Goal: Answer question/provide support: Answer question/provide support

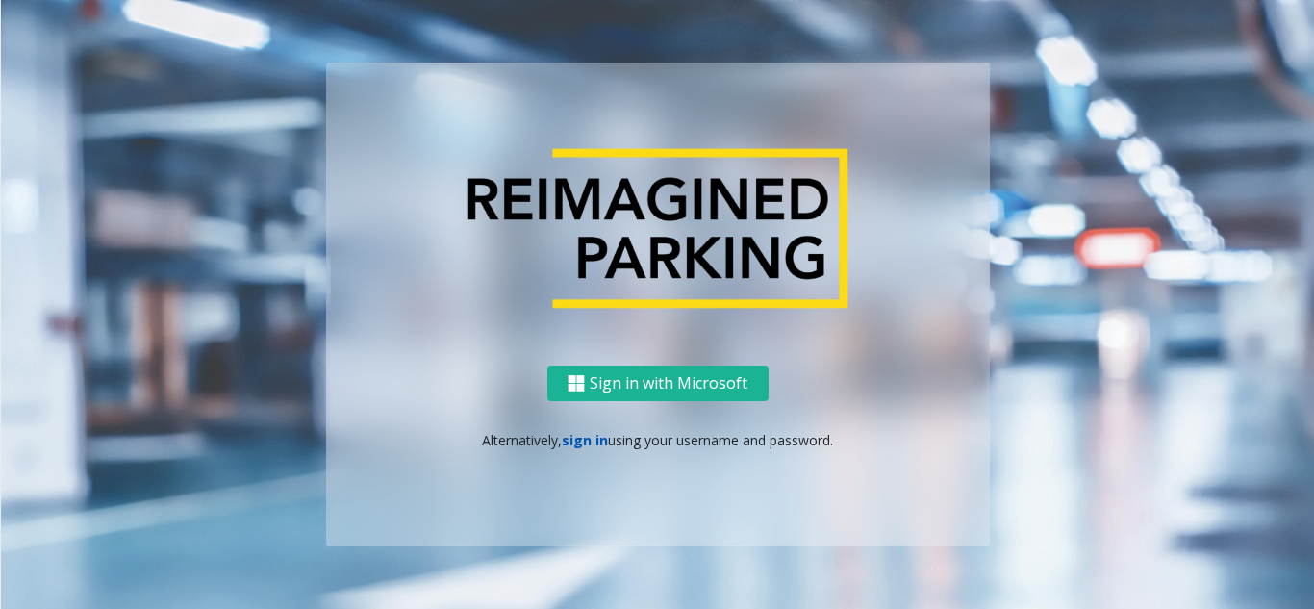
click at [583, 443] on link "sign in" at bounding box center [585, 440] width 46 height 18
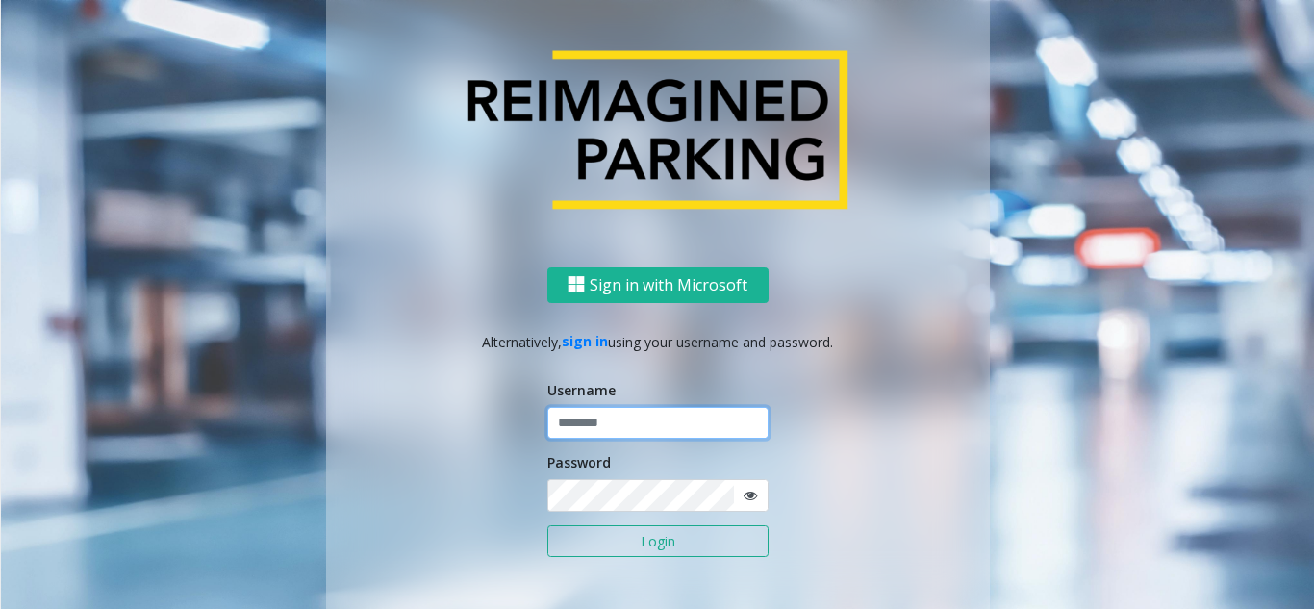
click at [585, 418] on input "text" at bounding box center [657, 423] width 221 height 33
type input "********"
click at [745, 496] on icon at bounding box center [750, 495] width 13 height 13
click at [660, 545] on button "Login" at bounding box center [657, 541] width 221 height 33
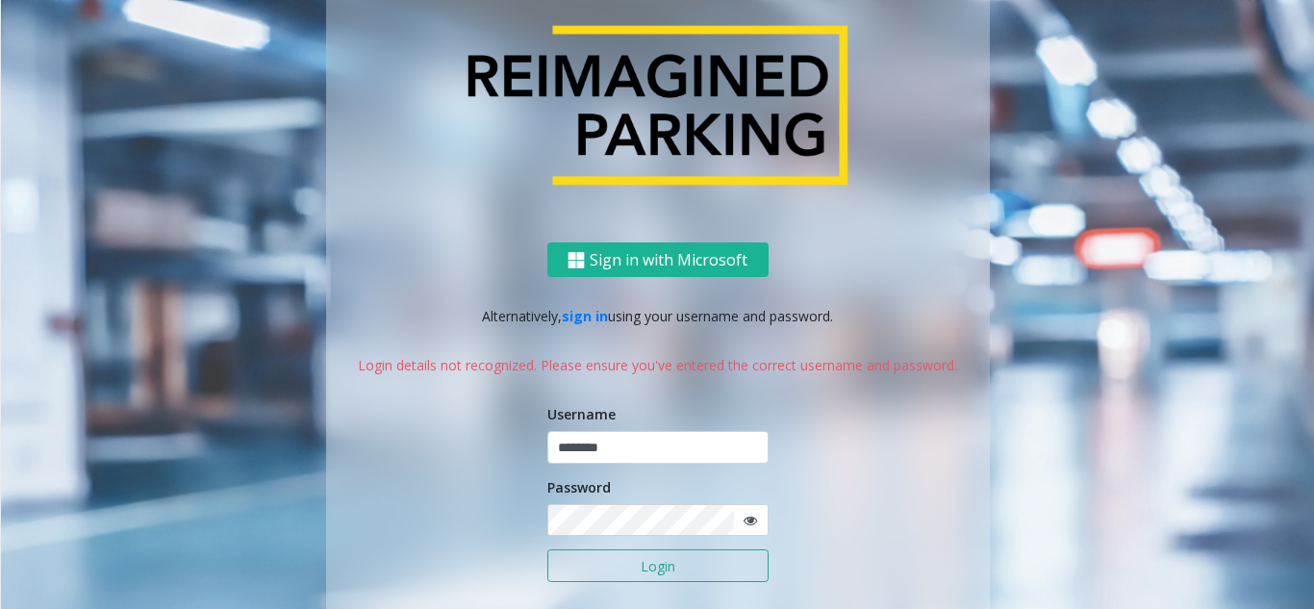
click at [649, 571] on button "Login" at bounding box center [657, 565] width 221 height 33
click at [749, 522] on icon at bounding box center [750, 520] width 13 height 13
click at [651, 570] on button "Login" at bounding box center [657, 565] width 221 height 33
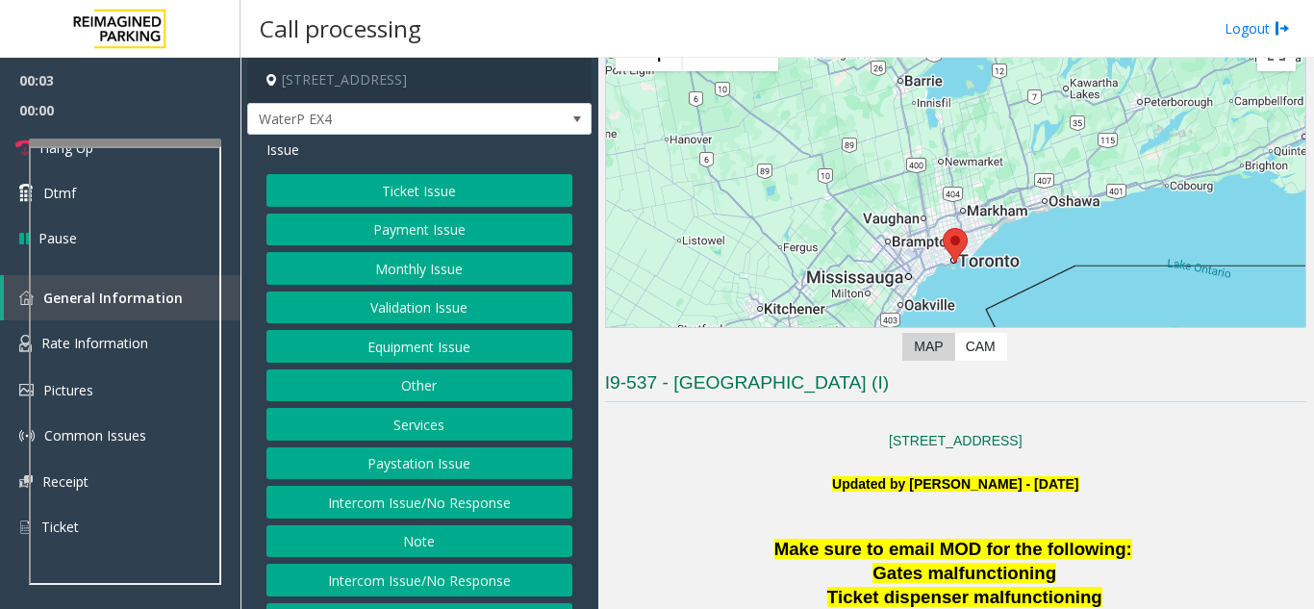
scroll to position [289, 0]
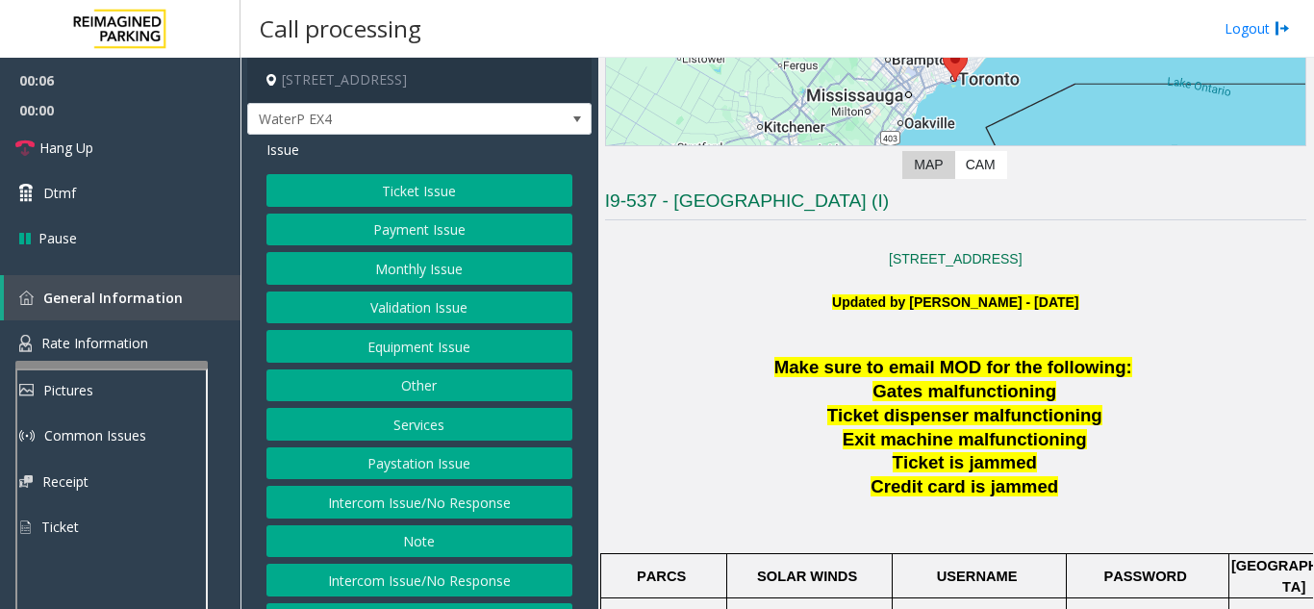
click at [126, 366] on div at bounding box center [111, 365] width 192 height 8
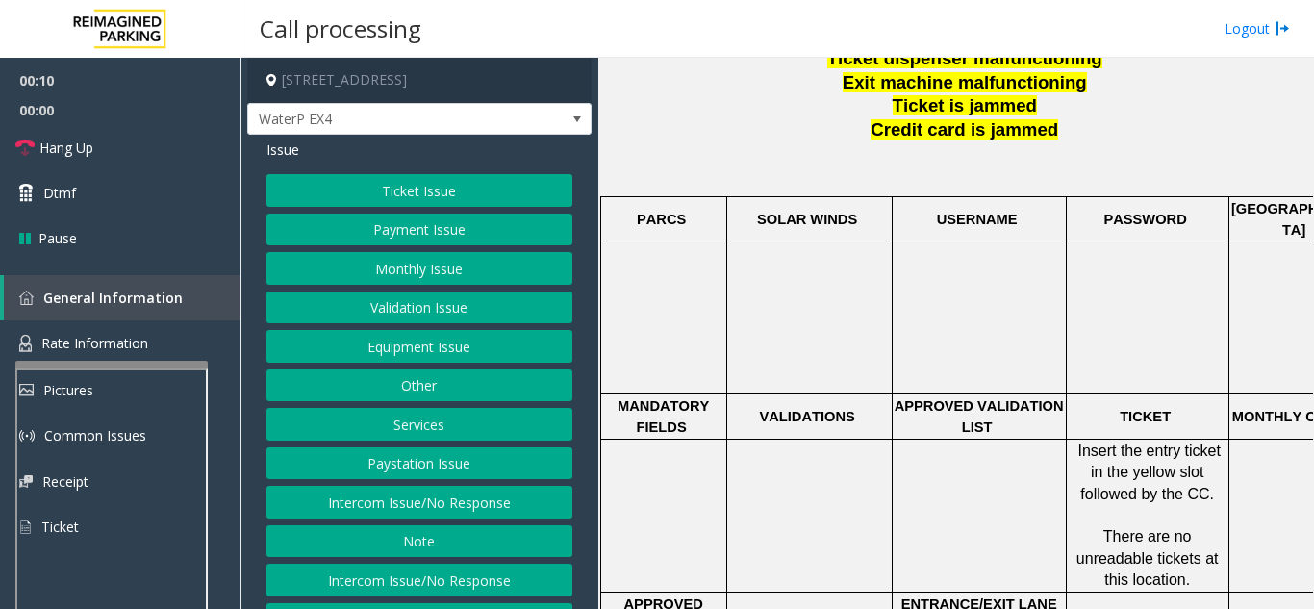
scroll to position [674, 0]
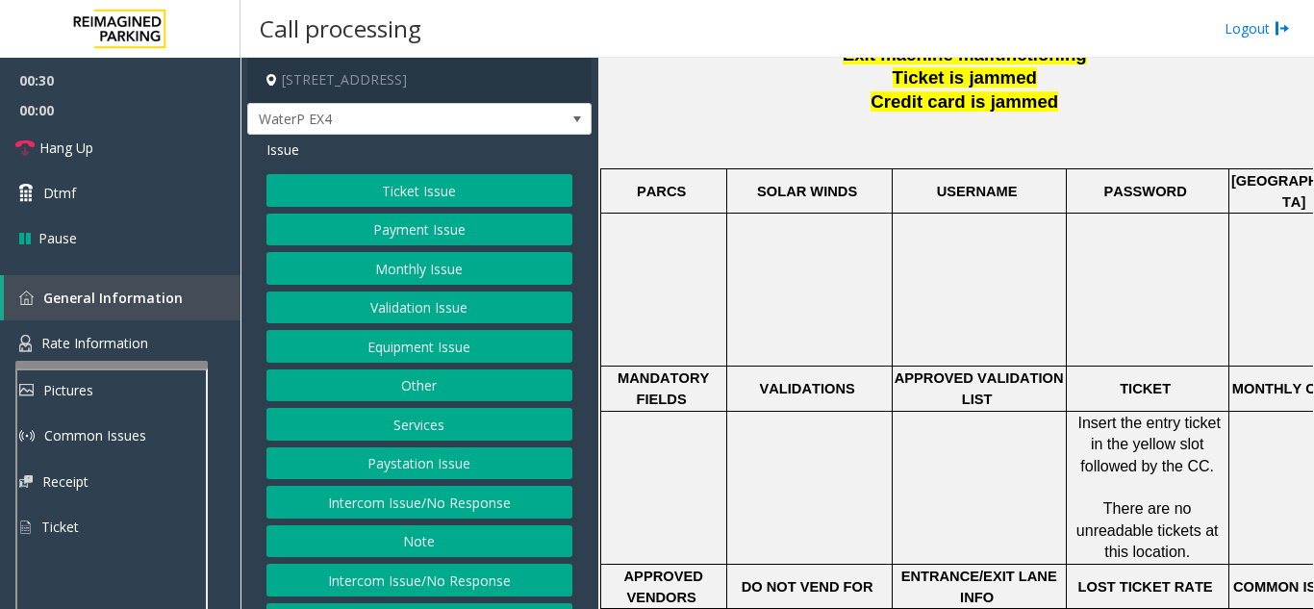
click at [405, 180] on button "Ticket Issue" at bounding box center [420, 190] width 306 height 33
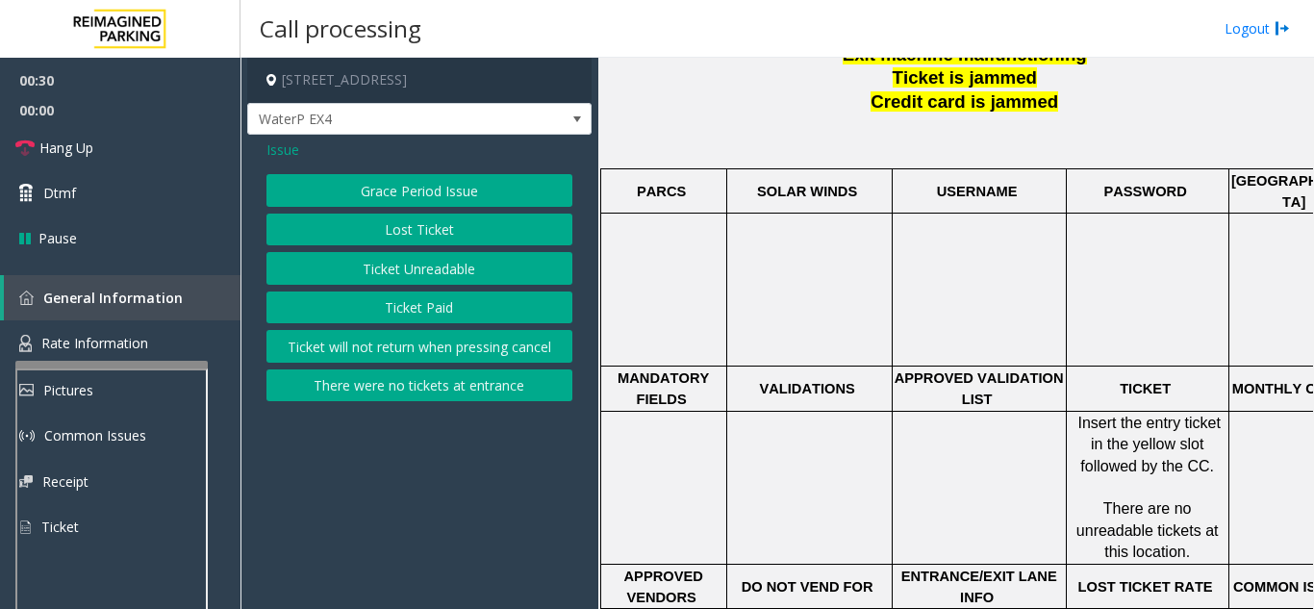
click at [426, 272] on button "Ticket Unreadable" at bounding box center [420, 268] width 306 height 33
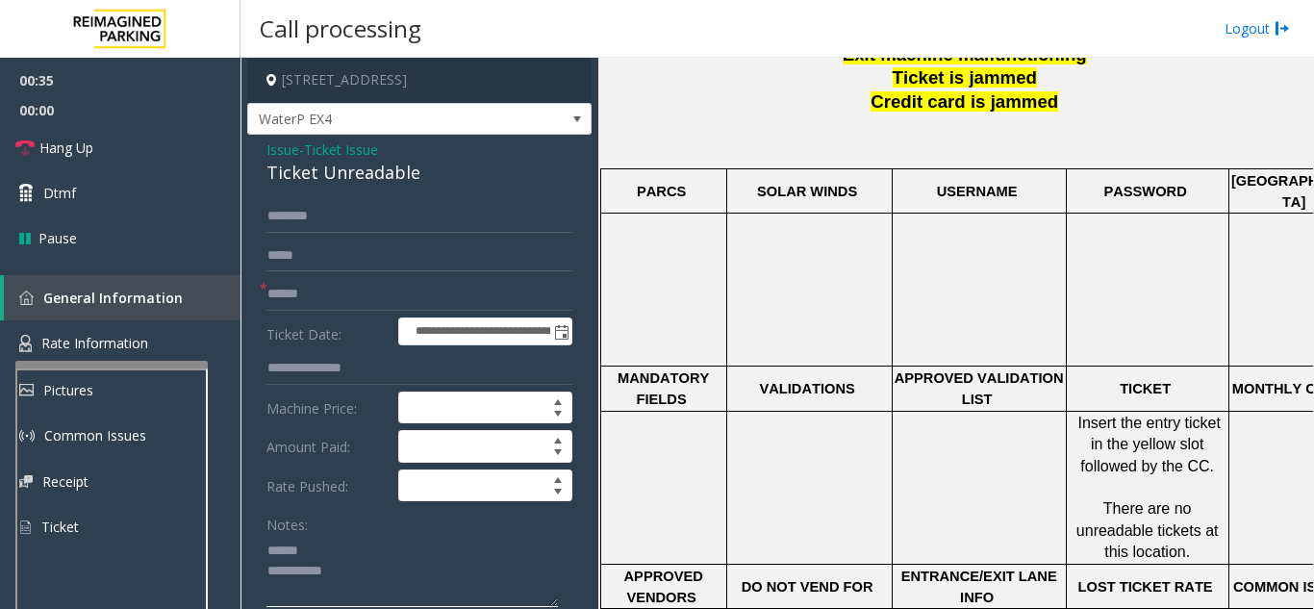
click at [380, 553] on textarea at bounding box center [413, 571] width 292 height 72
drag, startPoint x: 265, startPoint y: 181, endPoint x: 428, endPoint y: 194, distance: 164.1
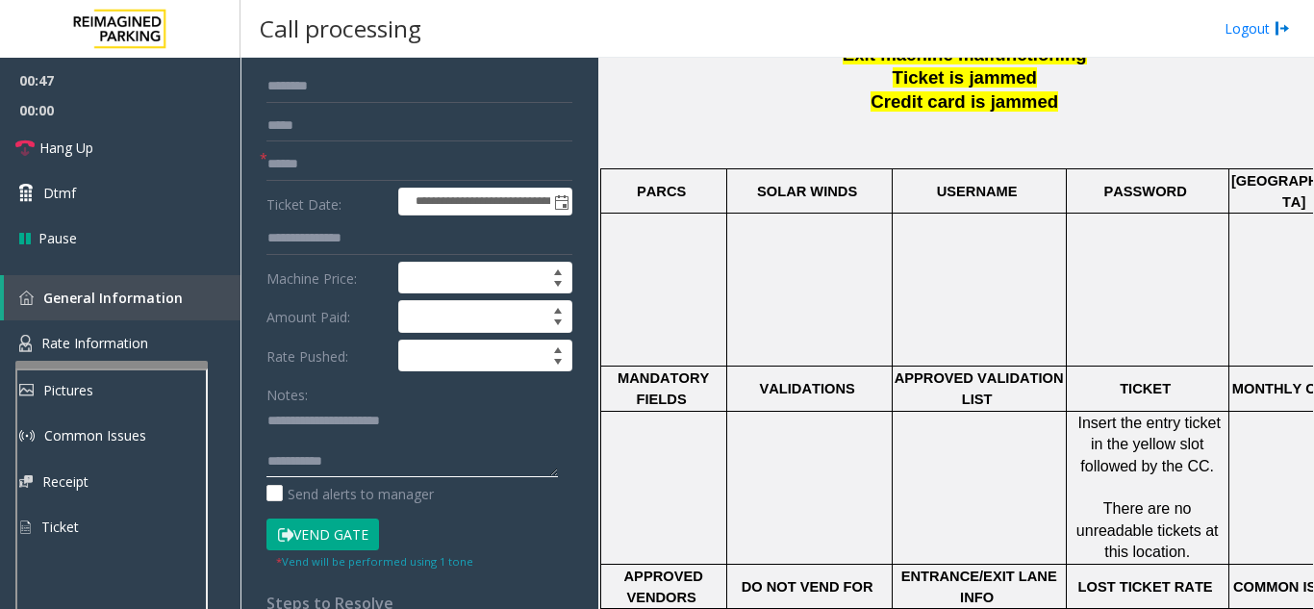
scroll to position [96, 0]
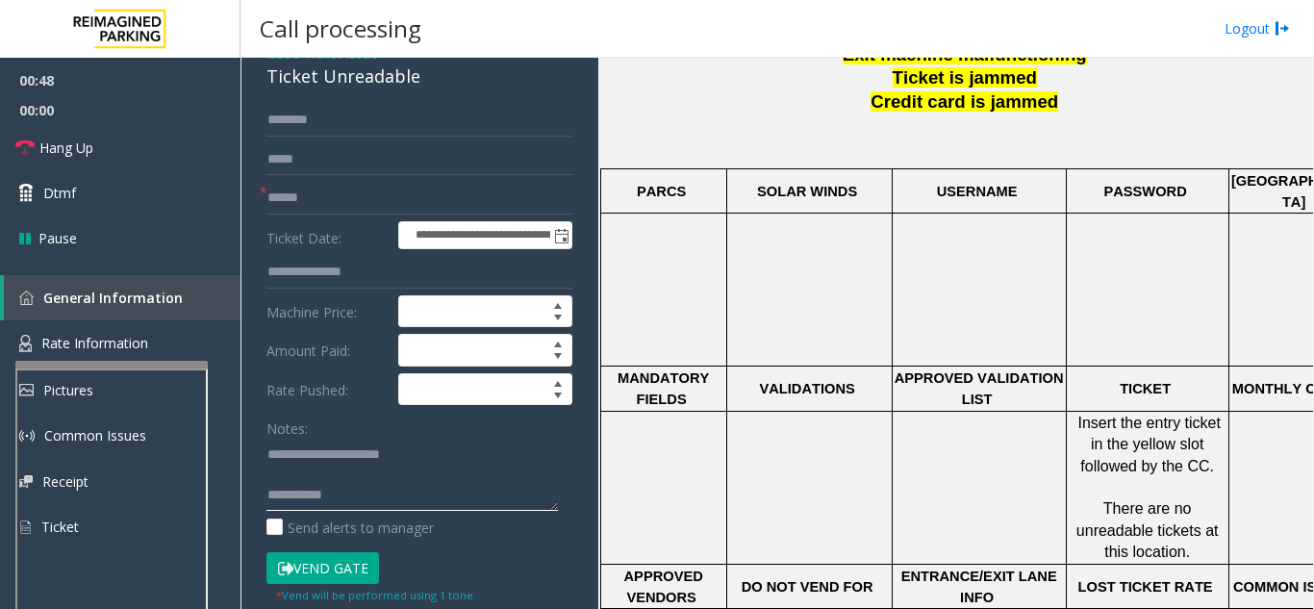
type textarea "**********"
click at [353, 203] on input "text" at bounding box center [420, 198] width 306 height 33
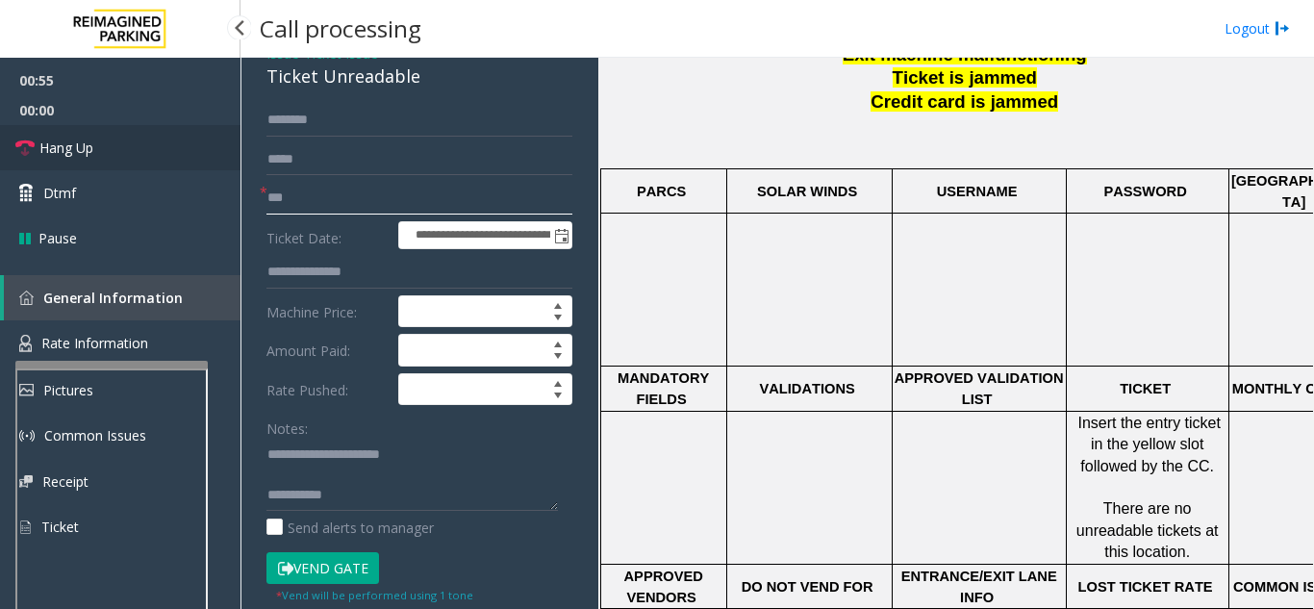
type input "**"
click at [171, 165] on link "Hang Up" at bounding box center [120, 147] width 241 height 45
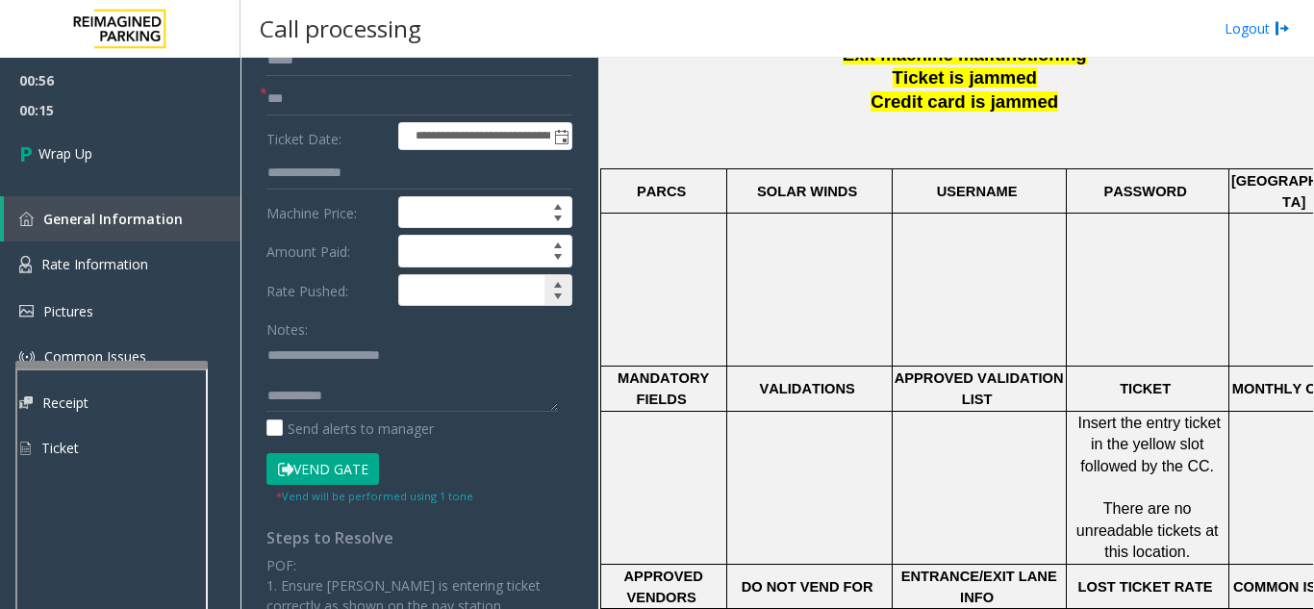
scroll to position [289, 0]
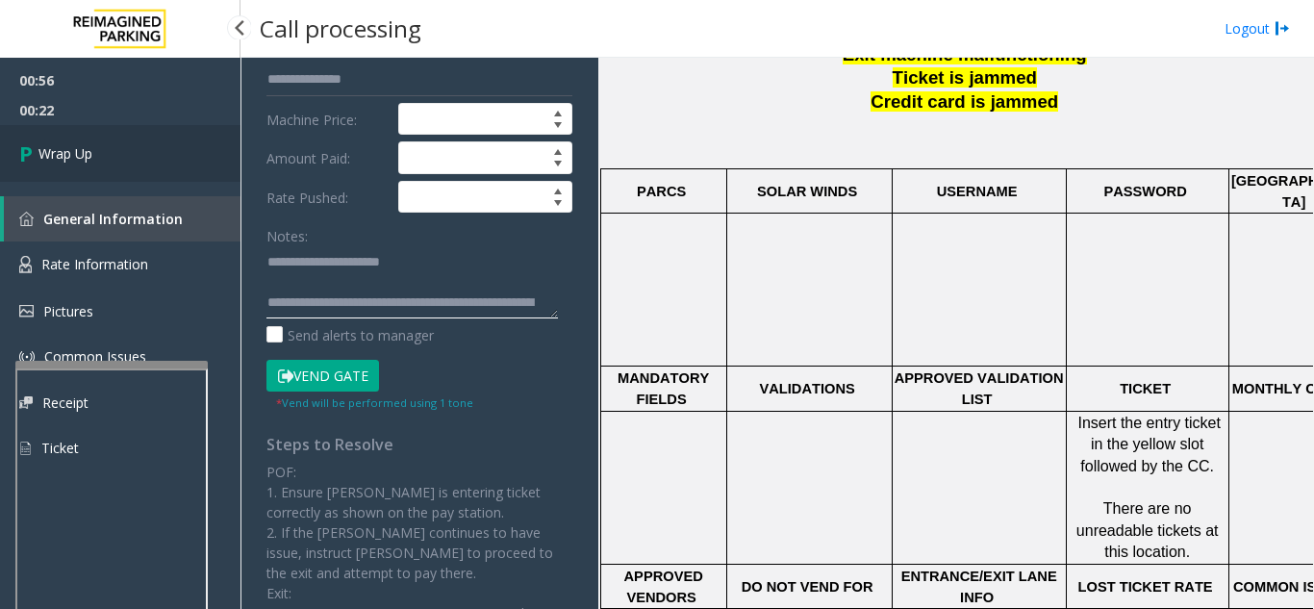
type textarea "**********"
click at [83, 139] on link "Wrap Up" at bounding box center [120, 153] width 241 height 57
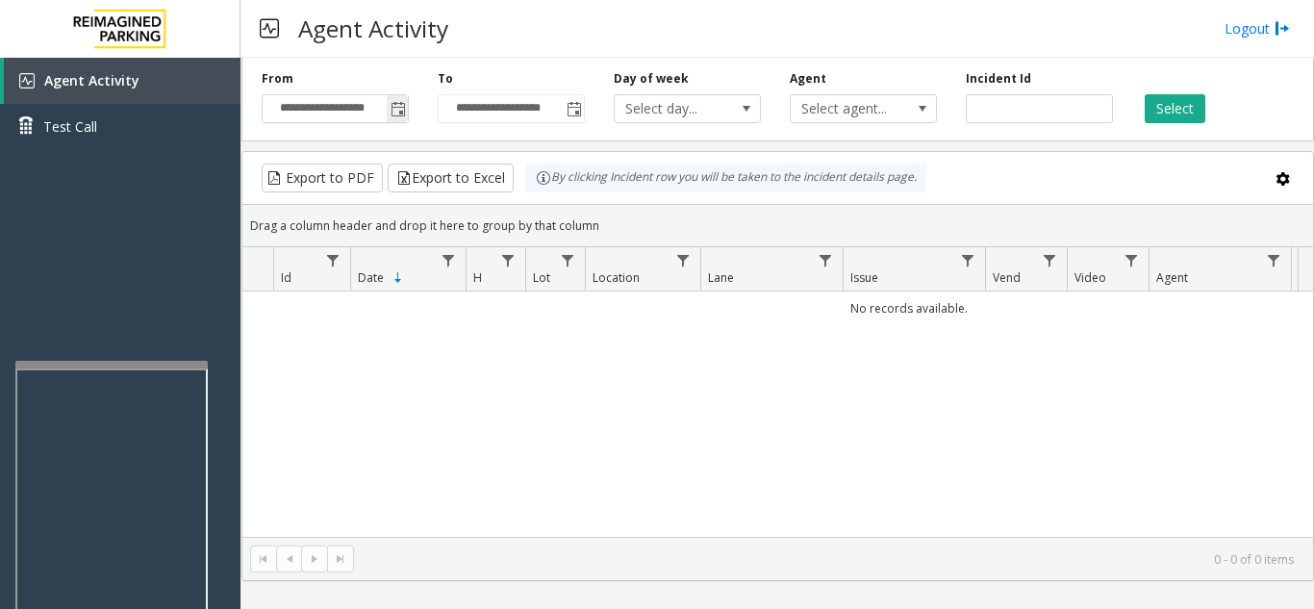
click at [396, 110] on span "Toggle popup" at bounding box center [398, 109] width 15 height 15
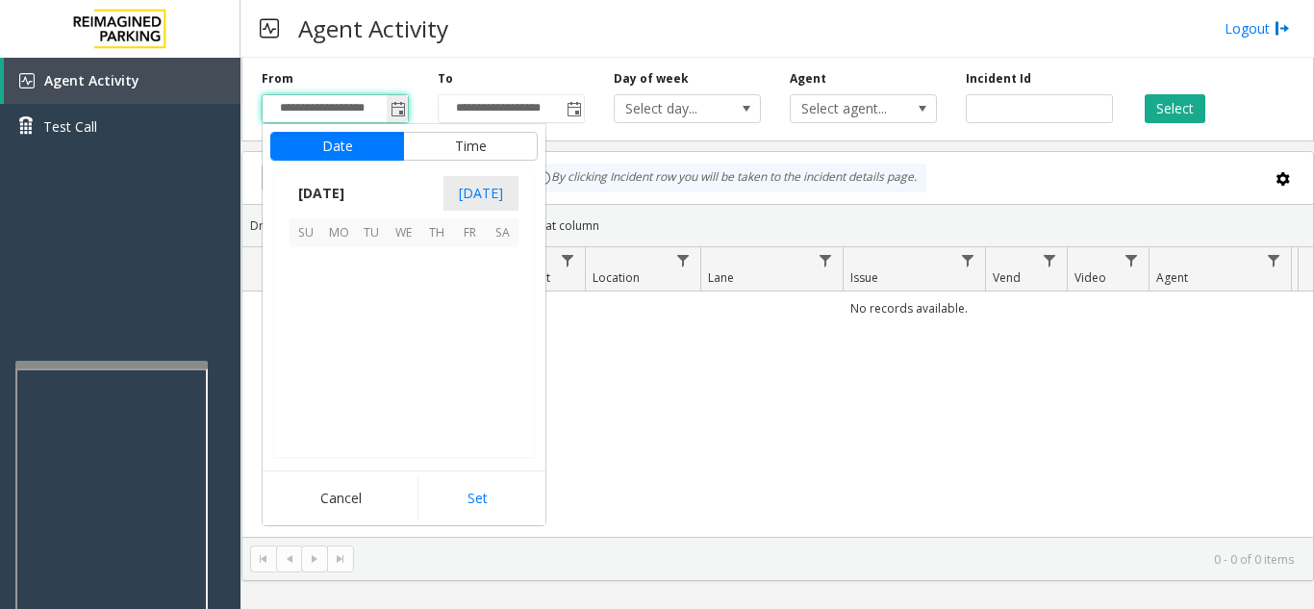
scroll to position [345563, 0]
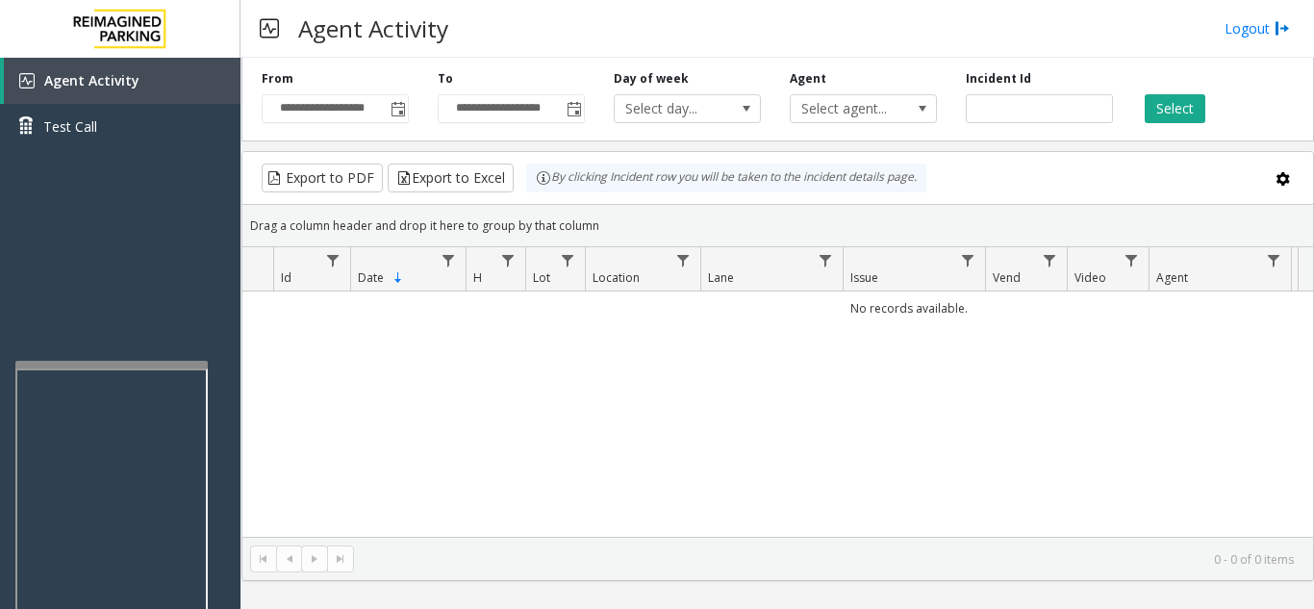
click at [803, 425] on div "No records available." at bounding box center [777, 414] width 1071 height 245
click at [396, 111] on span "Toggle popup" at bounding box center [398, 109] width 15 height 15
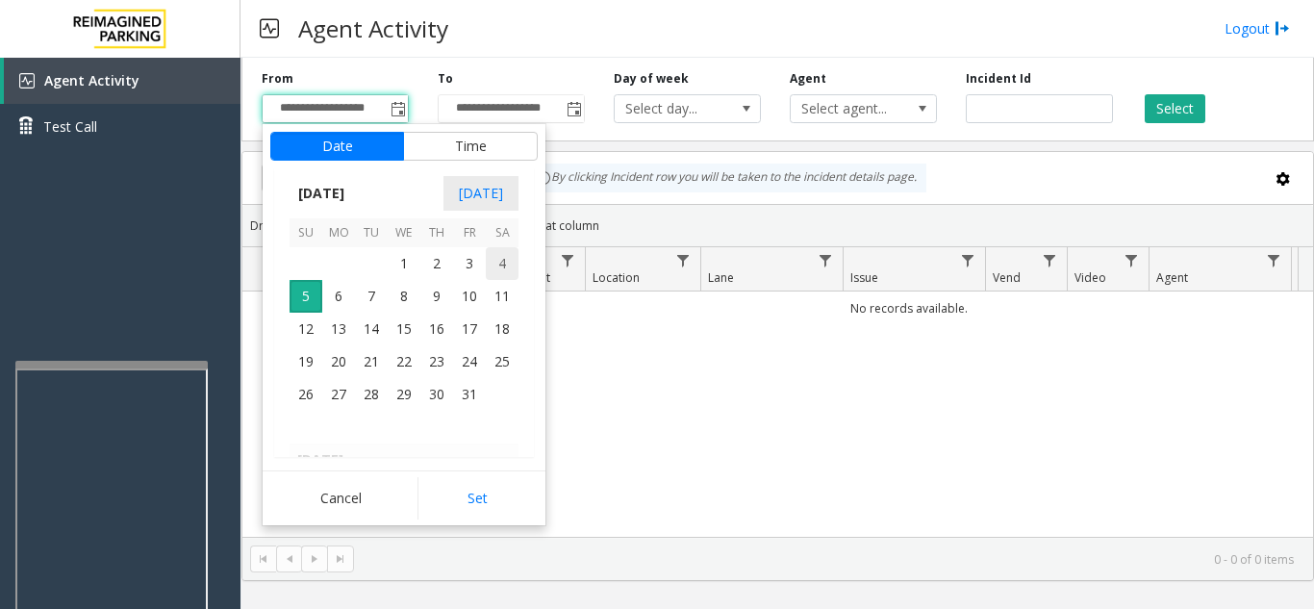
click at [507, 271] on span "4" at bounding box center [502, 263] width 33 height 33
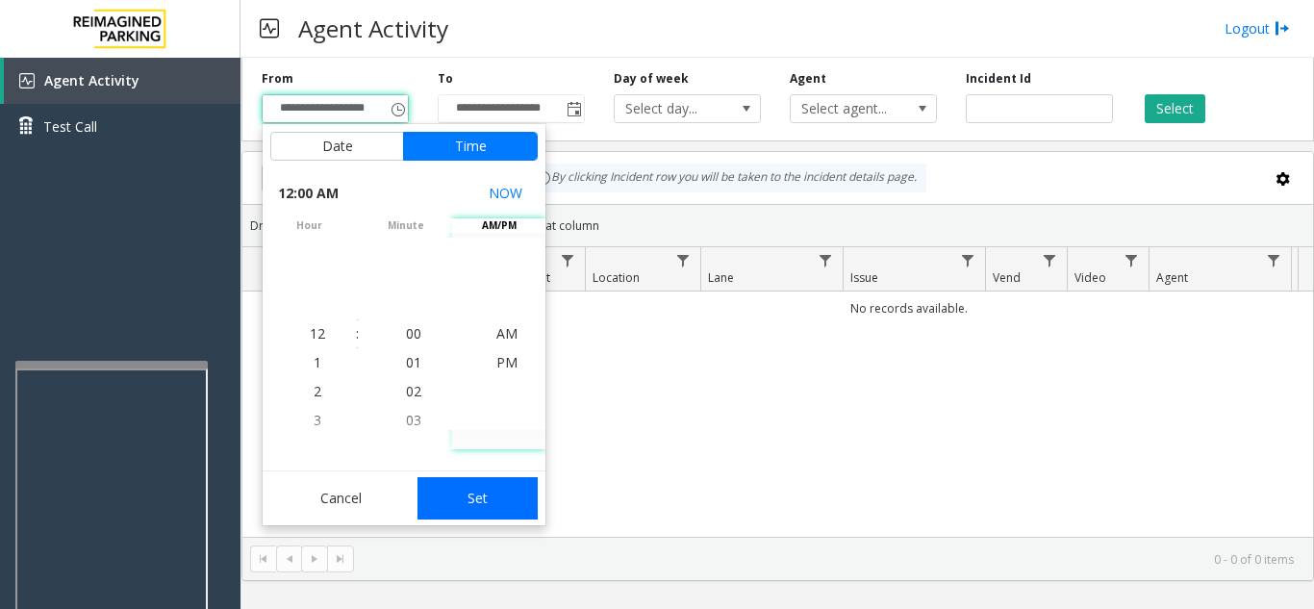
click at [478, 496] on button "Set" at bounding box center [478, 498] width 121 height 42
type input "**********"
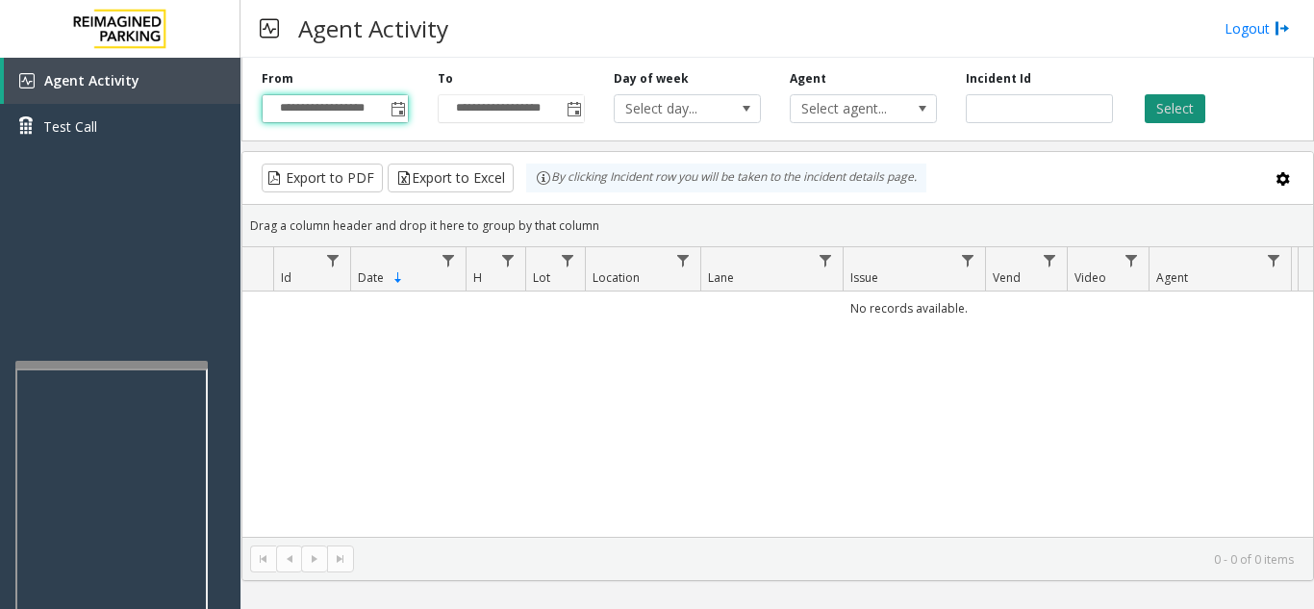
click at [1178, 107] on button "Select" at bounding box center [1175, 108] width 61 height 29
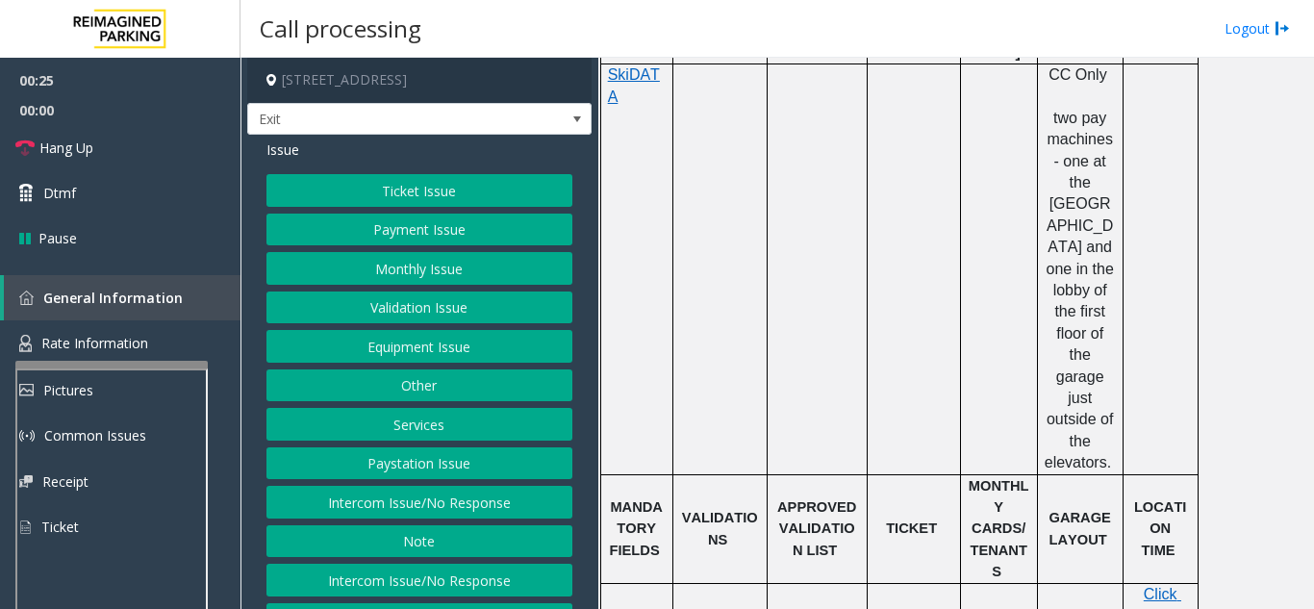
scroll to position [674, 0]
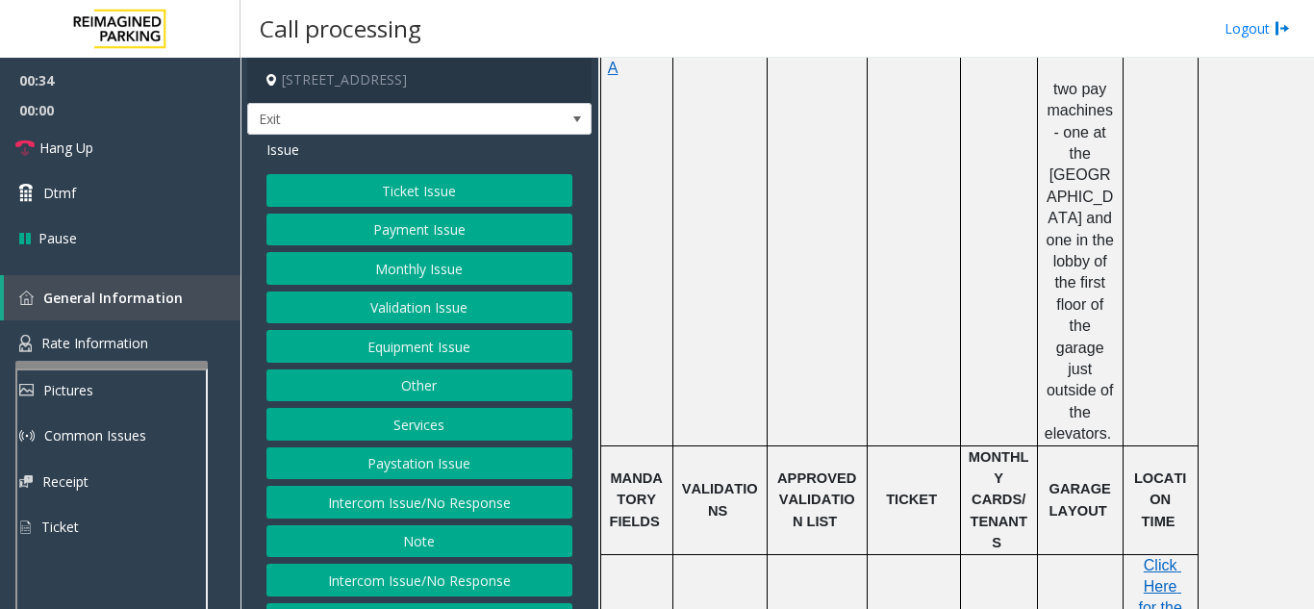
click at [390, 338] on button "Equipment Issue" at bounding box center [420, 346] width 306 height 33
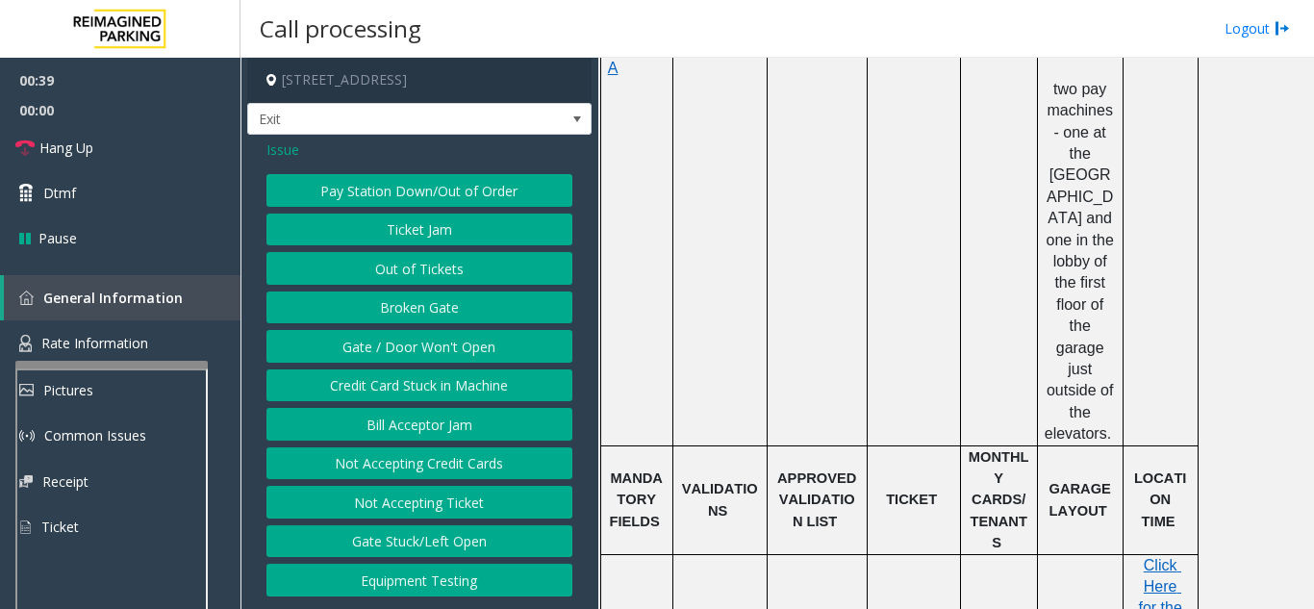
click at [290, 158] on span "Issue" at bounding box center [283, 150] width 33 height 20
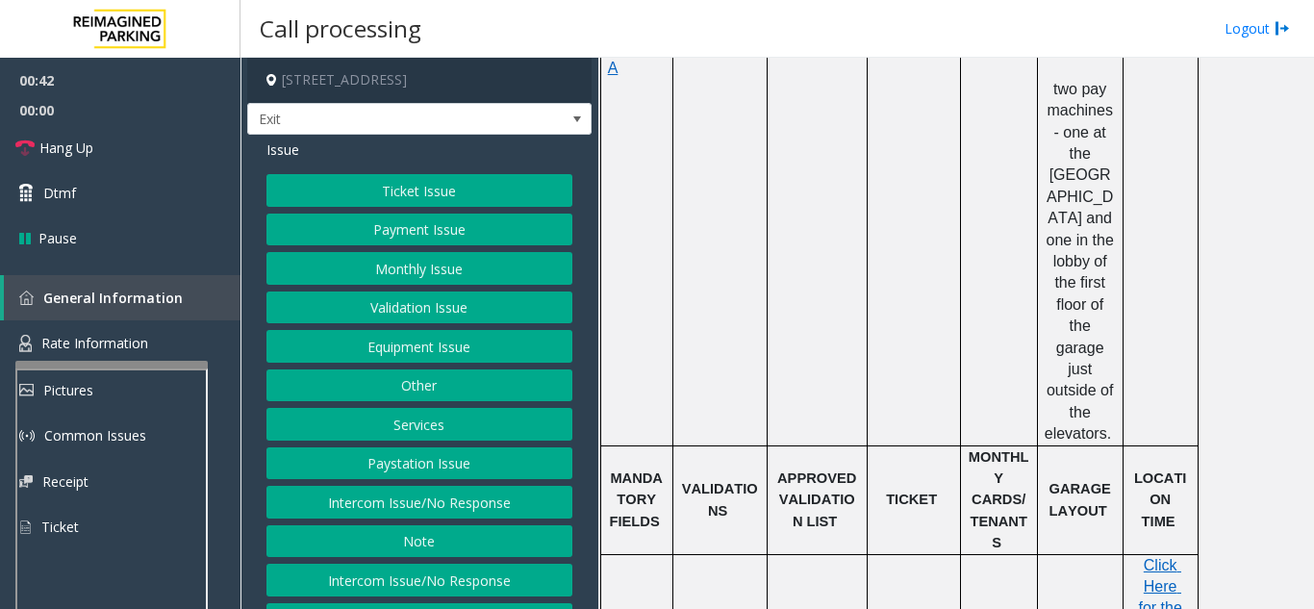
click at [405, 431] on button "Services" at bounding box center [420, 424] width 306 height 33
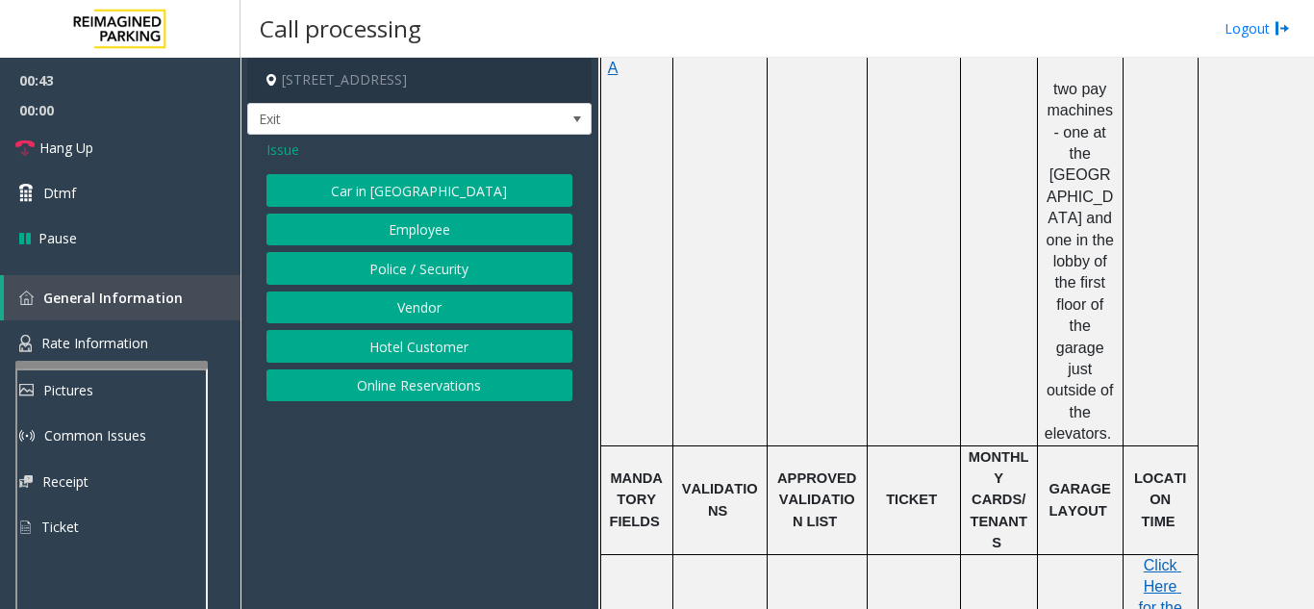
click at [292, 150] on span "Issue" at bounding box center [283, 150] width 33 height 20
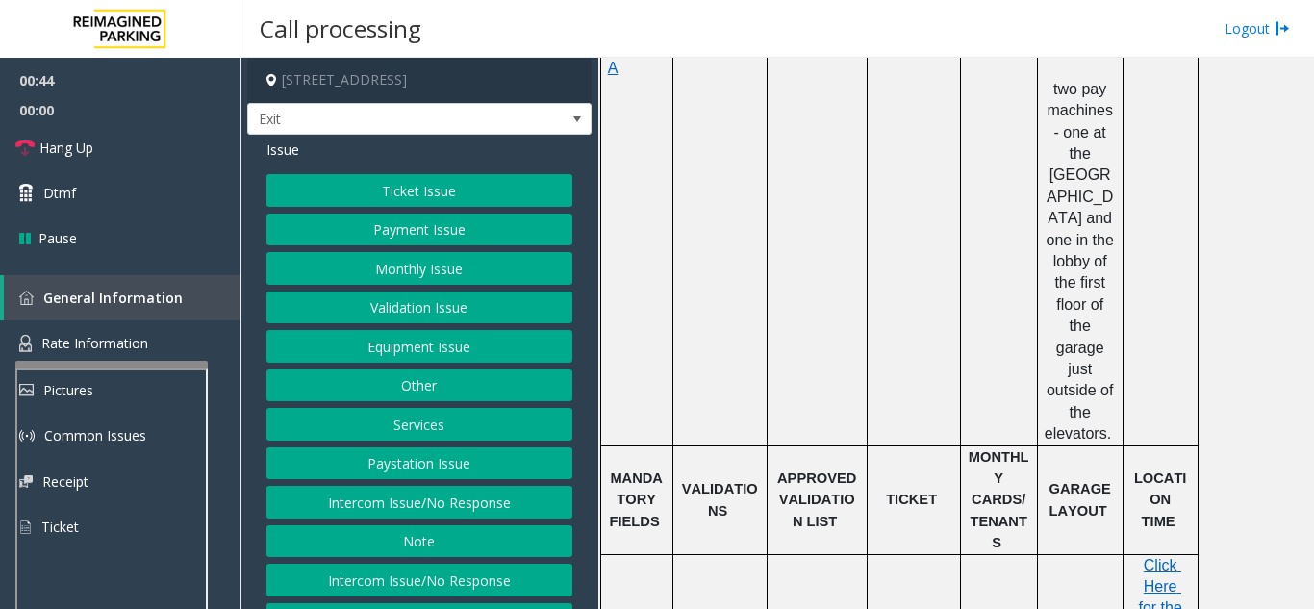
click at [404, 390] on button "Other" at bounding box center [420, 385] width 306 height 33
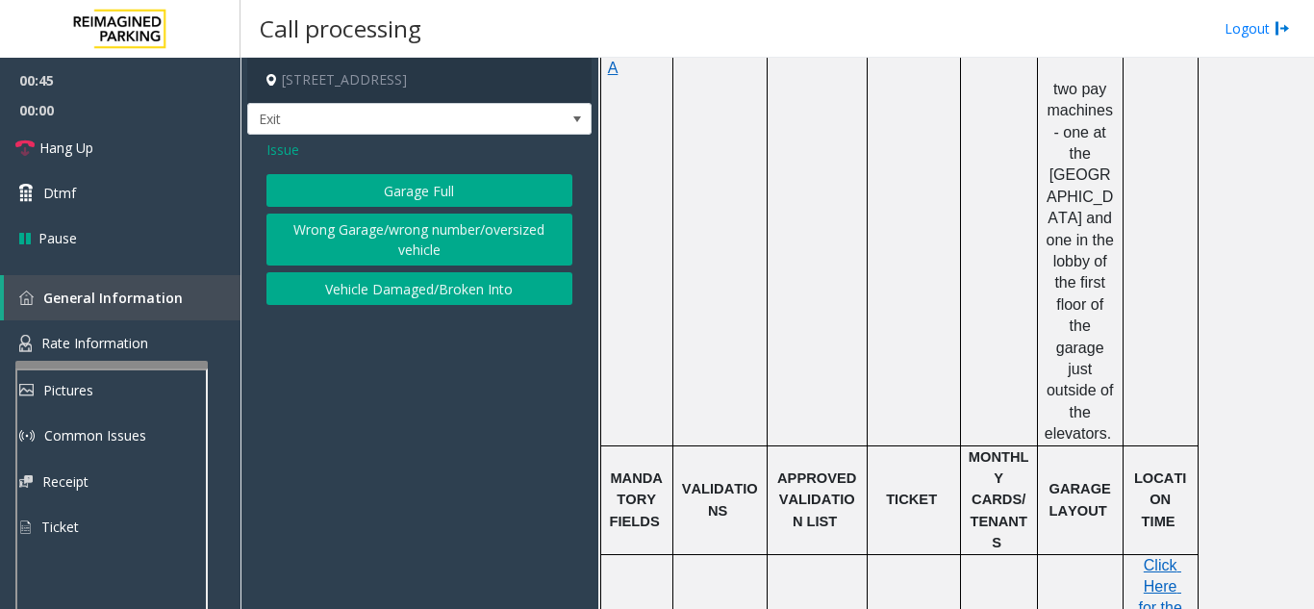
click at [382, 260] on button "Wrong Garage/wrong number/oversized vehicle" at bounding box center [420, 240] width 306 height 53
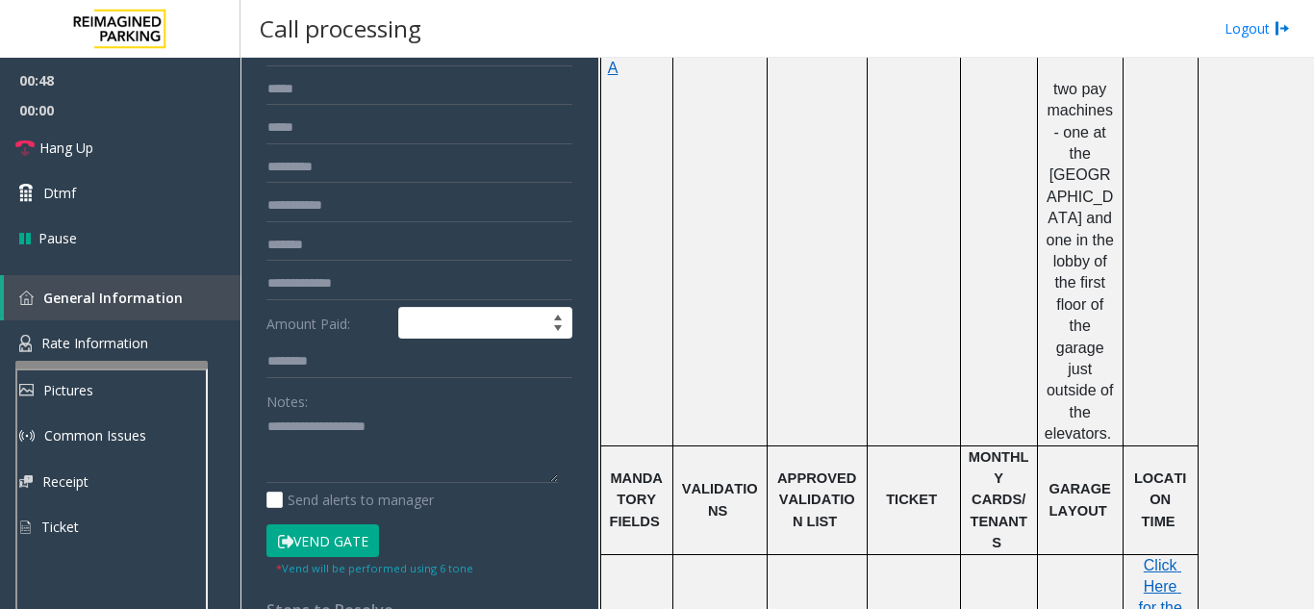
click at [338, 540] on button "Vend Gate" at bounding box center [323, 540] width 113 height 33
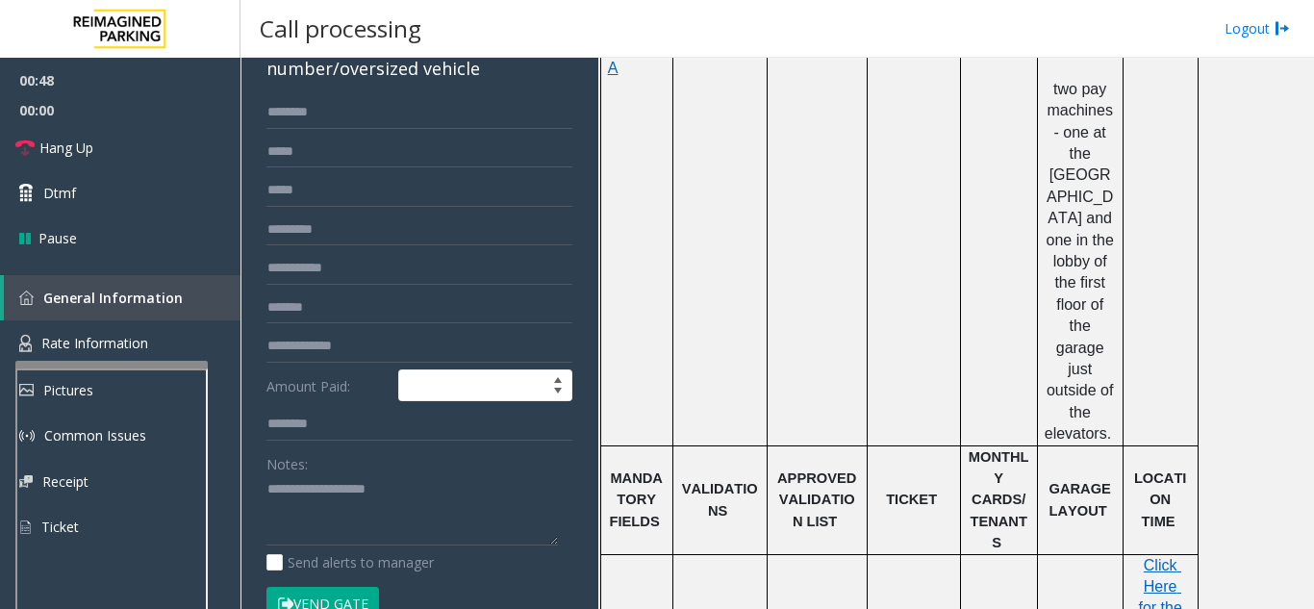
scroll to position [96, 0]
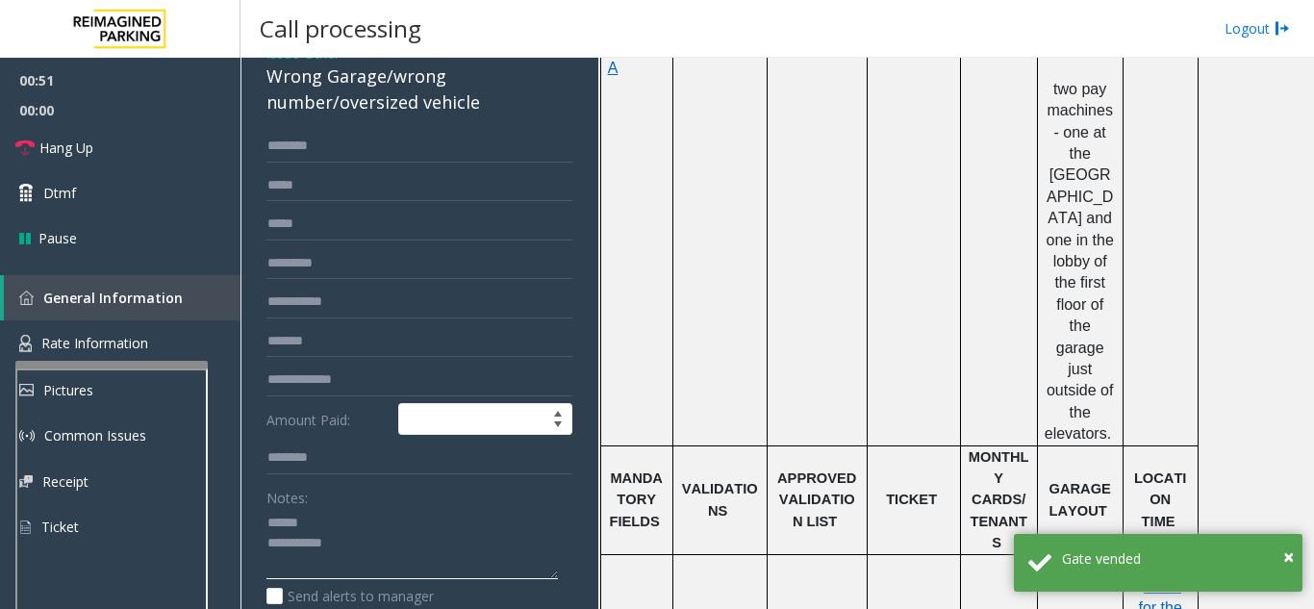
type textarea "**********"
click at [305, 139] on input "text" at bounding box center [420, 146] width 306 height 33
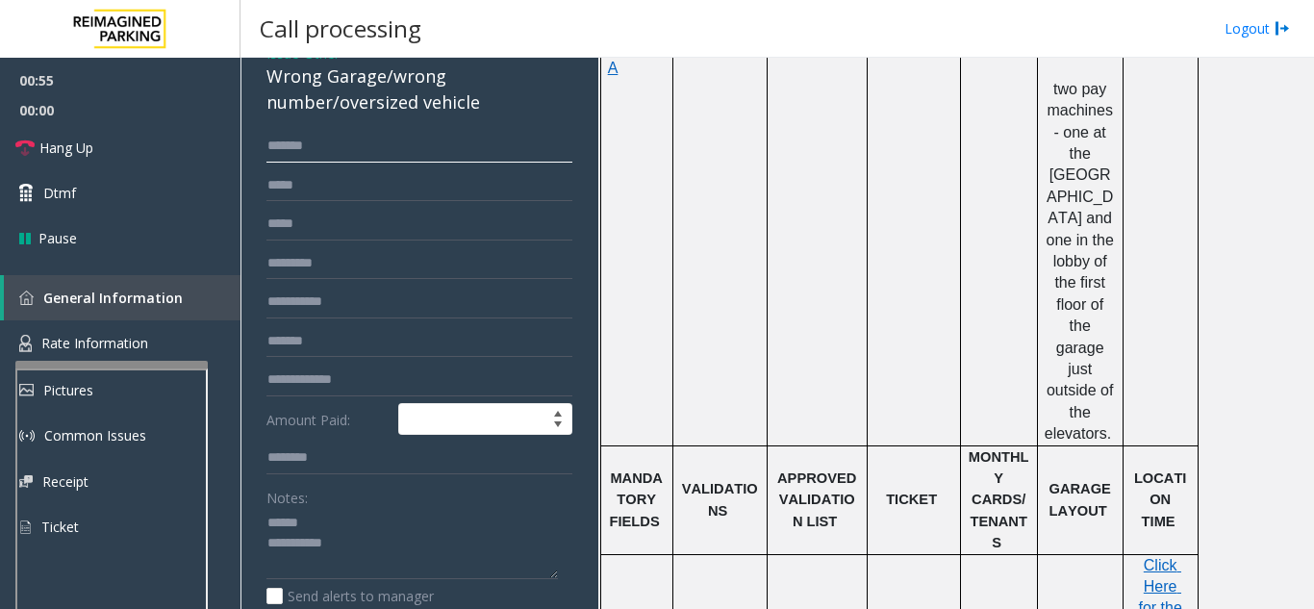
scroll to position [0, 0]
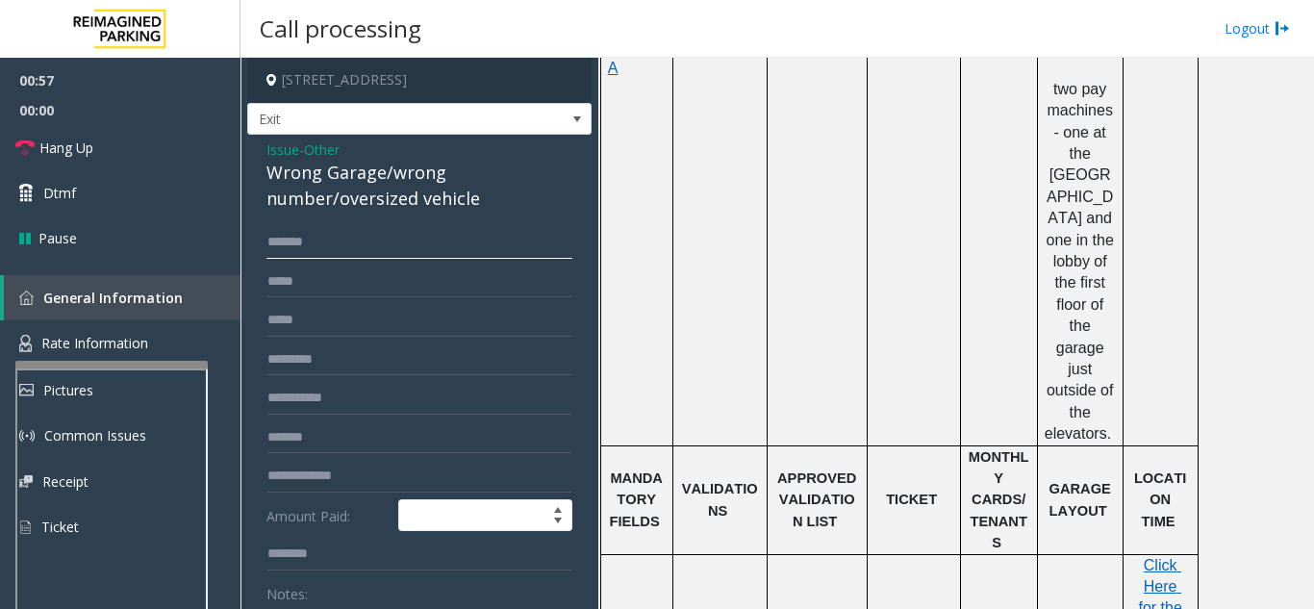
type input "*******"
drag, startPoint x: 376, startPoint y: 173, endPoint x: 266, endPoint y: 176, distance: 110.7
click at [266, 176] on div "Issue - Other Wrong Garage/wrong number/oversized vehicle ******* Amount Paid: …" at bounding box center [419, 564] width 344 height 858
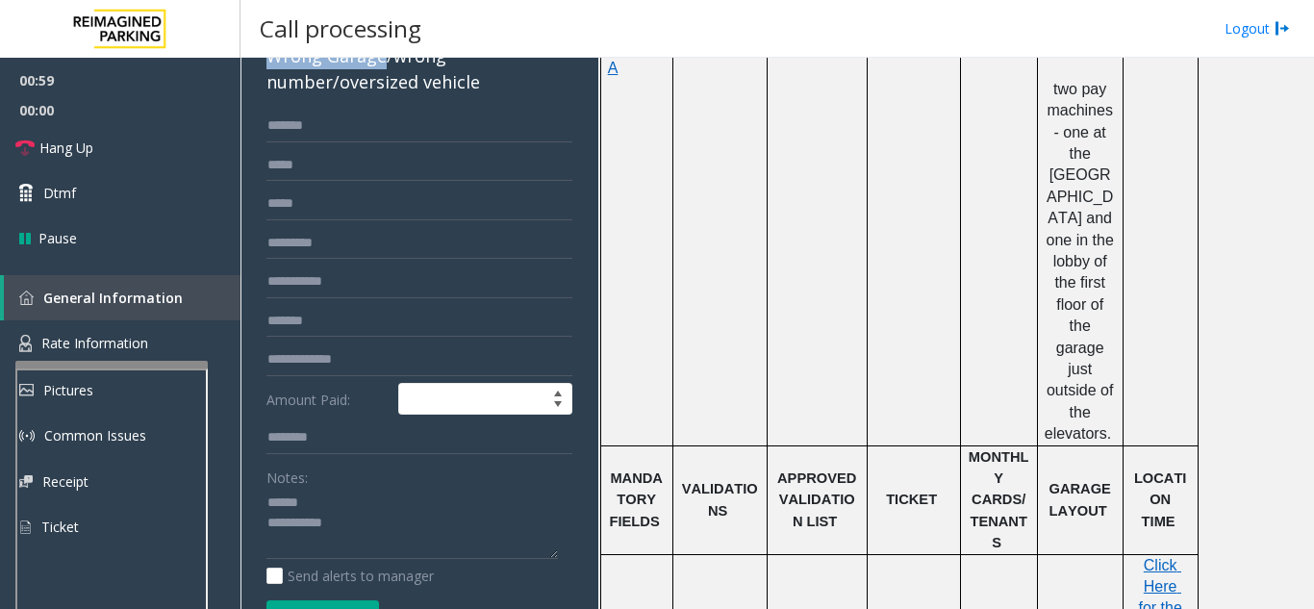
scroll to position [130, 0]
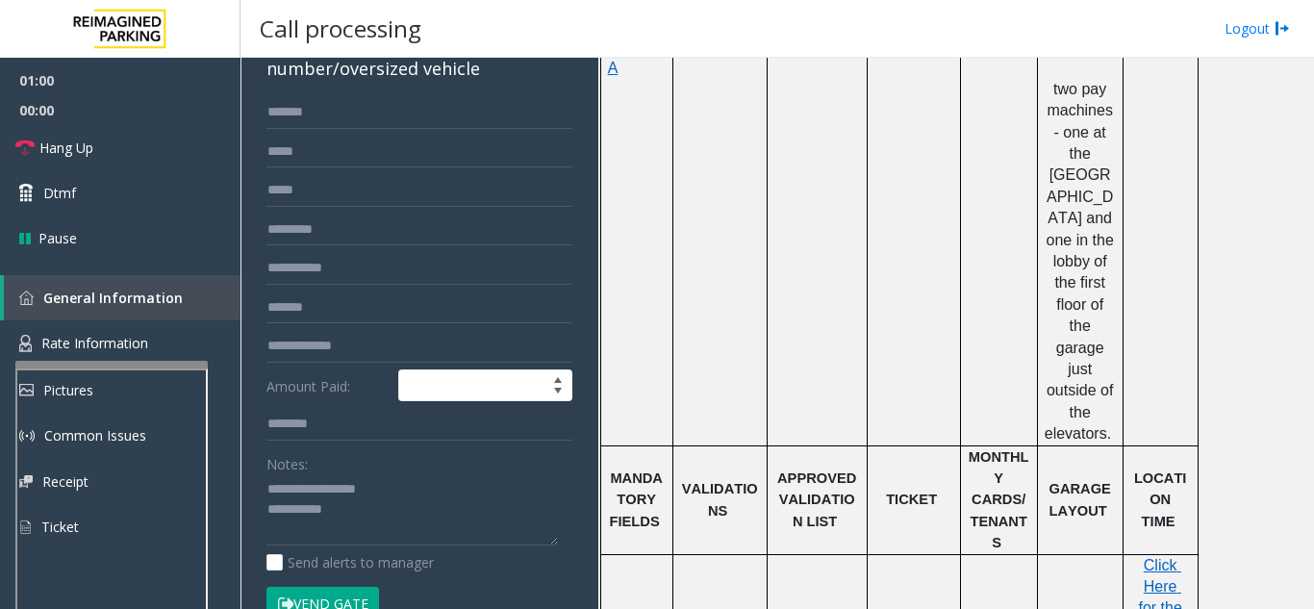
click at [306, 595] on button "Vend Gate" at bounding box center [323, 603] width 113 height 33
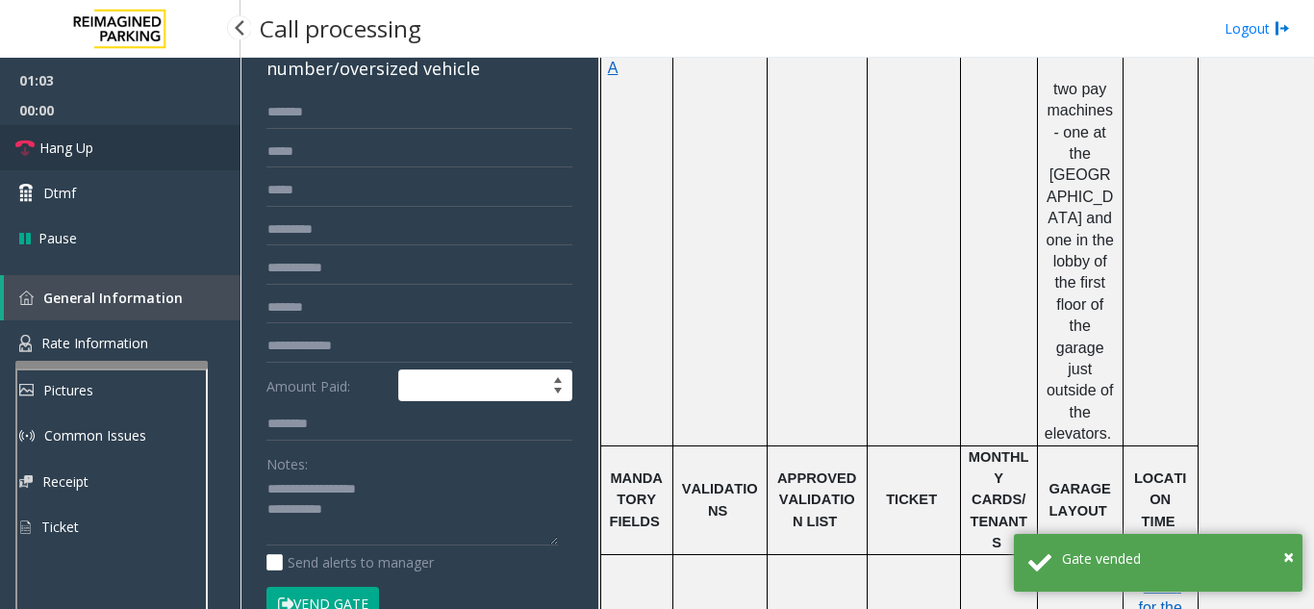
click at [146, 155] on link "Hang Up" at bounding box center [120, 147] width 241 height 45
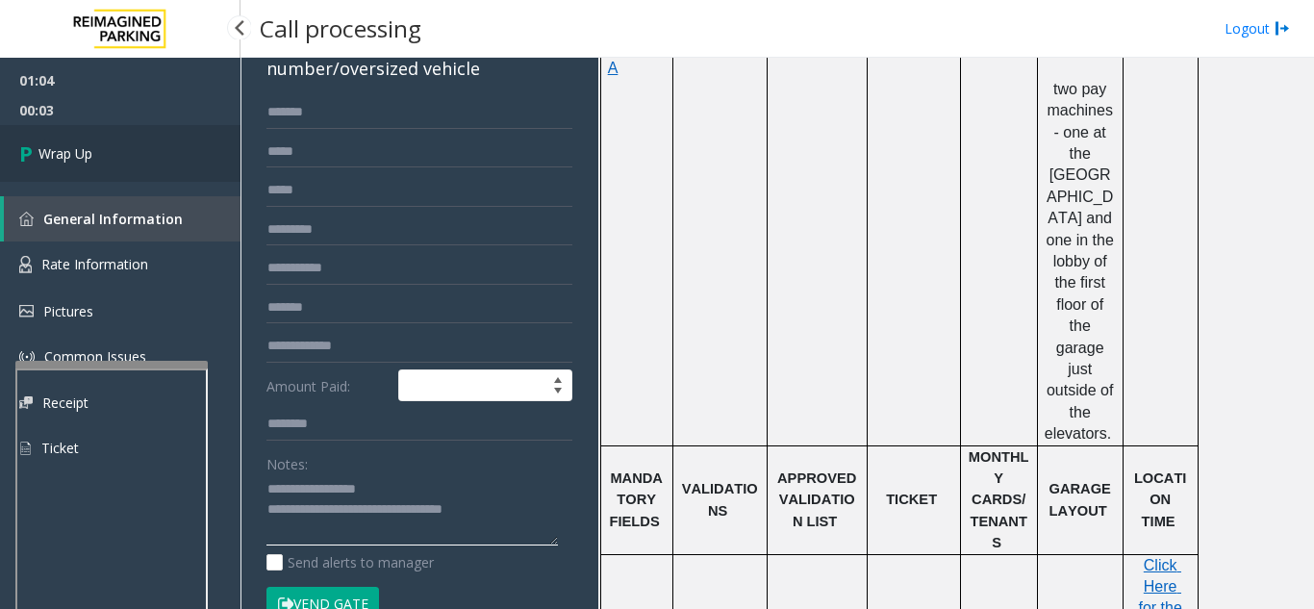
type textarea "**********"
click at [140, 166] on link "Wrap Up" at bounding box center [120, 153] width 241 height 57
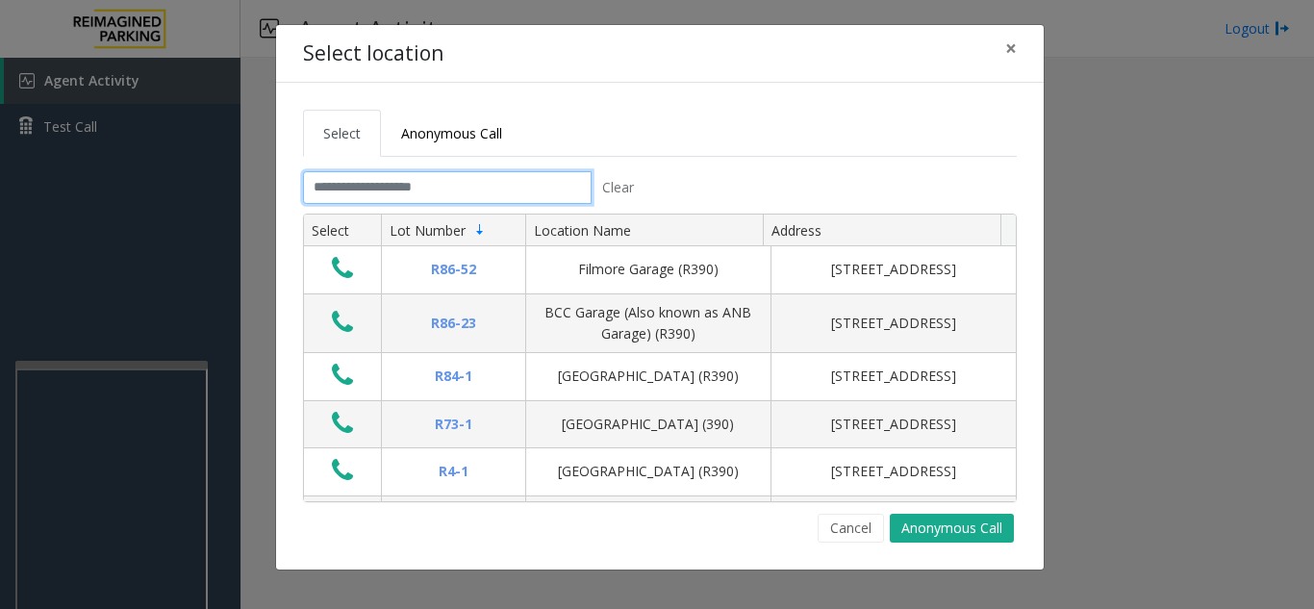
click at [493, 185] on input "text" at bounding box center [447, 187] width 289 height 33
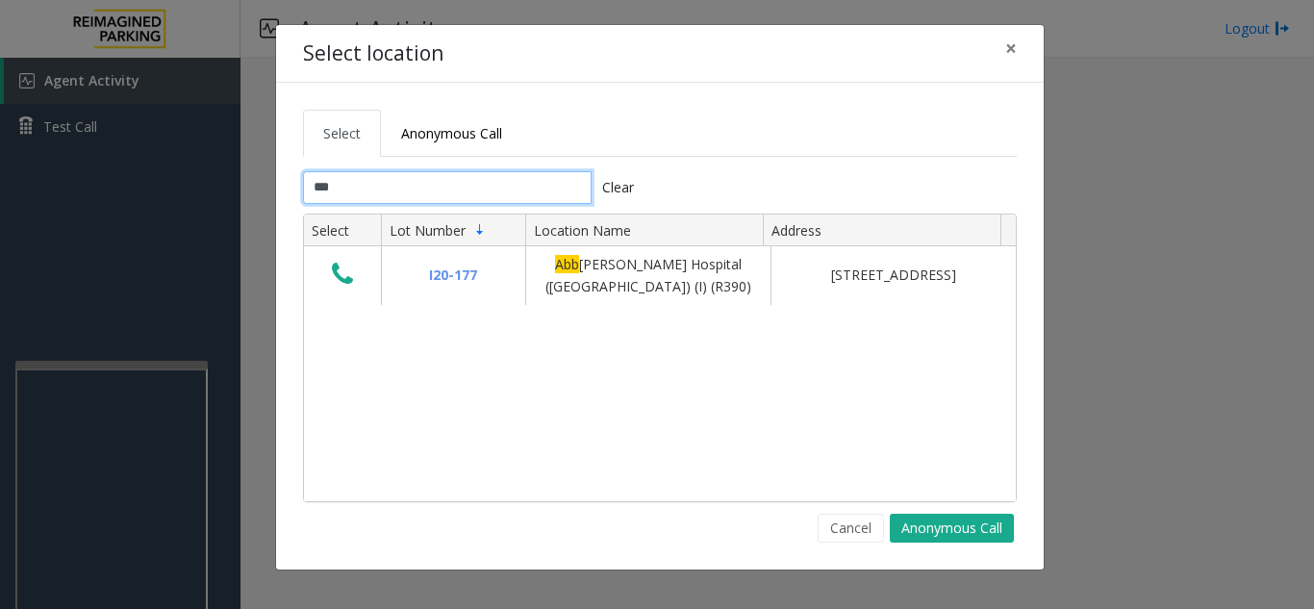
type input "****"
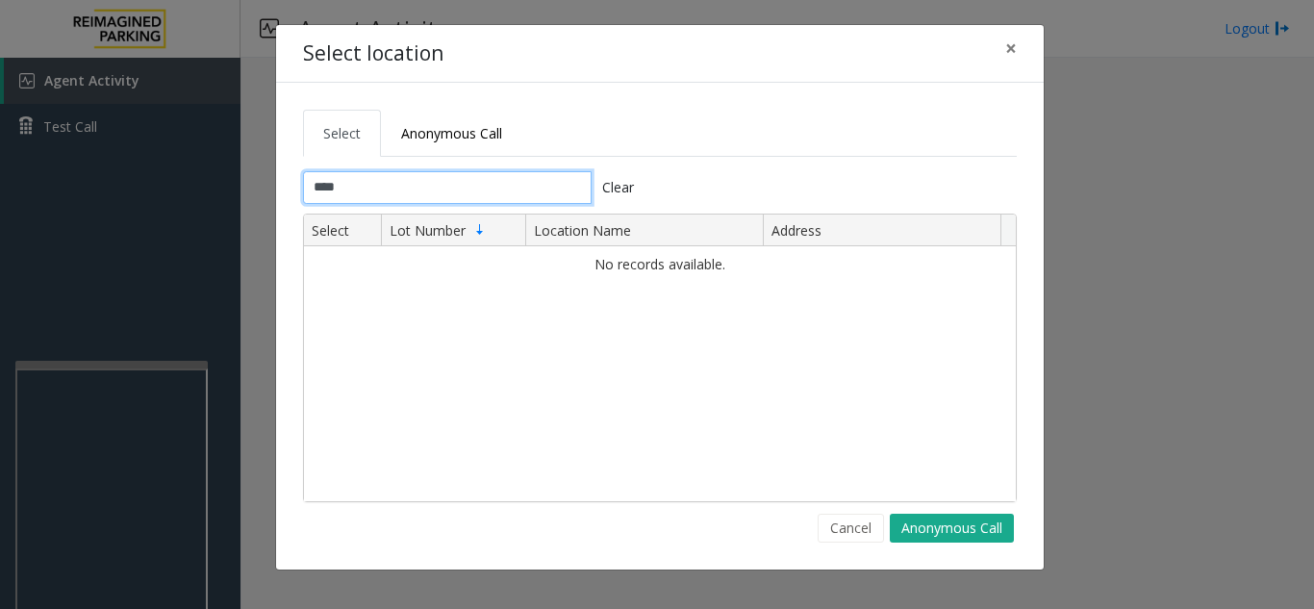
drag, startPoint x: 397, startPoint y: 195, endPoint x: 302, endPoint y: 189, distance: 95.5
click at [303, 189] on input "****" at bounding box center [447, 187] width 289 height 33
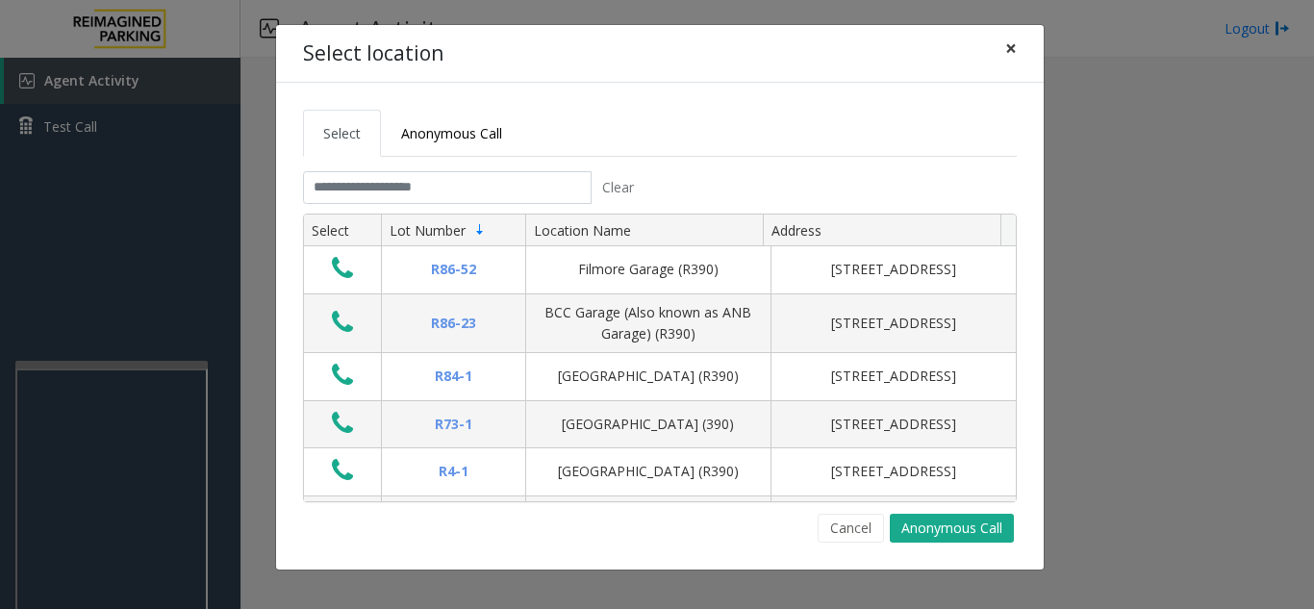
click at [1008, 50] on span "×" at bounding box center [1011, 48] width 12 height 27
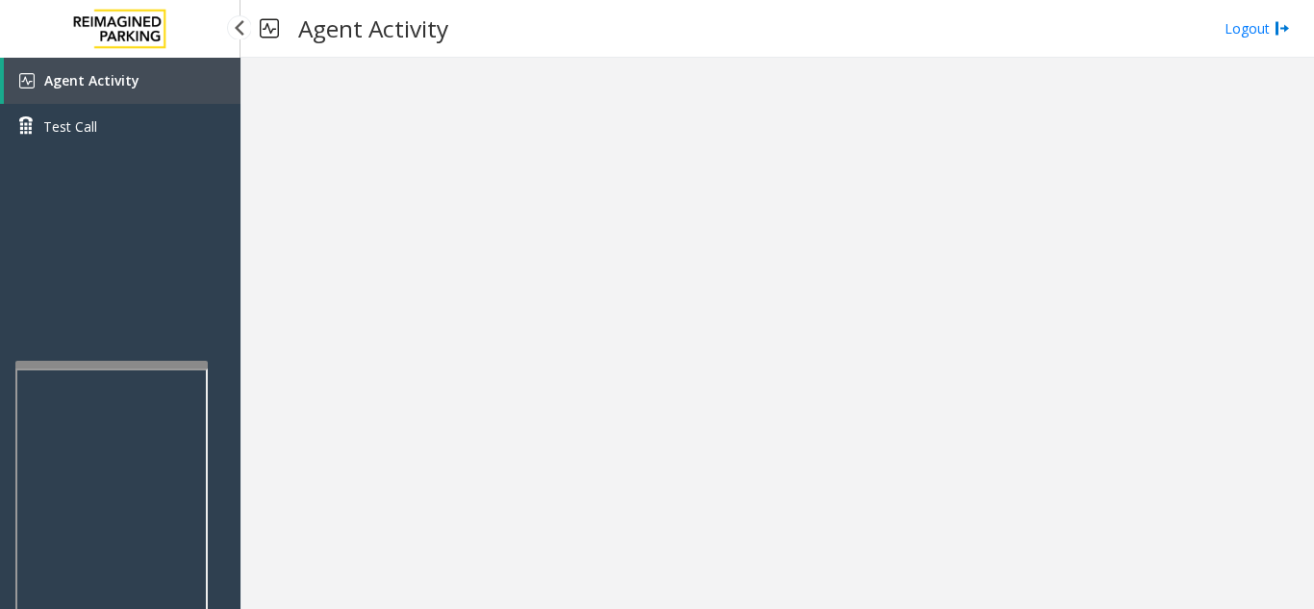
drag, startPoint x: 115, startPoint y: 71, endPoint x: 120, endPoint y: 89, distance: 18.9
click at [115, 71] on span "Agent Activity" at bounding box center [91, 80] width 95 height 18
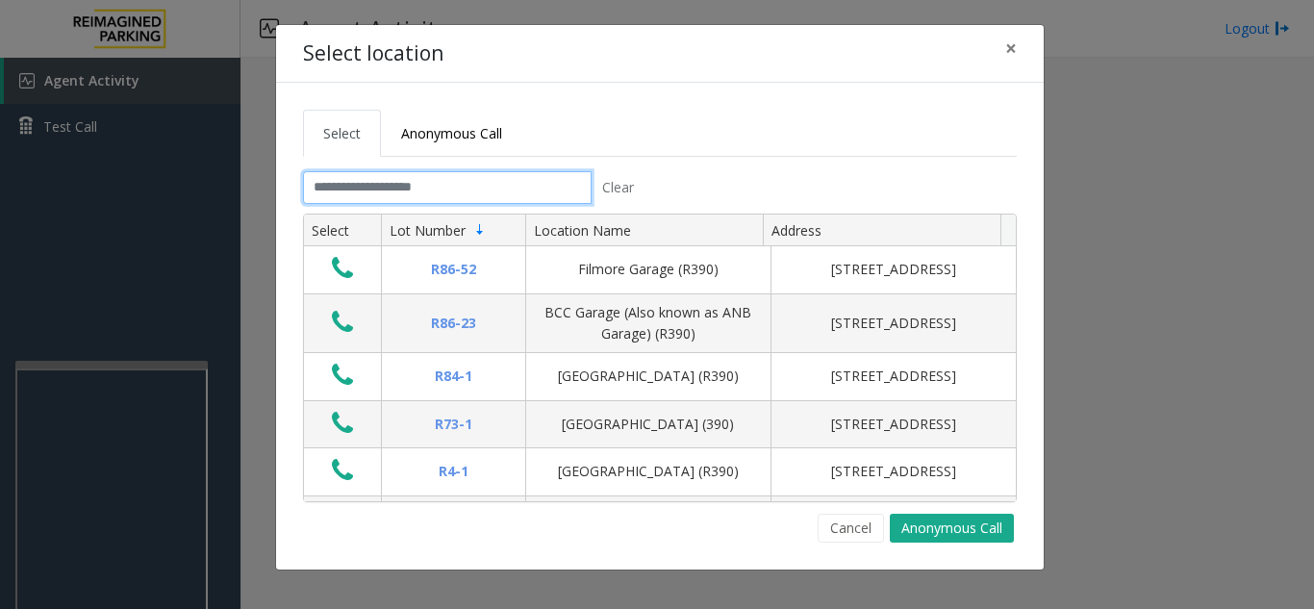
click at [453, 196] on input "text" at bounding box center [447, 187] width 289 height 33
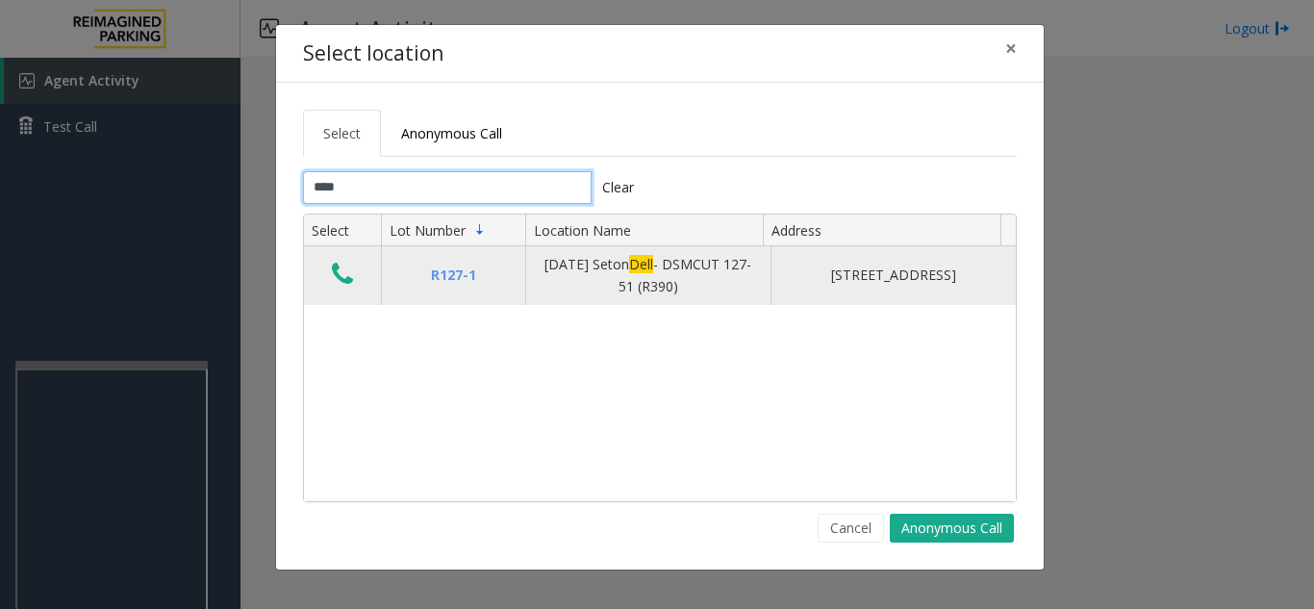
type input "****"
click at [323, 270] on td "Data table" at bounding box center [342, 275] width 77 height 59
click at [346, 275] on icon "Data table" at bounding box center [342, 274] width 21 height 27
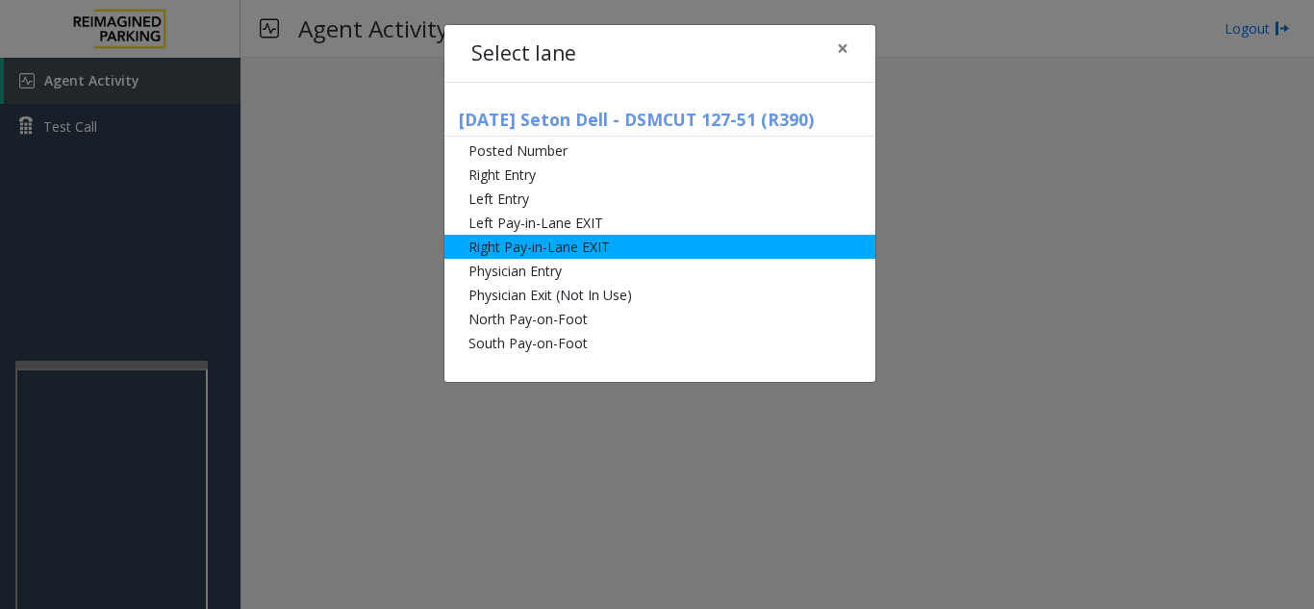
click at [599, 247] on li "Right Pay-in-Lane EXIT" at bounding box center [660, 247] width 431 height 24
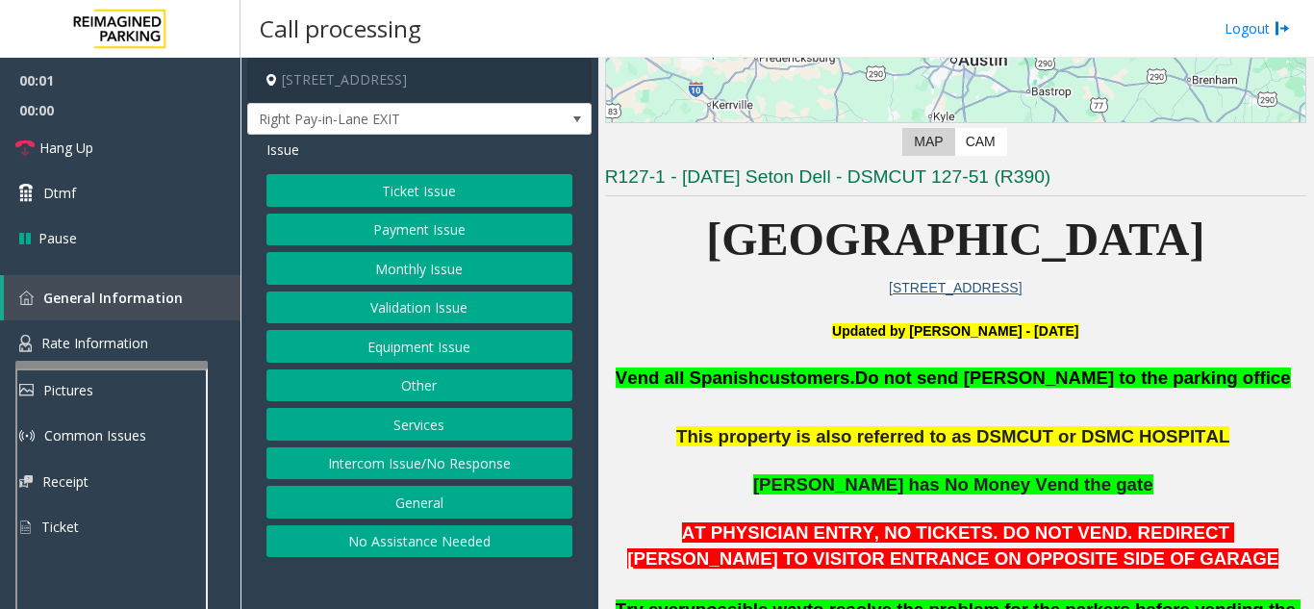
scroll to position [289, 0]
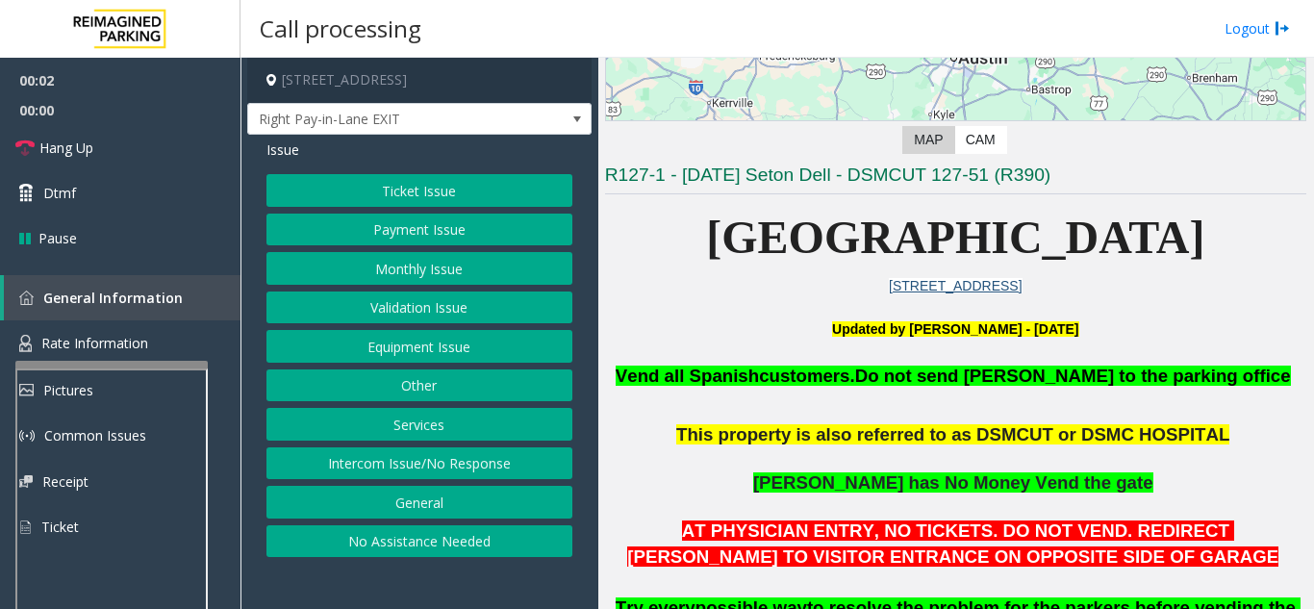
click at [435, 271] on button "Monthly Issue" at bounding box center [420, 268] width 306 height 33
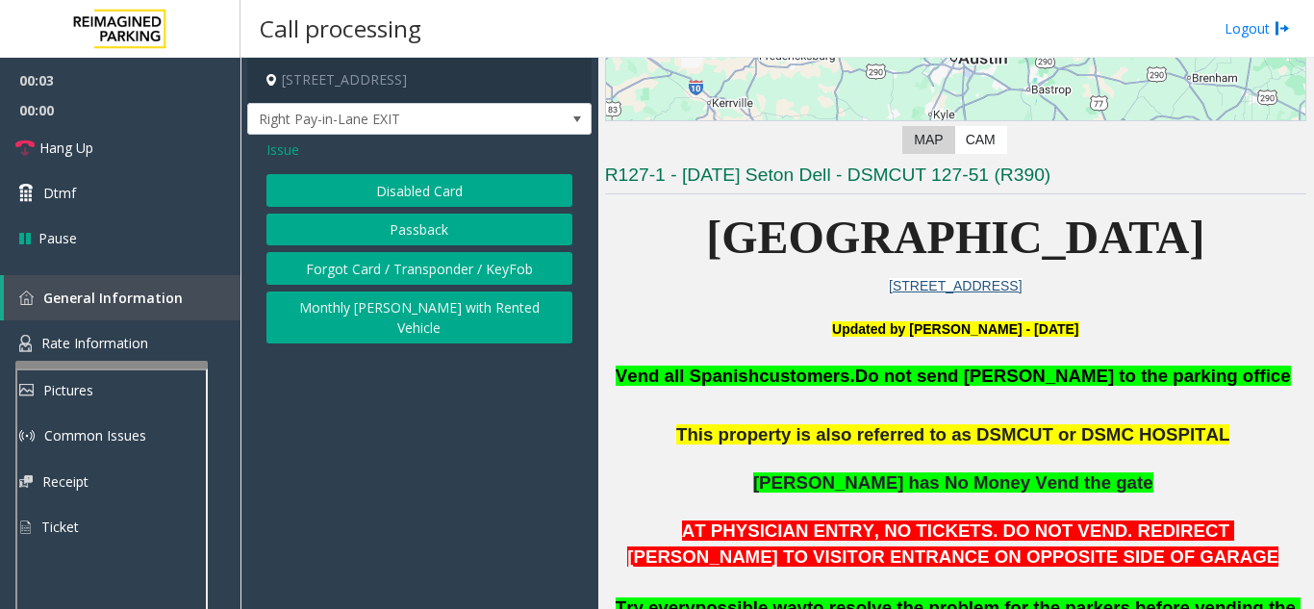
click at [424, 185] on button "Disabled Card" at bounding box center [420, 190] width 306 height 33
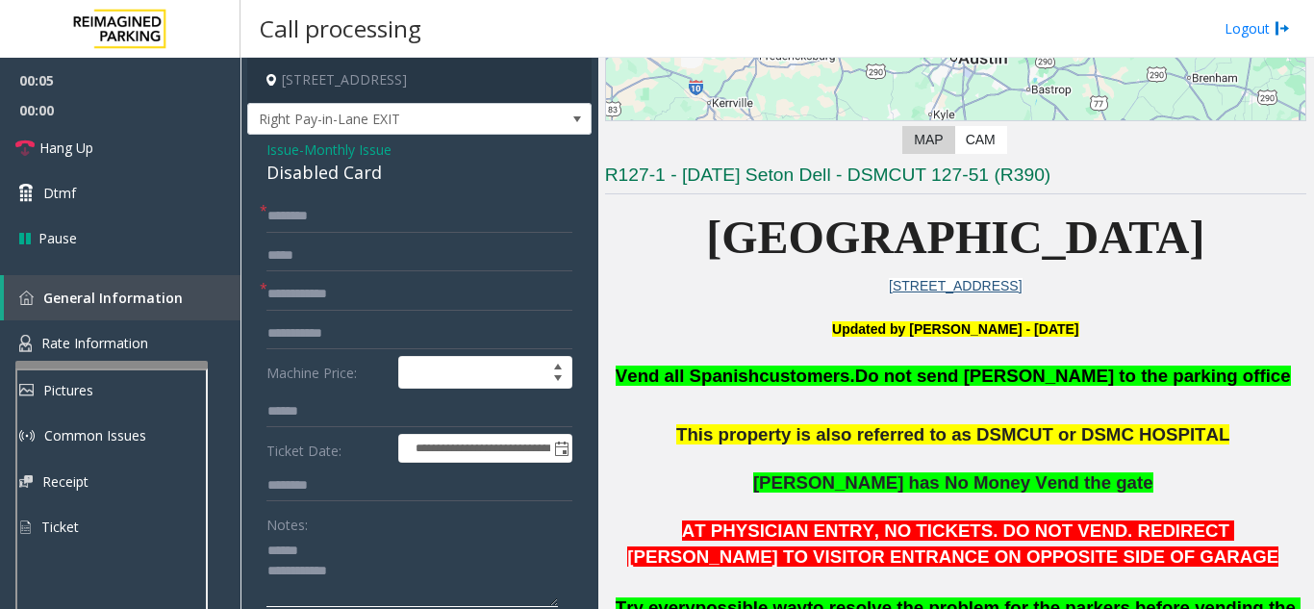
type textarea "**********"
click at [370, 293] on input "text" at bounding box center [420, 294] width 306 height 33
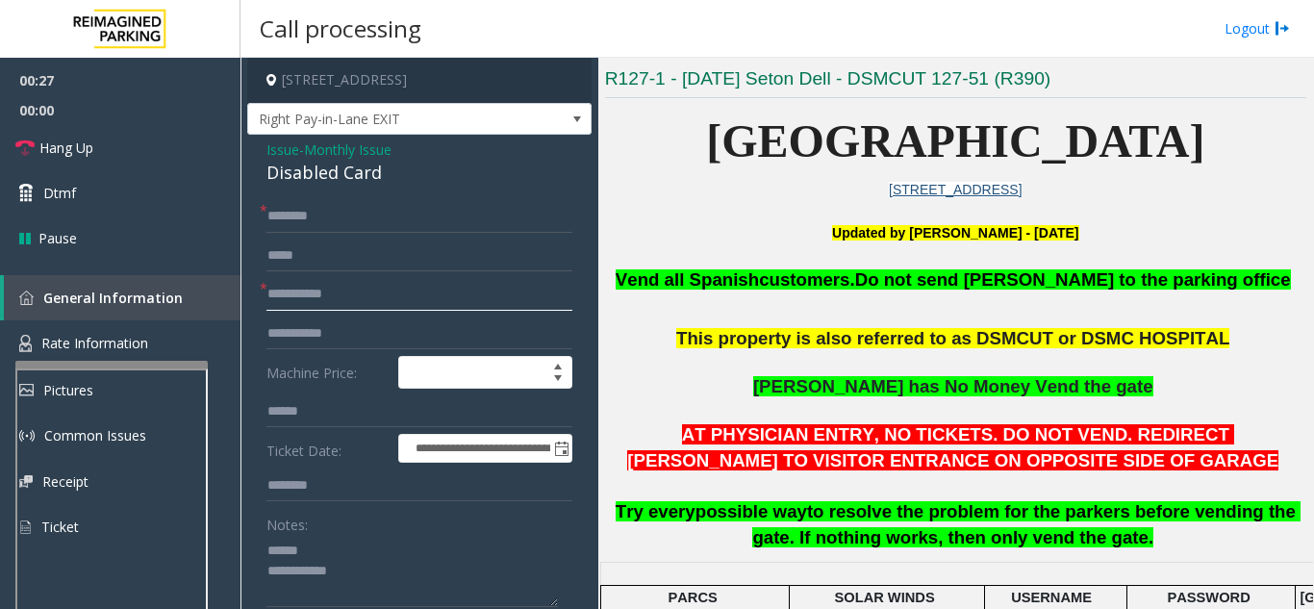
type input "**********"
click at [346, 533] on div "Notes:" at bounding box center [420, 557] width 306 height 99
click at [325, 550] on textarea at bounding box center [413, 571] width 292 height 72
drag, startPoint x: 256, startPoint y: 180, endPoint x: 422, endPoint y: 182, distance: 166.5
click at [422, 182] on div "**********" at bounding box center [419, 593] width 344 height 917
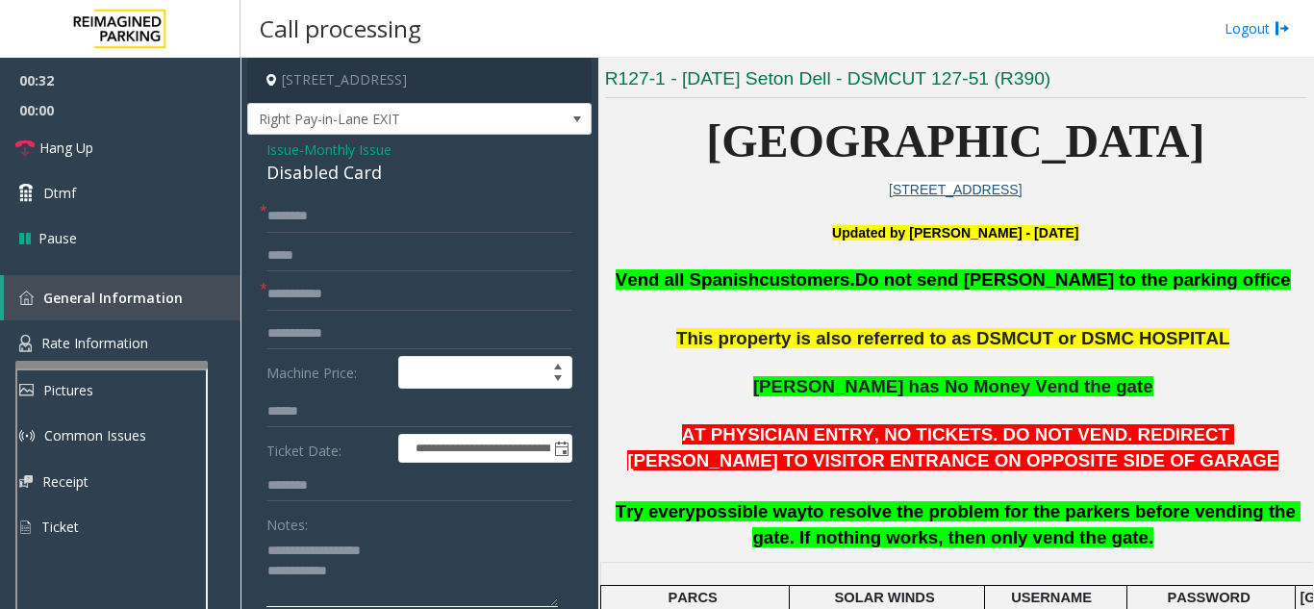
type textarea "**********"
click at [430, 216] on input "text" at bounding box center [420, 216] width 306 height 33
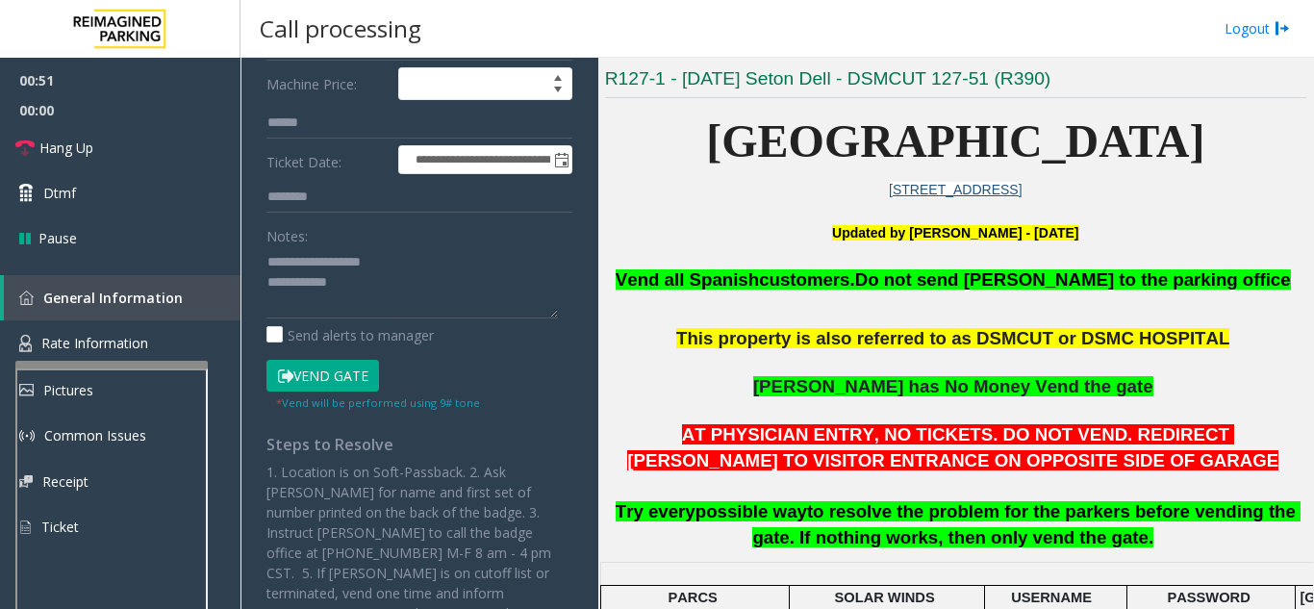
type input "******"
drag, startPoint x: 332, startPoint y: 383, endPoint x: 366, endPoint y: 291, distance: 98.3
click at [332, 382] on button "Vend Gate" at bounding box center [323, 376] width 113 height 33
click at [382, 265] on textarea at bounding box center [413, 282] width 292 height 72
click at [379, 287] on textarea at bounding box center [413, 282] width 292 height 72
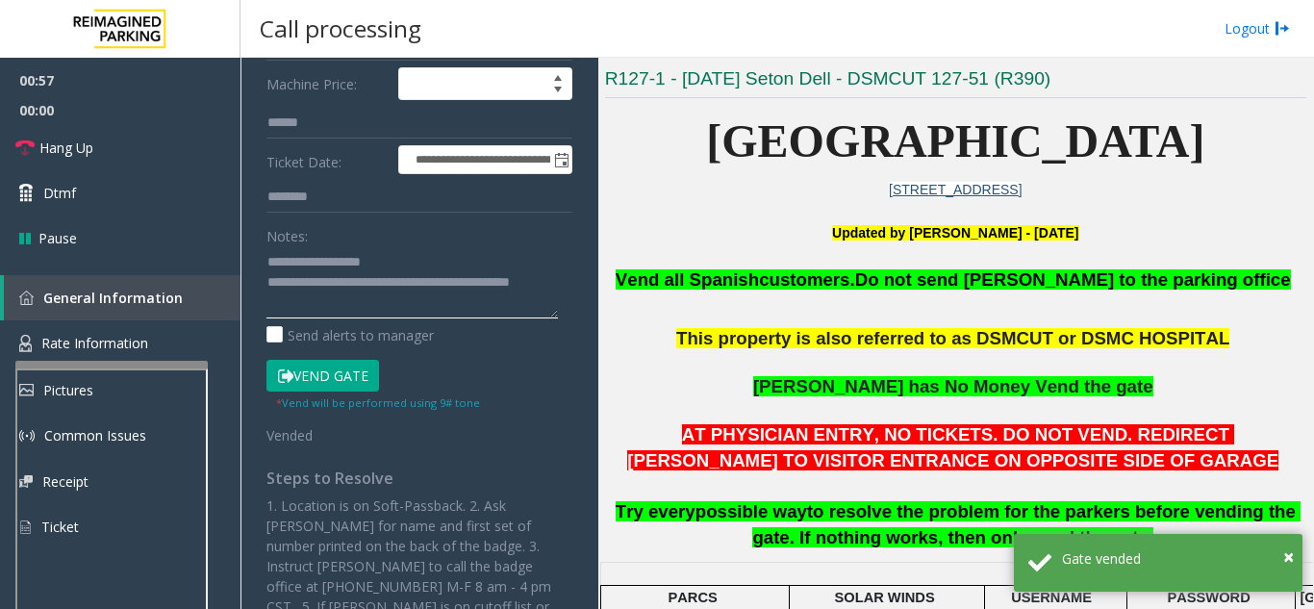
click at [446, 246] on textarea at bounding box center [413, 282] width 292 height 72
type textarea "**********"
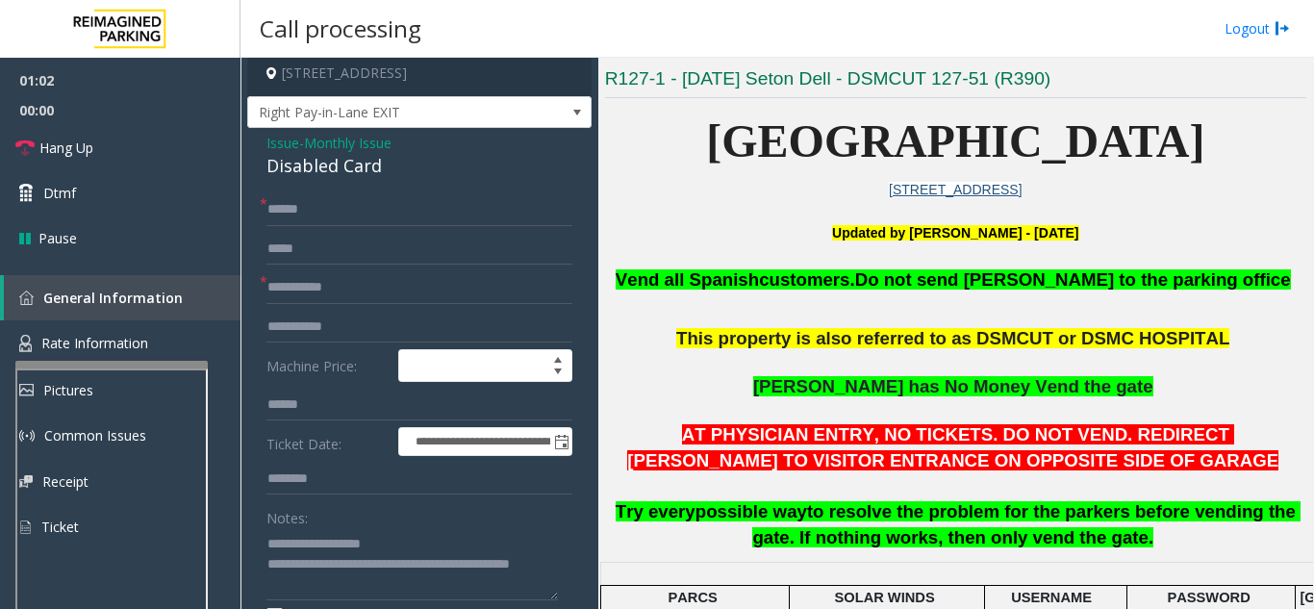
scroll to position [0, 0]
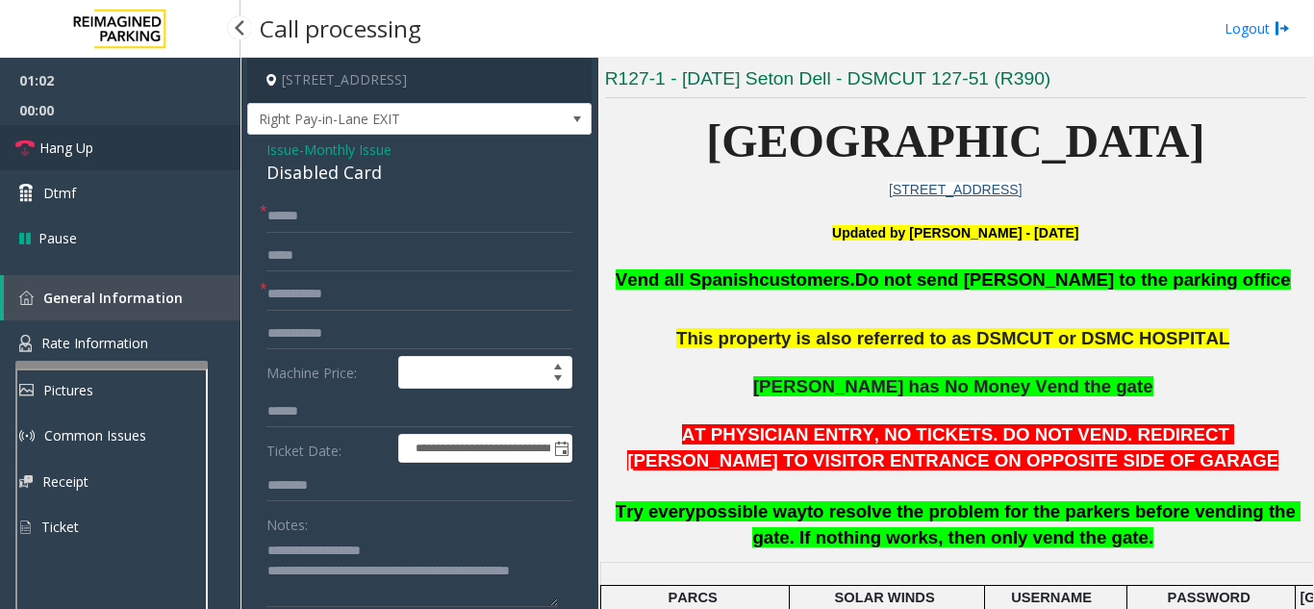
click at [134, 155] on link "Hang Up" at bounding box center [120, 147] width 241 height 45
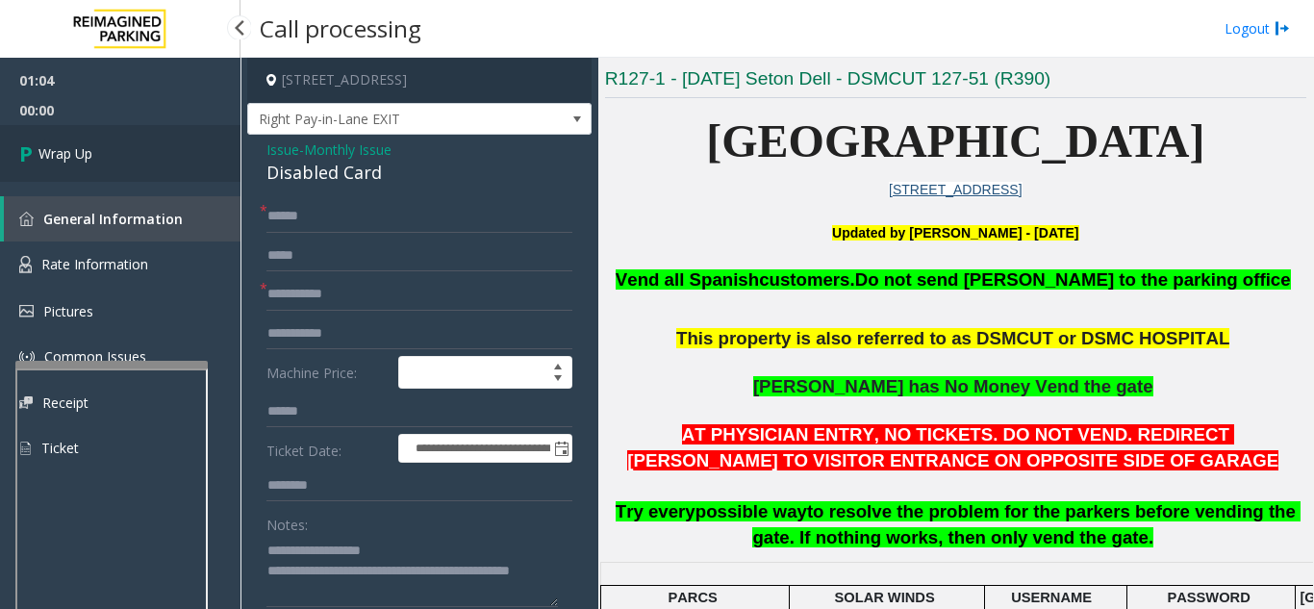
click at [137, 148] on link "Wrap Up" at bounding box center [120, 153] width 241 height 57
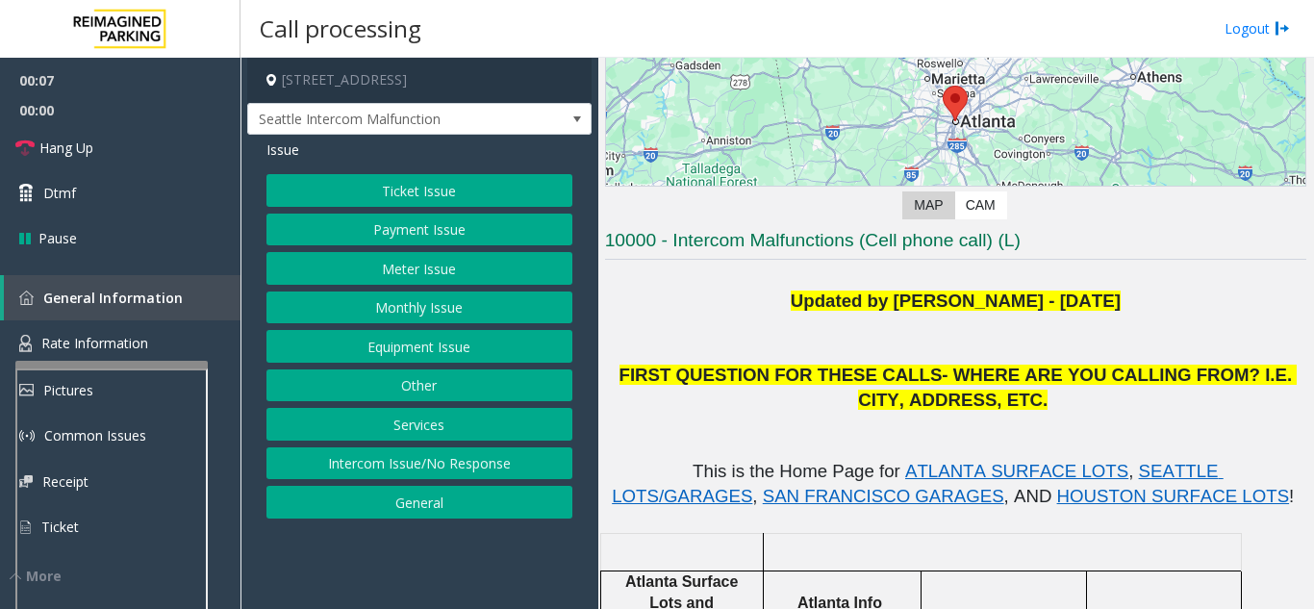
scroll to position [289, 0]
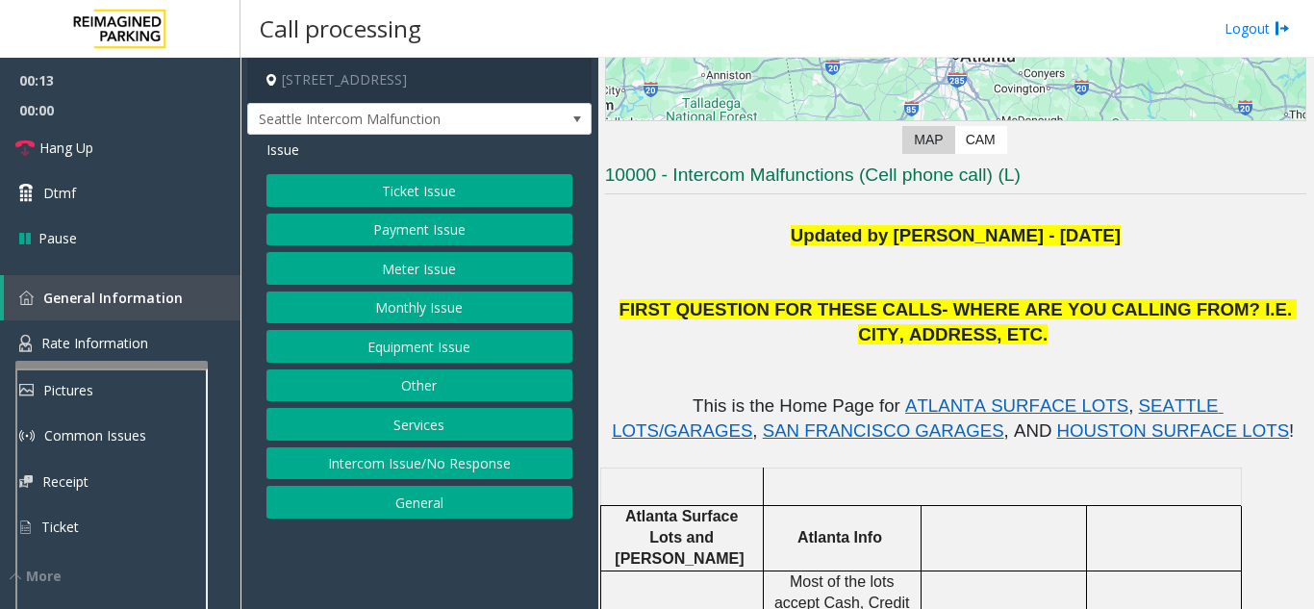
click at [368, 200] on button "Ticket Issue" at bounding box center [420, 190] width 306 height 33
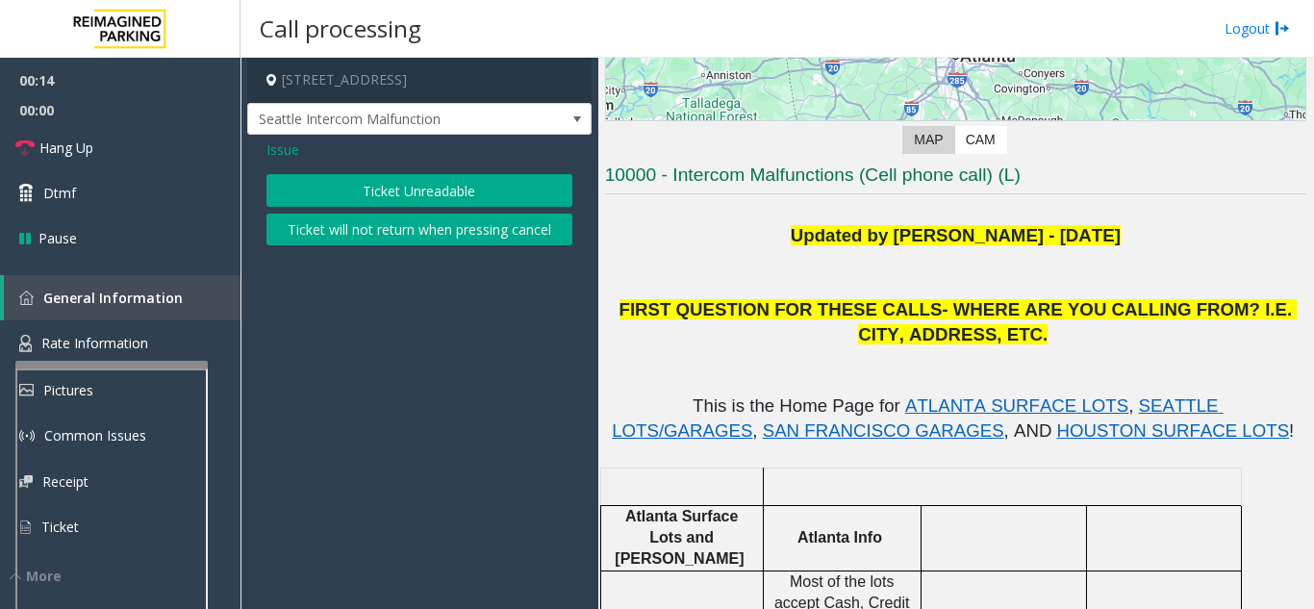
click at [427, 195] on button "Ticket Unreadable" at bounding box center [420, 190] width 306 height 33
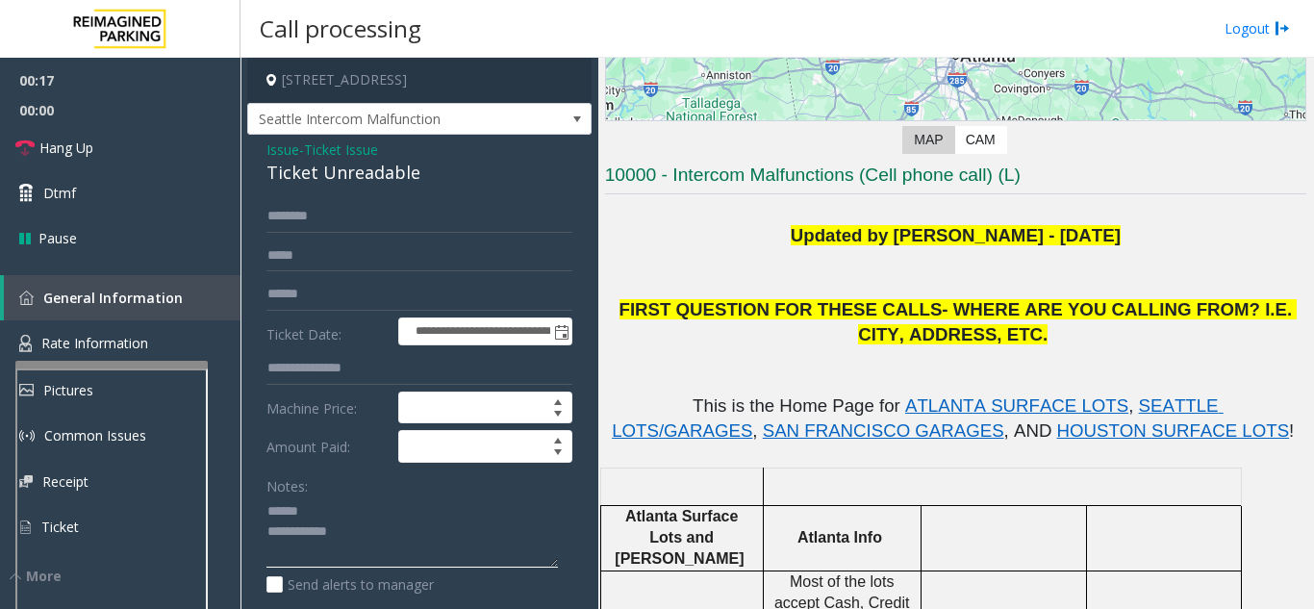
click at [374, 527] on textarea at bounding box center [413, 532] width 292 height 72
drag, startPoint x: 242, startPoint y: 181, endPoint x: 437, endPoint y: 197, distance: 196.0
click at [437, 197] on app-call-processing-form "**********" at bounding box center [420, 333] width 358 height 551
click at [387, 548] on textarea at bounding box center [413, 532] width 292 height 72
click at [373, 553] on textarea at bounding box center [413, 532] width 292 height 72
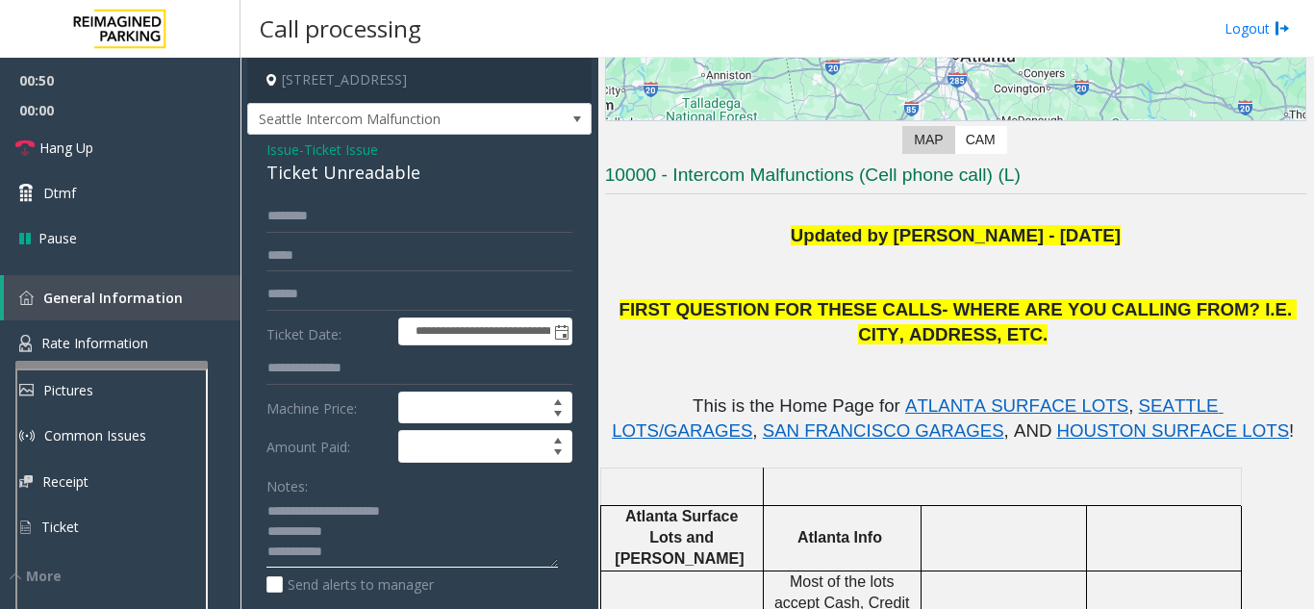
scroll to position [96, 0]
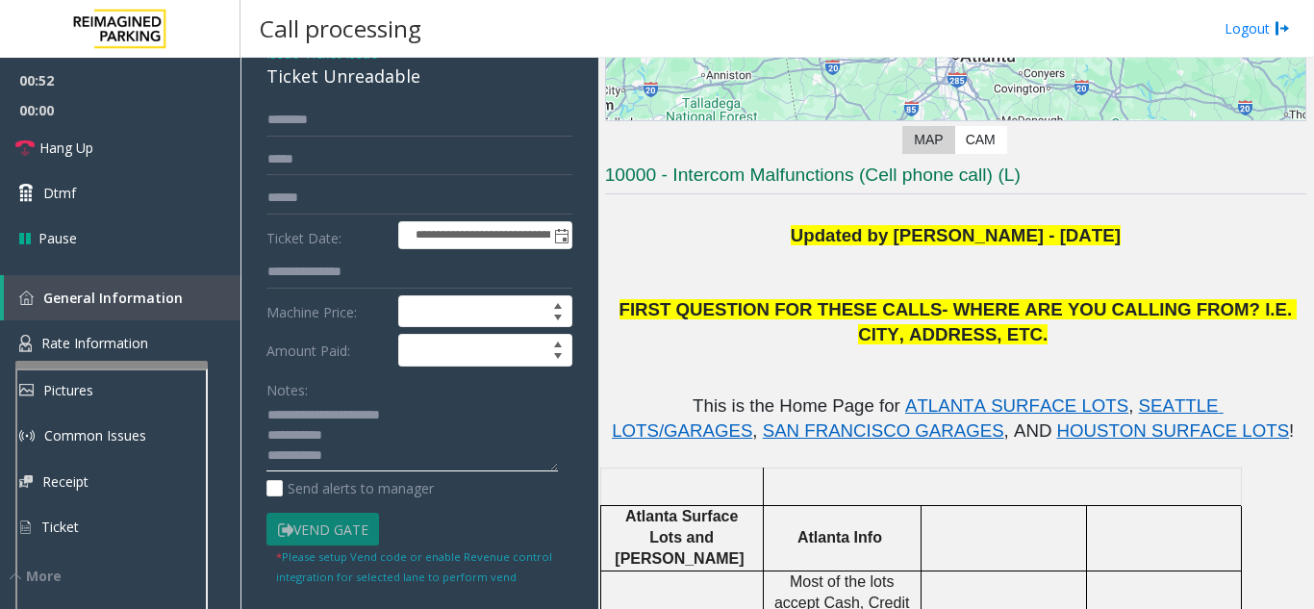
click at [406, 455] on textarea at bounding box center [413, 436] width 292 height 72
click at [437, 417] on textarea at bounding box center [413, 436] width 292 height 72
drag, startPoint x: 375, startPoint y: 449, endPoint x: 398, endPoint y: 453, distance: 23.4
click at [398, 453] on textarea at bounding box center [413, 436] width 292 height 72
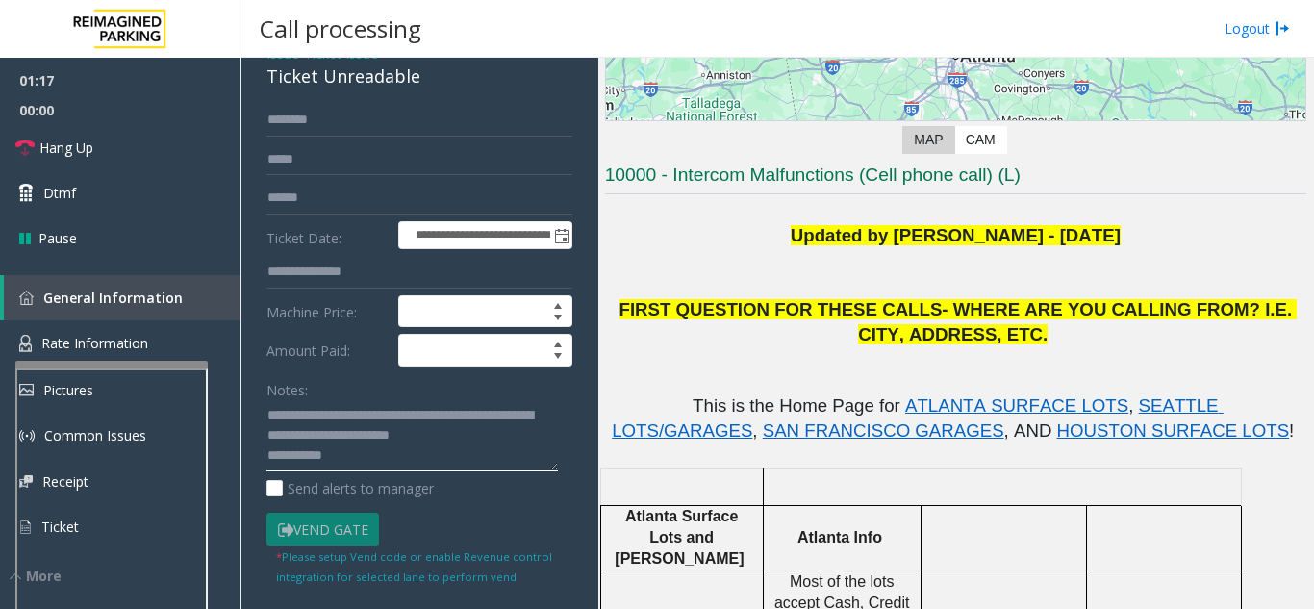
click at [369, 448] on textarea at bounding box center [413, 436] width 292 height 72
click at [143, 140] on link "Hang Up" at bounding box center [120, 147] width 241 height 45
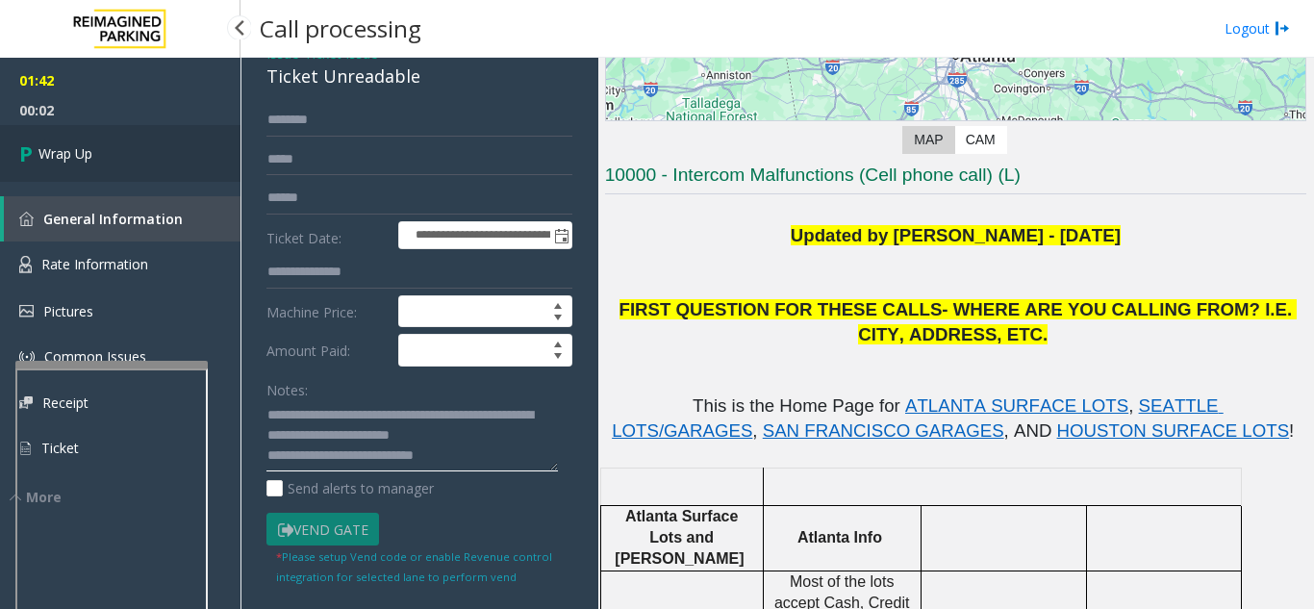
type textarea "**********"
click at [120, 180] on link "Wrap Up" at bounding box center [120, 153] width 241 height 57
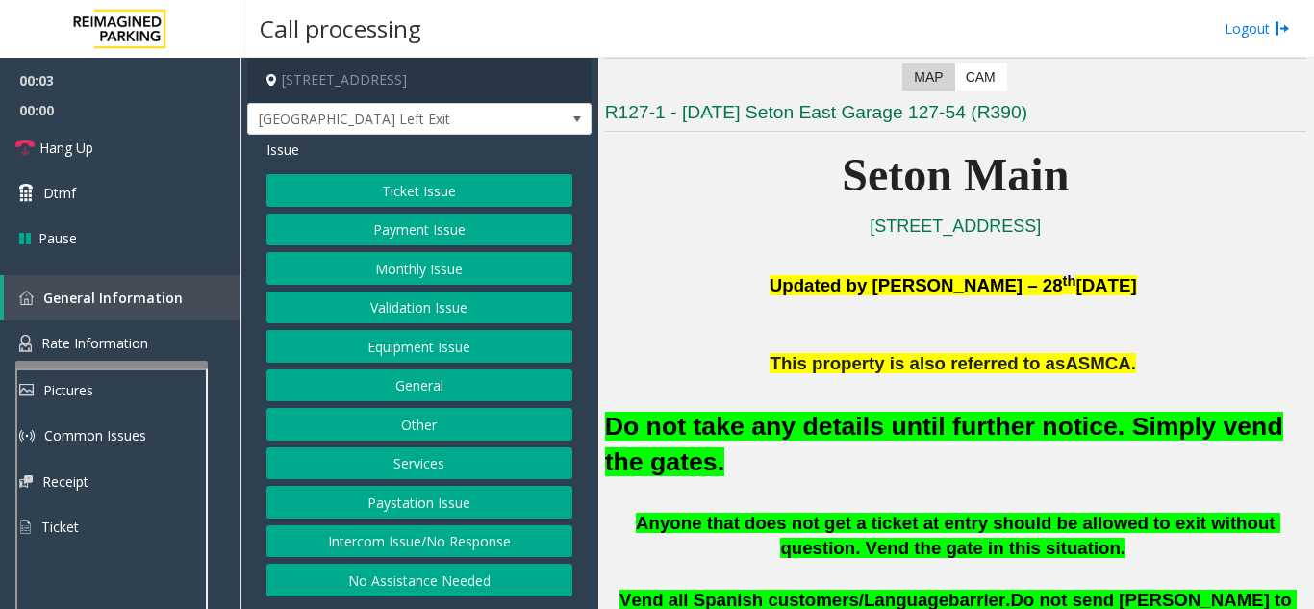
scroll to position [385, 0]
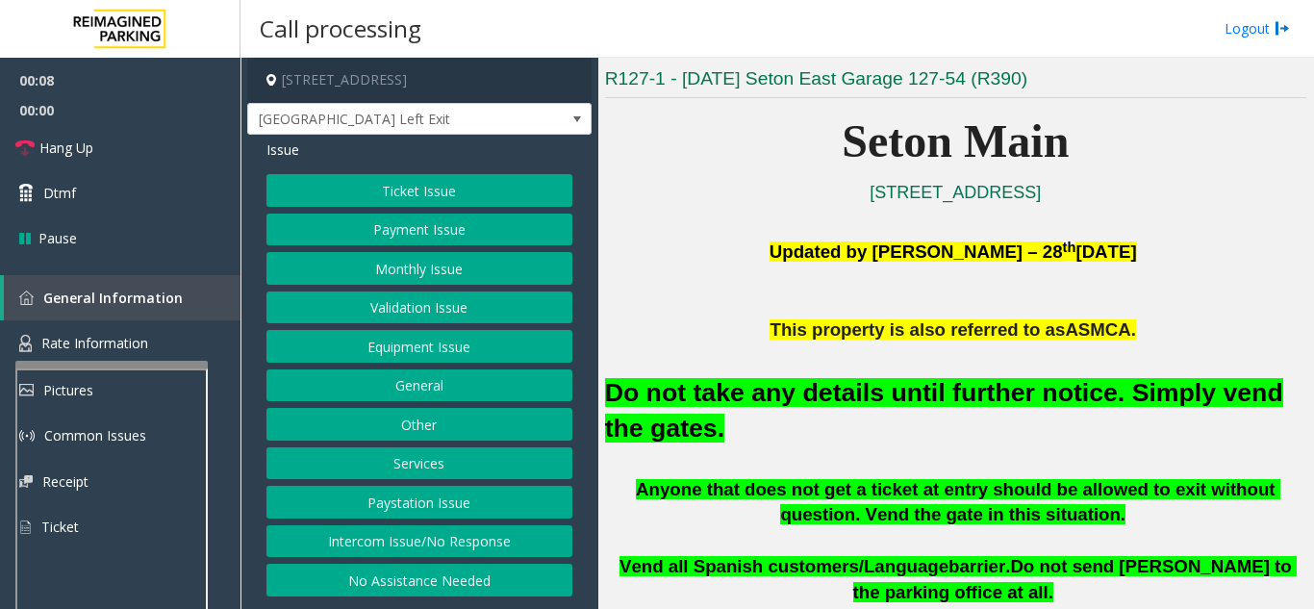
click at [422, 359] on button "Equipment Issue" at bounding box center [420, 346] width 306 height 33
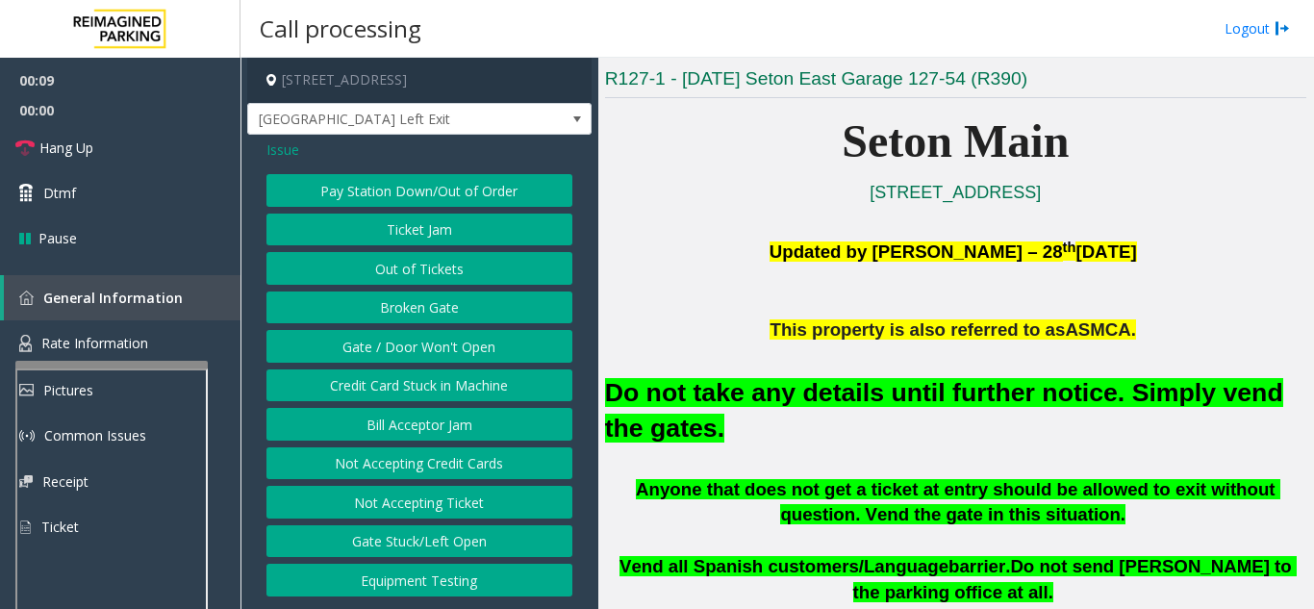
click at [422, 355] on button "Gate / Door Won't Open" at bounding box center [420, 346] width 306 height 33
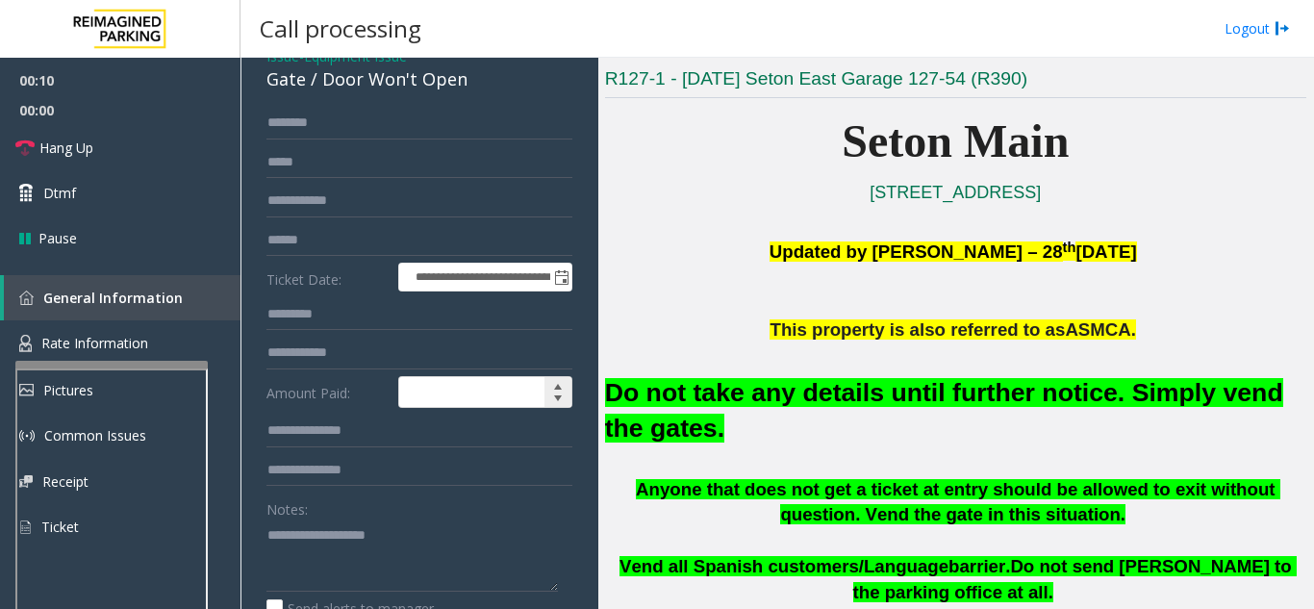
scroll to position [0, 0]
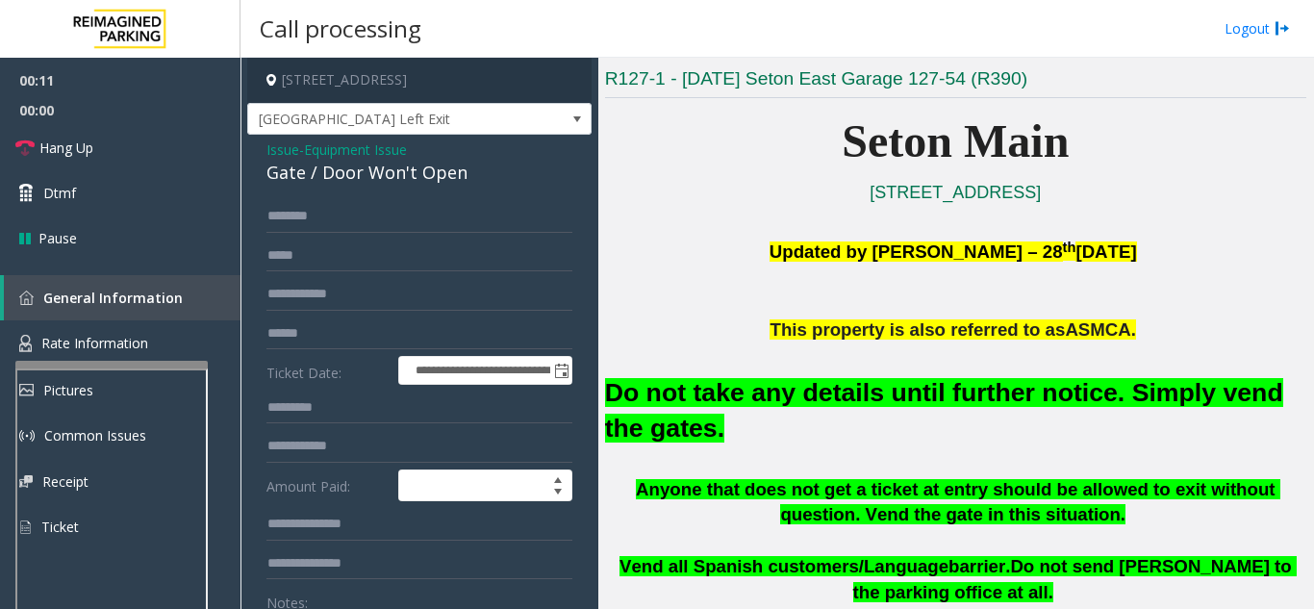
click at [283, 151] on span "Issue" at bounding box center [283, 150] width 33 height 20
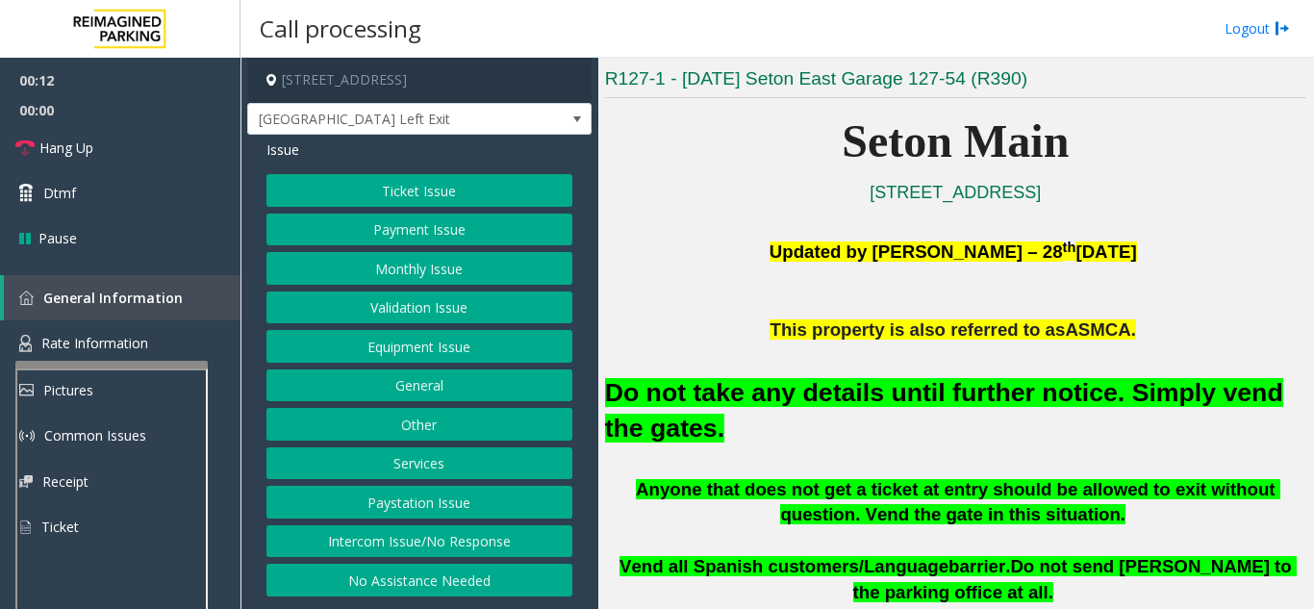
click at [427, 536] on button "Intercom Issue/No Response" at bounding box center [420, 541] width 306 height 33
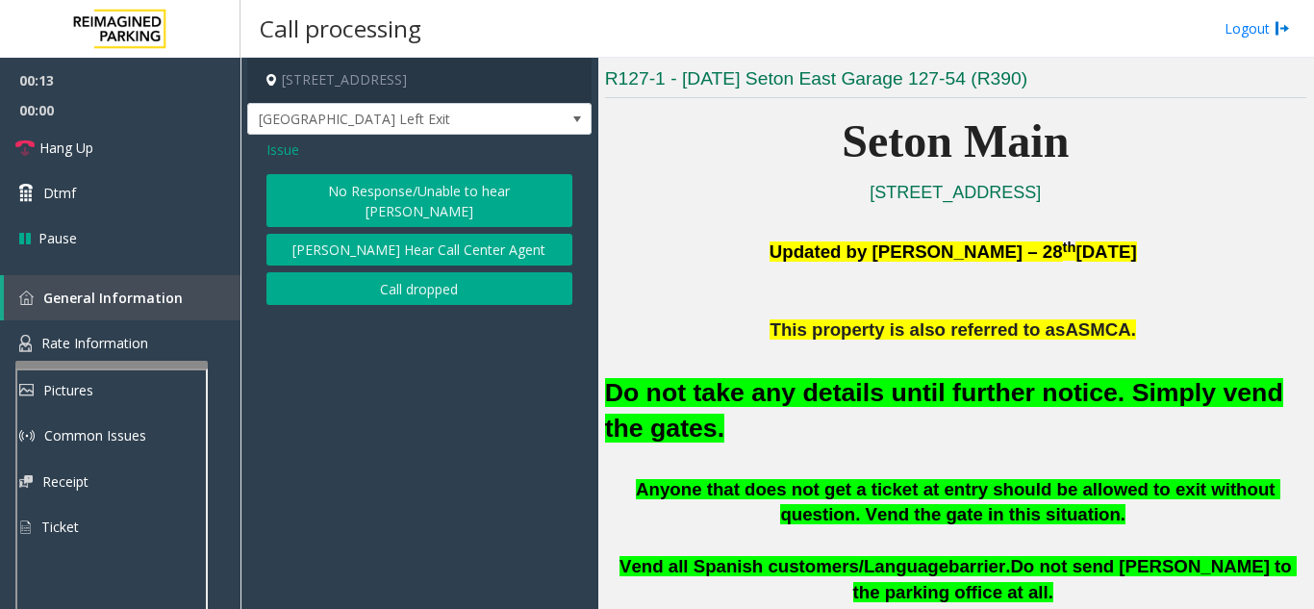
click at [403, 189] on button "No Response/Unable to hear [PERSON_NAME]" at bounding box center [420, 200] width 306 height 53
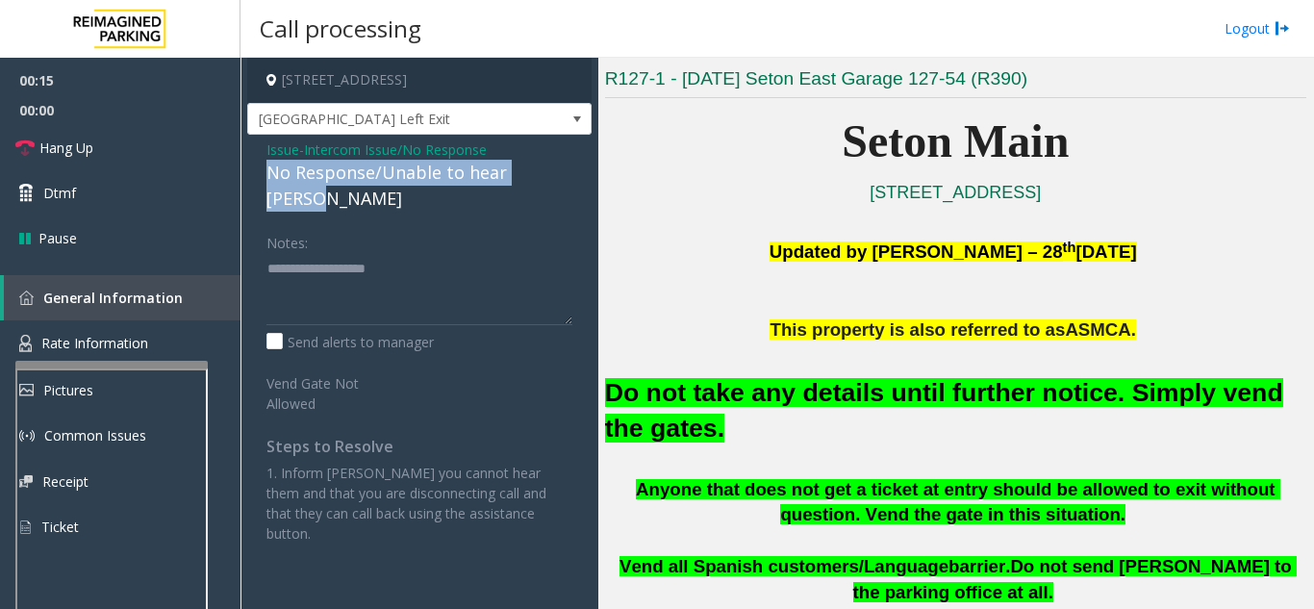
drag, startPoint x: 260, startPoint y: 169, endPoint x: 568, endPoint y: 164, distance: 308.0
click at [568, 164] on div "Issue - Intercom Issue/No Response No Response/Unable to hear [PERSON_NAME] Not…" at bounding box center [419, 349] width 344 height 428
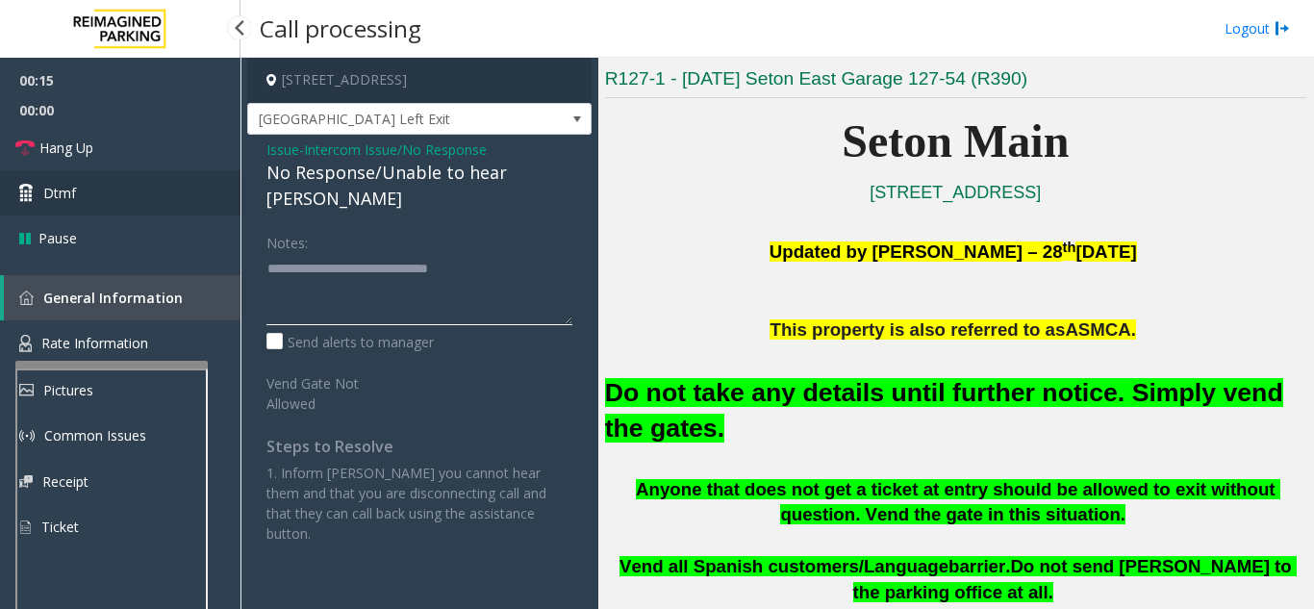
type textarea "**********"
click at [173, 176] on link "Dtmf" at bounding box center [120, 192] width 241 height 45
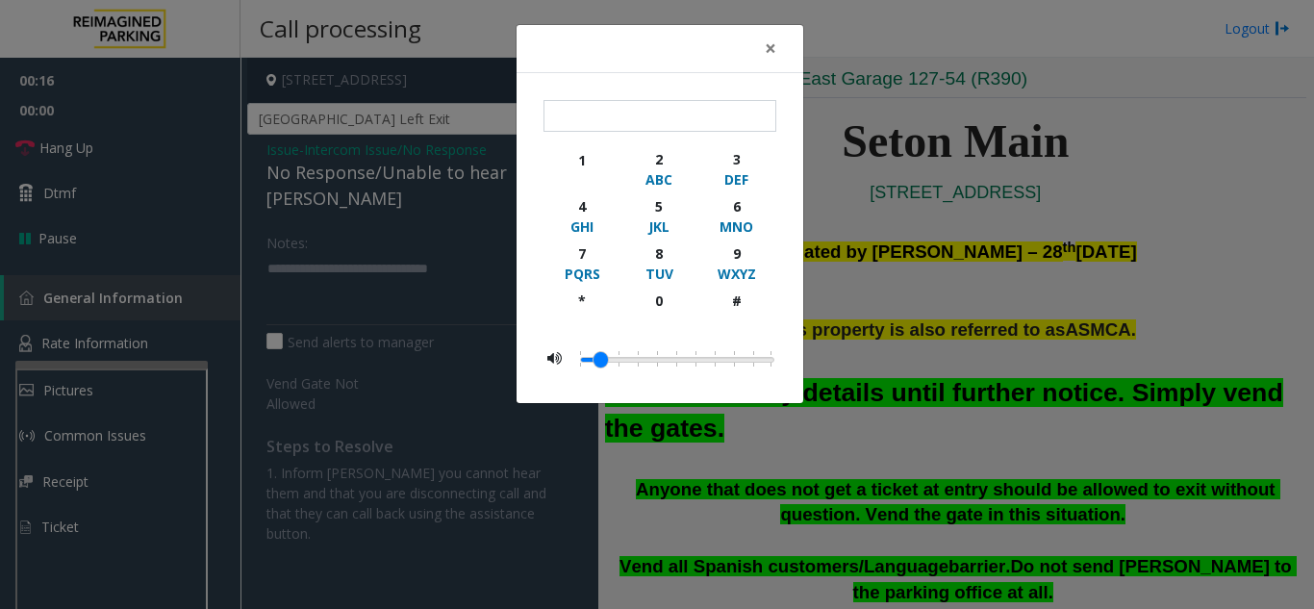
click at [170, 156] on div "× 1 2 ABC 3 DEF 4 GHI 5 JKL 6 MNO 7 PQRS 8 TUV 9 WXYZ * 0 #" at bounding box center [657, 304] width 1314 height 609
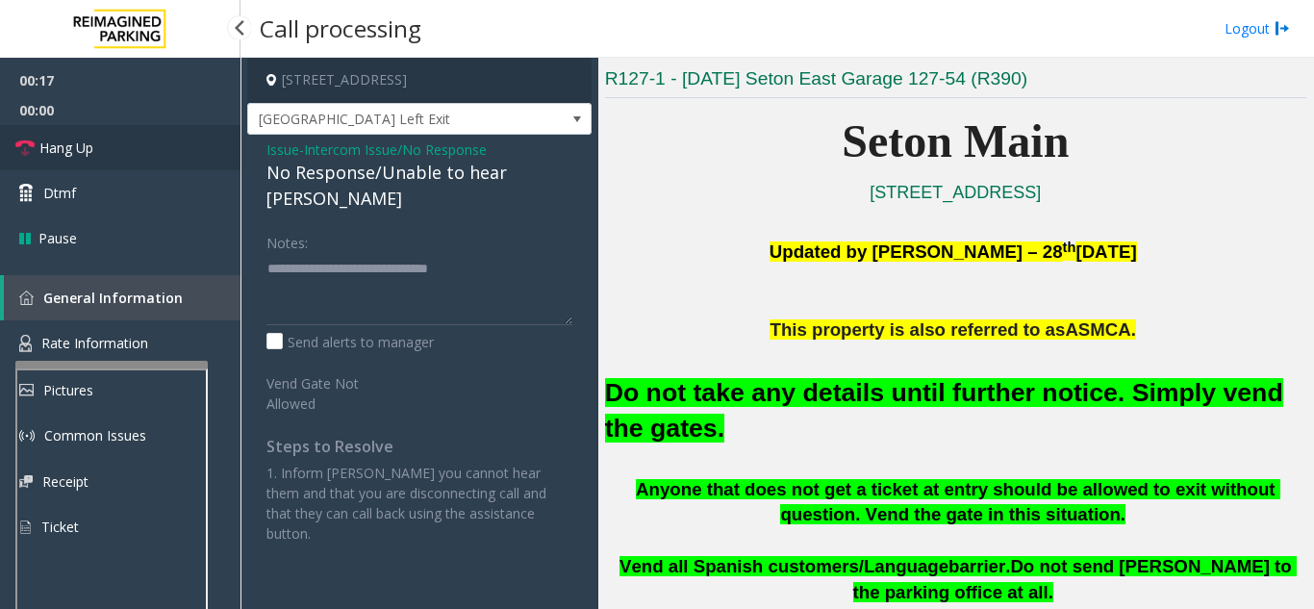
click at [167, 152] on link "Hang Up" at bounding box center [120, 147] width 241 height 45
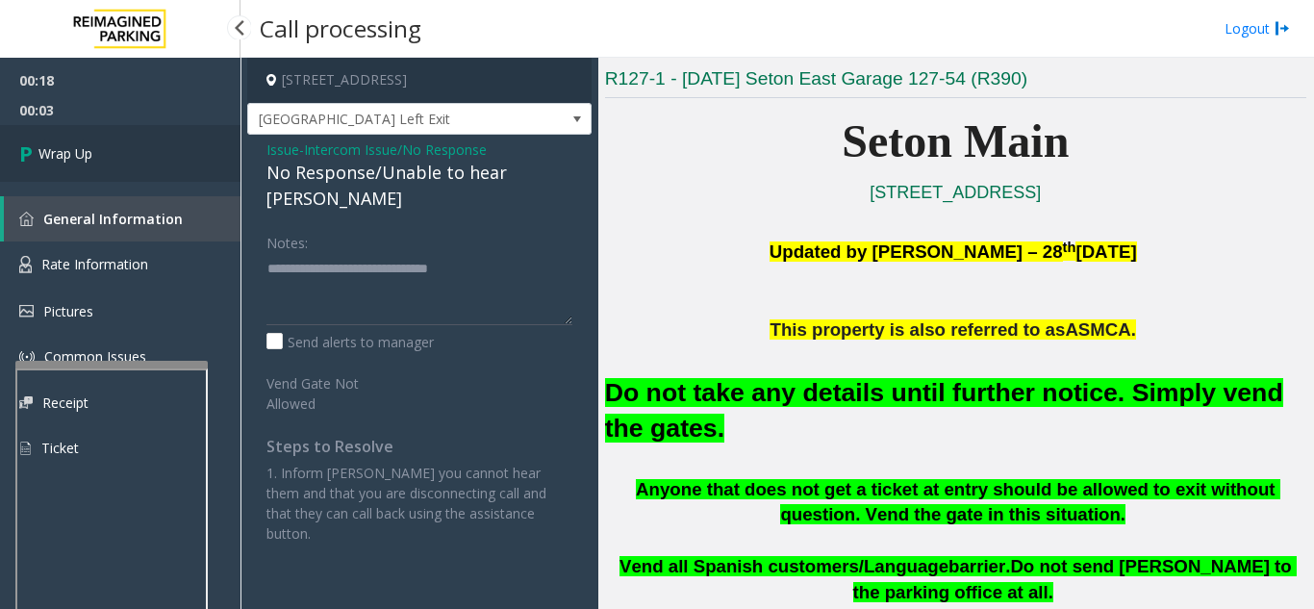
click at [157, 165] on link "Wrap Up" at bounding box center [120, 153] width 241 height 57
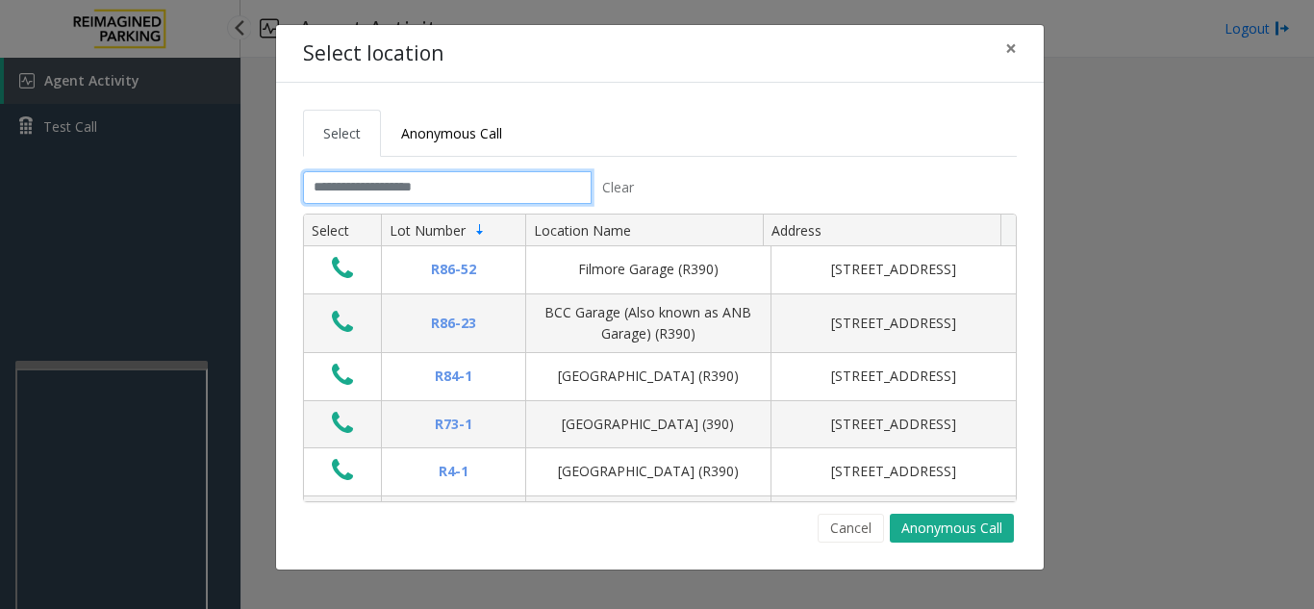
click at [377, 199] on input "text" at bounding box center [447, 187] width 289 height 33
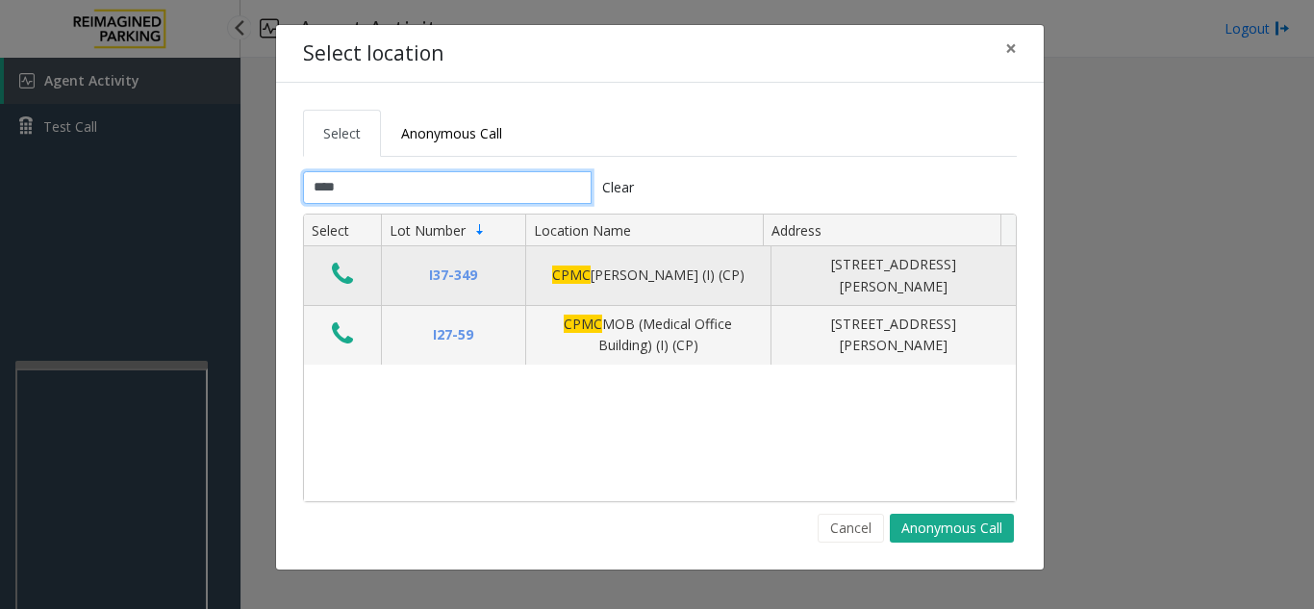
type input "****"
click at [339, 272] on icon "Data table" at bounding box center [342, 274] width 21 height 27
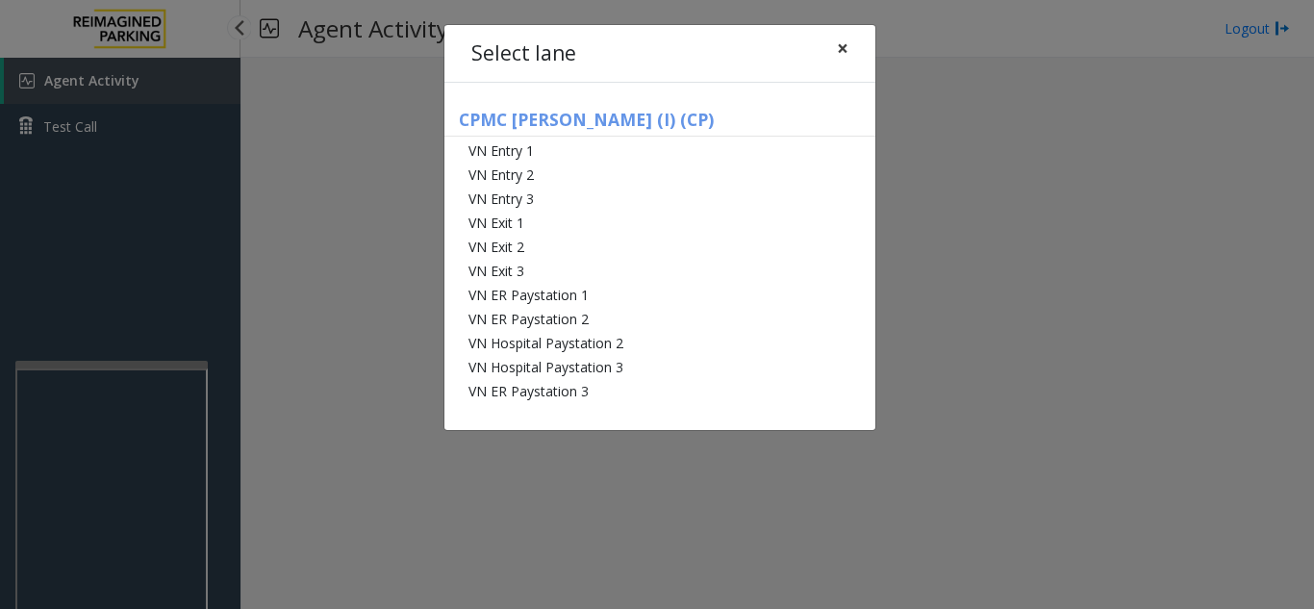
click at [835, 54] on button "×" at bounding box center [843, 48] width 38 height 47
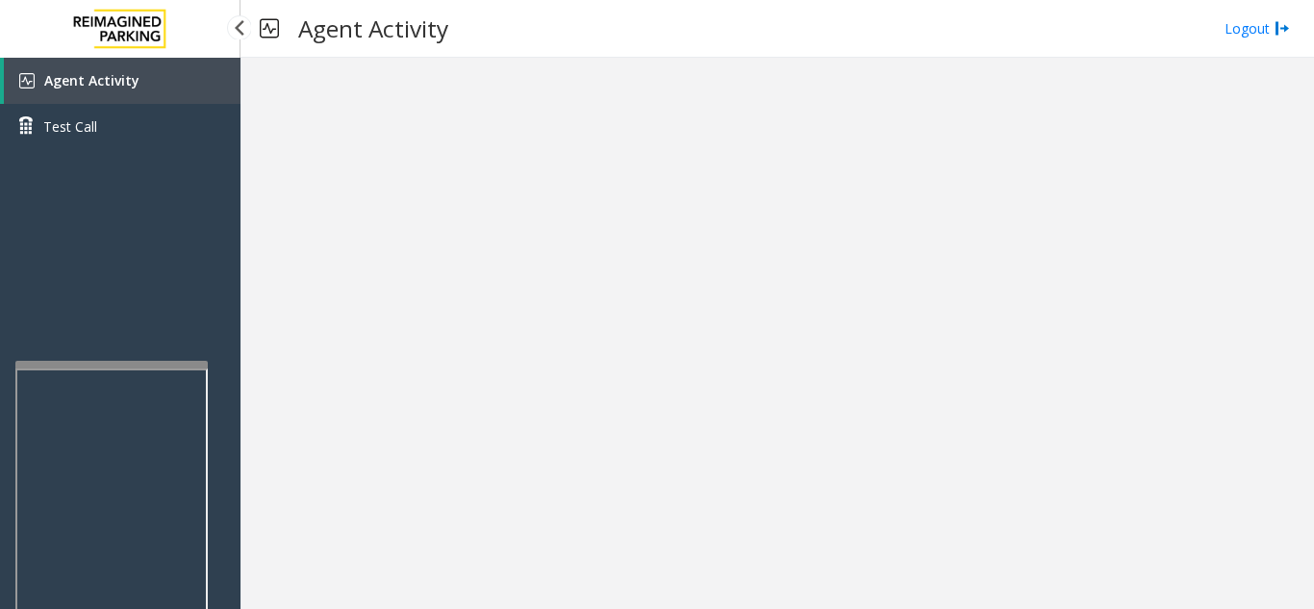
drag, startPoint x: 153, startPoint y: 77, endPoint x: 166, endPoint y: 95, distance: 22.7
click at [153, 77] on link "Agent Activity" at bounding box center [122, 81] width 237 height 46
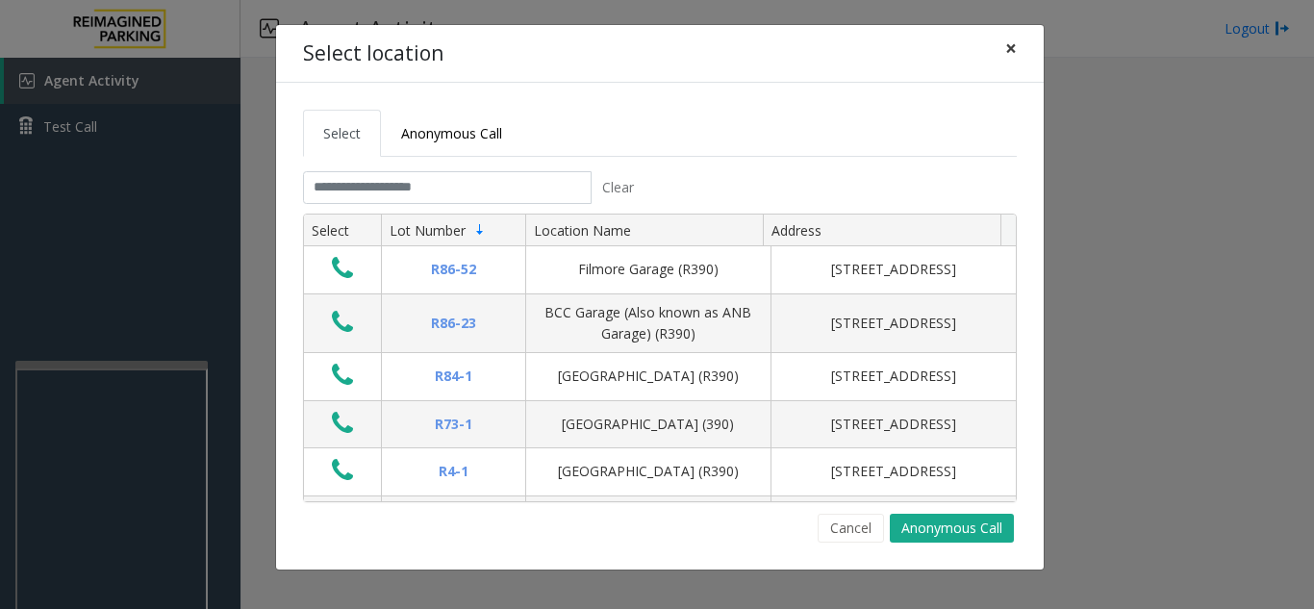
click at [1000, 45] on button "×" at bounding box center [1011, 48] width 38 height 47
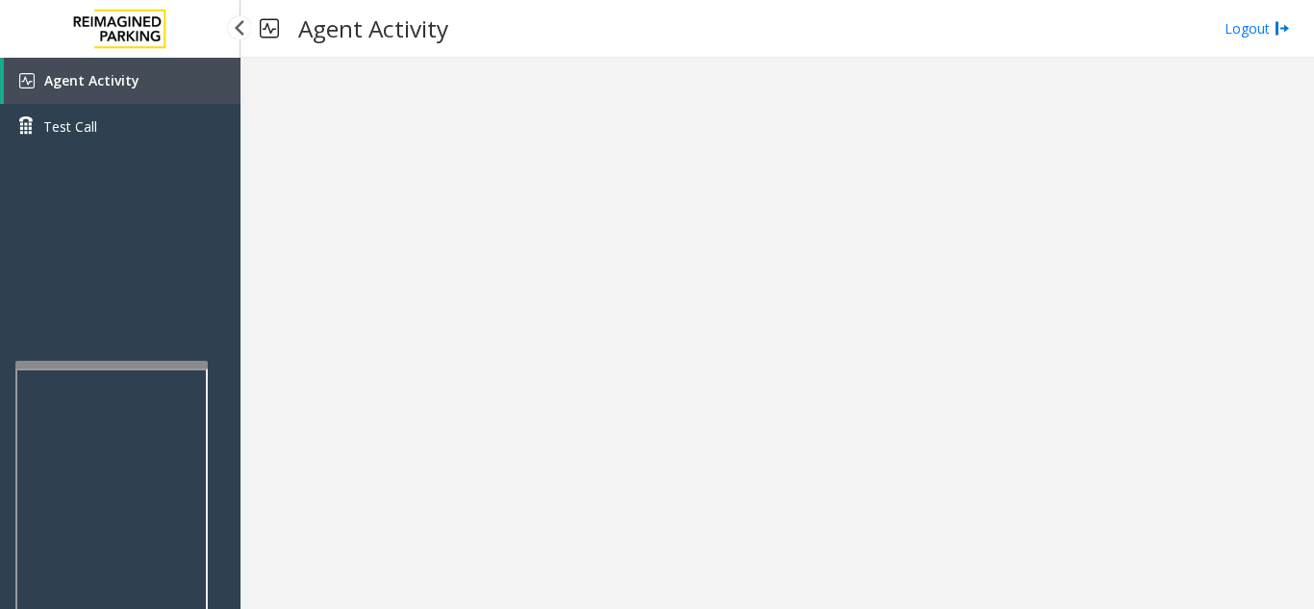
click at [160, 96] on link "Agent Activity" at bounding box center [122, 81] width 237 height 46
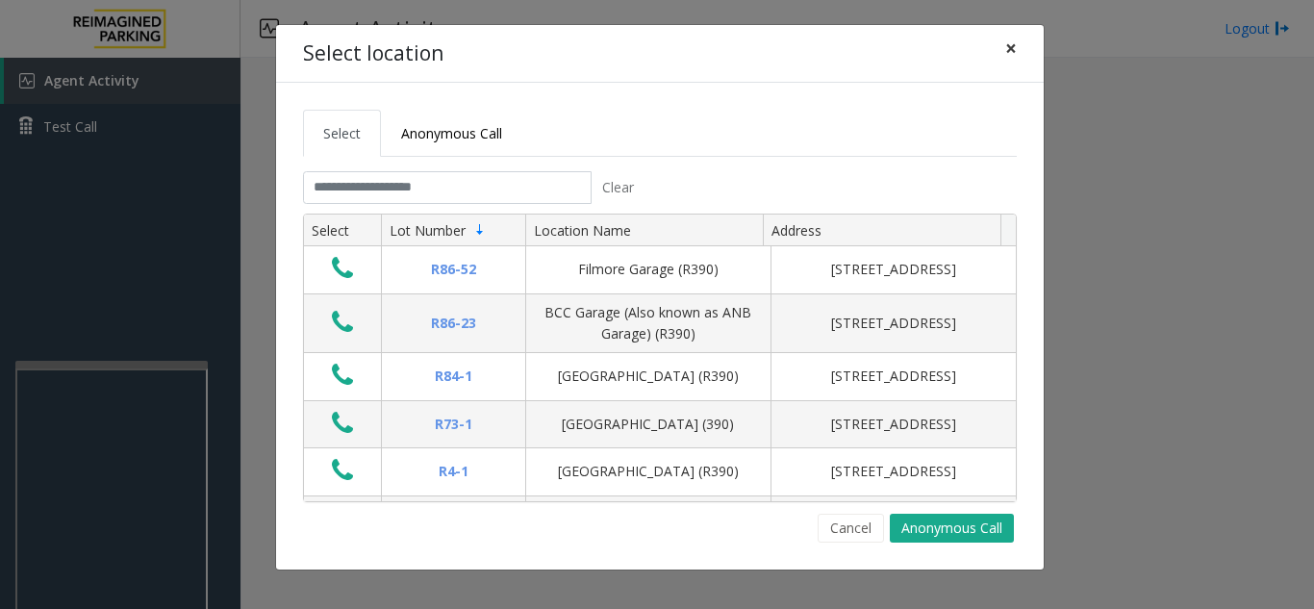
click at [1005, 48] on span "×" at bounding box center [1011, 48] width 12 height 27
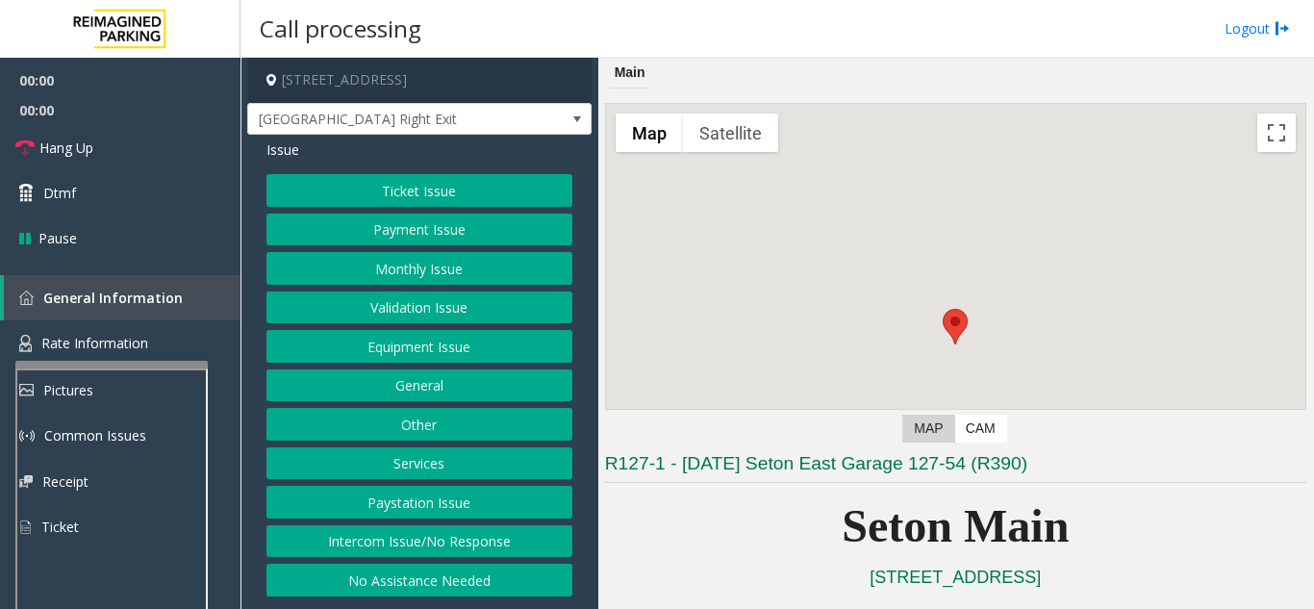
scroll to position [385, 0]
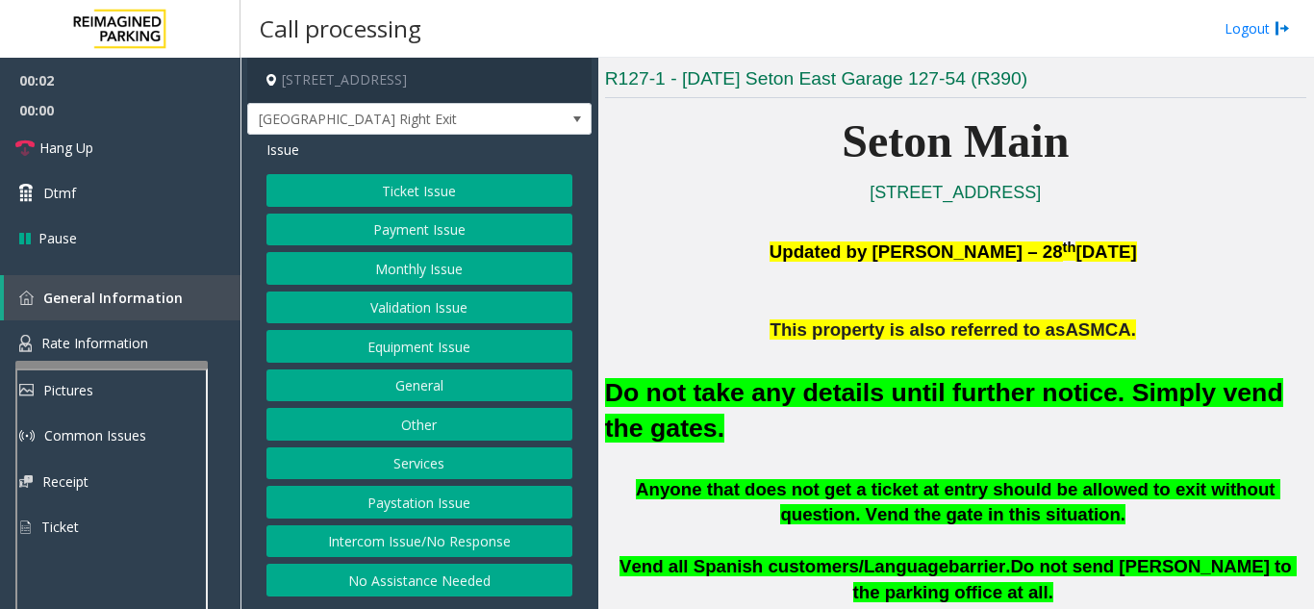
click at [393, 354] on button "Equipment Issue" at bounding box center [420, 346] width 306 height 33
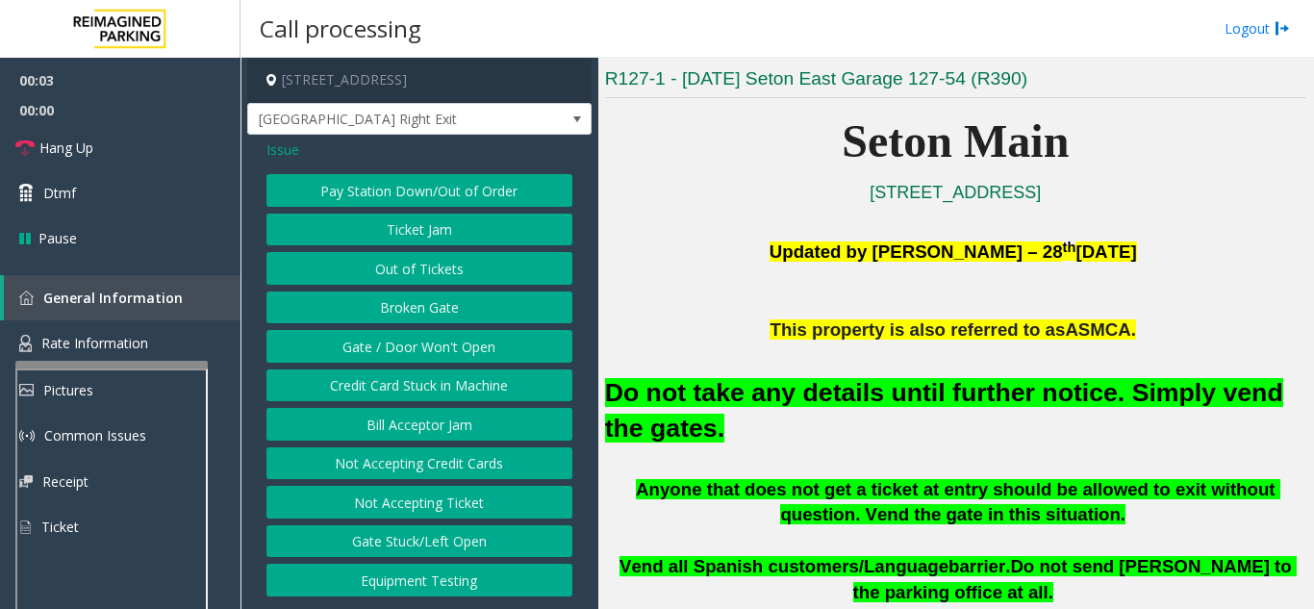
click at [393, 354] on button "Gate / Door Won't Open" at bounding box center [420, 346] width 306 height 33
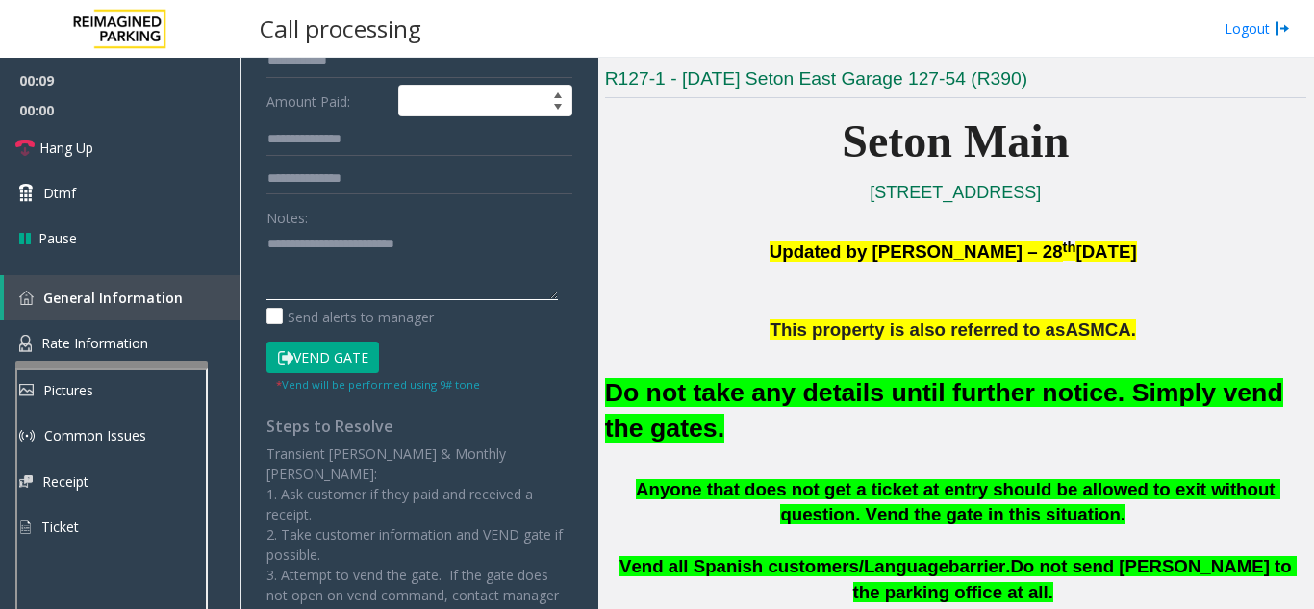
type textarea "**********"
click at [291, 357] on icon at bounding box center [285, 357] width 15 height 13
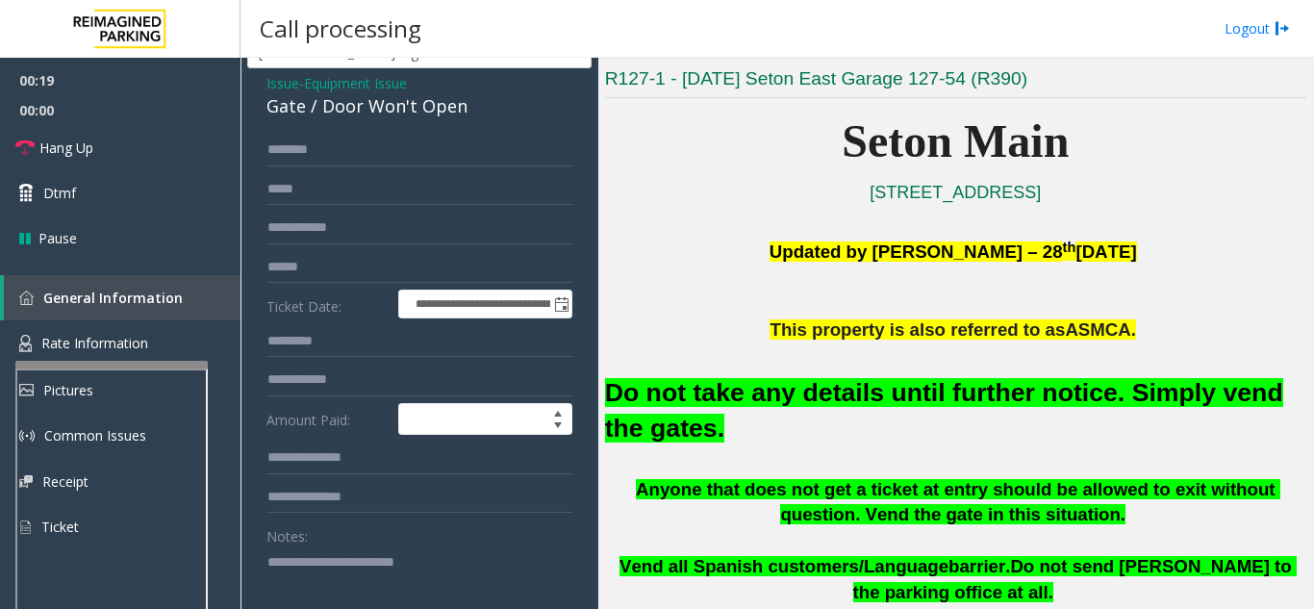
scroll to position [0, 0]
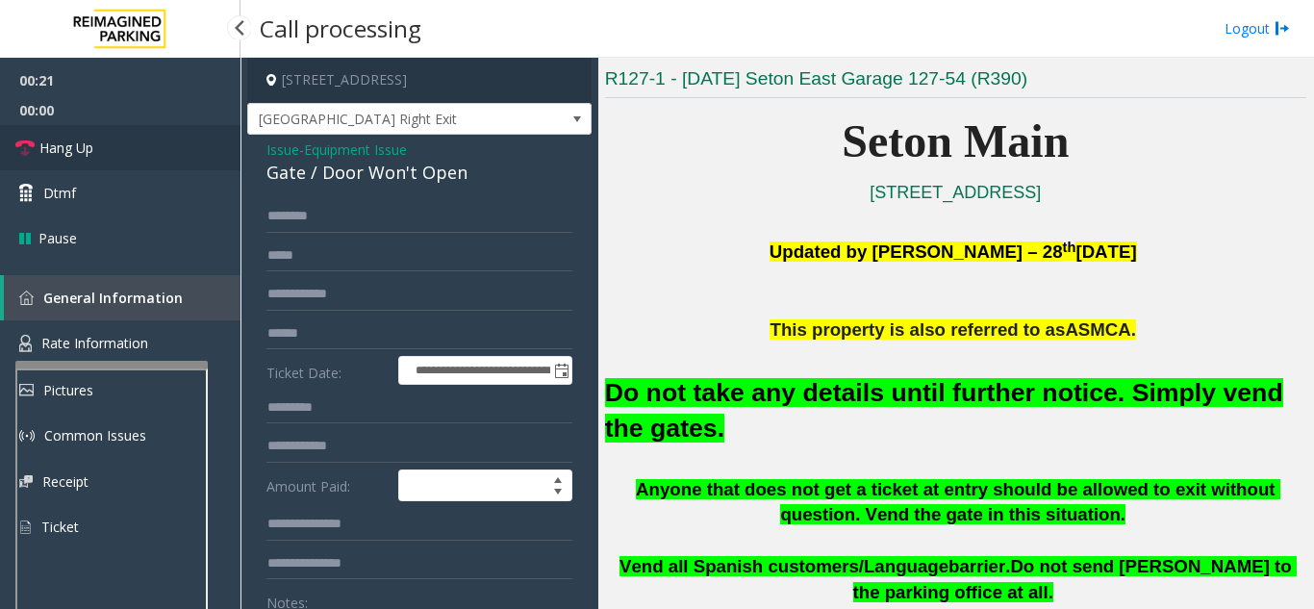
click at [128, 151] on link "Hang Up" at bounding box center [120, 147] width 241 height 45
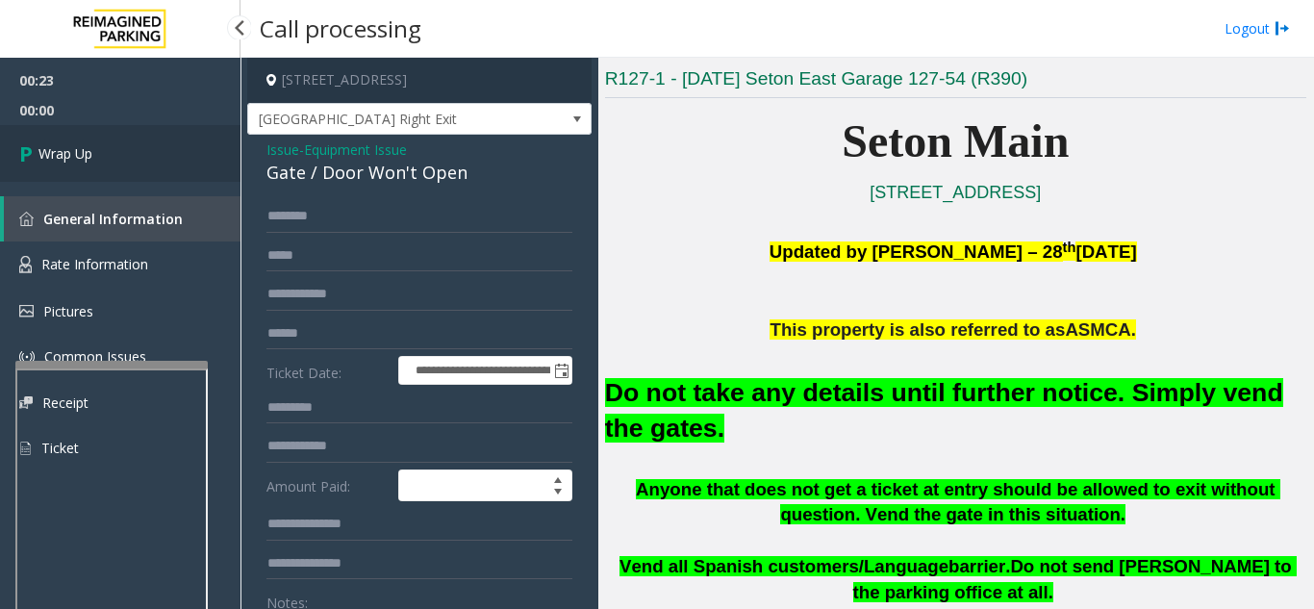
click at [132, 156] on link "Wrap Up" at bounding box center [120, 153] width 241 height 57
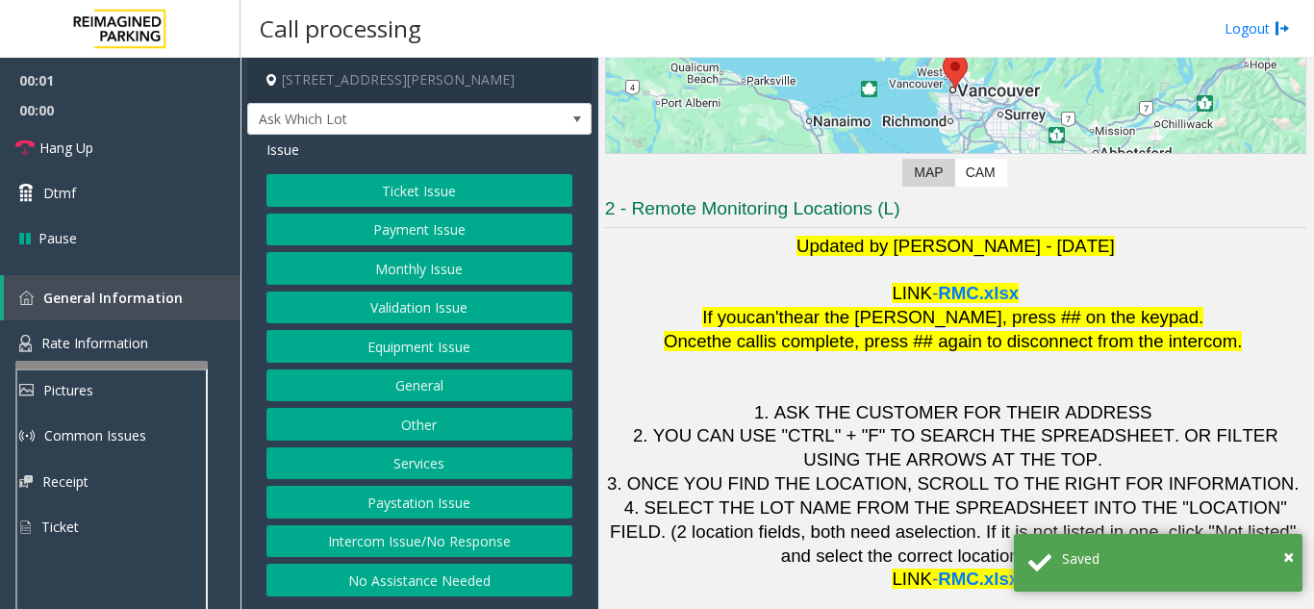
scroll to position [283, 0]
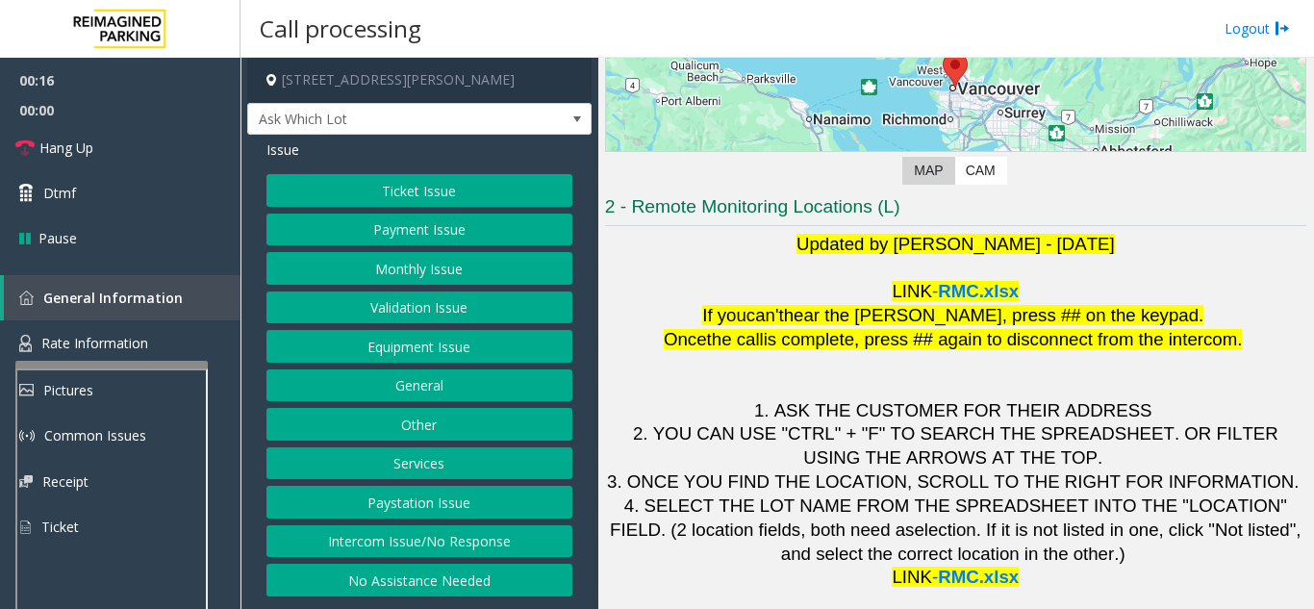
click at [414, 350] on button "Equipment Issue" at bounding box center [420, 346] width 306 height 33
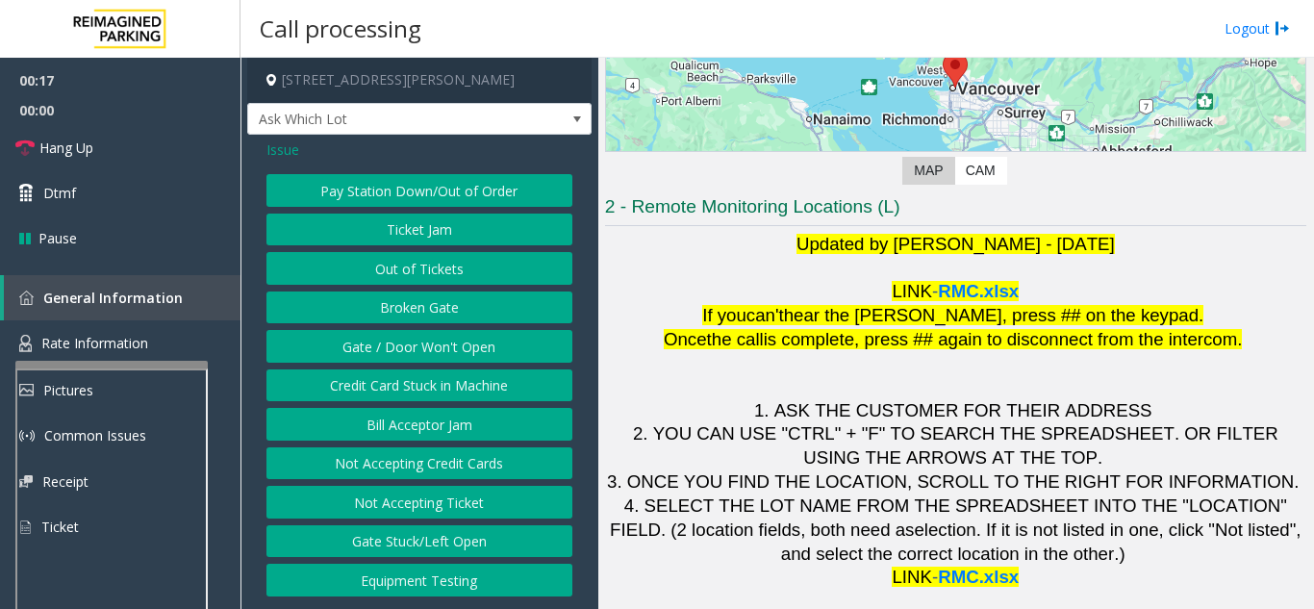
click at [278, 153] on span "Issue" at bounding box center [283, 150] width 33 height 20
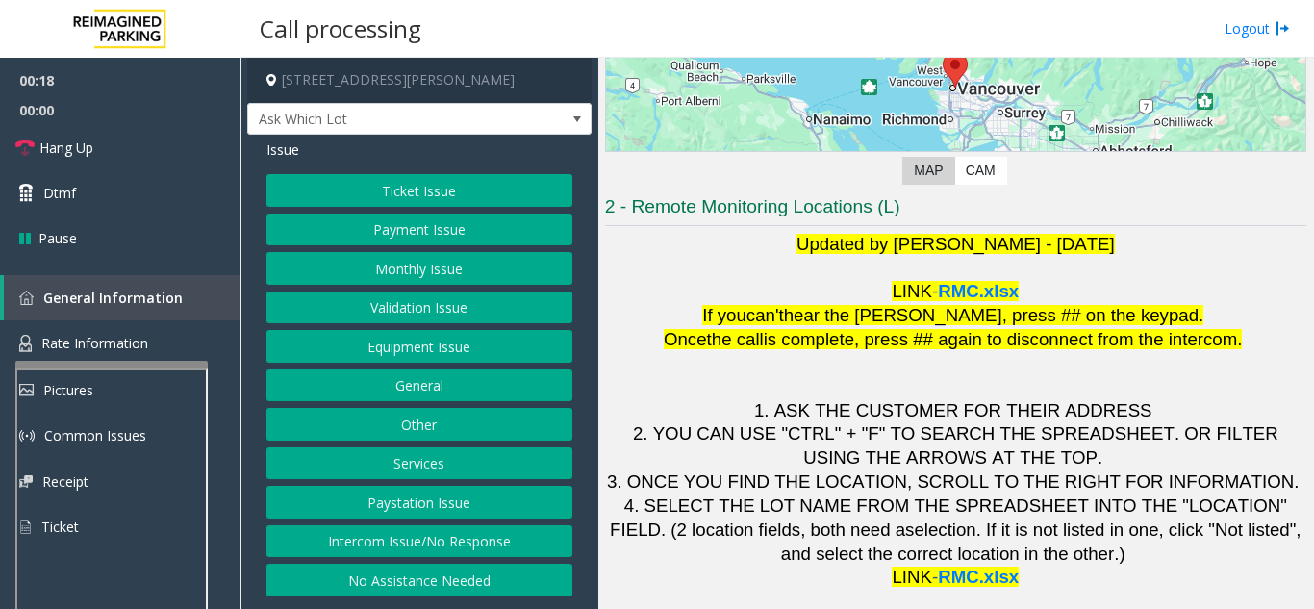
click at [407, 537] on button "Intercom Issue/No Response" at bounding box center [420, 541] width 306 height 33
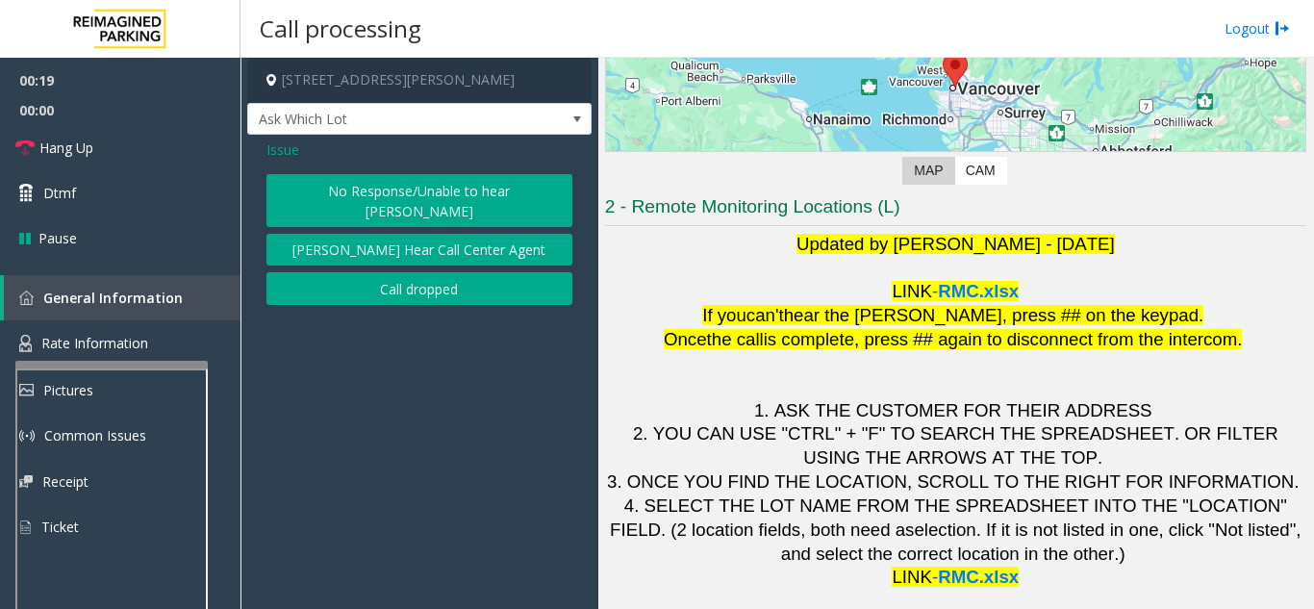
click at [361, 194] on button "No Response/Unable to hear [PERSON_NAME]" at bounding box center [420, 200] width 306 height 53
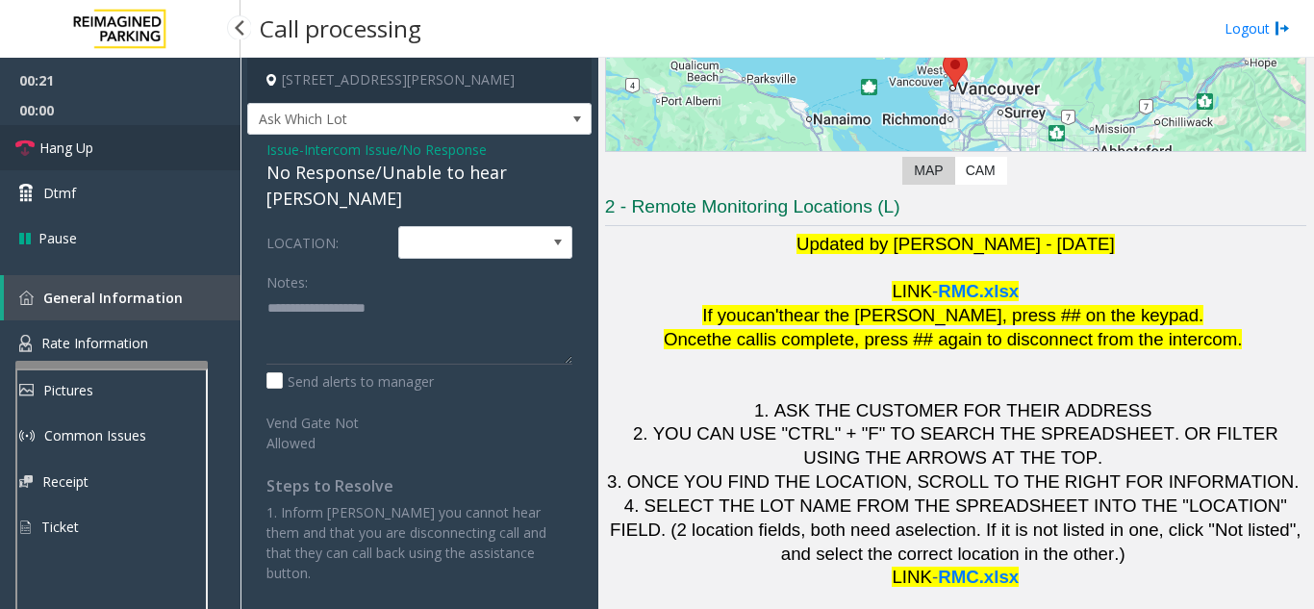
click at [140, 159] on link "Hang Up" at bounding box center [120, 147] width 241 height 45
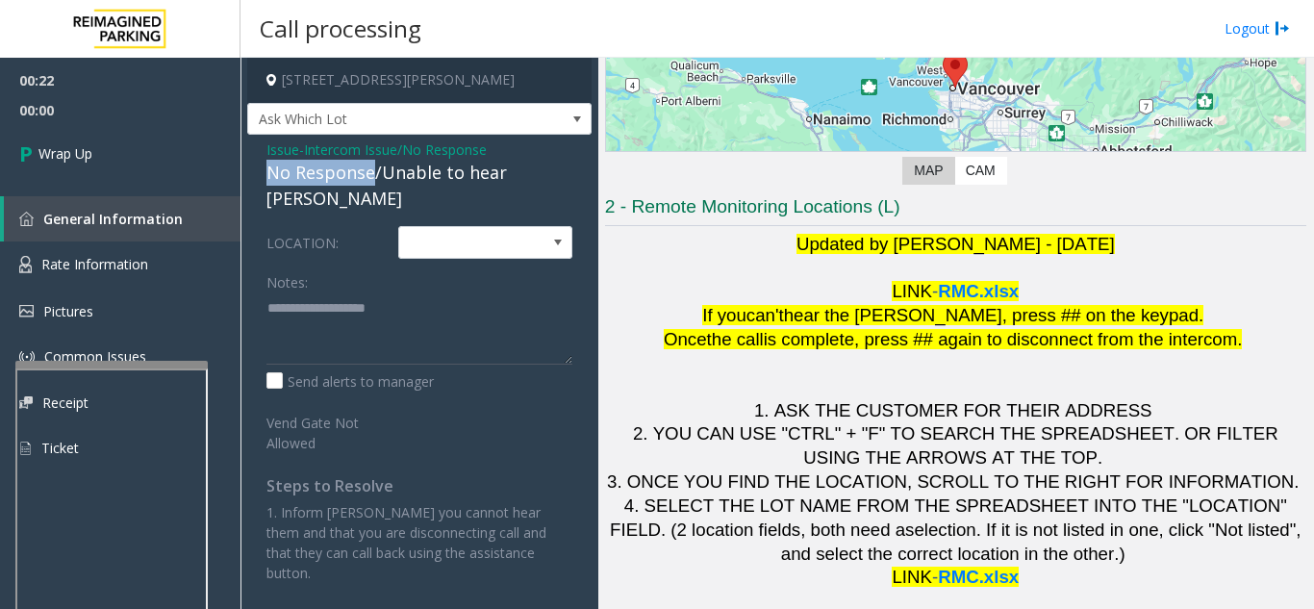
drag, startPoint x: 375, startPoint y: 173, endPoint x: 253, endPoint y: 173, distance: 122.2
click at [253, 173] on div "Issue - Intercom Issue/No Response No Response/Unable to hear parker LOCATION: …" at bounding box center [419, 369] width 344 height 468
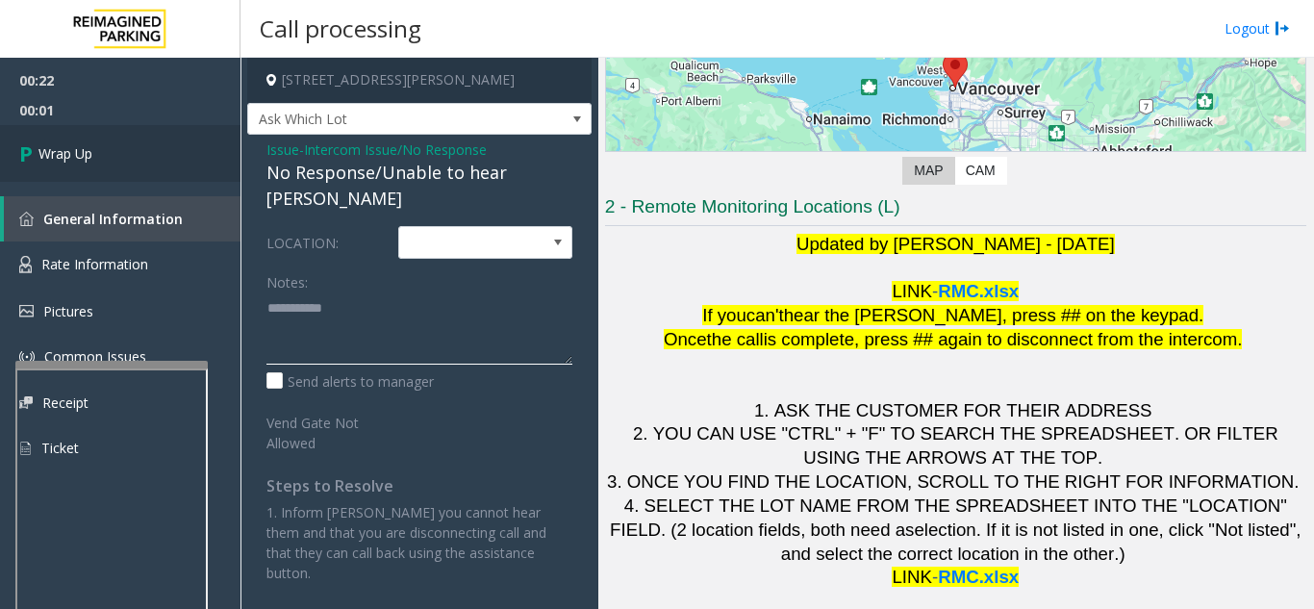
type textarea "**********"
click at [82, 159] on span "Wrap Up" at bounding box center [65, 153] width 54 height 20
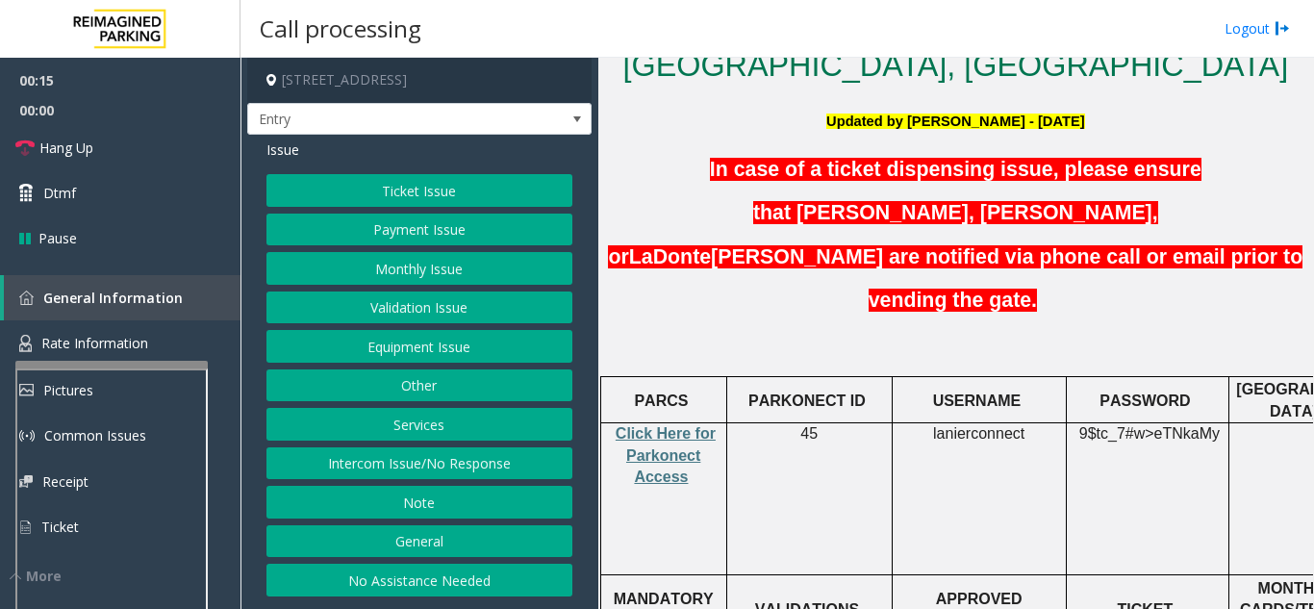
scroll to position [577, 0]
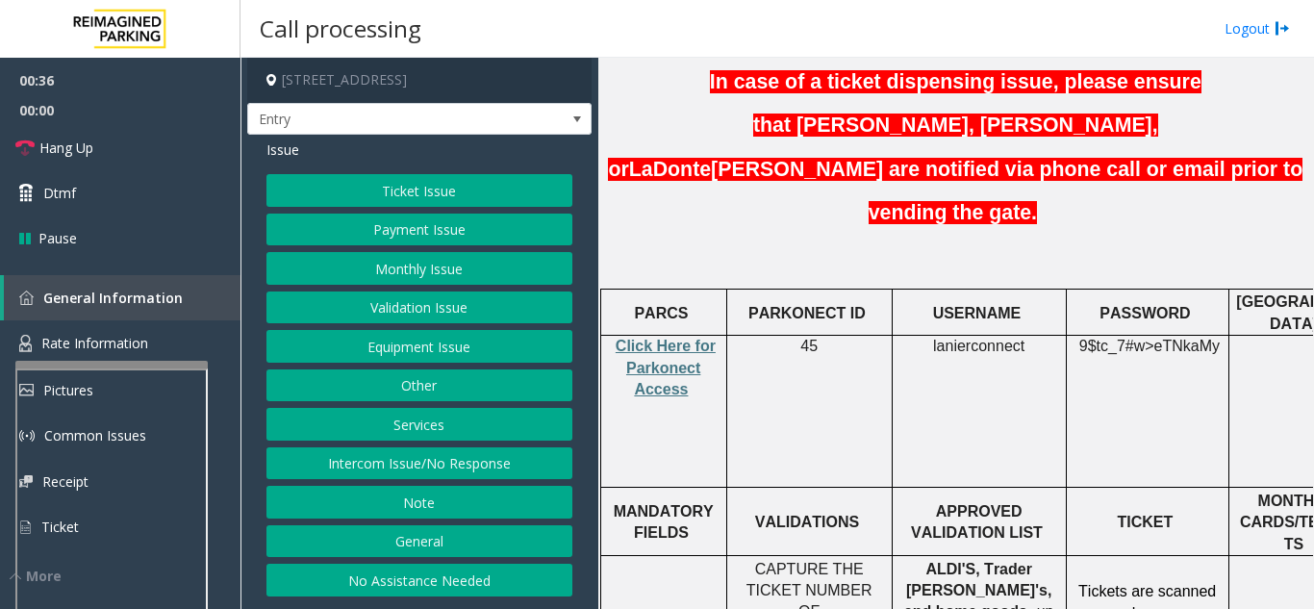
click at [346, 412] on button "Services" at bounding box center [420, 424] width 306 height 33
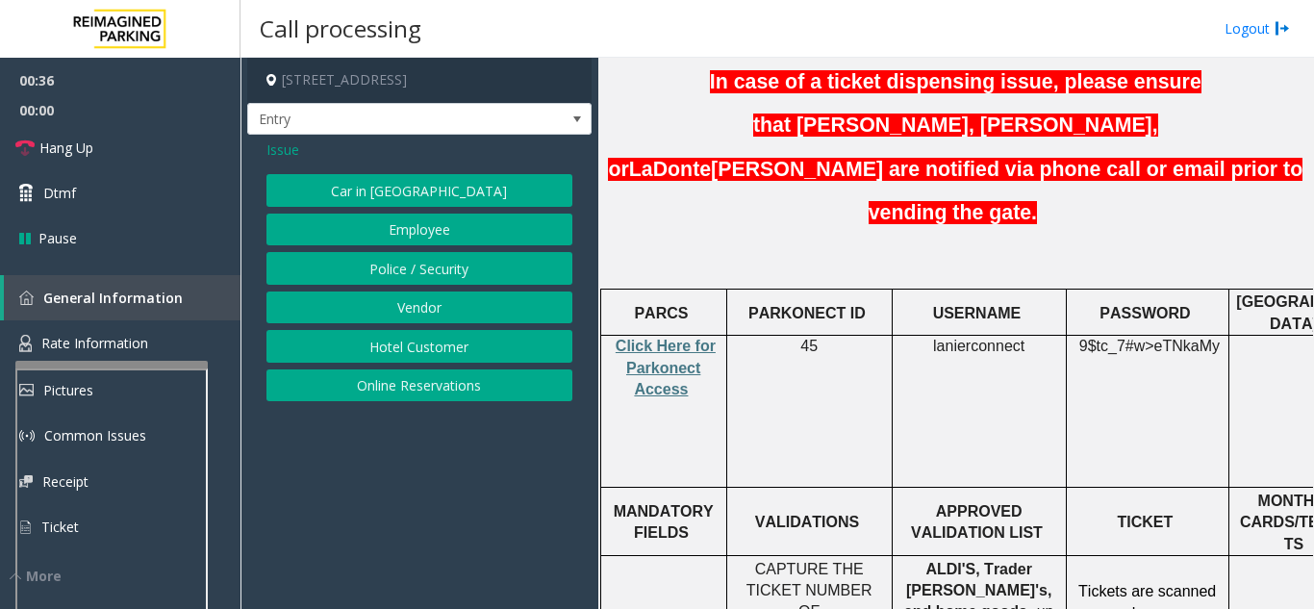
click at [387, 362] on button "Hotel Customer" at bounding box center [420, 346] width 306 height 33
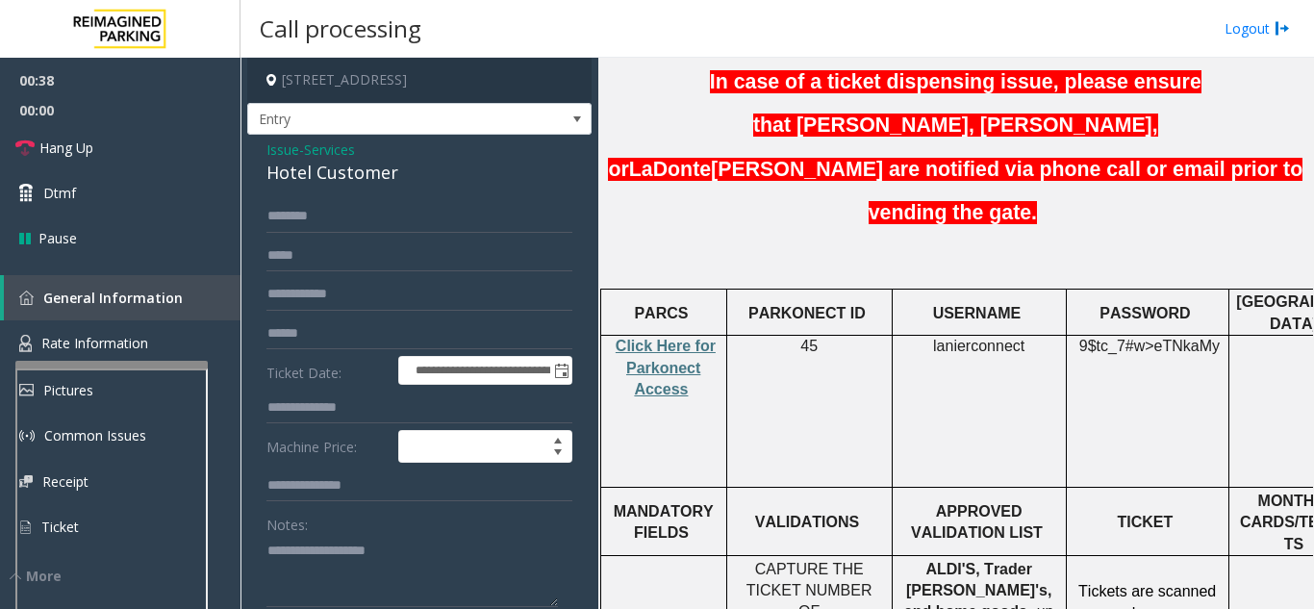
click at [292, 145] on span "Issue" at bounding box center [283, 150] width 33 height 20
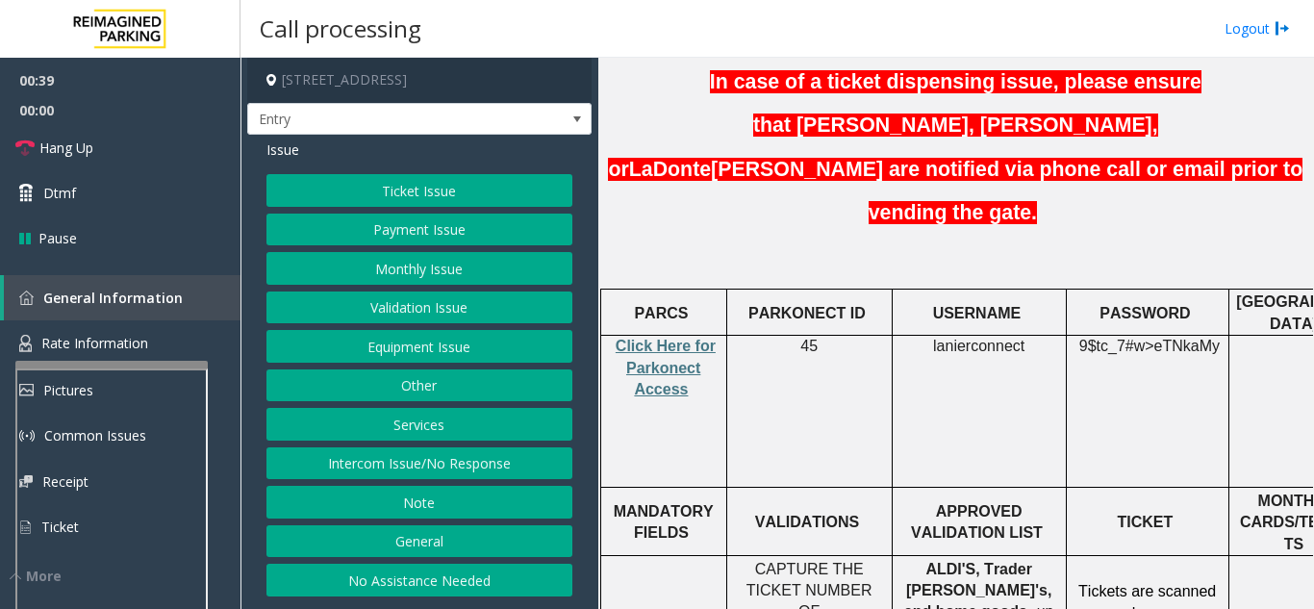
click at [437, 436] on button "Services" at bounding box center [420, 424] width 306 height 33
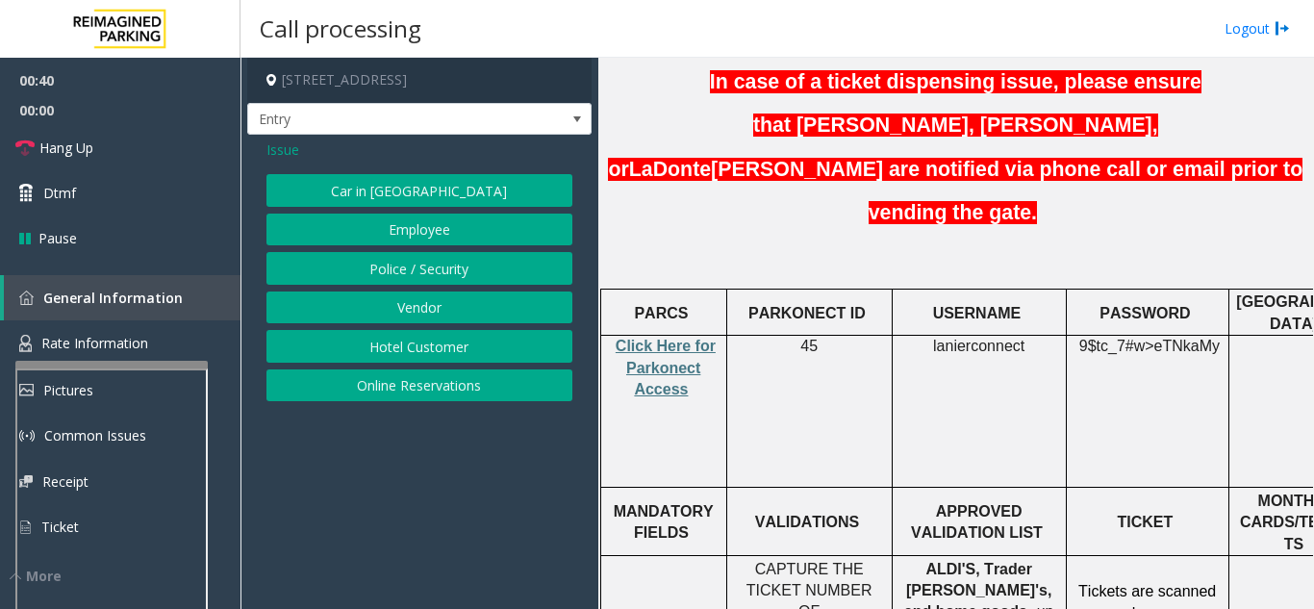
click at [423, 394] on button "Online Reservations" at bounding box center [420, 385] width 306 height 33
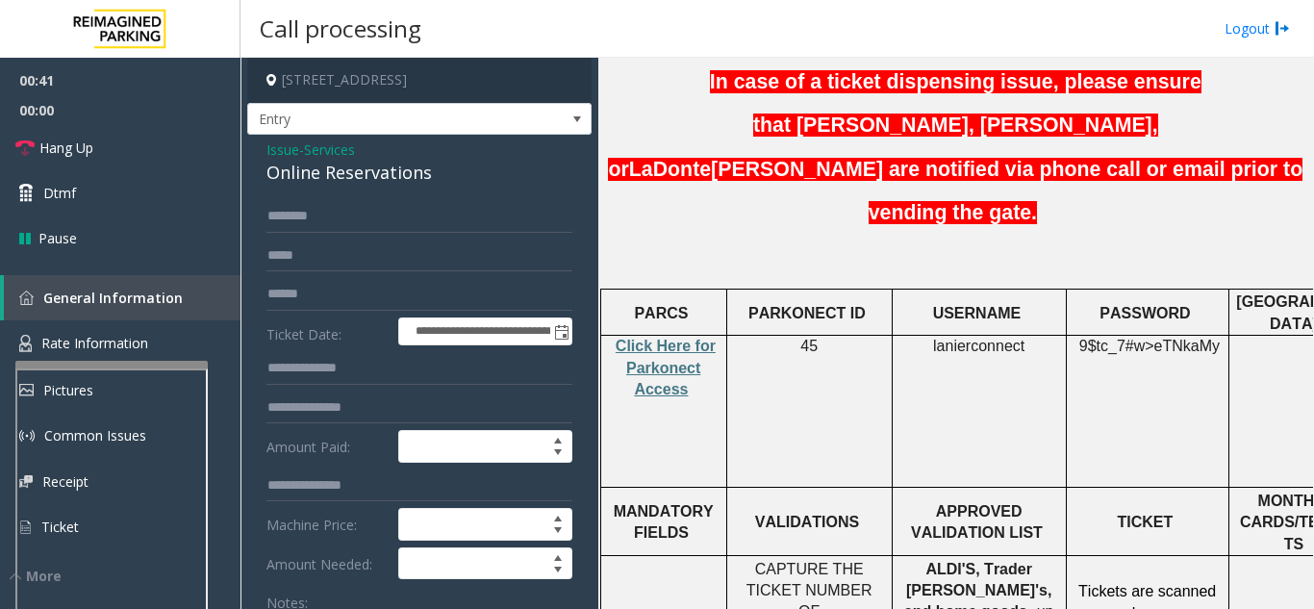
scroll to position [96, 0]
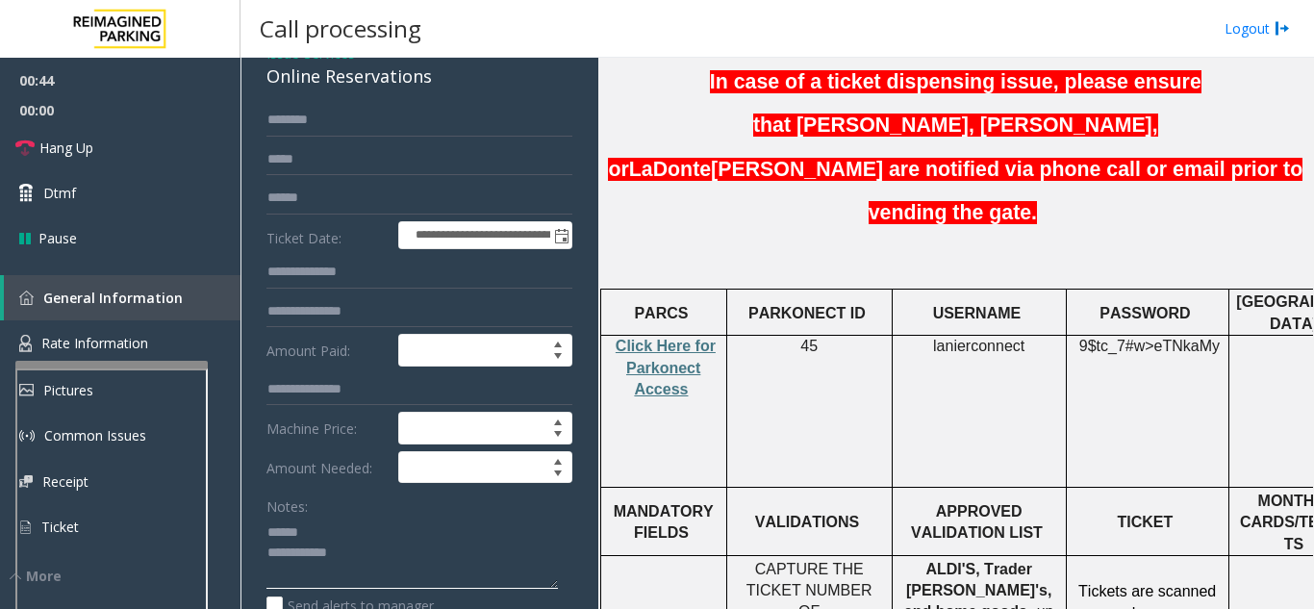
type textarea "**********"
click at [391, 207] on input "text" at bounding box center [420, 198] width 306 height 33
type input "********"
drag, startPoint x: 257, startPoint y: 83, endPoint x: 443, endPoint y: 78, distance: 185.8
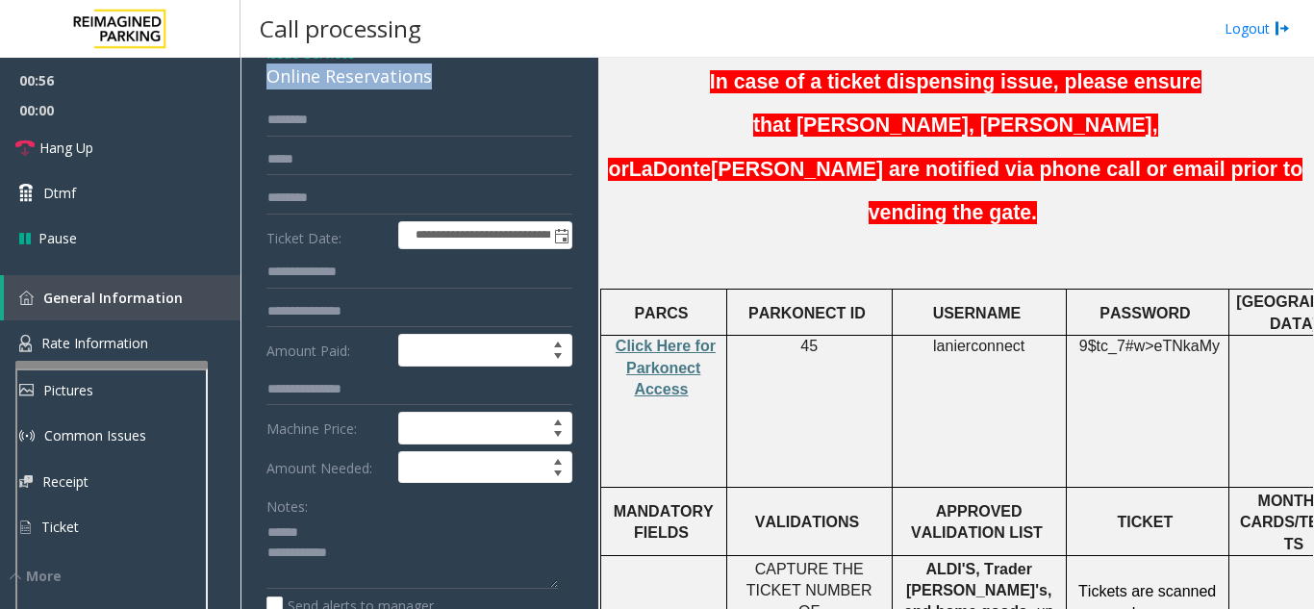
scroll to position [148, 0]
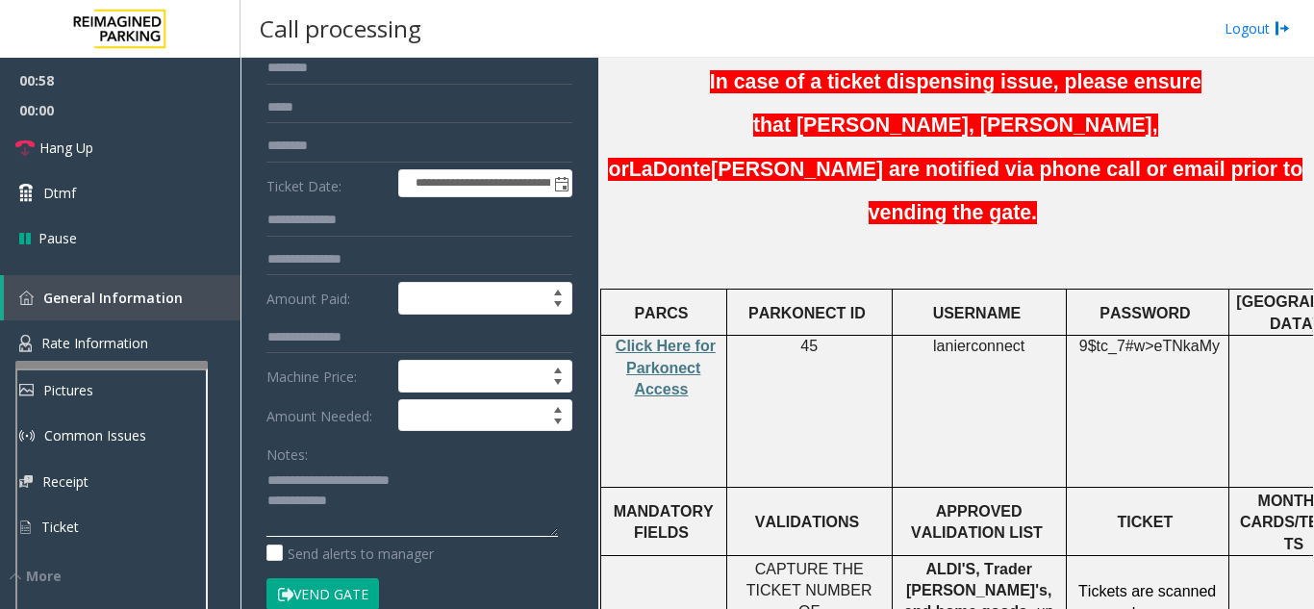
type textarea "**********"
click at [361, 595] on button "Vend Gate" at bounding box center [323, 594] width 113 height 33
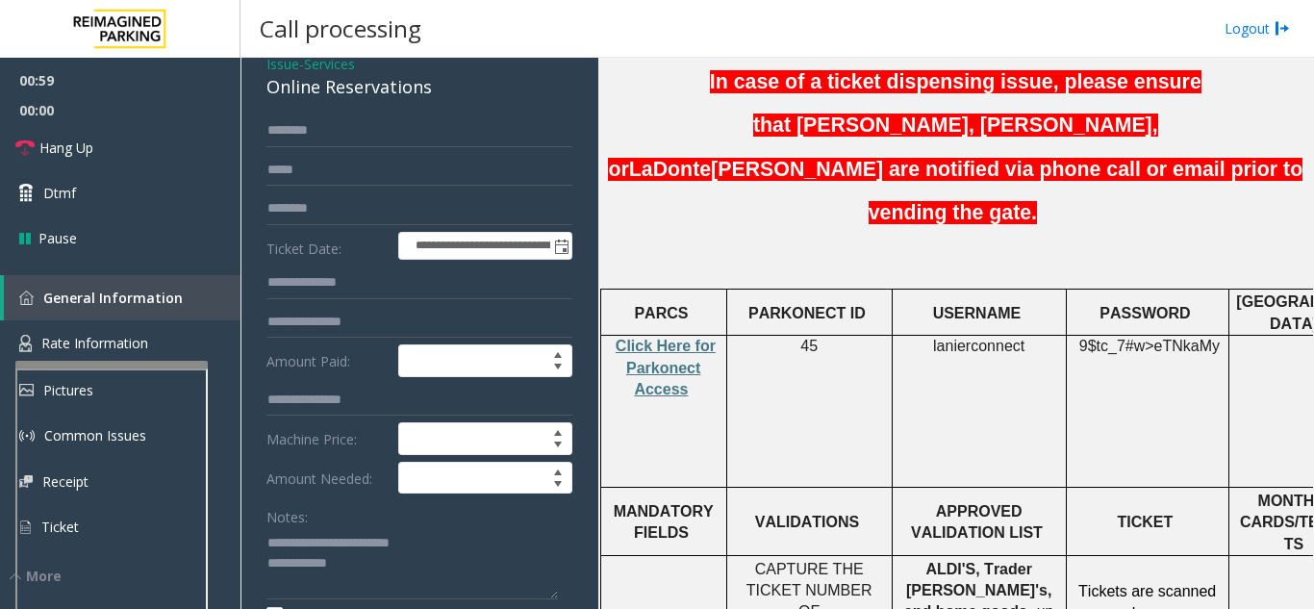
scroll to position [52, 0]
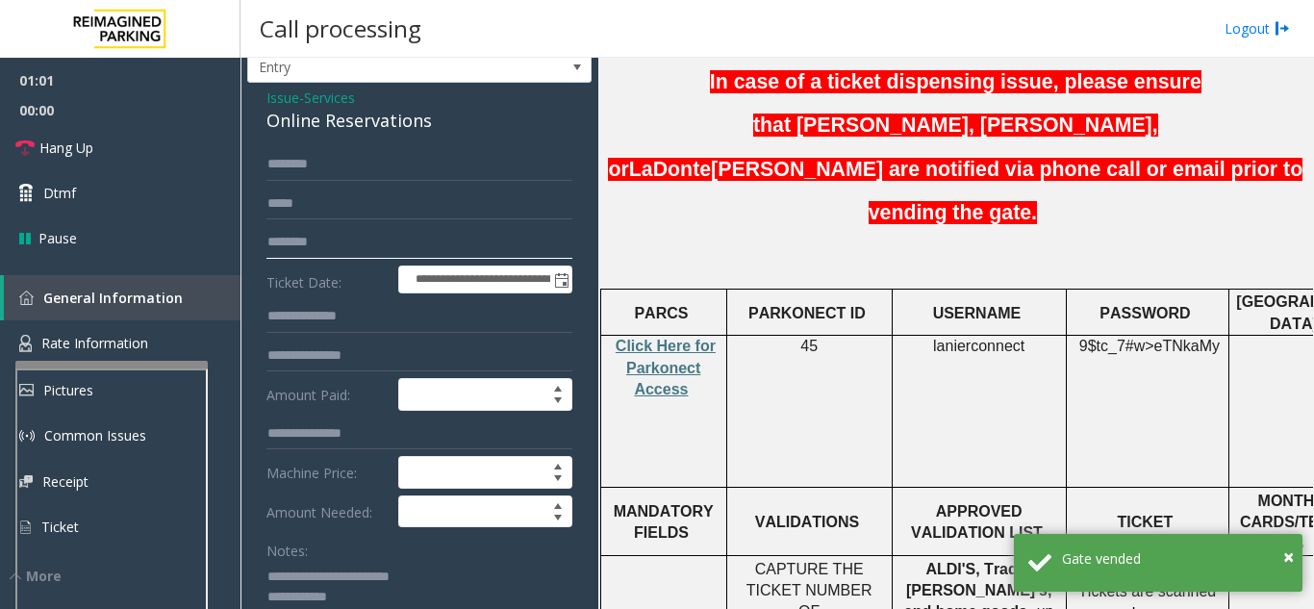
click at [318, 242] on input "********" at bounding box center [420, 242] width 306 height 33
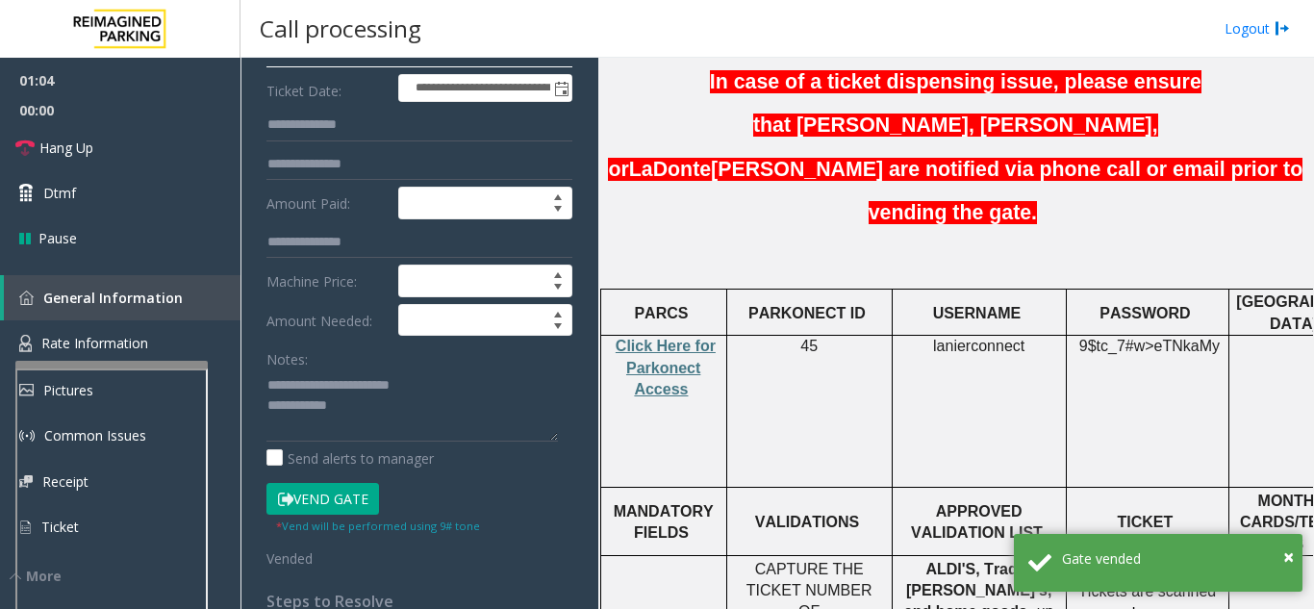
scroll to position [244, 0]
type input "********"
click at [496, 378] on textarea at bounding box center [413, 405] width 292 height 72
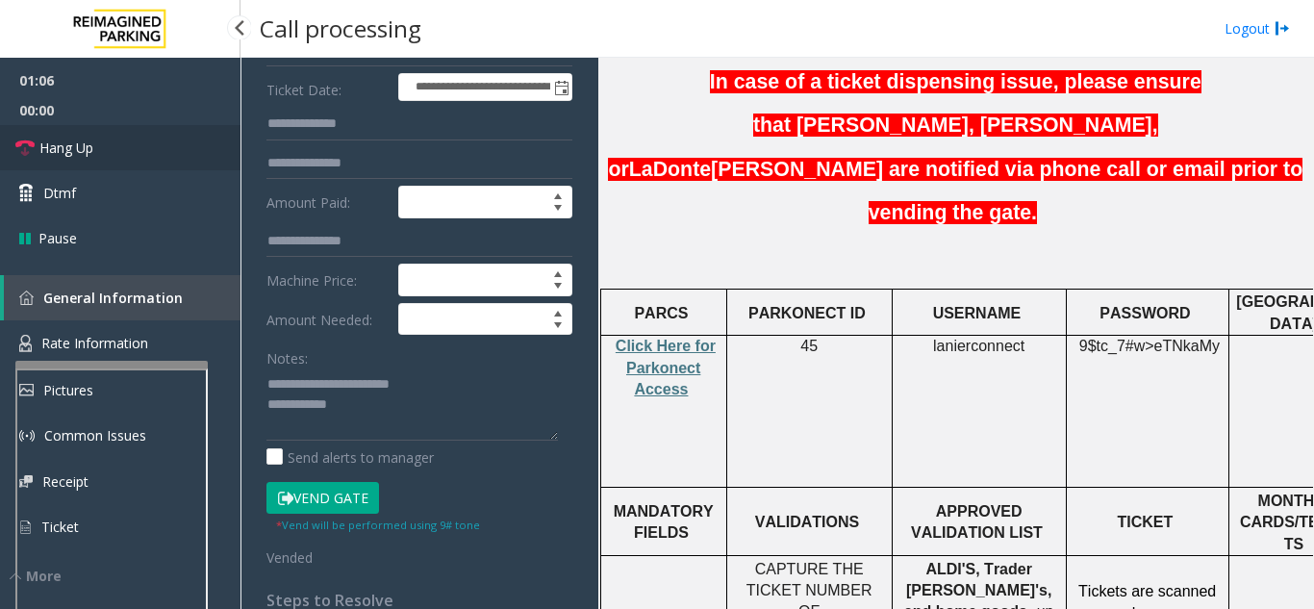
click at [155, 164] on link "Hang Up" at bounding box center [120, 147] width 241 height 45
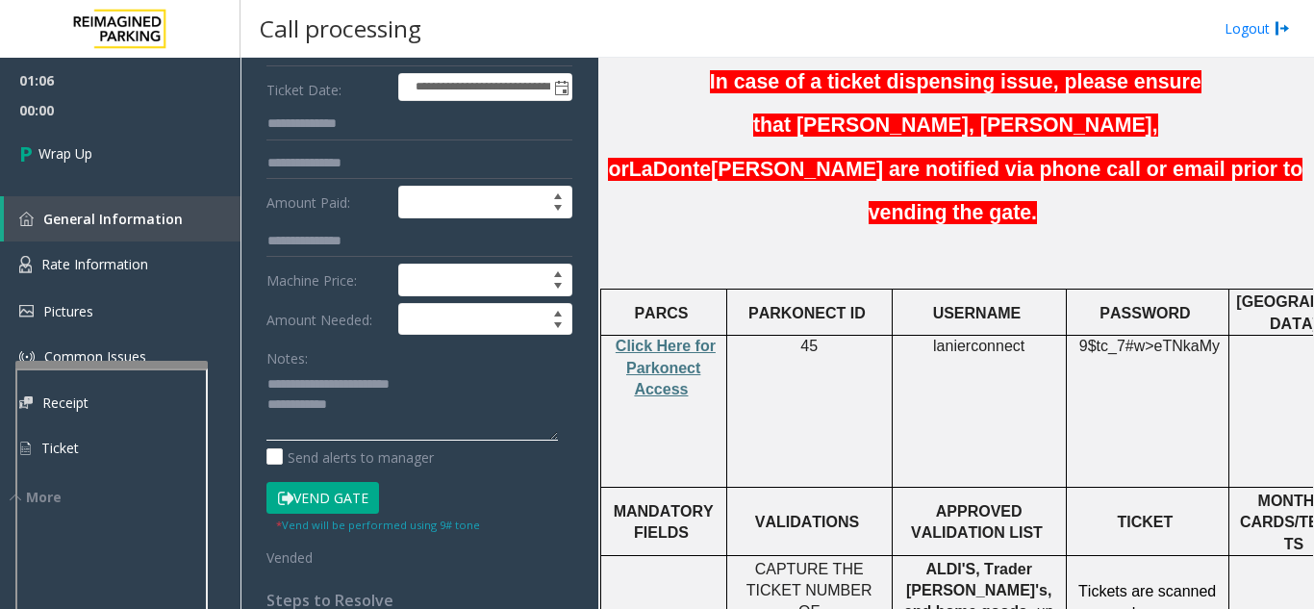
click at [468, 390] on textarea at bounding box center [413, 405] width 292 height 72
type textarea "**********"
click at [185, 134] on link "Wrap Up" at bounding box center [120, 153] width 241 height 57
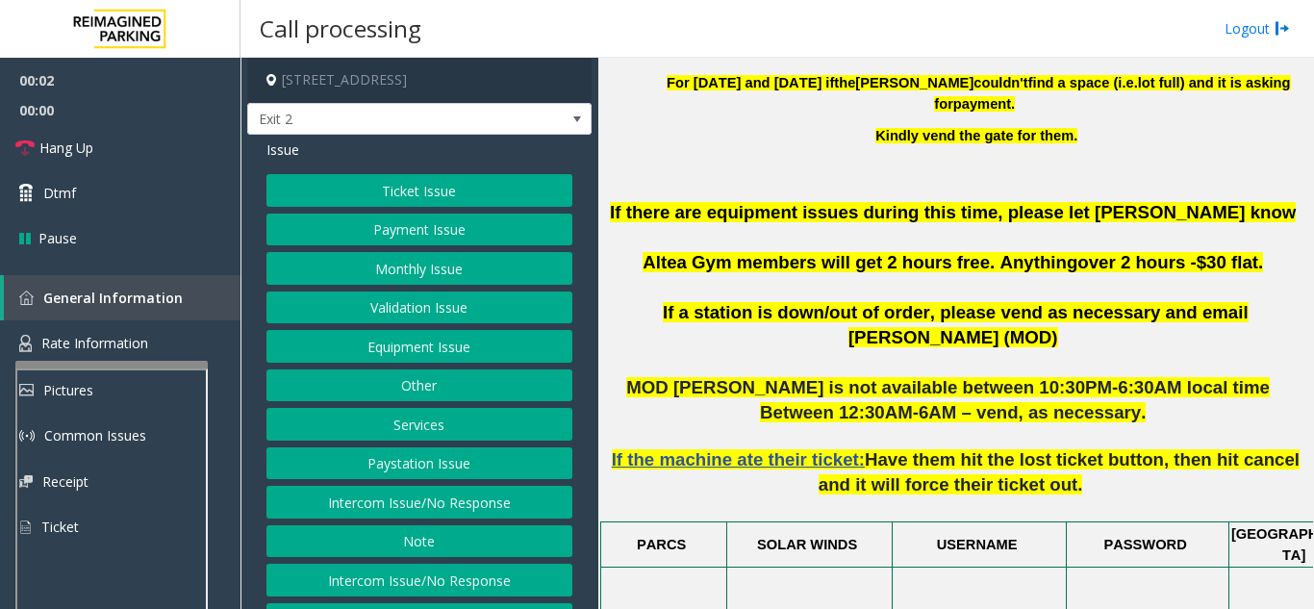
scroll to position [866, 0]
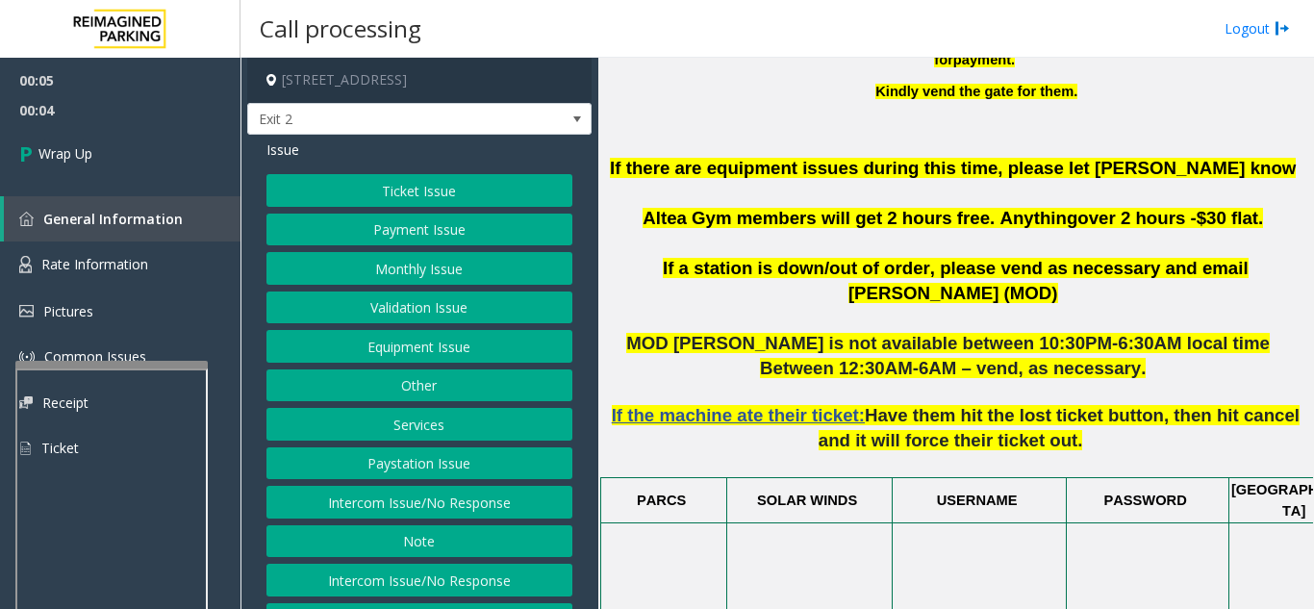
click at [395, 493] on button "Intercom Issue/No Response" at bounding box center [420, 502] width 306 height 33
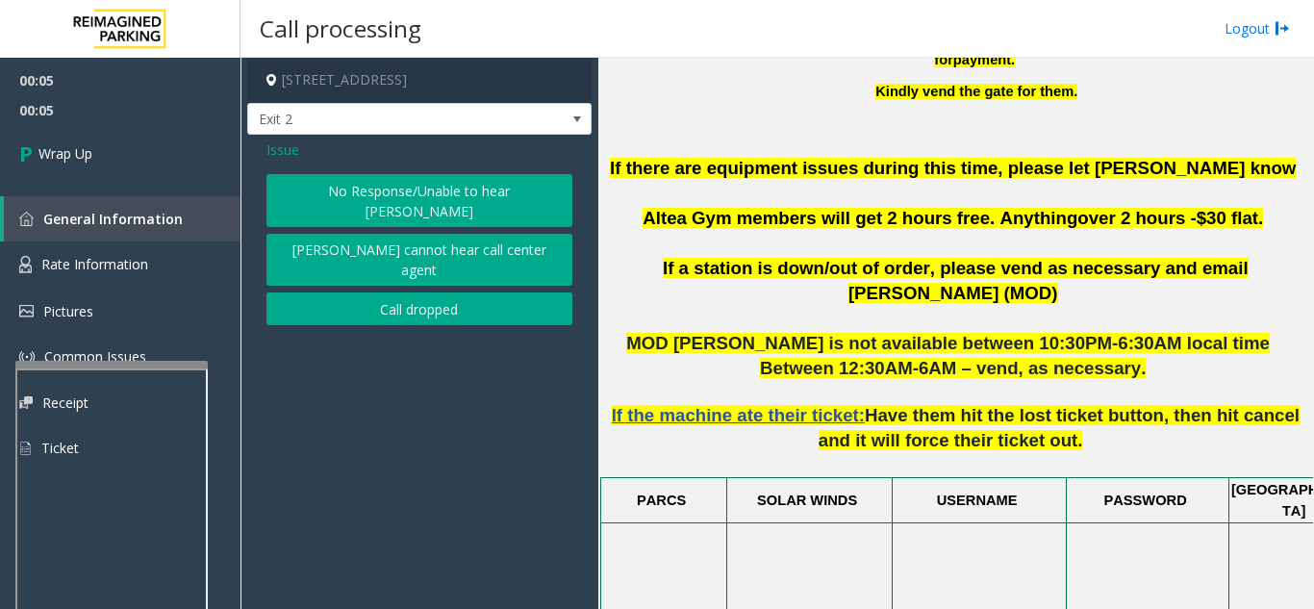
click at [385, 293] on button "Call dropped" at bounding box center [420, 309] width 306 height 33
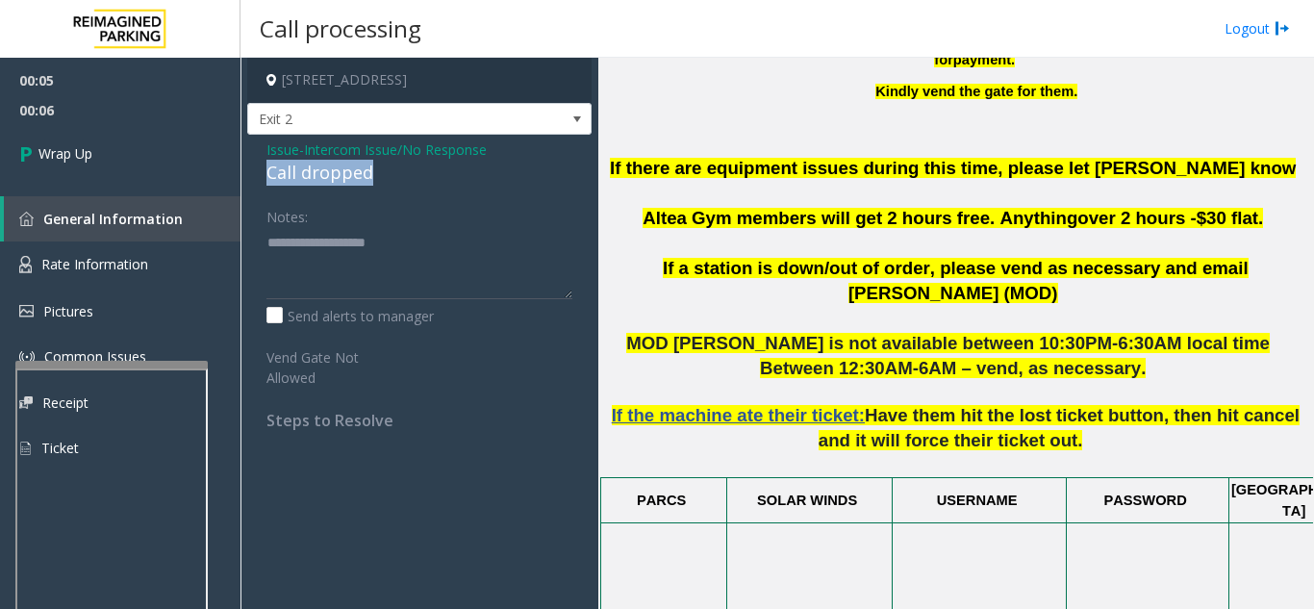
drag, startPoint x: 264, startPoint y: 170, endPoint x: 396, endPoint y: 166, distance: 132.8
click at [406, 167] on div "Issue - Intercom Issue/No Response Call dropped Notes: Send alerts to manager V…" at bounding box center [419, 292] width 344 height 315
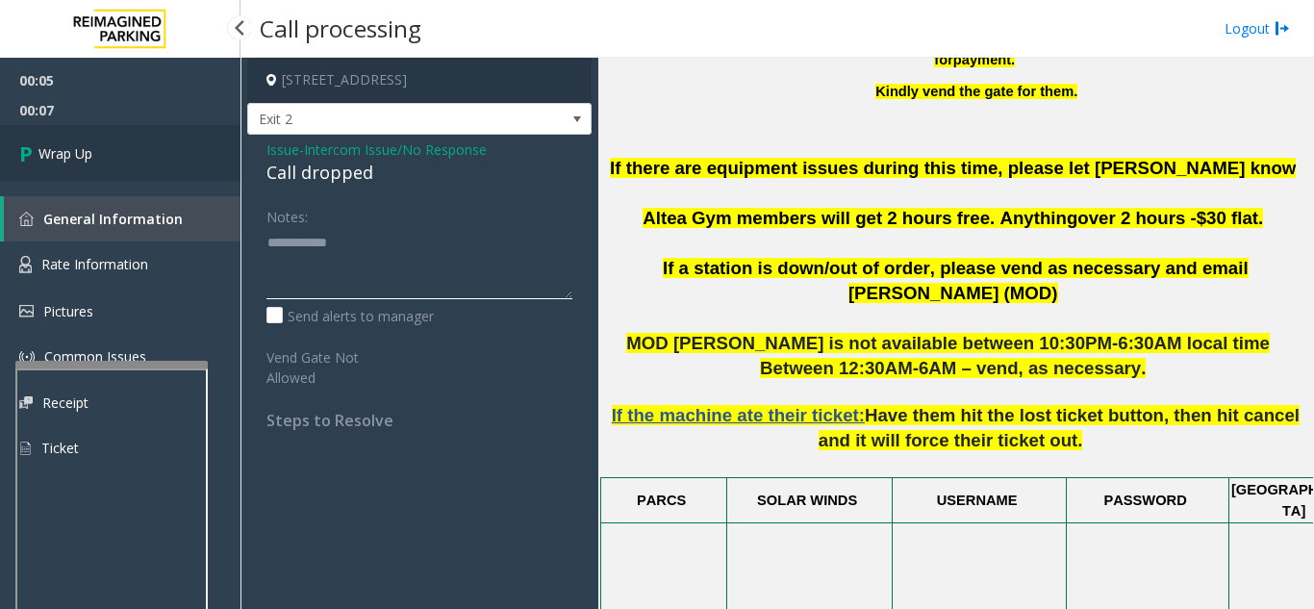
type textarea "**********"
click at [134, 169] on link "Wrap Up" at bounding box center [120, 153] width 241 height 57
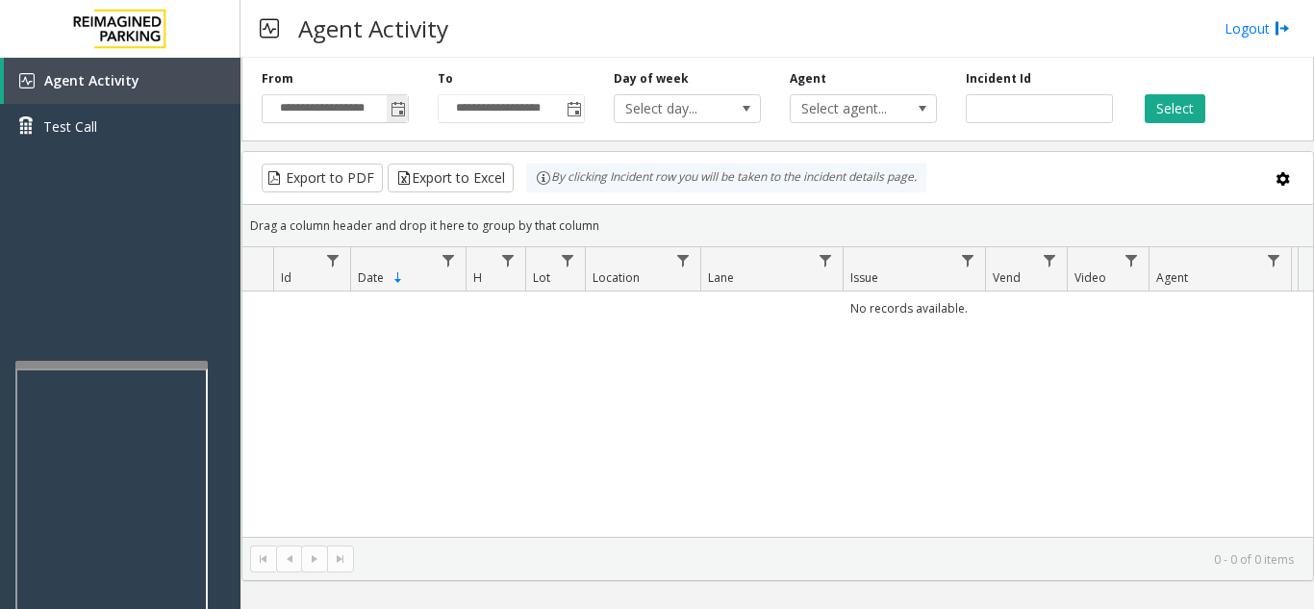
click at [398, 108] on span "Toggle popup" at bounding box center [398, 109] width 15 height 15
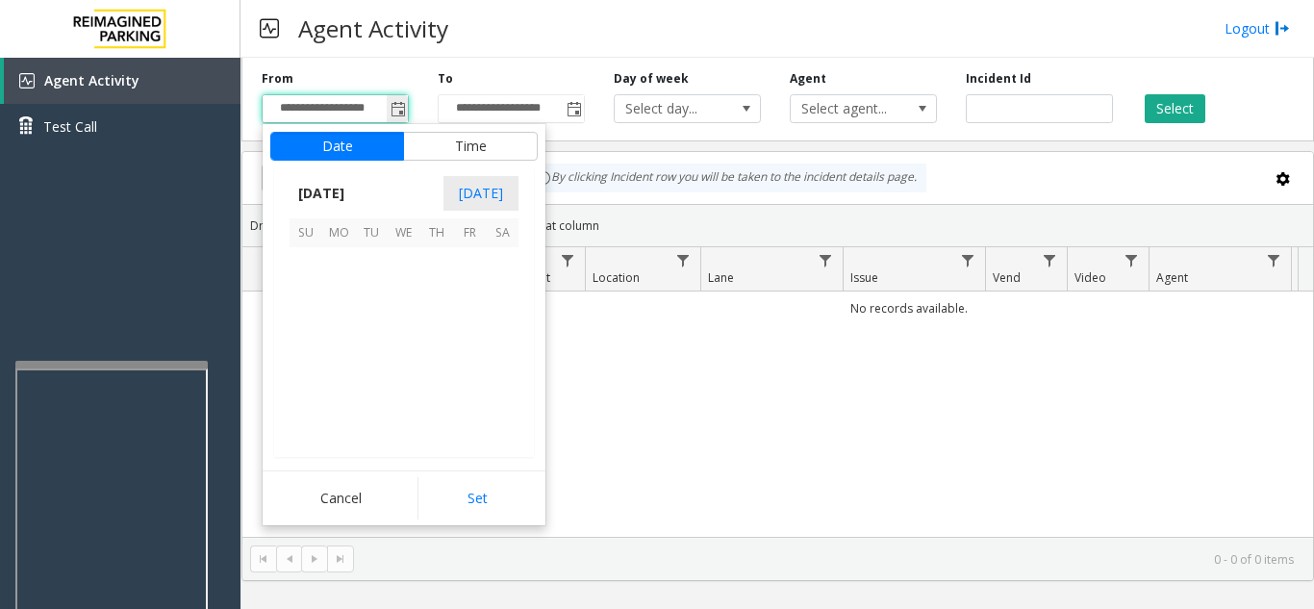
scroll to position [345563, 0]
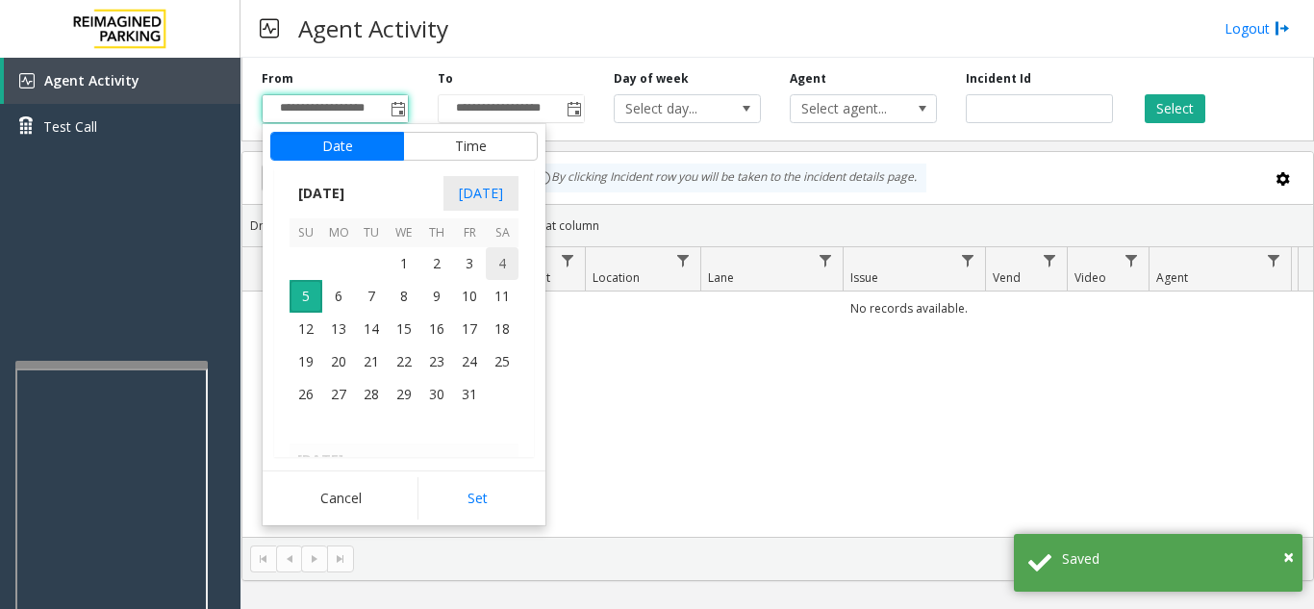
click at [508, 268] on span "4" at bounding box center [502, 263] width 33 height 33
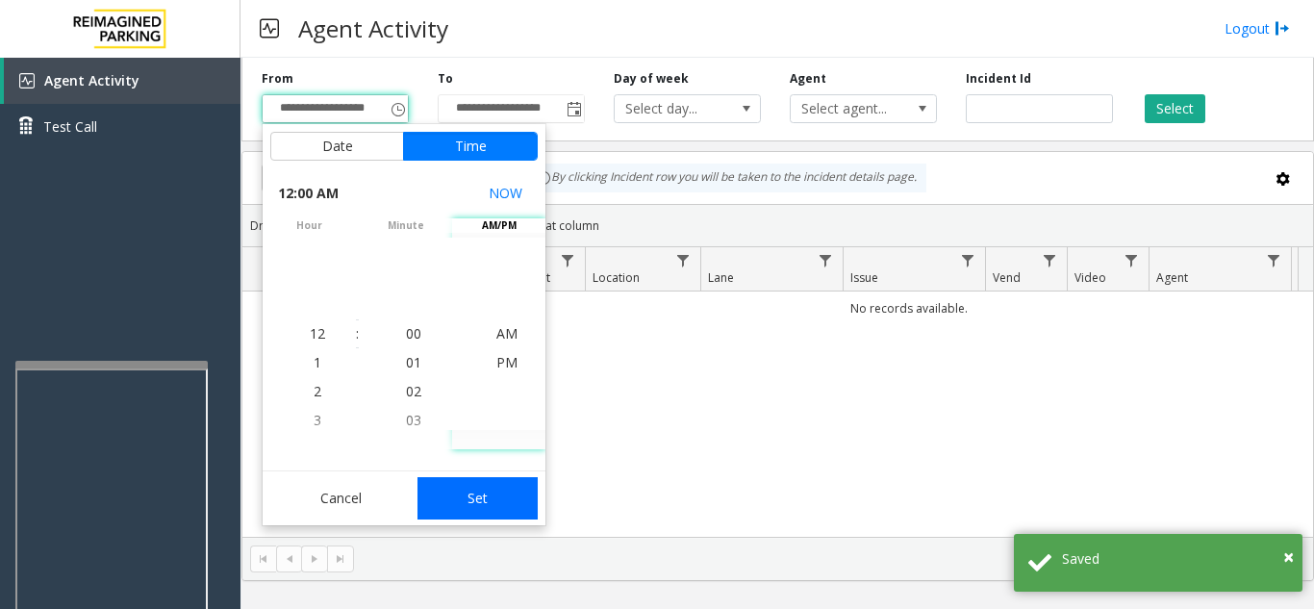
click at [492, 489] on button "Set" at bounding box center [478, 498] width 121 height 42
type input "**********"
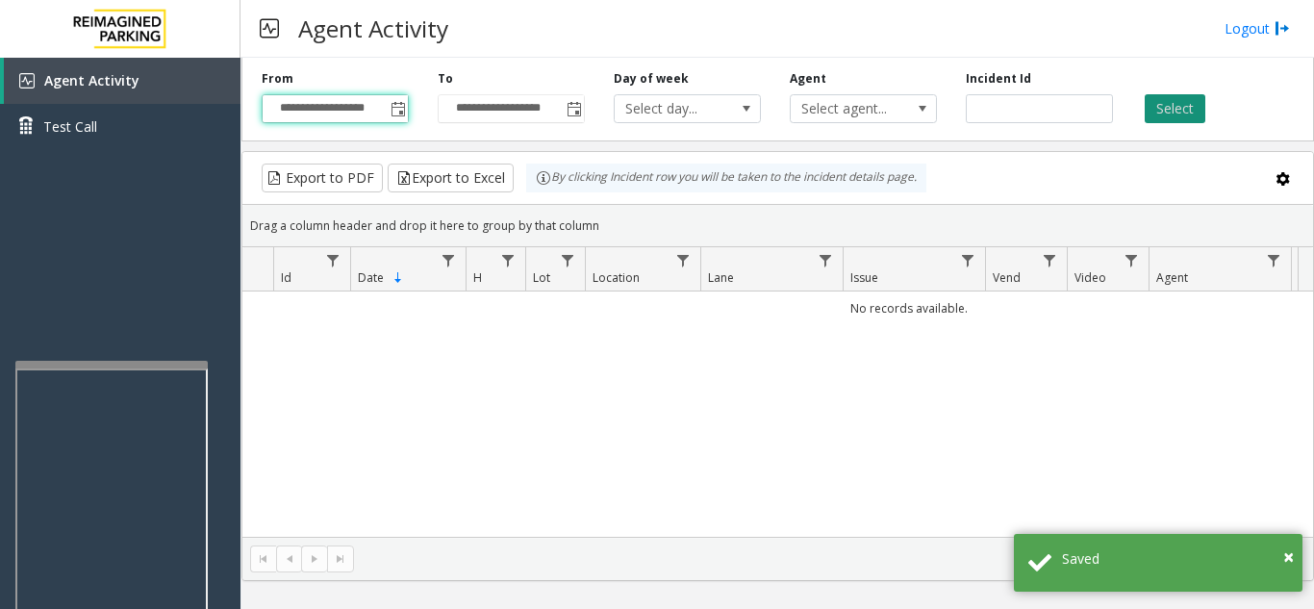
click at [1192, 108] on button "Select" at bounding box center [1175, 108] width 61 height 29
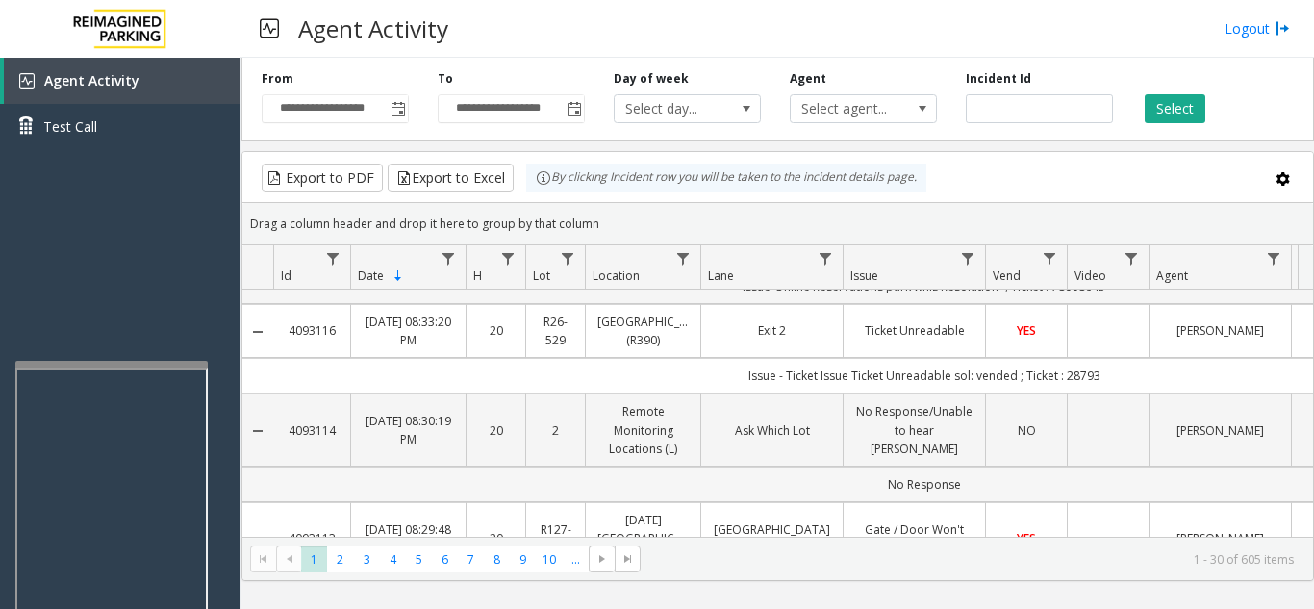
scroll to position [0, 0]
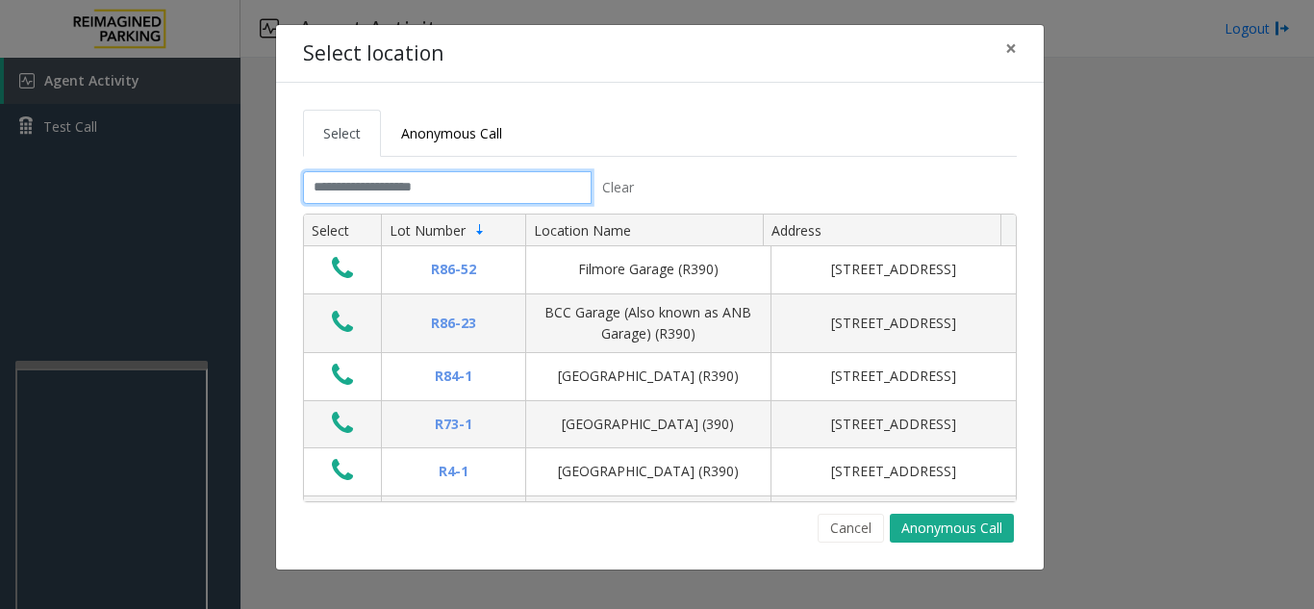
click at [363, 187] on input "text" at bounding box center [447, 187] width 289 height 33
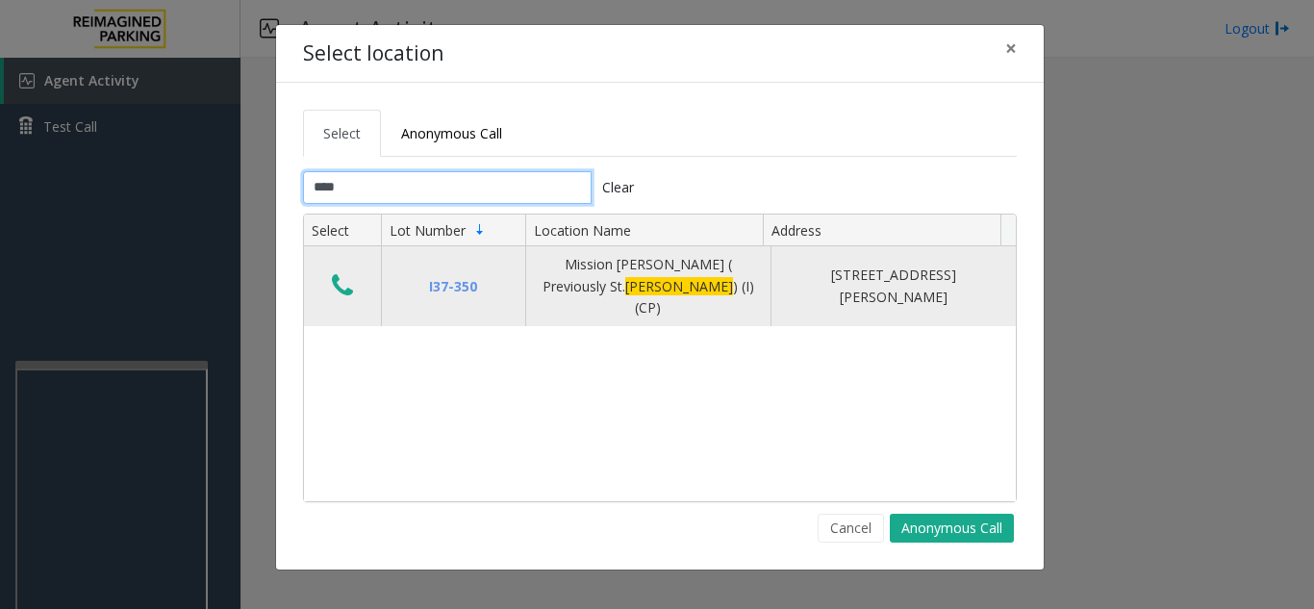
type input "****"
click at [339, 283] on icon "Data table" at bounding box center [342, 285] width 21 height 27
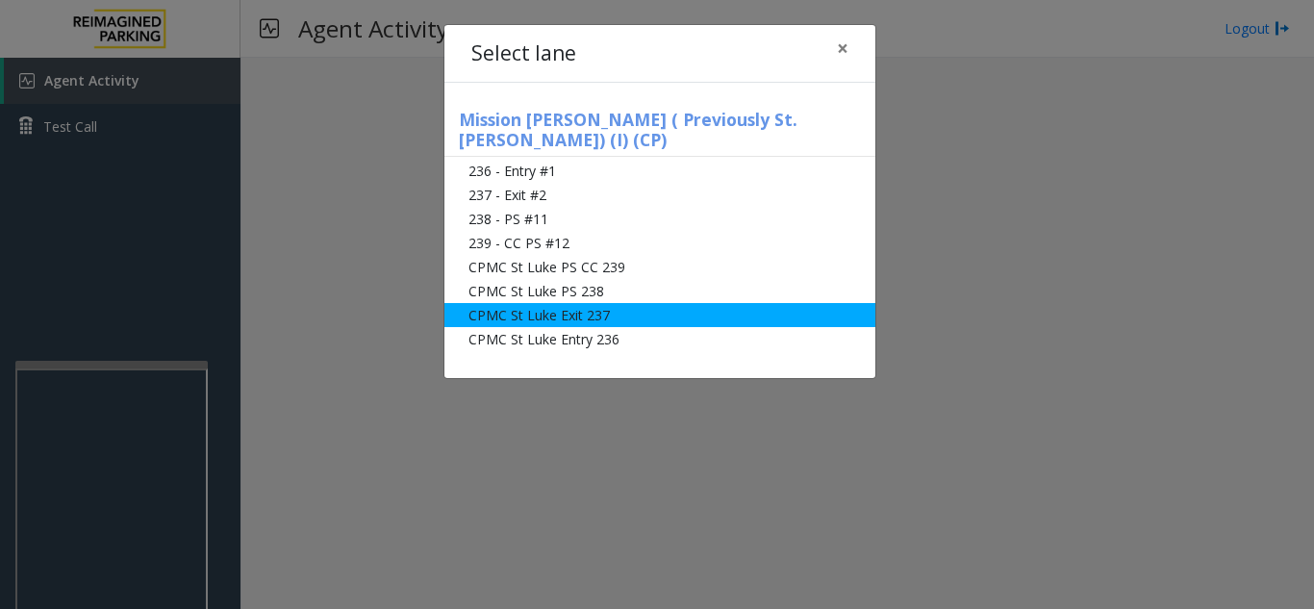
click at [668, 303] on li "CPMC St Luke Exit 237" at bounding box center [660, 315] width 431 height 24
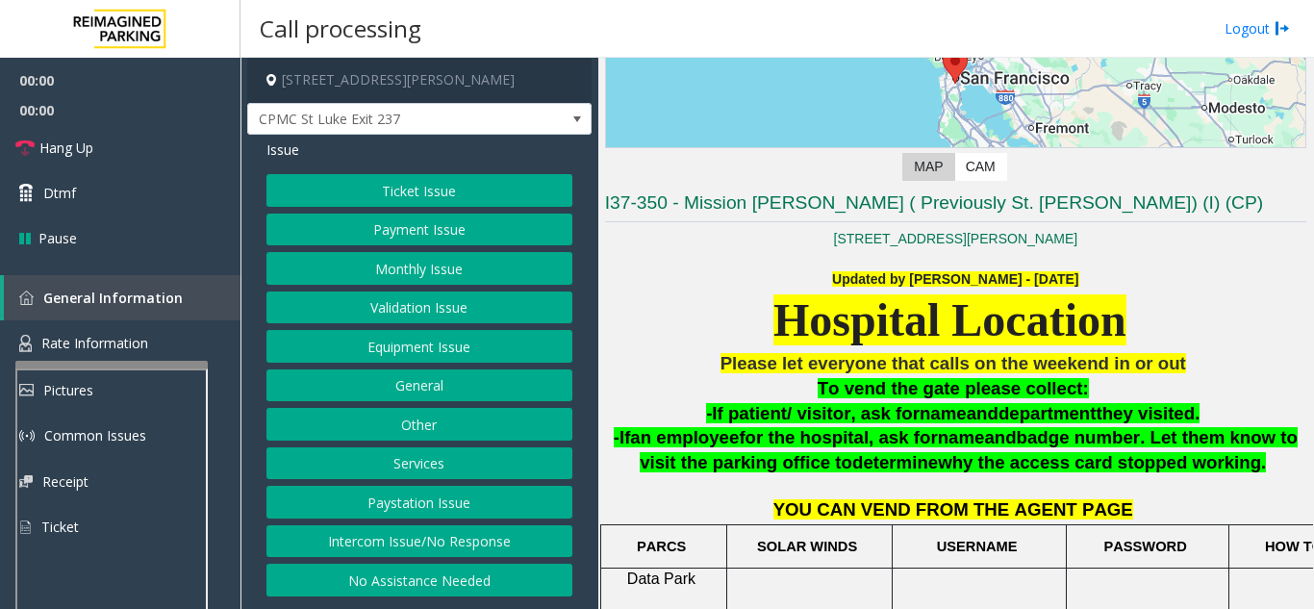
scroll to position [289, 0]
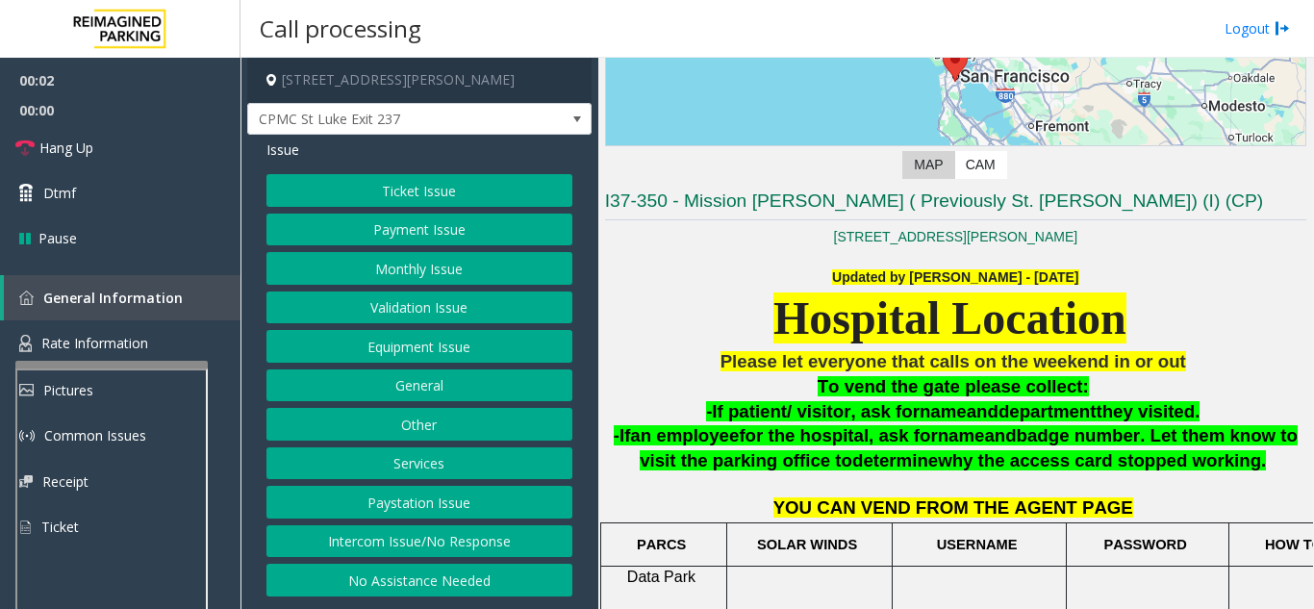
click at [398, 272] on button "Monthly Issue" at bounding box center [420, 268] width 306 height 33
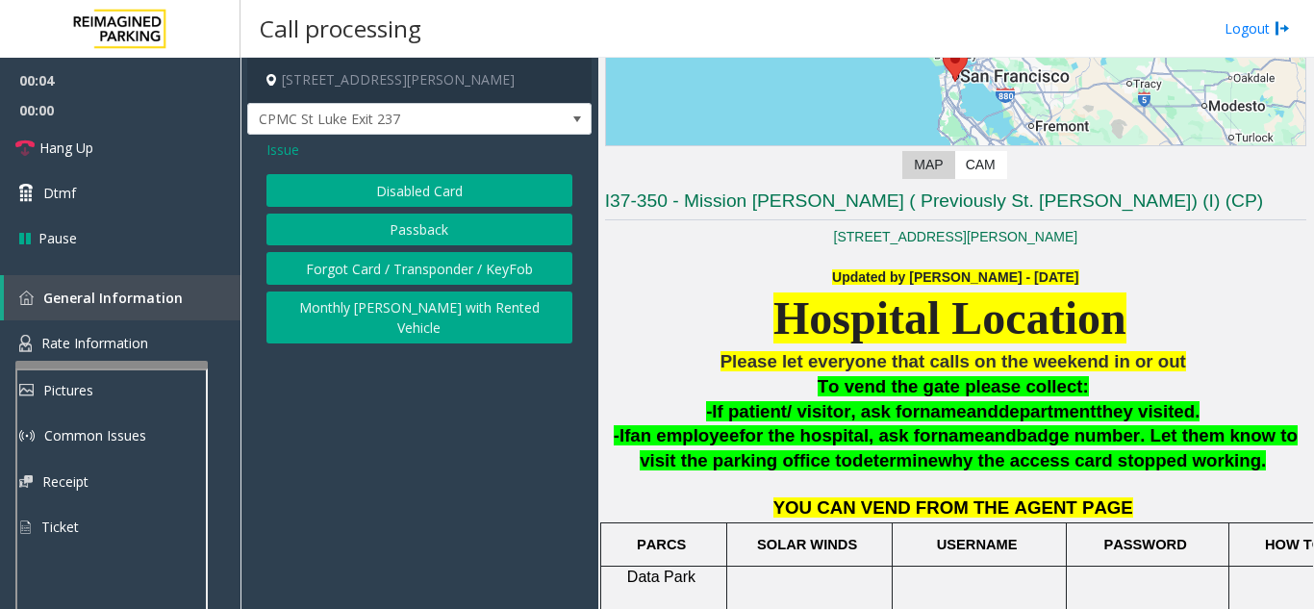
click at [450, 191] on button "Disabled Card" at bounding box center [420, 190] width 306 height 33
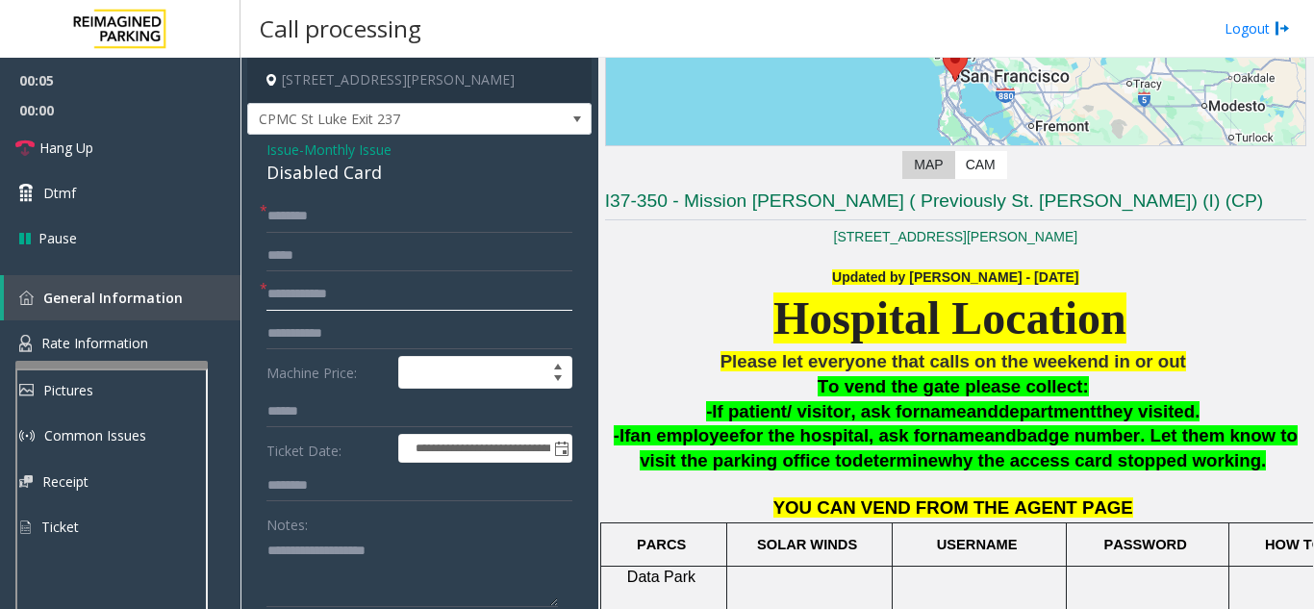
click at [450, 295] on input "text" at bounding box center [420, 294] width 306 height 33
type textarea "**********"
click at [357, 300] on input "text" at bounding box center [420, 294] width 306 height 33
type input "*********"
click at [391, 216] on input "text" at bounding box center [420, 216] width 306 height 33
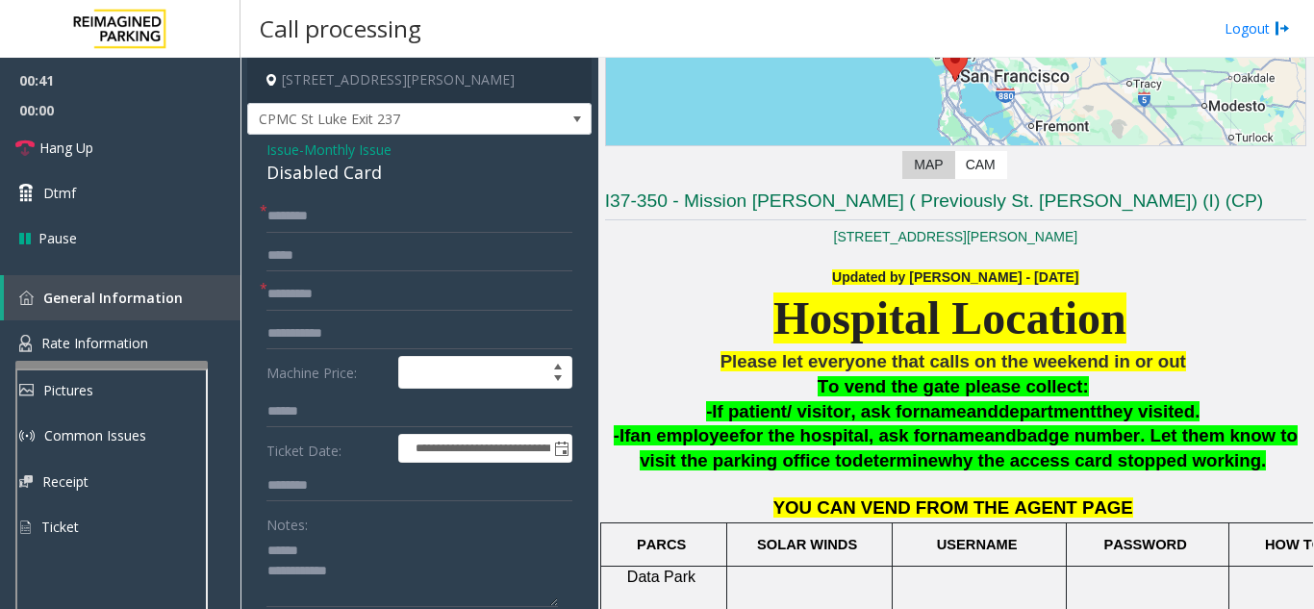
drag, startPoint x: 252, startPoint y: 174, endPoint x: 407, endPoint y: 159, distance: 155.7
drag, startPoint x: 399, startPoint y: 176, endPoint x: 383, endPoint y: 177, distance: 16.4
click at [383, 177] on div "Disabled Card" at bounding box center [420, 173] width 306 height 26
click at [349, 213] on input "text" at bounding box center [420, 216] width 306 height 33
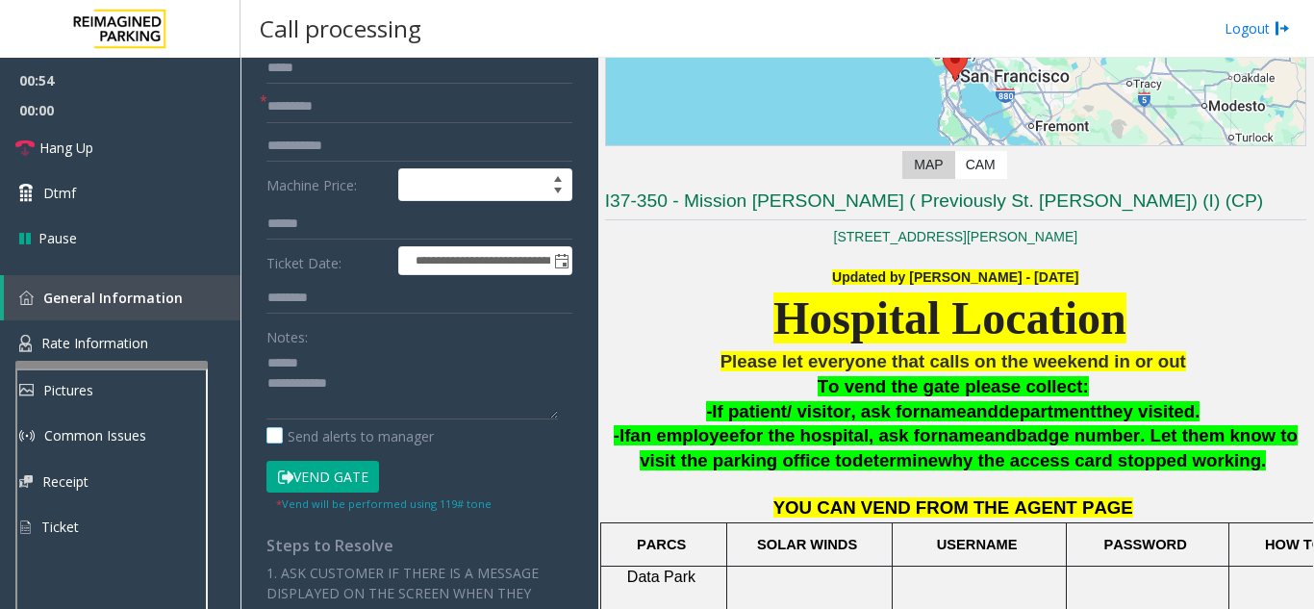
scroll to position [192, 0]
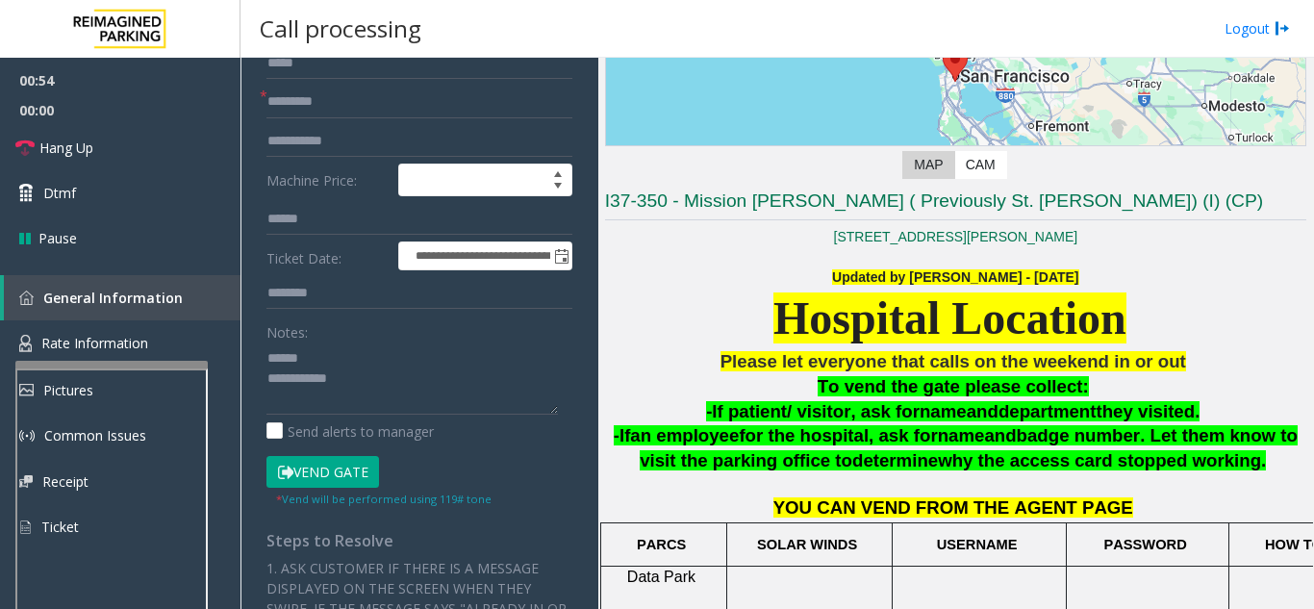
type input "*****"
click at [349, 474] on button "Vend Gate" at bounding box center [323, 472] width 113 height 33
click at [367, 369] on textarea at bounding box center [413, 379] width 292 height 72
click at [371, 358] on textarea at bounding box center [413, 379] width 292 height 72
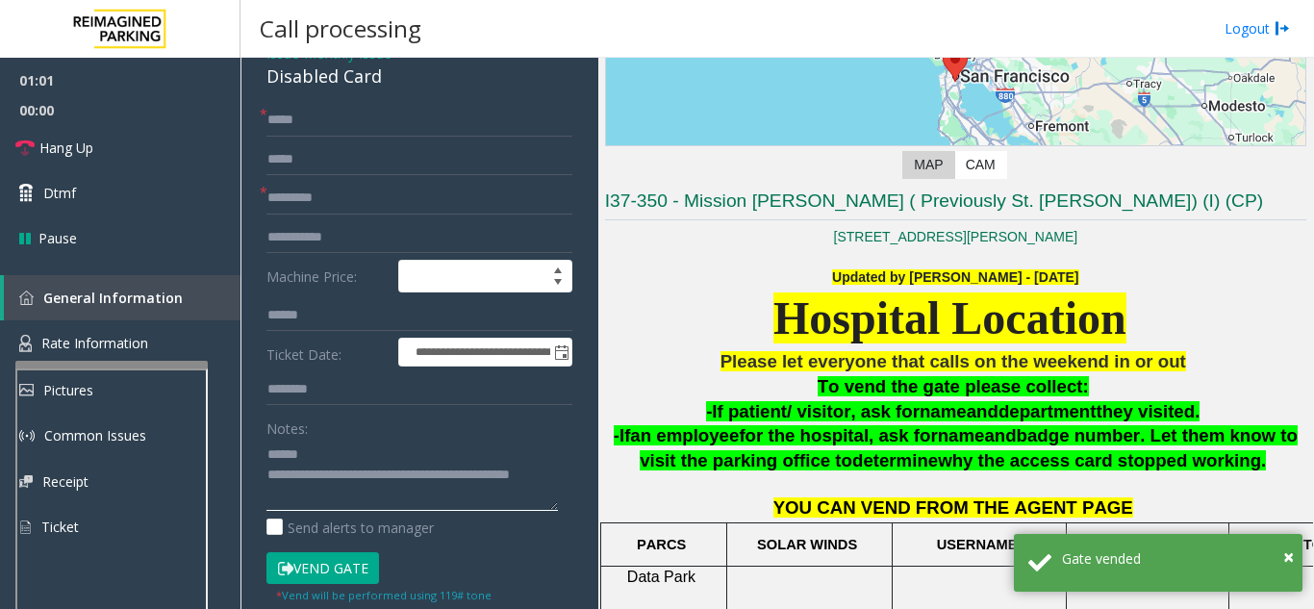
click at [360, 445] on textarea at bounding box center [413, 475] width 292 height 72
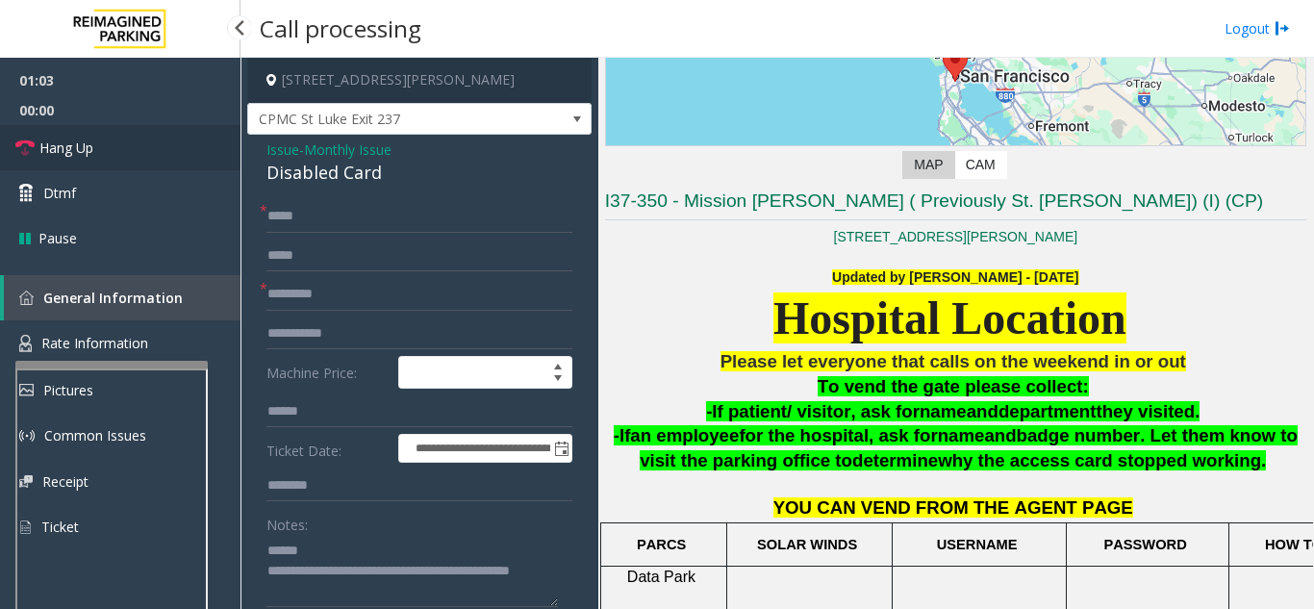
click at [92, 149] on span "Hang Up" at bounding box center [66, 148] width 54 height 20
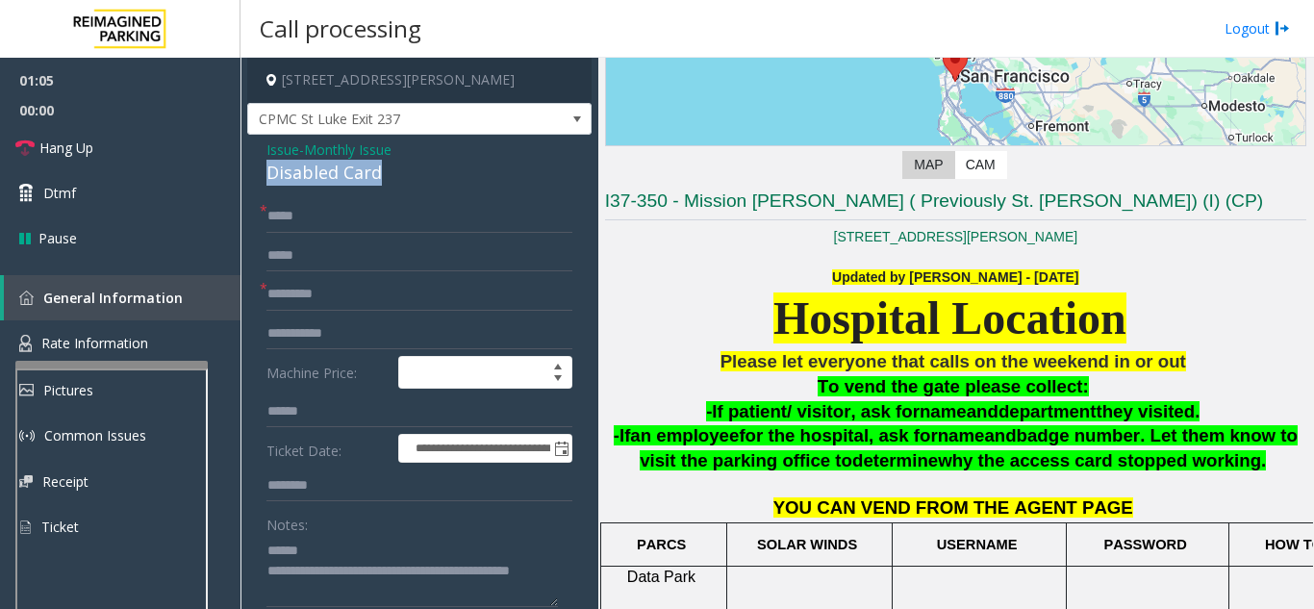
drag, startPoint x: 394, startPoint y: 175, endPoint x: 261, endPoint y: 174, distance: 132.8
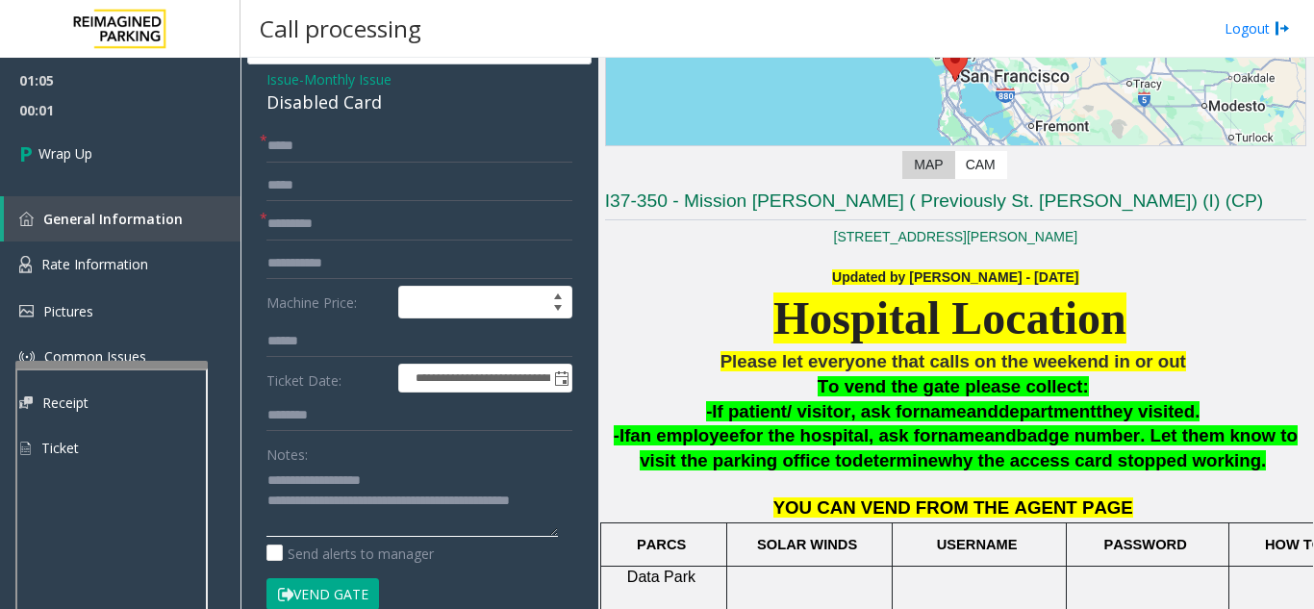
scroll to position [192, 0]
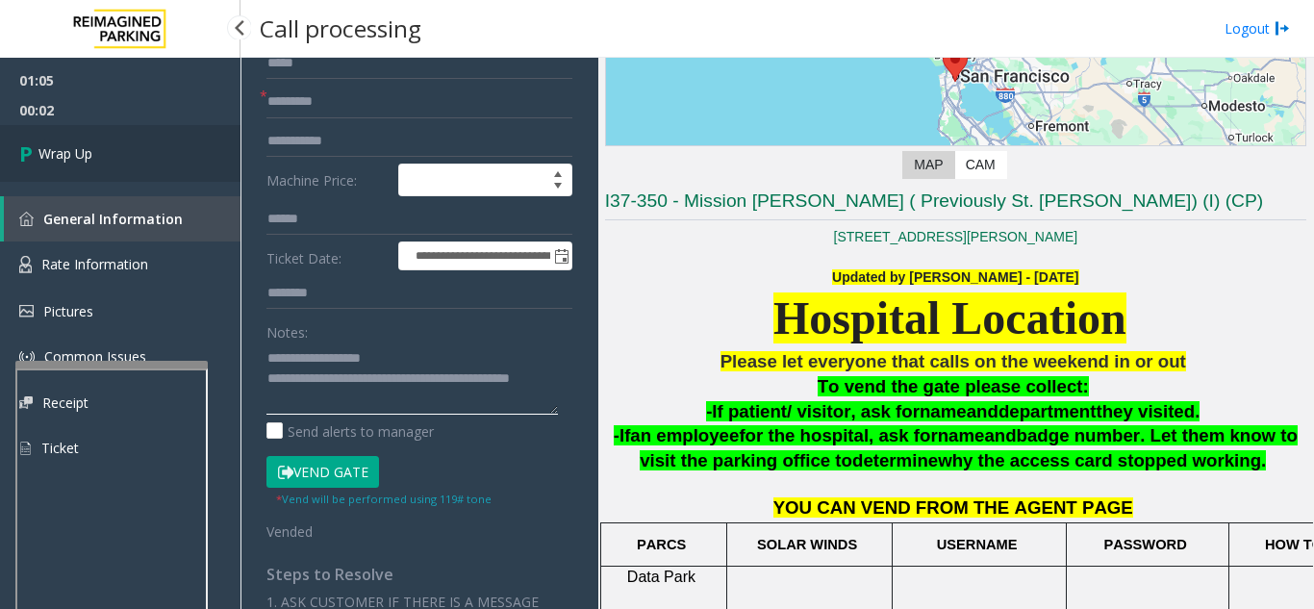
type textarea "**********"
click at [131, 165] on link "Wrap Up" at bounding box center [120, 153] width 241 height 57
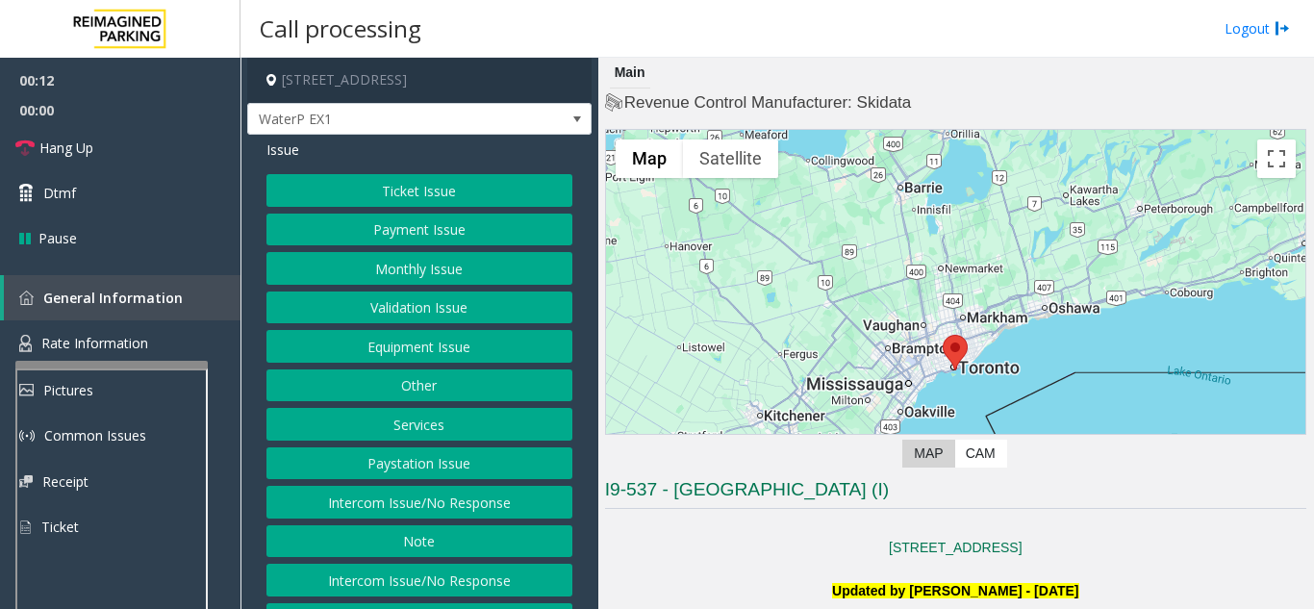
drag, startPoint x: 443, startPoint y: 496, endPoint x: 421, endPoint y: 420, distance: 78.9
click at [443, 496] on button "Intercom Issue/No Response" at bounding box center [420, 502] width 306 height 33
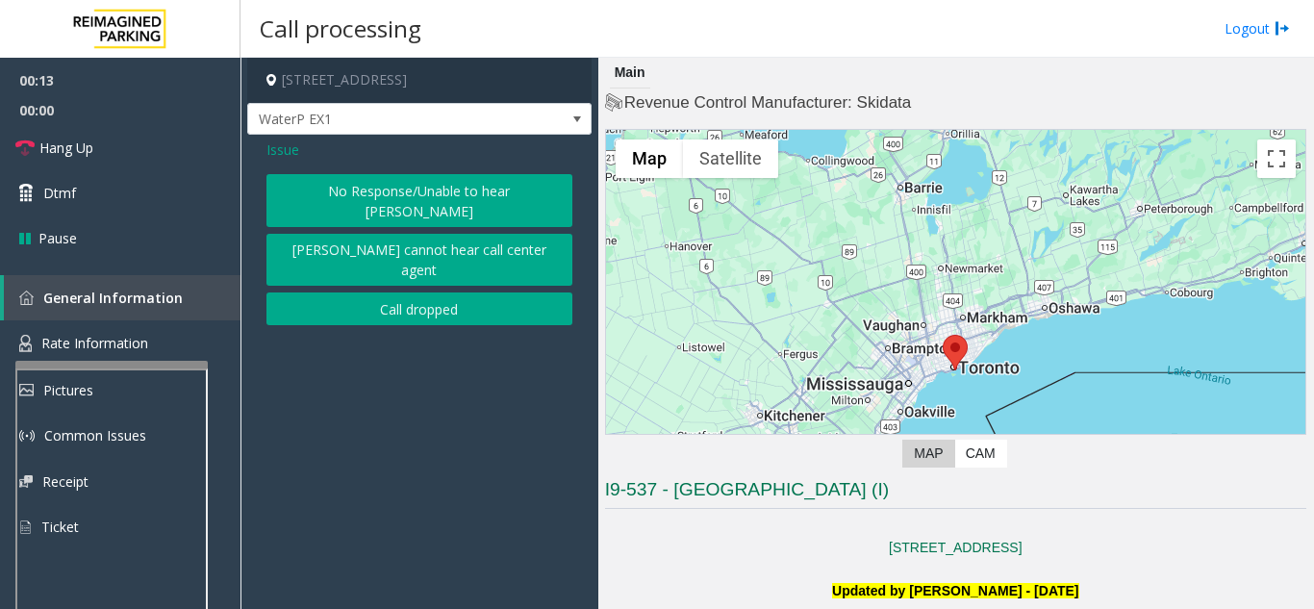
click at [412, 197] on button "No Response/Unable to hear [PERSON_NAME]" at bounding box center [420, 200] width 306 height 53
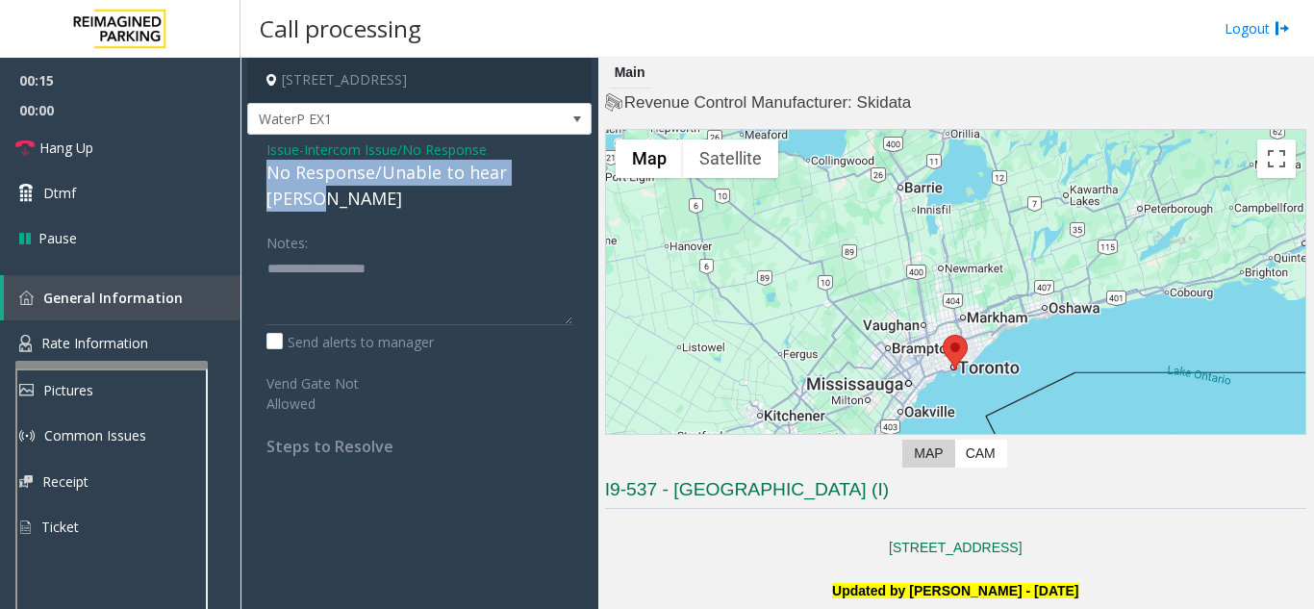
drag, startPoint x: 254, startPoint y: 171, endPoint x: 552, endPoint y: 168, distance: 298.3
click at [564, 168] on div "Issue - Intercom Issue/No Response No Response/Unable to hear [PERSON_NAME] Not…" at bounding box center [419, 305] width 344 height 341
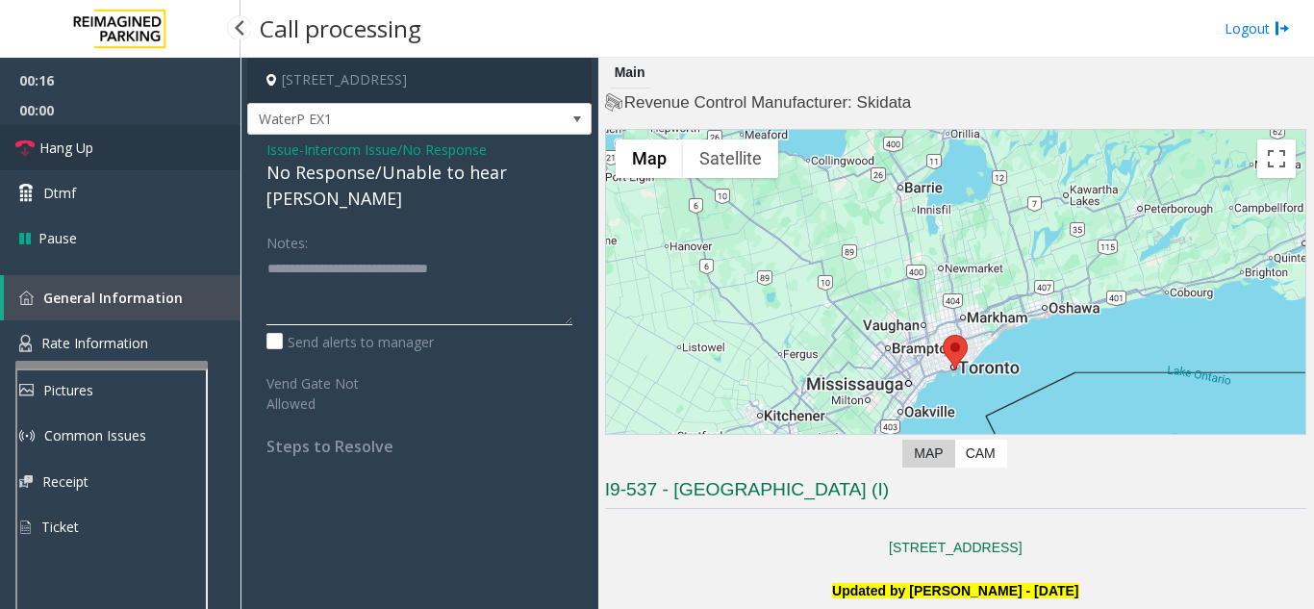
type textarea "**********"
click at [148, 158] on link "Hang Up" at bounding box center [120, 147] width 241 height 45
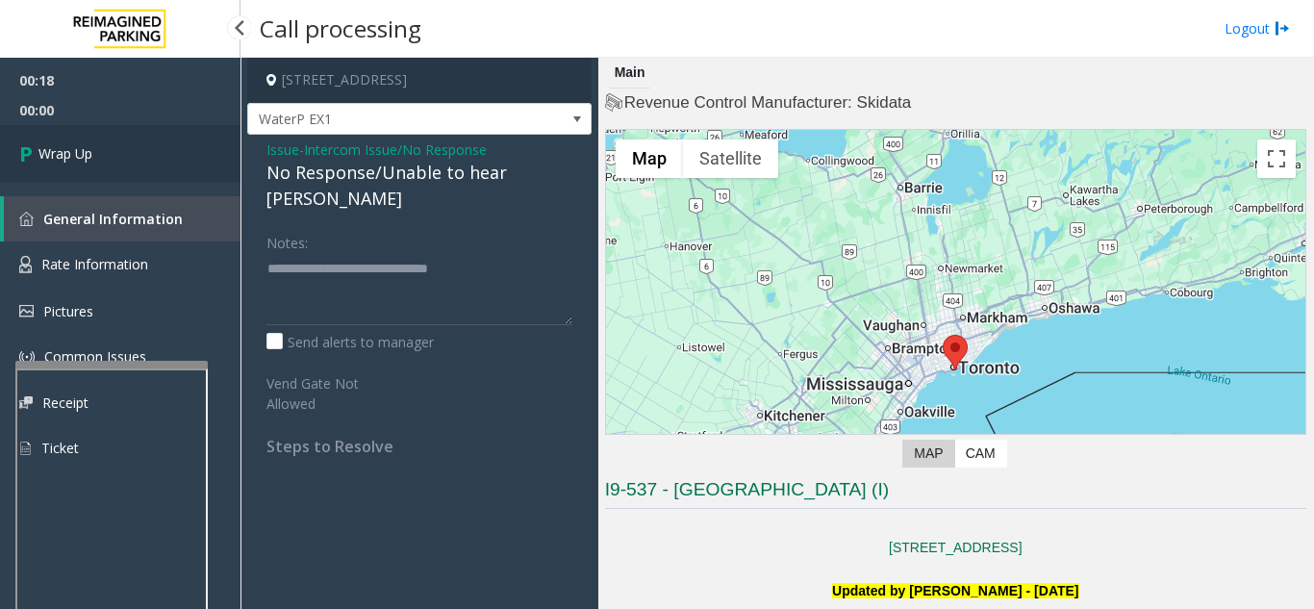
click at [163, 156] on link "Wrap Up" at bounding box center [120, 153] width 241 height 57
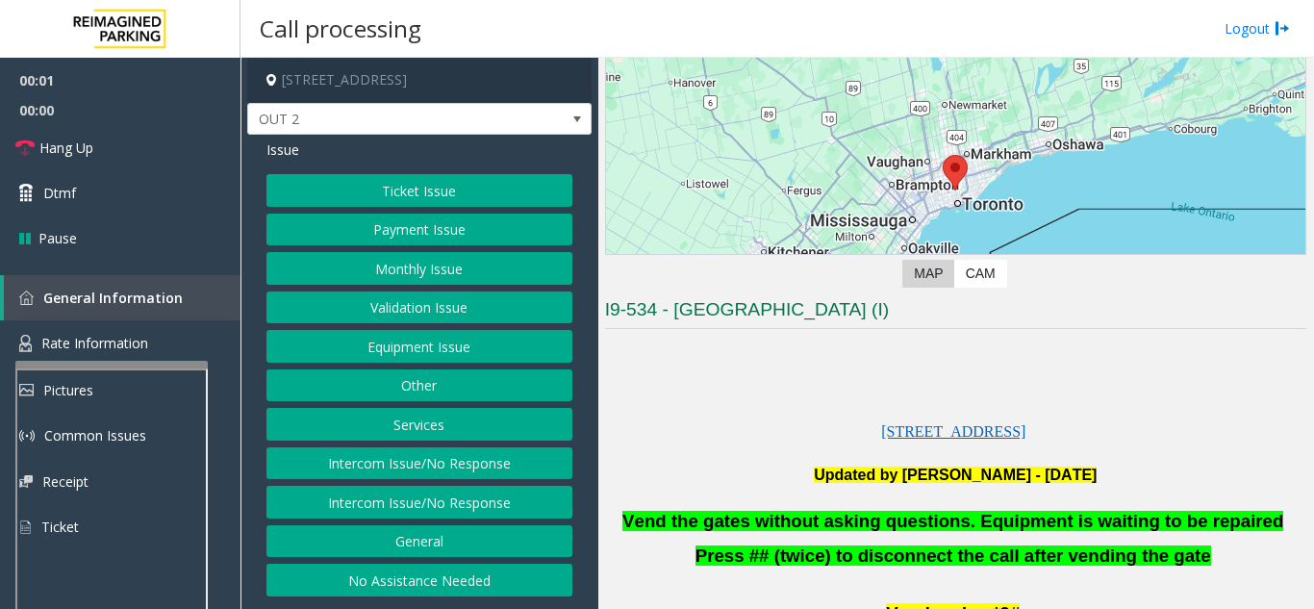
scroll to position [385, 0]
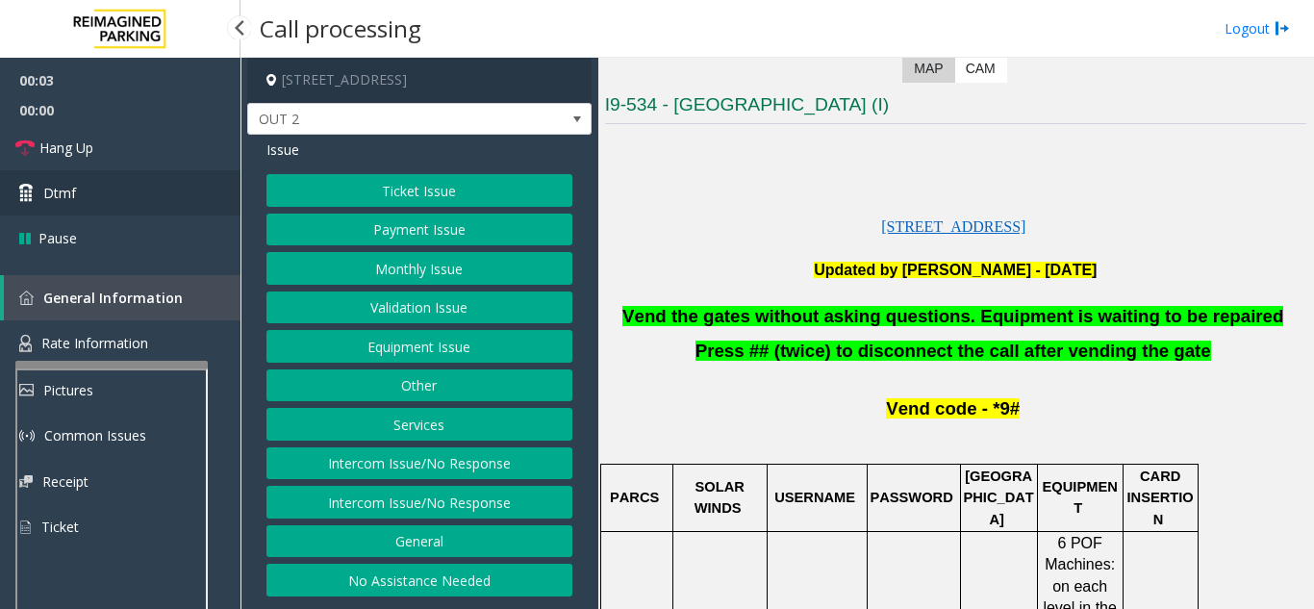
click at [38, 172] on link "Dtmf" at bounding box center [120, 192] width 241 height 45
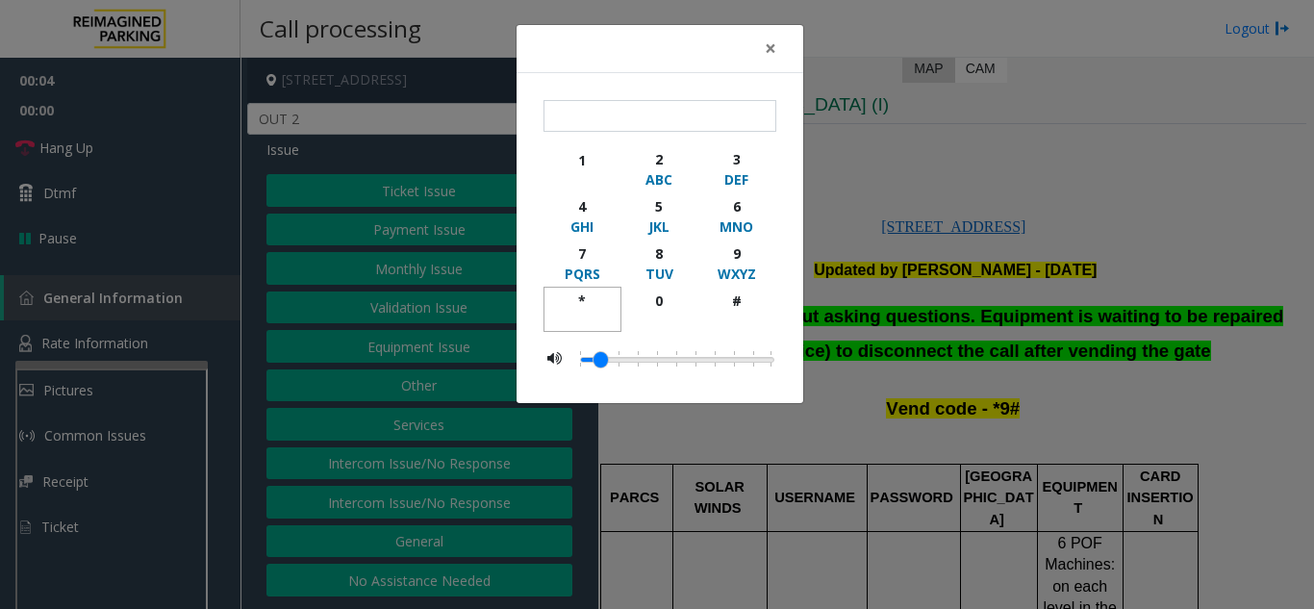
click at [577, 308] on div "*" at bounding box center [582, 301] width 53 height 20
click at [745, 257] on div "9" at bounding box center [736, 253] width 53 height 20
click at [730, 301] on div "#" at bounding box center [736, 301] width 53 height 20
type input "***"
click at [769, 54] on span "×" at bounding box center [771, 48] width 12 height 27
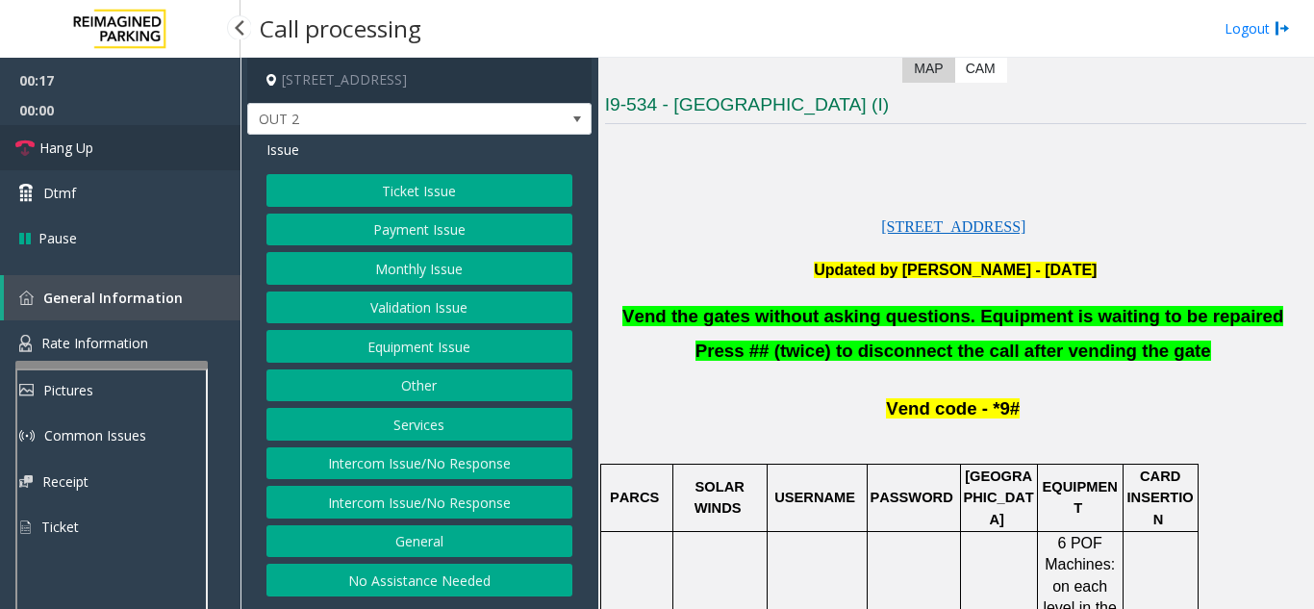
click at [153, 153] on link "Hang Up" at bounding box center [120, 147] width 241 height 45
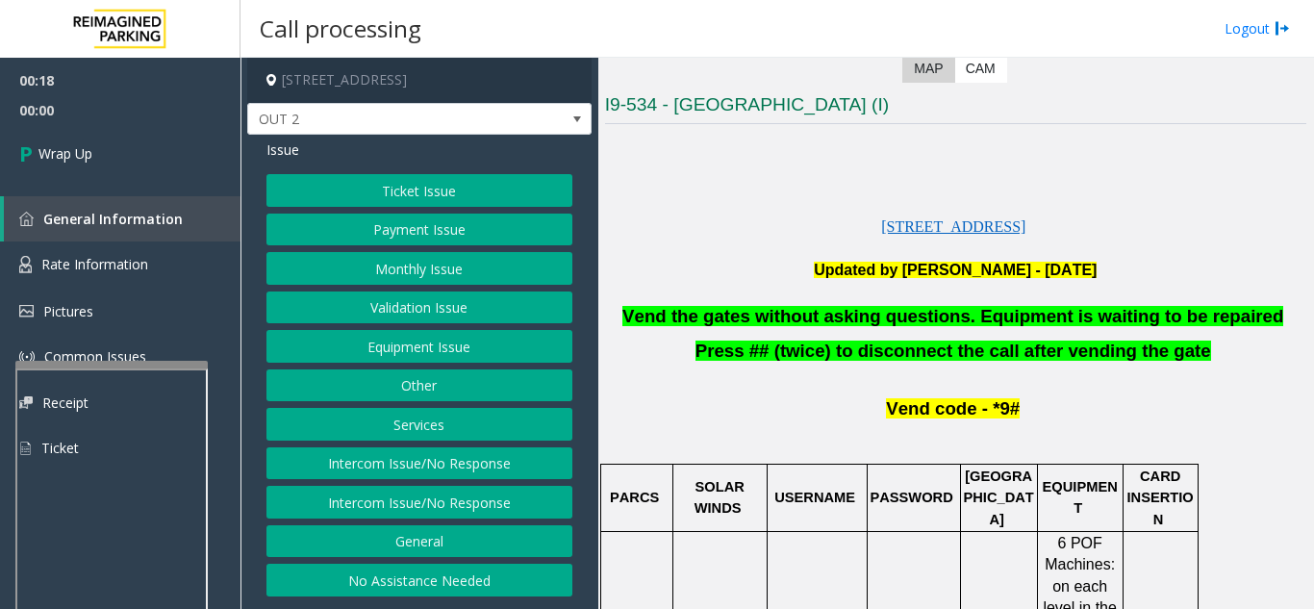
click at [439, 354] on button "Equipment Issue" at bounding box center [420, 346] width 306 height 33
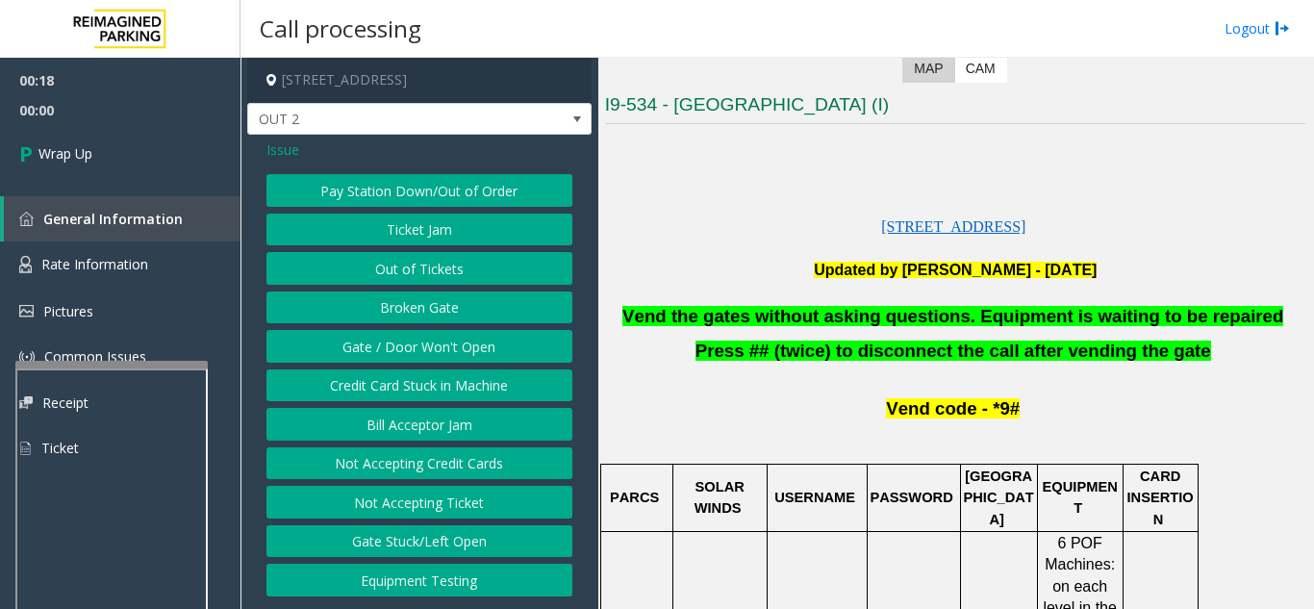
click at [439, 354] on button "Gate / Door Won't Open" at bounding box center [420, 346] width 306 height 33
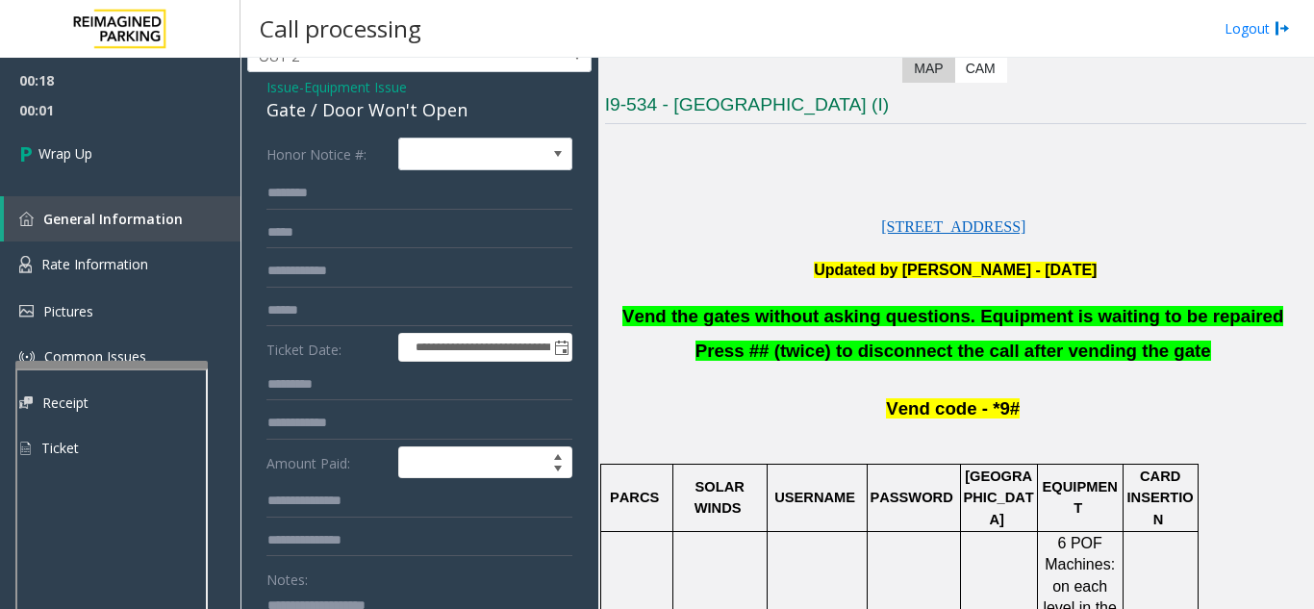
scroll to position [96, 0]
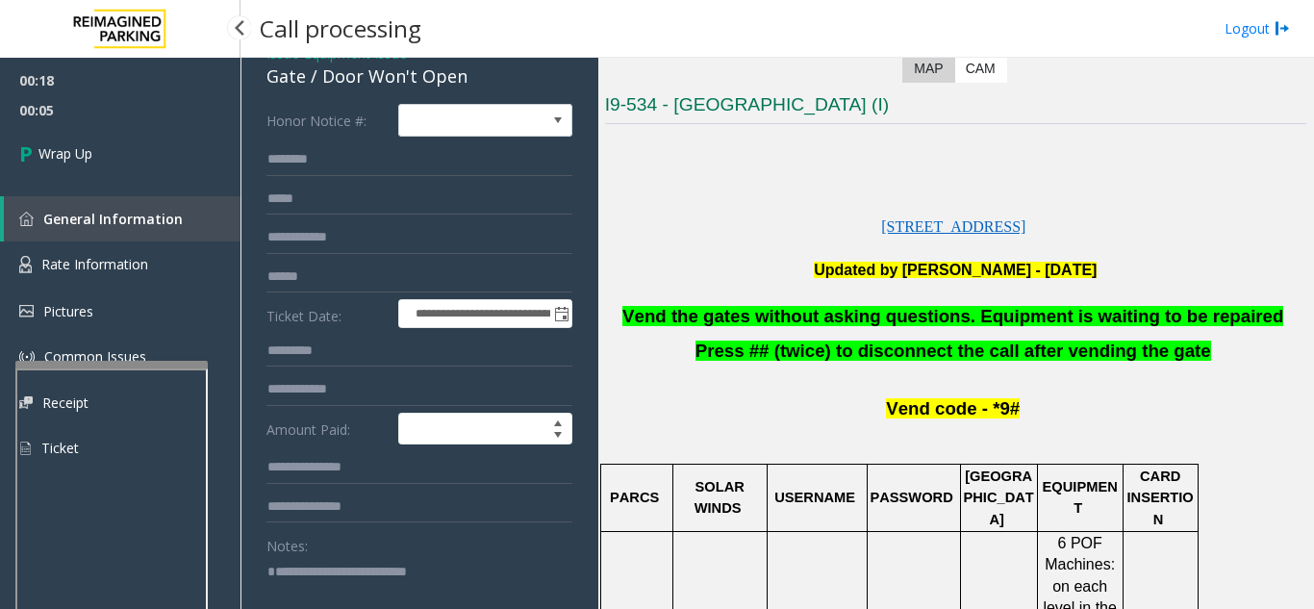
type textarea "**********"
click at [127, 124] on span "00:05" at bounding box center [120, 110] width 241 height 30
click at [159, 174] on link "Wrap Up" at bounding box center [120, 153] width 241 height 57
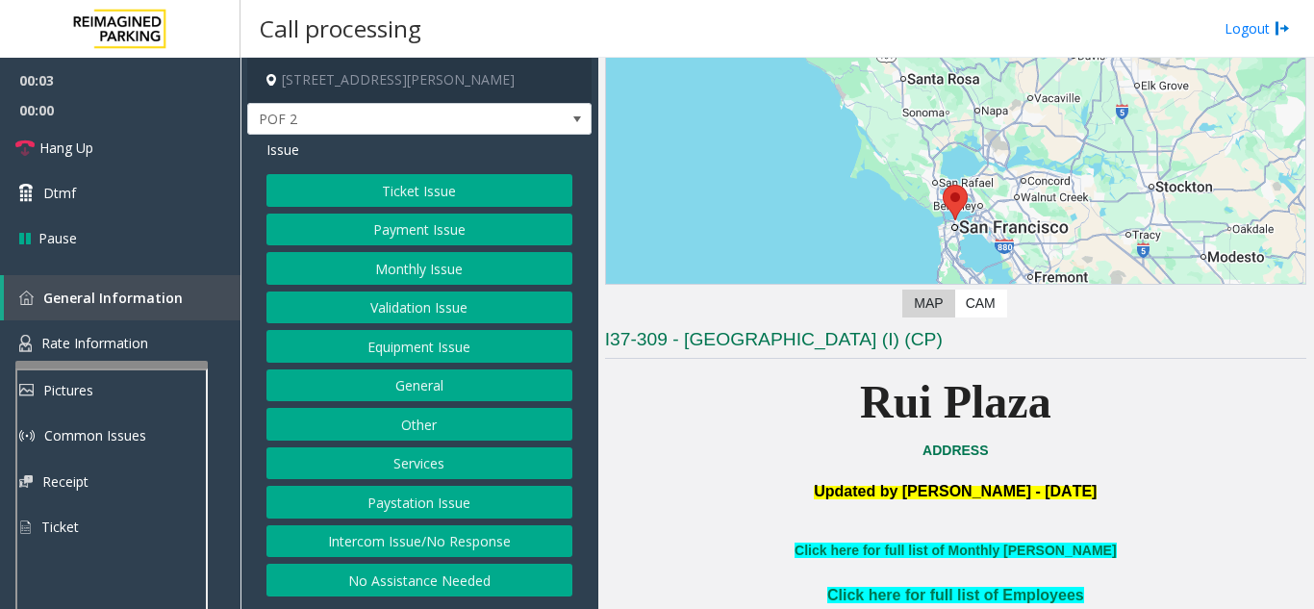
scroll to position [385, 0]
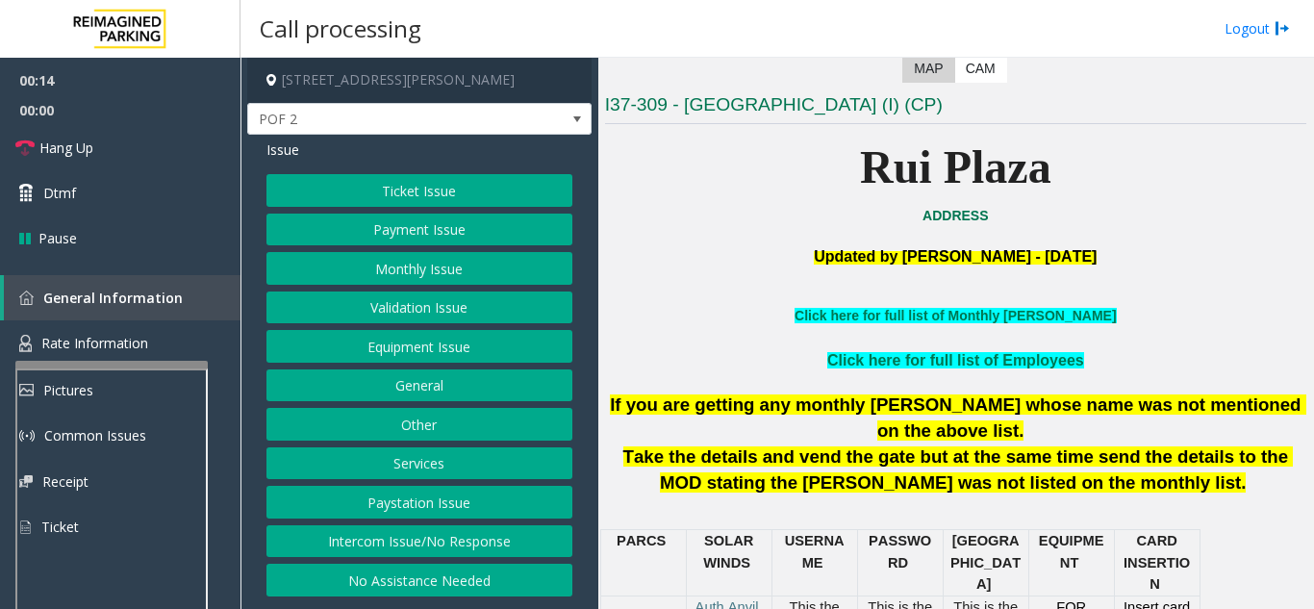
click at [426, 552] on button "Intercom Issue/No Response" at bounding box center [420, 541] width 306 height 33
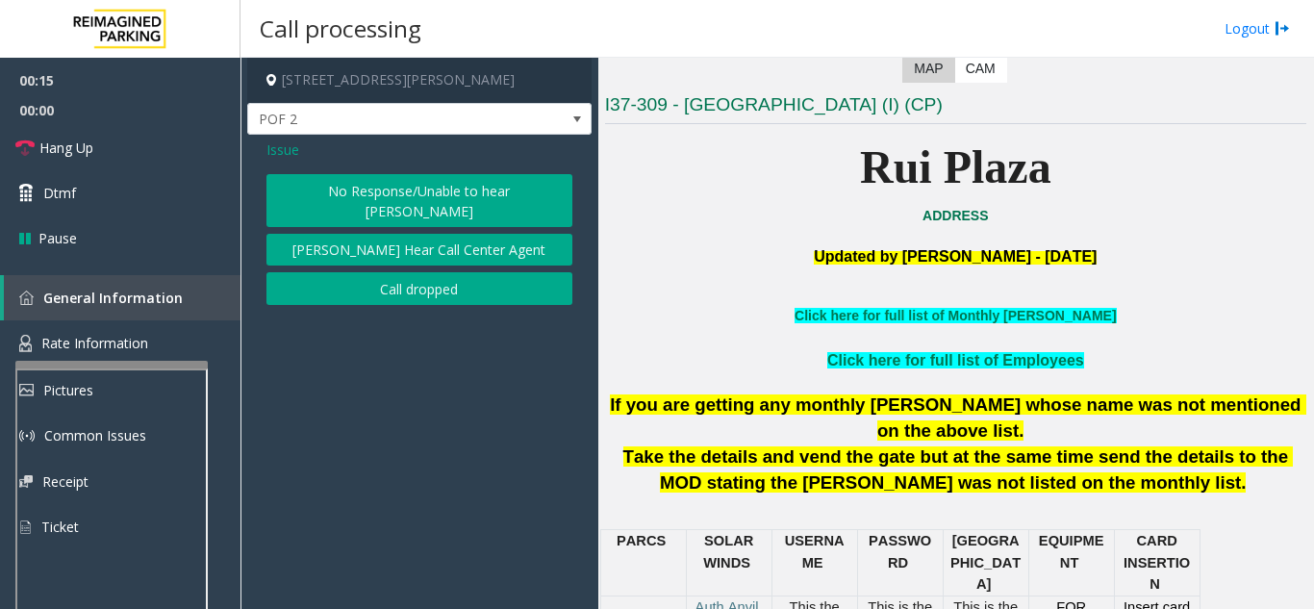
click at [437, 203] on button "No Response/Unable to hear [PERSON_NAME]" at bounding box center [420, 200] width 306 height 53
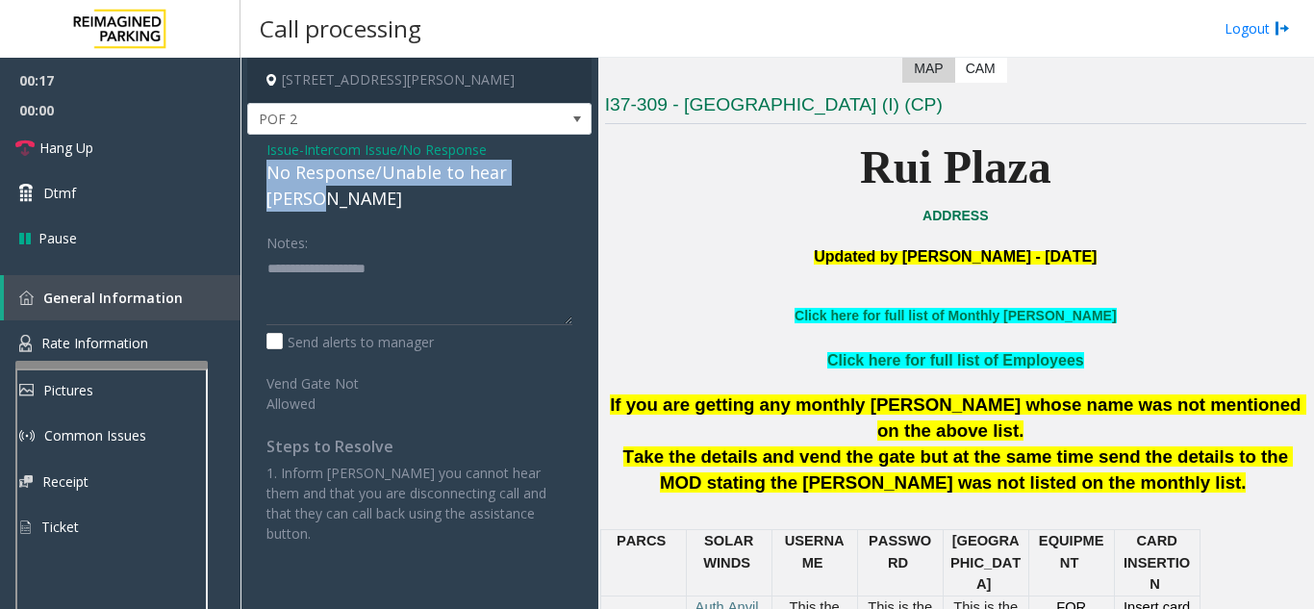
drag, startPoint x: 309, startPoint y: 176, endPoint x: 573, endPoint y: 168, distance: 263.8
click at [573, 168] on div "Issue - Intercom Issue/No Response No Response/Unable to hear [PERSON_NAME] Not…" at bounding box center [419, 349] width 344 height 428
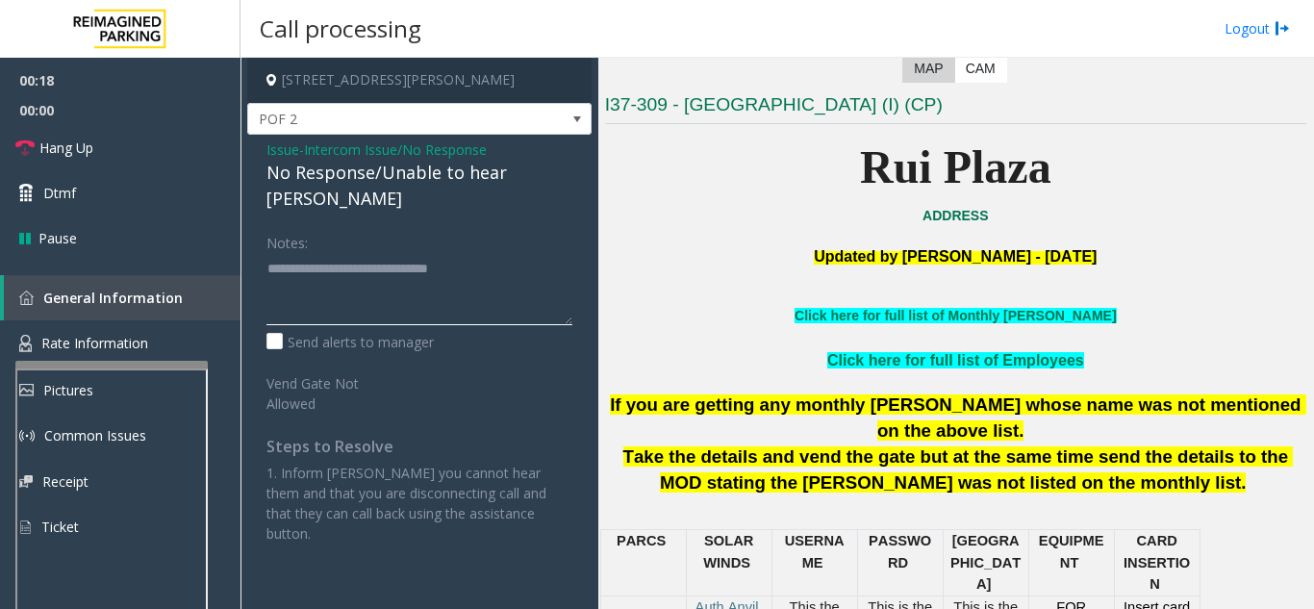
click at [509, 253] on textarea at bounding box center [420, 289] width 306 height 72
type textarea "**********"
click at [96, 135] on link "Hang Up" at bounding box center [120, 147] width 241 height 45
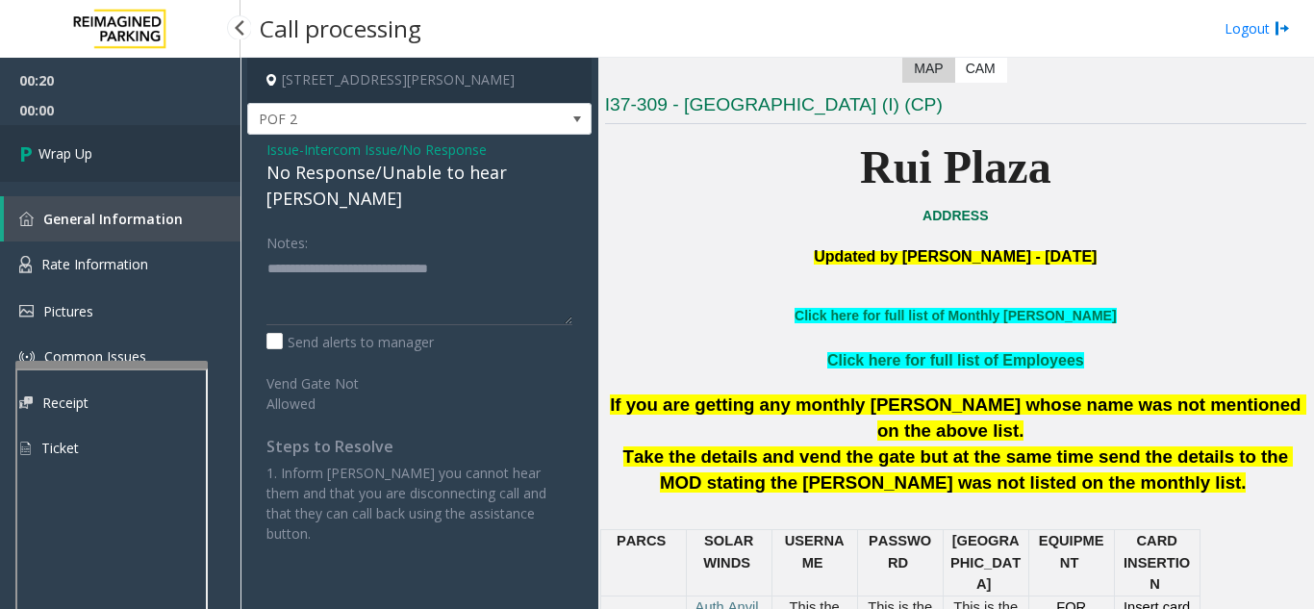
click at [159, 155] on link "Wrap Up" at bounding box center [120, 153] width 241 height 57
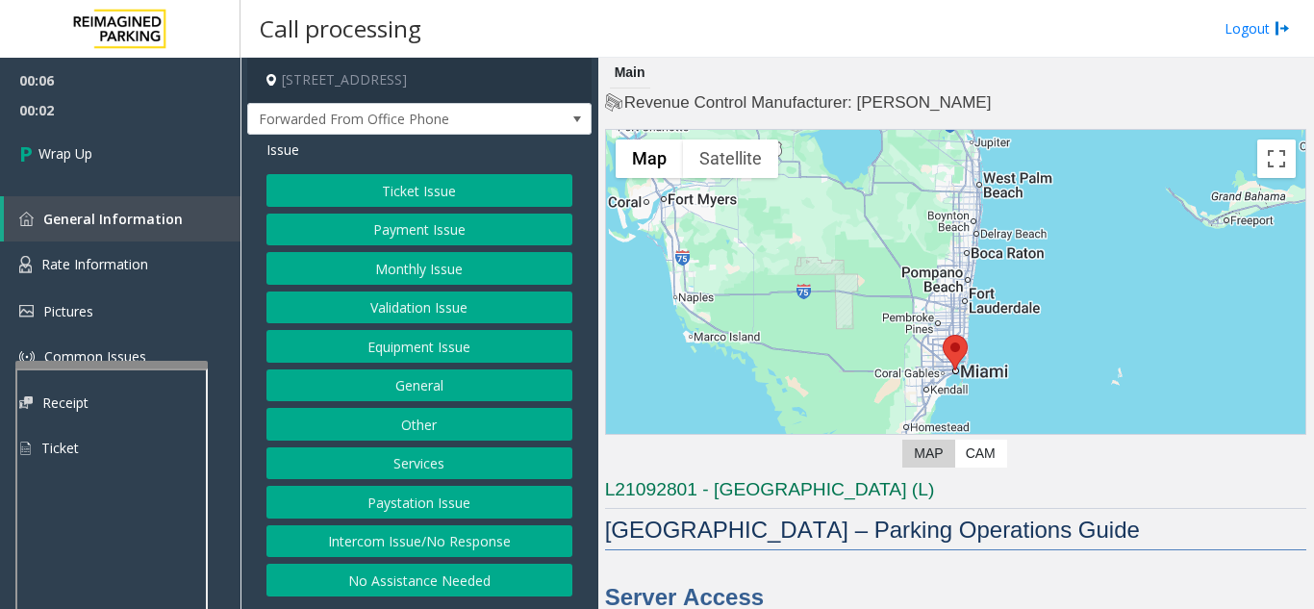
click at [440, 549] on button "Intercom Issue/No Response" at bounding box center [420, 541] width 306 height 33
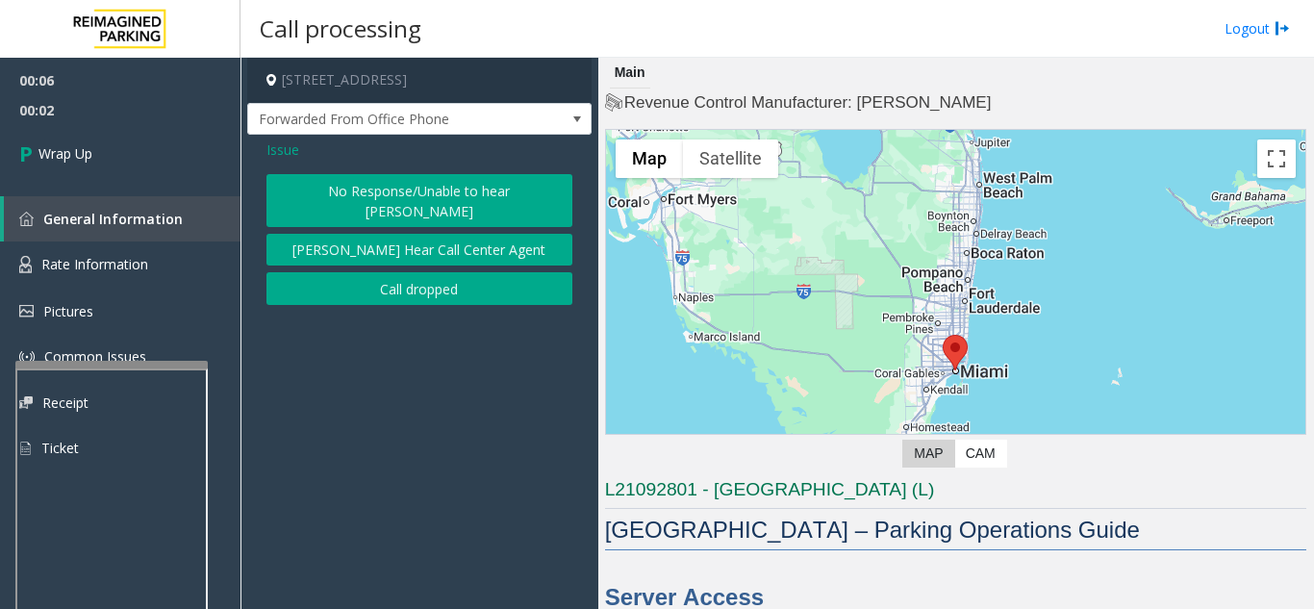
drag, startPoint x: 415, startPoint y: 248, endPoint x: 384, endPoint y: 268, distance: 36.8
click at [411, 250] on div "No Response/Unable to hear parker Parker Cannot Hear Call Center Agent Call dro…" at bounding box center [420, 239] width 306 height 131
click at [365, 272] on button "Call dropped" at bounding box center [420, 288] width 306 height 33
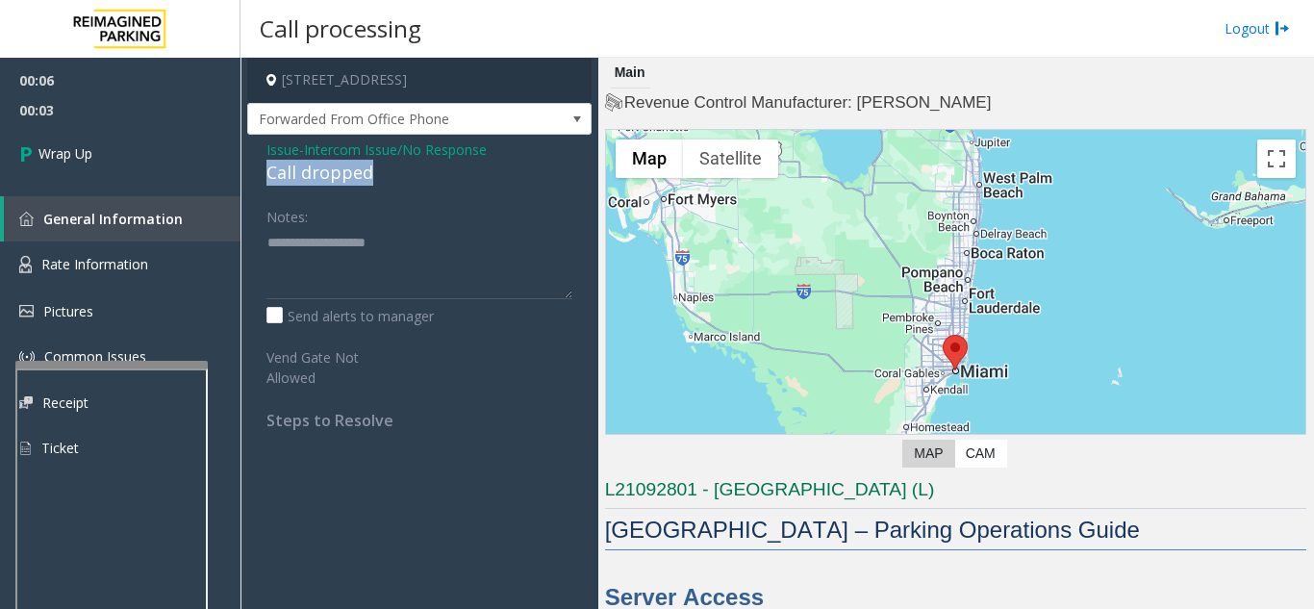
drag, startPoint x: 255, startPoint y: 170, endPoint x: 432, endPoint y: 164, distance: 177.2
click at [432, 164] on div "Issue - Intercom Issue/No Response Call dropped Notes: Send alerts to manager V…" at bounding box center [419, 292] width 344 height 315
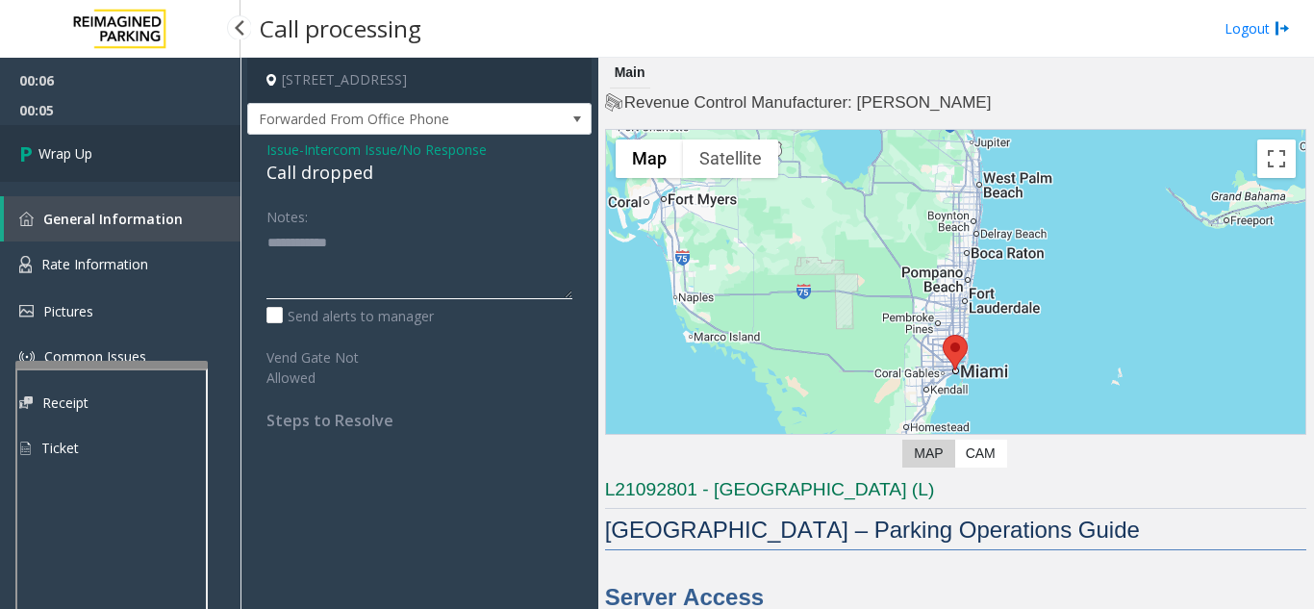
type textarea "**********"
click at [136, 160] on link "Wrap Up" at bounding box center [120, 153] width 241 height 57
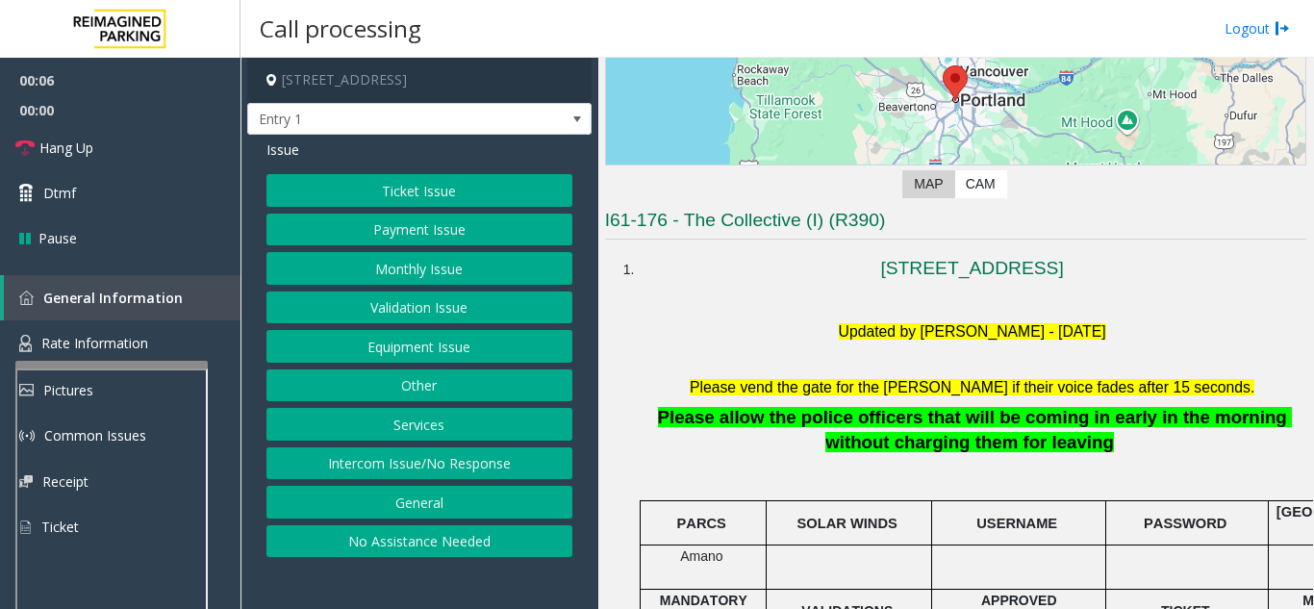
scroll to position [289, 0]
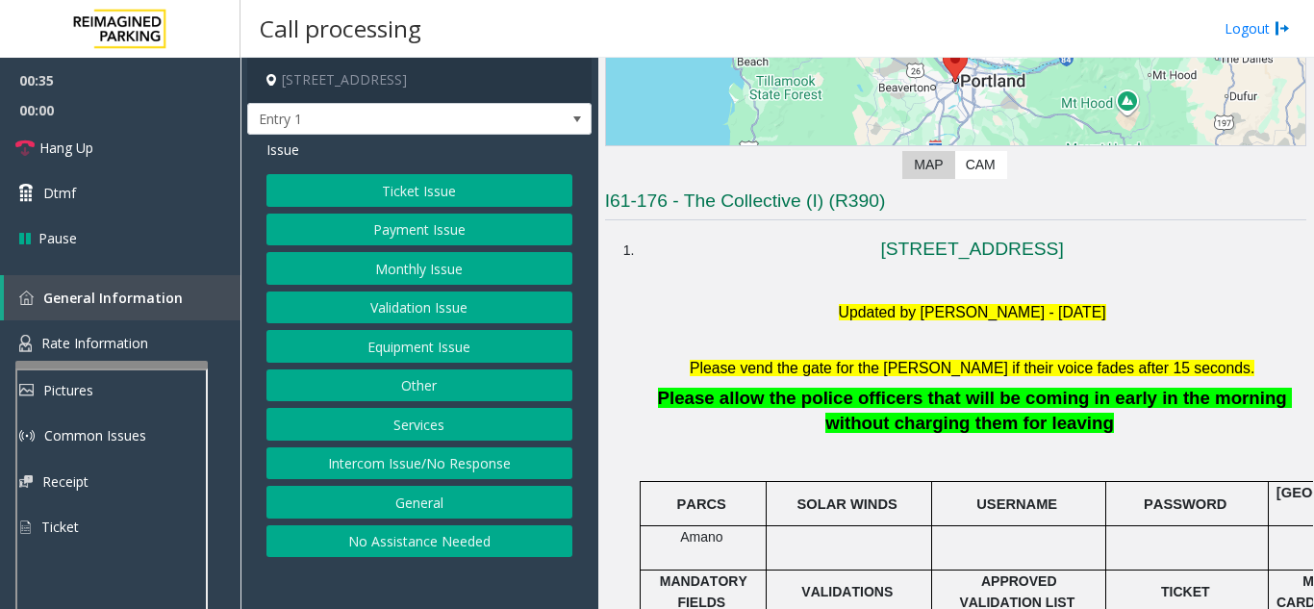
drag, startPoint x: 381, startPoint y: 458, endPoint x: 332, endPoint y: 423, distance: 60.1
click at [381, 460] on button "Intercom Issue/No Response" at bounding box center [420, 463] width 306 height 33
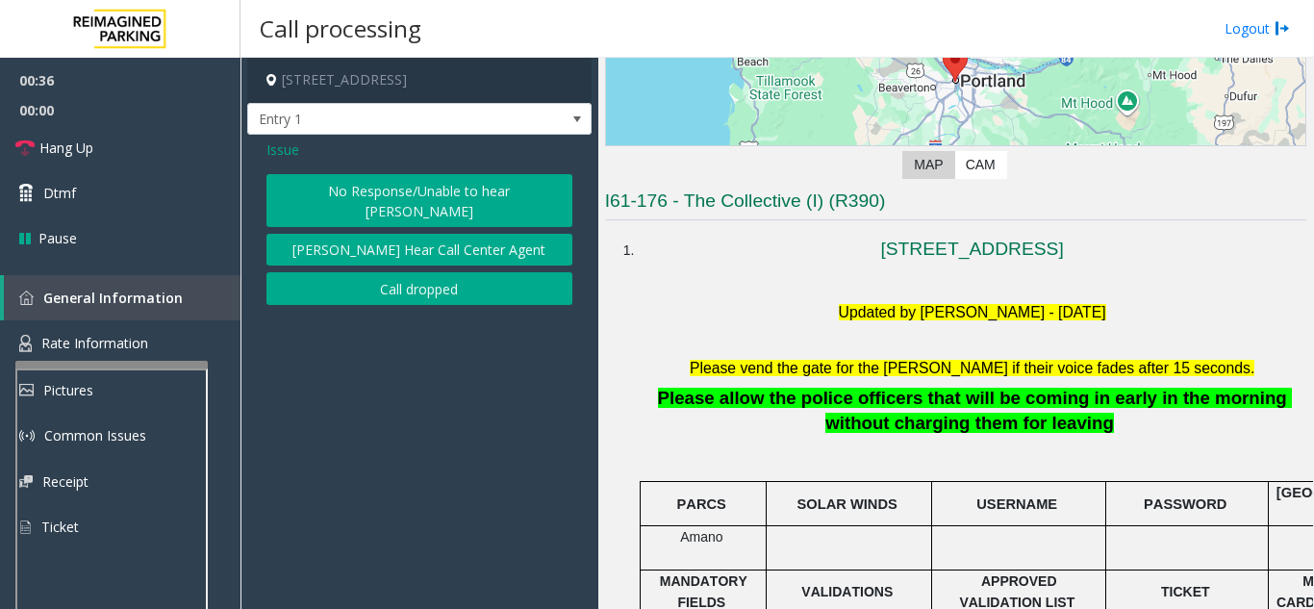
click at [292, 196] on button "No Response/Unable to hear [PERSON_NAME]" at bounding box center [420, 200] width 306 height 53
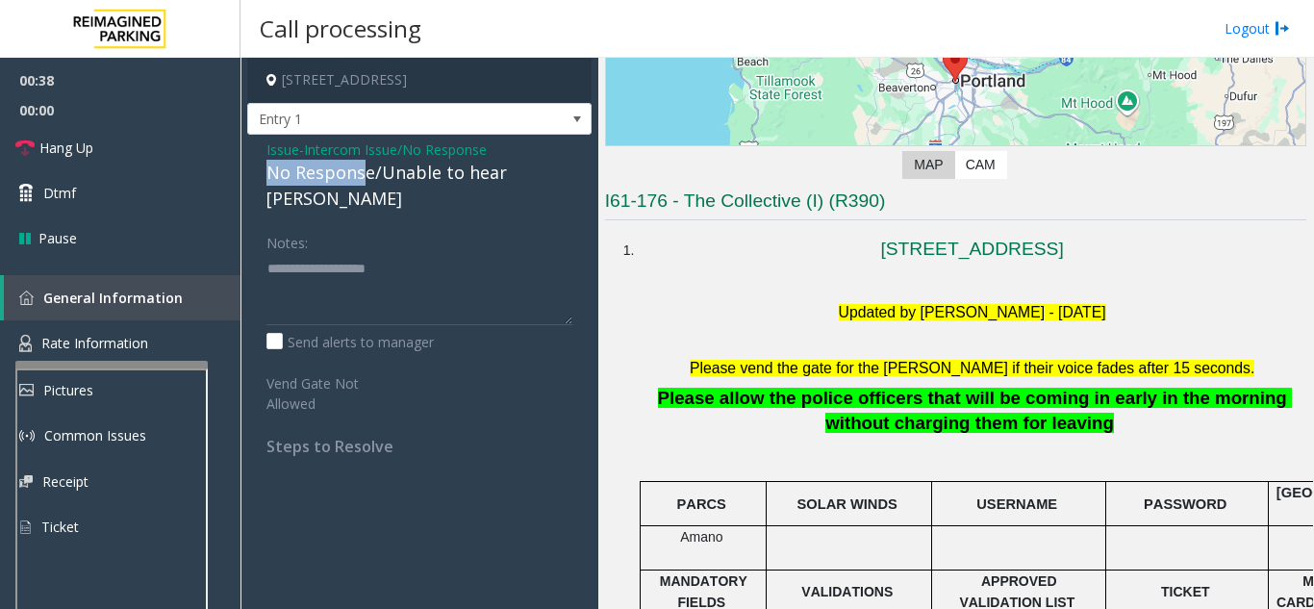
drag, startPoint x: 368, startPoint y: 176, endPoint x: 269, endPoint y: 177, distance: 98.1
click at [269, 177] on div "No Response/Unable to hear [PERSON_NAME]" at bounding box center [420, 186] width 306 height 52
click at [89, 154] on span "Hang Up" at bounding box center [66, 148] width 54 height 20
click at [285, 226] on label "Notes:" at bounding box center [287, 239] width 41 height 27
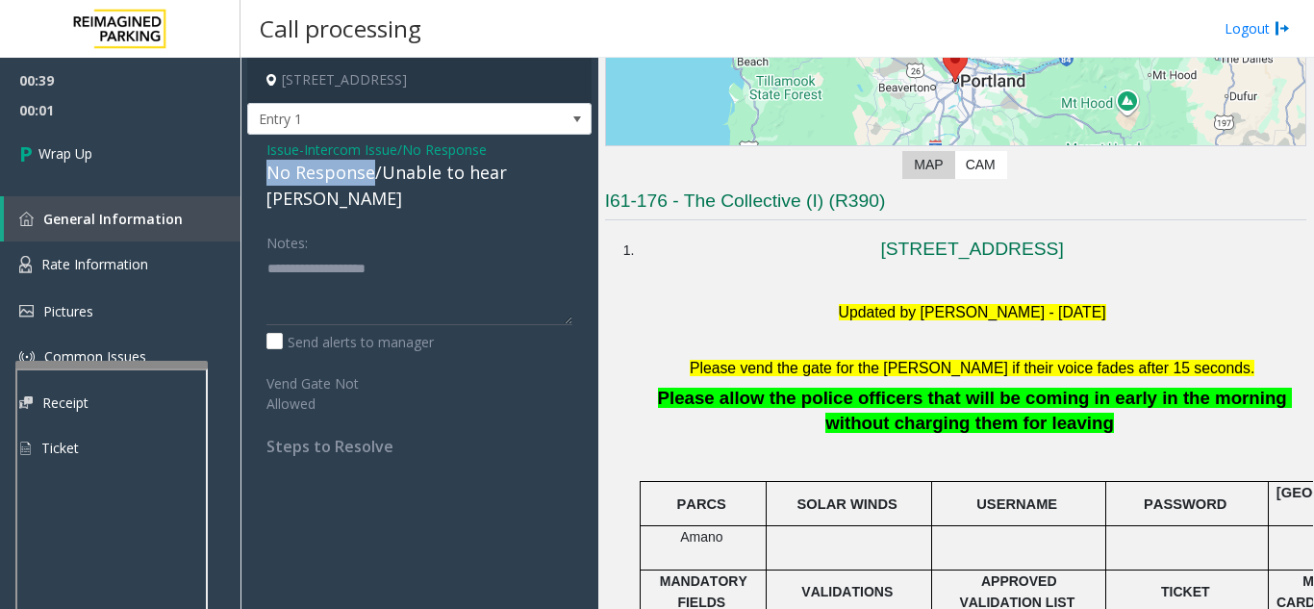
drag, startPoint x: 371, startPoint y: 174, endPoint x: 267, endPoint y: 169, distance: 104.0
click at [267, 169] on div "No Response/Unable to hear [PERSON_NAME]" at bounding box center [420, 186] width 306 height 52
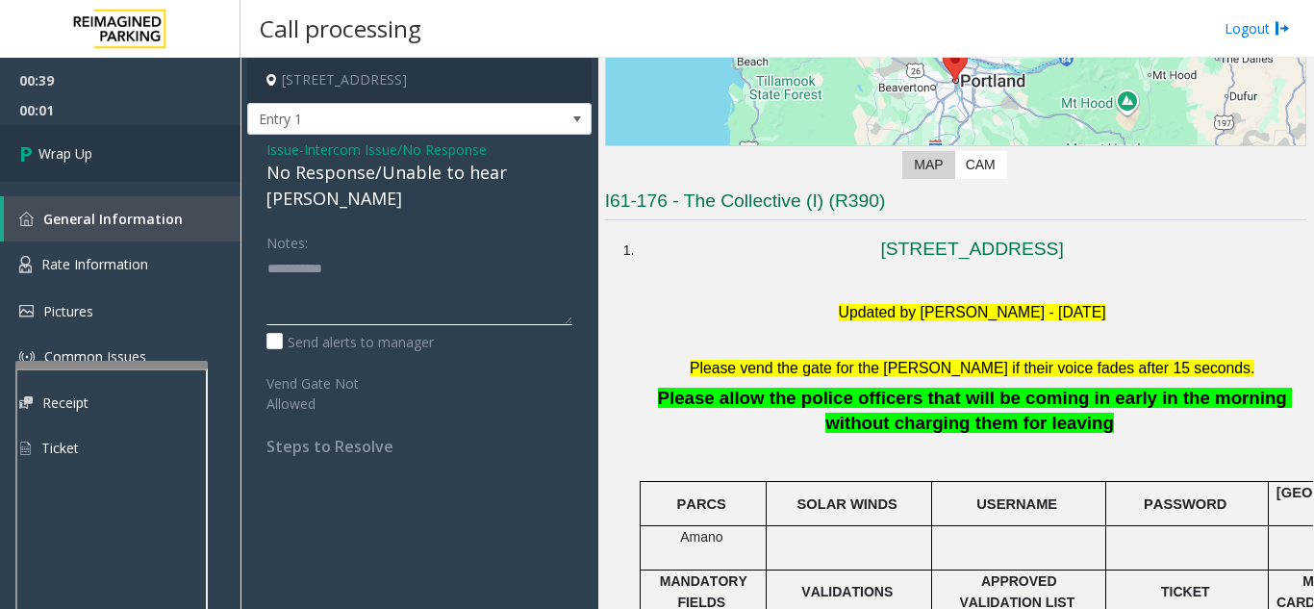
type textarea "**********"
click at [124, 164] on link "Wrap Up" at bounding box center [120, 153] width 241 height 57
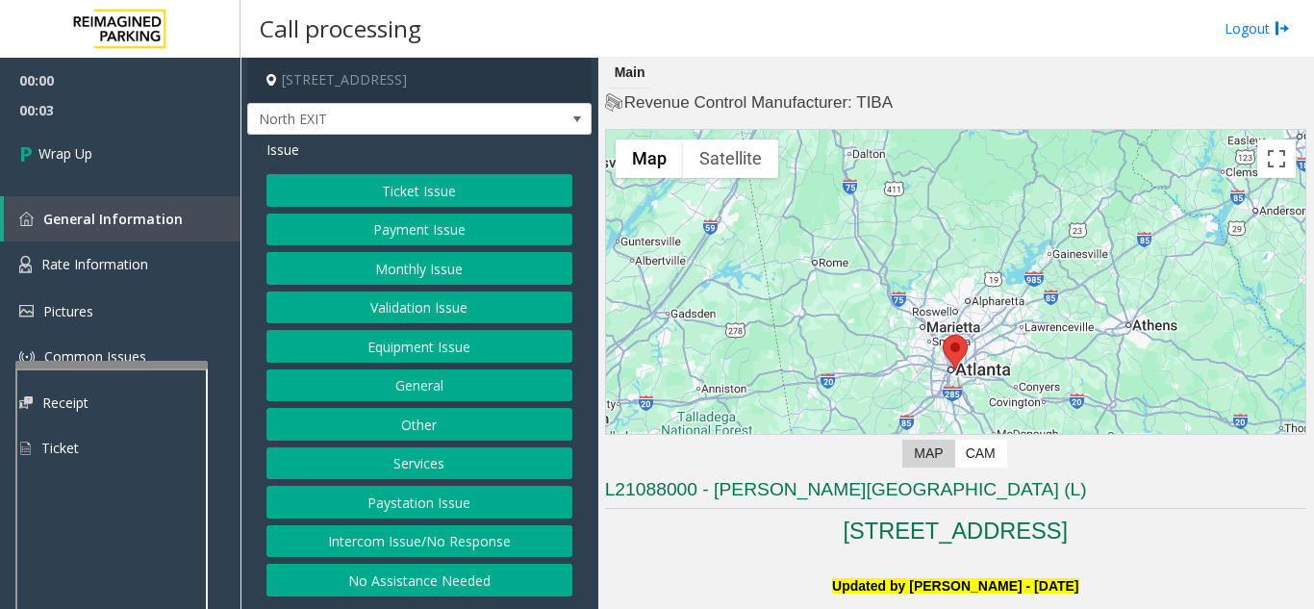
drag, startPoint x: 487, startPoint y: 538, endPoint x: 488, endPoint y: 519, distance: 19.3
click at [487, 538] on button "Intercom Issue/No Response" at bounding box center [420, 541] width 306 height 33
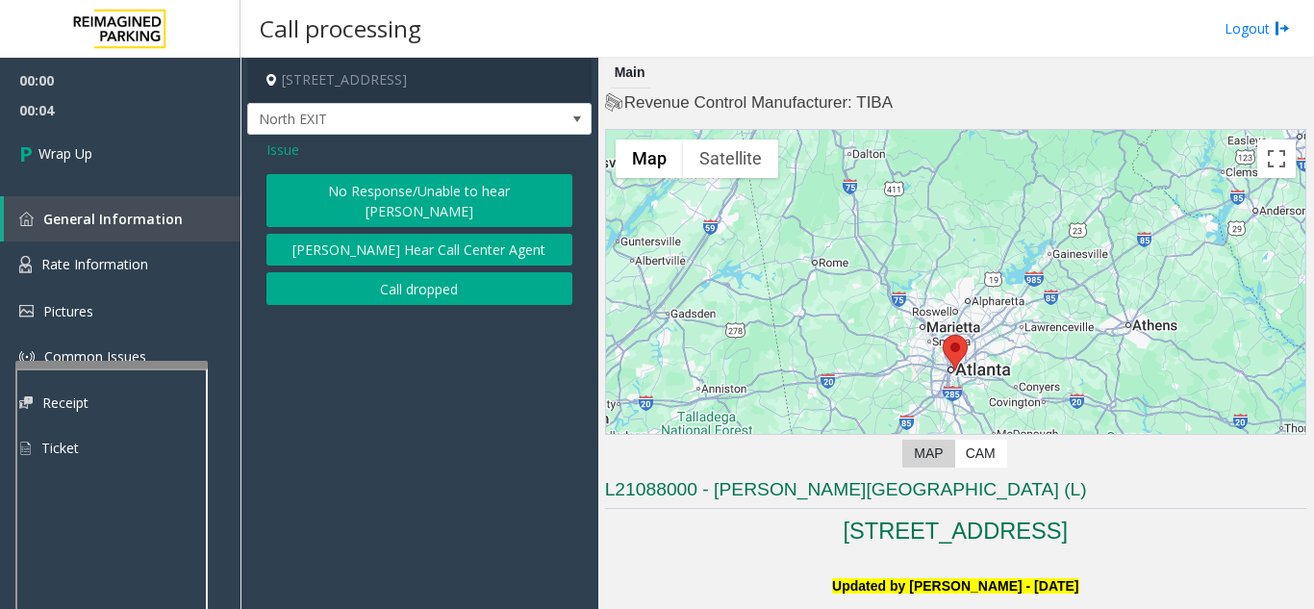
click at [409, 274] on button "Call dropped" at bounding box center [420, 288] width 306 height 33
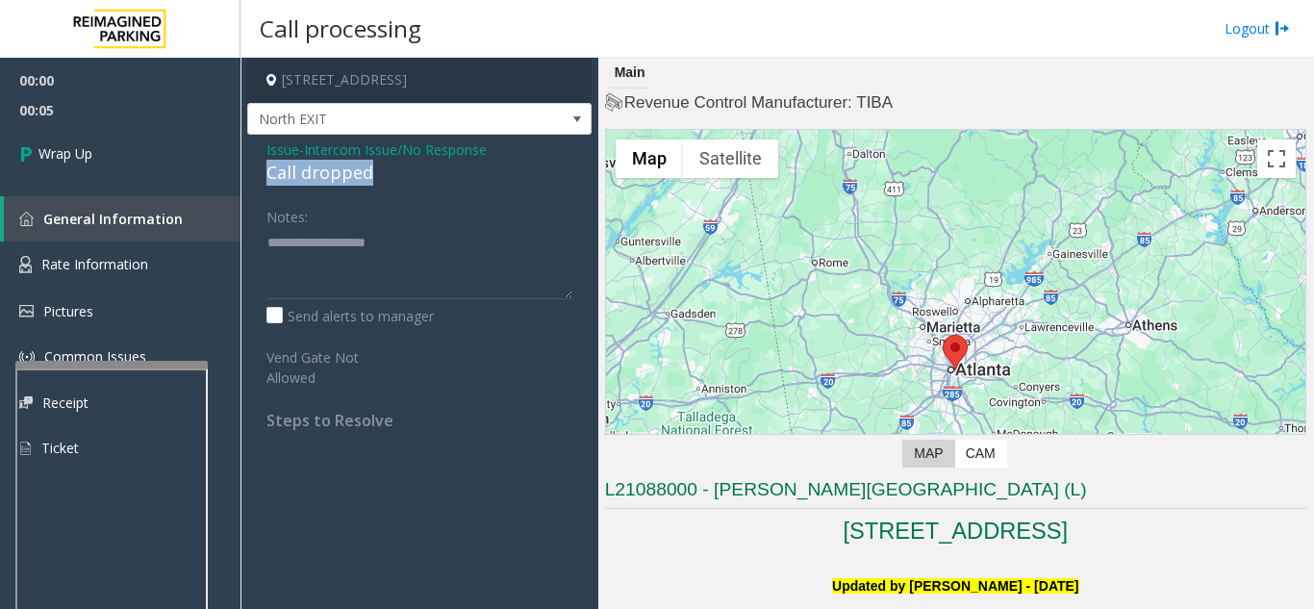
drag, startPoint x: 255, startPoint y: 166, endPoint x: 299, endPoint y: 187, distance: 48.7
click at [384, 177] on div "Issue - Intercom Issue/No Response Call dropped Notes: Send alerts to manager V…" at bounding box center [419, 292] width 344 height 315
drag, startPoint x: 295, startPoint y: 187, endPoint x: 323, endPoint y: 276, distance: 93.7
click at [323, 276] on div "Issue - Intercom Issue/No Response Call dropped Notes: Send alerts to manager V…" at bounding box center [419, 292] width 344 height 315
click at [383, 202] on div "Notes:" at bounding box center [420, 249] width 306 height 99
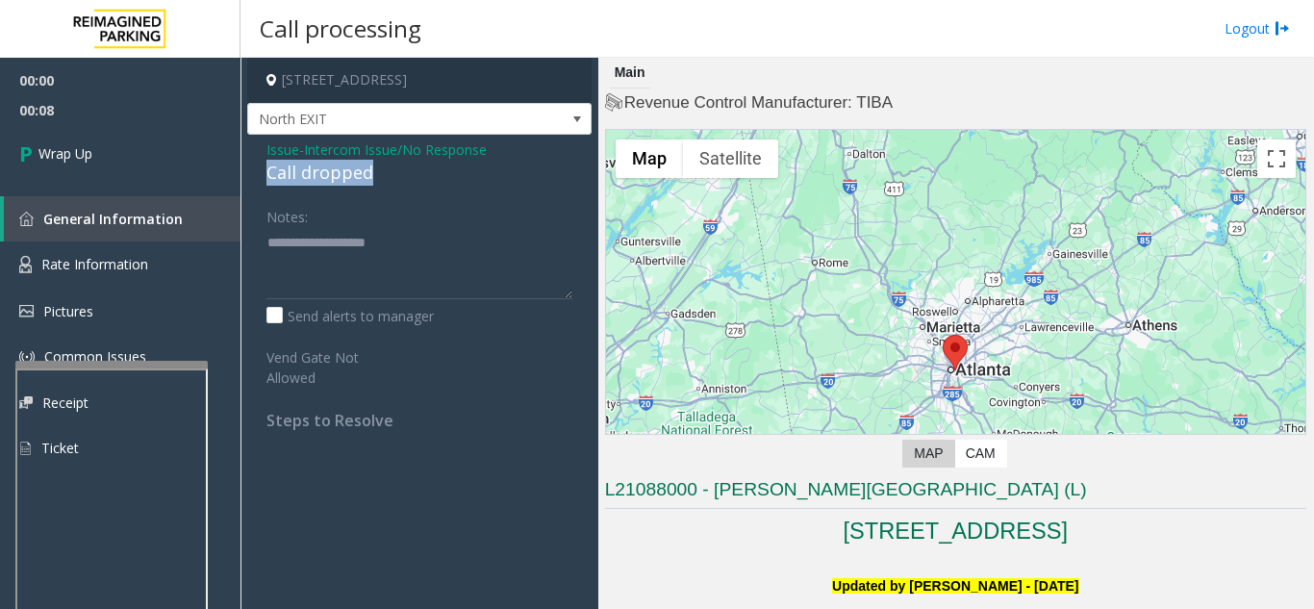
drag, startPoint x: 386, startPoint y: 173, endPoint x: 250, endPoint y: 176, distance: 135.7
click at [250, 176] on div "Issue - Intercom Issue/No Response Call dropped Notes: Send alerts to manager V…" at bounding box center [419, 292] width 344 height 315
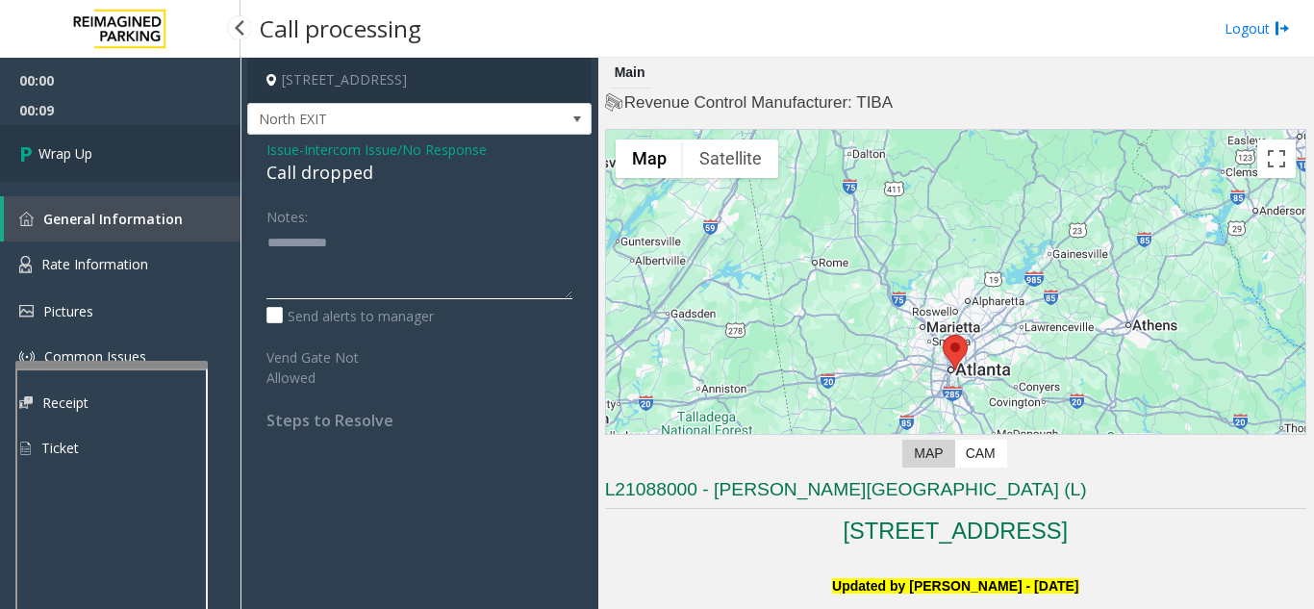
type textarea "**********"
click at [140, 167] on link "Wrap Up" at bounding box center [120, 153] width 241 height 57
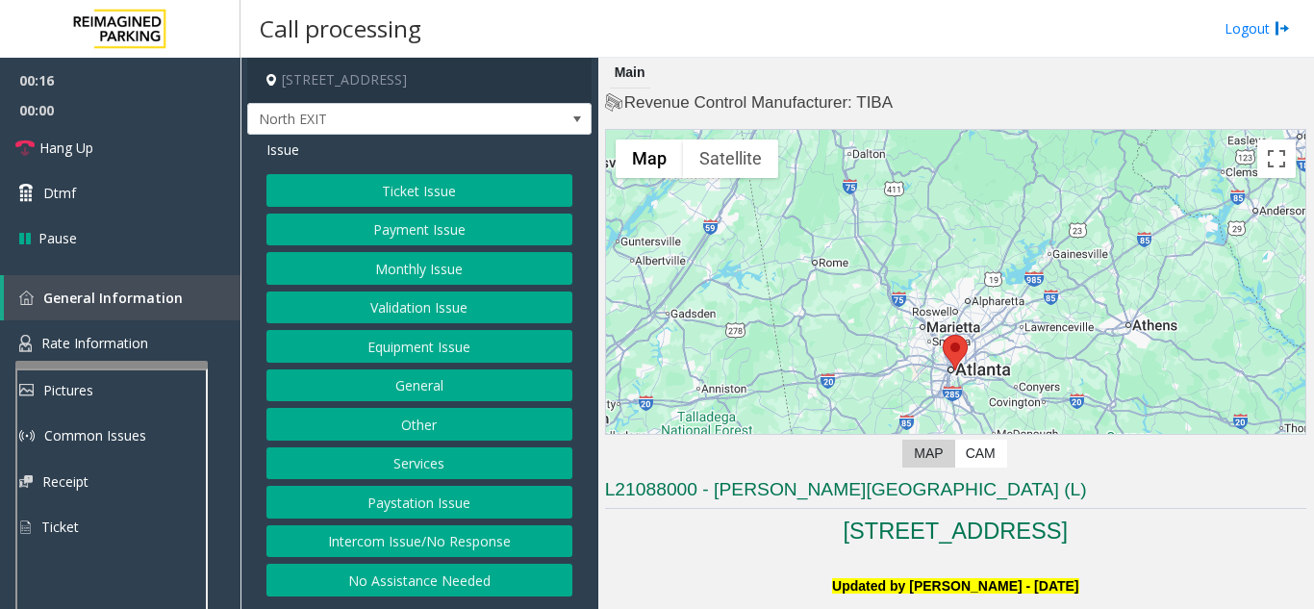
drag, startPoint x: 476, startPoint y: 545, endPoint x: 473, endPoint y: 535, distance: 10.0
click at [476, 545] on button "Intercom Issue/No Response" at bounding box center [420, 541] width 306 height 33
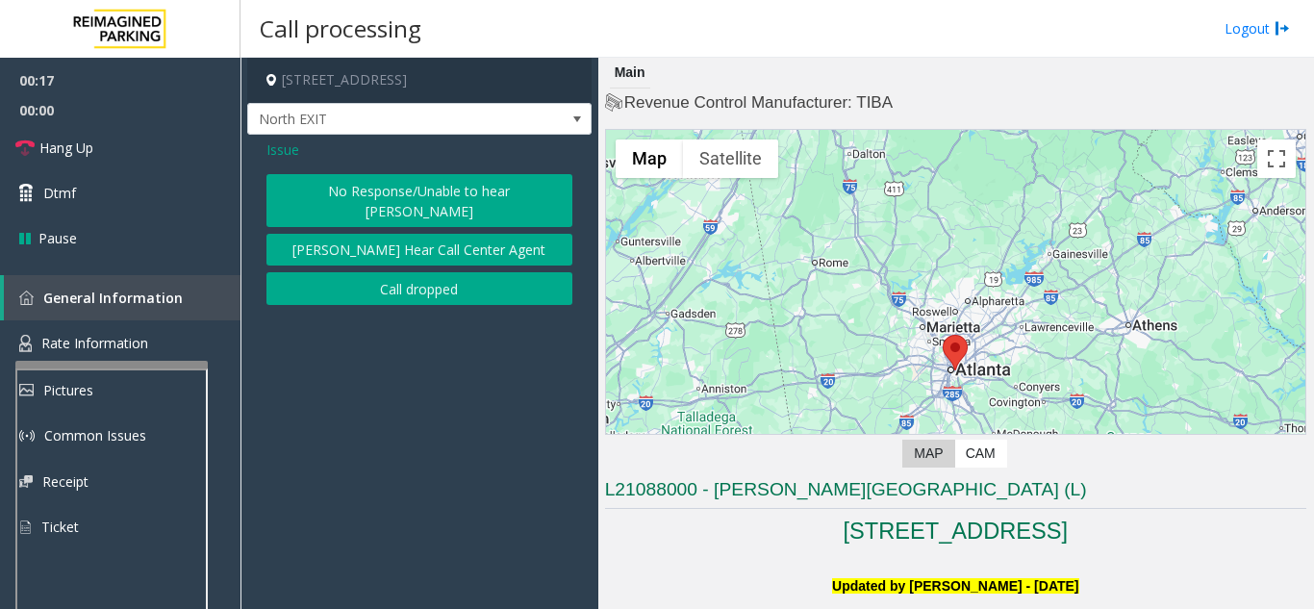
click at [453, 198] on button "No Response/Unable to hear [PERSON_NAME]" at bounding box center [420, 200] width 306 height 53
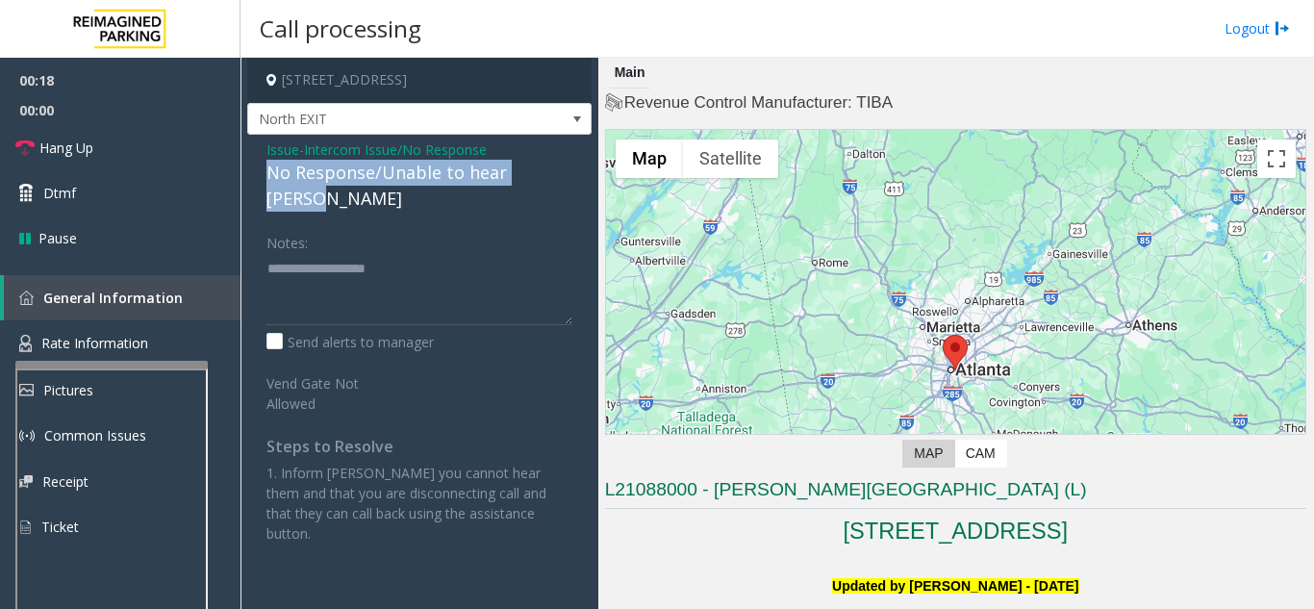
drag, startPoint x: 264, startPoint y: 172, endPoint x: 503, endPoint y: 173, distance: 239.6
click at [560, 184] on div "Issue - Intercom Issue/No Response No Response/Unable to hear [PERSON_NAME] Not…" at bounding box center [419, 349] width 344 height 428
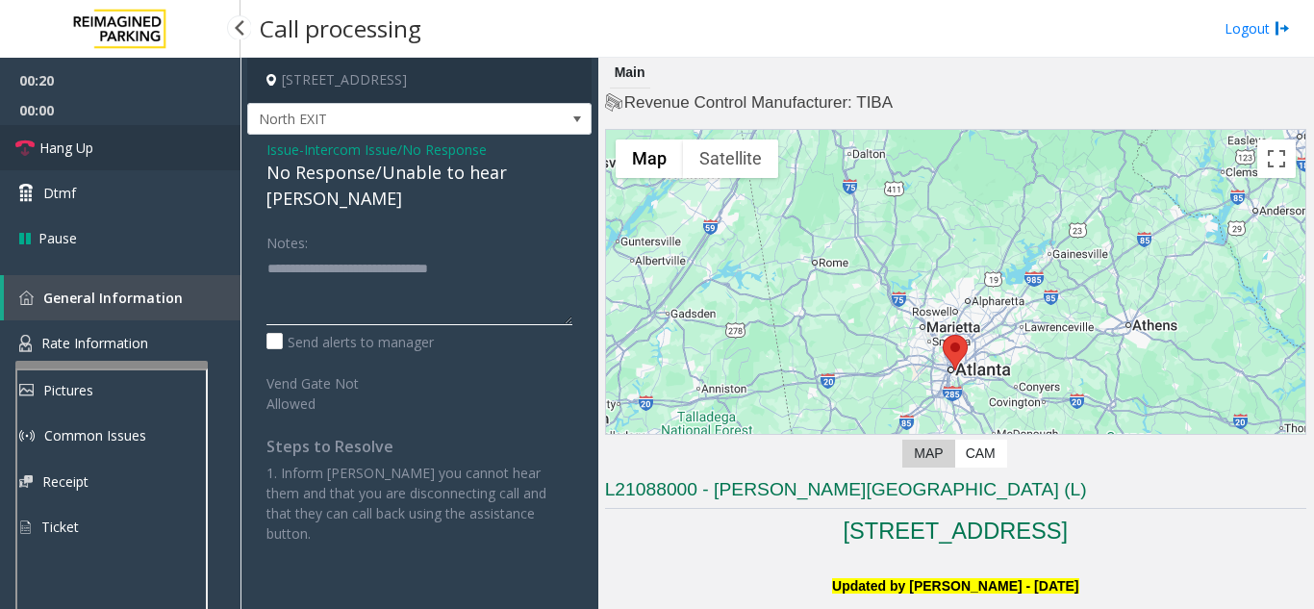
type textarea "**********"
click at [168, 159] on link "Hang Up" at bounding box center [120, 147] width 241 height 45
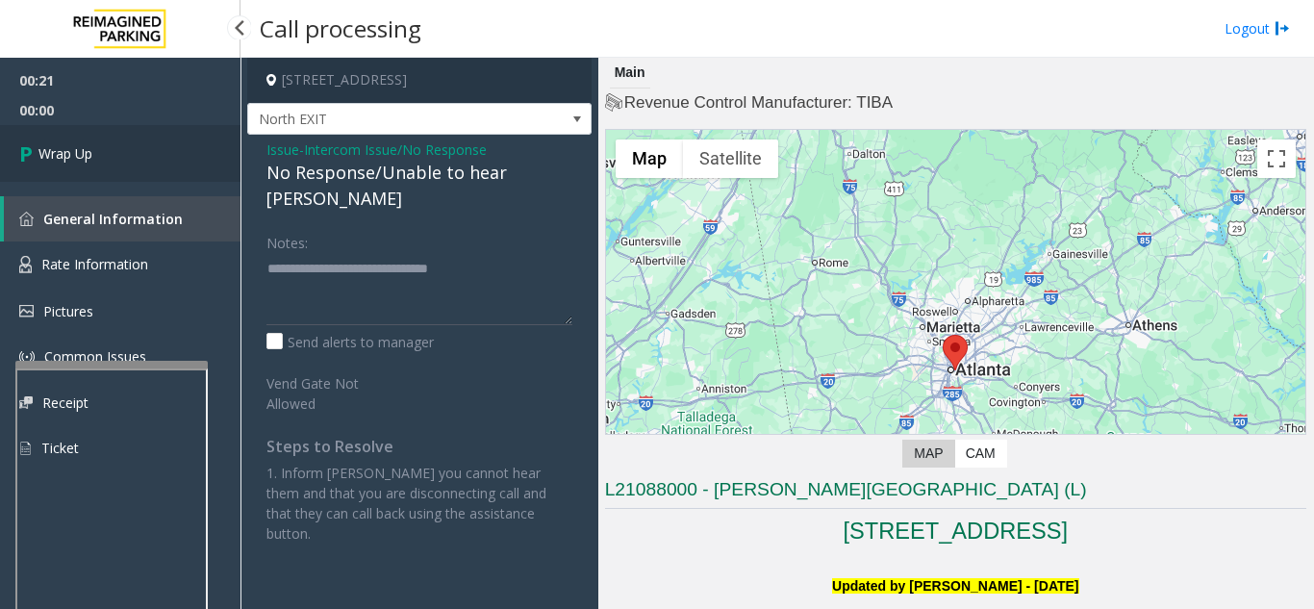
click at [163, 162] on link "Wrap Up" at bounding box center [120, 153] width 241 height 57
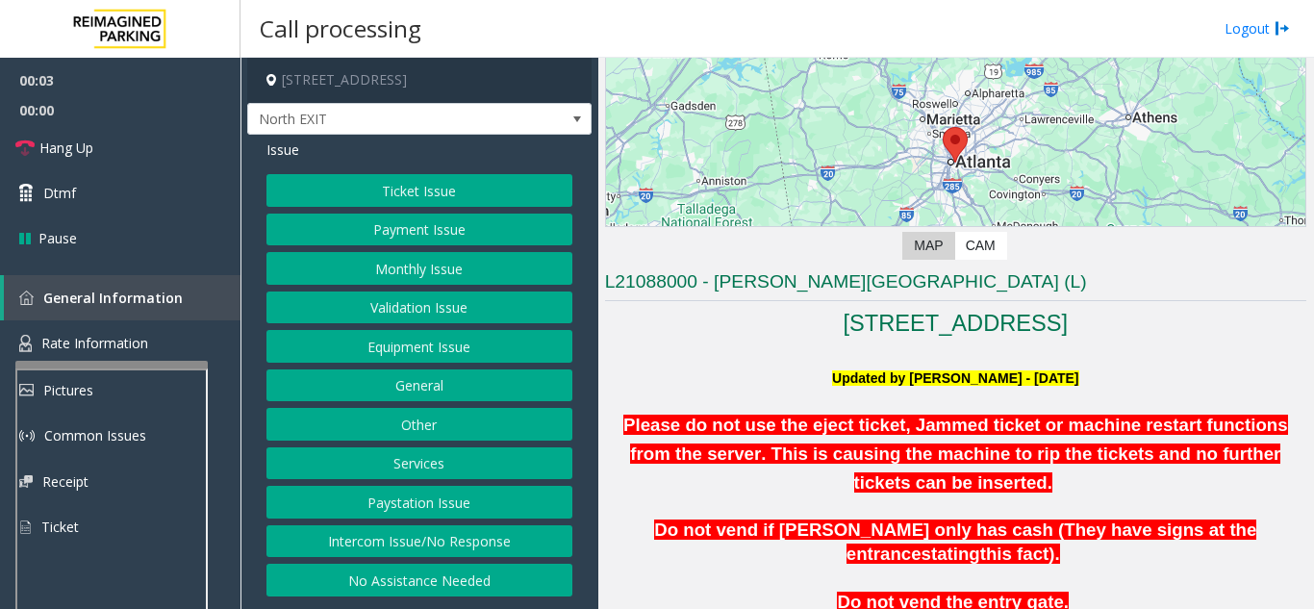
scroll to position [481, 0]
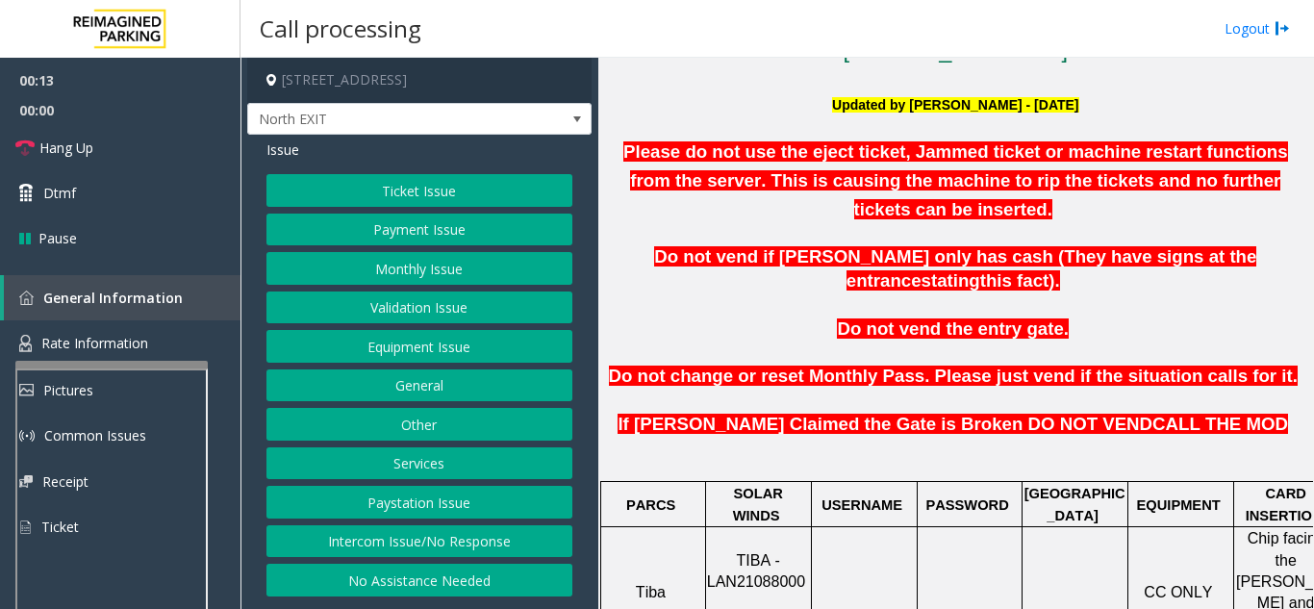
click at [430, 540] on button "Intercom Issue/No Response" at bounding box center [420, 541] width 306 height 33
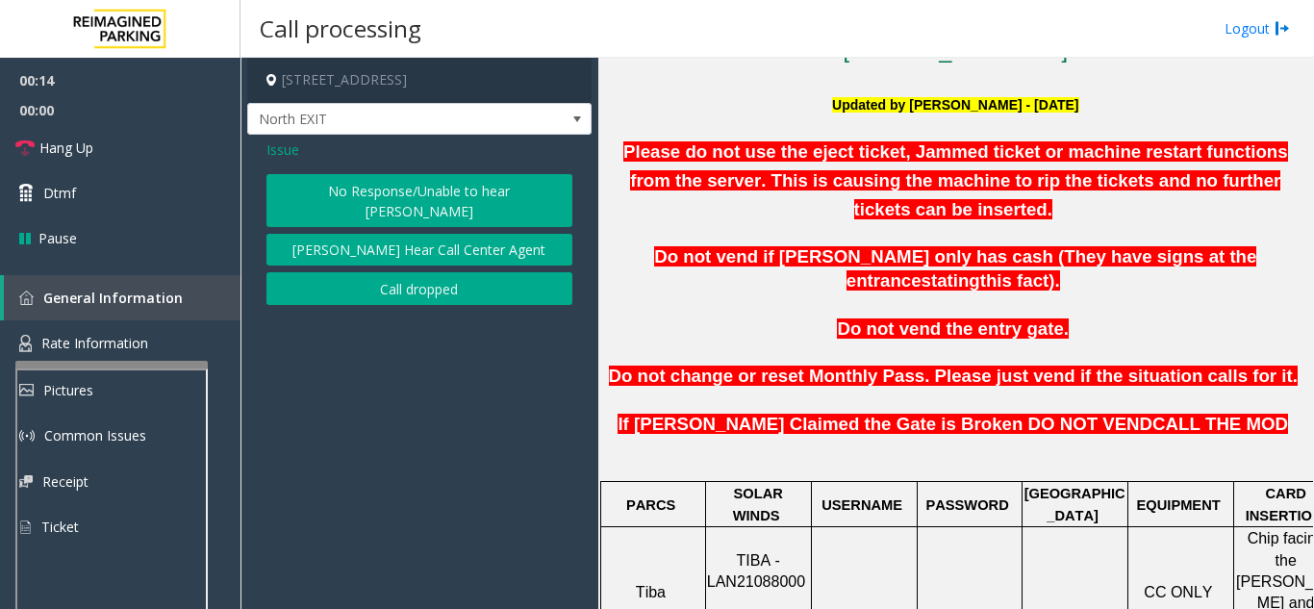
click at [335, 185] on button "No Response/Unable to hear [PERSON_NAME]" at bounding box center [420, 200] width 306 height 53
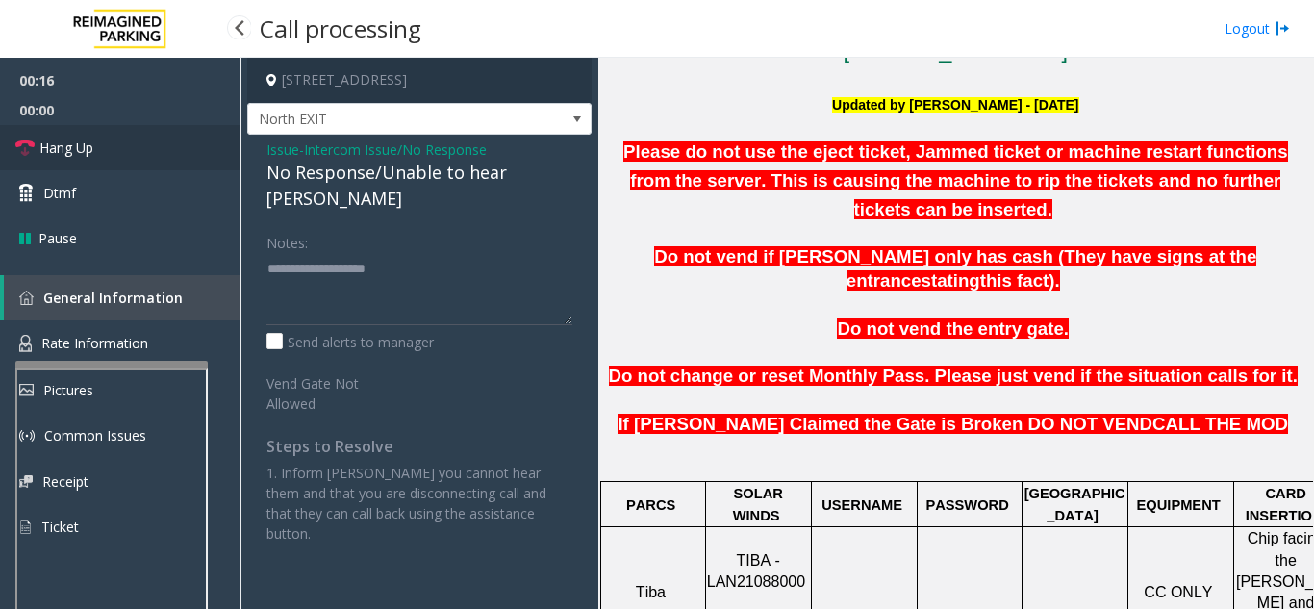
click at [142, 159] on link "Hang Up" at bounding box center [120, 147] width 241 height 45
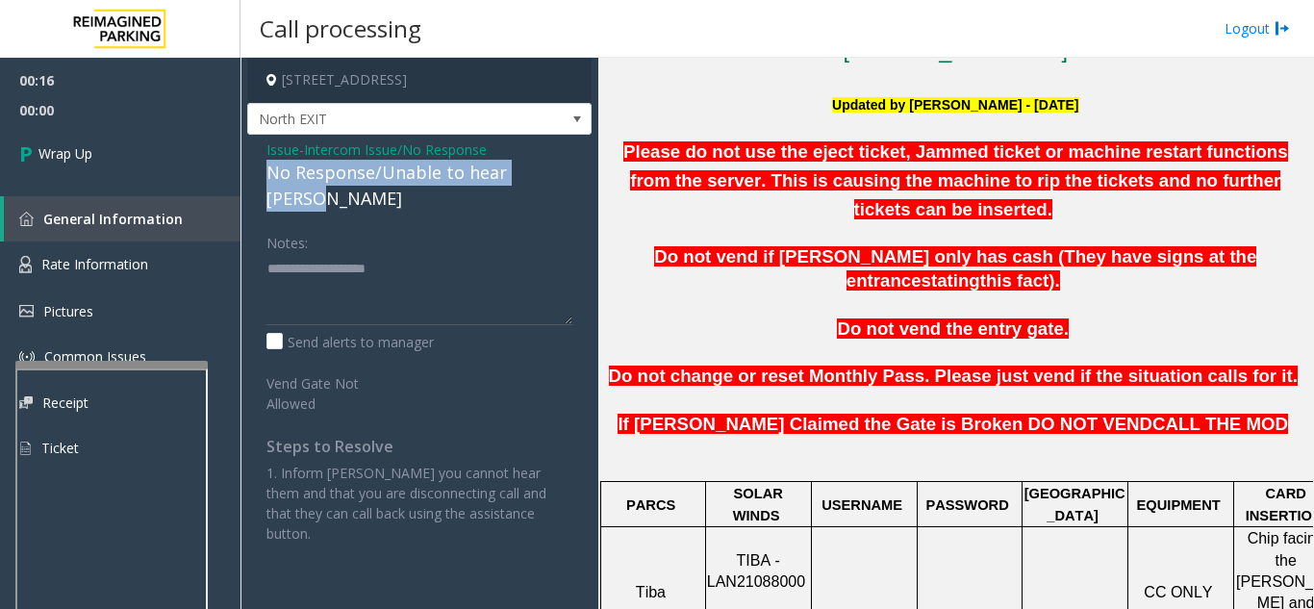
drag, startPoint x: 262, startPoint y: 173, endPoint x: 568, endPoint y: 176, distance: 306.0
click at [571, 174] on div "Issue - Intercom Issue/No Response No Response/Unable to hear [PERSON_NAME] Not…" at bounding box center [419, 349] width 344 height 428
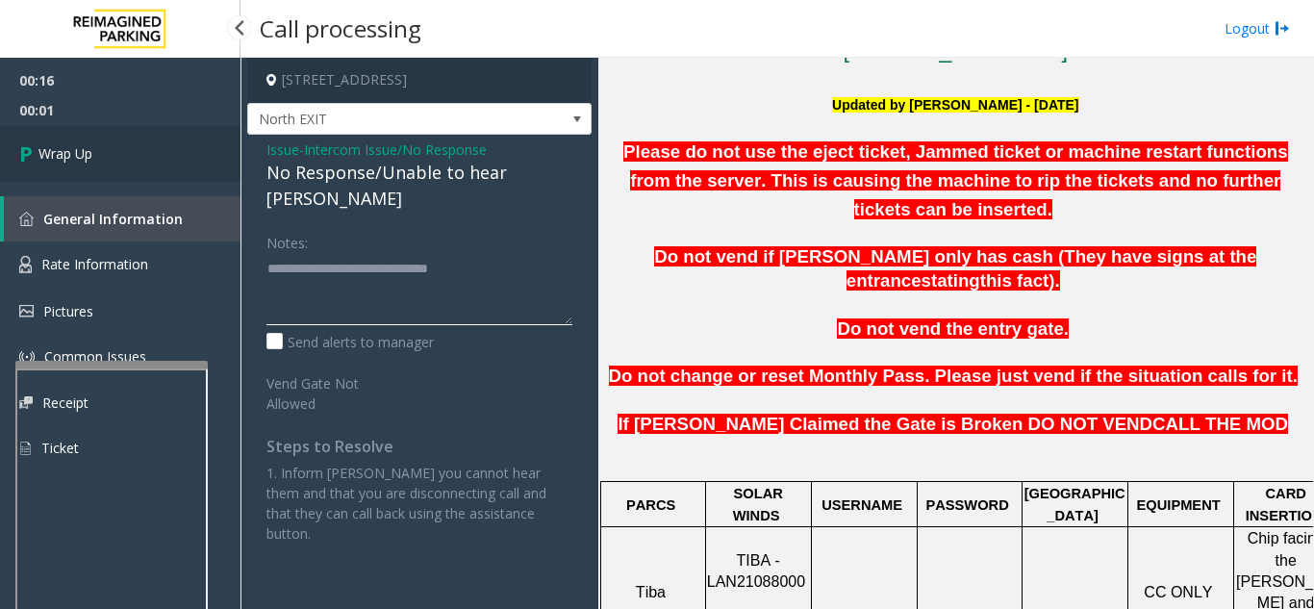
type textarea "**********"
click at [112, 167] on link "Wrap Up" at bounding box center [120, 153] width 241 height 57
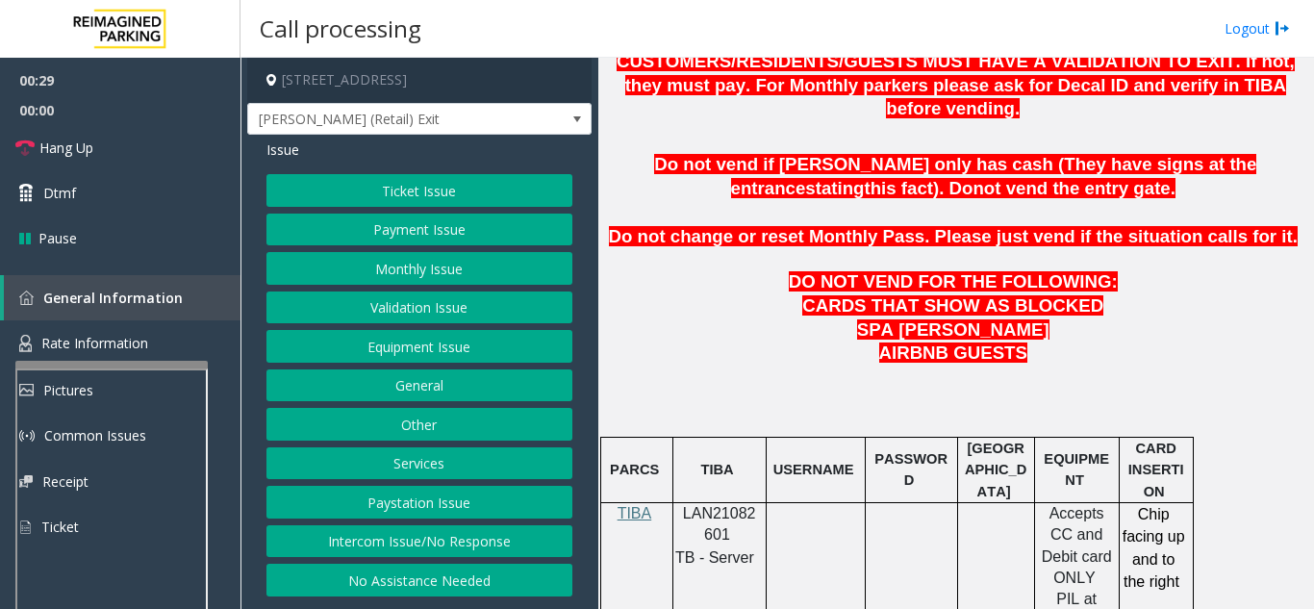
scroll to position [962, 0]
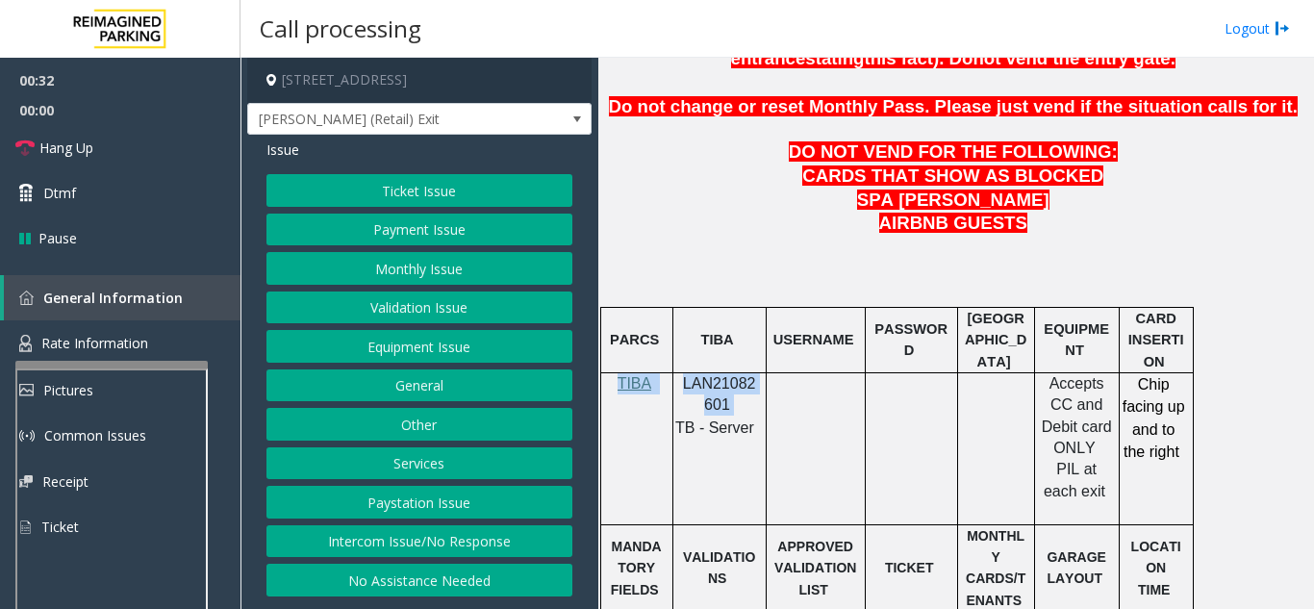
drag, startPoint x: 730, startPoint y: 359, endPoint x: 694, endPoint y: 342, distance: 40.5
click at [675, 372] on tr "TIBA LAN21082601 TB - Server Accepts CC and Debit card ONLY PIL at each exit Ch…" at bounding box center [896, 448] width 593 height 152
click at [690, 373] on p "LAN21082601" at bounding box center [719, 394] width 79 height 43
drag, startPoint x: 732, startPoint y: 362, endPoint x: 684, endPoint y: 334, distance: 55.6
click at [684, 373] on p "LAN21082601" at bounding box center [719, 394] width 79 height 43
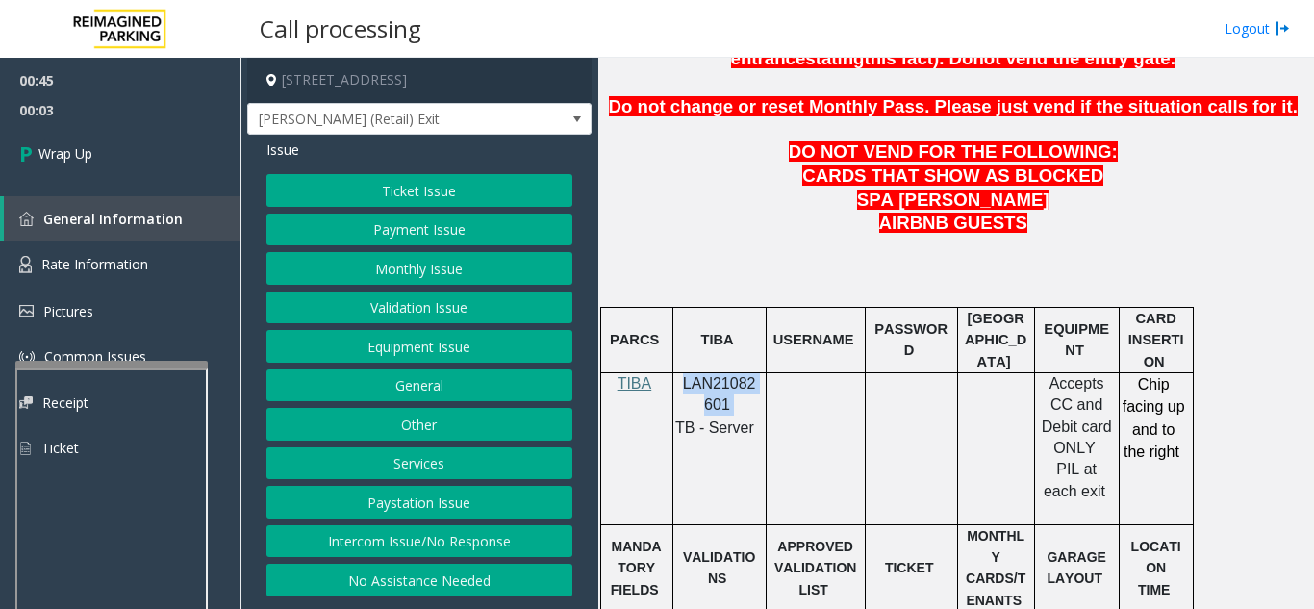
click at [393, 338] on button "Equipment Issue" at bounding box center [420, 346] width 306 height 33
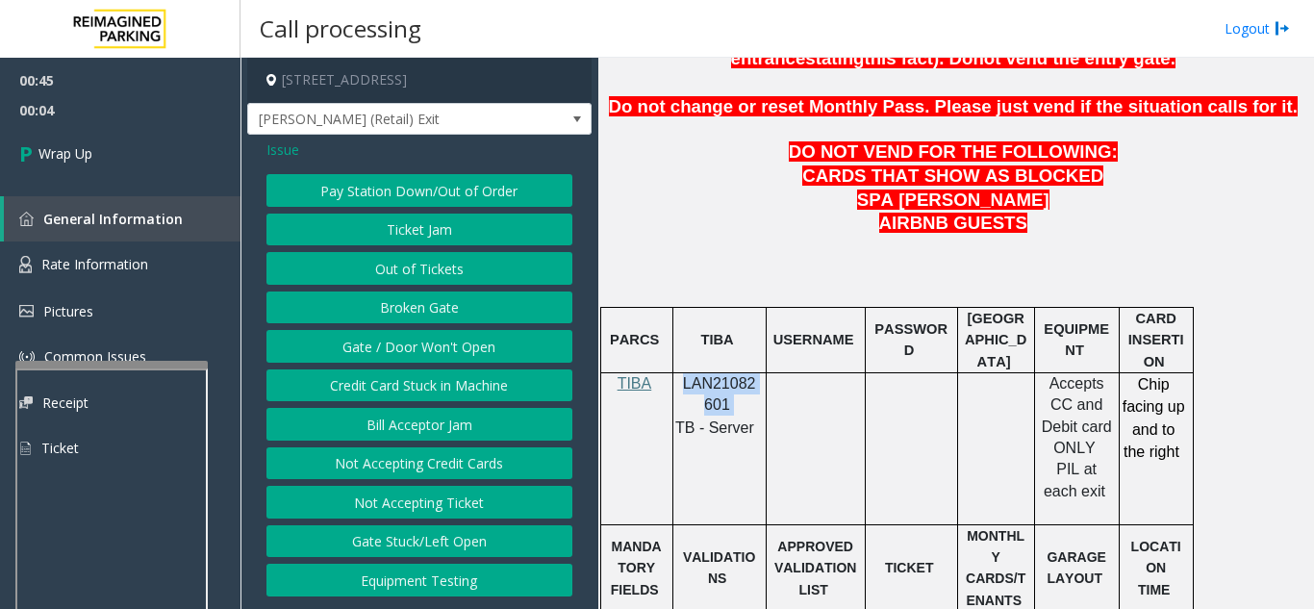
click at [394, 349] on button "Gate / Door Won't Open" at bounding box center [420, 346] width 306 height 33
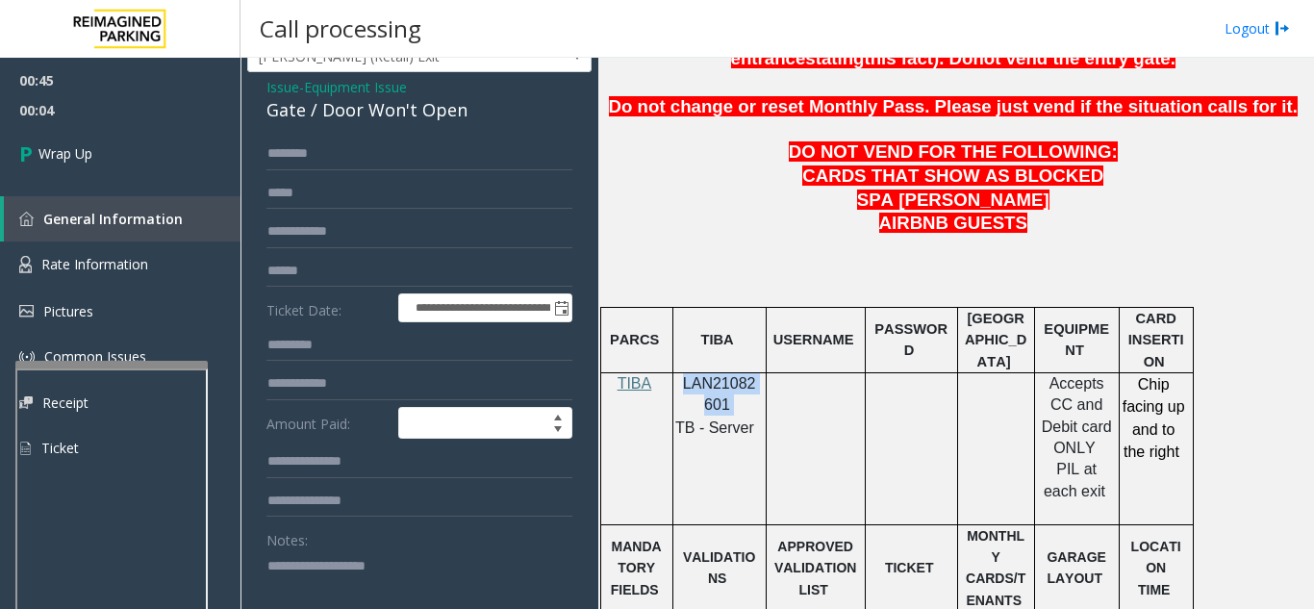
scroll to position [96, 0]
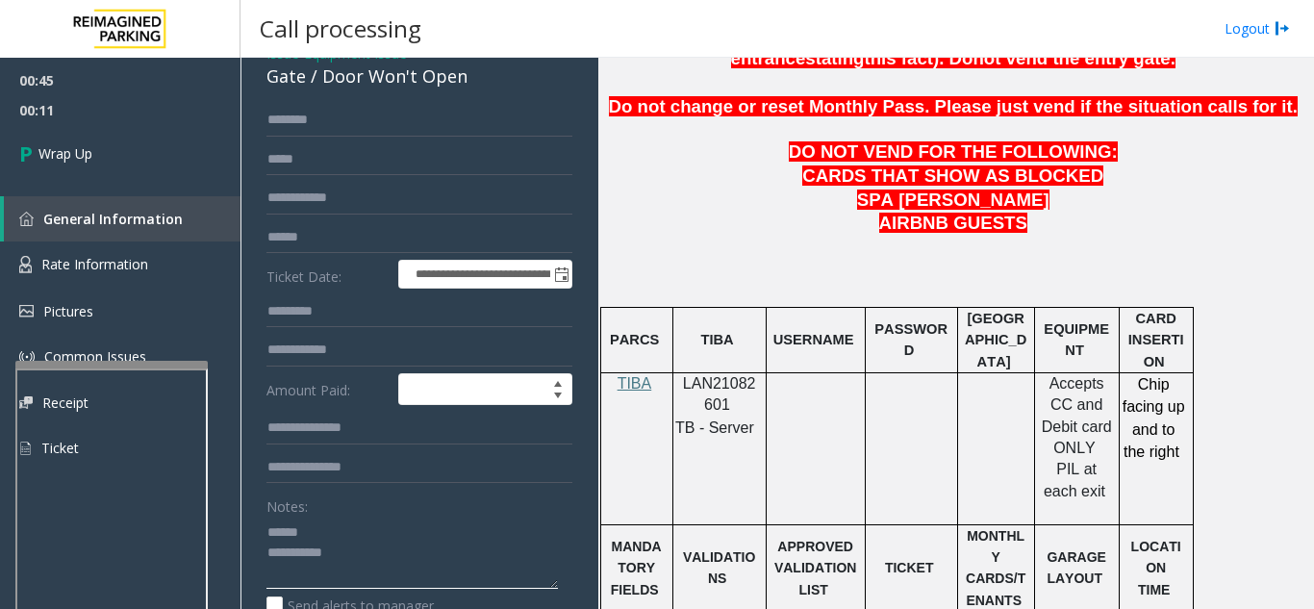
click at [330, 552] on textarea at bounding box center [413, 553] width 292 height 72
drag, startPoint x: 318, startPoint y: 95, endPoint x: 488, endPoint y: 107, distance: 170.7
click at [488, 107] on div "**********" at bounding box center [419, 535] width 344 height 995
click at [390, 588] on textarea at bounding box center [413, 553] width 292 height 72
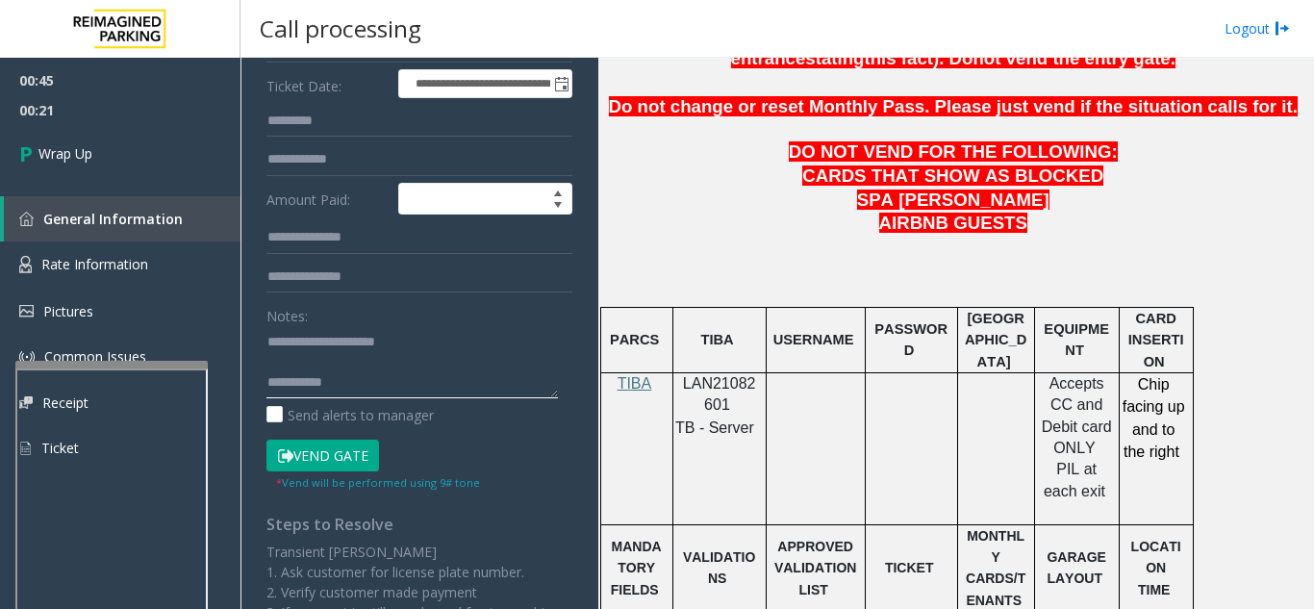
scroll to position [289, 0]
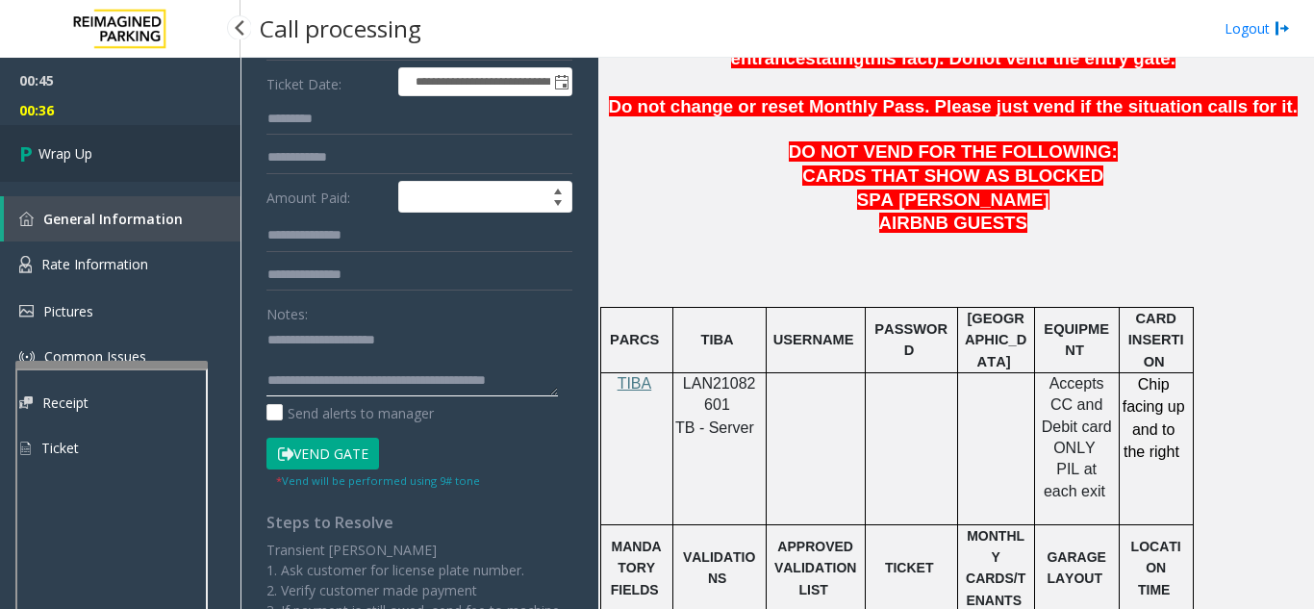
type textarea "**********"
click at [151, 159] on link "Wrap Up" at bounding box center [120, 153] width 241 height 57
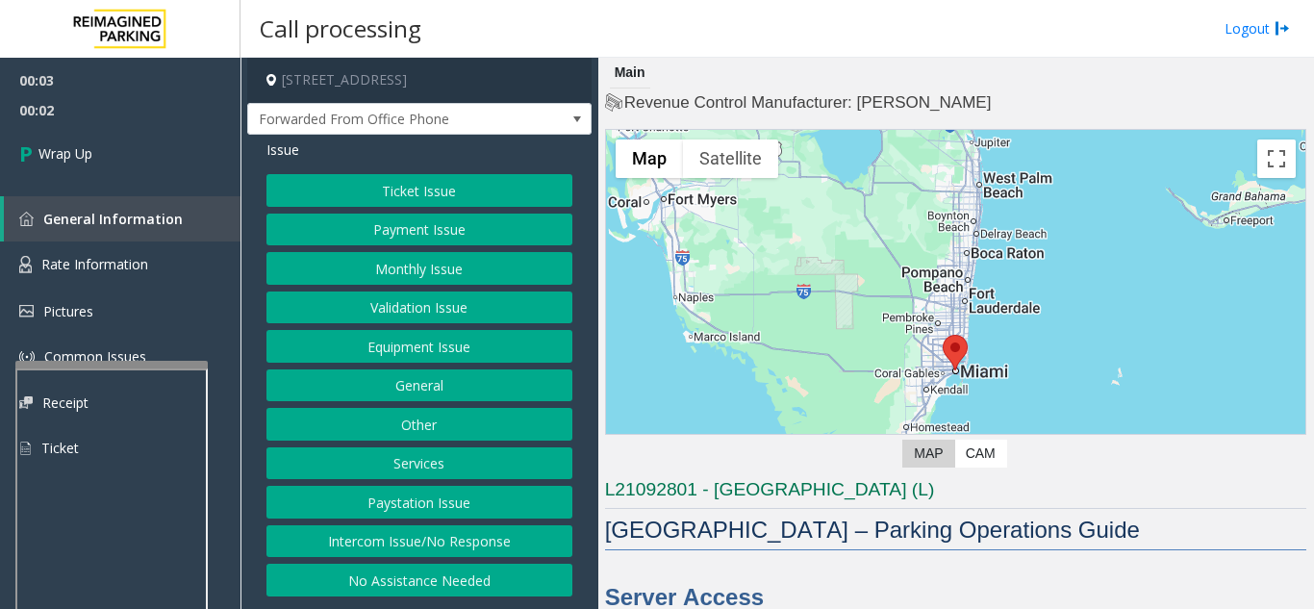
click at [445, 531] on button "Intercom Issue/No Response" at bounding box center [420, 541] width 306 height 33
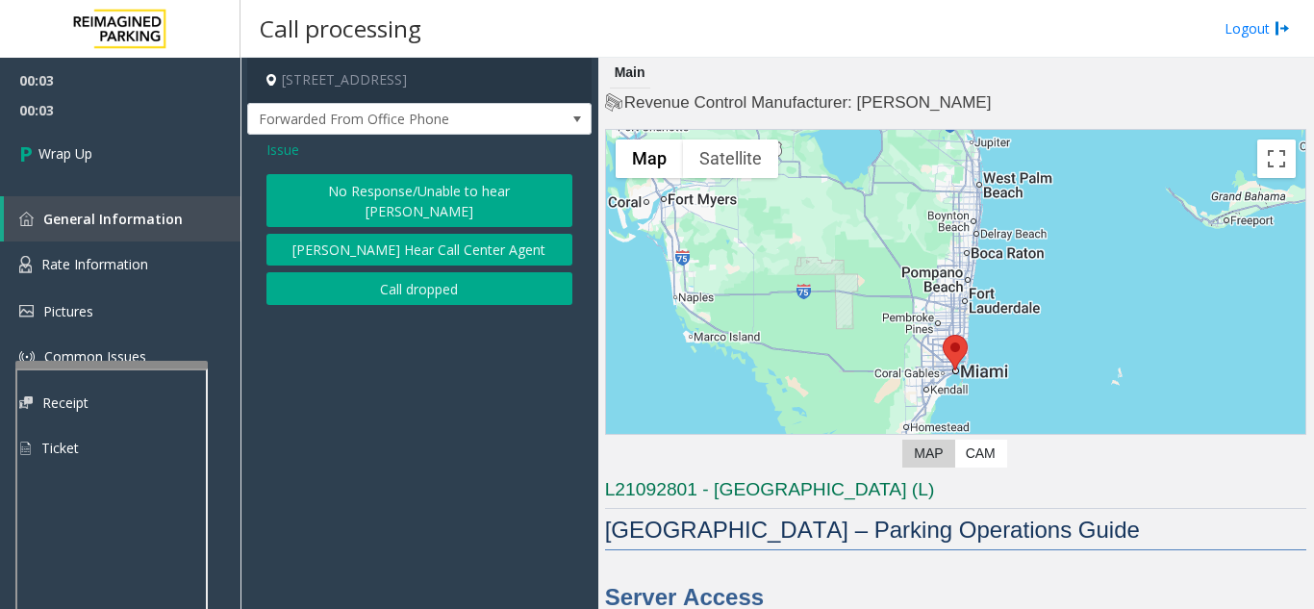
click at [428, 272] on button "Call dropped" at bounding box center [420, 288] width 306 height 33
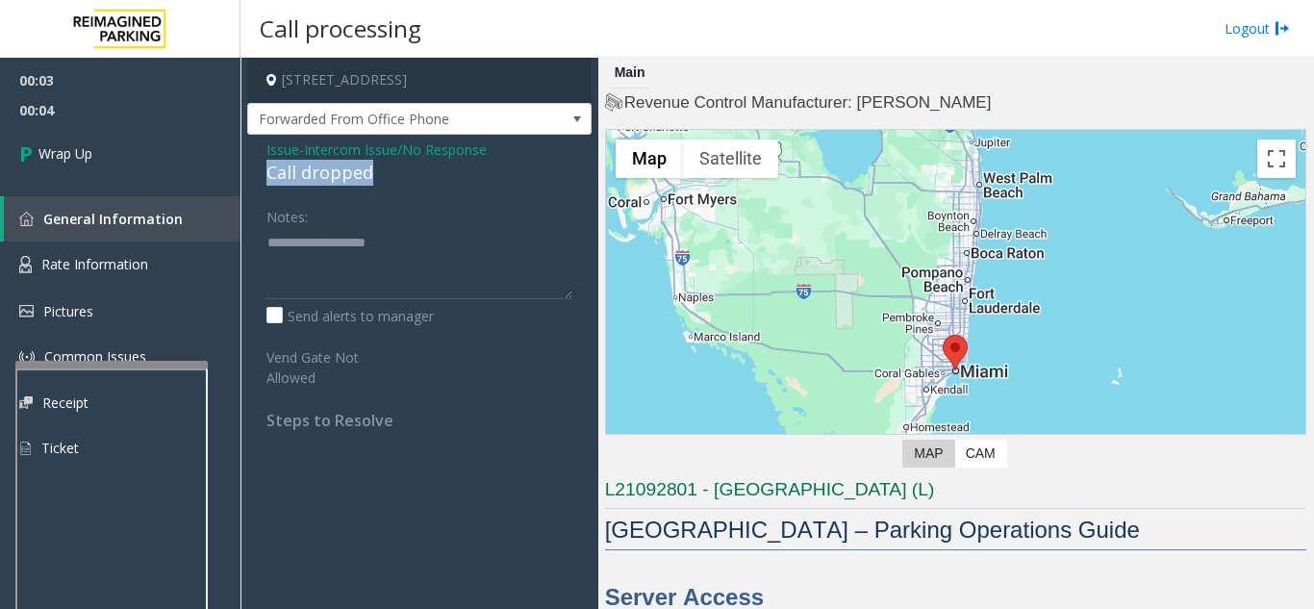
drag, startPoint x: 280, startPoint y: 170, endPoint x: 396, endPoint y: 174, distance: 116.5
click at [396, 174] on div "Issue - Intercom Issue/No Response Call dropped Notes: Send alerts to manager V…" at bounding box center [419, 292] width 344 height 315
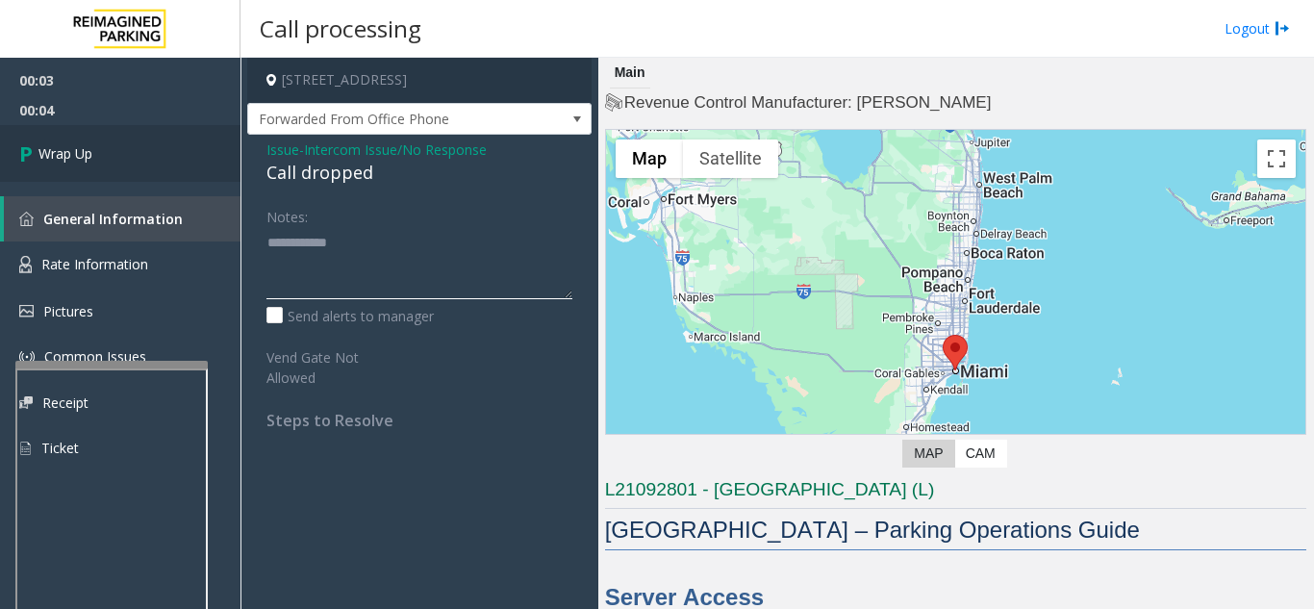
type textarea "**********"
click at [213, 165] on link "Wrap Up" at bounding box center [120, 153] width 241 height 57
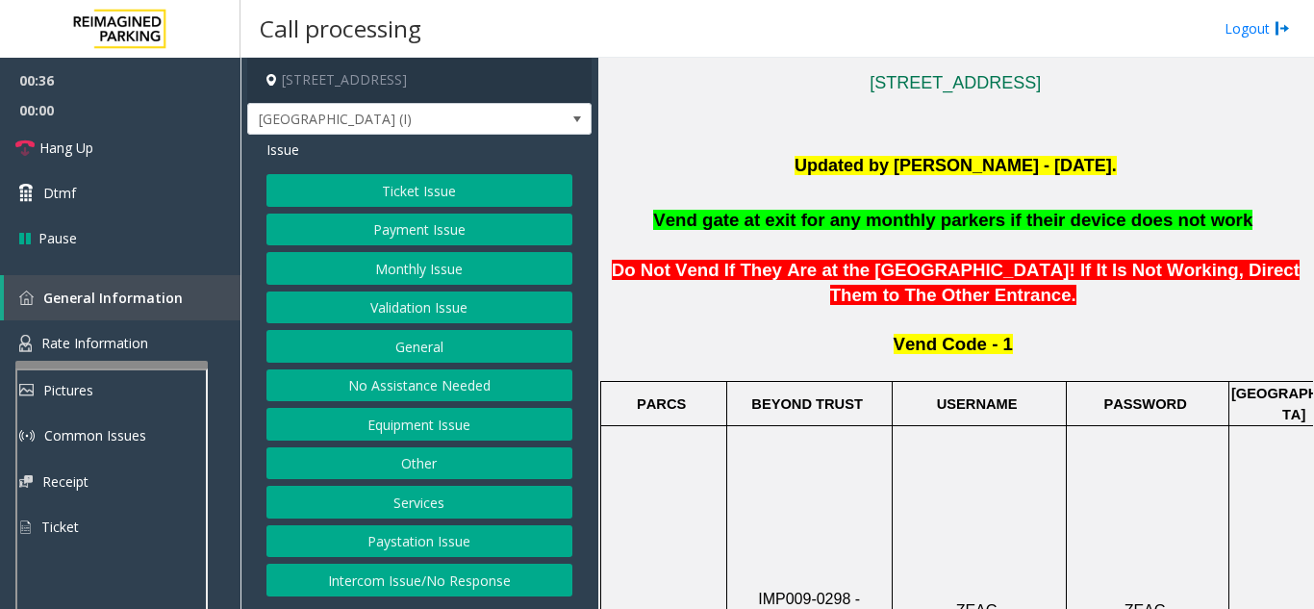
scroll to position [577, 0]
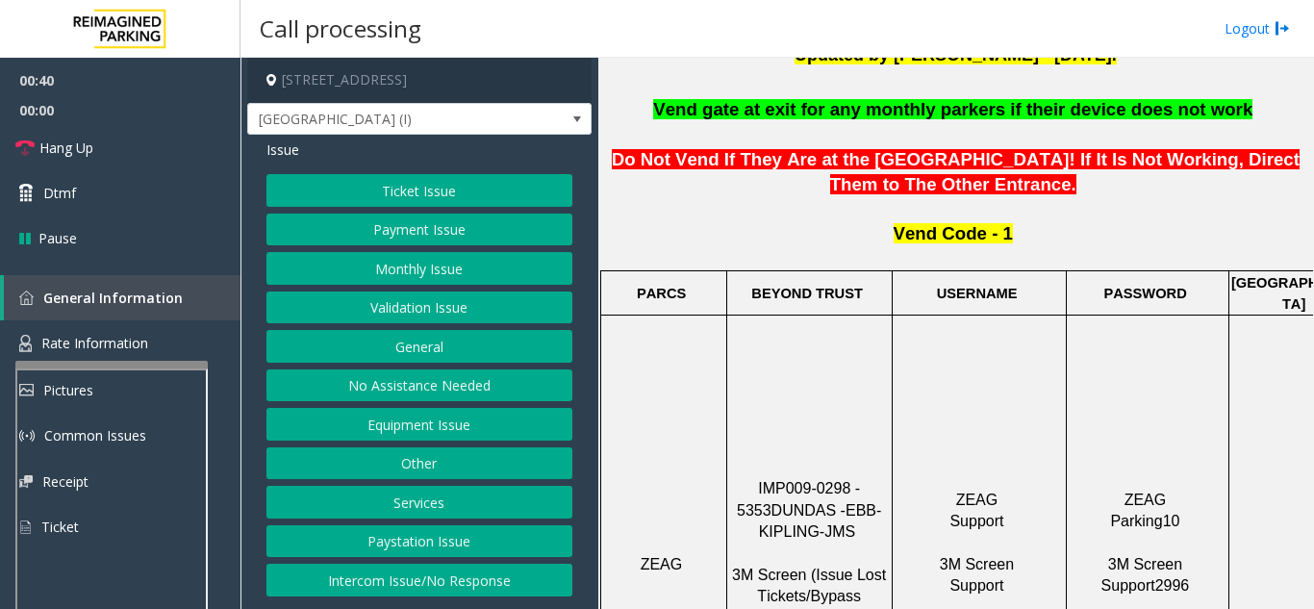
click at [392, 428] on button "Equipment Issue" at bounding box center [420, 424] width 306 height 33
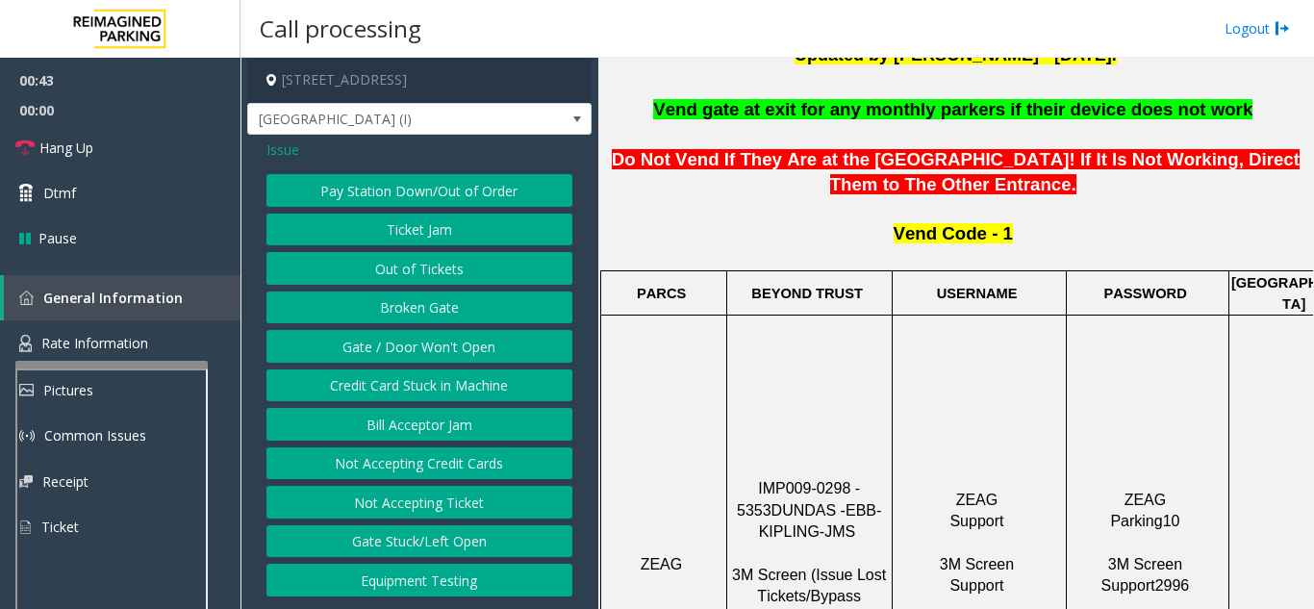
click at [423, 350] on button "Gate / Door Won't Open" at bounding box center [420, 346] width 306 height 33
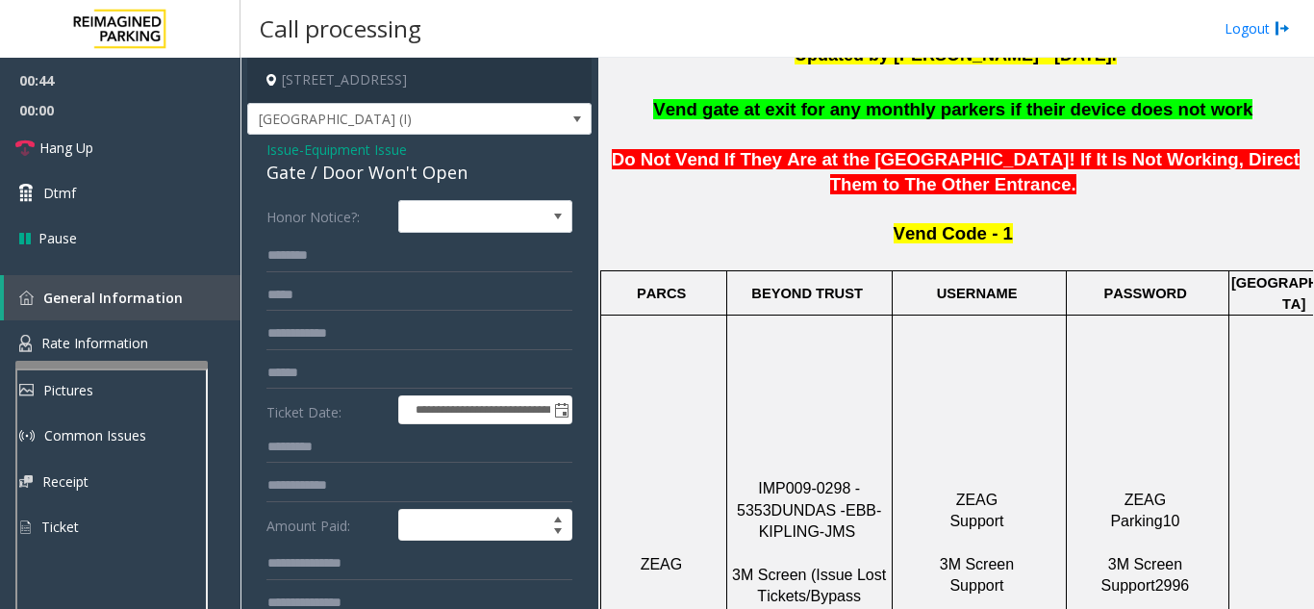
scroll to position [96, 0]
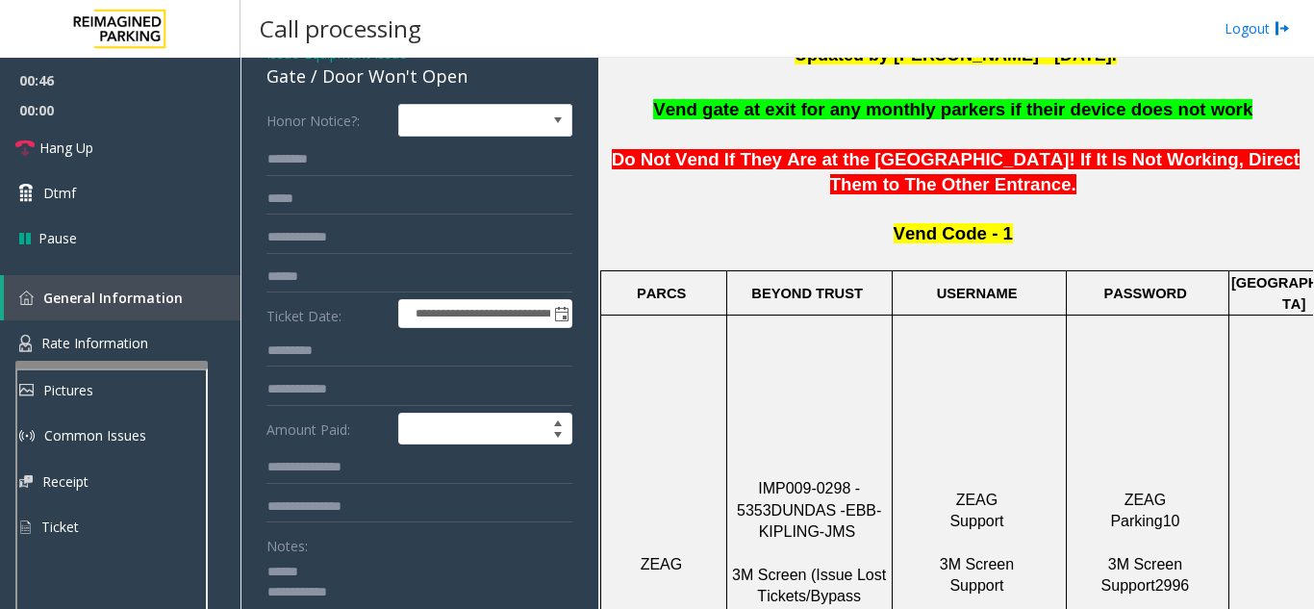
click at [314, 561] on textarea at bounding box center [413, 592] width 292 height 72
click at [334, 569] on textarea at bounding box center [413, 592] width 292 height 72
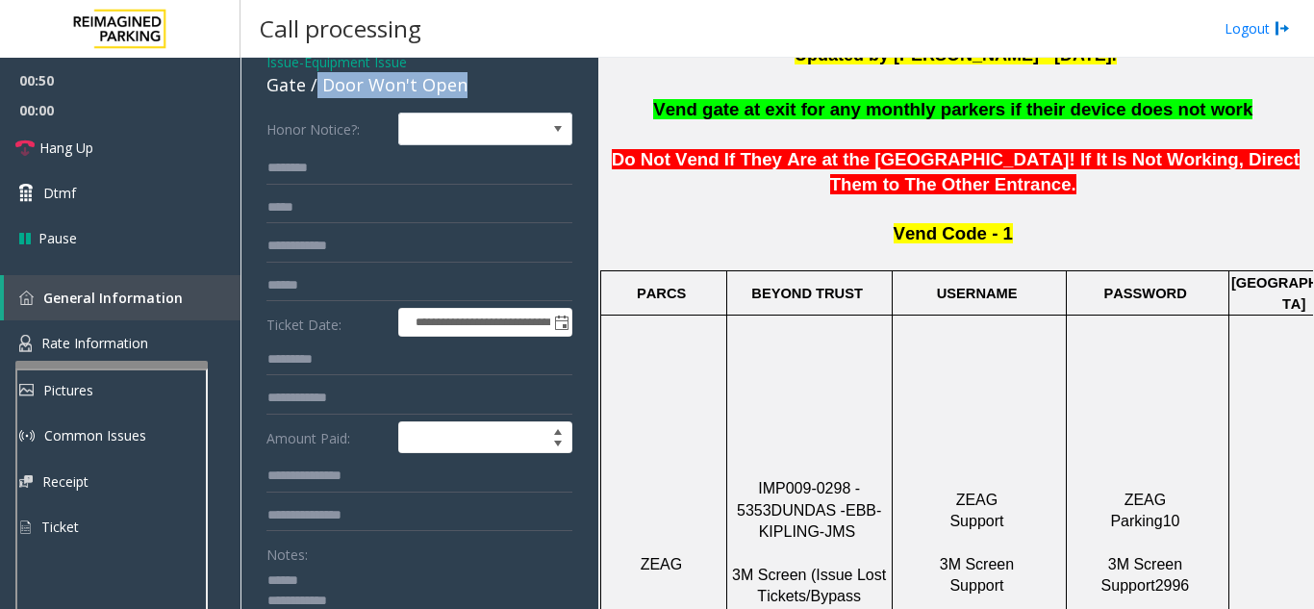
drag, startPoint x: 318, startPoint y: 73, endPoint x: 388, endPoint y: 87, distance: 71.5
click at [483, 89] on div "Gate / Door Won't Open" at bounding box center [420, 85] width 306 height 26
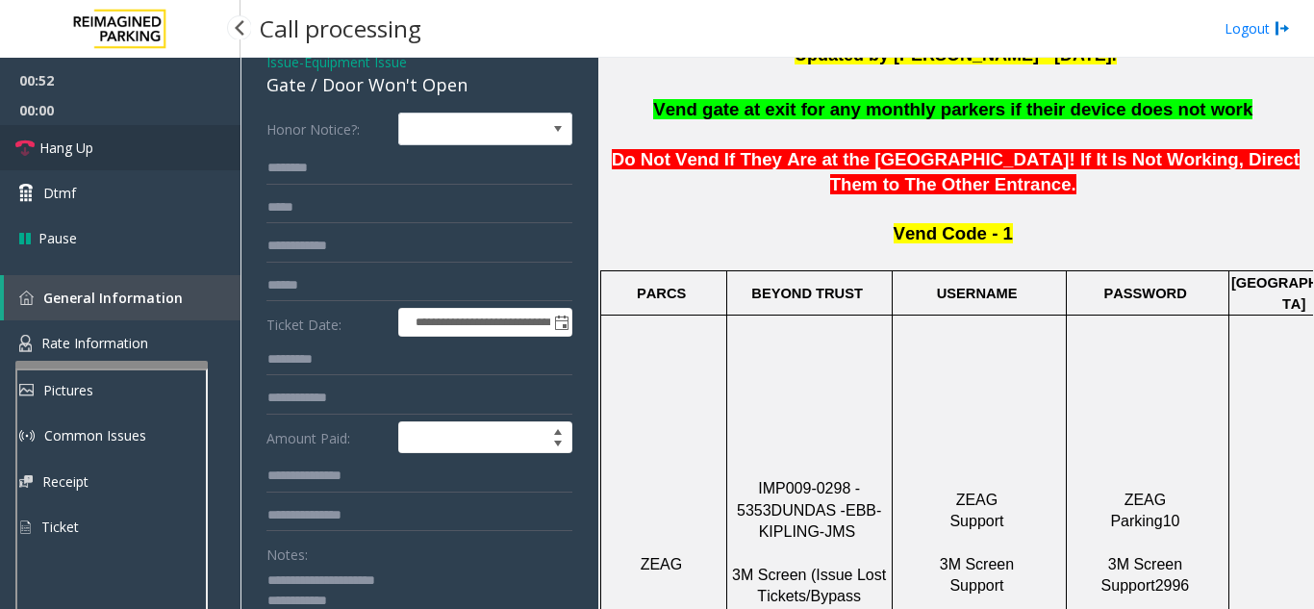
click at [122, 160] on link "Hang Up" at bounding box center [120, 147] width 241 height 45
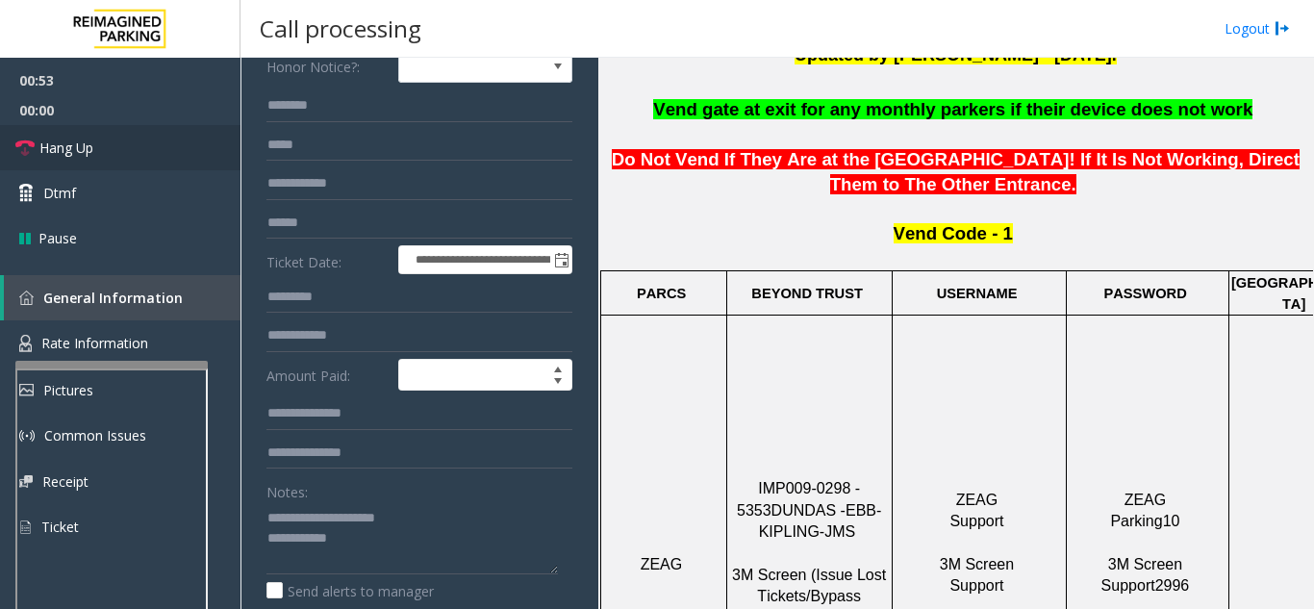
scroll to position [184, 0]
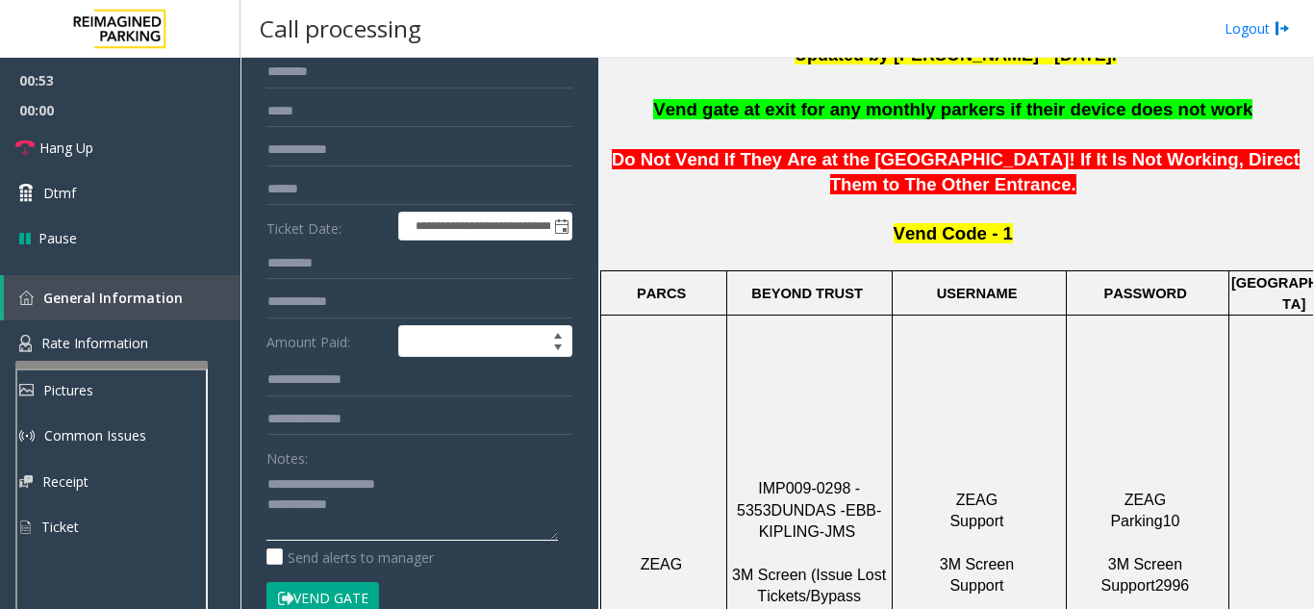
click at [379, 502] on textarea at bounding box center [413, 505] width 292 height 72
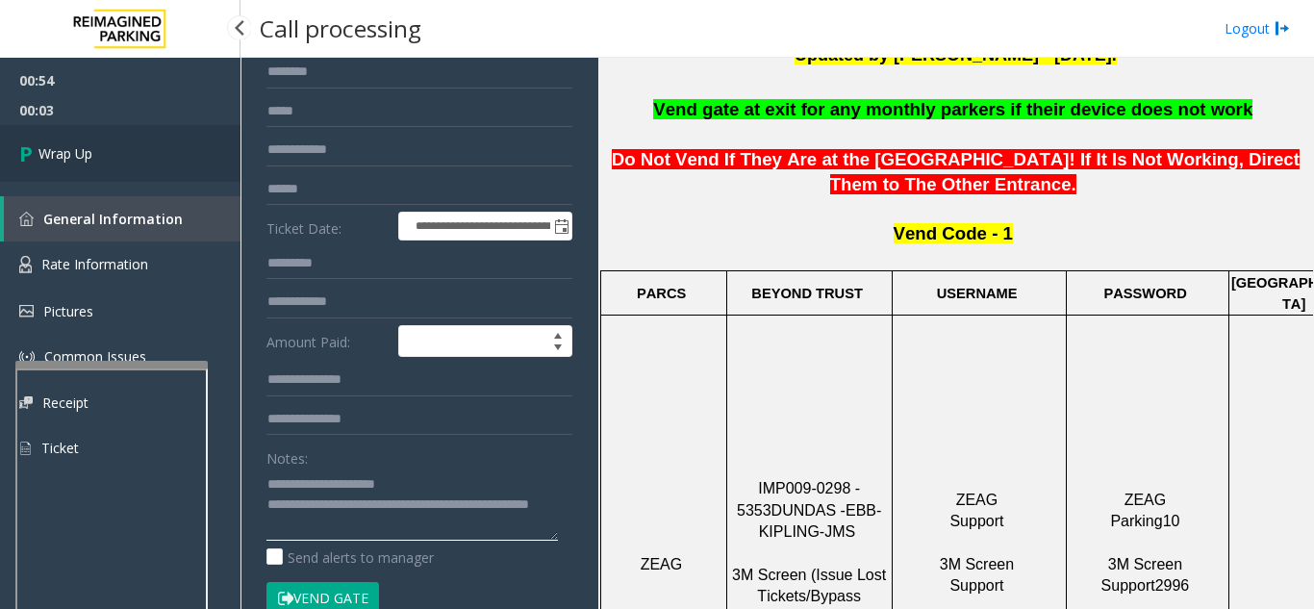
type textarea "**********"
click at [156, 165] on link "Wrap Up" at bounding box center [120, 153] width 241 height 57
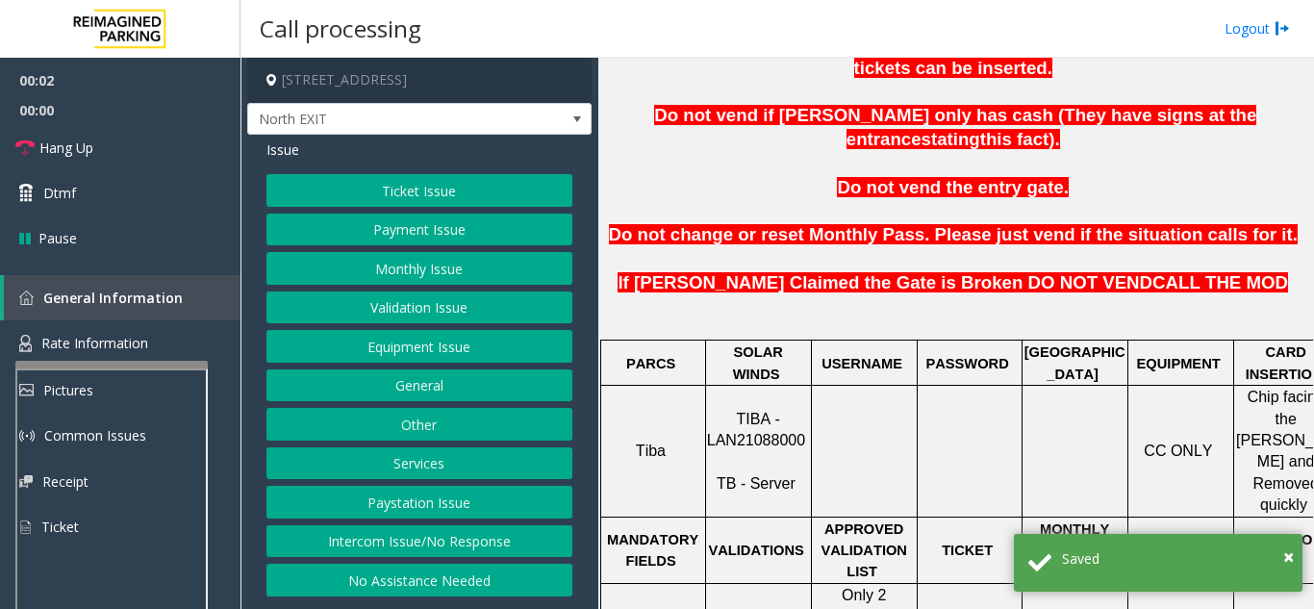
scroll to position [674, 0]
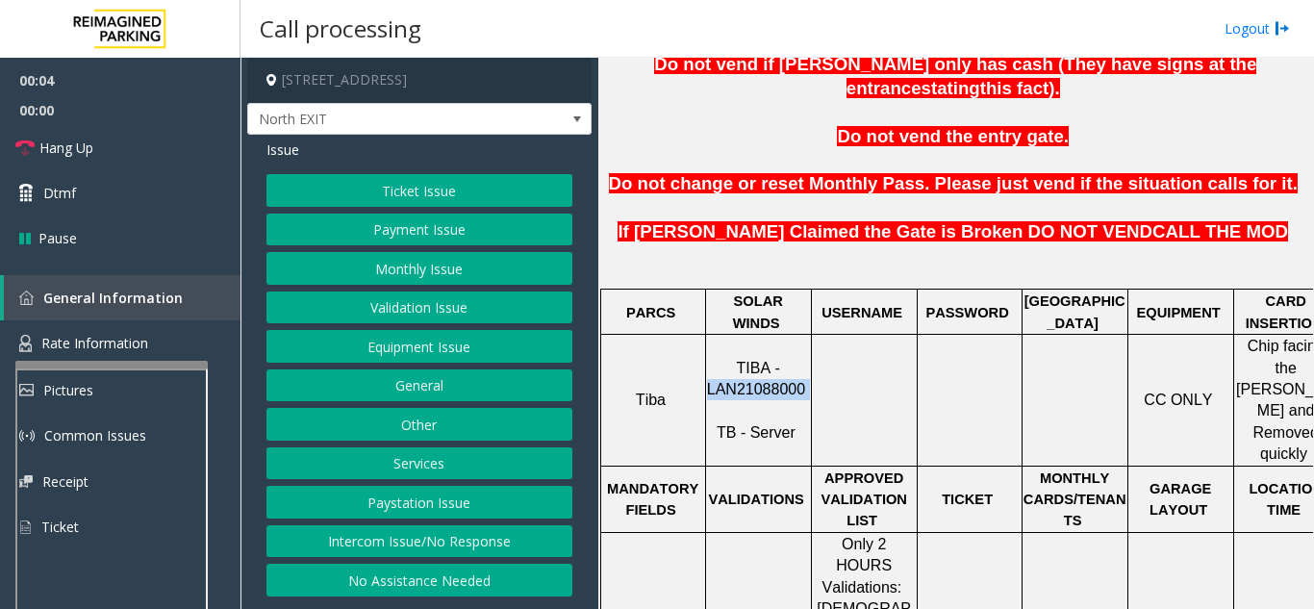
drag, startPoint x: 808, startPoint y: 318, endPoint x: 712, endPoint y: 324, distance: 96.5
click at [712, 358] on p "TIBA - LAN21088000 TB - Server" at bounding box center [758, 401] width 103 height 87
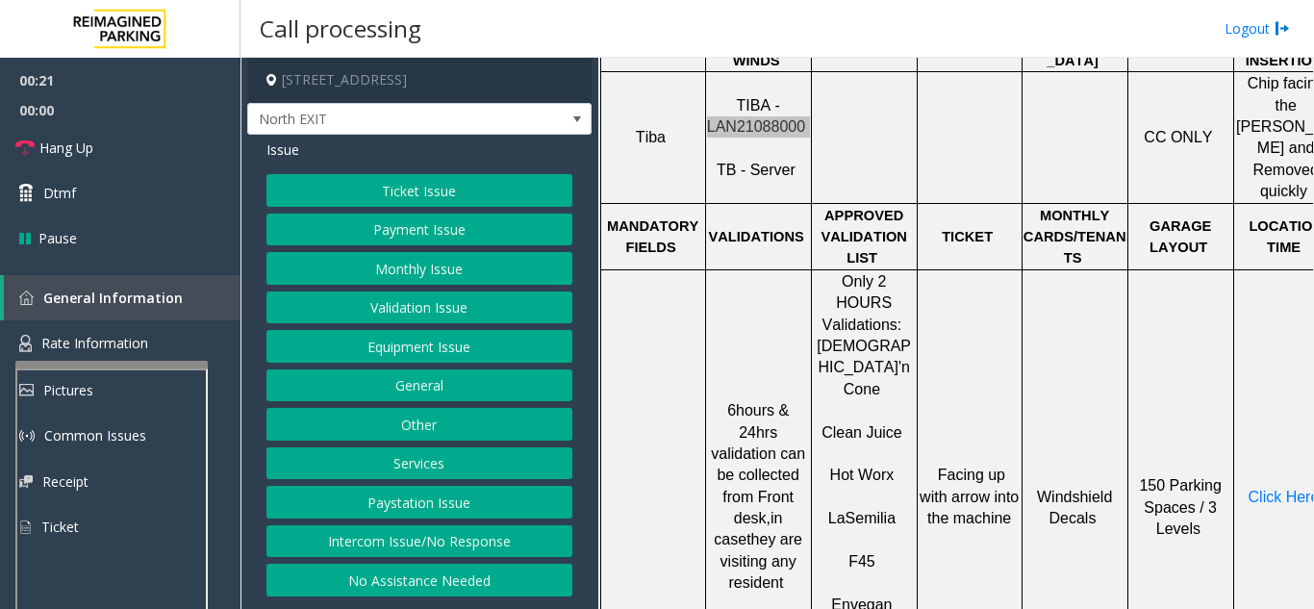
scroll to position [962, 0]
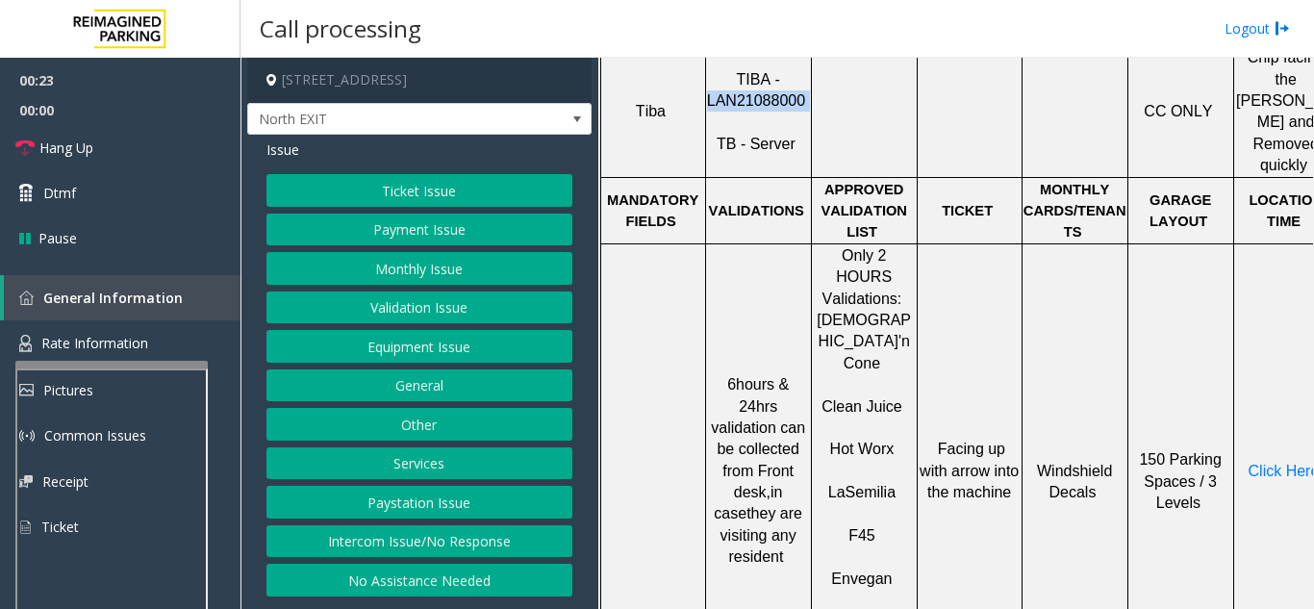
click at [422, 315] on button "Validation Issue" at bounding box center [420, 308] width 306 height 33
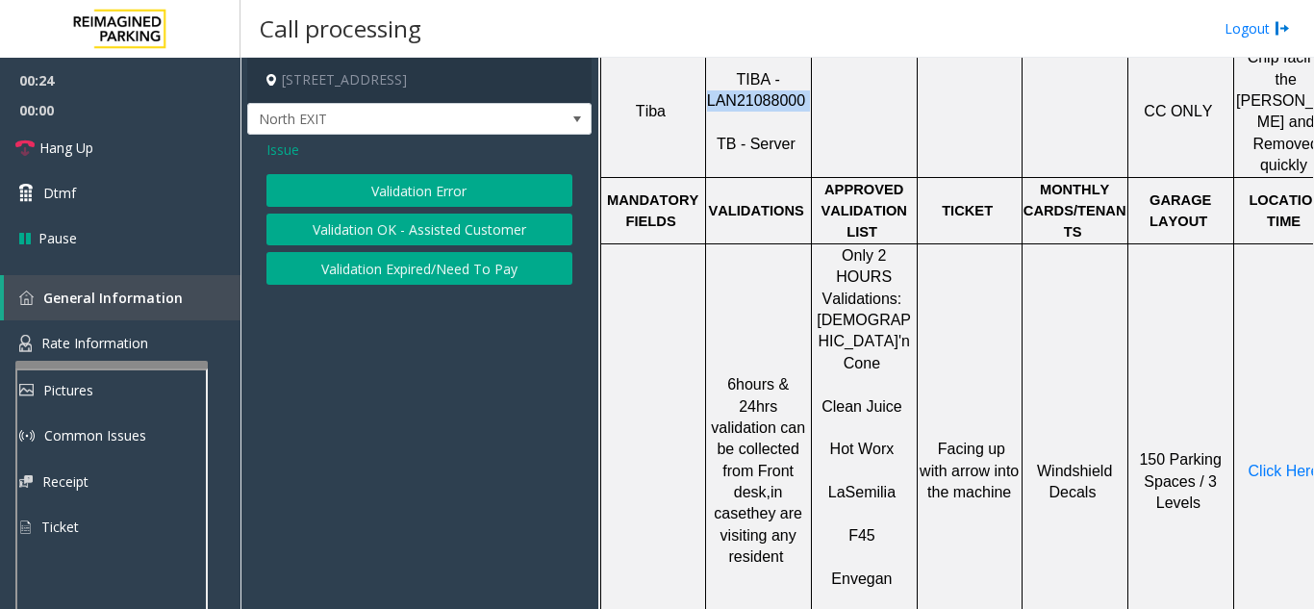
click at [433, 203] on button "Validation Error" at bounding box center [420, 190] width 306 height 33
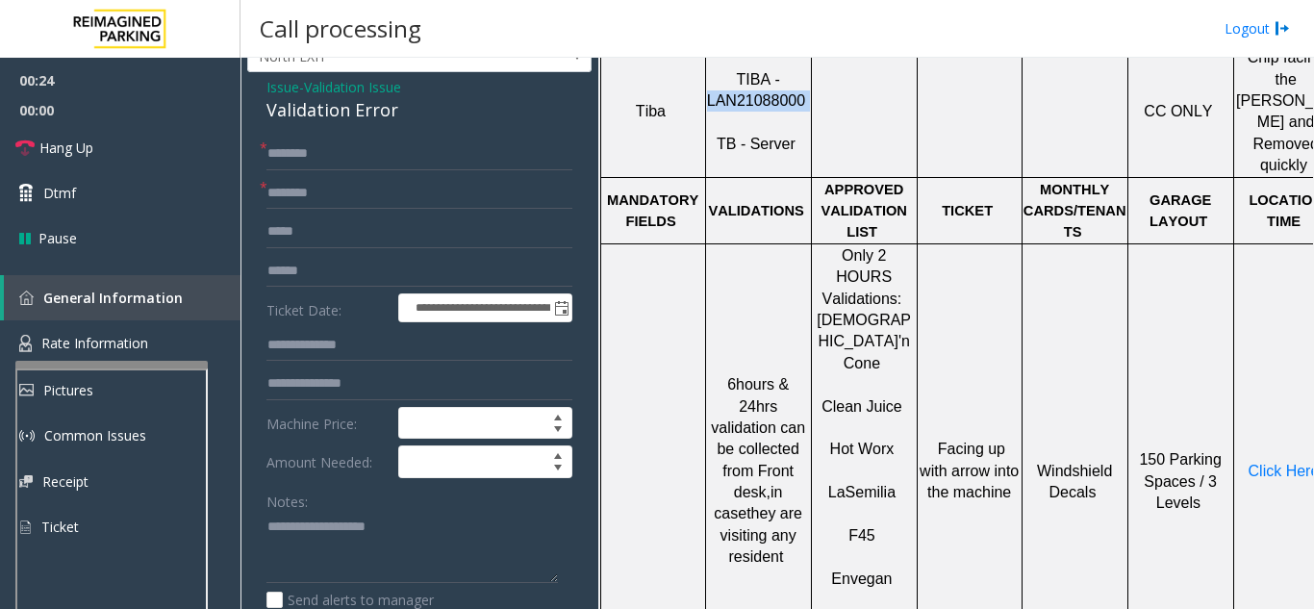
scroll to position [96, 0]
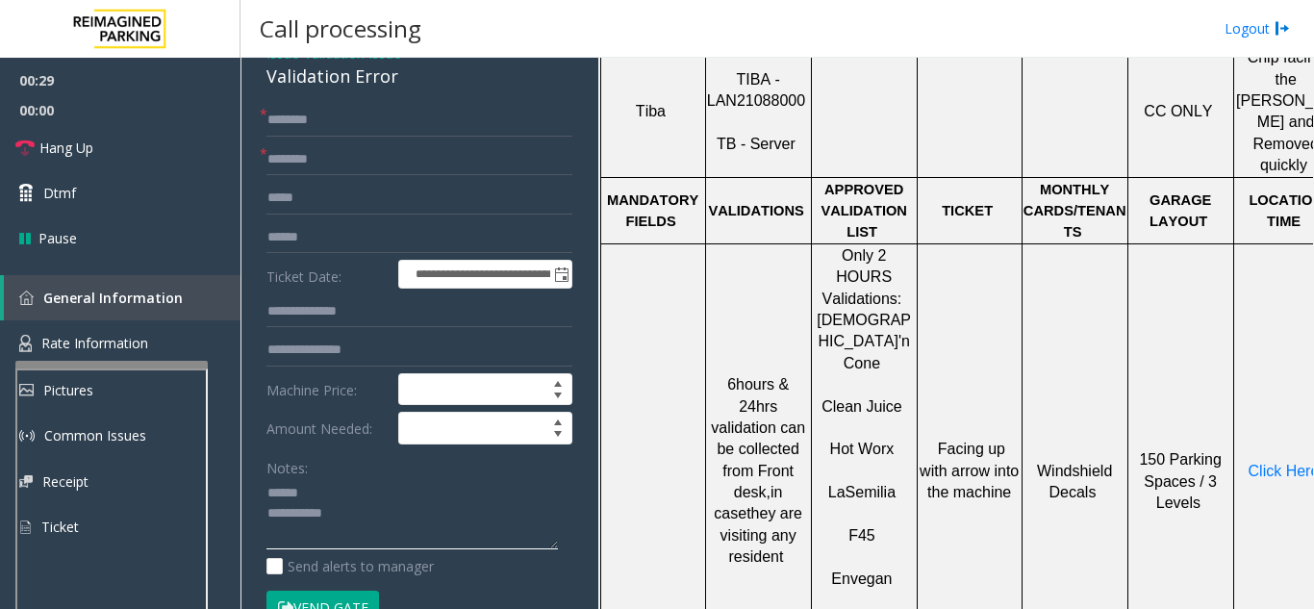
click at [320, 489] on textarea at bounding box center [413, 514] width 292 height 72
drag, startPoint x: 254, startPoint y: 79, endPoint x: 395, endPoint y: 79, distance: 141.4
click at [382, 519] on textarea at bounding box center [413, 514] width 292 height 72
type textarea "**********"
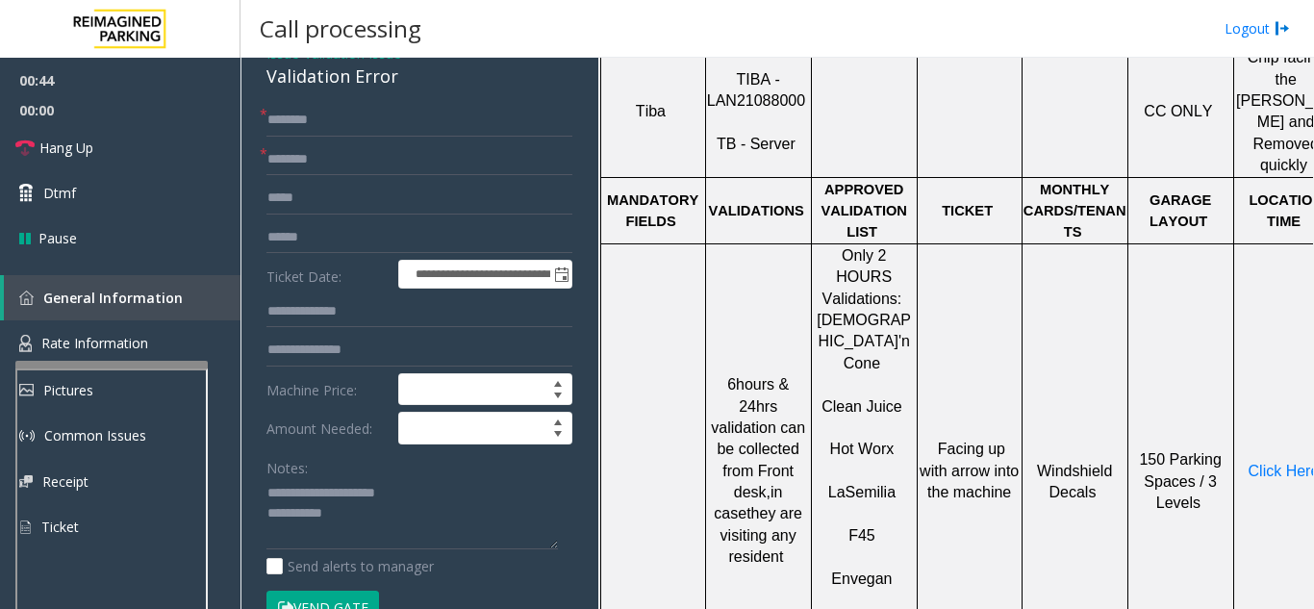
scroll to position [192, 0]
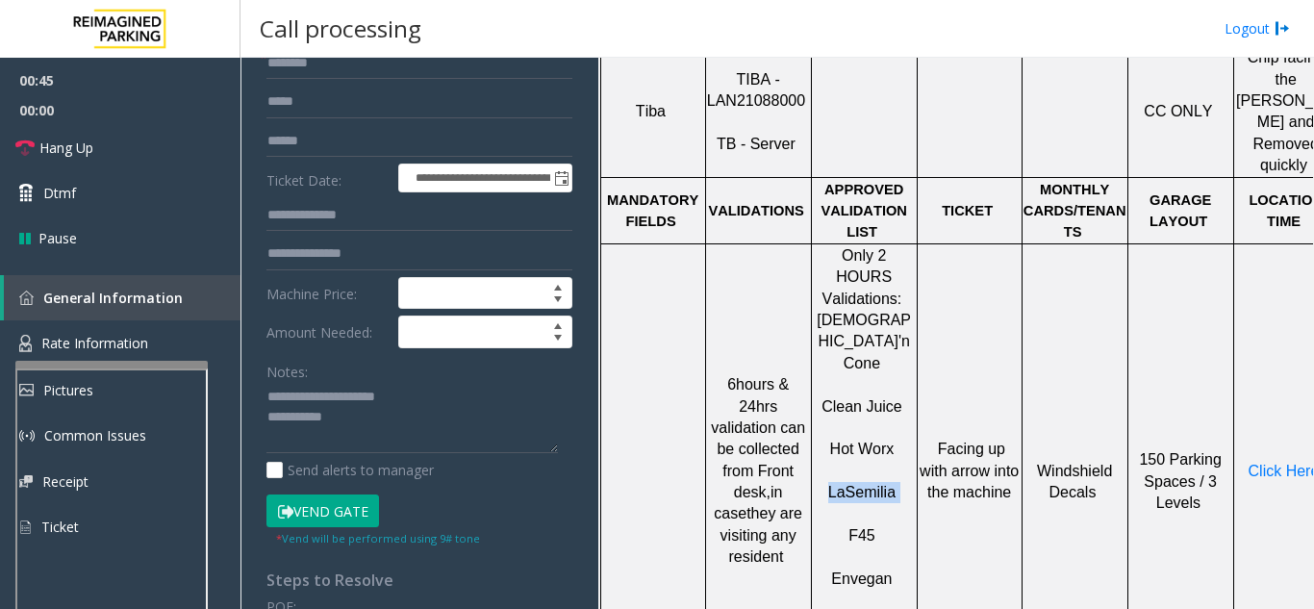
drag, startPoint x: 899, startPoint y: 329, endPoint x: 825, endPoint y: 338, distance: 74.6
click at [825, 461] on p "La Semilia" at bounding box center [864, 482] width 103 height 43
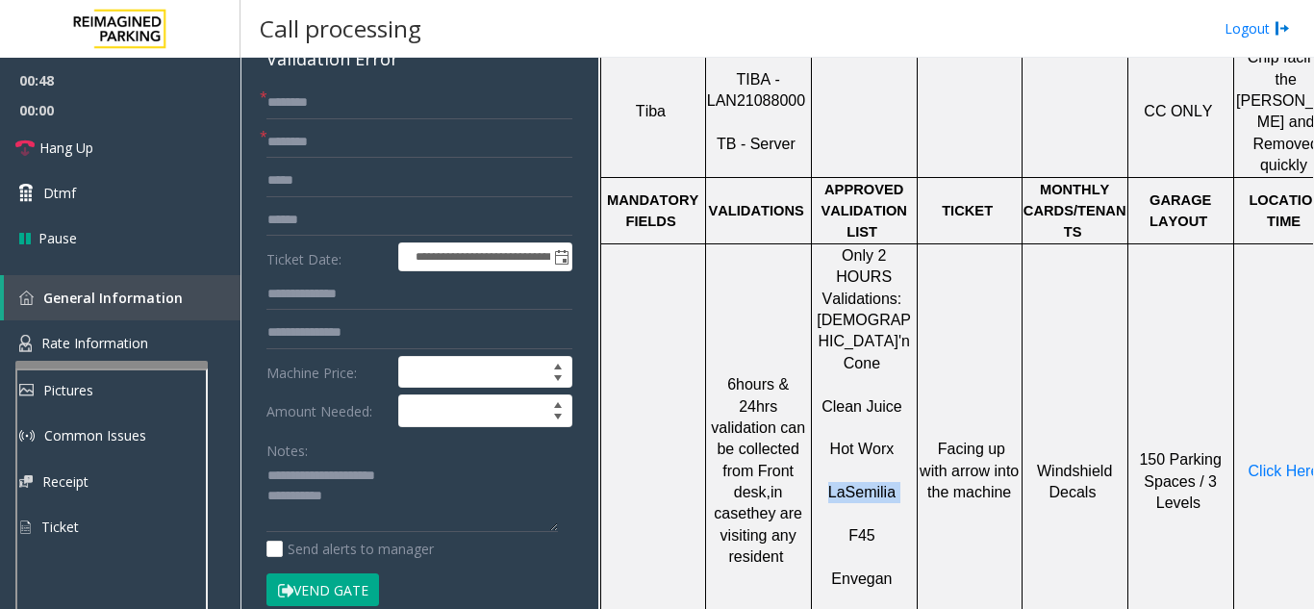
scroll to position [106, 0]
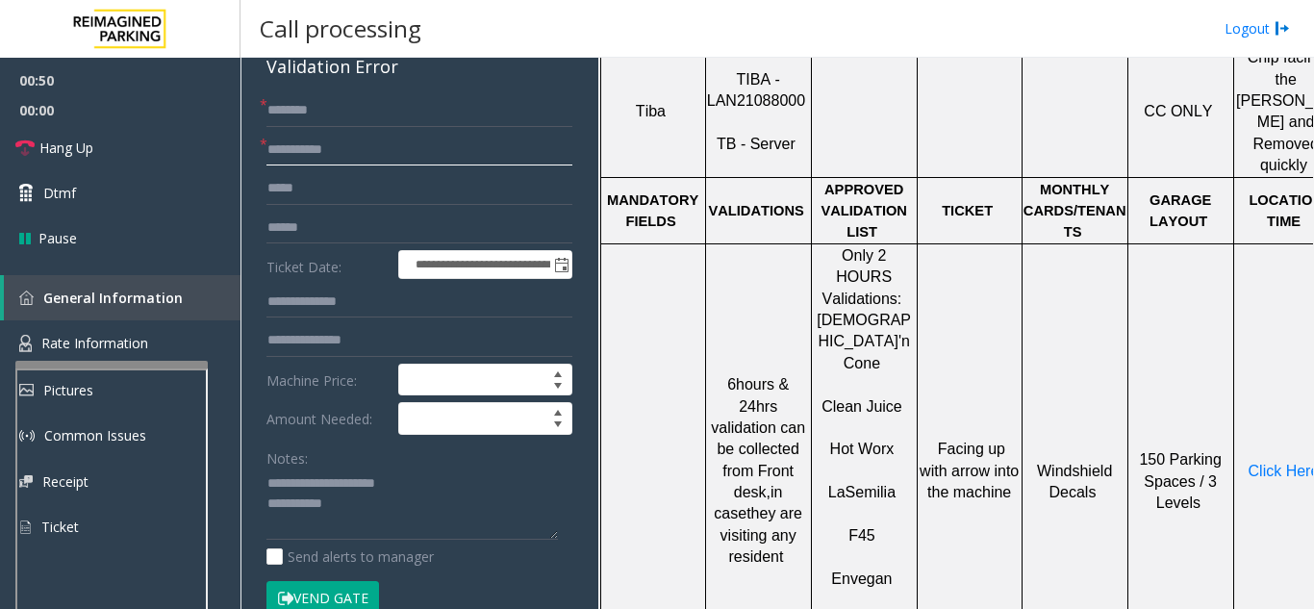
type input "**********"
click at [335, 111] on input "text" at bounding box center [420, 110] width 306 height 33
click at [371, 347] on input "text" at bounding box center [420, 340] width 306 height 33
click at [1263, 463] on span "Click Here" at bounding box center [1284, 471] width 71 height 16
click at [89, 333] on link "Rate Information" at bounding box center [120, 343] width 241 height 47
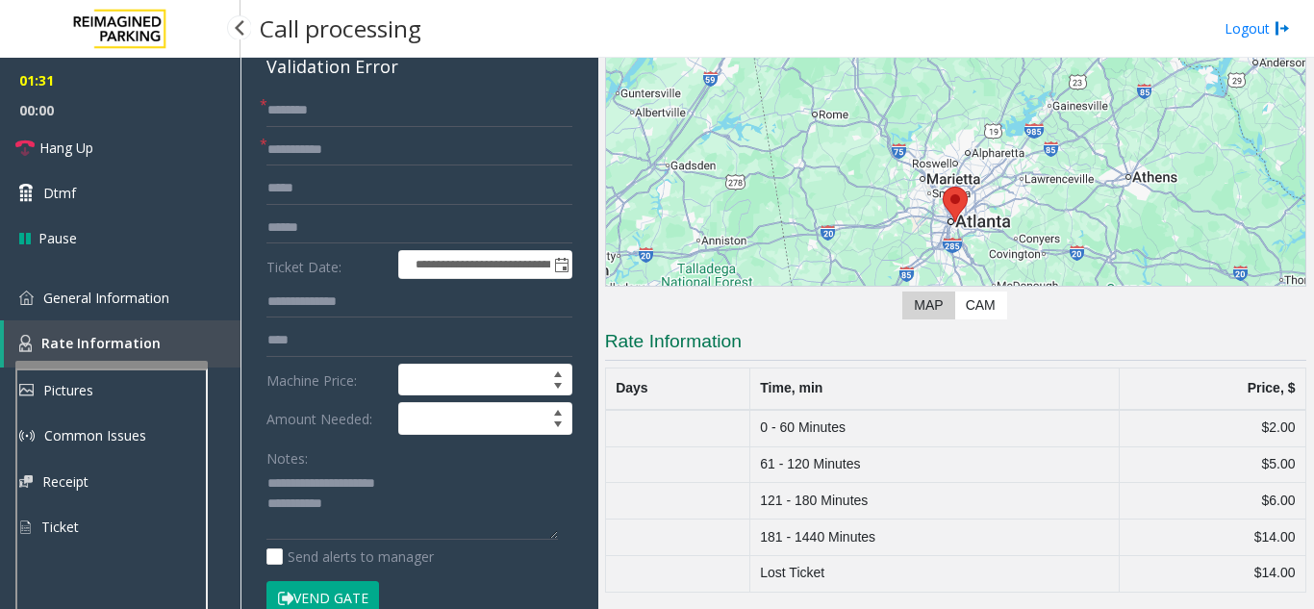
scroll to position [148, 0]
click at [387, 331] on input "***" at bounding box center [420, 340] width 306 height 33
type input "**********"
click at [176, 292] on link "General Information" at bounding box center [120, 297] width 241 height 45
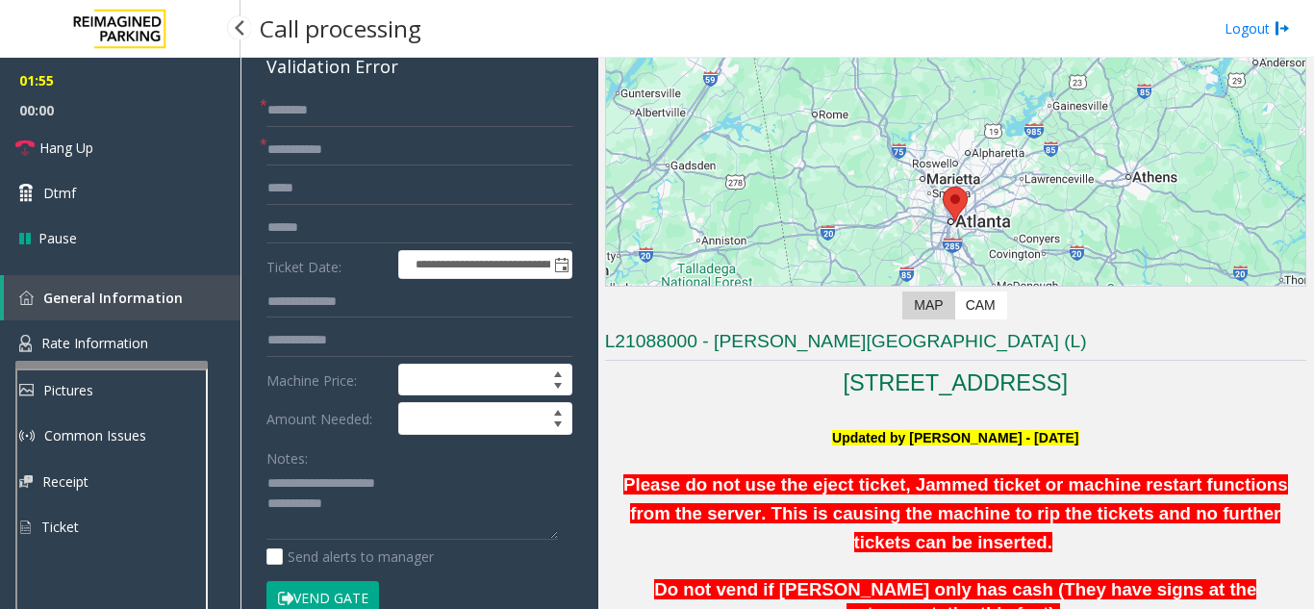
scroll to position [962, 0]
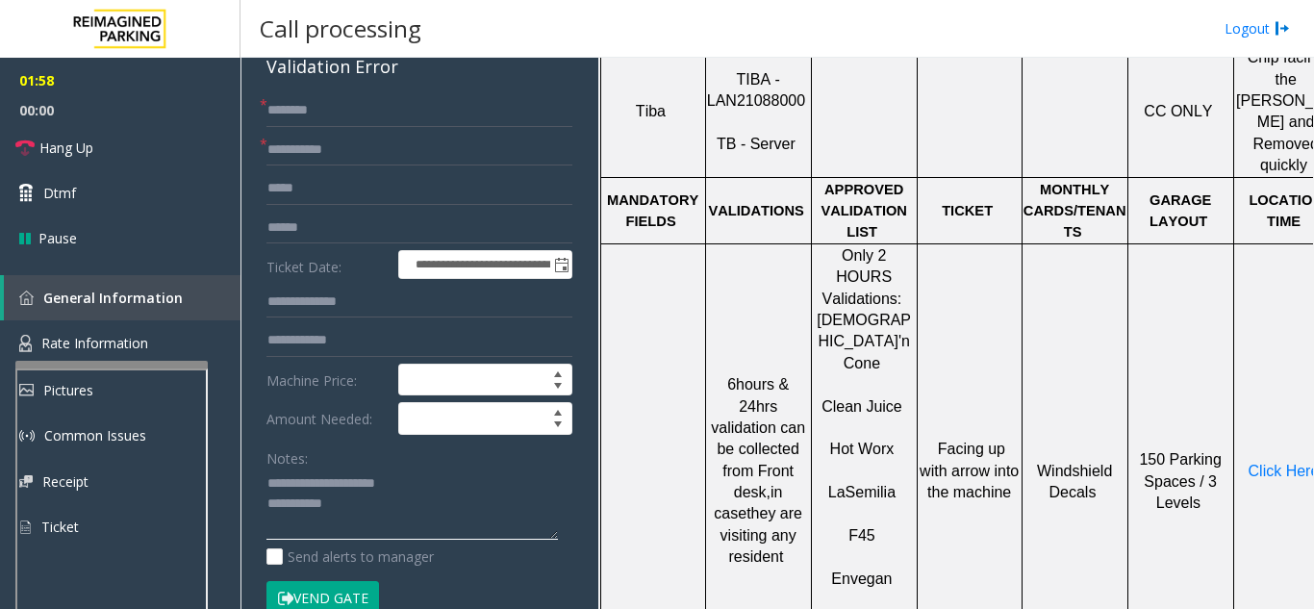
click at [387, 511] on textarea at bounding box center [413, 505] width 292 height 72
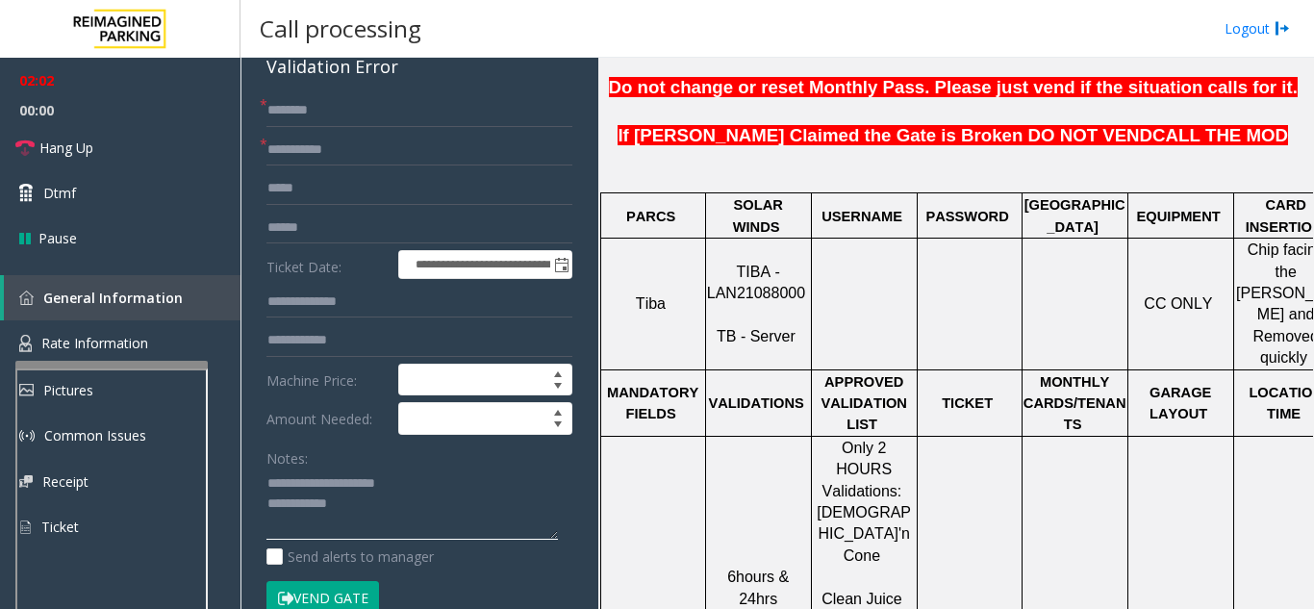
scroll to position [770, 40]
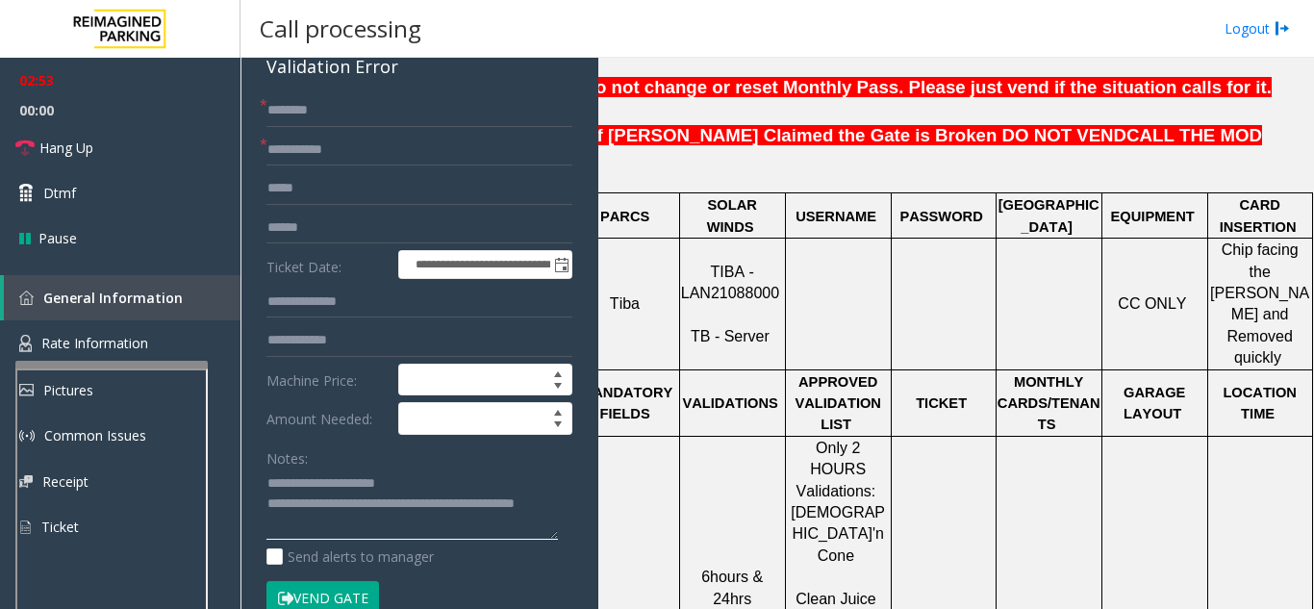
type textarea "**********"
click at [424, 118] on input "text" at bounding box center [420, 110] width 306 height 33
type input "****"
click at [341, 229] on input "text" at bounding box center [420, 228] width 306 height 33
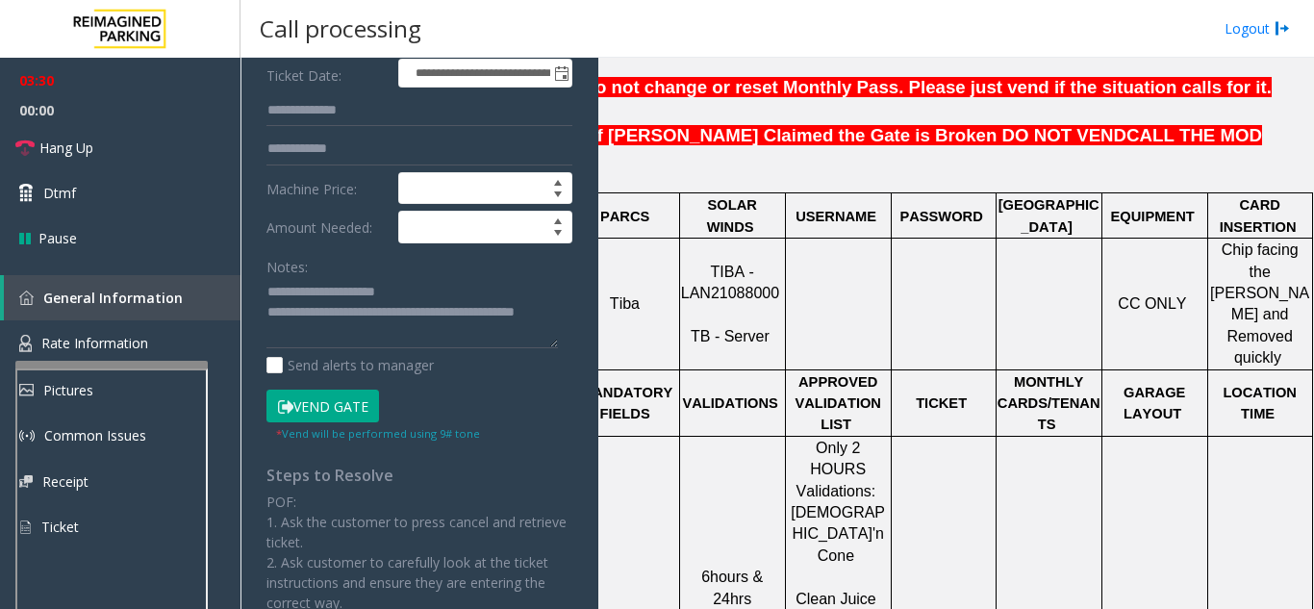
scroll to position [298, 0]
type input "*******"
click at [333, 413] on button "Vend Gate" at bounding box center [323, 405] width 113 height 33
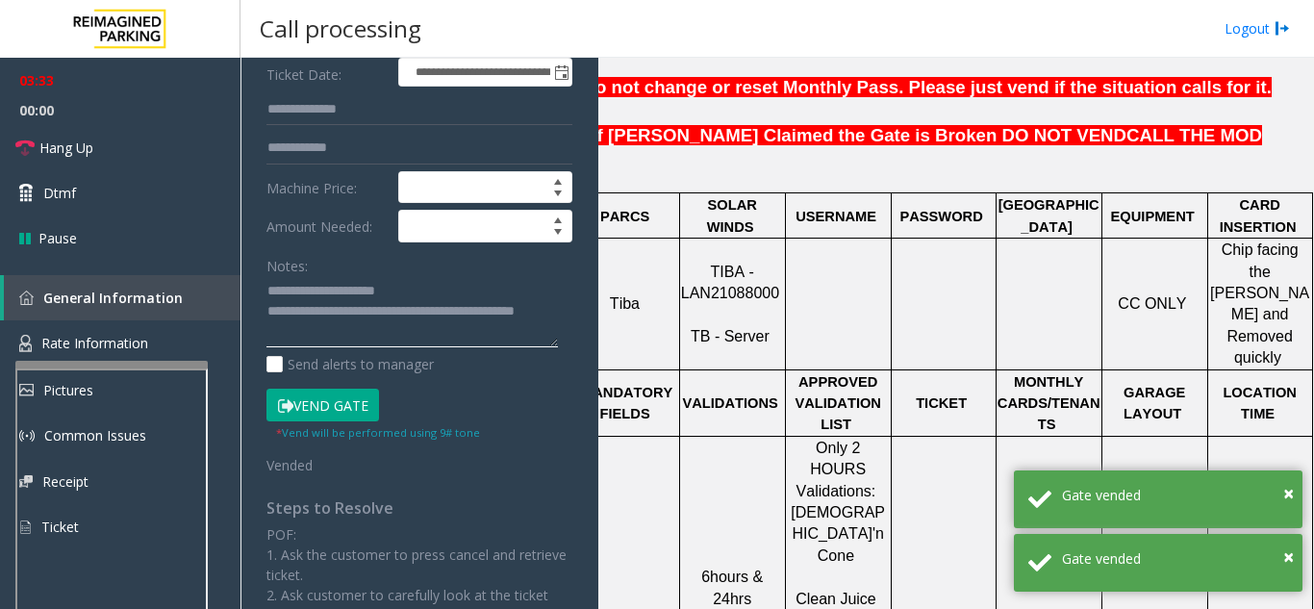
click at [335, 332] on textarea at bounding box center [413, 312] width 292 height 72
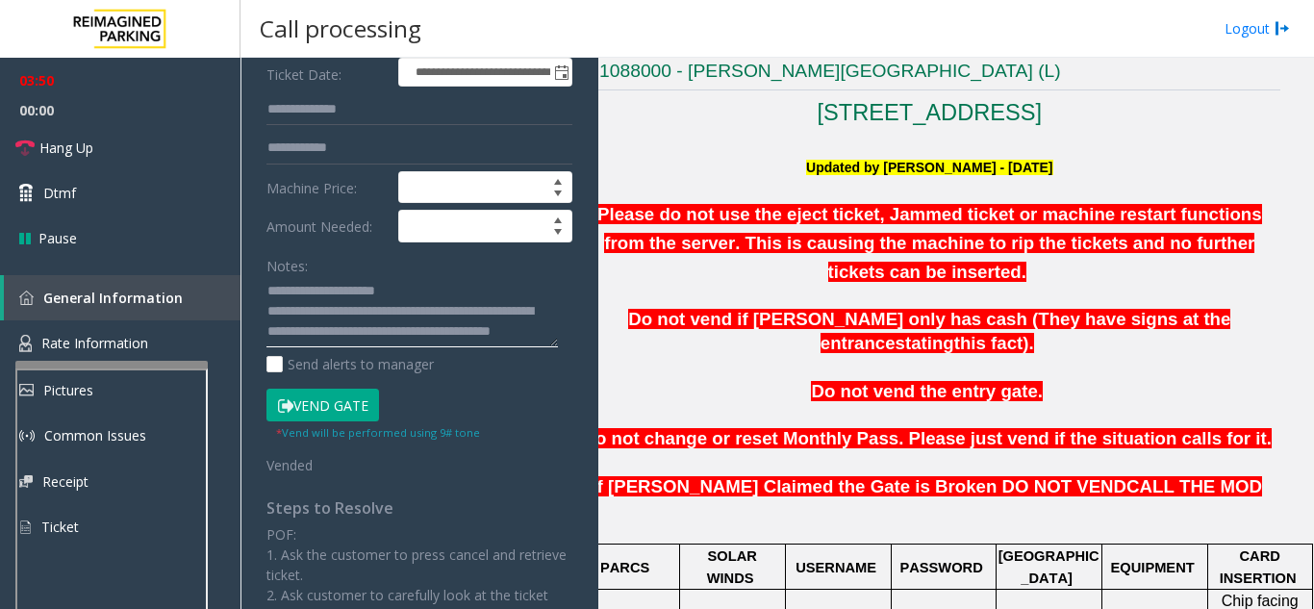
scroll to position [385, 40]
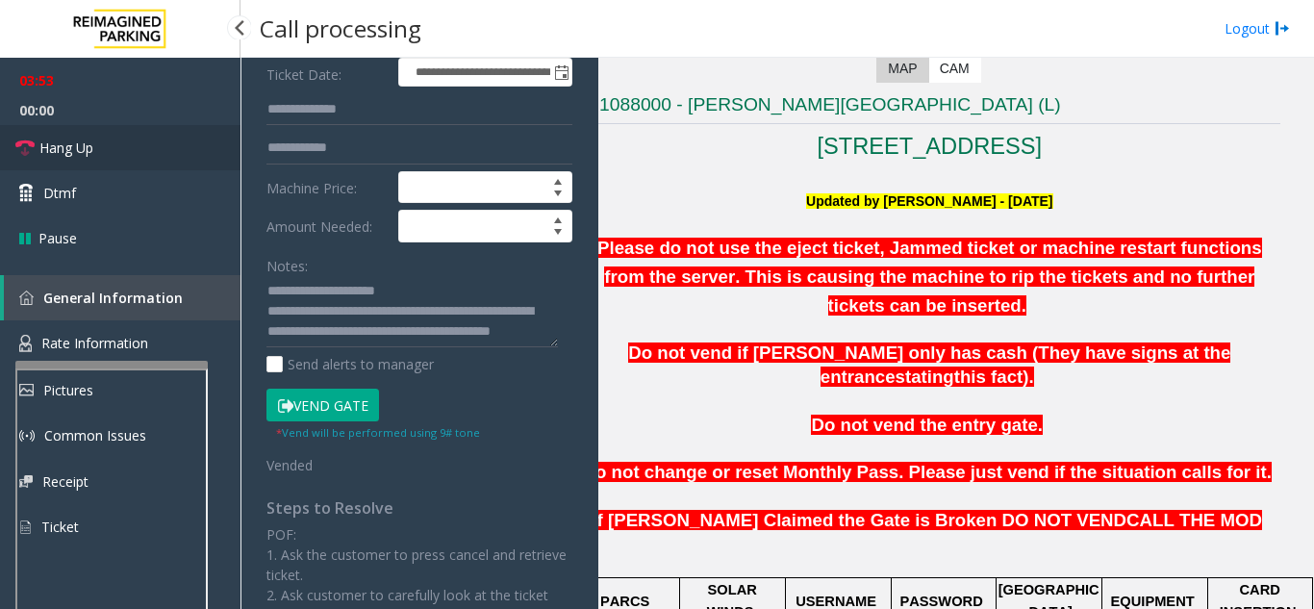
click at [149, 154] on link "Hang Up" at bounding box center [120, 147] width 241 height 45
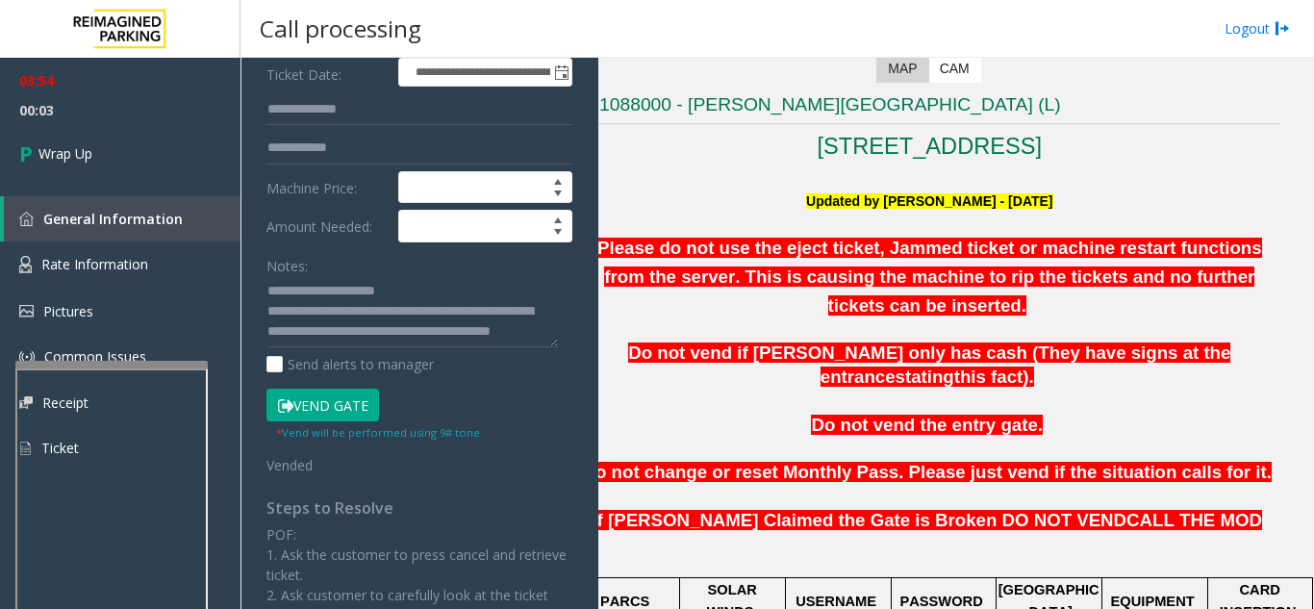
scroll to position [394, 0]
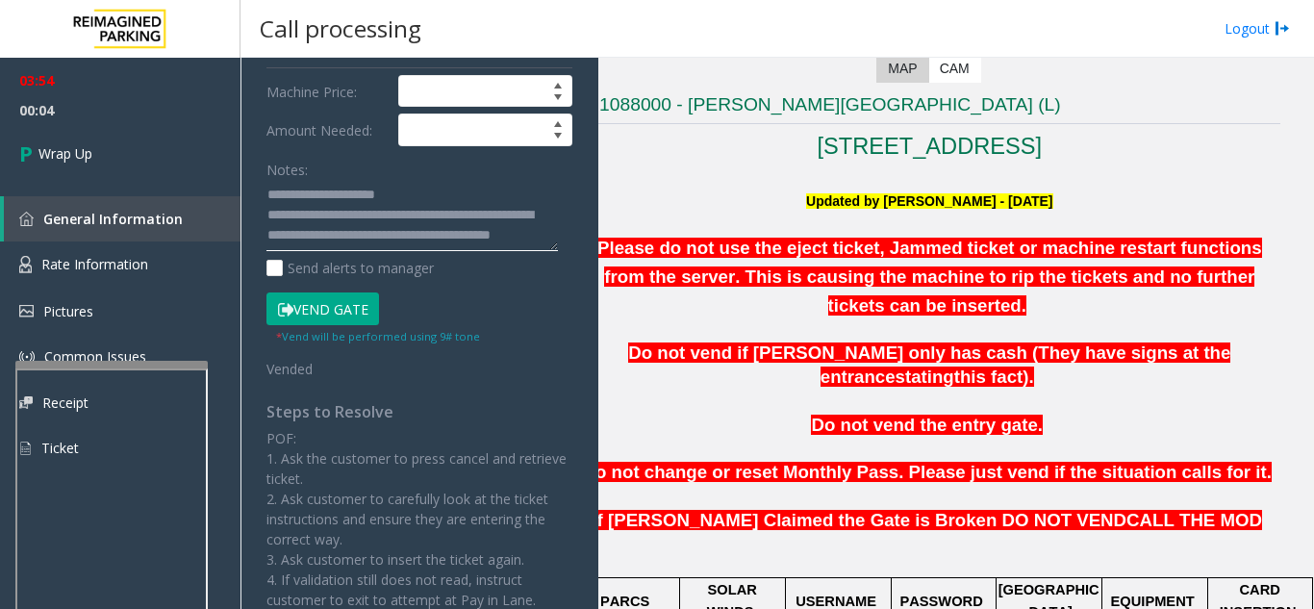
click at [436, 246] on textarea at bounding box center [413, 216] width 292 height 72
type textarea "**********"
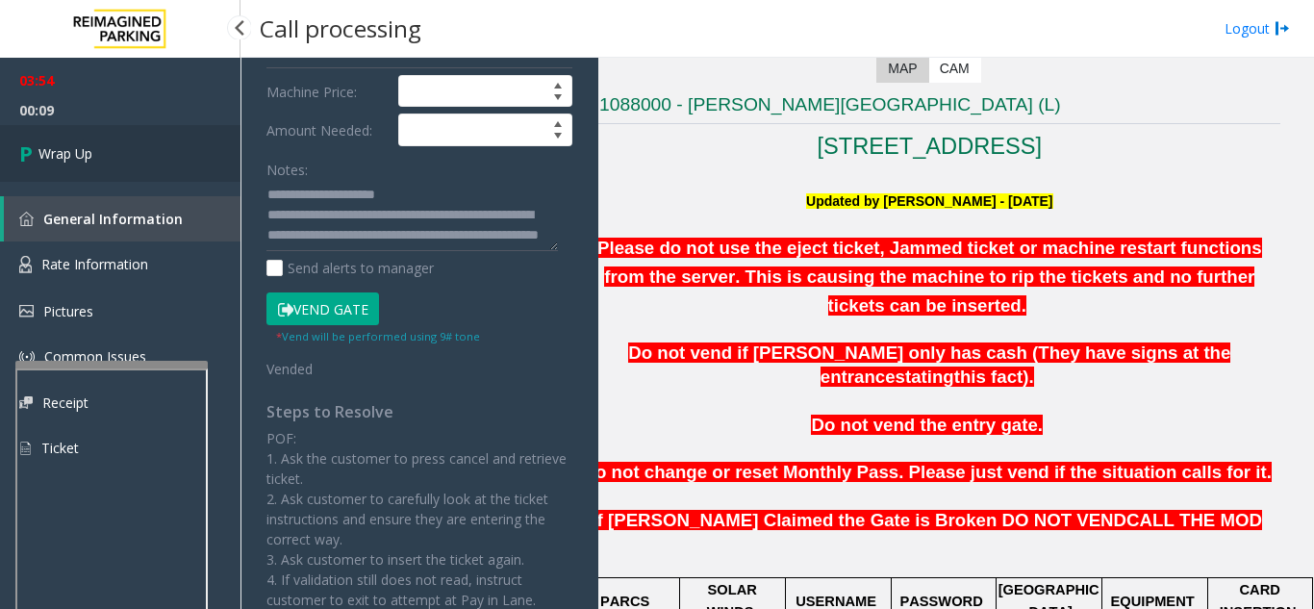
click at [224, 144] on link "Wrap Up" at bounding box center [120, 153] width 241 height 57
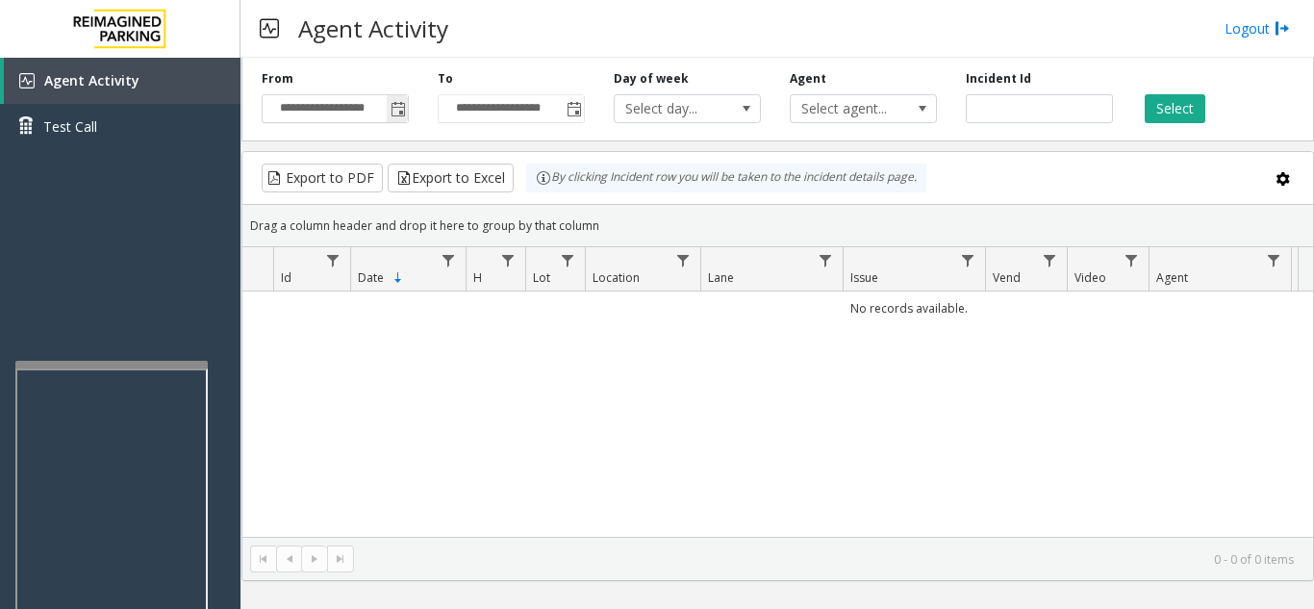
click at [399, 106] on span "Toggle popup" at bounding box center [398, 109] width 15 height 15
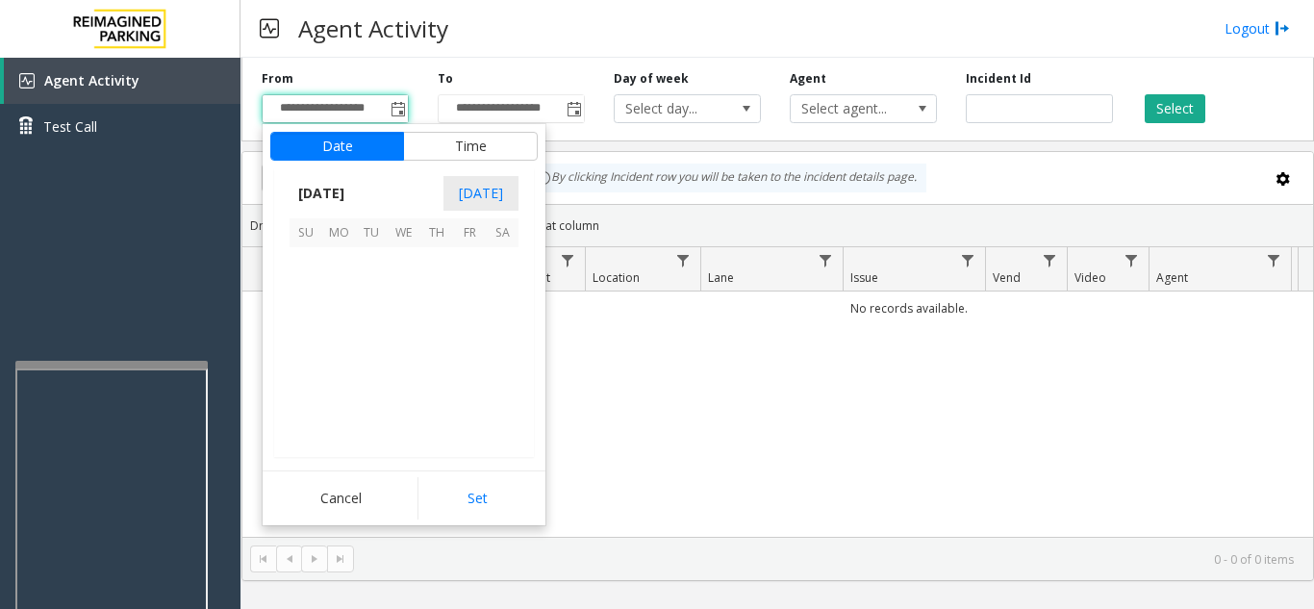
scroll to position [345563, 0]
click at [508, 263] on span "4" at bounding box center [502, 263] width 33 height 33
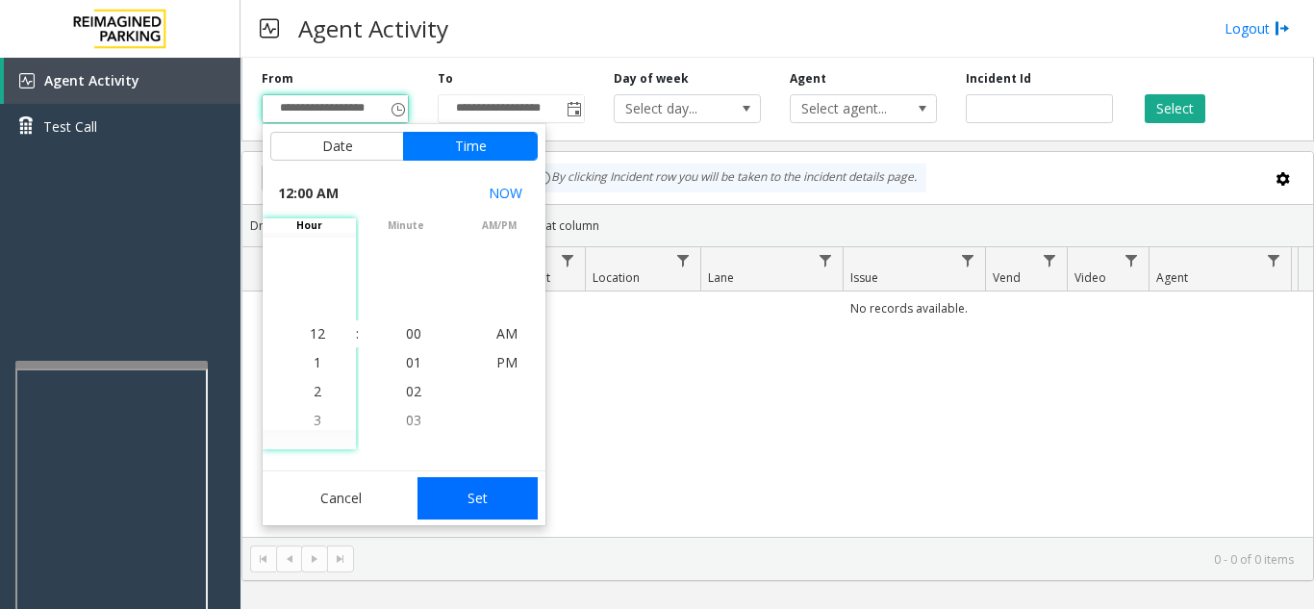
click at [503, 501] on button "Set" at bounding box center [478, 498] width 121 height 42
type input "**********"
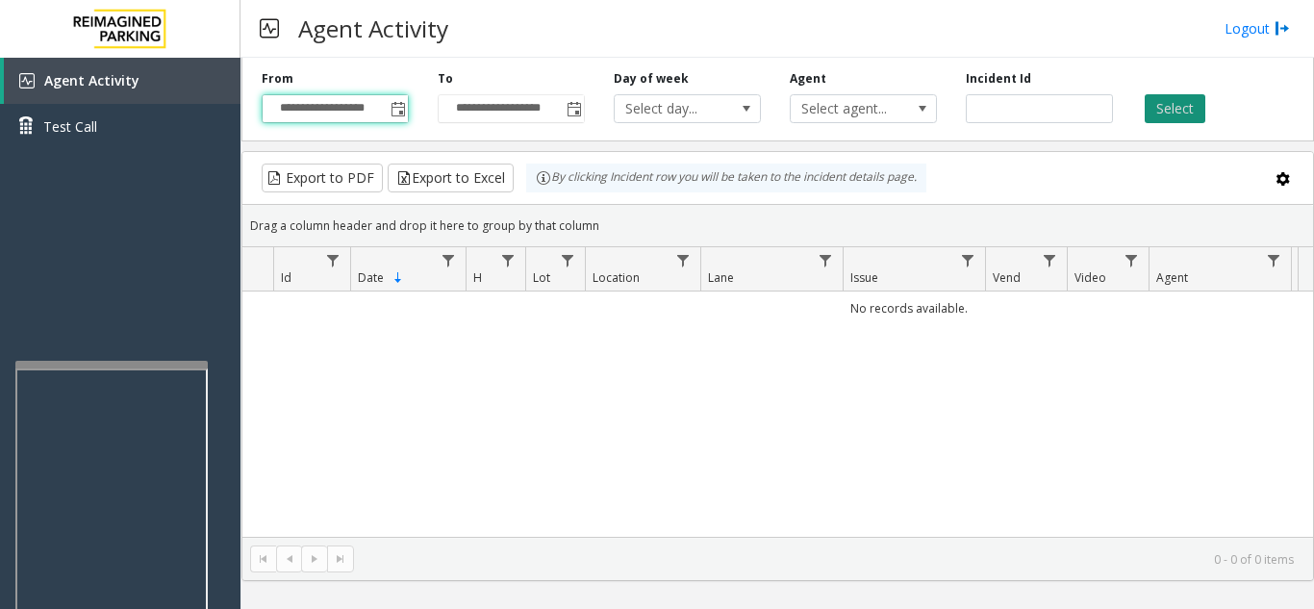
click at [1182, 94] on button "Select" at bounding box center [1175, 108] width 61 height 29
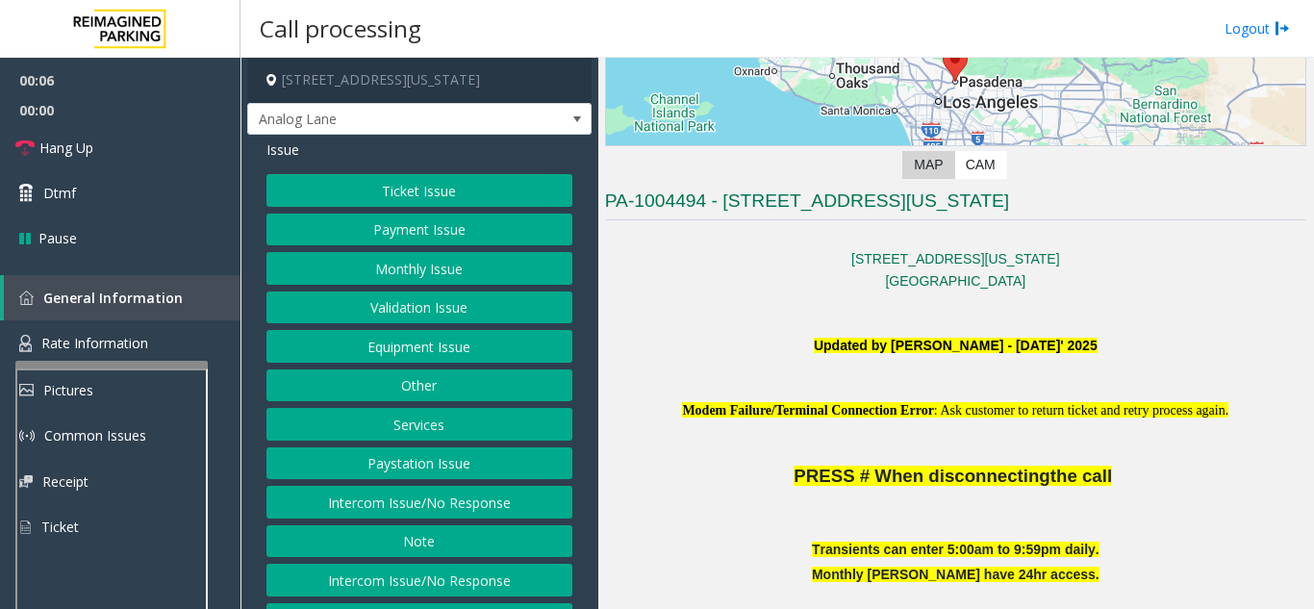
scroll to position [481, 0]
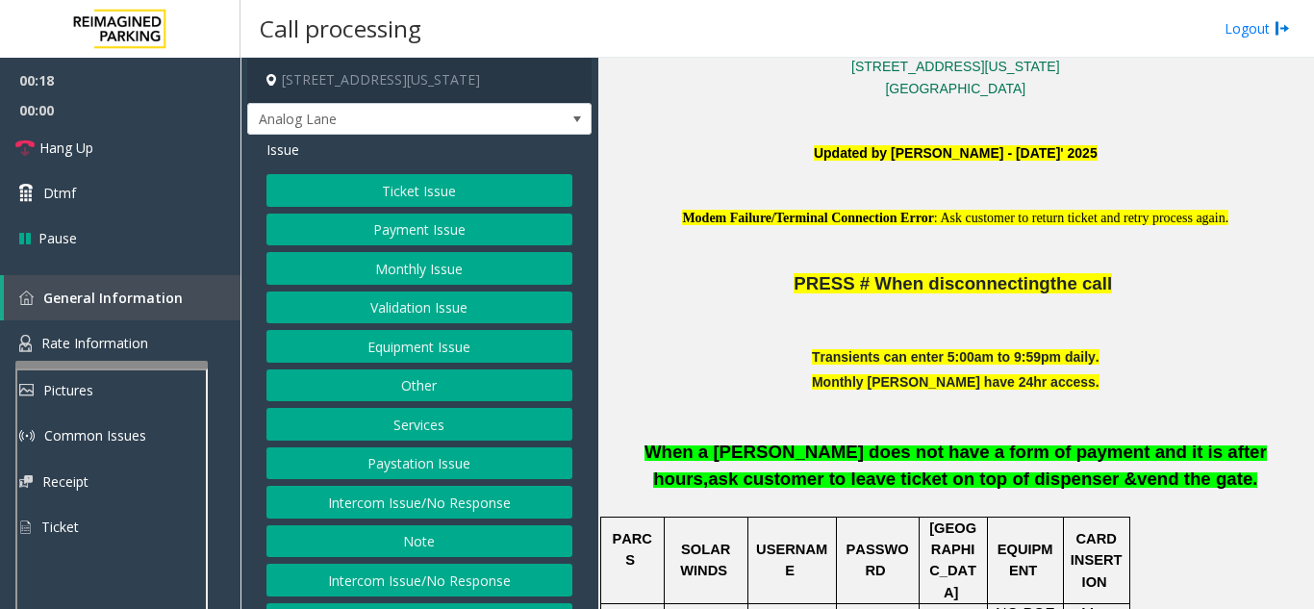
click at [424, 503] on button "Intercom Issue/No Response" at bounding box center [420, 502] width 306 height 33
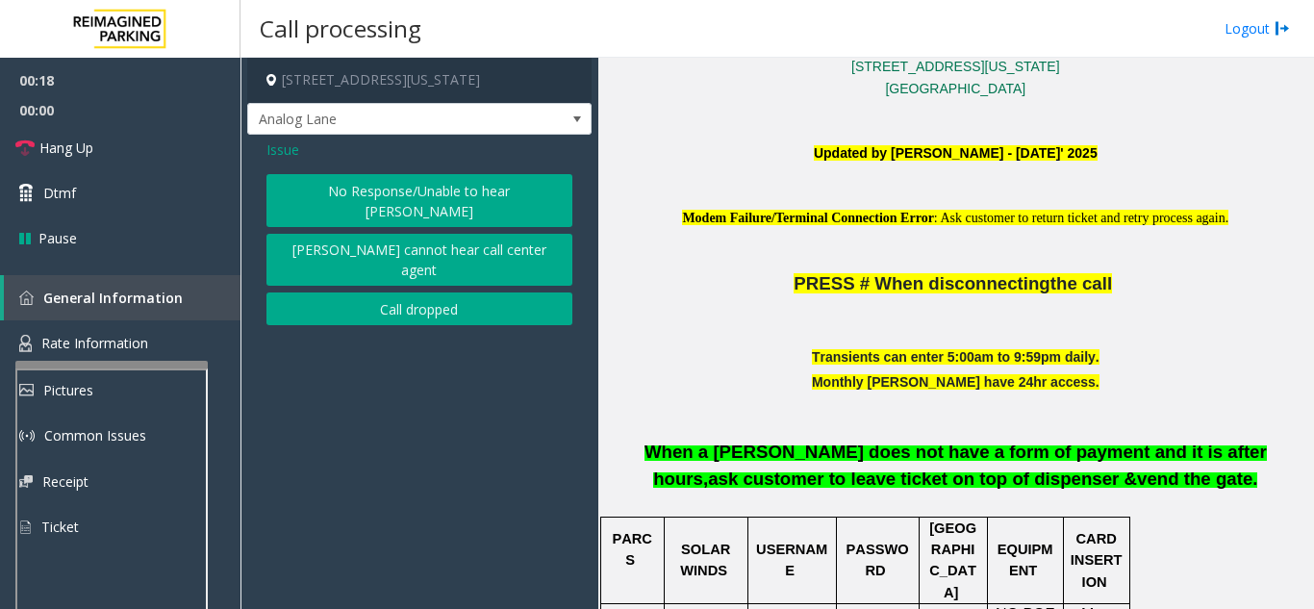
click at [306, 176] on button "No Response/Unable to hear [PERSON_NAME]" at bounding box center [420, 200] width 306 height 53
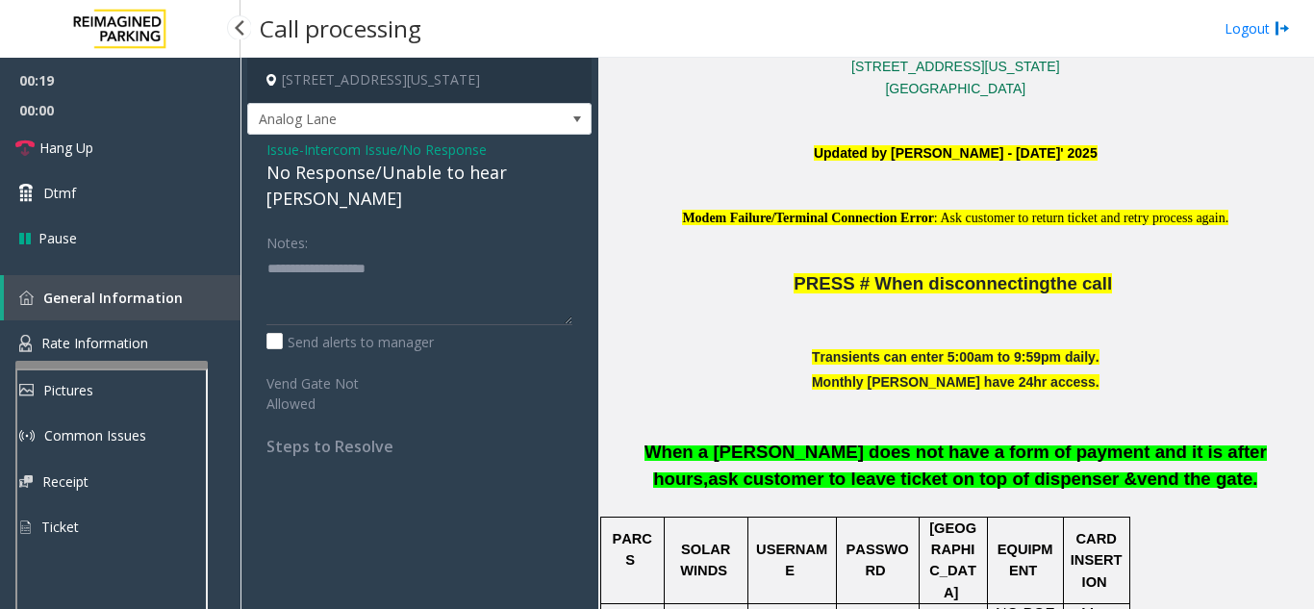
click at [122, 123] on span "00:00" at bounding box center [120, 110] width 241 height 30
click at [152, 158] on link "Hang Up" at bounding box center [120, 147] width 241 height 45
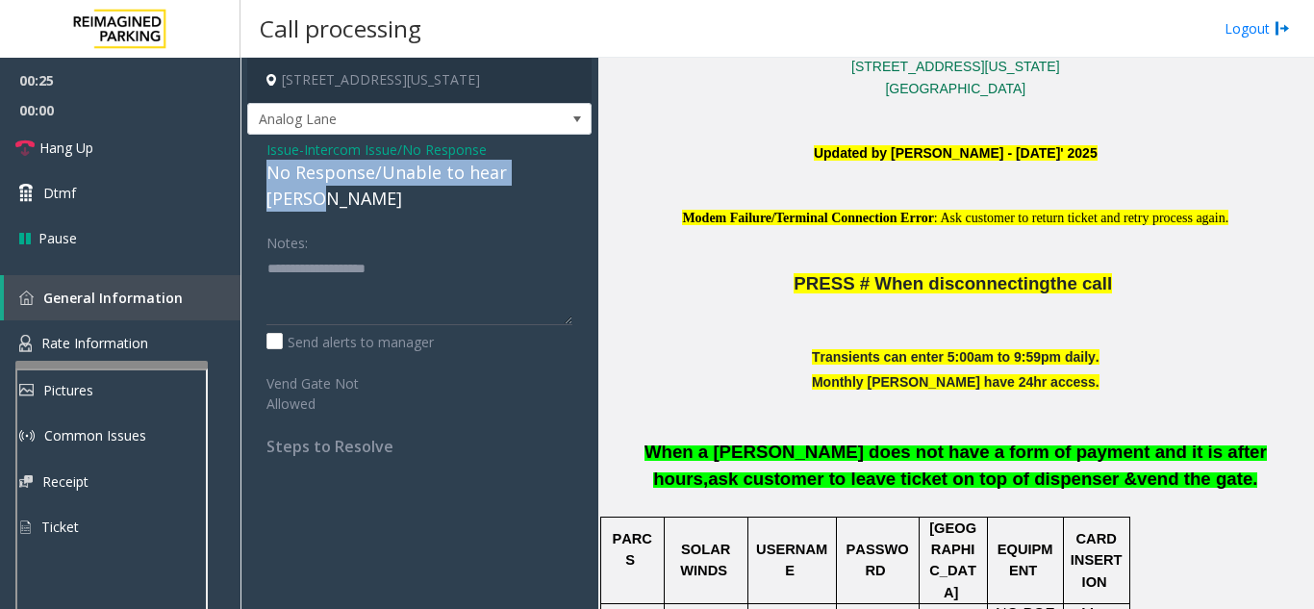
drag, startPoint x: 258, startPoint y: 172, endPoint x: 584, endPoint y: 180, distance: 326.3
click at [584, 180] on div "Issue - Intercom Issue/No Response No Response/Unable to hear [PERSON_NAME] Not…" at bounding box center [419, 305] width 344 height 341
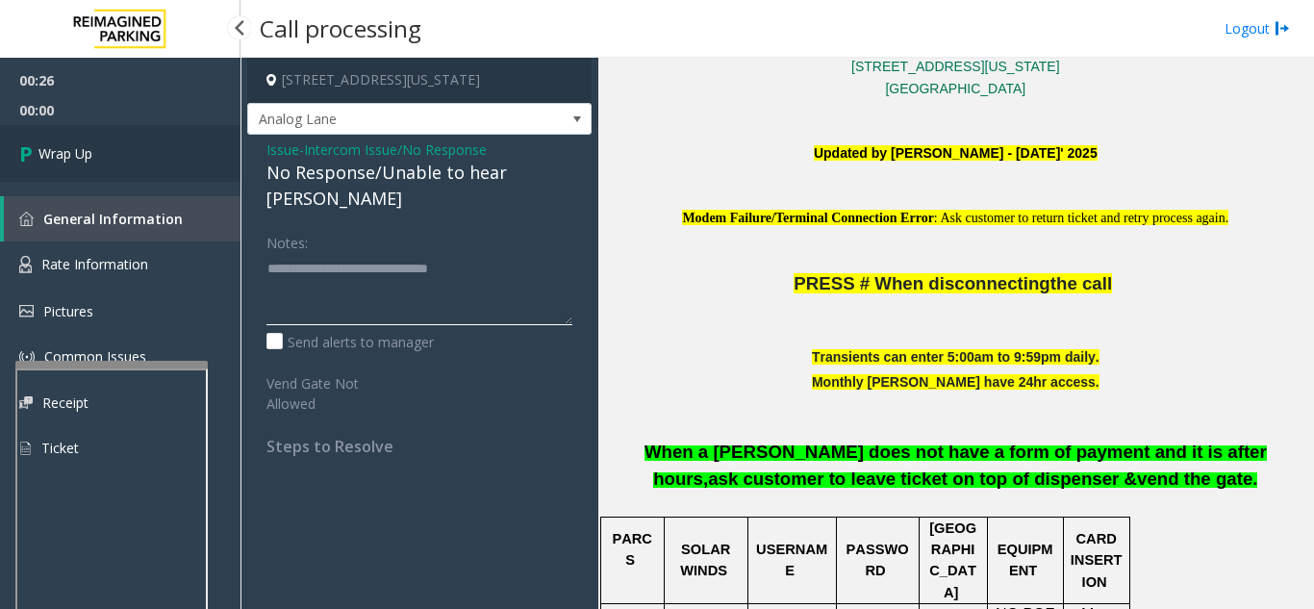
type textarea "**********"
click at [153, 171] on link "Wrap Up" at bounding box center [120, 153] width 241 height 57
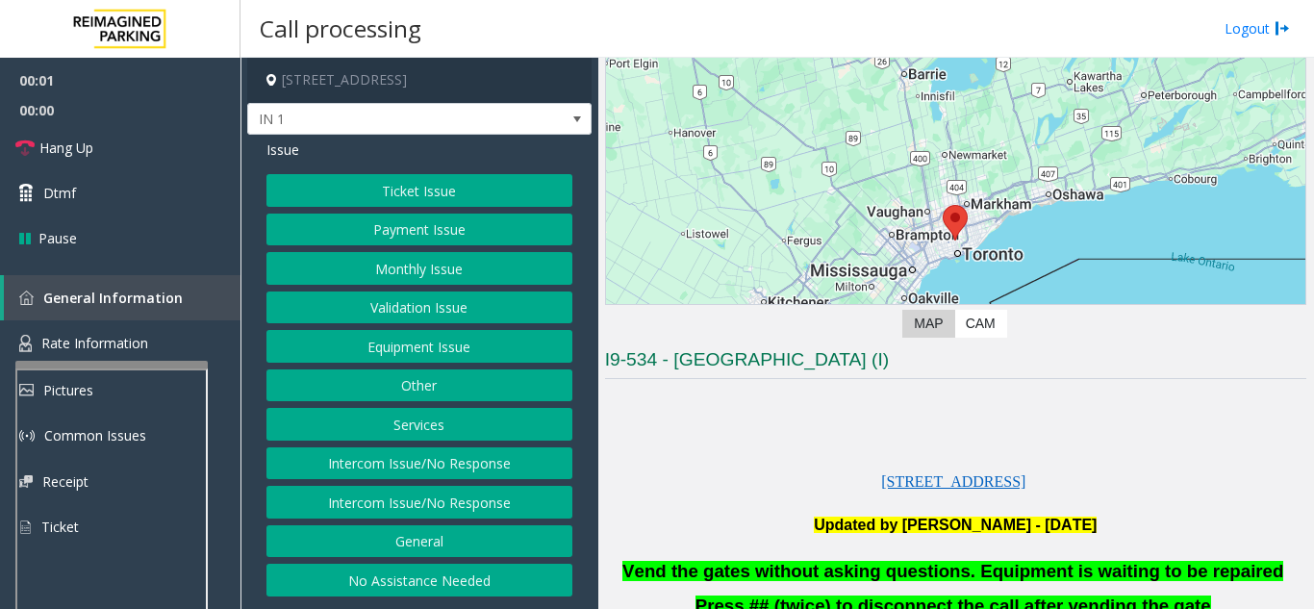
scroll to position [385, 0]
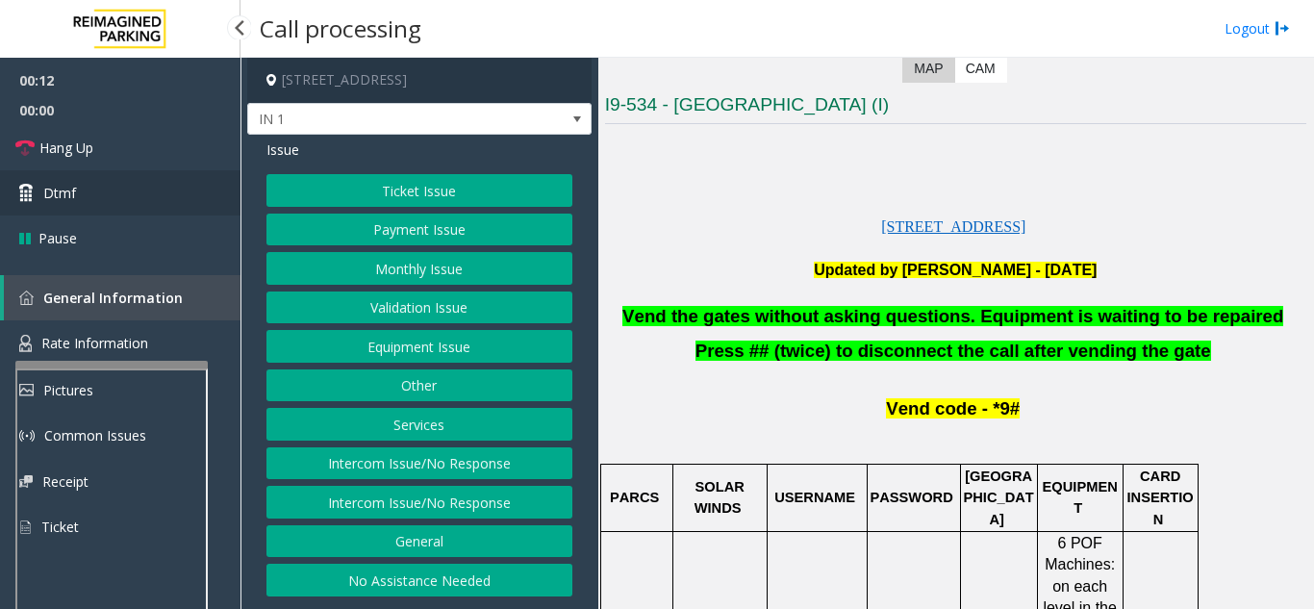
click at [85, 198] on link "Dtmf" at bounding box center [120, 192] width 241 height 45
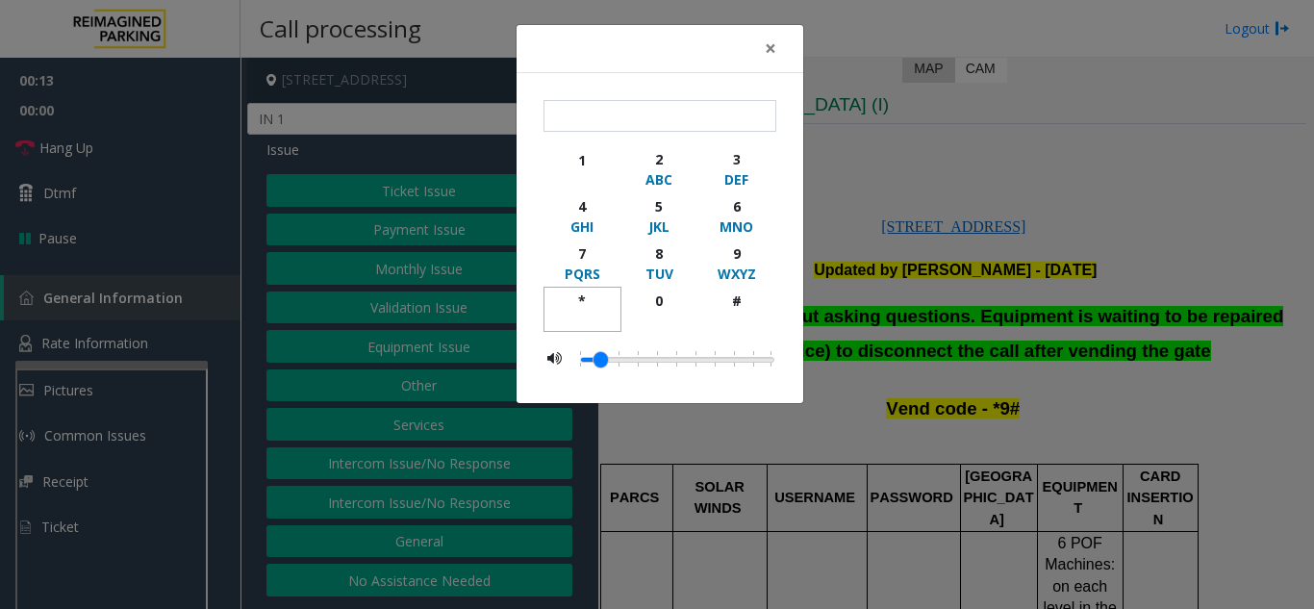
click at [585, 302] on div "*" at bounding box center [582, 301] width 53 height 20
click at [727, 250] on div "9" at bounding box center [736, 253] width 53 height 20
click at [740, 289] on button "#" at bounding box center [737, 309] width 78 height 45
type input "***"
click at [766, 47] on span "×" at bounding box center [771, 48] width 12 height 27
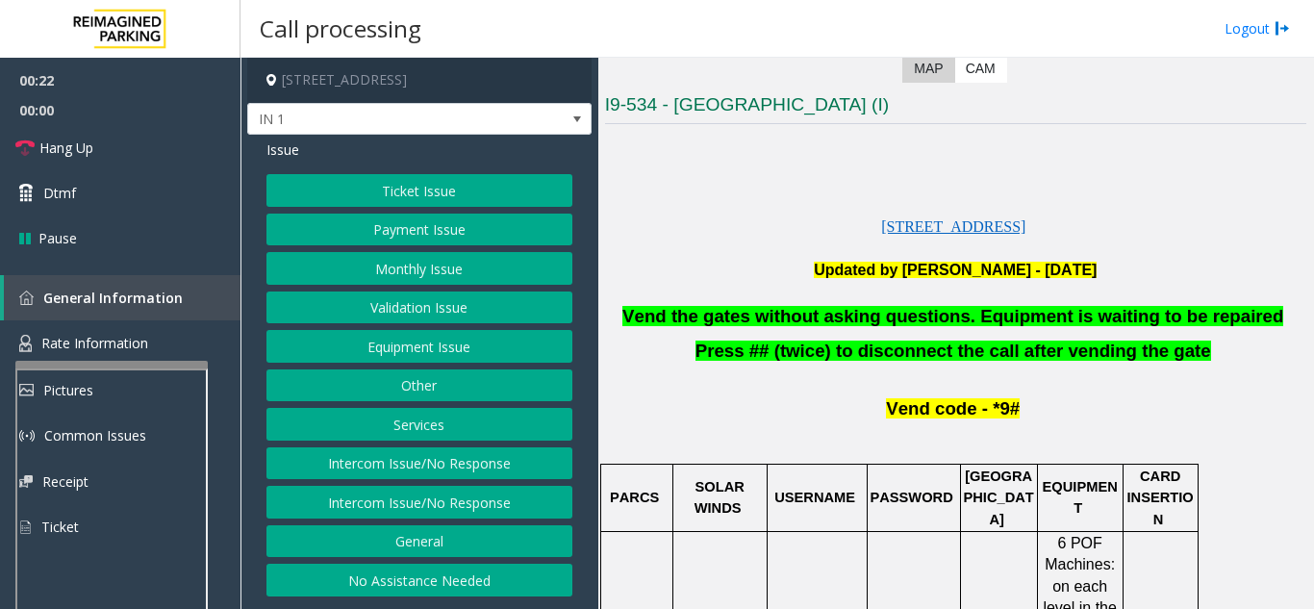
click at [420, 358] on button "Equipment Issue" at bounding box center [420, 346] width 306 height 33
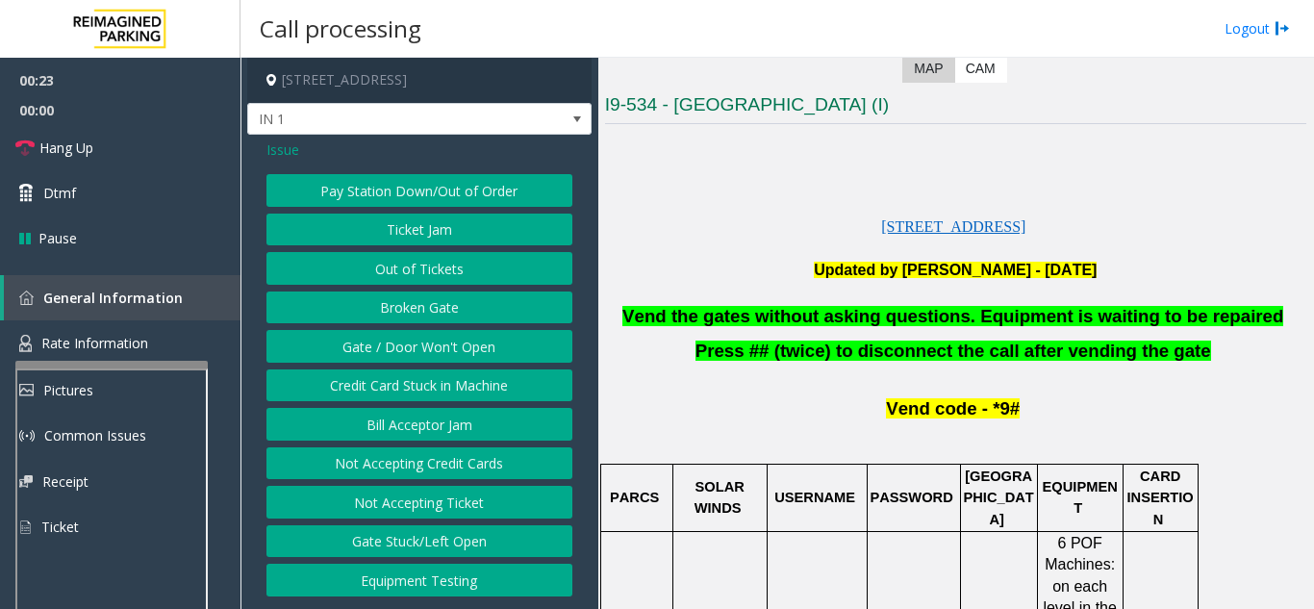
click at [420, 358] on button "Gate / Door Won't Open" at bounding box center [420, 346] width 306 height 33
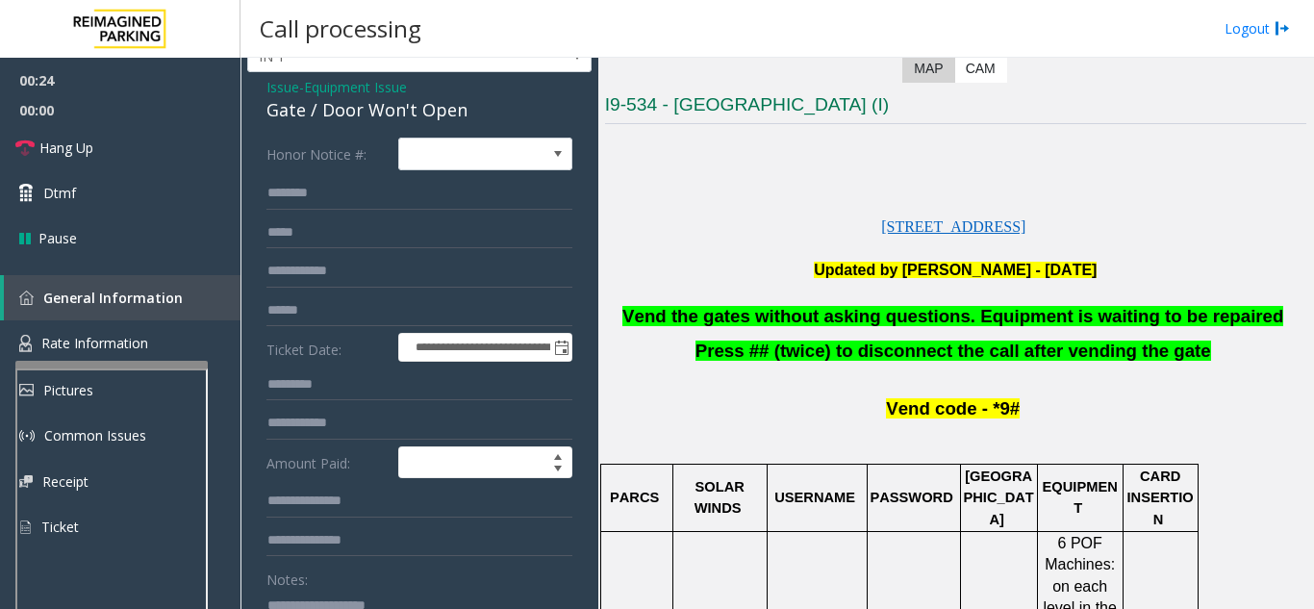
scroll to position [96, 0]
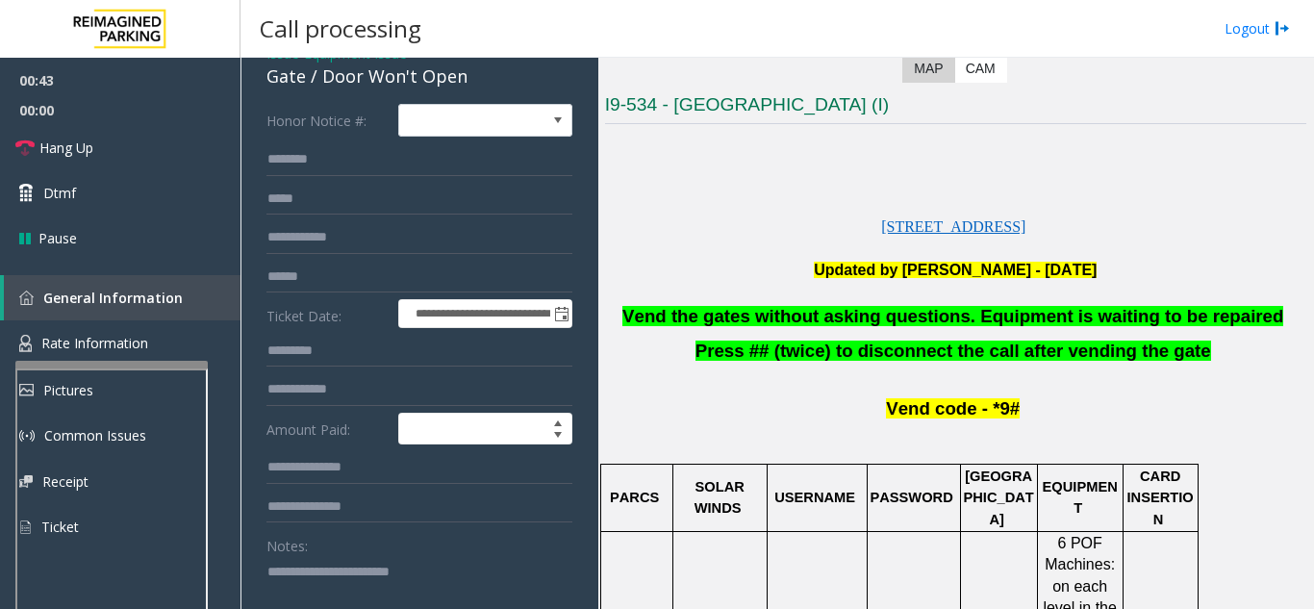
click at [467, 565] on textarea at bounding box center [413, 592] width 292 height 72
type textarea "**********"
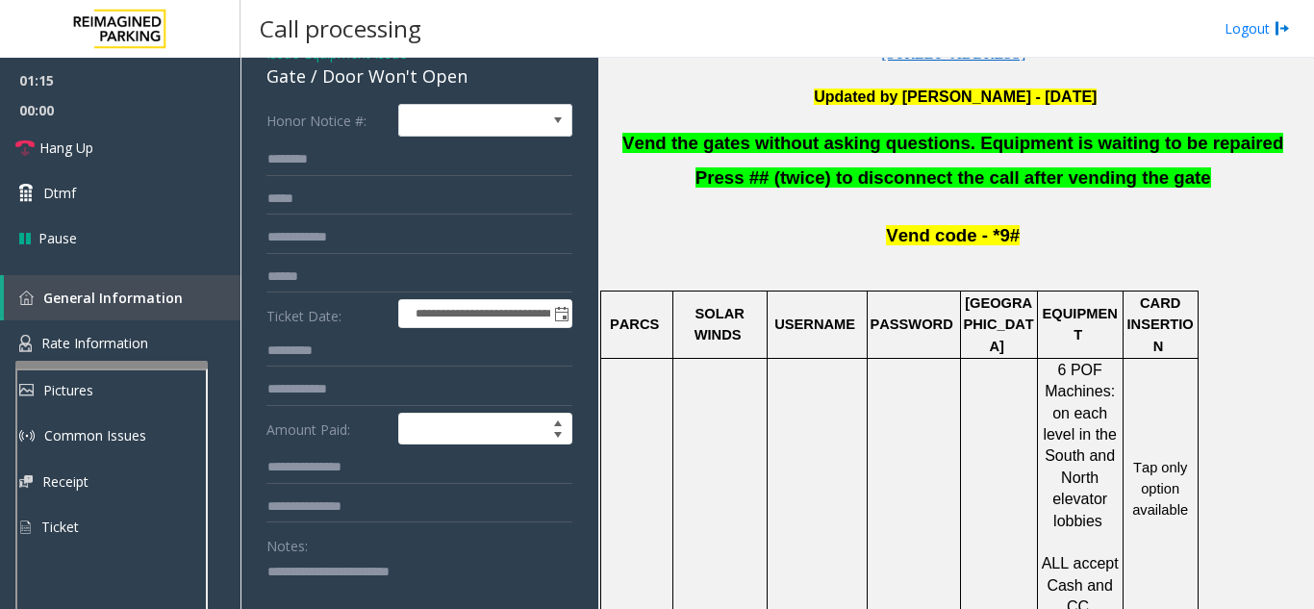
scroll to position [674, 0]
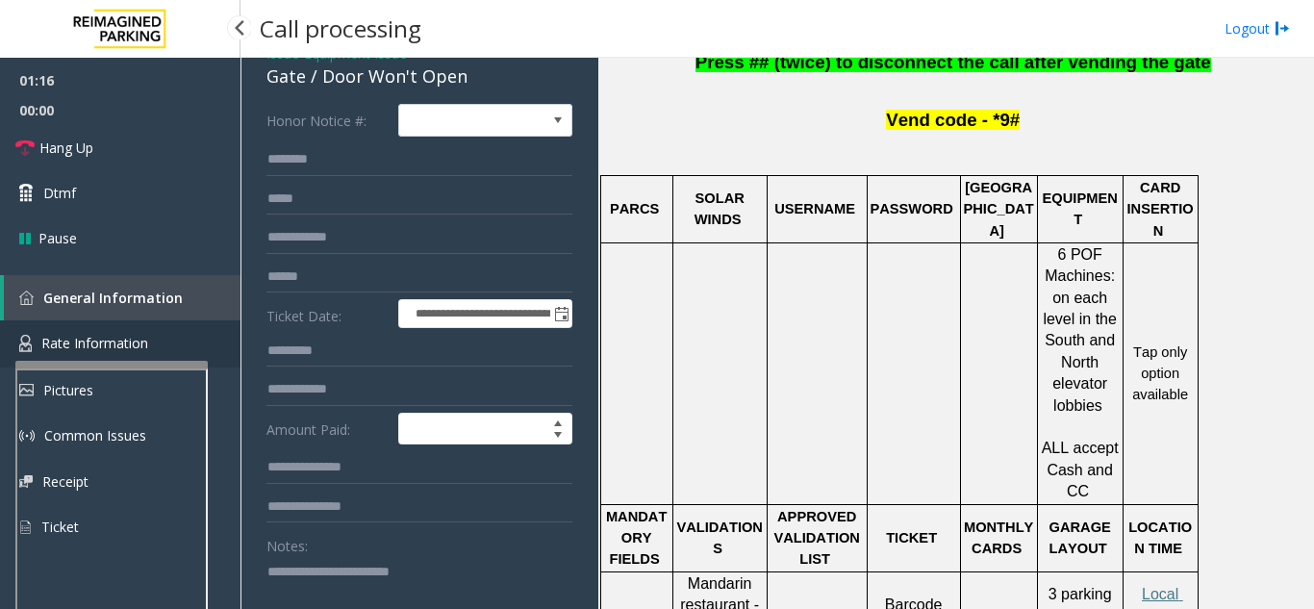
click at [190, 340] on link "Rate Information" at bounding box center [120, 343] width 241 height 47
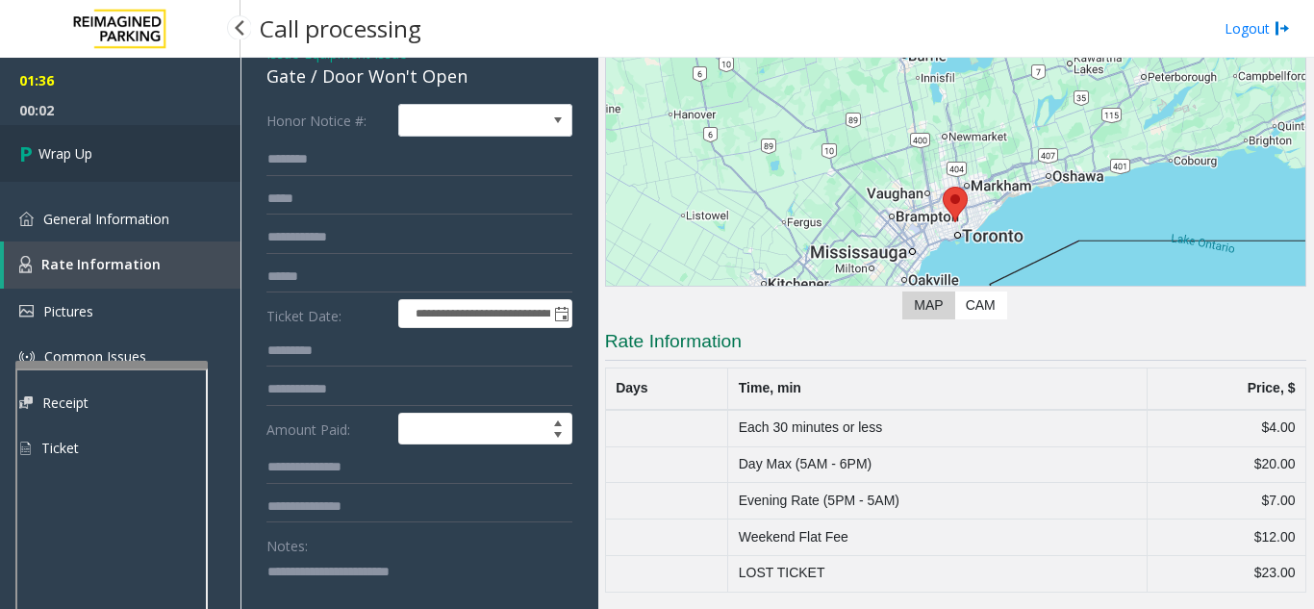
click at [136, 167] on link "Wrap Up" at bounding box center [120, 153] width 241 height 57
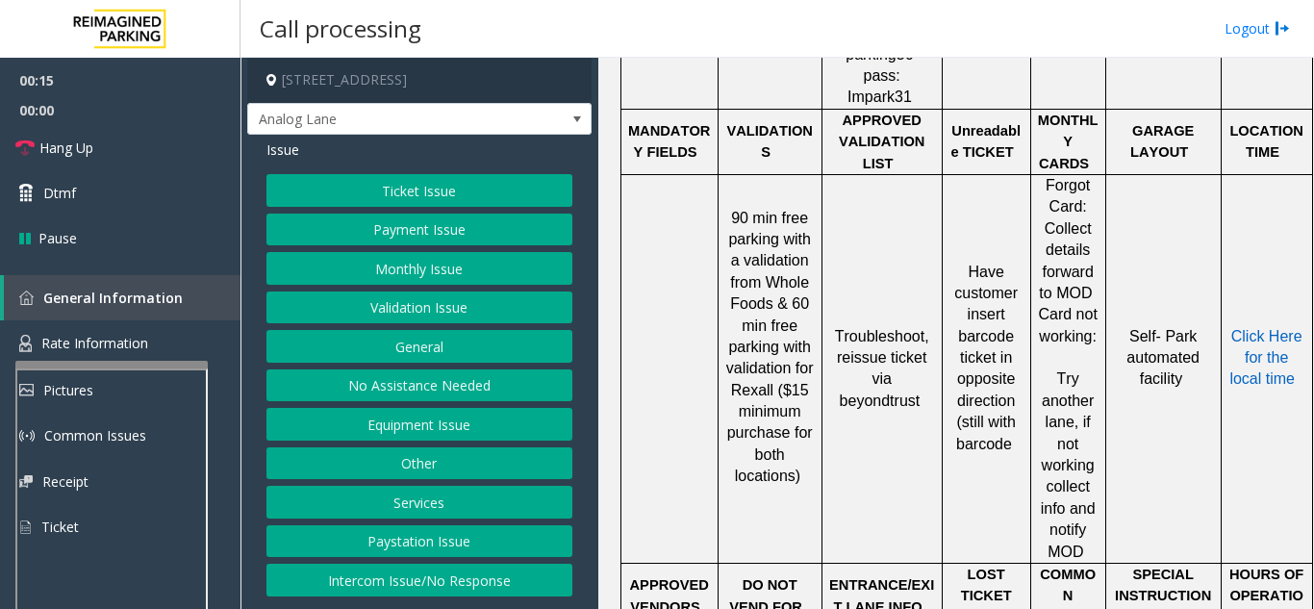
scroll to position [1161, 42]
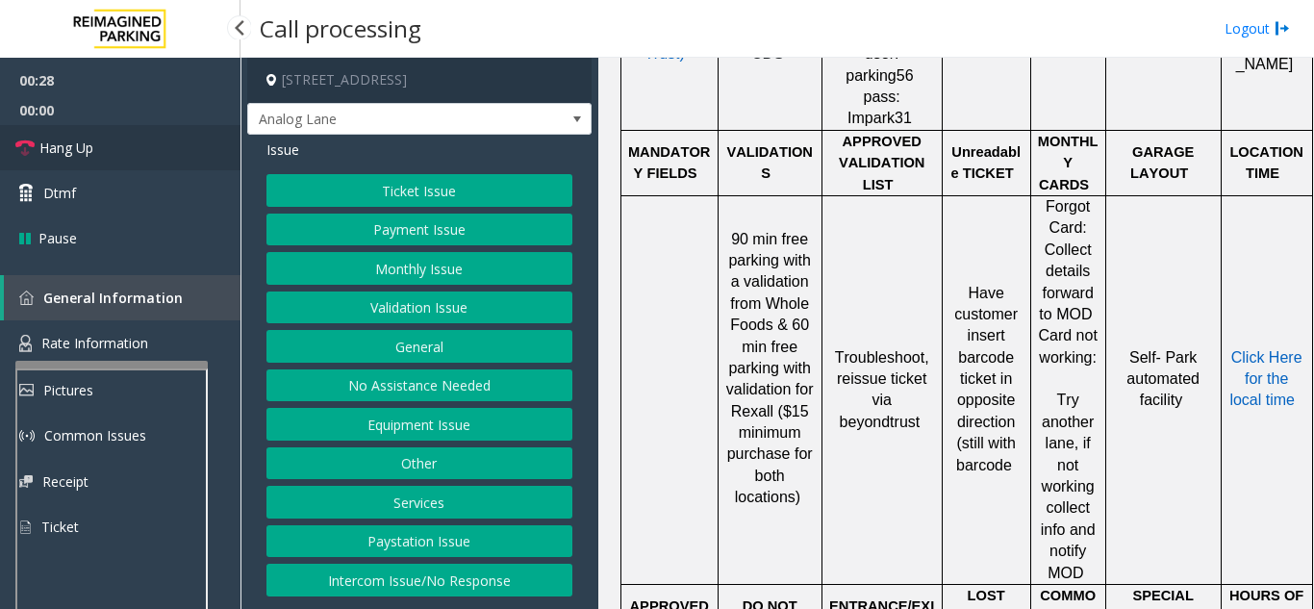
click at [75, 150] on span "Hang Up" at bounding box center [66, 148] width 54 height 20
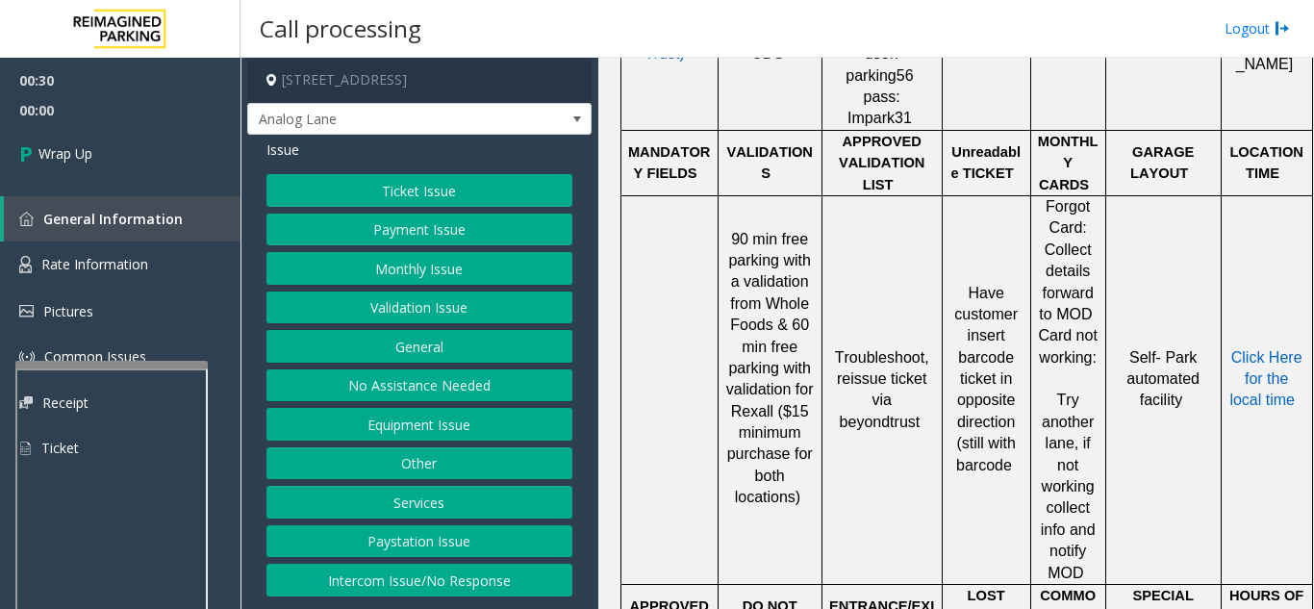
click at [429, 435] on button "Equipment Issue" at bounding box center [420, 424] width 306 height 33
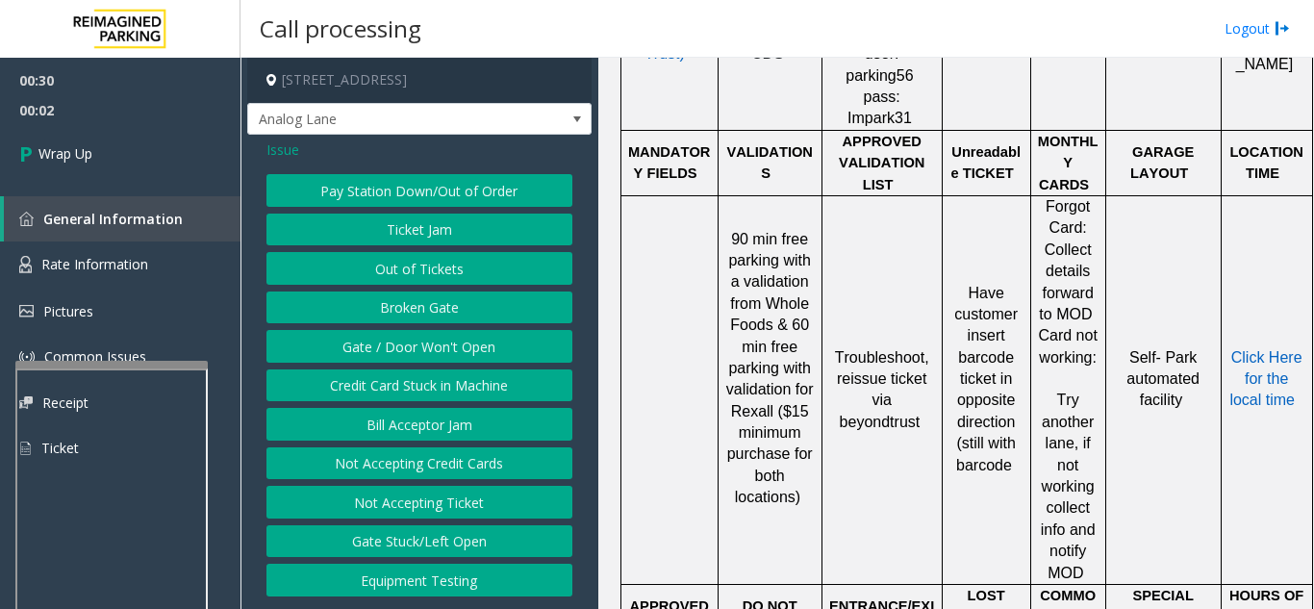
click at [427, 359] on button "Gate / Door Won't Open" at bounding box center [420, 346] width 306 height 33
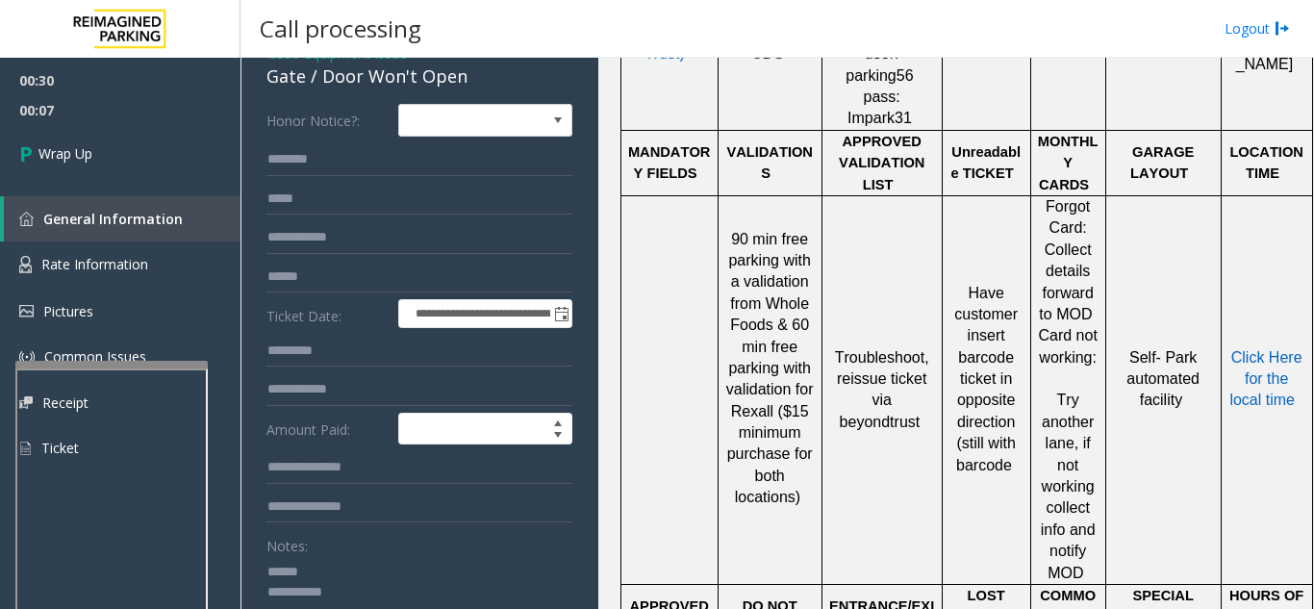
scroll to position [0, 0]
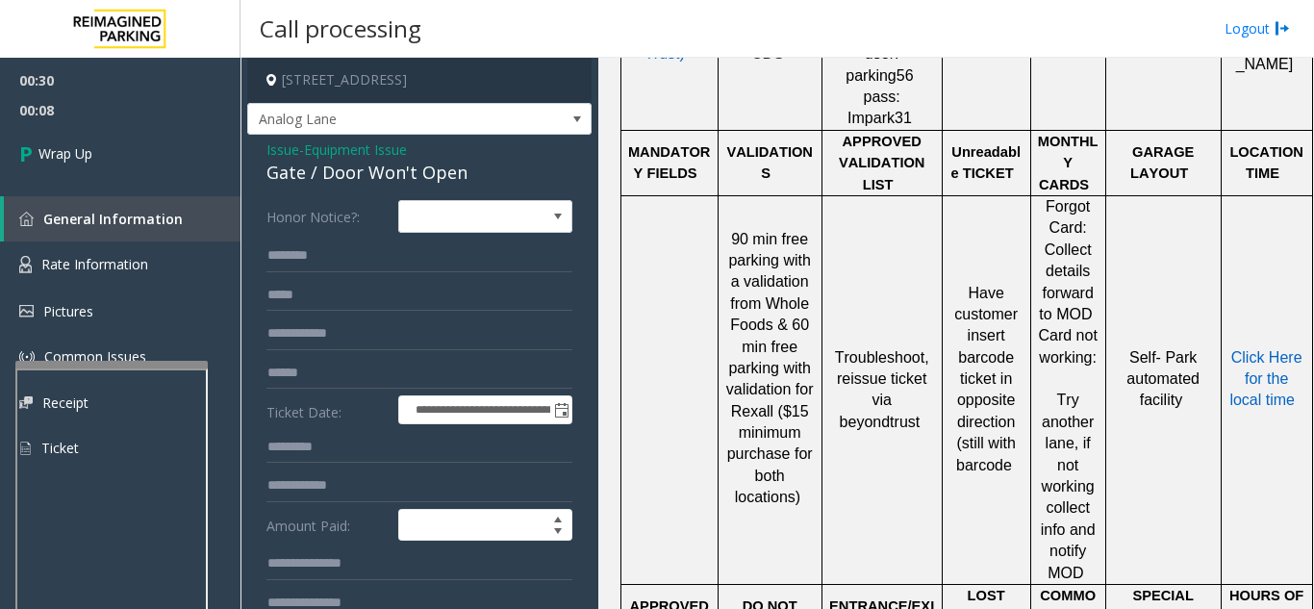
type textarea "**********"
click at [273, 147] on span "Issue" at bounding box center [283, 150] width 33 height 20
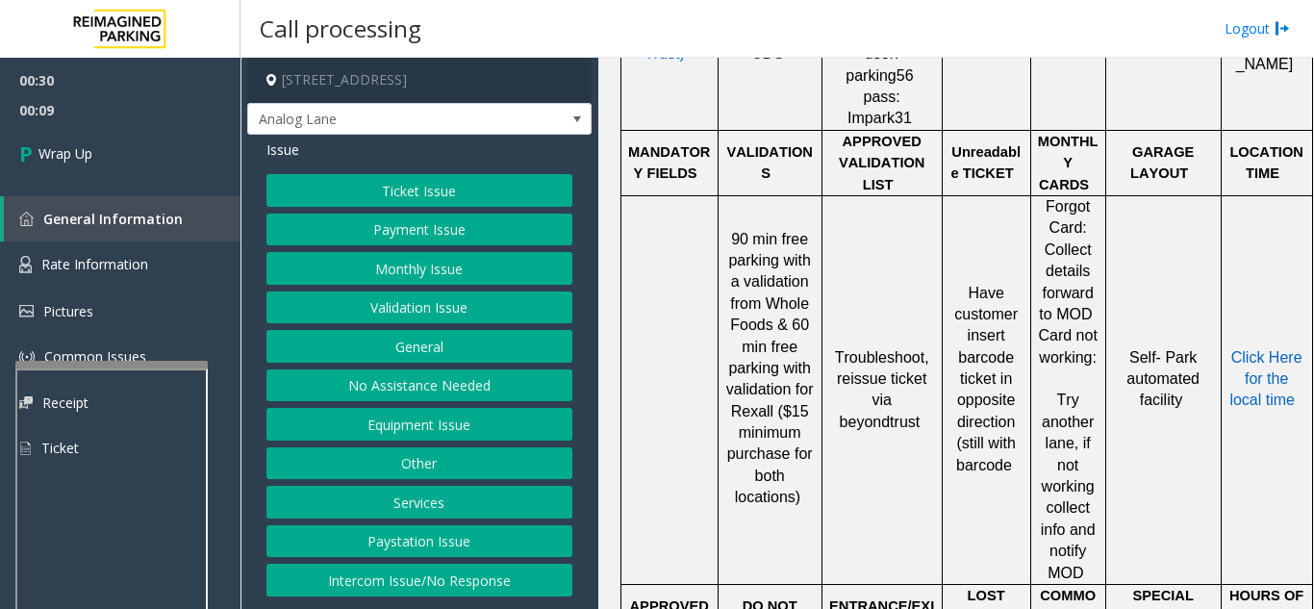
click at [416, 357] on button "General" at bounding box center [420, 346] width 306 height 33
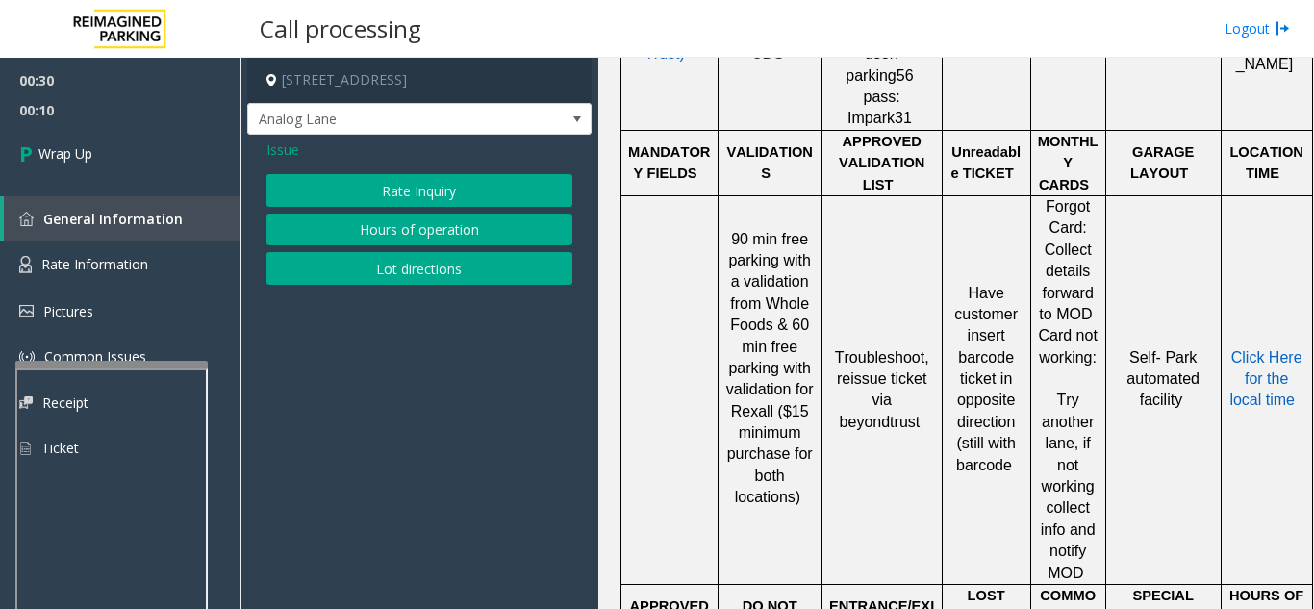
click at [278, 150] on span "Issue" at bounding box center [283, 150] width 33 height 20
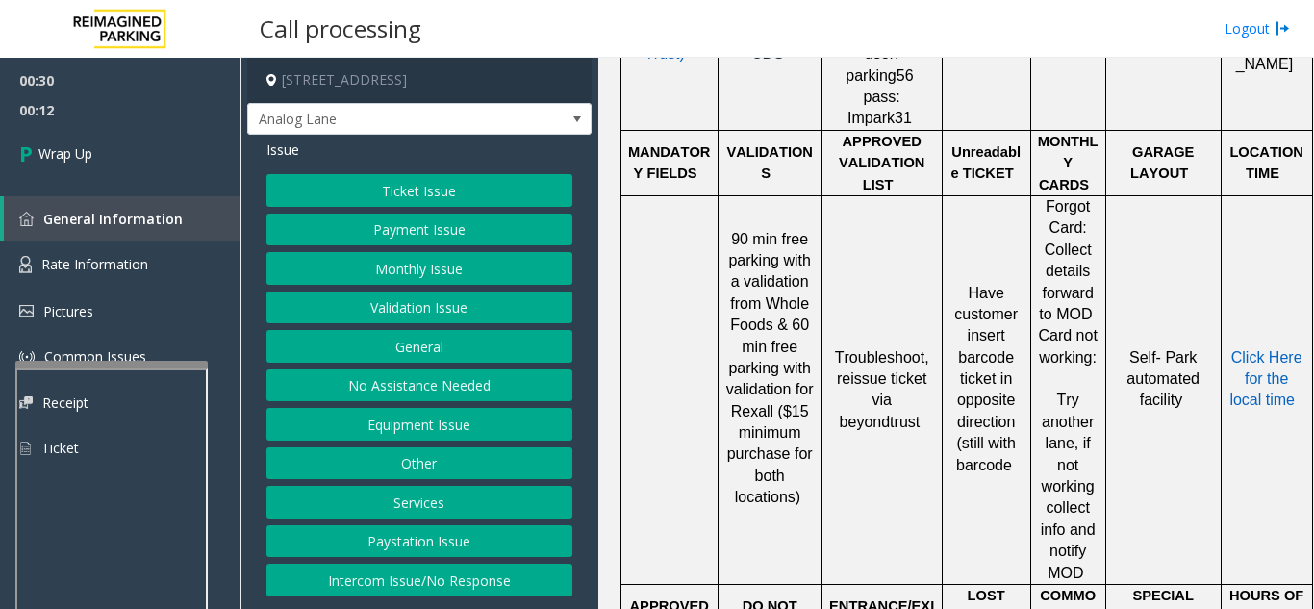
click at [432, 466] on button "Other" at bounding box center [420, 463] width 306 height 33
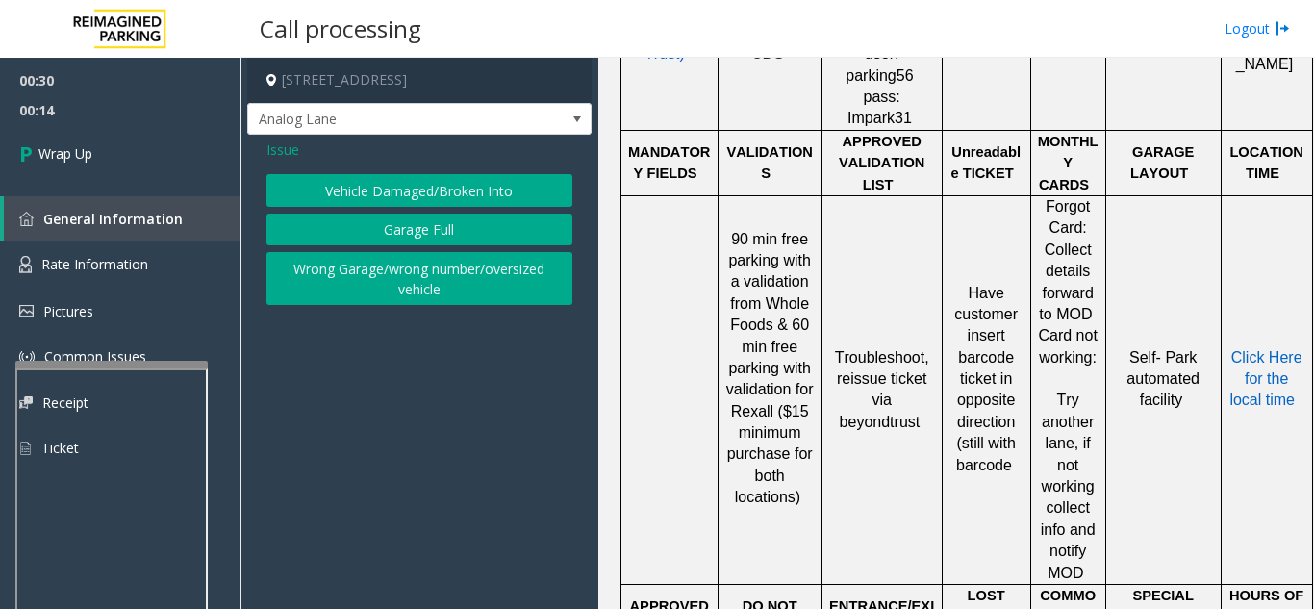
click at [280, 147] on span "Issue" at bounding box center [283, 150] width 33 height 20
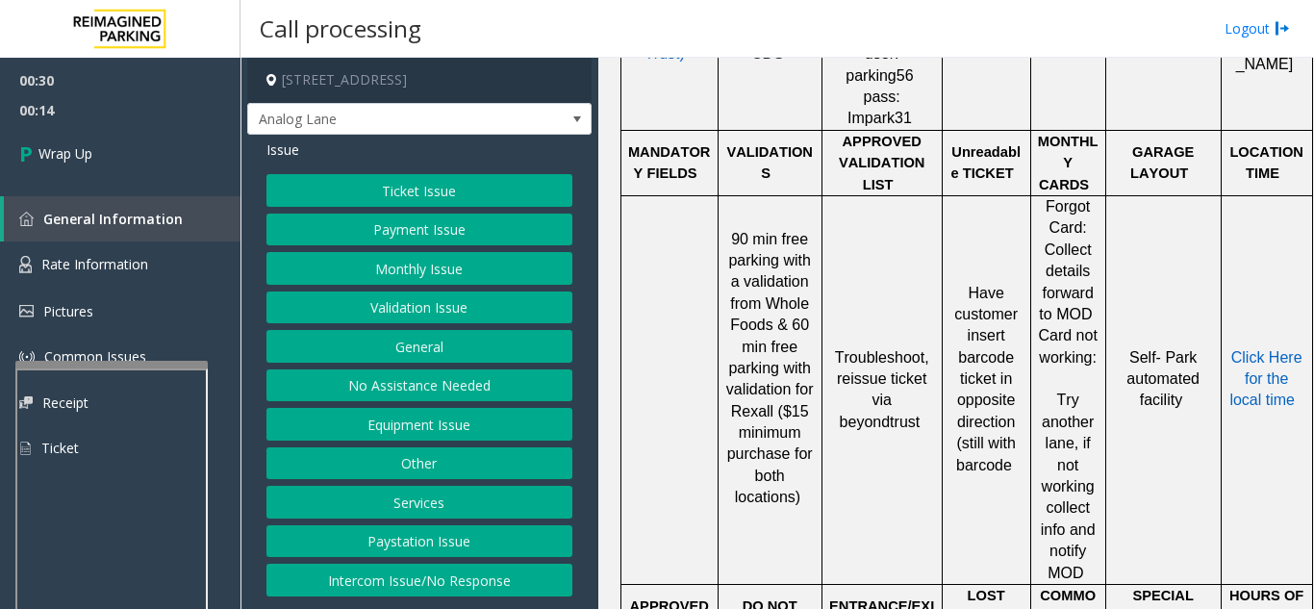
click at [434, 492] on button "Services" at bounding box center [420, 502] width 306 height 33
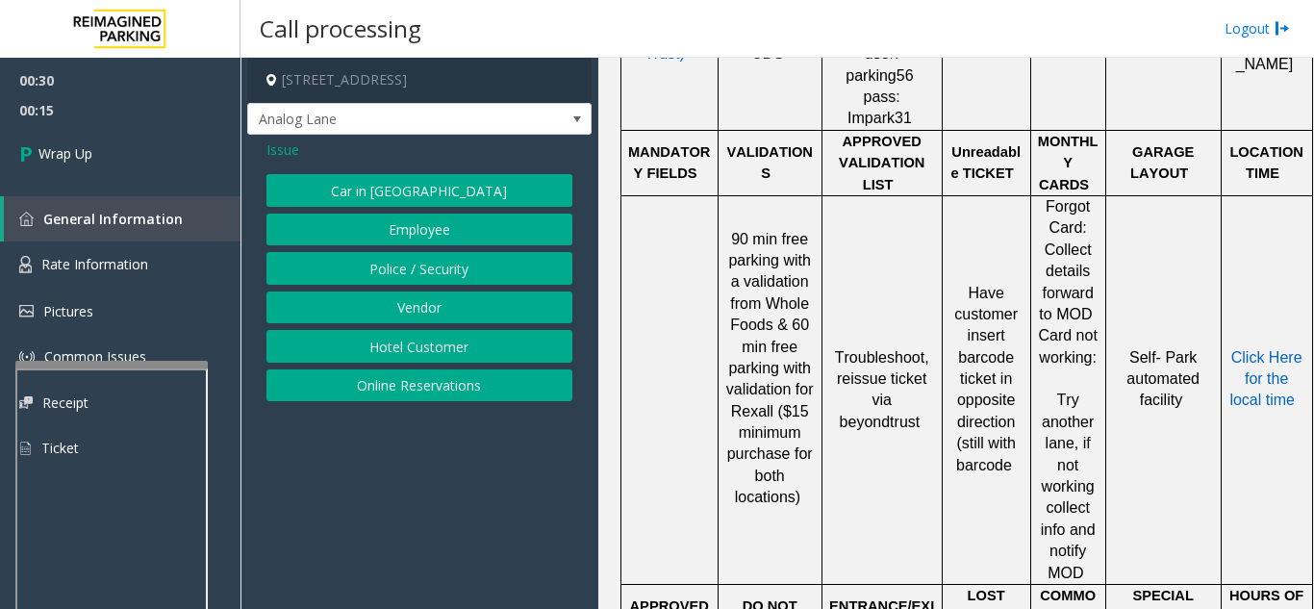
click at [442, 266] on button "Police / Security" at bounding box center [420, 268] width 306 height 33
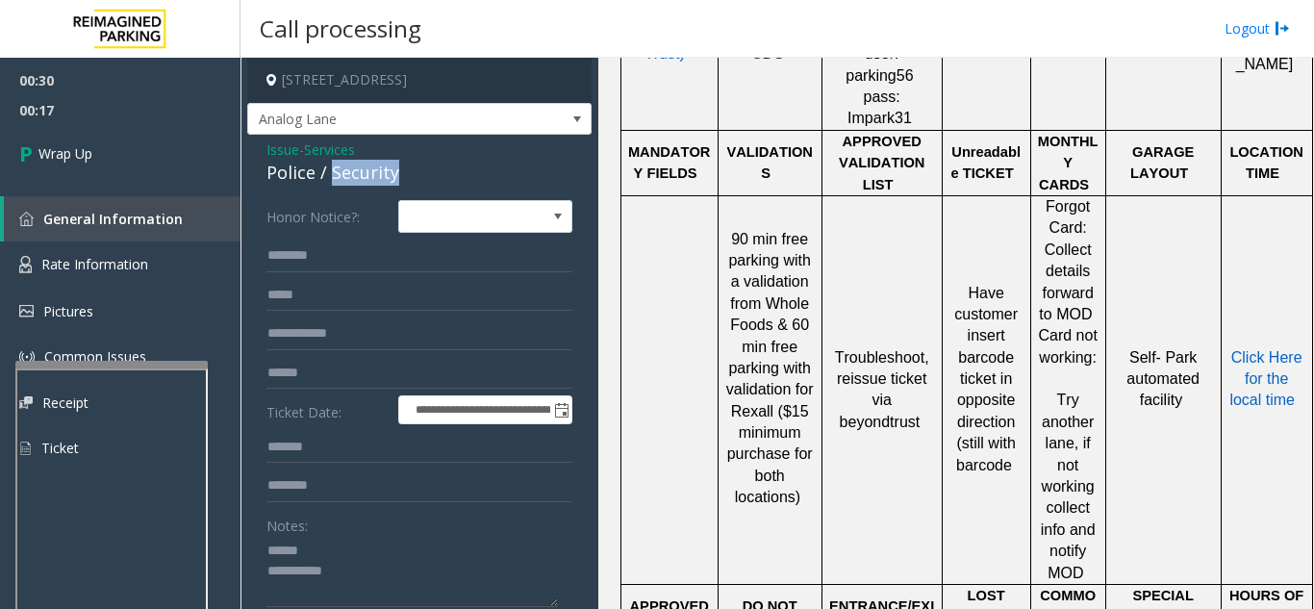
drag, startPoint x: 329, startPoint y: 174, endPoint x: 396, endPoint y: 174, distance: 67.4
click at [396, 174] on div "Police / Security" at bounding box center [420, 173] width 306 height 26
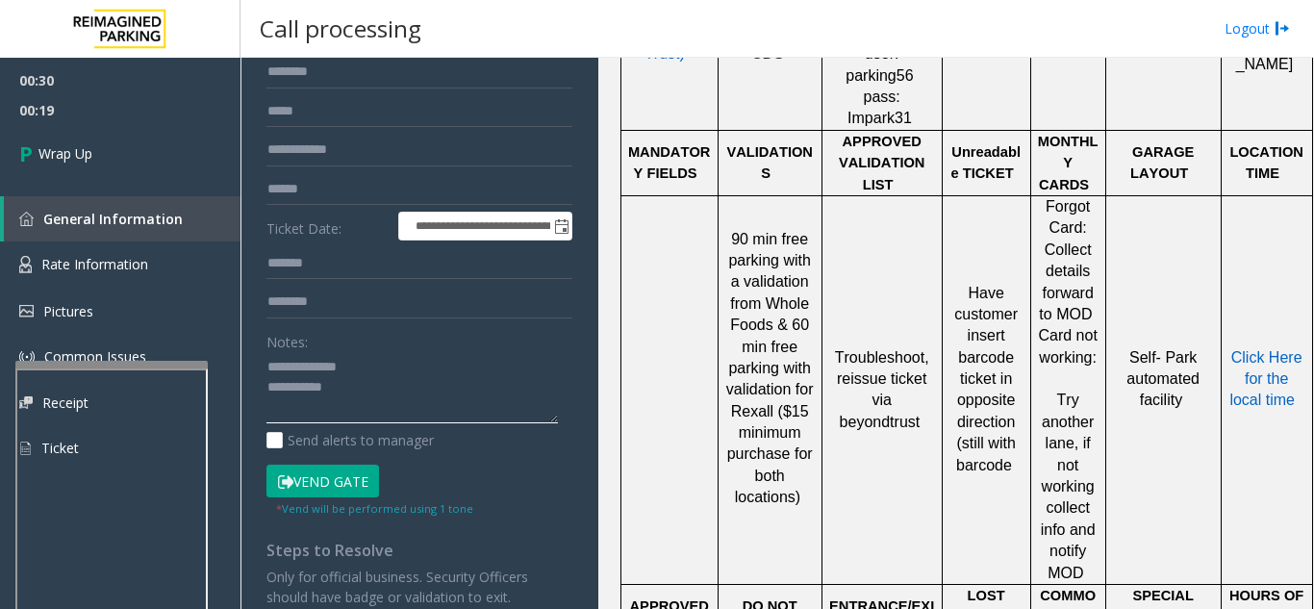
scroll to position [192, 0]
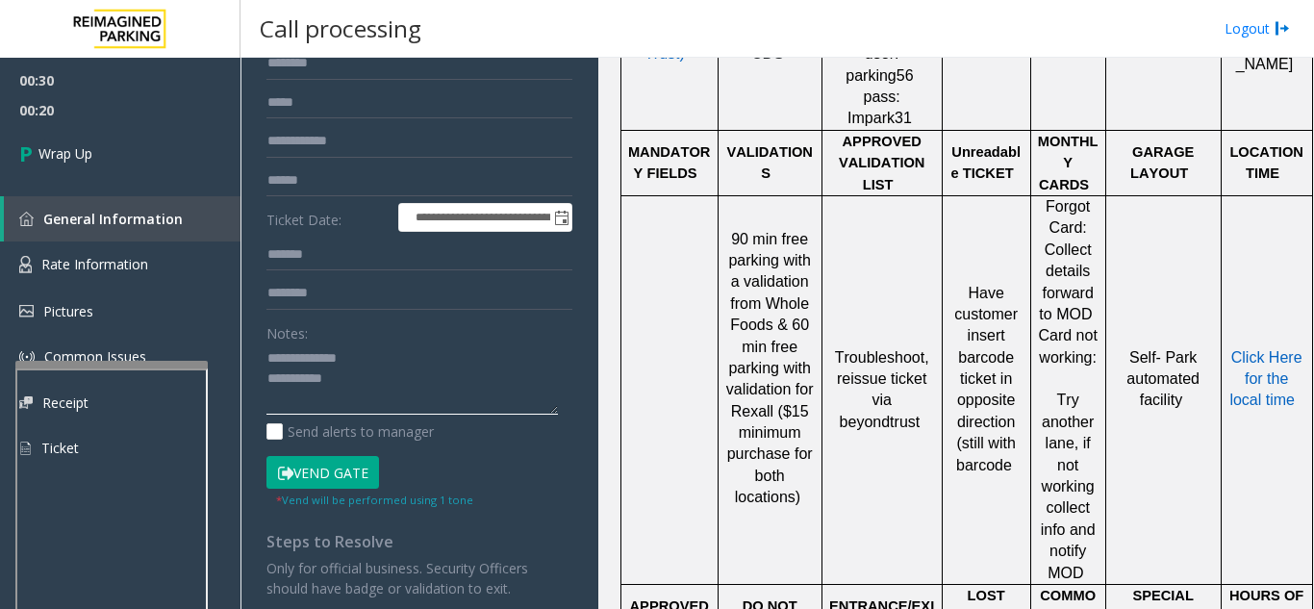
click at [403, 386] on textarea at bounding box center [413, 380] width 292 height 72
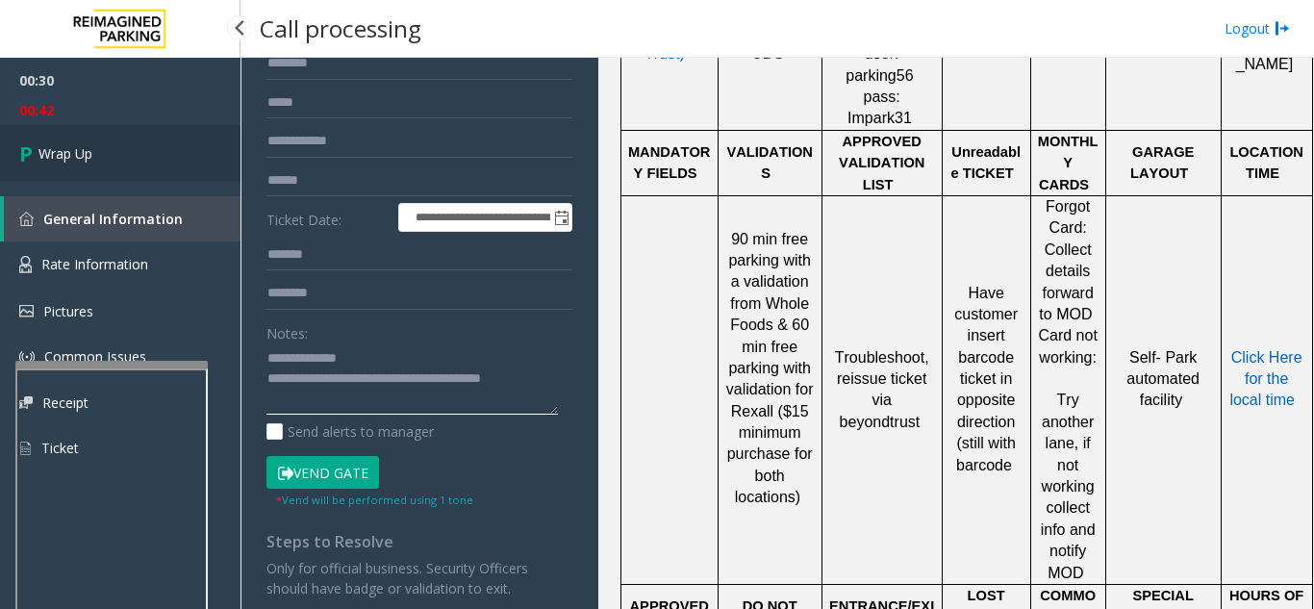
type textarea "**********"
click at [80, 143] on span "Wrap Up" at bounding box center [65, 153] width 54 height 20
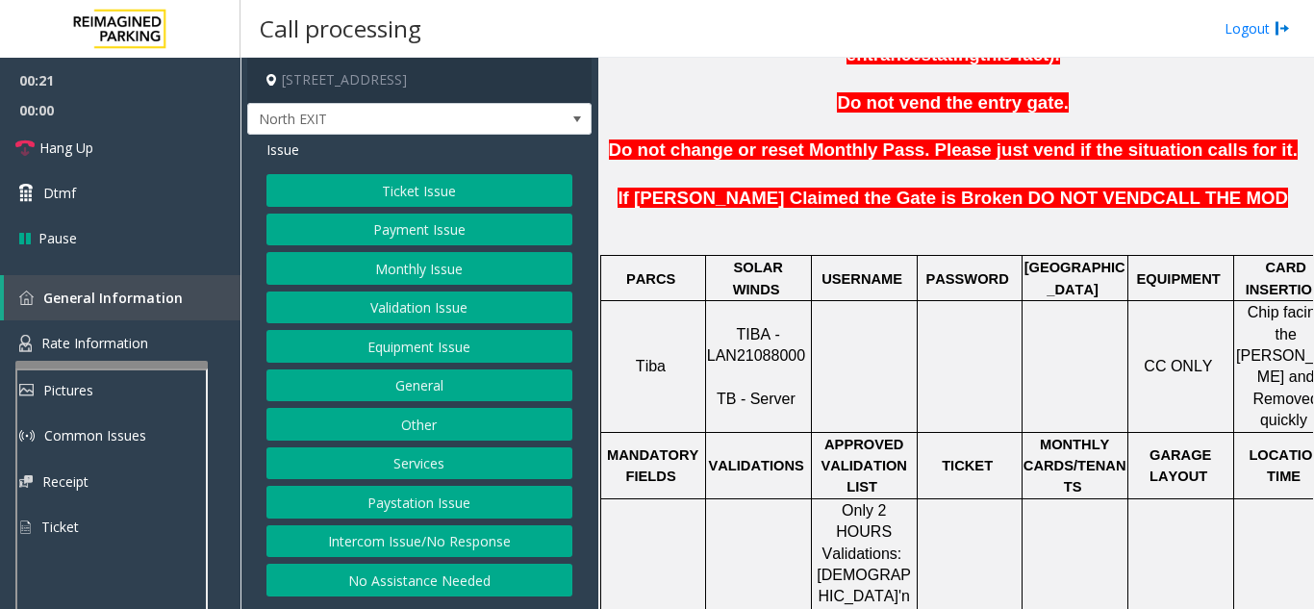
scroll to position [674, 0]
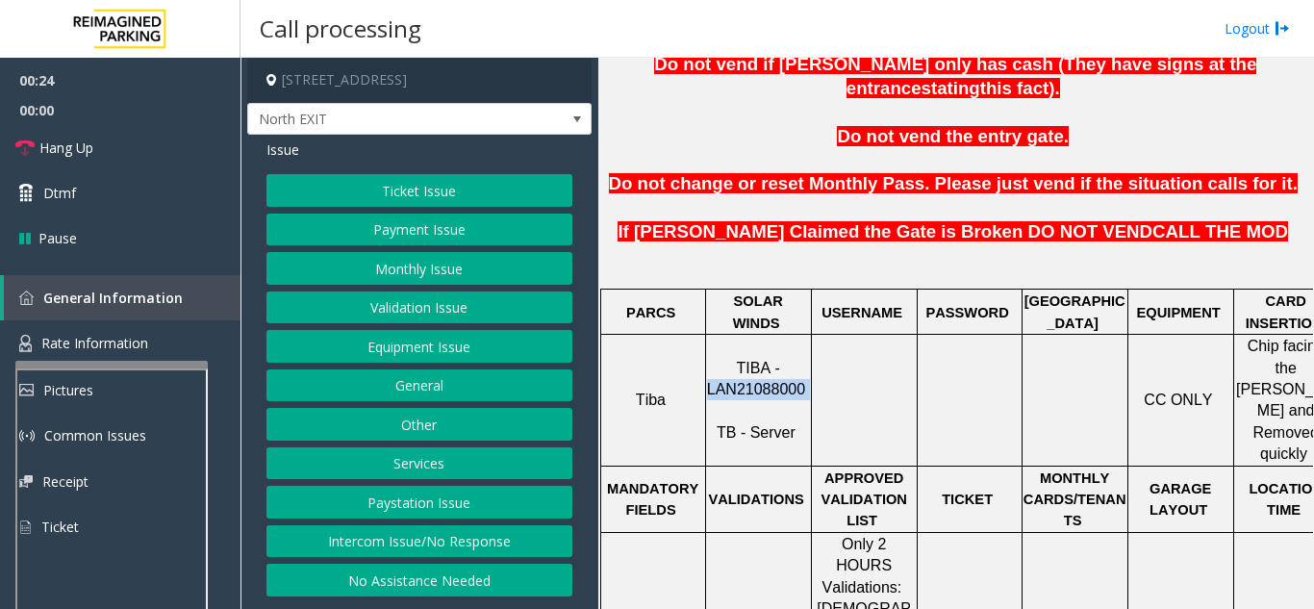
drag, startPoint x: 808, startPoint y: 321, endPoint x: 713, endPoint y: 317, distance: 95.4
click at [713, 358] on p "TIBA - LAN21088000 TB - Server" at bounding box center [758, 401] width 103 height 87
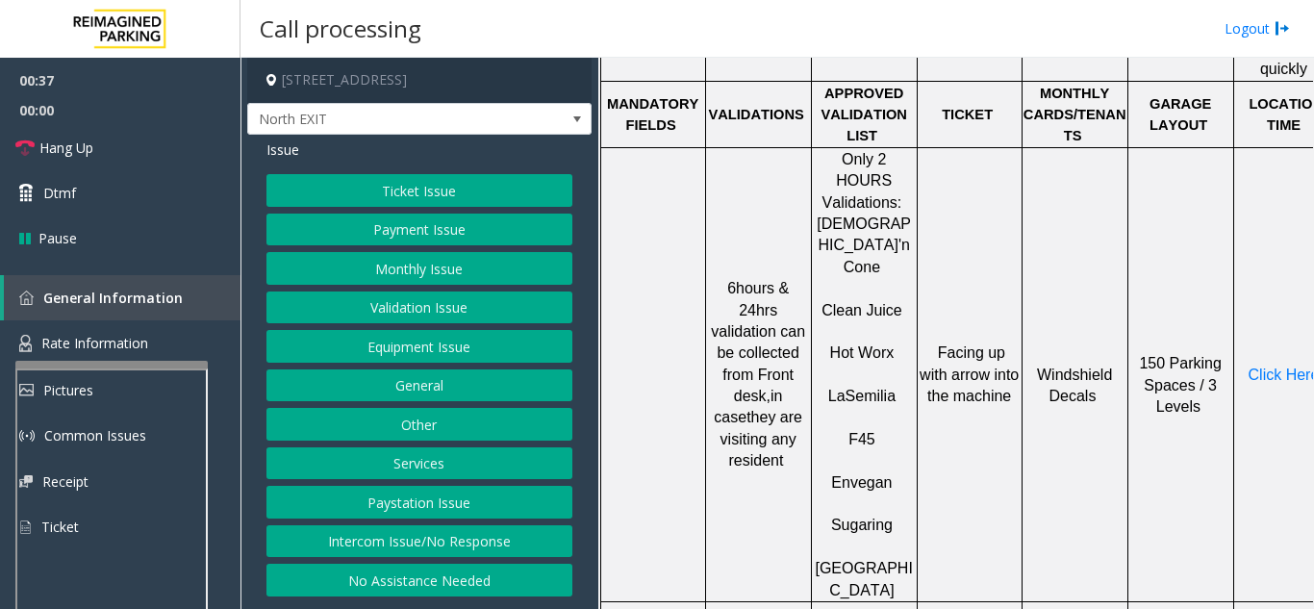
click at [400, 198] on button "Ticket Issue" at bounding box center [420, 190] width 306 height 33
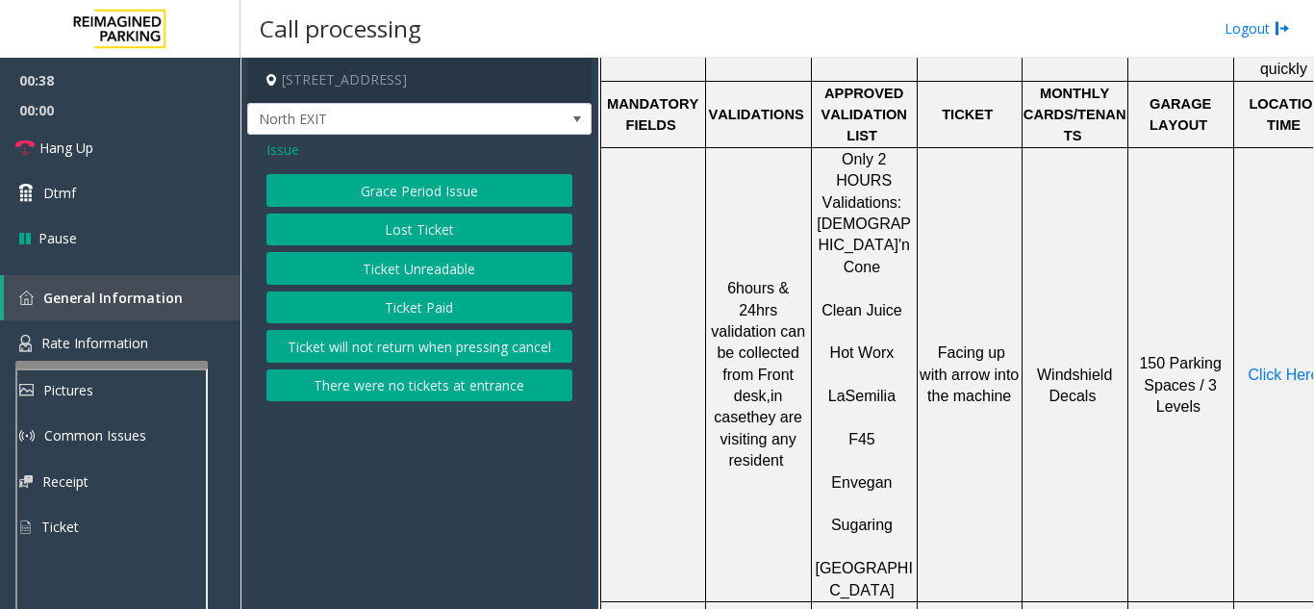
click at [373, 261] on button "Ticket Unreadable" at bounding box center [420, 268] width 306 height 33
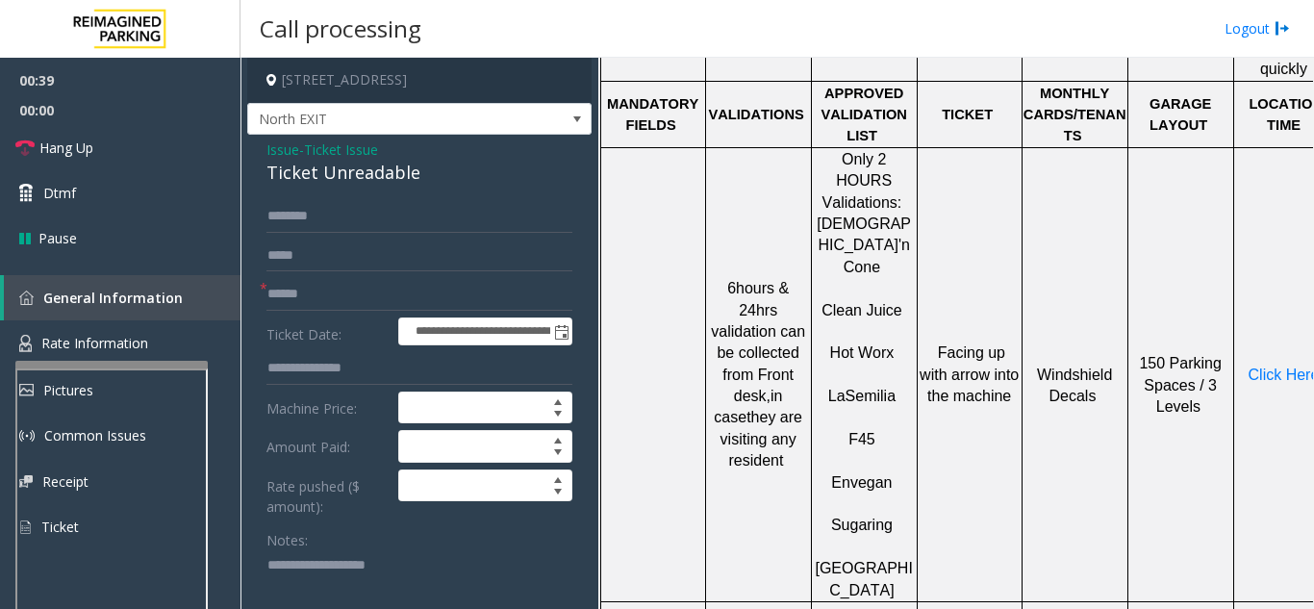
scroll to position [96, 0]
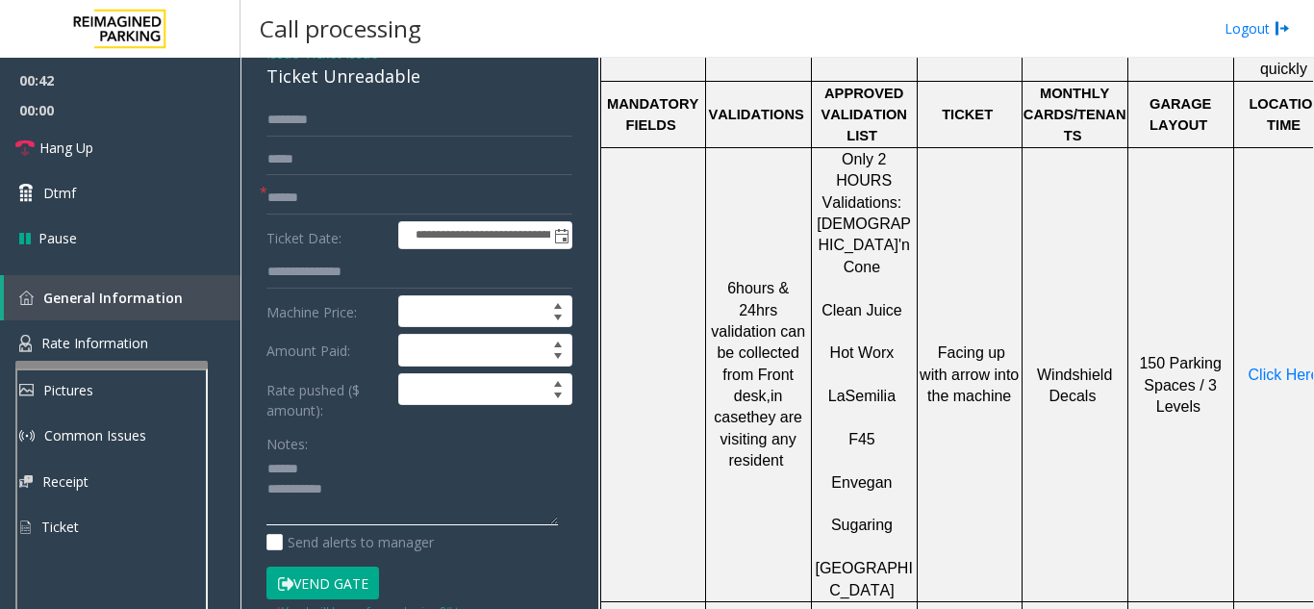
type textarea "**********"
click at [297, 198] on input "text" at bounding box center [420, 198] width 306 height 33
drag, startPoint x: 293, startPoint y: 198, endPoint x: 266, endPoint y: 205, distance: 28.7
click at [266, 205] on div "**********" at bounding box center [419, 467] width 335 height 726
type input "*******"
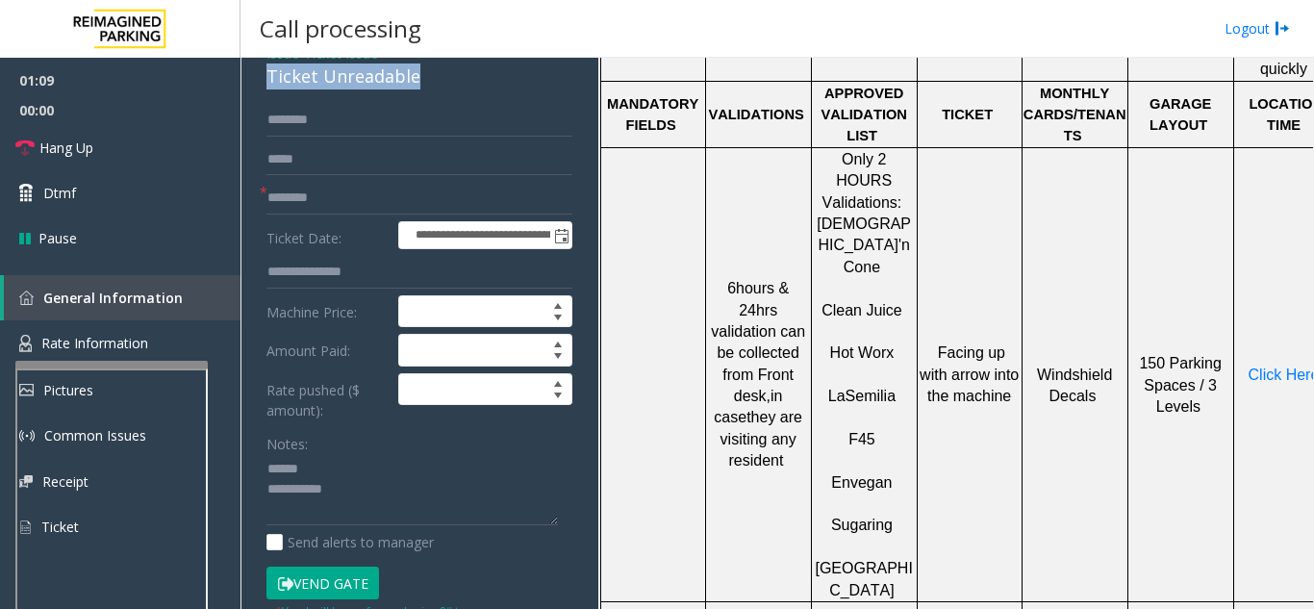
drag, startPoint x: 263, startPoint y: 76, endPoint x: 359, endPoint y: 77, distance: 96.2
click at [439, 84] on div "**********" at bounding box center [419, 443] width 344 height 811
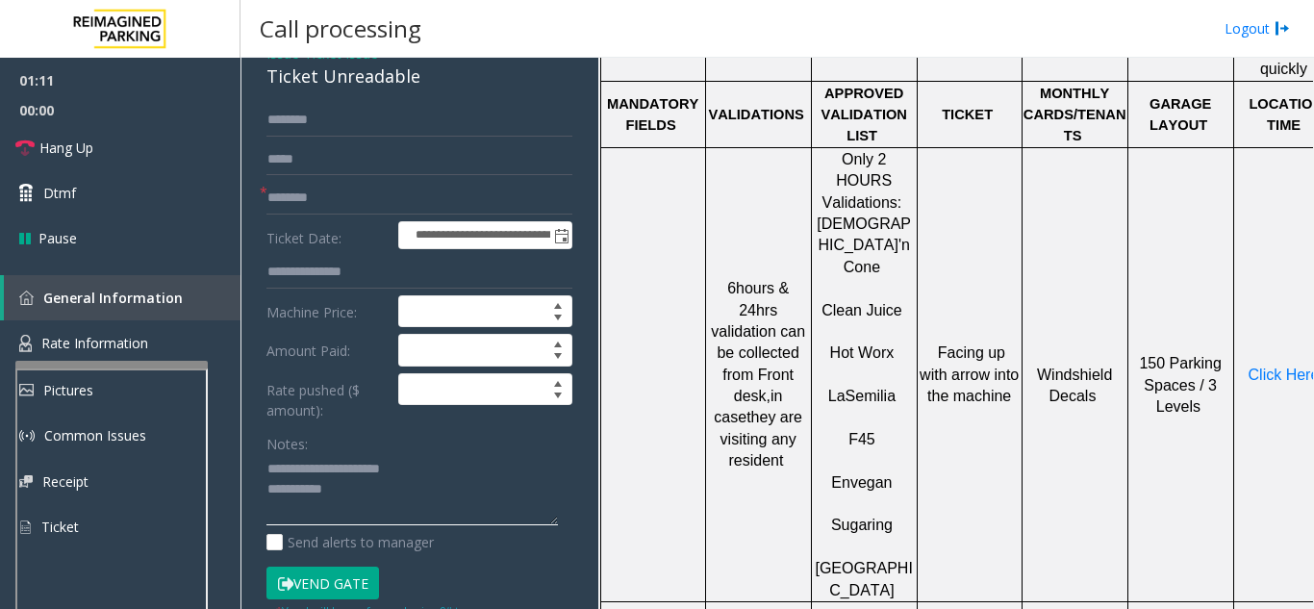
click at [385, 481] on textarea at bounding box center [413, 490] width 292 height 72
click at [128, 340] on span "Rate Information" at bounding box center [94, 343] width 107 height 18
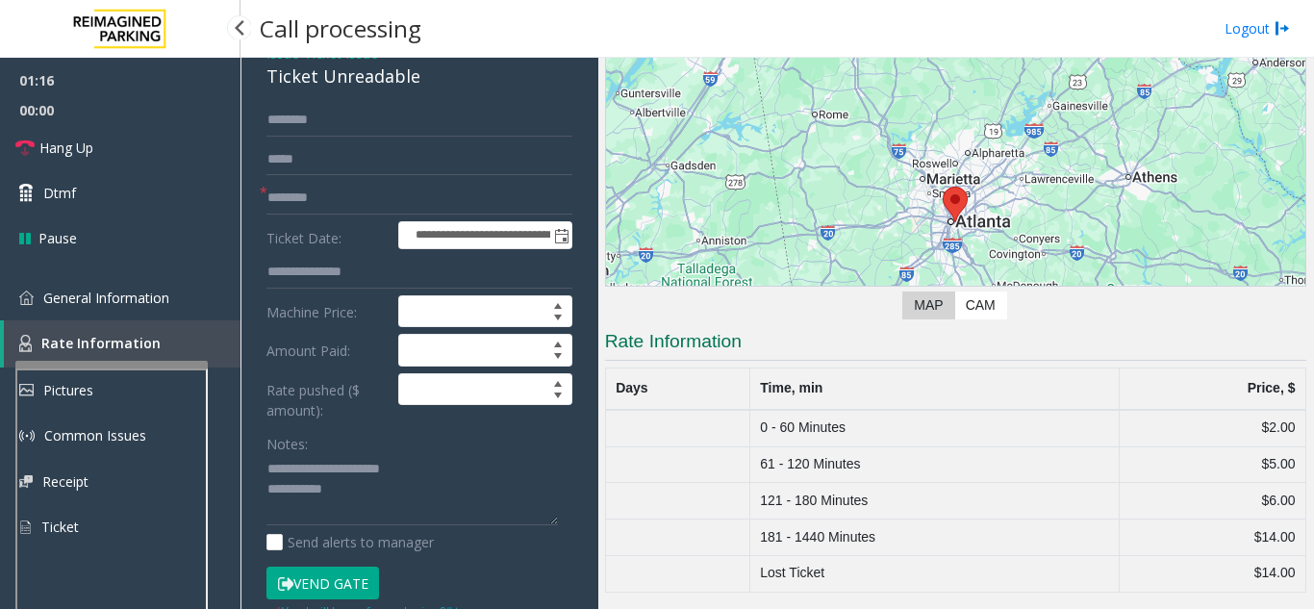
scroll to position [148, 0]
click at [141, 303] on span "General Information" at bounding box center [106, 298] width 126 height 18
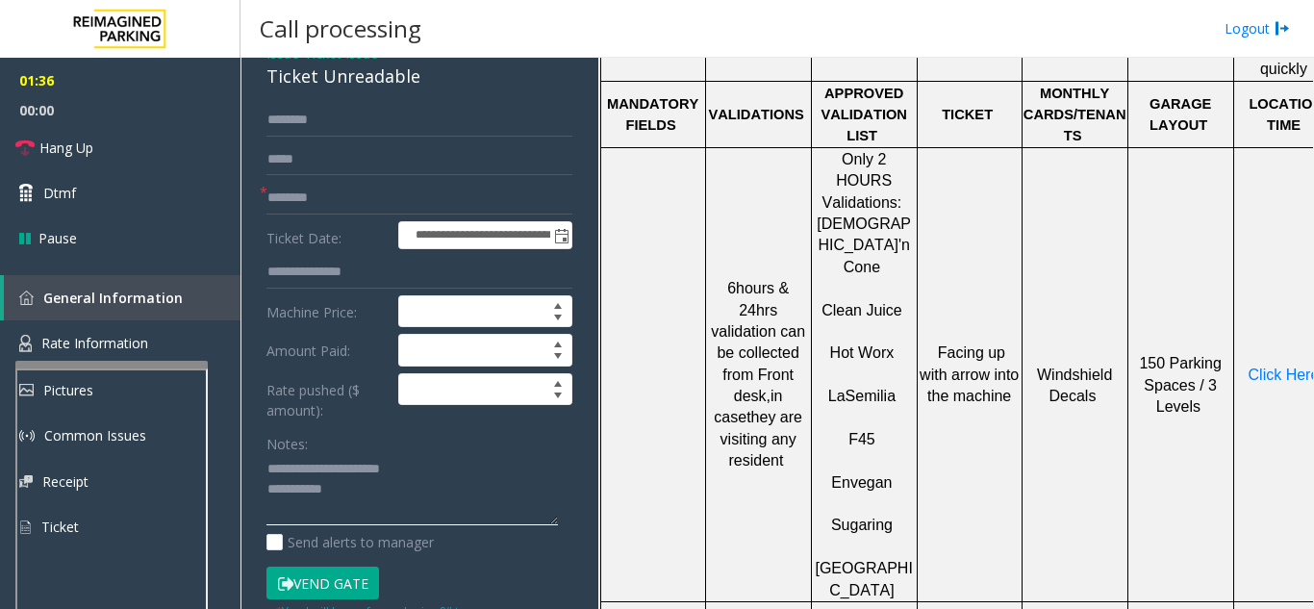
click at [377, 499] on textarea at bounding box center [413, 490] width 292 height 72
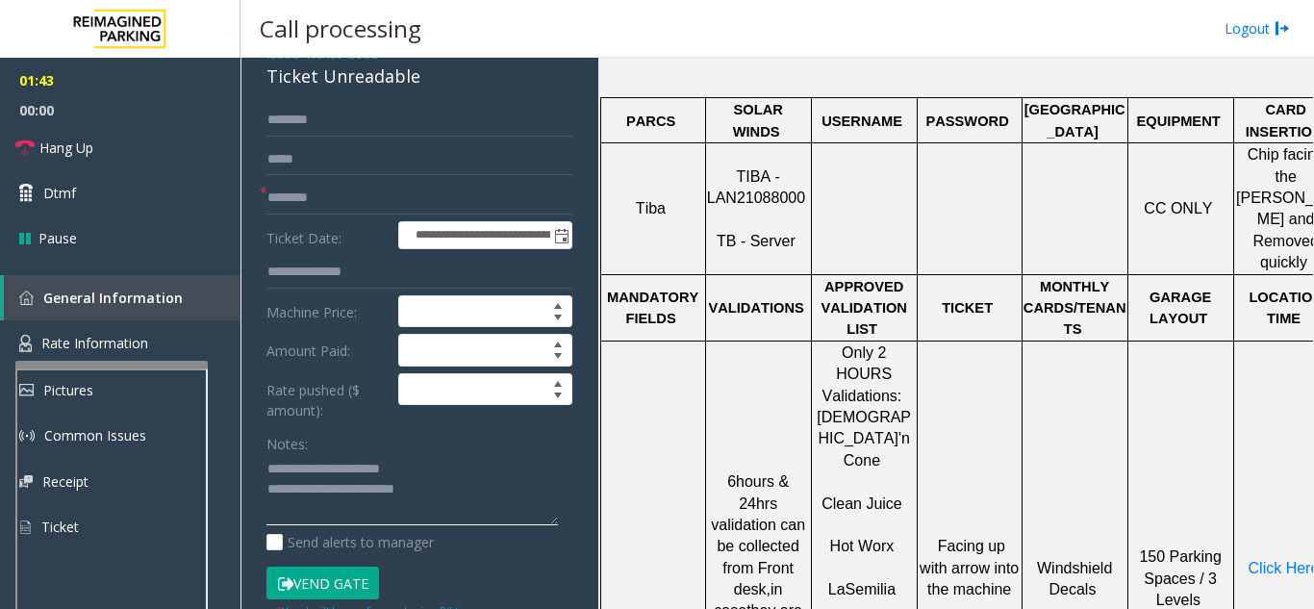
scroll to position [674, 0]
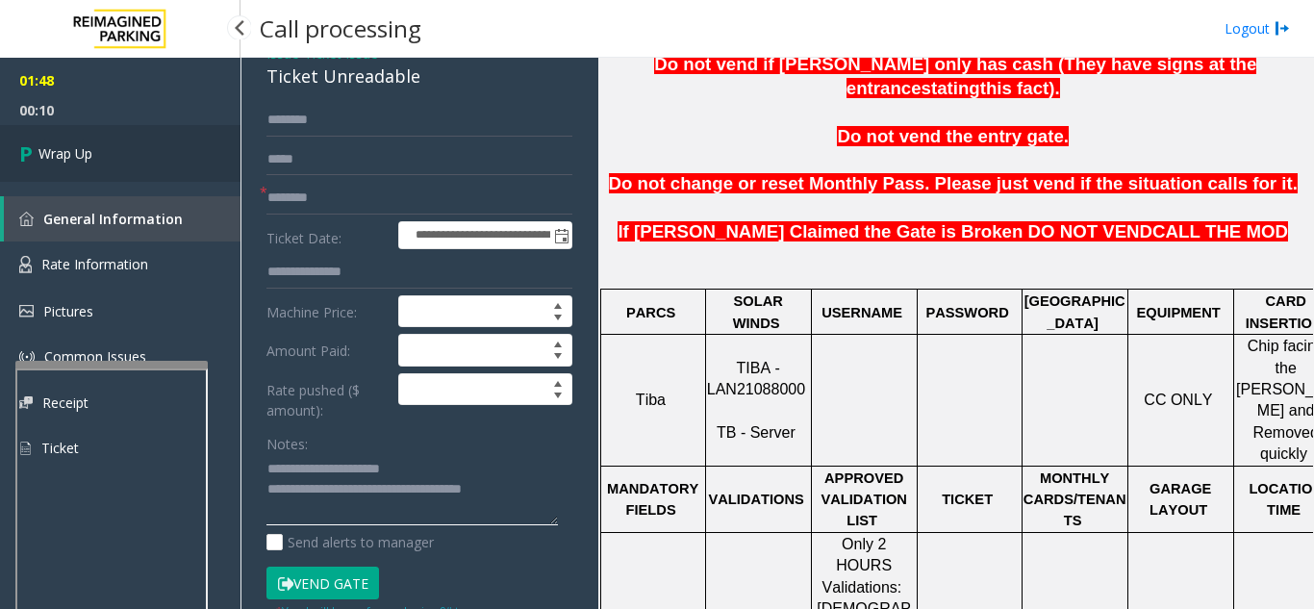
type textarea "**********"
click at [84, 141] on link "Wrap Up" at bounding box center [120, 153] width 241 height 57
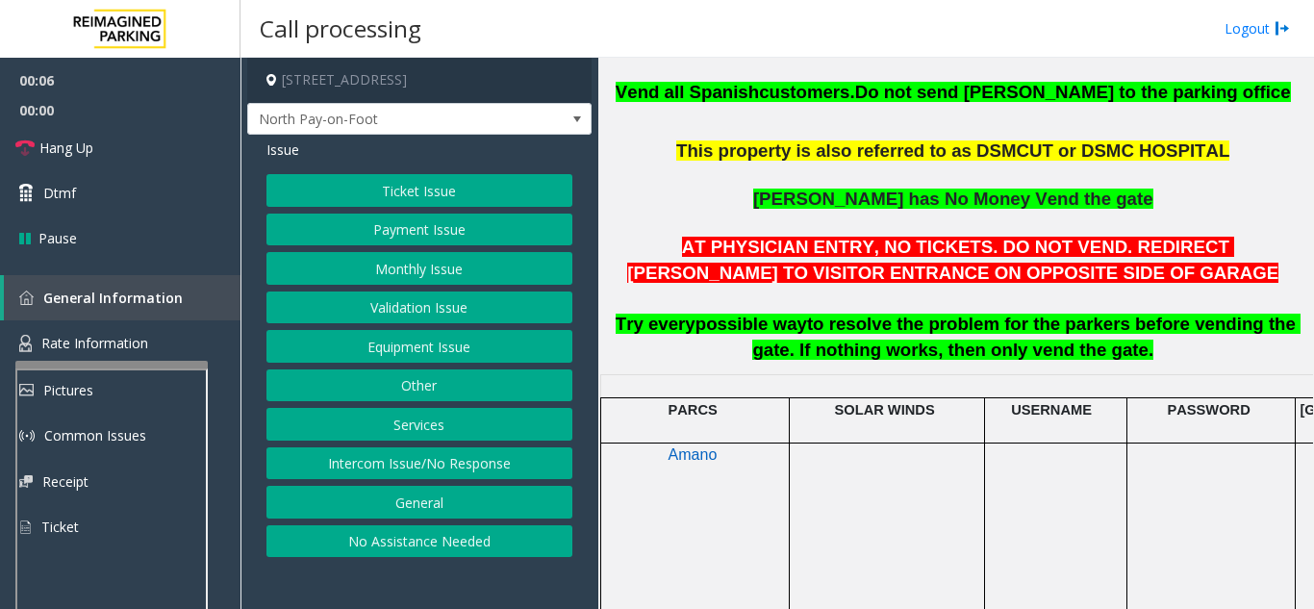
scroll to position [577, 0]
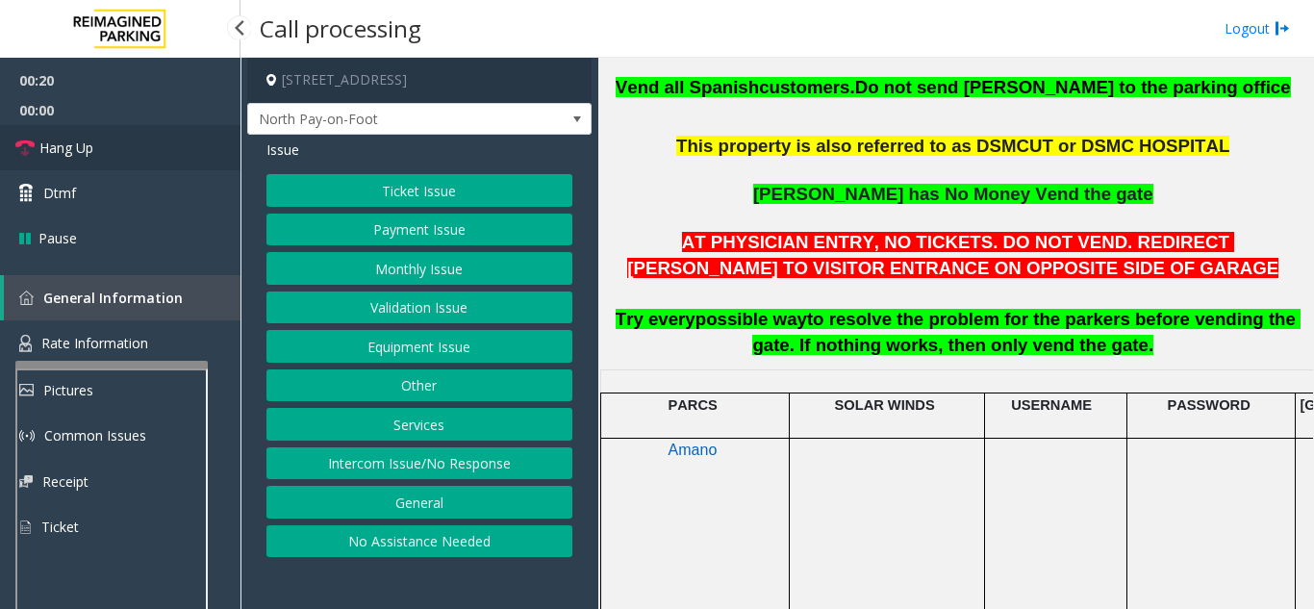
click at [139, 160] on link "Hang Up" at bounding box center [120, 147] width 241 height 45
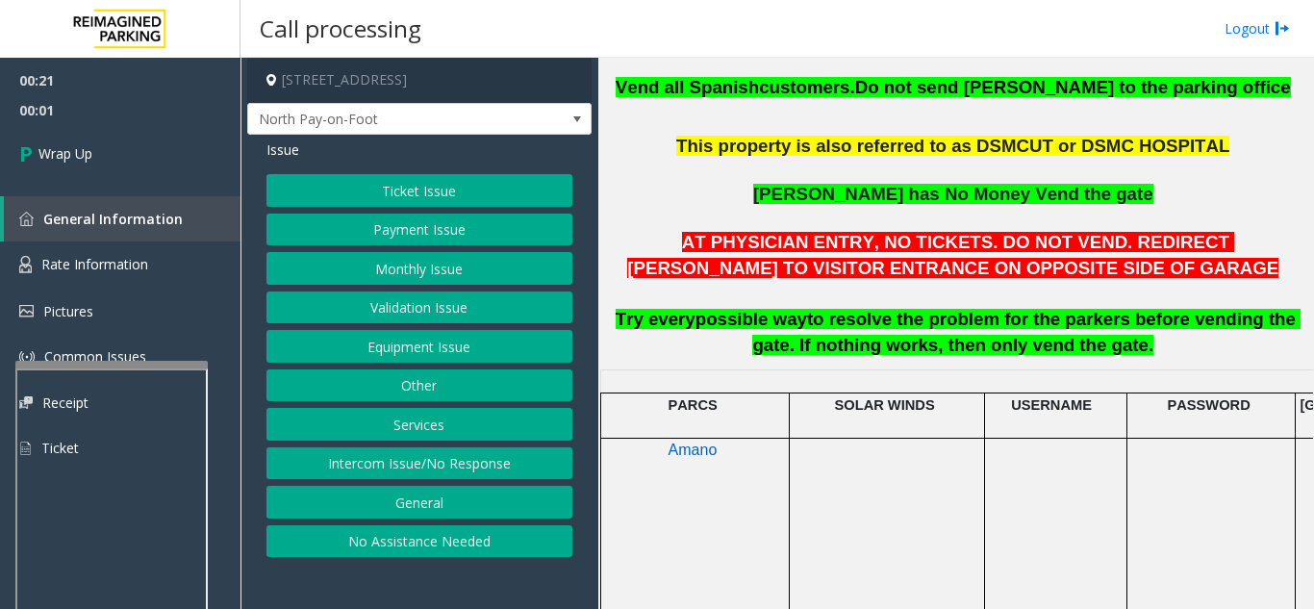
click at [447, 450] on button "Intercom Issue/No Response" at bounding box center [420, 463] width 306 height 33
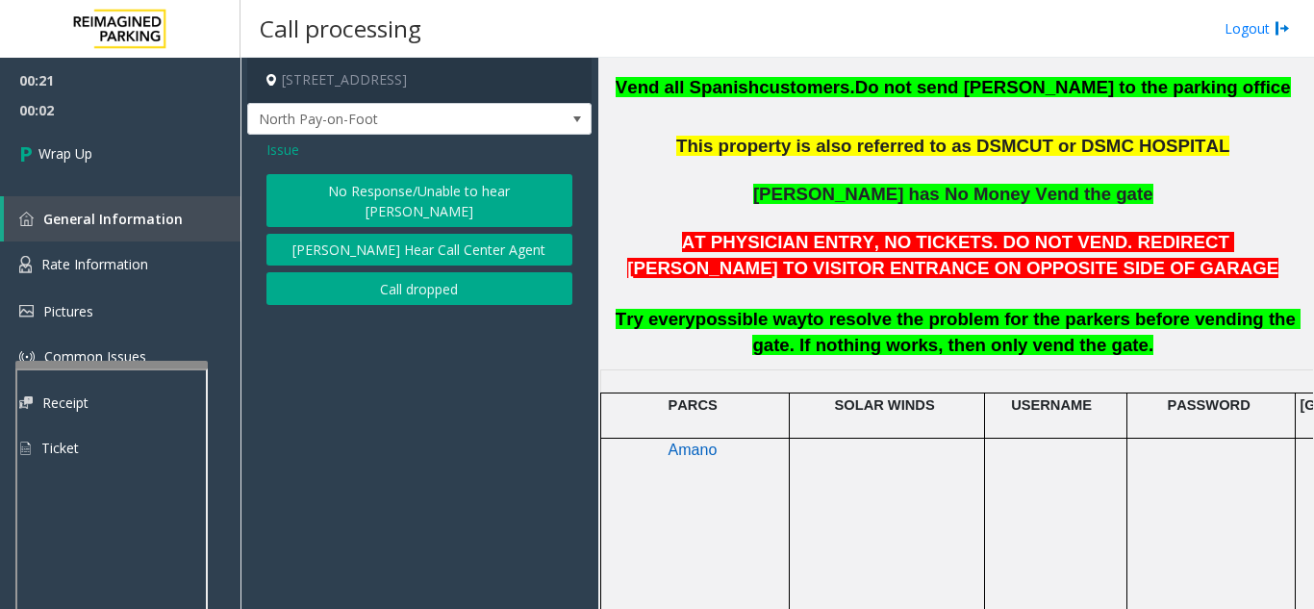
click at [383, 182] on button "No Response/Unable to hear [PERSON_NAME]" at bounding box center [420, 200] width 306 height 53
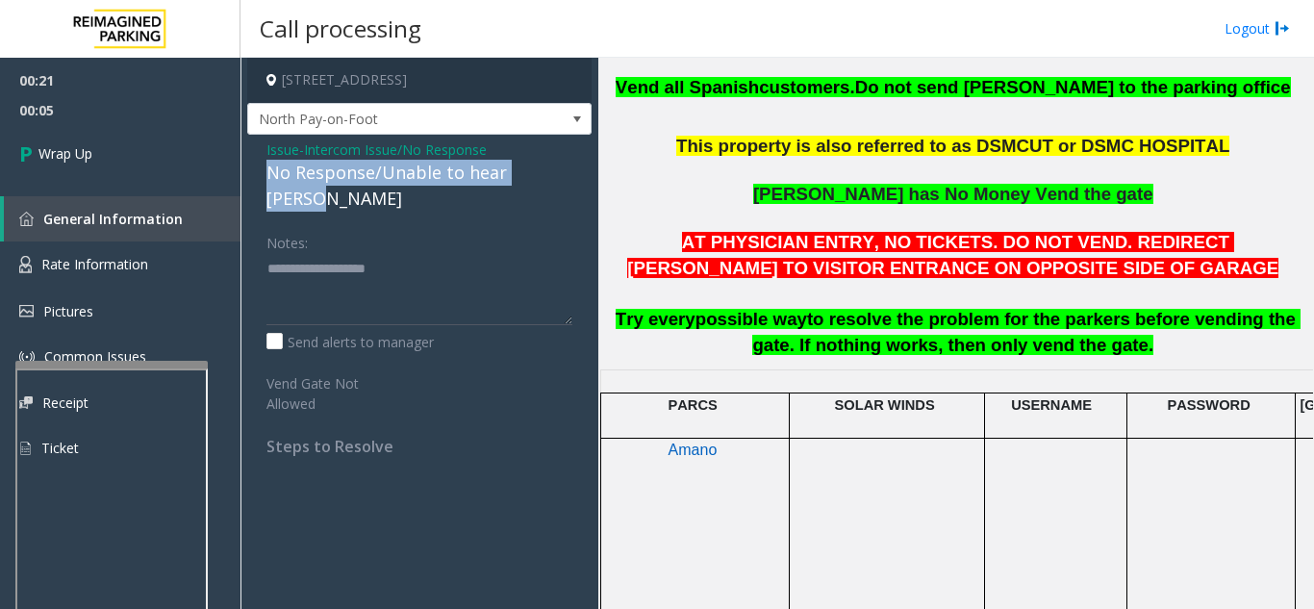
drag, startPoint x: 279, startPoint y: 167, endPoint x: 555, endPoint y: 173, distance: 276.2
click at [555, 173] on div "Issue - Intercom Issue/No Response No Response/Unable to hear [PERSON_NAME] Not…" at bounding box center [419, 305] width 344 height 341
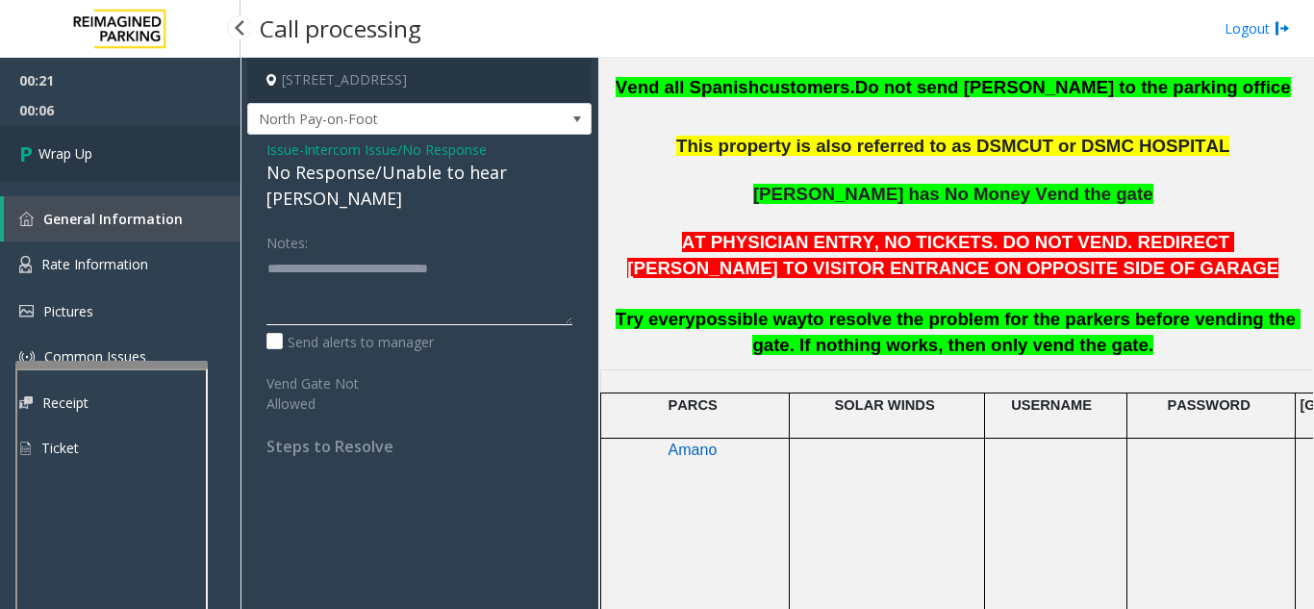
type textarea "**********"
click at [119, 132] on link "Wrap Up" at bounding box center [120, 153] width 241 height 57
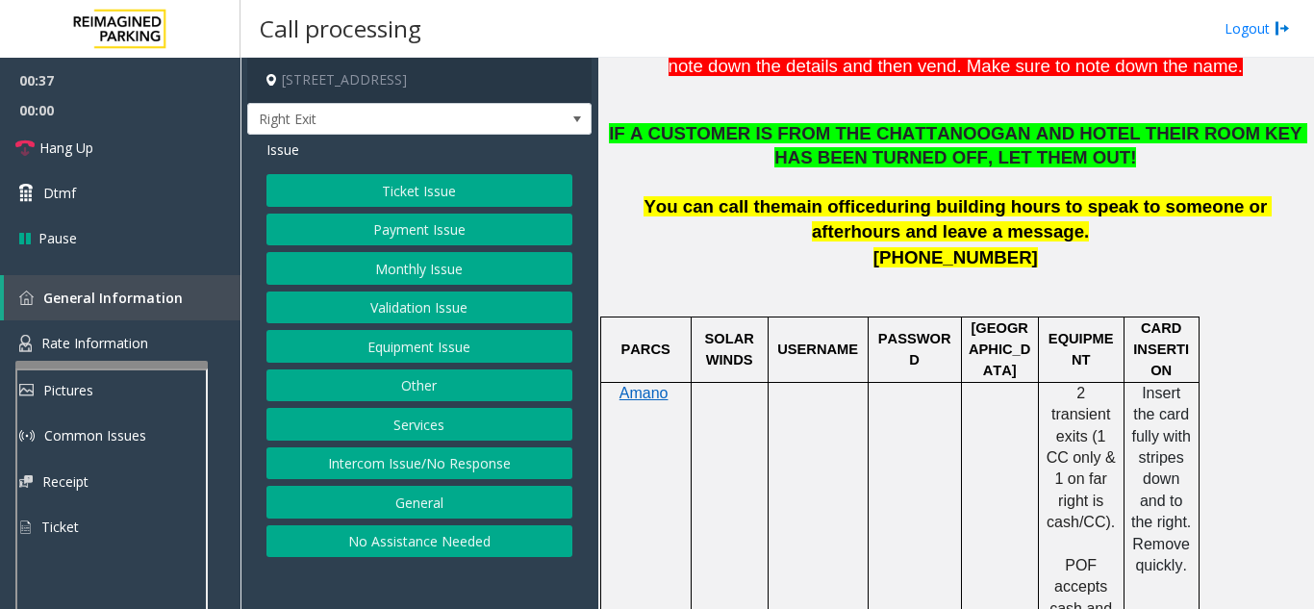
scroll to position [866, 0]
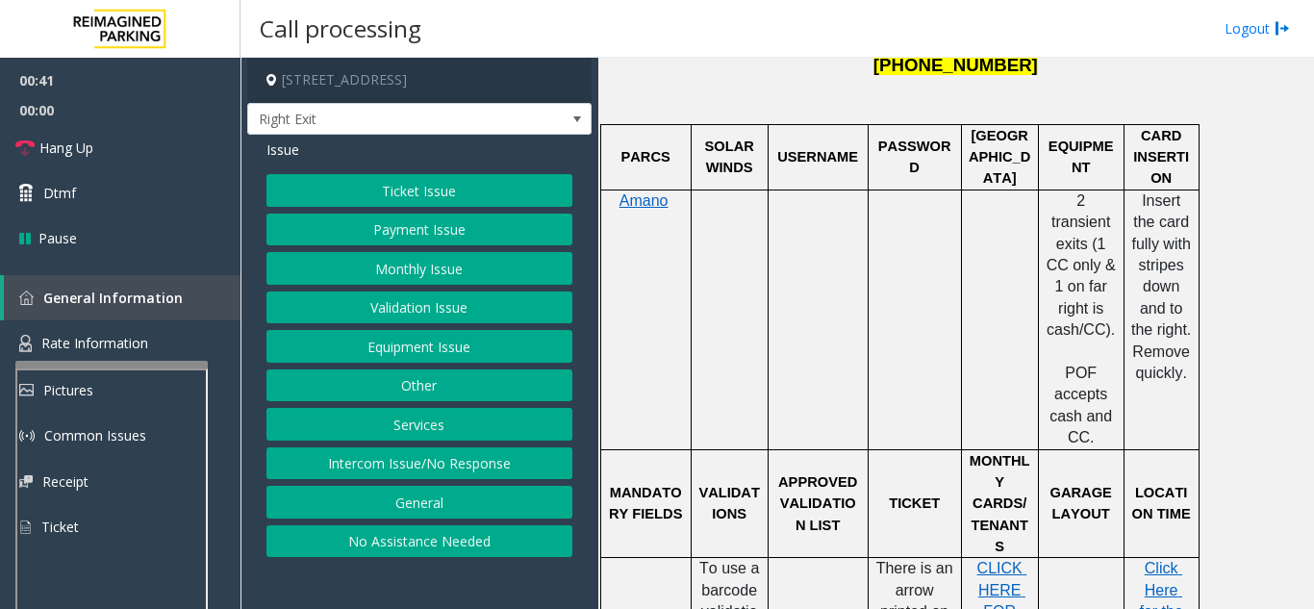
click at [420, 236] on button "Payment Issue" at bounding box center [420, 230] width 306 height 33
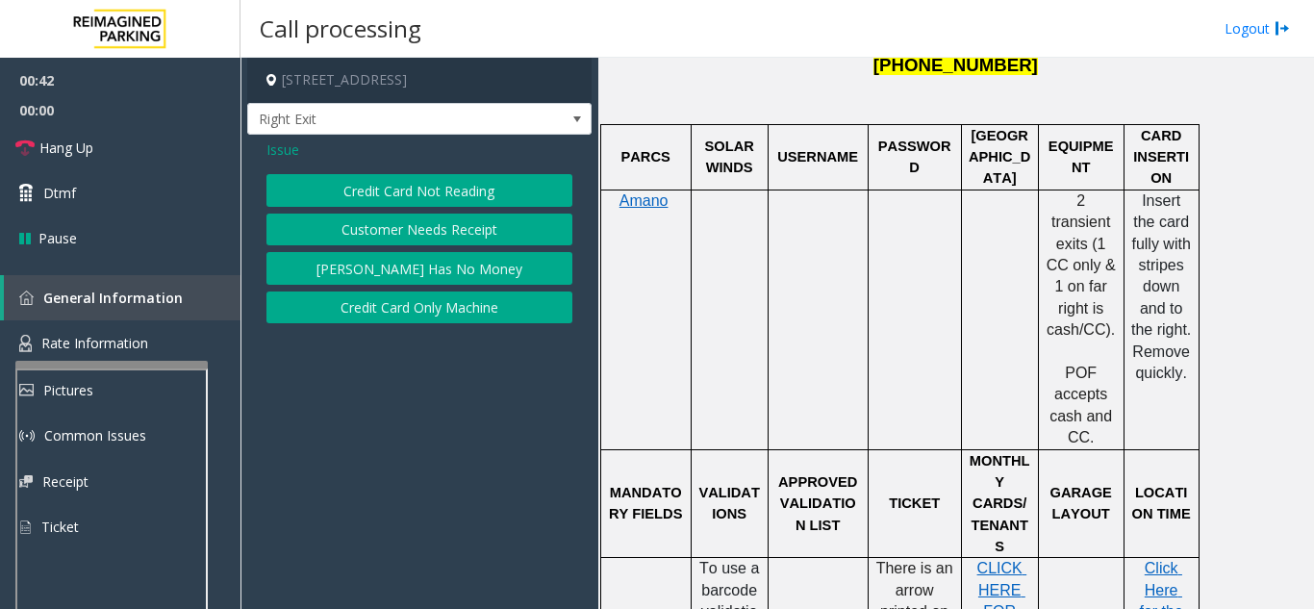
click at [432, 195] on button "Credit Card Not Reading" at bounding box center [420, 190] width 306 height 33
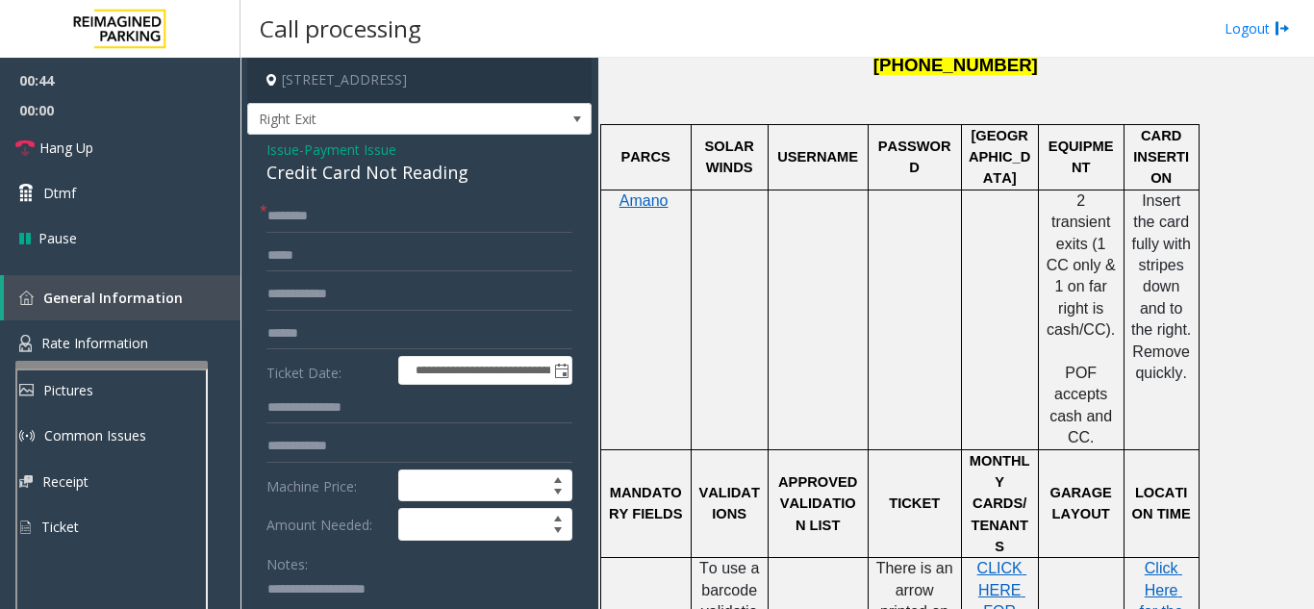
scroll to position [45, 0]
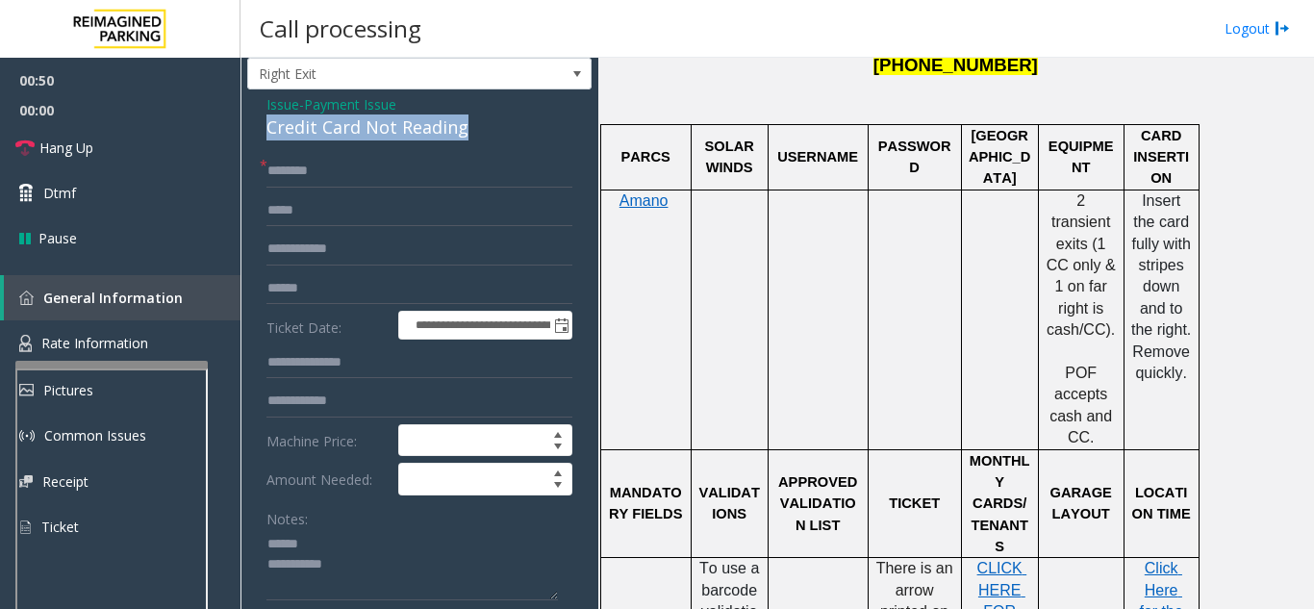
drag, startPoint x: 261, startPoint y: 128, endPoint x: 491, endPoint y: 134, distance: 230.0
click at [491, 134] on div "**********" at bounding box center [419, 567] width 344 height 956
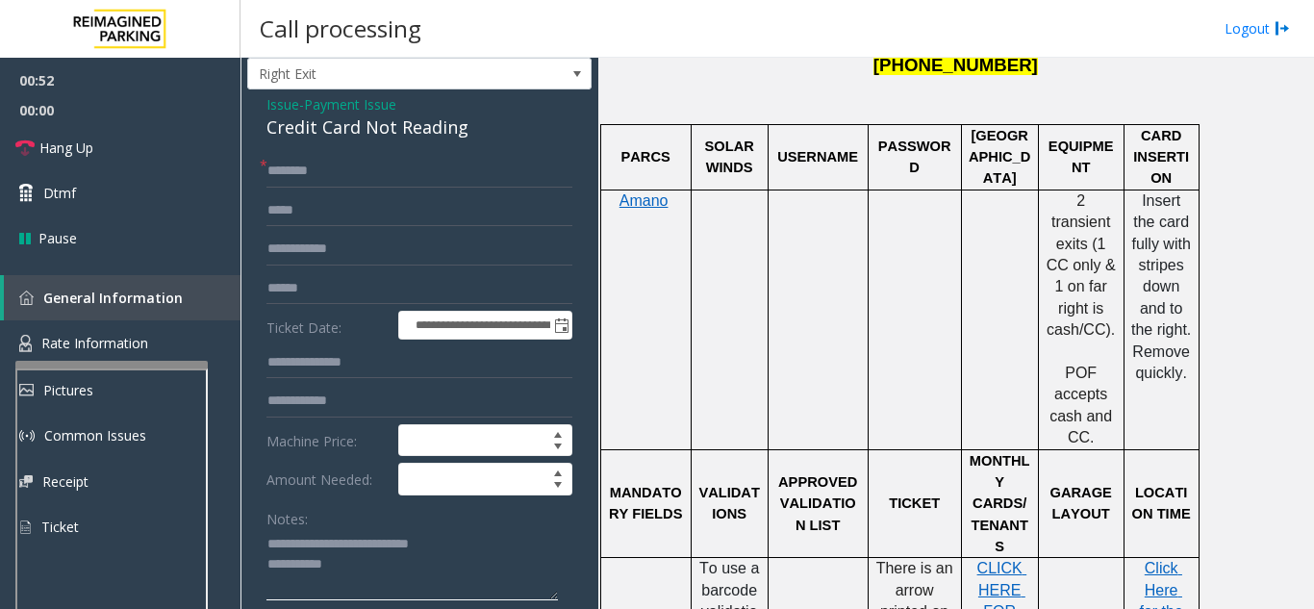
type textarea "**********"
click at [368, 174] on input "text" at bounding box center [420, 171] width 306 height 33
type input "********"
click at [378, 288] on input "text" at bounding box center [420, 288] width 306 height 33
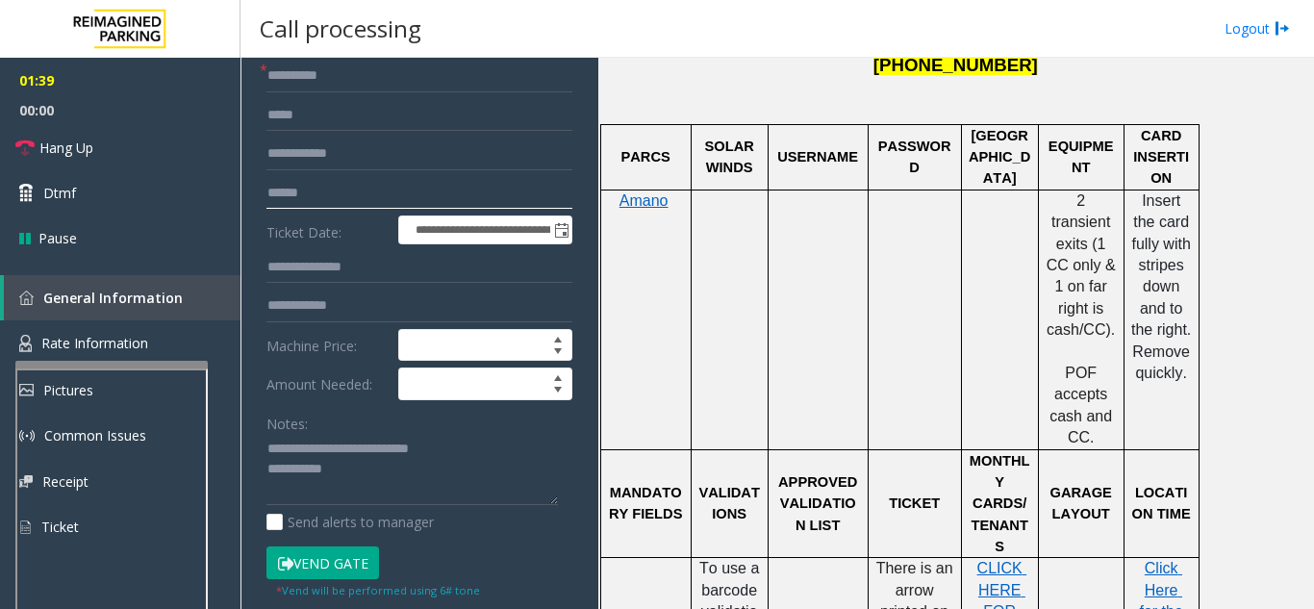
scroll to position [141, 0]
click at [322, 561] on button "Vend Gate" at bounding box center [323, 562] width 113 height 33
click at [388, 470] on textarea at bounding box center [413, 469] width 292 height 72
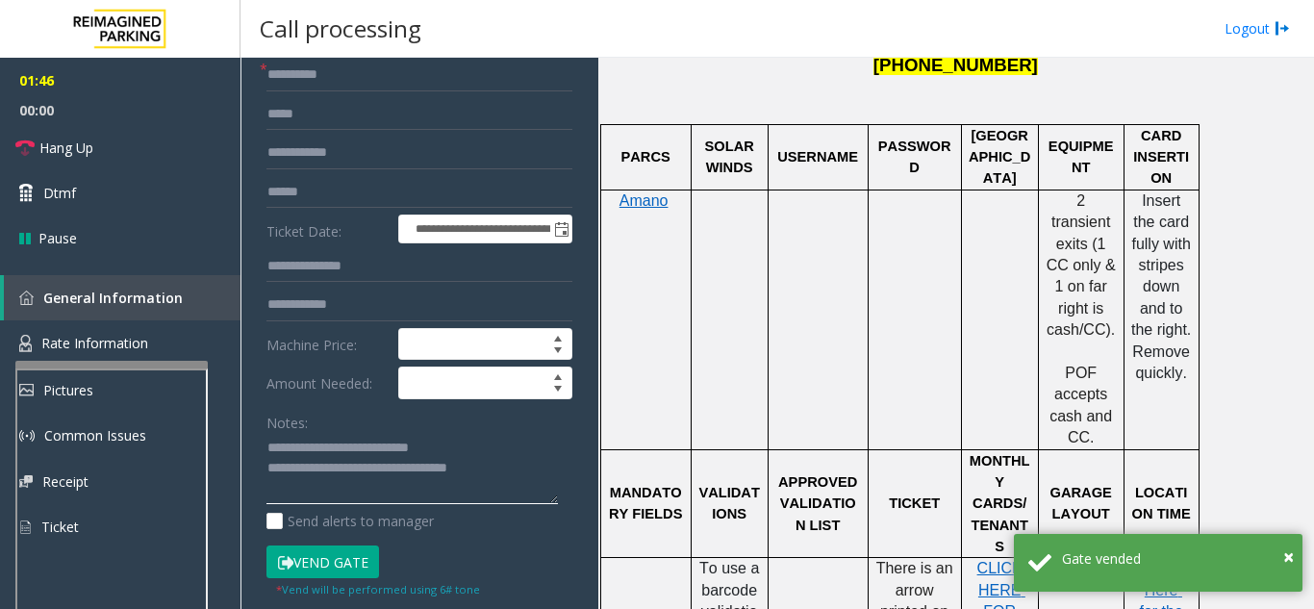
type textarea "**********"
click at [349, 400] on form "**********" at bounding box center [420, 345] width 306 height 573
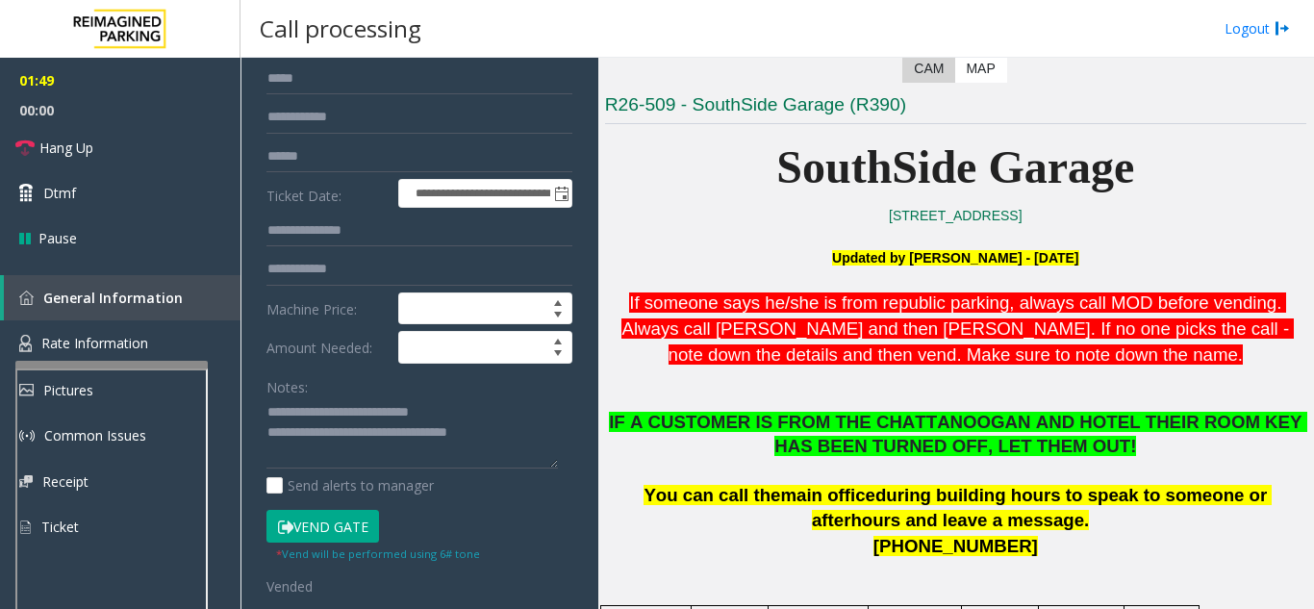
scroll to position [192, 0]
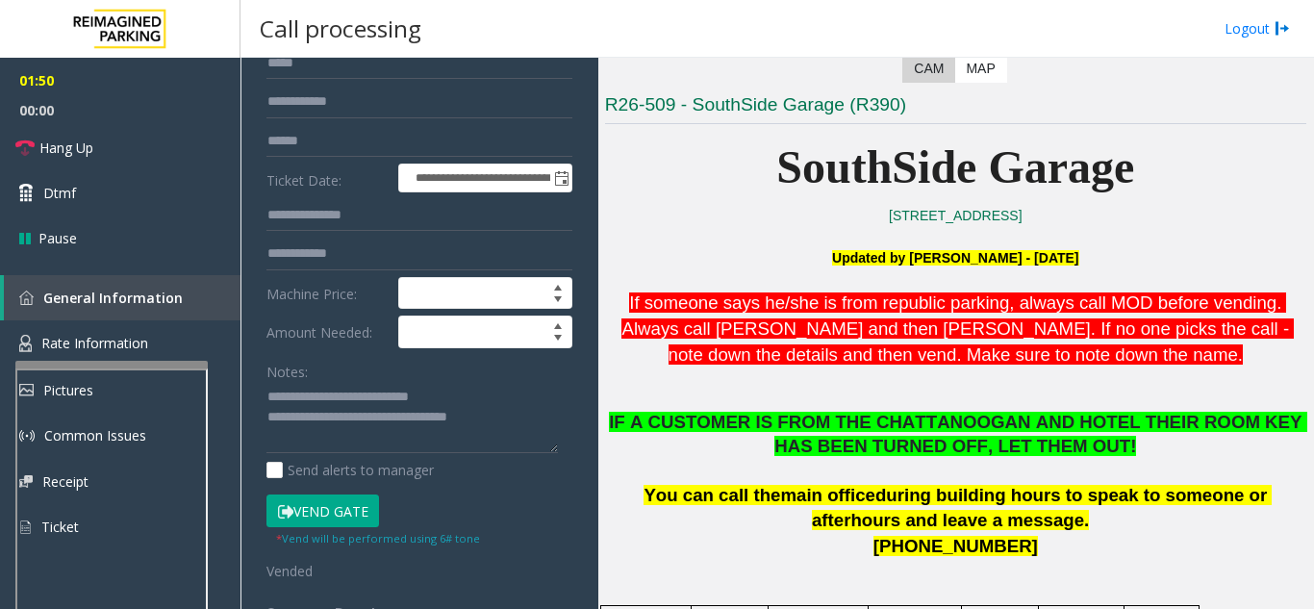
click at [356, 508] on button "Vend Gate" at bounding box center [323, 511] width 113 height 33
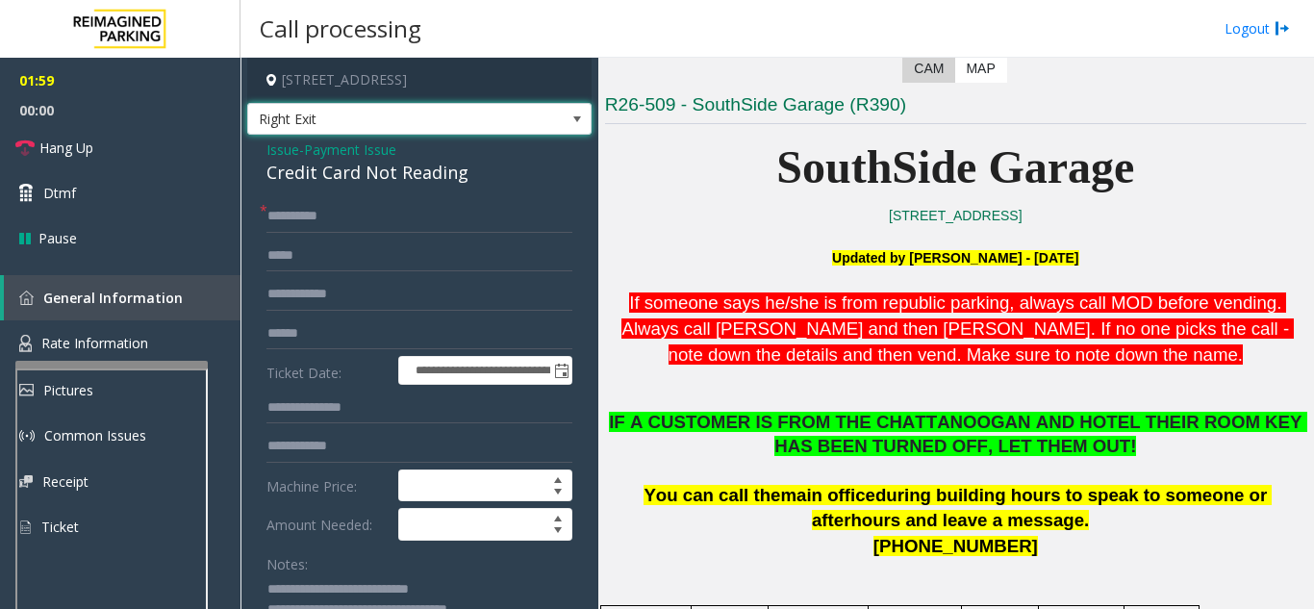
click at [525, 125] on span "Right Exit" at bounding box center [419, 119] width 344 height 33
click at [695, 235] on p at bounding box center [955, 236] width 701 height 21
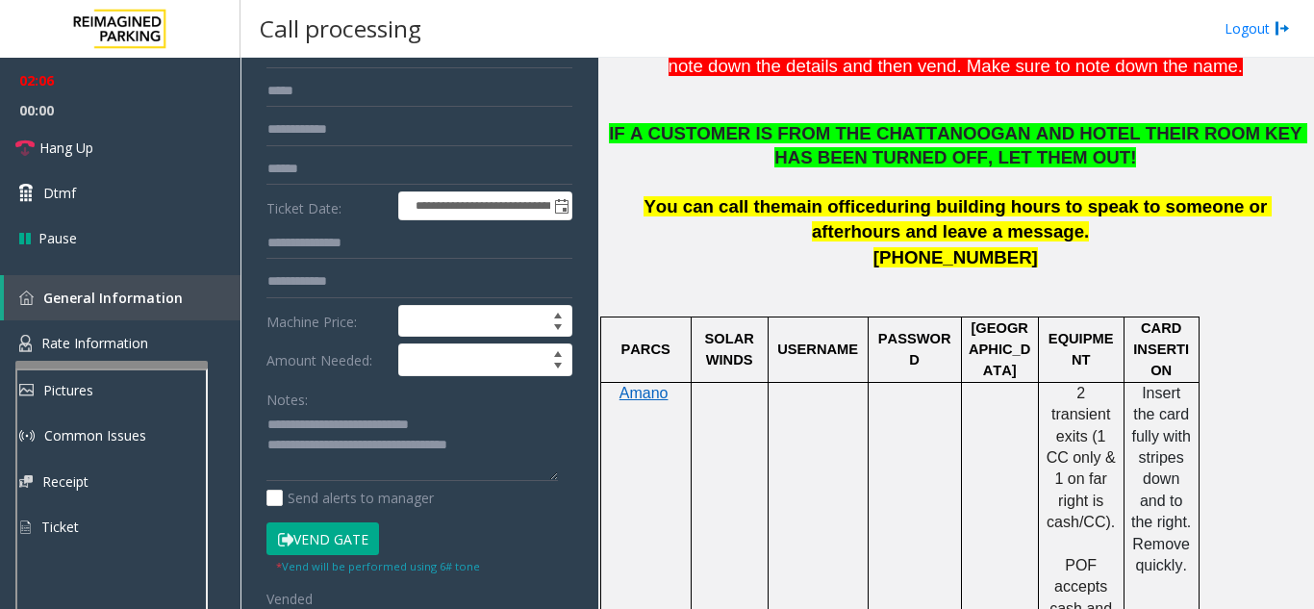
scroll to position [192, 0]
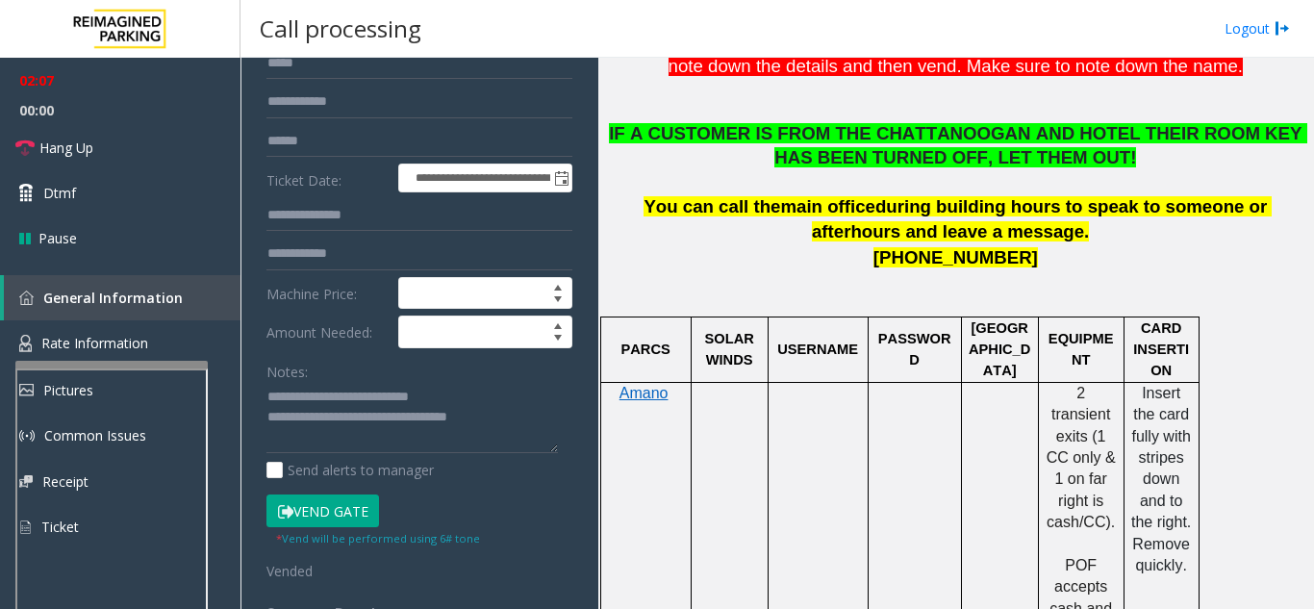
click at [334, 514] on button "Vend Gate" at bounding box center [323, 511] width 113 height 33
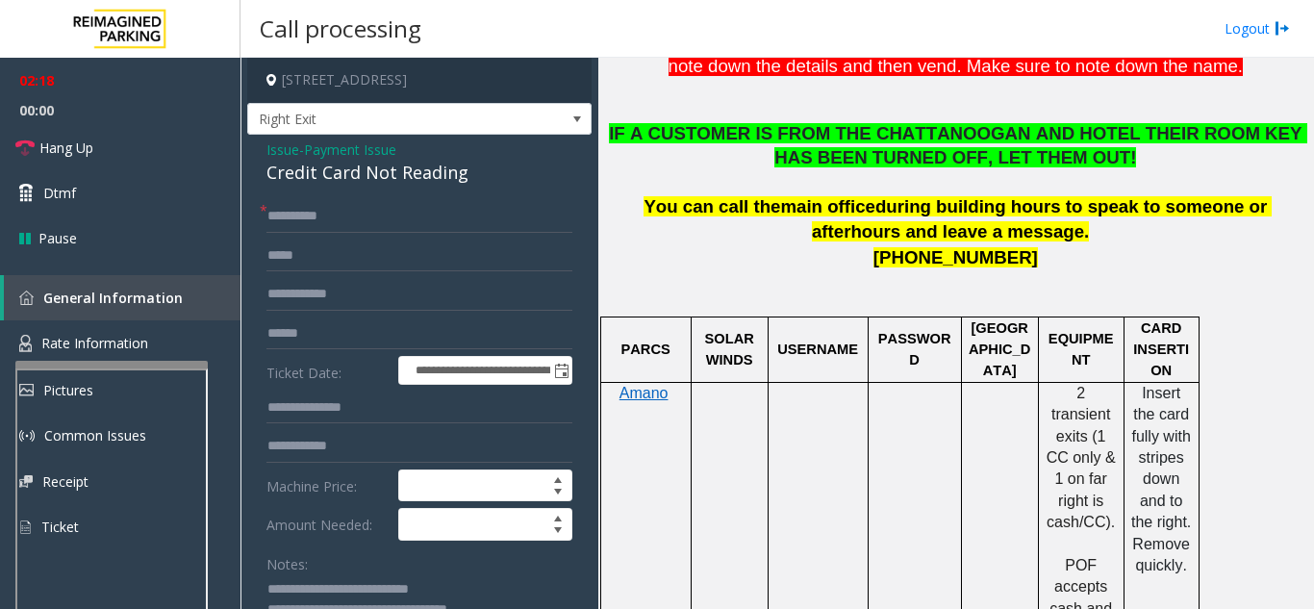
scroll to position [96, 0]
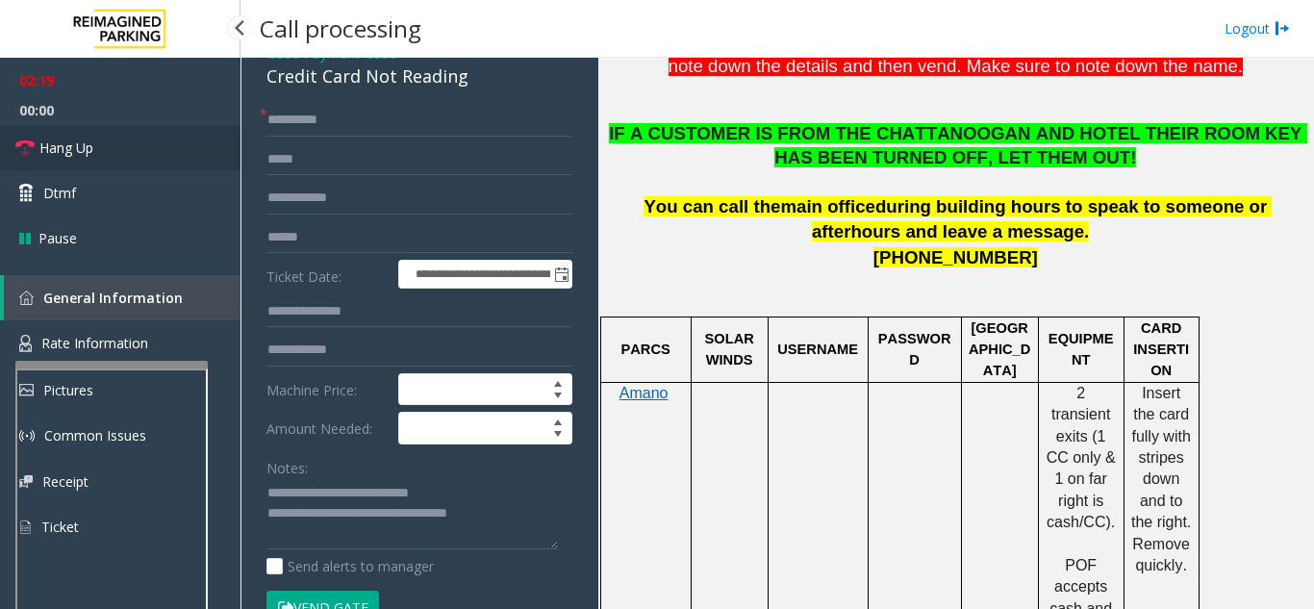
click at [79, 156] on span "Hang Up" at bounding box center [66, 148] width 54 height 20
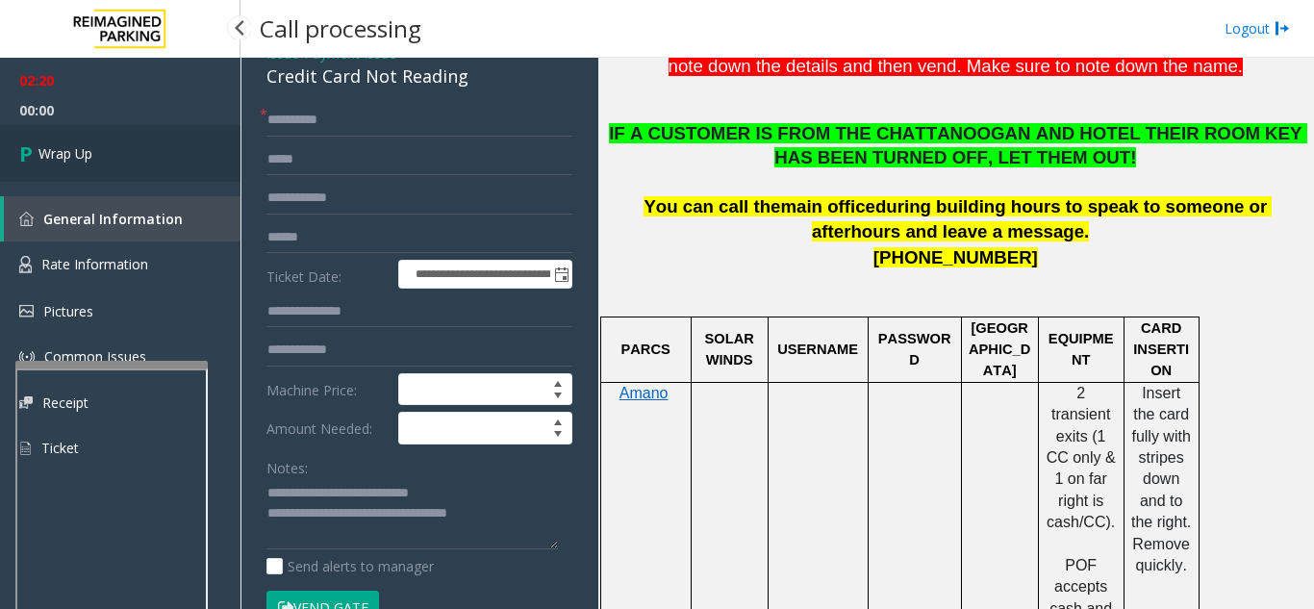
click at [136, 160] on link "Wrap Up" at bounding box center [120, 153] width 241 height 57
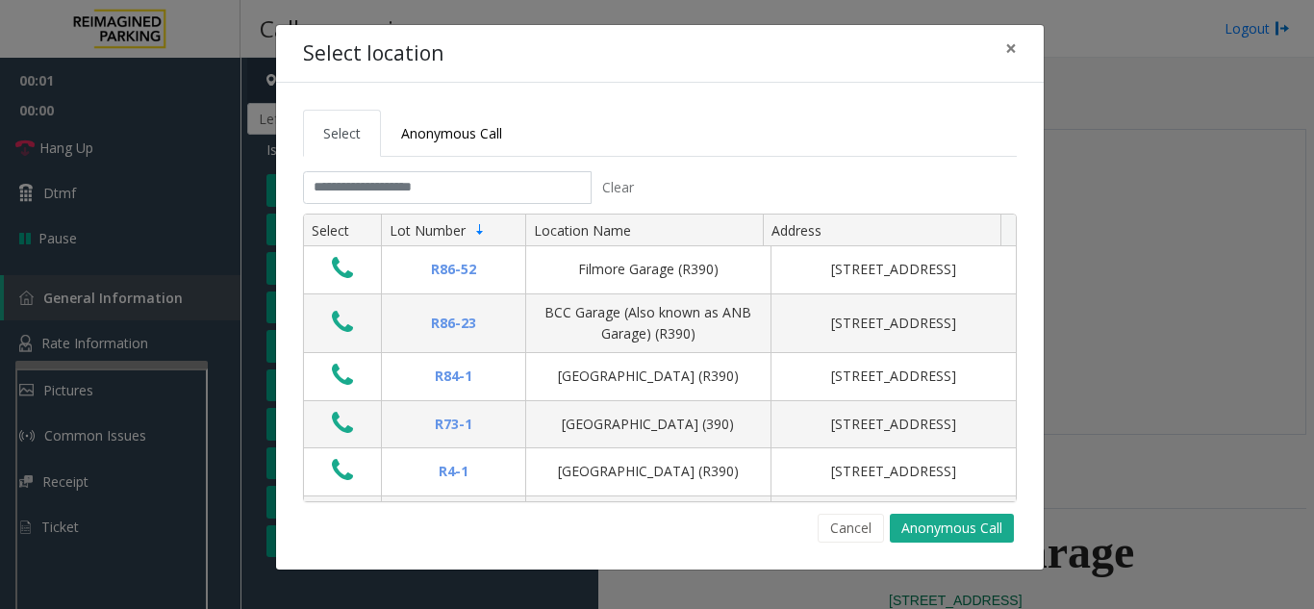
click at [1034, 42] on div "Select location ×" at bounding box center [660, 54] width 768 height 59
click at [1013, 44] on span "×" at bounding box center [1011, 48] width 12 height 27
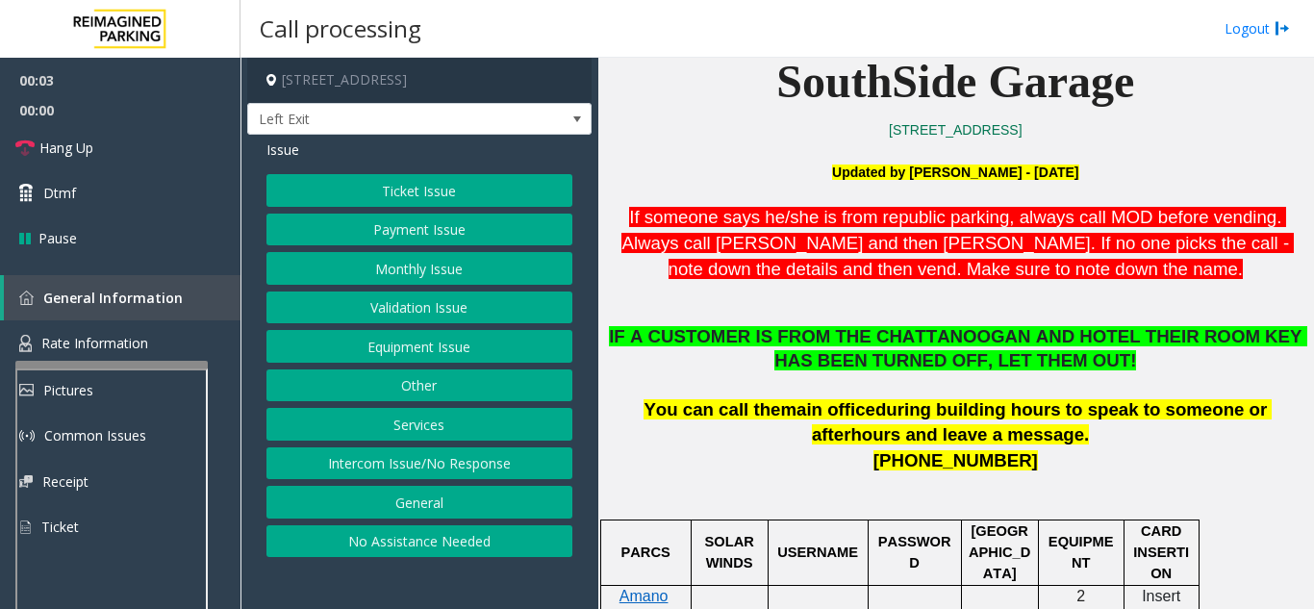
scroll to position [481, 0]
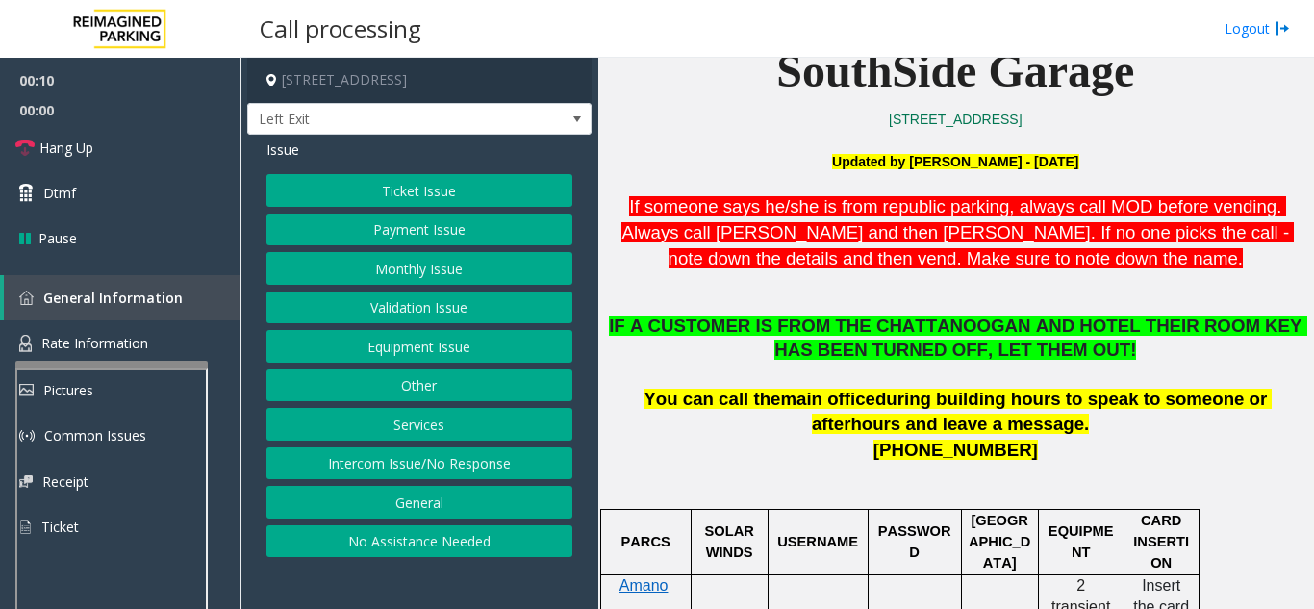
click at [401, 238] on button "Payment Issue" at bounding box center [420, 230] width 306 height 33
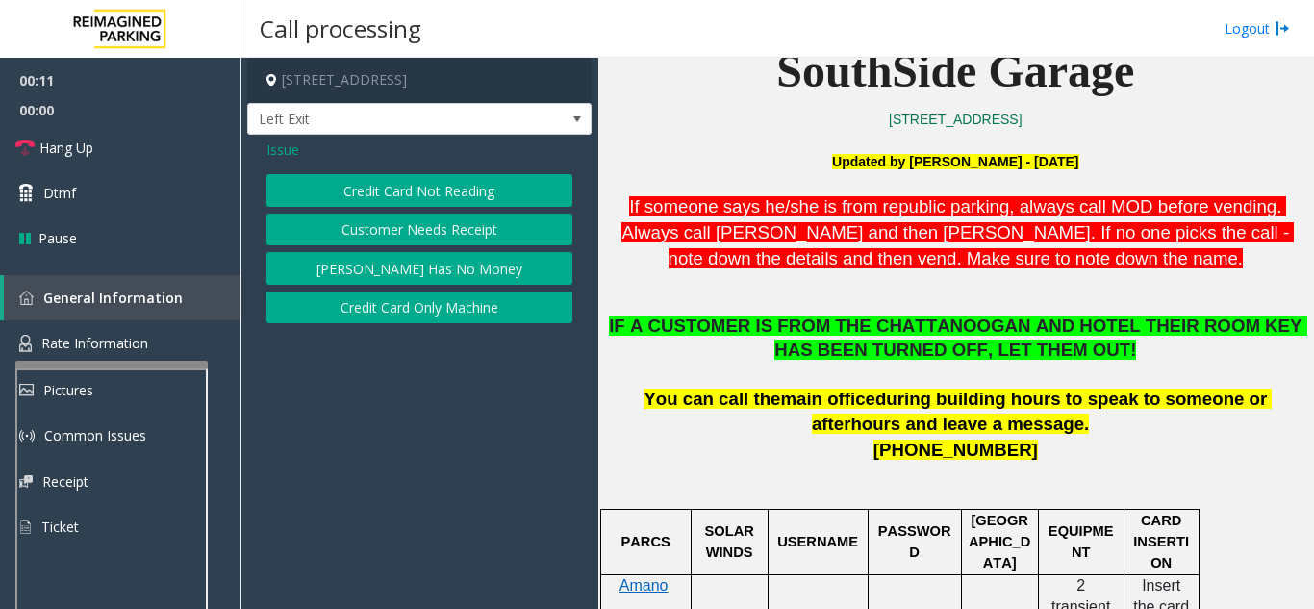
click at [419, 196] on button "Credit Card Not Reading" at bounding box center [420, 190] width 306 height 33
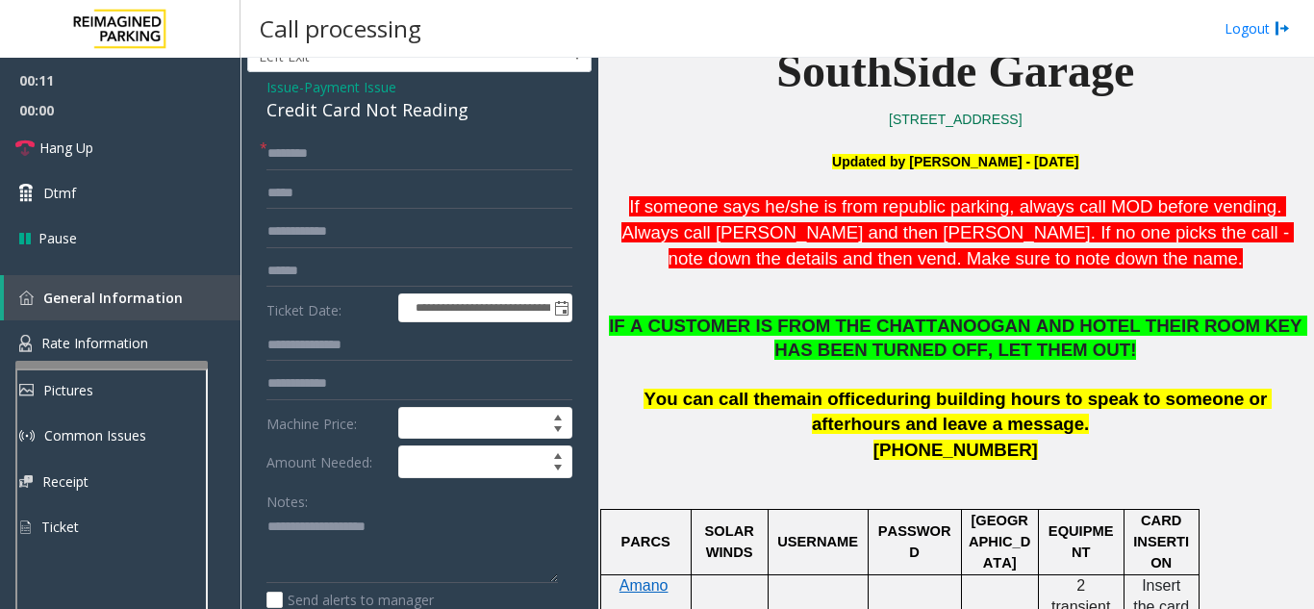
scroll to position [96, 0]
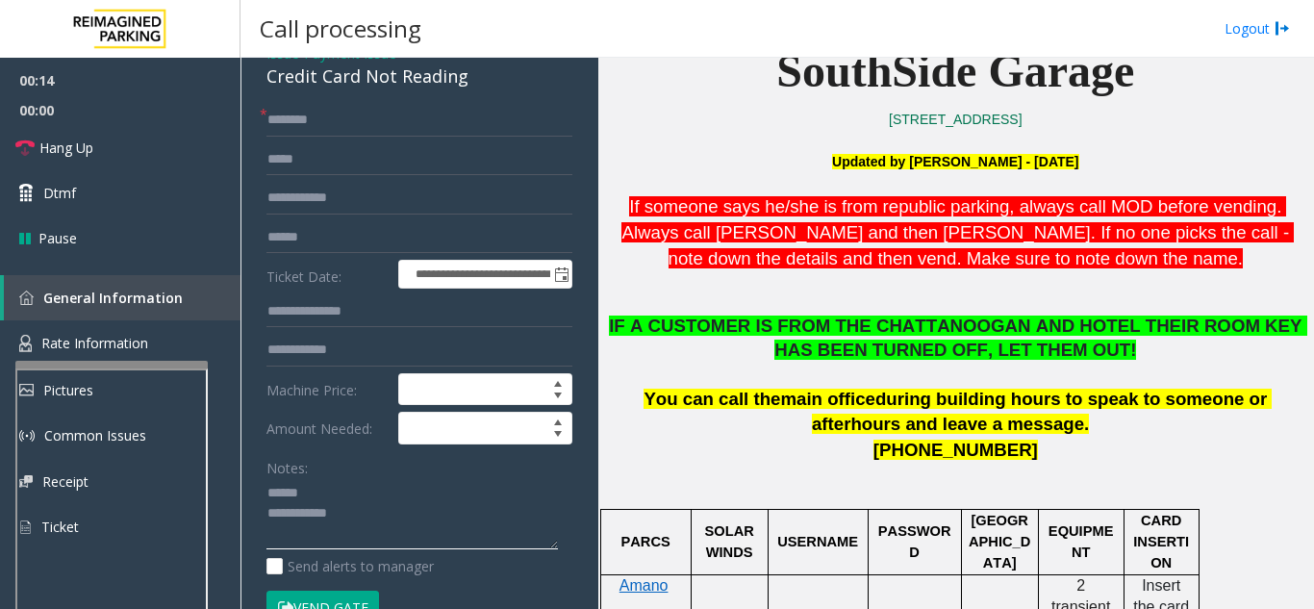
click at [317, 489] on textarea at bounding box center [413, 514] width 292 height 72
click at [362, 492] on textarea at bounding box center [413, 514] width 292 height 72
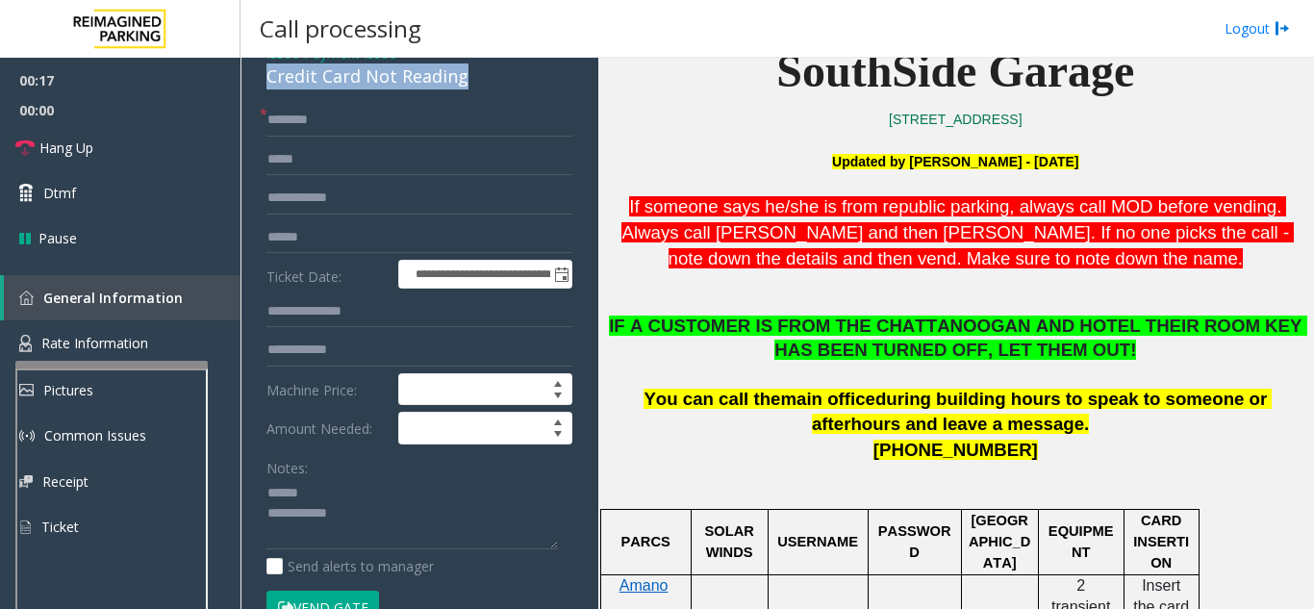
drag, startPoint x: 255, startPoint y: 84, endPoint x: 474, endPoint y: 84, distance: 219.4
click at [474, 84] on div "**********" at bounding box center [419, 516] width 344 height 956
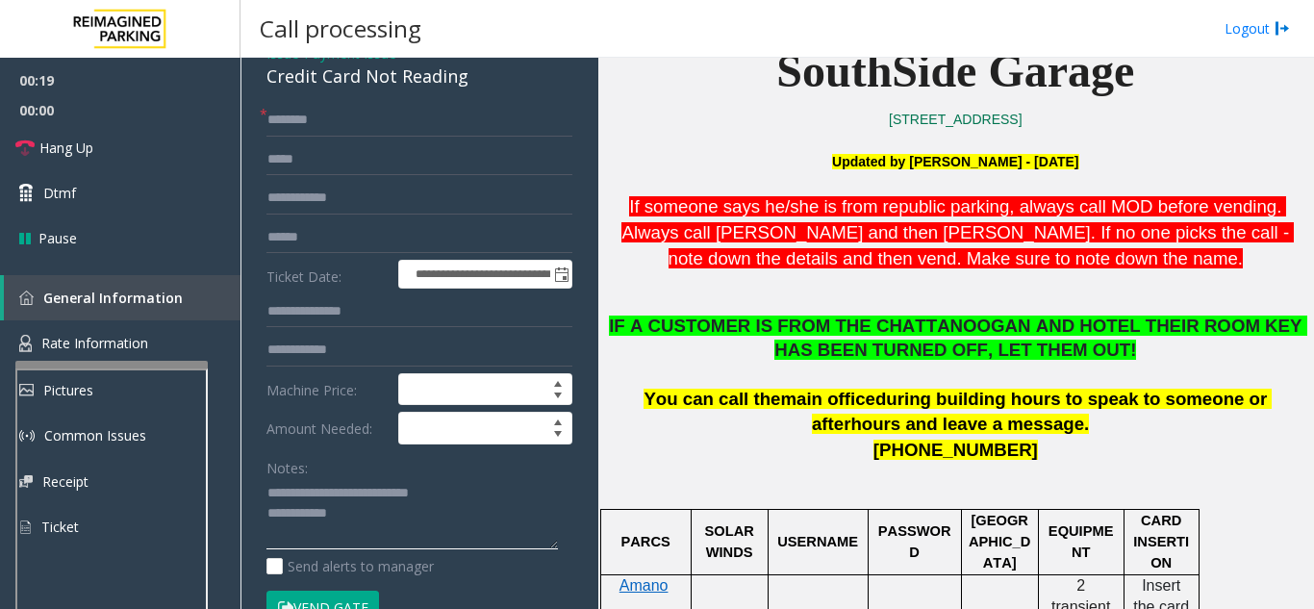
type textarea "**********"
click at [328, 606] on button "Vend Gate" at bounding box center [323, 607] width 113 height 33
click at [328, 600] on button "Vend Gate" at bounding box center [323, 607] width 113 height 33
click at [142, 152] on link "Hang Up" at bounding box center [120, 147] width 241 height 45
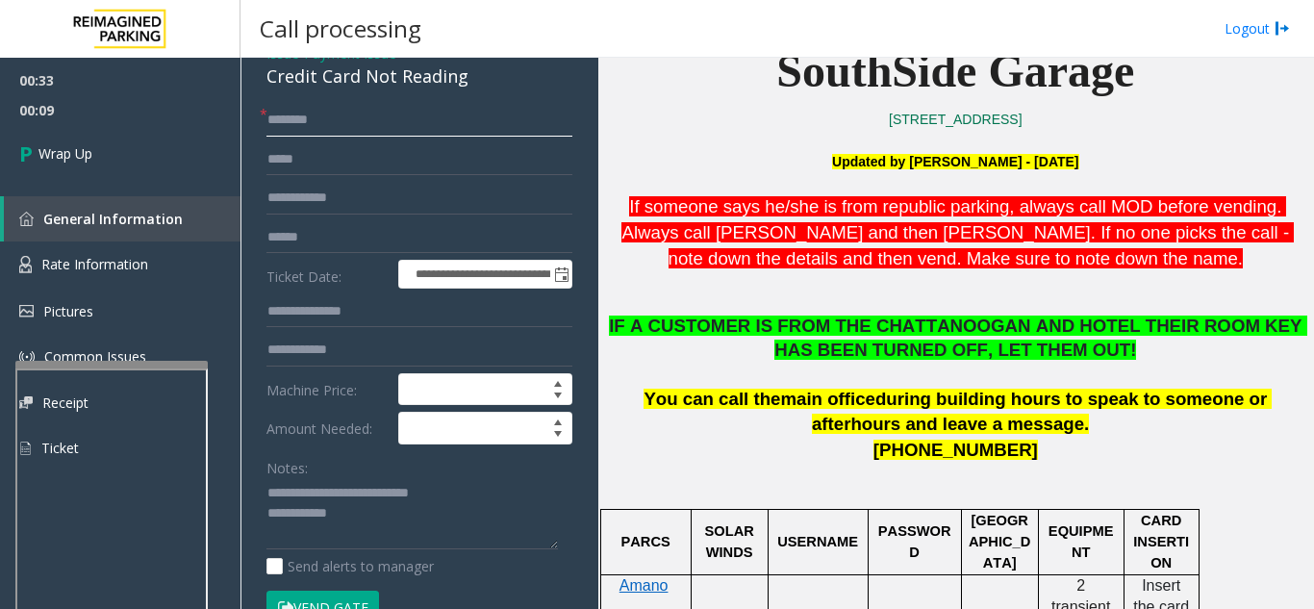
click at [314, 112] on input "text" at bounding box center [420, 120] width 306 height 33
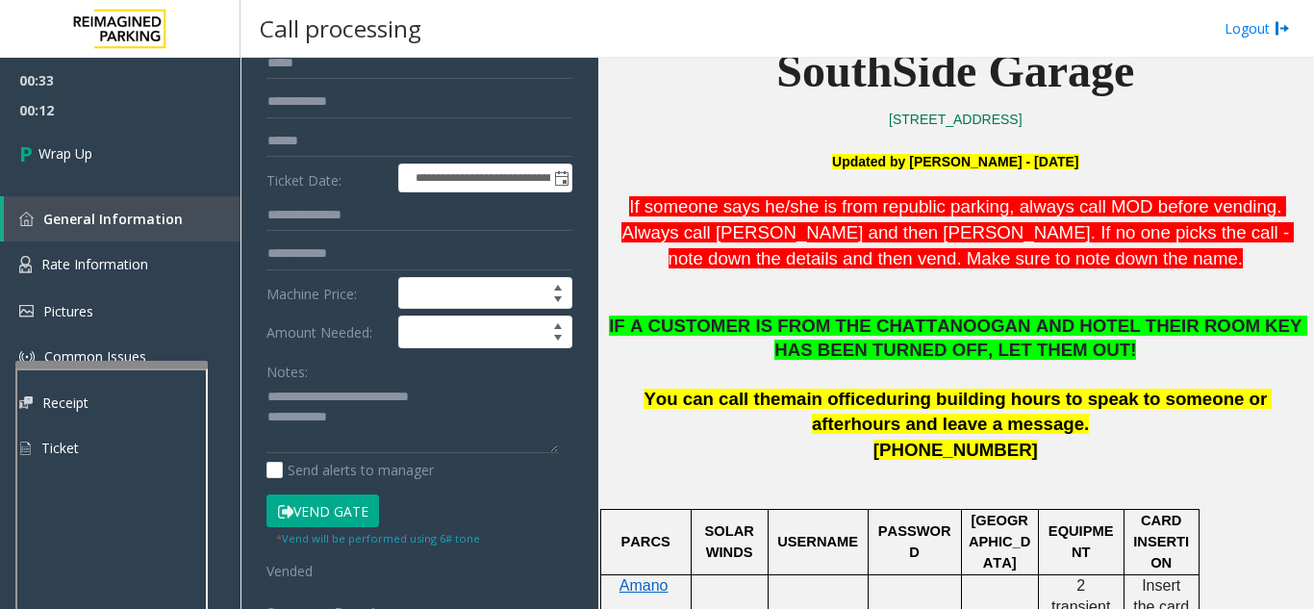
type input "*"
click at [377, 424] on textarea at bounding box center [413, 418] width 292 height 72
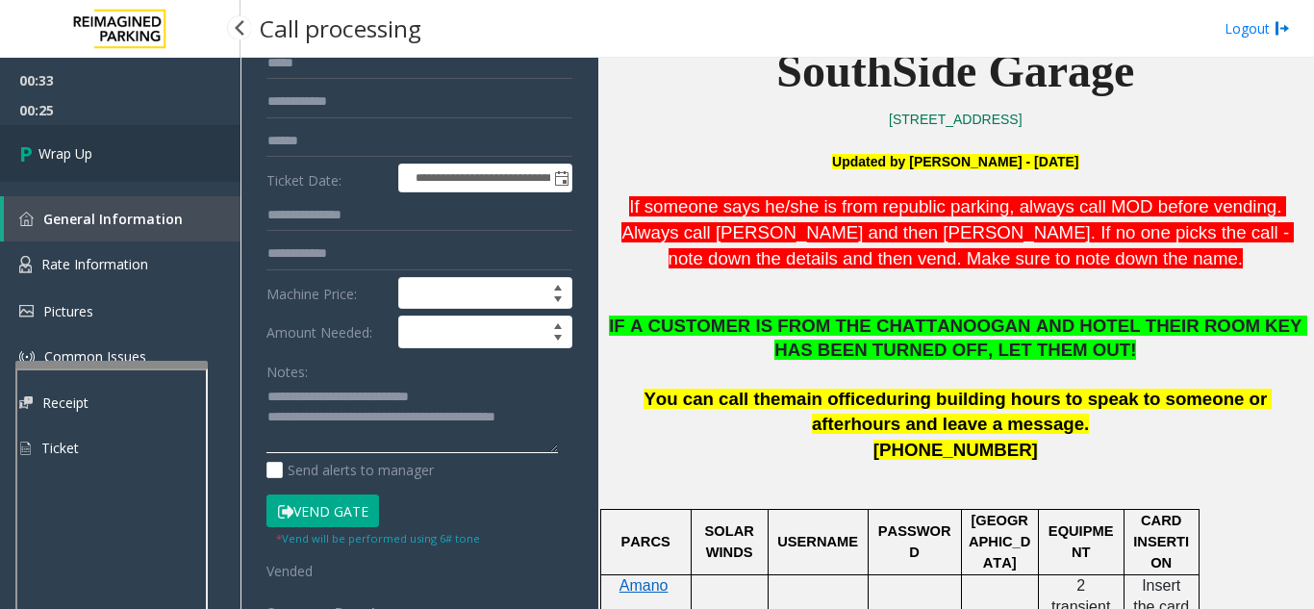
type textarea "**********"
click at [147, 146] on link "Wrap Up" at bounding box center [120, 153] width 241 height 57
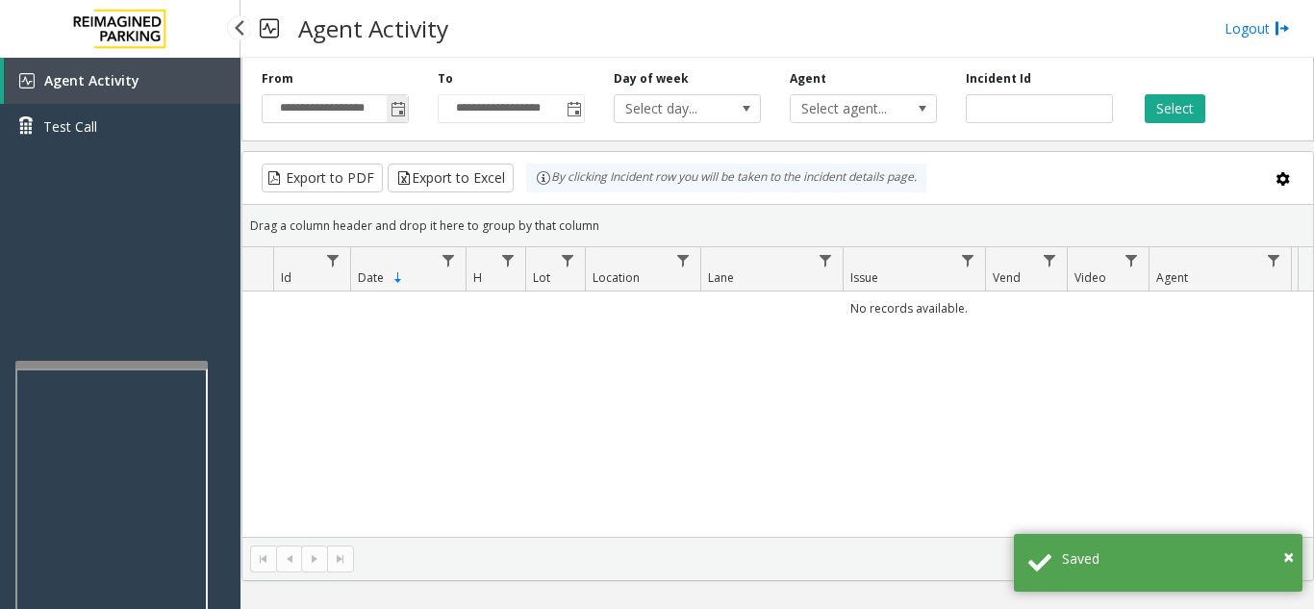
click at [402, 110] on span "Toggle popup" at bounding box center [398, 109] width 15 height 15
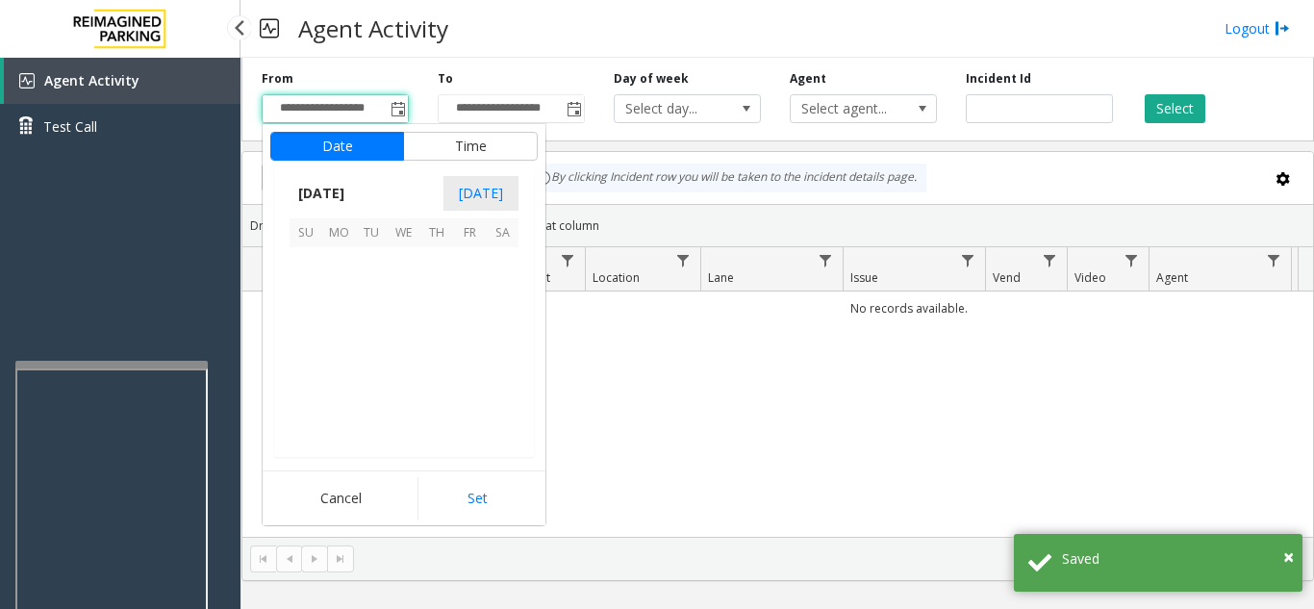
scroll to position [345563, 0]
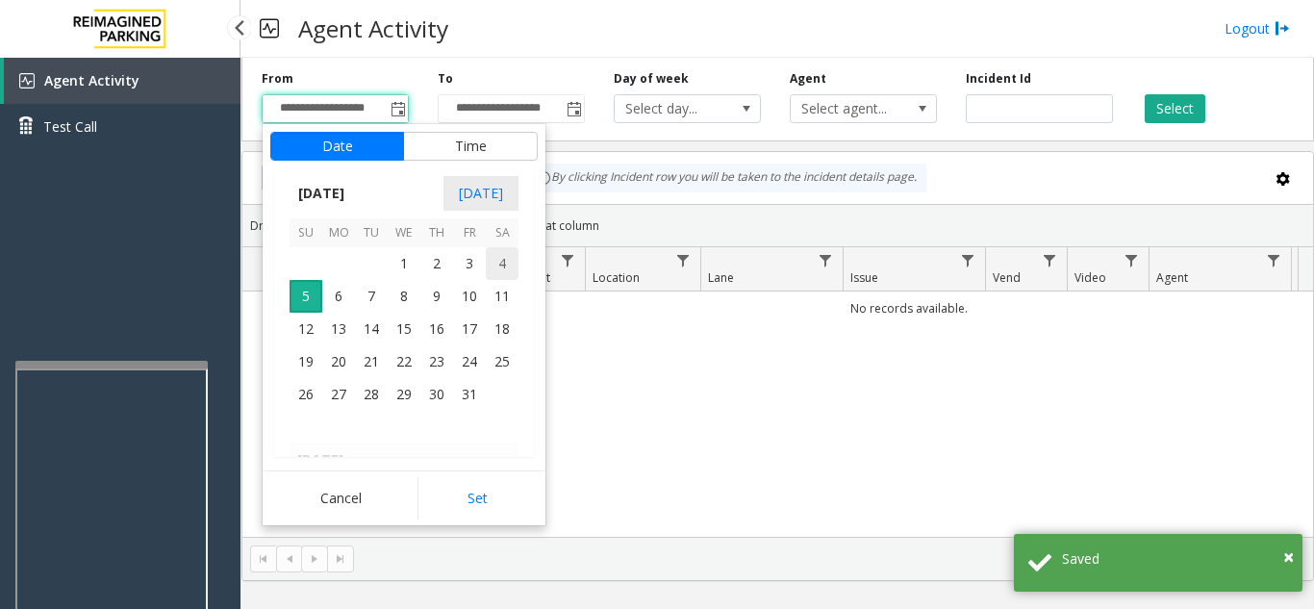
click at [498, 260] on span "4" at bounding box center [502, 263] width 33 height 33
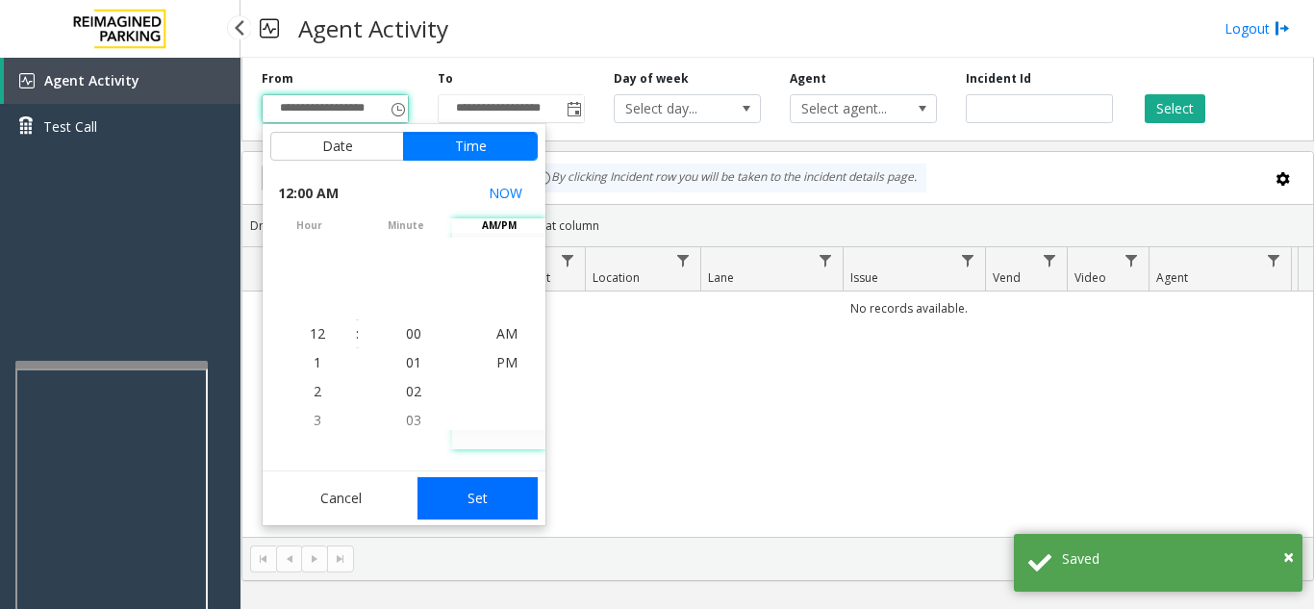
click at [500, 497] on button "Set" at bounding box center [478, 498] width 121 height 42
type input "**********"
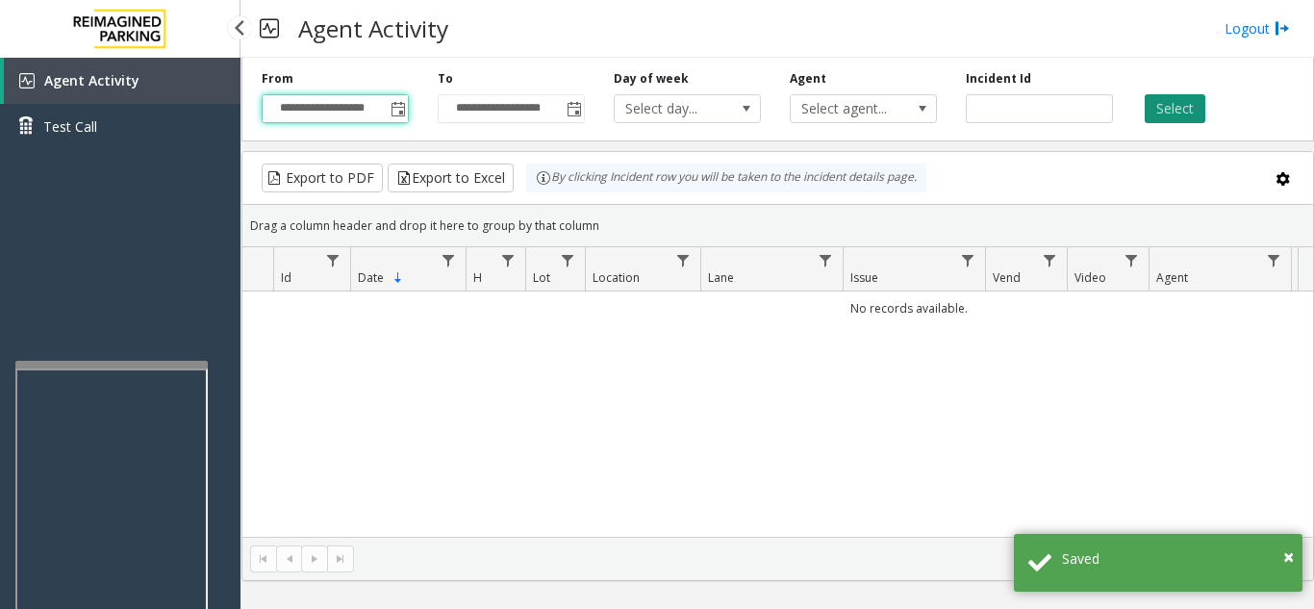
click at [1172, 111] on button "Select" at bounding box center [1175, 108] width 61 height 29
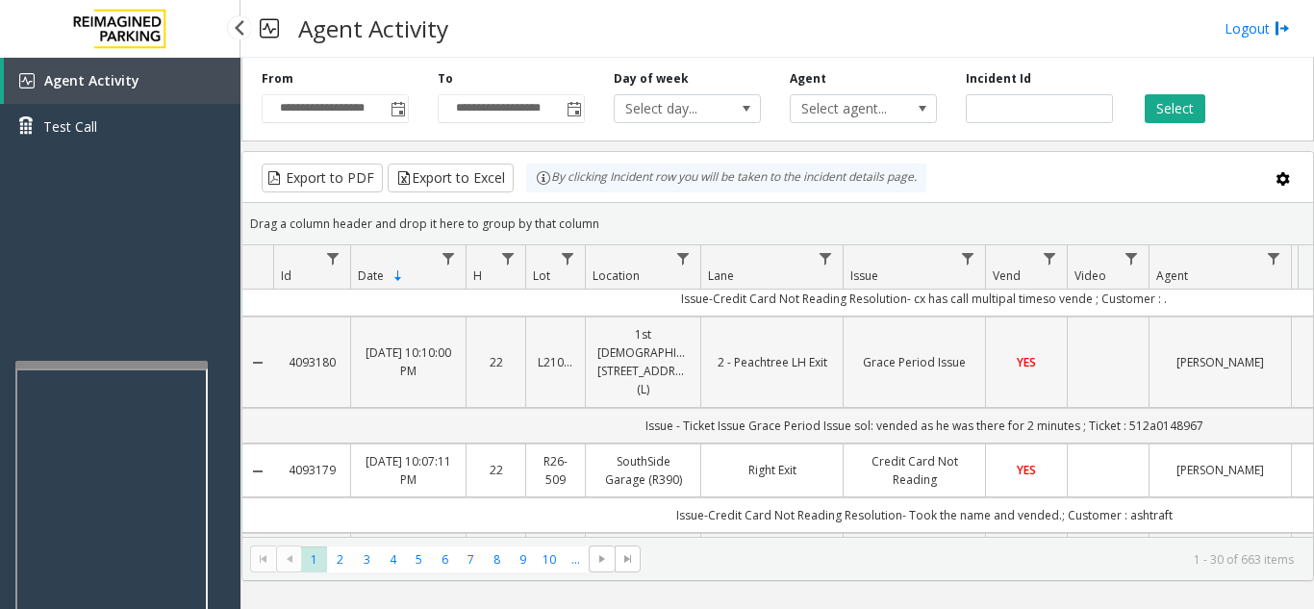
scroll to position [96, 0]
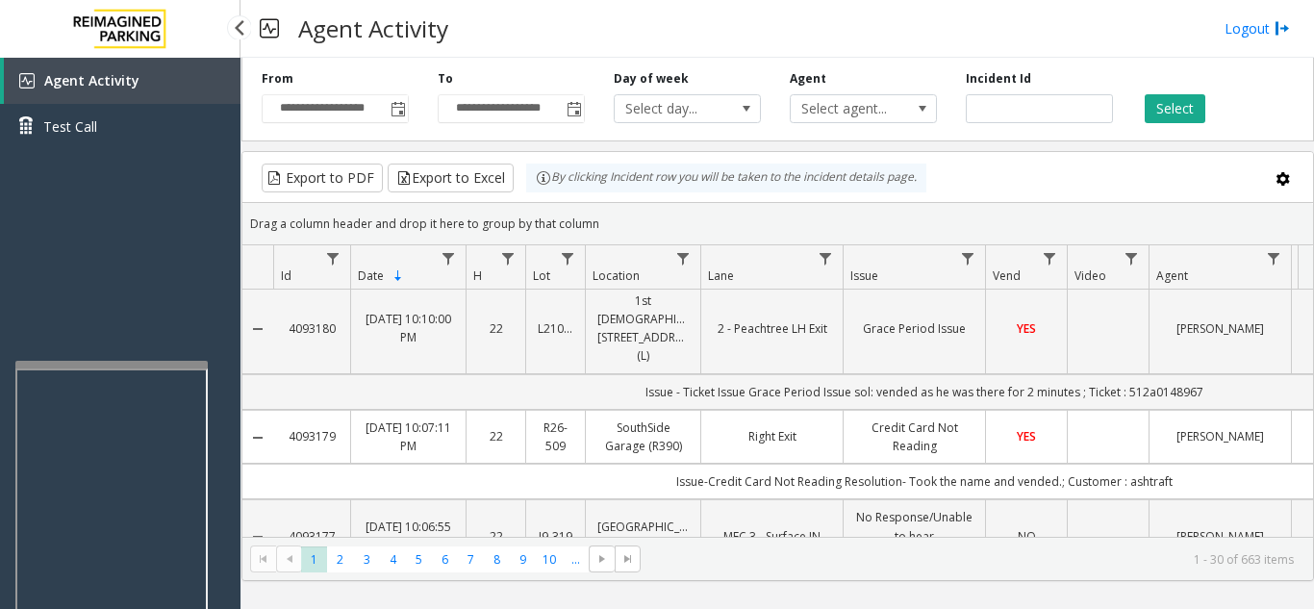
drag, startPoint x: 1126, startPoint y: 466, endPoint x: 1174, endPoint y: 465, distance: 48.1
click at [1174, 465] on td "Issue-Credit Card Not Reading Resolution- Took the name and vended.; Customer :…" at bounding box center [924, 482] width 1302 height 36
copy td "ashtraft"
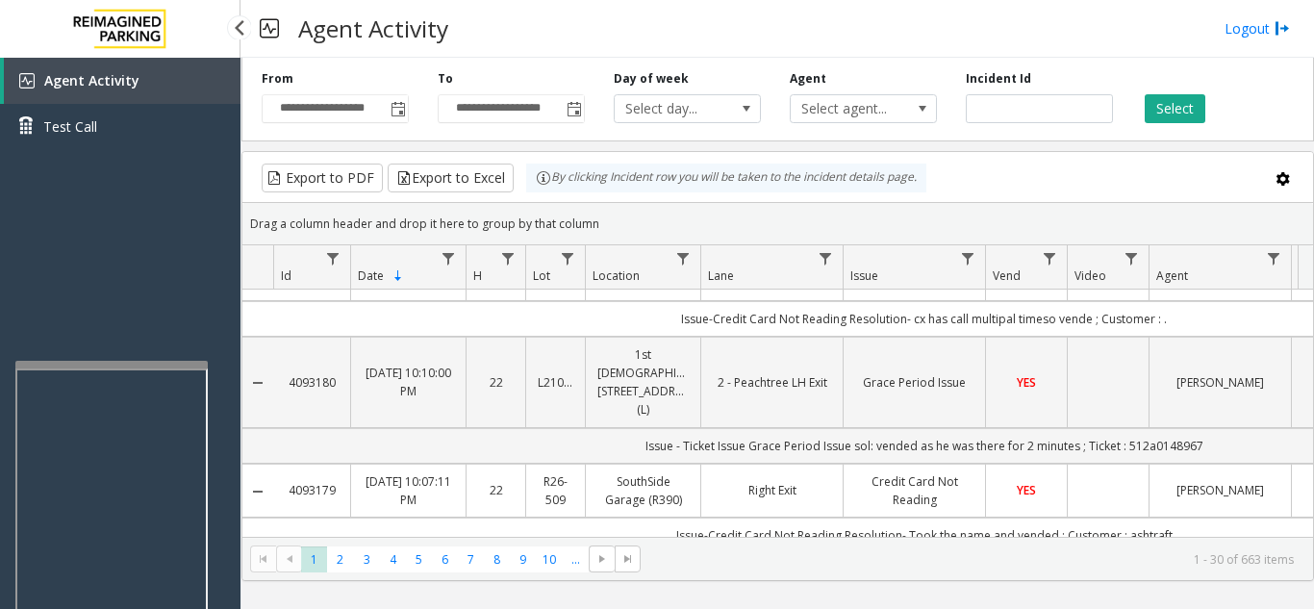
scroll to position [0, 0]
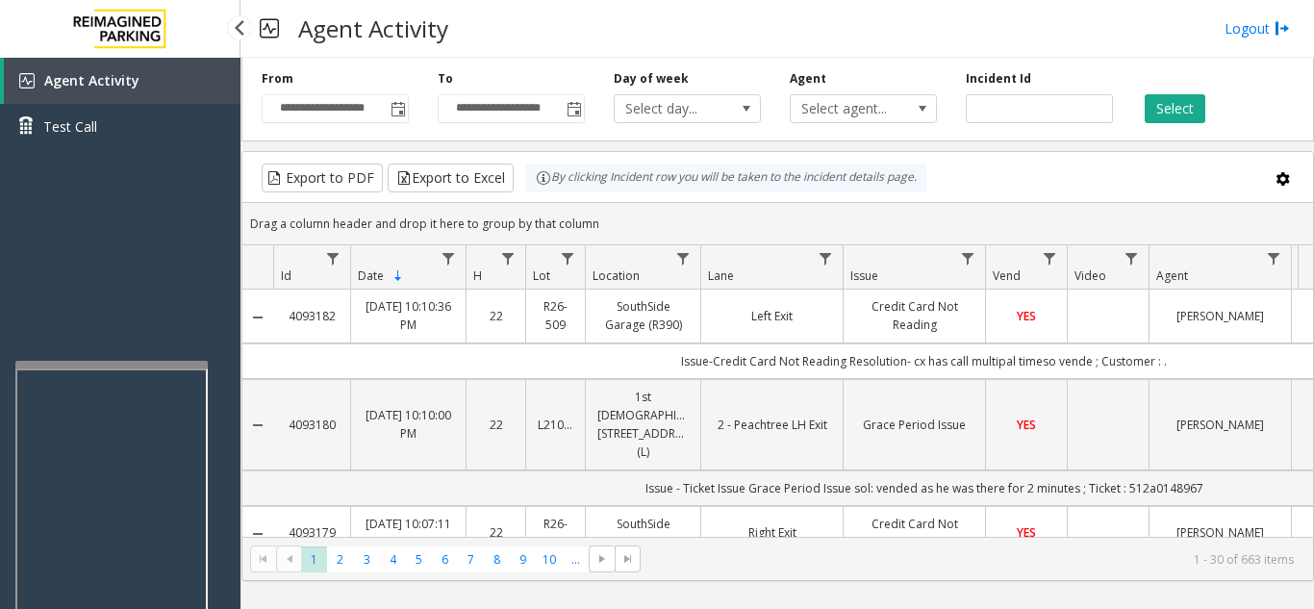
click at [1103, 325] on td "Data table" at bounding box center [1108, 316] width 82 height 53
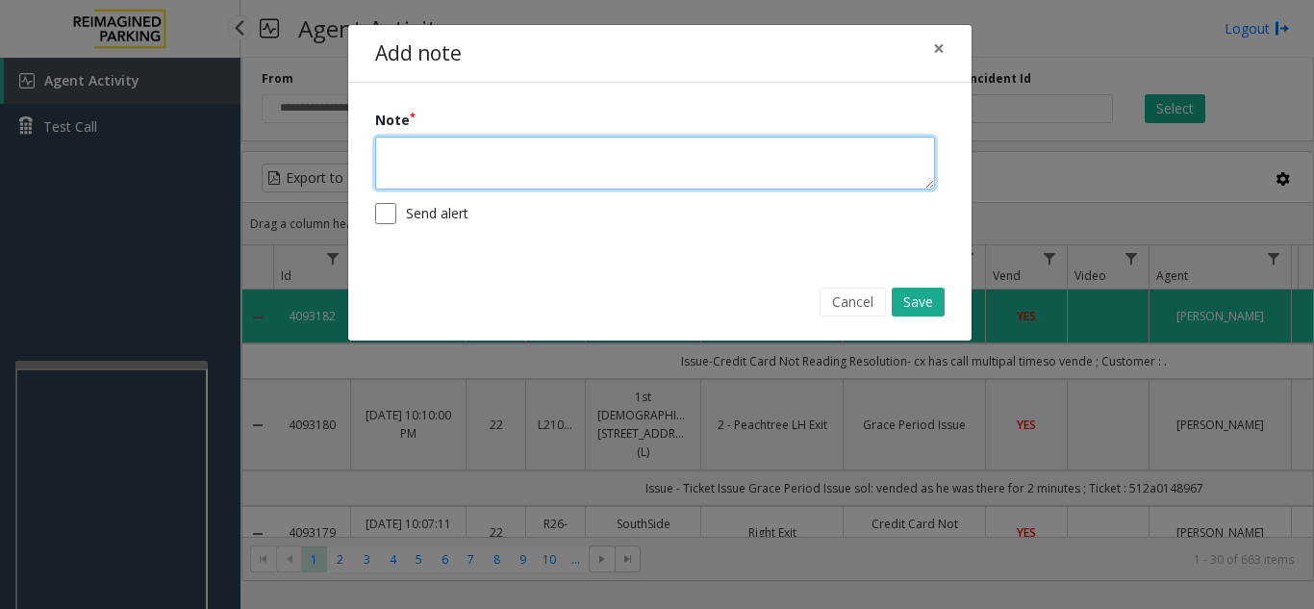
click at [529, 160] on textarea at bounding box center [655, 163] width 560 height 53
paste textarea "*********"
type textarea "**********"
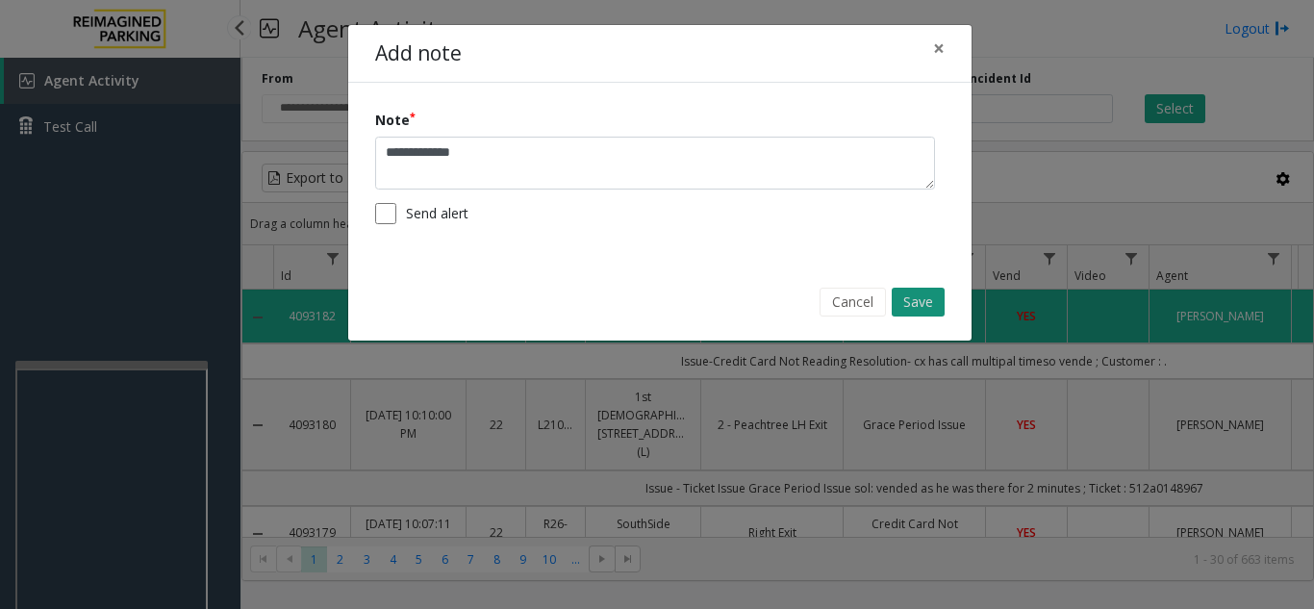
drag, startPoint x: 529, startPoint y: 160, endPoint x: 915, endPoint y: 307, distance: 413.0
click at [915, 307] on button "Save" at bounding box center [918, 302] width 53 height 29
click at [913, 305] on button "Save" at bounding box center [918, 302] width 53 height 29
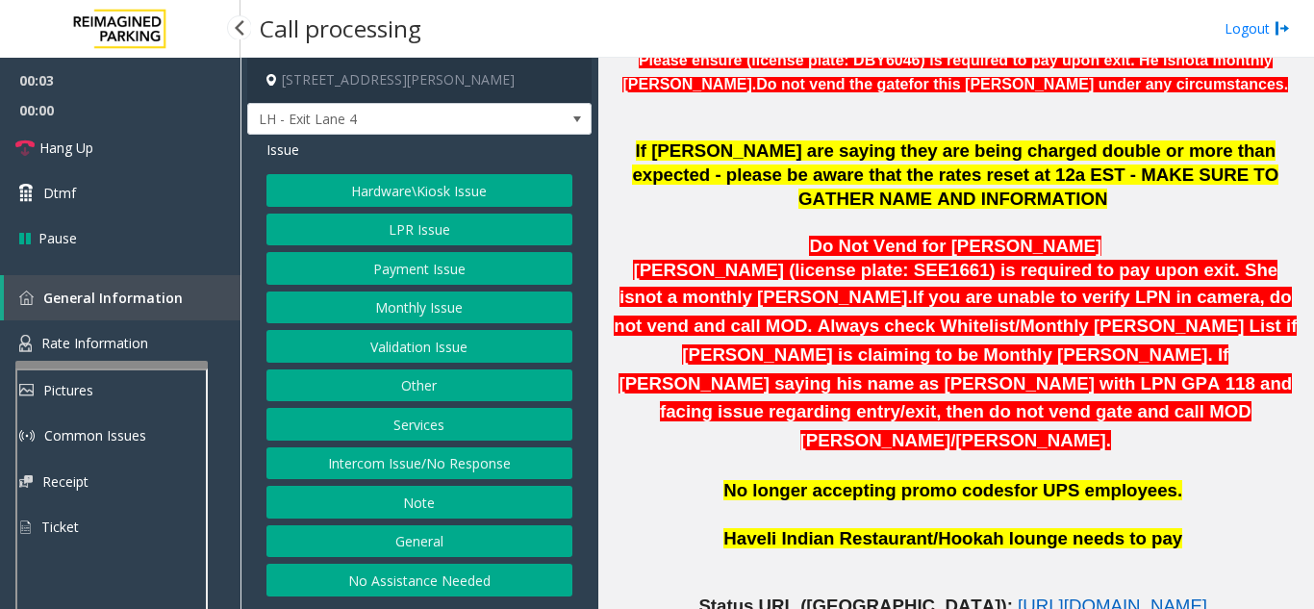
scroll to position [674, 0]
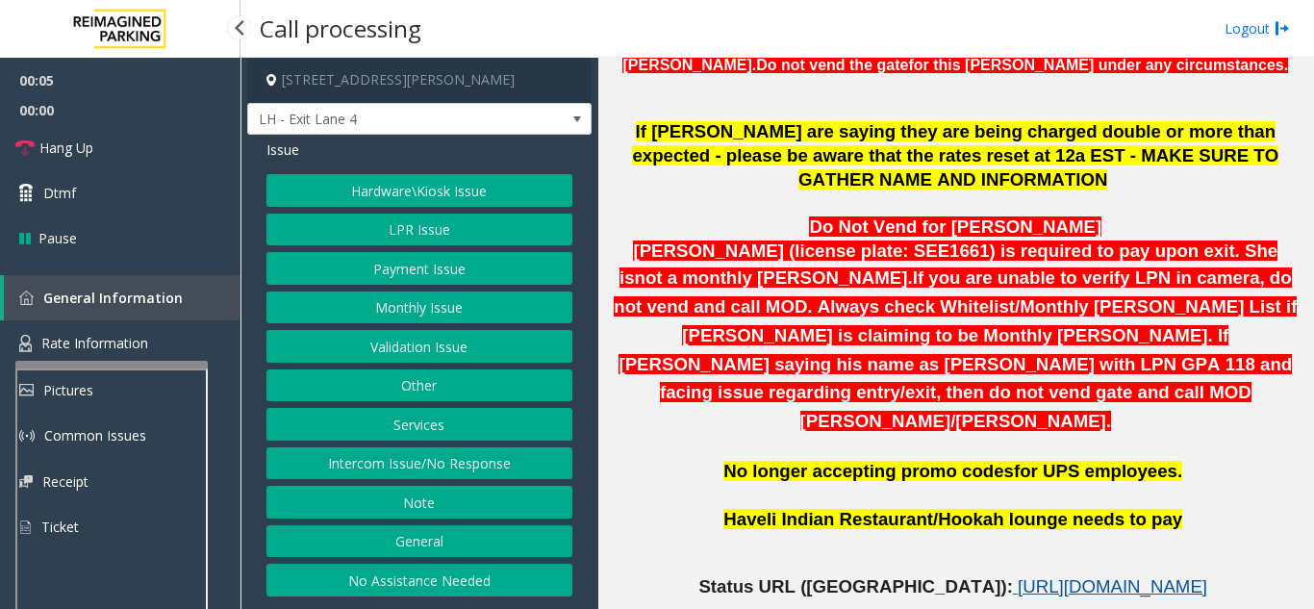
click at [1018, 576] on span "https://www.parkjockey.com/en-us/manage/1633/status" at bounding box center [1113, 586] width 190 height 20
click at [404, 233] on button "LPR Issue" at bounding box center [420, 230] width 306 height 33
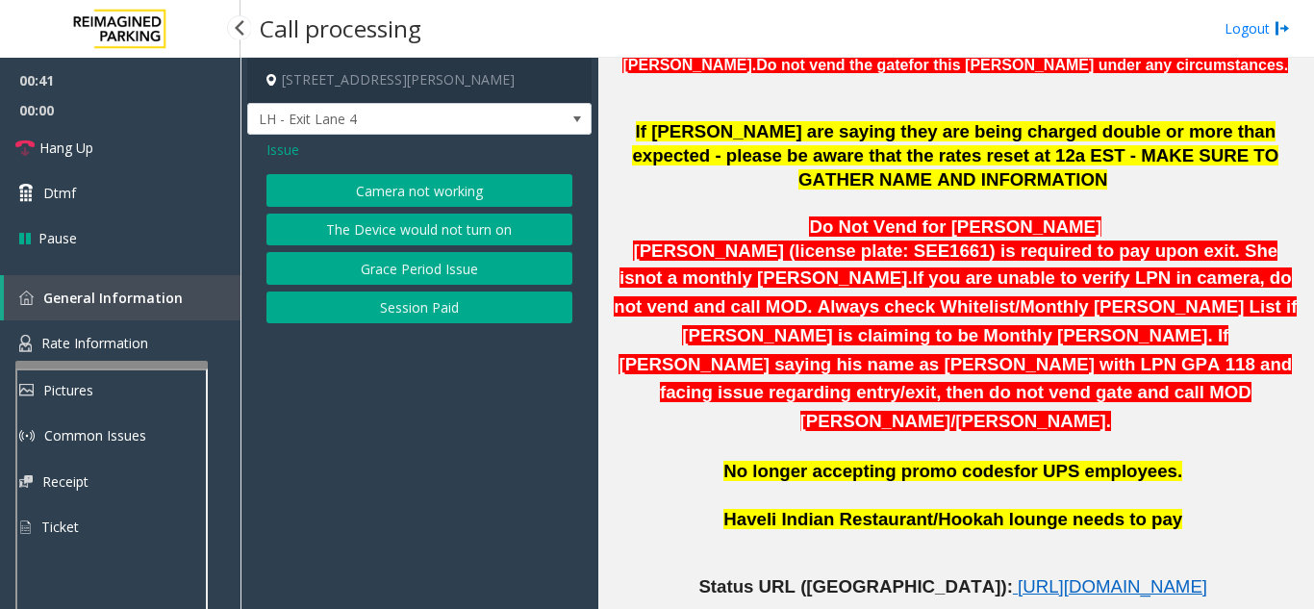
click at [404, 193] on button "Camera not working" at bounding box center [420, 190] width 306 height 33
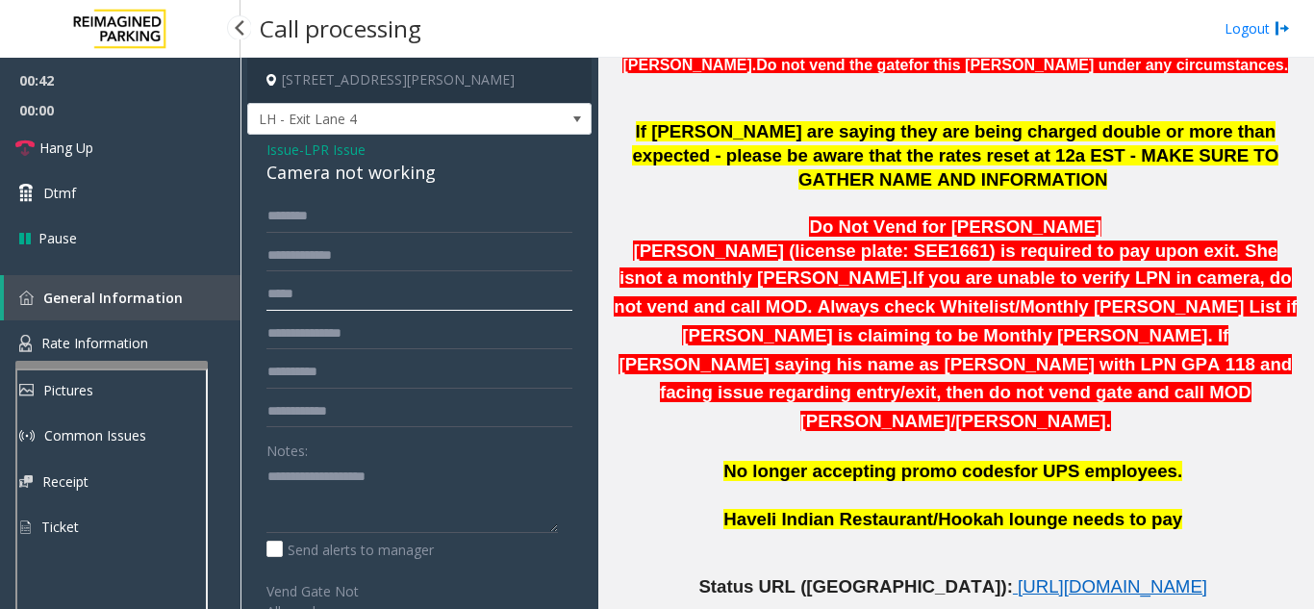
click at [356, 302] on input "text" at bounding box center [420, 294] width 306 height 33
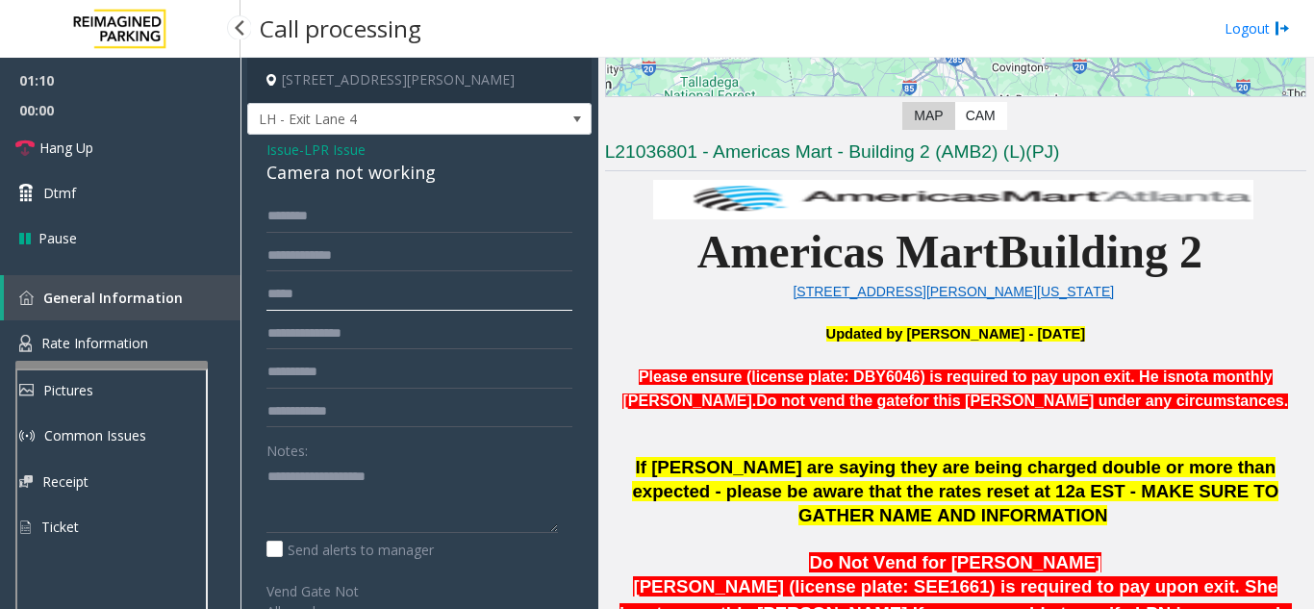
scroll to position [289, 0]
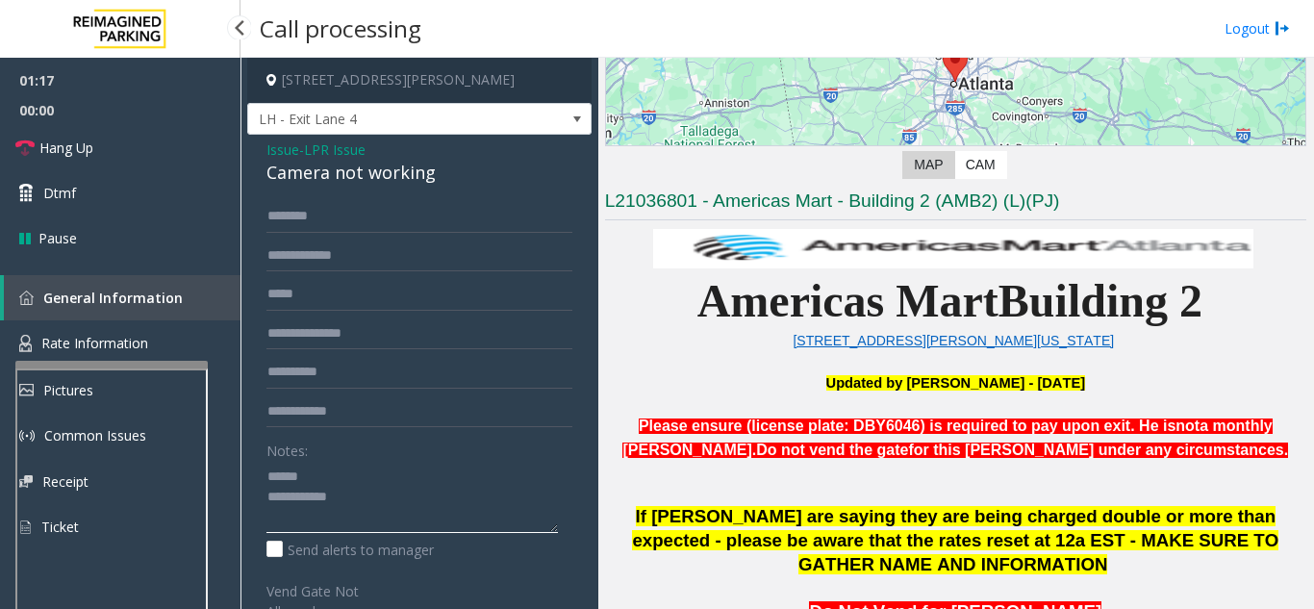
click at [346, 485] on textarea at bounding box center [413, 497] width 292 height 72
type textarea "**********"
click at [334, 267] on input "text" at bounding box center [420, 256] width 306 height 33
drag, startPoint x: 279, startPoint y: 251, endPoint x: 256, endPoint y: 251, distance: 23.1
click at [256, 251] on div "***** Notes: Send alerts to manager Vend Gate Not Allowed Steps to Resolve At E…" at bounding box center [419, 546] width 335 height 693
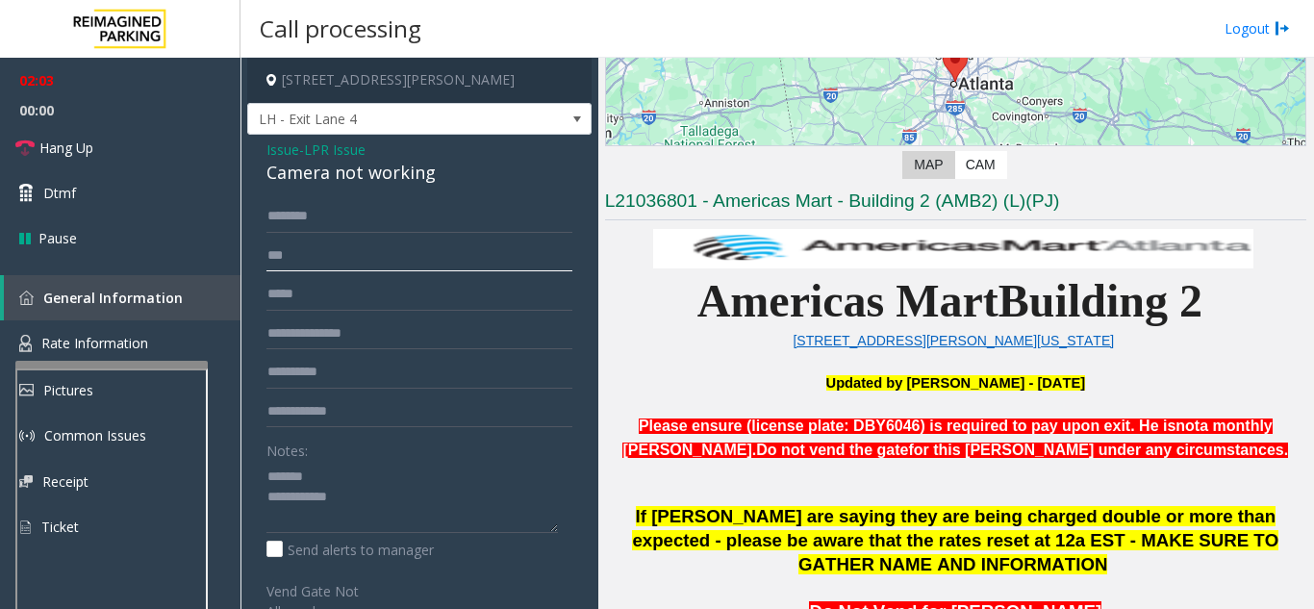
click at [298, 254] on input "***" at bounding box center [420, 256] width 306 height 33
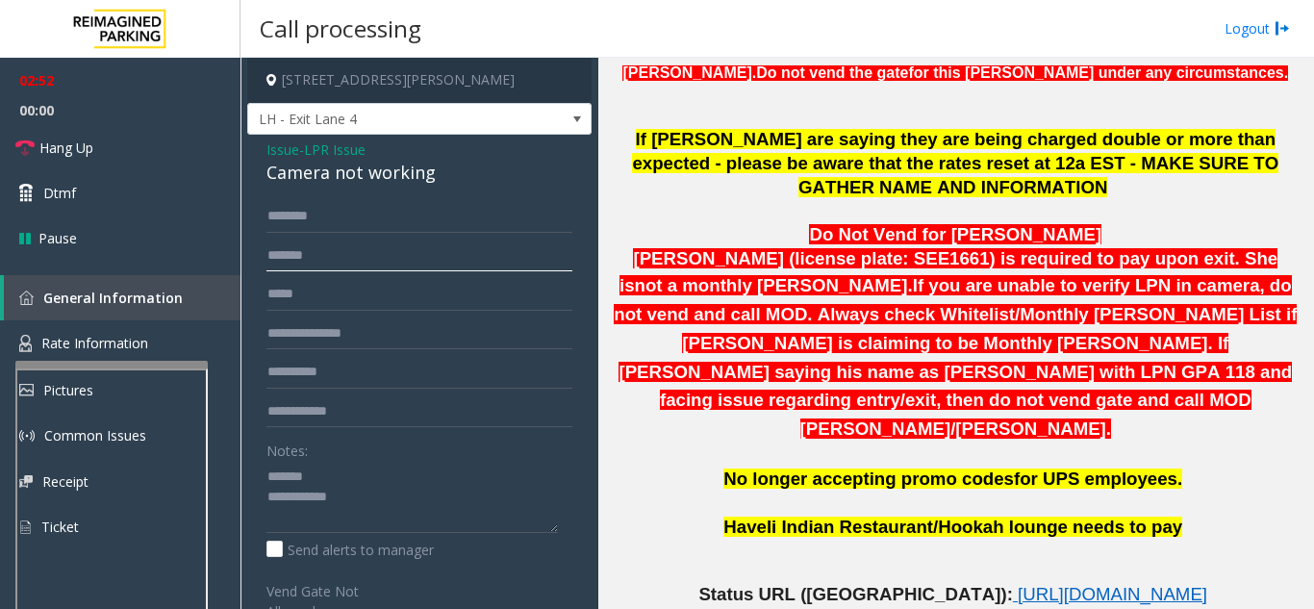
scroll to position [770, 0]
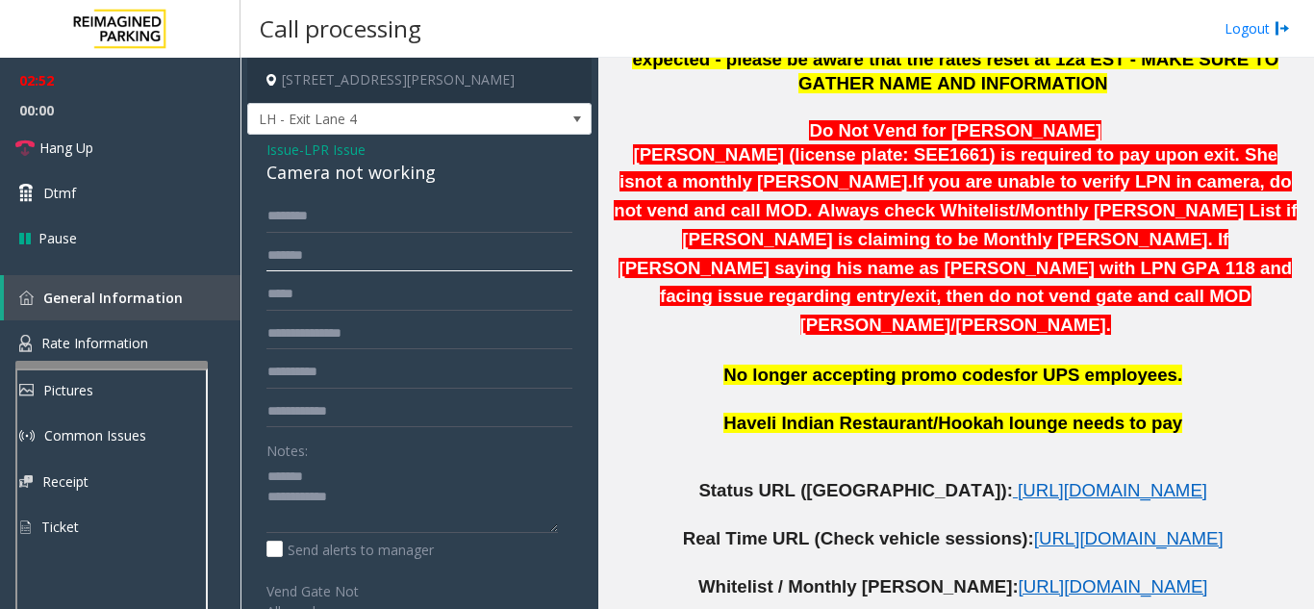
type input "*******"
click at [374, 482] on textarea at bounding box center [413, 497] width 292 height 72
drag, startPoint x: 264, startPoint y: 176, endPoint x: 444, endPoint y: 183, distance: 180.1
click at [444, 183] on div "Issue - LPR Issue Camera not working ******* Notes: Send alerts to manager Vend…" at bounding box center [419, 523] width 344 height 777
click at [396, 507] on textarea at bounding box center [413, 497] width 292 height 72
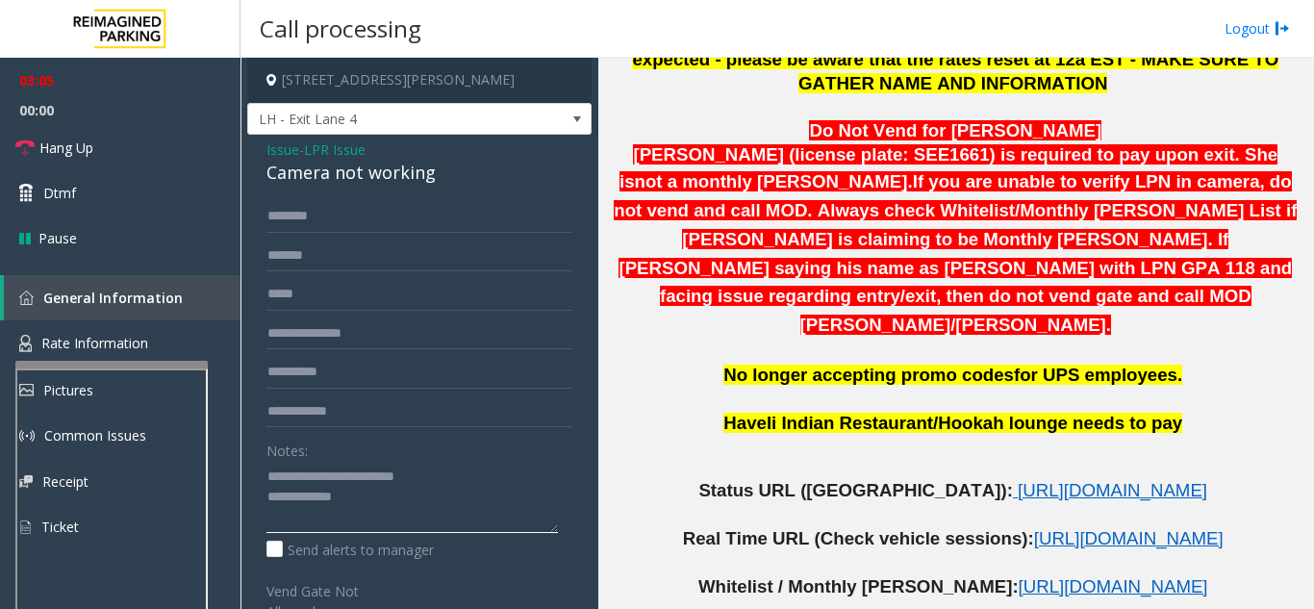
click at [396, 496] on textarea at bounding box center [413, 497] width 292 height 72
click at [185, 146] on link "Hang Up" at bounding box center [120, 147] width 241 height 45
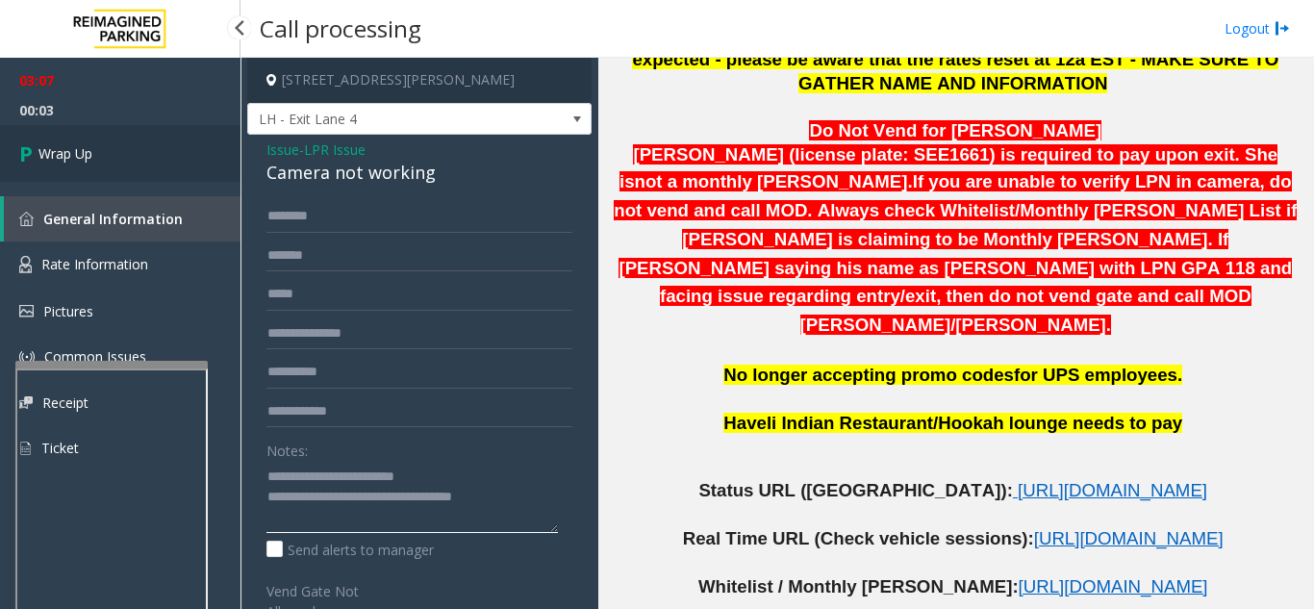
type textarea "**********"
click at [142, 152] on link "Wrap Up" at bounding box center [120, 153] width 241 height 57
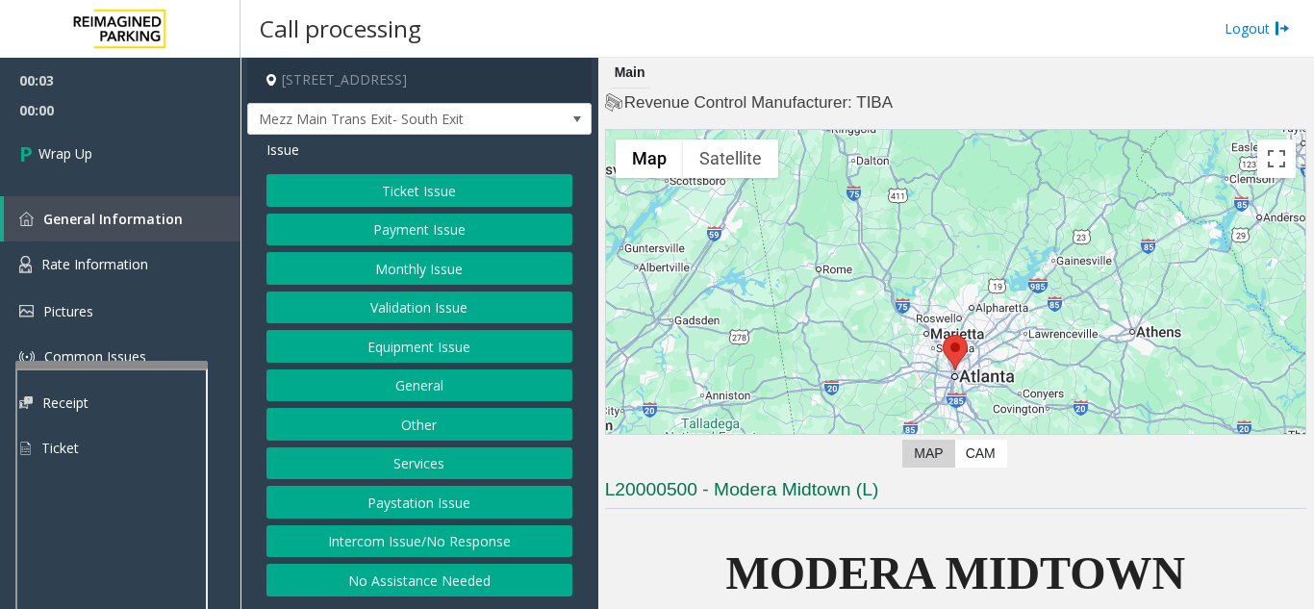
click at [441, 532] on button "Intercom Issue/No Response" at bounding box center [420, 541] width 306 height 33
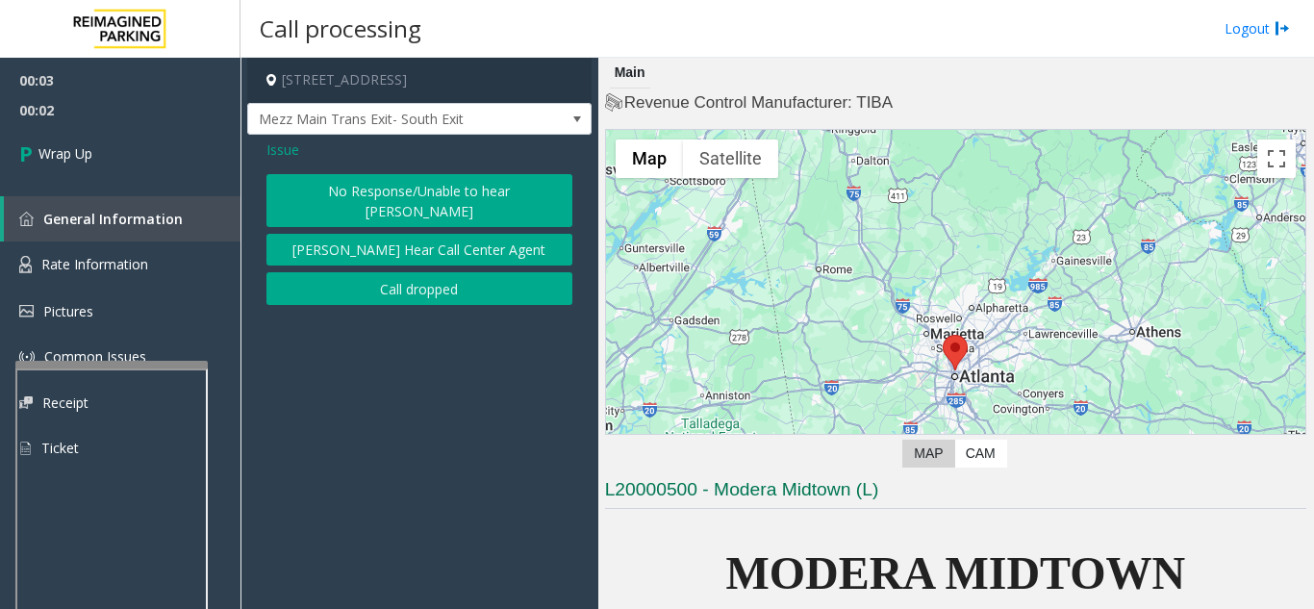
click at [364, 278] on button "Call dropped" at bounding box center [420, 288] width 306 height 33
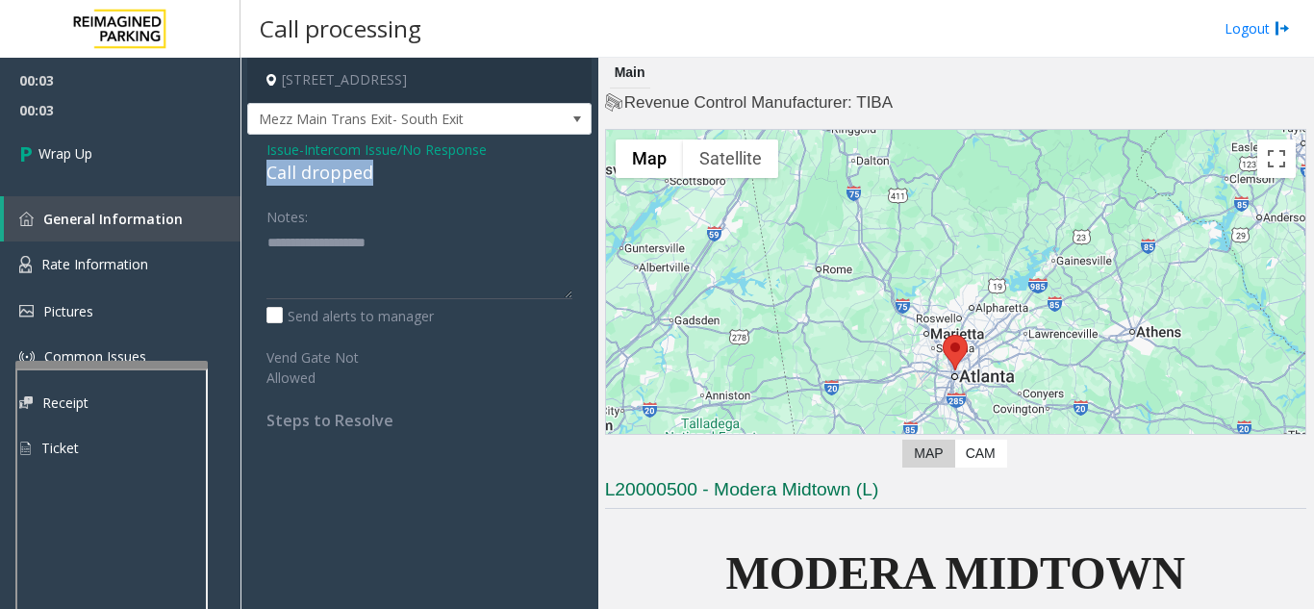
drag, startPoint x: 265, startPoint y: 178, endPoint x: 403, endPoint y: 172, distance: 138.7
click at [403, 172] on div "Issue - Intercom Issue/No Response Call dropped Notes: Send alerts to manager V…" at bounding box center [419, 292] width 344 height 315
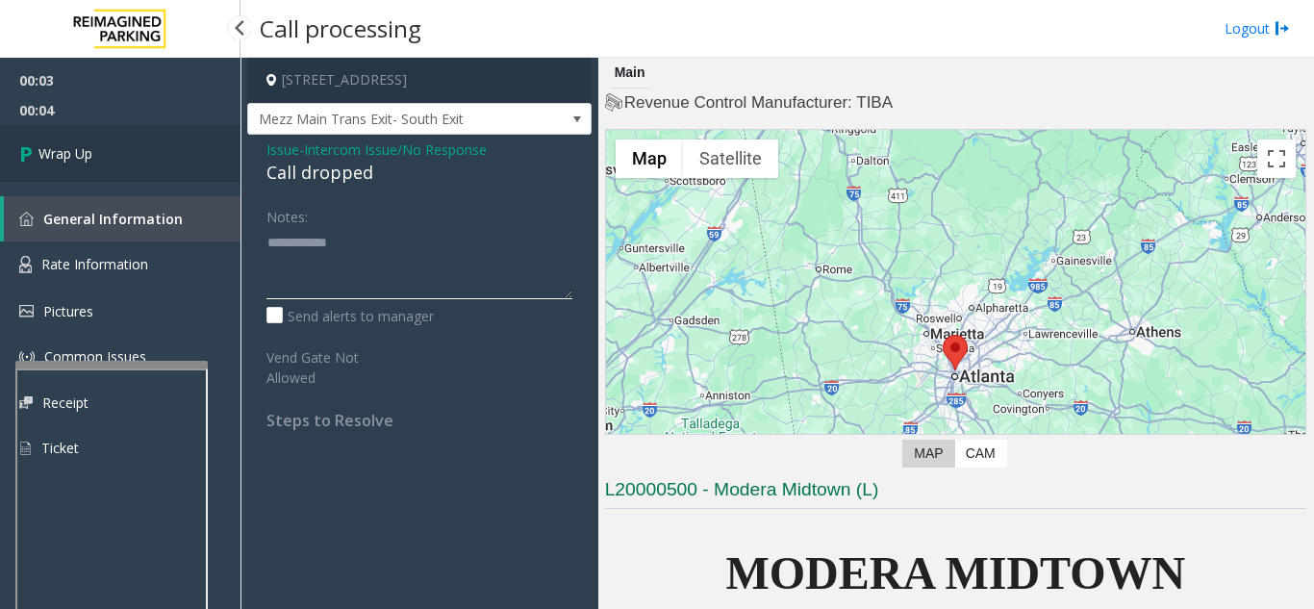
type textarea "**********"
click at [157, 170] on link "Wrap Up" at bounding box center [120, 153] width 241 height 57
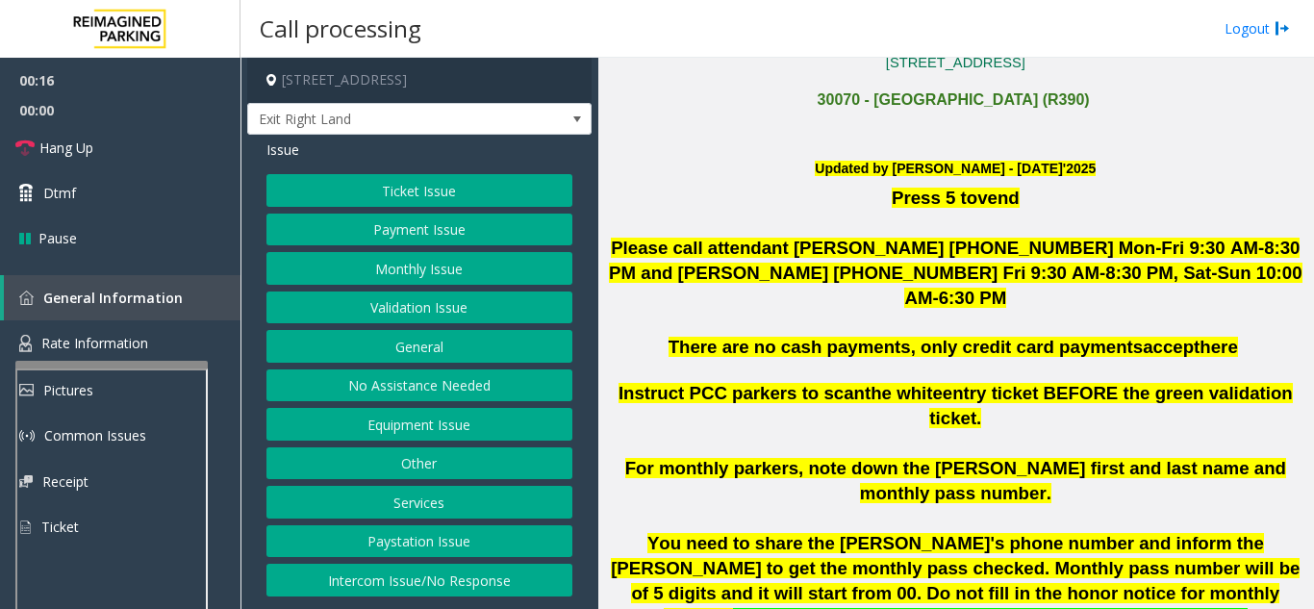
scroll to position [577, 0]
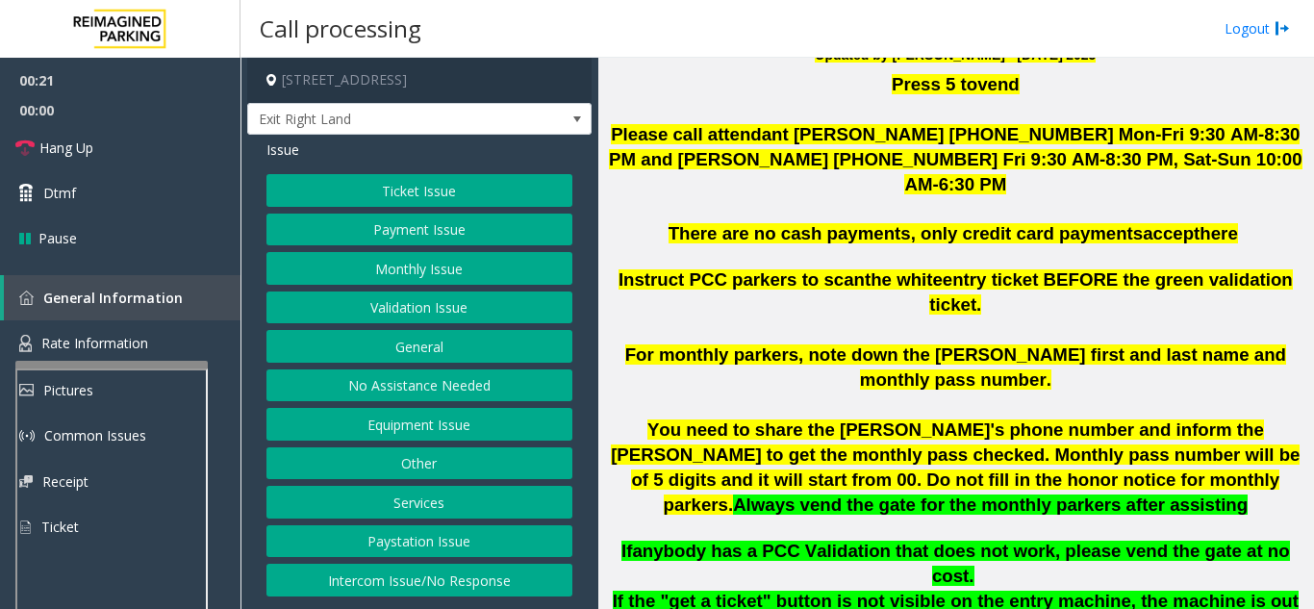
click at [411, 268] on button "Monthly Issue" at bounding box center [420, 268] width 306 height 33
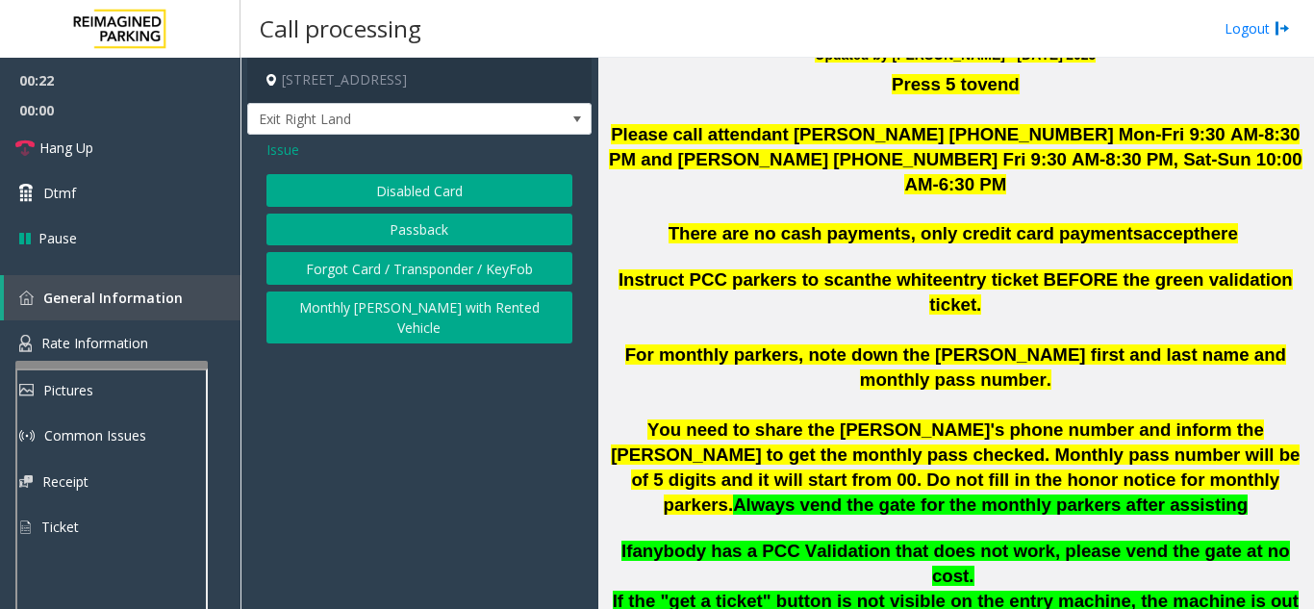
click at [406, 185] on button "Disabled Card" at bounding box center [420, 190] width 306 height 33
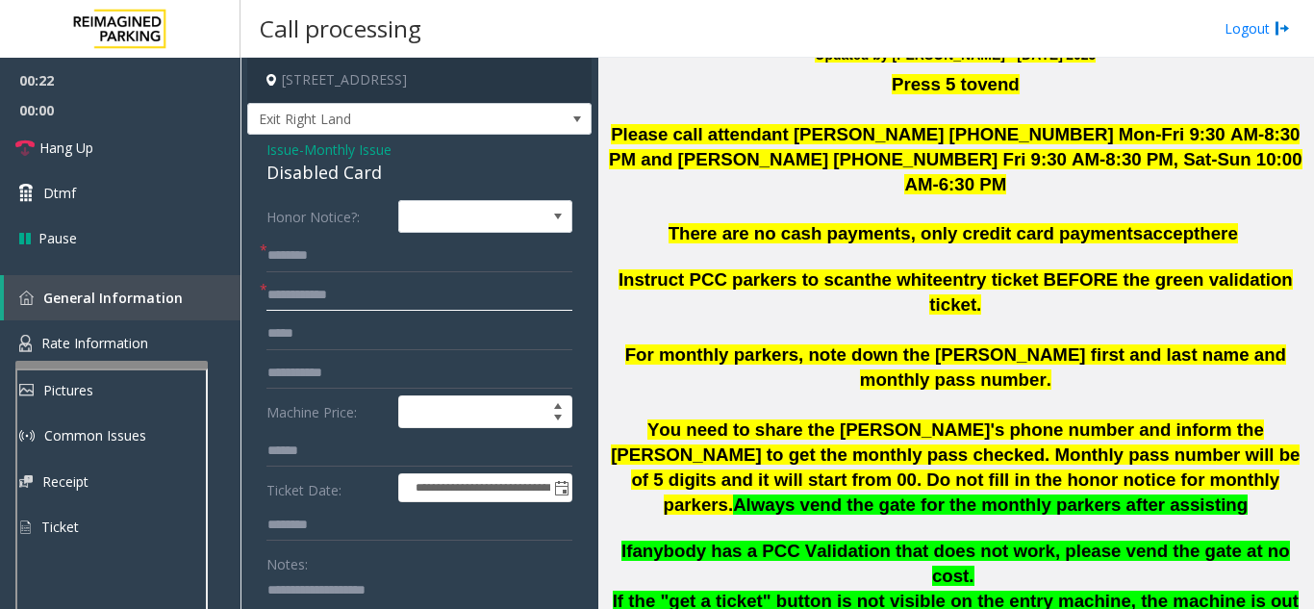
click at [397, 291] on input "text" at bounding box center [420, 295] width 306 height 33
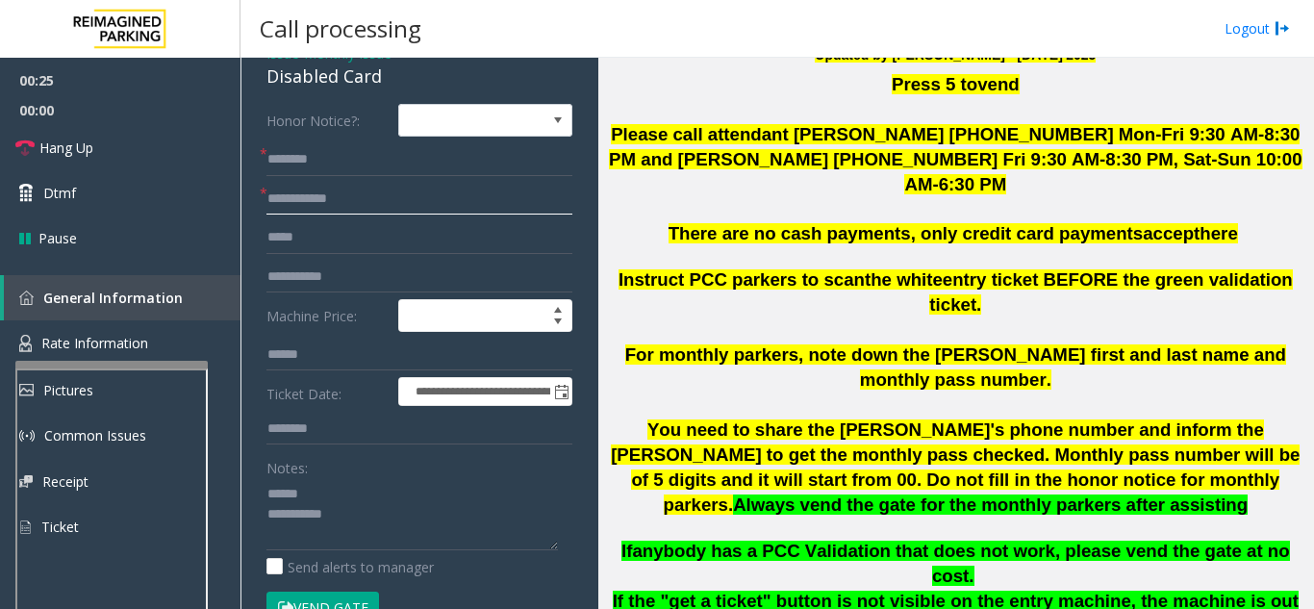
click at [383, 191] on input "text" at bounding box center [420, 199] width 306 height 33
drag, startPoint x: 254, startPoint y: 79, endPoint x: 400, endPoint y: 88, distance: 146.5
type textarea "**********"
click at [320, 191] on input "text" at bounding box center [420, 199] width 306 height 33
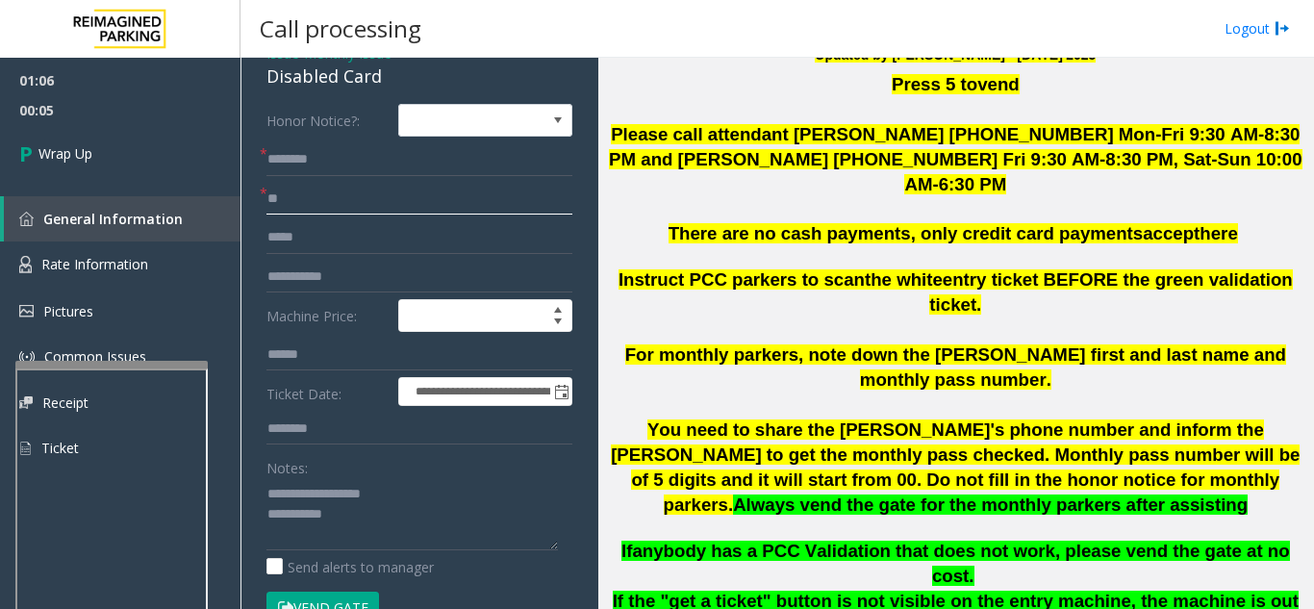
type input "**"
click at [342, 157] on input "text" at bounding box center [420, 159] width 306 height 33
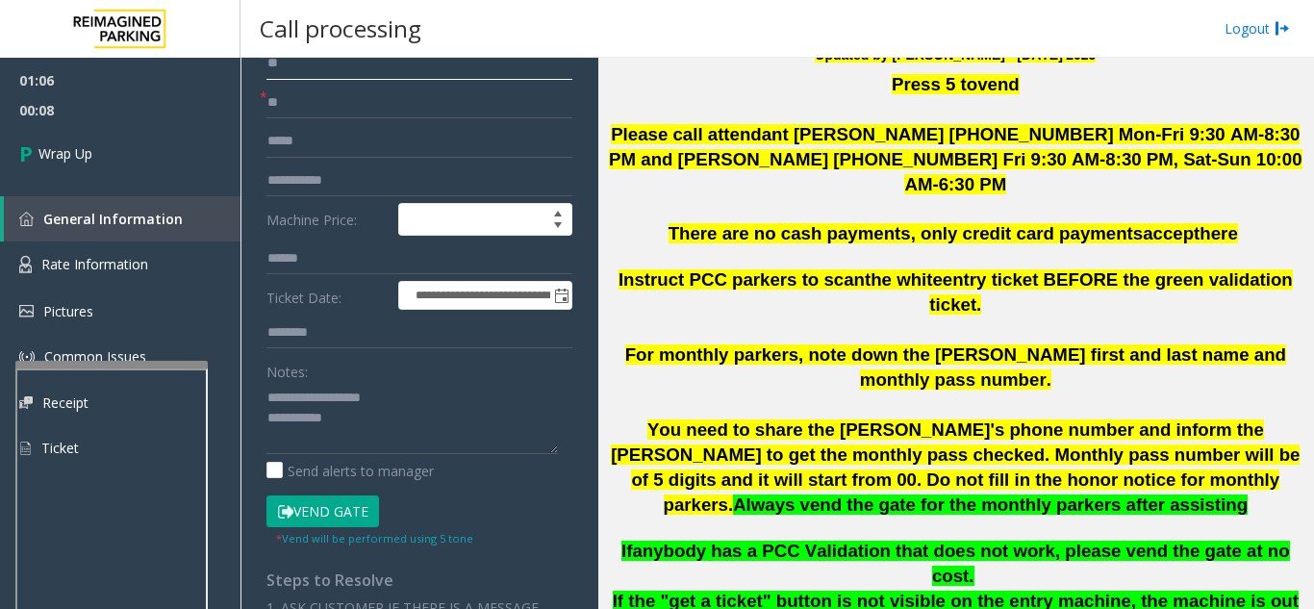
type input "**"
click at [394, 418] on textarea at bounding box center [413, 418] width 292 height 72
click at [436, 383] on textarea at bounding box center [413, 418] width 292 height 72
drag, startPoint x: 475, startPoint y: 419, endPoint x: 547, endPoint y: 424, distance: 72.4
click at [547, 424] on textarea at bounding box center [413, 418] width 292 height 72
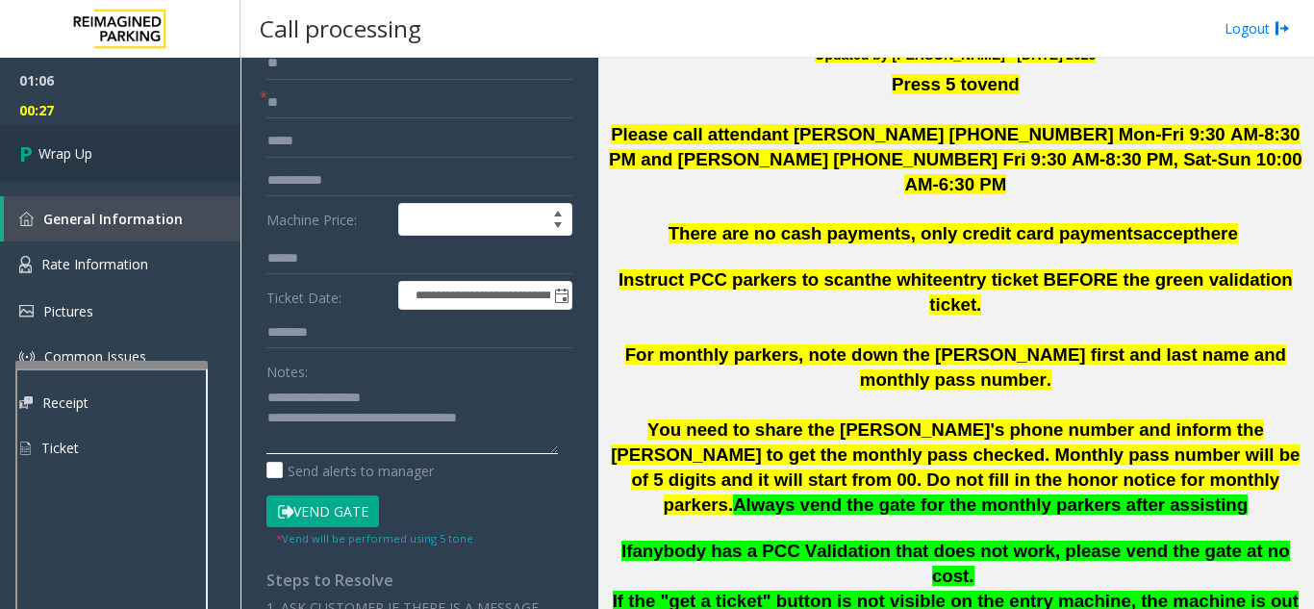
type textarea "**********"
click at [160, 174] on link "Wrap Up" at bounding box center [120, 153] width 241 height 57
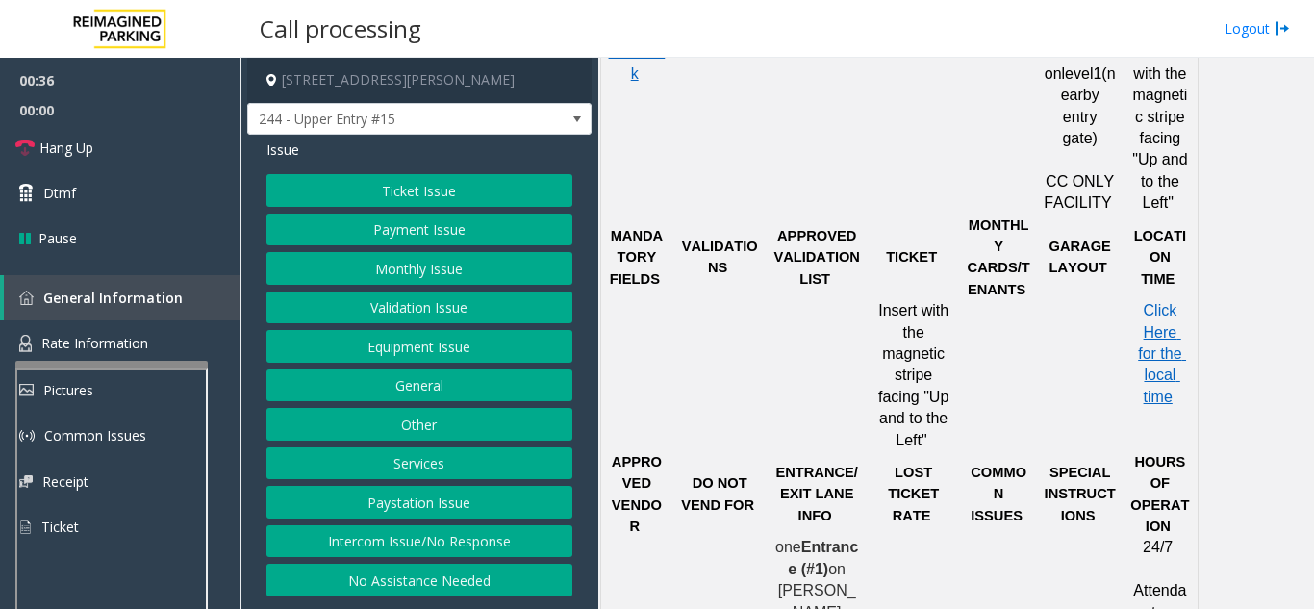
scroll to position [1251, 0]
click at [90, 342] on span "Rate Information" at bounding box center [94, 343] width 107 height 18
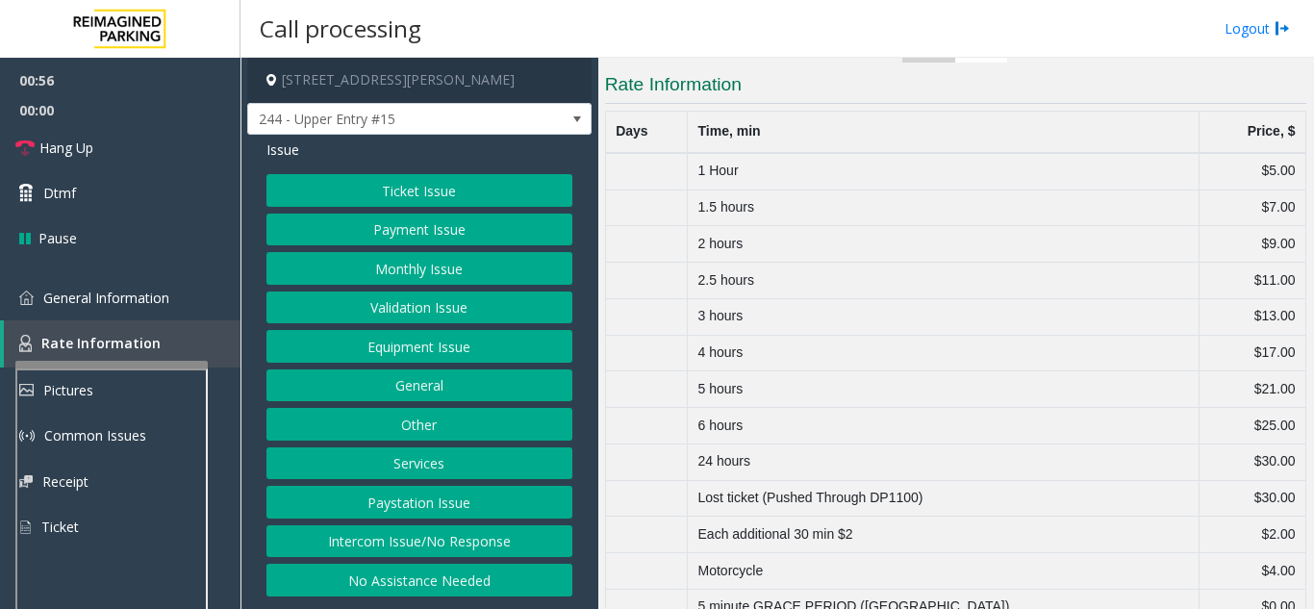
scroll to position [439, 0]
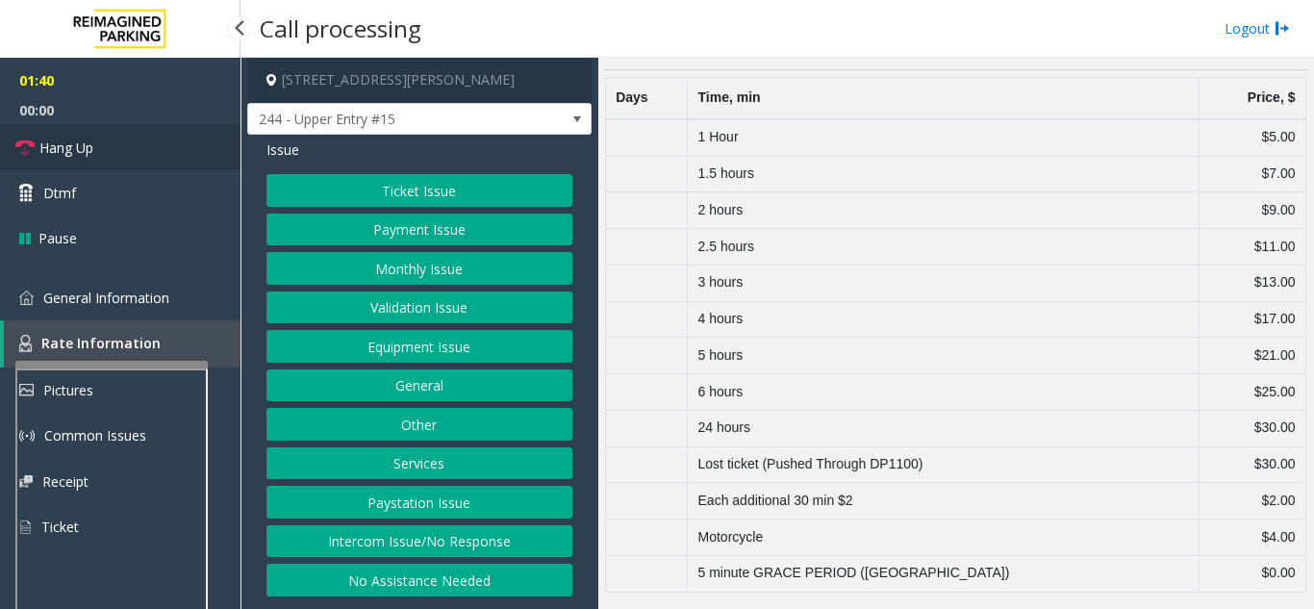
click at [158, 137] on link "Hang Up" at bounding box center [120, 147] width 241 height 45
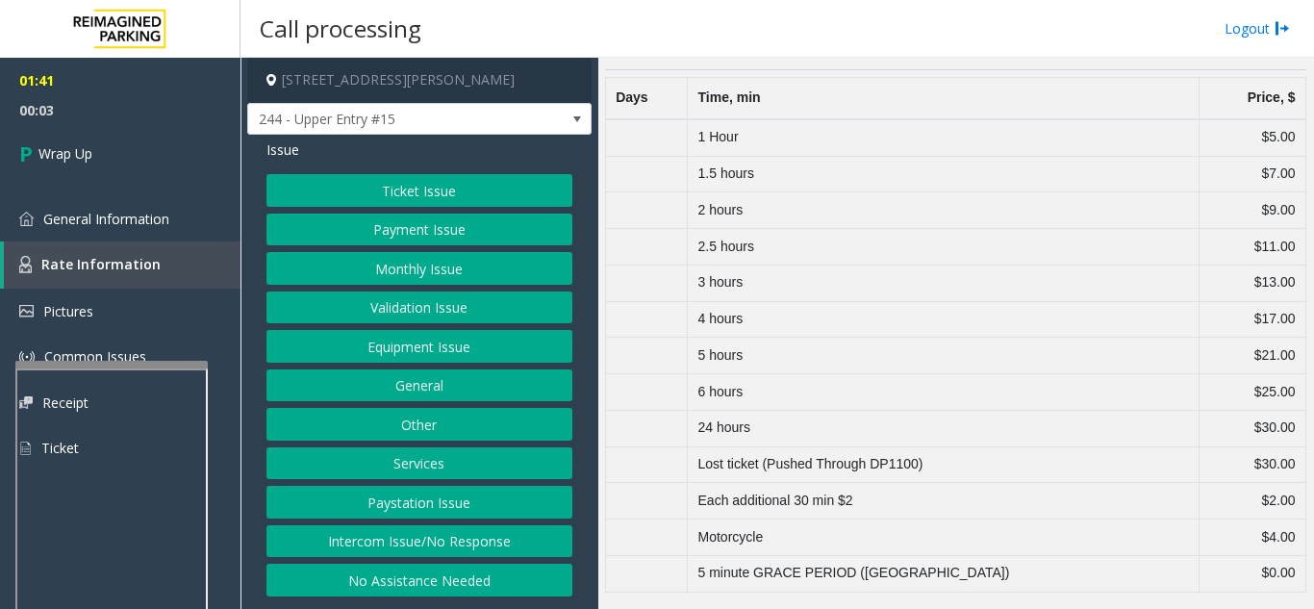
click at [386, 343] on button "Equipment Issue" at bounding box center [420, 346] width 306 height 33
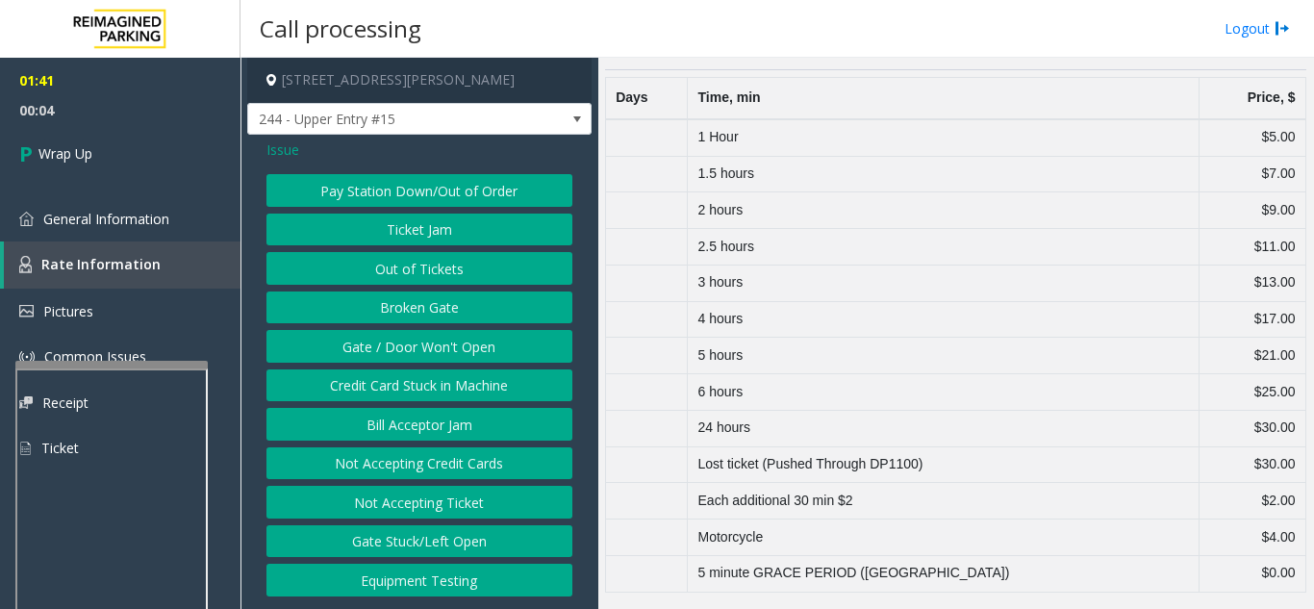
click at [386, 343] on button "Gate / Door Won't Open" at bounding box center [420, 346] width 306 height 33
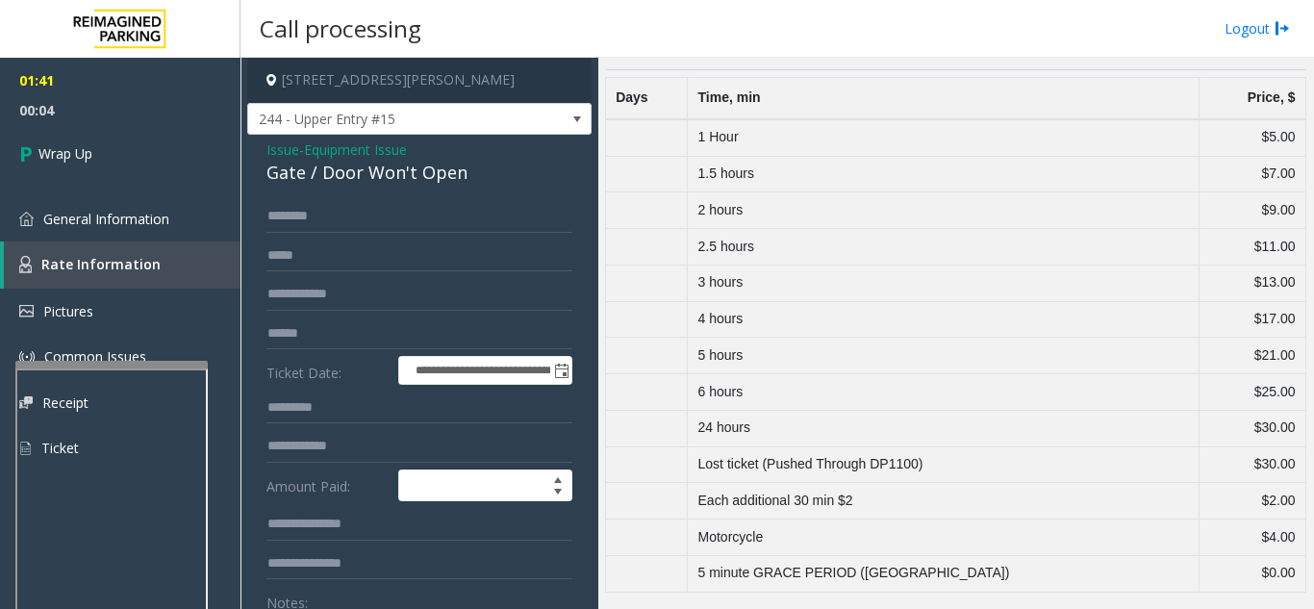
scroll to position [96, 0]
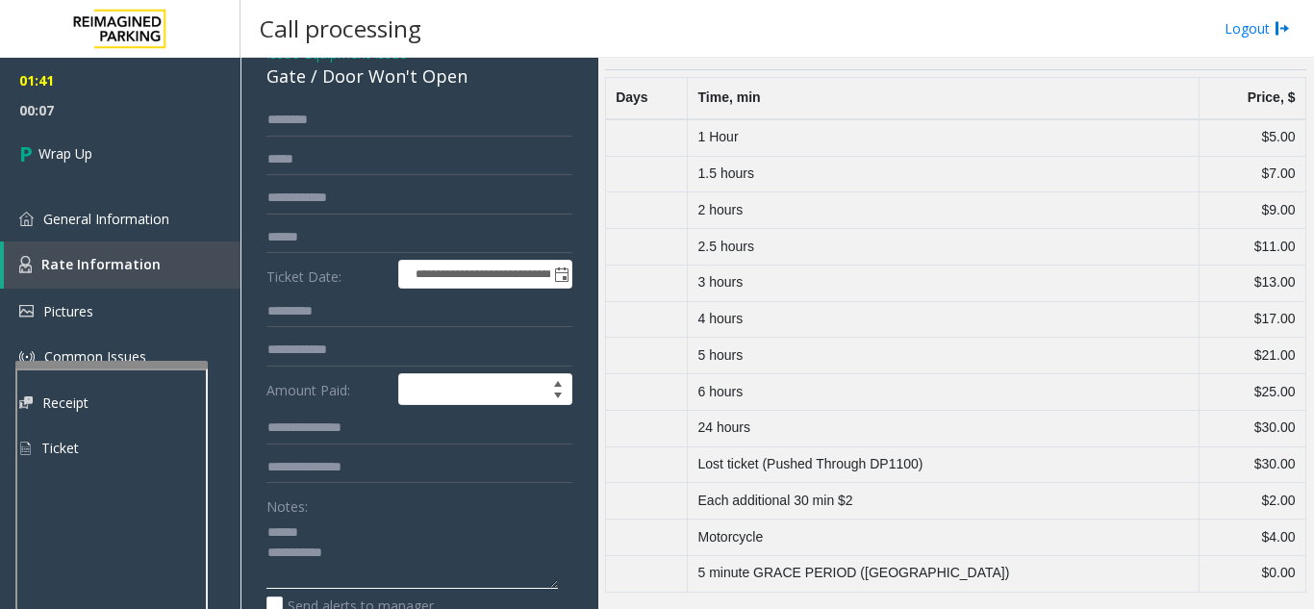
click at [344, 531] on textarea at bounding box center [413, 553] width 292 height 72
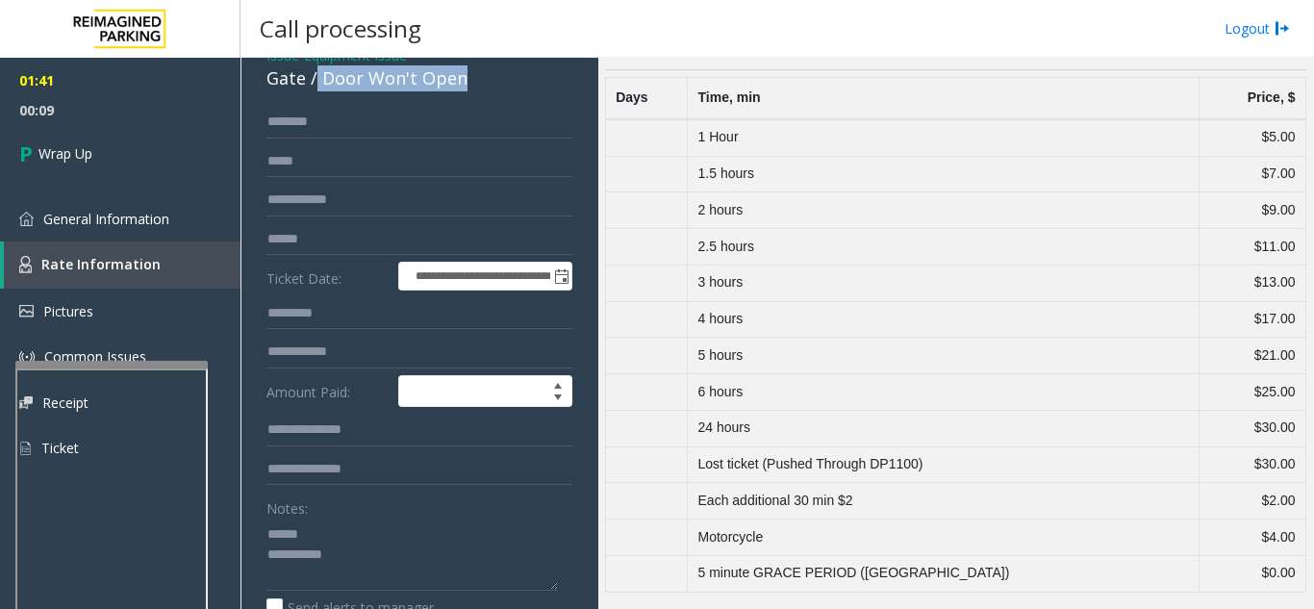
drag, startPoint x: 318, startPoint y: 76, endPoint x: 508, endPoint y: 84, distance: 190.7
click at [508, 84] on div "Gate / Door Won't Open" at bounding box center [420, 78] width 306 height 26
drag, startPoint x: 394, startPoint y: 92, endPoint x: 449, endPoint y: 354, distance: 267.6
click at [460, 371] on div "**********" at bounding box center [419, 537] width 344 height 995
drag, startPoint x: 318, startPoint y: 80, endPoint x: 471, endPoint y: 77, distance: 153.0
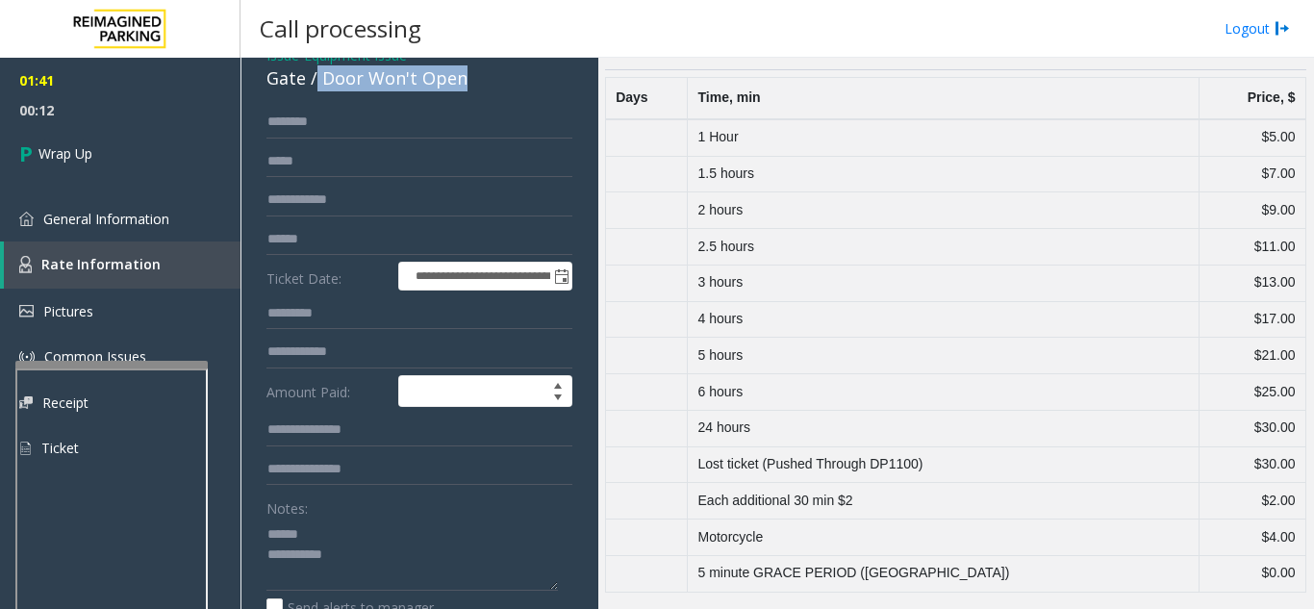
click at [471, 77] on div "Gate / Door Won't Open" at bounding box center [420, 78] width 306 height 26
click at [395, 552] on textarea at bounding box center [413, 555] width 292 height 72
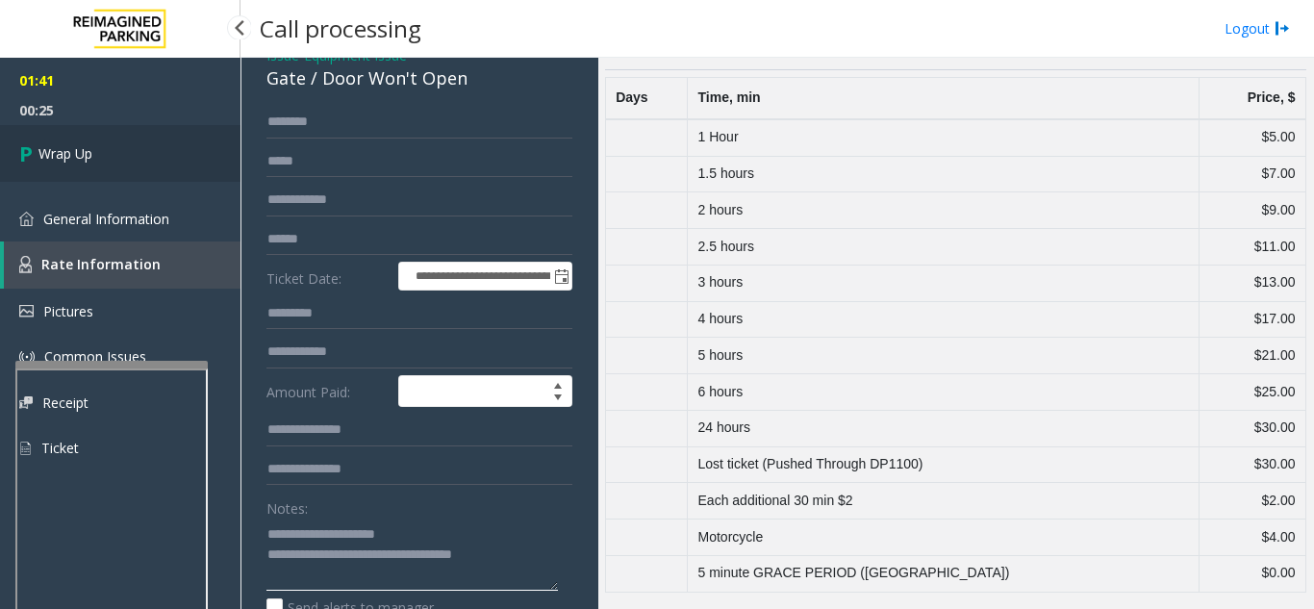
type textarea "**********"
click at [48, 154] on span "Wrap Up" at bounding box center [65, 153] width 54 height 20
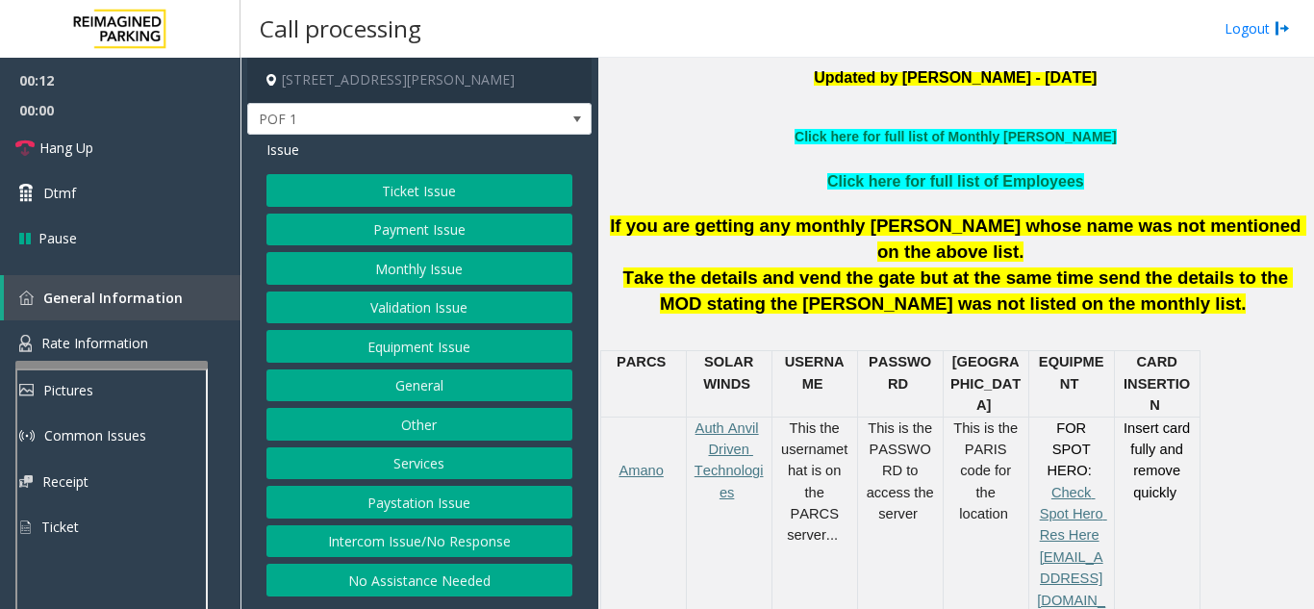
scroll to position [770, 0]
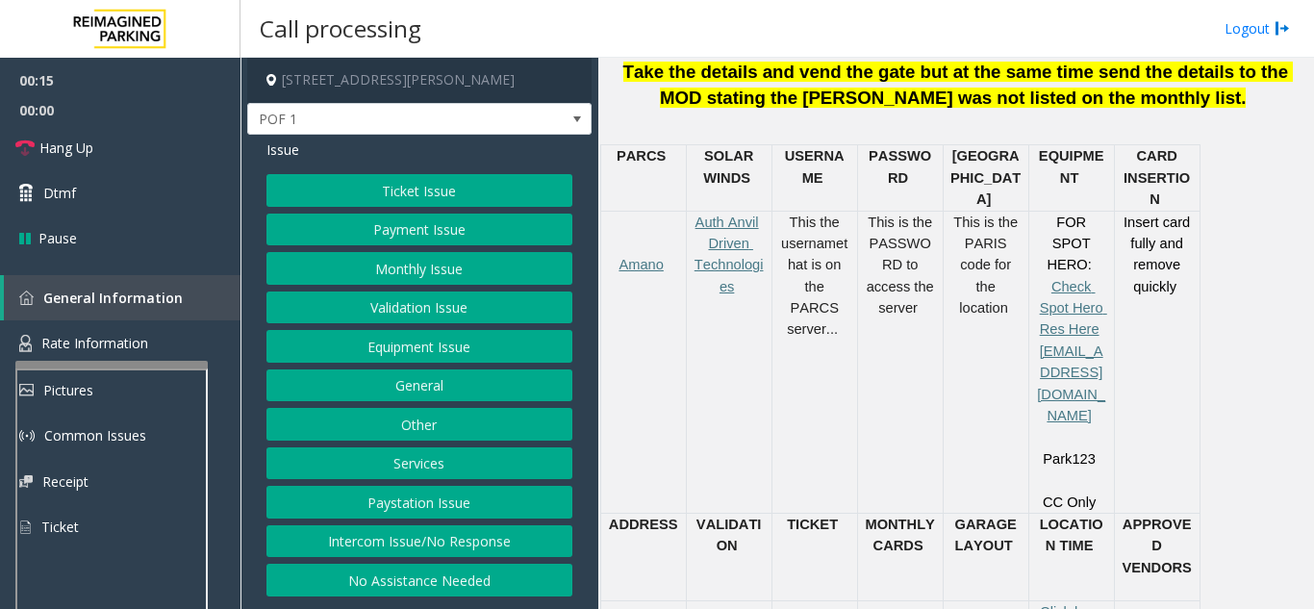
click at [423, 194] on button "Ticket Issue" at bounding box center [420, 190] width 306 height 33
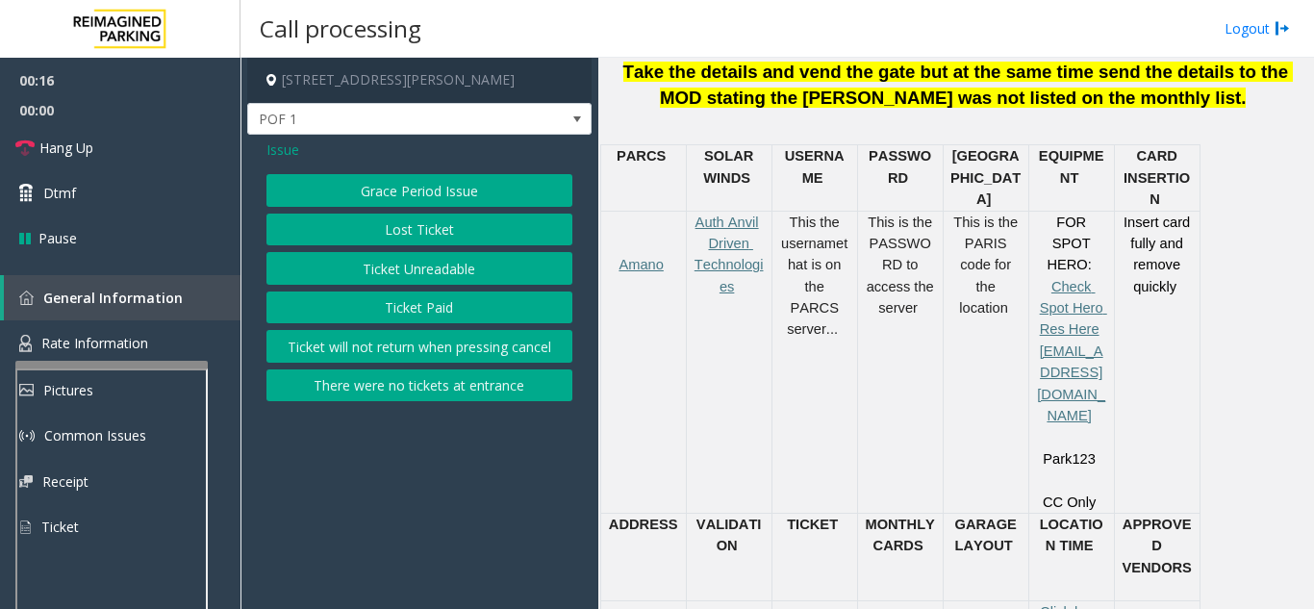
click at [405, 269] on button "Ticket Unreadable" at bounding box center [420, 268] width 306 height 33
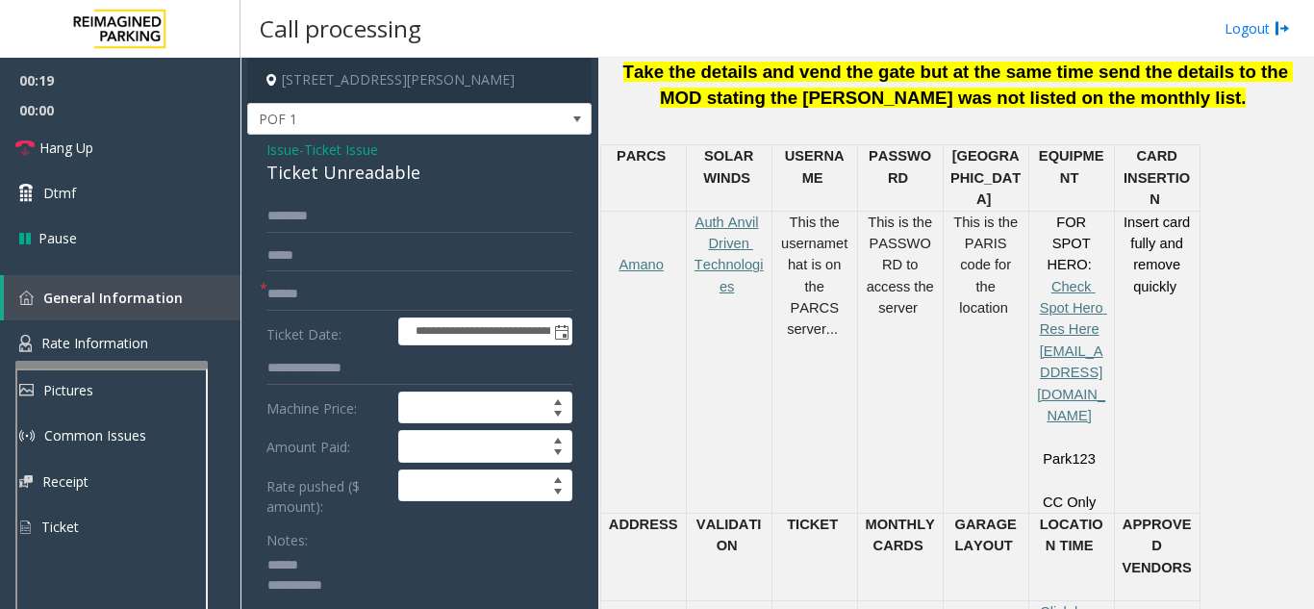
click at [317, 556] on textarea at bounding box center [413, 586] width 292 height 72
click at [348, 568] on textarea at bounding box center [413, 586] width 292 height 72
drag, startPoint x: 254, startPoint y: 174, endPoint x: 455, endPoint y: 182, distance: 201.2
click at [388, 598] on textarea at bounding box center [413, 586] width 292 height 72
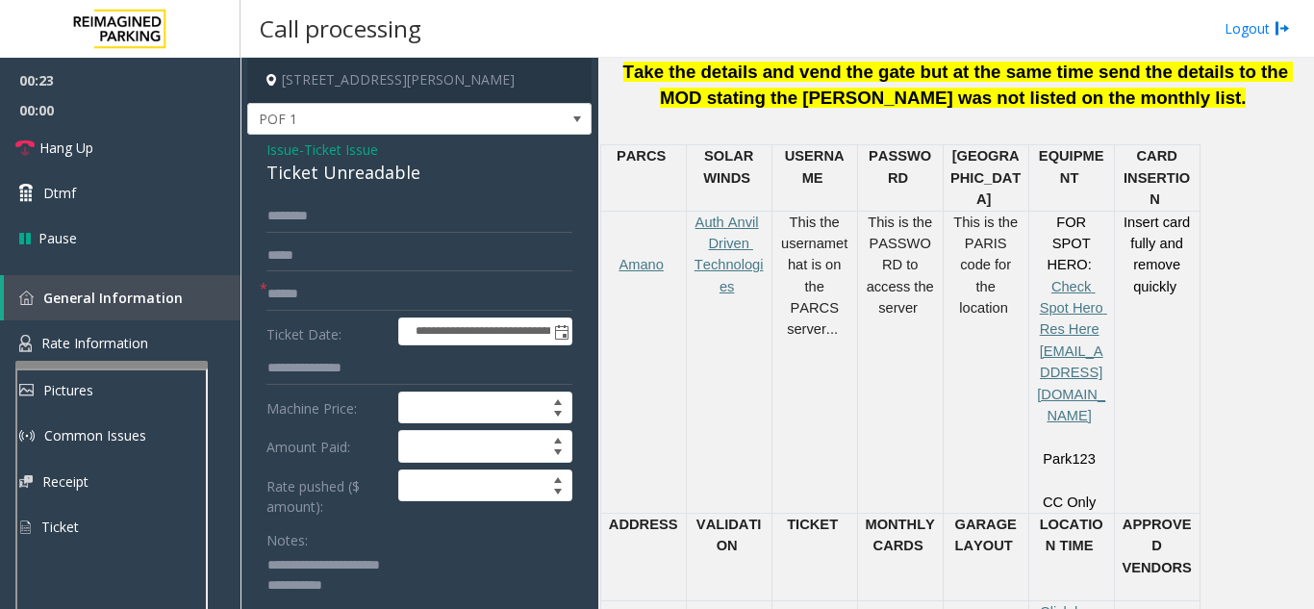
type textarea "**********"
click at [354, 283] on input "text" at bounding box center [420, 294] width 306 height 33
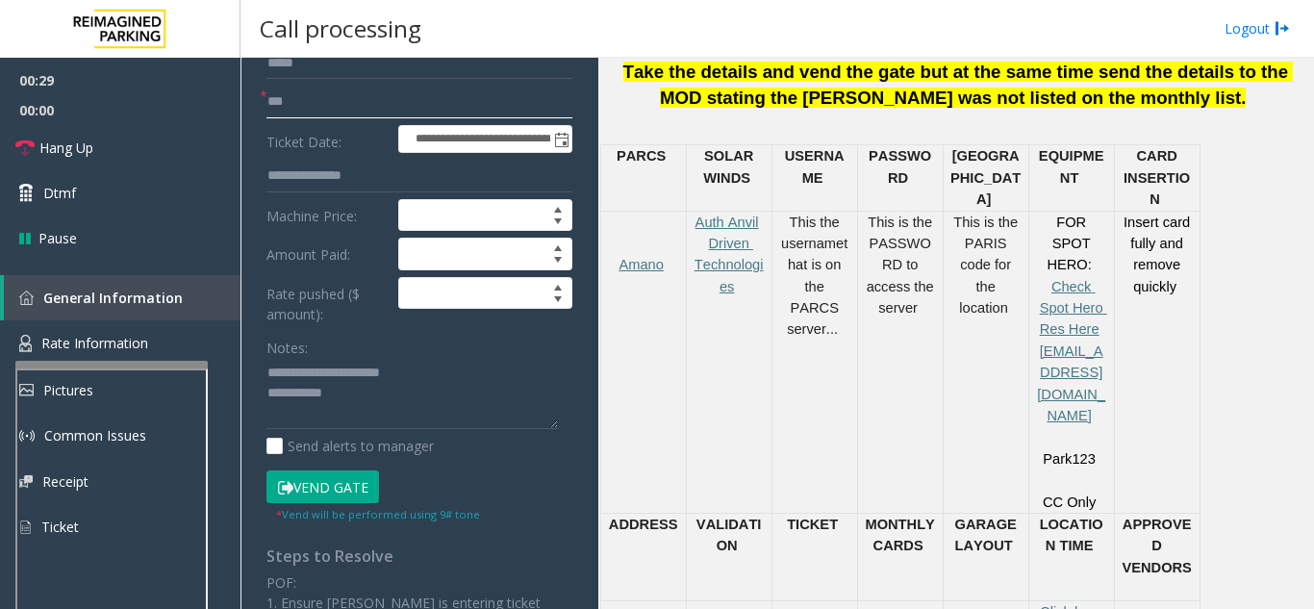
type input "**"
click at [369, 390] on textarea at bounding box center [413, 394] width 292 height 72
click at [98, 146] on link "Hang Up" at bounding box center [120, 147] width 241 height 45
click at [425, 394] on textarea at bounding box center [413, 394] width 292 height 72
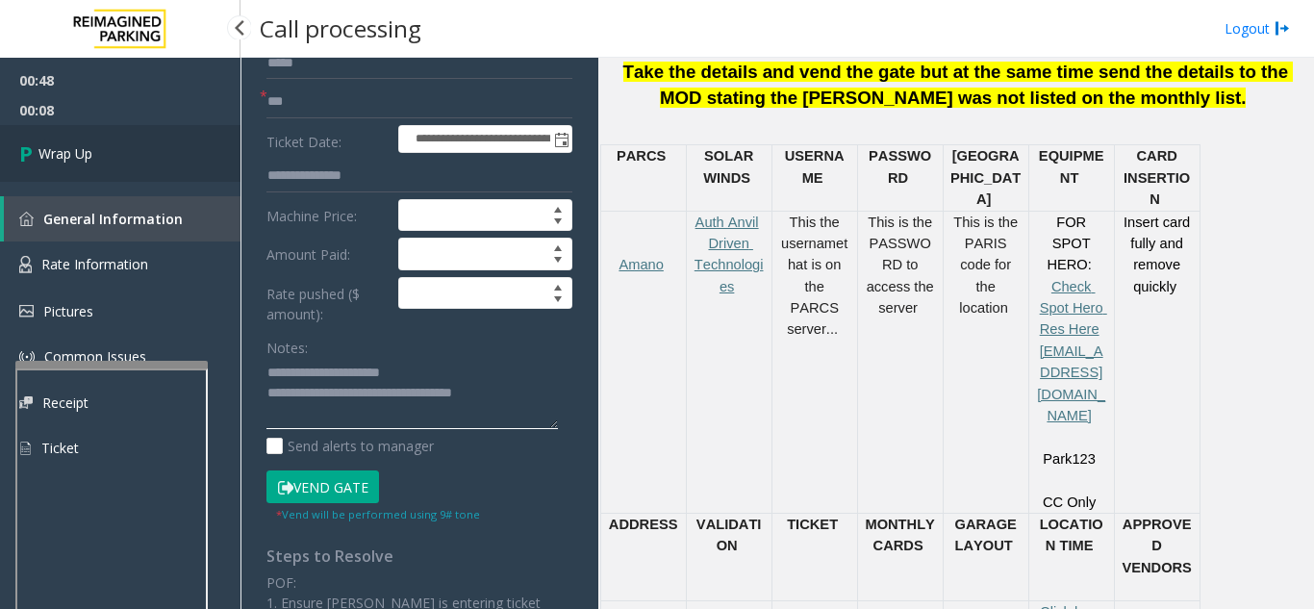
type textarea "**********"
click at [101, 143] on link "Wrap Up" at bounding box center [120, 153] width 241 height 57
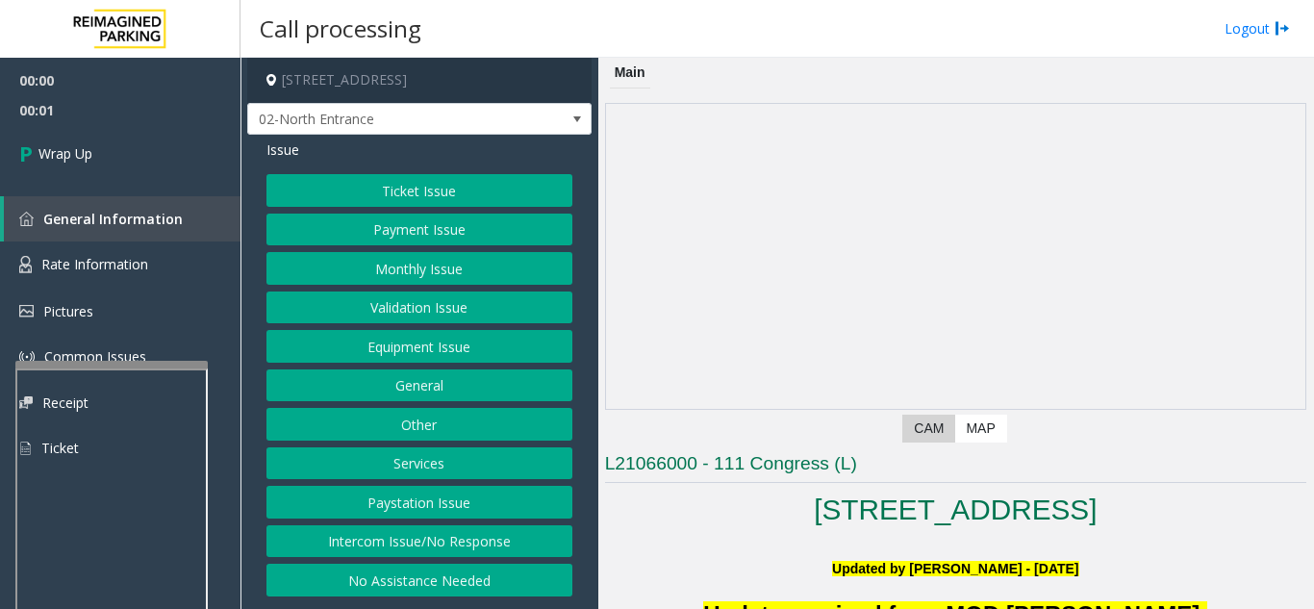
click at [443, 540] on button "Intercom Issue/No Response" at bounding box center [420, 541] width 306 height 33
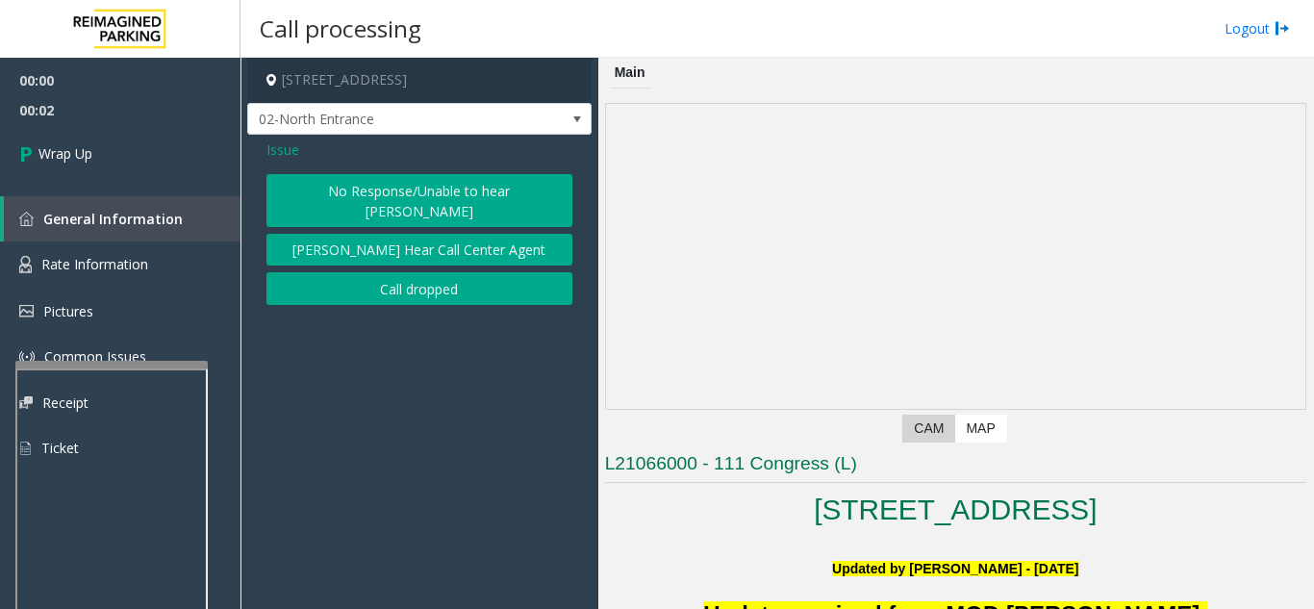
click at [410, 272] on button "Call dropped" at bounding box center [420, 288] width 306 height 33
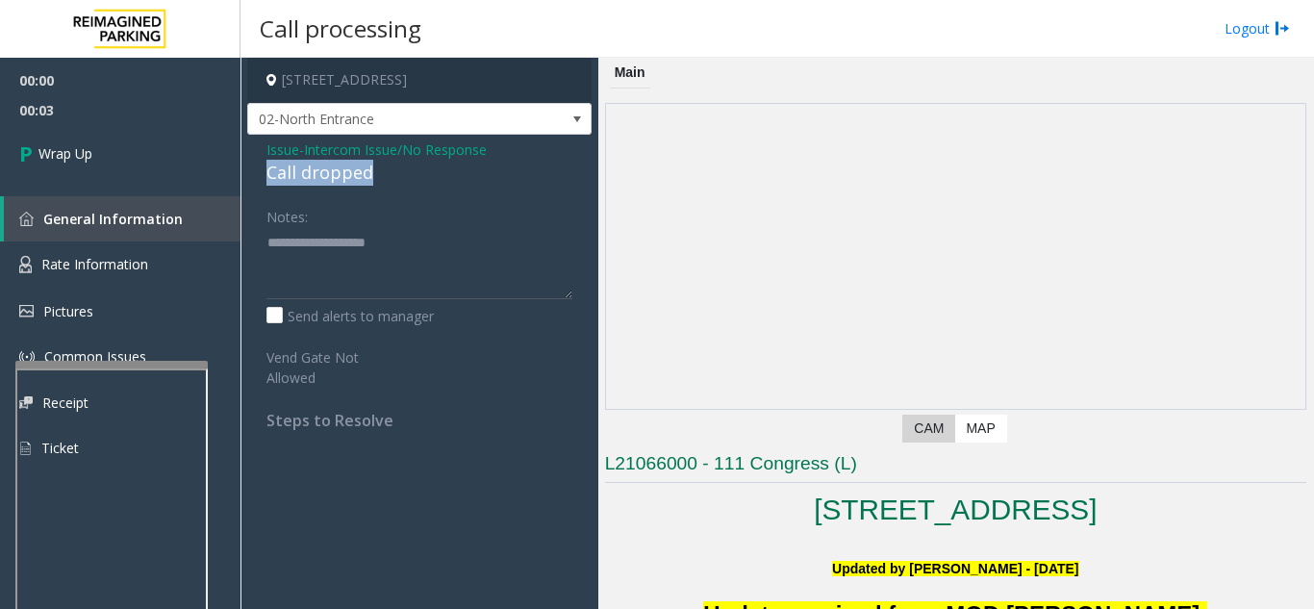
drag, startPoint x: 270, startPoint y: 177, endPoint x: 360, endPoint y: 175, distance: 89.5
click at [396, 185] on div "Call dropped" at bounding box center [420, 173] width 306 height 26
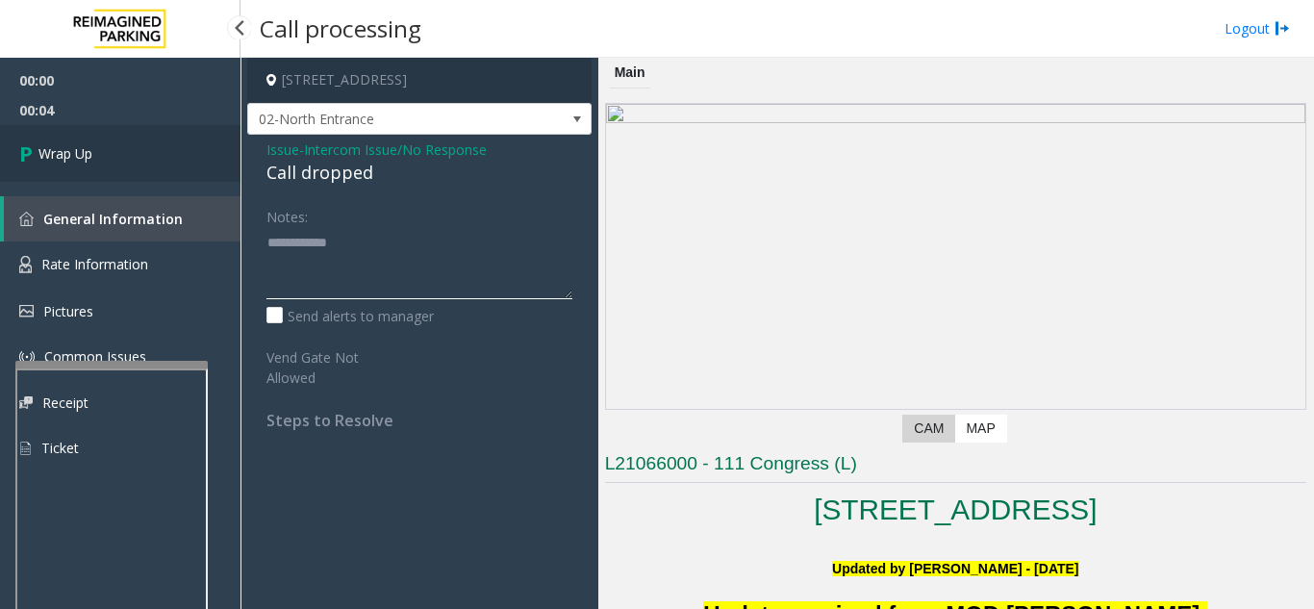
type textarea "**********"
click at [155, 165] on link "Wrap Up" at bounding box center [120, 153] width 241 height 57
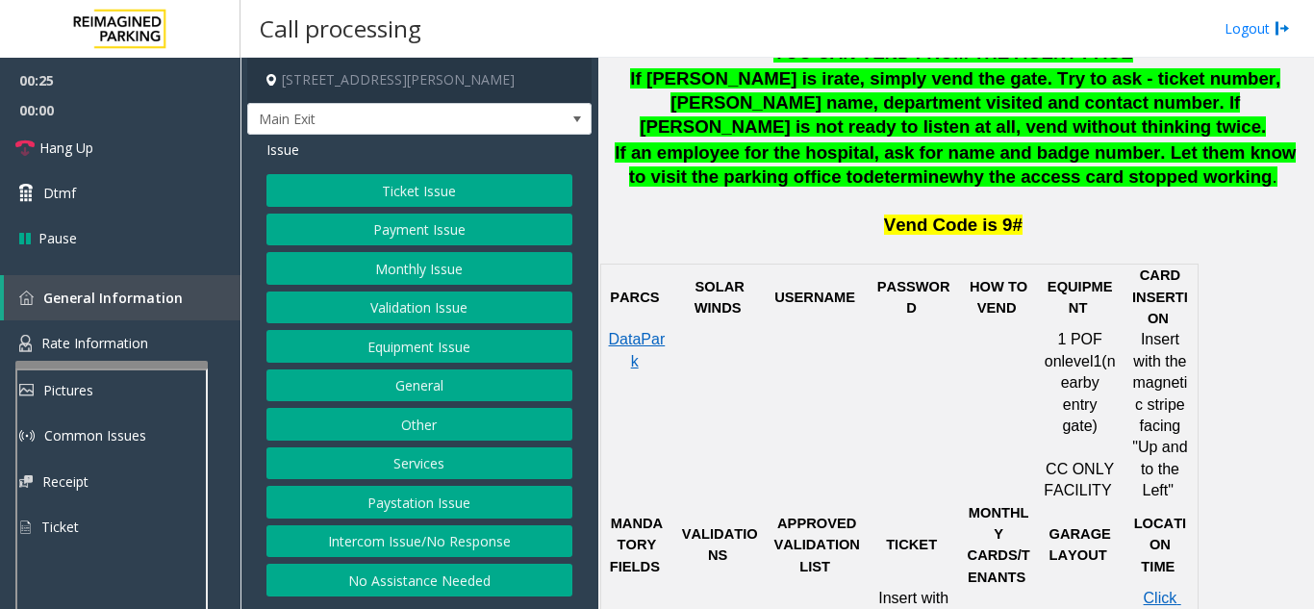
scroll to position [866, 0]
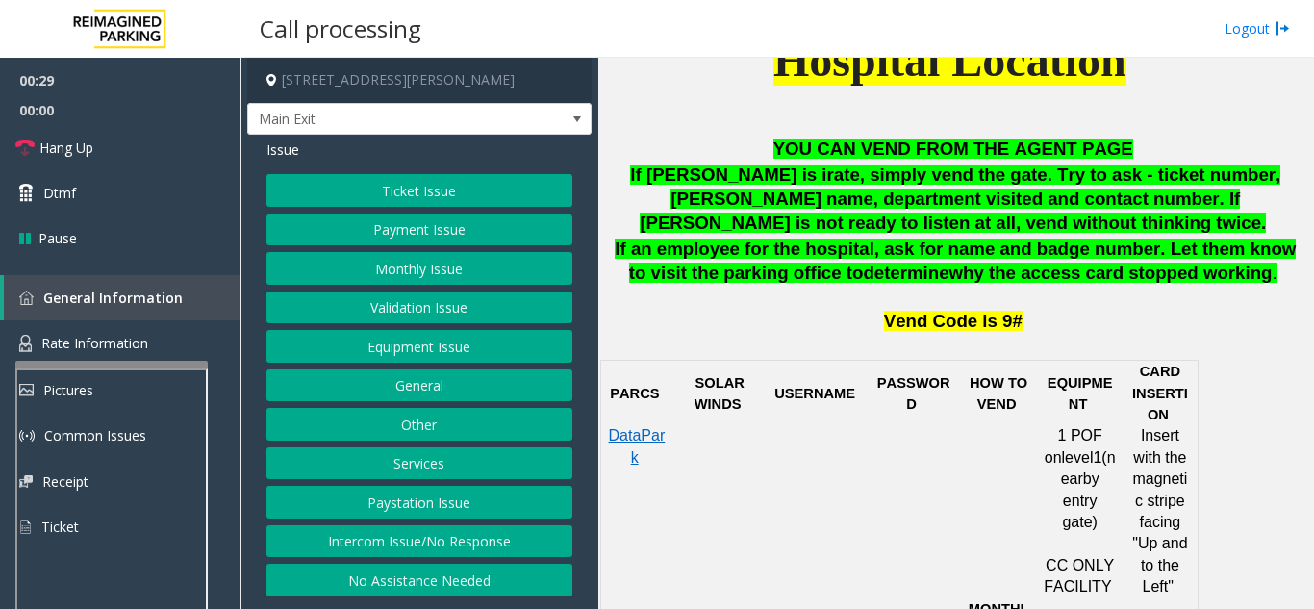
click at [422, 317] on button "Validation Issue" at bounding box center [420, 308] width 306 height 33
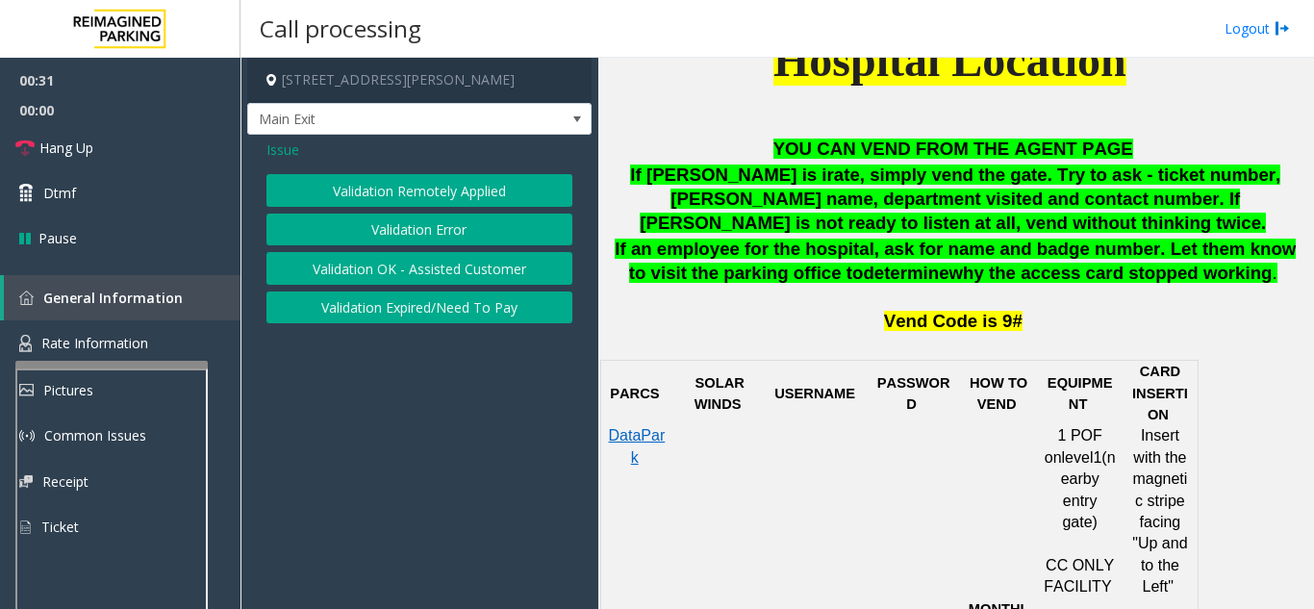
click at [411, 227] on button "Validation Error" at bounding box center [420, 230] width 306 height 33
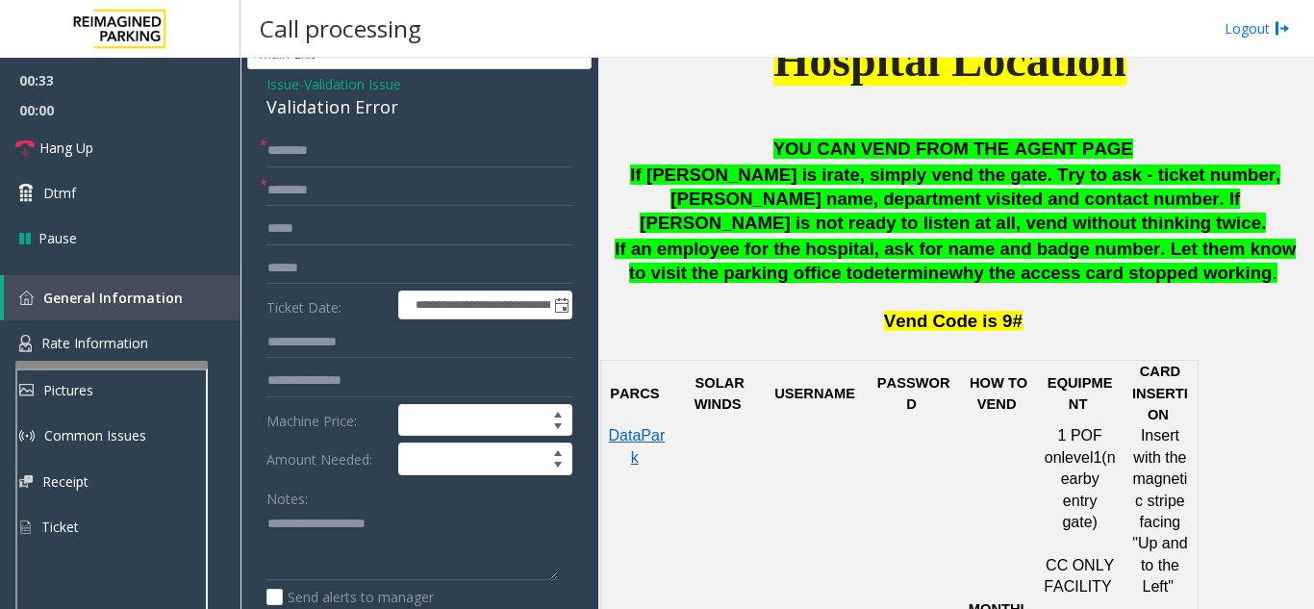
scroll to position [96, 0]
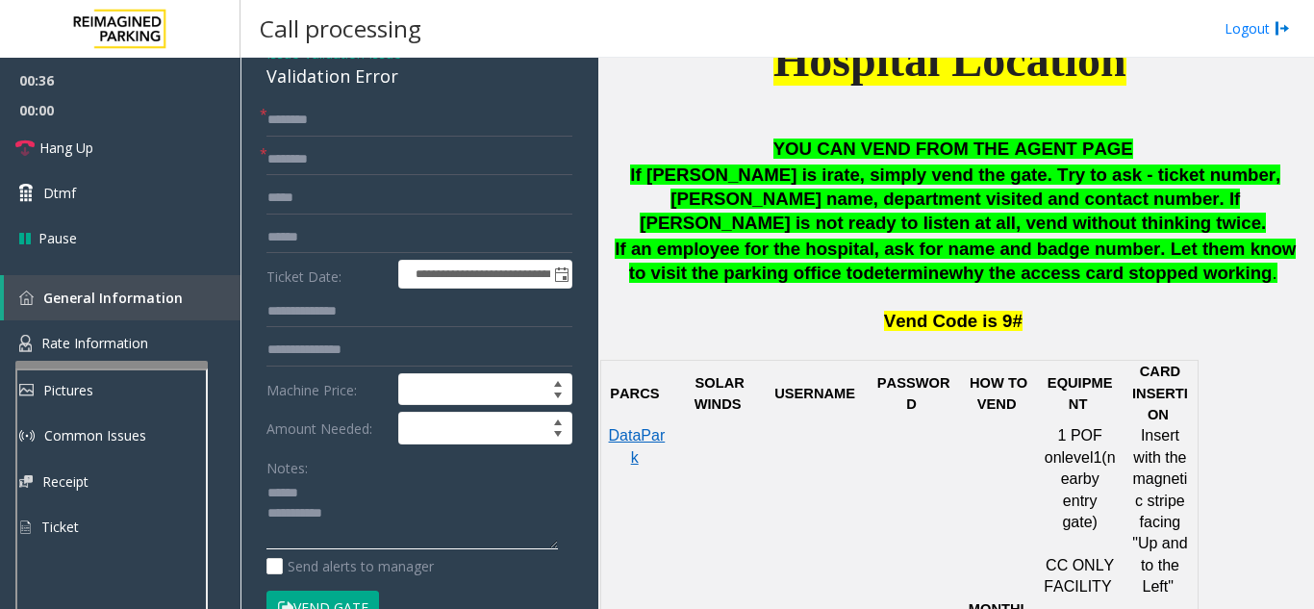
click at [347, 494] on textarea at bounding box center [413, 514] width 292 height 72
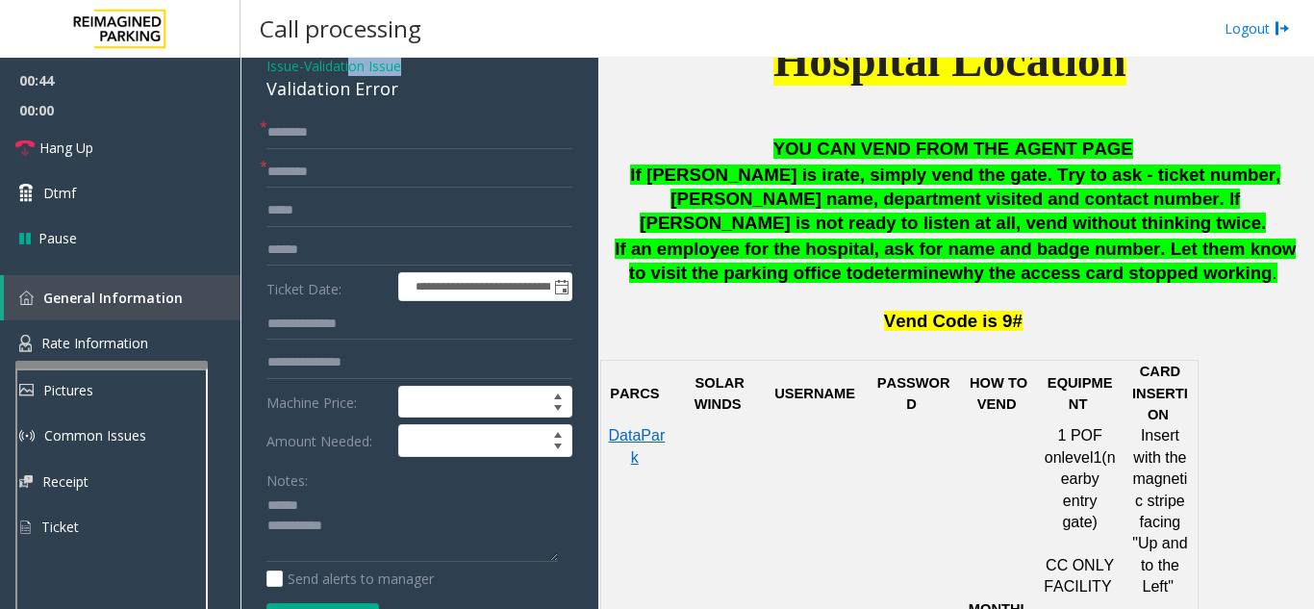
scroll to position [72, 0]
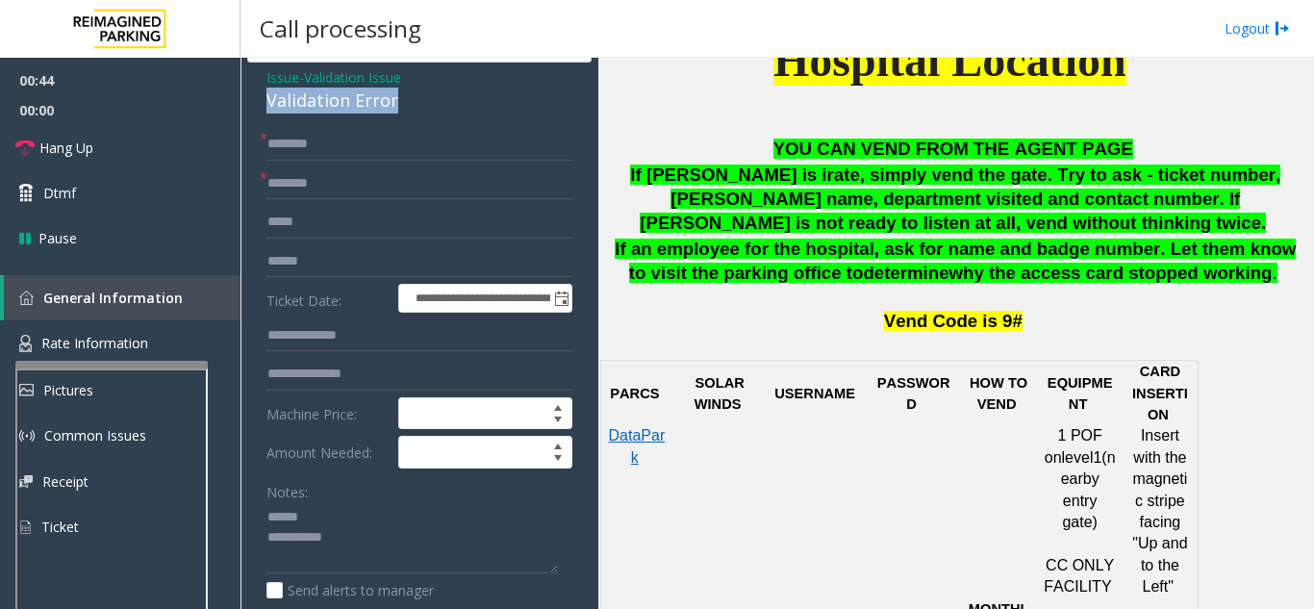
drag, startPoint x: 247, startPoint y: 74, endPoint x: 423, endPoint y: 107, distance: 179.1
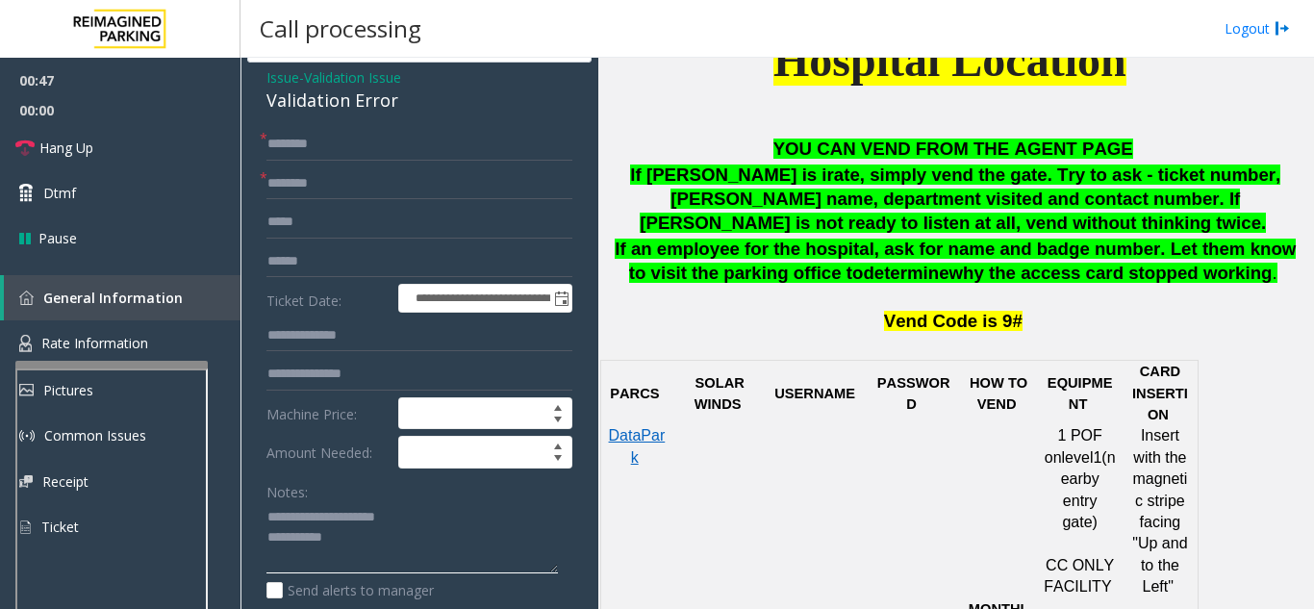
click at [395, 539] on textarea at bounding box center [413, 538] width 292 height 72
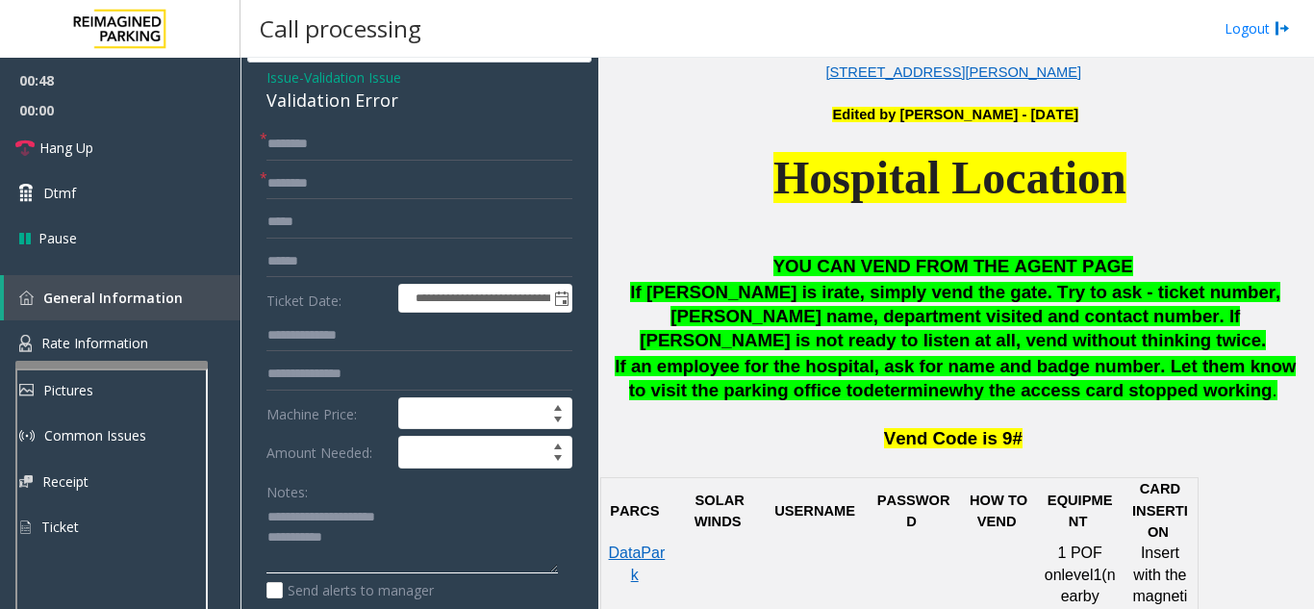
scroll to position [481, 0]
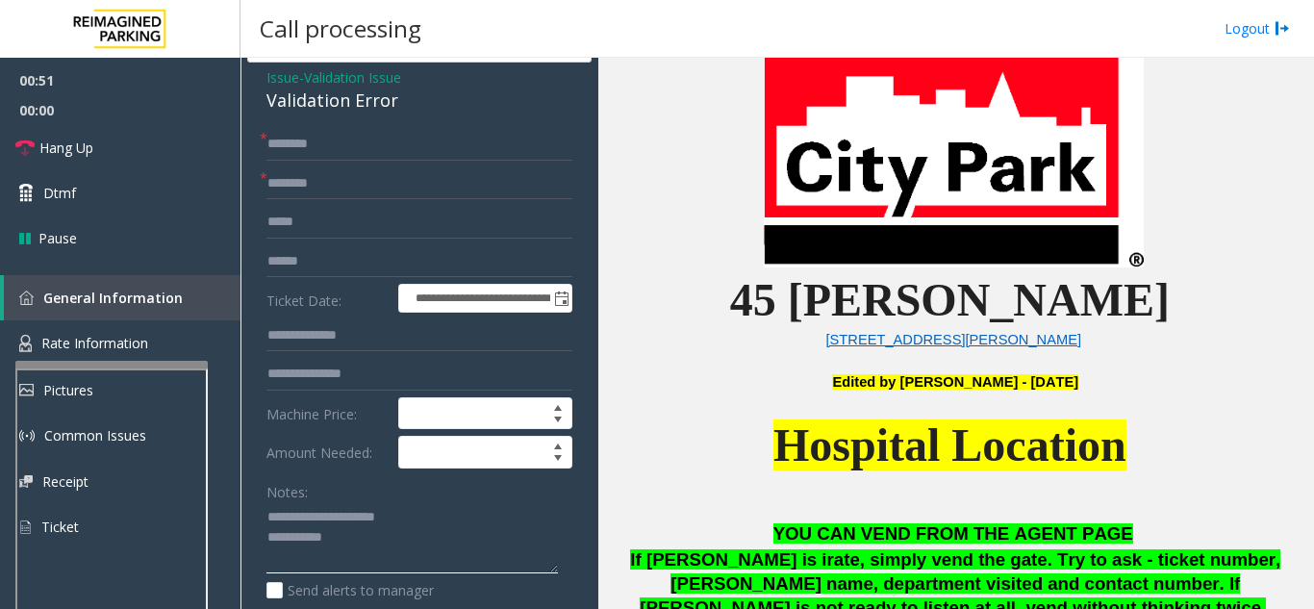
type textarea "**********"
click at [346, 186] on input "text" at bounding box center [420, 183] width 306 height 33
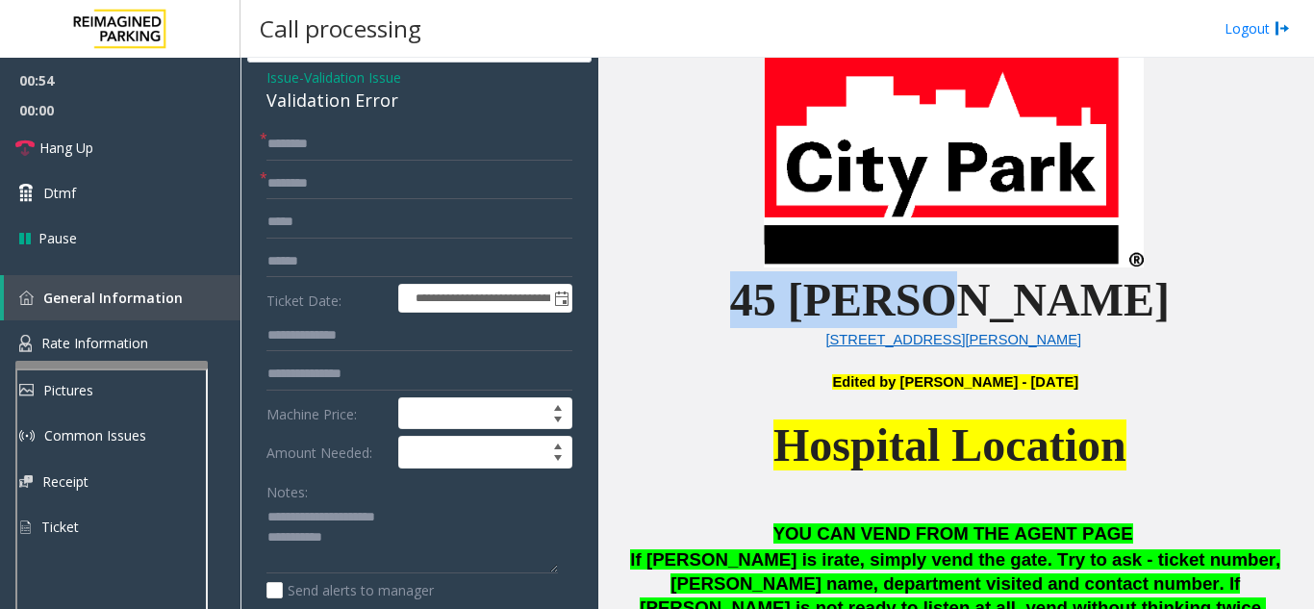
drag, startPoint x: 833, startPoint y: 301, endPoint x: 1041, endPoint y: 303, distance: 207.8
click at [1041, 303] on p "45 Castro" at bounding box center [955, 299] width 701 height 57
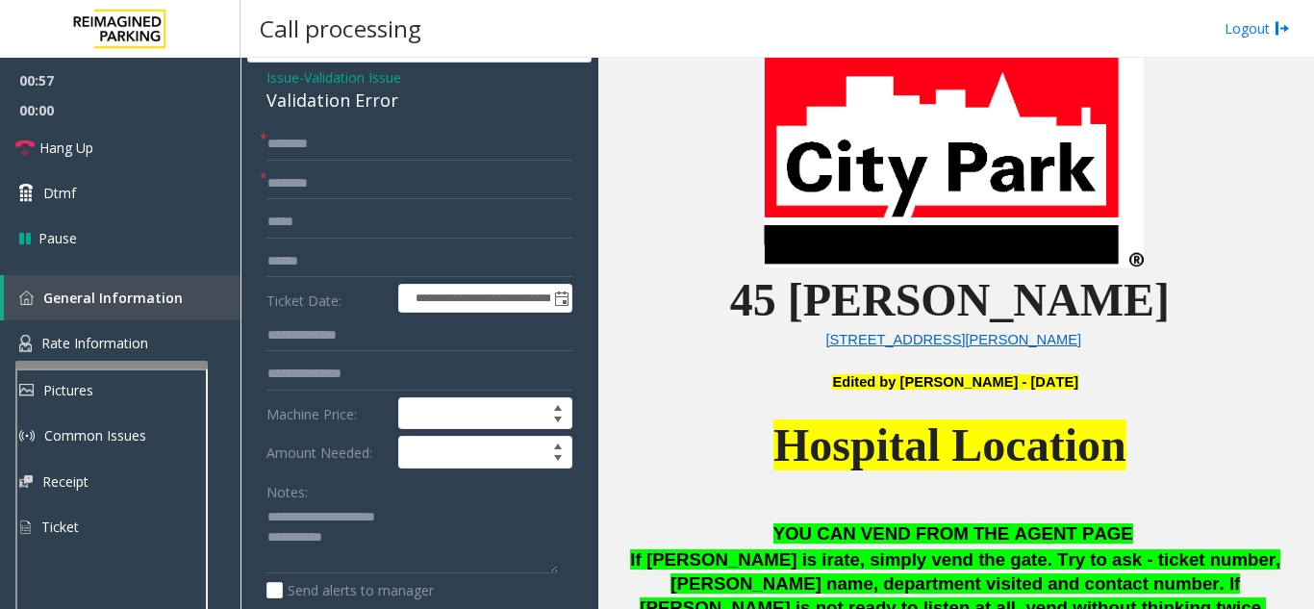
click at [1063, 305] on p "45 Castro" at bounding box center [955, 299] width 701 height 57
click at [291, 245] on input "text" at bounding box center [420, 261] width 306 height 33
type input "*********"
click at [410, 156] on input "text" at bounding box center [420, 144] width 306 height 33
type input "*****"
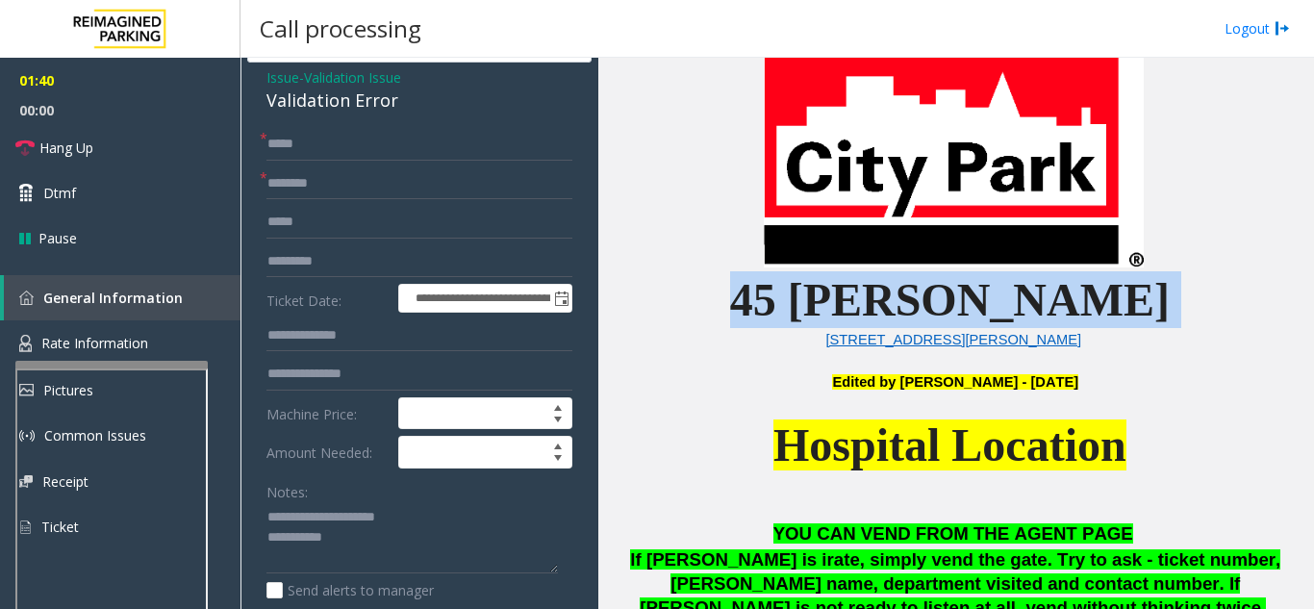
drag, startPoint x: 1071, startPoint y: 309, endPoint x: 834, endPoint y: 321, distance: 237.0
click at [834, 321] on p "45 Castro" at bounding box center [955, 299] width 701 height 57
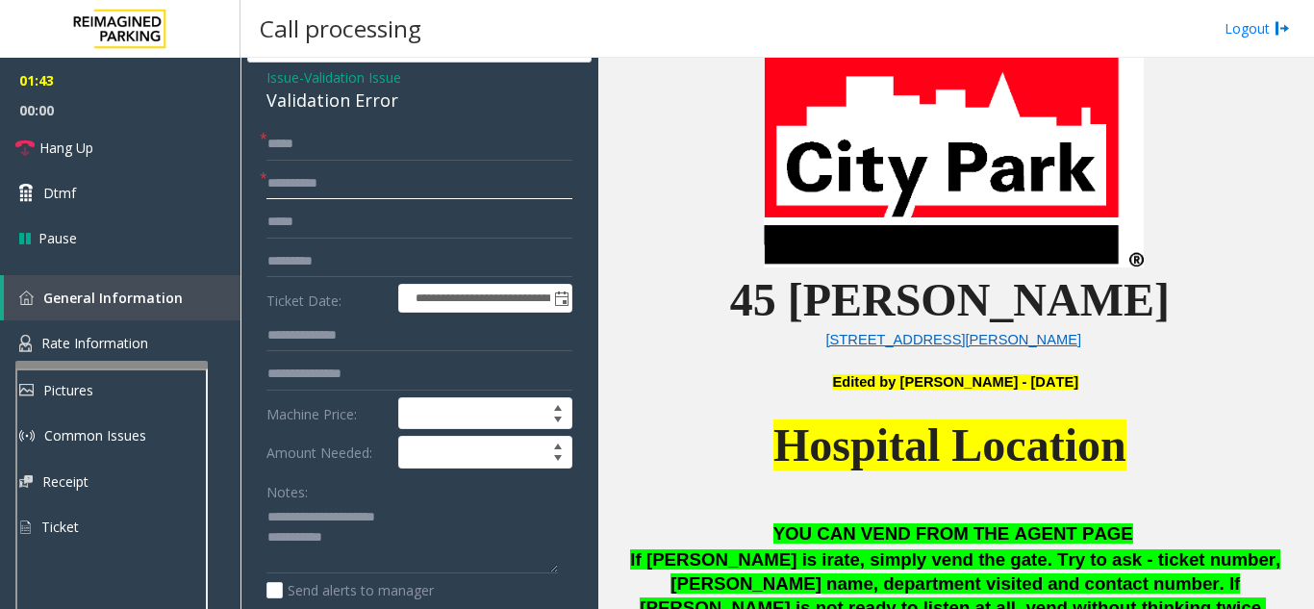
scroll to position [168, 0]
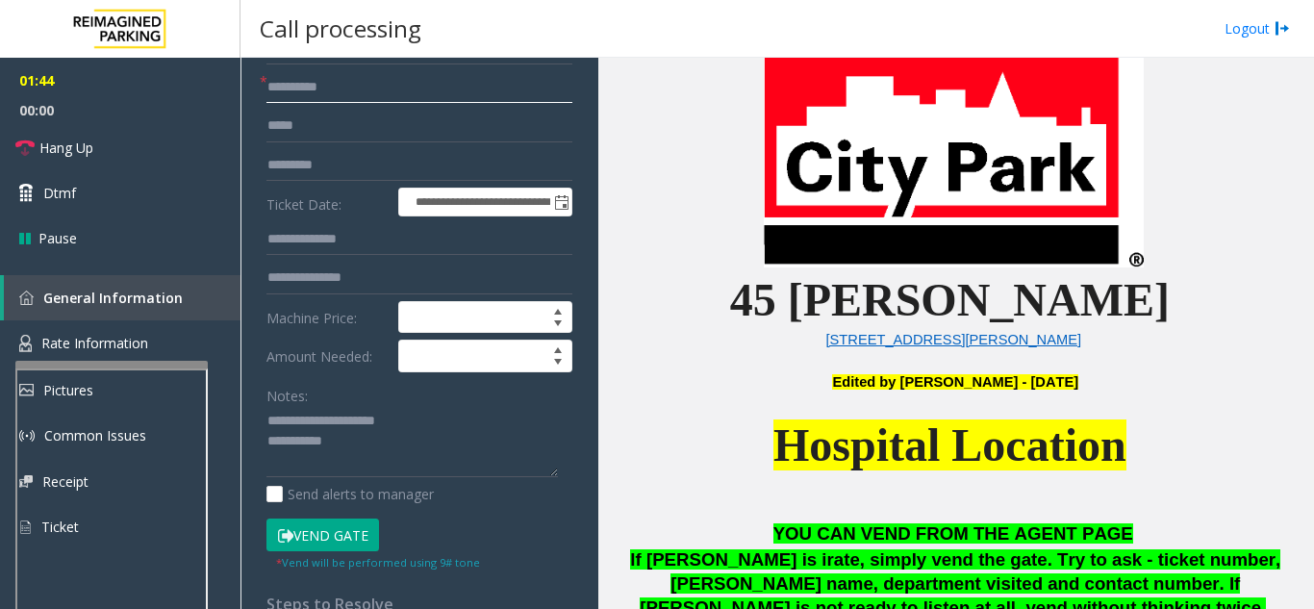
type input "*********"
click at [336, 278] on input "text" at bounding box center [420, 278] width 306 height 33
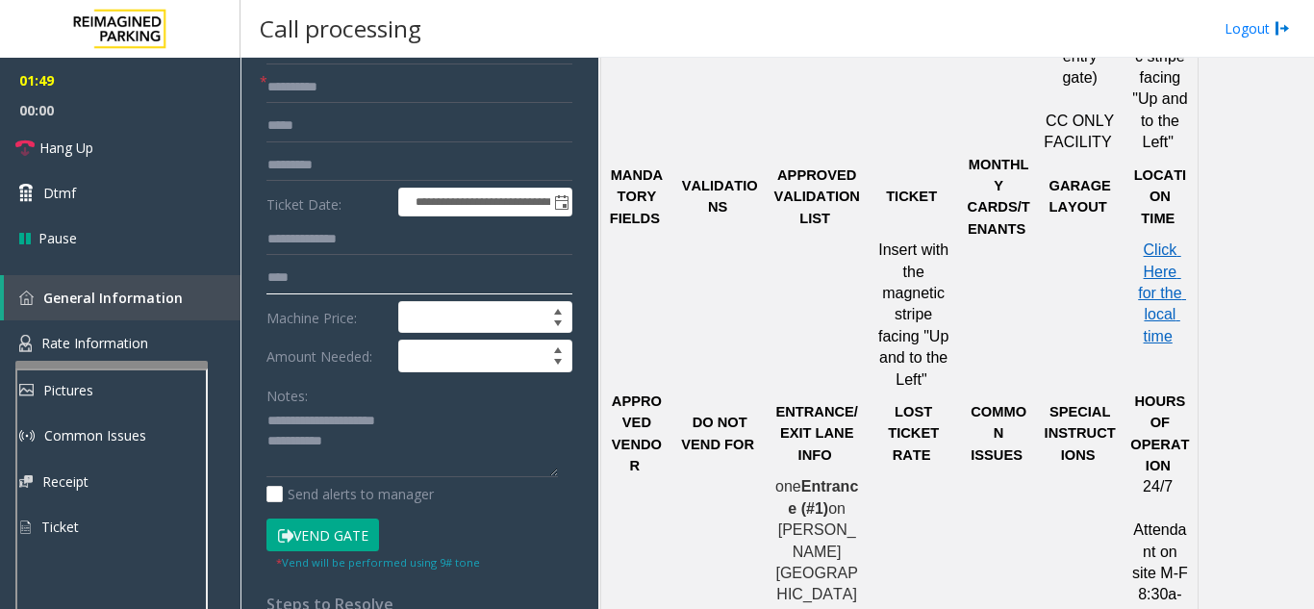
scroll to position [1347, 0]
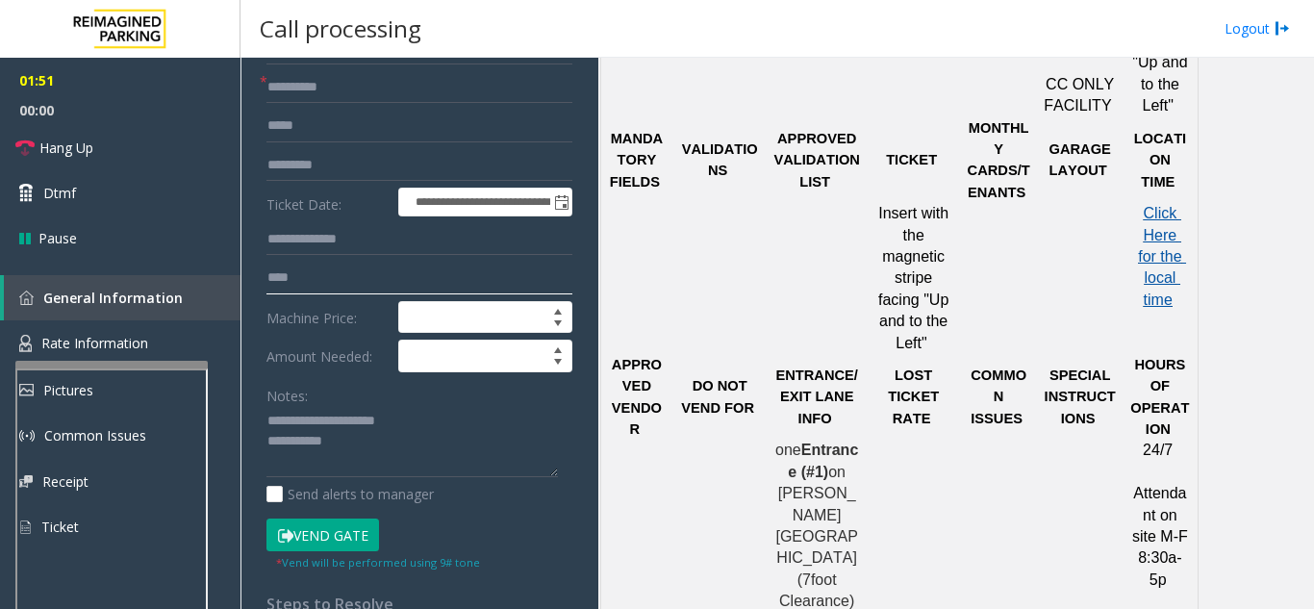
type input "***"
click at [1153, 238] on span "Click Here for the local time" at bounding box center [1162, 256] width 48 height 103
click at [297, 541] on button "Vend Gate" at bounding box center [323, 535] width 113 height 33
click at [402, 439] on textarea at bounding box center [413, 442] width 292 height 72
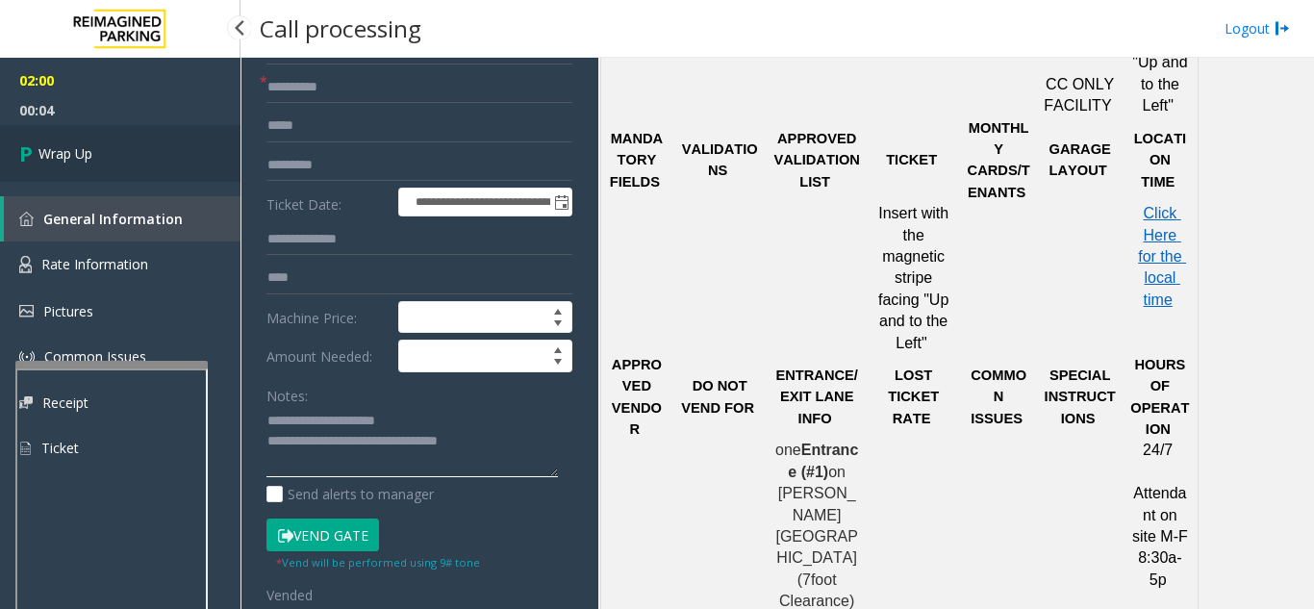
type textarea "**********"
click at [126, 153] on link "Wrap Up" at bounding box center [120, 153] width 241 height 57
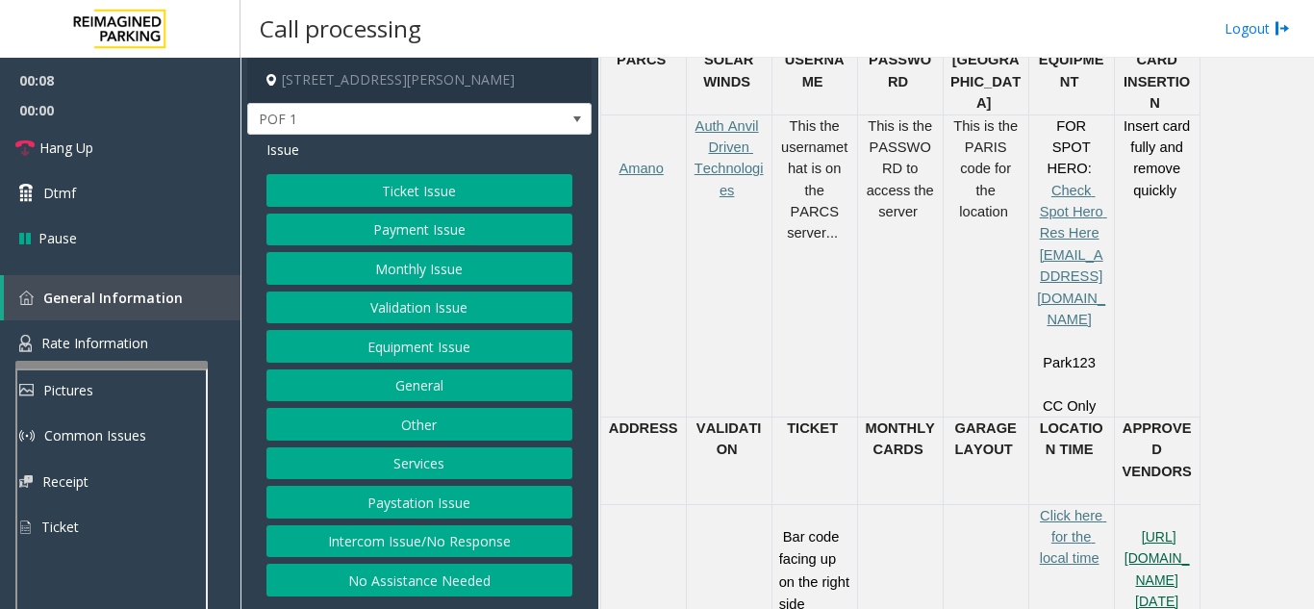
scroll to position [770, 0]
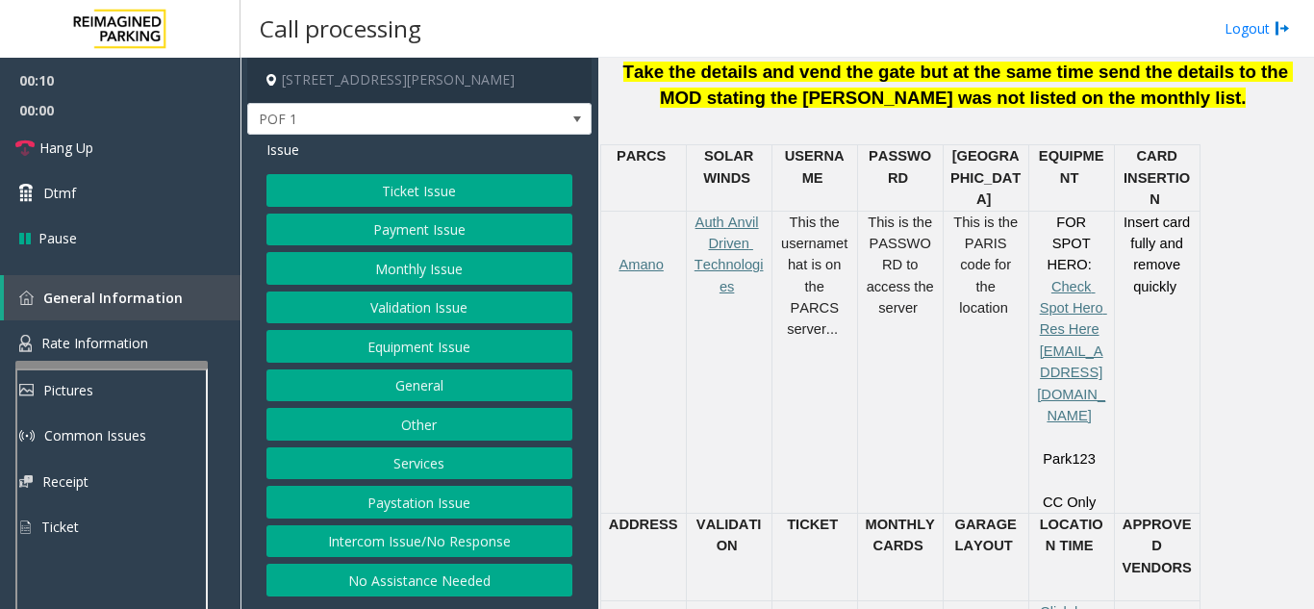
click at [446, 242] on button "Payment Issue" at bounding box center [420, 230] width 306 height 33
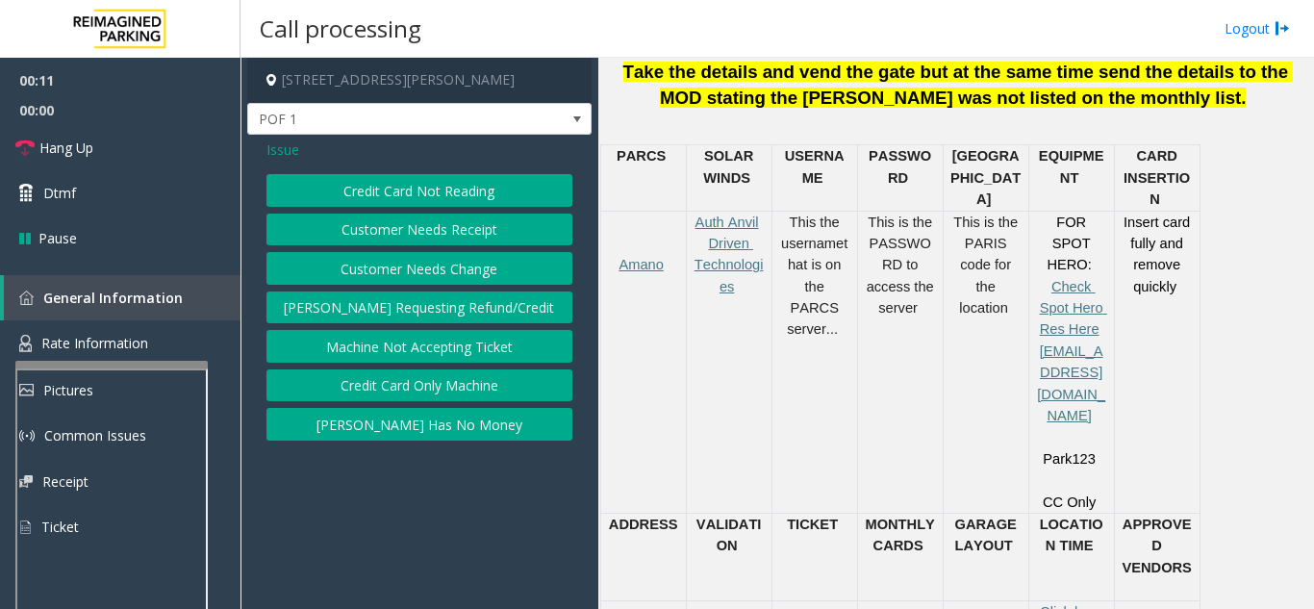
click at [455, 191] on button "Credit Card Not Reading" at bounding box center [420, 190] width 306 height 33
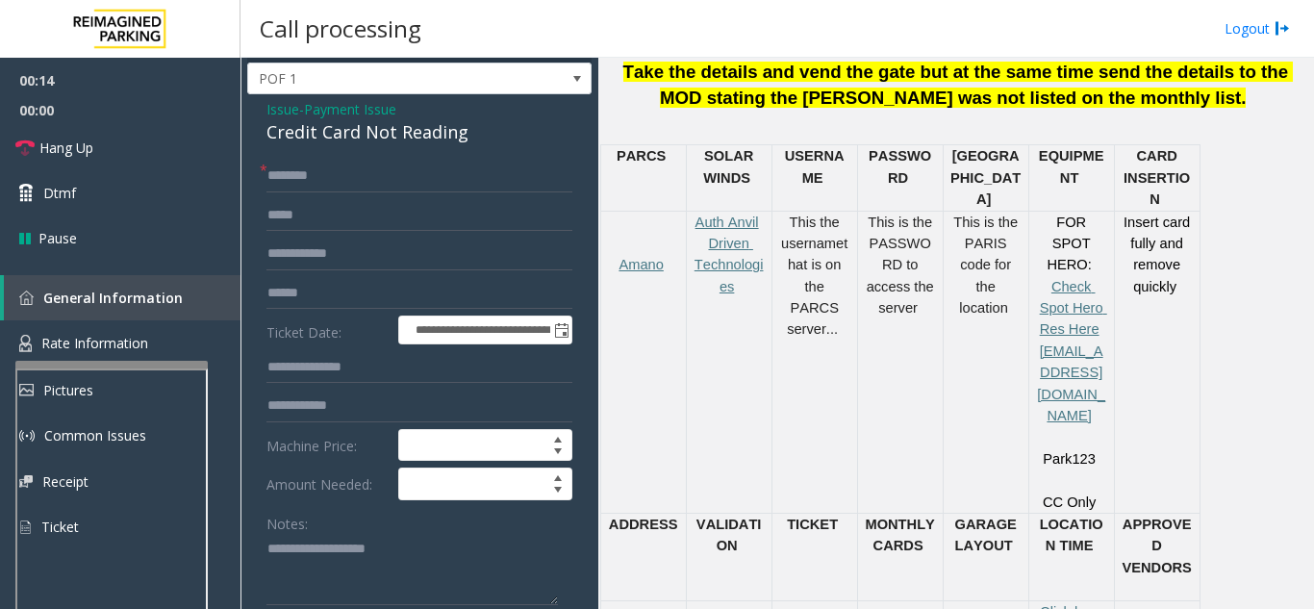
scroll to position [46, 0]
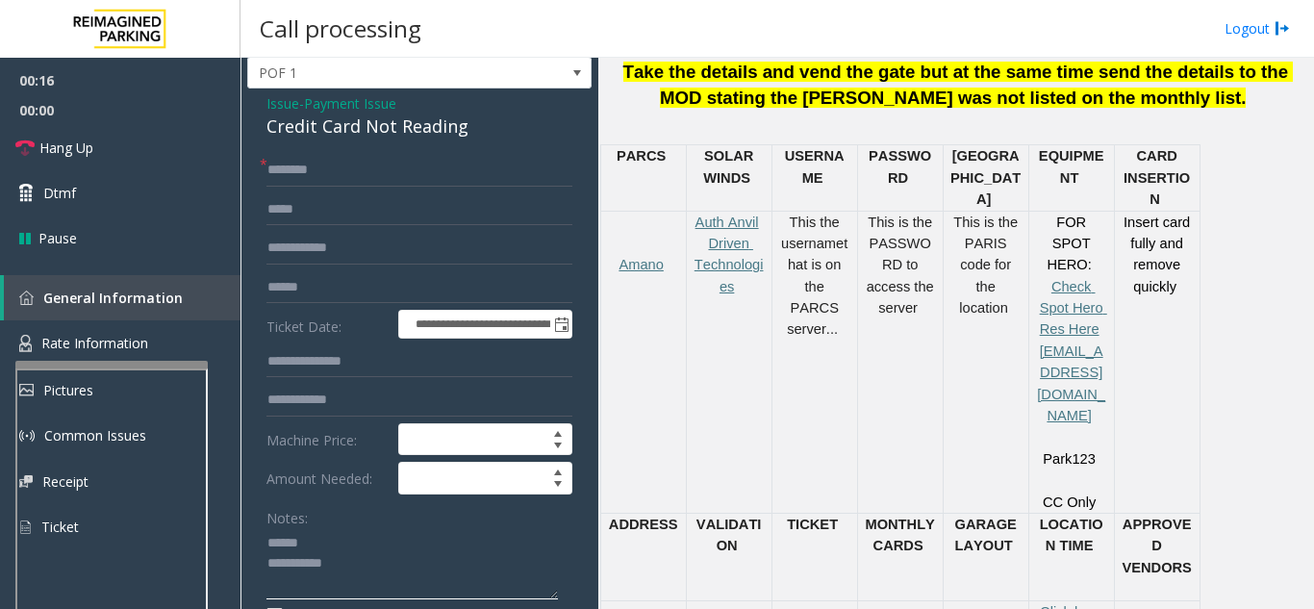
click at [354, 540] on textarea at bounding box center [413, 564] width 292 height 72
drag, startPoint x: 258, startPoint y: 133, endPoint x: 477, endPoint y: 138, distance: 219.4
click at [477, 138] on div "**********" at bounding box center [419, 577] width 344 height 977
click at [376, 569] on textarea at bounding box center [413, 564] width 292 height 72
type textarea "**********"
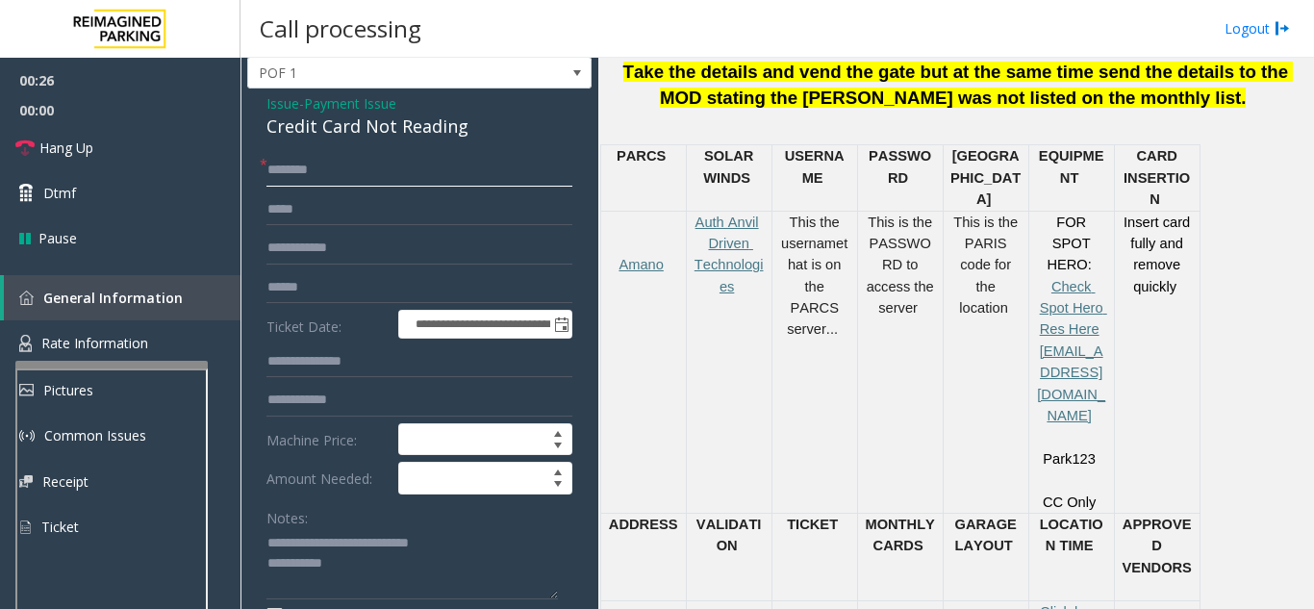
click at [364, 179] on input "text" at bounding box center [420, 170] width 306 height 33
type input "**"
click at [376, 566] on textarea at bounding box center [413, 564] width 292 height 72
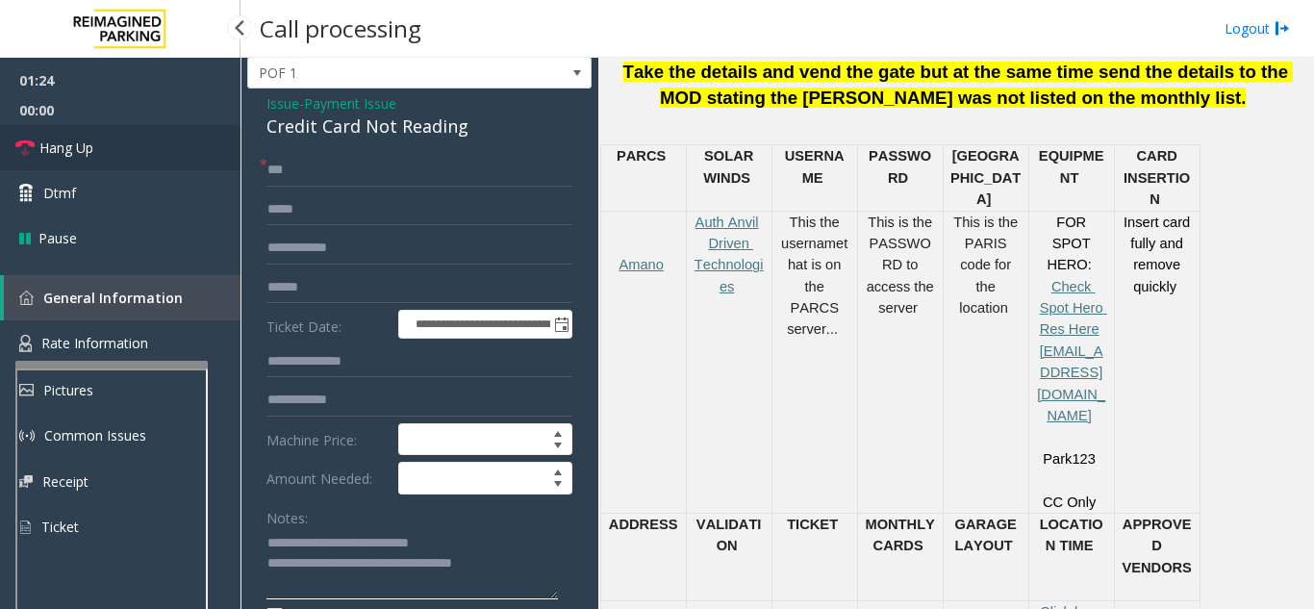
type textarea "**********"
click at [132, 141] on link "Hang Up" at bounding box center [120, 147] width 241 height 45
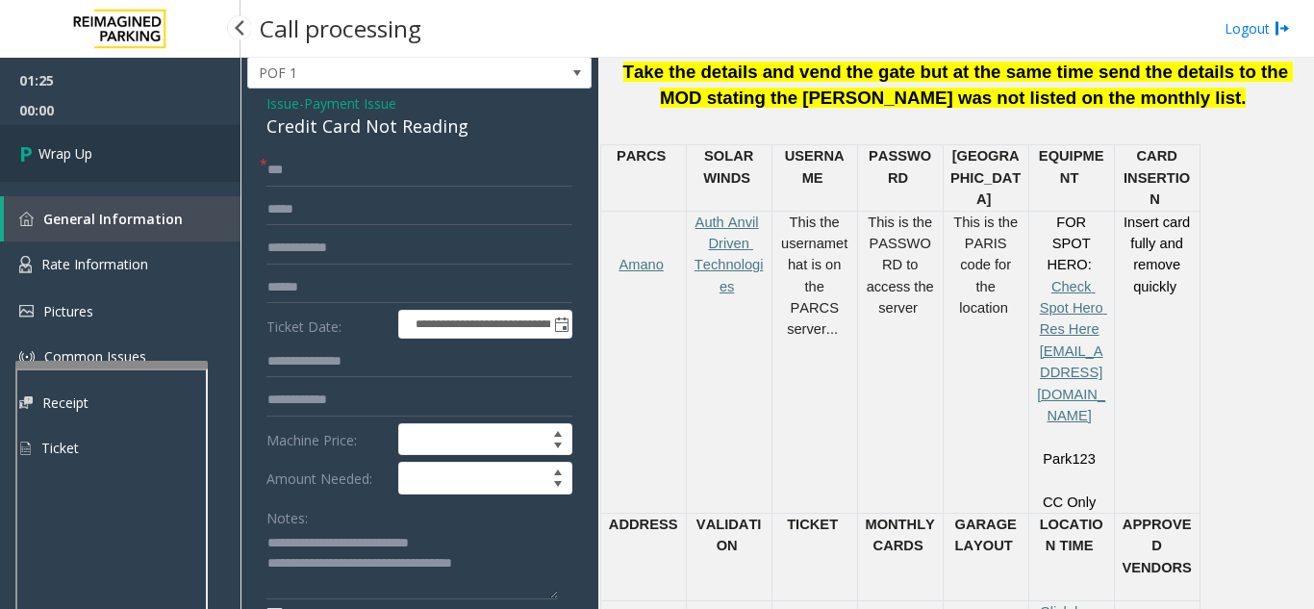
click at [119, 151] on link "Wrap Up" at bounding box center [120, 153] width 241 height 57
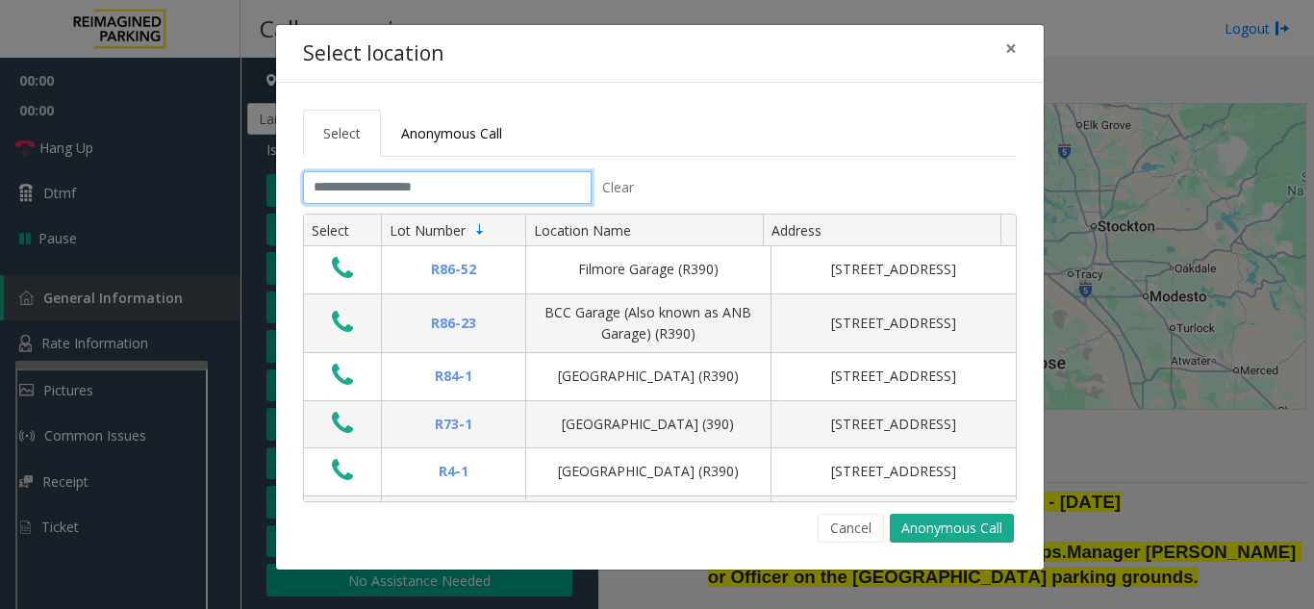
click at [456, 197] on input "text" at bounding box center [447, 187] width 289 height 33
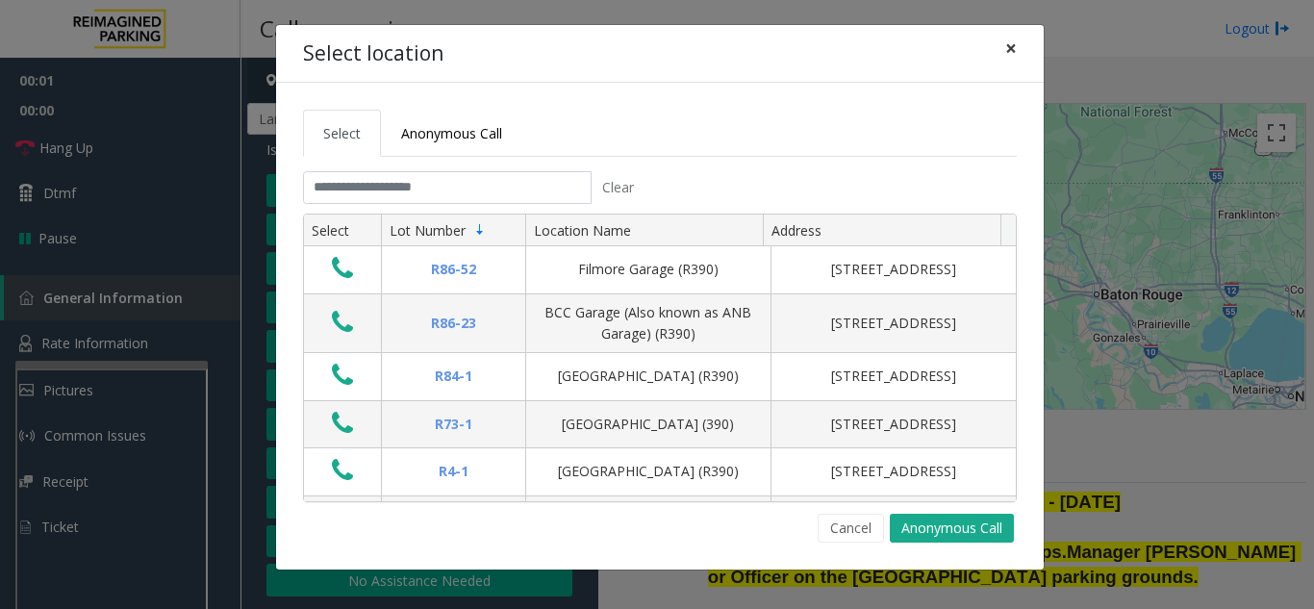
click at [1024, 47] on button "×" at bounding box center [1011, 48] width 38 height 47
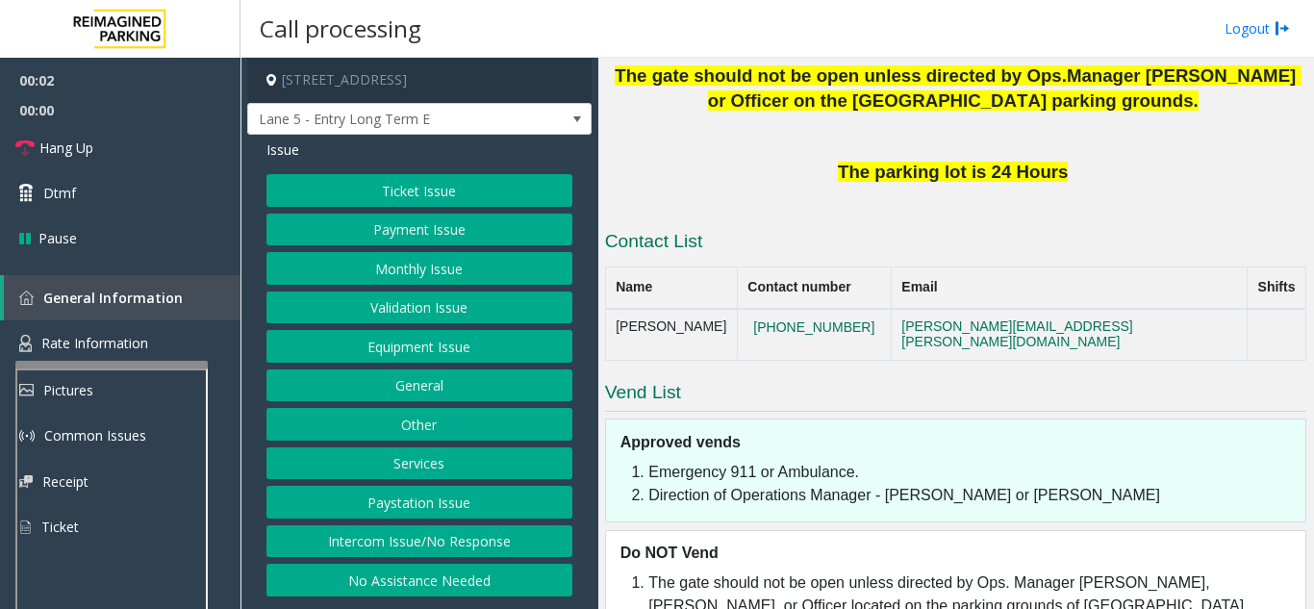
scroll to position [481, 0]
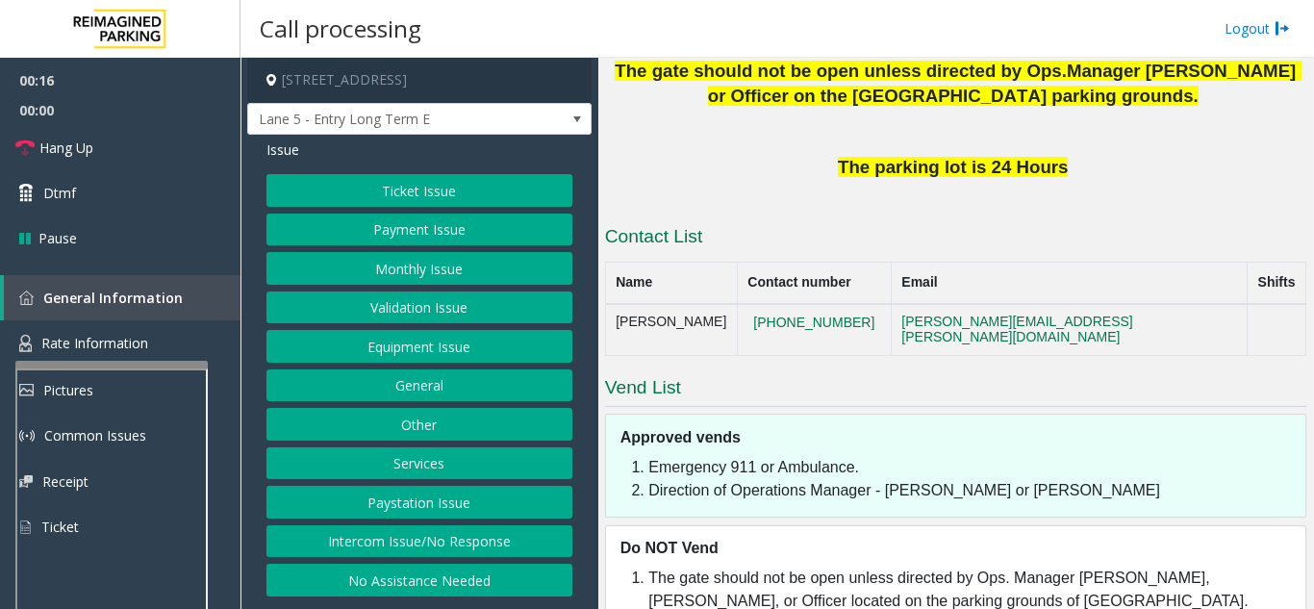
drag, startPoint x: 415, startPoint y: 550, endPoint x: 423, endPoint y: 484, distance: 67.0
click at [415, 550] on button "Intercom Issue/No Response" at bounding box center [420, 541] width 306 height 33
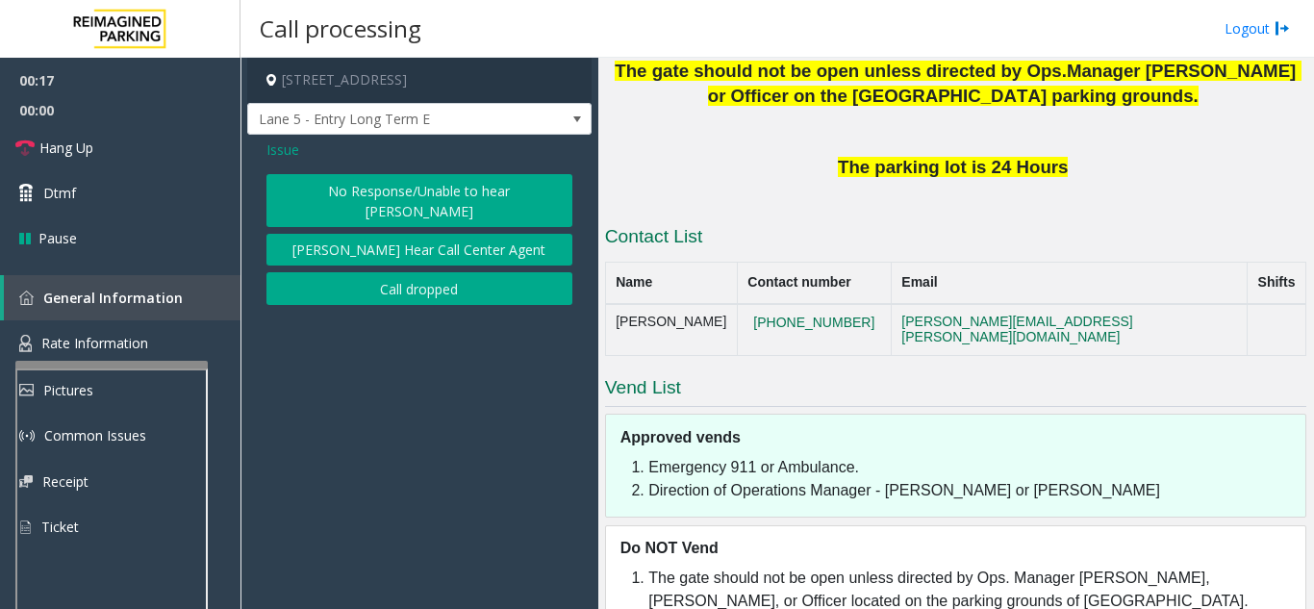
click at [440, 198] on button "No Response/Unable to hear [PERSON_NAME]" at bounding box center [420, 200] width 306 height 53
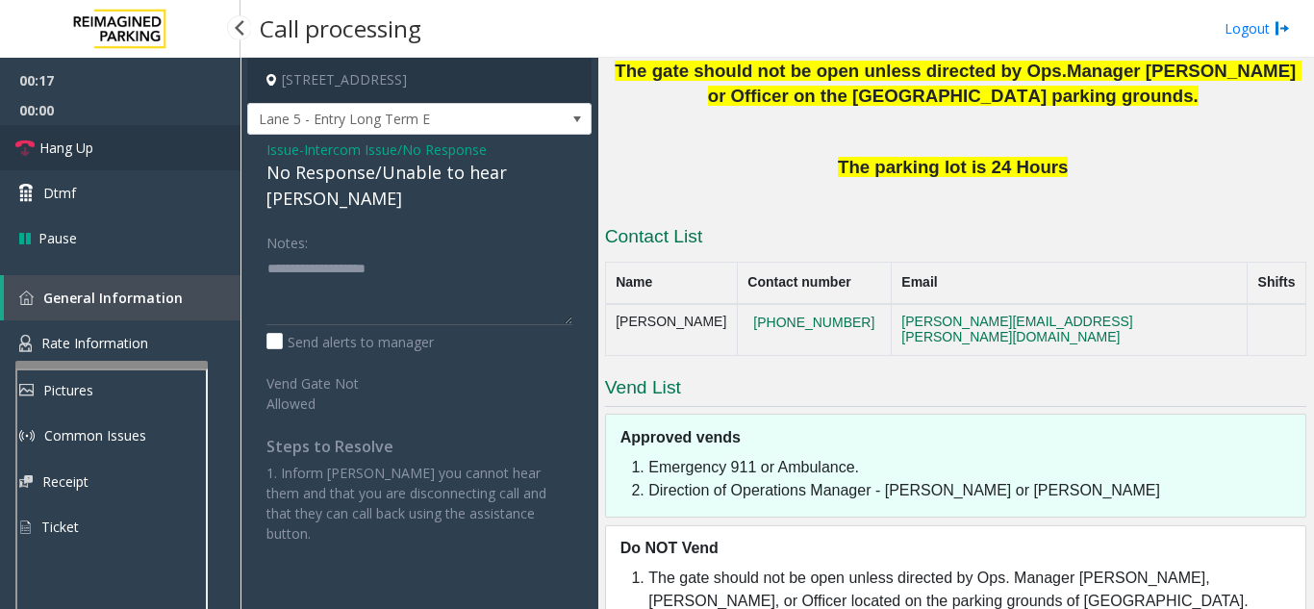
click at [130, 154] on link "Hang Up" at bounding box center [120, 147] width 241 height 45
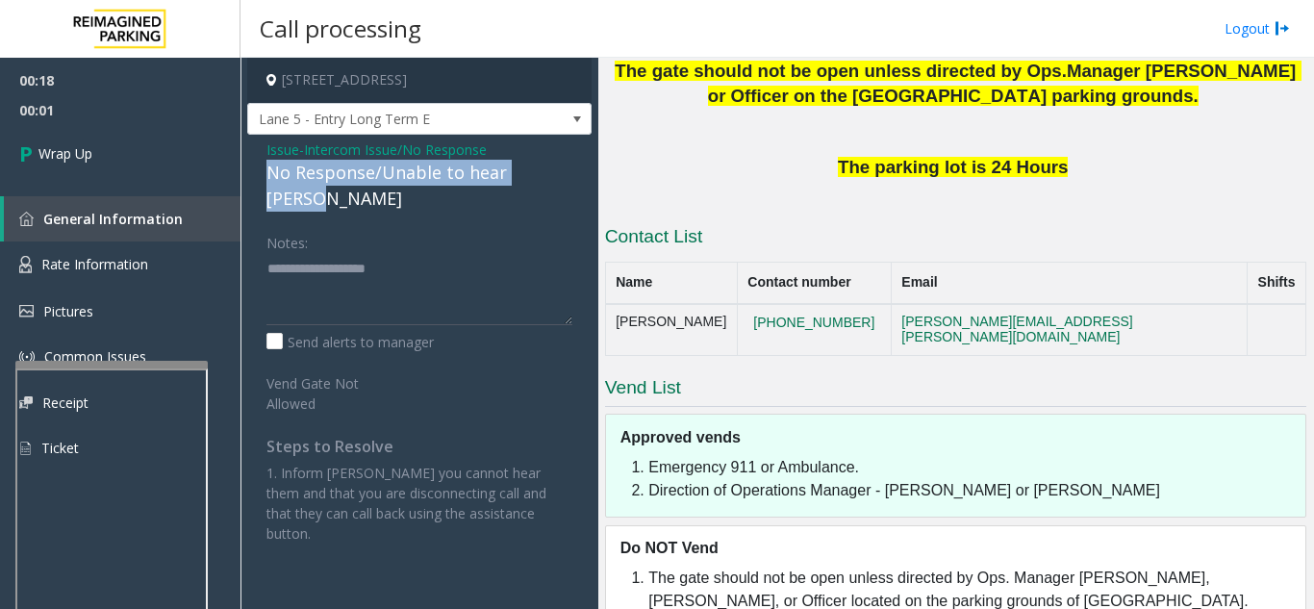
drag, startPoint x: 263, startPoint y: 175, endPoint x: 568, endPoint y: 175, distance: 305.0
click at [568, 175] on div "Issue - Intercom Issue/No Response No Response/Unable to hear [PERSON_NAME] Not…" at bounding box center [419, 349] width 344 height 428
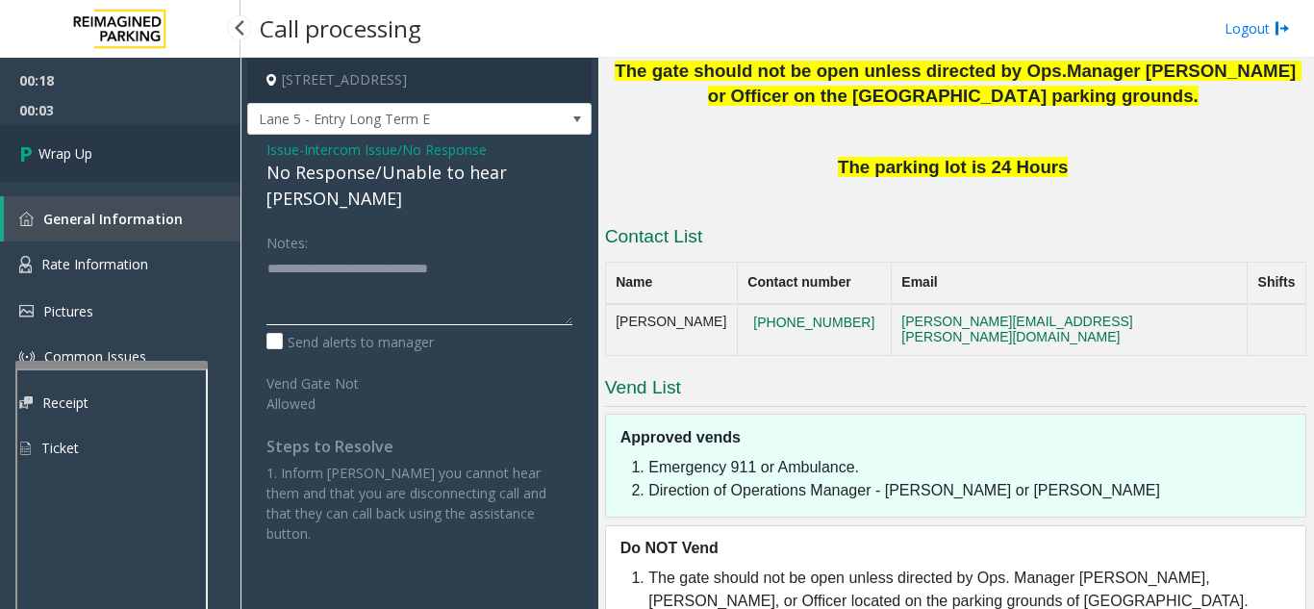
type textarea "**********"
click at [188, 170] on link "Wrap Up" at bounding box center [120, 153] width 241 height 57
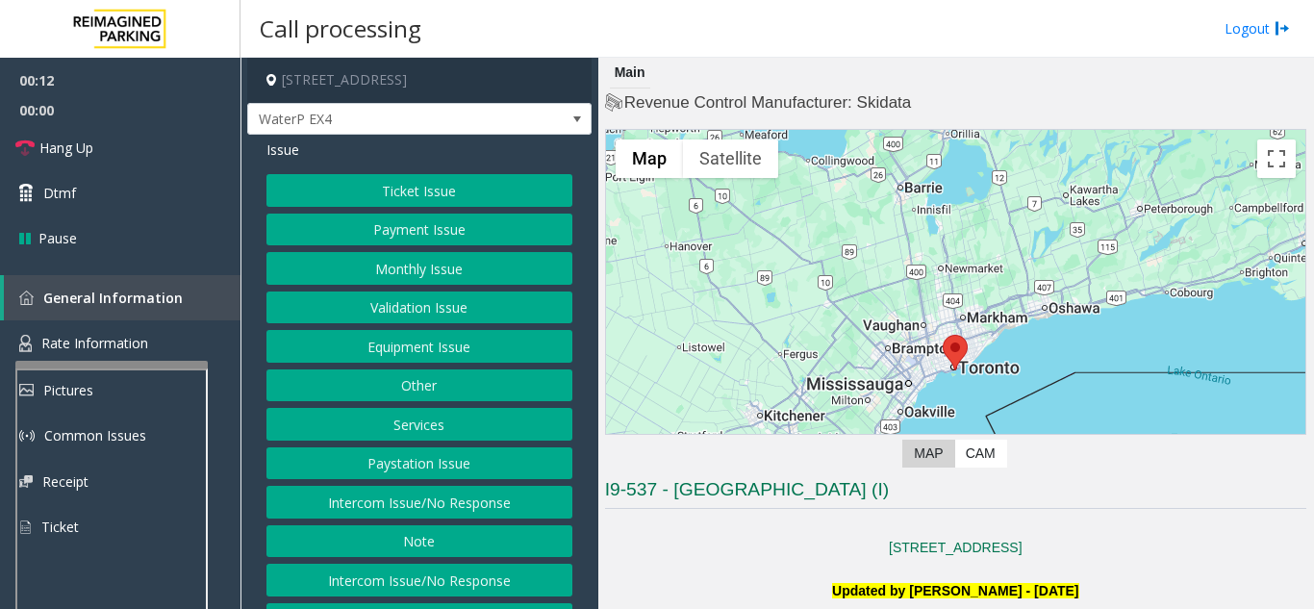
click at [441, 513] on button "Intercom Issue/No Response" at bounding box center [420, 502] width 306 height 33
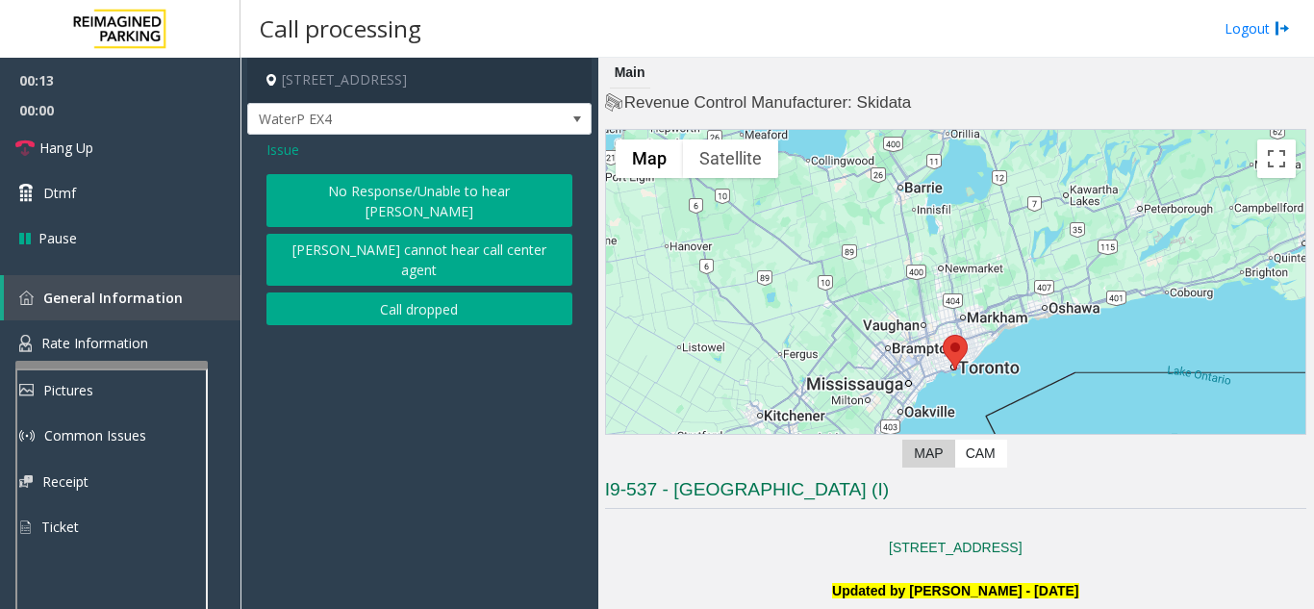
click at [357, 200] on button "No Response/Unable to hear [PERSON_NAME]" at bounding box center [420, 200] width 306 height 53
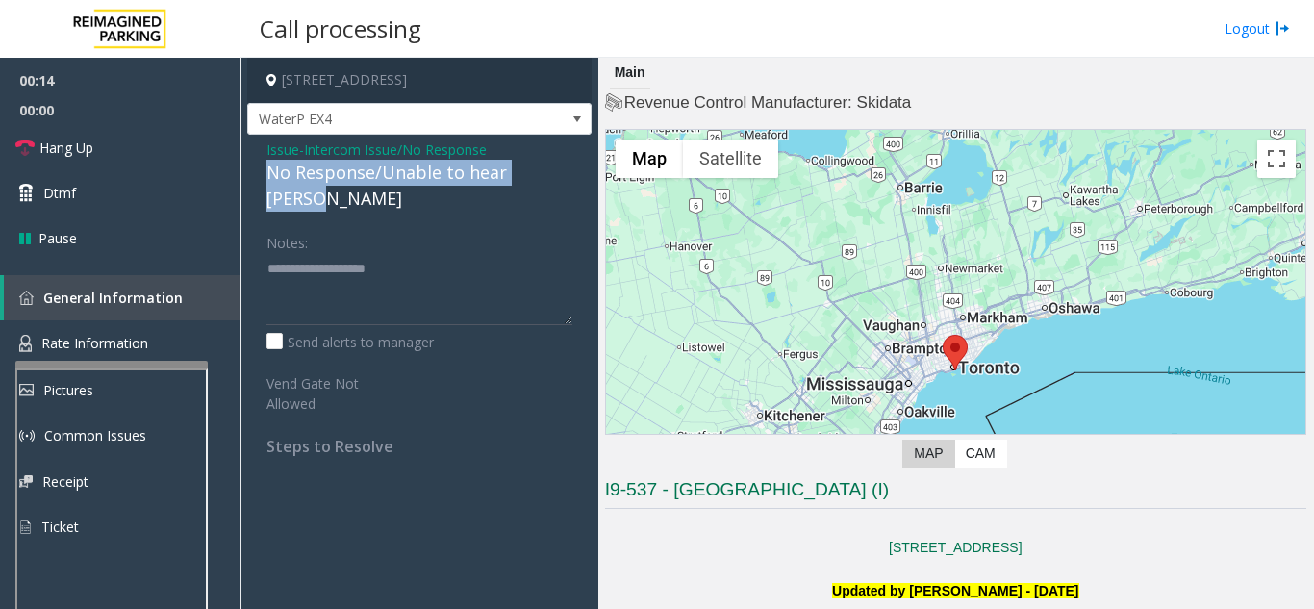
drag, startPoint x: 265, startPoint y: 172, endPoint x: 550, endPoint y: 179, distance: 285.9
click at [562, 179] on div "Issue - Intercom Issue/No Response No Response/Unable to hear [PERSON_NAME] Not…" at bounding box center [419, 305] width 344 height 341
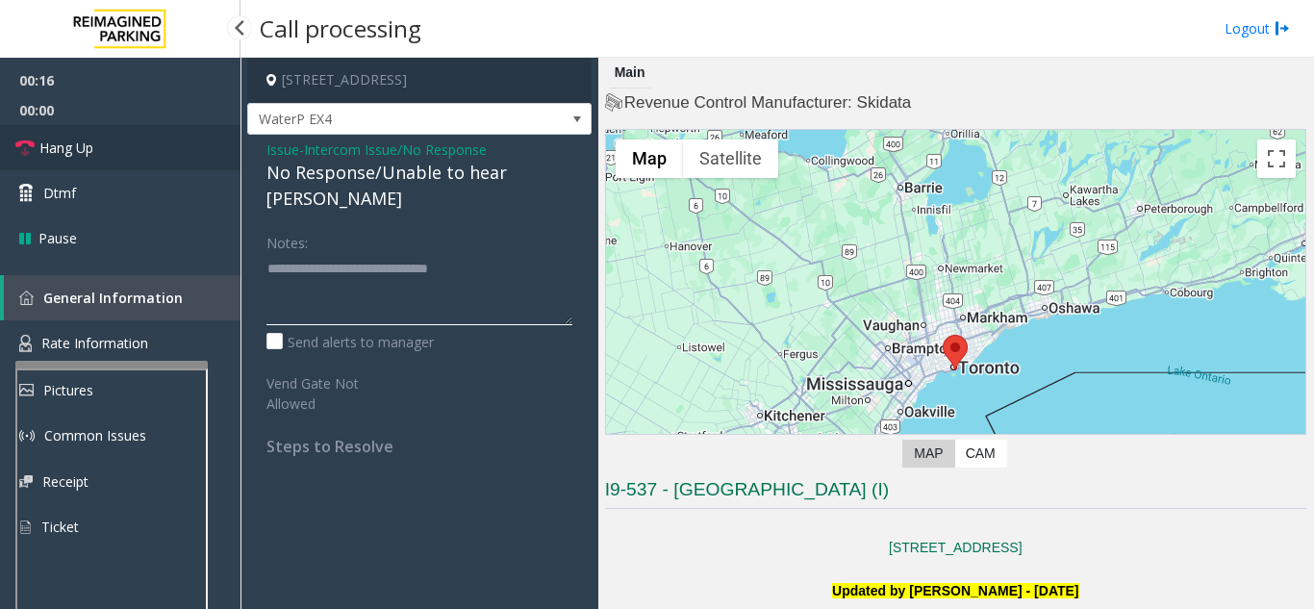
type textarea "**********"
click at [107, 146] on link "Hang Up" at bounding box center [120, 147] width 241 height 45
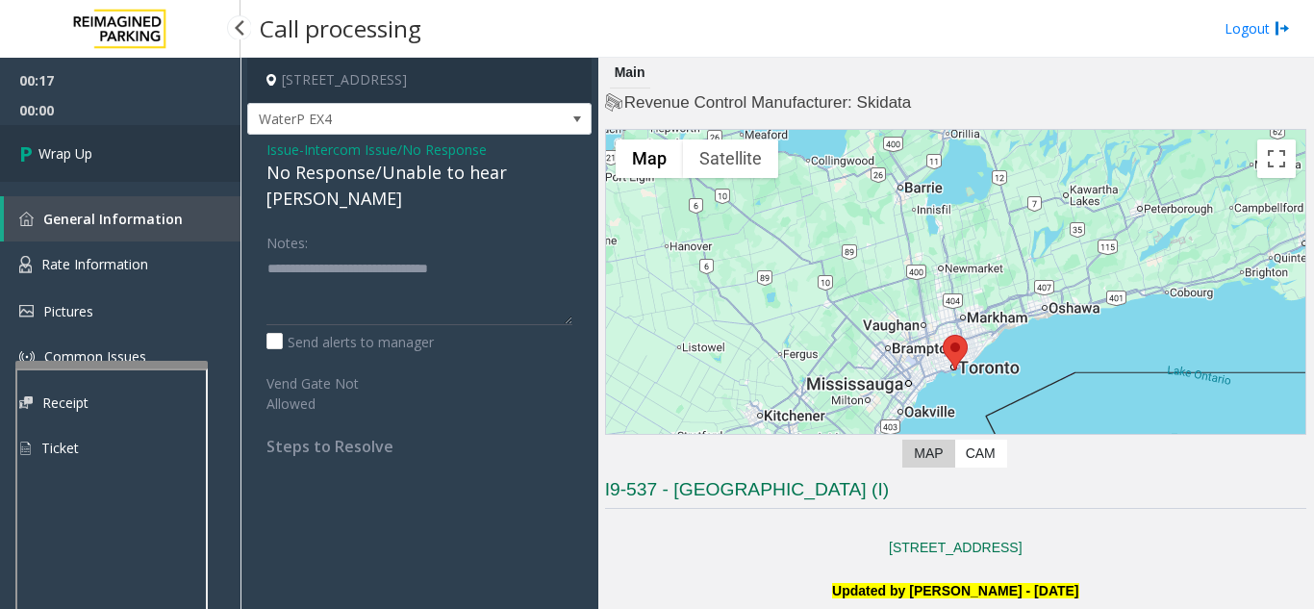
click at [152, 152] on link "Wrap Up" at bounding box center [120, 153] width 241 height 57
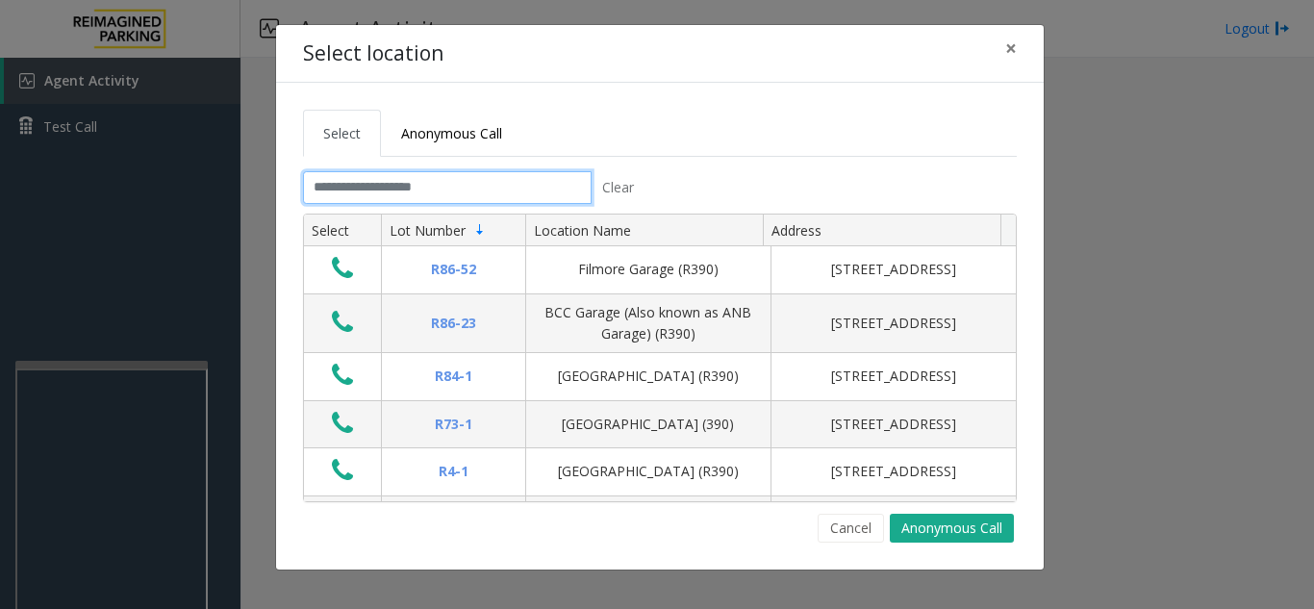
click at [407, 184] on input "text" at bounding box center [447, 187] width 289 height 33
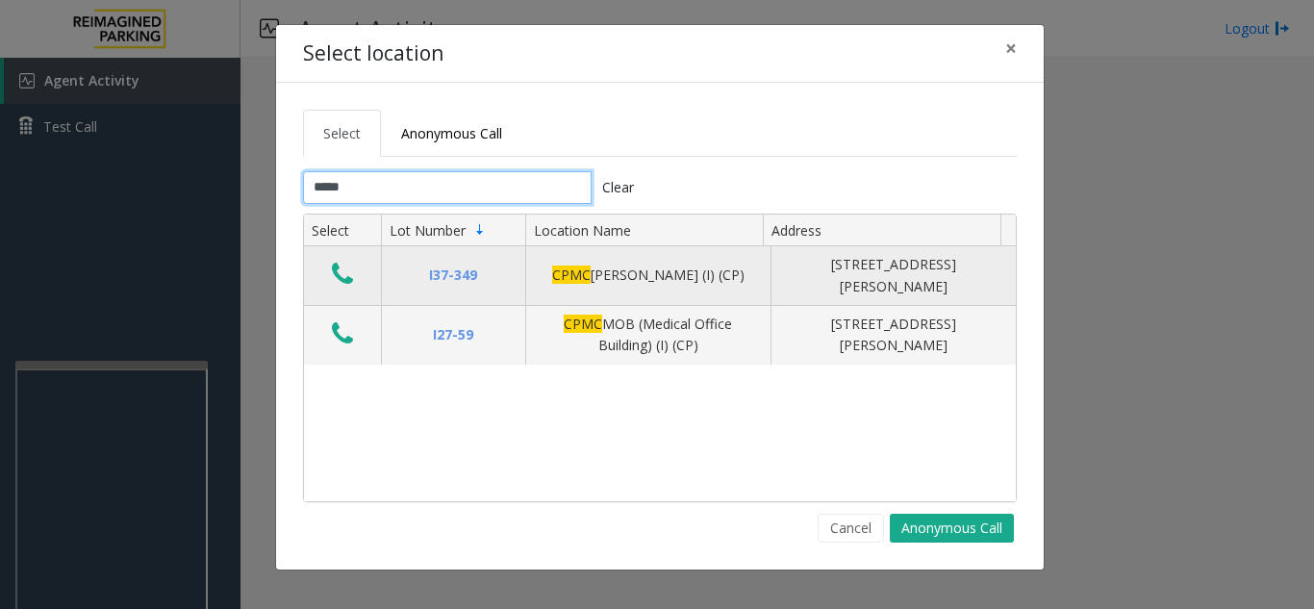
type input "****"
click at [336, 277] on icon "Data table" at bounding box center [342, 274] width 21 height 27
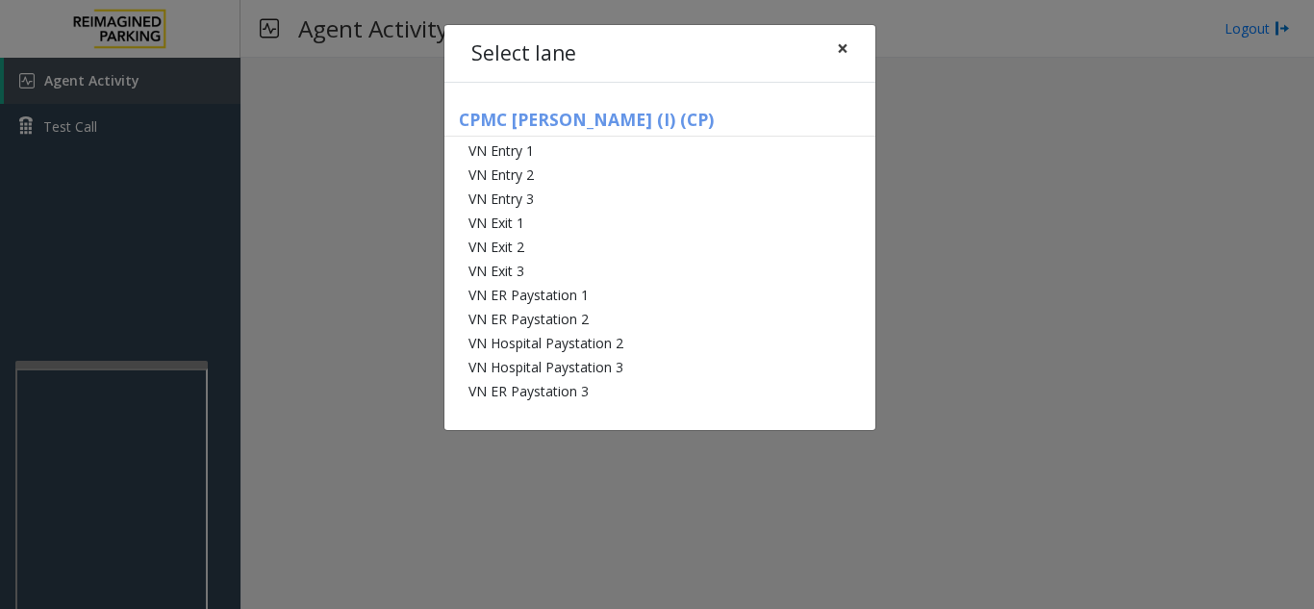
click at [829, 51] on button "×" at bounding box center [843, 48] width 38 height 47
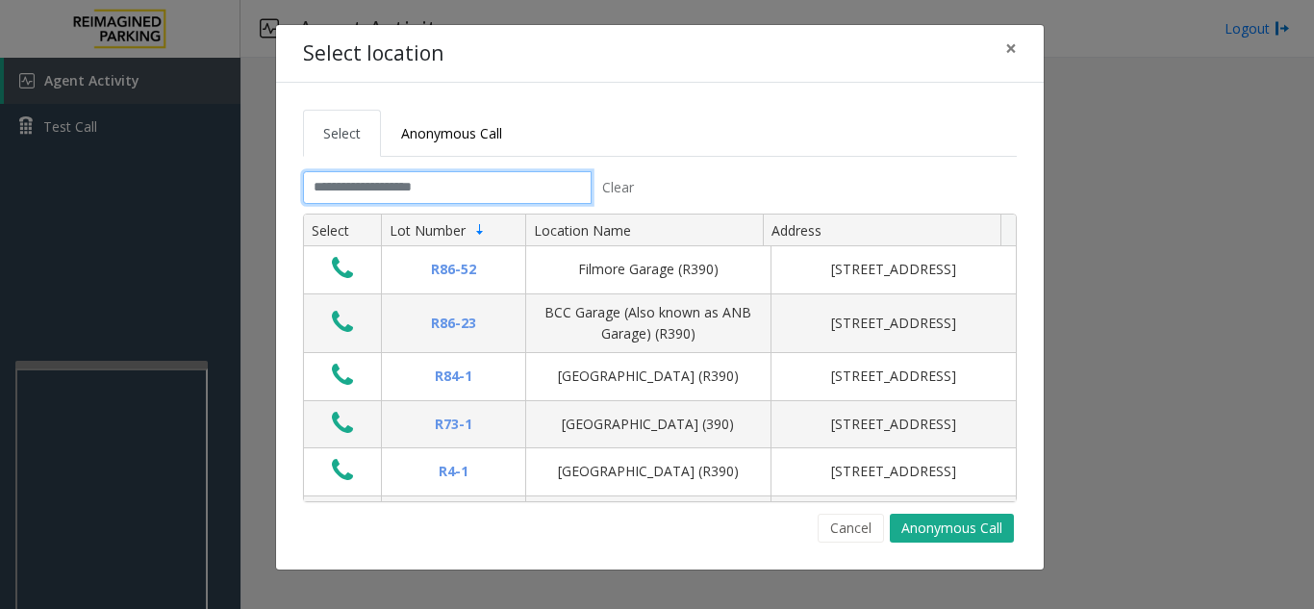
click at [346, 194] on input "text" at bounding box center [447, 187] width 289 height 33
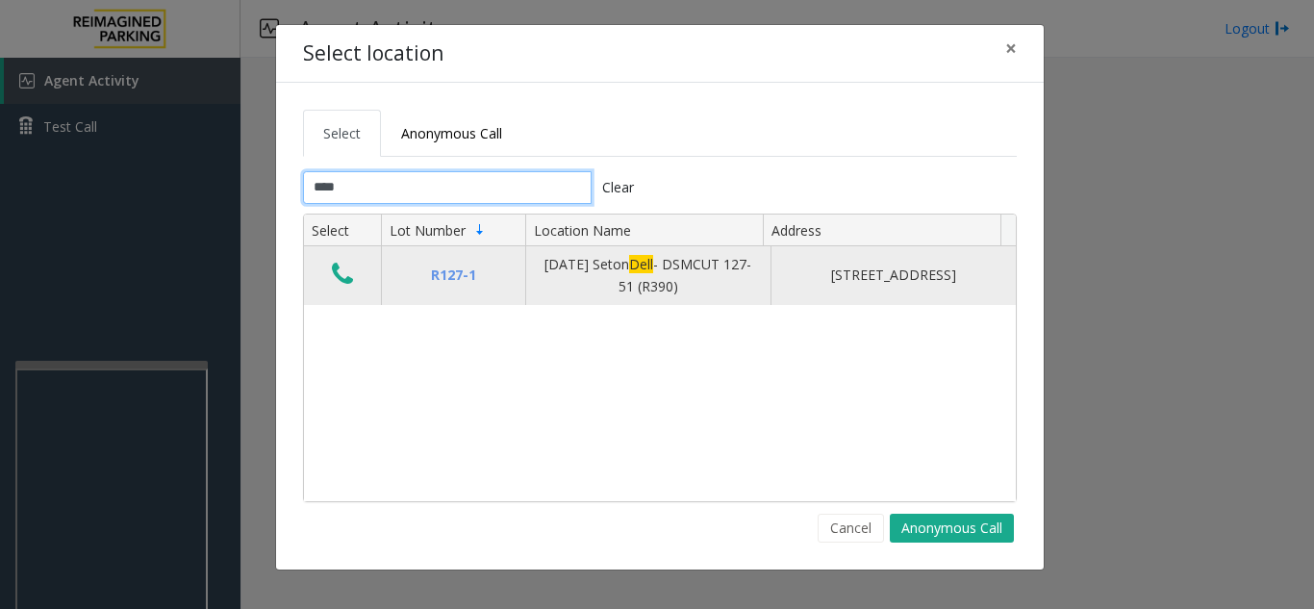
type input "****"
click at [356, 280] on button "Data table" at bounding box center [342, 275] width 33 height 31
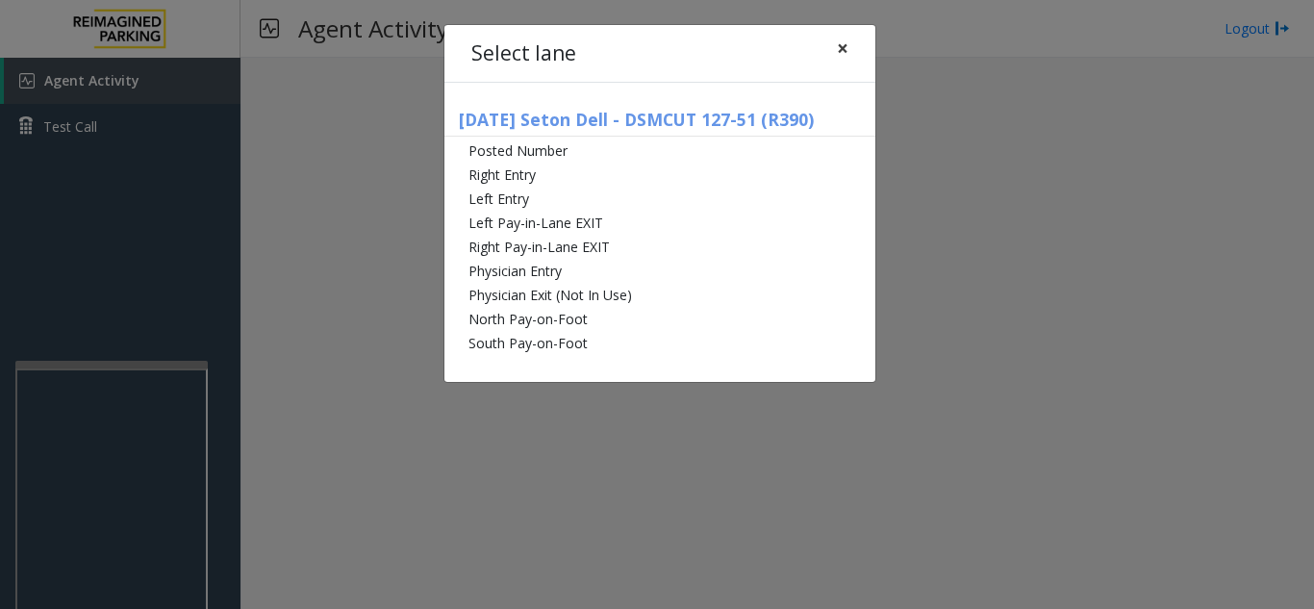
click at [842, 49] on span "×" at bounding box center [843, 48] width 12 height 27
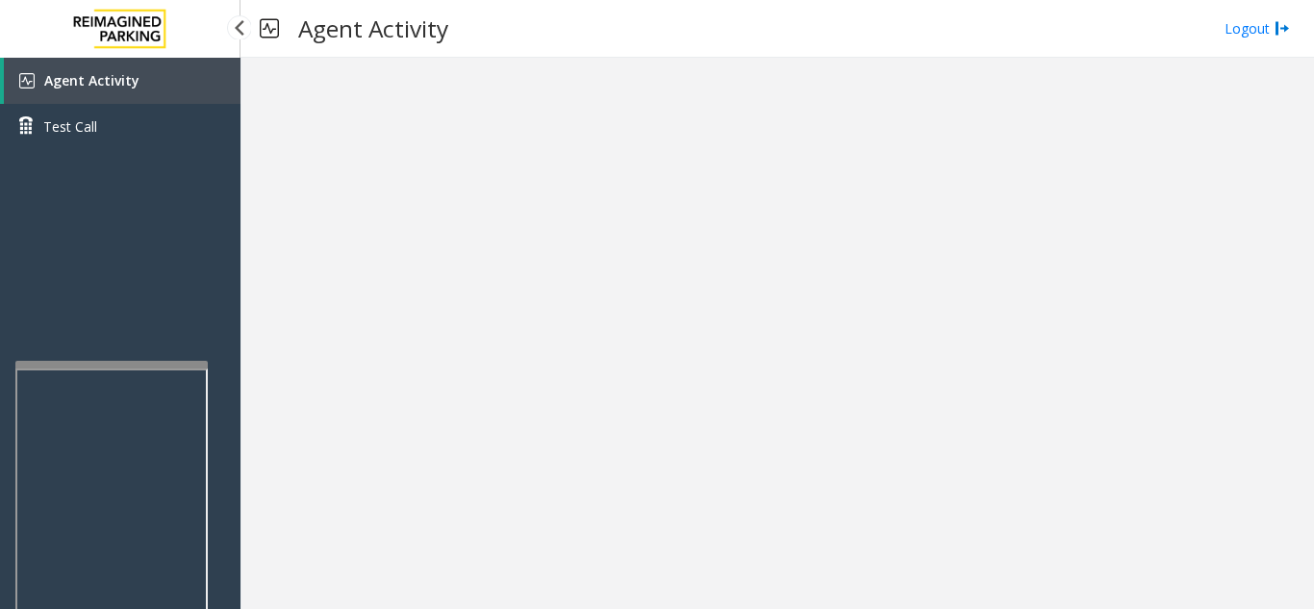
click at [161, 88] on link "Agent Activity" at bounding box center [122, 81] width 237 height 46
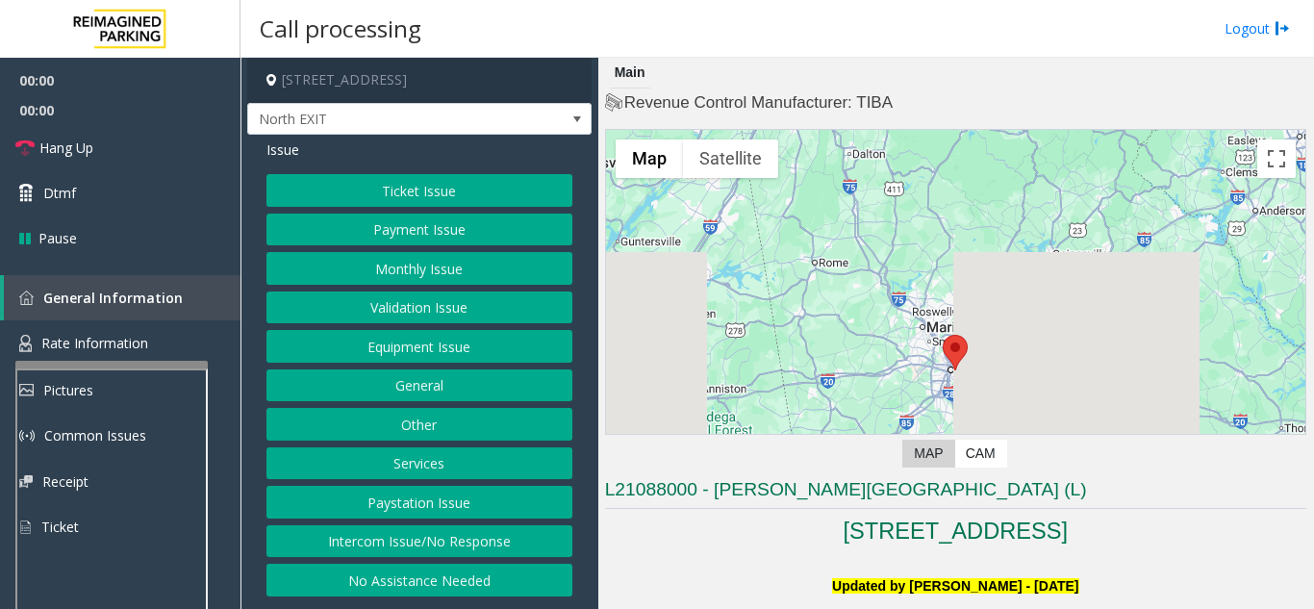
scroll to position [385, 0]
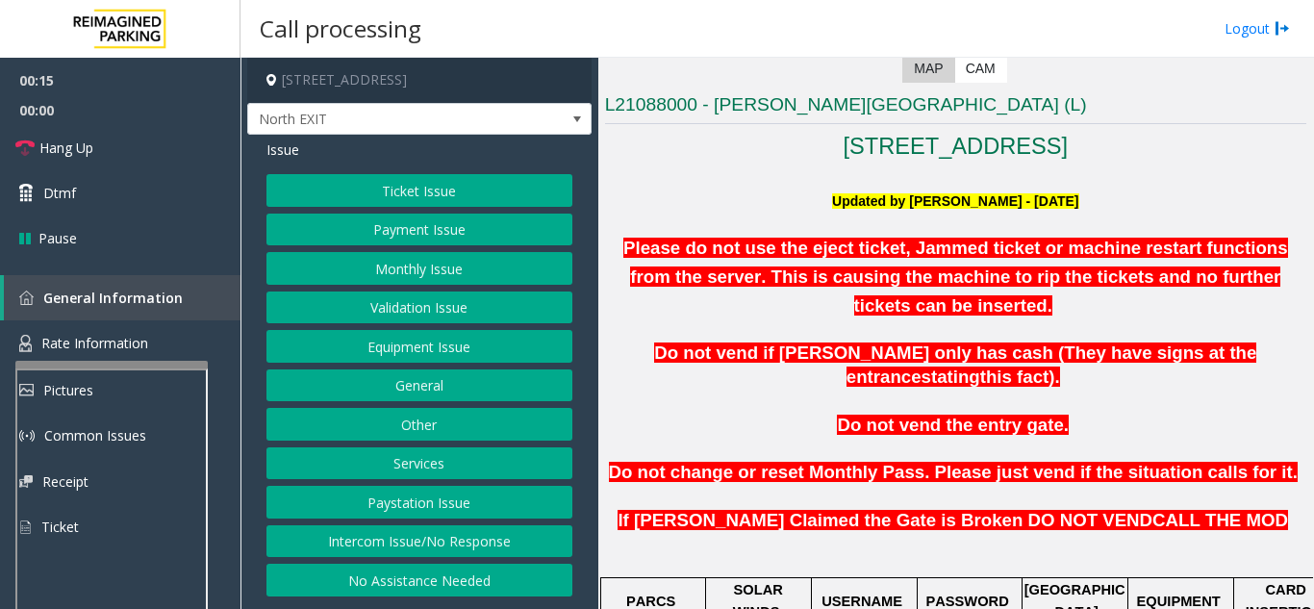
scroll to position [481, 0]
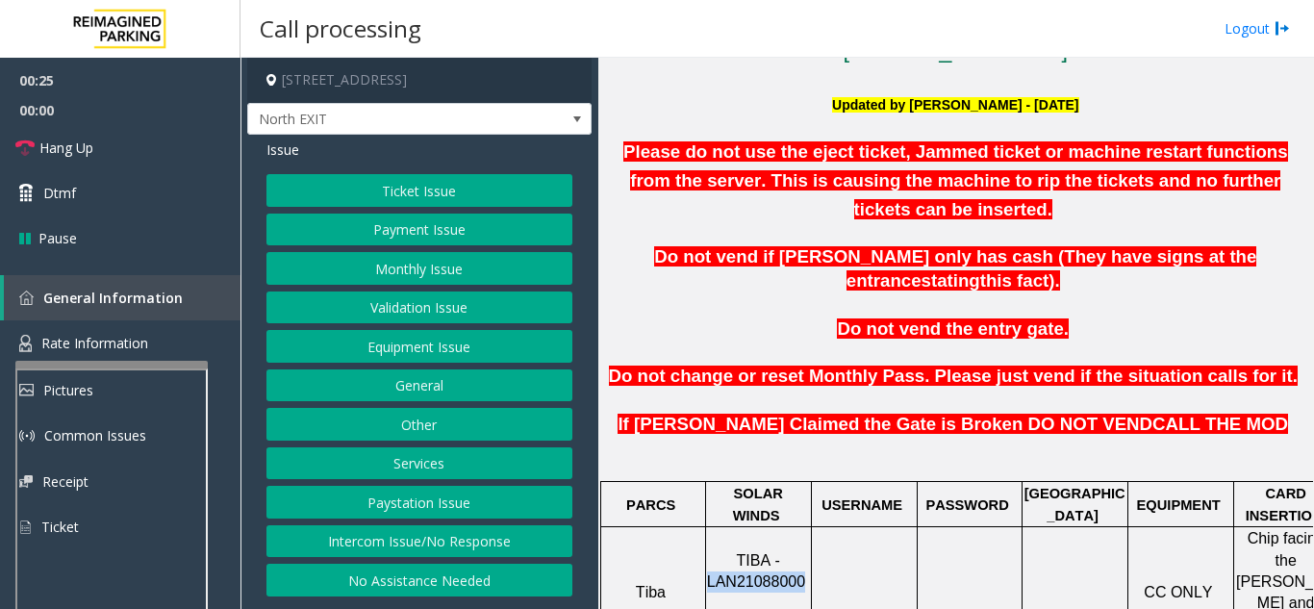
drag, startPoint x: 801, startPoint y: 506, endPoint x: 713, endPoint y: 512, distance: 87.7
click at [713, 550] on p "TIBA - LAN21088000 TB - Server" at bounding box center [758, 593] width 103 height 87
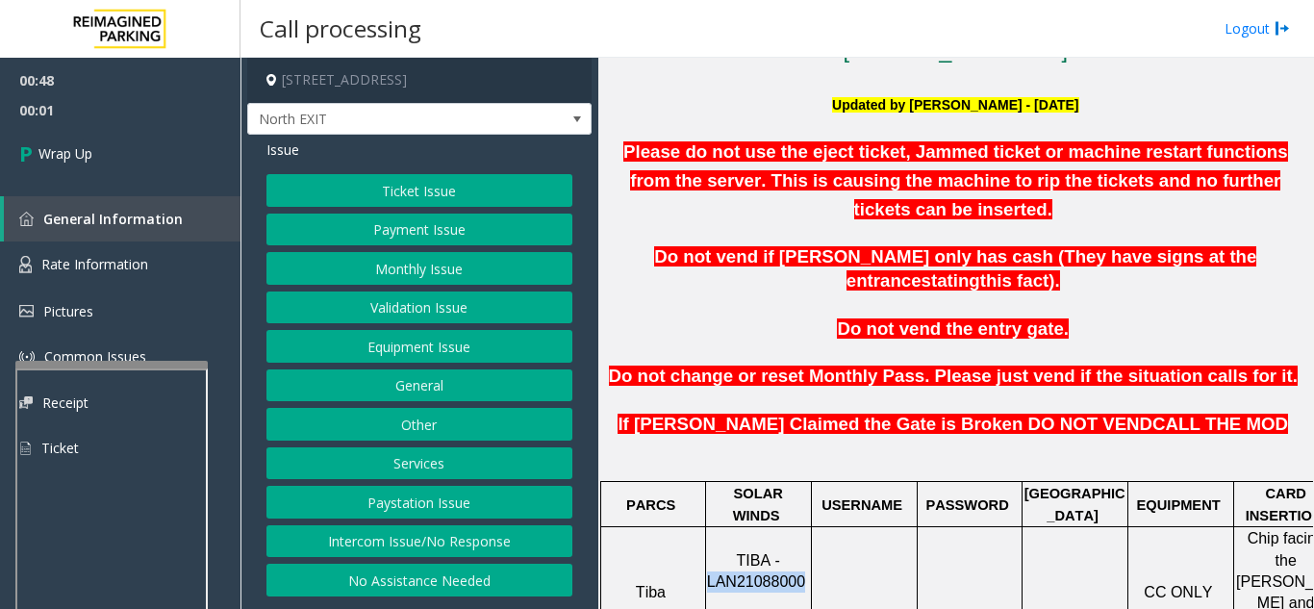
click at [412, 353] on button "Equipment Issue" at bounding box center [420, 346] width 306 height 33
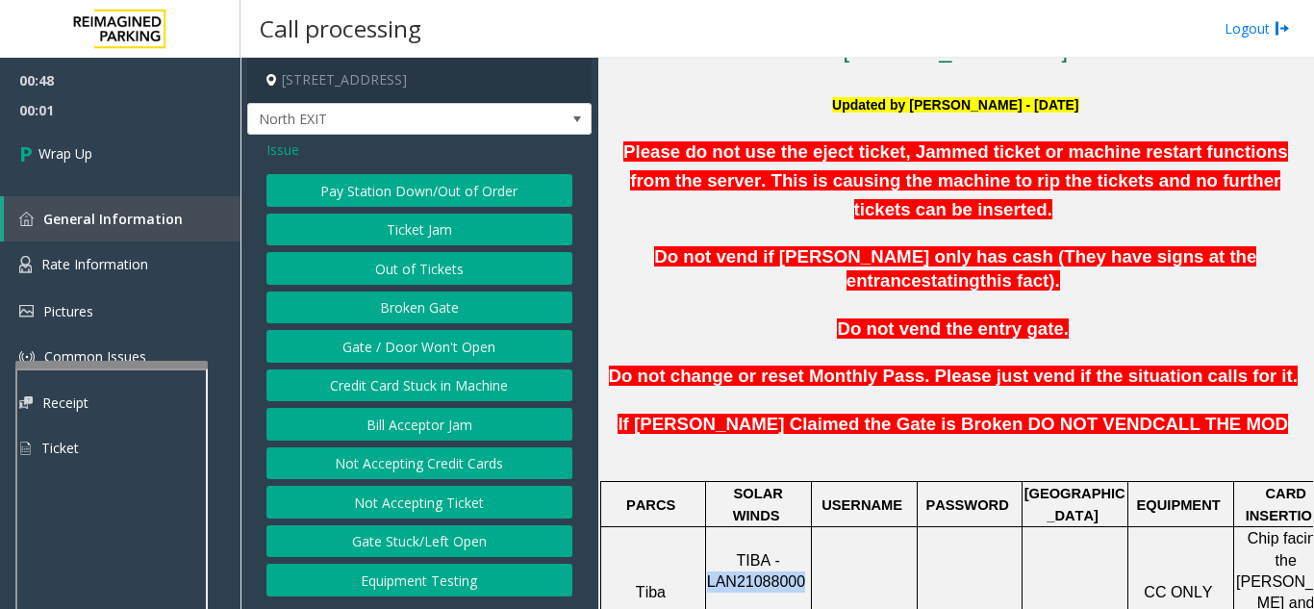
click at [412, 353] on button "Gate / Door Won't Open" at bounding box center [420, 346] width 306 height 33
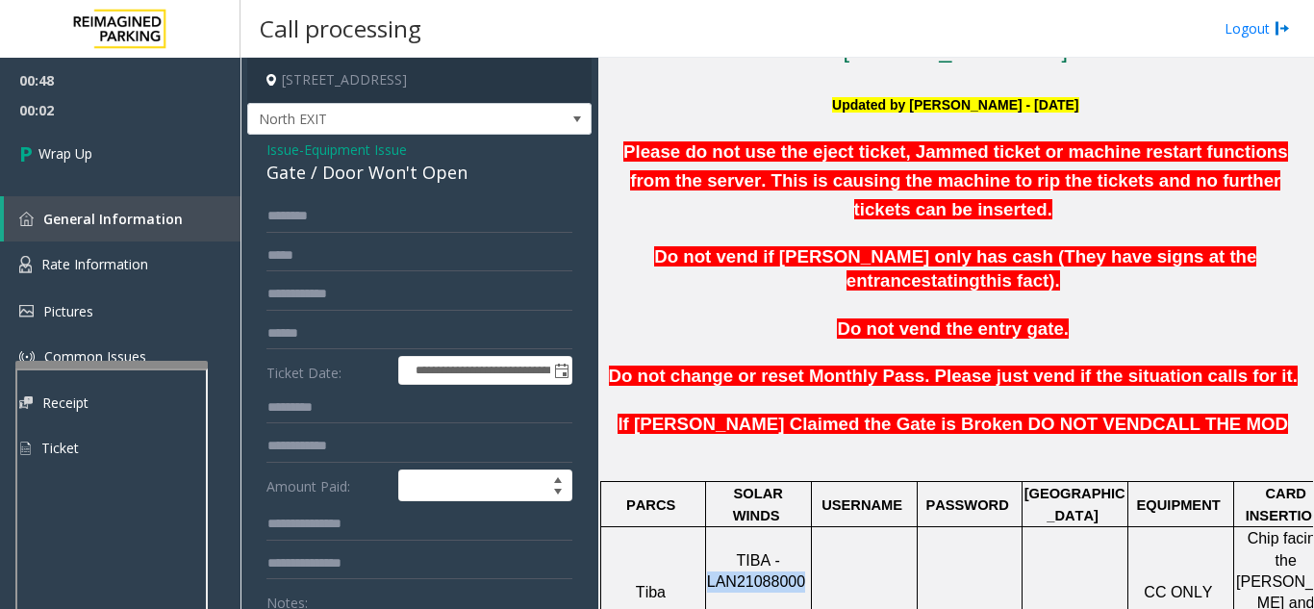
scroll to position [96, 0]
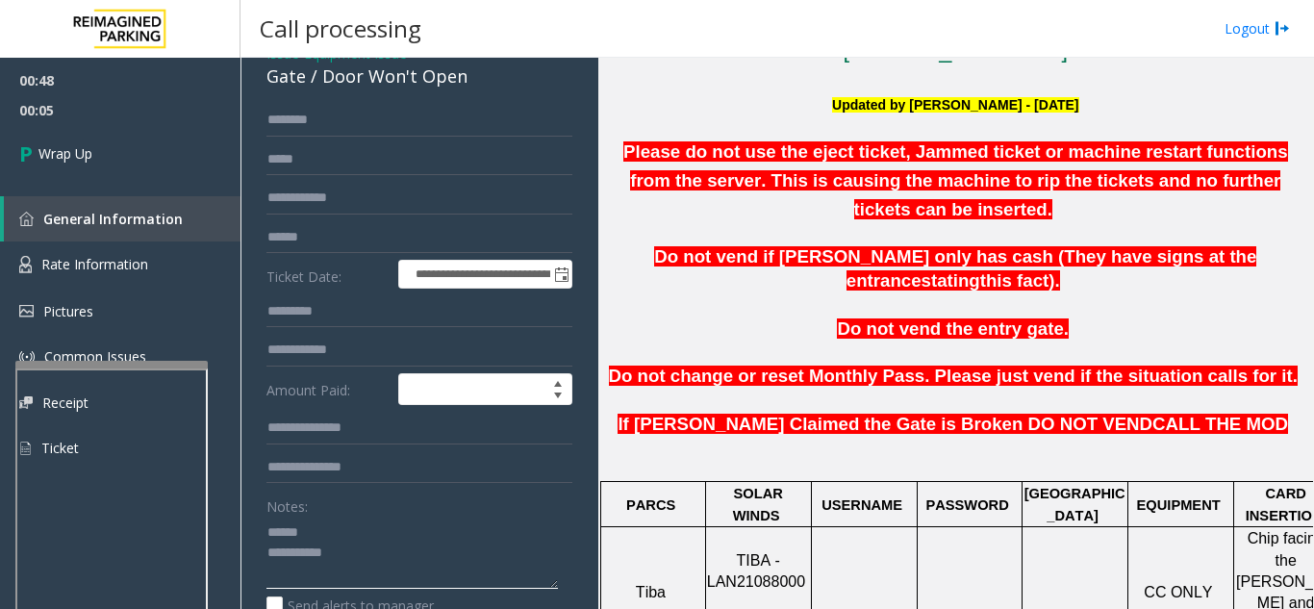
click at [341, 534] on textarea at bounding box center [413, 553] width 292 height 72
drag, startPoint x: 318, startPoint y: 76, endPoint x: 487, endPoint y: 78, distance: 168.4
click at [487, 78] on div "Gate / Door Won't Open" at bounding box center [420, 77] width 306 height 26
click at [395, 541] on textarea at bounding box center [413, 553] width 292 height 72
click at [360, 548] on textarea at bounding box center [413, 553] width 292 height 72
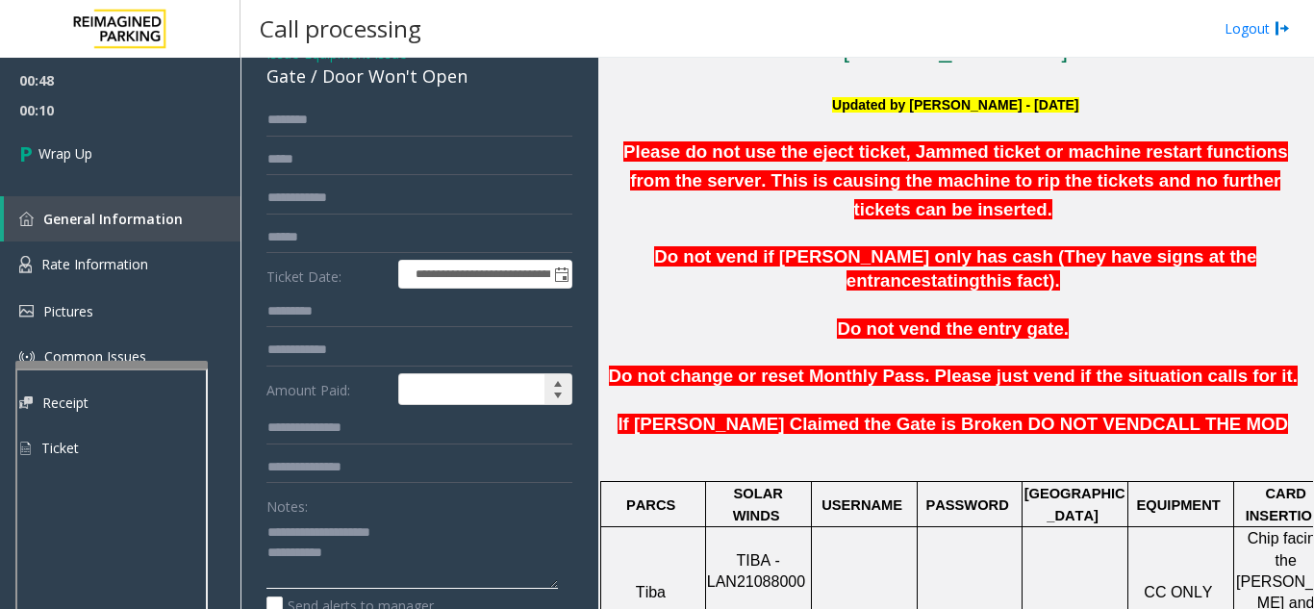
scroll to position [192, 0]
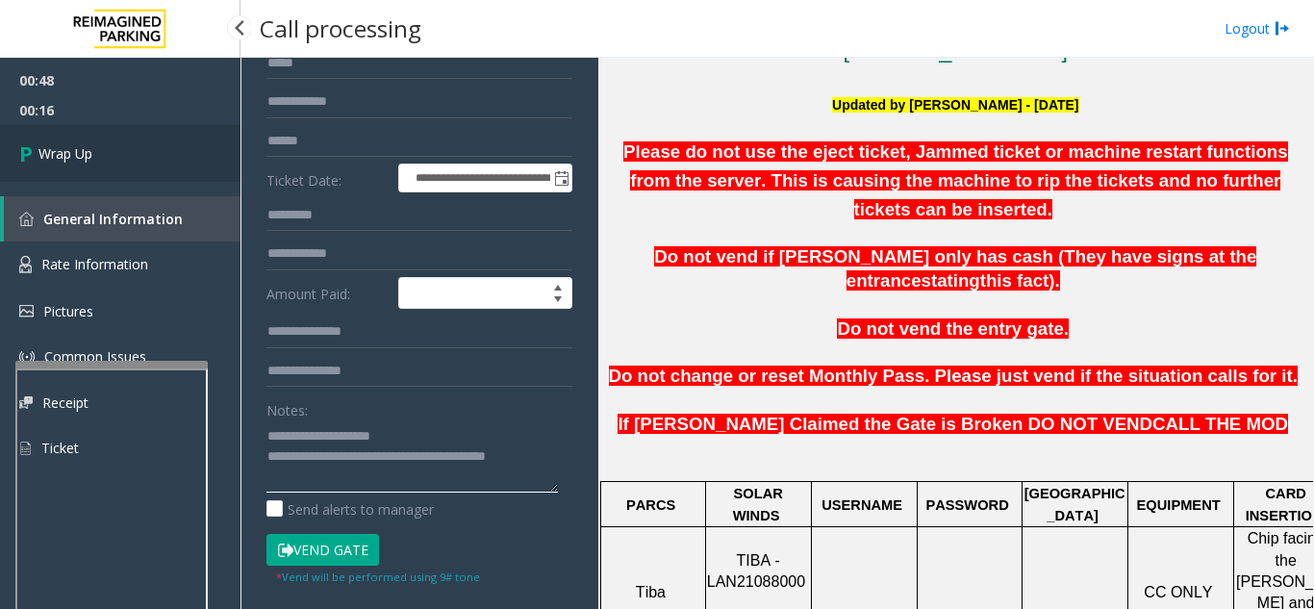
type textarea "**********"
click at [102, 157] on link "Wrap Up" at bounding box center [120, 153] width 241 height 57
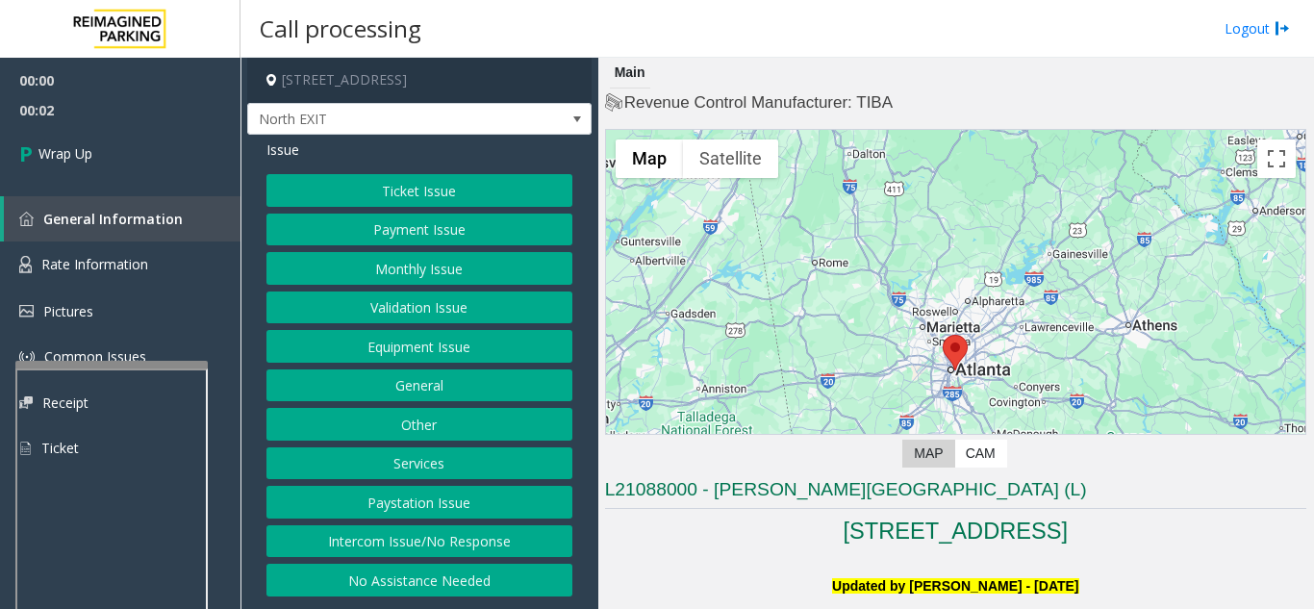
scroll to position [192, 0]
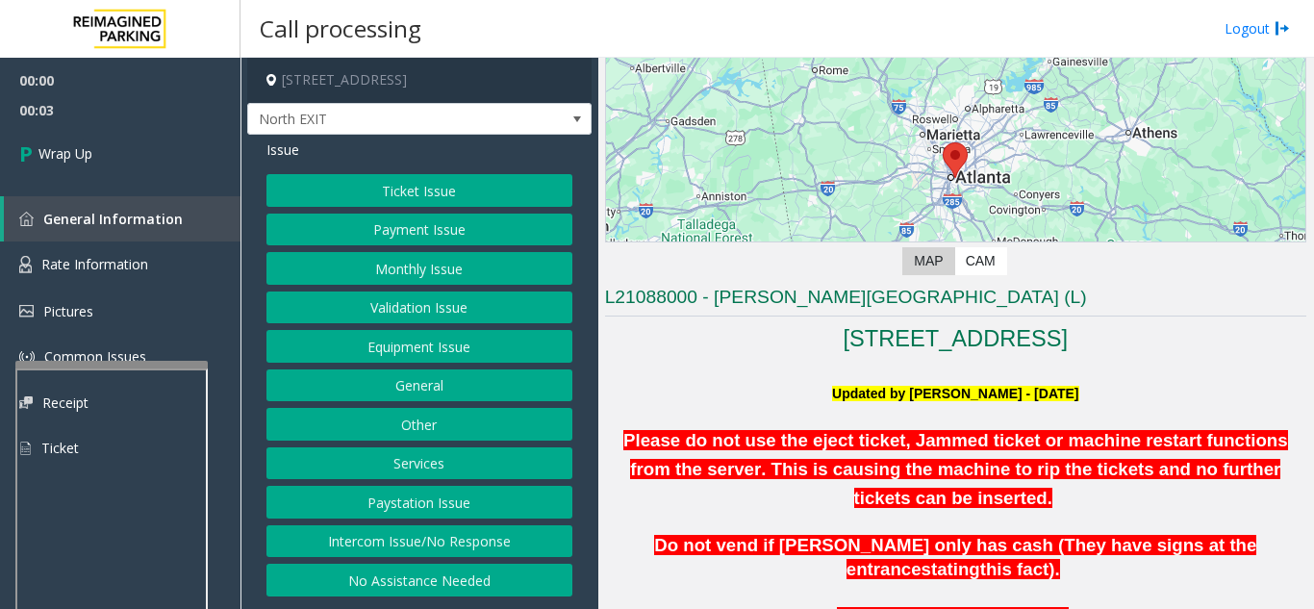
click at [466, 550] on button "Intercom Issue/No Response" at bounding box center [420, 541] width 306 height 33
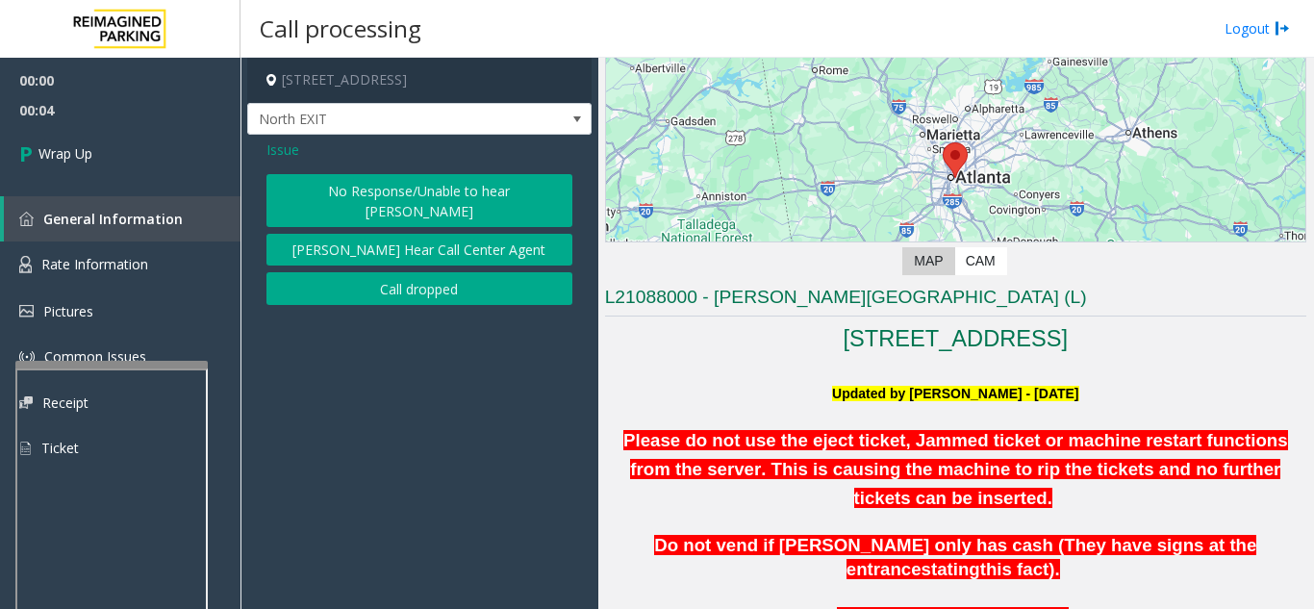
click at [356, 272] on button "Call dropped" at bounding box center [420, 288] width 306 height 33
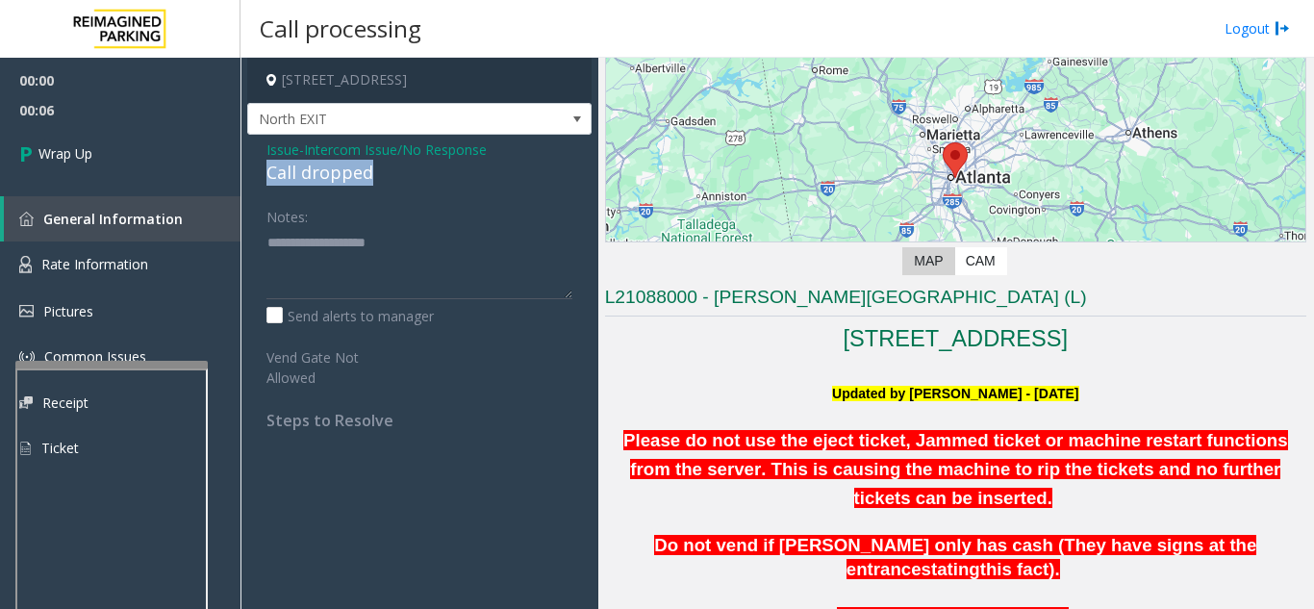
drag, startPoint x: 258, startPoint y: 173, endPoint x: 335, endPoint y: 177, distance: 77.1
click at [387, 178] on div "Issue - Intercom Issue/No Response Call dropped Notes: Send alerts to manager V…" at bounding box center [419, 292] width 344 height 315
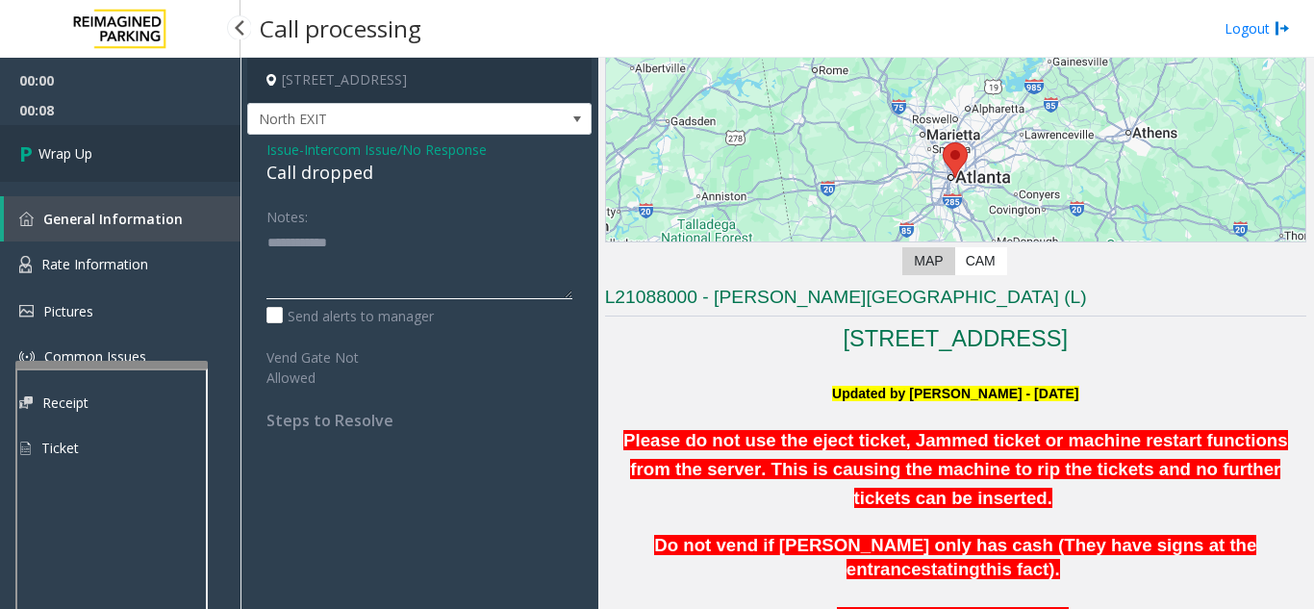
type textarea "**********"
click at [72, 163] on span "Wrap Up" at bounding box center [65, 153] width 54 height 20
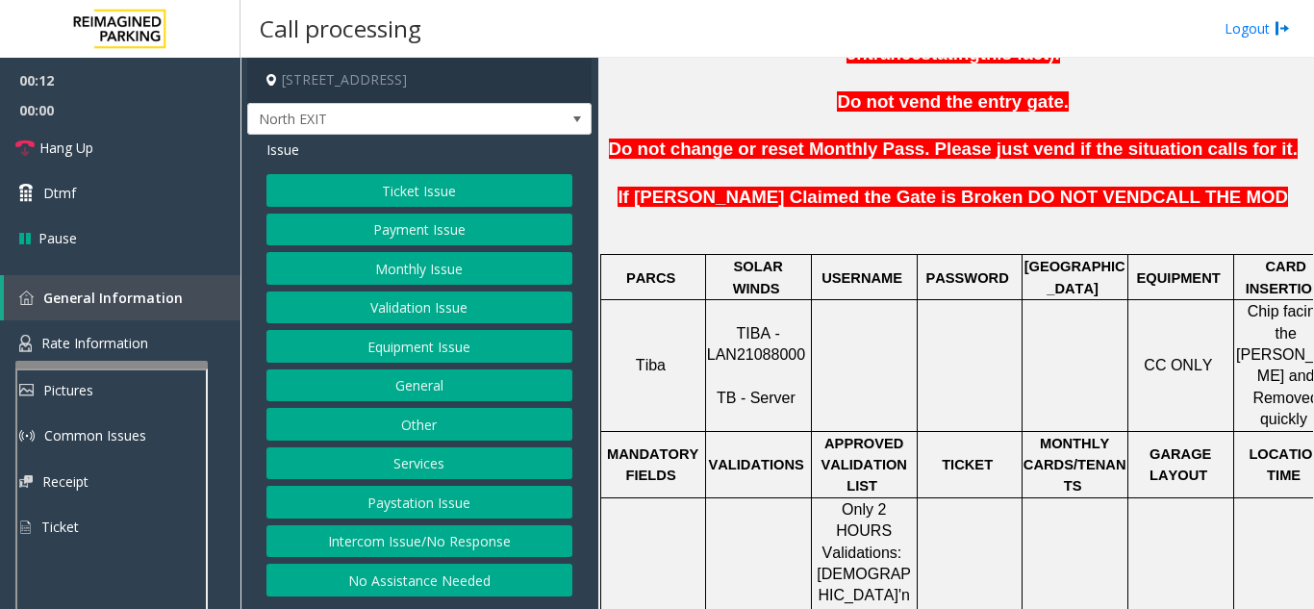
scroll to position [770, 0]
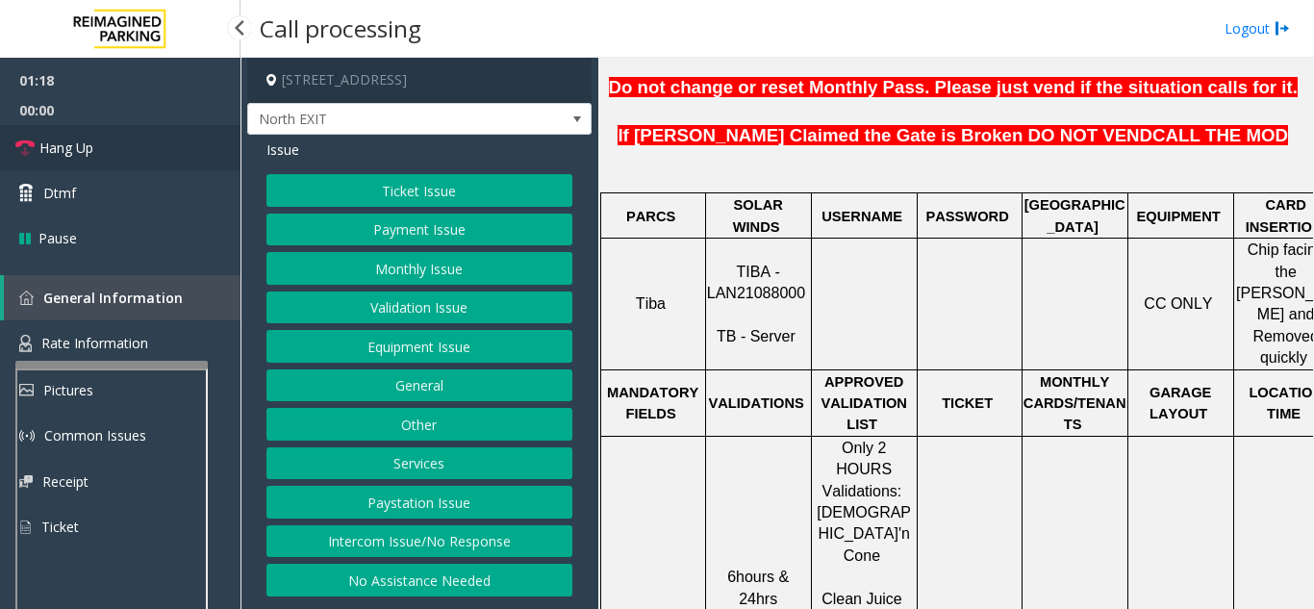
click at [68, 150] on span "Hang Up" at bounding box center [66, 148] width 54 height 20
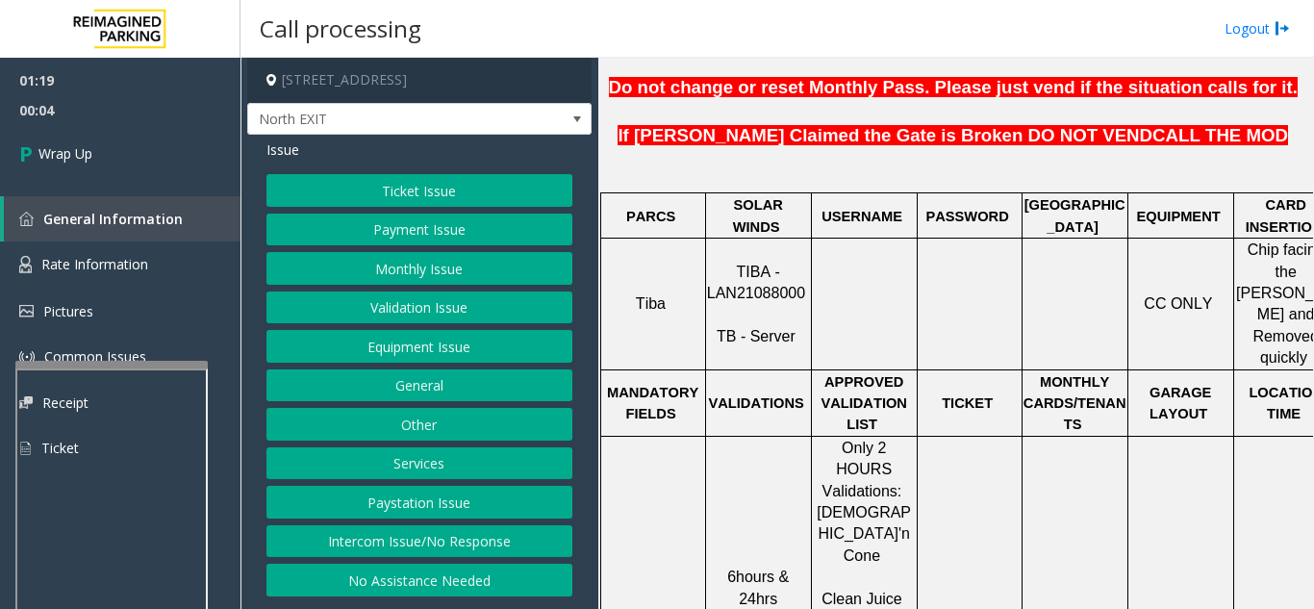
click at [459, 347] on button "Equipment Issue" at bounding box center [420, 346] width 306 height 33
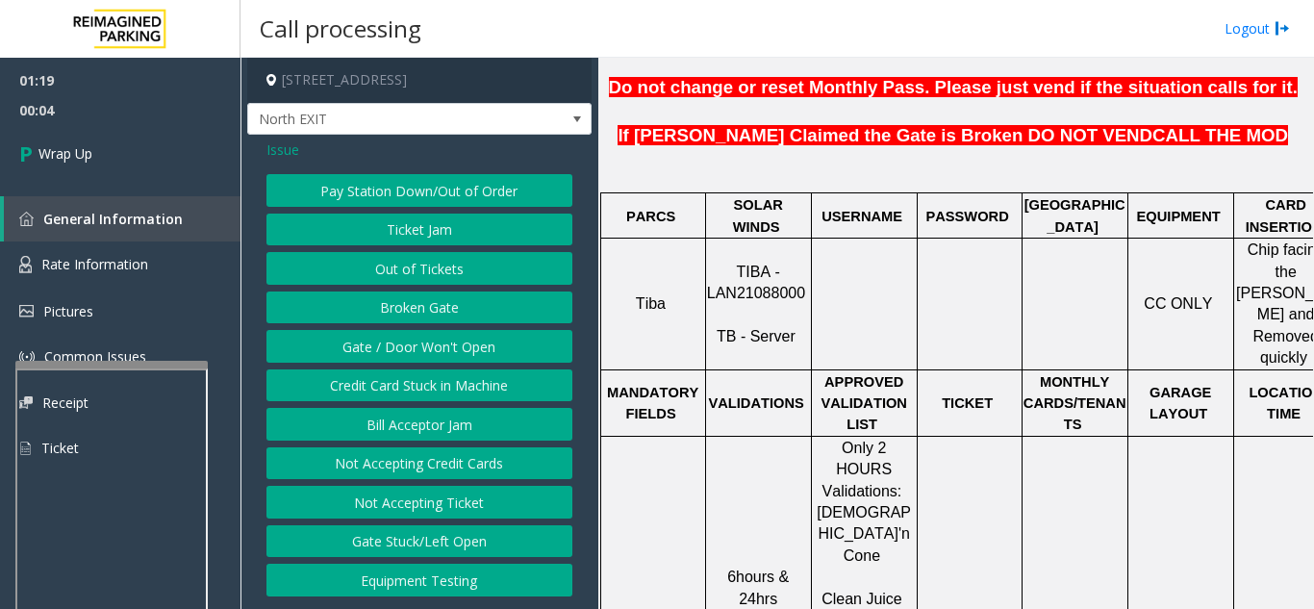
click at [458, 347] on button "Gate / Door Won't Open" at bounding box center [420, 346] width 306 height 33
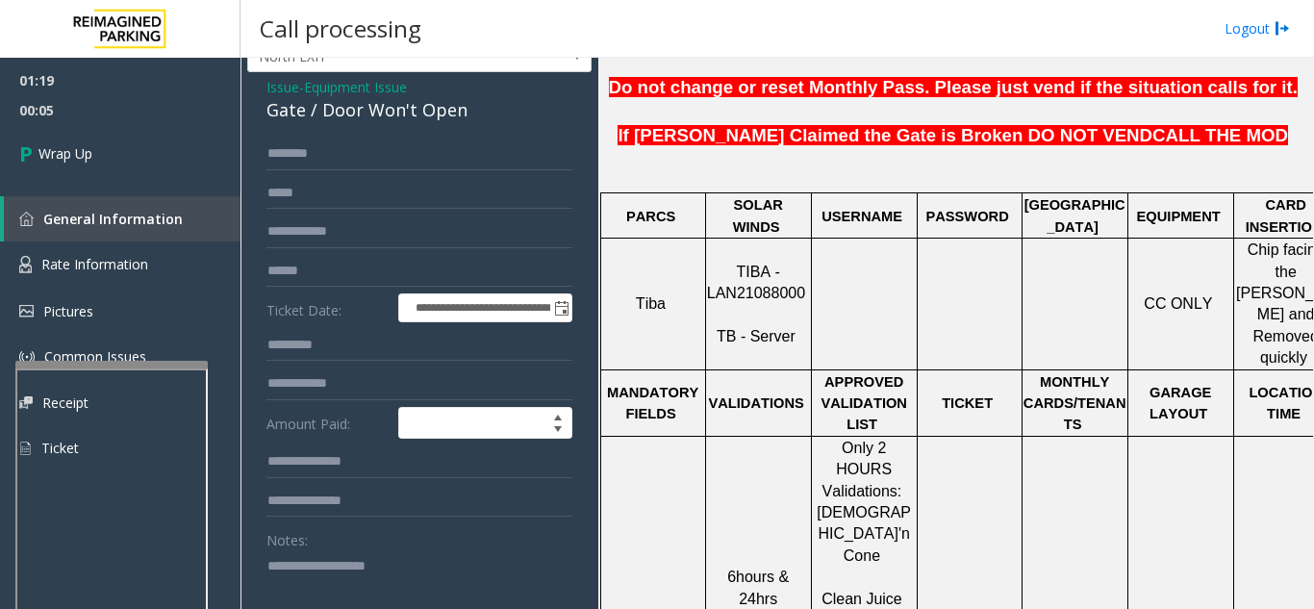
scroll to position [96, 0]
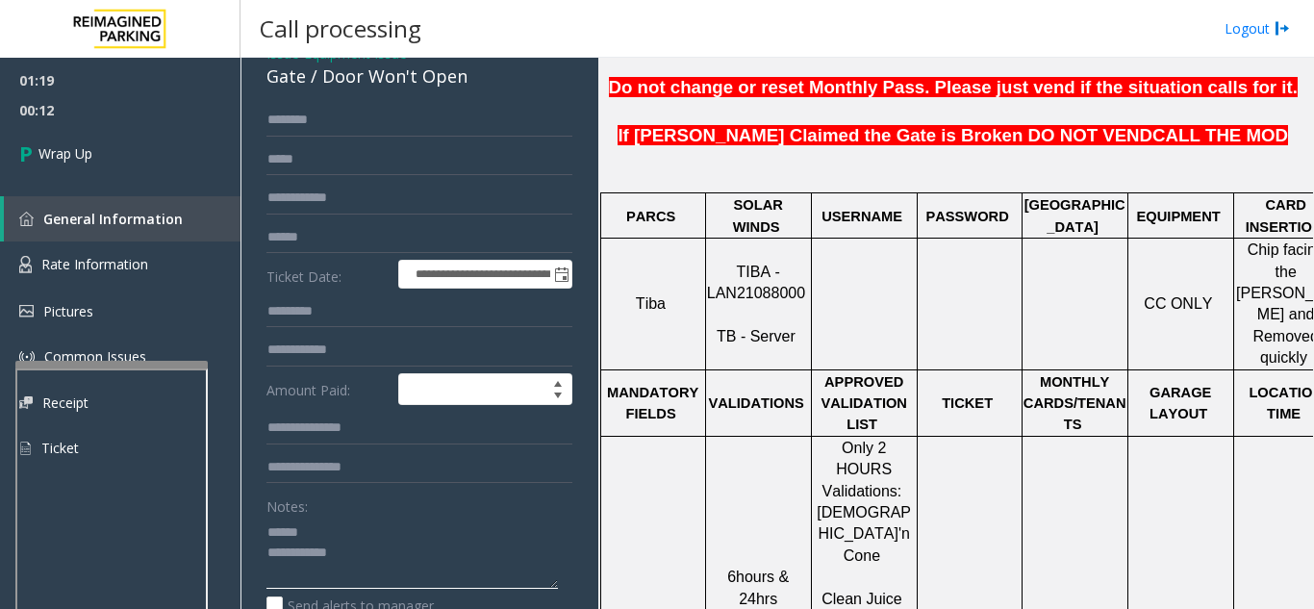
click at [339, 539] on textarea at bounding box center [413, 553] width 292 height 72
drag, startPoint x: 315, startPoint y: 73, endPoint x: 483, endPoint y: 89, distance: 169.2
click at [483, 89] on div "Gate / Door Won't Open" at bounding box center [420, 77] width 306 height 26
click at [400, 553] on textarea at bounding box center [413, 553] width 292 height 72
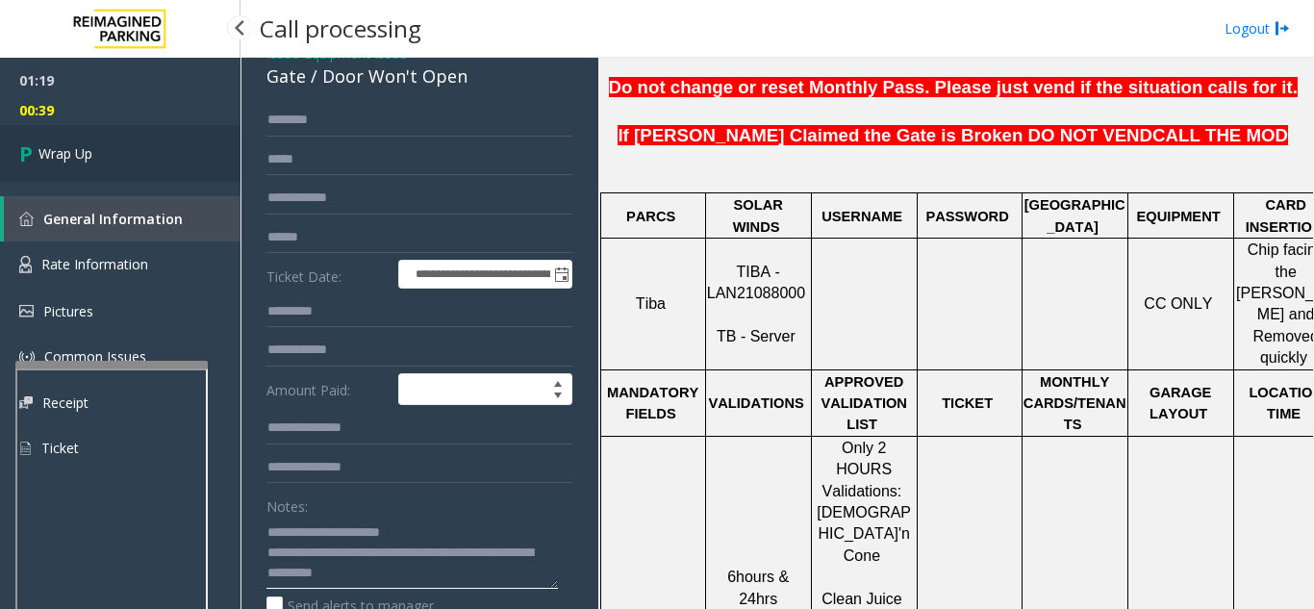
type textarea "**********"
click at [141, 162] on link "Wrap Up" at bounding box center [120, 153] width 241 height 57
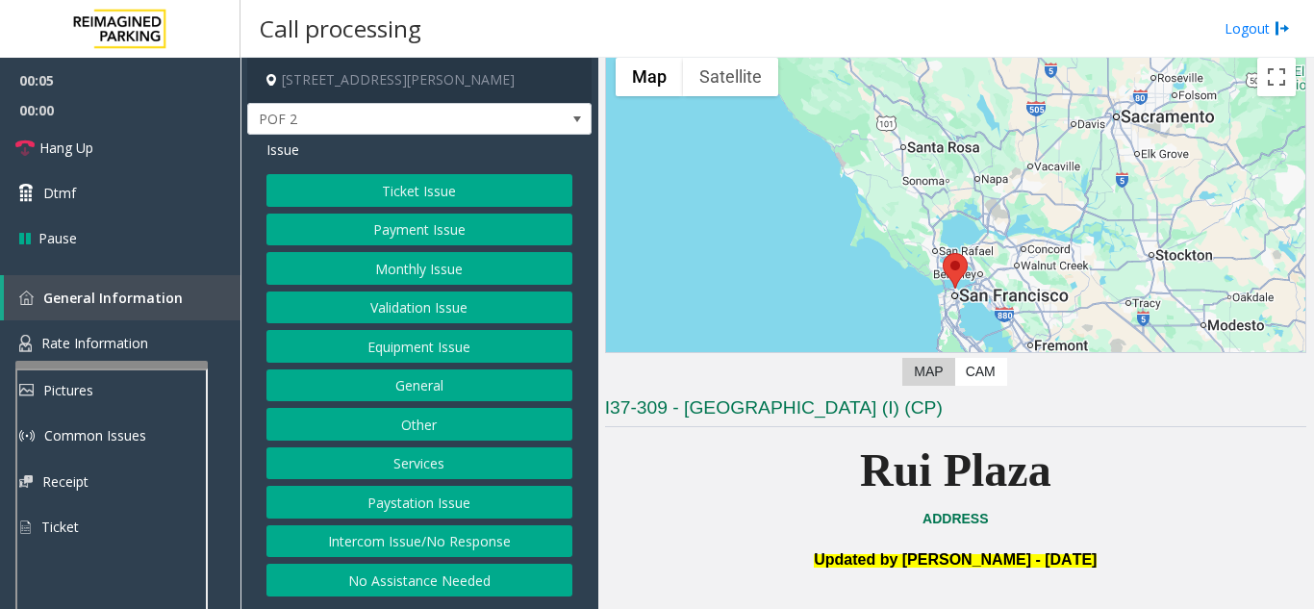
scroll to position [289, 0]
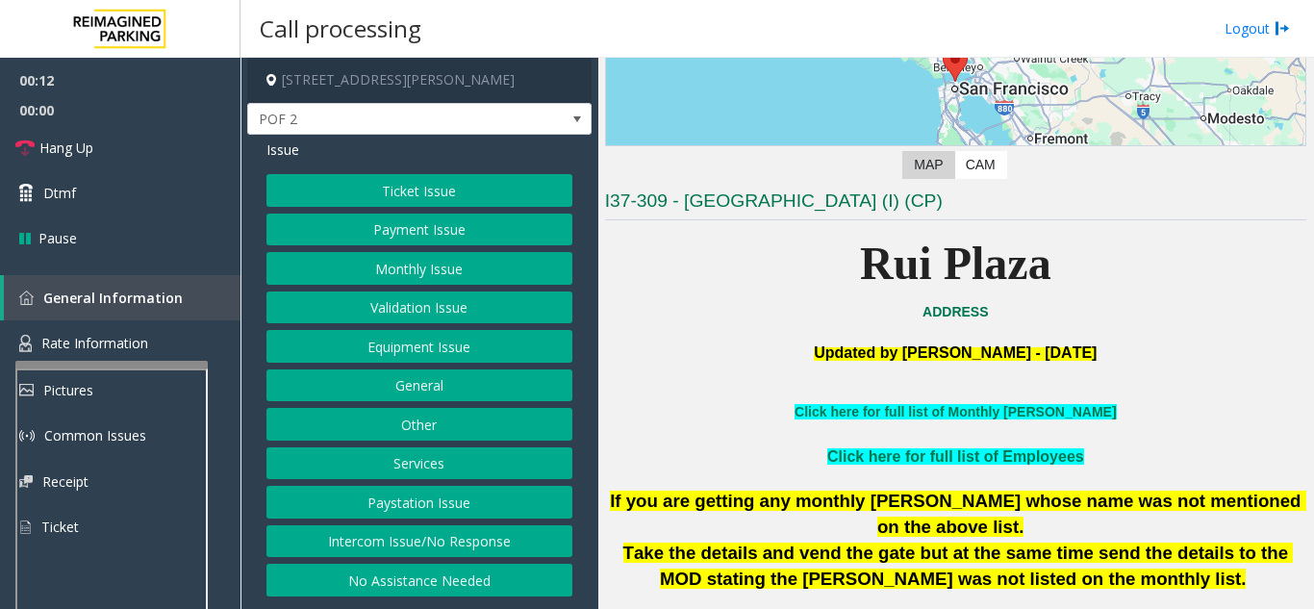
click at [423, 533] on button "Intercom Issue/No Response" at bounding box center [420, 541] width 306 height 33
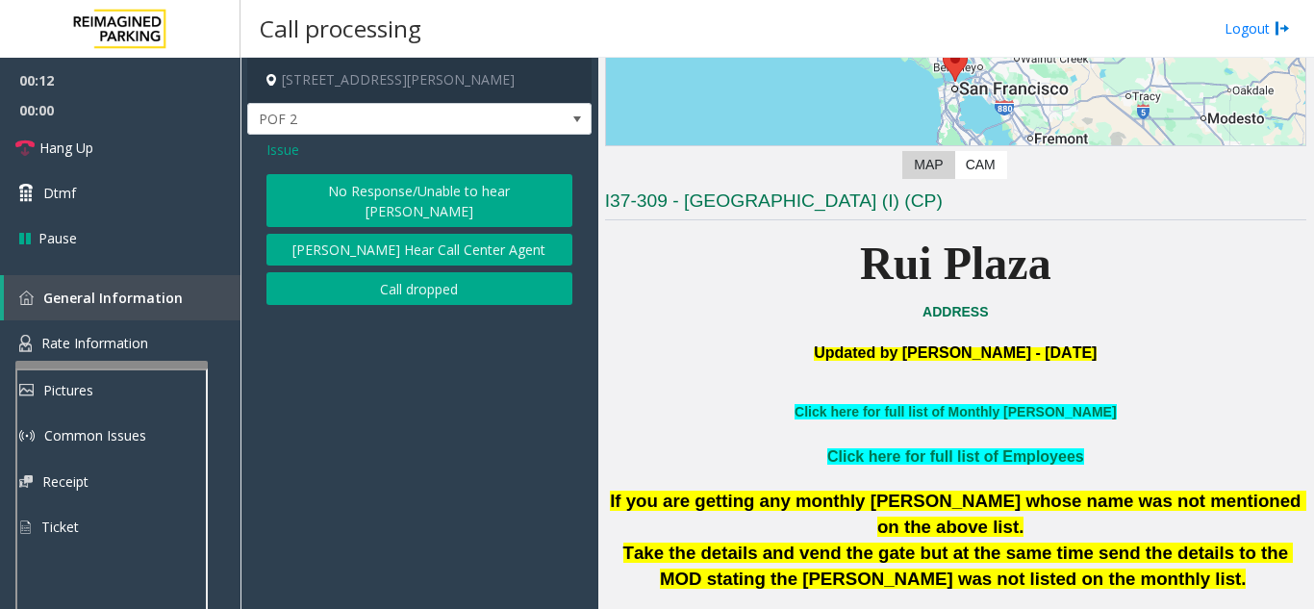
click at [367, 192] on button "No Response/Unable to hear [PERSON_NAME]" at bounding box center [420, 200] width 306 height 53
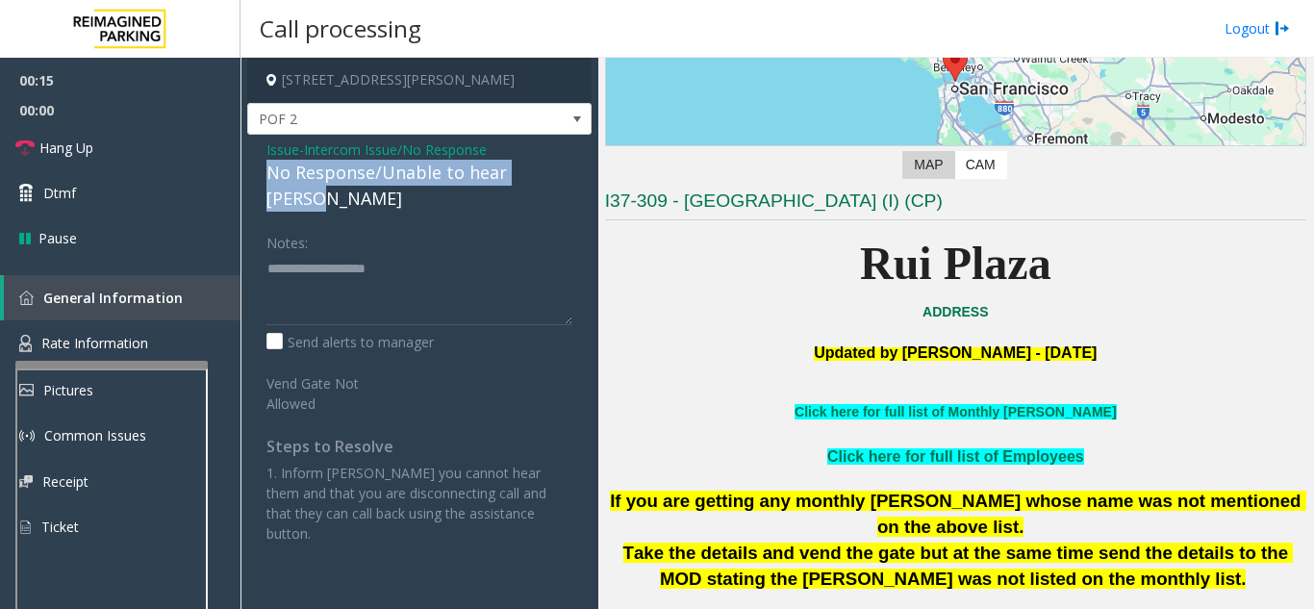
drag, startPoint x: 259, startPoint y: 174, endPoint x: 569, endPoint y: 172, distance: 309.8
click at [569, 172] on div "Issue - Intercom Issue/No Response No Response/Unable to hear [PERSON_NAME] Not…" at bounding box center [419, 349] width 344 height 428
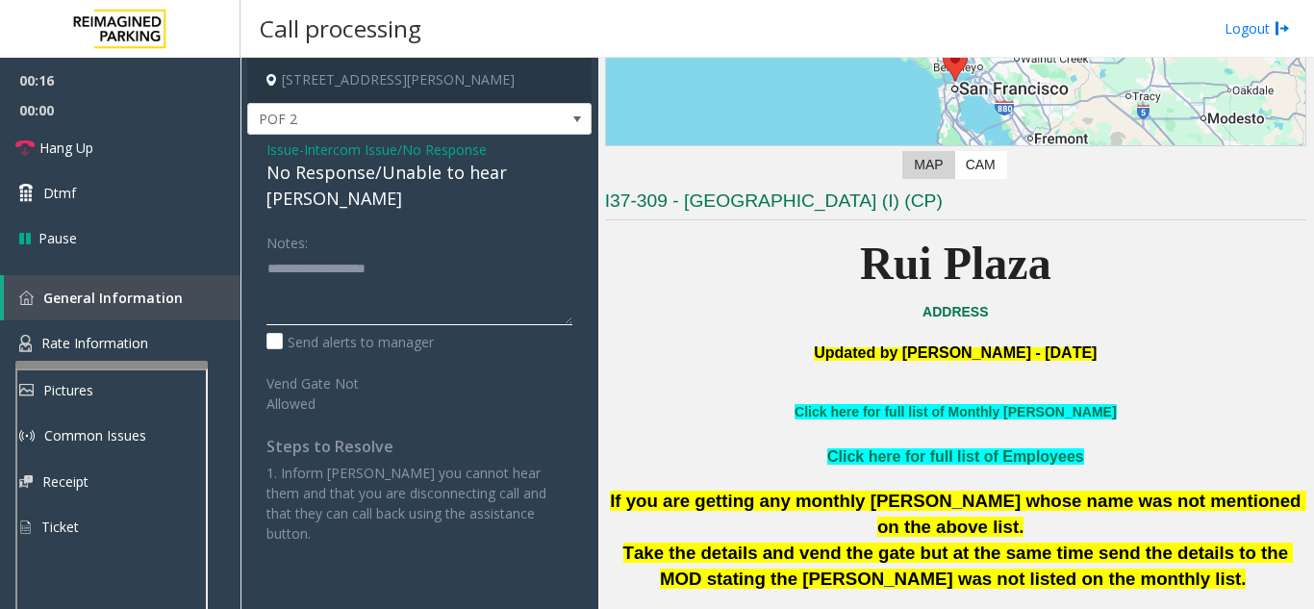
click at [568, 267] on textarea at bounding box center [420, 289] width 306 height 72
click at [177, 150] on link "Hang Up" at bounding box center [120, 147] width 241 height 45
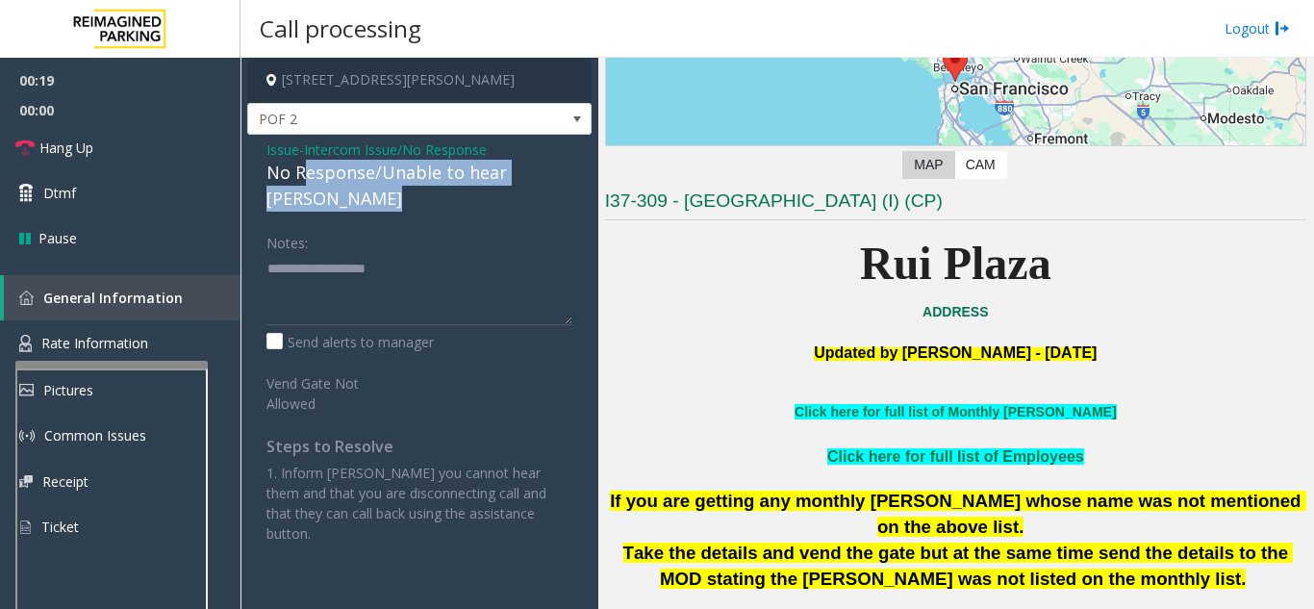
drag, startPoint x: 324, startPoint y: 188, endPoint x: 352, endPoint y: 260, distance: 77.4
click at [352, 260] on div "Issue - Intercom Issue/No Response No Response/Unable to hear [PERSON_NAME] Not…" at bounding box center [419, 349] width 344 height 428
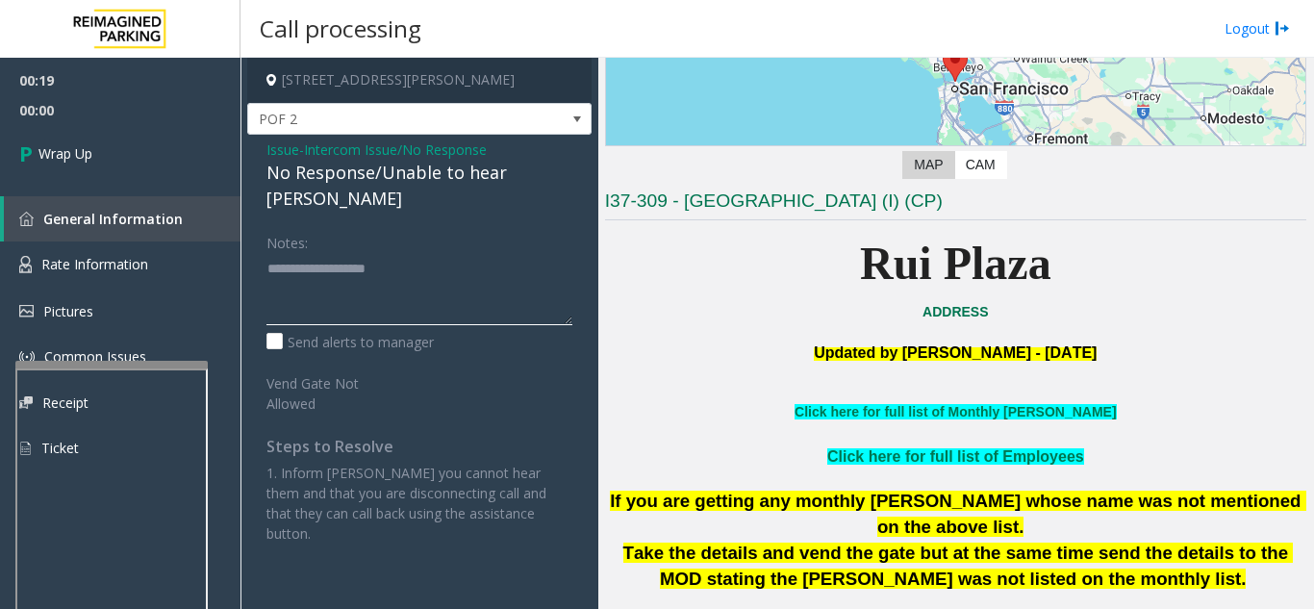
click at [354, 267] on textarea at bounding box center [420, 289] width 306 height 72
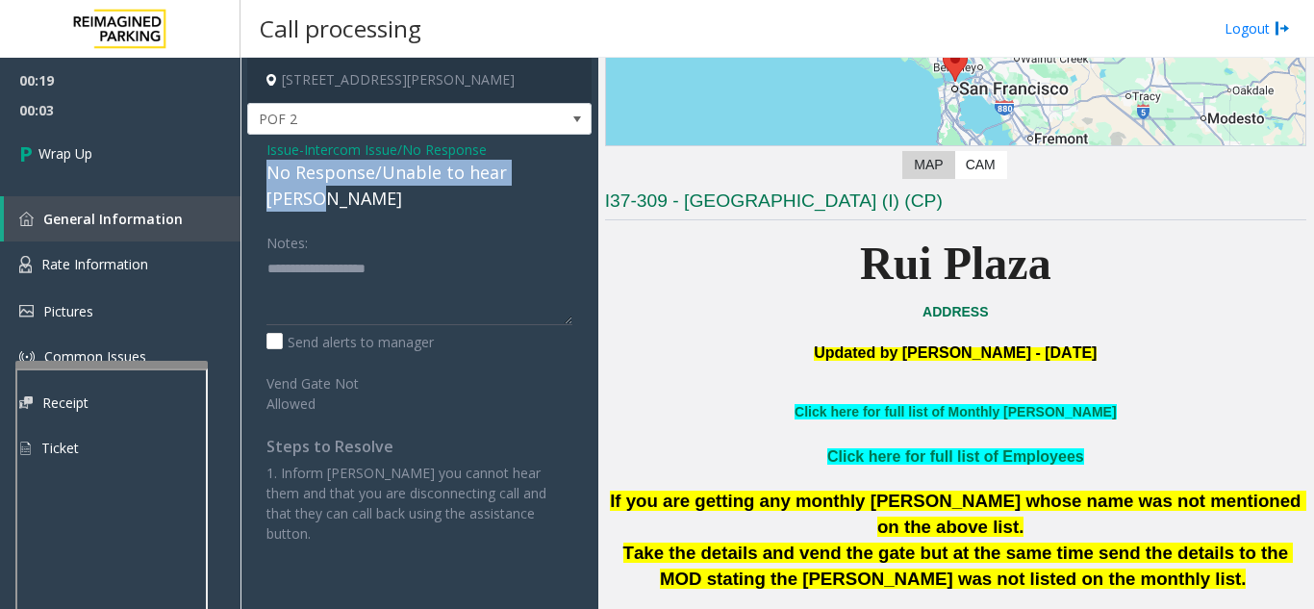
drag, startPoint x: 267, startPoint y: 172, endPoint x: 569, endPoint y: 170, distance: 302.1
click at [569, 170] on div "No Response/Unable to hear [PERSON_NAME]" at bounding box center [420, 186] width 306 height 52
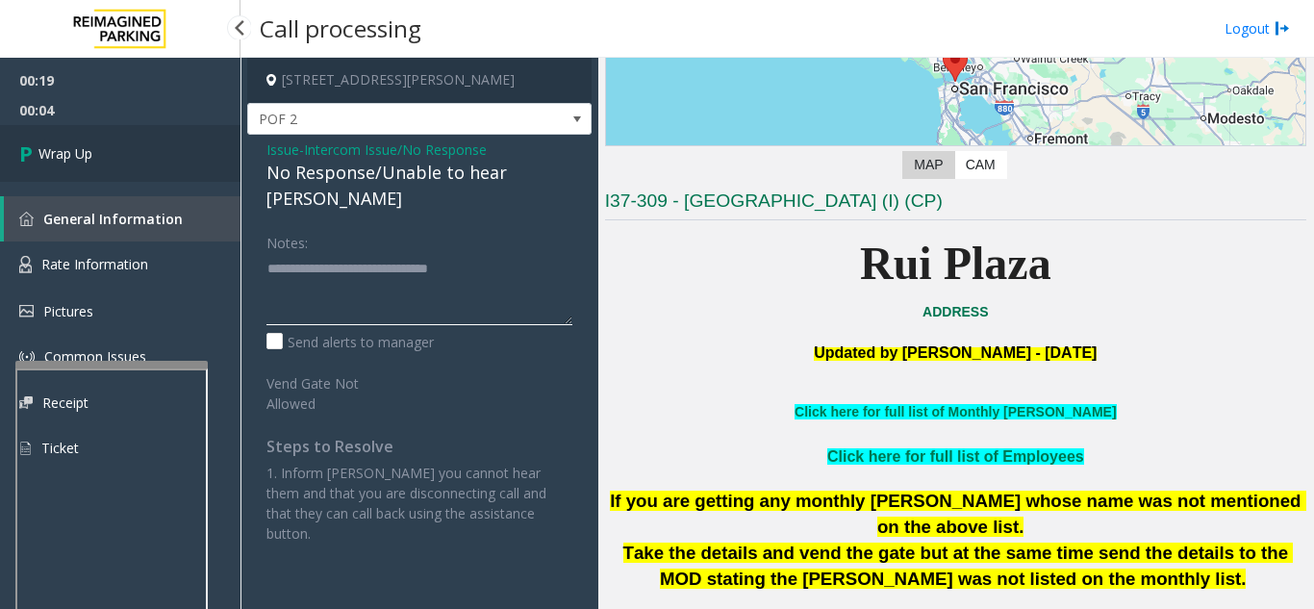
type textarea "**********"
click at [97, 167] on link "Wrap Up" at bounding box center [120, 153] width 241 height 57
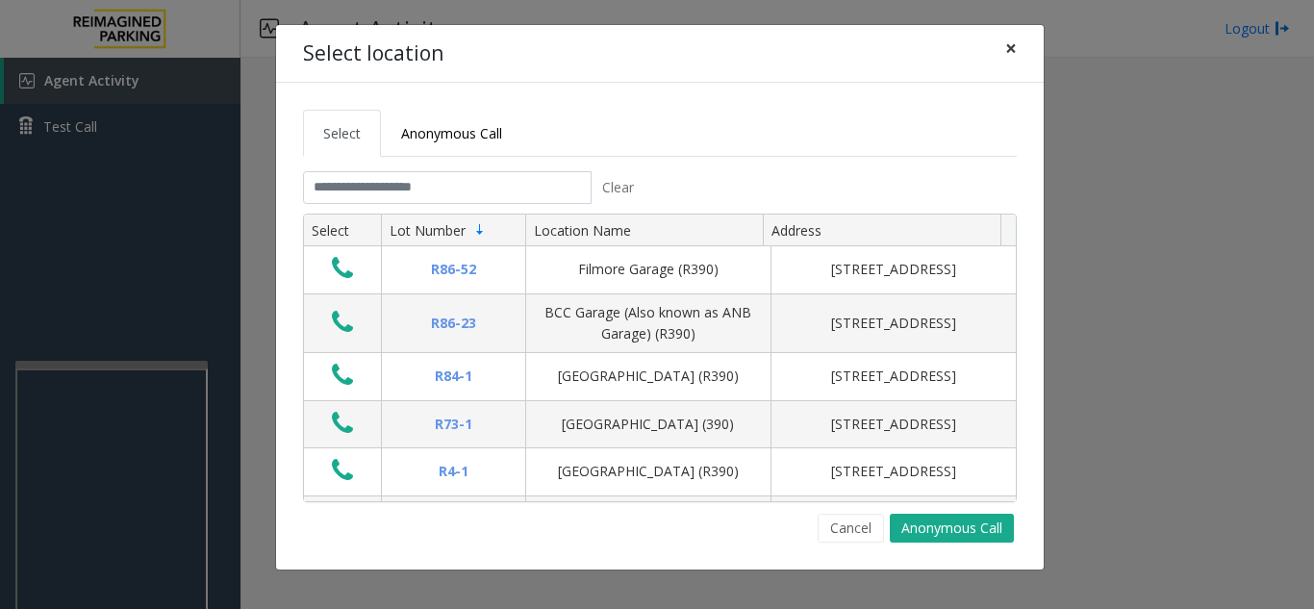
click at [1019, 51] on button "×" at bounding box center [1011, 48] width 38 height 47
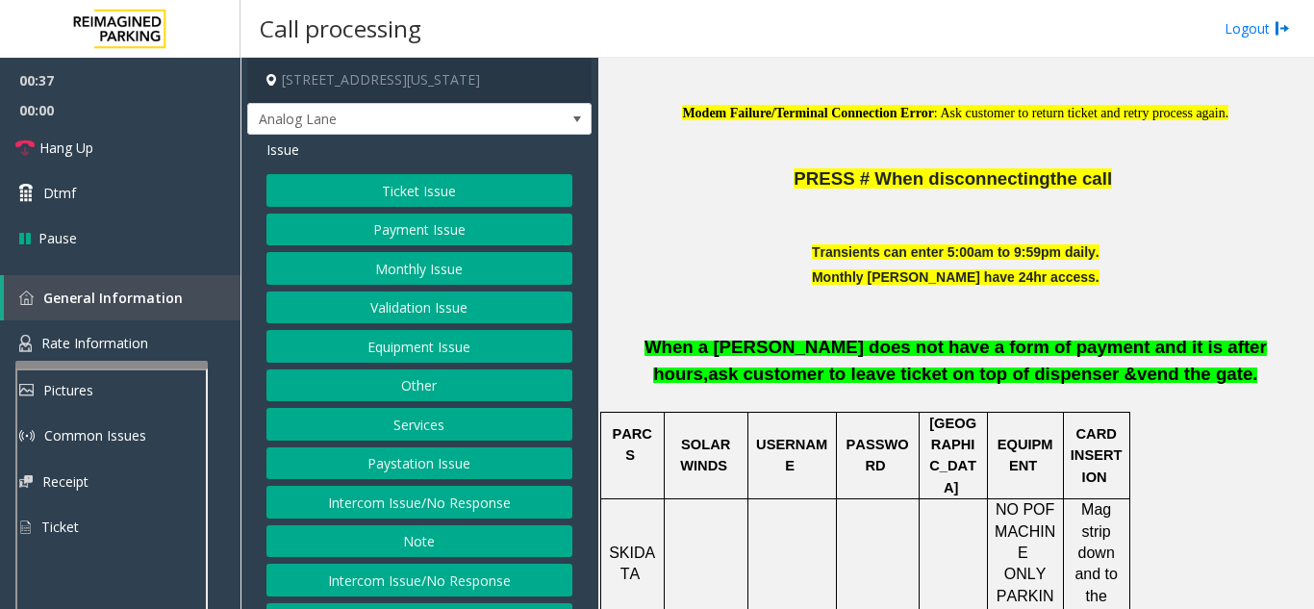
scroll to position [577, 0]
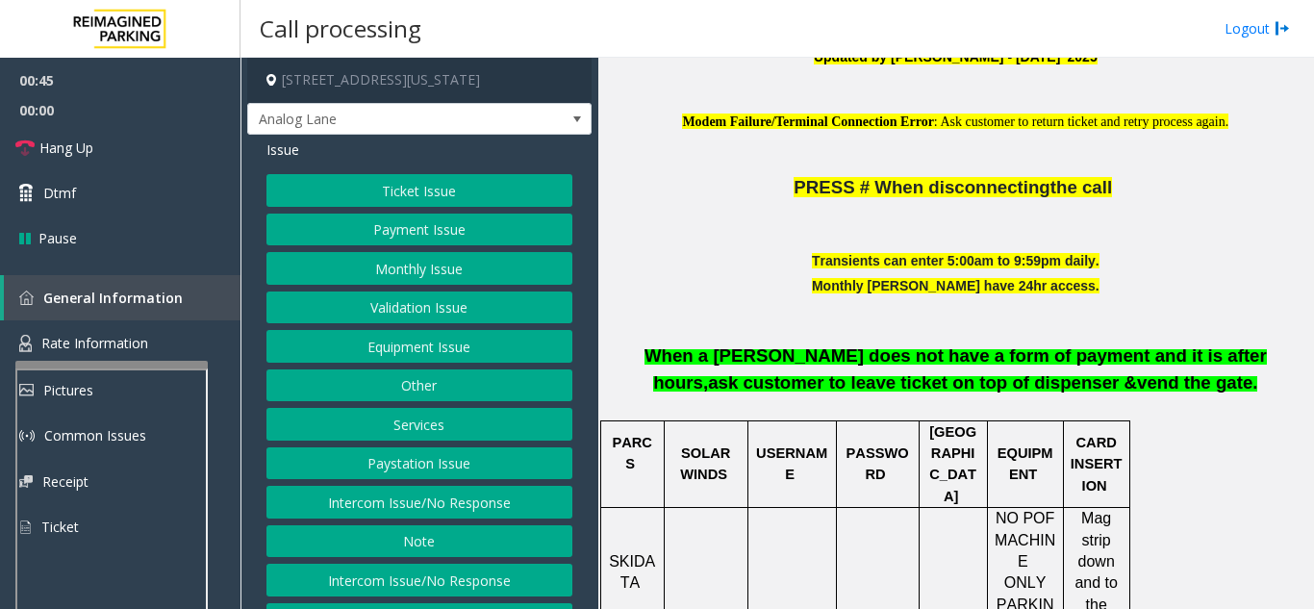
click at [433, 246] on button "Payment Issue" at bounding box center [420, 230] width 306 height 33
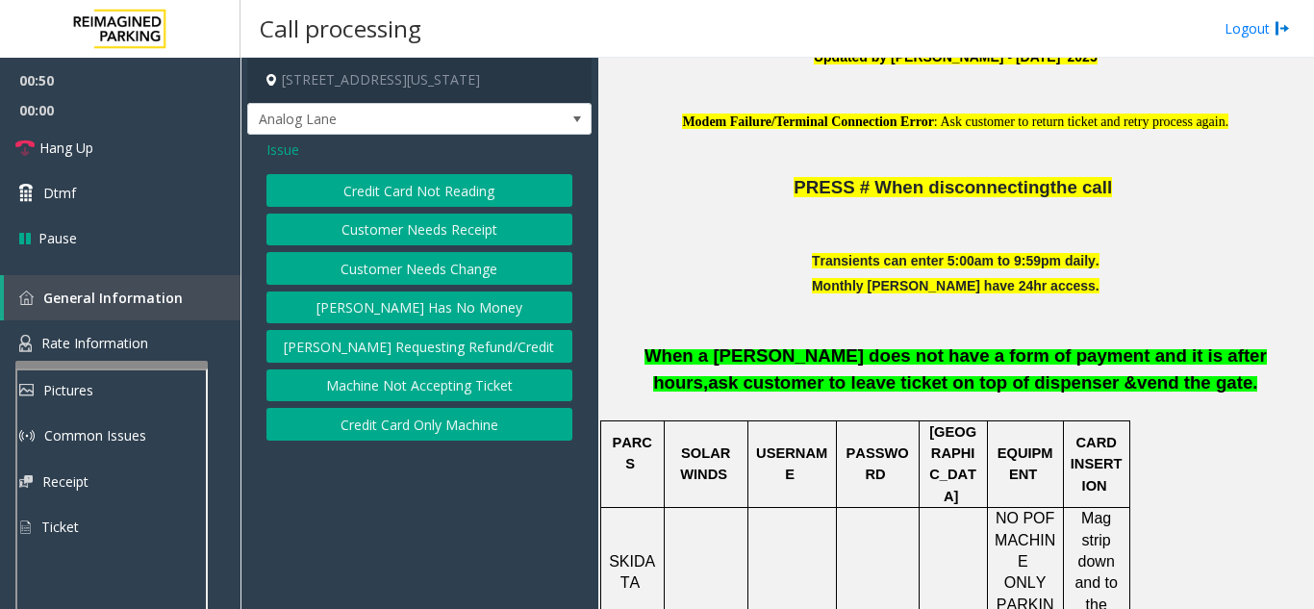
click at [443, 420] on button "Credit Card Only Machine" at bounding box center [420, 424] width 306 height 33
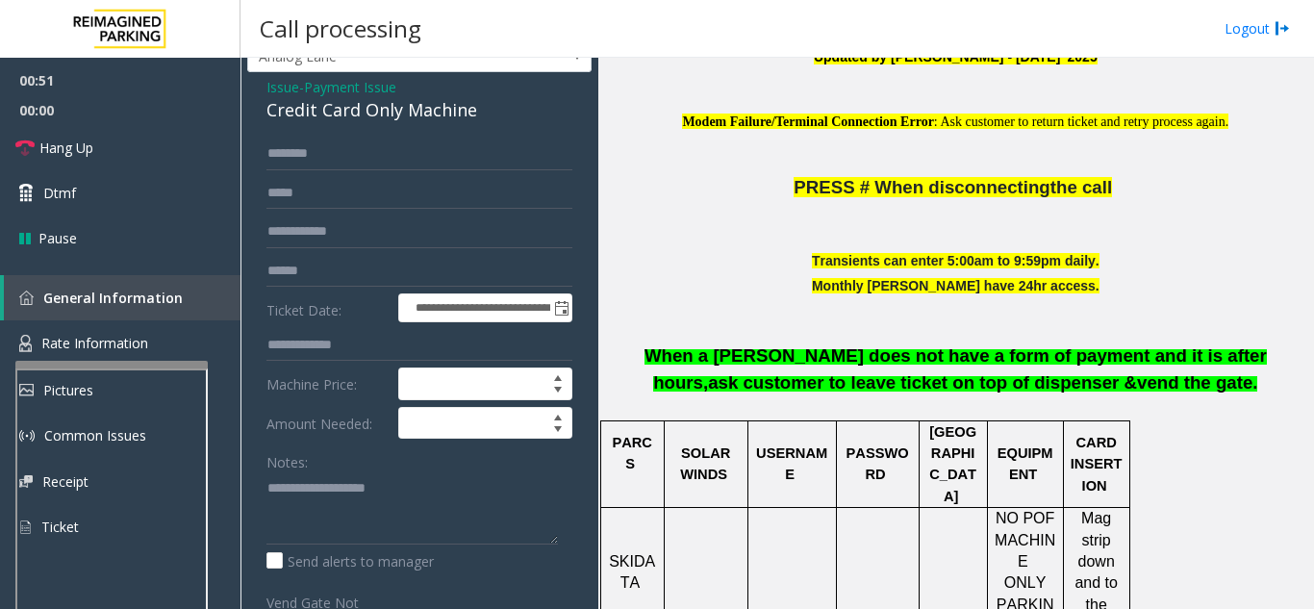
scroll to position [96, 0]
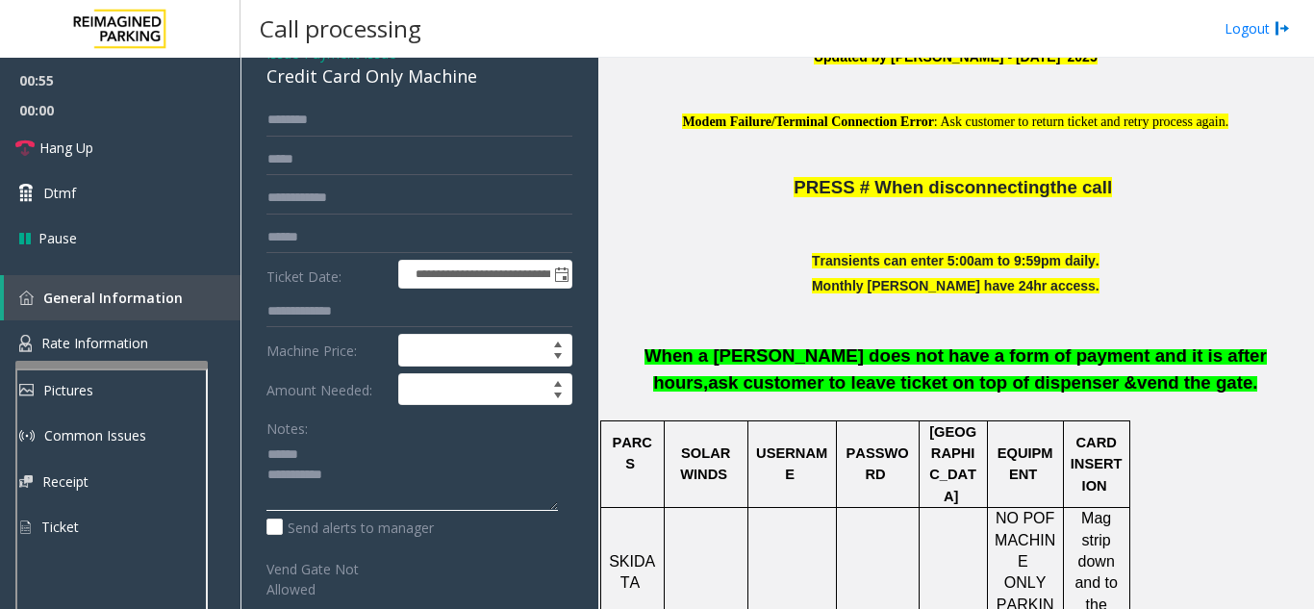
click at [343, 460] on textarea at bounding box center [413, 475] width 292 height 72
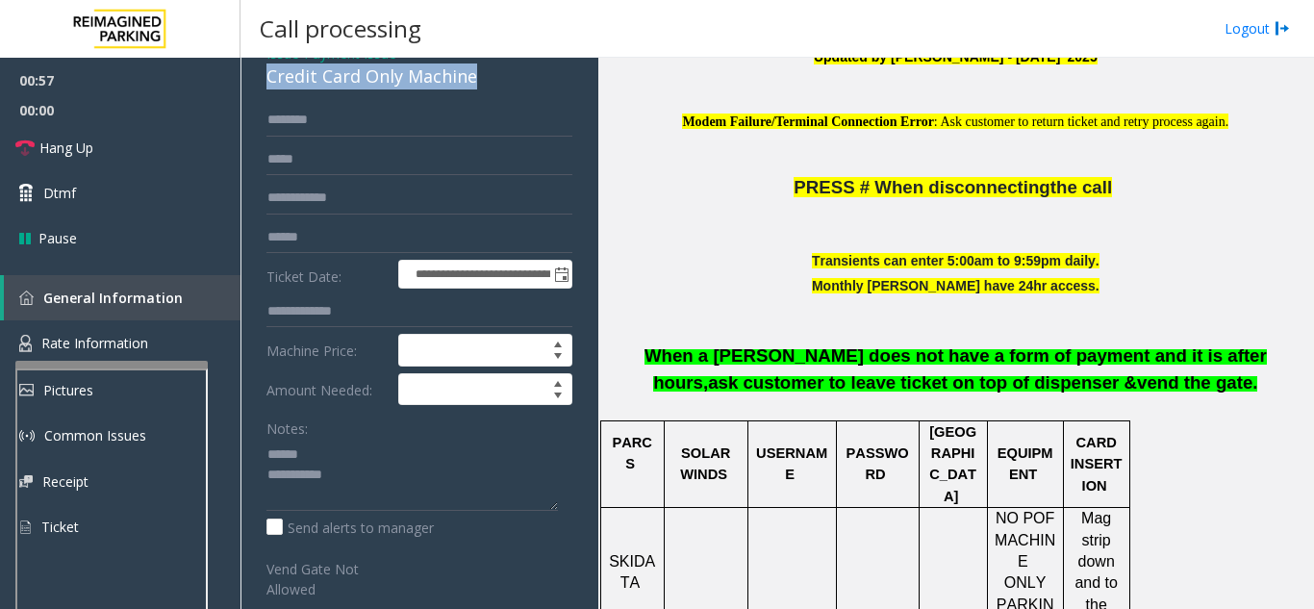
drag, startPoint x: 250, startPoint y: 88, endPoint x: 476, endPoint y: 93, distance: 226.2
click at [476, 93] on div "**********" at bounding box center [419, 524] width 344 height 973
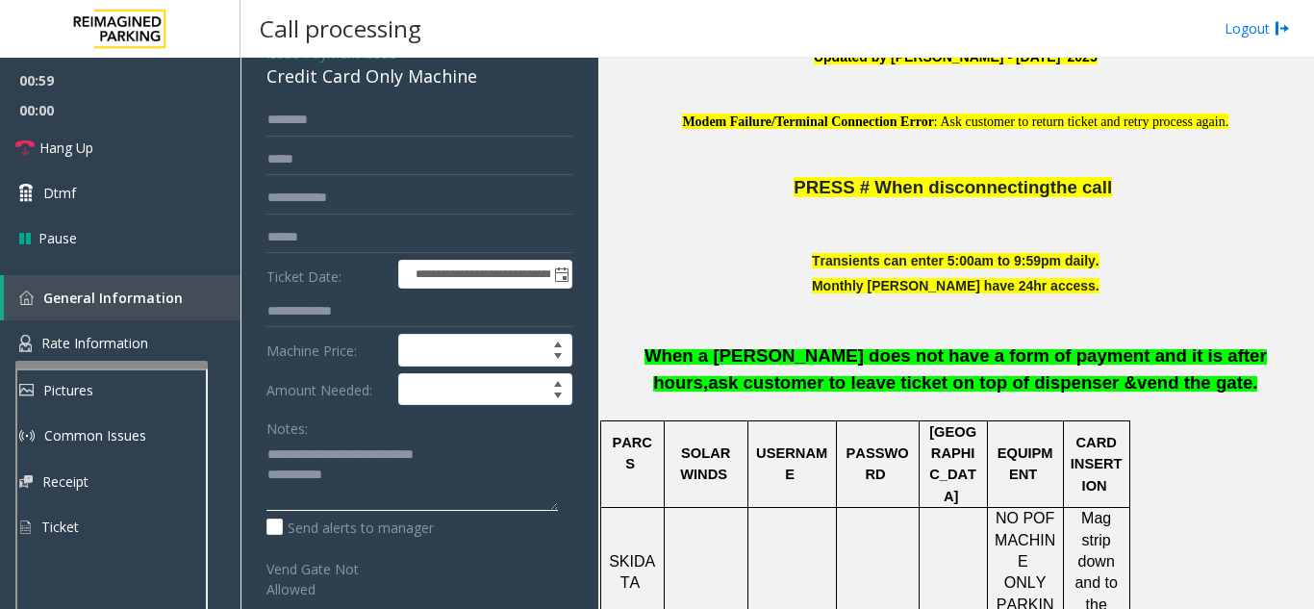
click at [471, 500] on textarea at bounding box center [413, 475] width 292 height 72
click at [73, 123] on span "00:00" at bounding box center [120, 110] width 241 height 30
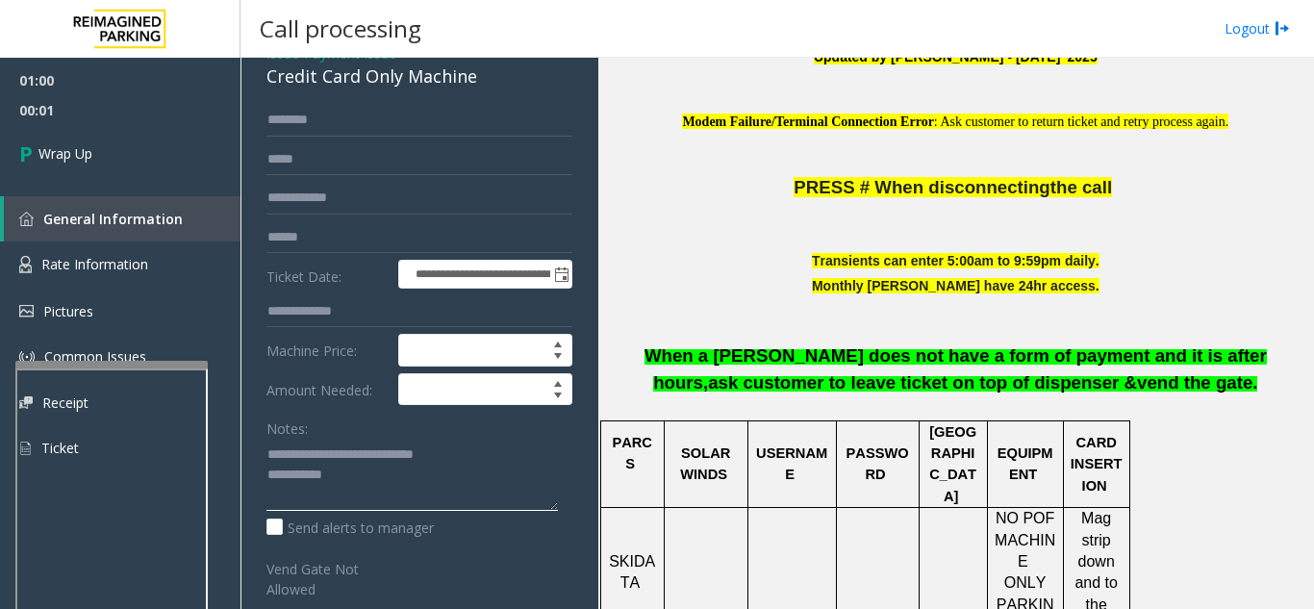
click at [402, 494] on textarea at bounding box center [413, 475] width 292 height 72
type textarea "**********"
click at [335, 445] on div "Notes:" at bounding box center [420, 461] width 306 height 99
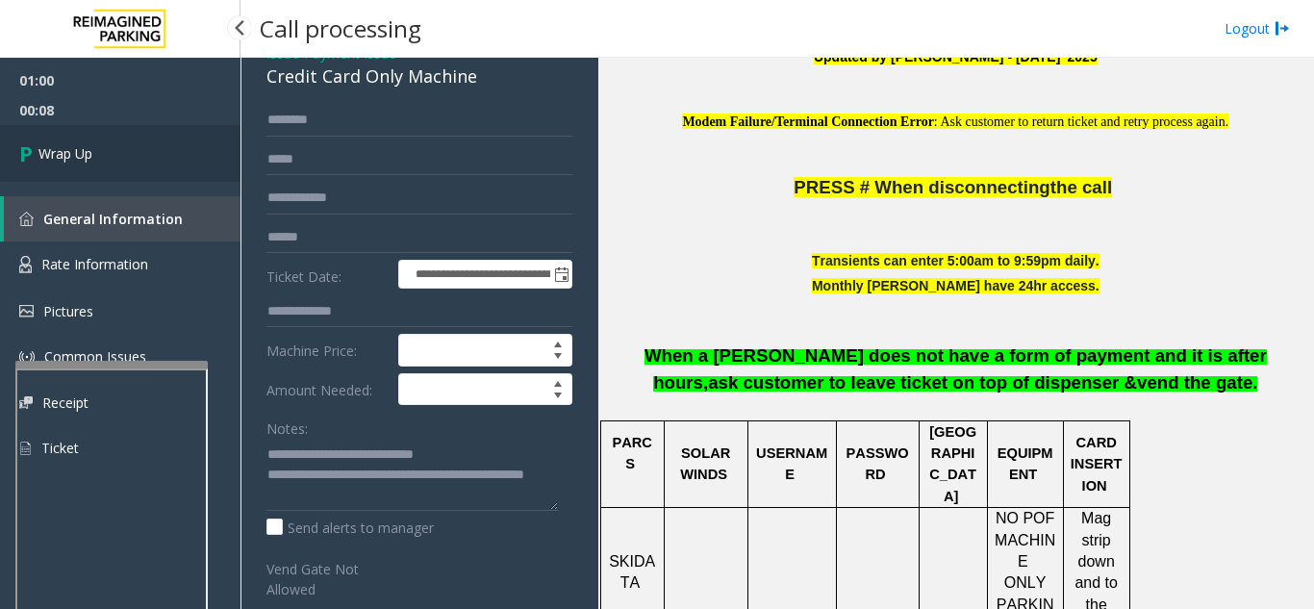
click at [48, 134] on link "Wrap Up" at bounding box center [120, 153] width 241 height 57
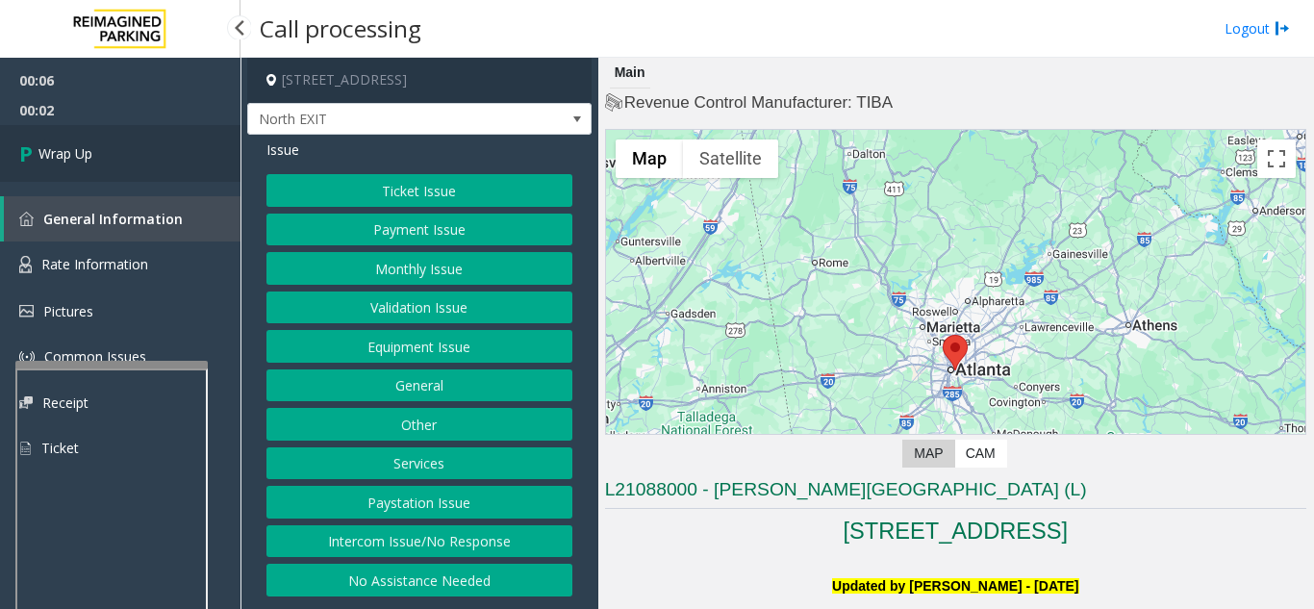
click at [92, 148] on span "Wrap Up" at bounding box center [65, 153] width 54 height 20
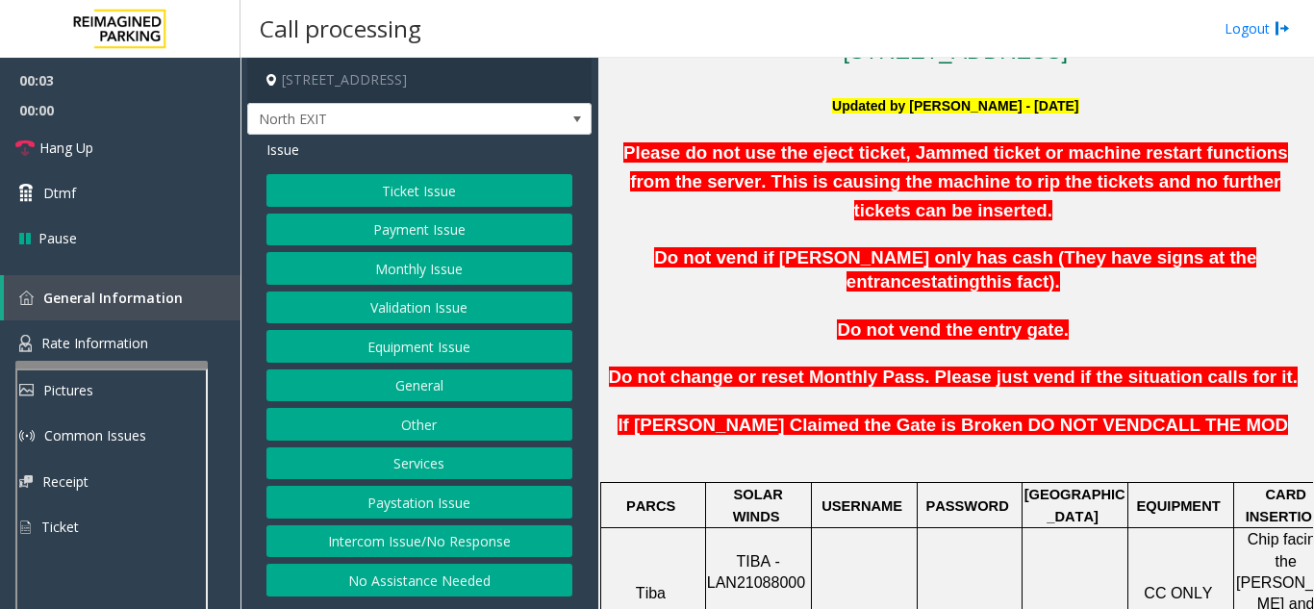
scroll to position [481, 0]
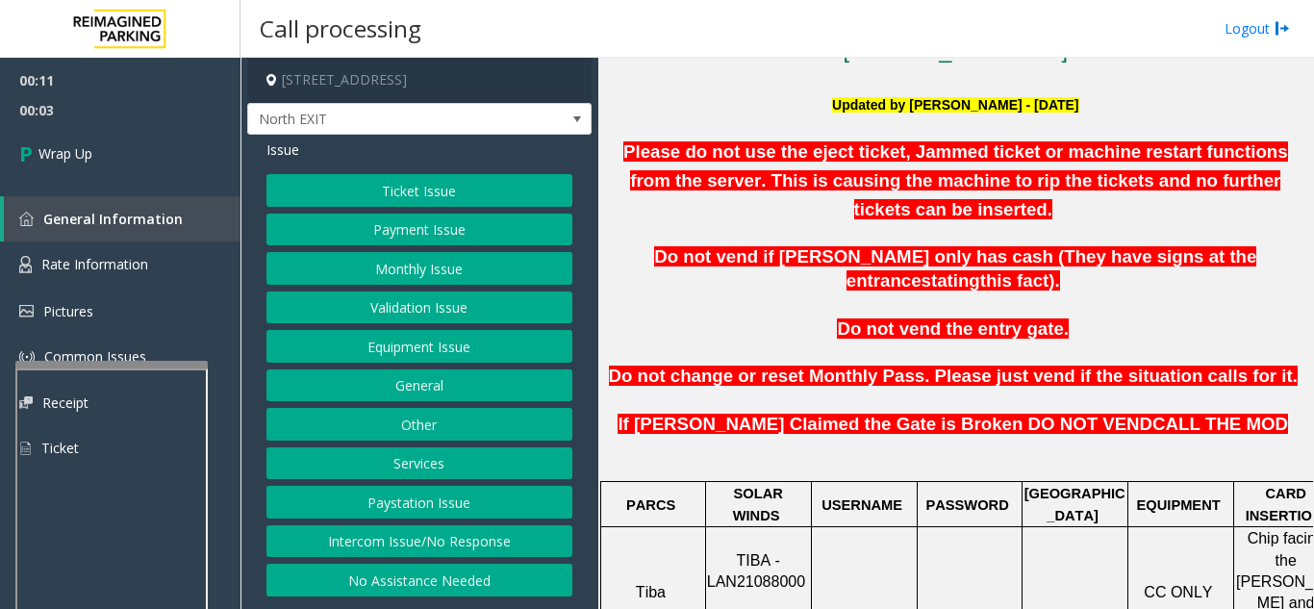
drag, startPoint x: 378, startPoint y: 552, endPoint x: 388, endPoint y: 531, distance: 23.3
click at [380, 546] on button "Intercom Issue/No Response" at bounding box center [420, 541] width 306 height 33
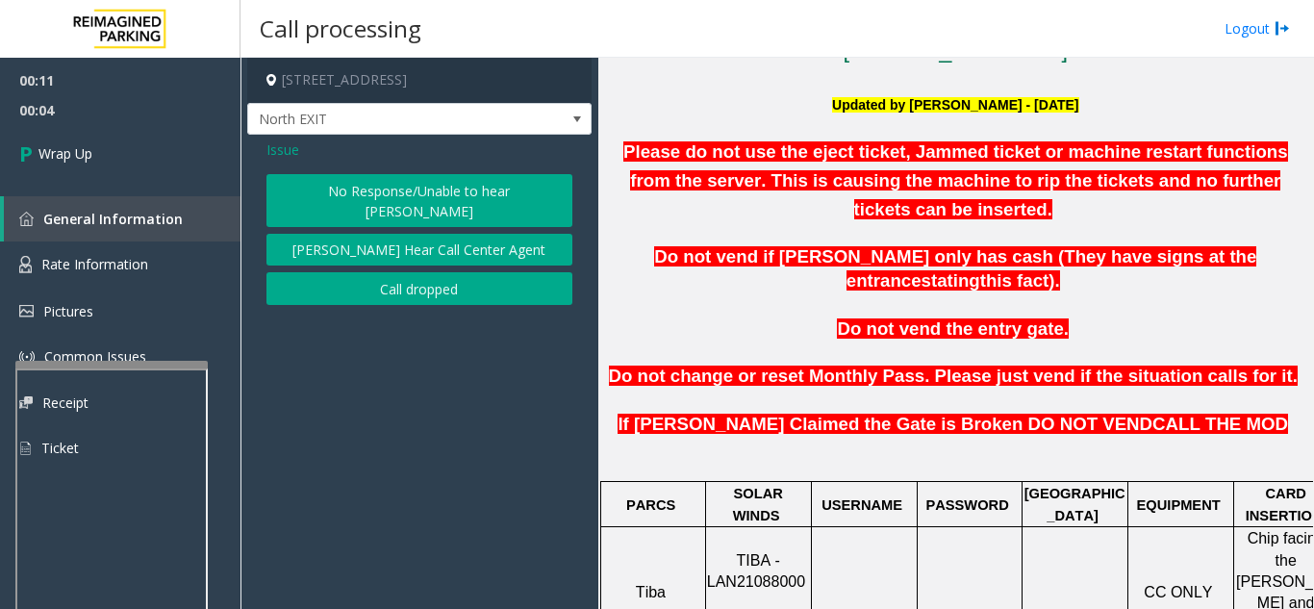
click at [338, 272] on button "Call dropped" at bounding box center [420, 288] width 306 height 33
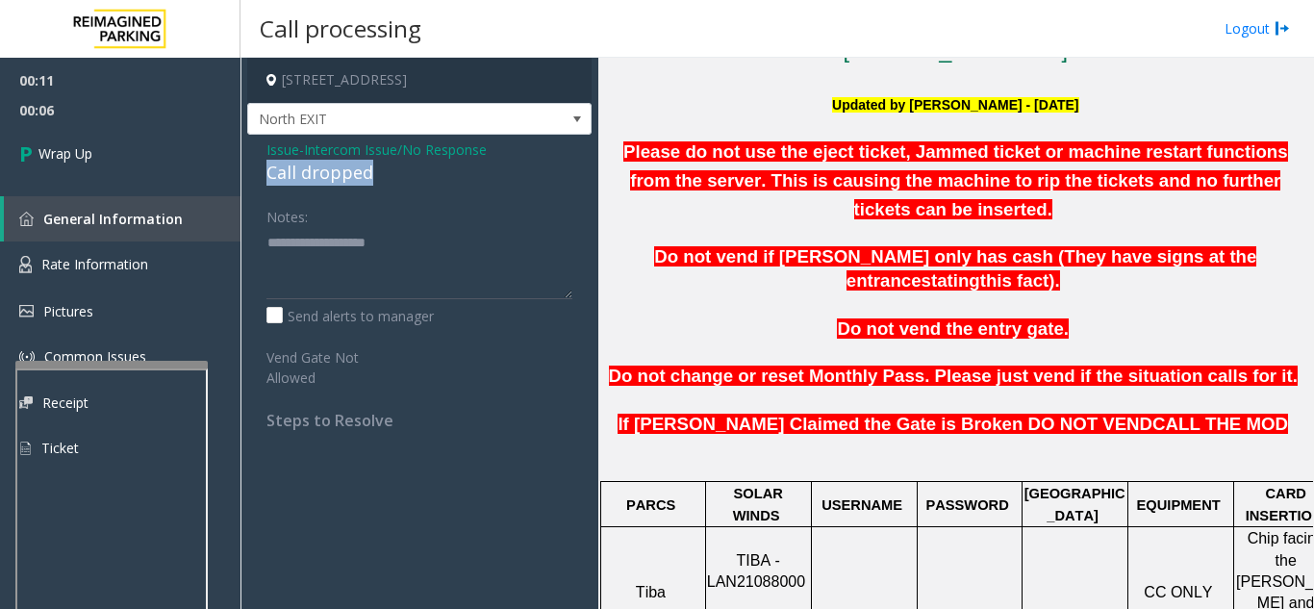
drag, startPoint x: 241, startPoint y: 169, endPoint x: 489, endPoint y: 174, distance: 248.3
click at [489, 174] on div "780 Memorial Drive Southeast, Atlanta, GA North EXIT Issue - Intercom Issue/No …" at bounding box center [778, 333] width 1074 height 551
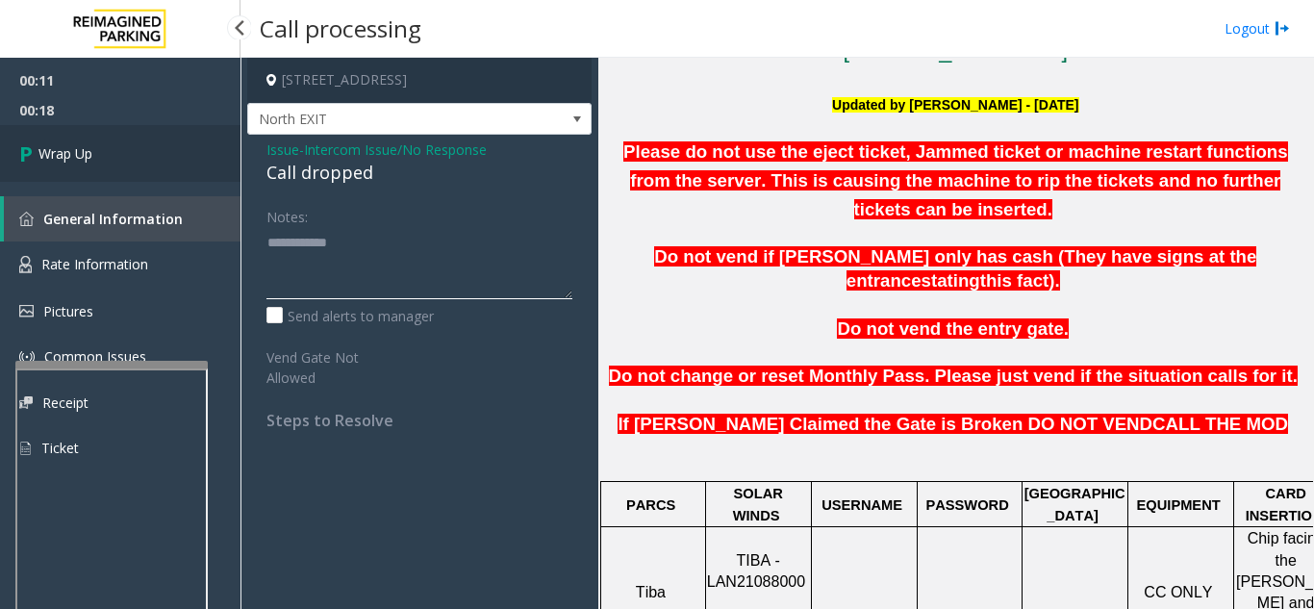
type textarea "**********"
click at [132, 175] on link "Wrap Up" at bounding box center [120, 153] width 241 height 57
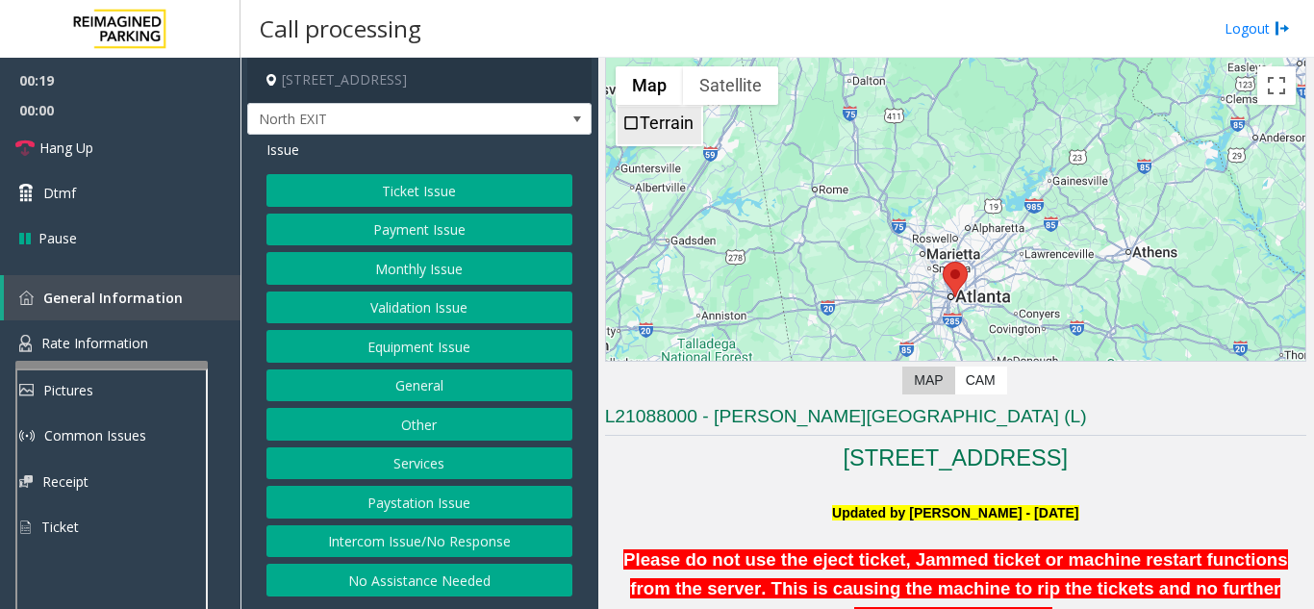
scroll to position [289, 0]
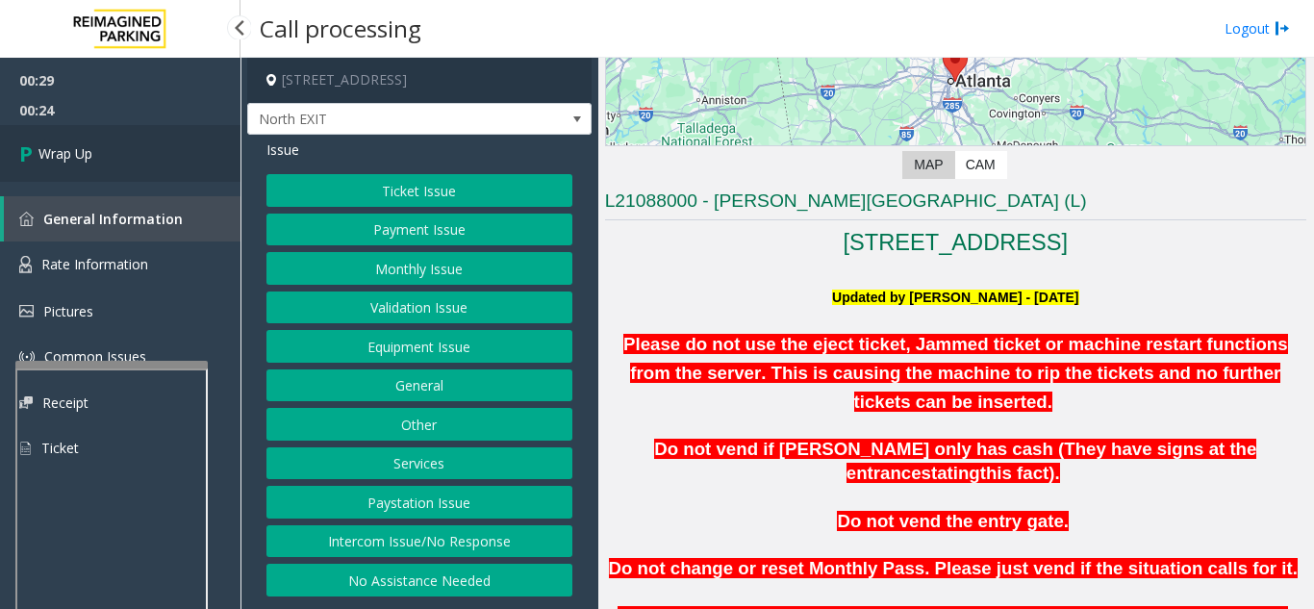
click at [137, 144] on link "Wrap Up" at bounding box center [120, 153] width 241 height 57
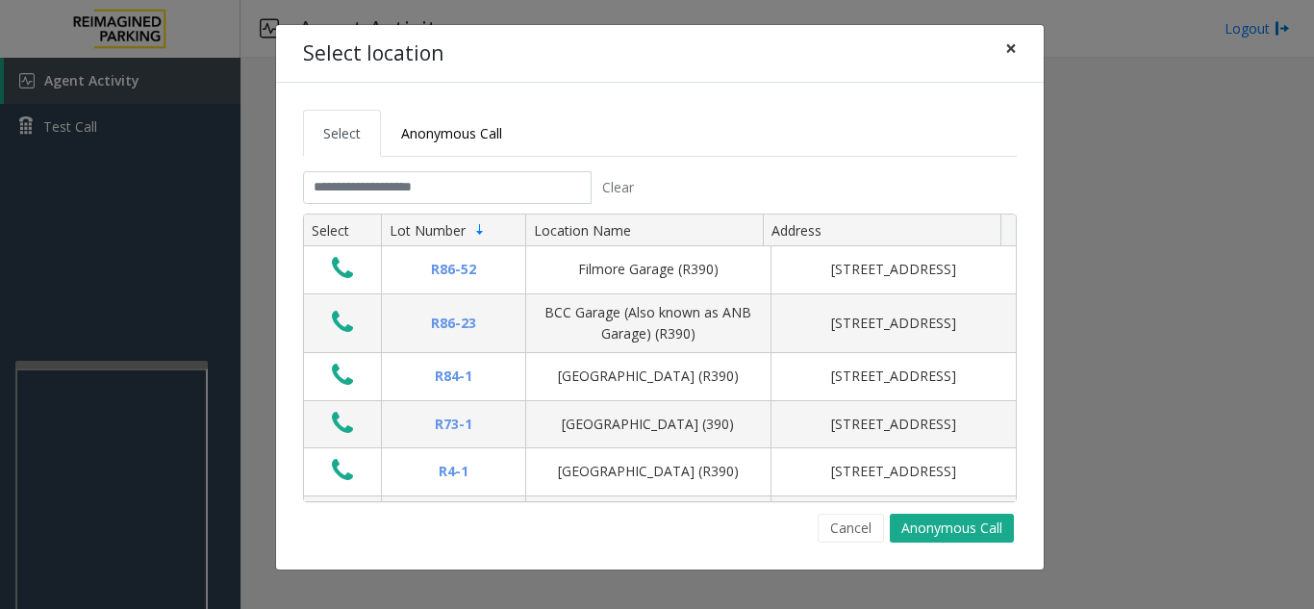
click at [1013, 48] on span "×" at bounding box center [1011, 48] width 12 height 27
click at [344, 161] on tabset "Select Anonymous Call Clear Select Lot Number Location Name Address R86-52 Film…" at bounding box center [660, 326] width 714 height 433
click at [344, 181] on input "text" at bounding box center [447, 187] width 289 height 33
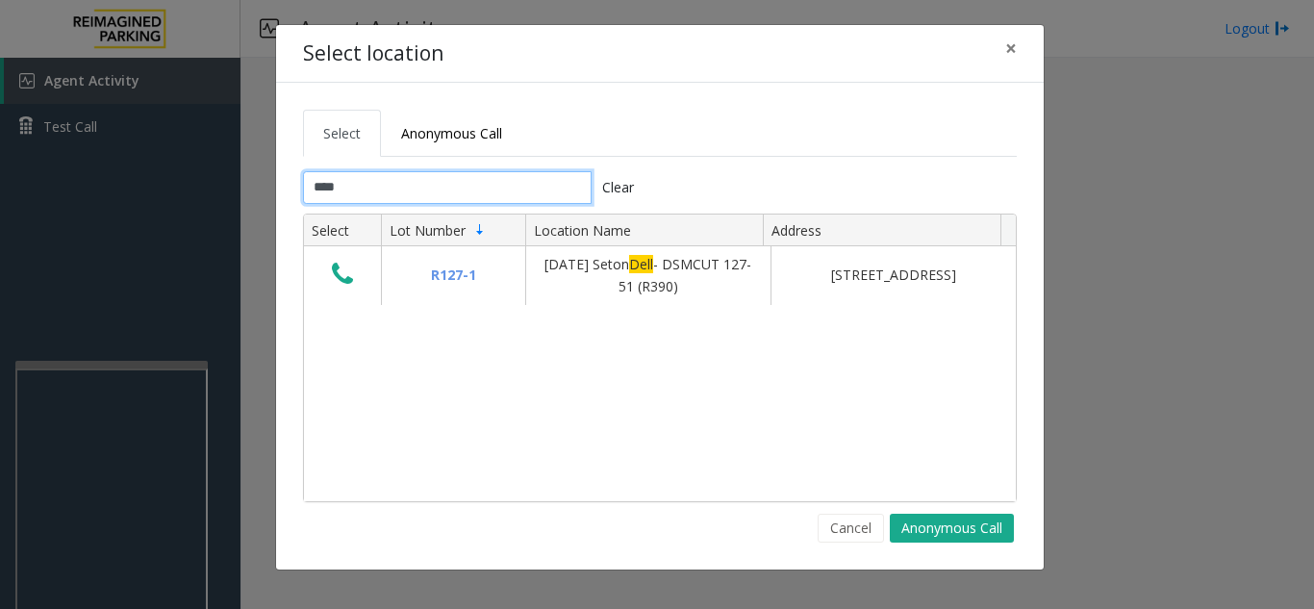
type input "****"
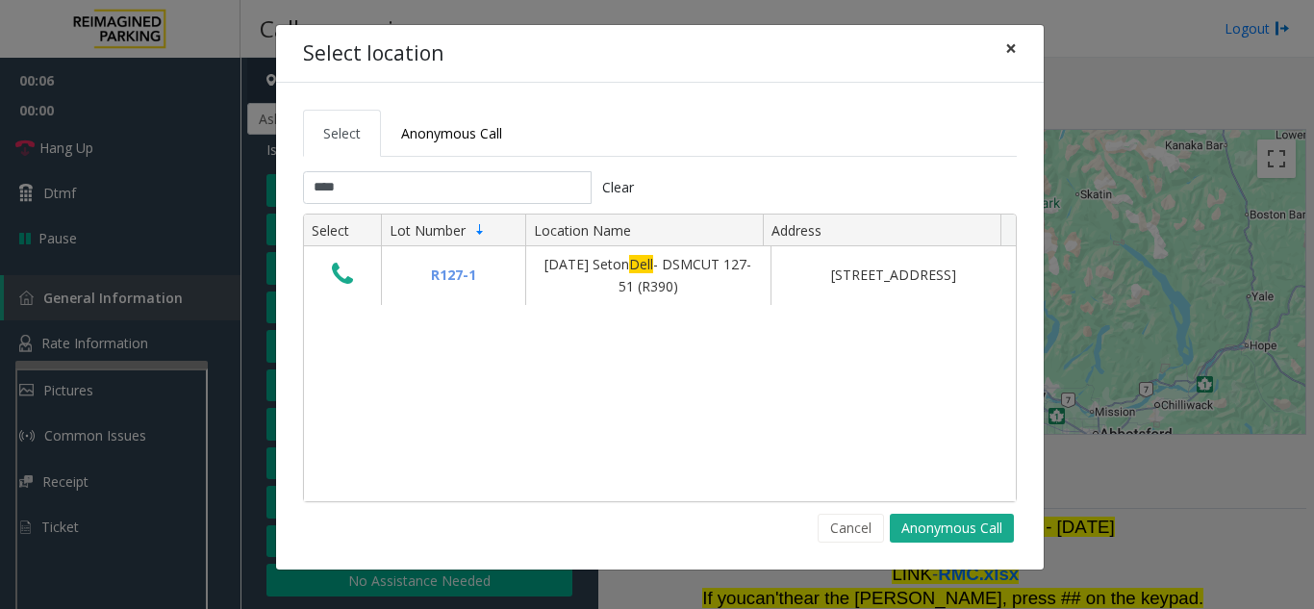
click at [1006, 51] on button "×" at bounding box center [1011, 48] width 38 height 47
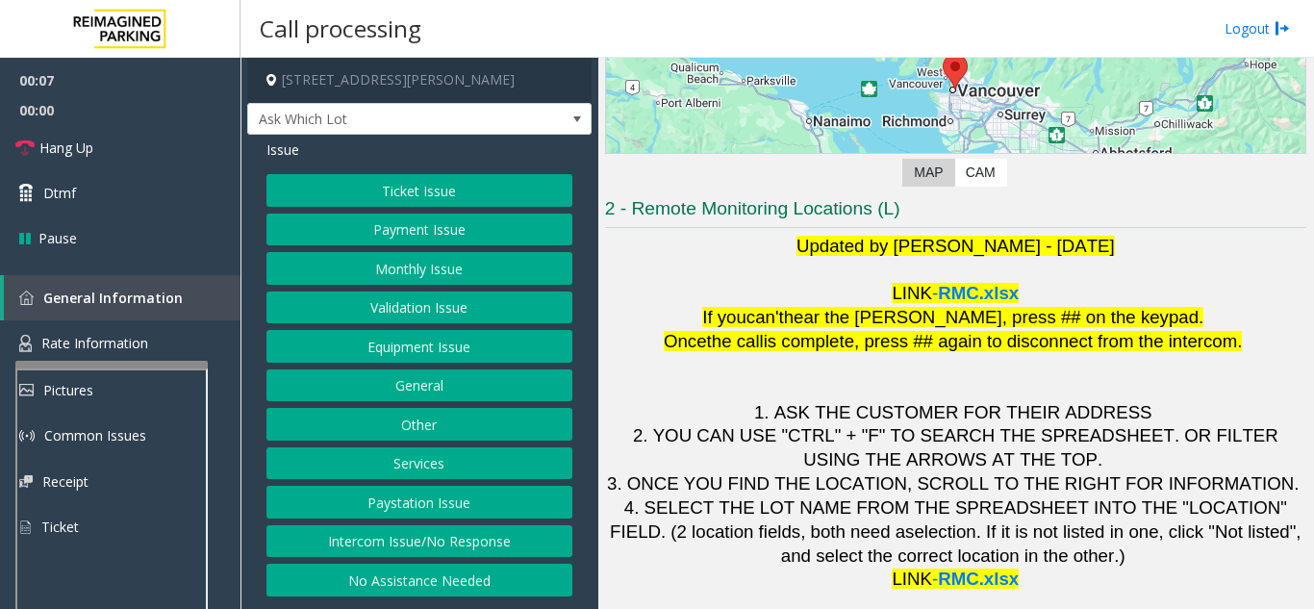
scroll to position [283, 0]
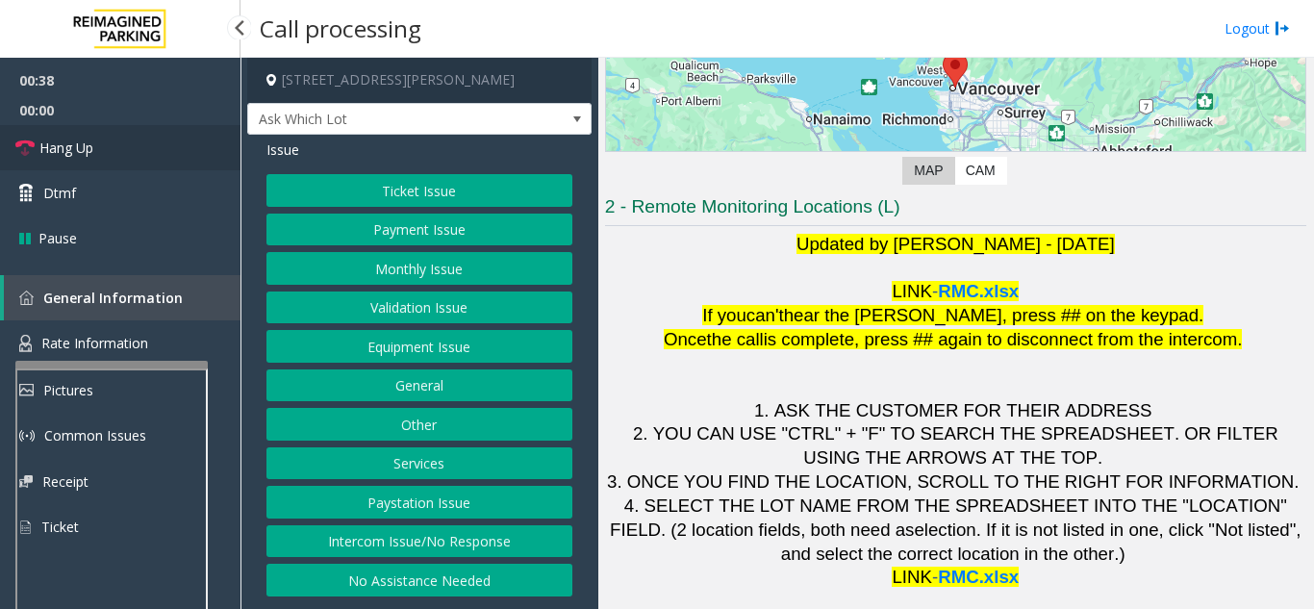
click at [62, 153] on span "Hang Up" at bounding box center [66, 148] width 54 height 20
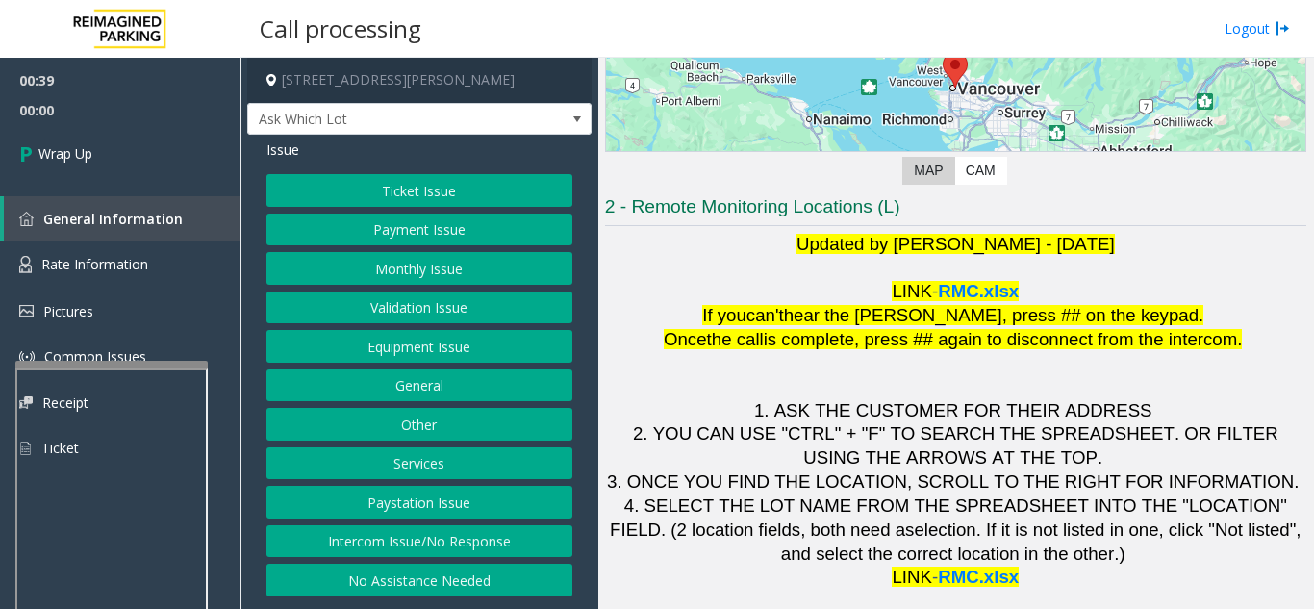
drag, startPoint x: 360, startPoint y: 586, endPoint x: 376, endPoint y: 367, distance: 220.0
click at [363, 579] on button "No Assistance Needed" at bounding box center [420, 580] width 306 height 33
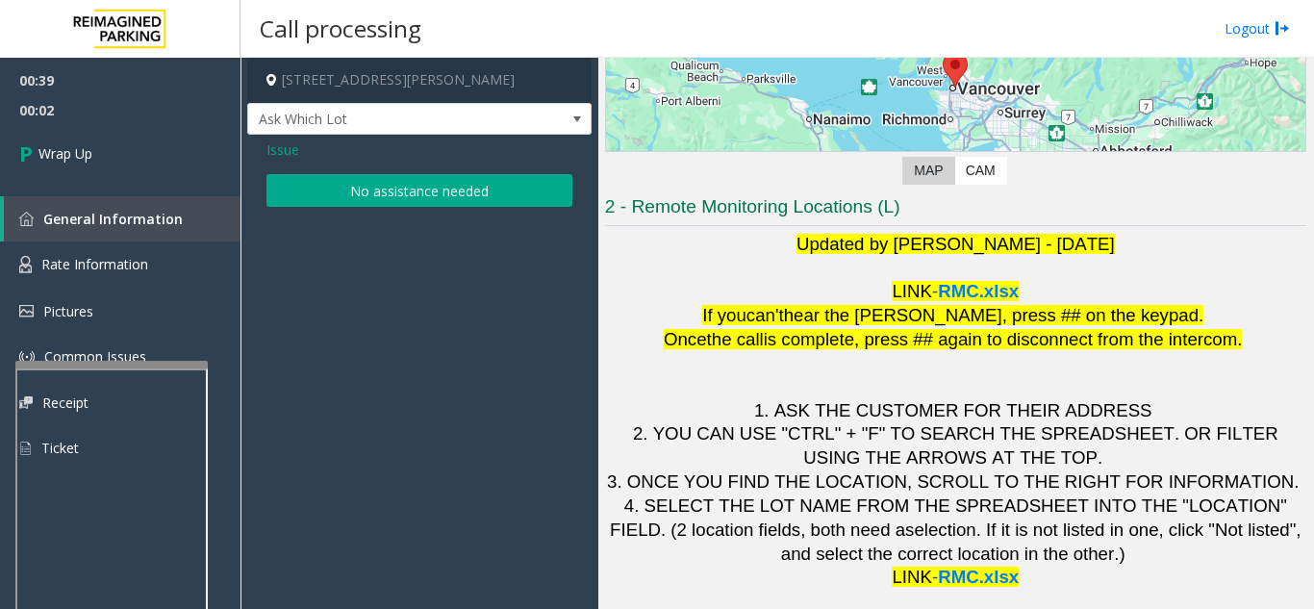
click at [279, 152] on span "Issue" at bounding box center [283, 150] width 33 height 20
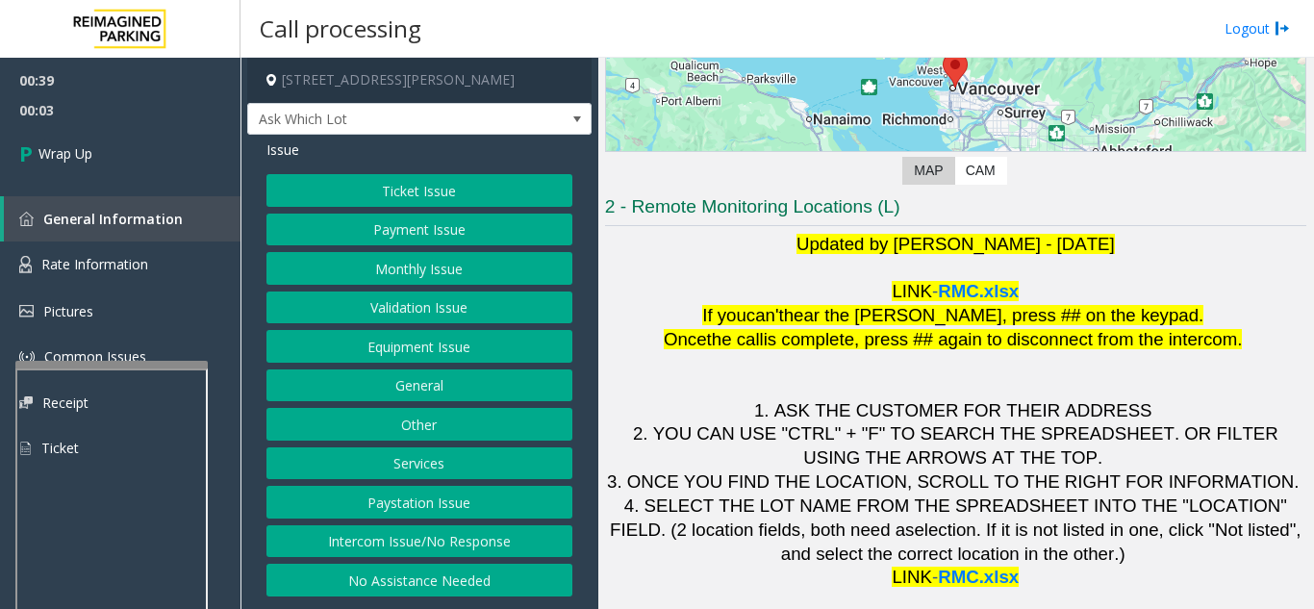
click at [439, 601] on div "Issue Ticket Issue Payment Issue Monthly Issue Validation Issue Equipment Issue…" at bounding box center [419, 370] width 344 height 471
click at [445, 574] on button "No Assistance Needed" at bounding box center [420, 580] width 306 height 33
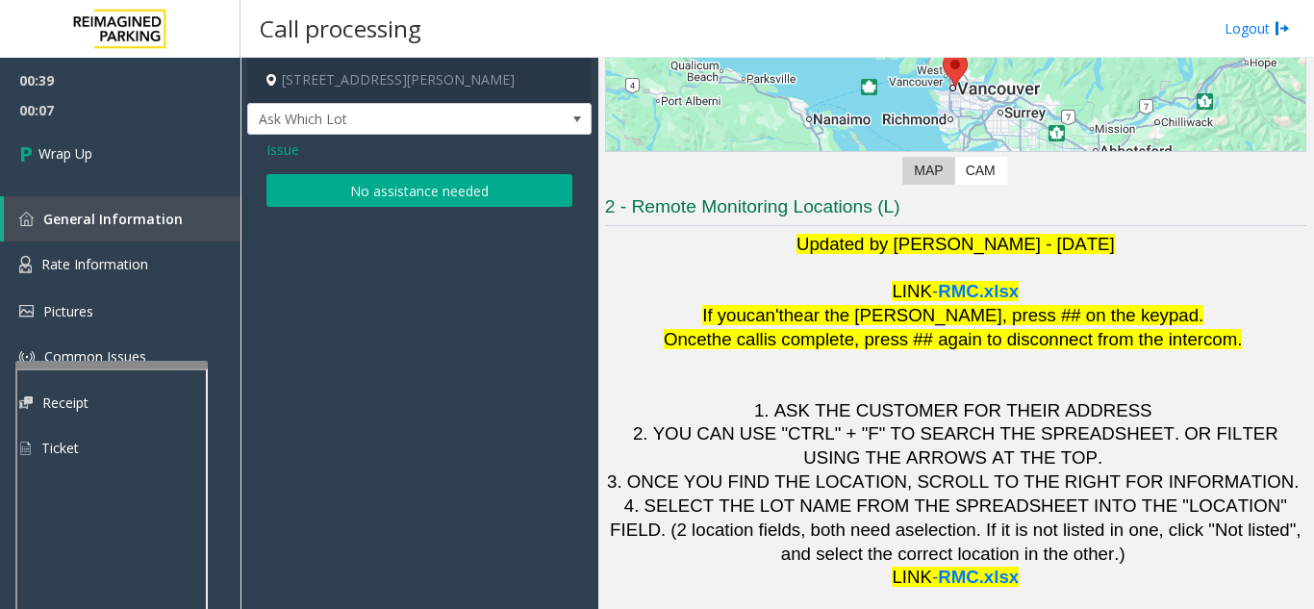
click at [274, 144] on span "Issue" at bounding box center [283, 150] width 33 height 20
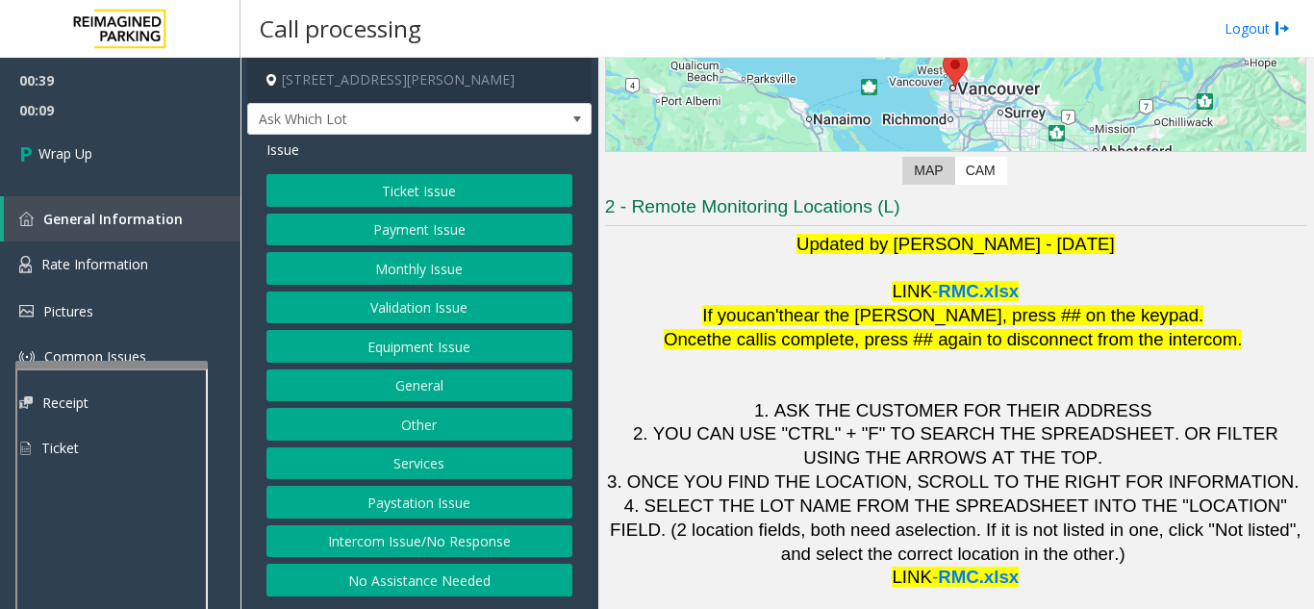
click at [432, 542] on button "Intercom Issue/No Response" at bounding box center [420, 541] width 306 height 33
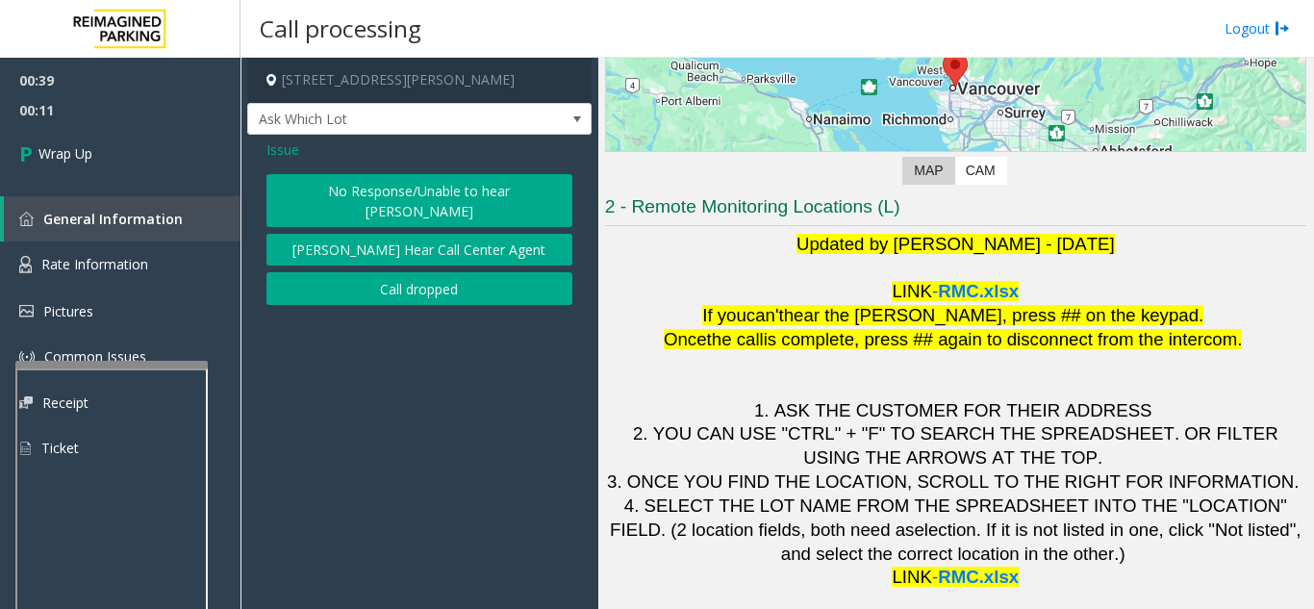
click at [369, 243] on button "[PERSON_NAME] Hear Call Center Agent" at bounding box center [420, 250] width 306 height 33
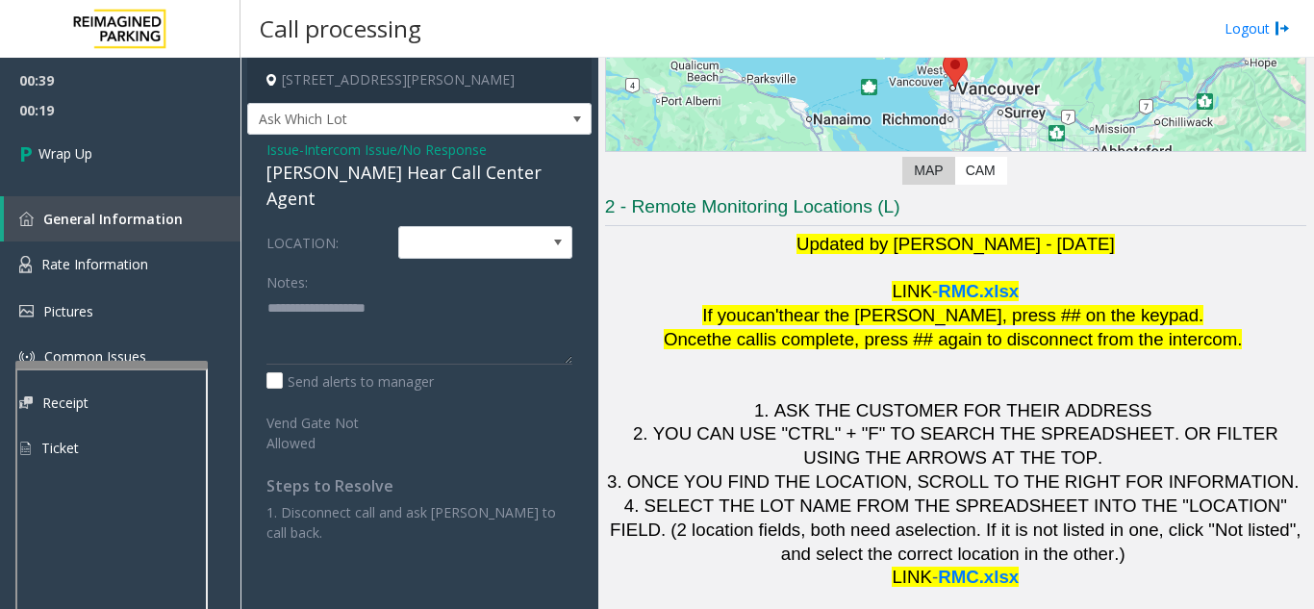
click at [273, 149] on span "Issue" at bounding box center [283, 150] width 33 height 20
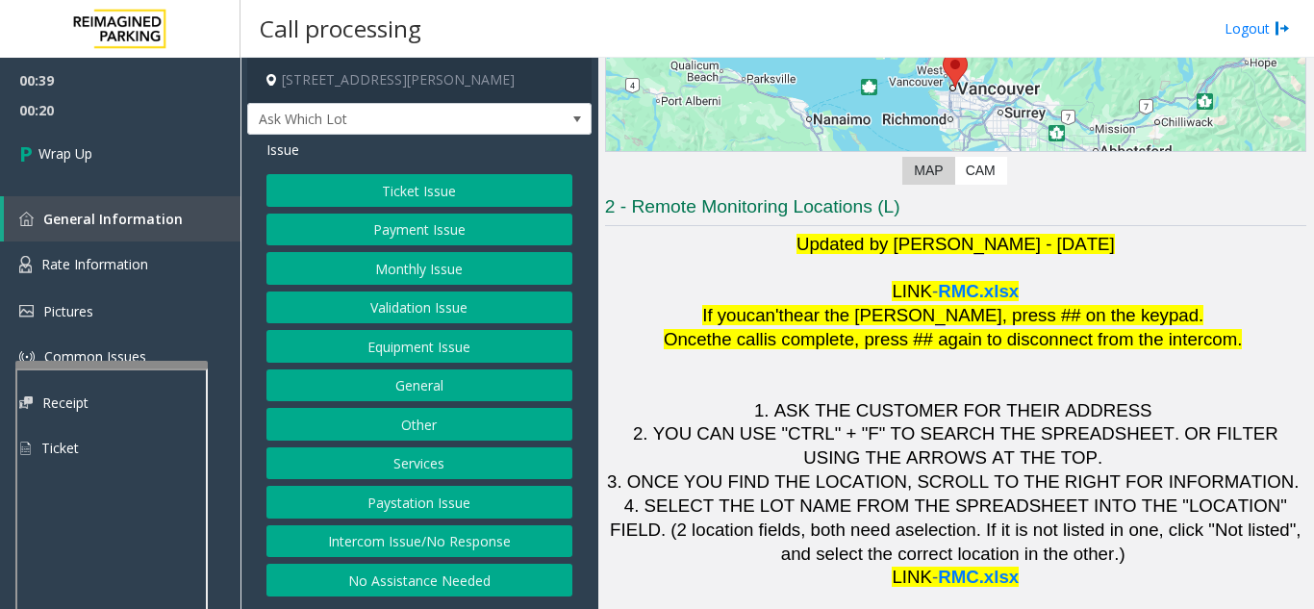
click at [410, 565] on button "No Assistance Needed" at bounding box center [420, 580] width 306 height 33
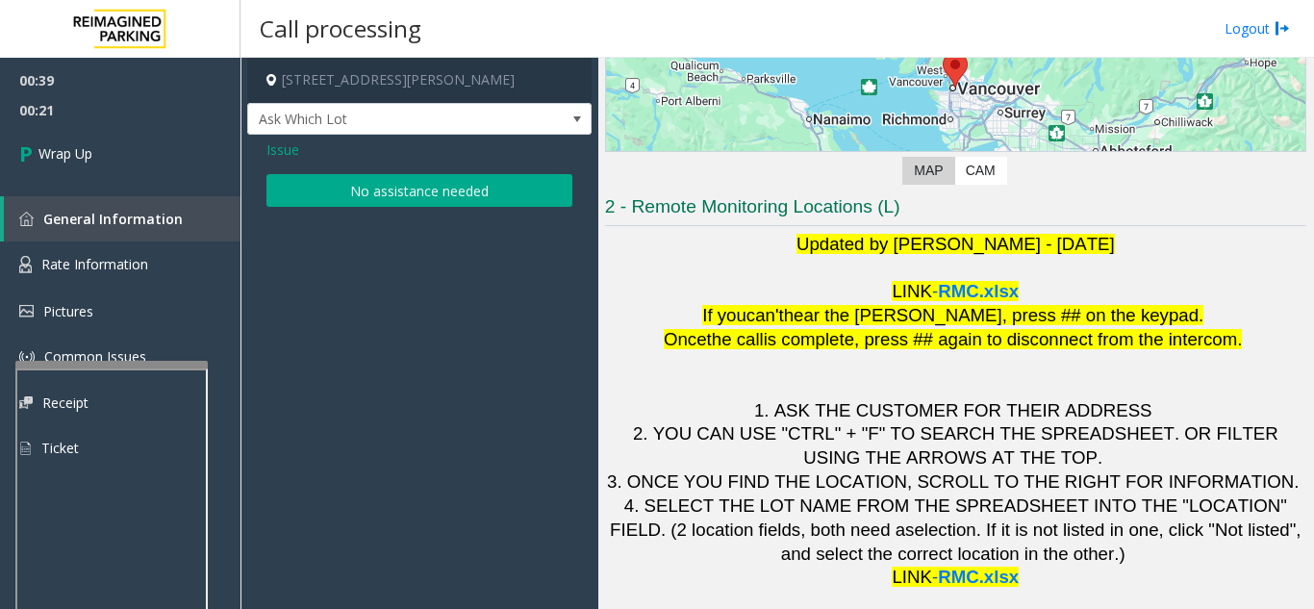
click at [294, 153] on span "Issue" at bounding box center [283, 150] width 33 height 20
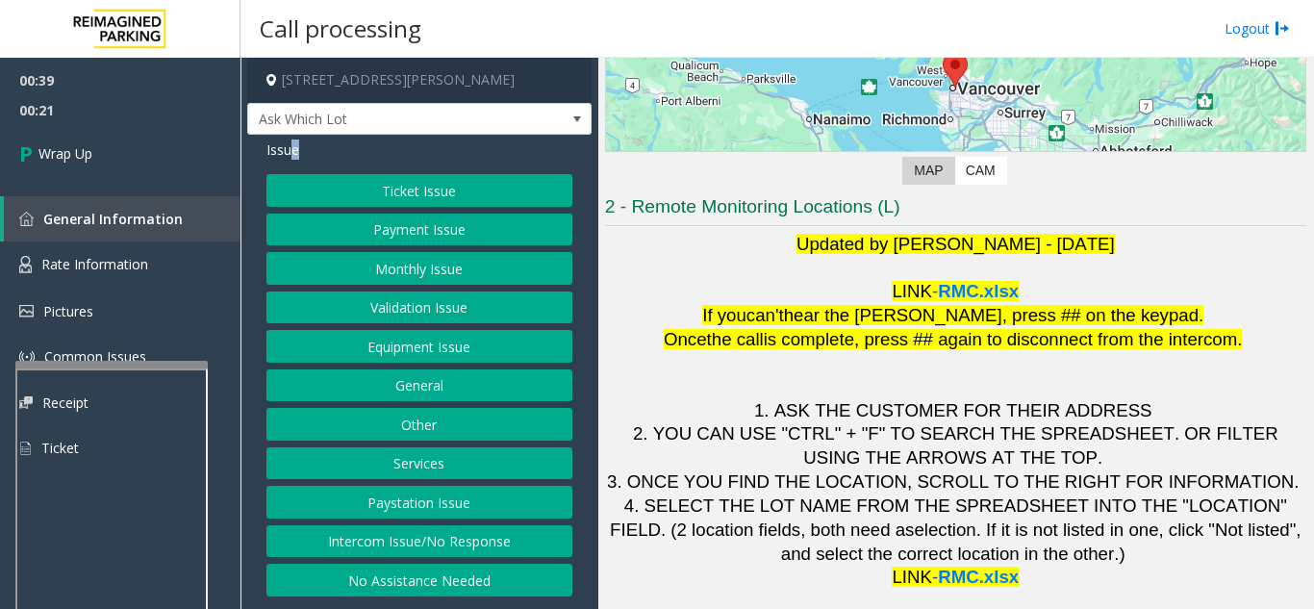
click at [493, 544] on button "Intercom Issue/No Response" at bounding box center [420, 541] width 306 height 33
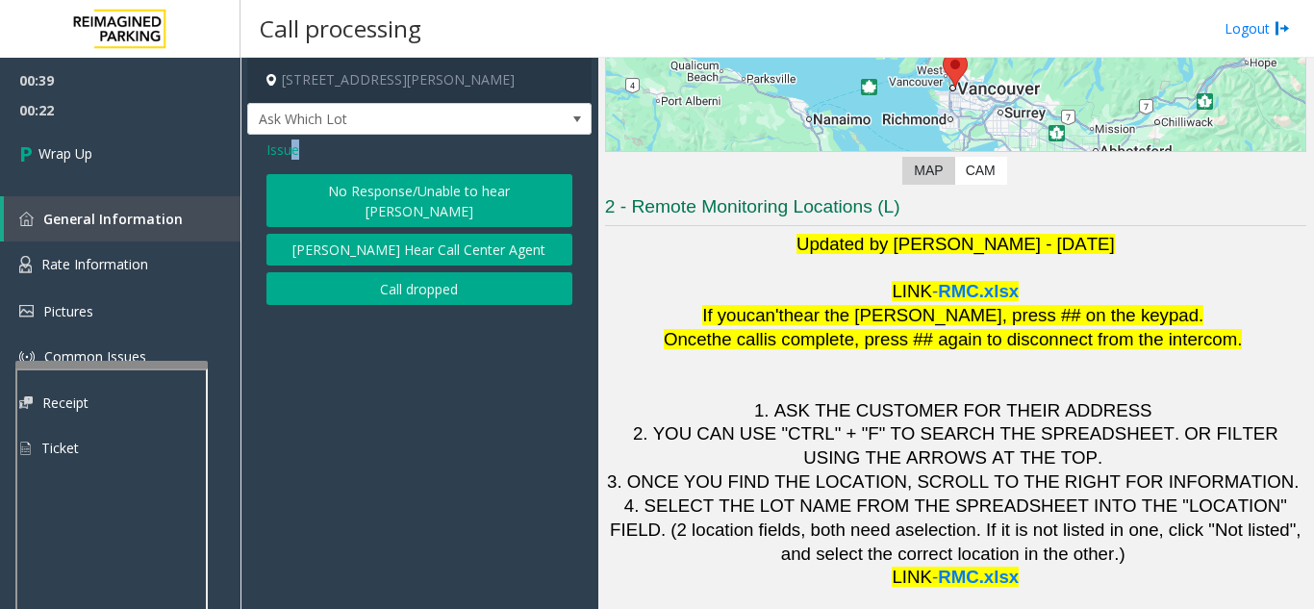
click at [350, 186] on button "No Response/Unable to hear [PERSON_NAME]" at bounding box center [420, 200] width 306 height 53
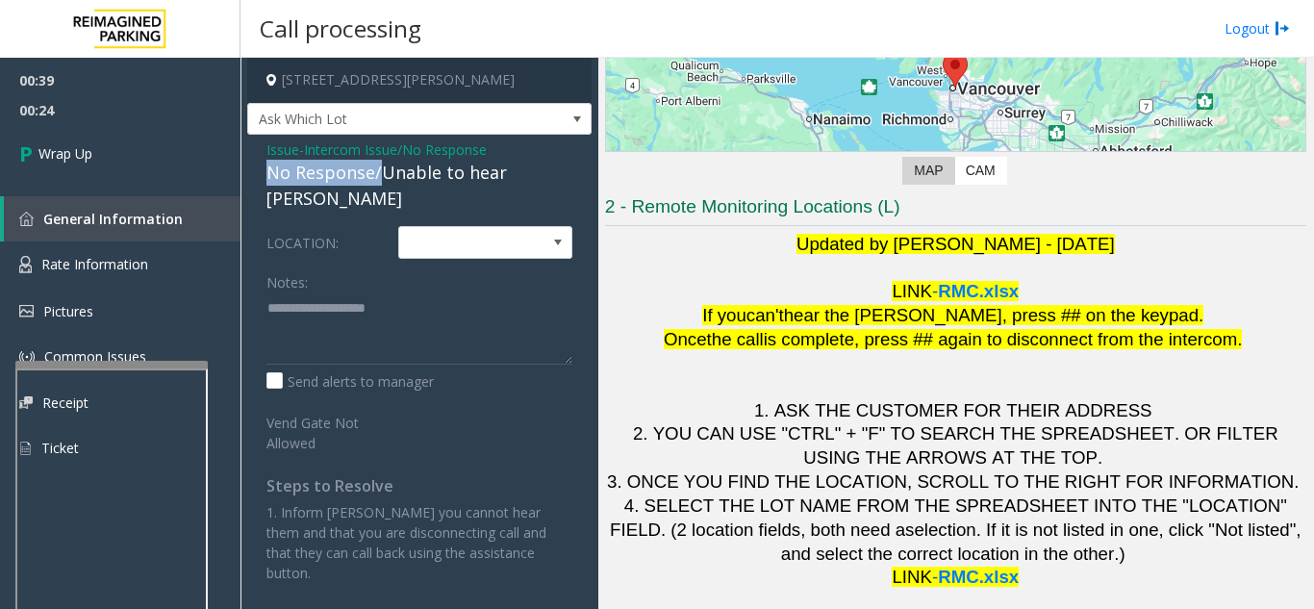
drag, startPoint x: 376, startPoint y: 175, endPoint x: 253, endPoint y: 182, distance: 123.3
click at [253, 182] on div "Issue - Intercom Issue/No Response No Response/Unable to hear parker LOCATION: …" at bounding box center [419, 369] width 344 height 468
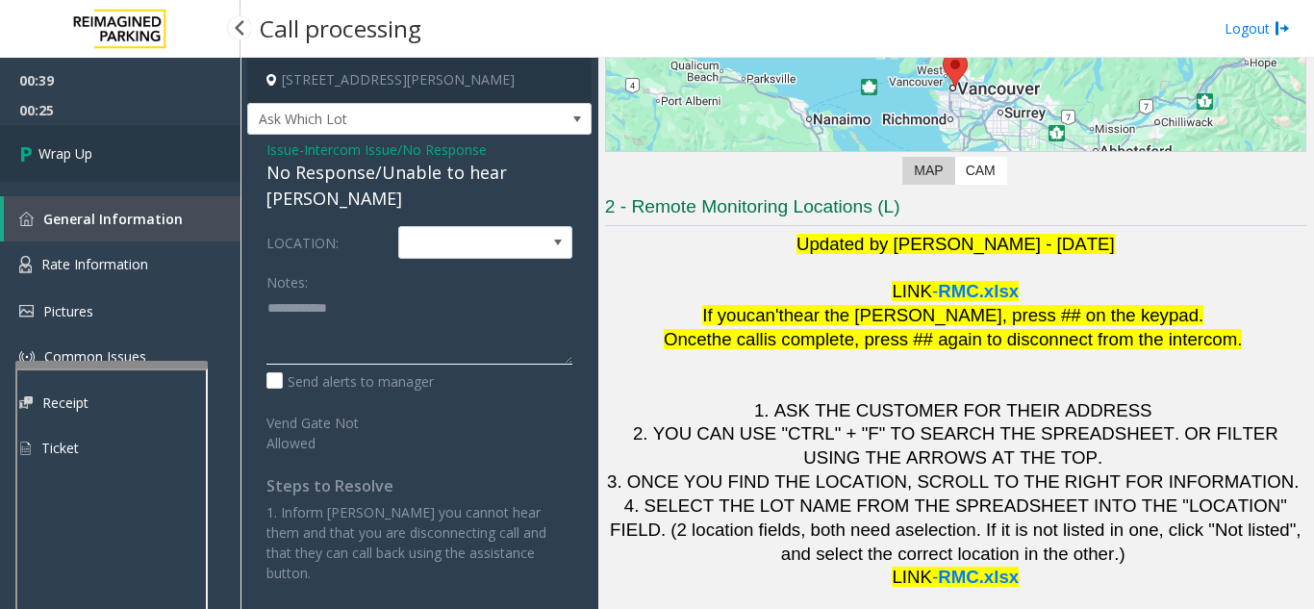
type textarea "**********"
click at [124, 168] on link "Wrap Up" at bounding box center [120, 153] width 241 height 57
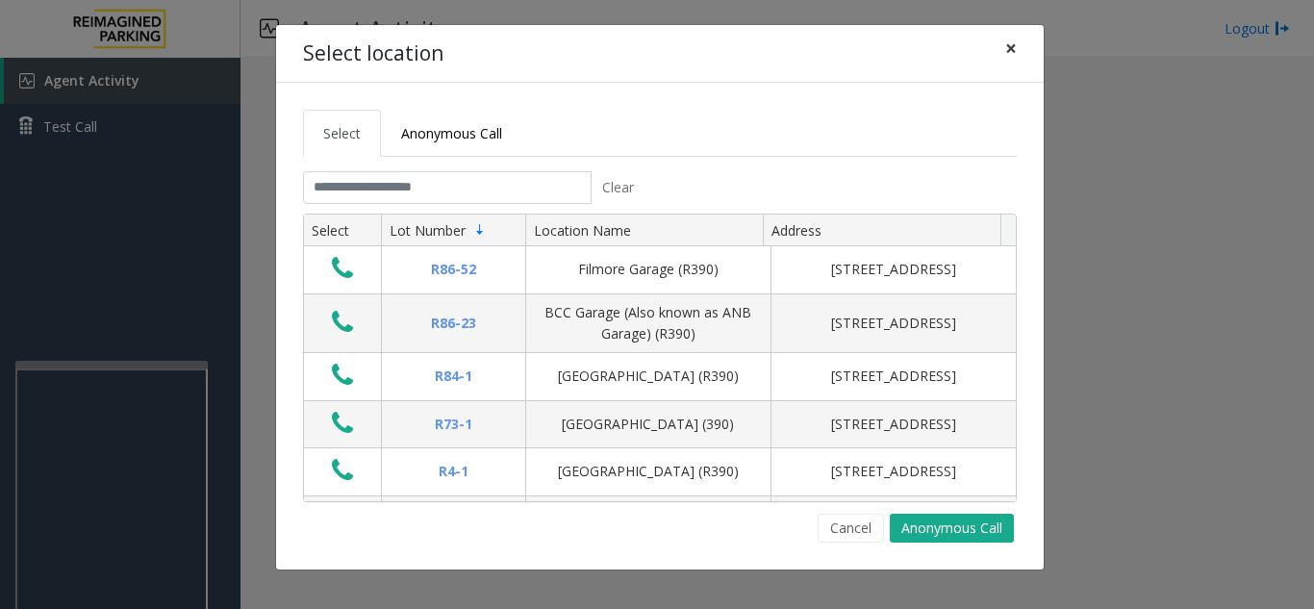
click at [1016, 49] on span "×" at bounding box center [1011, 48] width 12 height 27
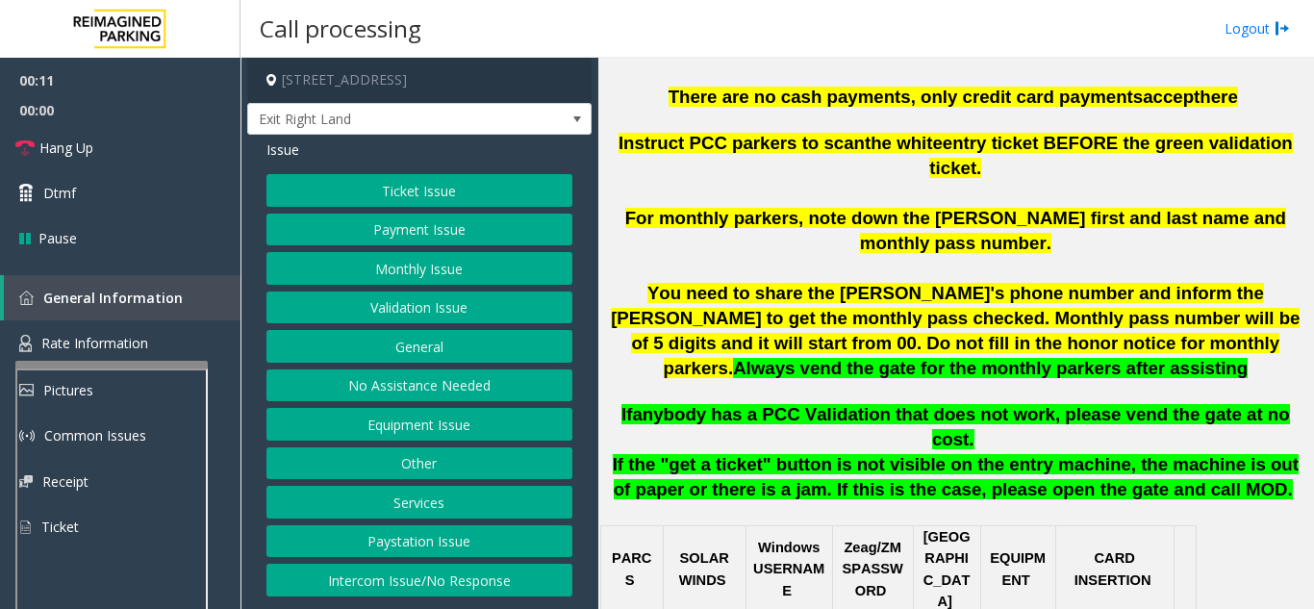
scroll to position [770, 0]
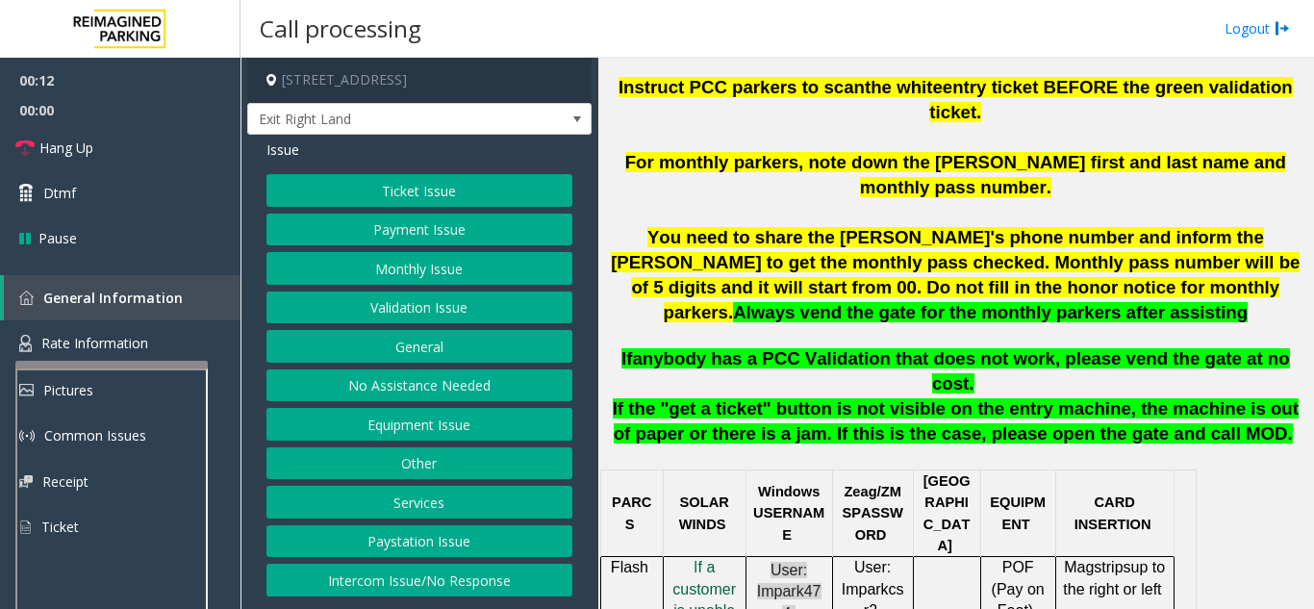
click at [701, 559] on span "f a customer is unable to pay - Click her" at bounding box center [705, 621] width 64 height 124
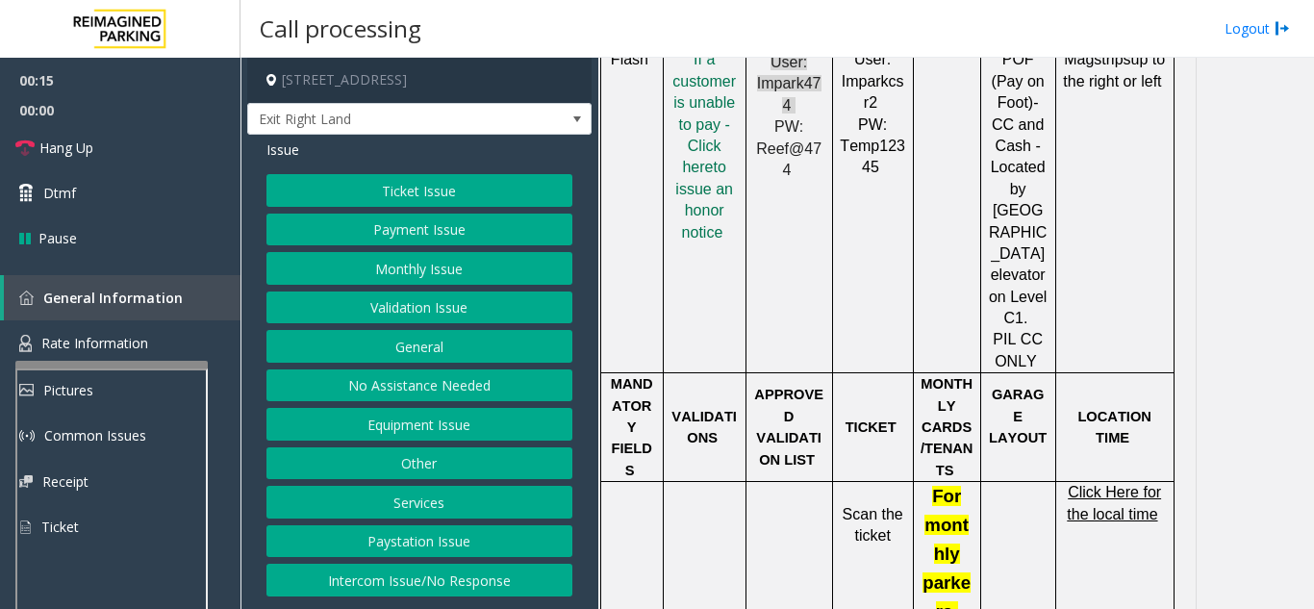
scroll to position [1347, 0]
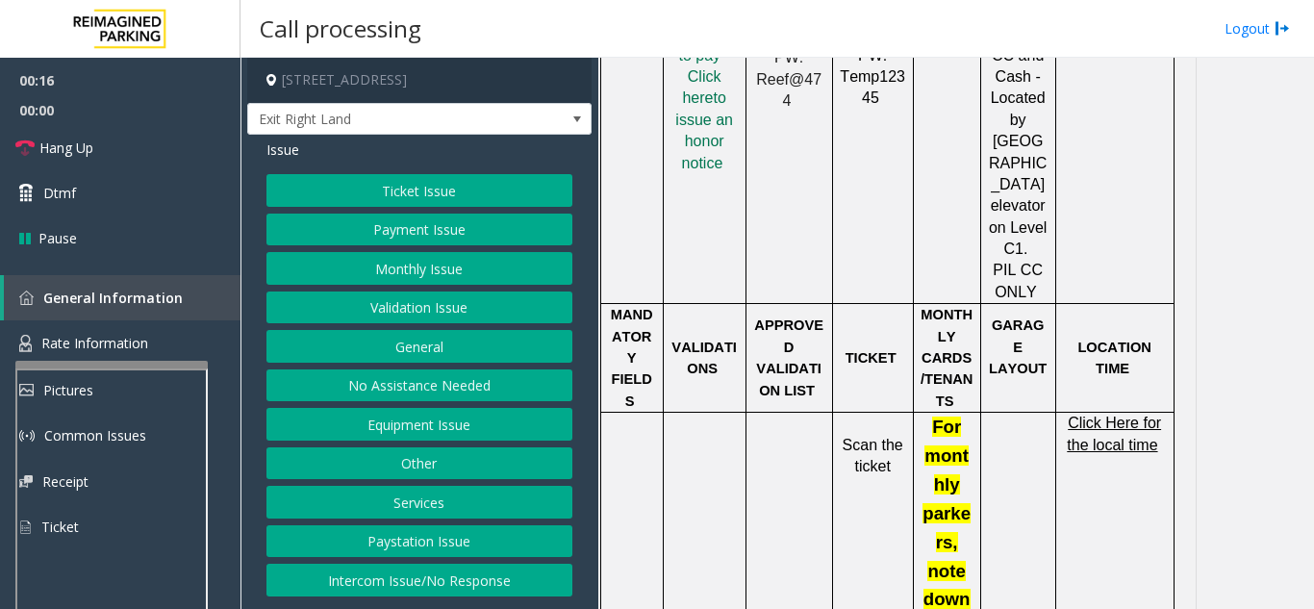
click at [446, 187] on button "Ticket Issue" at bounding box center [420, 190] width 306 height 33
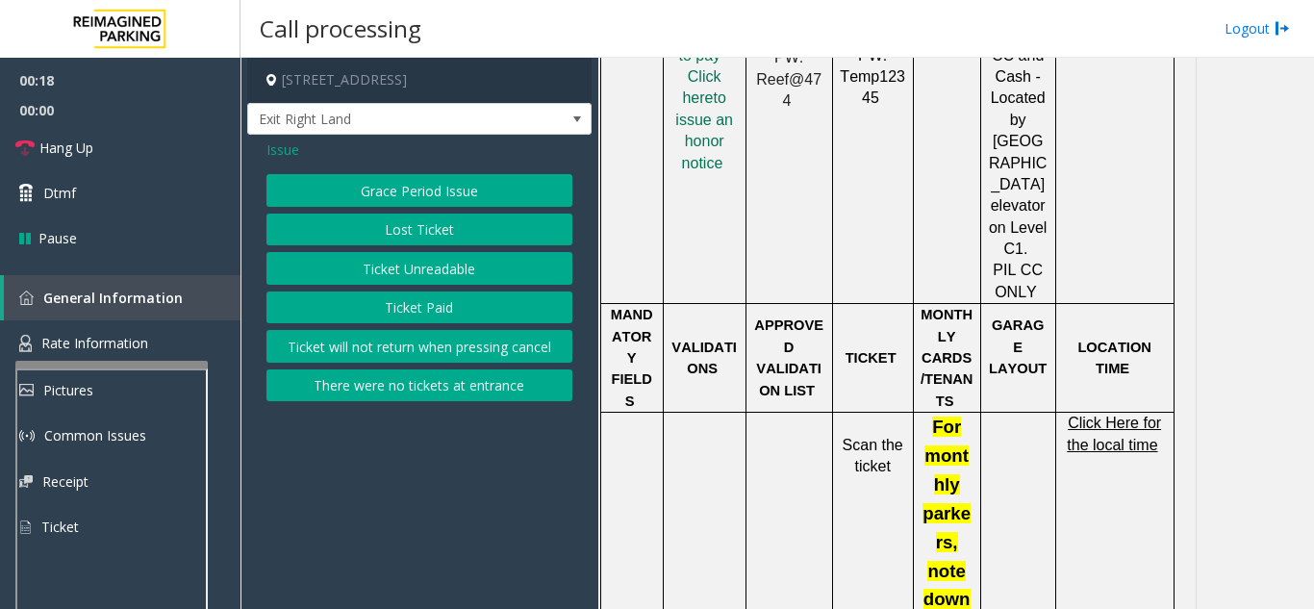
click at [423, 279] on button "Ticket Unreadable" at bounding box center [420, 268] width 306 height 33
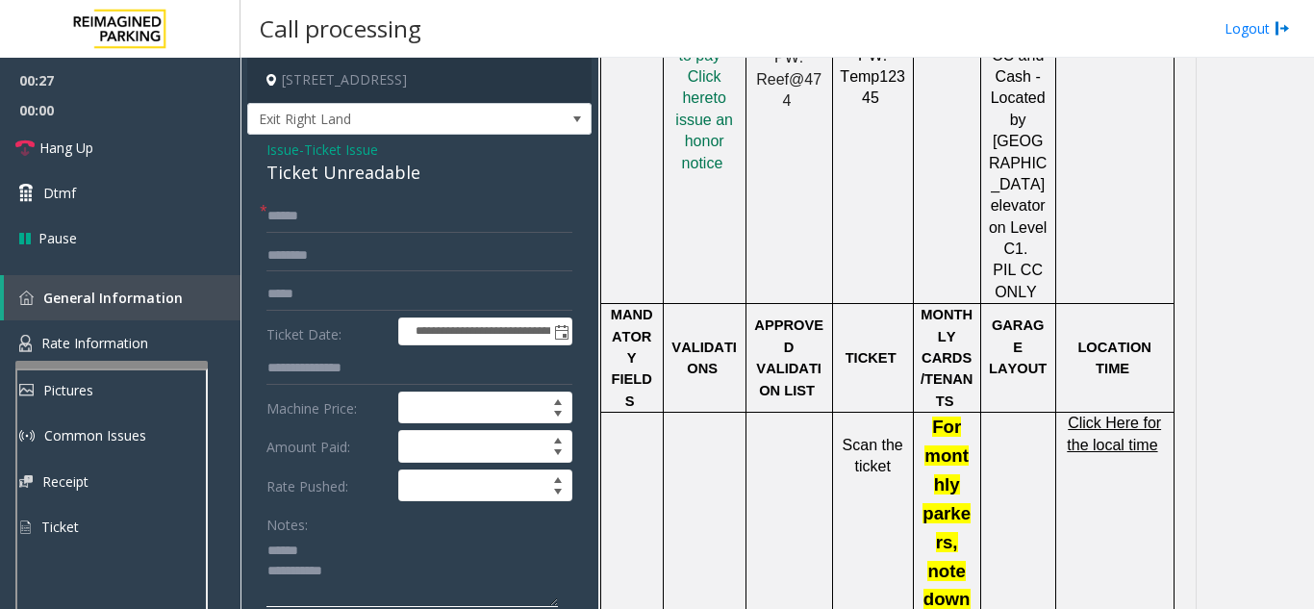
click at [329, 555] on textarea at bounding box center [413, 571] width 292 height 72
drag, startPoint x: 259, startPoint y: 173, endPoint x: 478, endPoint y: 174, distance: 219.4
type textarea "**********"
click at [1115, 415] on span "Click Here for the local time" at bounding box center [1114, 434] width 94 height 38
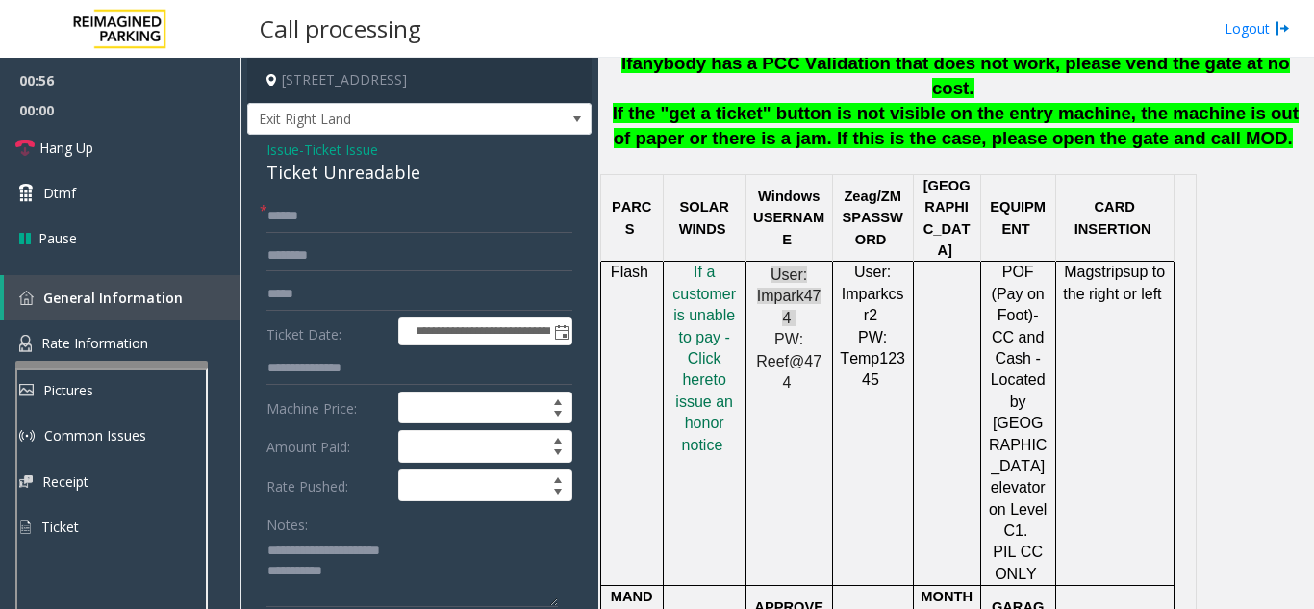
scroll to position [1058, 0]
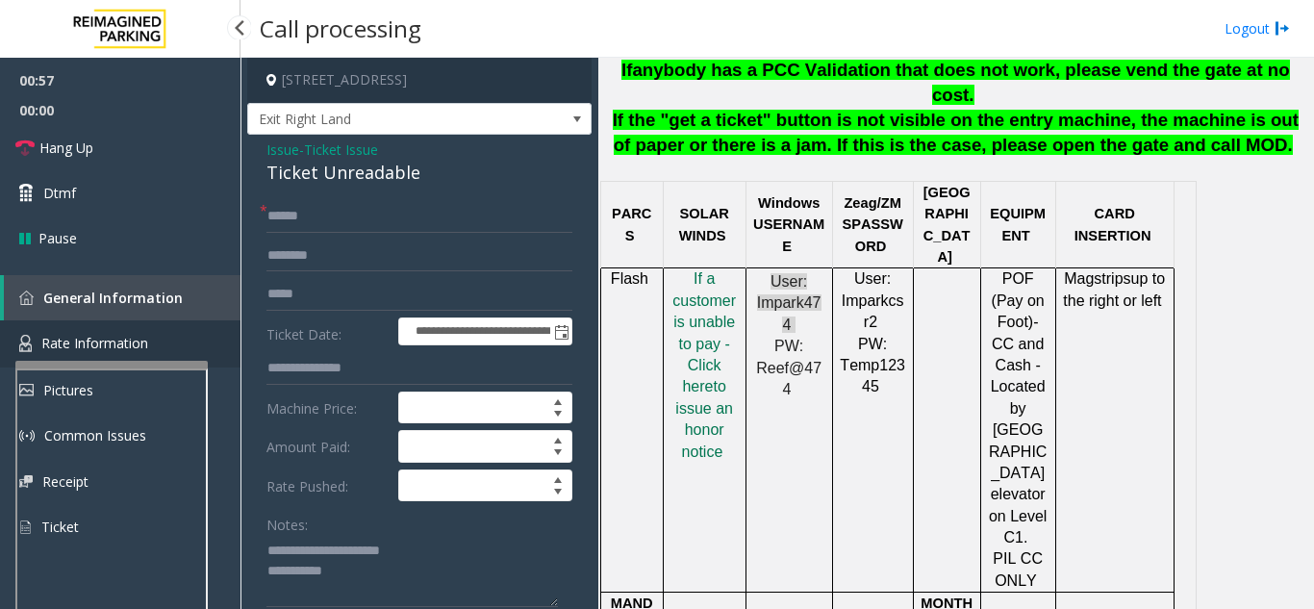
click at [135, 337] on span "Rate Information" at bounding box center [94, 343] width 107 height 18
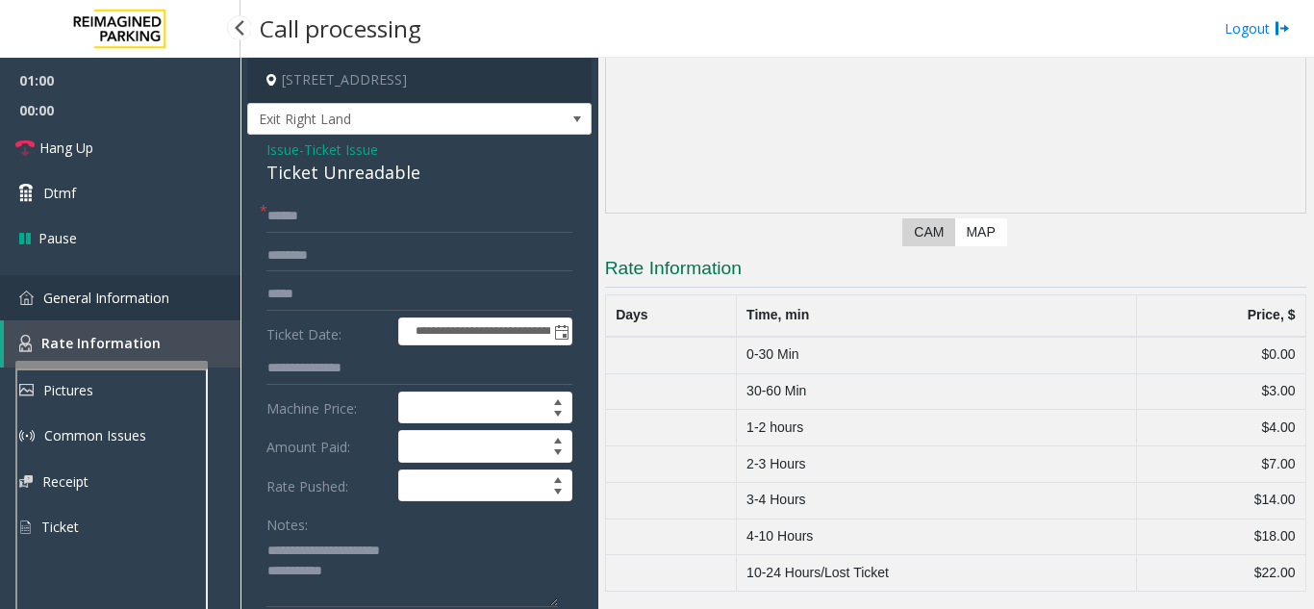
click at [142, 295] on span "General Information" at bounding box center [106, 298] width 126 height 18
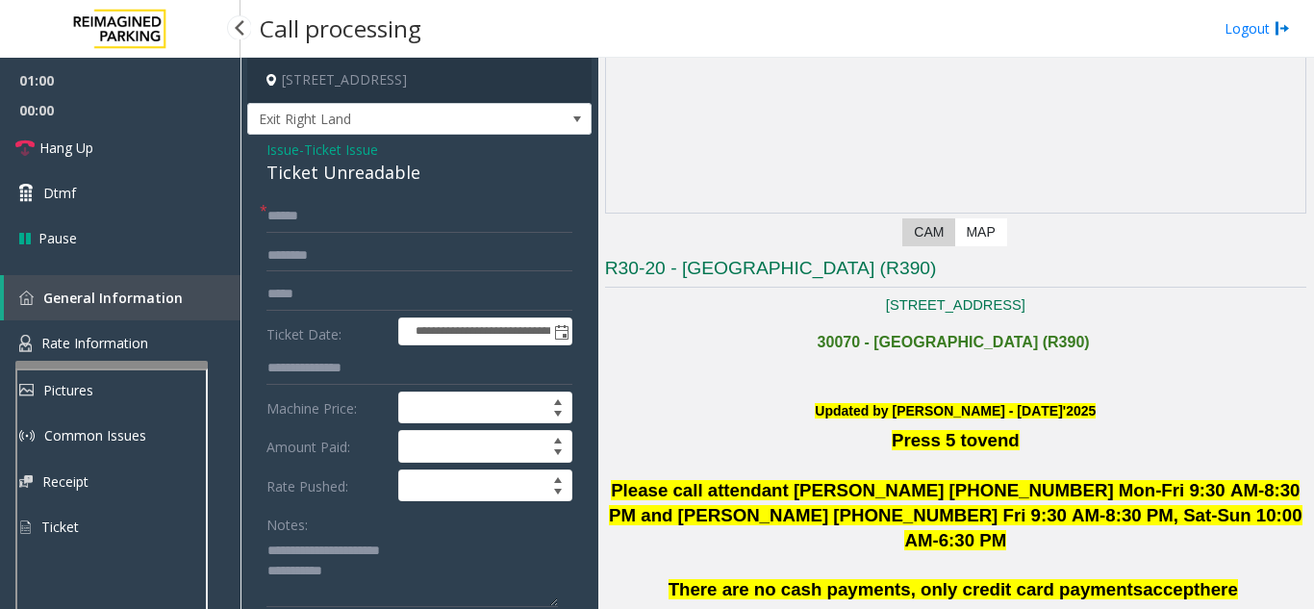
scroll to position [1058, 0]
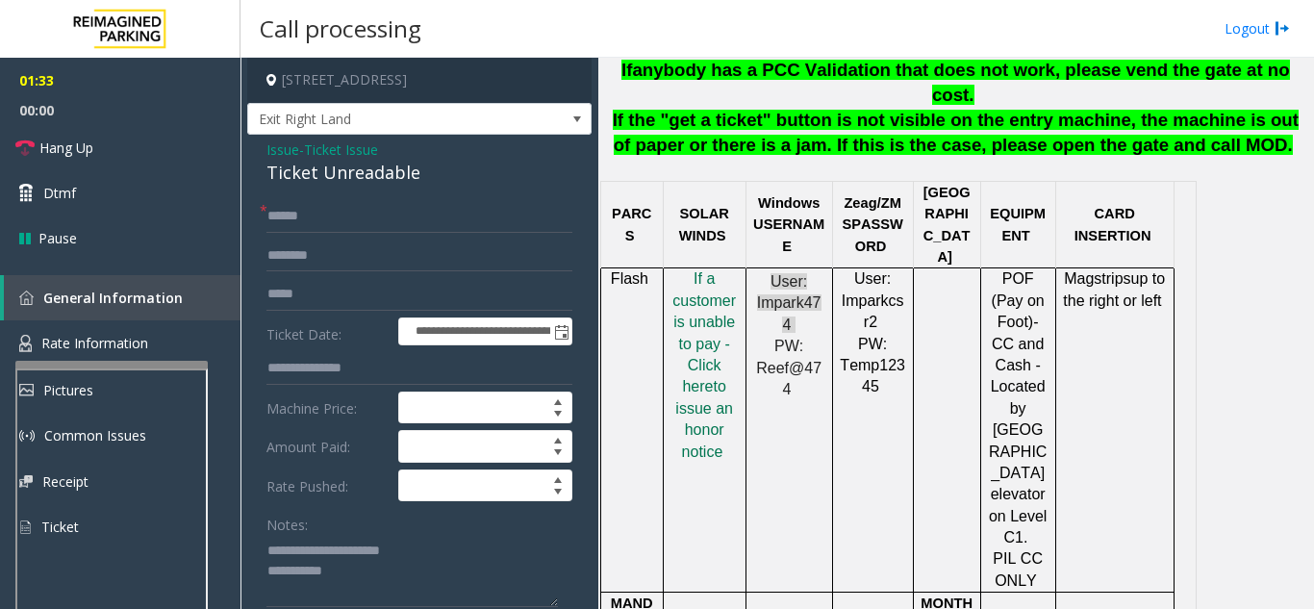
click at [292, 153] on span "Issue" at bounding box center [283, 150] width 33 height 20
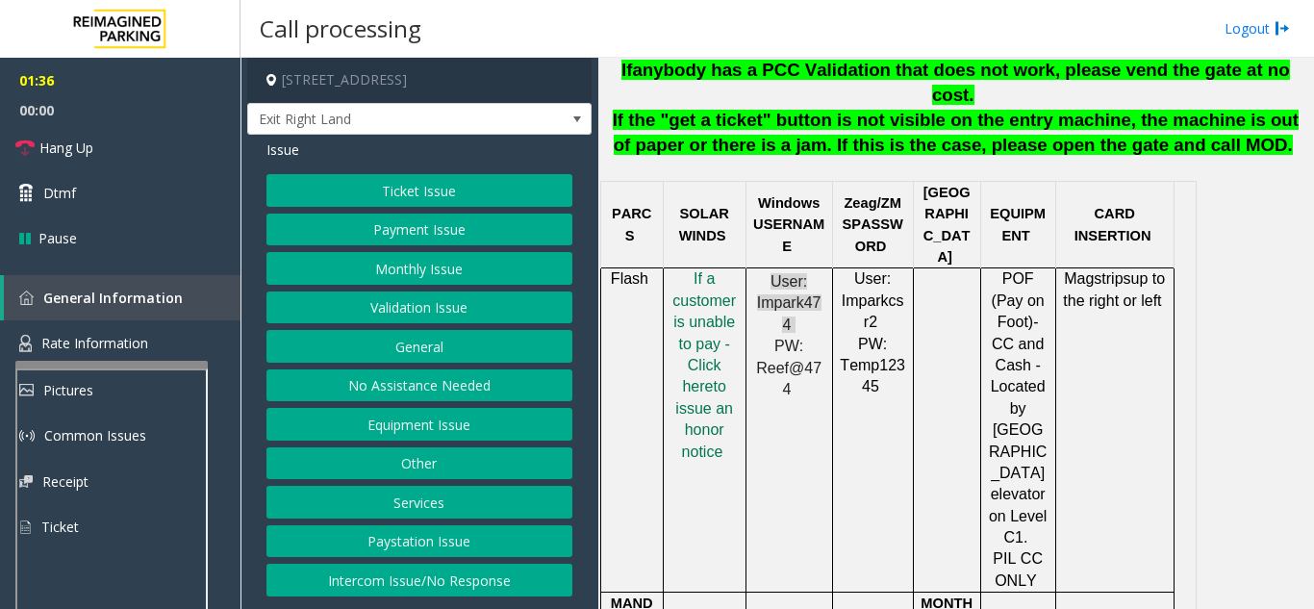
click at [413, 299] on button "Validation Issue" at bounding box center [420, 308] width 306 height 33
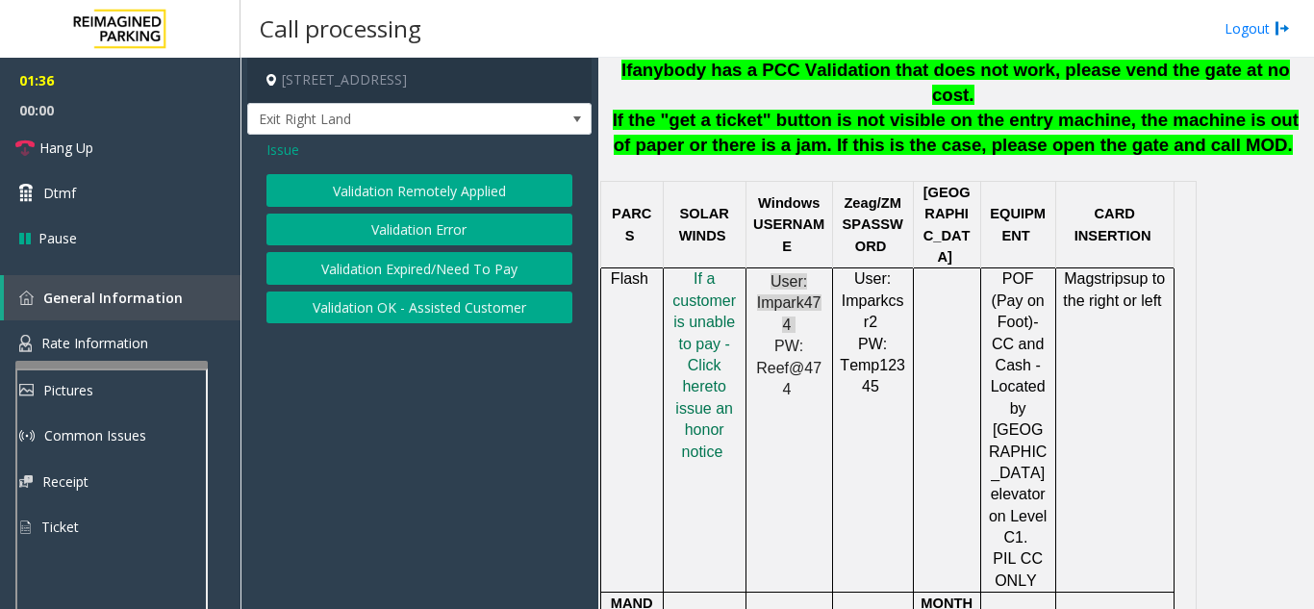
click at [424, 249] on div "Validation Remotely Applied Validation Error Validation Expired/Need To Pay Val…" at bounding box center [420, 248] width 306 height 149
click at [425, 239] on button "Validation Error" at bounding box center [420, 230] width 306 height 33
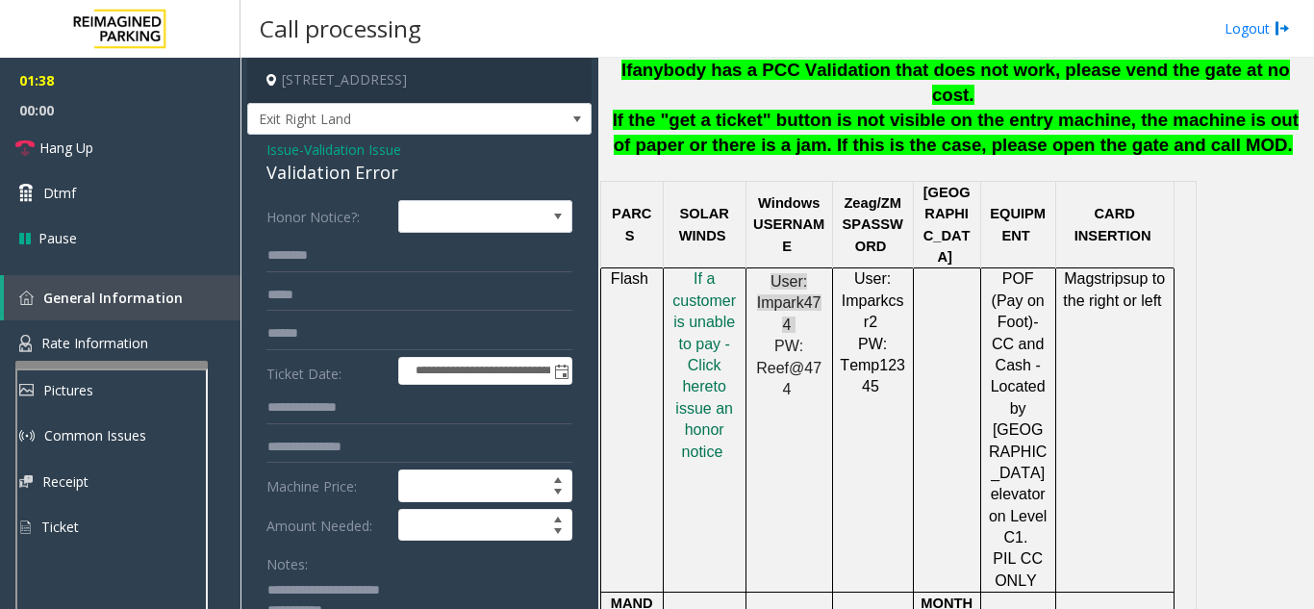
scroll to position [96, 0]
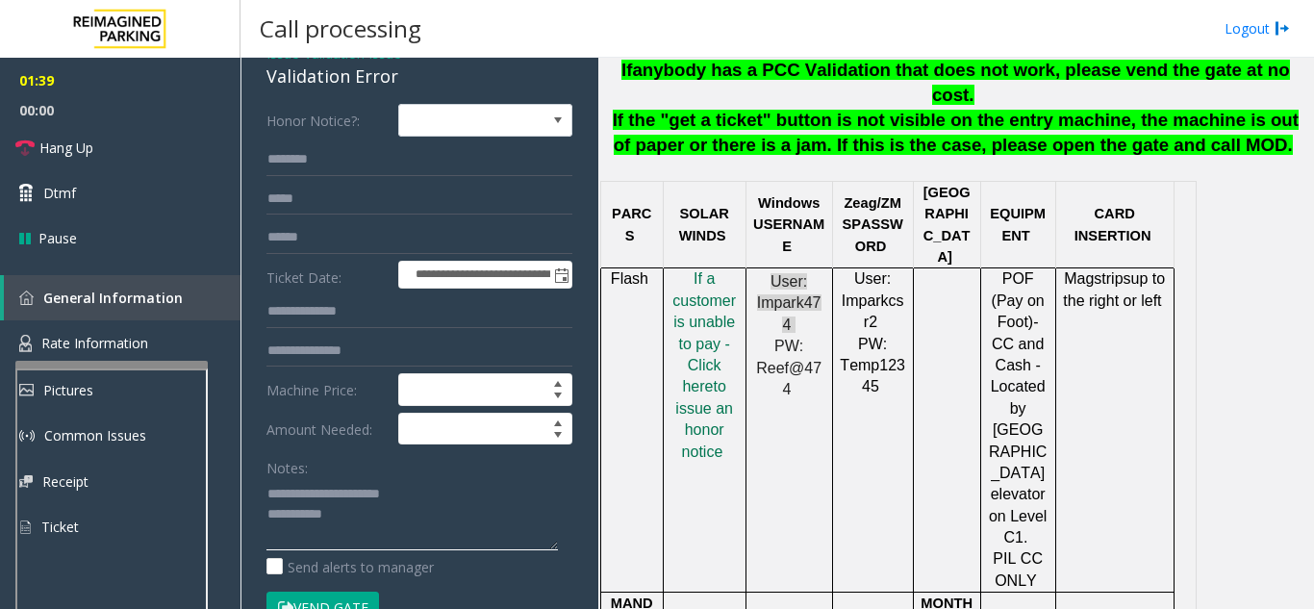
click at [468, 497] on textarea at bounding box center [413, 514] width 292 height 72
drag, startPoint x: 451, startPoint y: 497, endPoint x: 303, endPoint y: 502, distance: 148.3
click at [303, 502] on textarea at bounding box center [413, 514] width 292 height 72
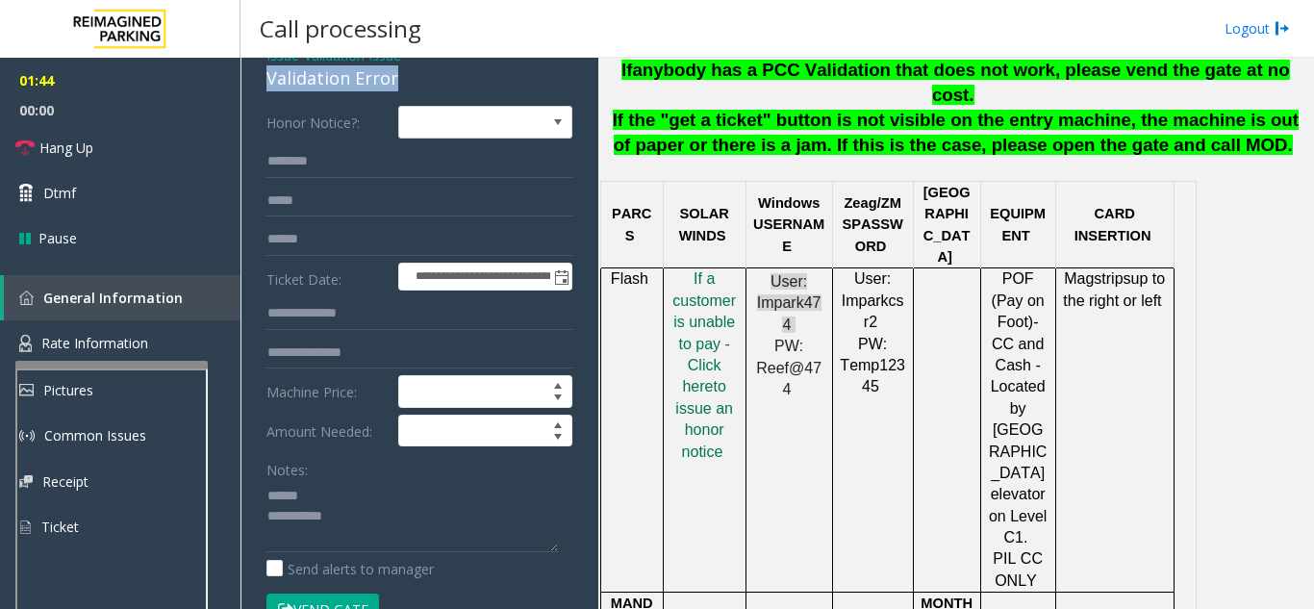
drag, startPoint x: 263, startPoint y: 71, endPoint x: 389, endPoint y: 78, distance: 126.2
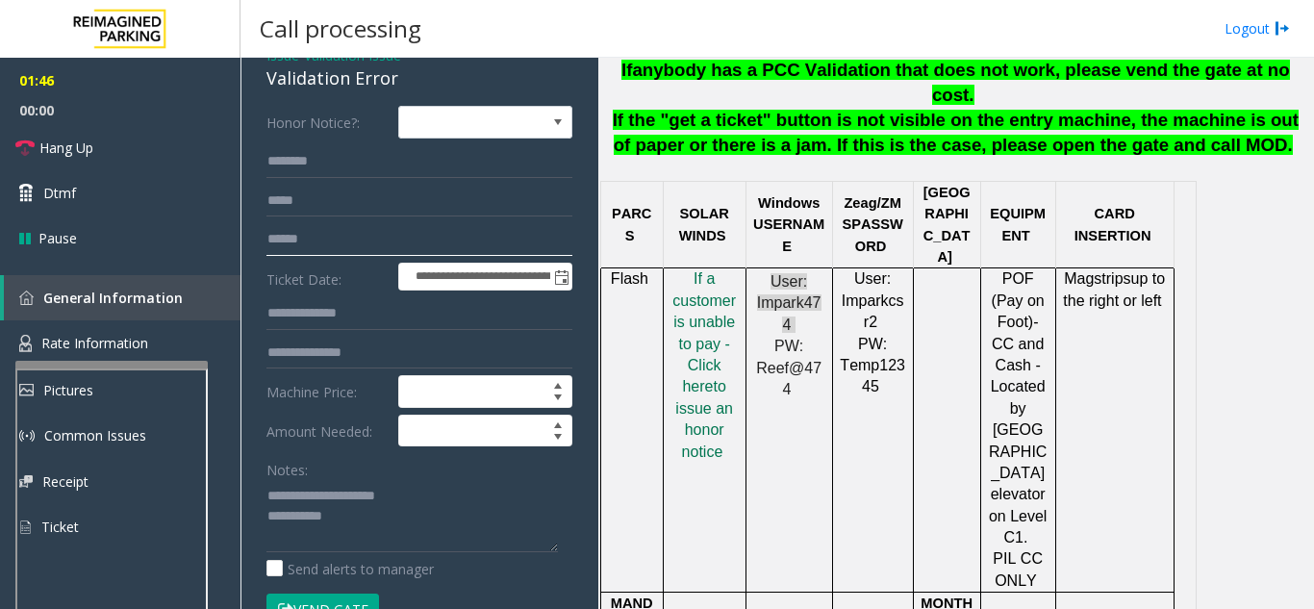
click at [330, 242] on input "text" at bounding box center [420, 239] width 306 height 33
click at [471, 500] on textarea at bounding box center [413, 516] width 292 height 72
type textarea "**********"
click at [312, 237] on input "text" at bounding box center [420, 239] width 306 height 33
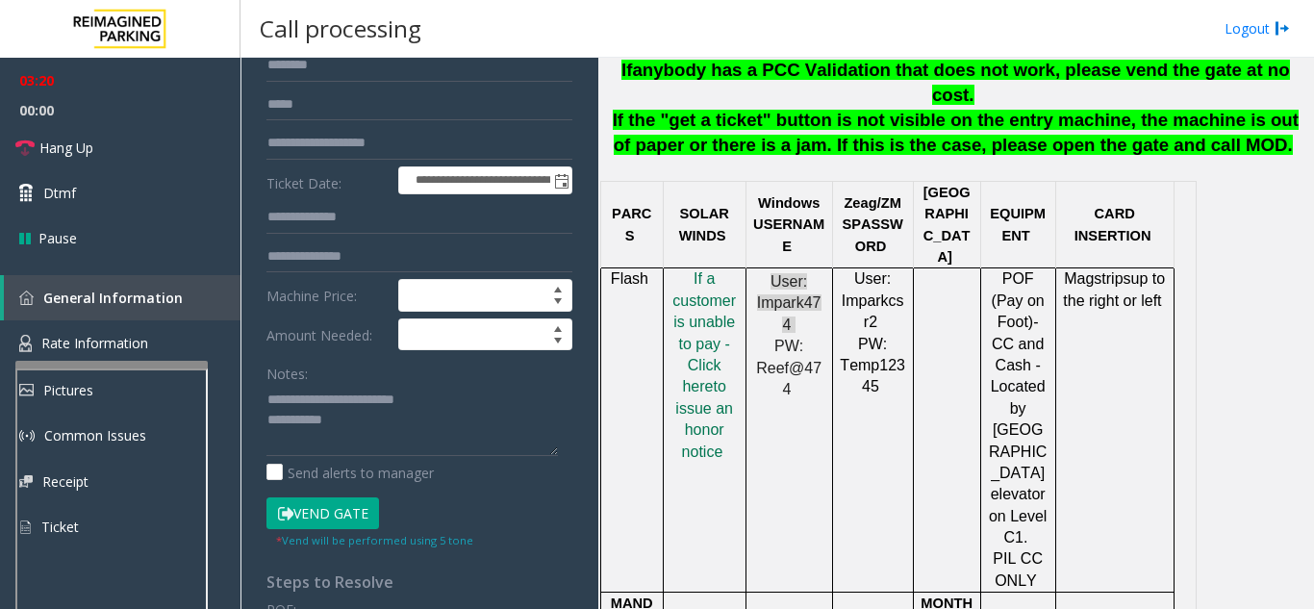
click at [328, 514] on button "Vend Gate" at bounding box center [323, 513] width 113 height 33
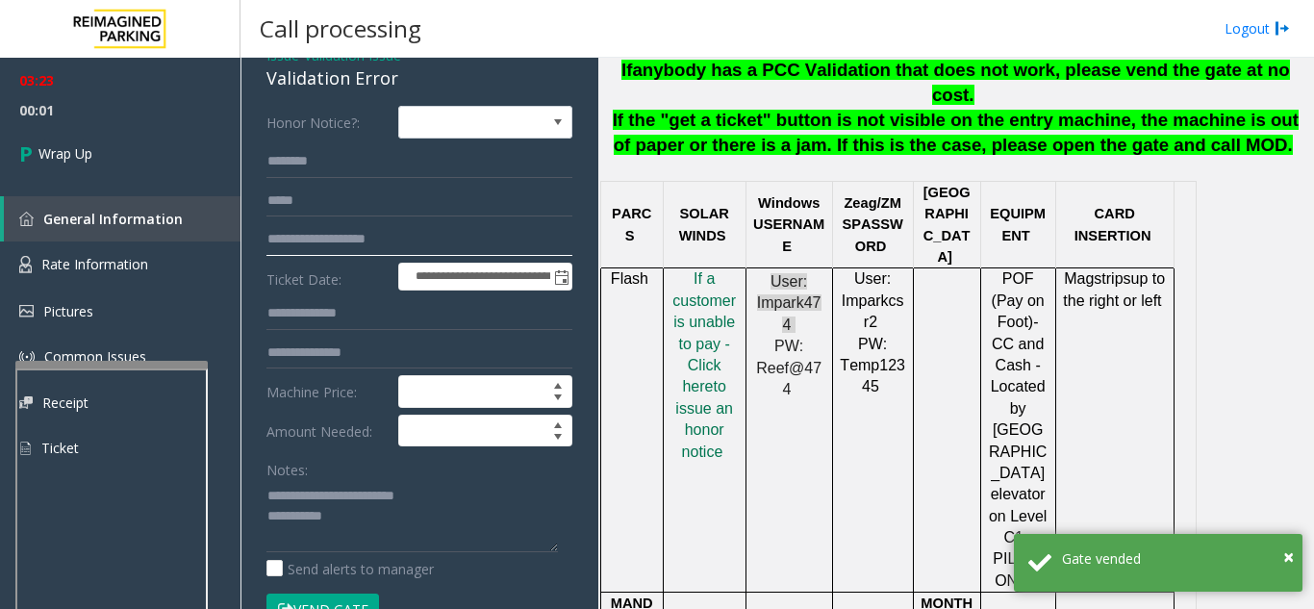
drag, startPoint x: 348, startPoint y: 239, endPoint x: 261, endPoint y: 241, distance: 87.6
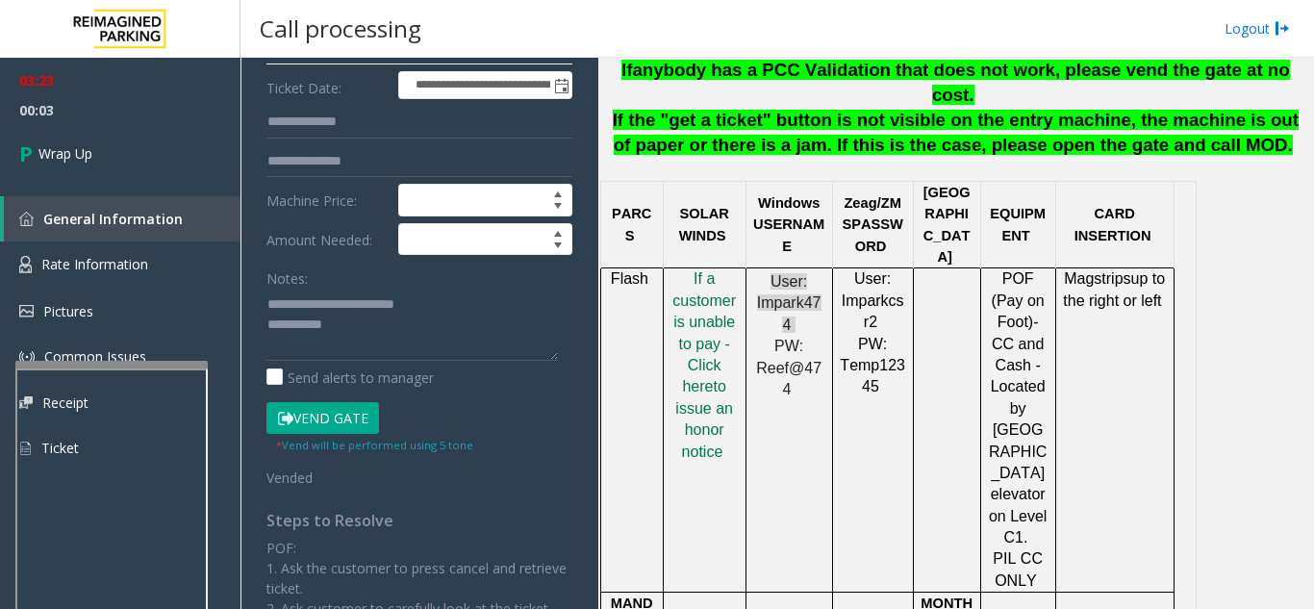
scroll to position [287, 0]
type input "*********"
click at [394, 329] on textarea at bounding box center [413, 324] width 292 height 72
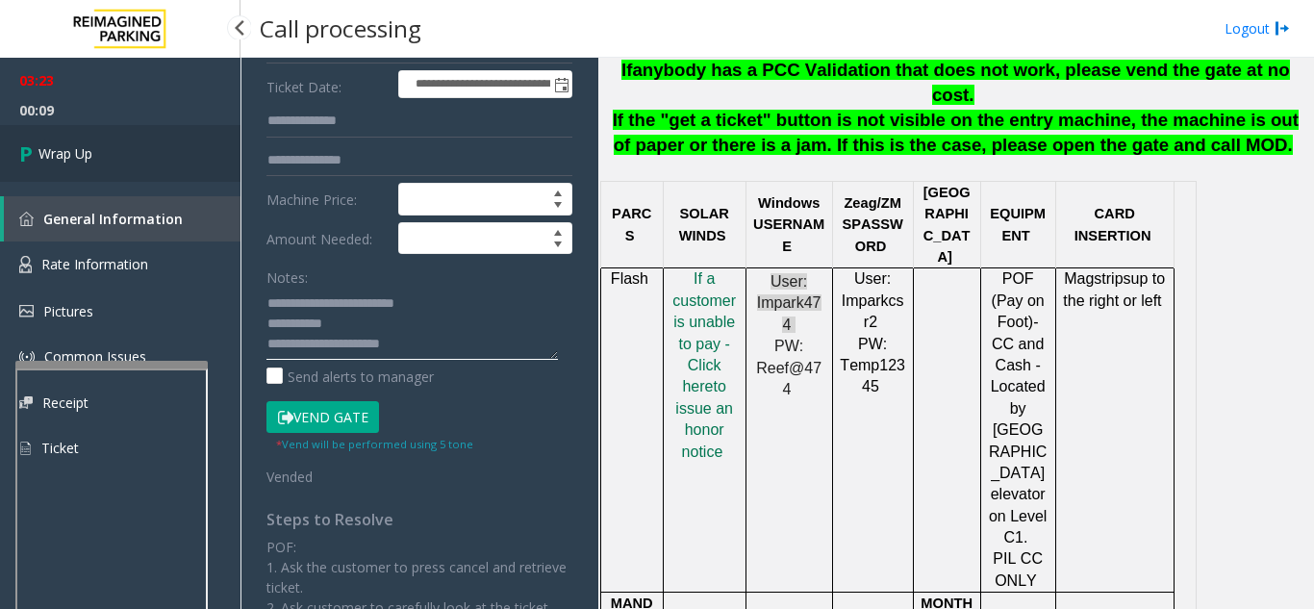
type textarea "**********"
click at [115, 162] on link "Wrap Up" at bounding box center [120, 153] width 241 height 57
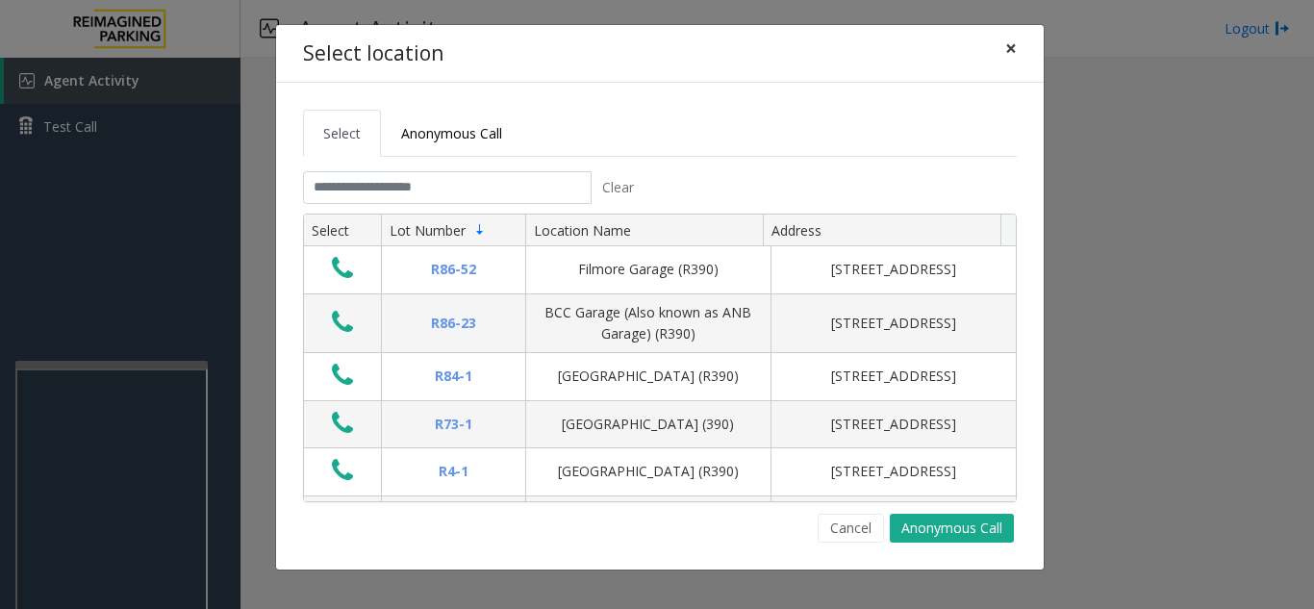
click at [1012, 51] on span "×" at bounding box center [1011, 48] width 12 height 27
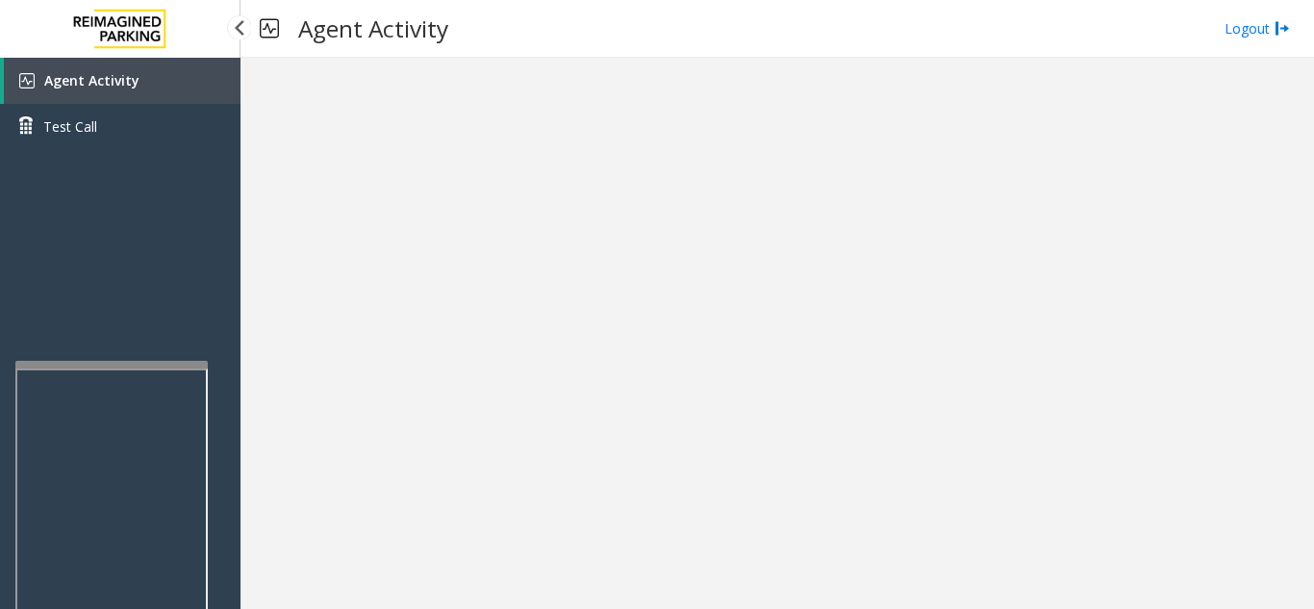
click at [150, 96] on link "Agent Activity" at bounding box center [122, 81] width 237 height 46
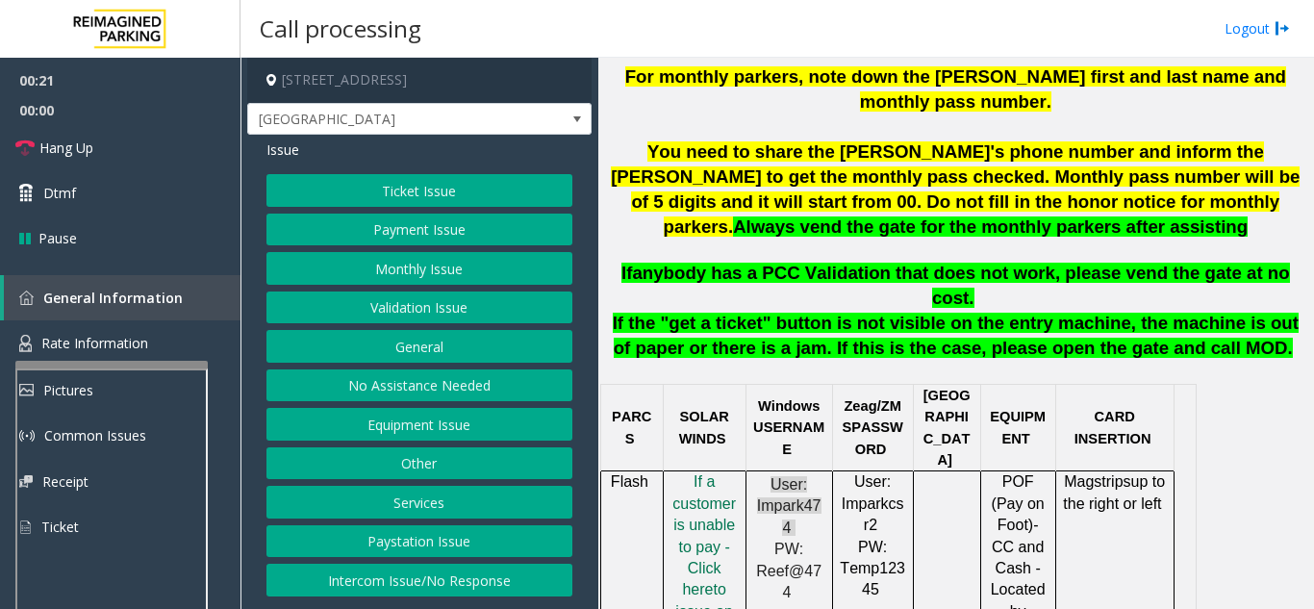
scroll to position [866, 0]
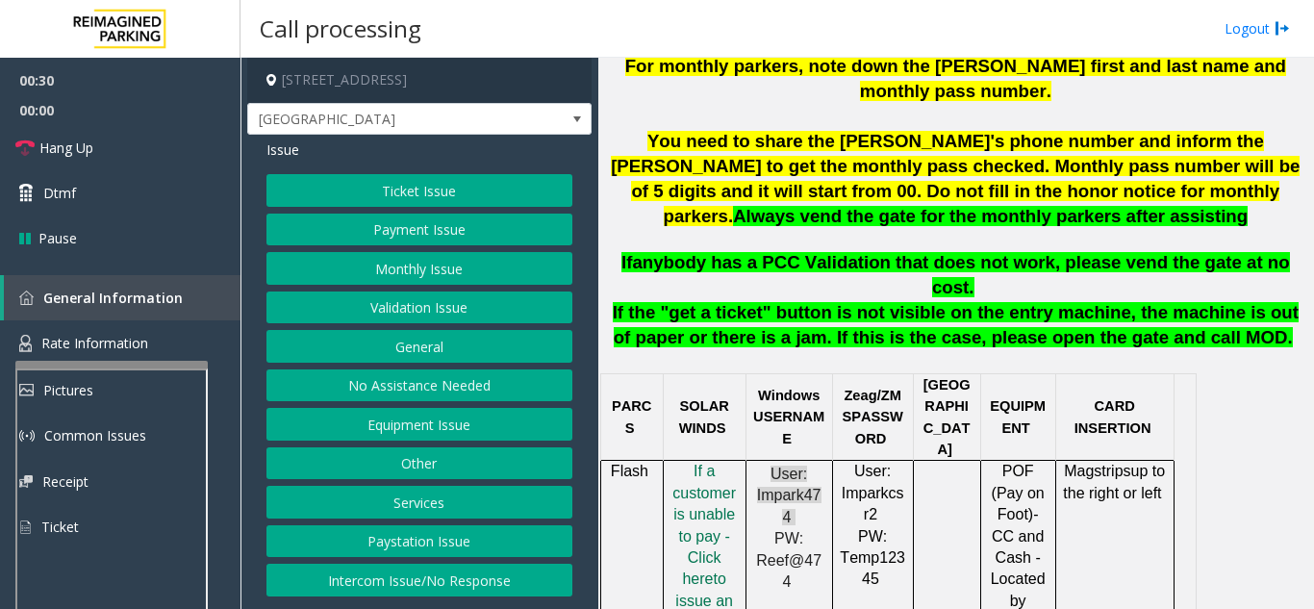
click at [456, 321] on button "Validation Issue" at bounding box center [420, 308] width 306 height 33
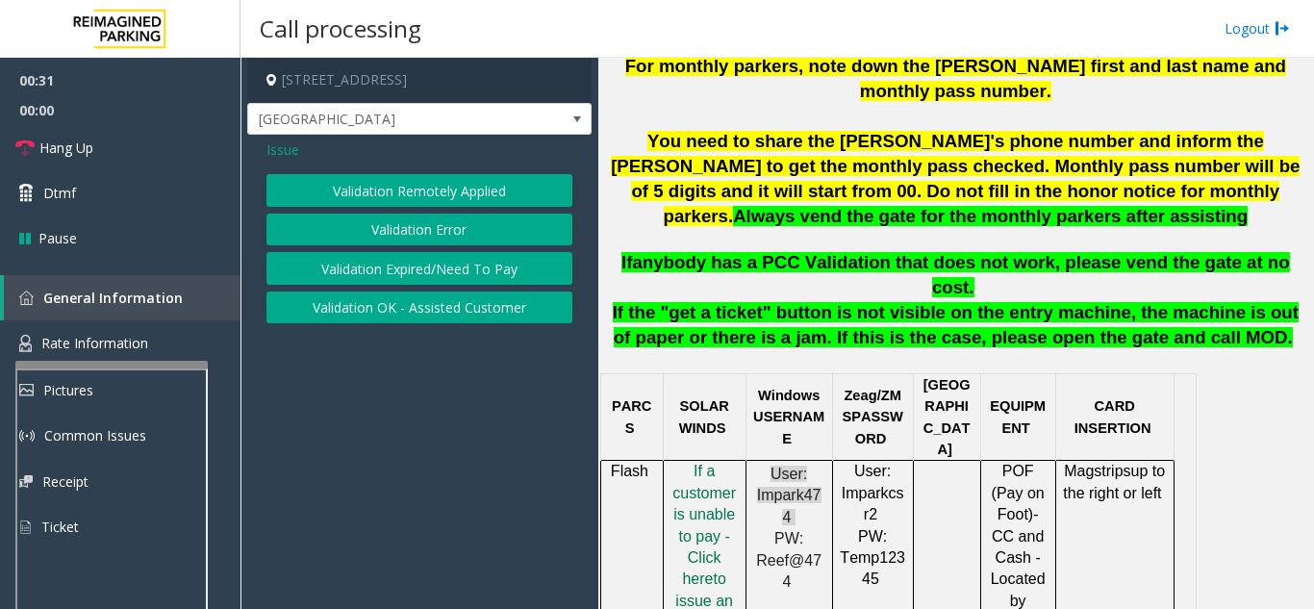
click at [459, 241] on button "Validation Error" at bounding box center [420, 230] width 306 height 33
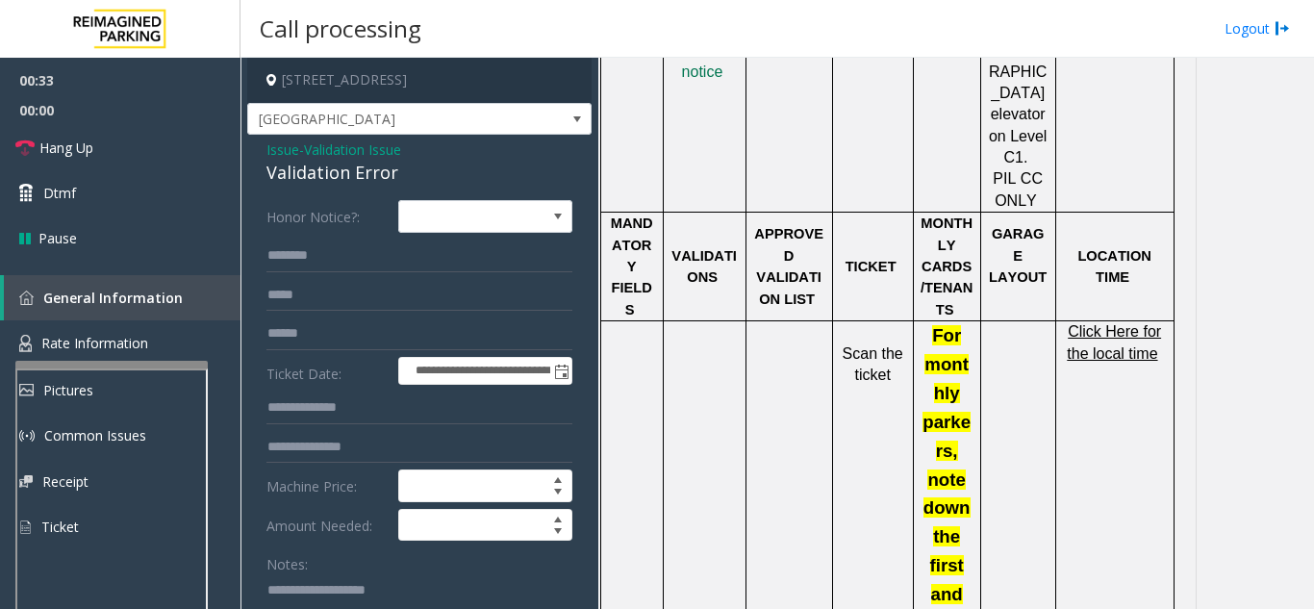
scroll to position [1443, 0]
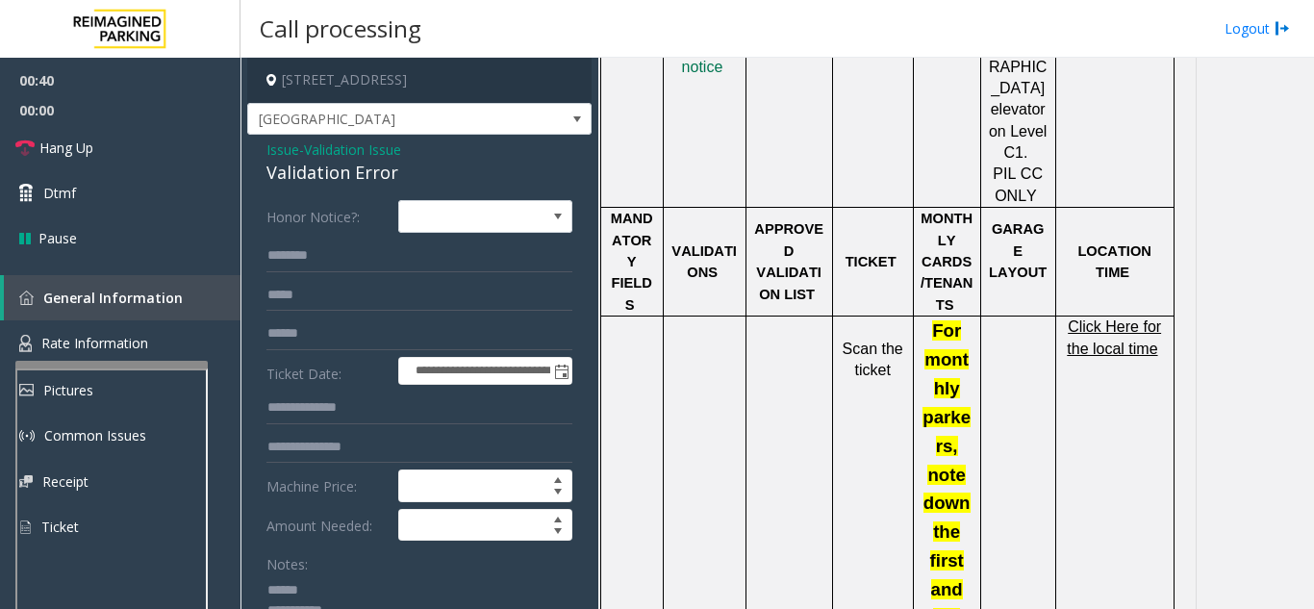
click at [334, 587] on textarea at bounding box center [413, 610] width 292 height 72
click at [333, 586] on textarea at bounding box center [413, 610] width 292 height 72
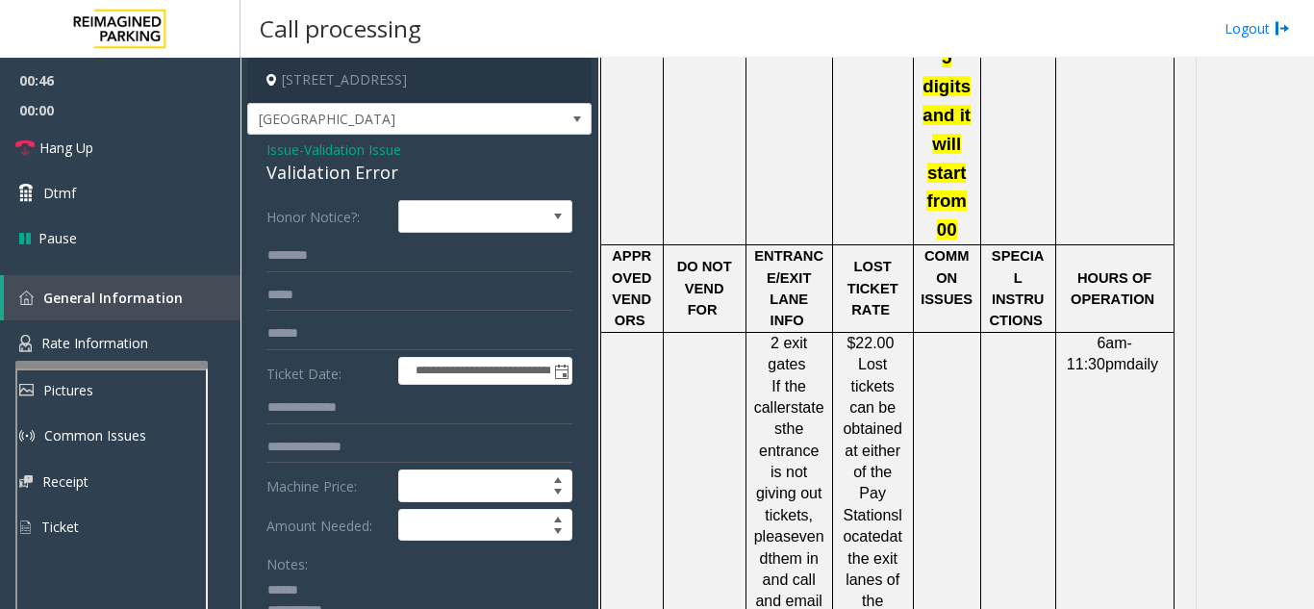
scroll to position [3368, 0]
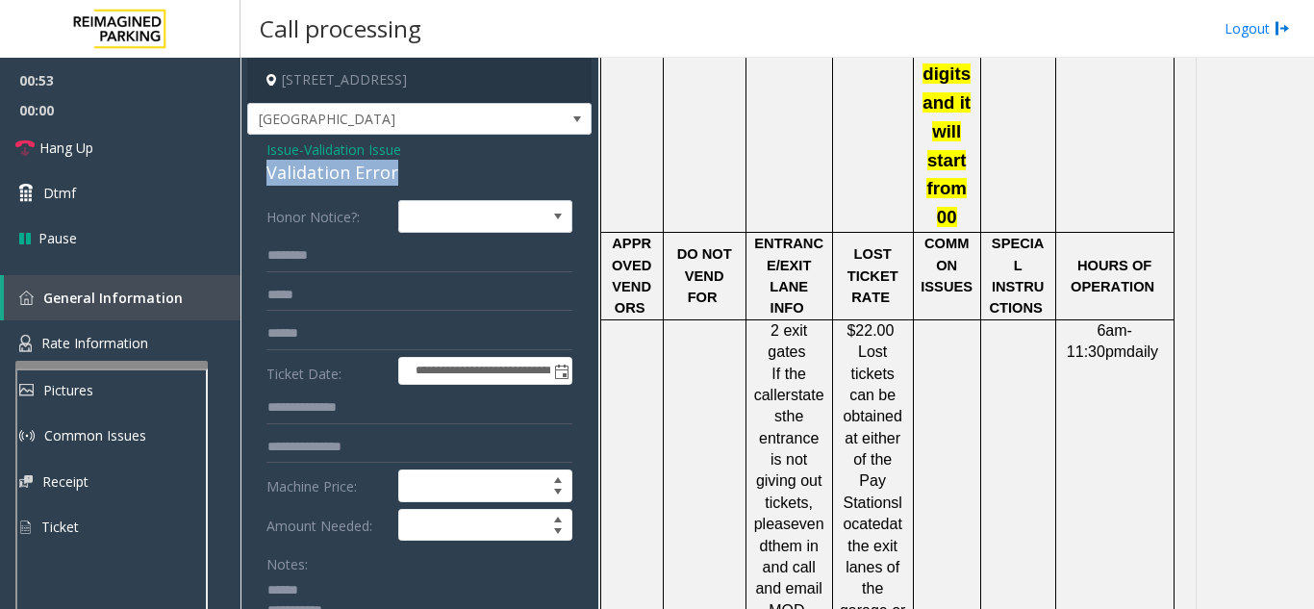
drag, startPoint x: 258, startPoint y: 174, endPoint x: 431, endPoint y: 169, distance: 173.3
click at [400, 570] on div "Notes:" at bounding box center [420, 596] width 306 height 99
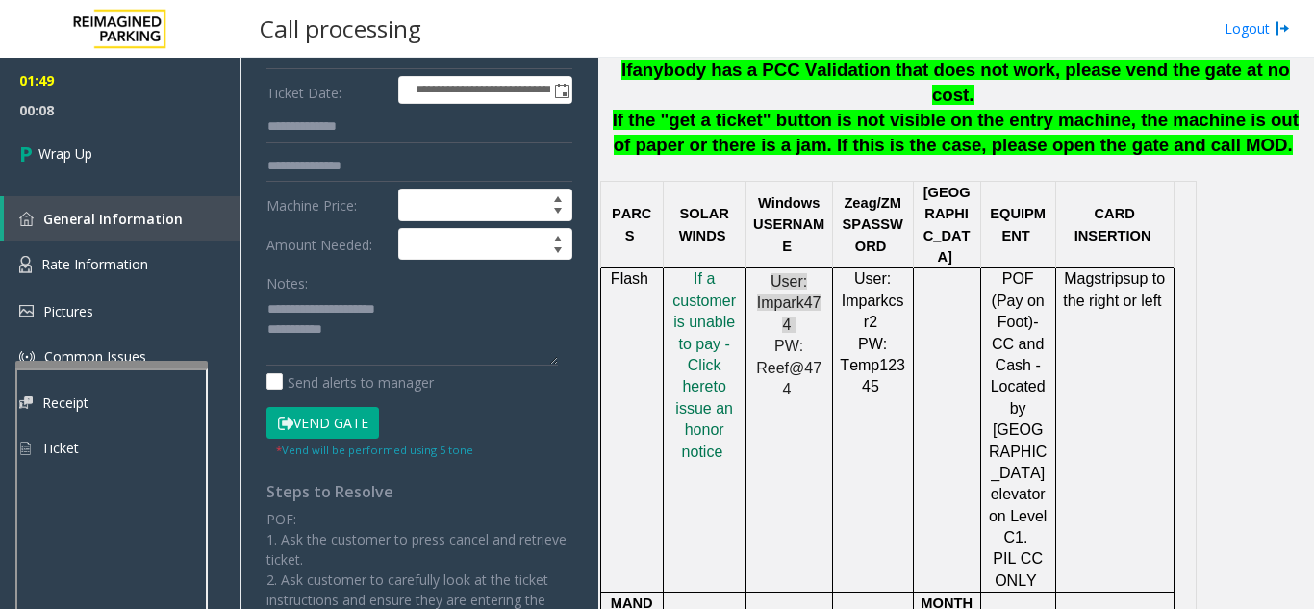
scroll to position [289, 0]
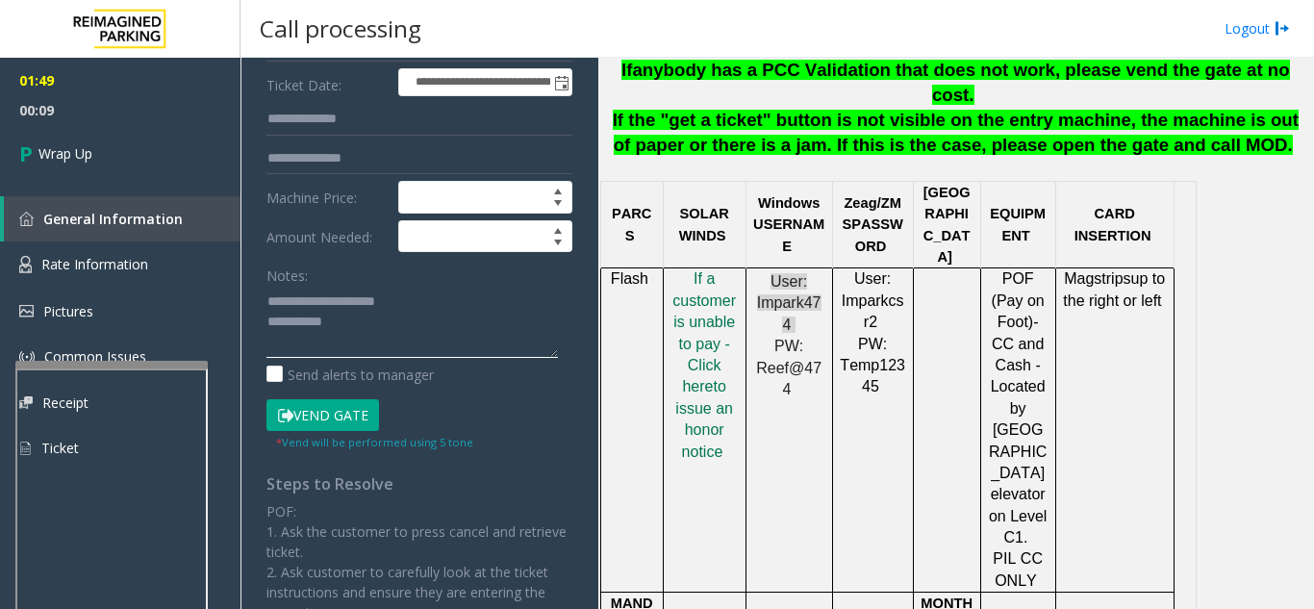
click at [396, 322] on textarea at bounding box center [413, 322] width 292 height 72
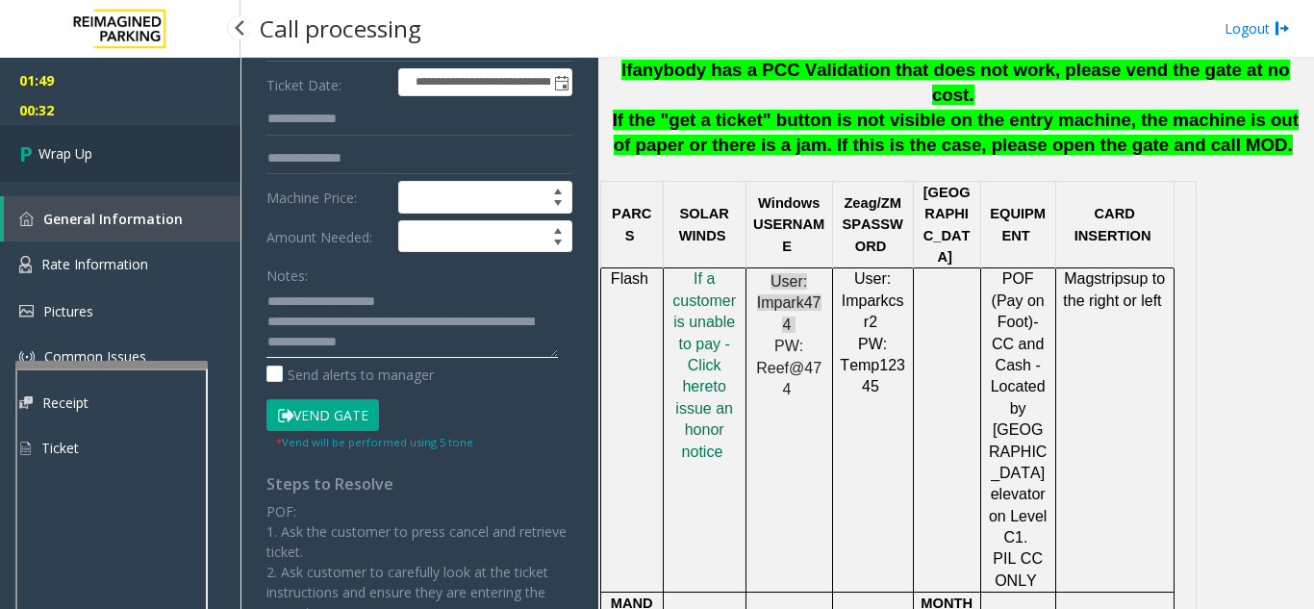
type textarea "**********"
click at [52, 150] on span "Wrap Up" at bounding box center [65, 153] width 54 height 20
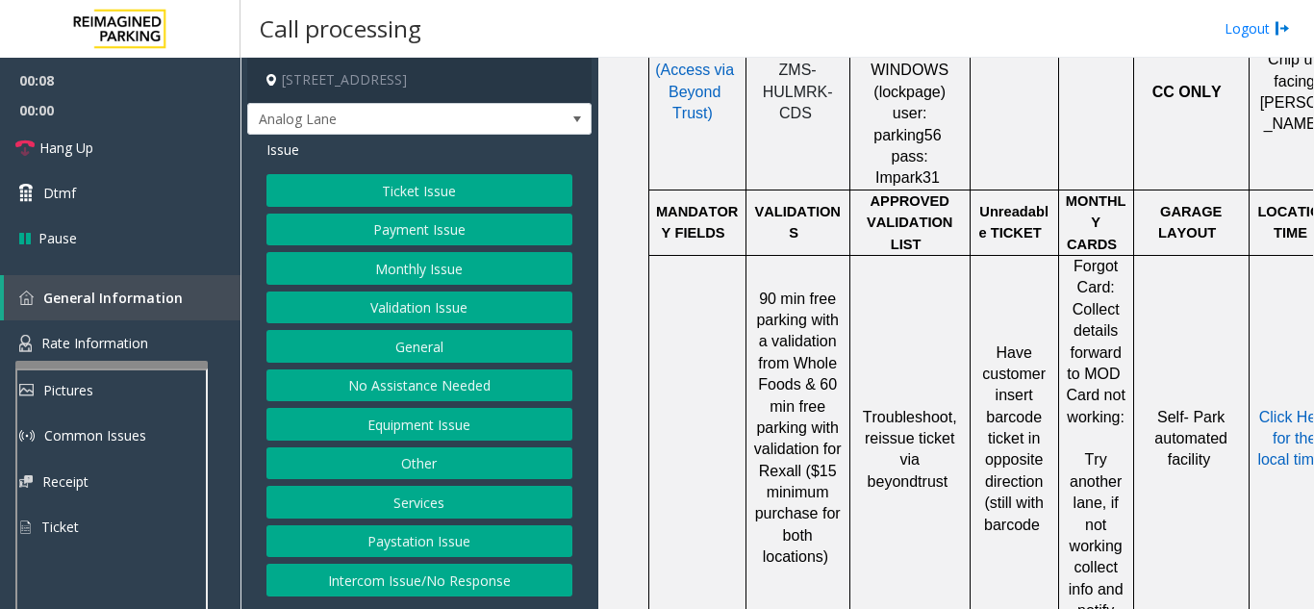
scroll to position [1155, 0]
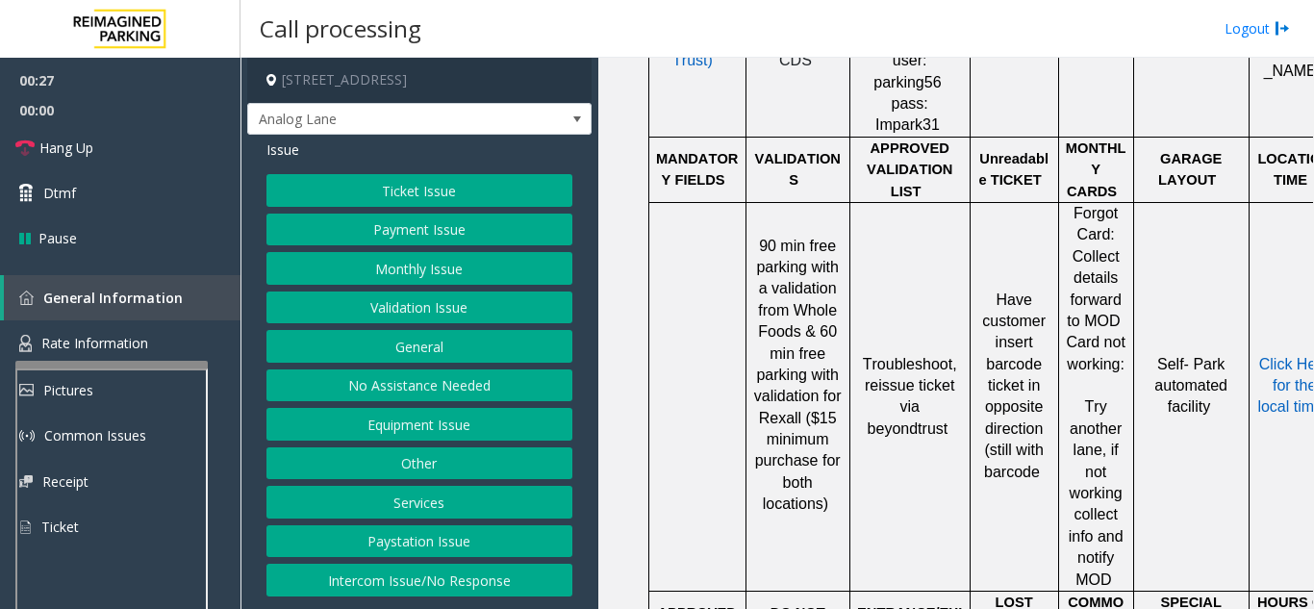
click at [382, 202] on button "Ticket Issue" at bounding box center [420, 190] width 306 height 33
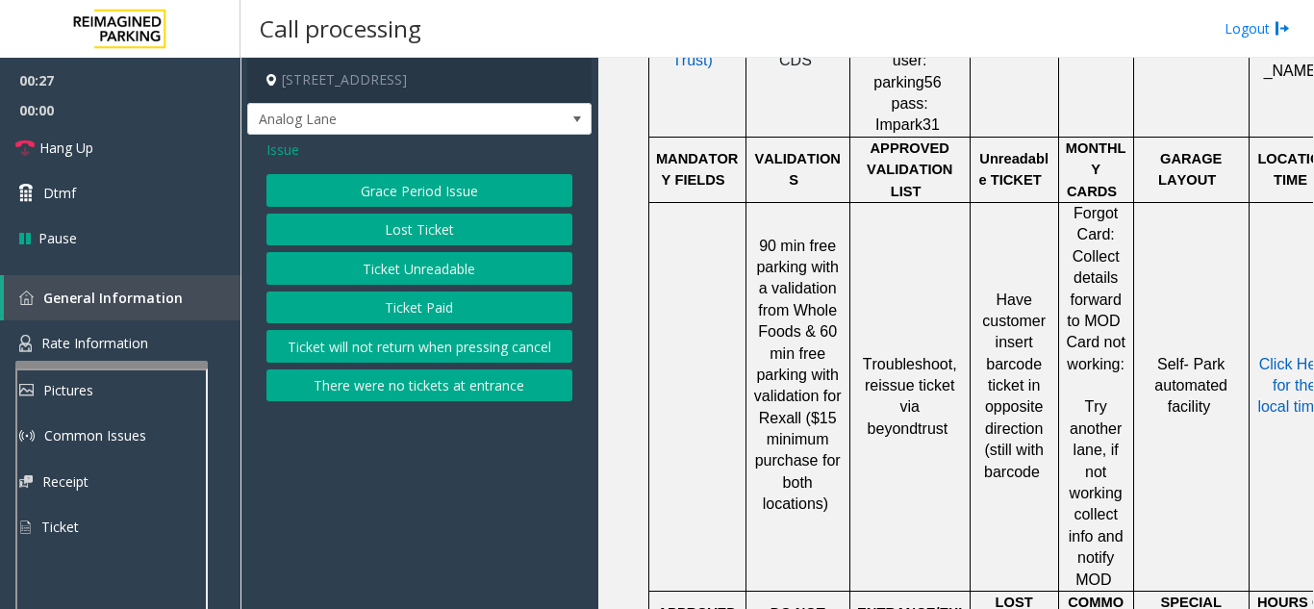
click at [402, 271] on button "Ticket Unreadable" at bounding box center [420, 268] width 306 height 33
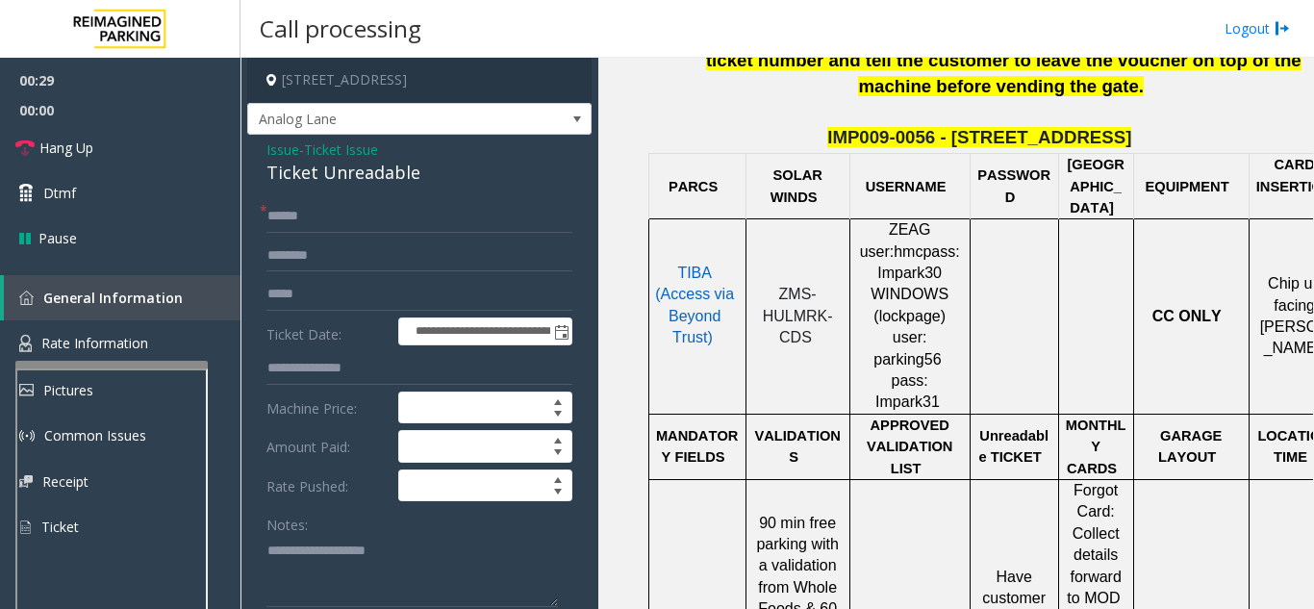
scroll to position [866, 0]
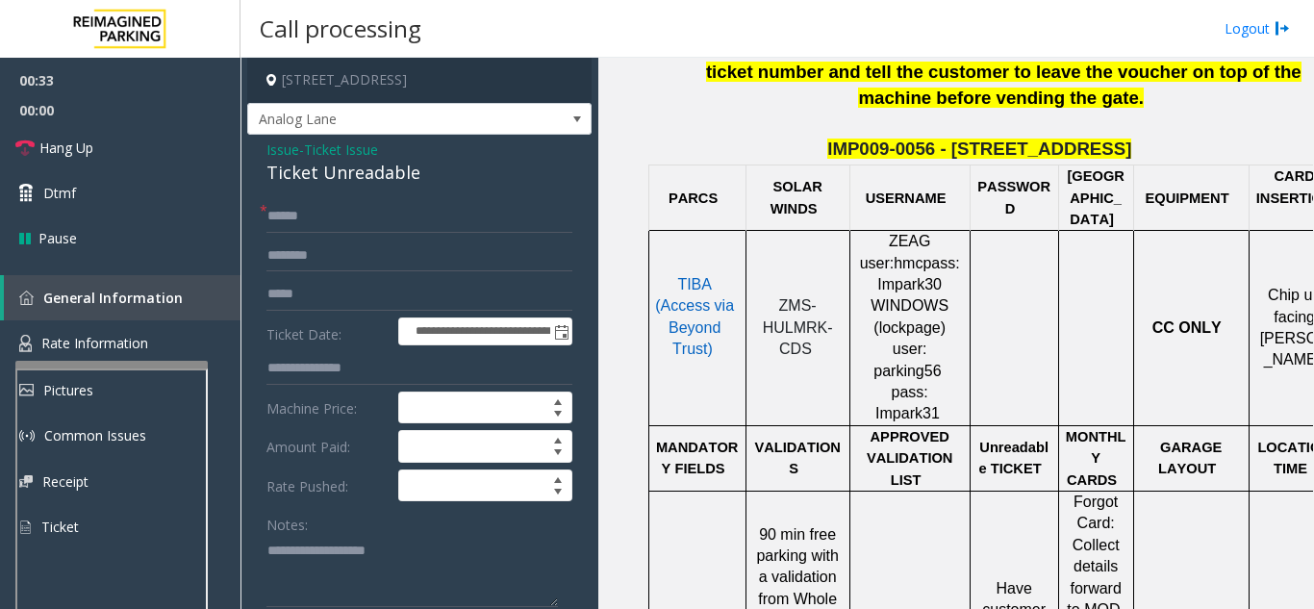
click at [445, 235] on form "**********" at bounding box center [420, 450] width 306 height 500
click at [484, 223] on input "text" at bounding box center [420, 216] width 306 height 33
click at [278, 214] on input "*******" at bounding box center [420, 216] width 306 height 33
type input "********"
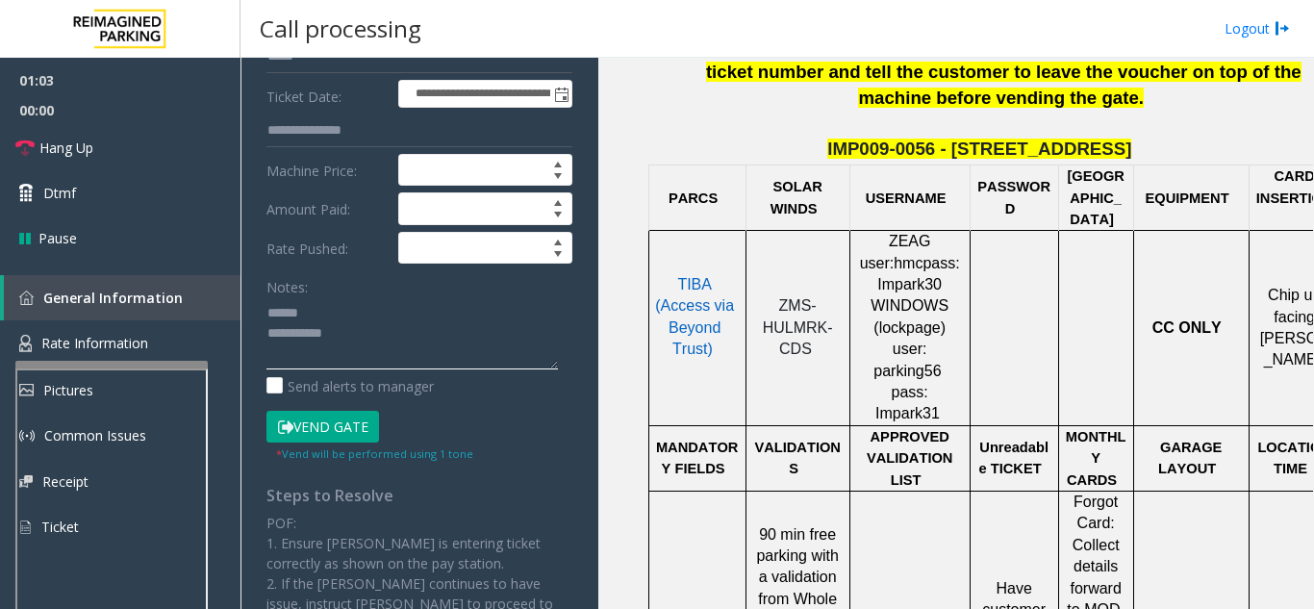
click at [348, 307] on textarea at bounding box center [413, 333] width 292 height 72
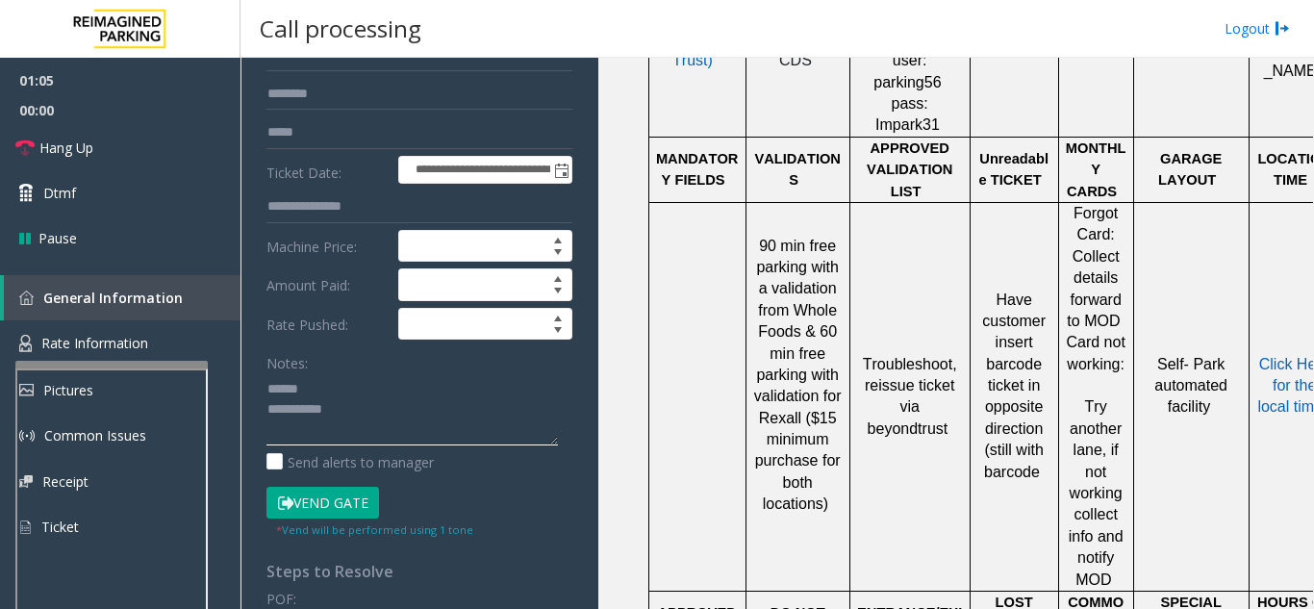
scroll to position [45, 0]
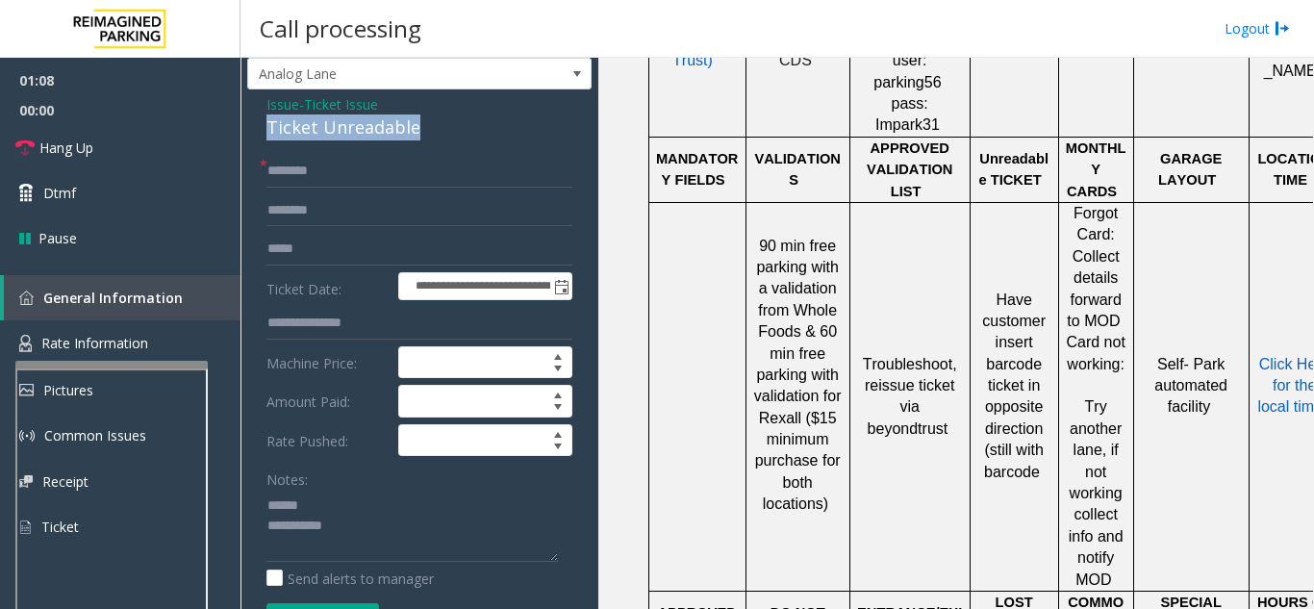
drag, startPoint x: 251, startPoint y: 121, endPoint x: 443, endPoint y: 133, distance: 191.8
click at [443, 133] on div "**********" at bounding box center [419, 608] width 344 height 1038
type textarea "**********"
click at [372, 546] on textarea at bounding box center [413, 526] width 292 height 72
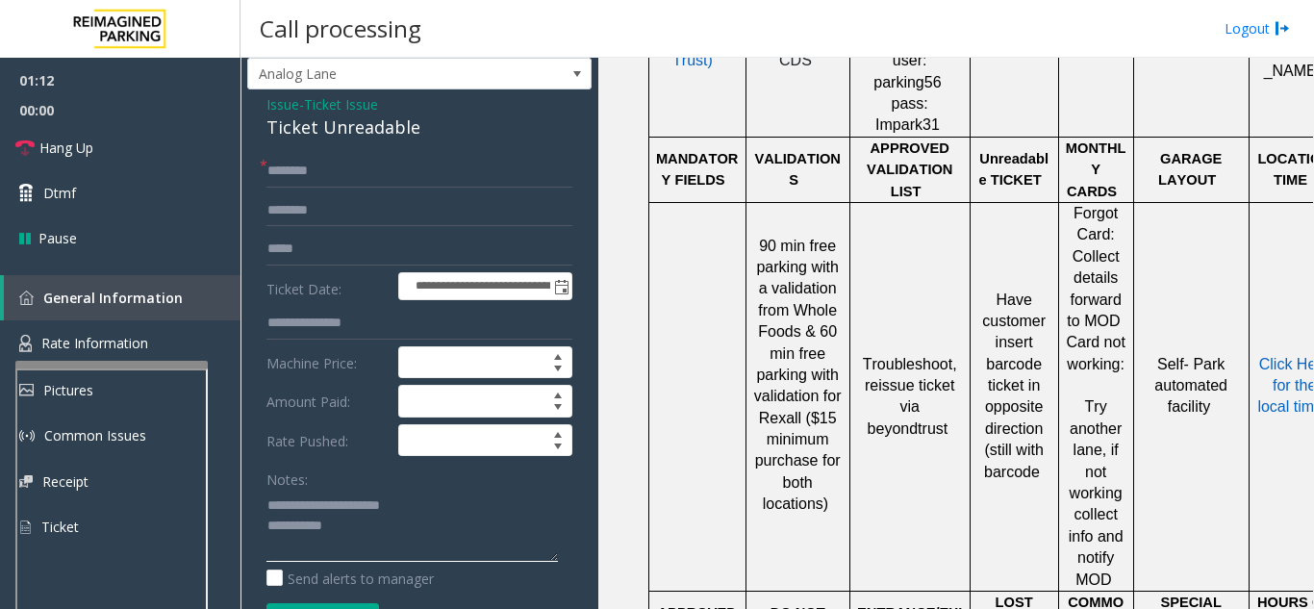
click at [376, 535] on textarea at bounding box center [413, 526] width 292 height 72
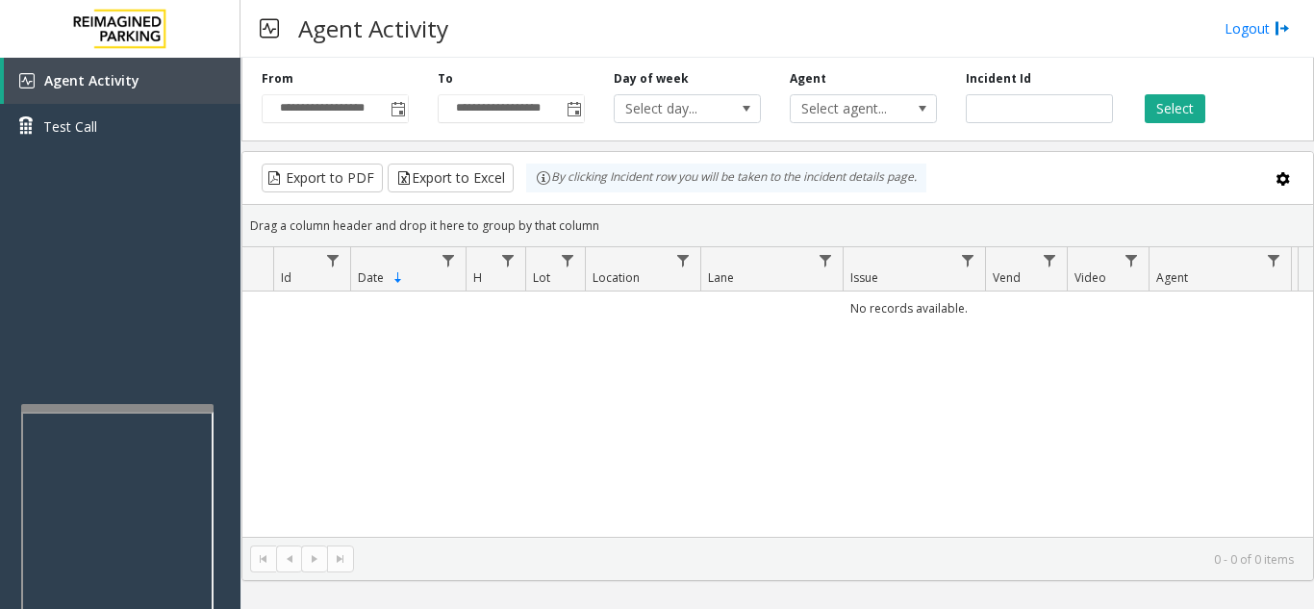
click at [92, 409] on div at bounding box center [117, 408] width 192 height 8
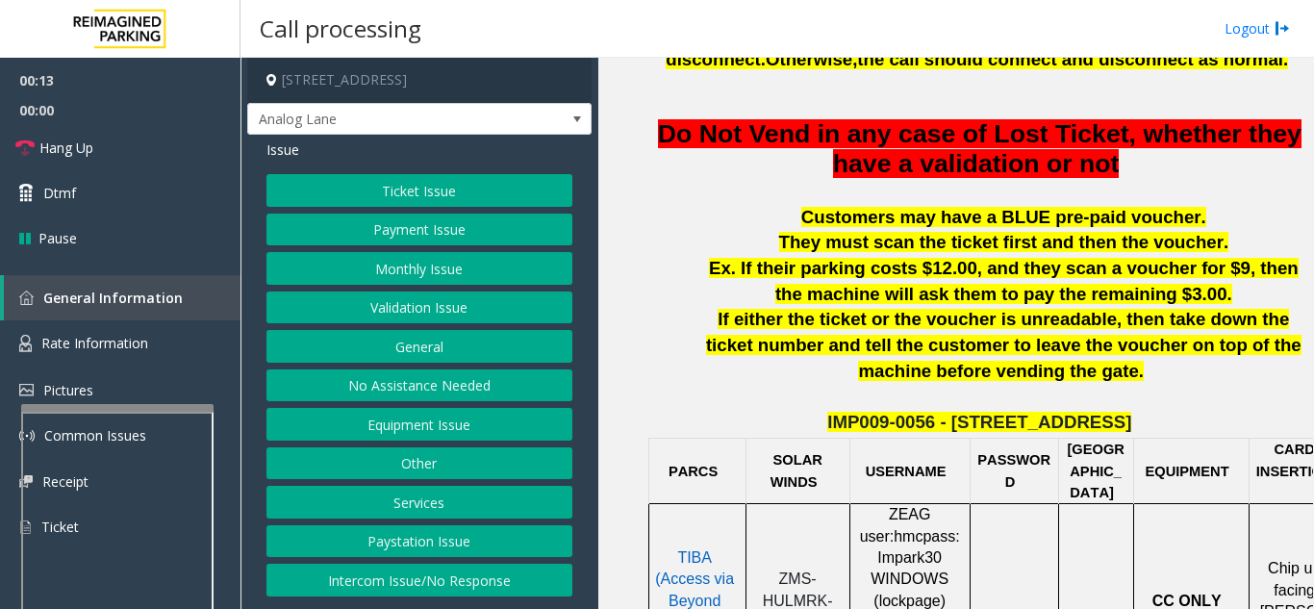
scroll to position [866, 0]
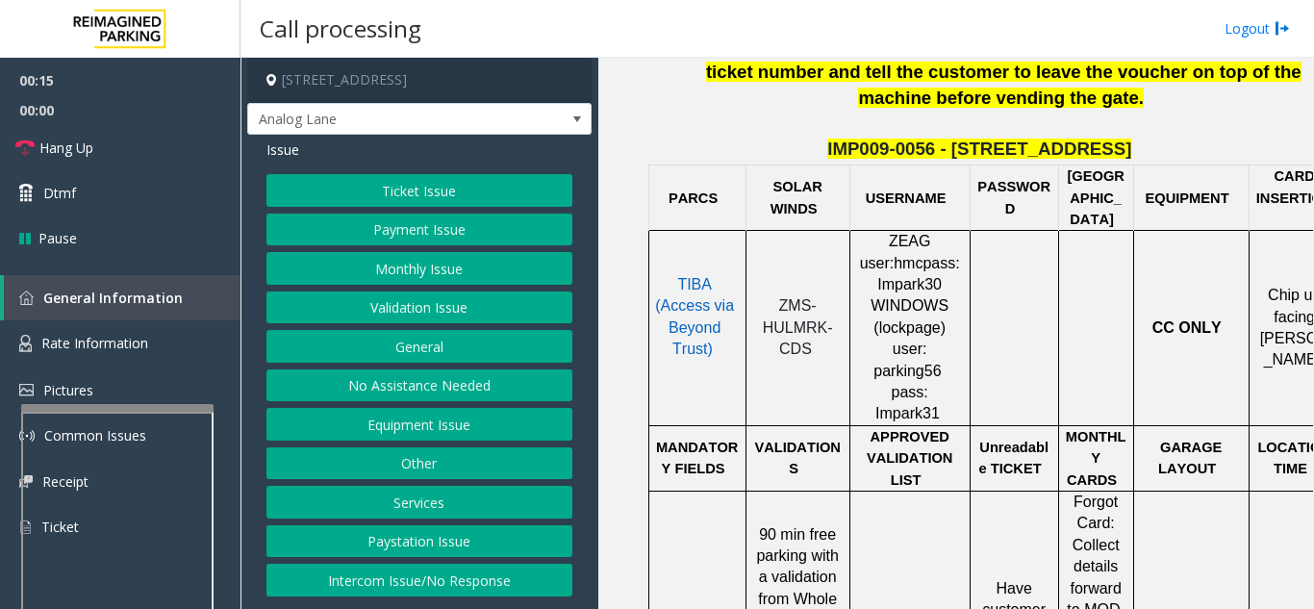
click at [370, 194] on button "Ticket Issue" at bounding box center [420, 190] width 306 height 33
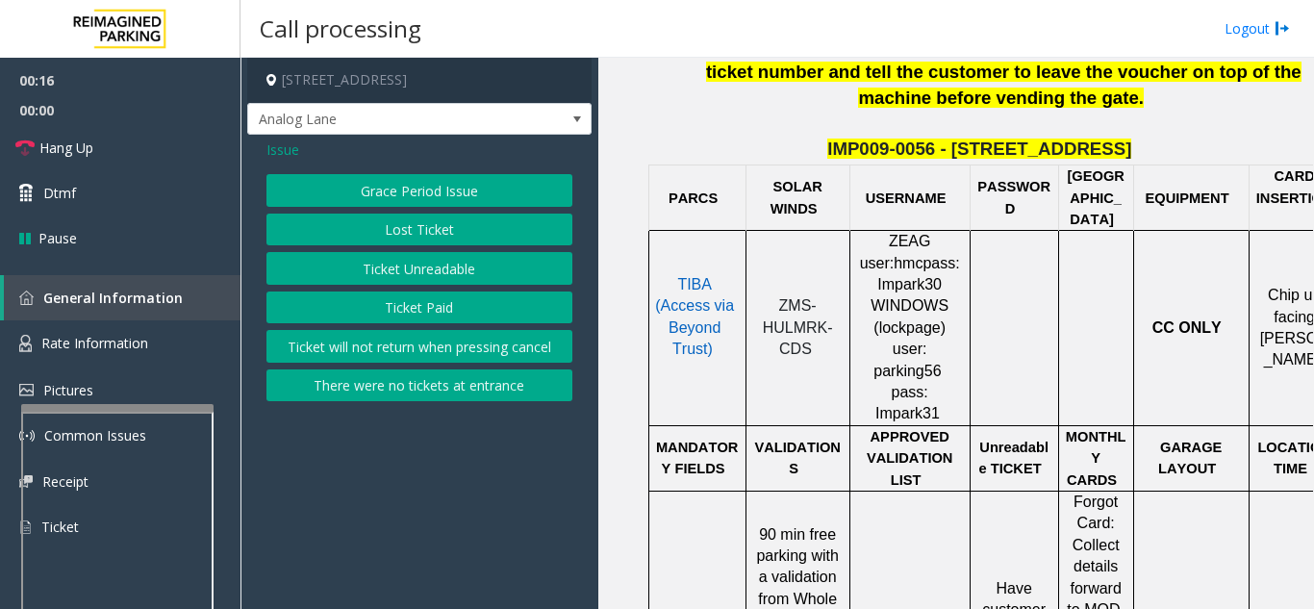
click at [425, 279] on button "Ticket Unreadable" at bounding box center [420, 268] width 306 height 33
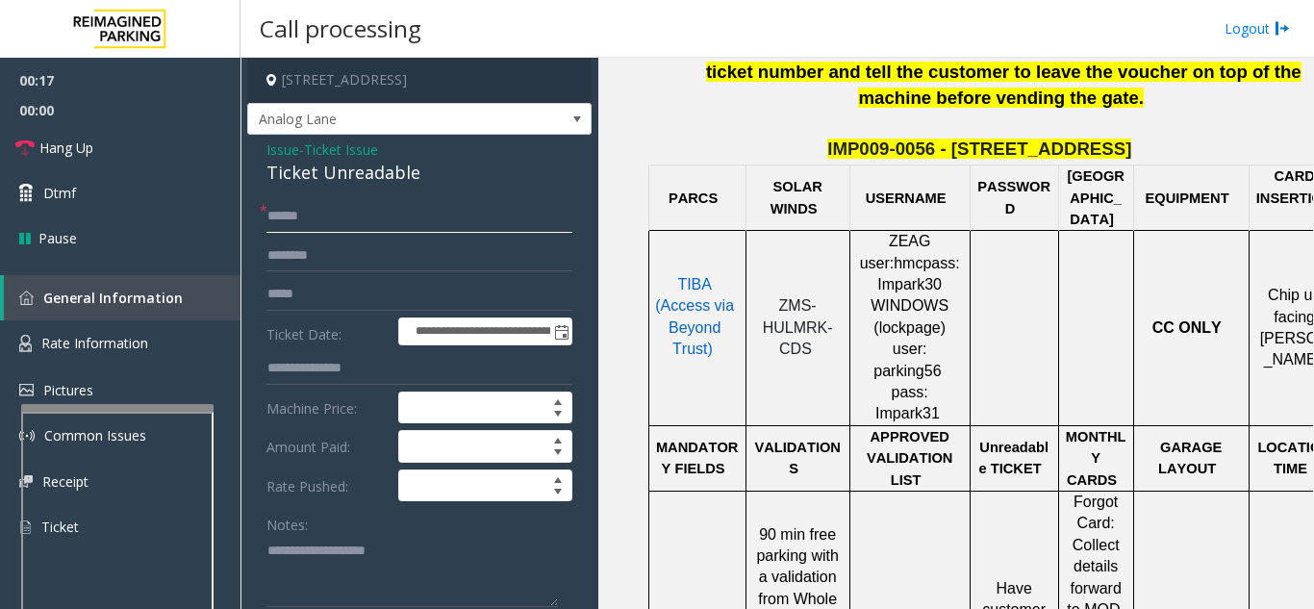
click at [406, 216] on input "text" at bounding box center [420, 216] width 306 height 33
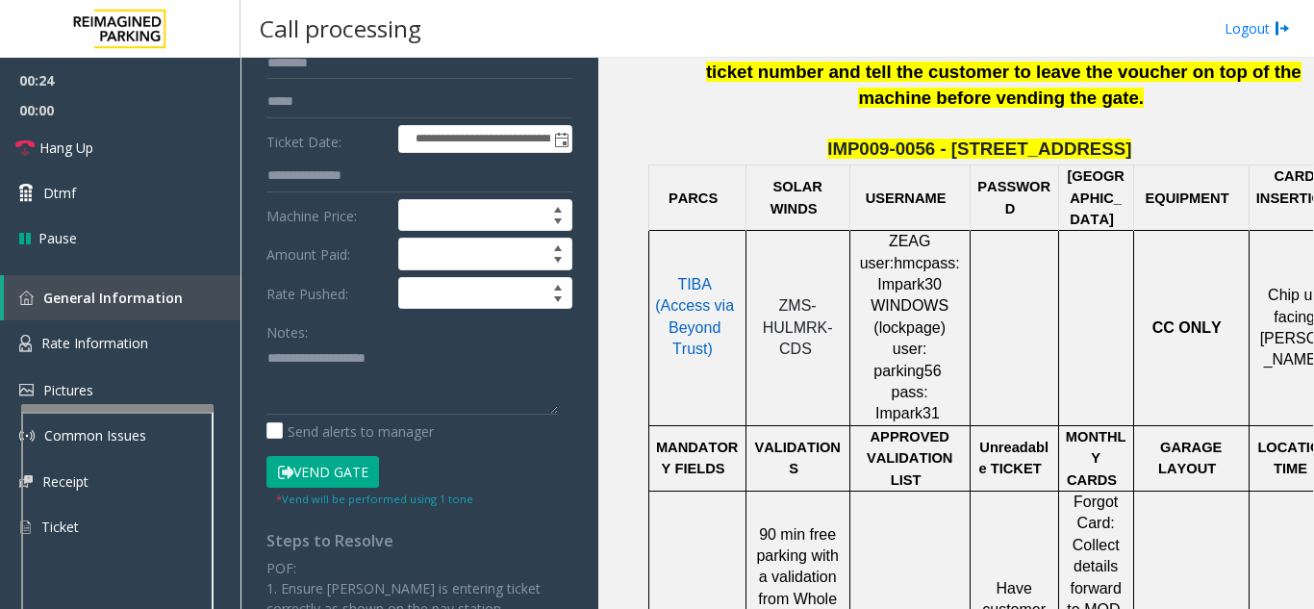
type input "********"
click at [330, 479] on button "Vend Gate" at bounding box center [323, 472] width 113 height 33
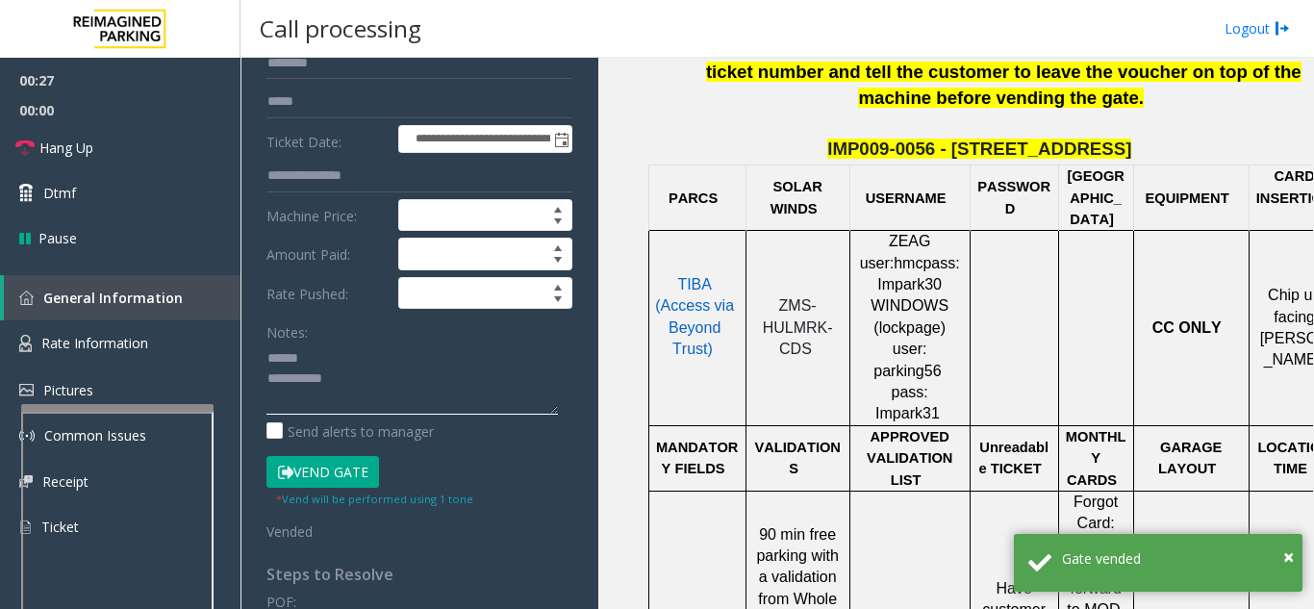
click at [357, 357] on textarea at bounding box center [413, 379] width 292 height 72
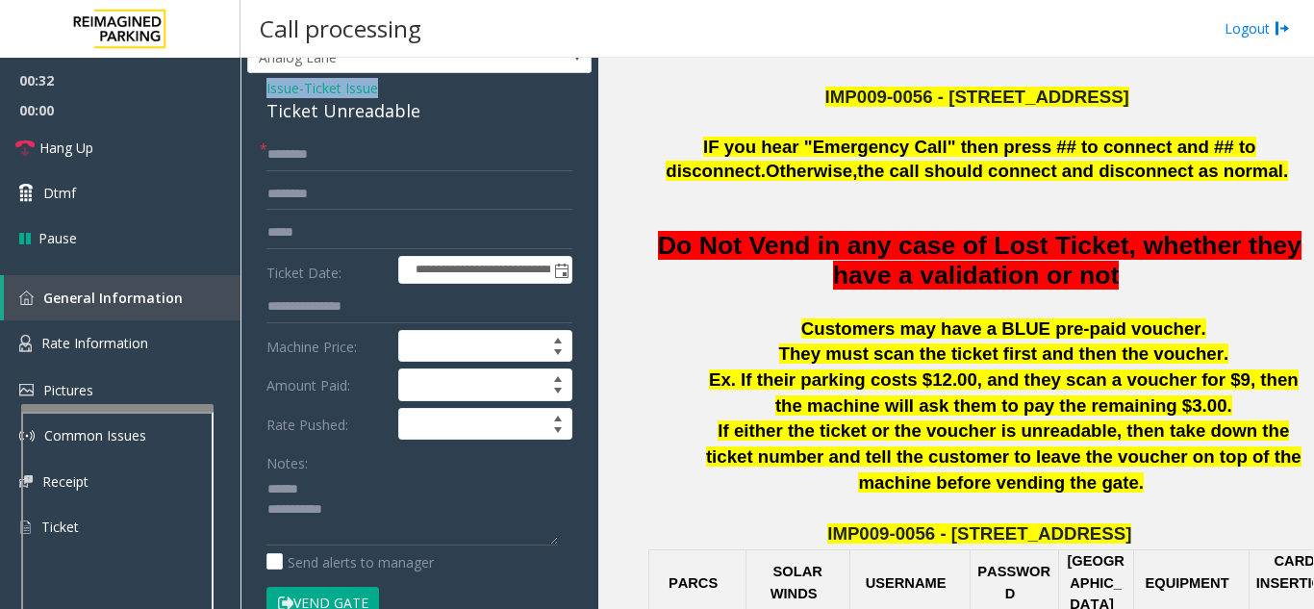
scroll to position [49, 0]
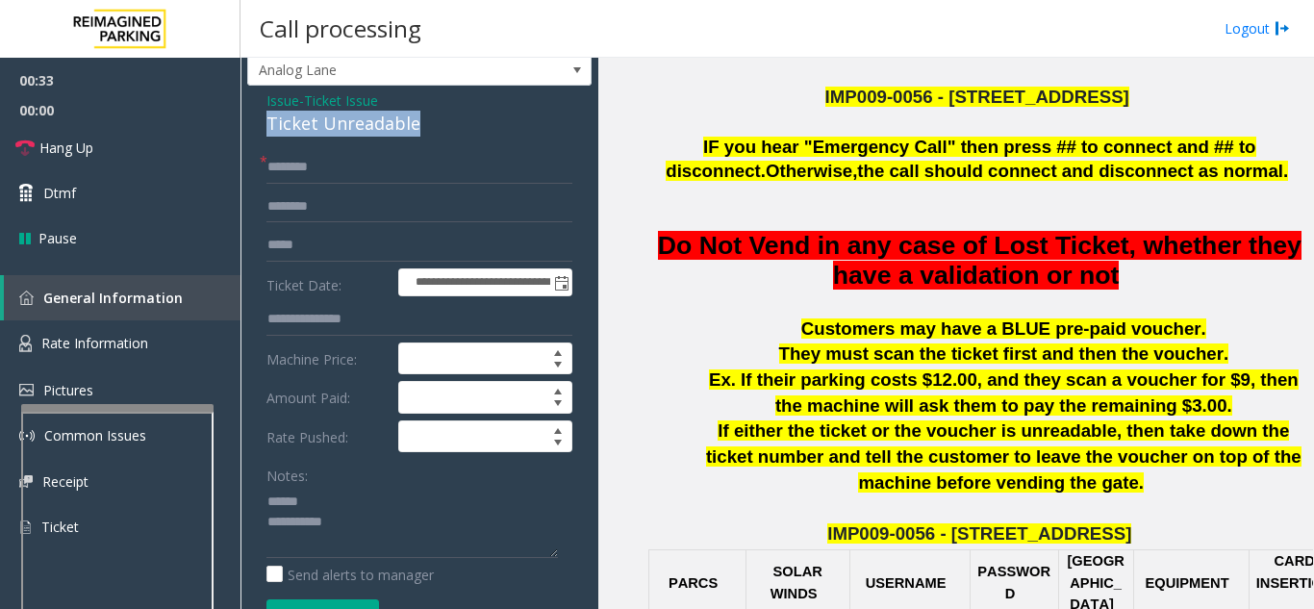
drag, startPoint x: 257, startPoint y: 69, endPoint x: 425, endPoint y: 119, distance: 175.7
click at [387, 526] on textarea at bounding box center [413, 522] width 292 height 72
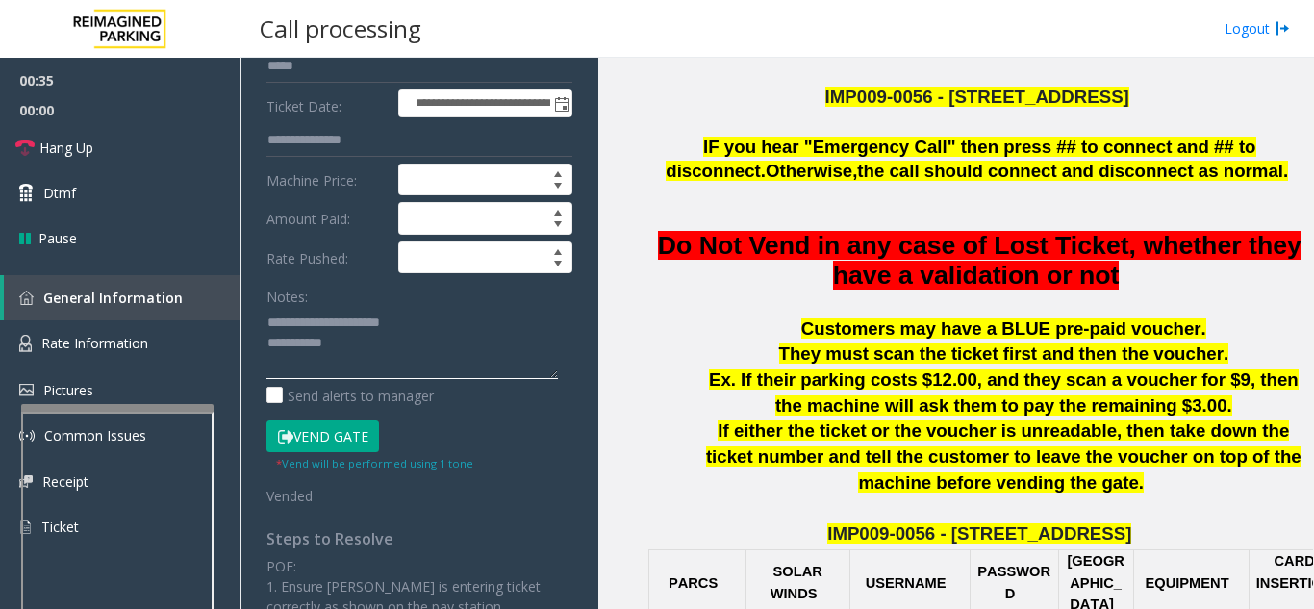
scroll to position [242, 0]
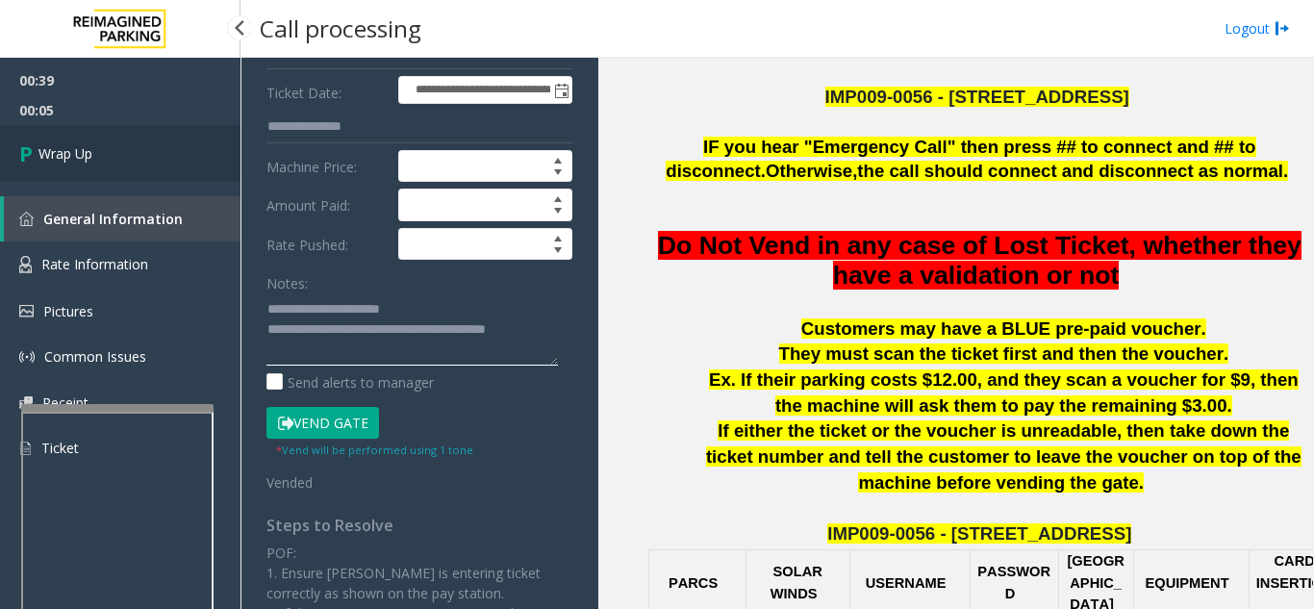
type textarea "**********"
click at [78, 165] on link "Wrap Up" at bounding box center [120, 153] width 241 height 57
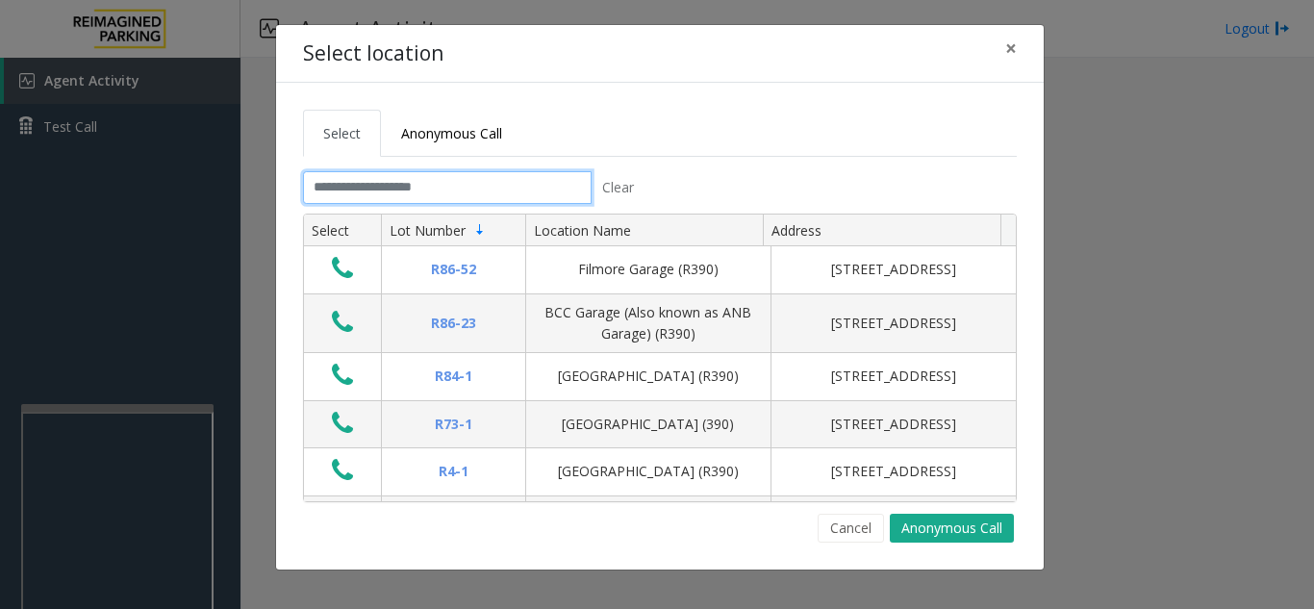
click at [459, 173] on input "text" at bounding box center [447, 187] width 289 height 33
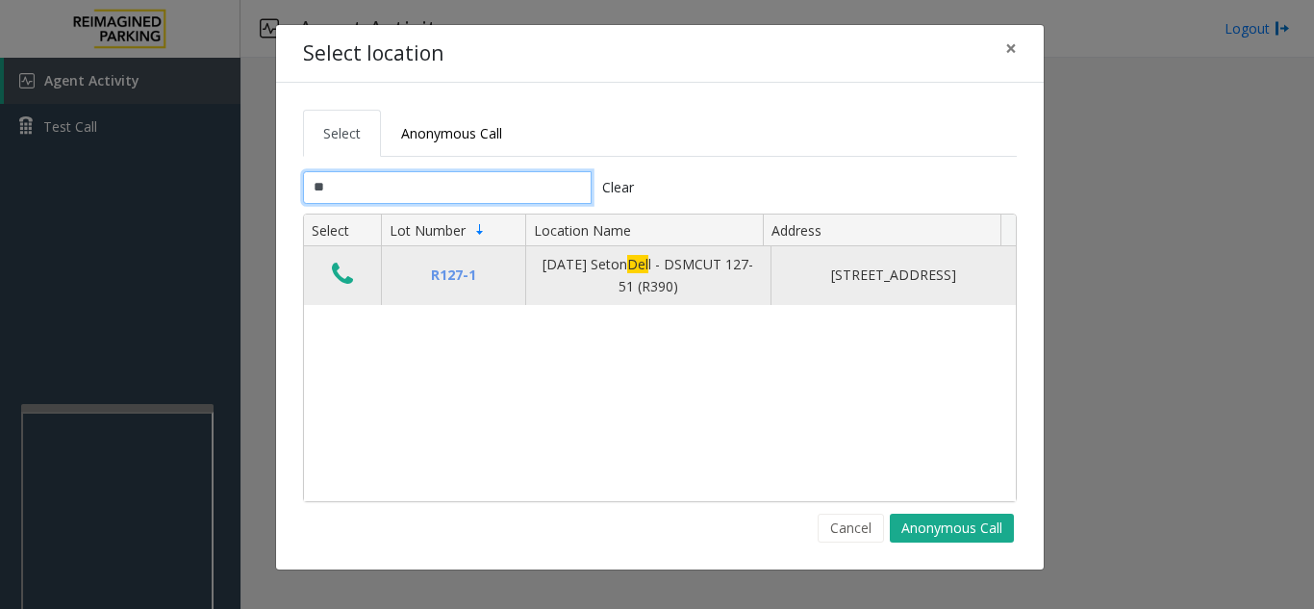
type input "*"
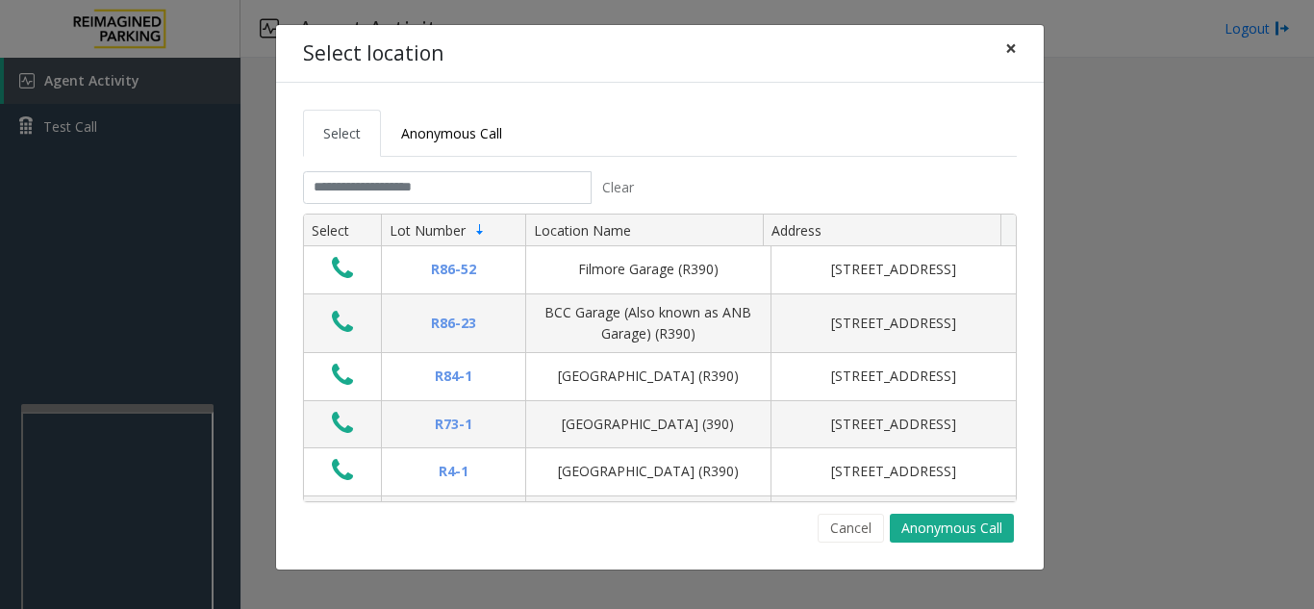
click at [1008, 53] on span "×" at bounding box center [1011, 48] width 12 height 27
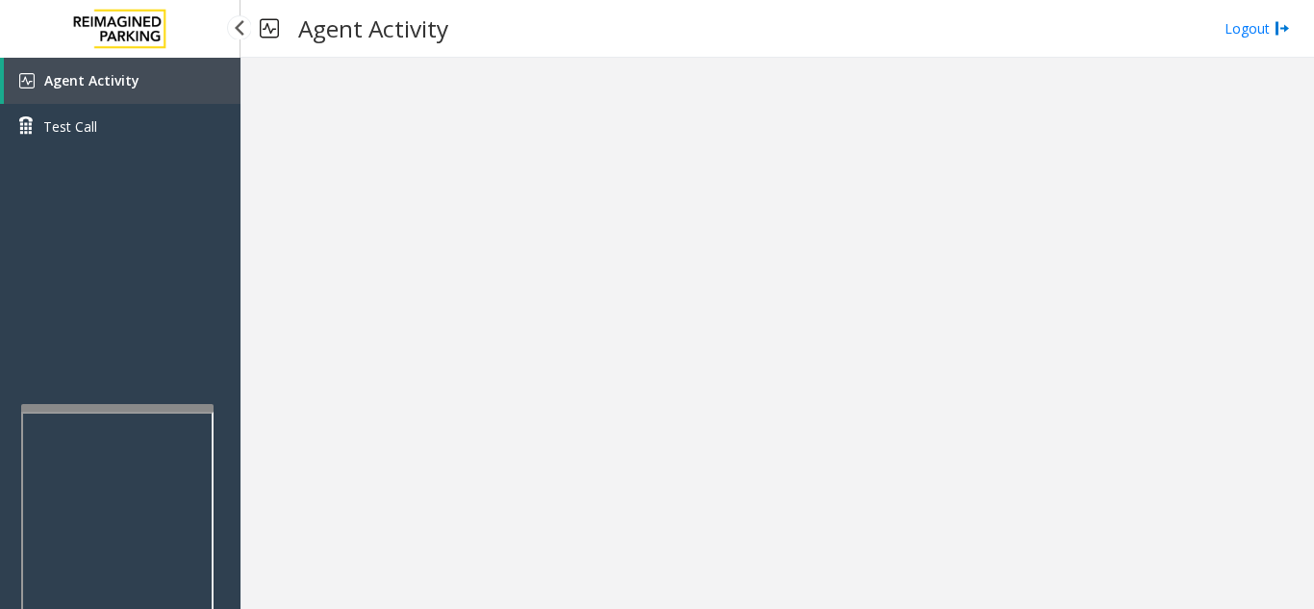
click at [208, 77] on link "Agent Activity" at bounding box center [122, 81] width 237 height 46
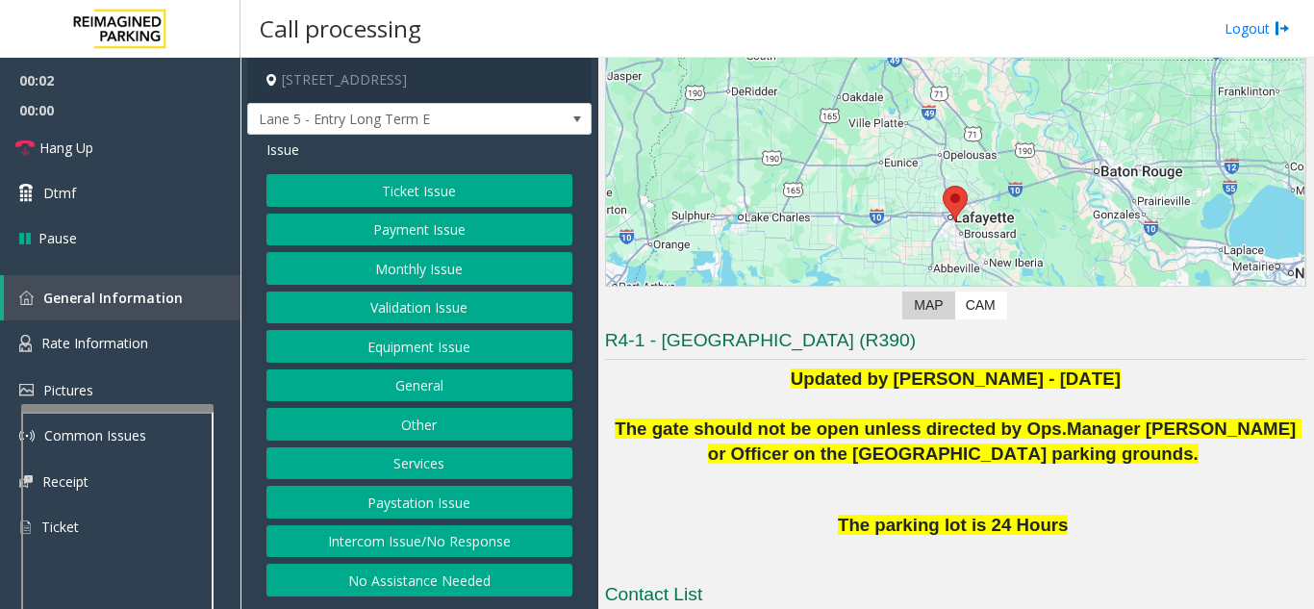
scroll to position [289, 0]
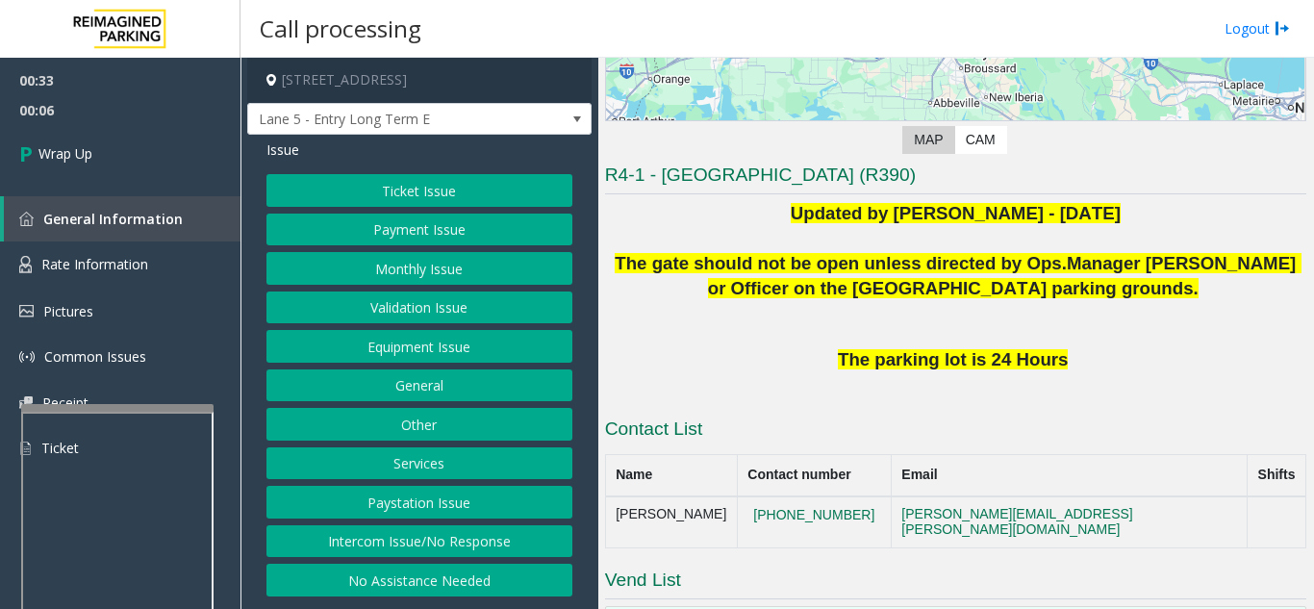
click at [437, 340] on button "Equipment Issue" at bounding box center [420, 346] width 306 height 33
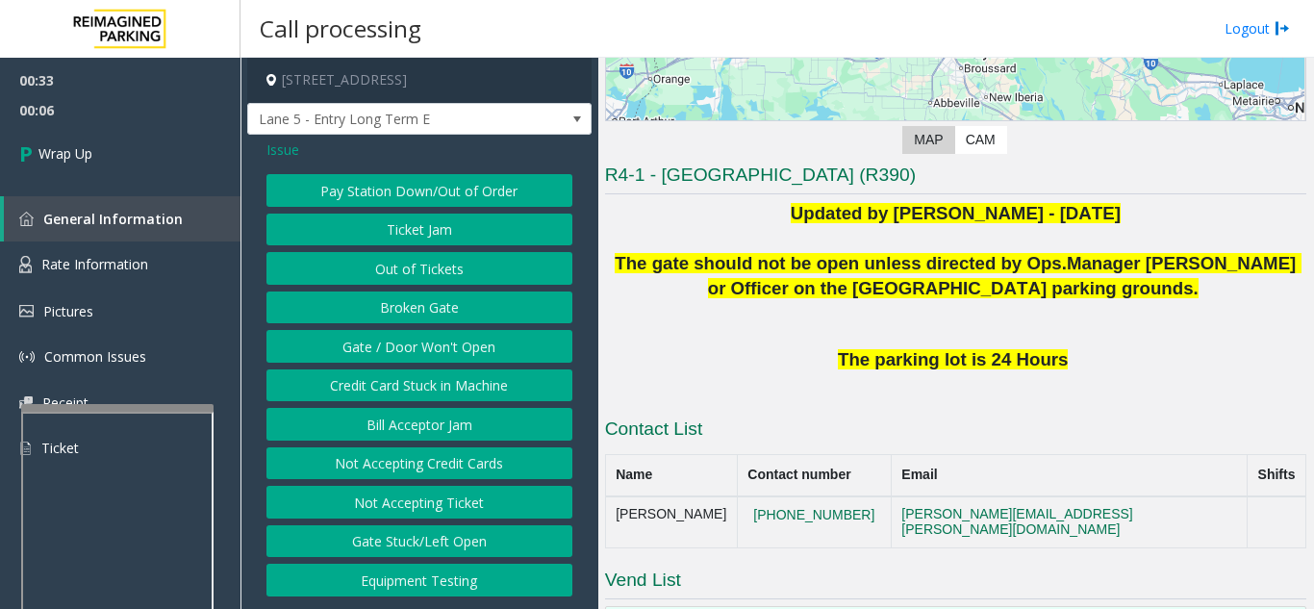
click at [435, 344] on button "Gate / Door Won't Open" at bounding box center [420, 346] width 306 height 33
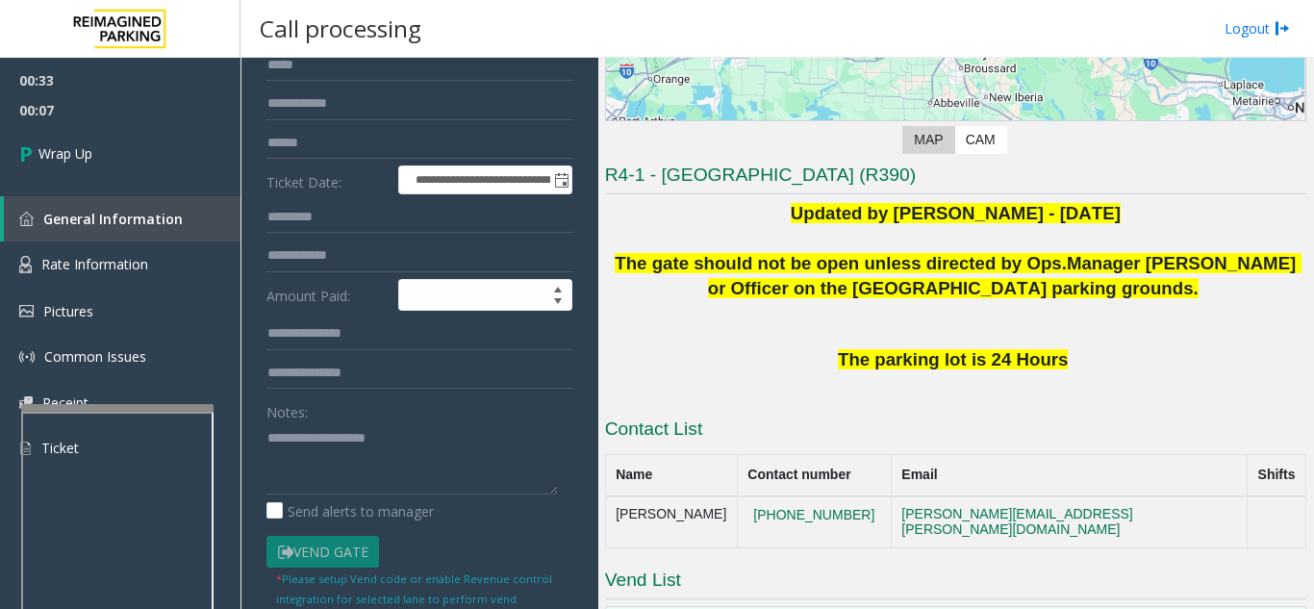
scroll to position [192, 0]
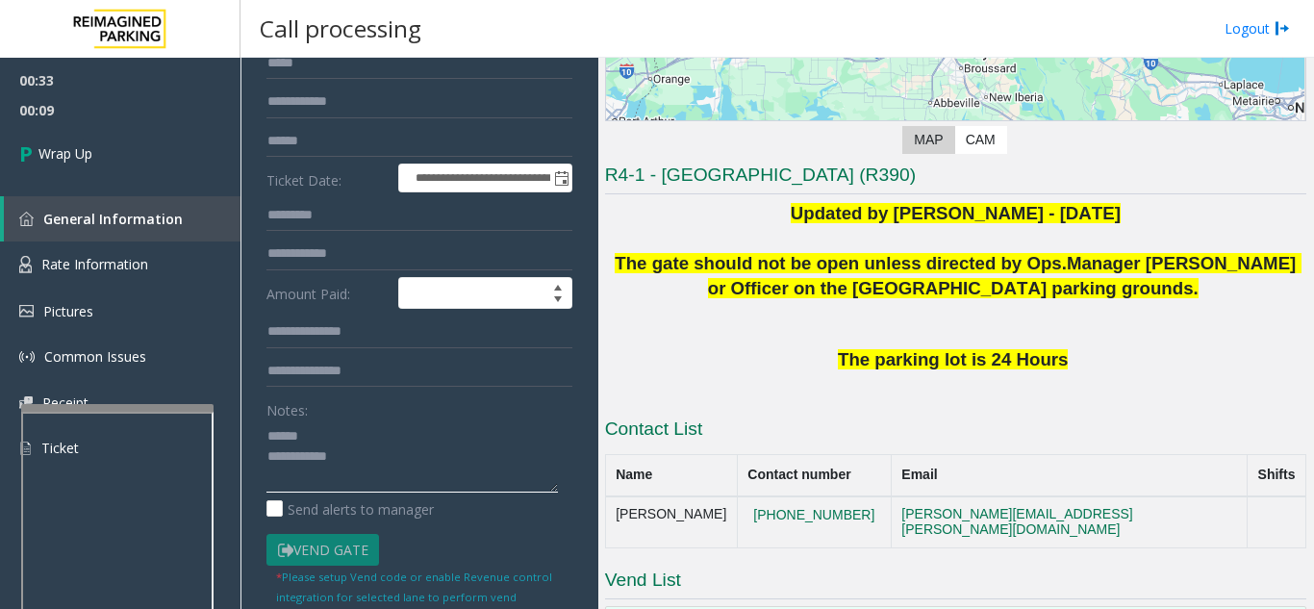
click at [354, 440] on textarea at bounding box center [413, 456] width 292 height 72
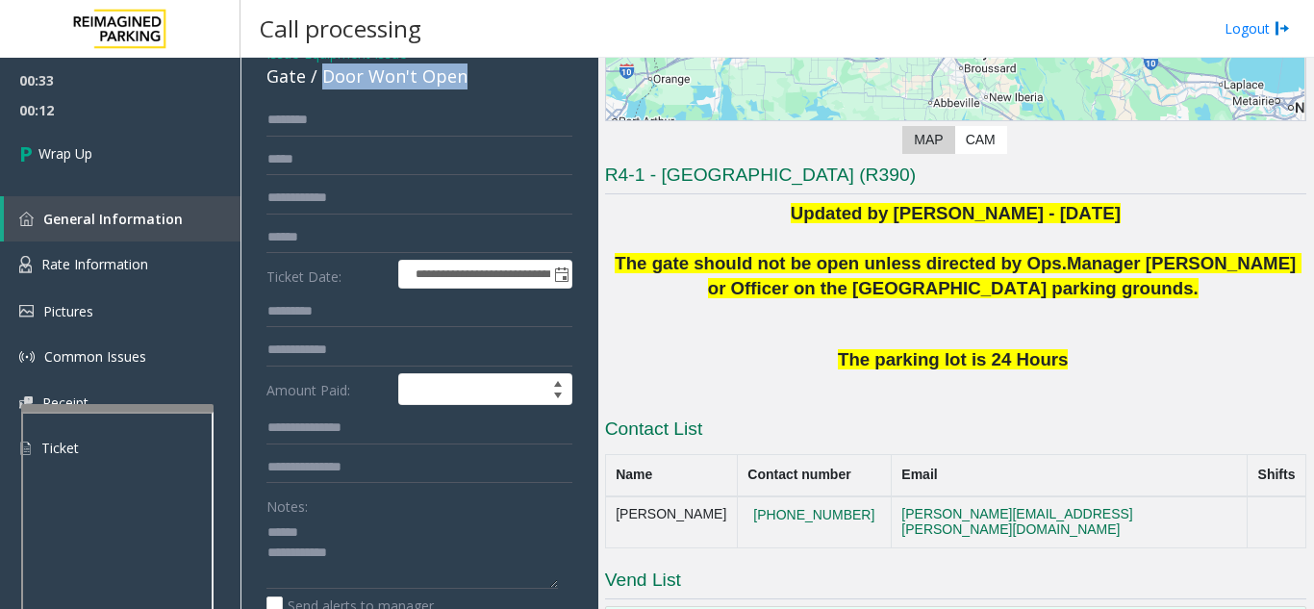
drag, startPoint x: 318, startPoint y: 78, endPoint x: 428, endPoint y: 82, distance: 109.8
click at [503, 82] on div "Gate / Door Won't Open" at bounding box center [420, 77] width 306 height 26
click at [394, 574] on textarea at bounding box center [413, 553] width 292 height 72
click at [391, 557] on textarea at bounding box center [413, 553] width 292 height 72
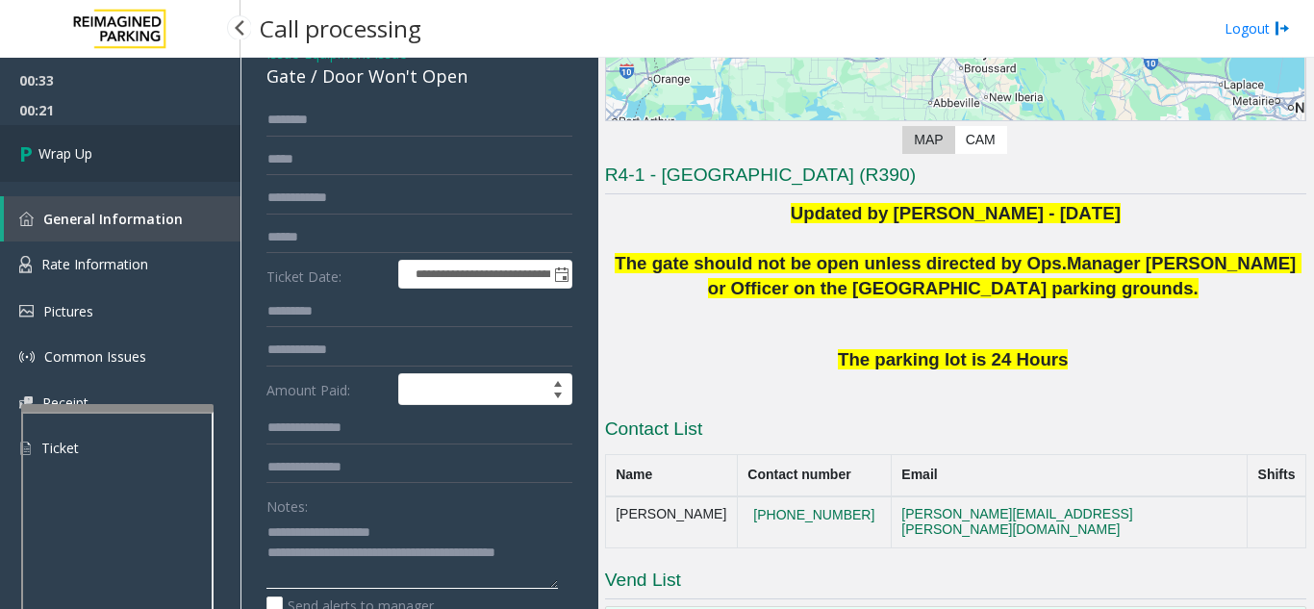
type textarea "**********"
click at [112, 150] on link "Wrap Up" at bounding box center [120, 153] width 241 height 57
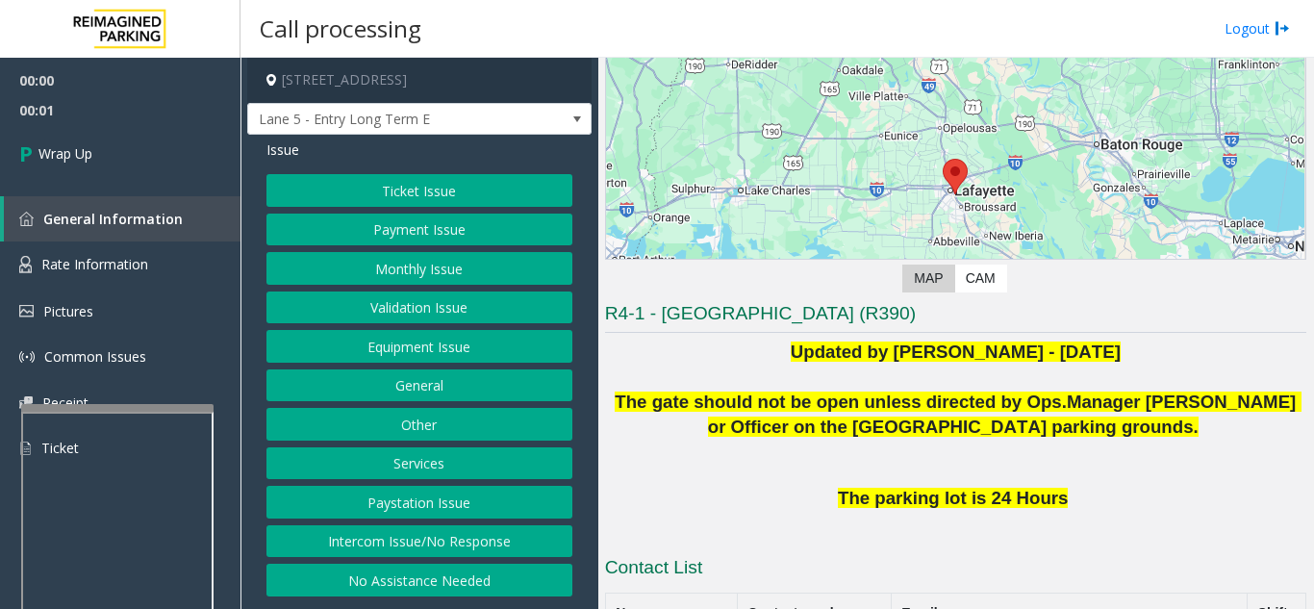
scroll to position [481, 0]
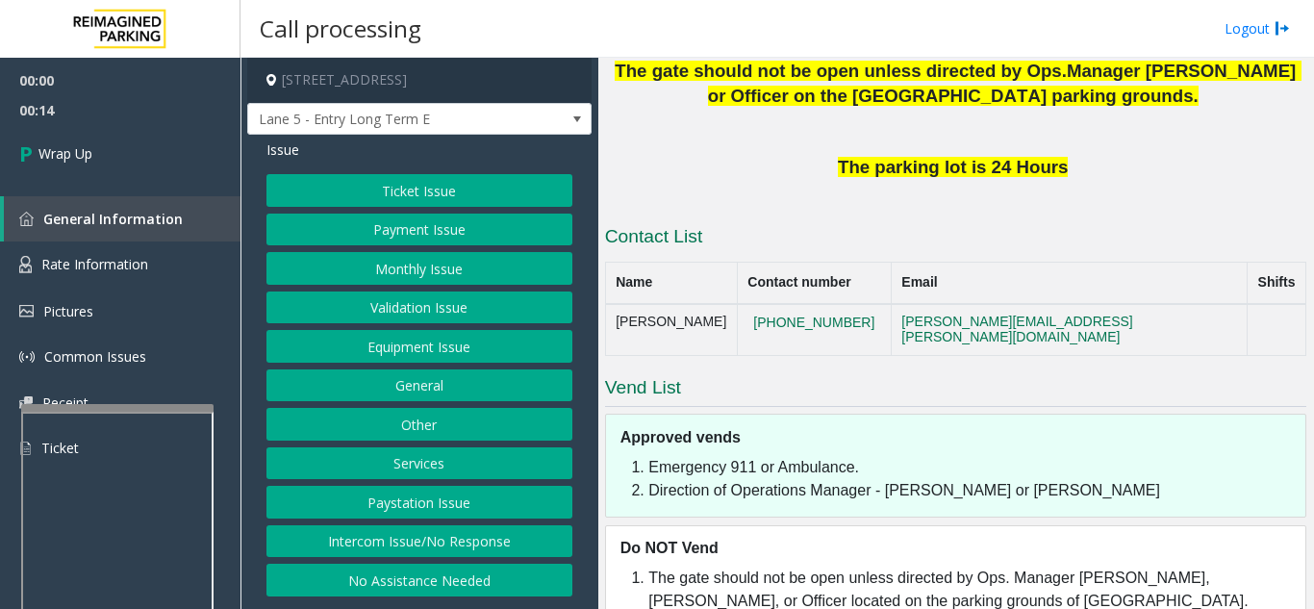
click at [492, 542] on button "Intercom Issue/No Response" at bounding box center [420, 541] width 306 height 33
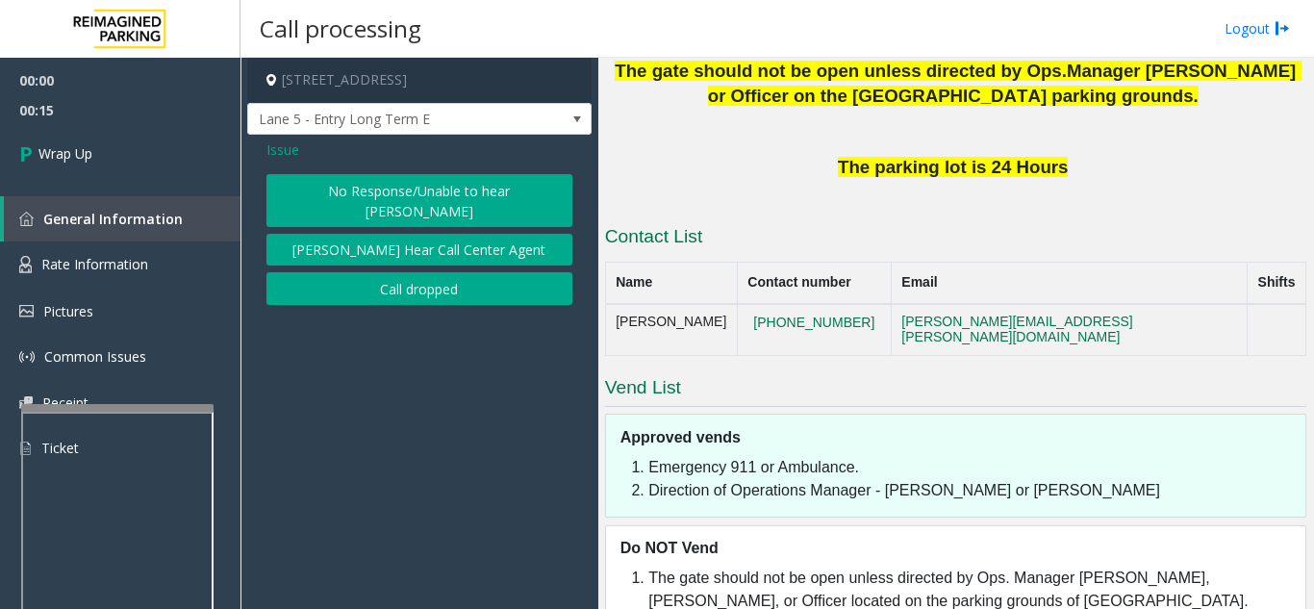
click at [457, 274] on button "Call dropped" at bounding box center [420, 288] width 306 height 33
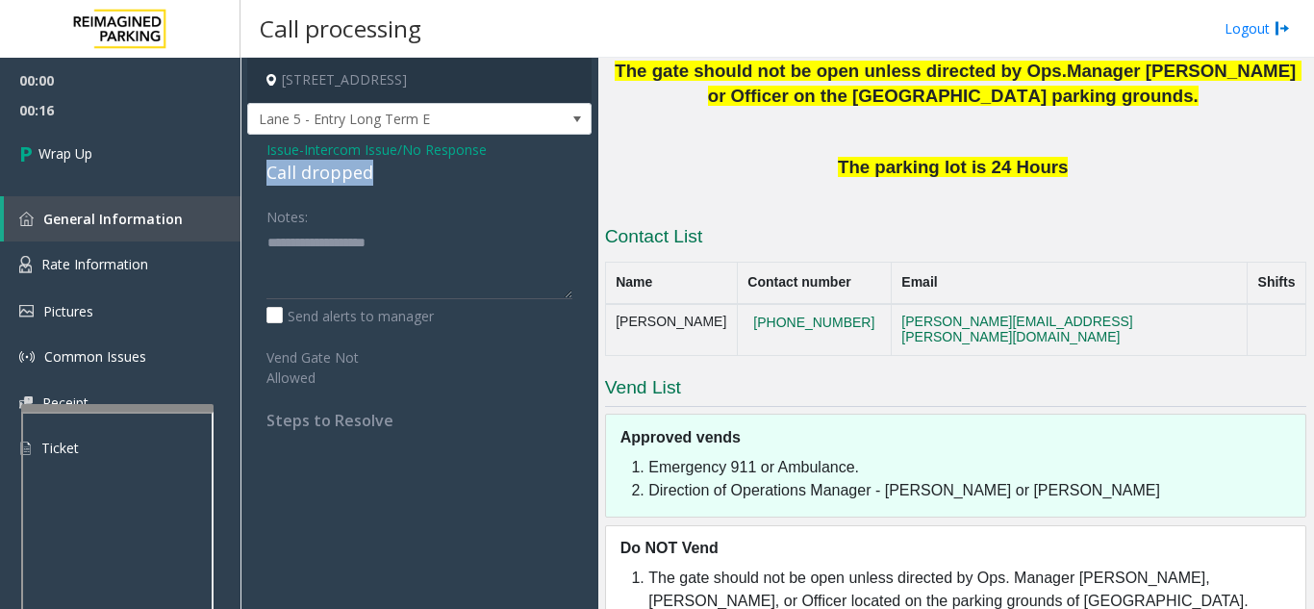
drag, startPoint x: 262, startPoint y: 177, endPoint x: 407, endPoint y: 176, distance: 145.3
click at [407, 176] on div "Issue - Intercom Issue/No Response Call dropped Notes: Send alerts to manager V…" at bounding box center [419, 292] width 344 height 315
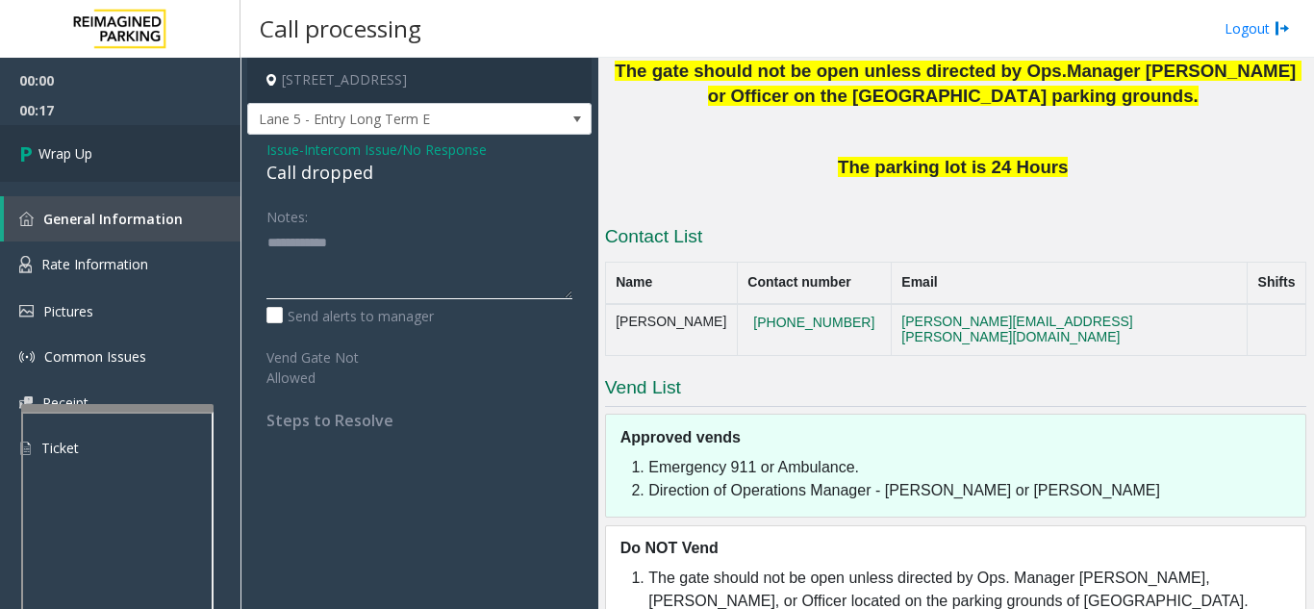
type textarea "**********"
click at [68, 142] on link "Wrap Up" at bounding box center [120, 153] width 241 height 57
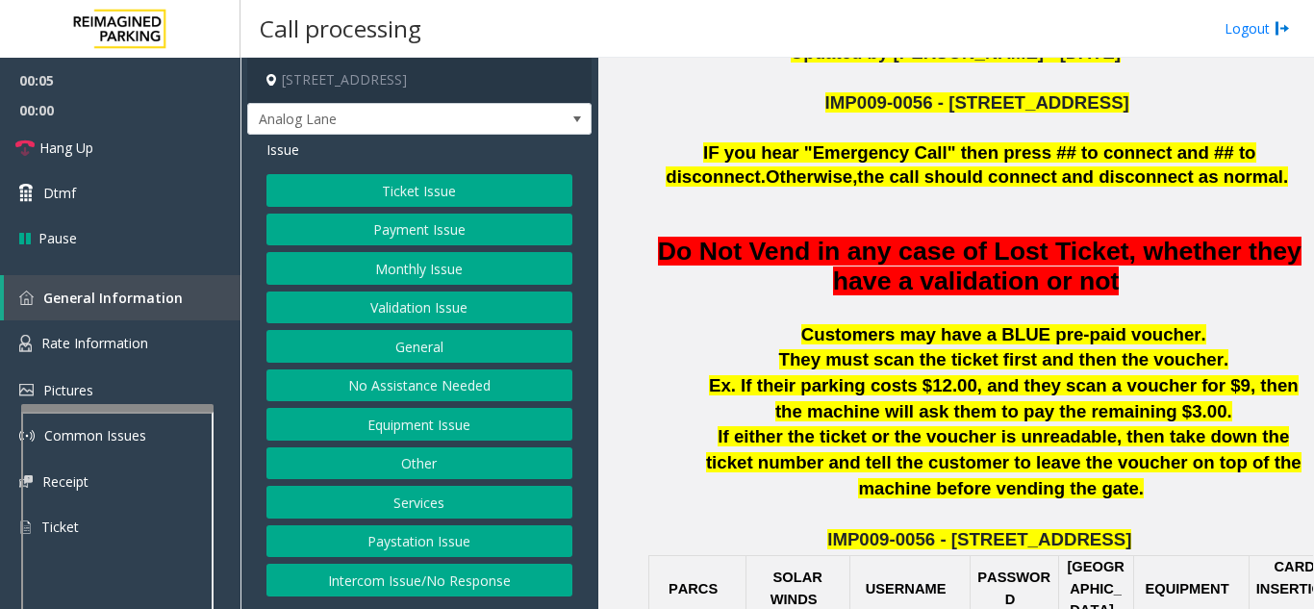
scroll to position [577, 0]
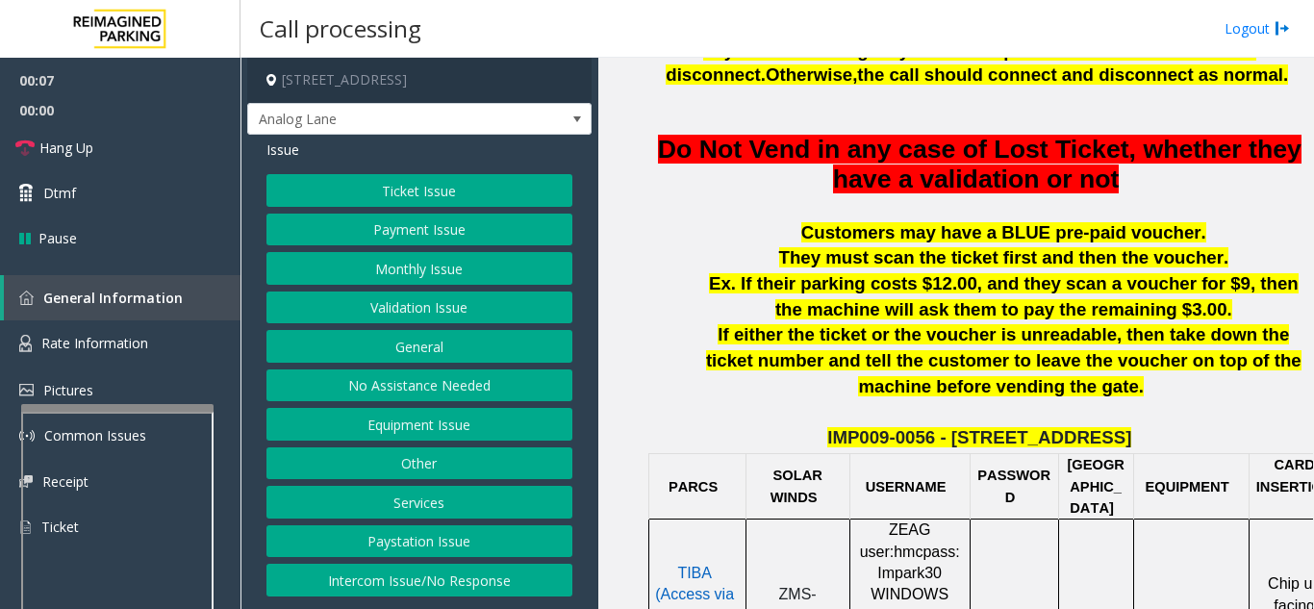
click at [406, 237] on button "Payment Issue" at bounding box center [420, 230] width 306 height 33
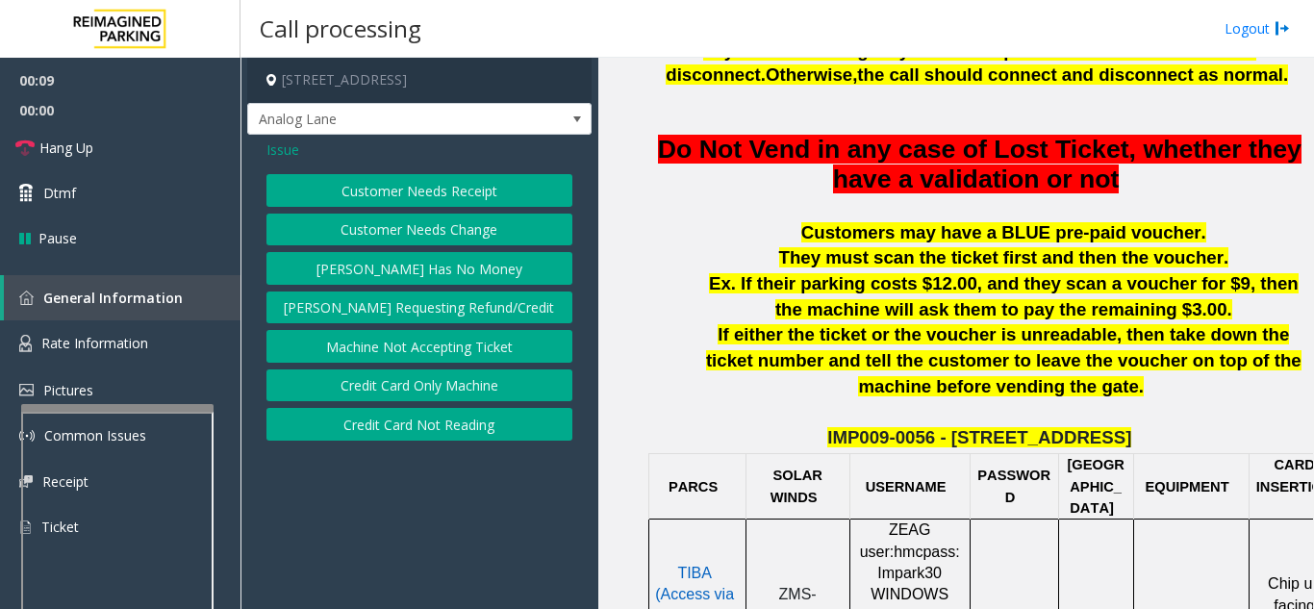
click at [409, 426] on button "Credit Card Not Reading" at bounding box center [420, 424] width 306 height 33
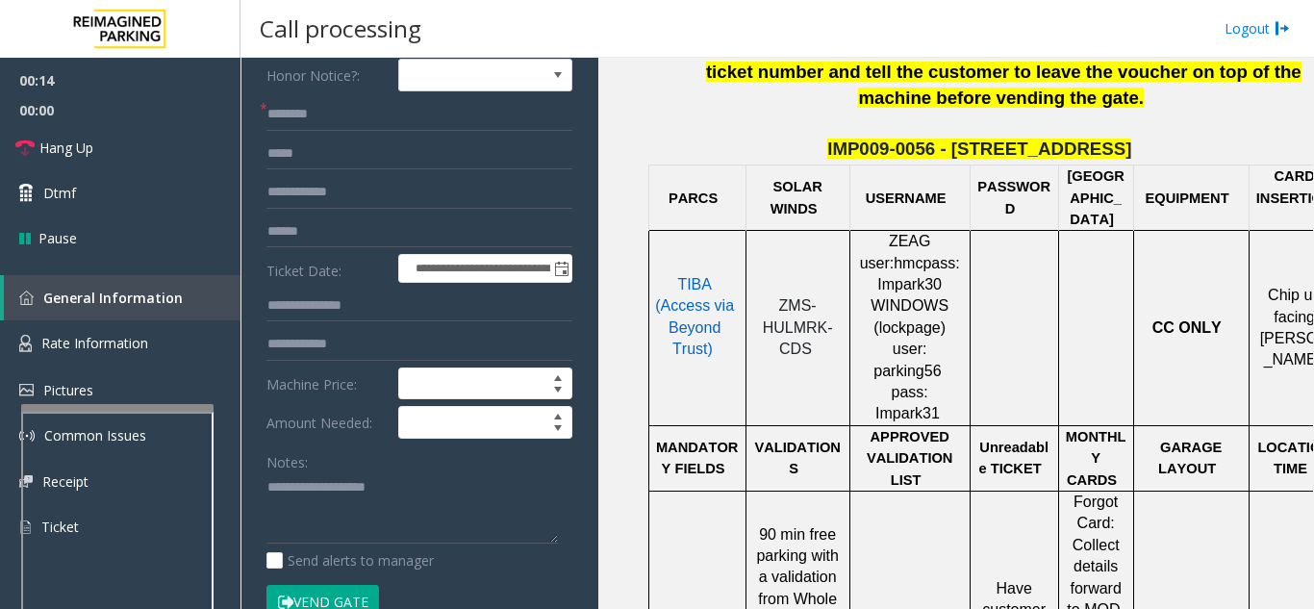
scroll to position [191, 0]
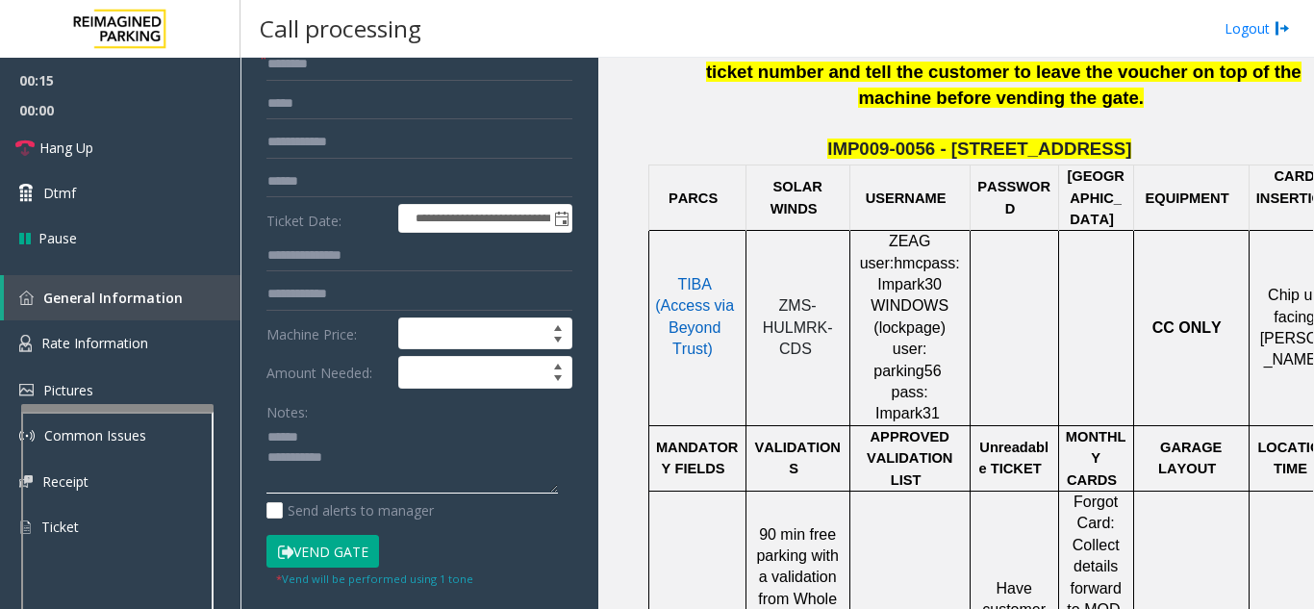
click at [325, 436] on textarea at bounding box center [413, 458] width 292 height 72
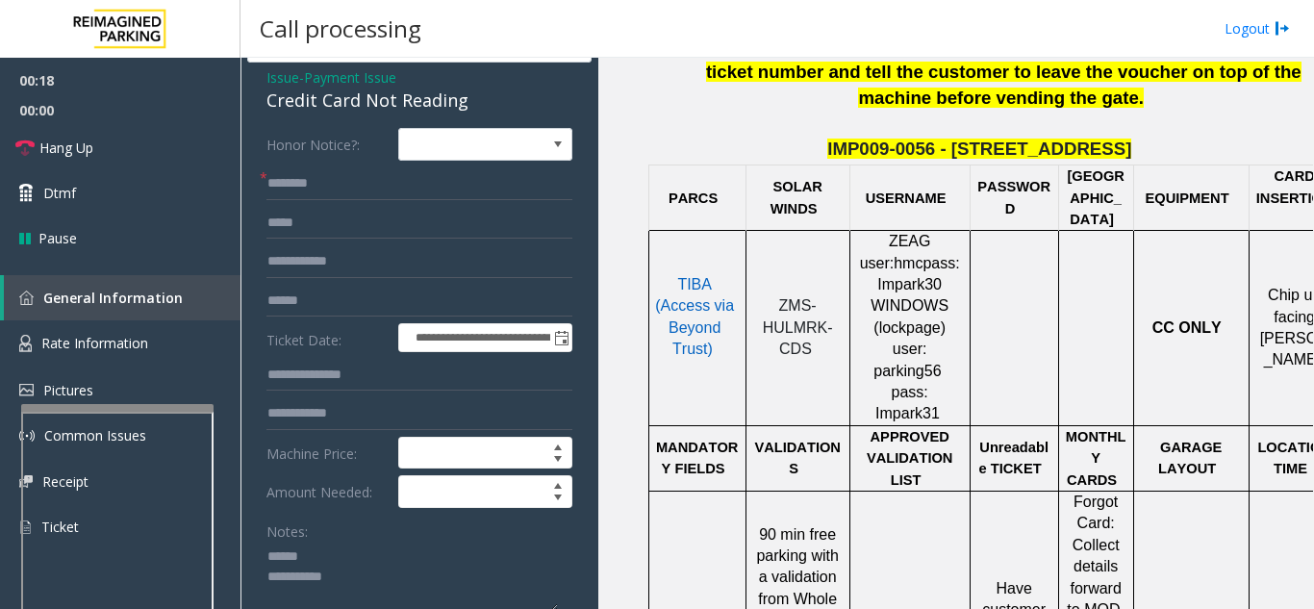
scroll to position [60, 0]
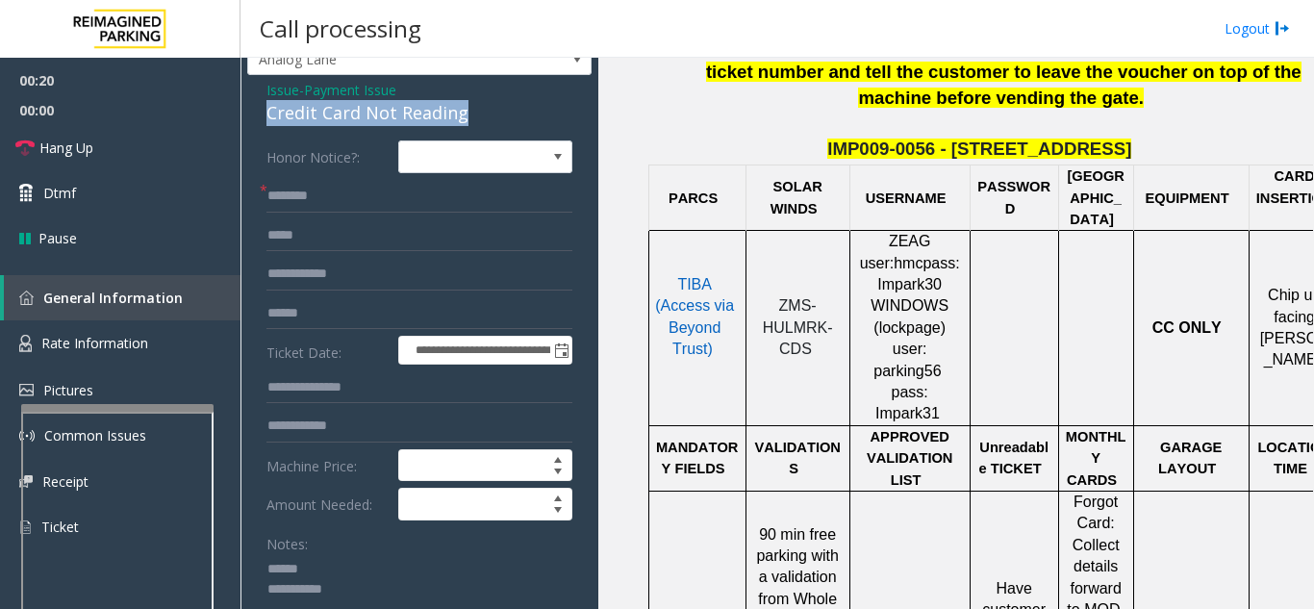
drag, startPoint x: 279, startPoint y: 117, endPoint x: 467, endPoint y: 108, distance: 187.9
click at [467, 108] on div "**********" at bounding box center [419, 593] width 344 height 1036
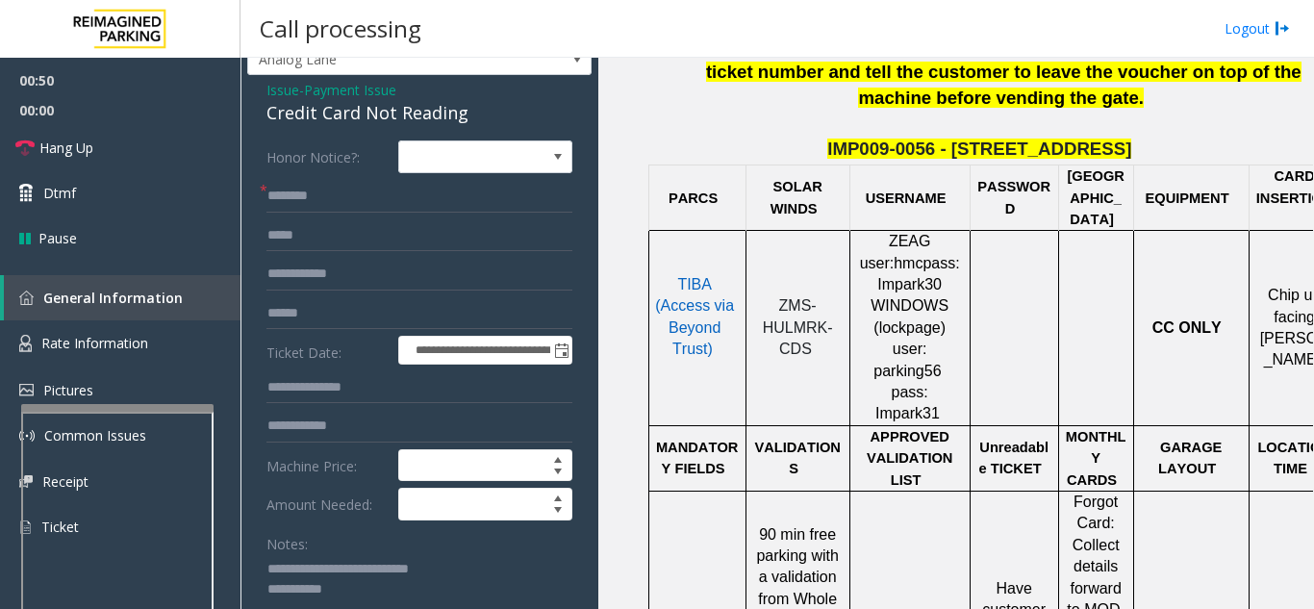
type textarea "**********"
click at [300, 191] on input "text" at bounding box center [420, 196] width 306 height 33
type input "**"
click at [114, 154] on link "Hang Up" at bounding box center [120, 147] width 241 height 45
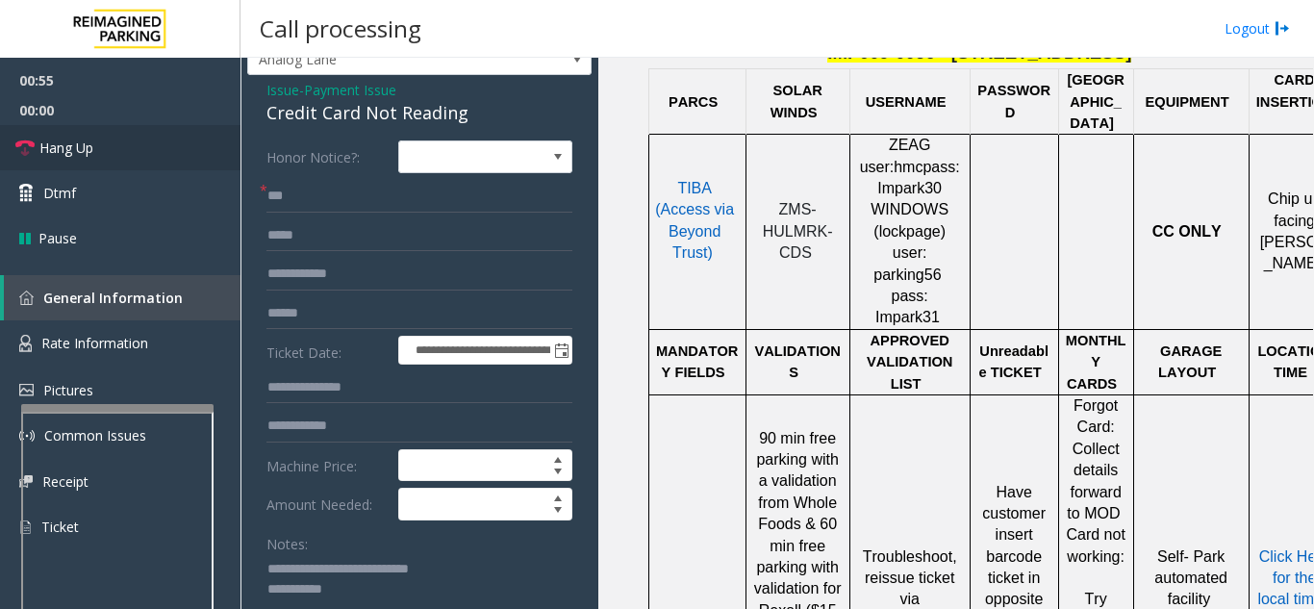
scroll to position [252, 0]
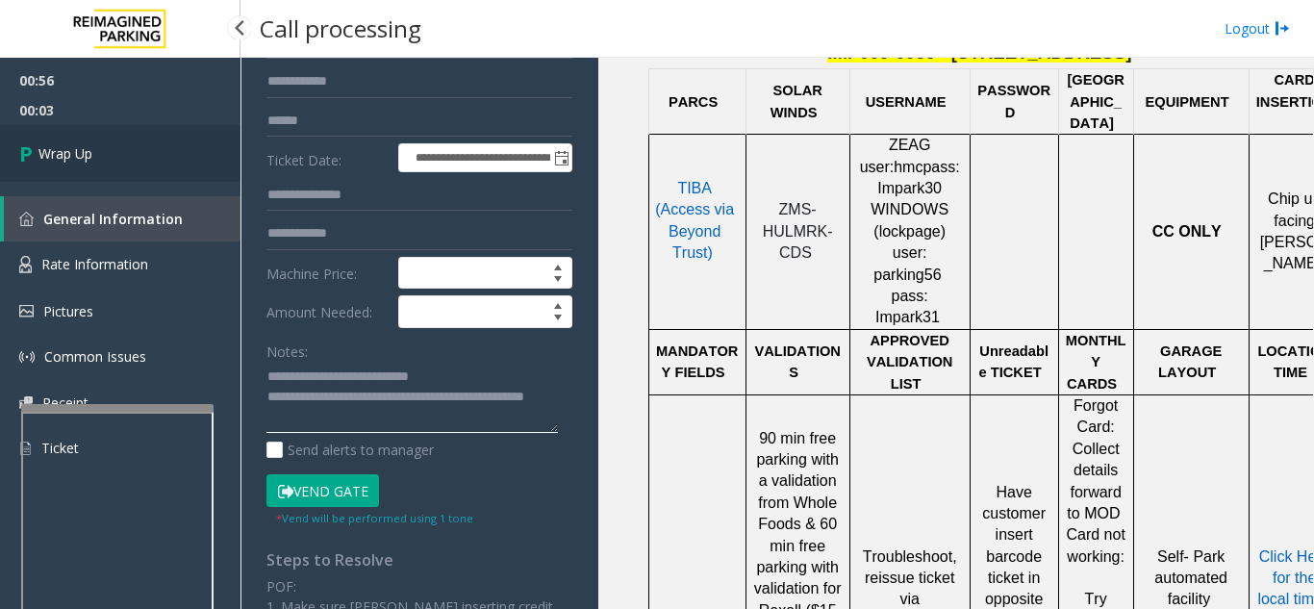
type textarea "**********"
click at [122, 173] on link "Wrap Up" at bounding box center [120, 153] width 241 height 57
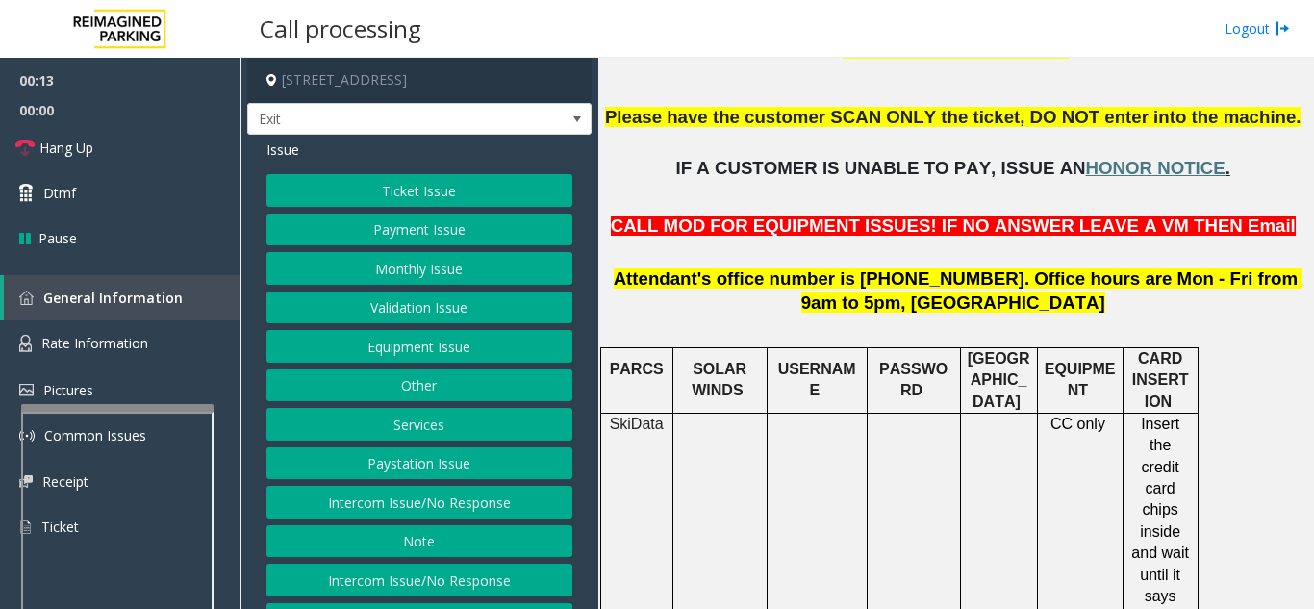
scroll to position [481, 0]
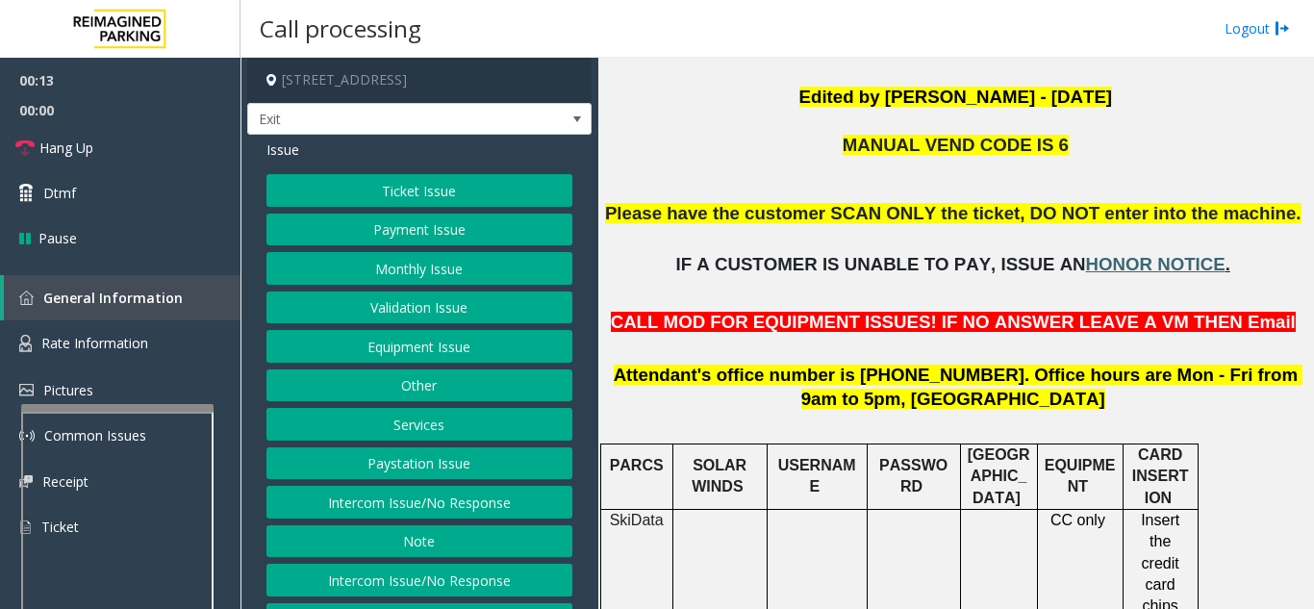
click at [1102, 261] on span "HONOR NOTICE" at bounding box center [1156, 264] width 140 height 20
click at [381, 228] on button "Payment Issue" at bounding box center [420, 230] width 306 height 33
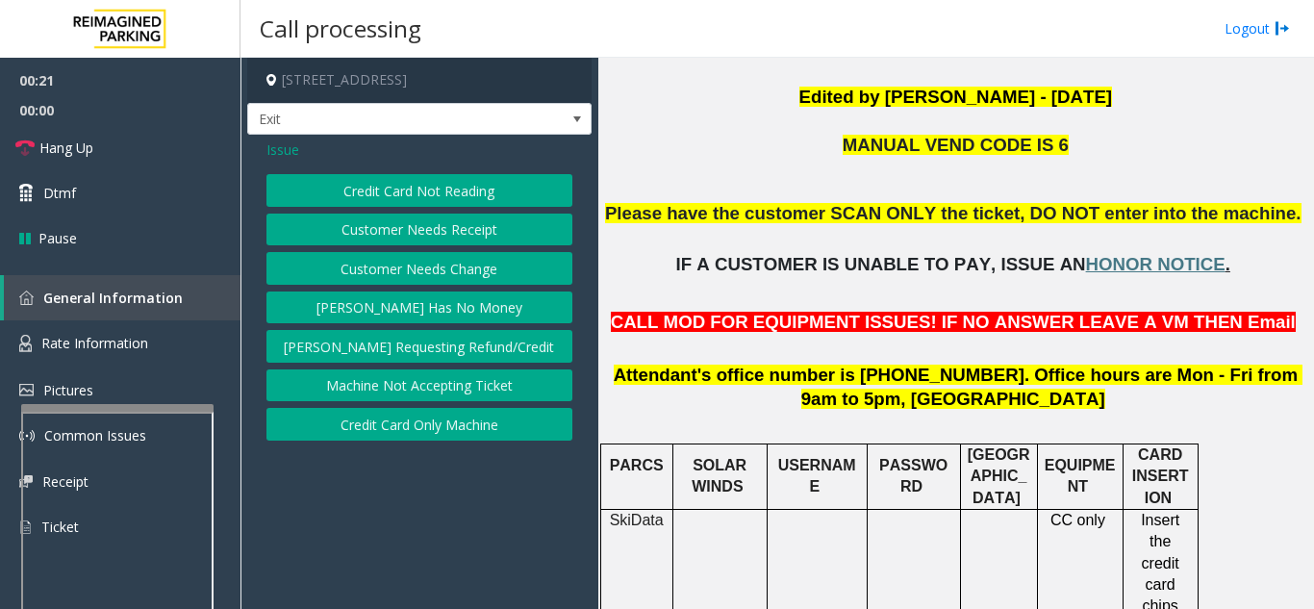
click at [433, 425] on button "Credit Card Only Machine" at bounding box center [420, 424] width 306 height 33
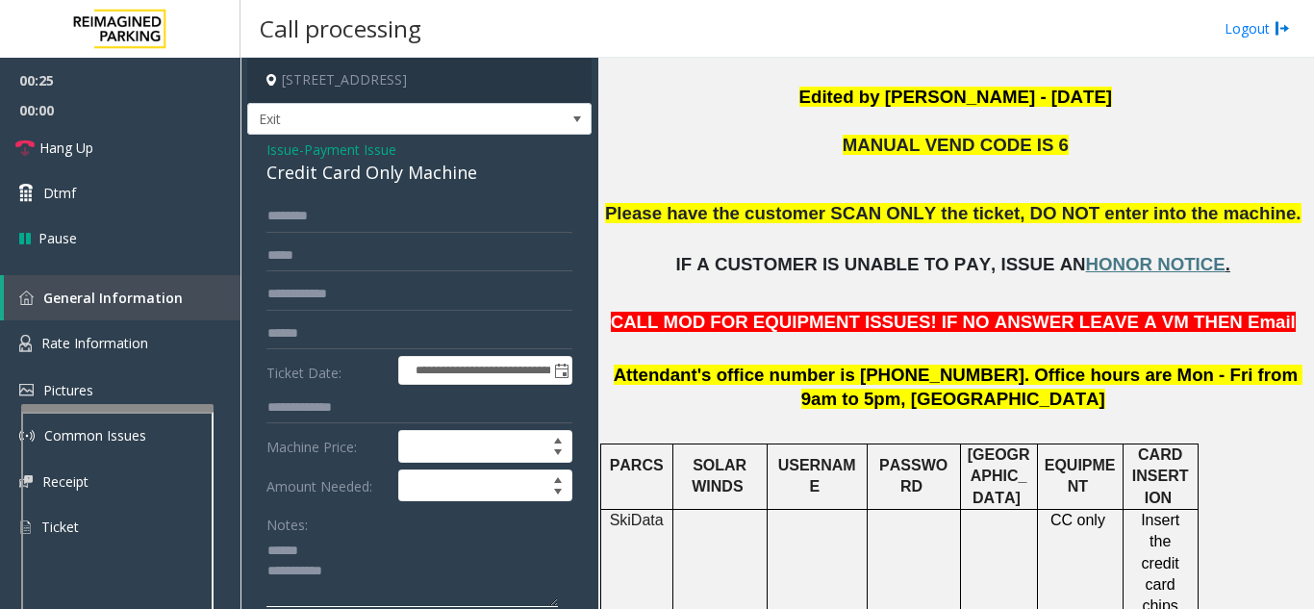
click at [333, 543] on textarea at bounding box center [413, 571] width 292 height 72
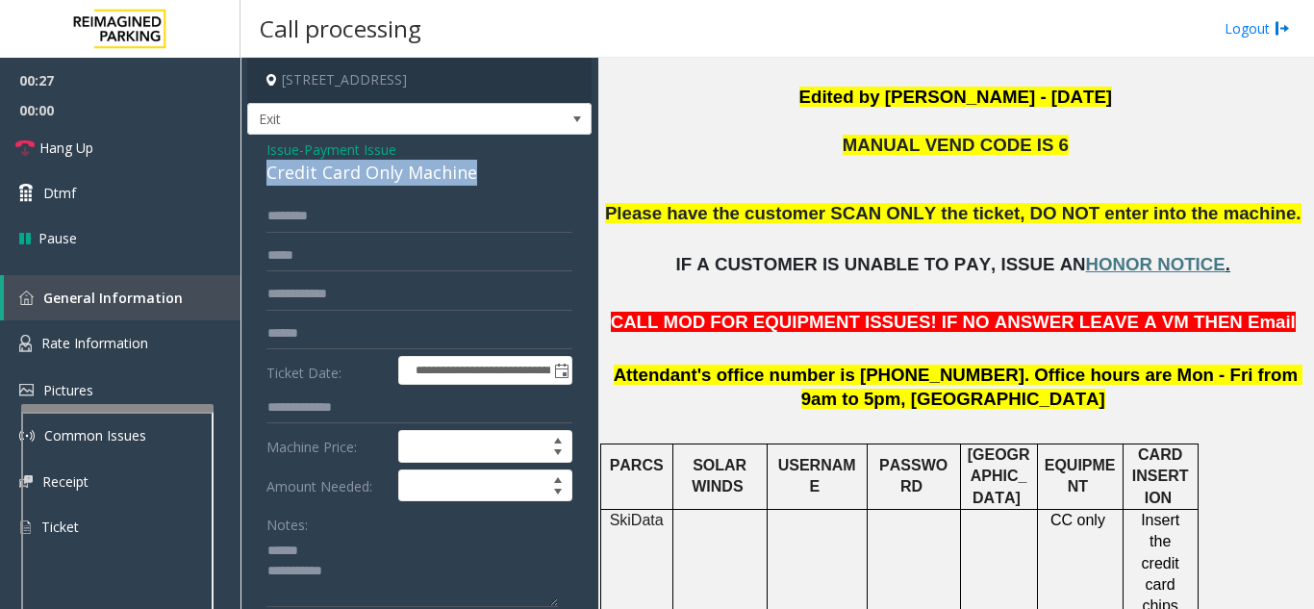
drag, startPoint x: 260, startPoint y: 185, endPoint x: 486, endPoint y: 177, distance: 226.2
click at [486, 177] on div "**********" at bounding box center [419, 621] width 344 height 973
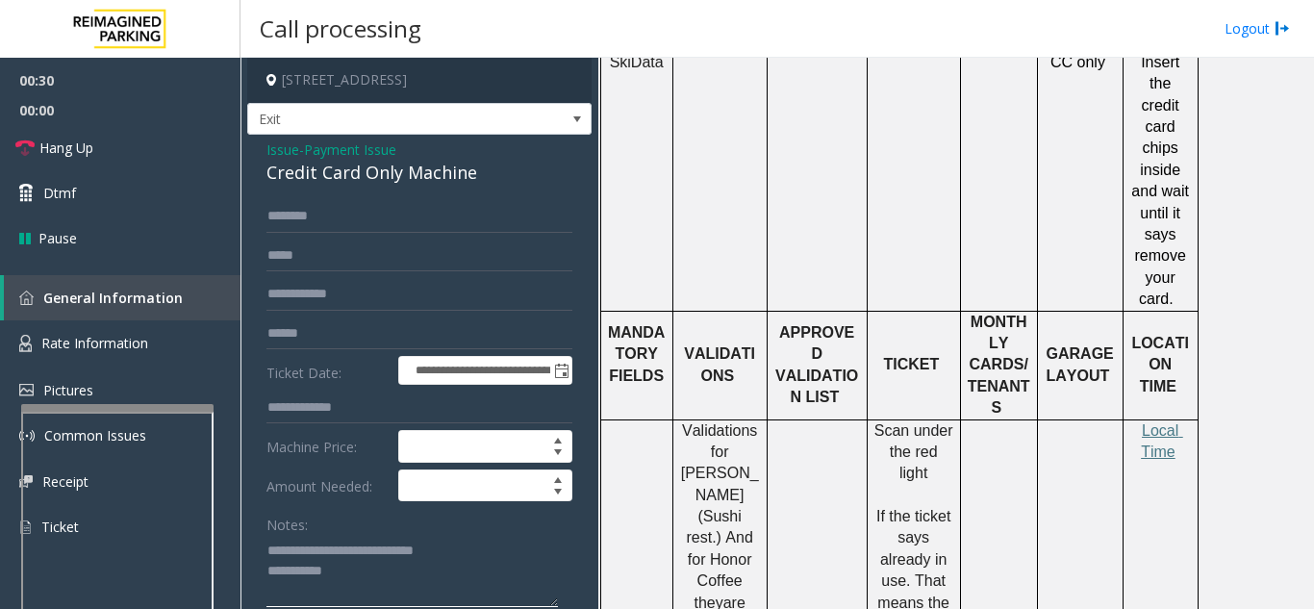
scroll to position [962, 0]
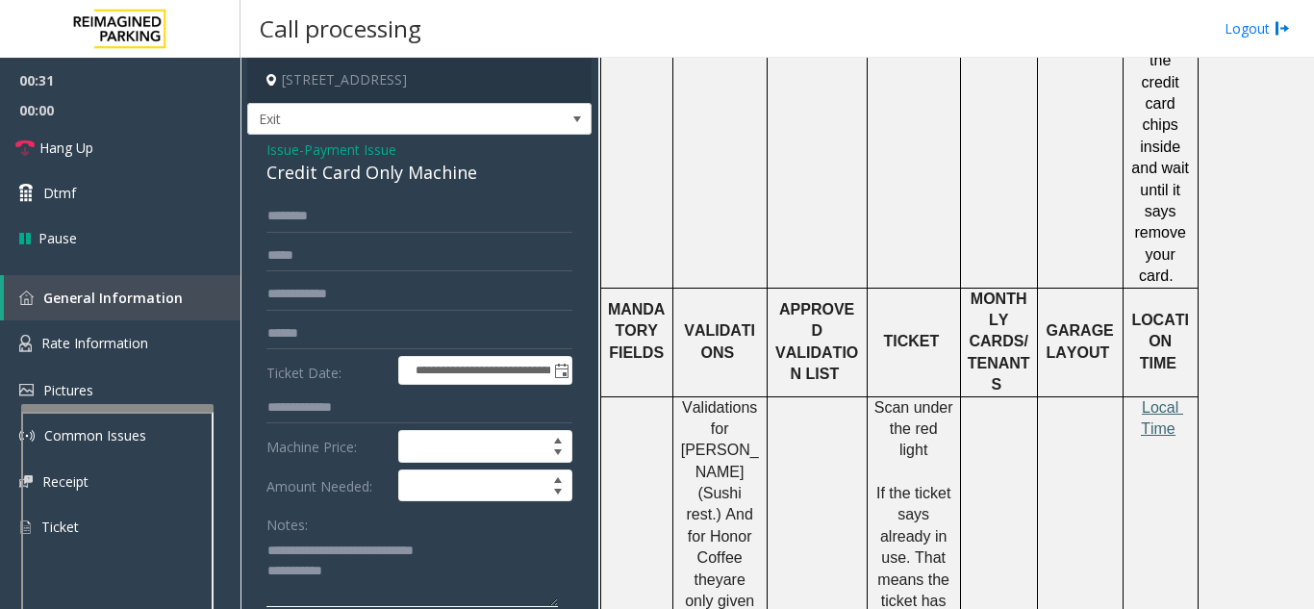
type textarea "**********"
click at [1158, 413] on span "Local Time" at bounding box center [1162, 418] width 42 height 38
click at [172, 340] on link "Rate Information" at bounding box center [120, 343] width 241 height 47
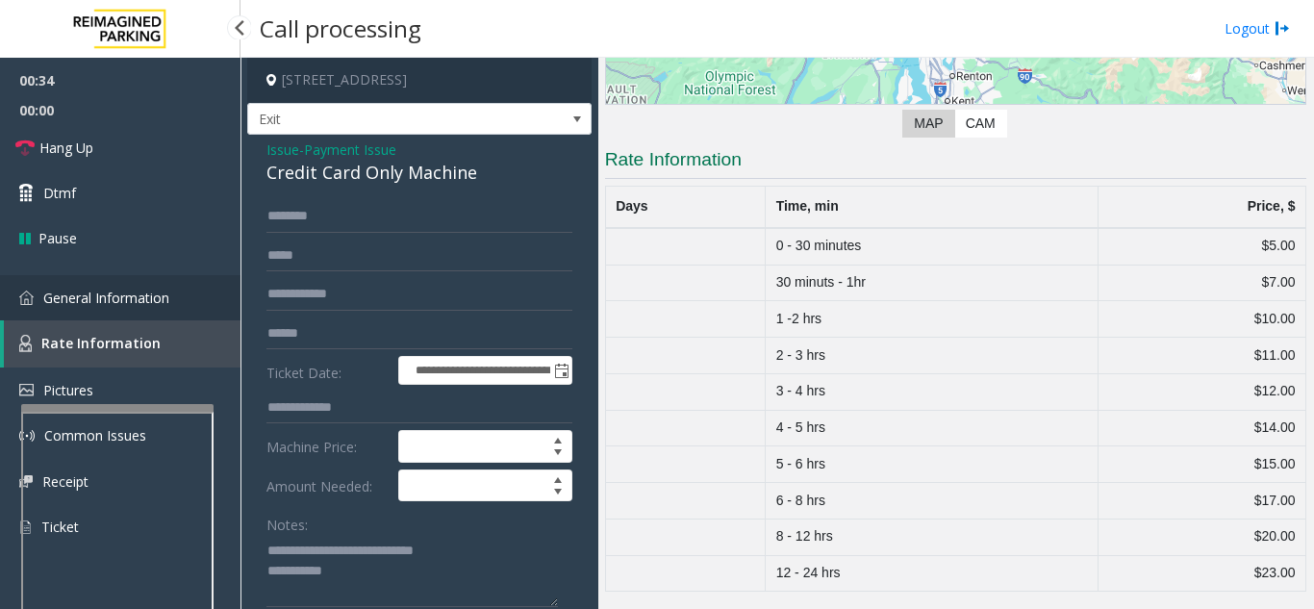
scroll to position [330, 0]
click at [180, 299] on link "General Information" at bounding box center [120, 297] width 241 height 45
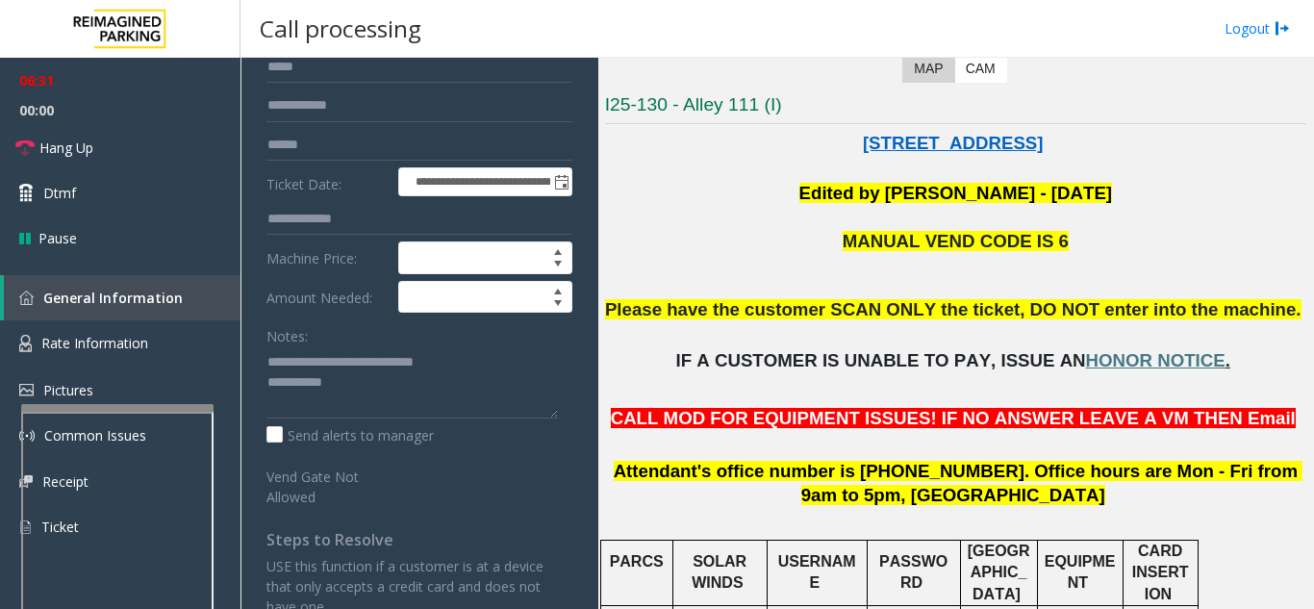
scroll to position [192, 0]
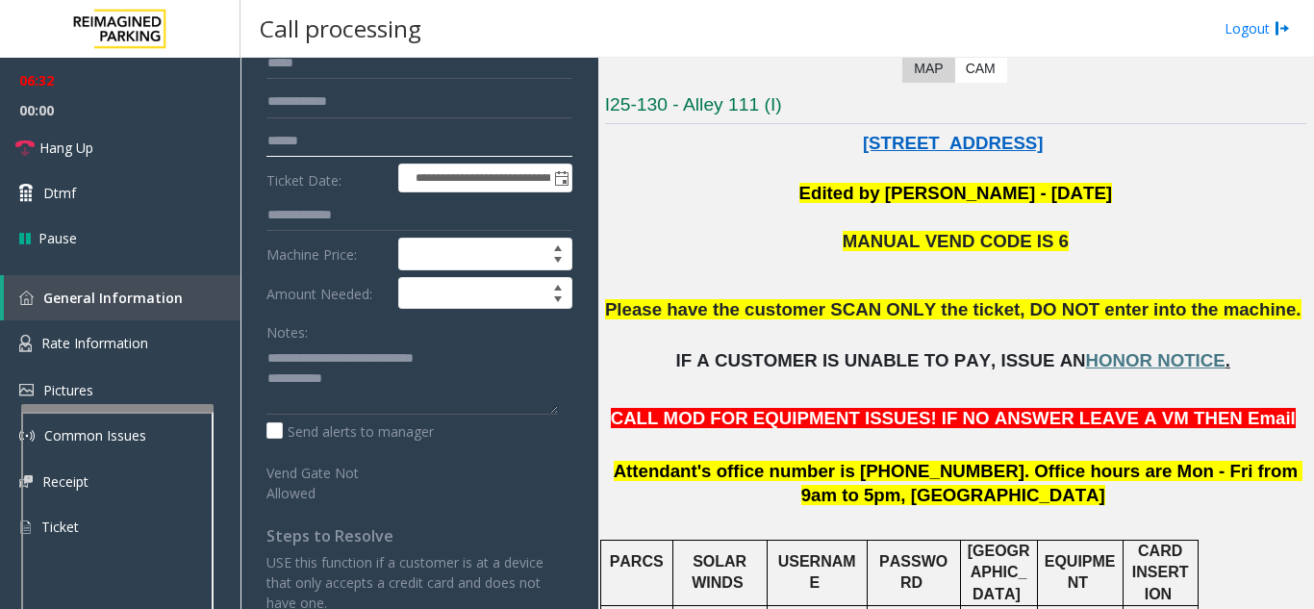
click at [369, 140] on input "text" at bounding box center [420, 141] width 306 height 33
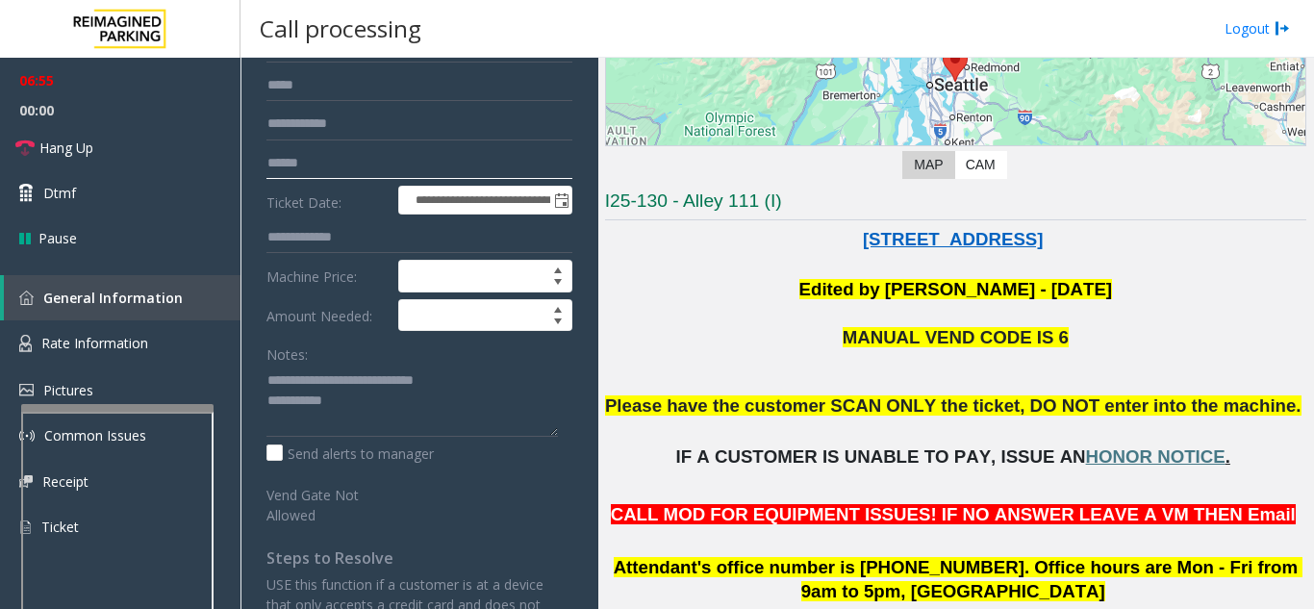
scroll to position [0, 0]
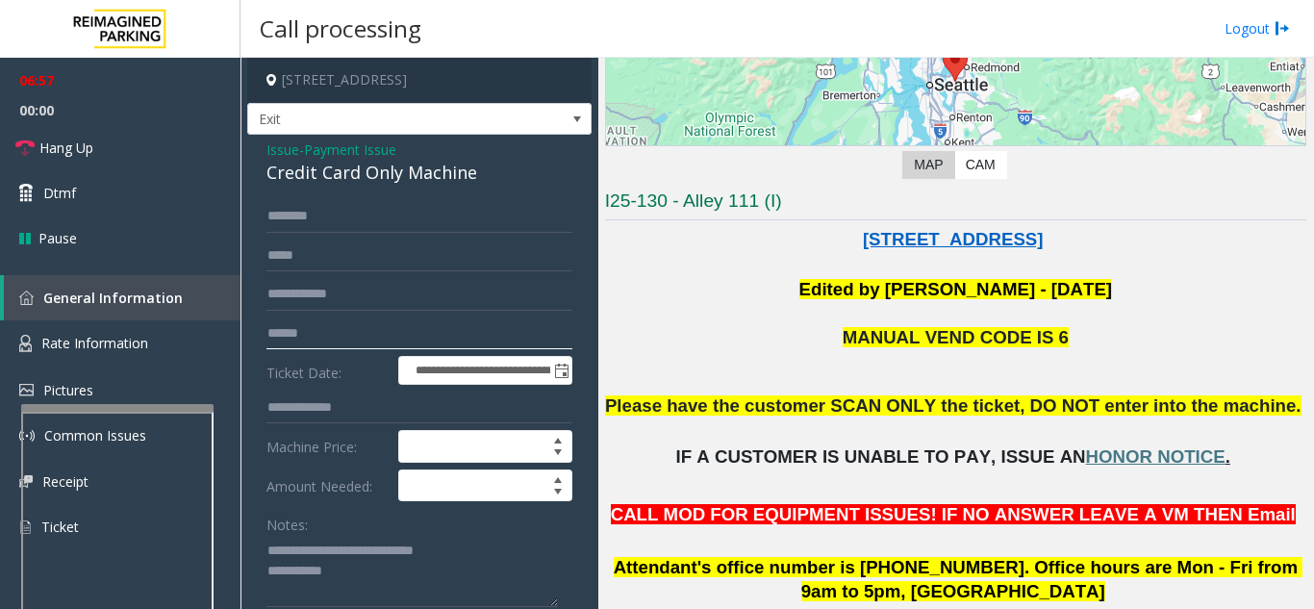
type input "******"
click at [281, 157] on span "Issue" at bounding box center [283, 150] width 33 height 20
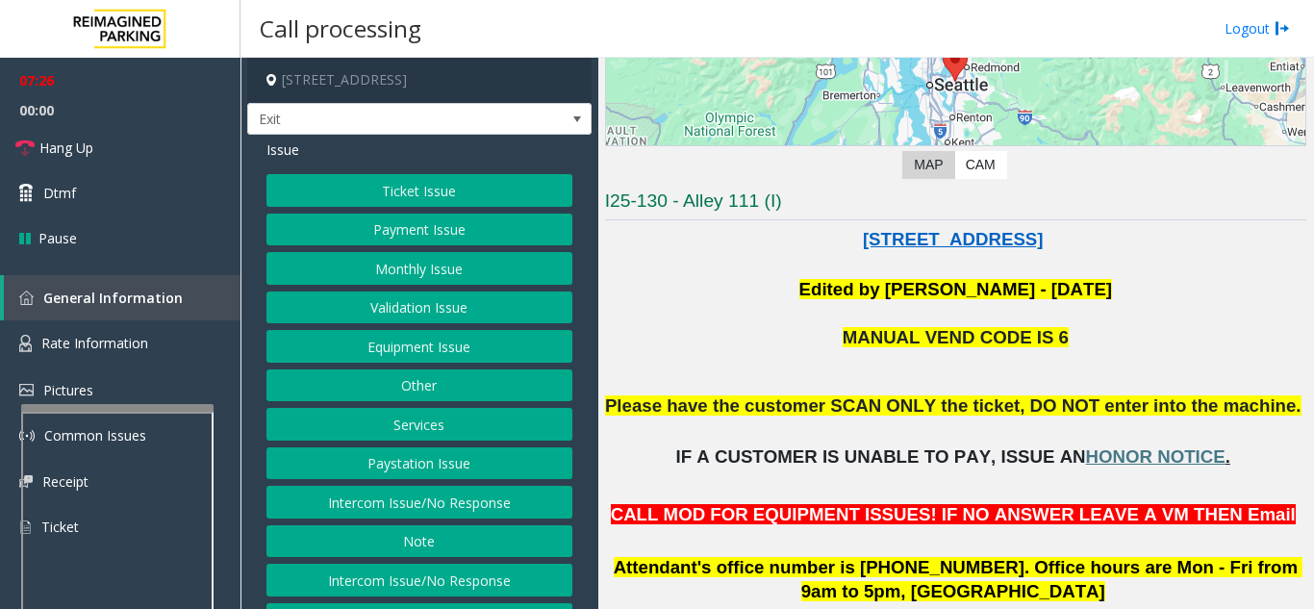
click at [383, 193] on button "Ticket Issue" at bounding box center [420, 190] width 306 height 33
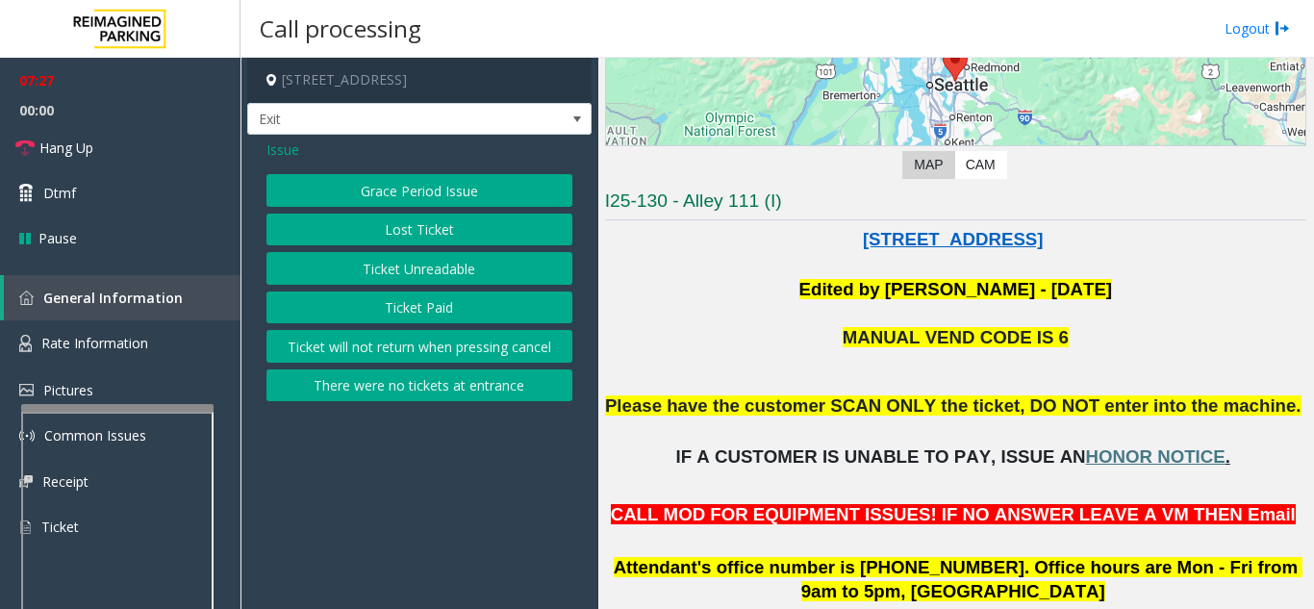
click at [373, 271] on button "Ticket Unreadable" at bounding box center [420, 268] width 306 height 33
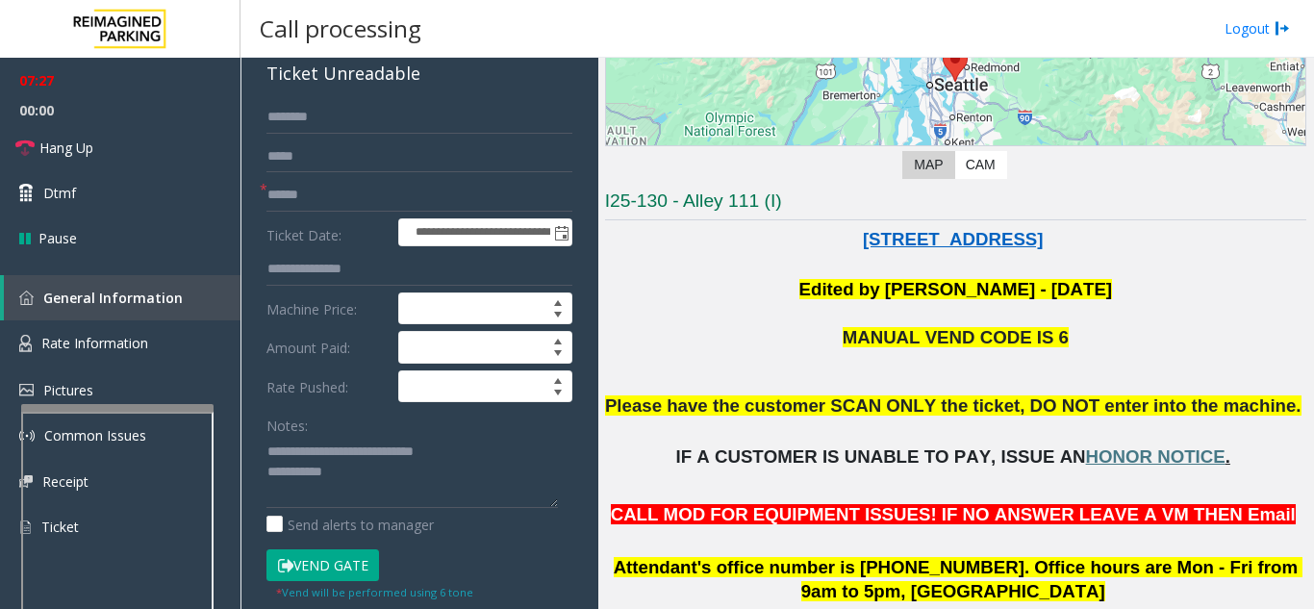
scroll to position [192, 0]
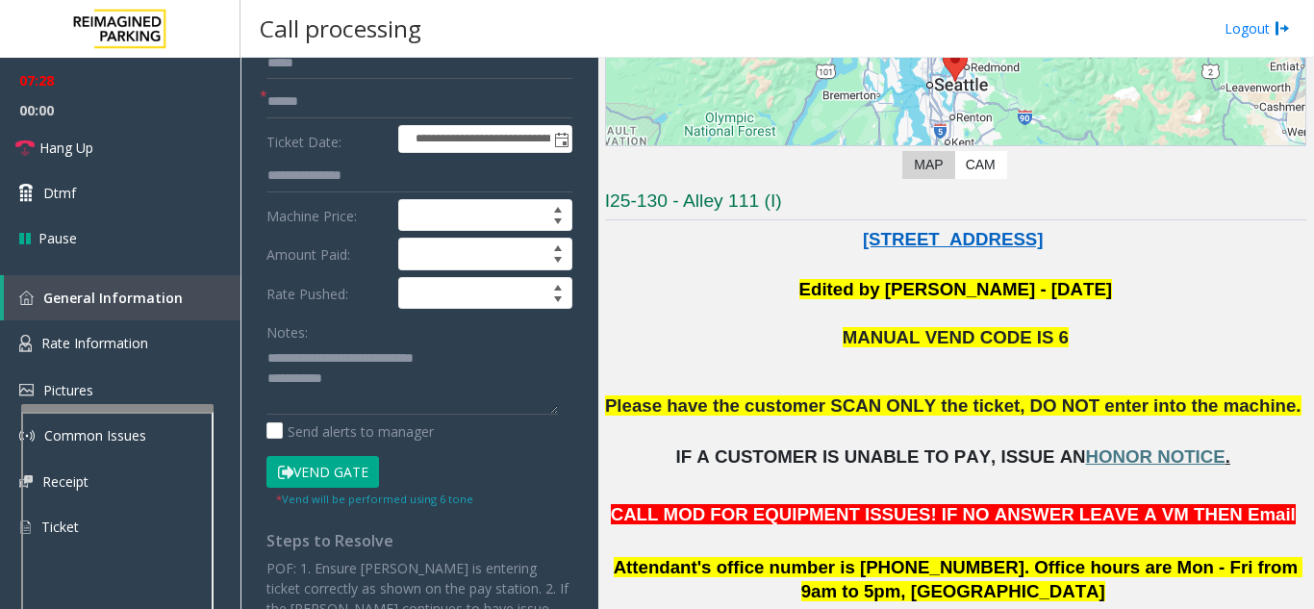
click at [322, 478] on button "Vend Gate" at bounding box center [323, 472] width 113 height 33
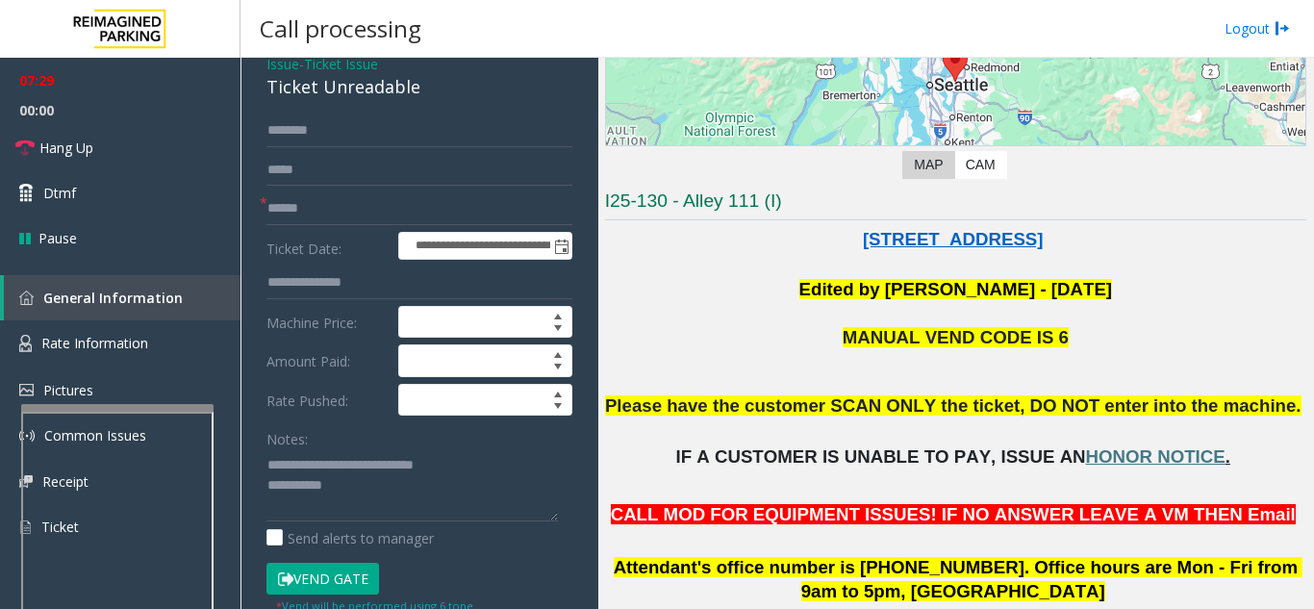
scroll to position [0, 0]
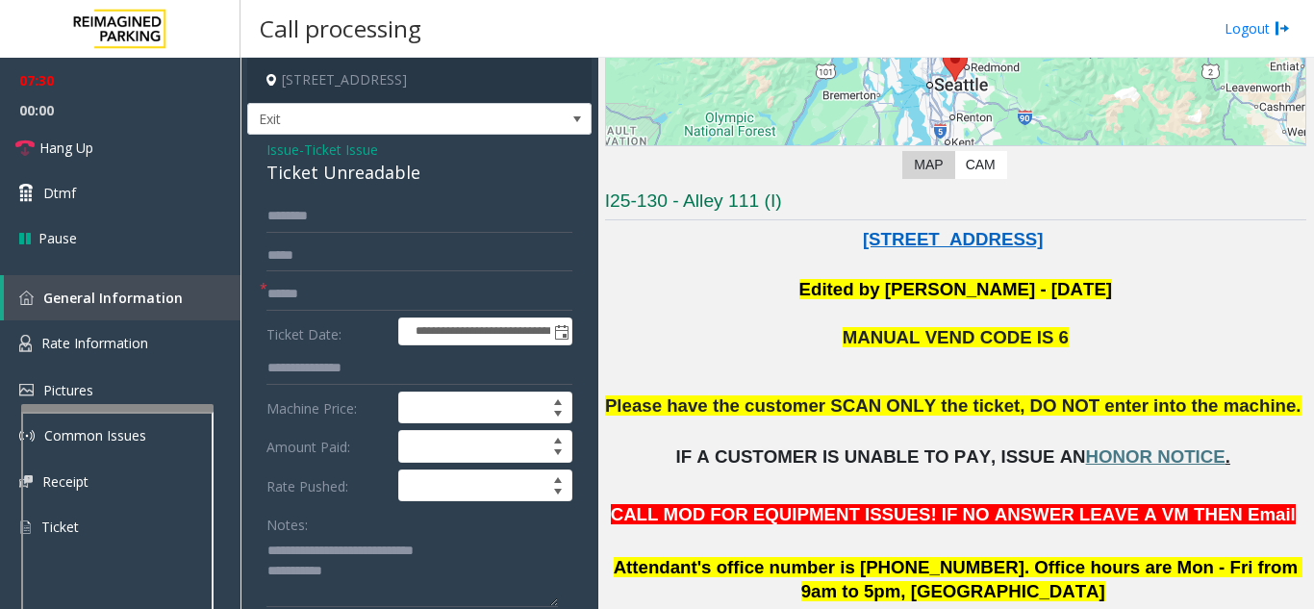
click at [280, 147] on span "Issue" at bounding box center [283, 150] width 33 height 20
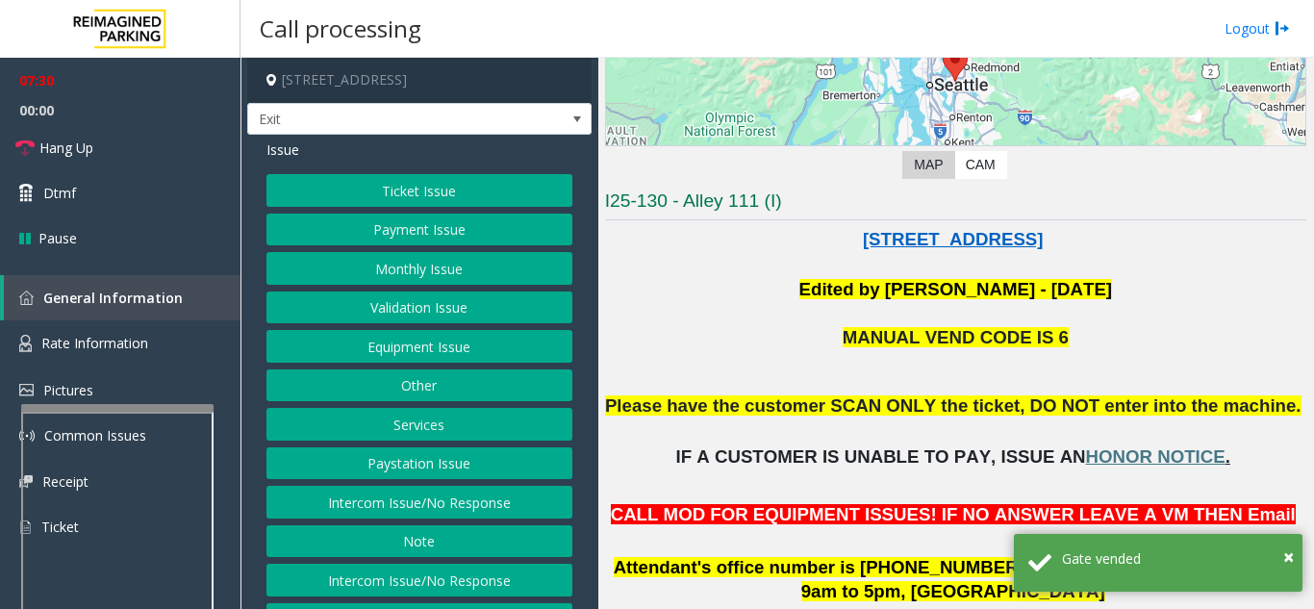
click at [392, 241] on button "Payment Issue" at bounding box center [420, 230] width 306 height 33
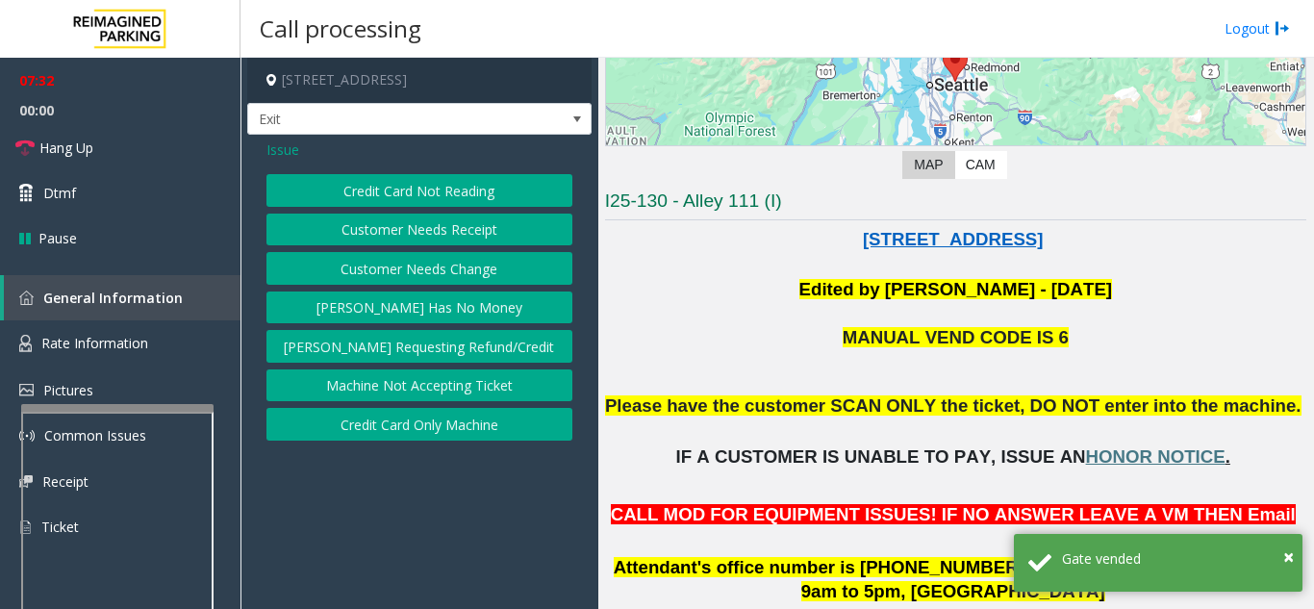
click at [421, 433] on button "Credit Card Only Machine" at bounding box center [420, 424] width 306 height 33
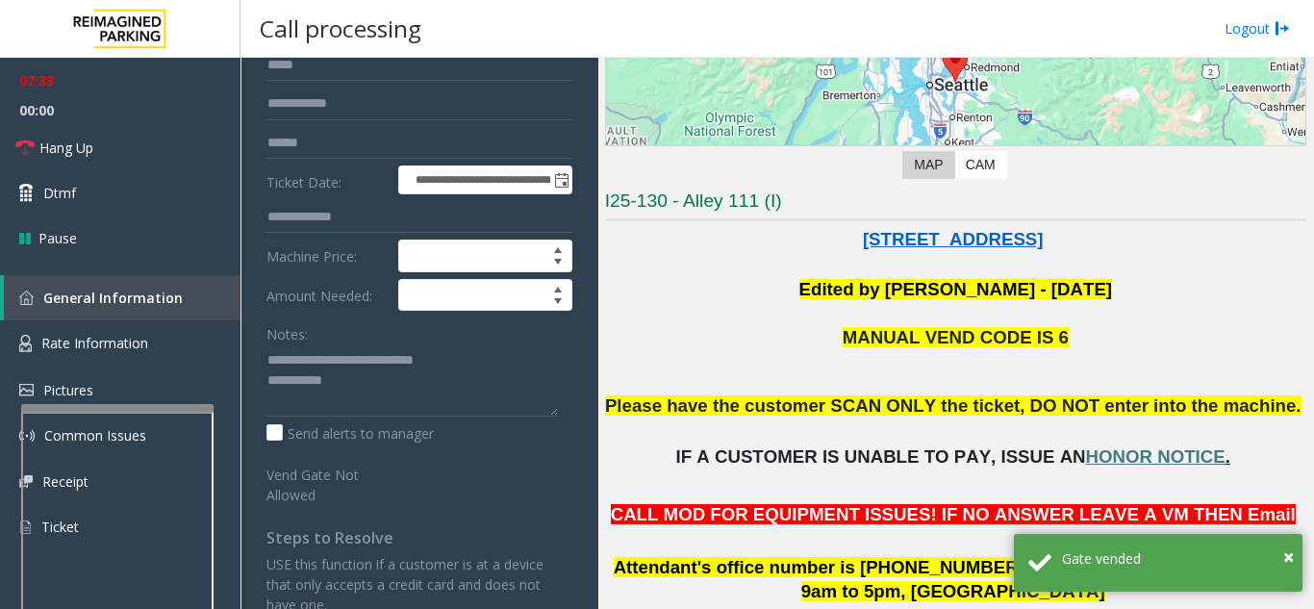
scroll to position [192, 0]
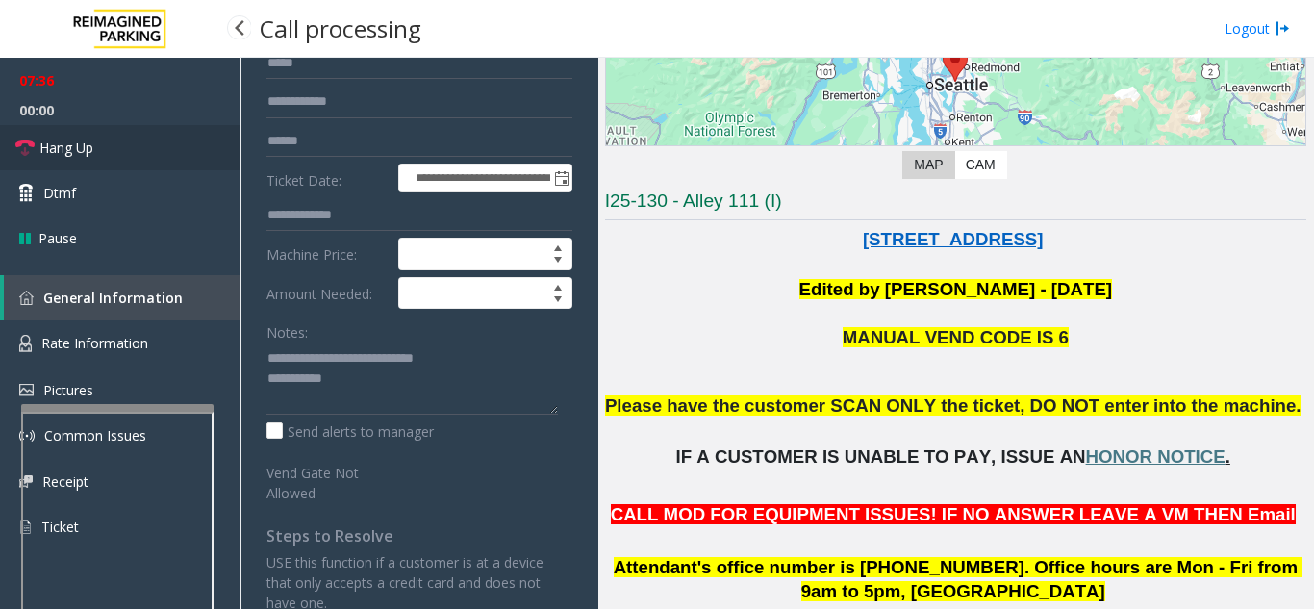
click at [108, 155] on link "Hang Up" at bounding box center [120, 147] width 241 height 45
click at [415, 388] on textarea at bounding box center [413, 379] width 292 height 72
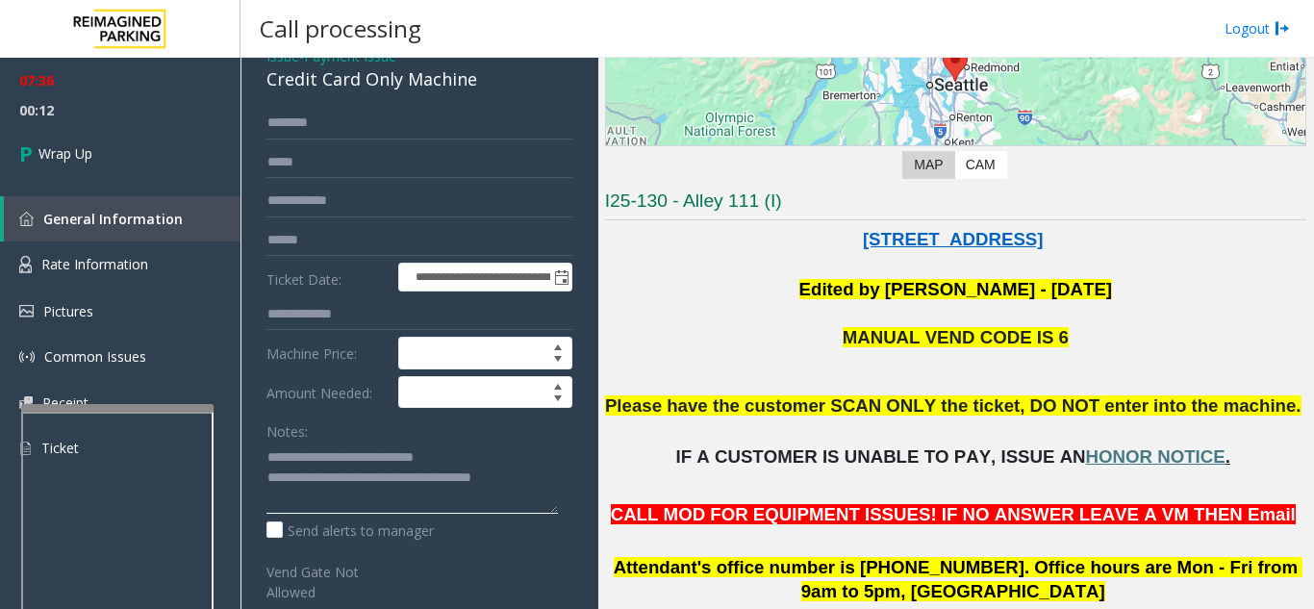
scroll to position [0, 0]
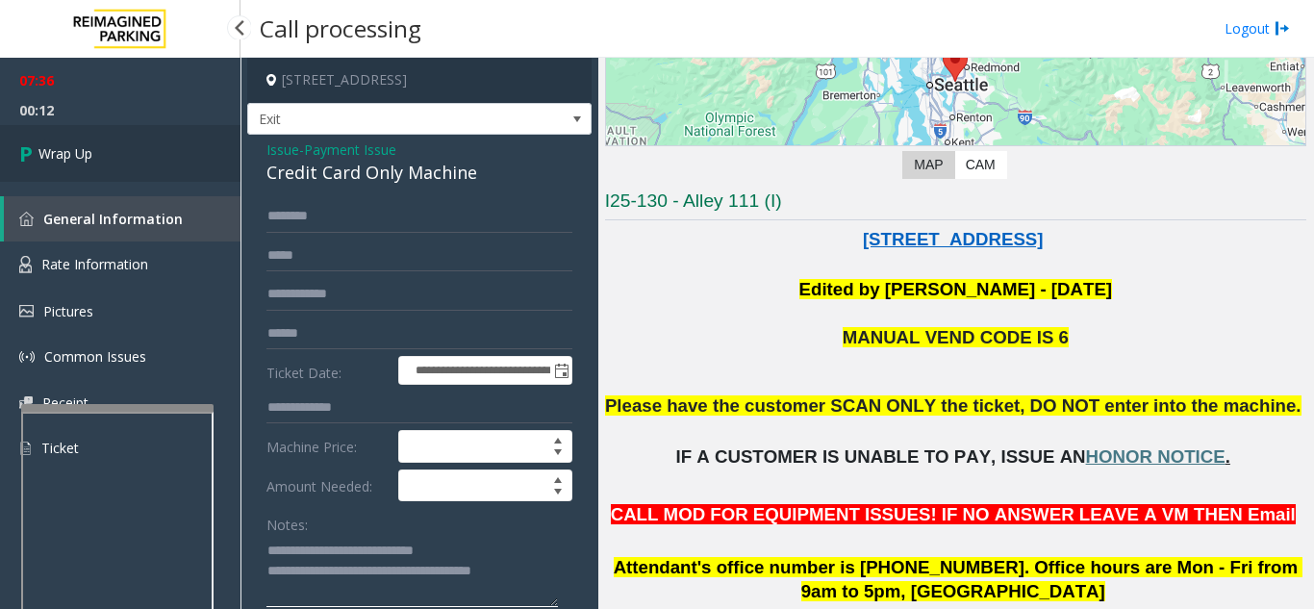
type textarea "**********"
click at [129, 150] on link "Wrap Up" at bounding box center [120, 153] width 241 height 57
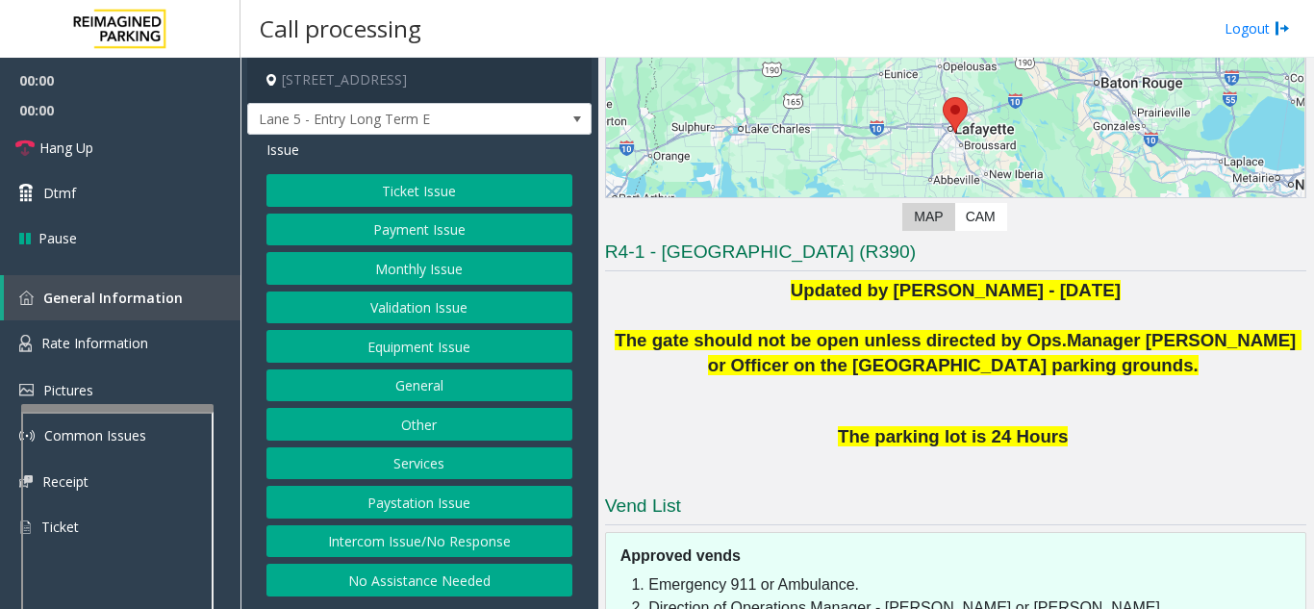
scroll to position [368, 0]
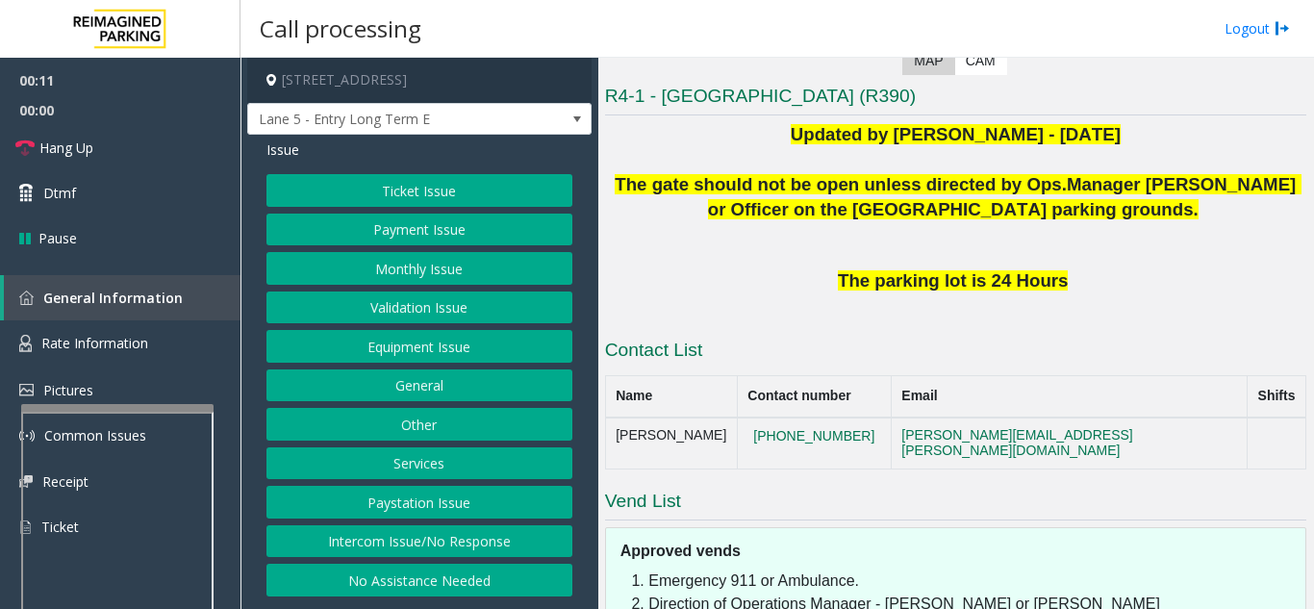
drag, startPoint x: 408, startPoint y: 535, endPoint x: 367, endPoint y: 390, distance: 151.1
click at [411, 530] on button "Intercom Issue/No Response" at bounding box center [420, 541] width 306 height 33
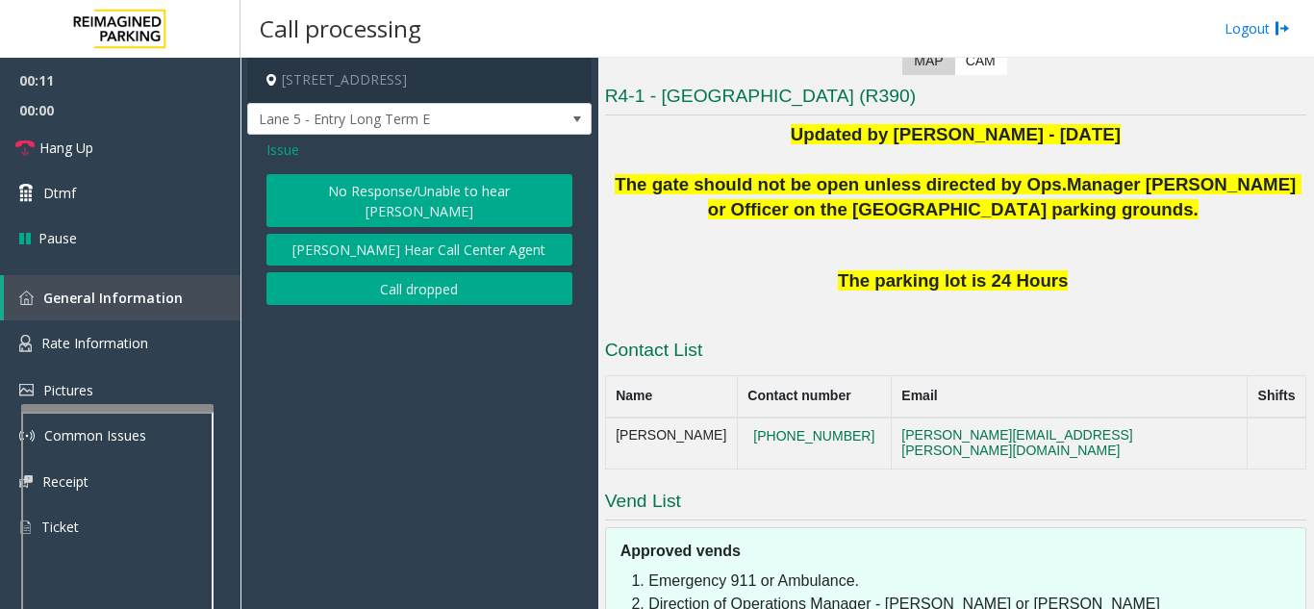
click at [318, 205] on button "No Response/Unable to hear [PERSON_NAME]" at bounding box center [420, 200] width 306 height 53
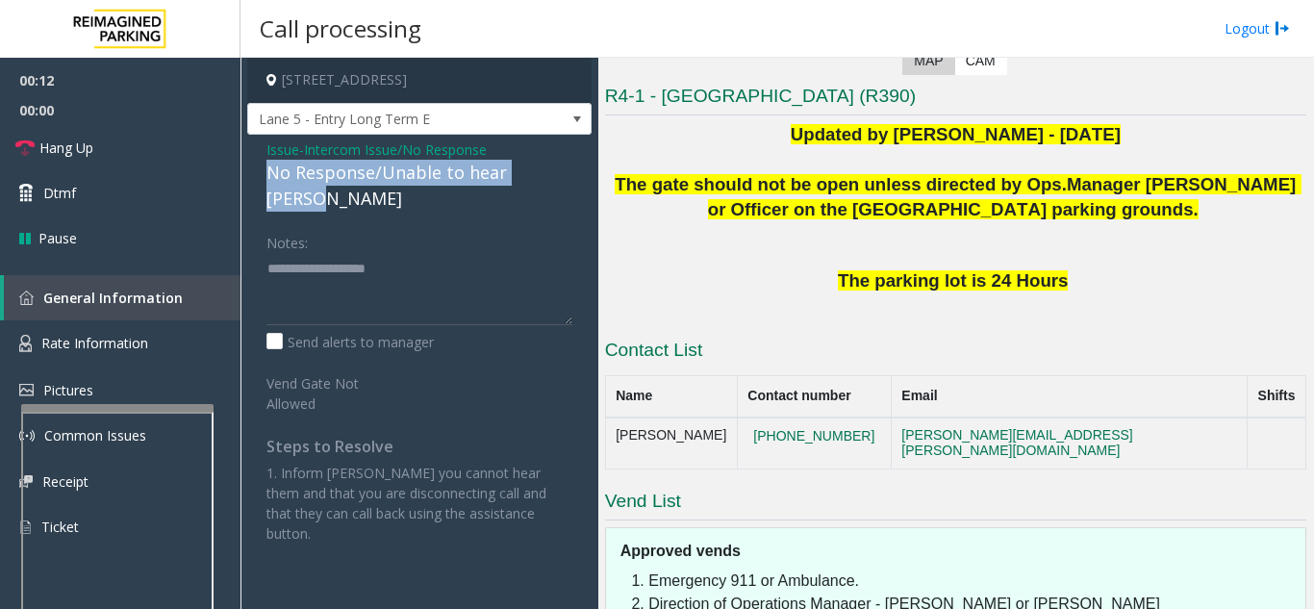
drag, startPoint x: 258, startPoint y: 170, endPoint x: 575, endPoint y: 179, distance: 317.6
click at [575, 179] on div "Issue - Intercom Issue/No Response No Response/Unable to hear [PERSON_NAME] Not…" at bounding box center [419, 349] width 344 height 428
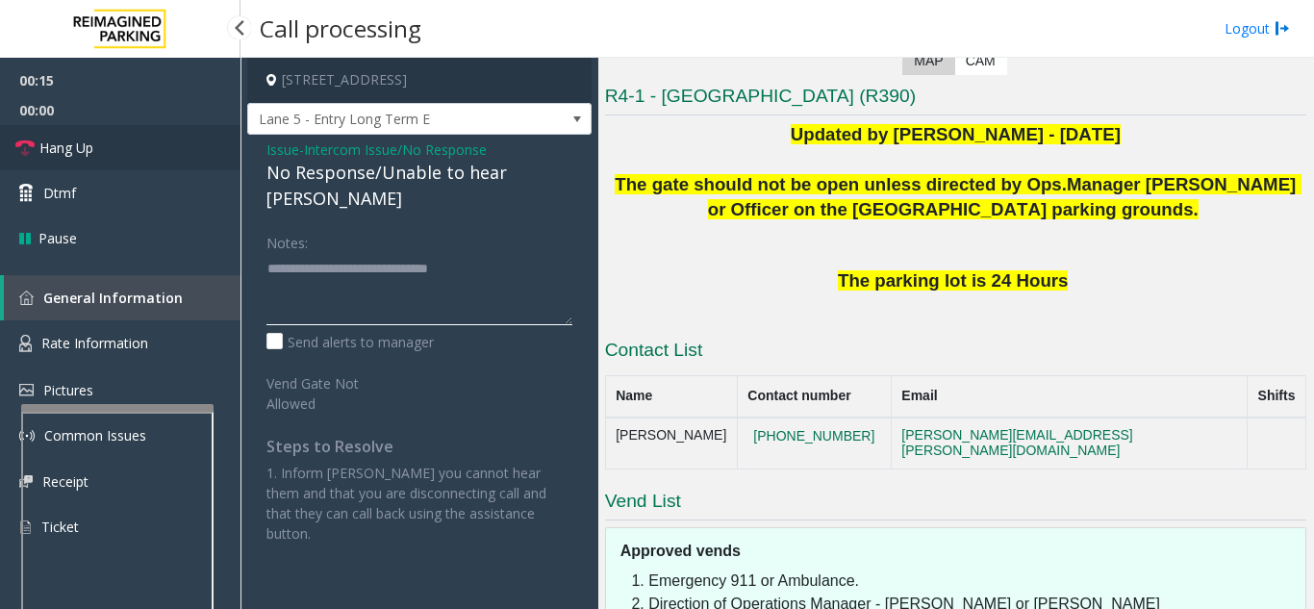
type textarea "**********"
click at [146, 131] on link "Hang Up" at bounding box center [120, 147] width 241 height 45
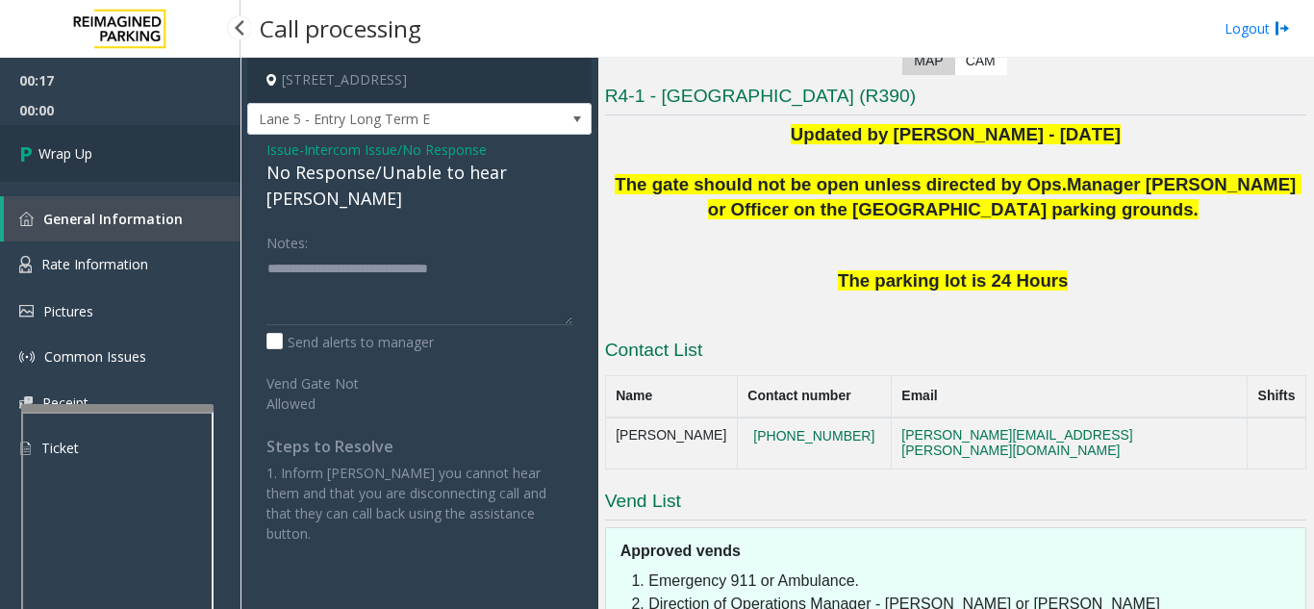
click at [89, 157] on span "Wrap Up" at bounding box center [65, 153] width 54 height 20
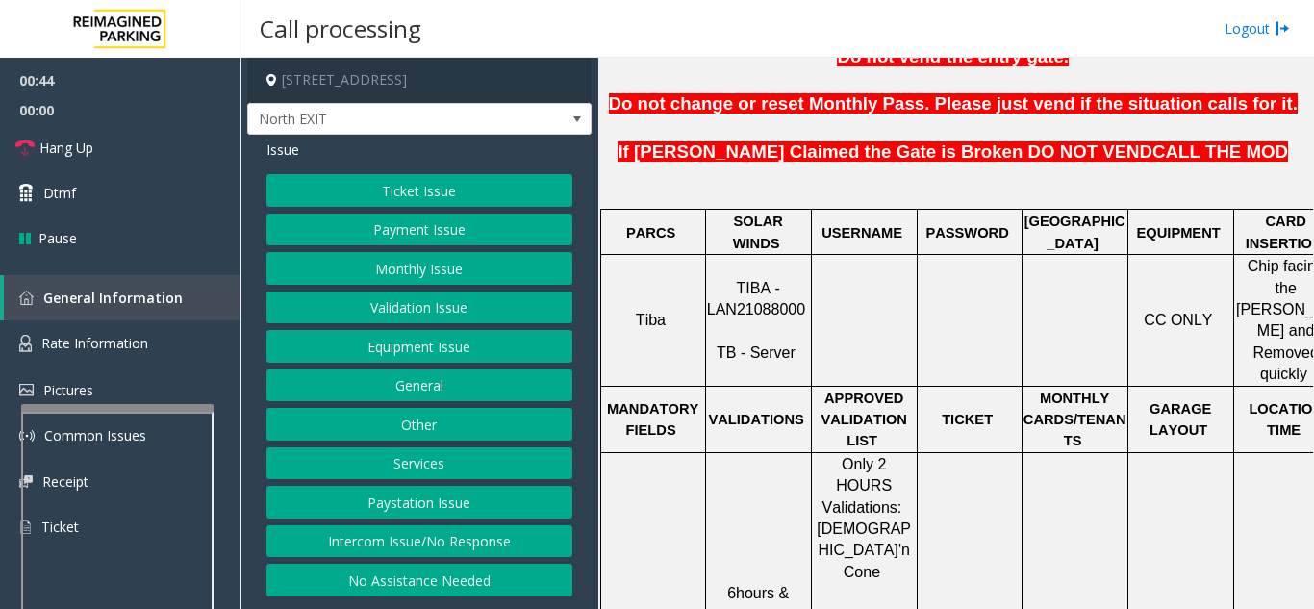
scroll to position [770, 0]
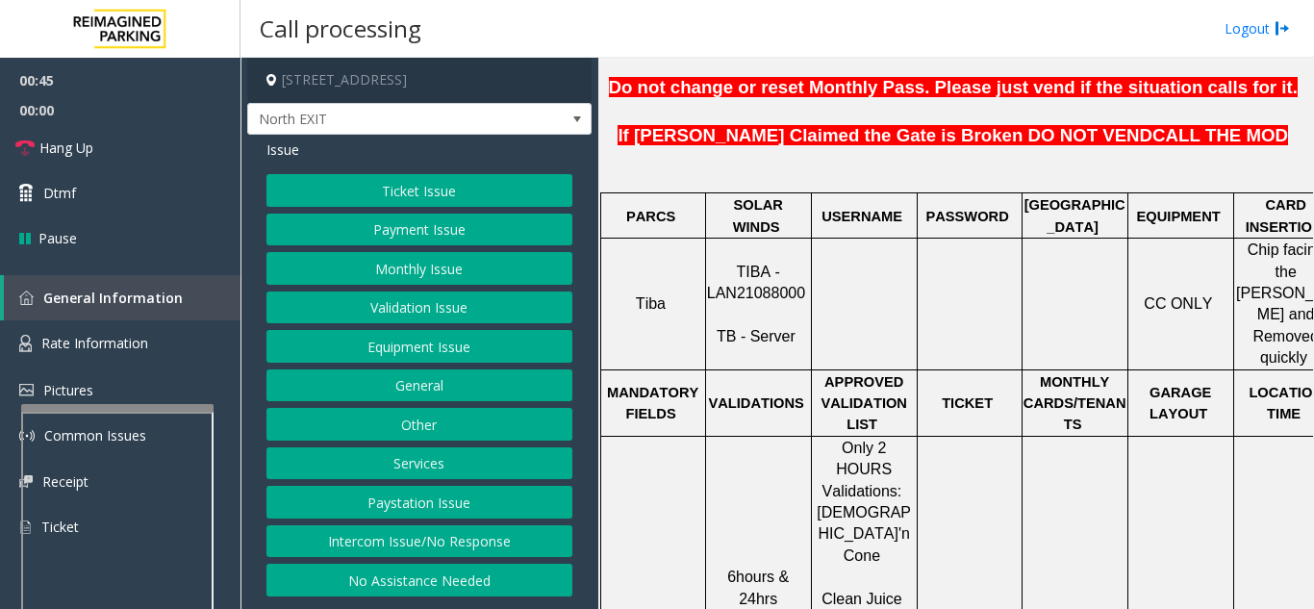
click at [113, 339] on span "Rate Information" at bounding box center [94, 343] width 107 height 18
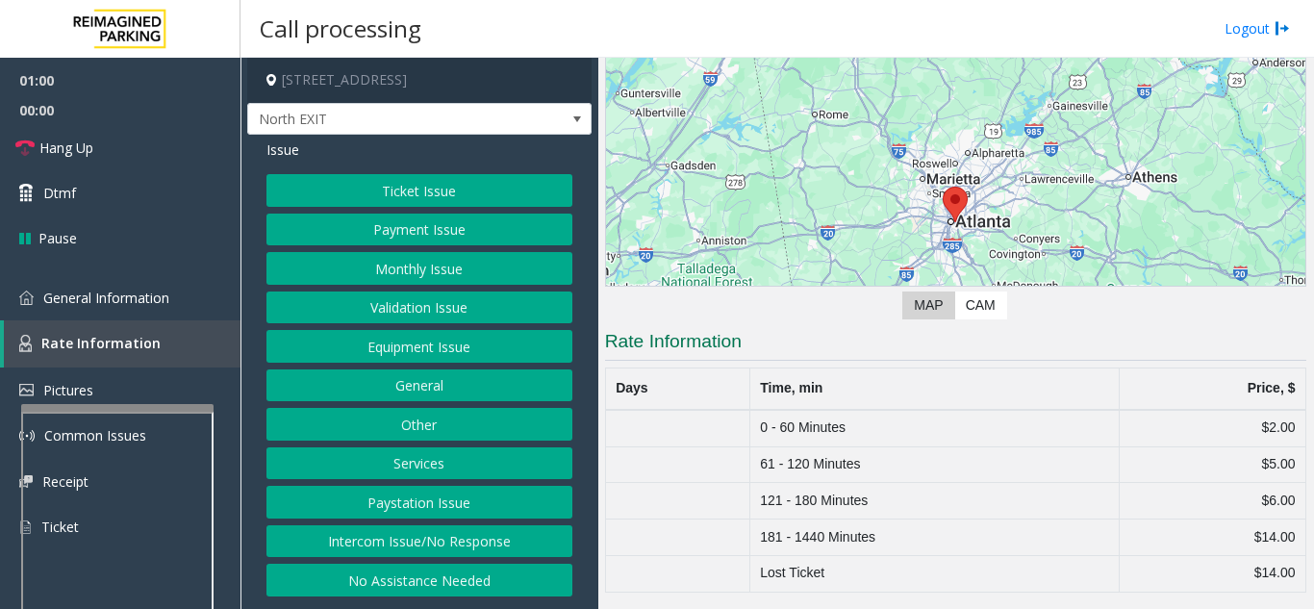
click at [388, 196] on button "Ticket Issue" at bounding box center [420, 190] width 306 height 33
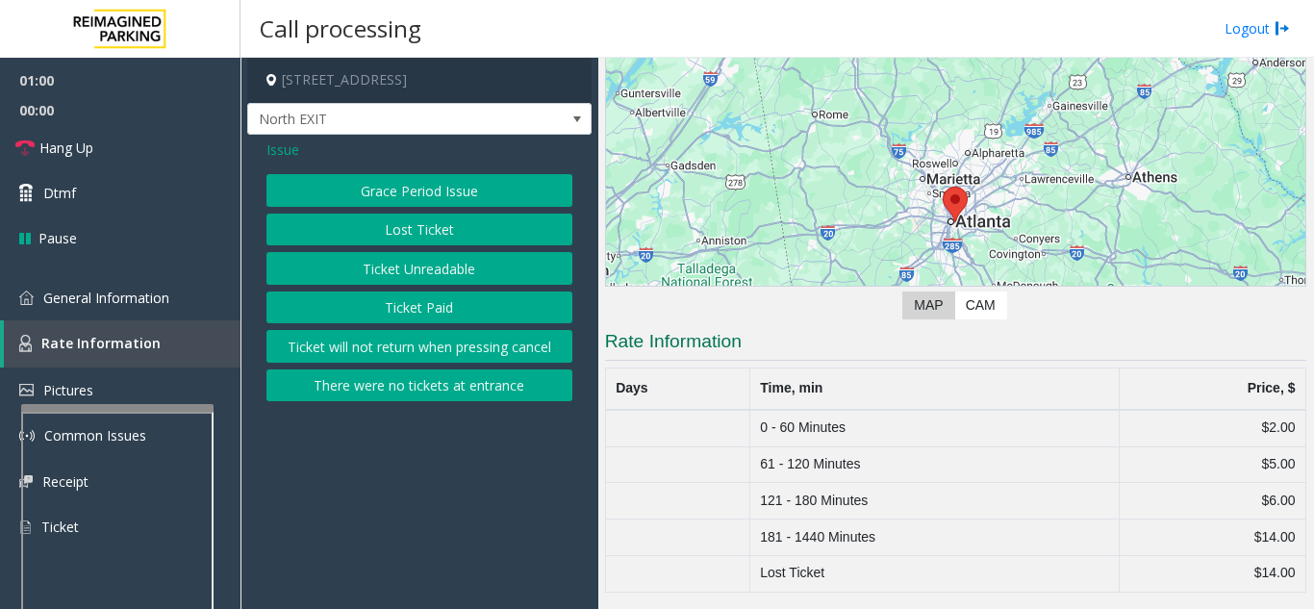
click at [392, 266] on button "Ticket Unreadable" at bounding box center [420, 268] width 306 height 33
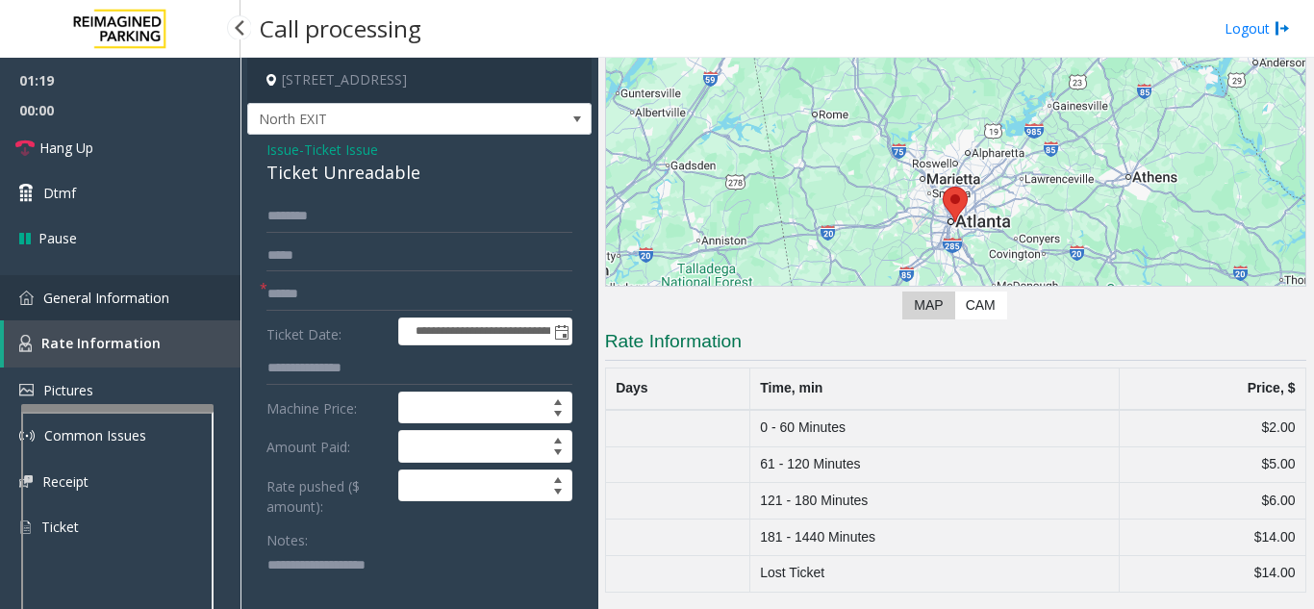
click at [97, 315] on link "General Information" at bounding box center [120, 297] width 241 height 45
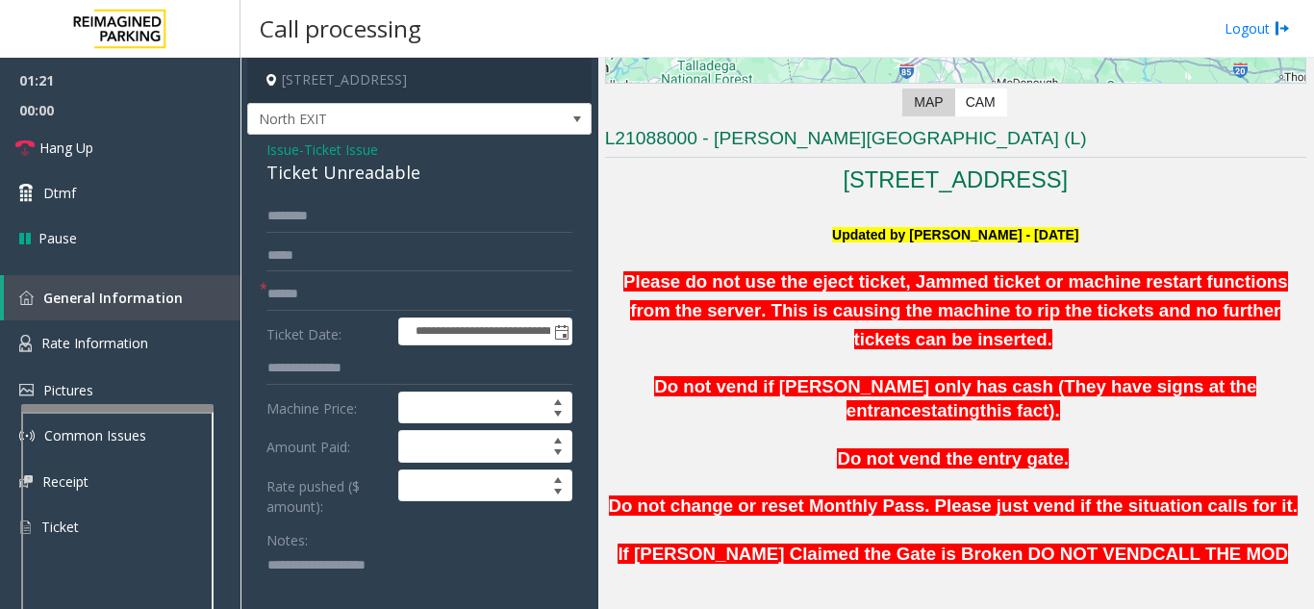
scroll to position [385, 0]
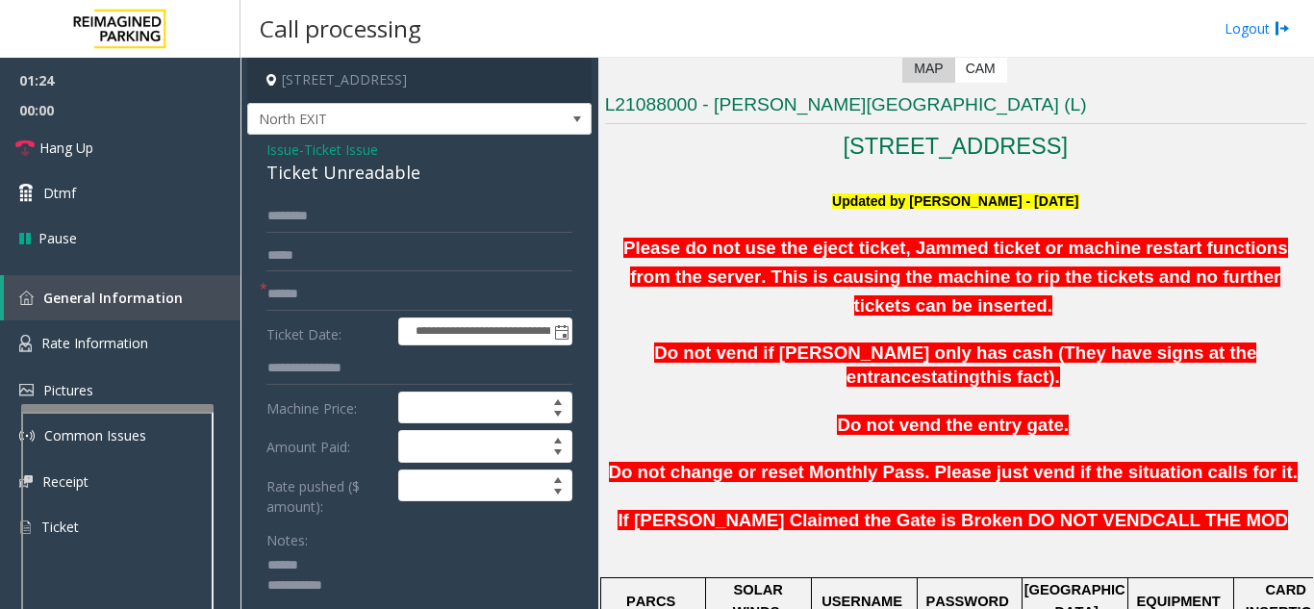
click at [317, 571] on textarea at bounding box center [413, 586] width 292 height 72
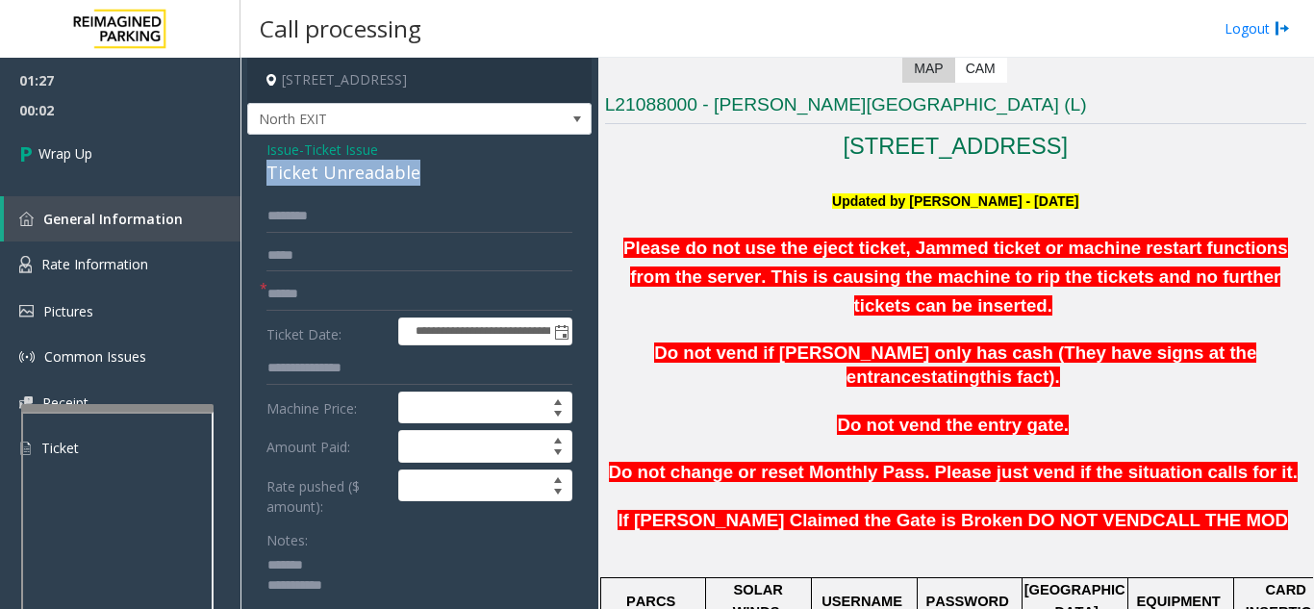
drag, startPoint x: 257, startPoint y: 174, endPoint x: 451, endPoint y: 181, distance: 194.5
click at [455, 182] on div "**********" at bounding box center [419, 540] width 344 height 811
type textarea "**********"
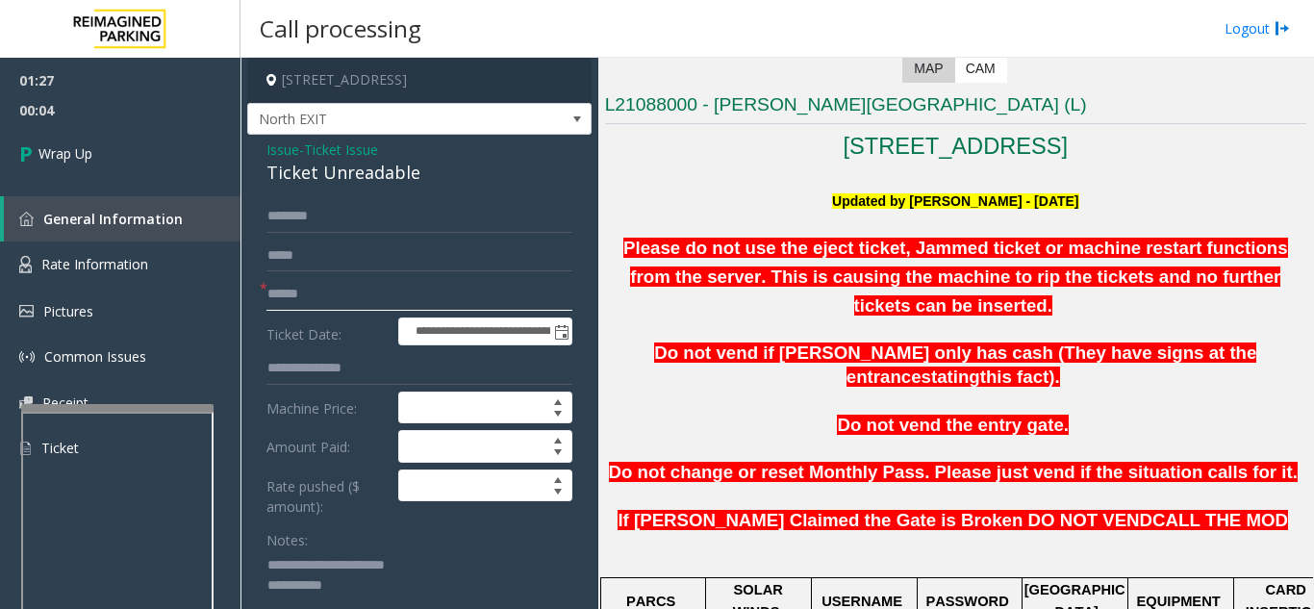
click at [377, 294] on input "text" at bounding box center [420, 294] width 306 height 33
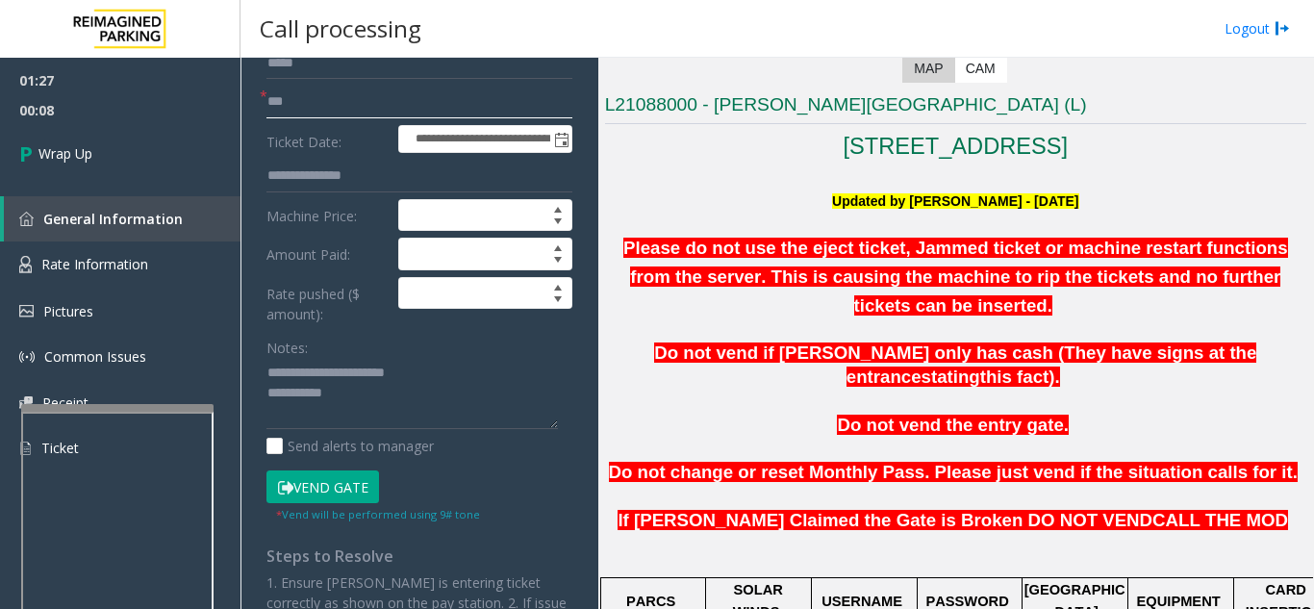
type input "**"
click at [394, 391] on textarea at bounding box center [413, 394] width 292 height 72
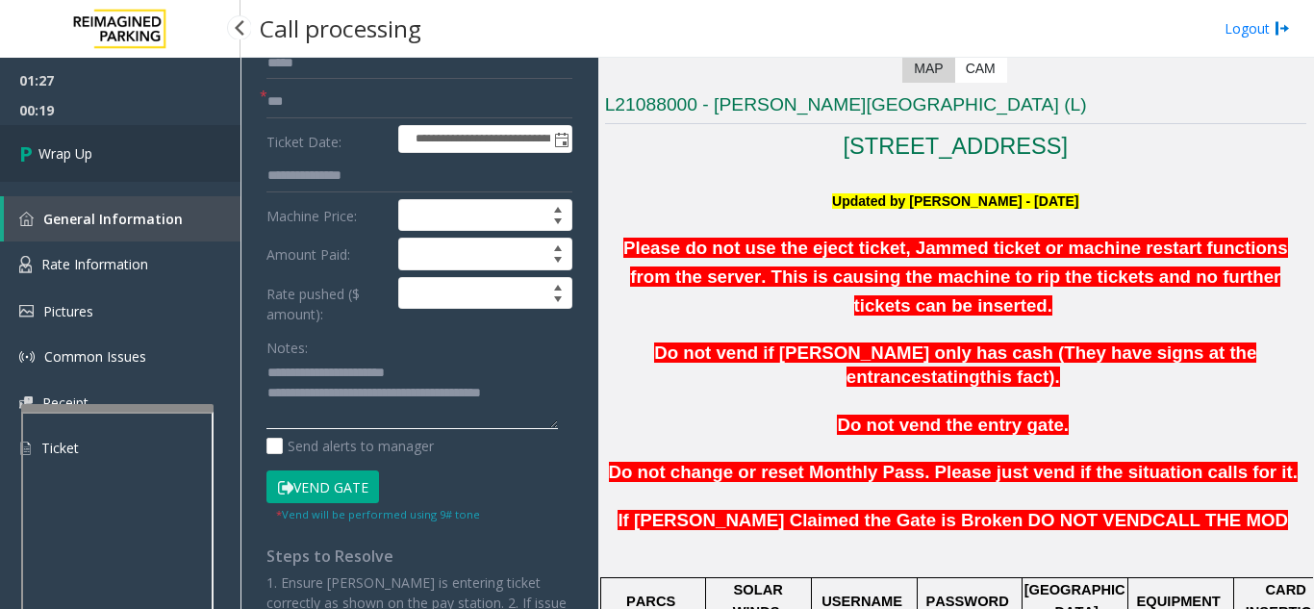
type textarea "**********"
click at [110, 171] on link "Wrap Up" at bounding box center [120, 153] width 241 height 57
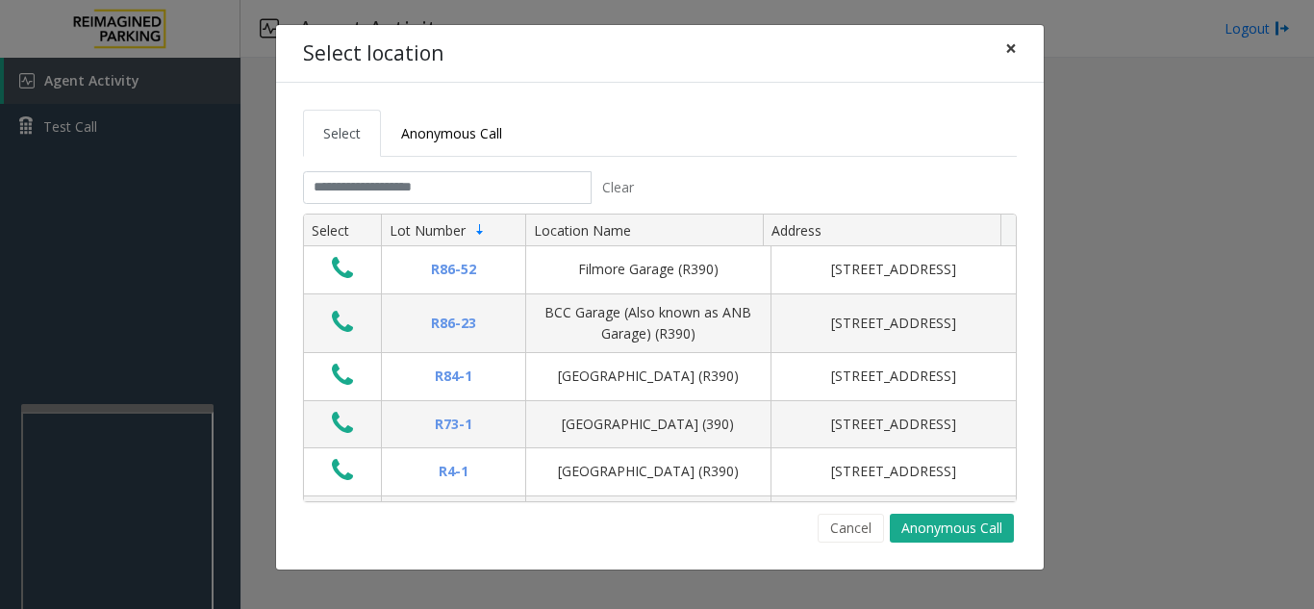
click at [1013, 53] on span "×" at bounding box center [1011, 48] width 12 height 27
click at [1018, 50] on button "×" at bounding box center [1011, 48] width 38 height 47
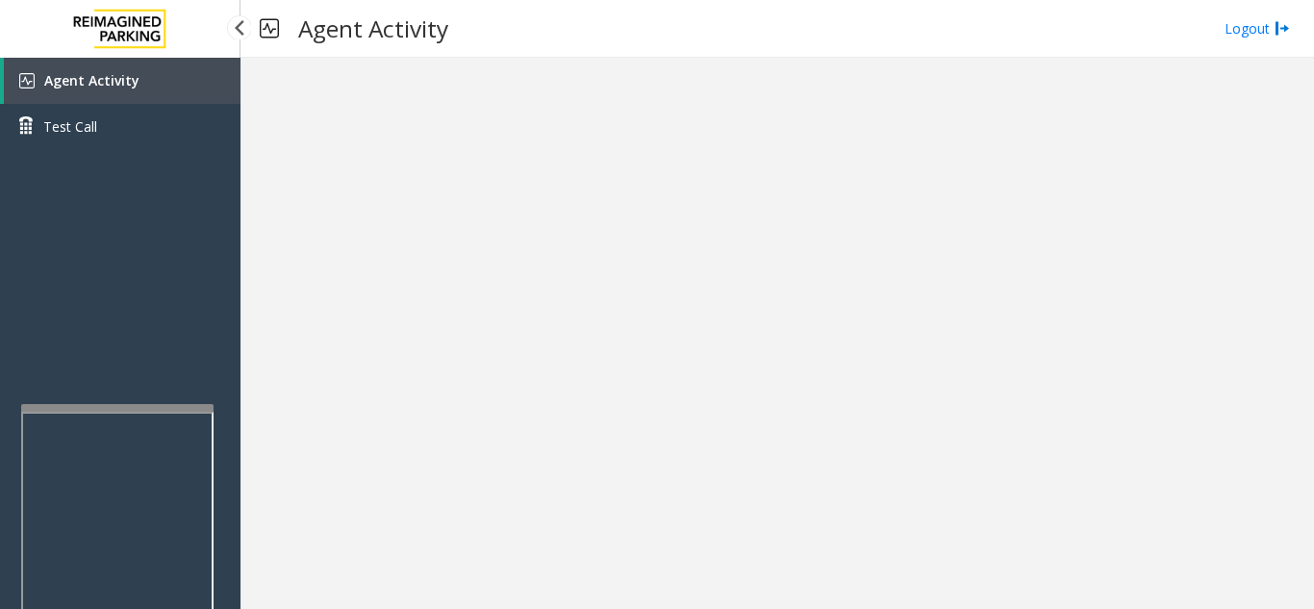
click at [208, 99] on link "Agent Activity" at bounding box center [122, 81] width 237 height 46
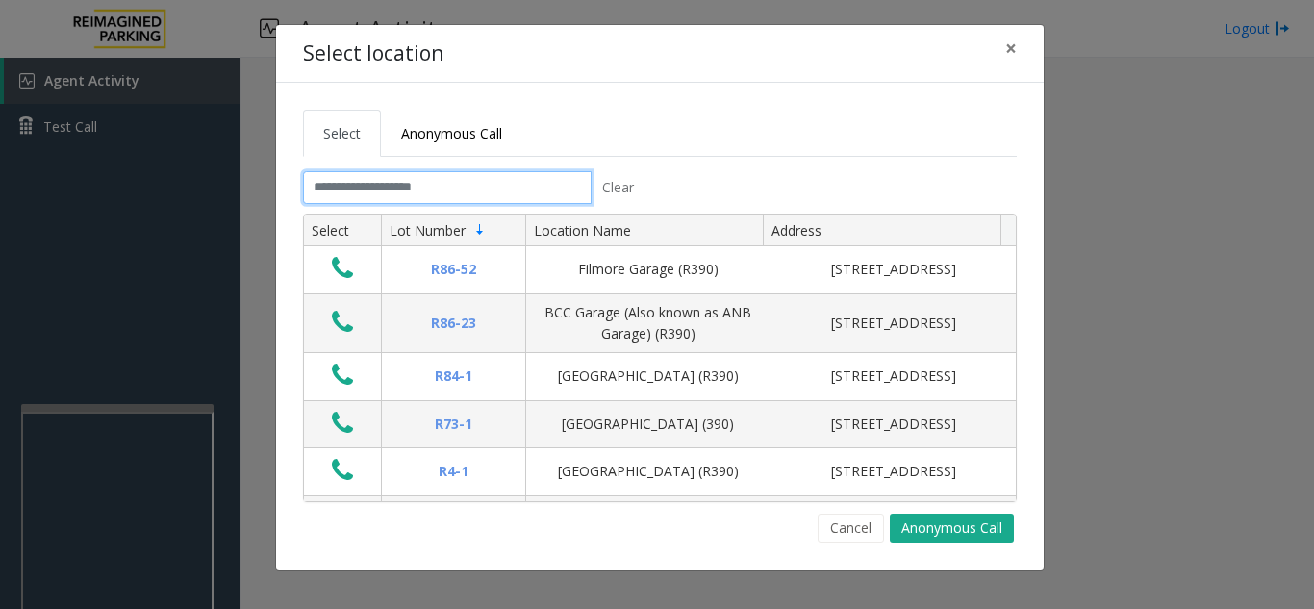
click at [456, 183] on input "text" at bounding box center [447, 187] width 289 height 33
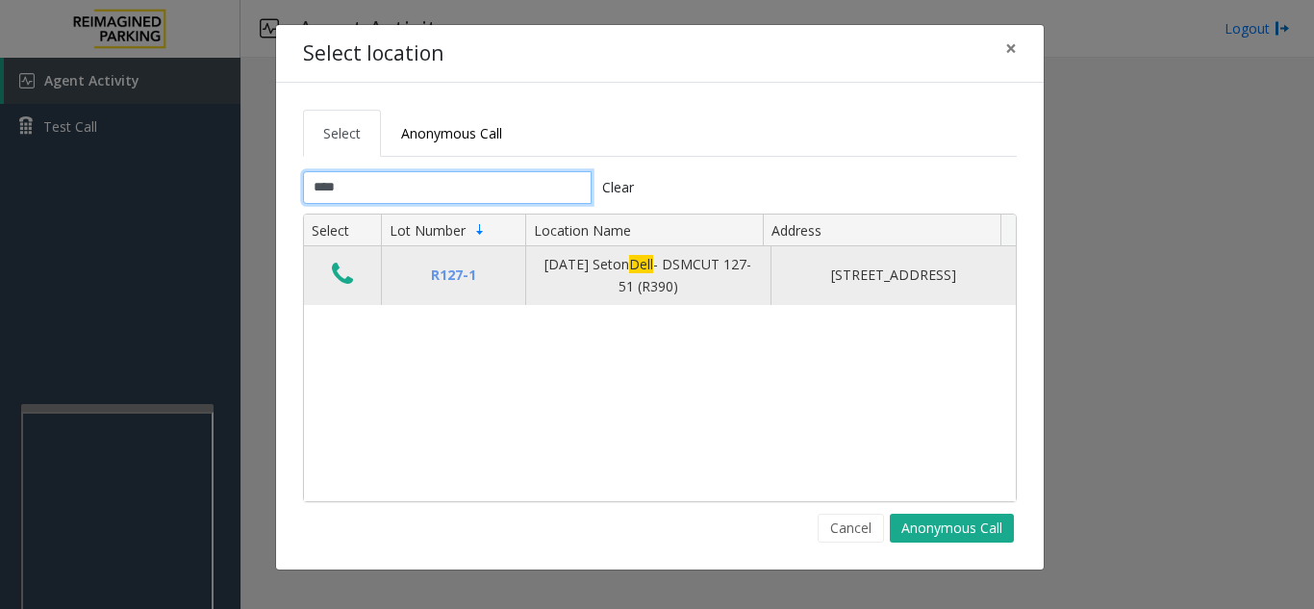
type input "****"
click at [337, 280] on icon "Data table" at bounding box center [342, 274] width 21 height 27
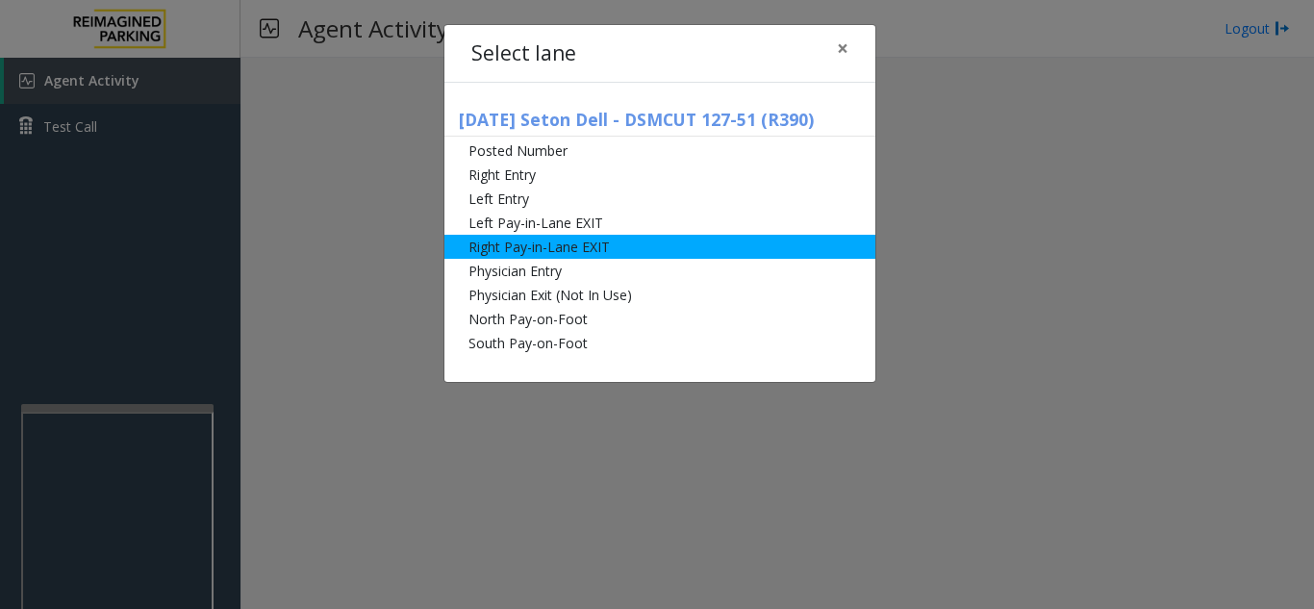
click at [550, 240] on li "Right Pay-in-Lane EXIT" at bounding box center [660, 247] width 431 height 24
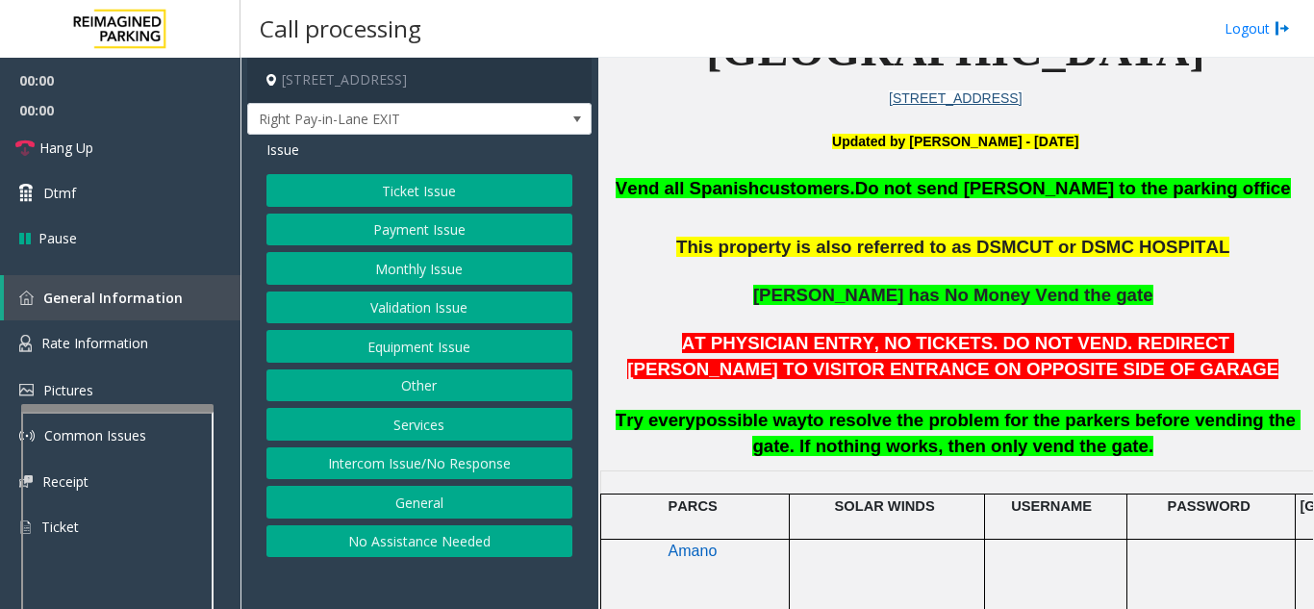
scroll to position [481, 0]
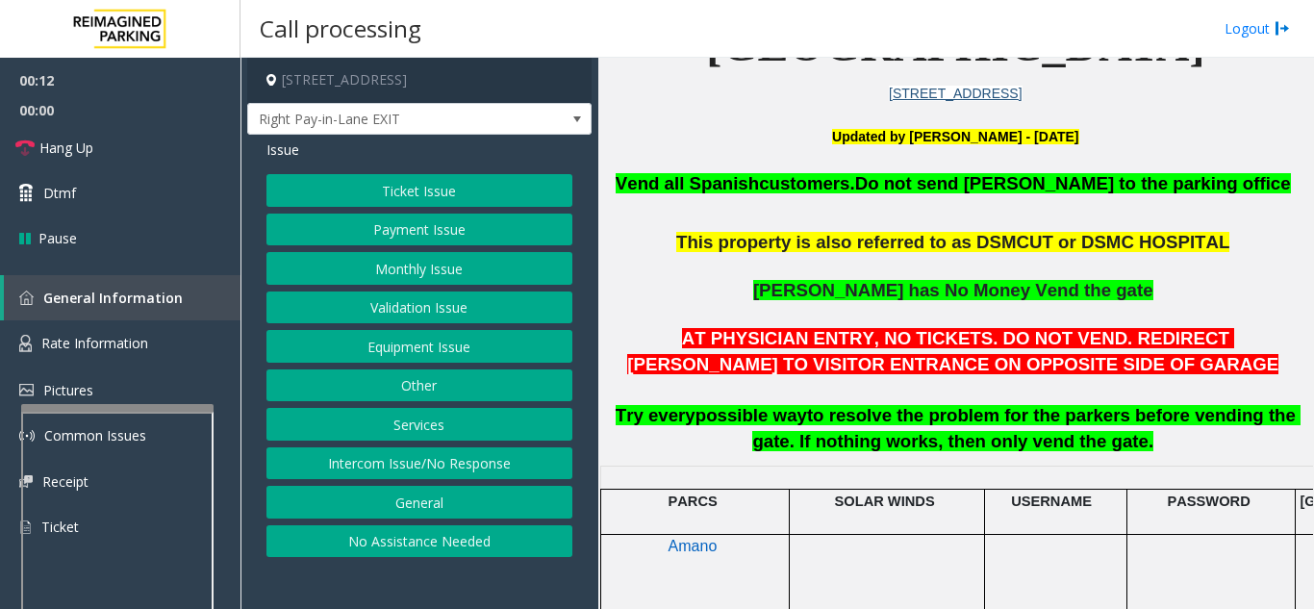
click at [452, 197] on button "Ticket Issue" at bounding box center [420, 190] width 306 height 33
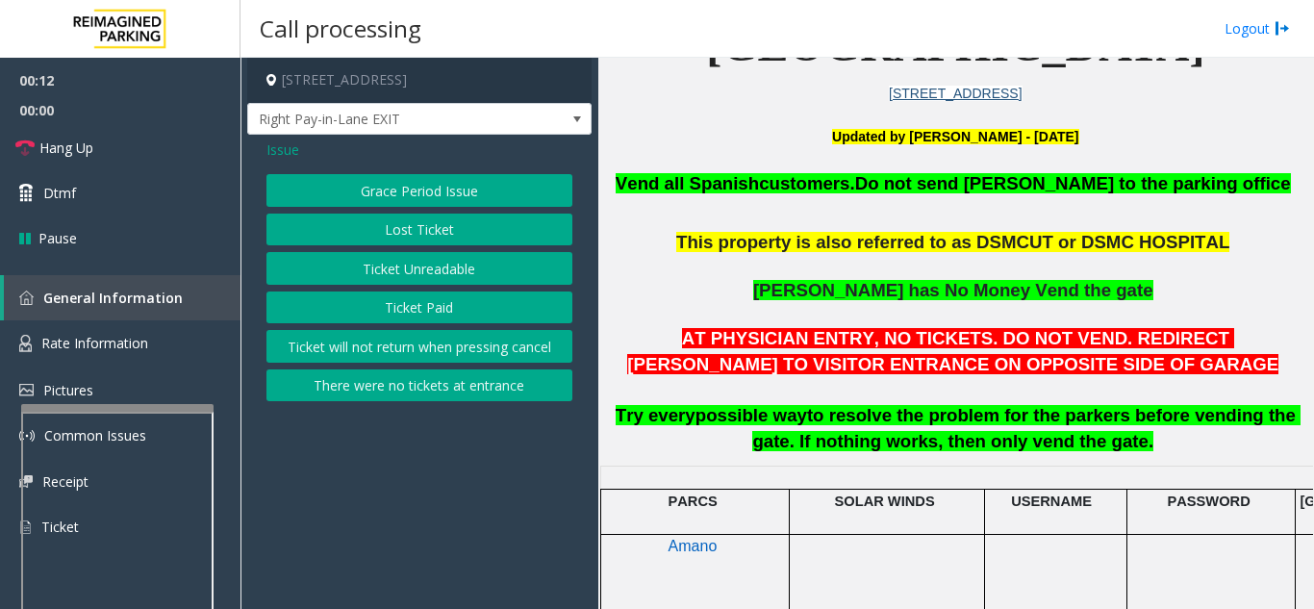
click at [473, 268] on button "Ticket Unreadable" at bounding box center [420, 268] width 306 height 33
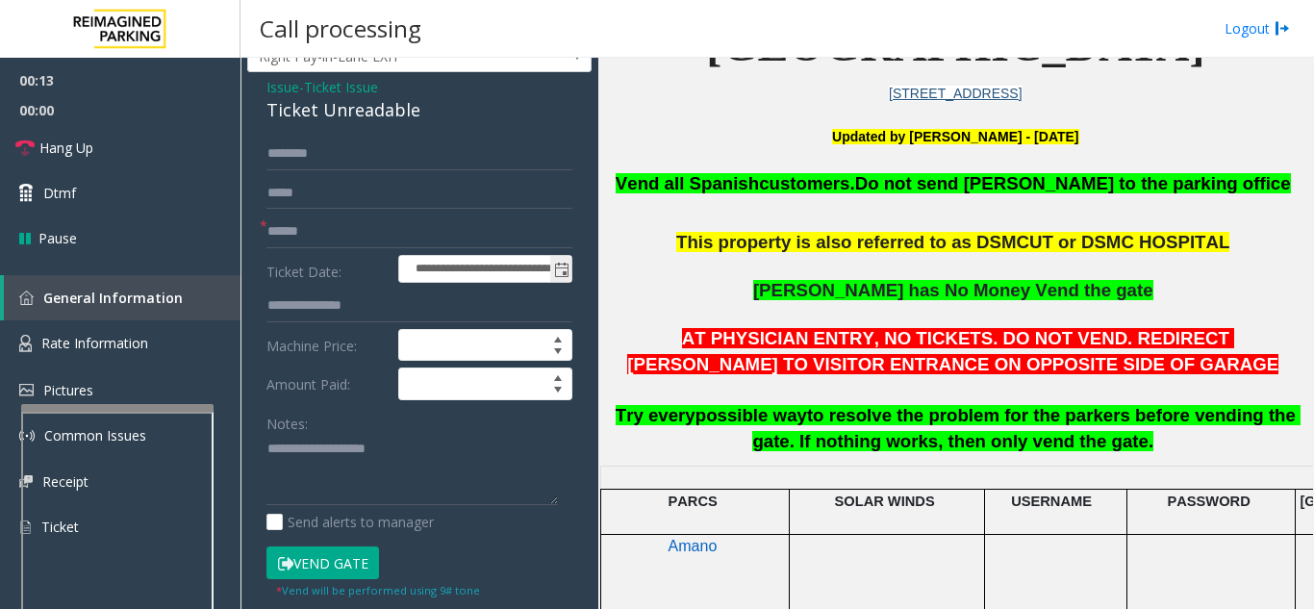
scroll to position [96, 0]
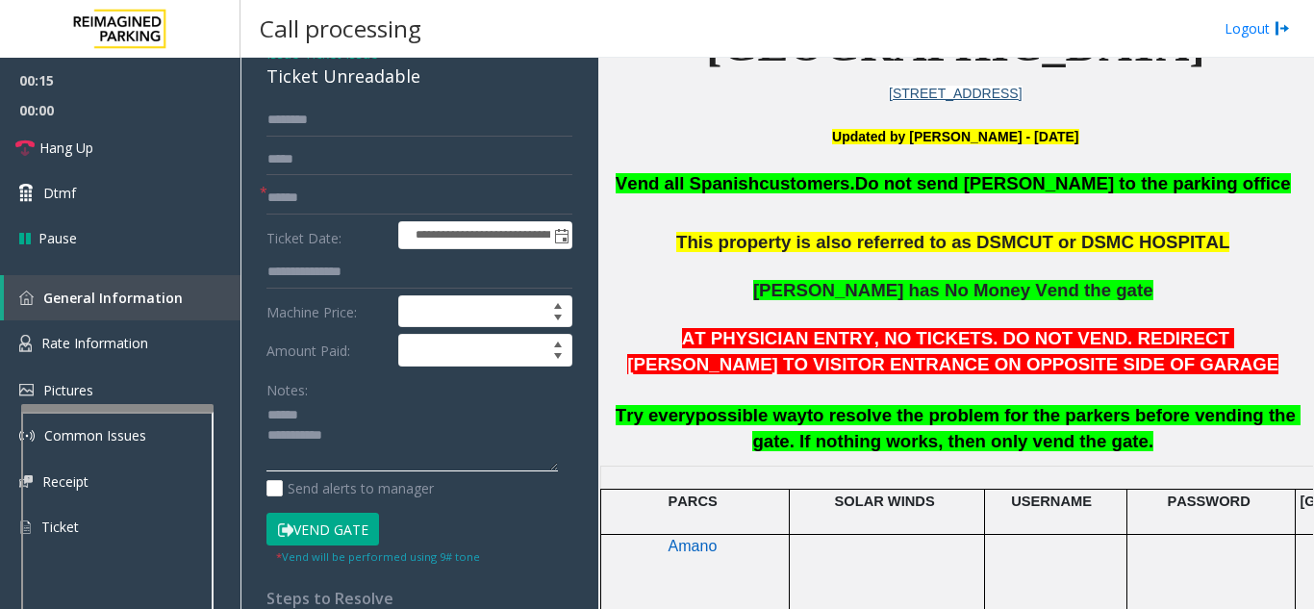
click at [360, 413] on textarea at bounding box center [413, 436] width 292 height 72
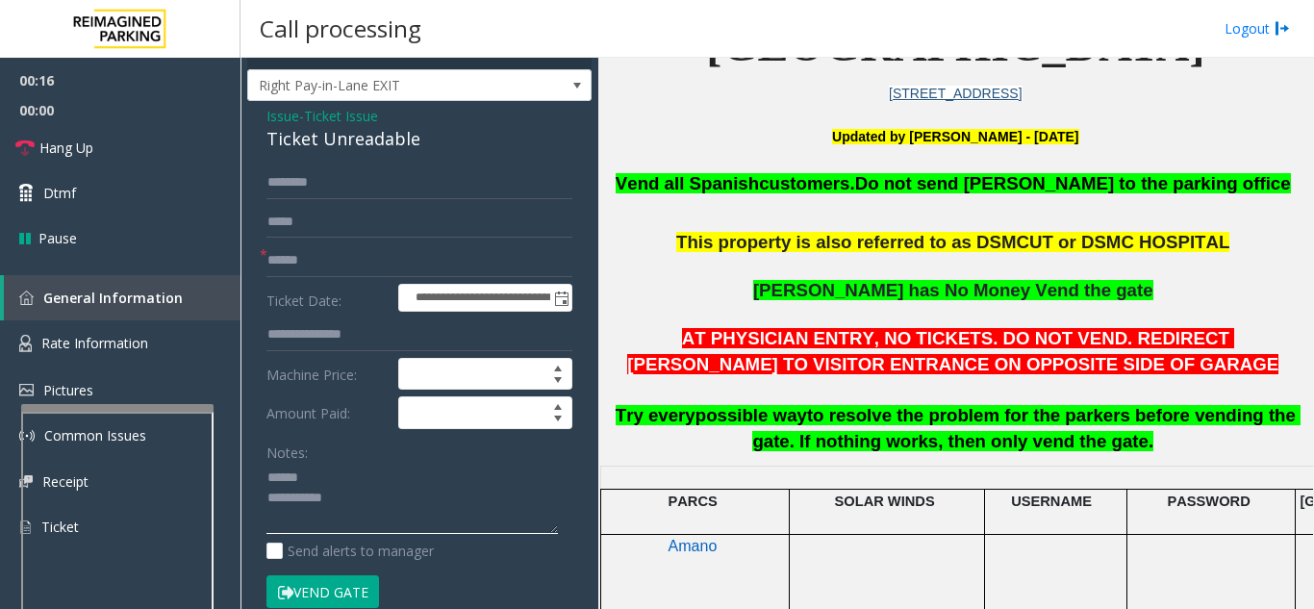
scroll to position [0, 0]
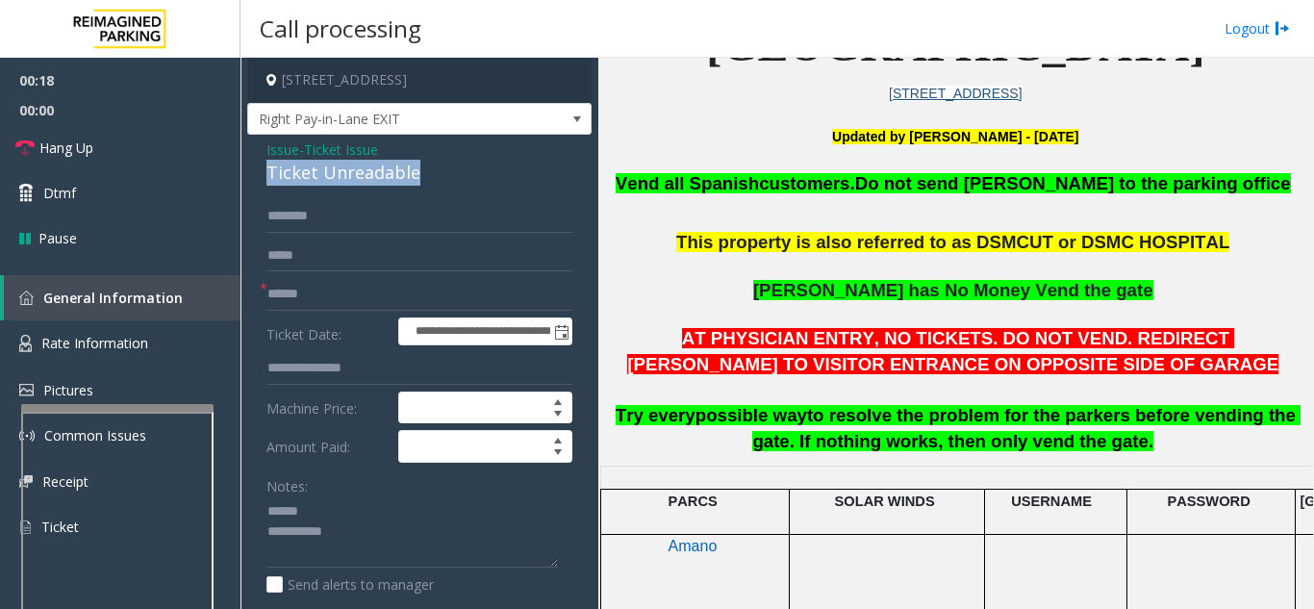
drag, startPoint x: 271, startPoint y: 177, endPoint x: 435, endPoint y: 180, distance: 163.6
click at [435, 180] on div "**********" at bounding box center [419, 604] width 344 height 939
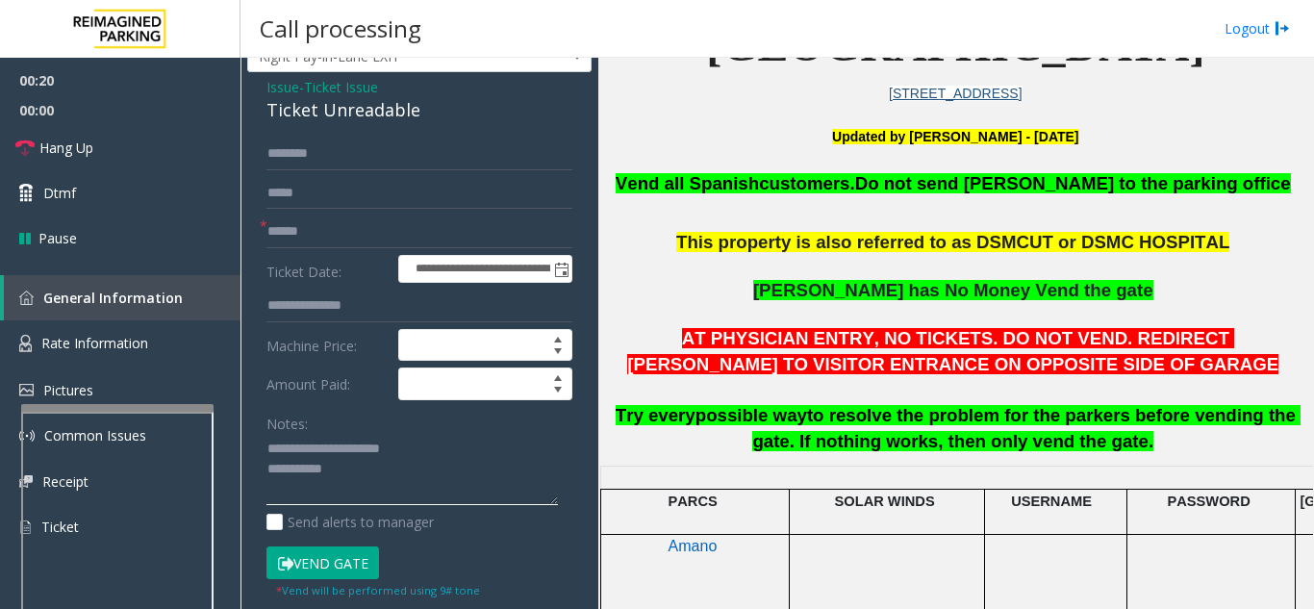
scroll to position [96, 0]
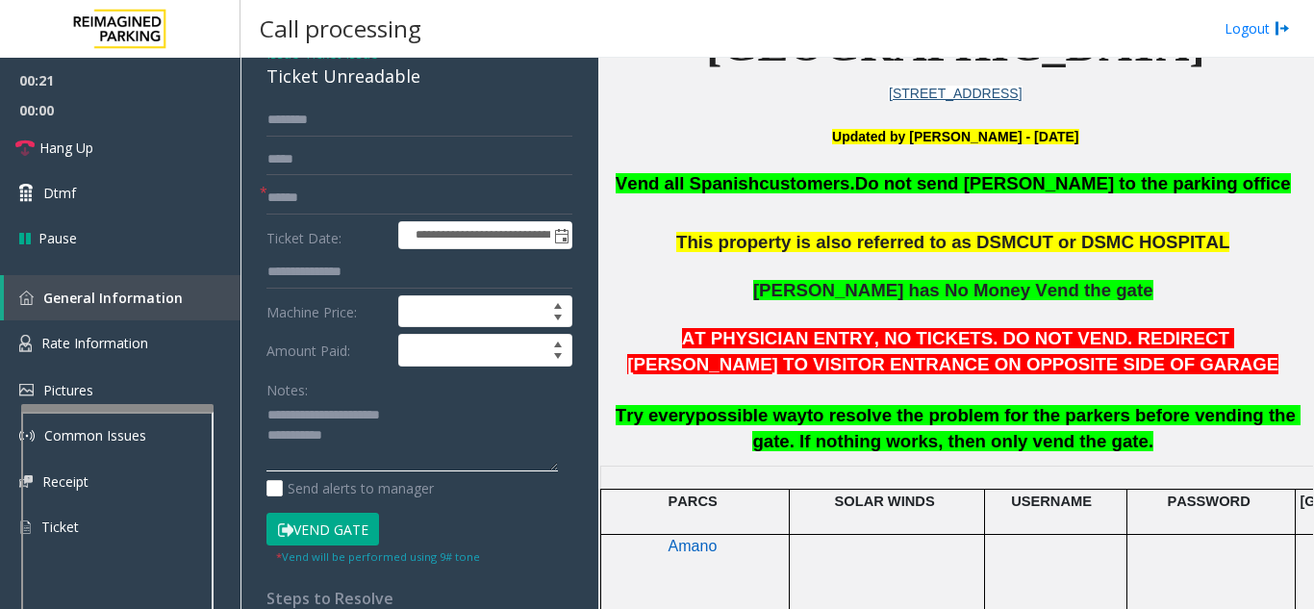
click at [455, 431] on textarea at bounding box center [413, 436] width 292 height 72
type textarea "**********"
click at [310, 521] on button "Vend Gate" at bounding box center [323, 529] width 113 height 33
click at [331, 199] on input "text" at bounding box center [420, 198] width 306 height 33
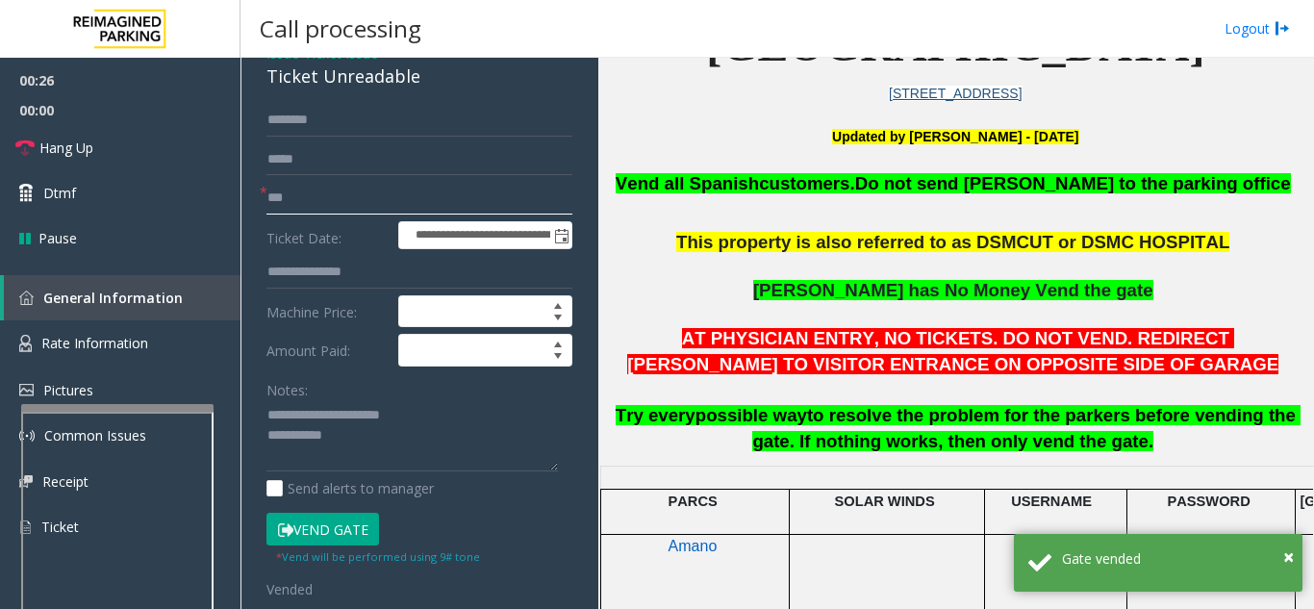
type input "**"
click at [446, 445] on textarea at bounding box center [413, 436] width 292 height 72
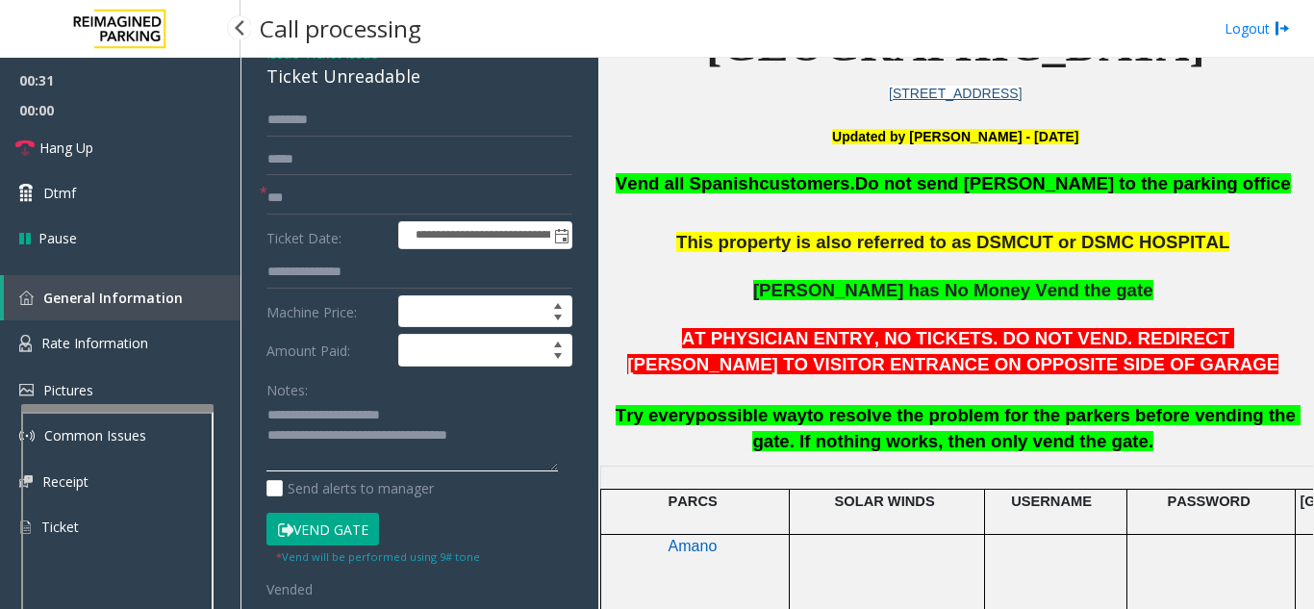
type textarea "**********"
drag, startPoint x: 80, startPoint y: 108, endPoint x: 86, endPoint y: 120, distance: 13.8
click at [80, 109] on span "00:00" at bounding box center [120, 110] width 241 height 30
click at [101, 146] on link "Hang Up" at bounding box center [120, 147] width 241 height 45
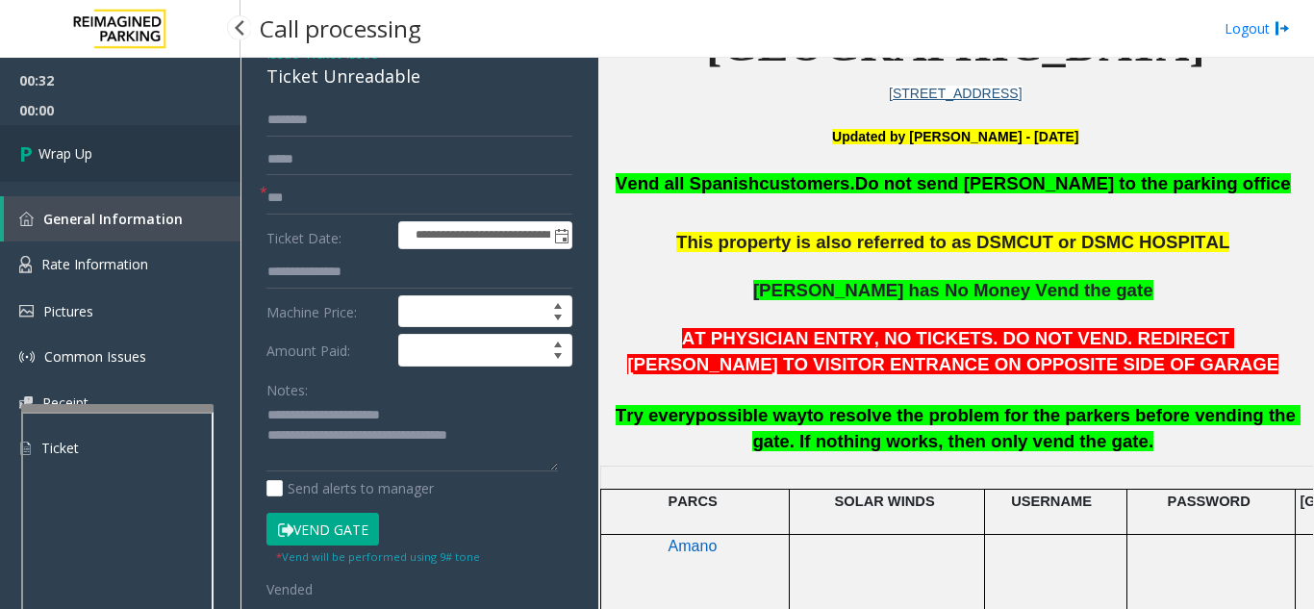
click at [101, 146] on link "Wrap Up" at bounding box center [120, 153] width 241 height 57
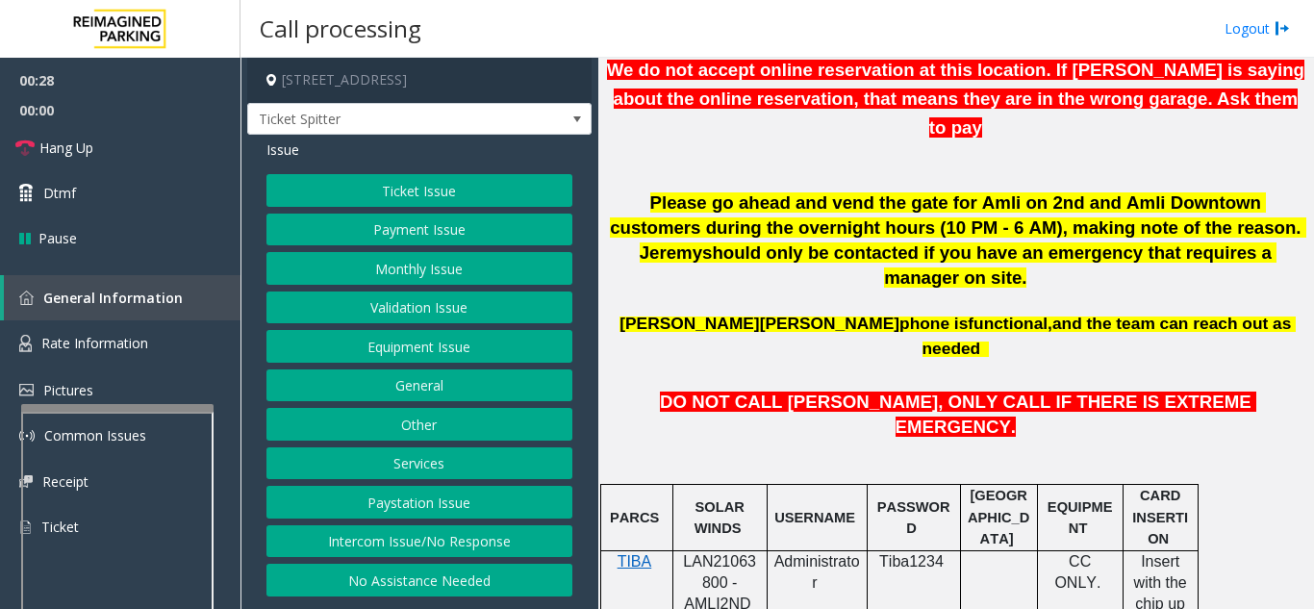
scroll to position [770, 0]
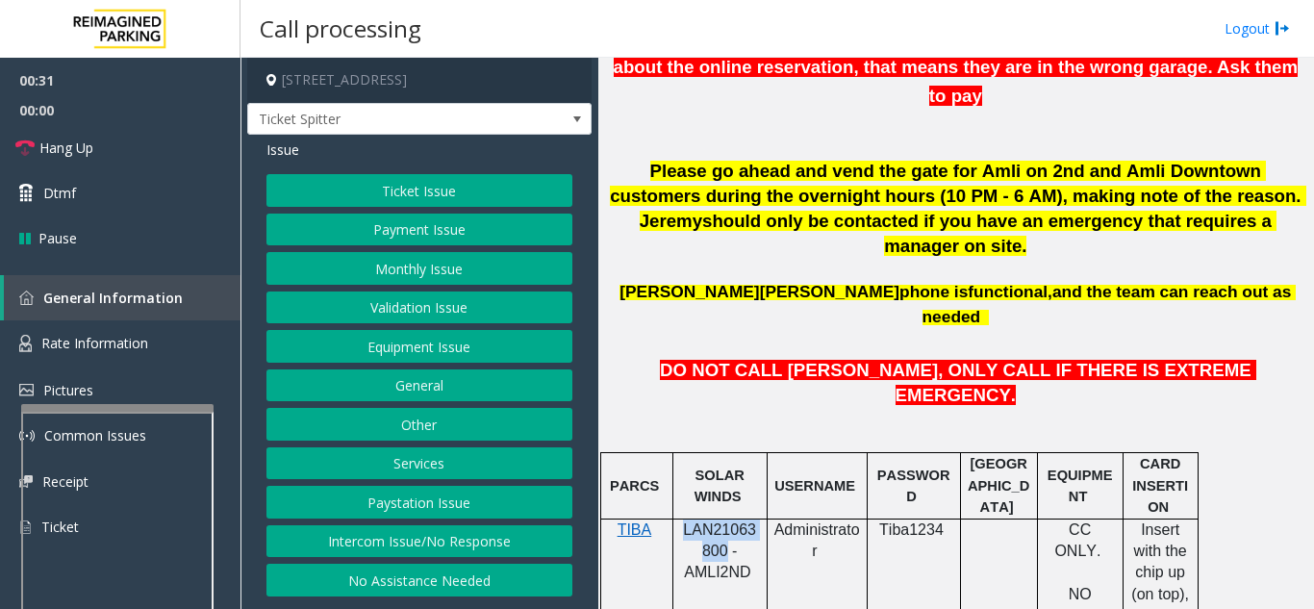
drag, startPoint x: 723, startPoint y: 442, endPoint x: 687, endPoint y: 427, distance: 38.4
click at [687, 522] on span "LAN21063800 - AMLI2ND" at bounding box center [719, 552] width 73 height 60
click at [388, 343] on button "Equipment Issue" at bounding box center [420, 346] width 306 height 33
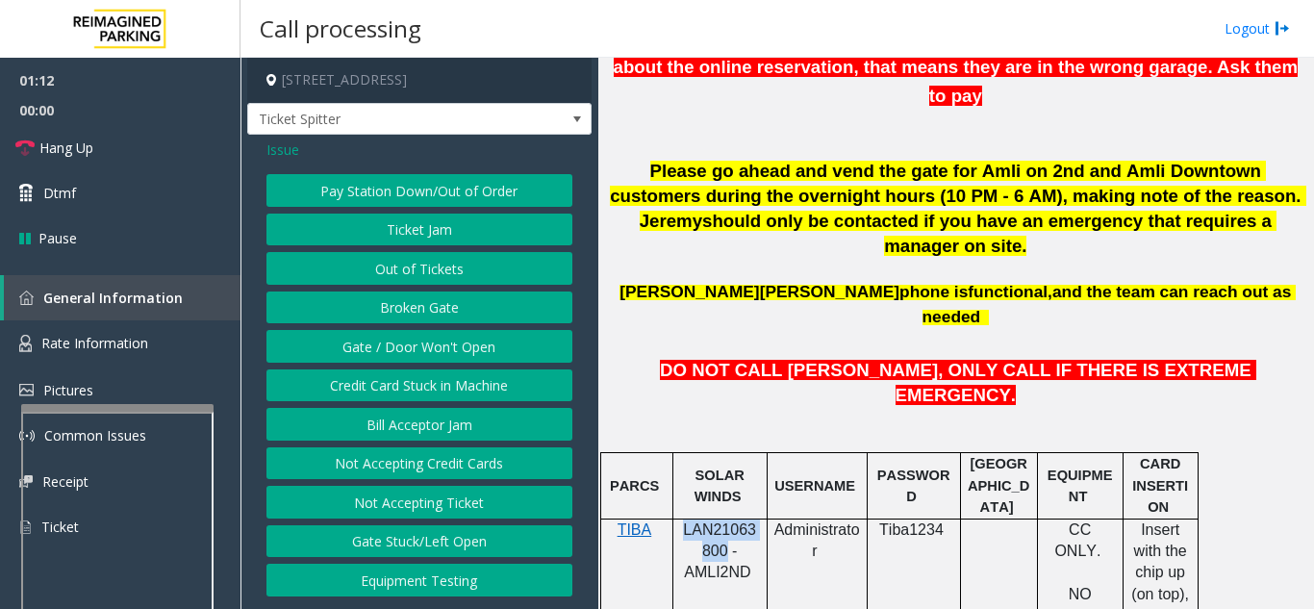
click at [388, 343] on button "Gate / Door Won't Open" at bounding box center [420, 346] width 306 height 33
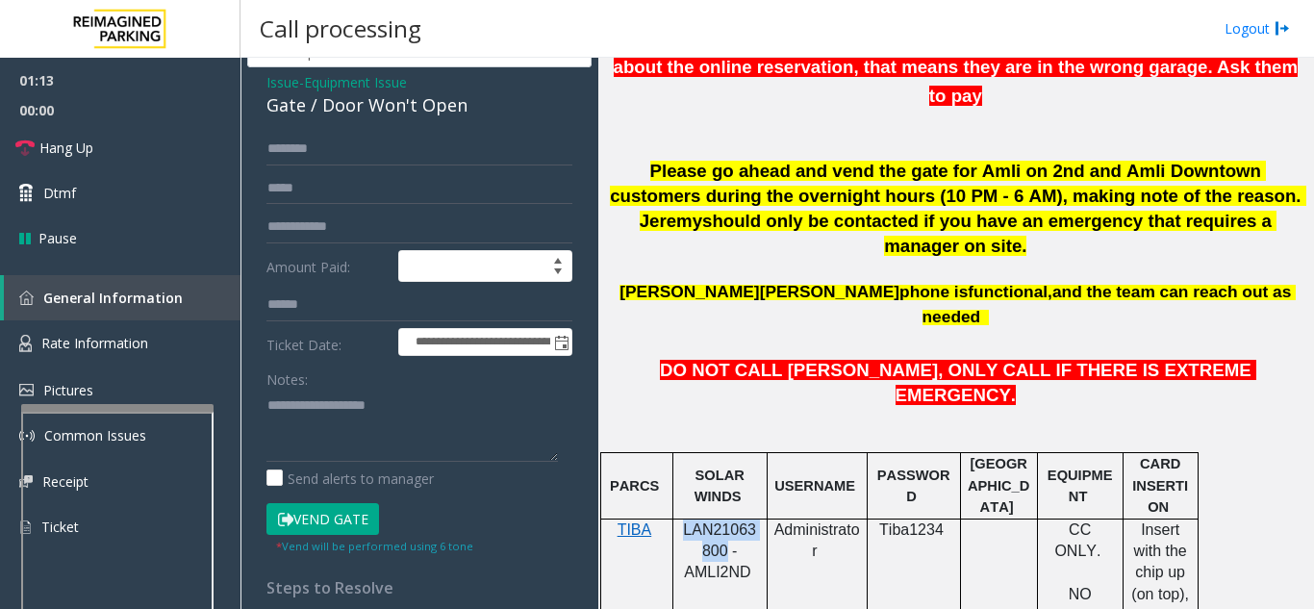
scroll to position [96, 0]
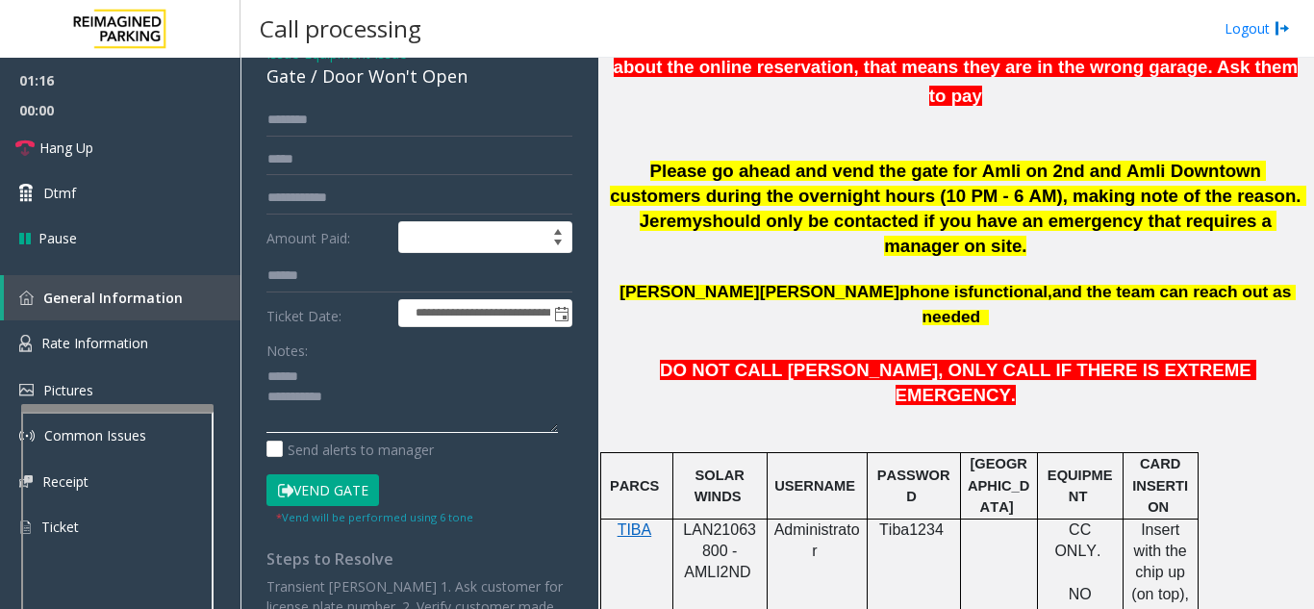
click at [341, 369] on textarea at bounding box center [413, 397] width 292 height 72
drag, startPoint x: 319, startPoint y: 73, endPoint x: 497, endPoint y: 89, distance: 178.7
click at [497, 89] on div "Gate / Door Won't Open" at bounding box center [420, 77] width 306 height 26
click at [407, 404] on textarea at bounding box center [413, 397] width 292 height 72
click at [466, 364] on textarea at bounding box center [413, 397] width 292 height 72
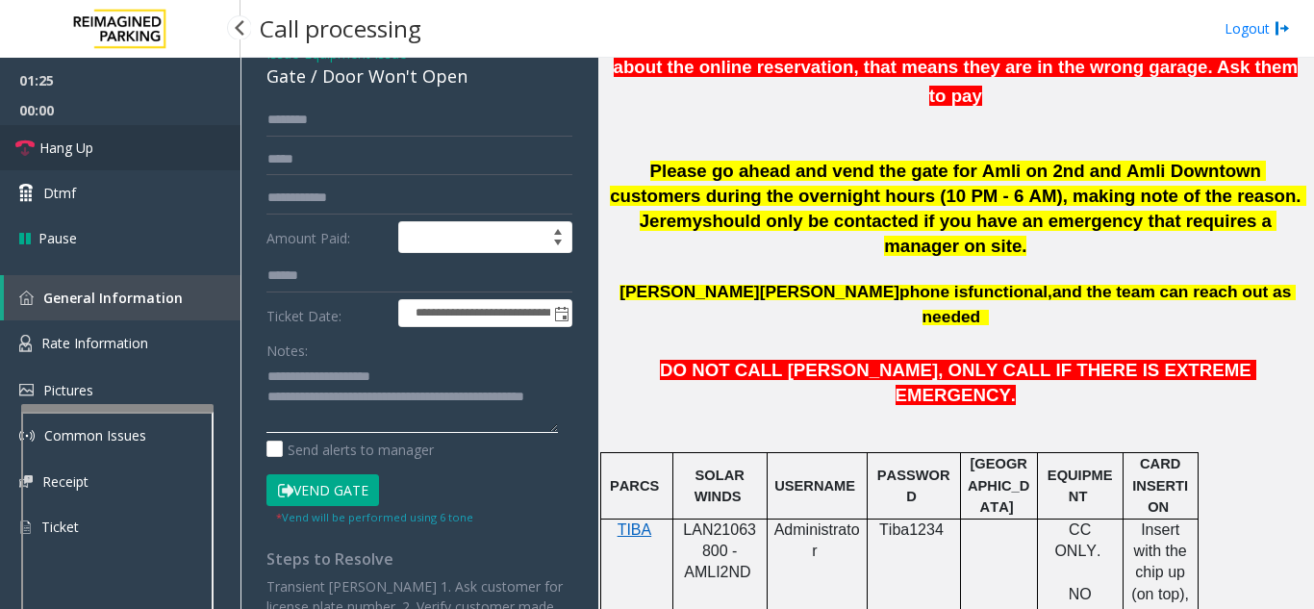
type textarea "**********"
click at [107, 148] on link "Hang Up" at bounding box center [120, 147] width 241 height 45
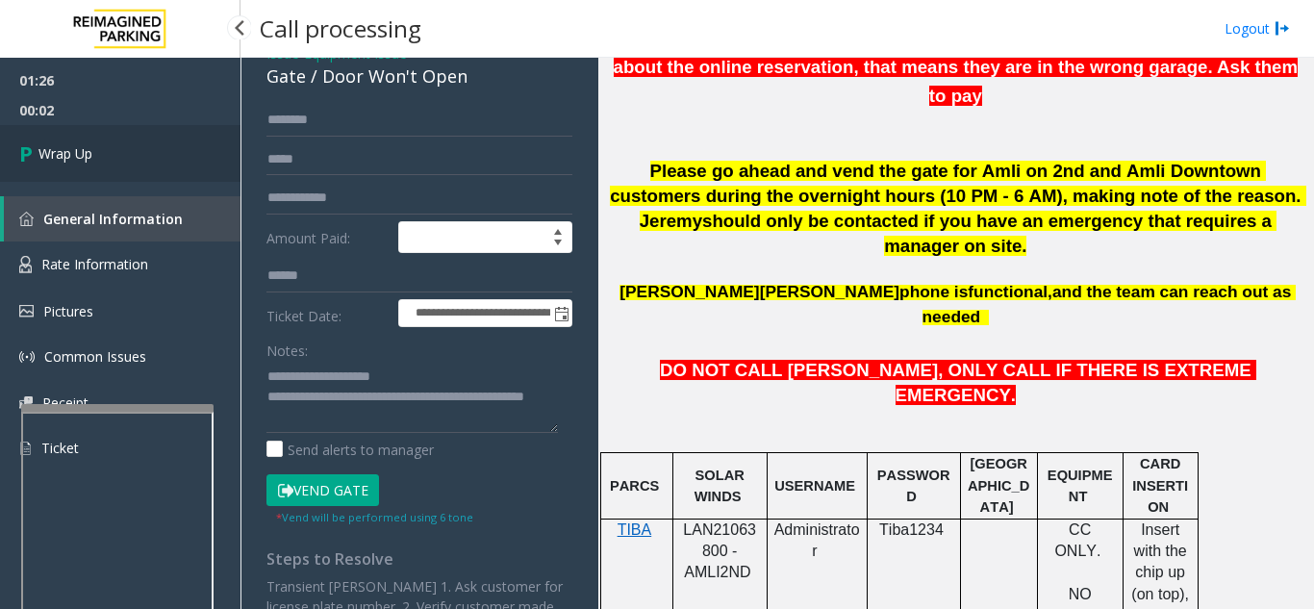
drag, startPoint x: 83, startPoint y: 152, endPoint x: 152, endPoint y: 179, distance: 74.3
click at [83, 152] on span "Wrap Up" at bounding box center [65, 153] width 54 height 20
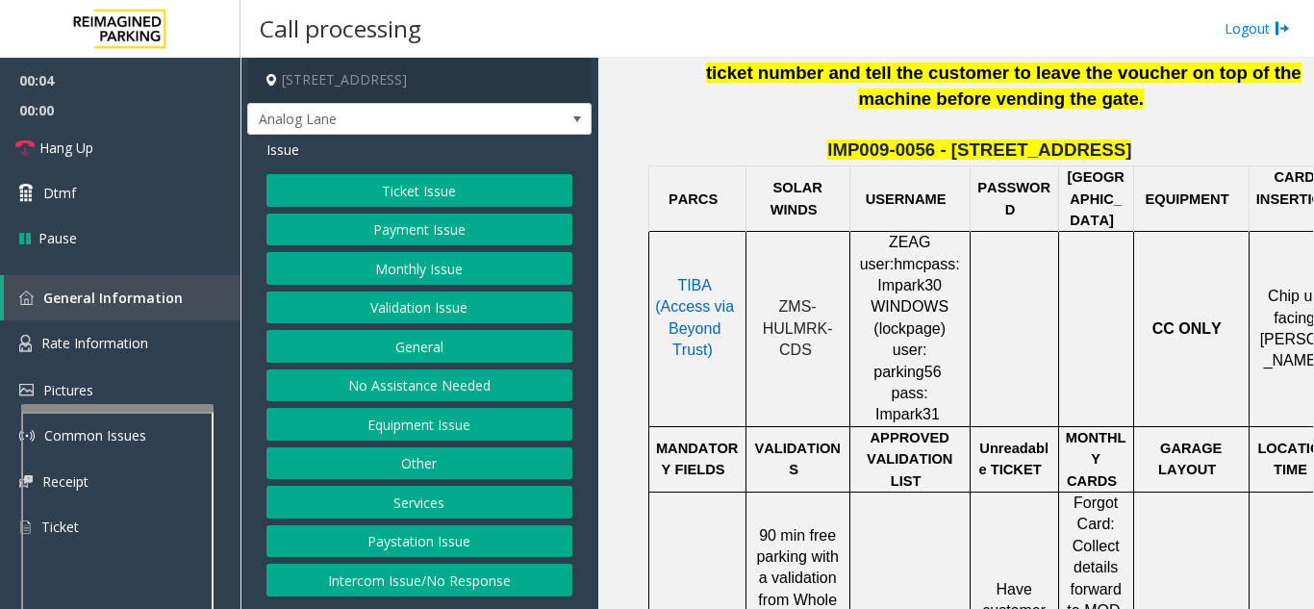
scroll to position [866, 0]
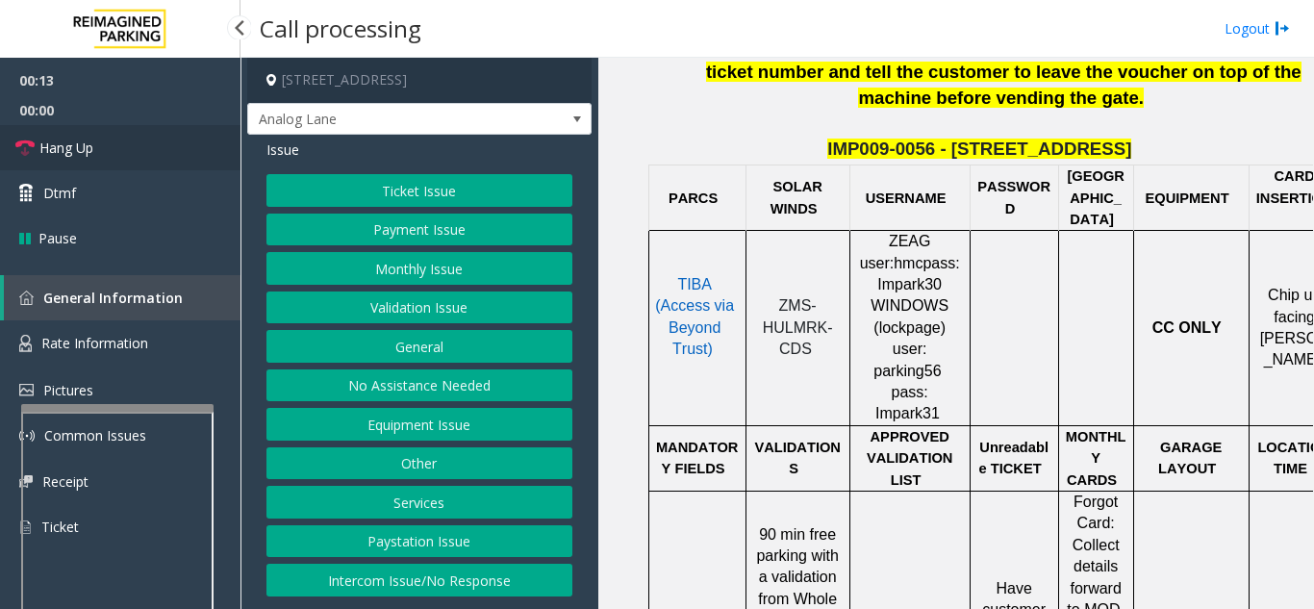
click at [113, 155] on link "Hang Up" at bounding box center [120, 147] width 241 height 45
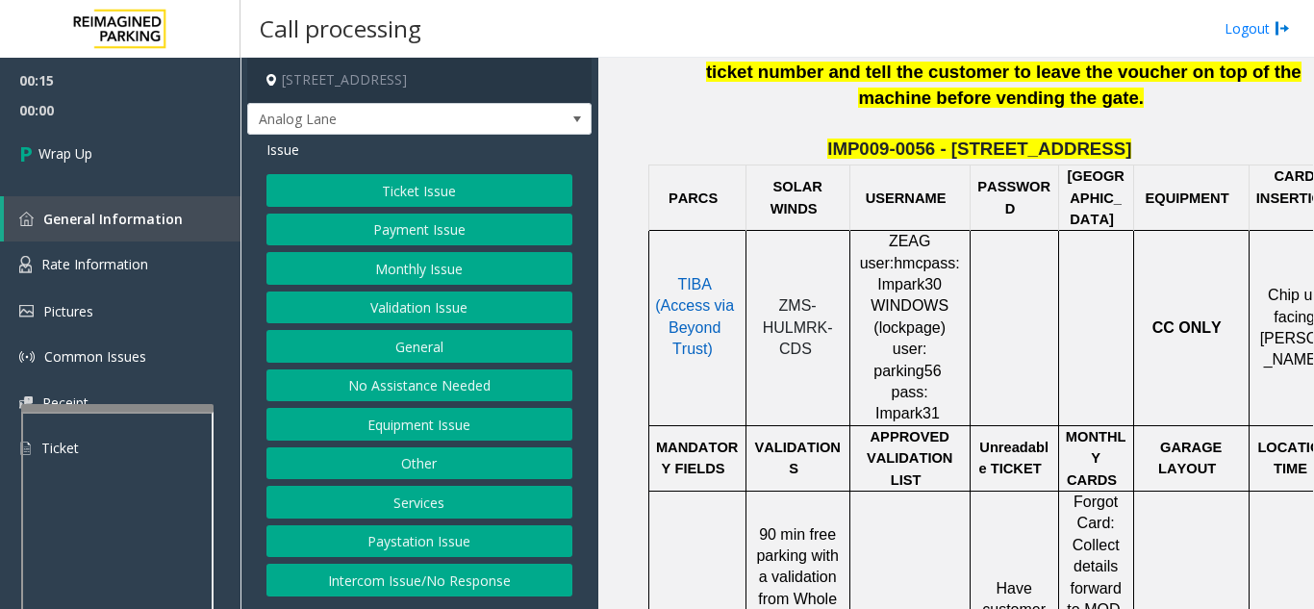
click at [398, 394] on button "No Assistance Needed" at bounding box center [420, 385] width 306 height 33
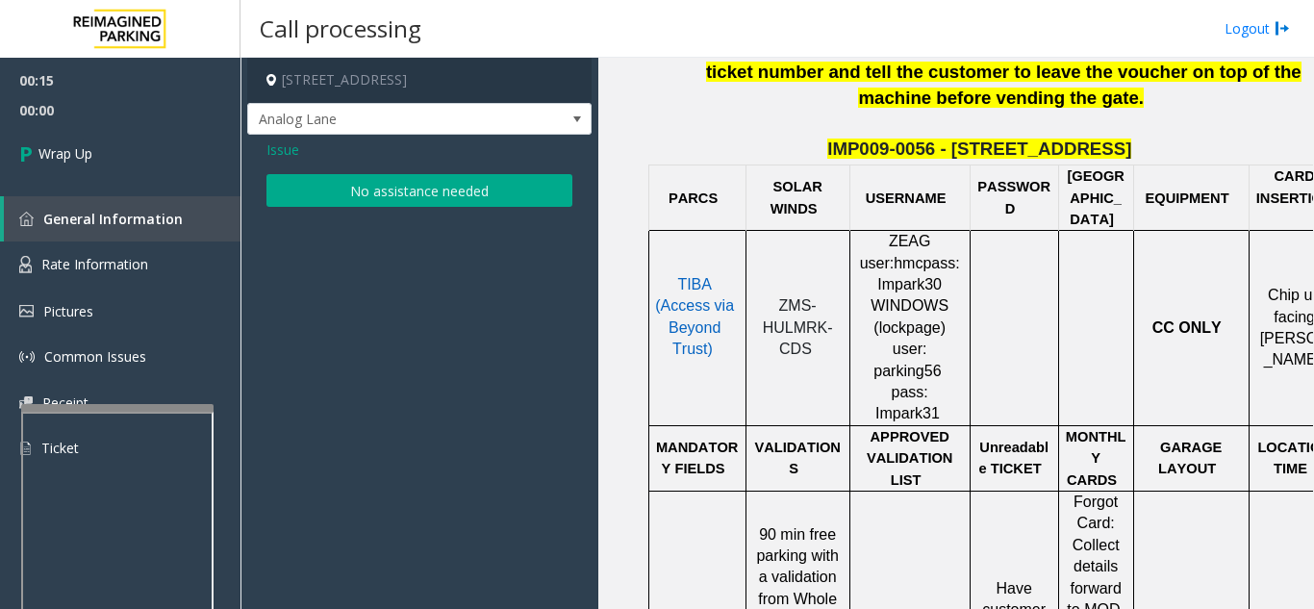
click at [372, 196] on button "No assistance needed" at bounding box center [420, 190] width 306 height 33
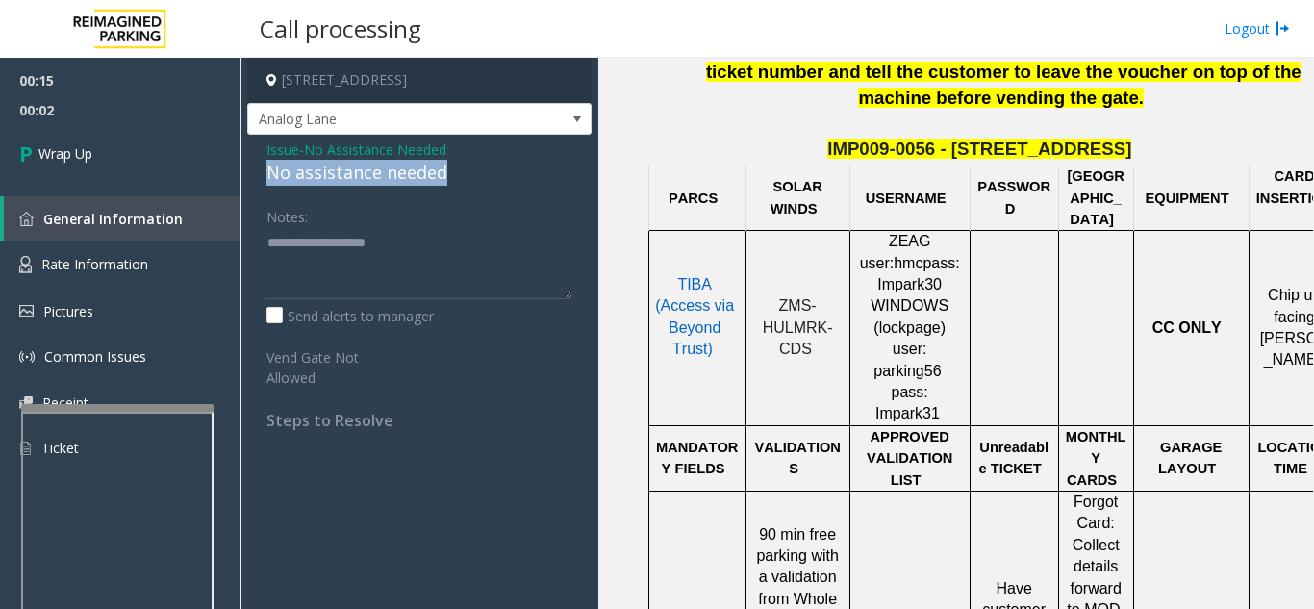
drag, startPoint x: 258, startPoint y: 172, endPoint x: 410, endPoint y: 172, distance: 152.0
click at [448, 164] on div "Issue - No Assistance Needed No assistance needed Notes: Send alerts to manager…" at bounding box center [419, 292] width 344 height 315
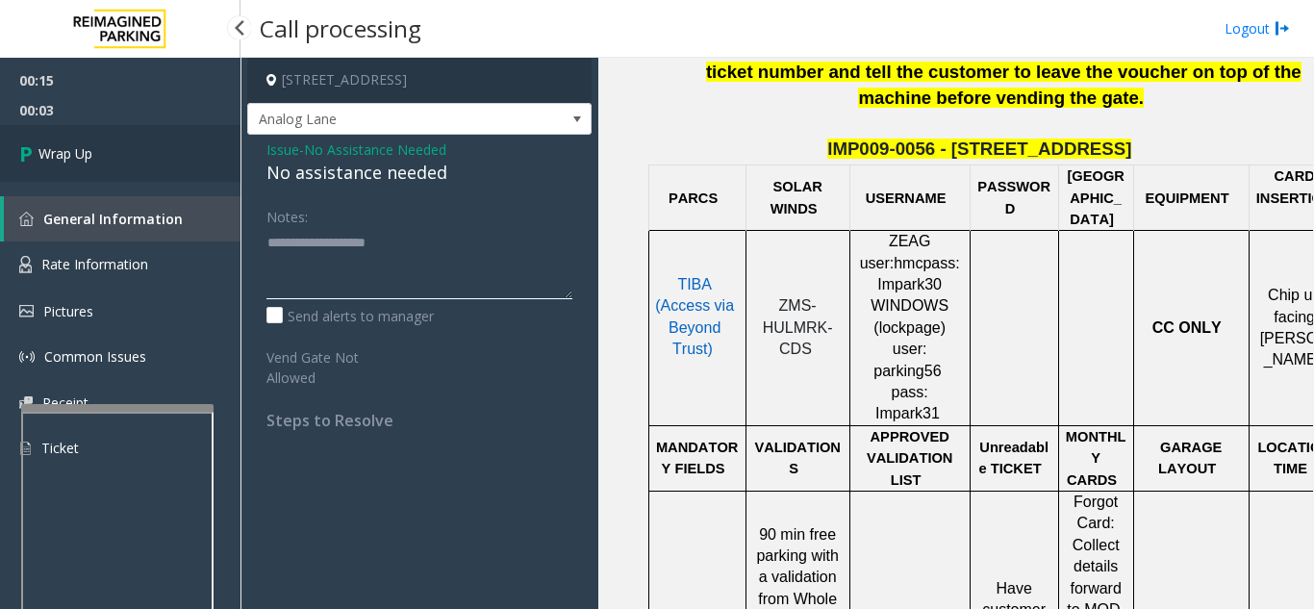
type textarea "**********"
click at [178, 163] on link "Wrap Up" at bounding box center [120, 153] width 241 height 57
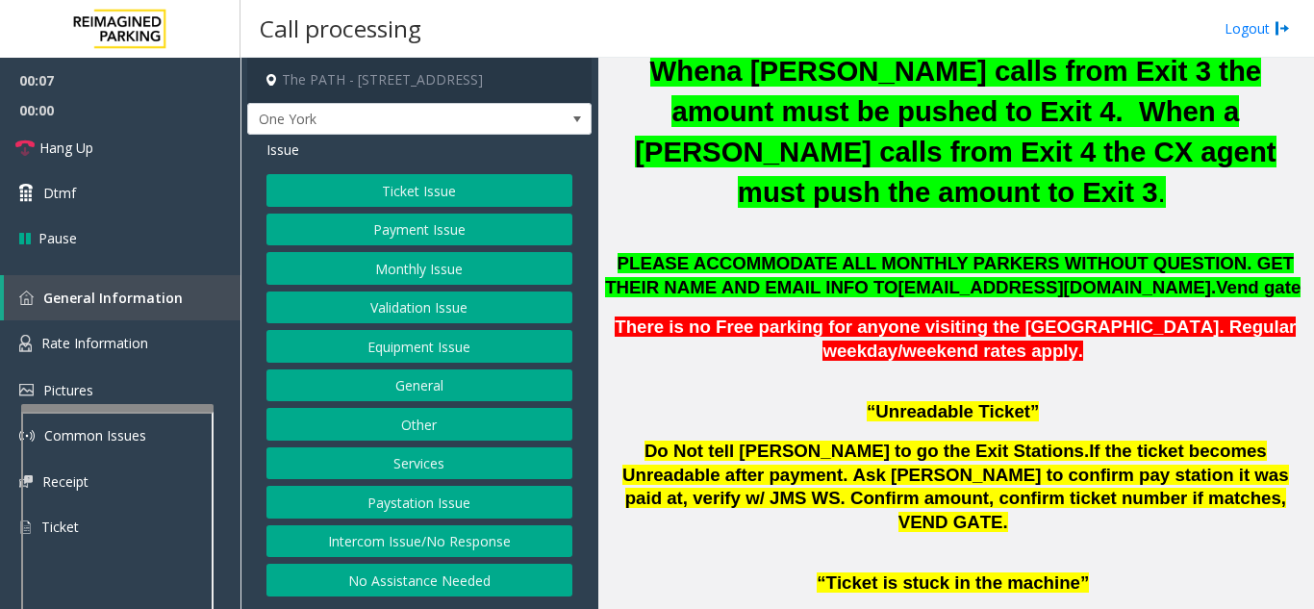
scroll to position [1058, 0]
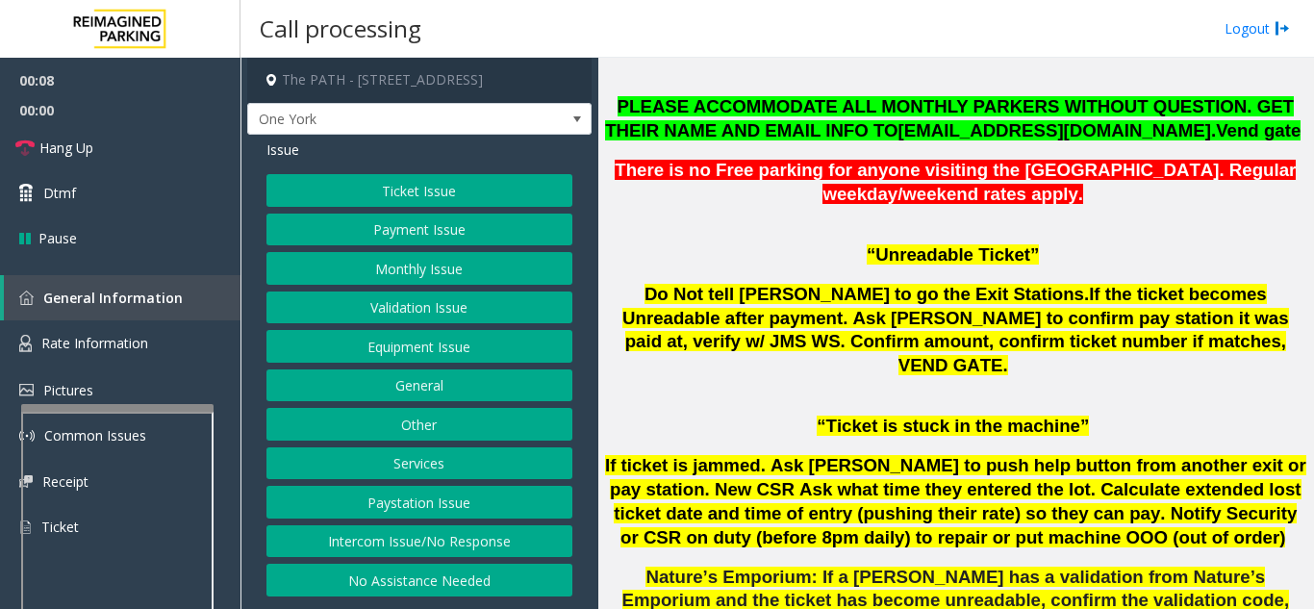
click at [460, 190] on button "Ticket Issue" at bounding box center [420, 190] width 306 height 33
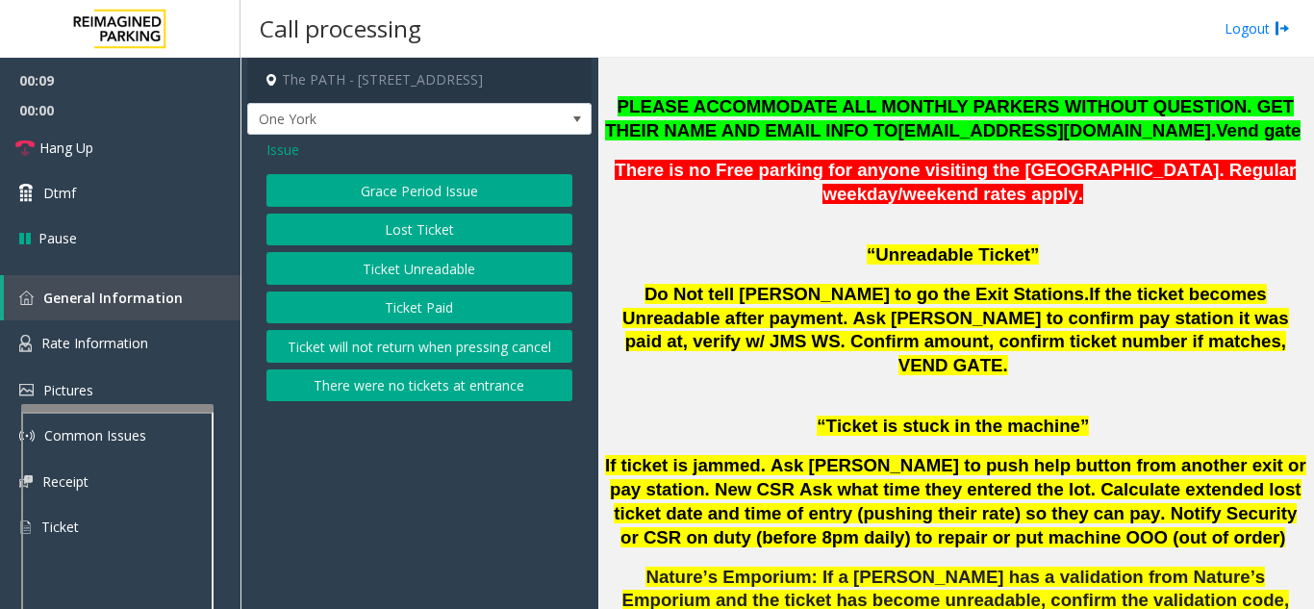
click at [452, 271] on button "Ticket Unreadable" at bounding box center [420, 268] width 306 height 33
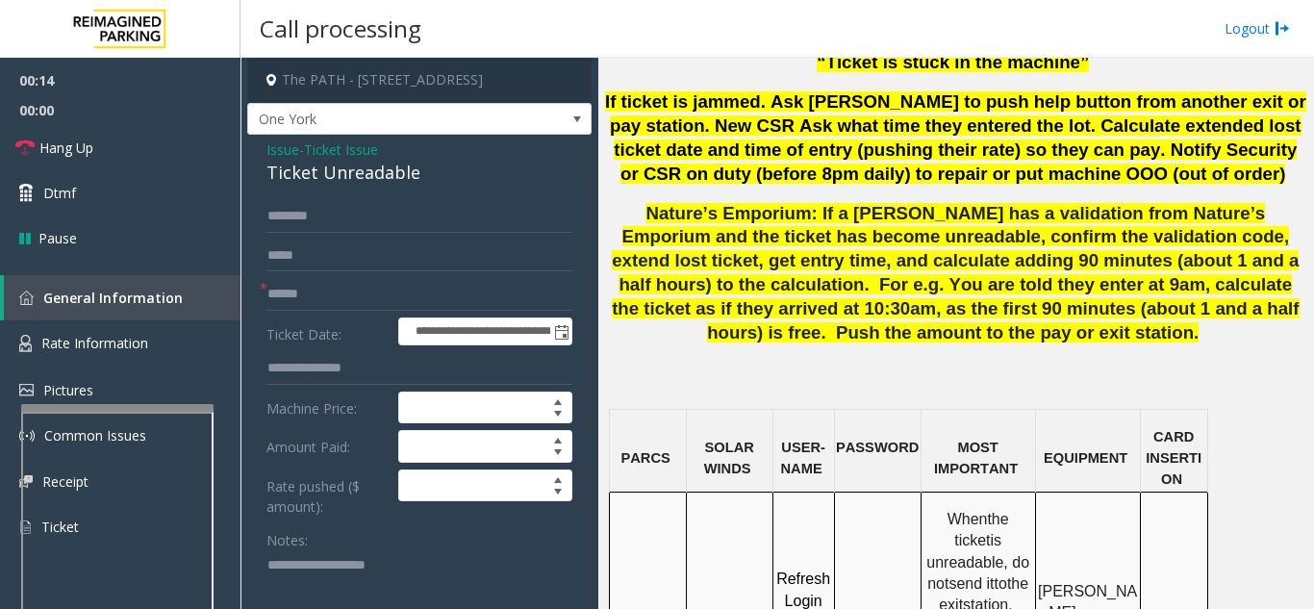
scroll to position [1732, 0]
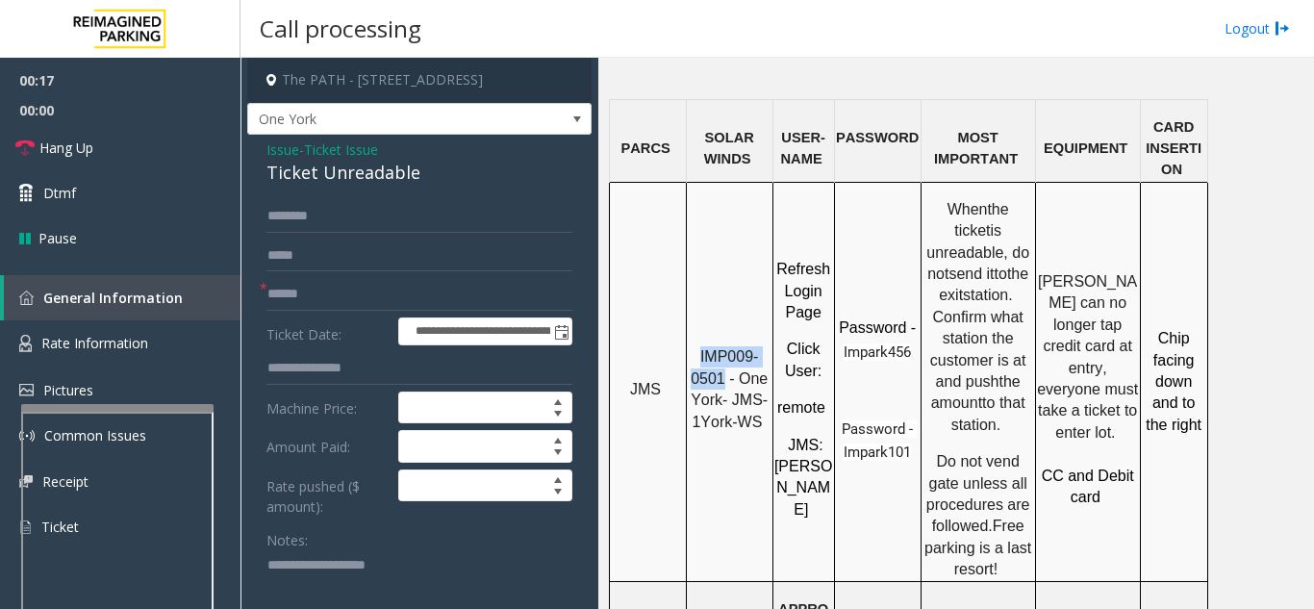
drag, startPoint x: 725, startPoint y: 183, endPoint x: 697, endPoint y: 163, distance: 34.5
click at [697, 346] on p "IMP009-0501 - One York- JMS-1York-WS" at bounding box center [730, 389] width 84 height 87
type textarea "**********"
click at [412, 304] on input "text" at bounding box center [420, 294] width 306 height 33
type input "*******"
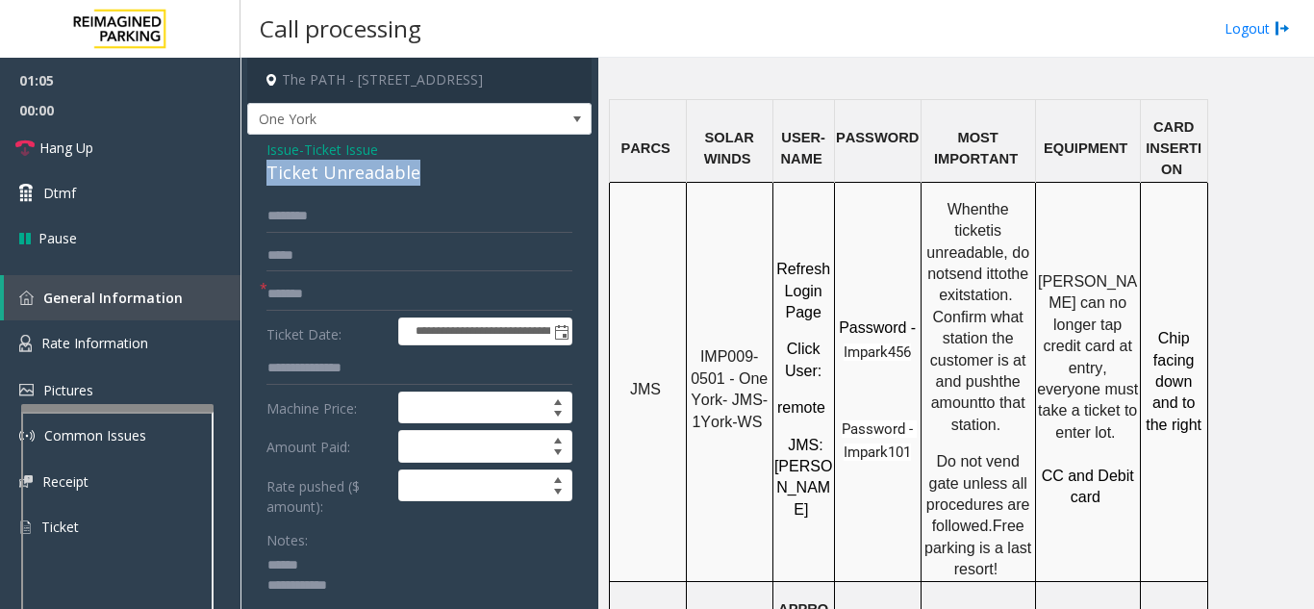
drag, startPoint x: 258, startPoint y: 165, endPoint x: 356, endPoint y: 172, distance: 98.4
click at [388, 602] on textarea at bounding box center [413, 586] width 292 height 72
click at [383, 588] on textarea at bounding box center [413, 586] width 292 height 72
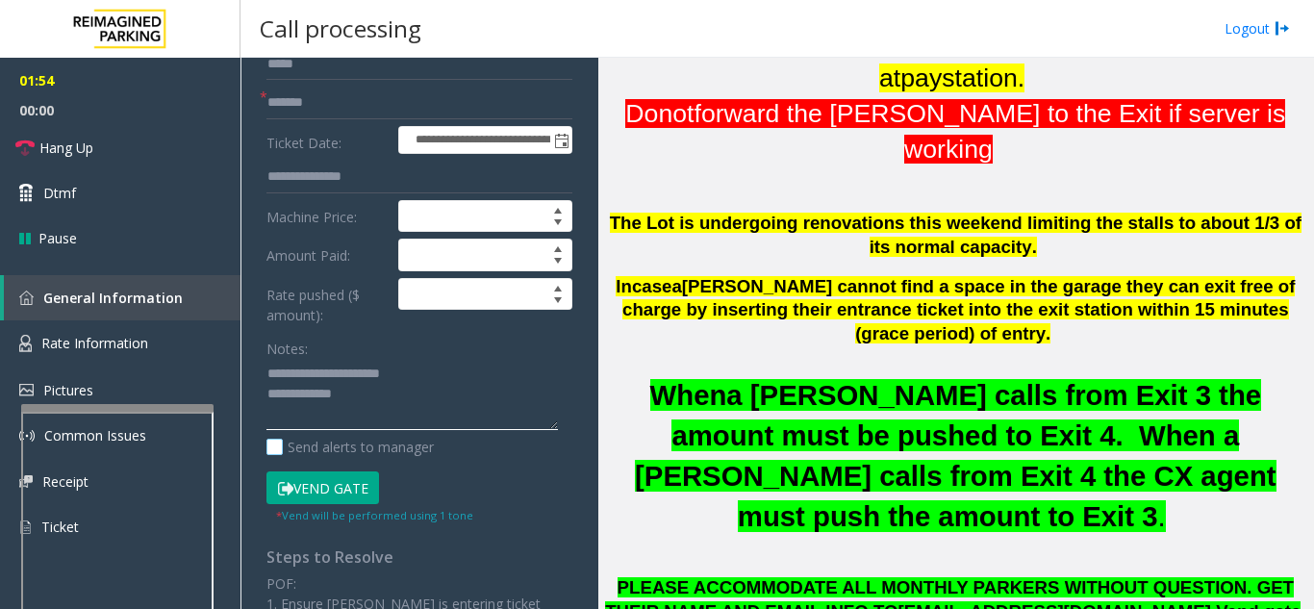
scroll to position [192, 0]
drag, startPoint x: 354, startPoint y: 480, endPoint x: 364, endPoint y: 474, distance: 11.2
click at [354, 480] on button "Vend Gate" at bounding box center [323, 487] width 113 height 33
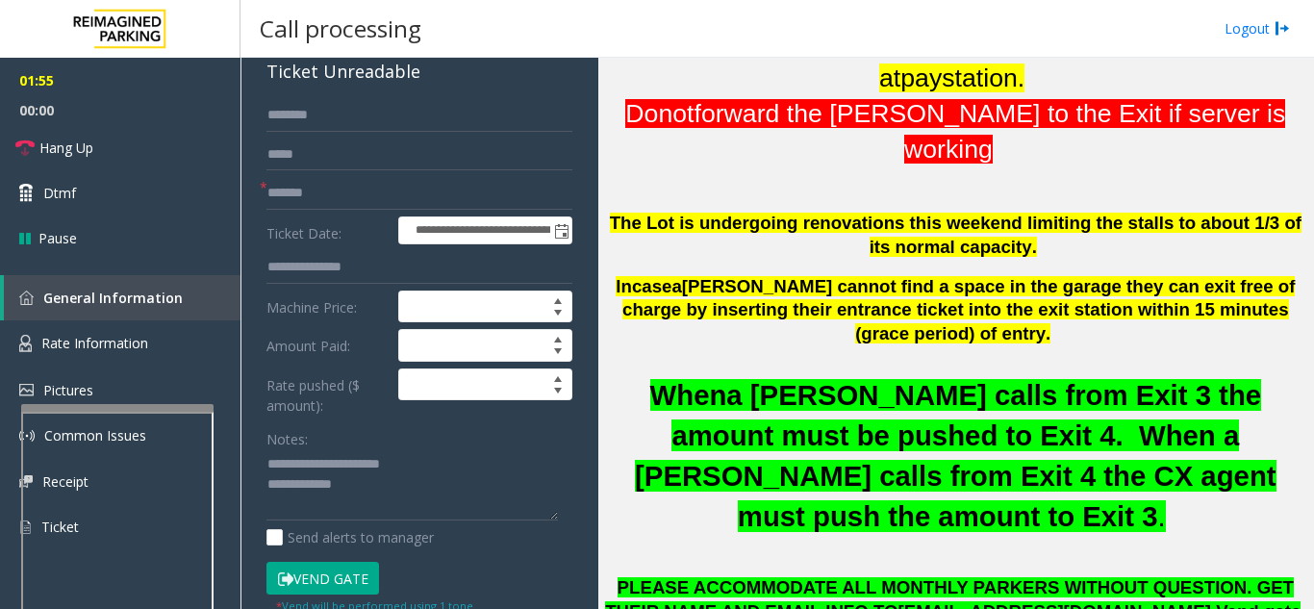
scroll to position [0, 0]
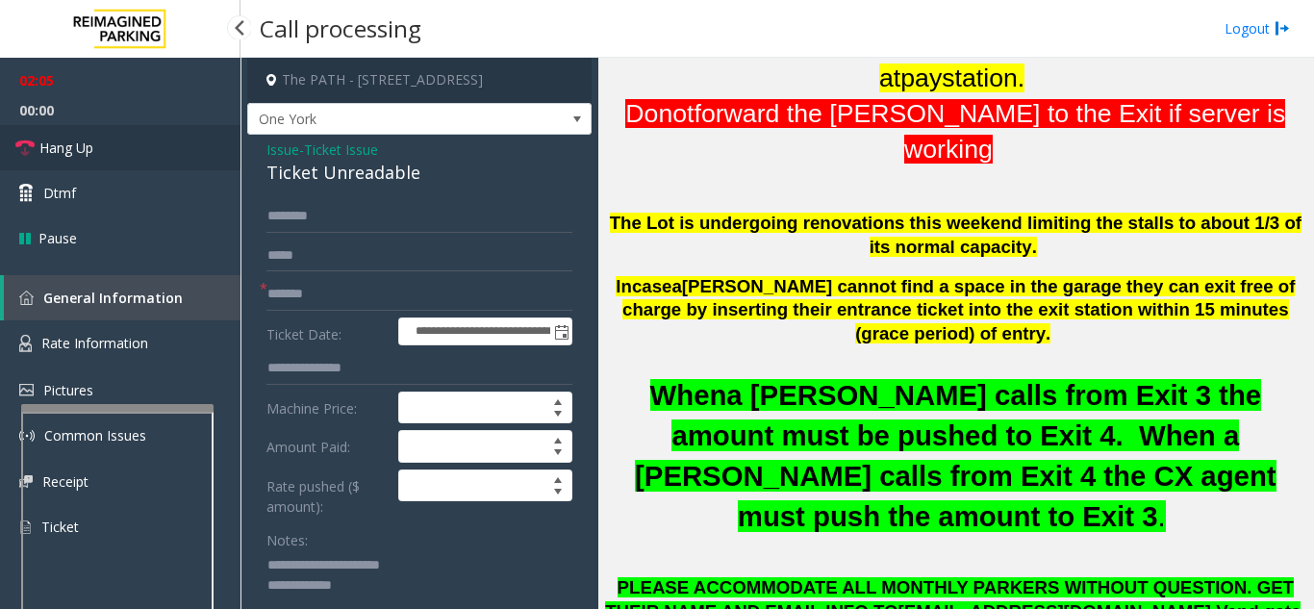
click at [139, 145] on link "Hang Up" at bounding box center [120, 147] width 241 height 45
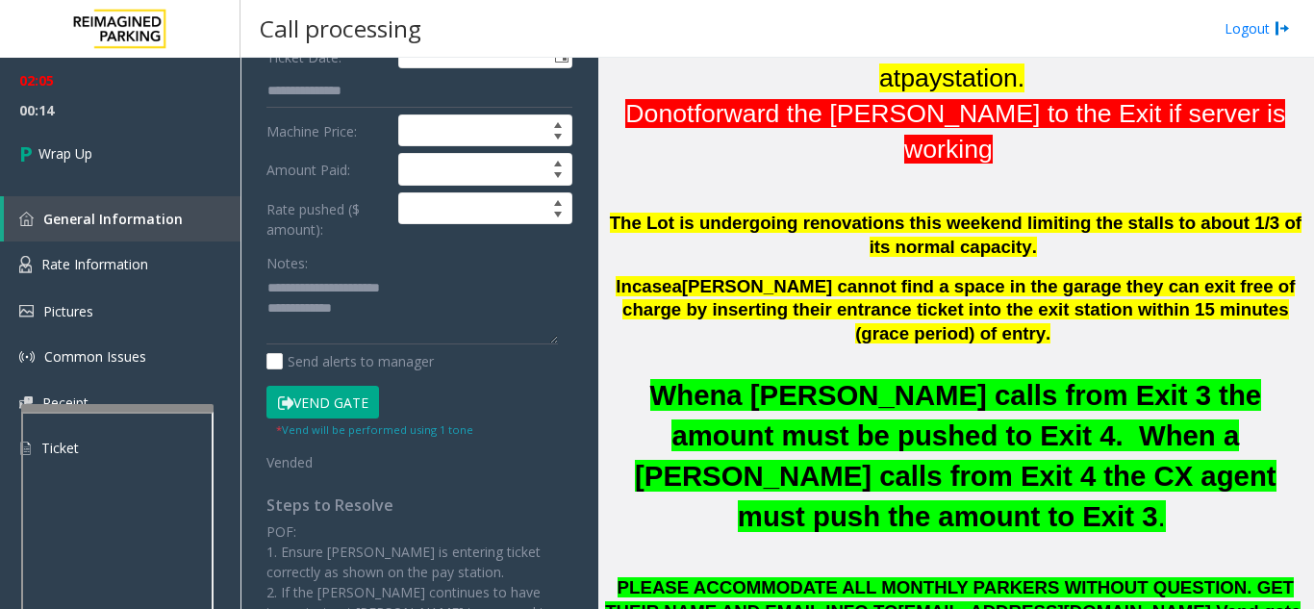
scroll to position [289, 0]
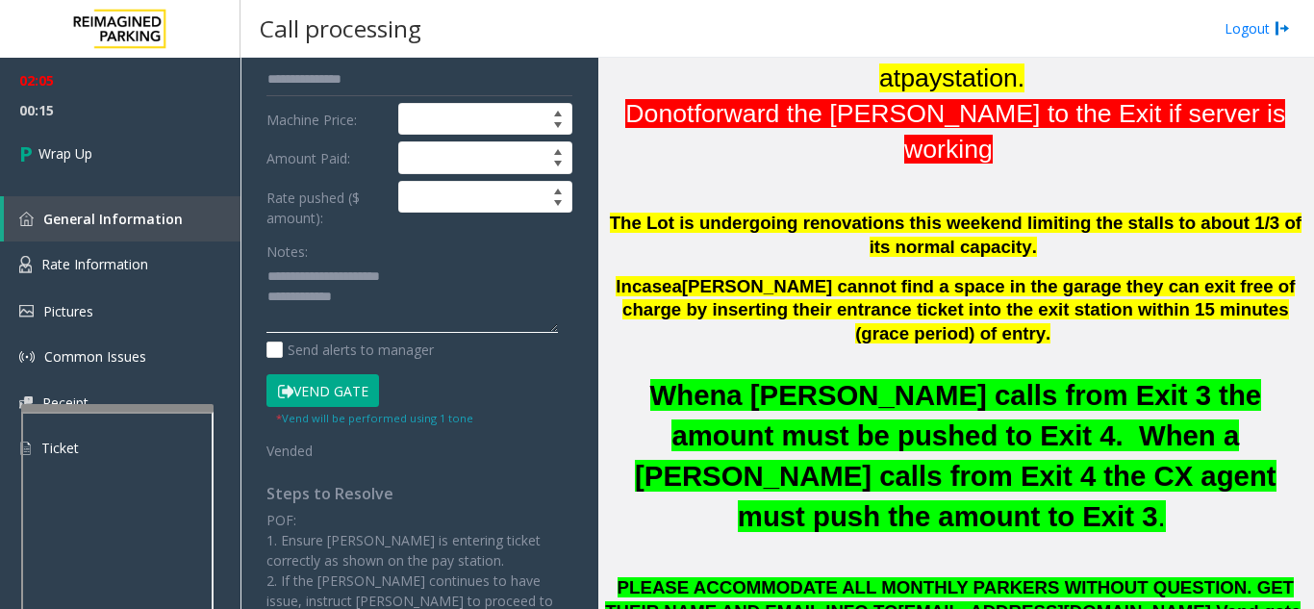
click at [370, 312] on textarea at bounding box center [413, 298] width 292 height 72
click at [383, 293] on textarea at bounding box center [413, 298] width 292 height 72
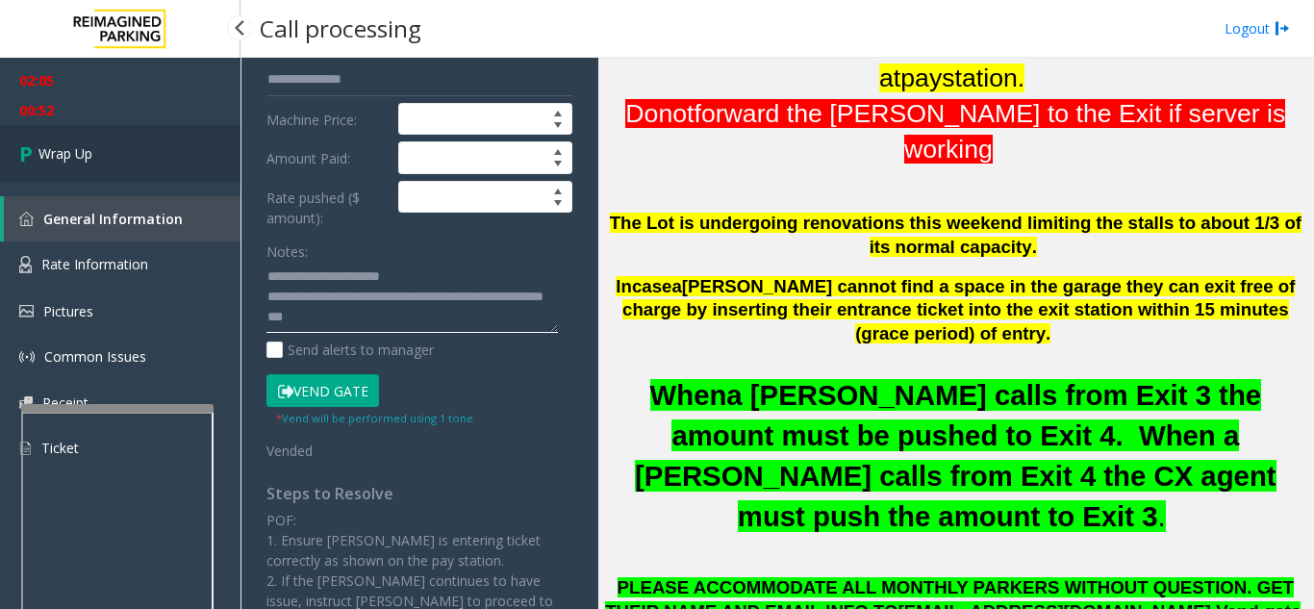
type textarea "**********"
click at [89, 161] on span "Wrap Up" at bounding box center [65, 153] width 54 height 20
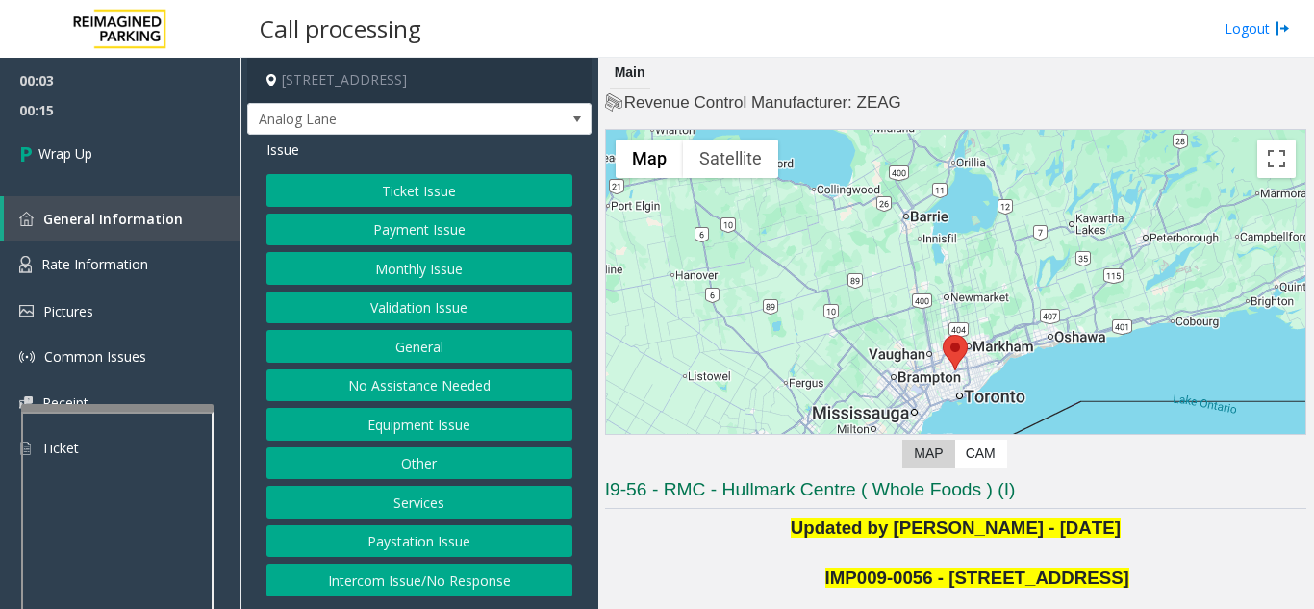
drag, startPoint x: 452, startPoint y: 573, endPoint x: 450, endPoint y: 557, distance: 15.5
click at [452, 564] on button "Intercom Issue/No Response" at bounding box center [420, 580] width 306 height 33
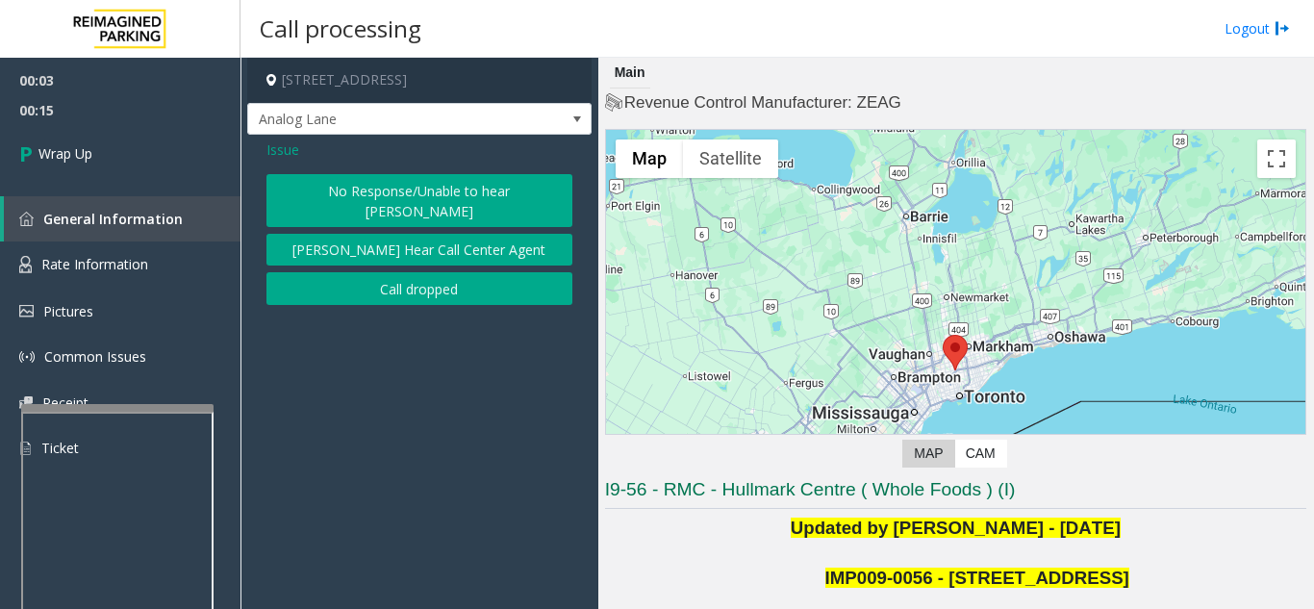
click at [404, 272] on button "Call dropped" at bounding box center [420, 288] width 306 height 33
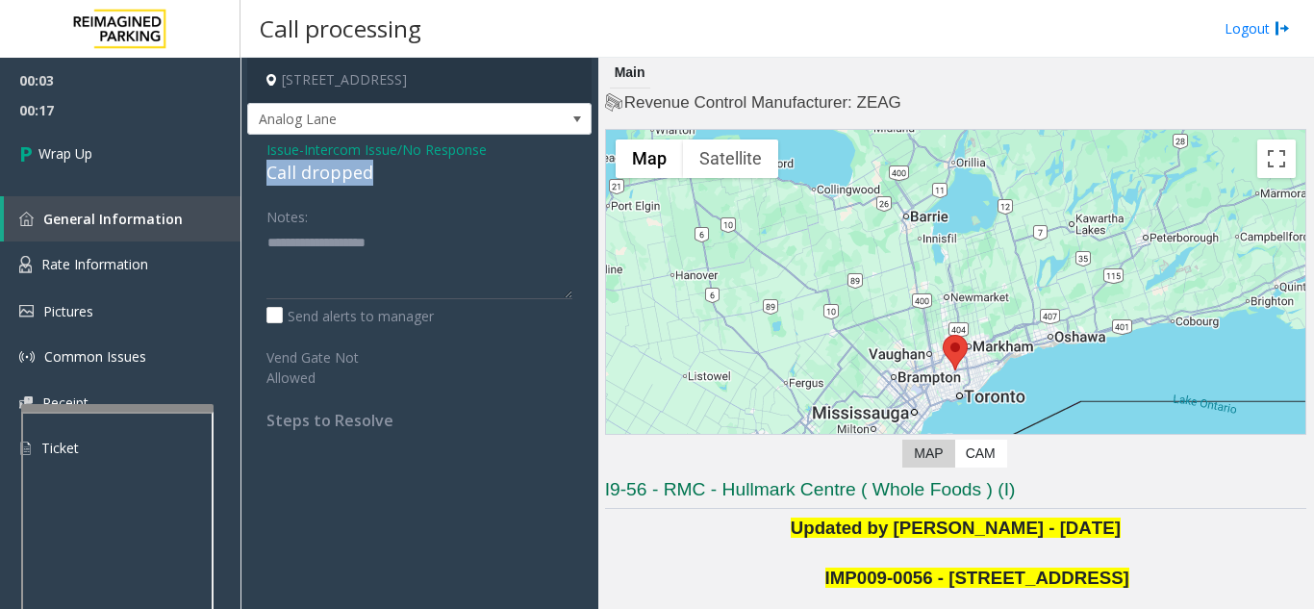
drag, startPoint x: 264, startPoint y: 175, endPoint x: 350, endPoint y: 173, distance: 86.6
click at [392, 176] on div "Issue - Intercom Issue/No Response Call dropped Notes: Send alerts to manager V…" at bounding box center [419, 292] width 344 height 315
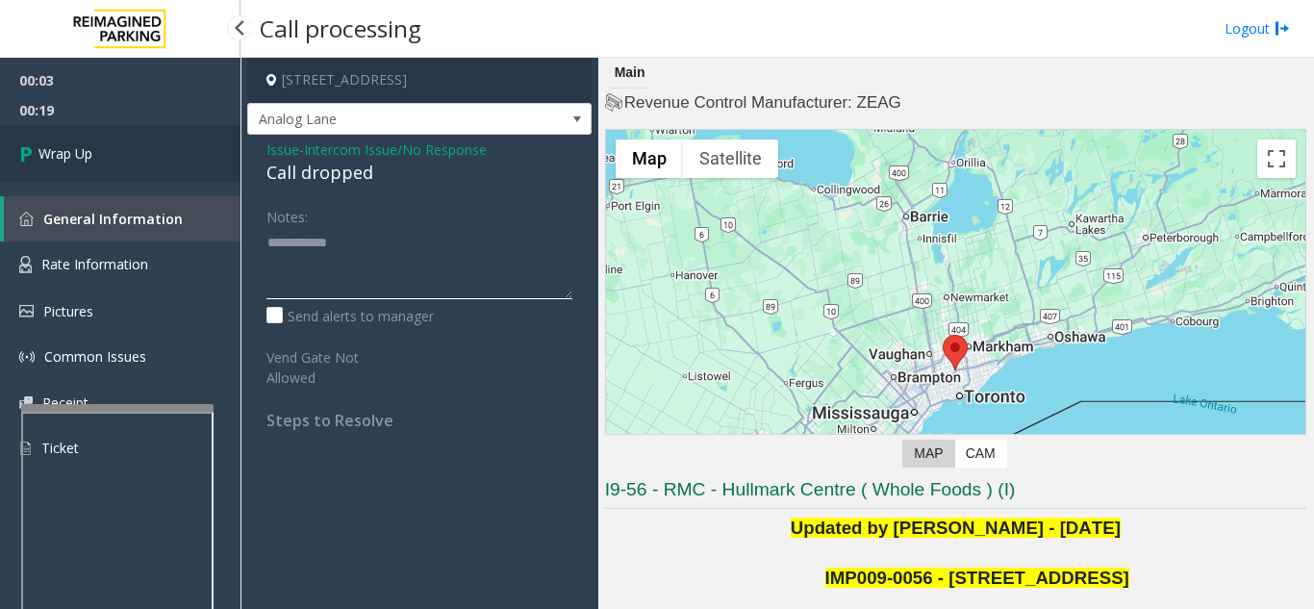
type textarea "**********"
click at [144, 178] on link "Wrap Up" at bounding box center [120, 153] width 241 height 57
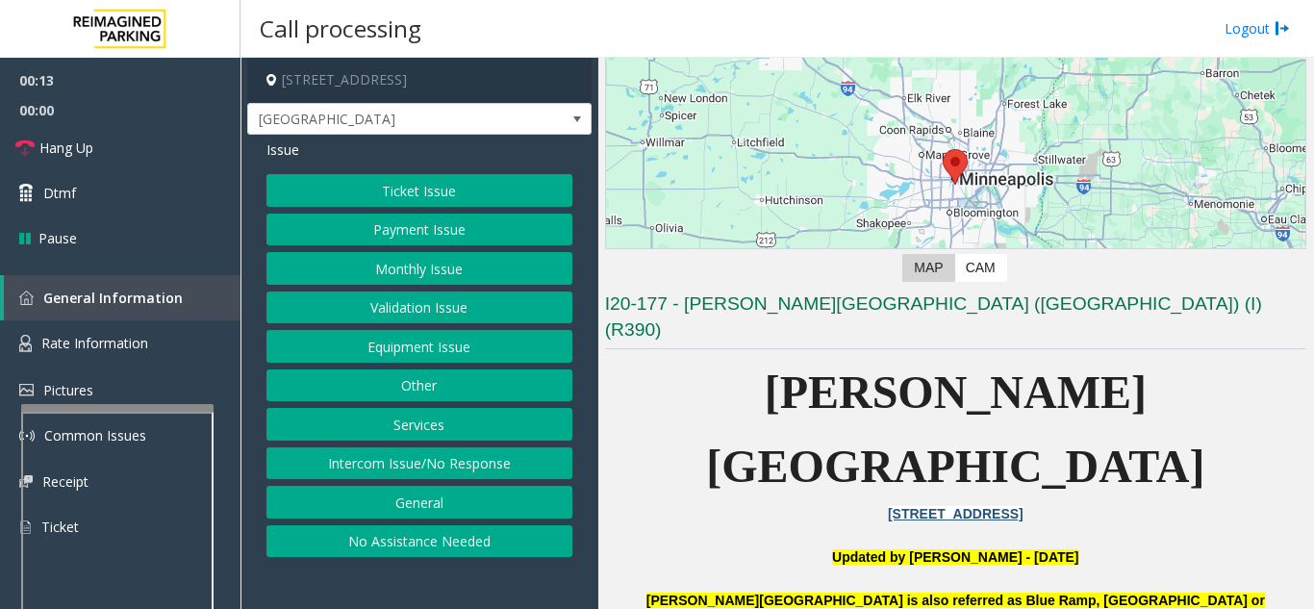
scroll to position [385, 0]
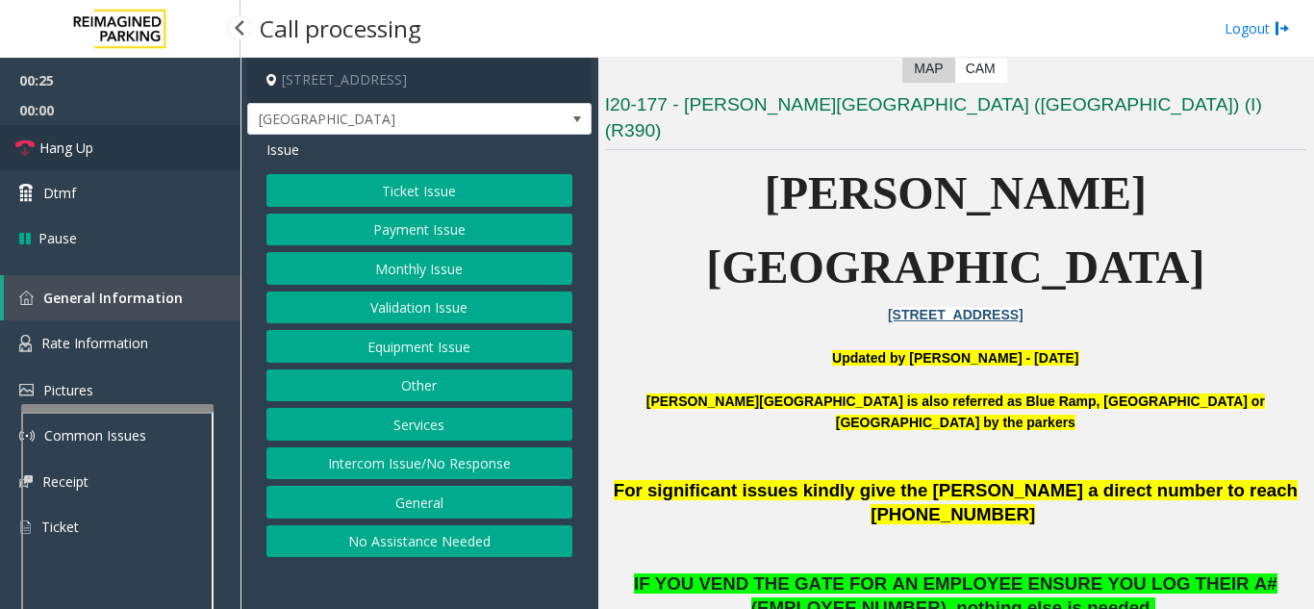
click at [91, 153] on span "Hang Up" at bounding box center [66, 148] width 54 height 20
click at [458, 471] on button "Intercom Issue/No Response" at bounding box center [420, 463] width 306 height 33
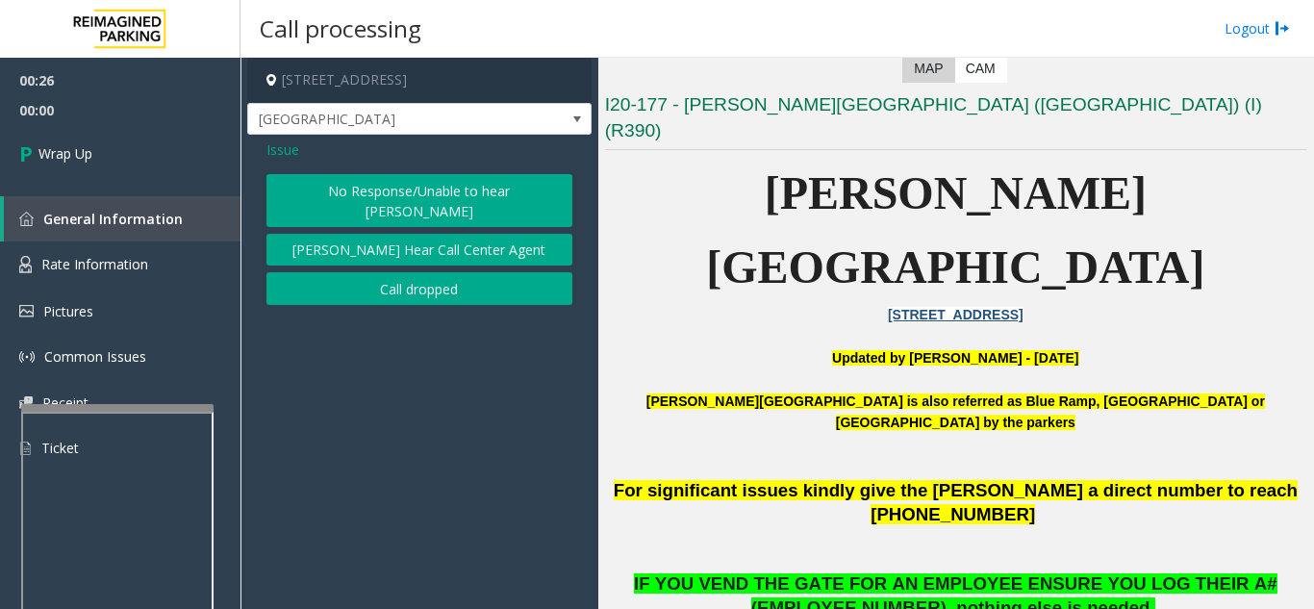
click at [420, 182] on button "No Response/Unable to hear [PERSON_NAME]" at bounding box center [420, 200] width 306 height 53
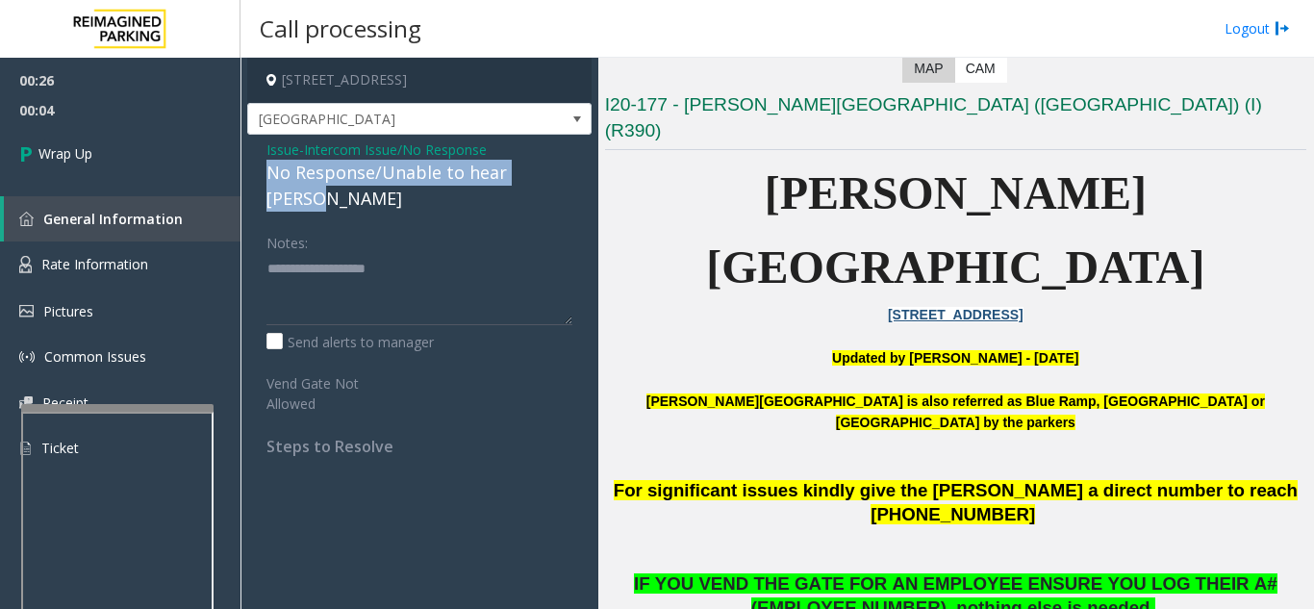
drag, startPoint x: 265, startPoint y: 171, endPoint x: 529, endPoint y: 180, distance: 264.7
click at [571, 180] on div "Issue - Intercom Issue/No Response No Response/Unable to hear [PERSON_NAME] Not…" at bounding box center [419, 305] width 344 height 341
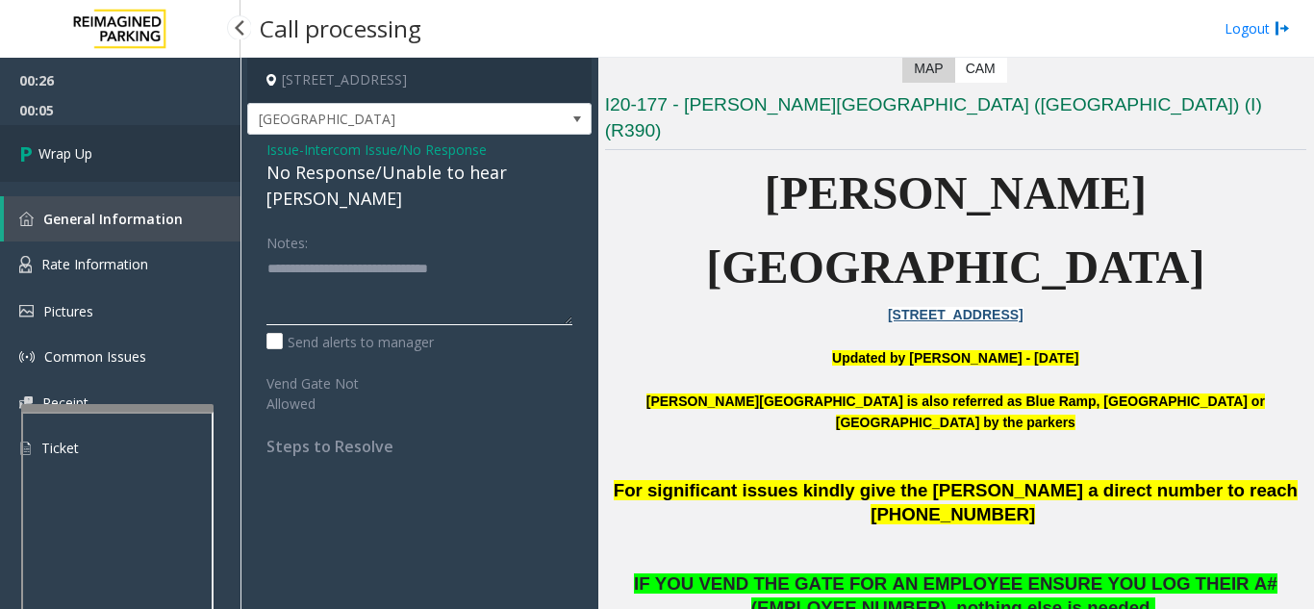
type textarea "**********"
click at [69, 132] on link "Wrap Up" at bounding box center [120, 153] width 241 height 57
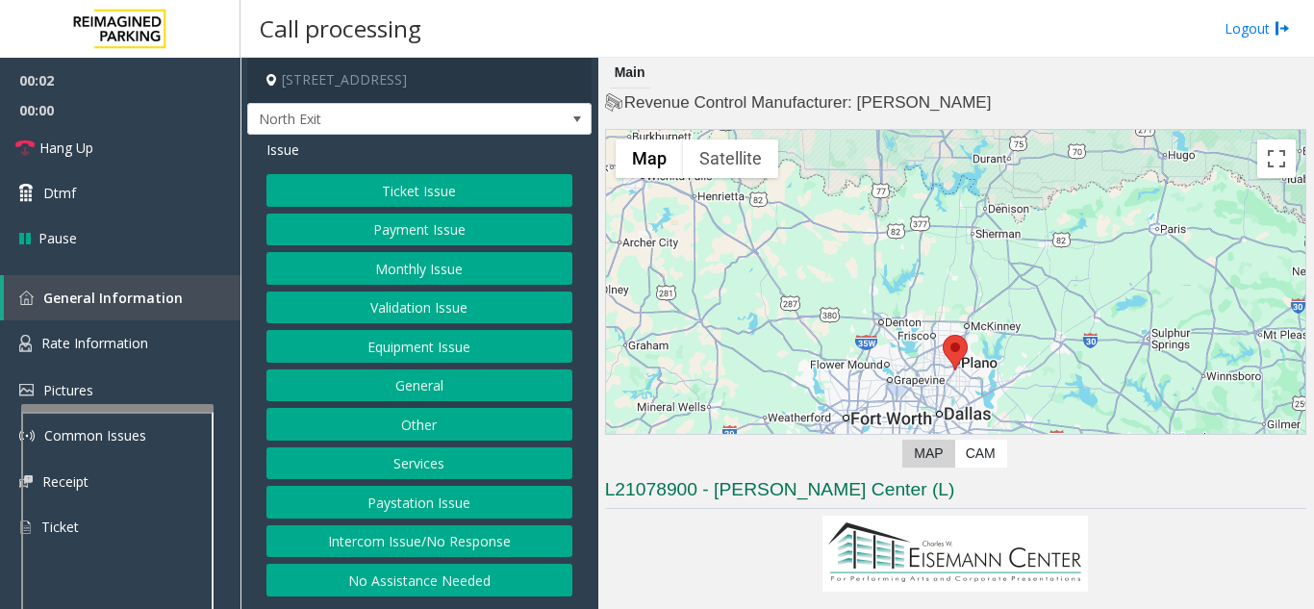
scroll to position [385, 0]
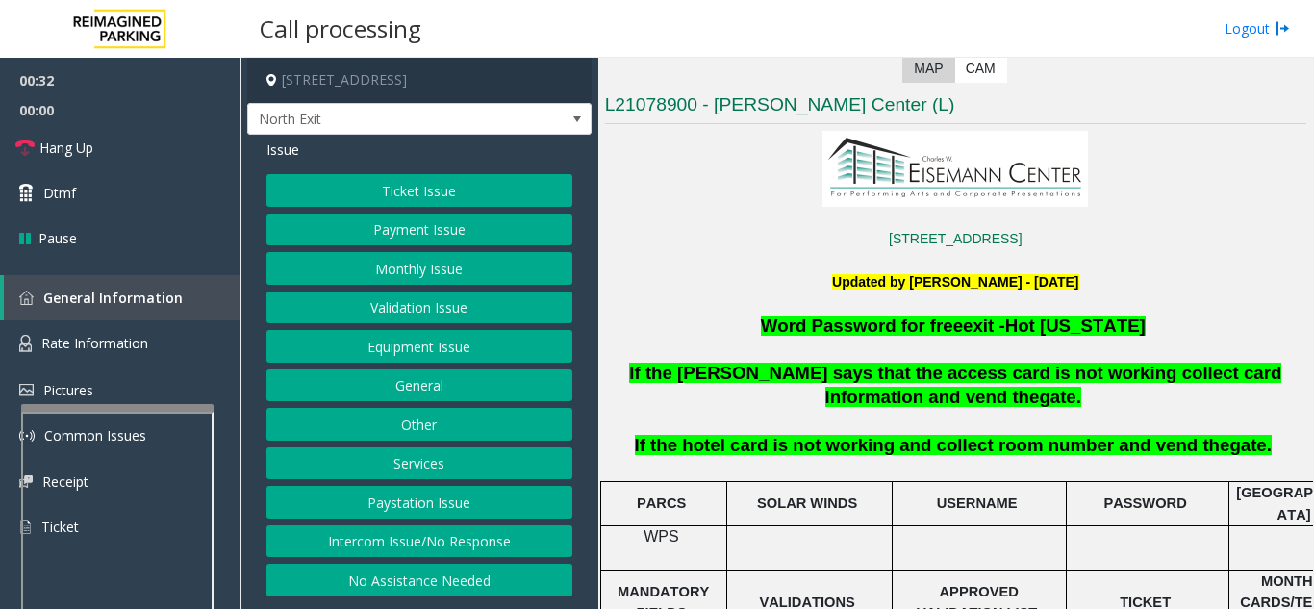
click at [435, 200] on button "Ticket Issue" at bounding box center [420, 190] width 306 height 33
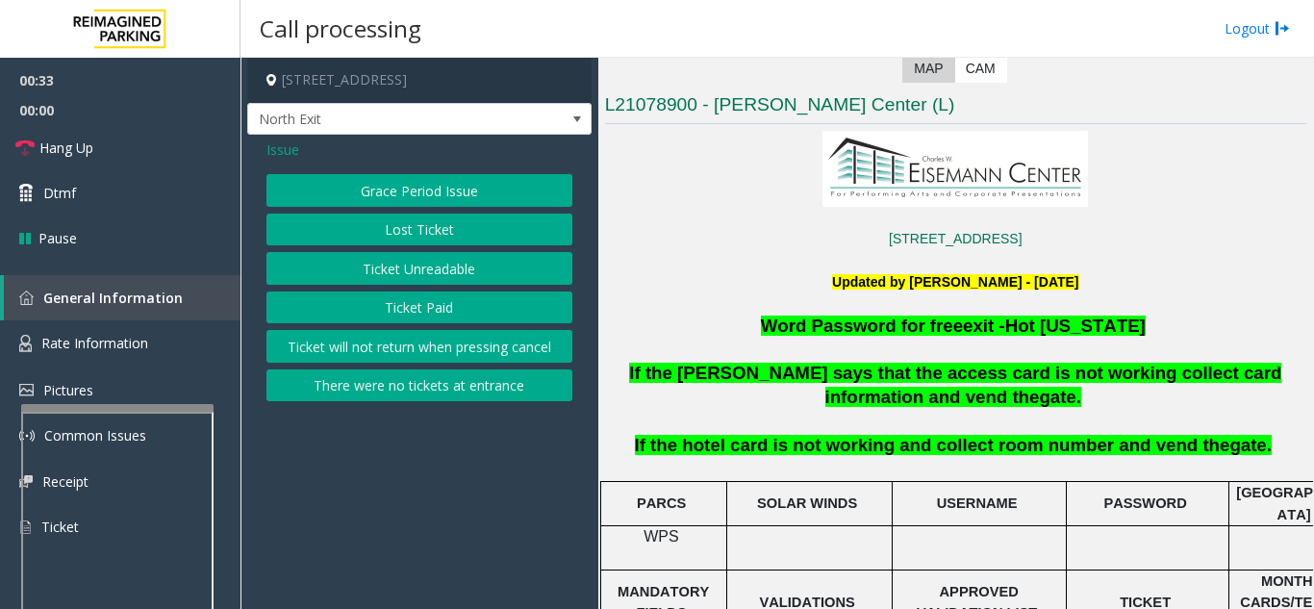
click at [446, 280] on button "Ticket Unreadable" at bounding box center [420, 268] width 306 height 33
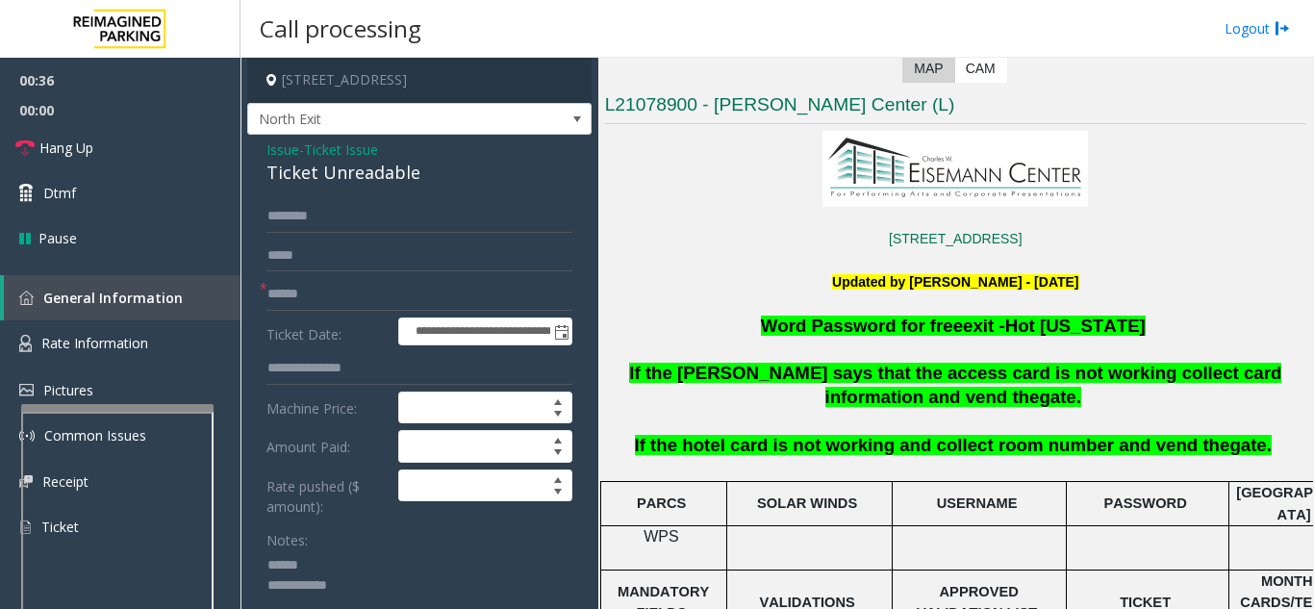
type textarea "**********"
click at [321, 293] on input "text" at bounding box center [420, 294] width 306 height 33
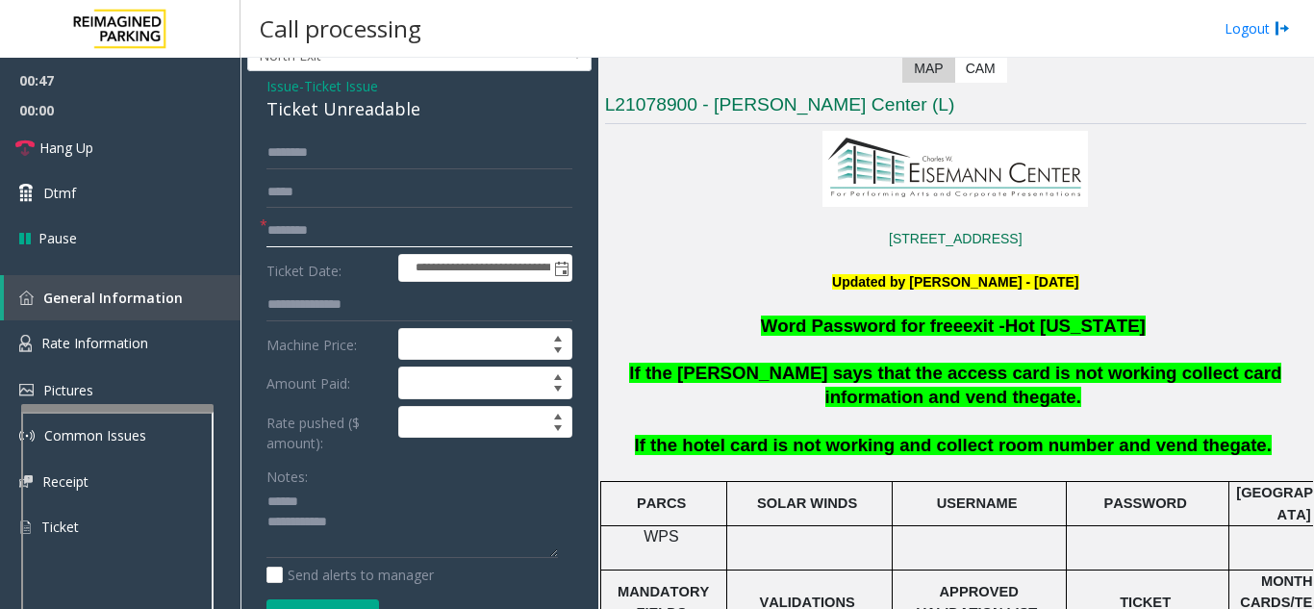
scroll to position [192, 0]
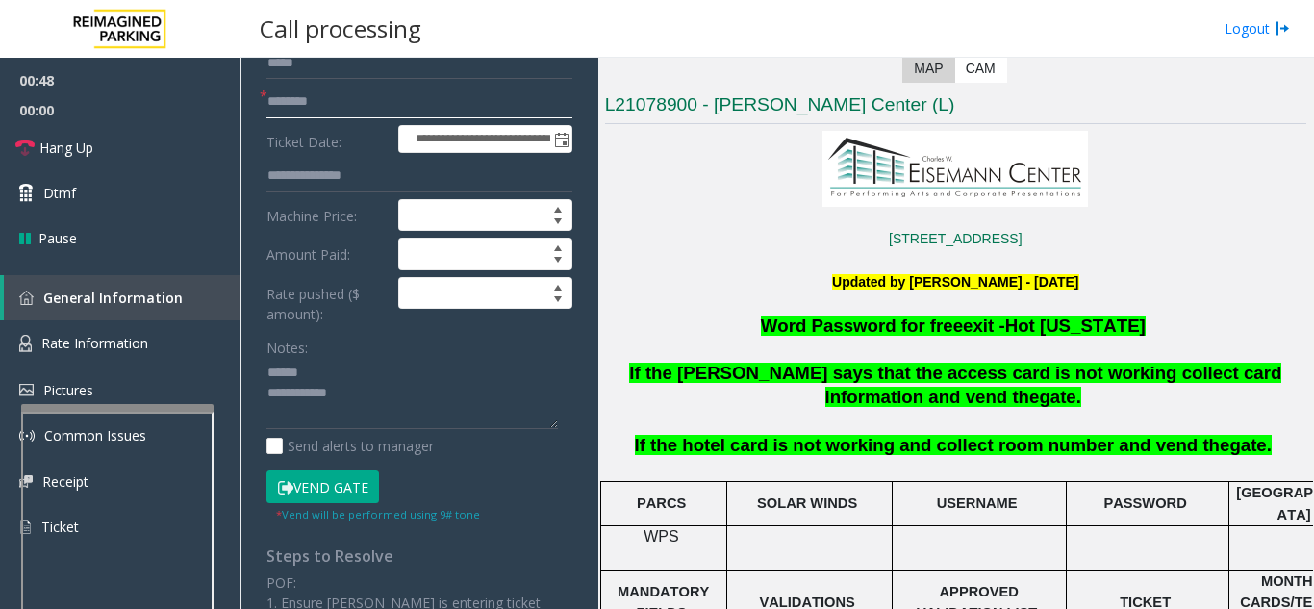
type input "********"
click at [360, 489] on button "Vend Gate" at bounding box center [323, 487] width 113 height 33
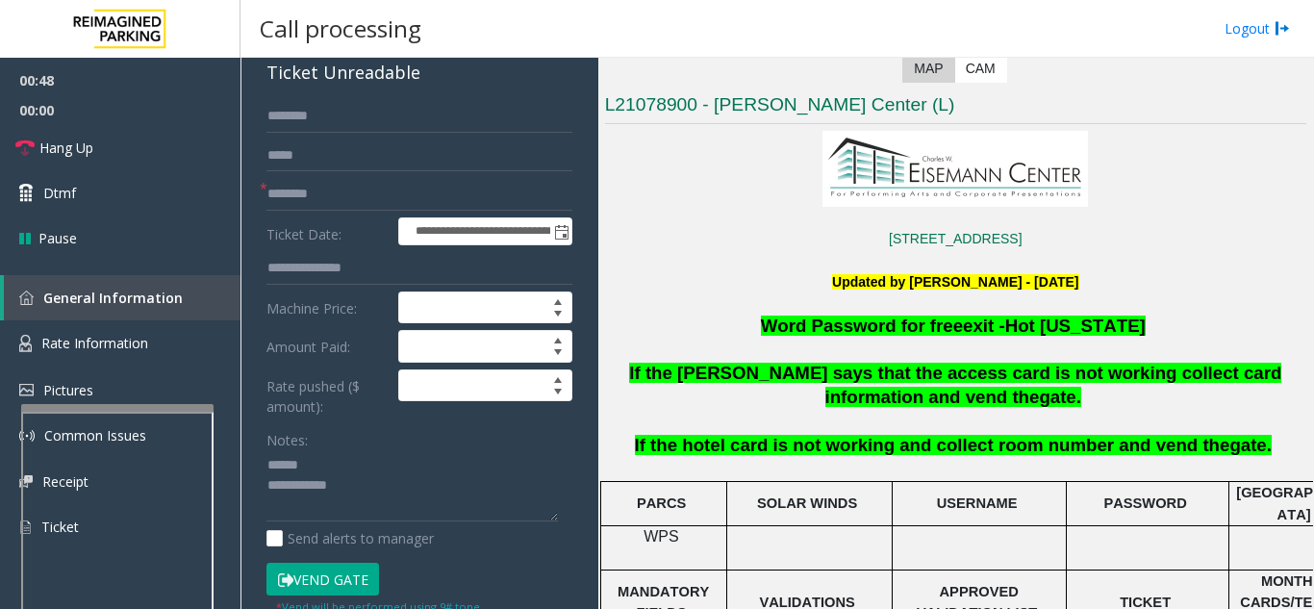
scroll to position [0, 0]
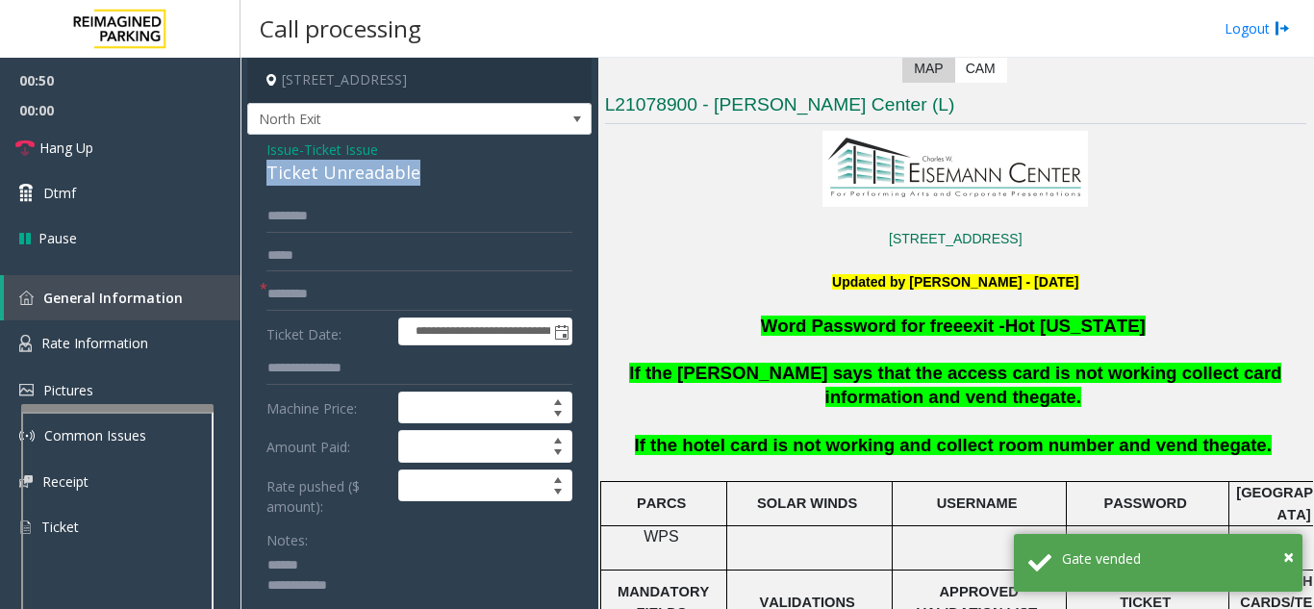
drag, startPoint x: 324, startPoint y: 186, endPoint x: 427, endPoint y: 185, distance: 103.0
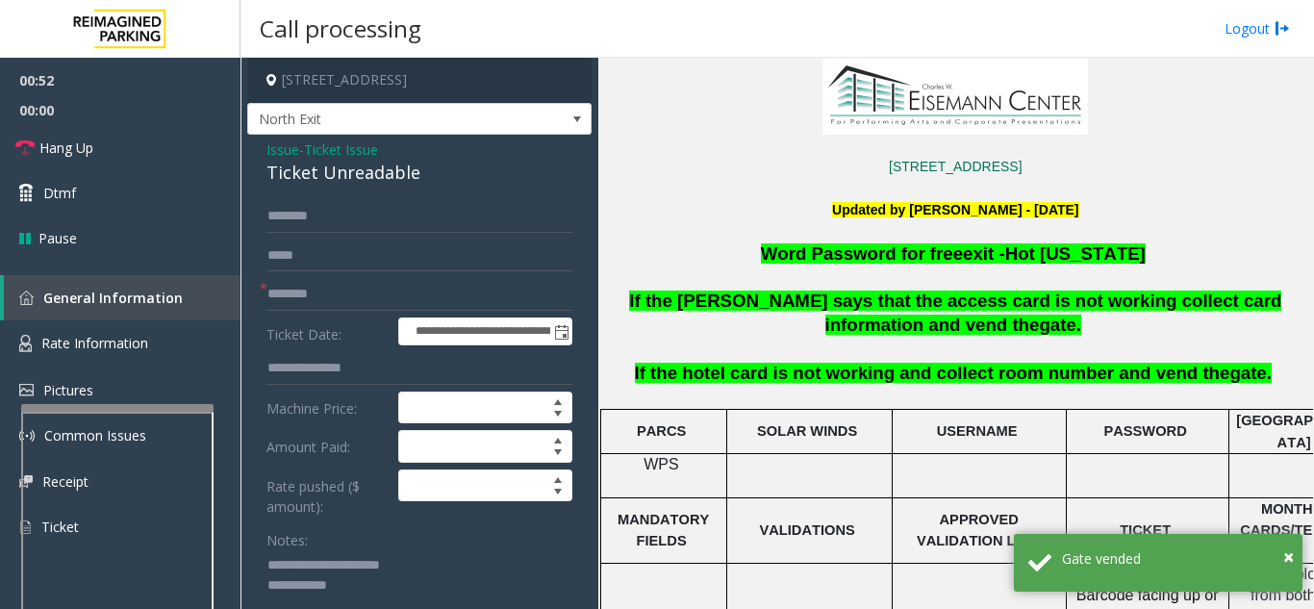
scroll to position [674, 0]
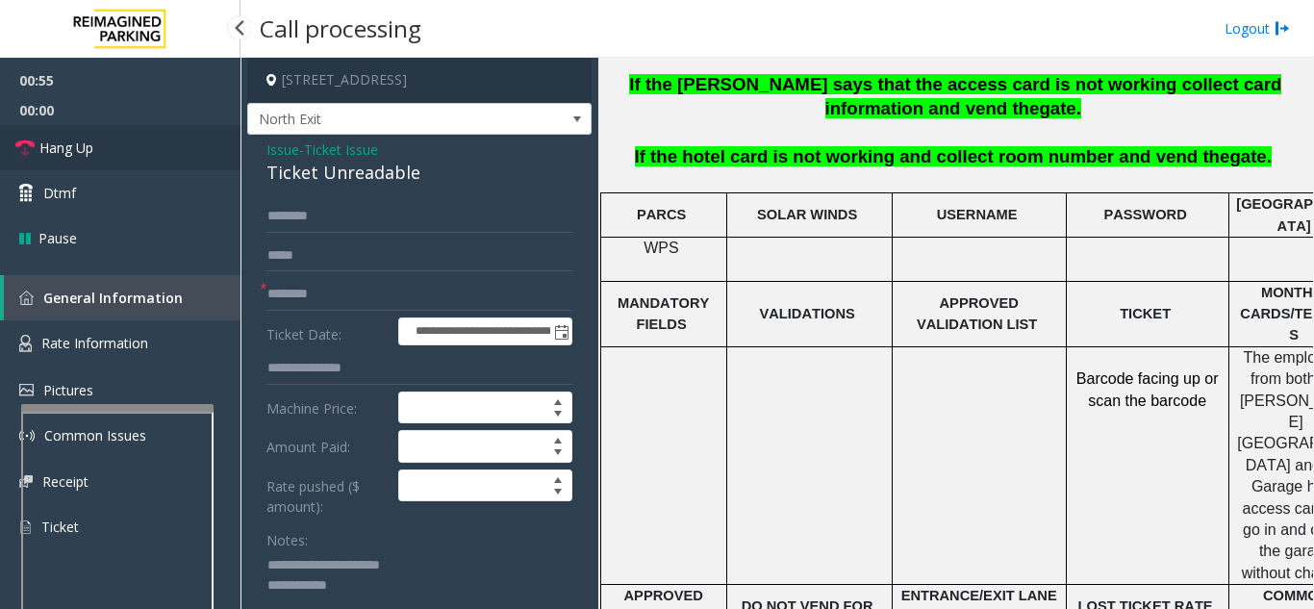
click at [100, 139] on link "Hang Up" at bounding box center [120, 147] width 241 height 45
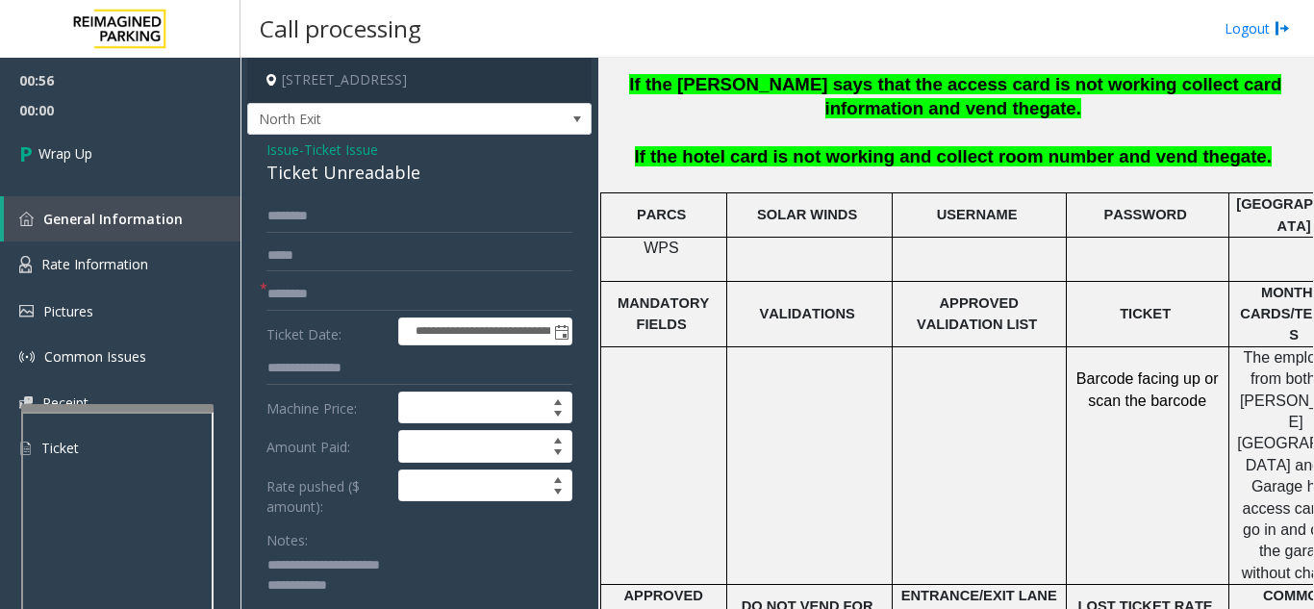
click at [397, 590] on textarea at bounding box center [413, 586] width 292 height 72
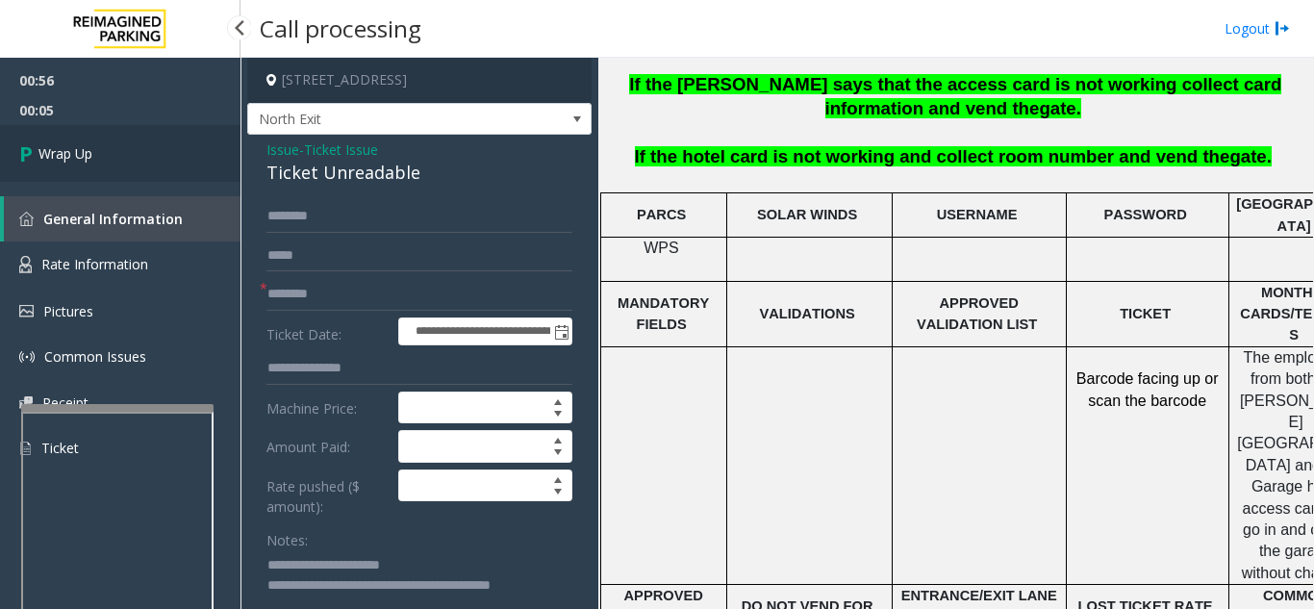
type textarea "**********"
click at [102, 143] on link "Wrap Up" at bounding box center [120, 153] width 241 height 57
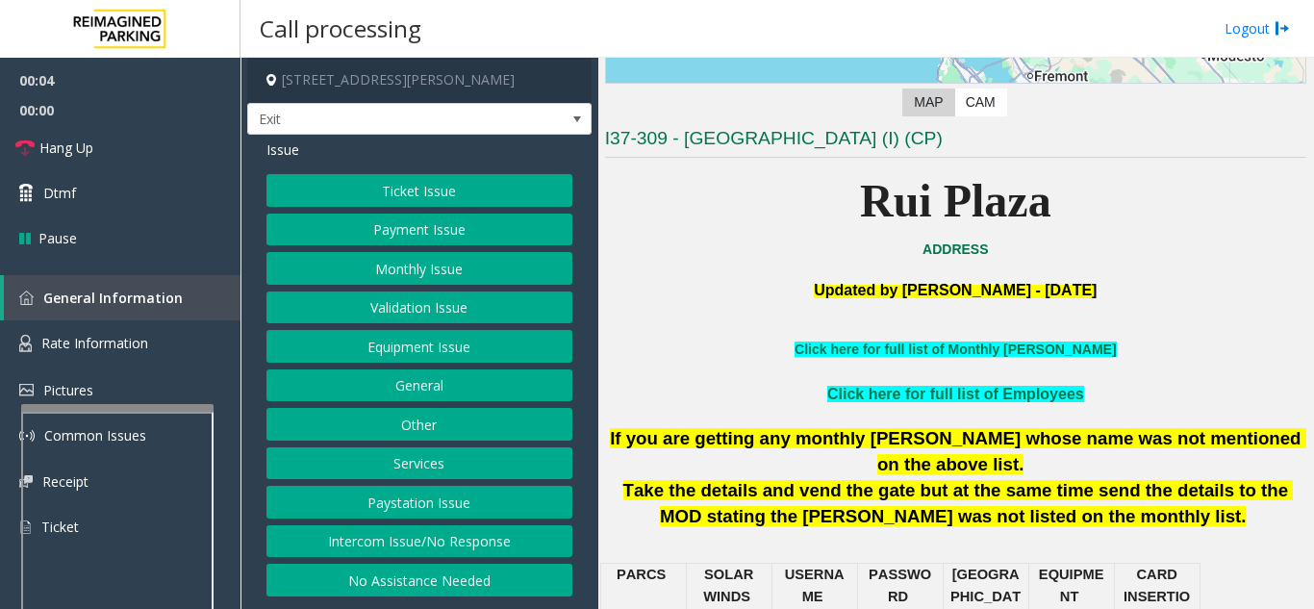
scroll to position [385, 0]
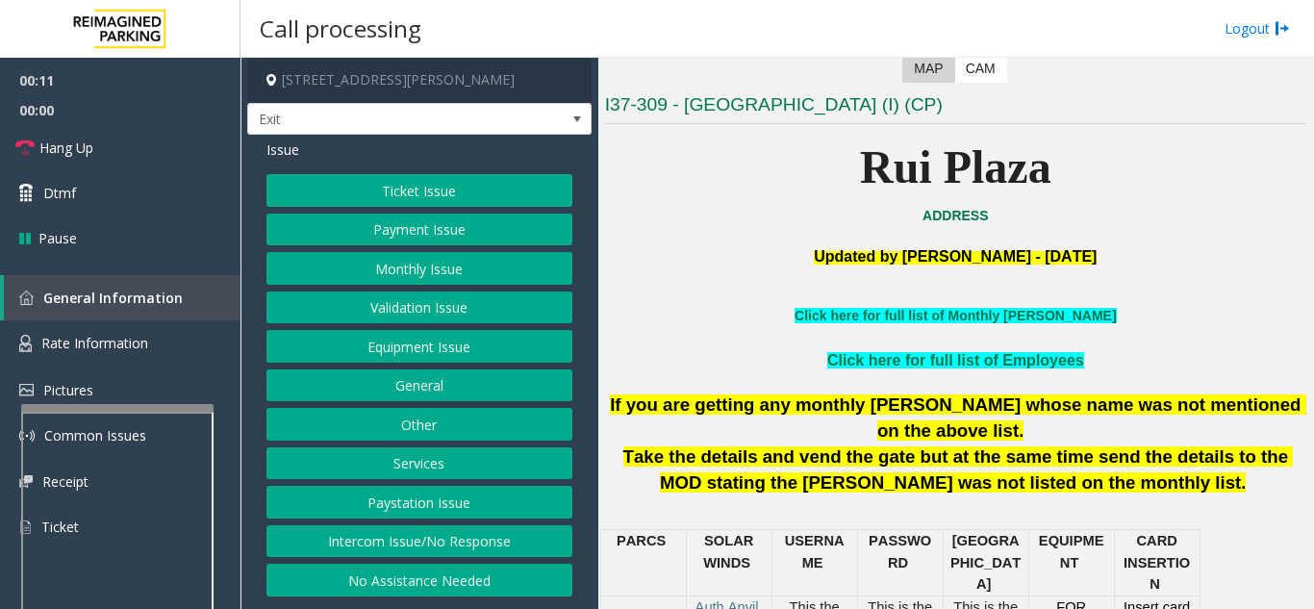
click at [488, 549] on button "Intercom Issue/No Response" at bounding box center [420, 541] width 306 height 33
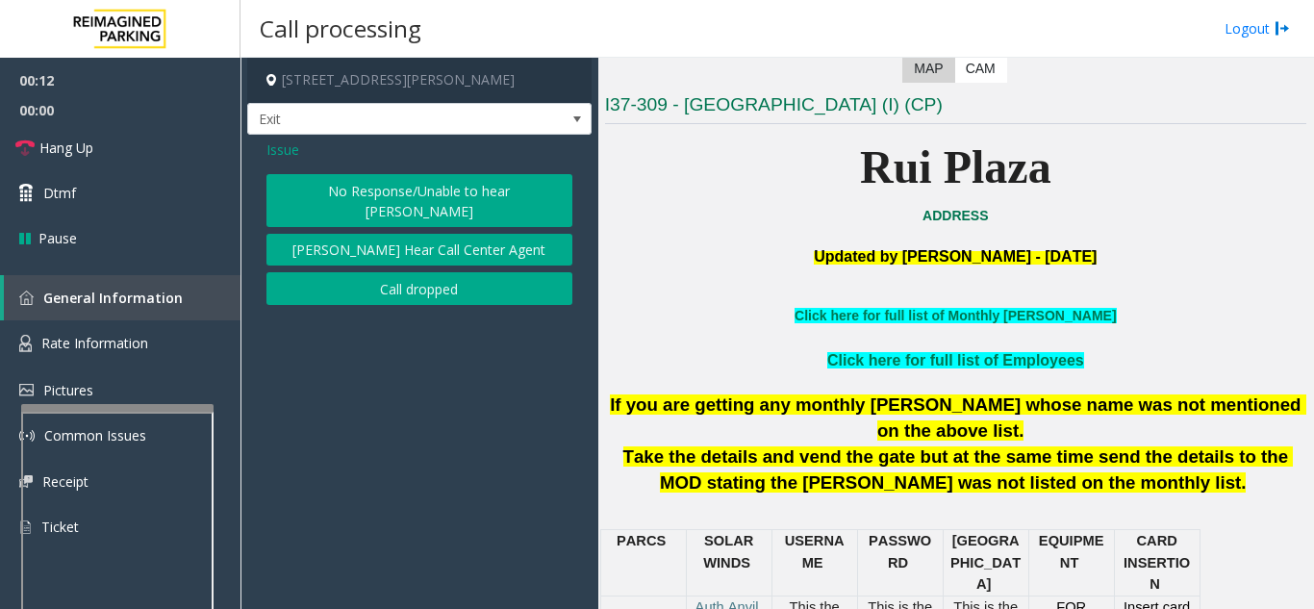
click at [407, 204] on button "No Response/Unable to hear [PERSON_NAME]" at bounding box center [420, 200] width 306 height 53
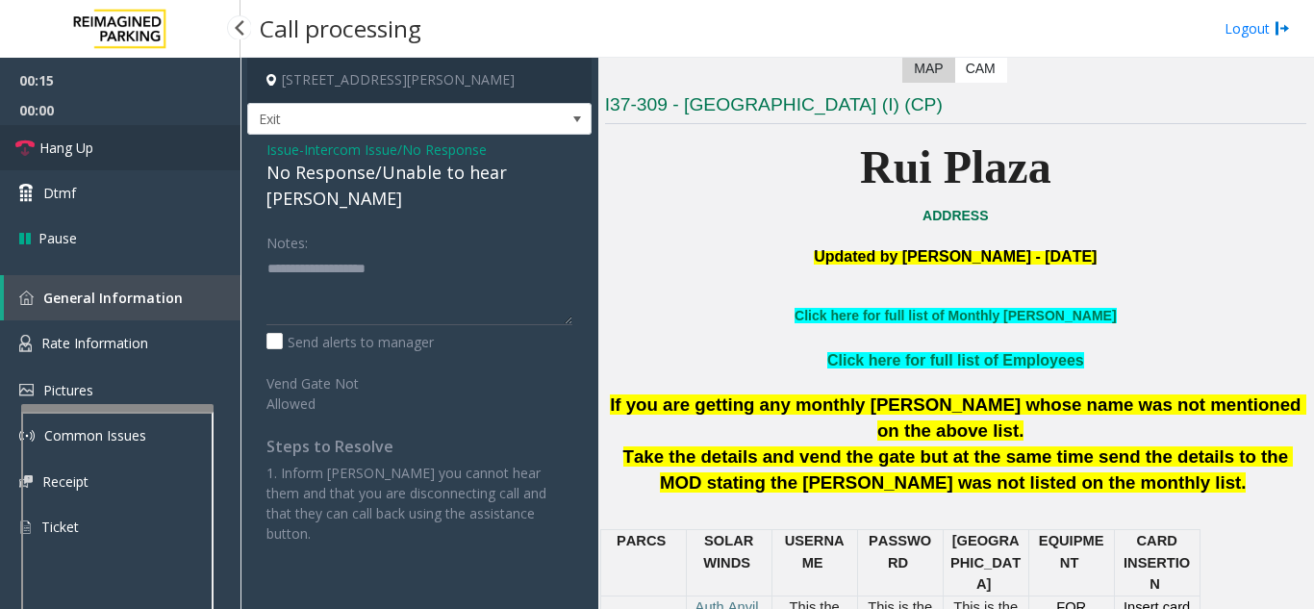
click at [150, 157] on link "Hang Up" at bounding box center [120, 147] width 241 height 45
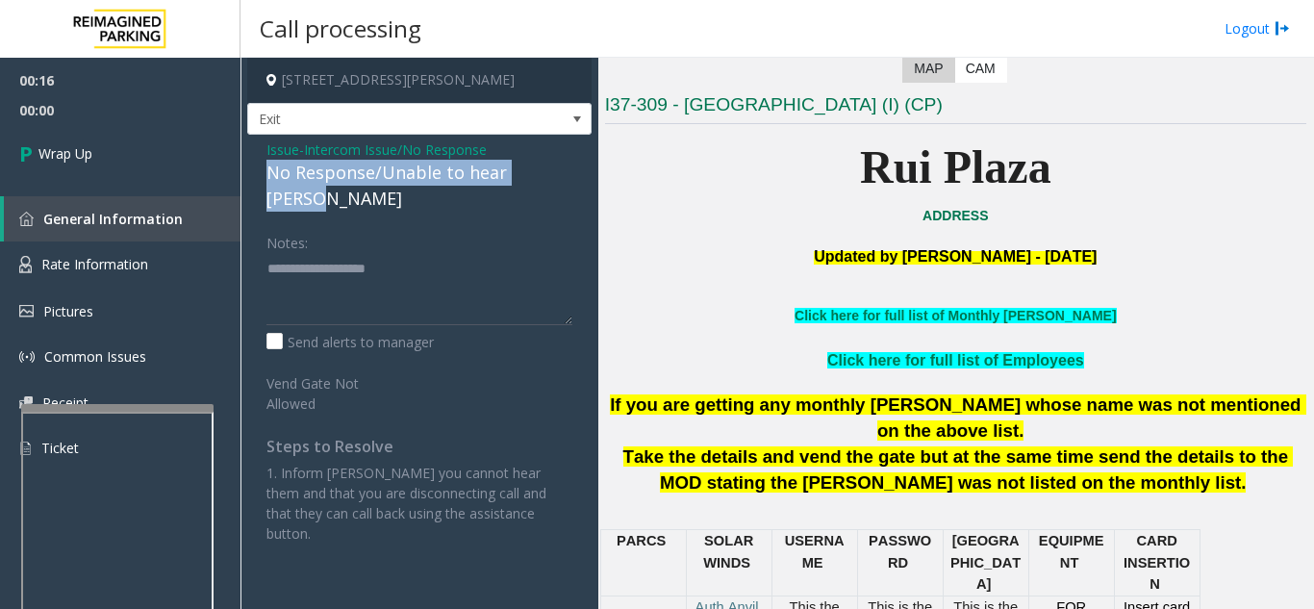
drag, startPoint x: 247, startPoint y: 169, endPoint x: 557, endPoint y: 175, distance: 309.9
click at [557, 175] on div "Issue - Intercom Issue/No Response No Response/Unable to hear [PERSON_NAME] Not…" at bounding box center [419, 349] width 344 height 428
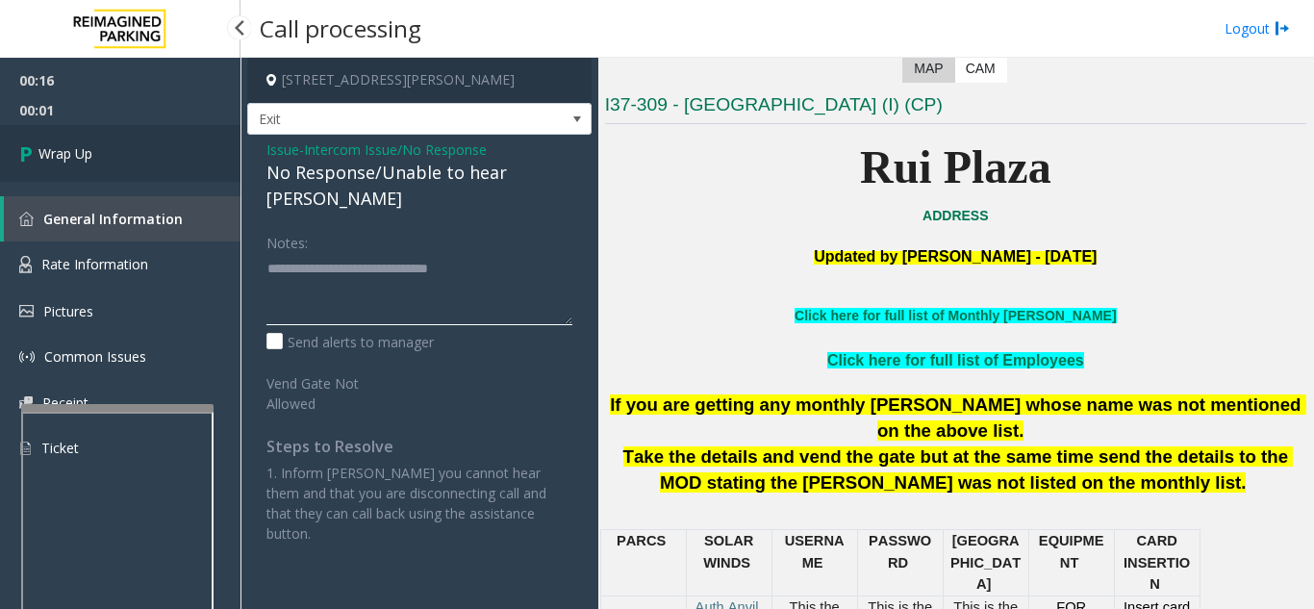
type textarea "**********"
click at [134, 165] on link "Wrap Up" at bounding box center [120, 153] width 241 height 57
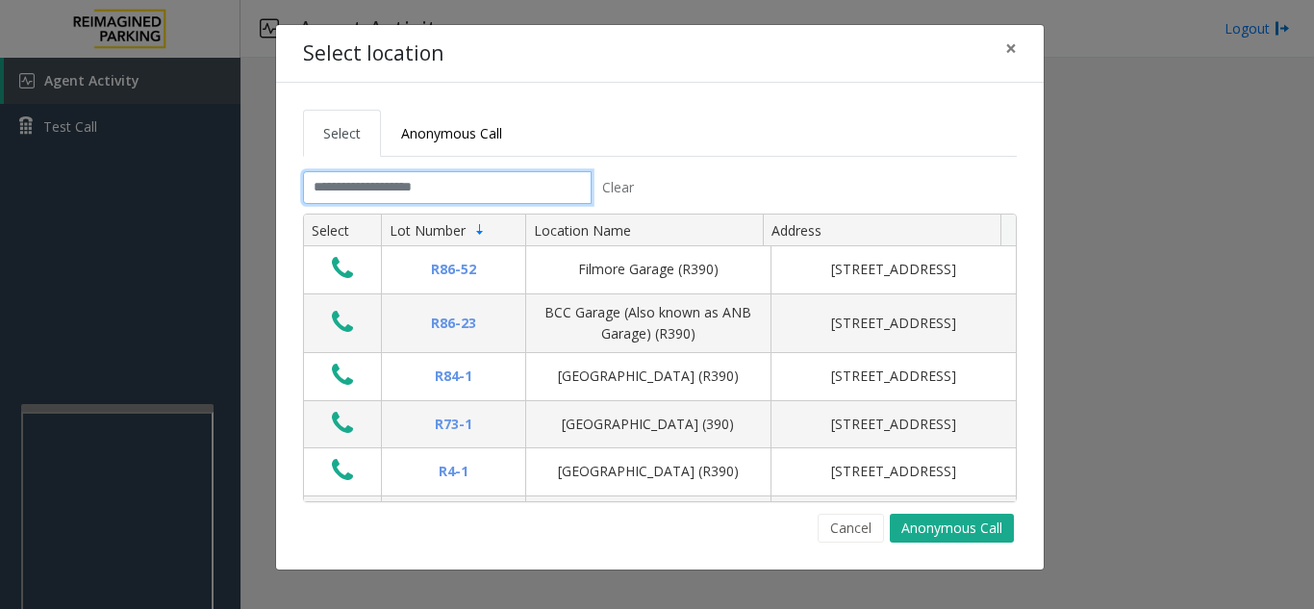
click at [384, 191] on input "text" at bounding box center [447, 187] width 289 height 33
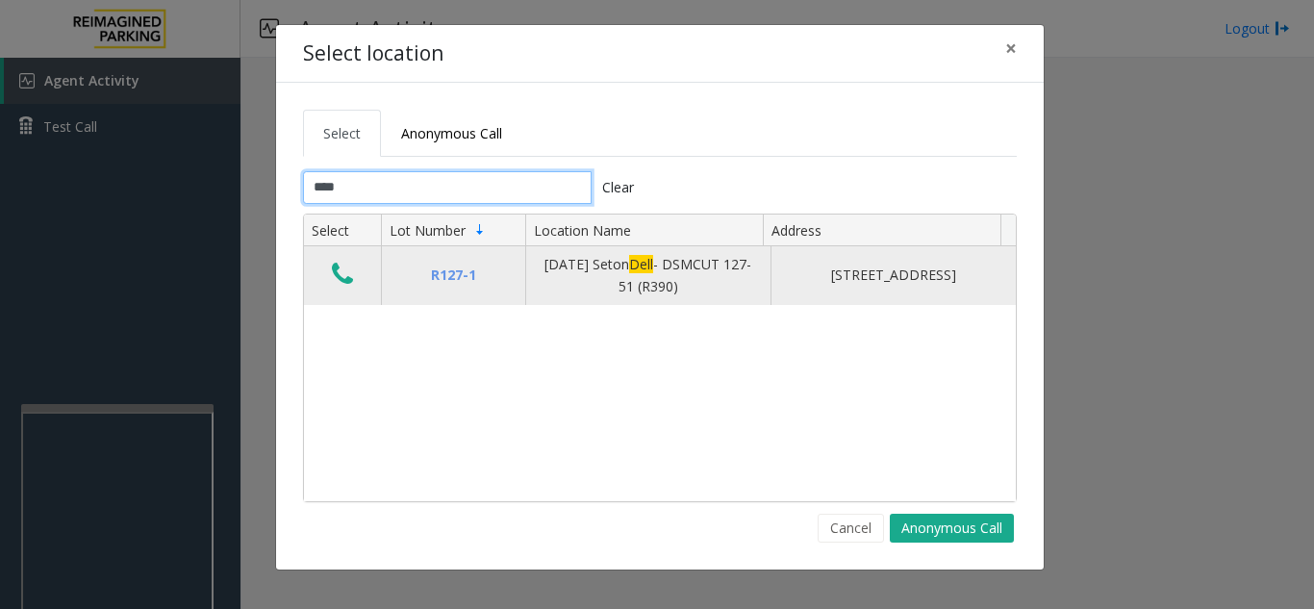
type input "****"
click at [340, 272] on icon "Data table" at bounding box center [342, 274] width 21 height 27
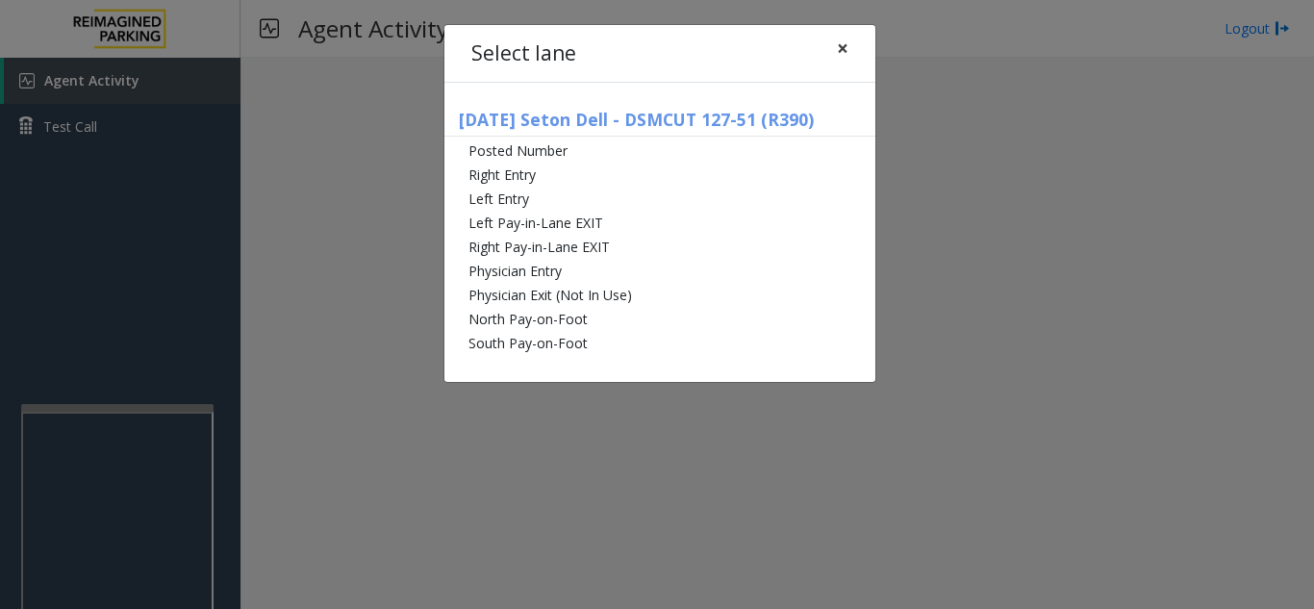
click at [842, 45] on span "×" at bounding box center [843, 48] width 12 height 27
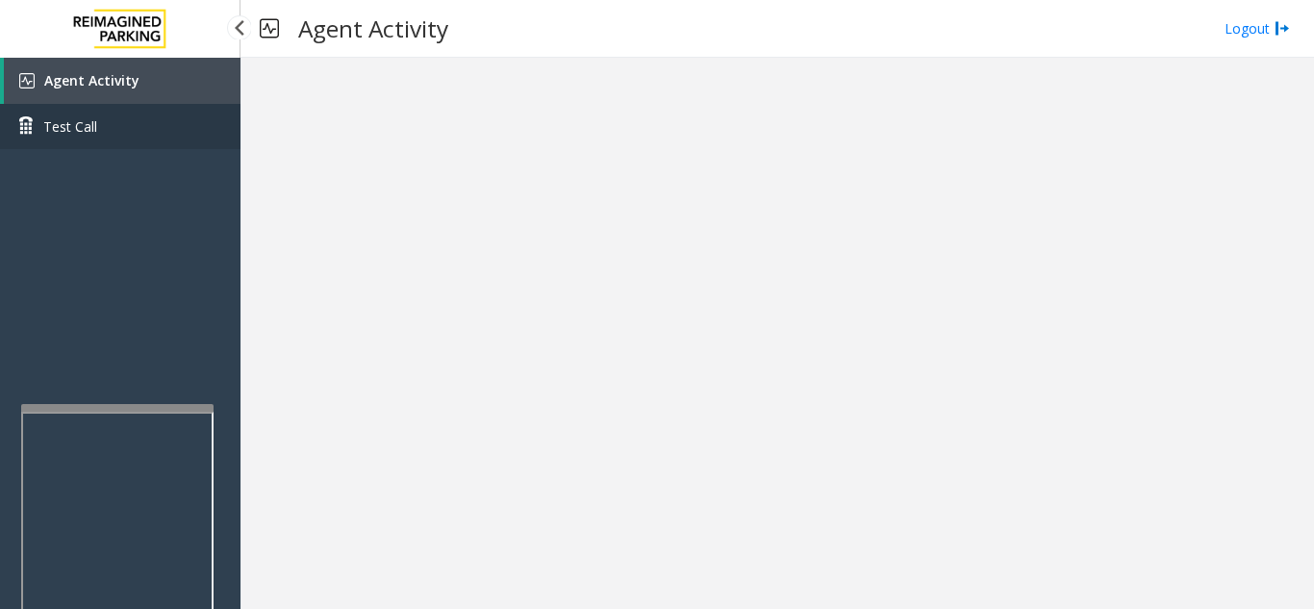
drag, startPoint x: 0, startPoint y: 203, endPoint x: 0, endPoint y: 127, distance: 76.0
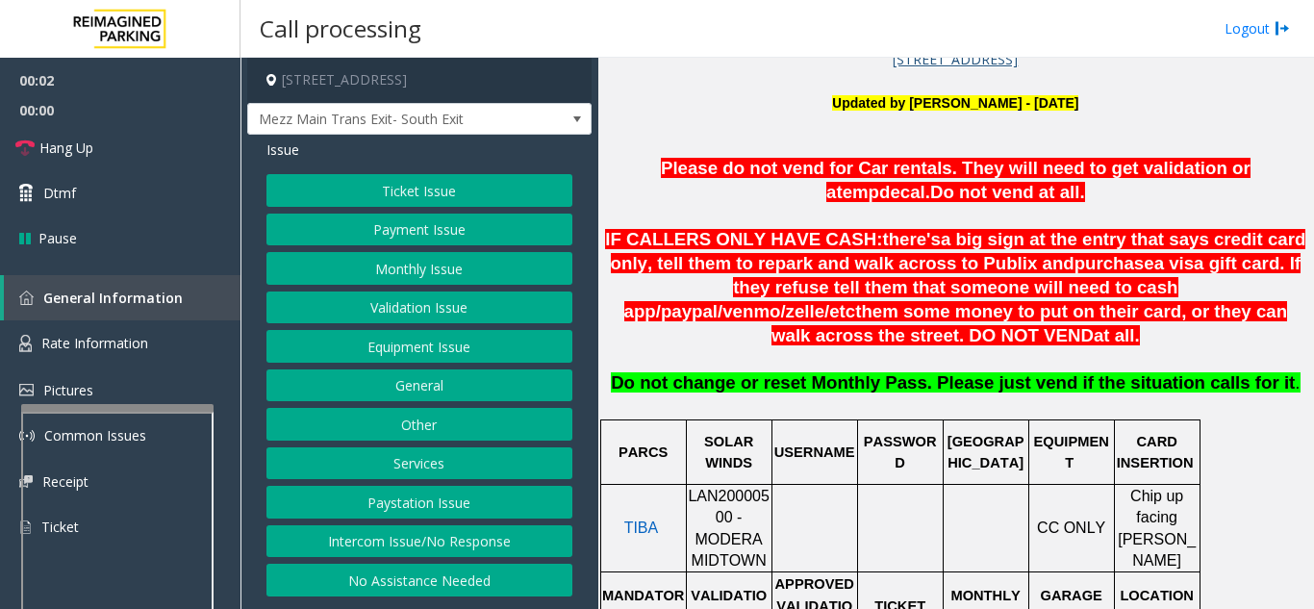
scroll to position [674, 0]
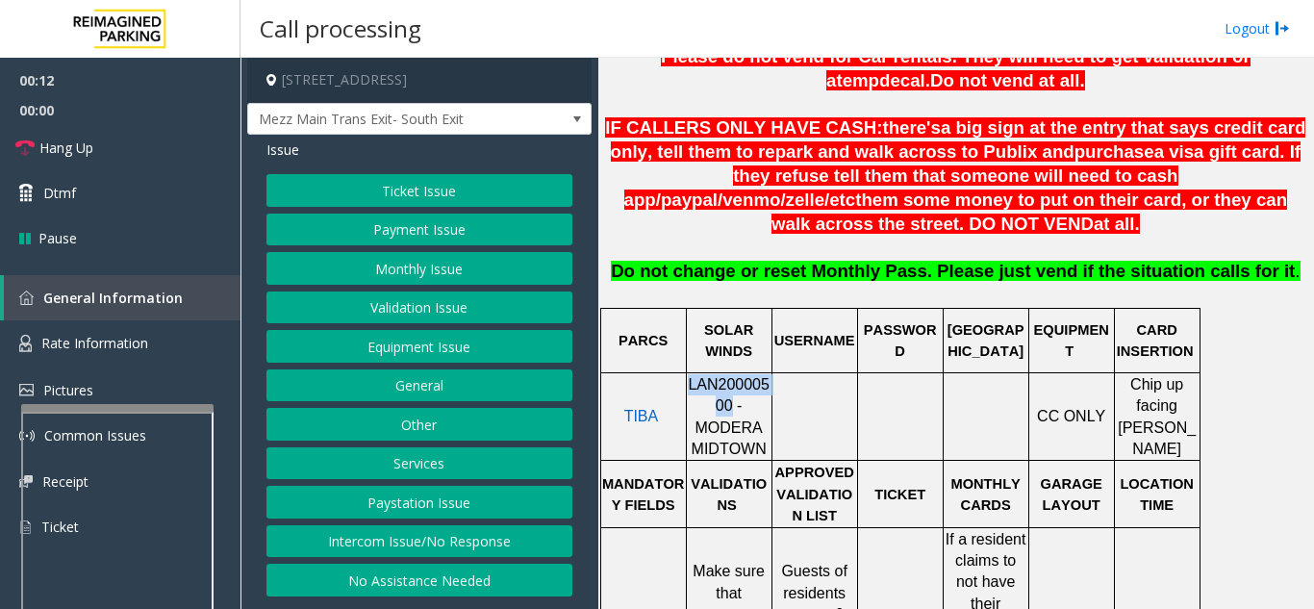
drag, startPoint x: 696, startPoint y: 383, endPoint x: 690, endPoint y: 360, distance: 23.8
click at [690, 376] on span "LAN20000500 - MODERA MIDTOWN" at bounding box center [729, 416] width 82 height 81
click at [413, 199] on button "Ticket Issue" at bounding box center [420, 190] width 306 height 33
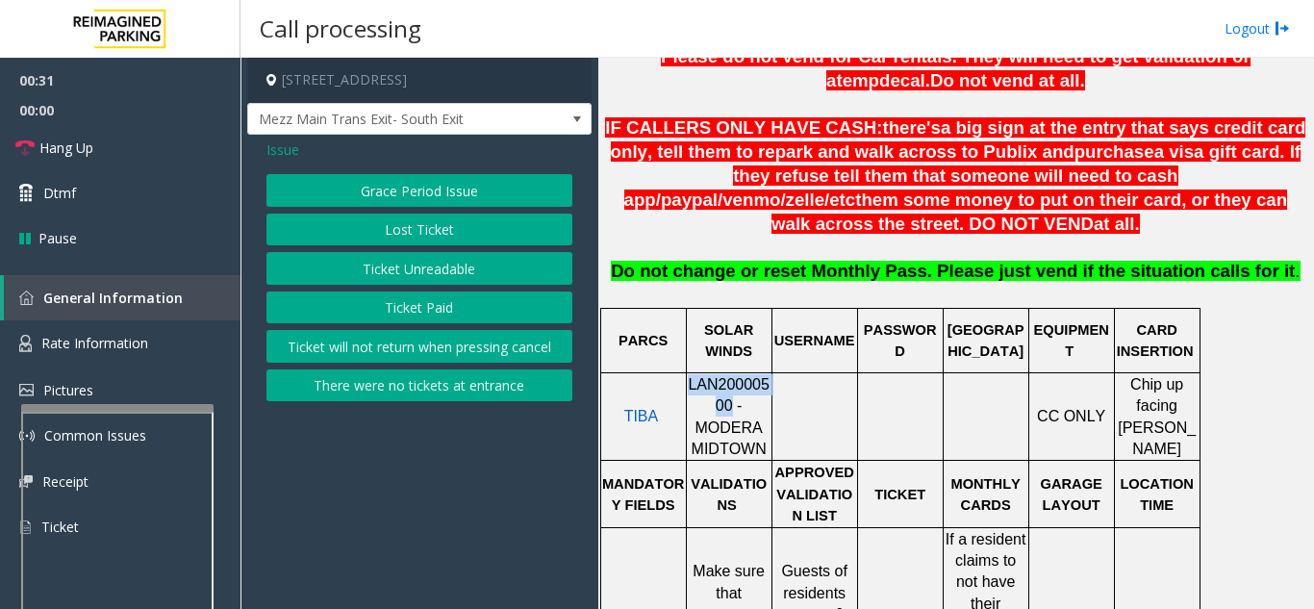
click at [412, 271] on button "Ticket Unreadable" at bounding box center [420, 268] width 306 height 33
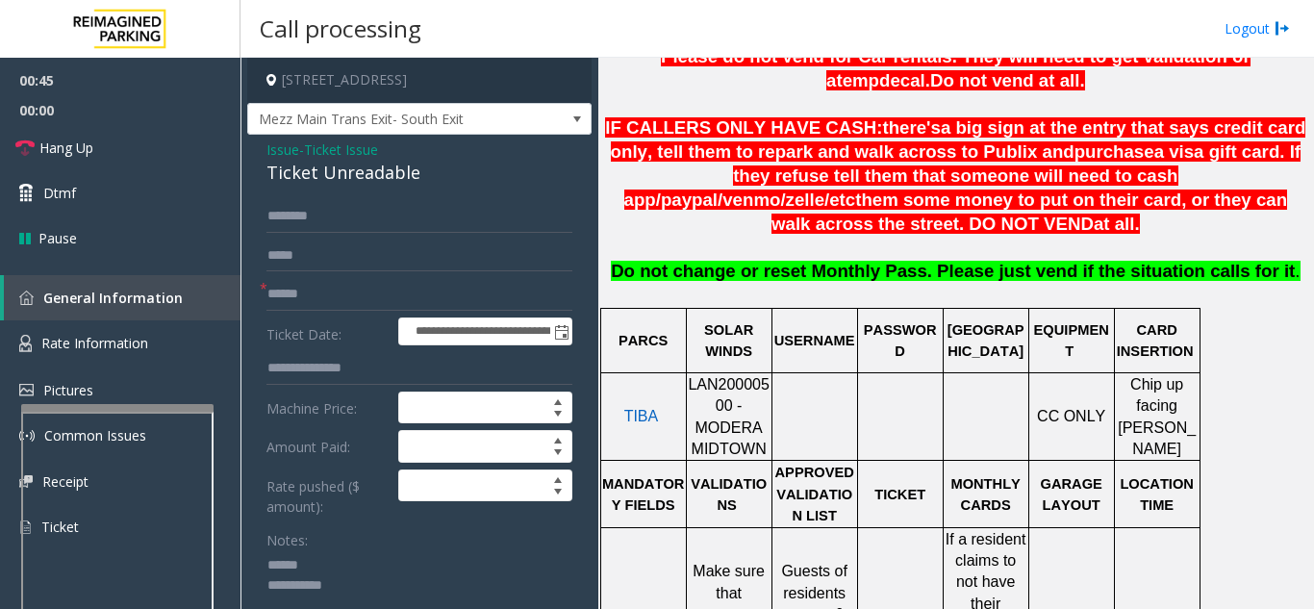
click at [365, 562] on textarea at bounding box center [413, 586] width 292 height 72
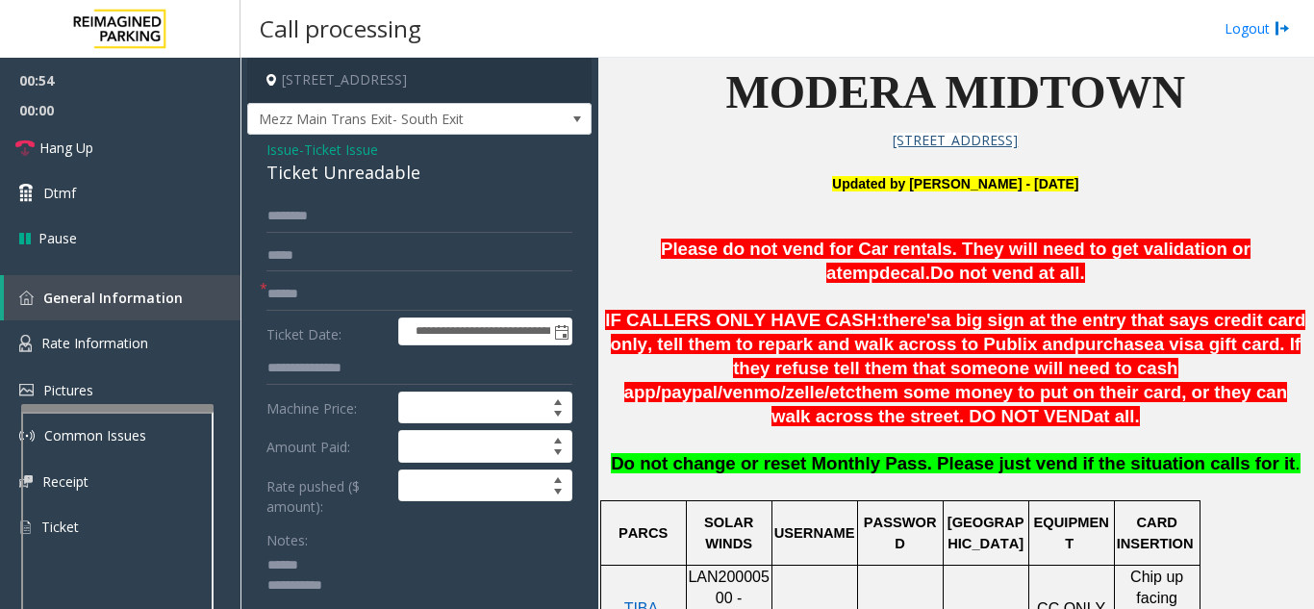
type textarea "**********"
click at [341, 299] on input "text" at bounding box center [420, 294] width 306 height 33
type input "*****"
click at [289, 148] on span "Issue" at bounding box center [283, 150] width 33 height 20
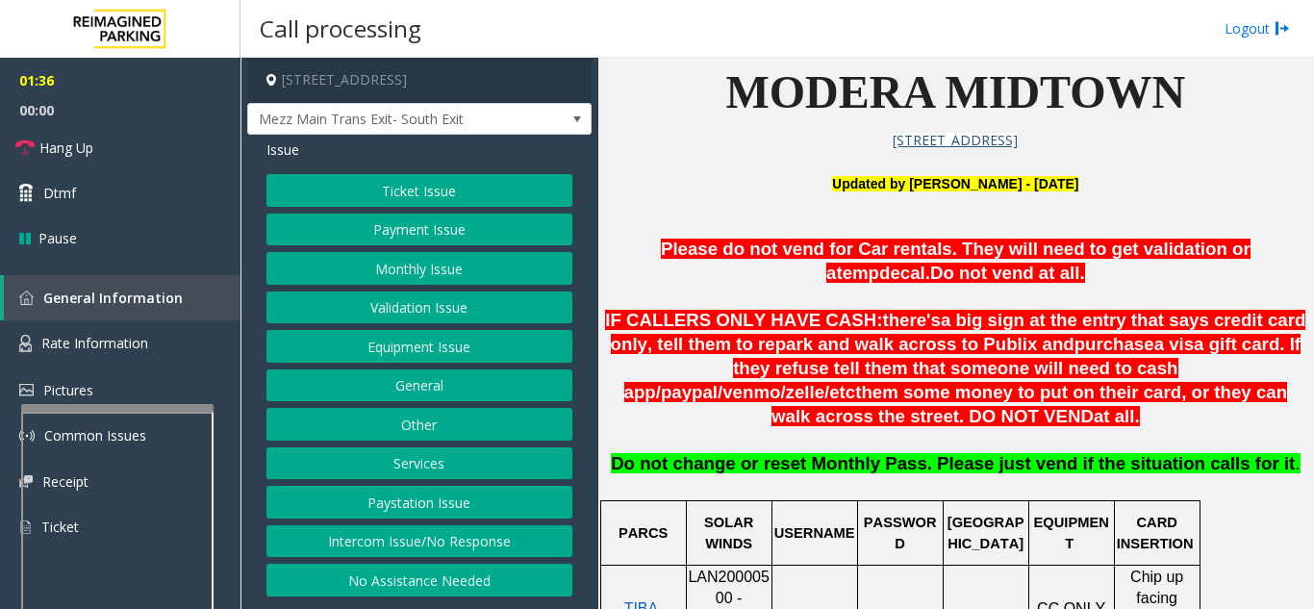
click at [400, 262] on button "Monthly Issue" at bounding box center [420, 268] width 306 height 33
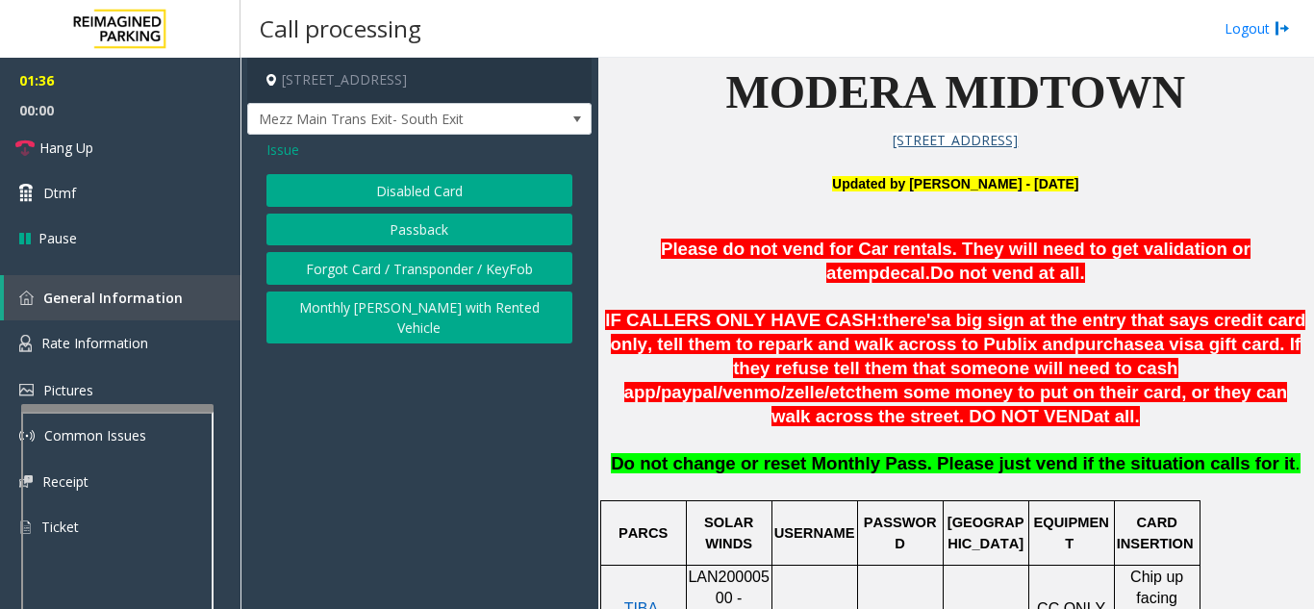
click at [425, 183] on button "Disabled Card" at bounding box center [420, 190] width 306 height 33
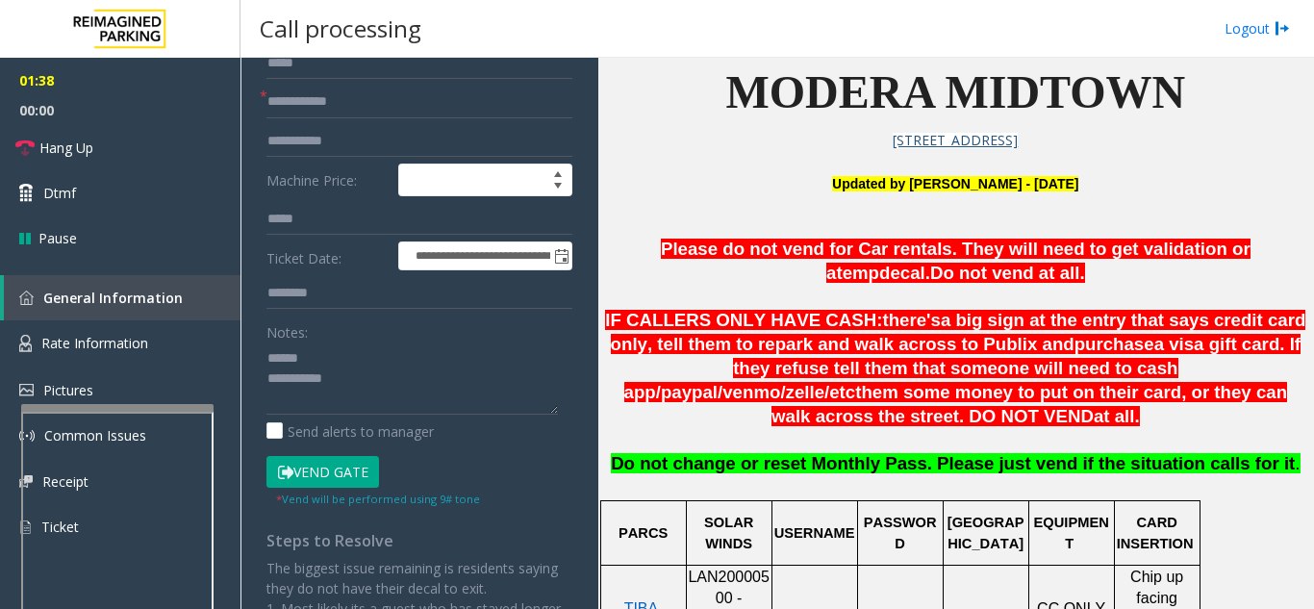
click at [332, 475] on button "Vend Gate" at bounding box center [323, 472] width 113 height 33
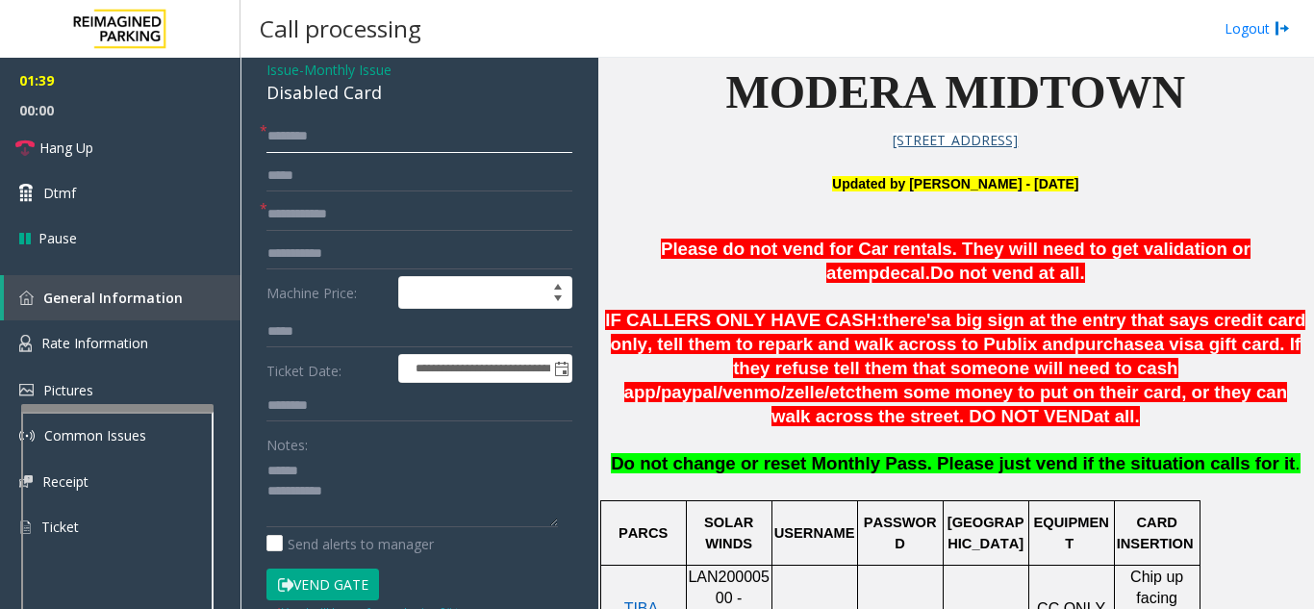
scroll to position [46, 0]
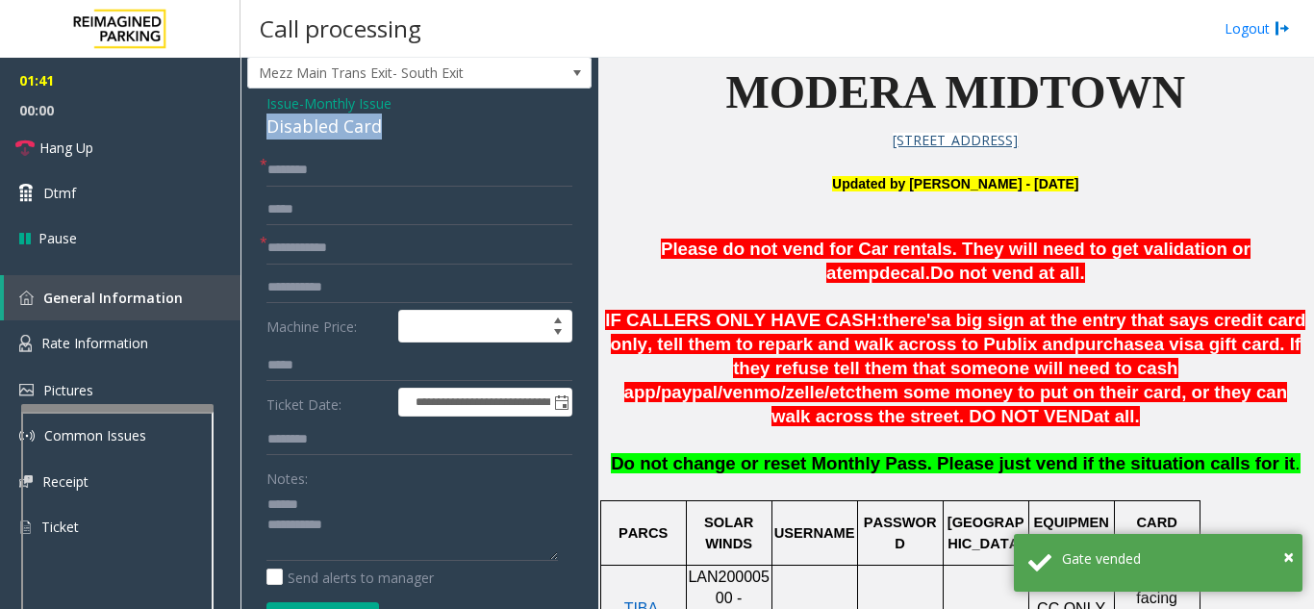
drag, startPoint x: 286, startPoint y: 127, endPoint x: 396, endPoint y: 132, distance: 110.8
click at [396, 132] on div "**********" at bounding box center [419, 584] width 344 height 991
type textarea "**********"
click at [328, 256] on input "text" at bounding box center [420, 248] width 306 height 33
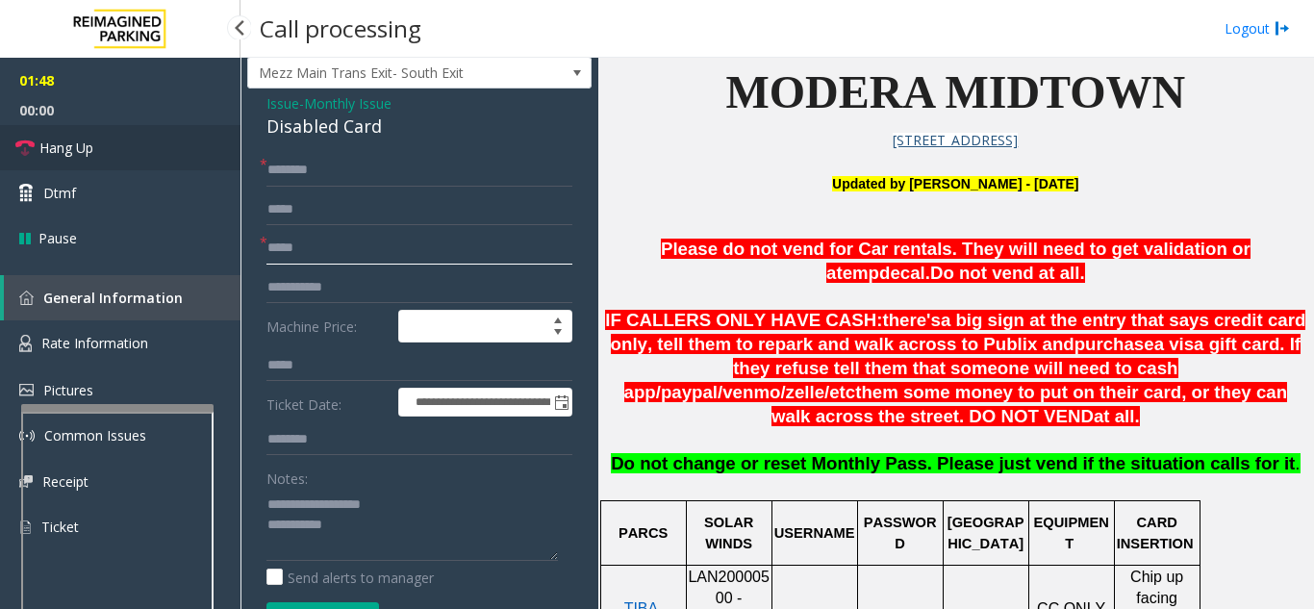
type input "*****"
click at [100, 159] on link "Hang Up" at bounding box center [120, 147] width 241 height 45
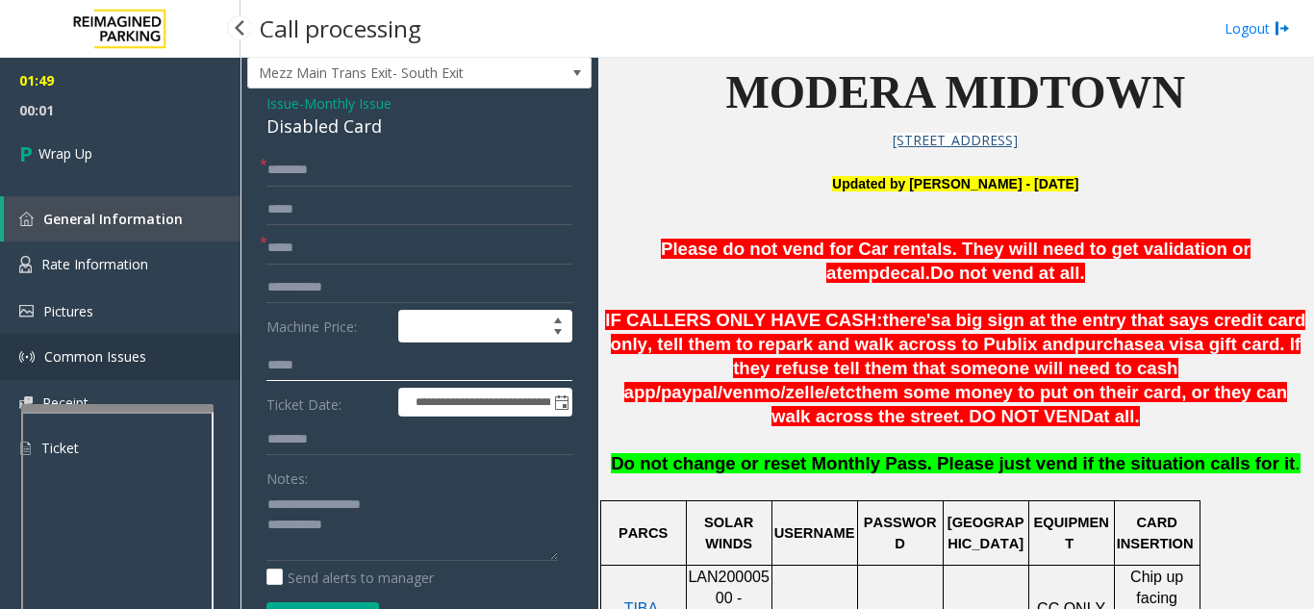
drag, startPoint x: 325, startPoint y: 361, endPoint x: 224, endPoint y: 369, distance: 101.4
click at [224, 369] on app-root "**********" at bounding box center [657, 304] width 1314 height 609
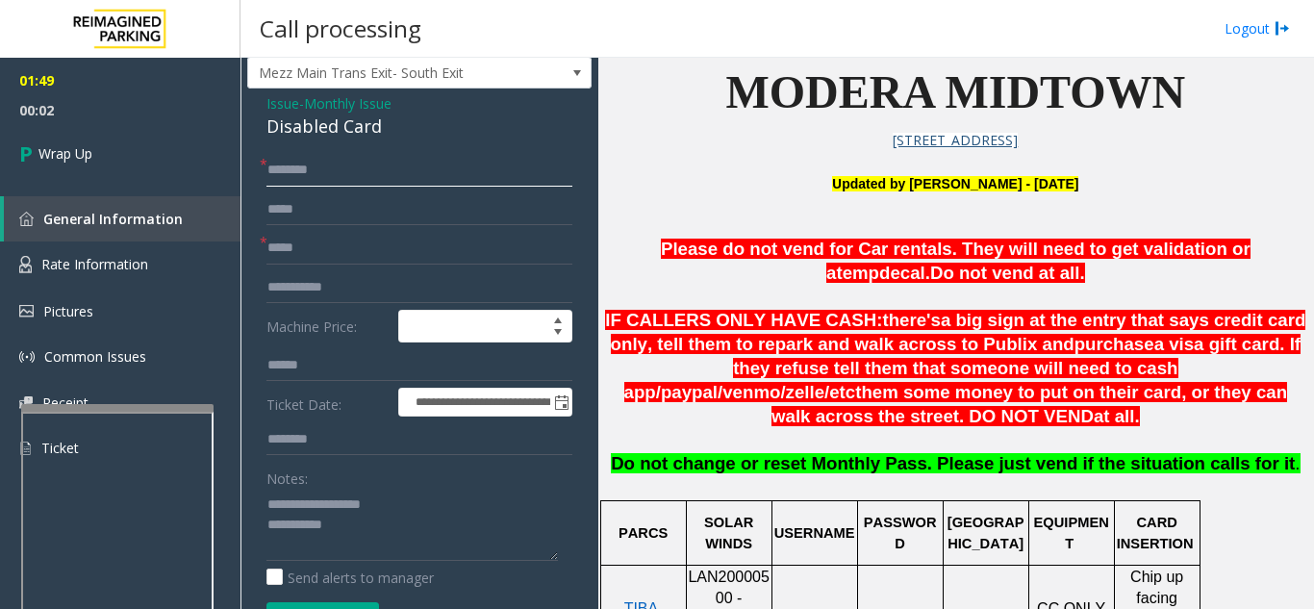
click at [374, 174] on input "text" at bounding box center [420, 170] width 306 height 33
type input "**********"
click at [417, 529] on textarea at bounding box center [413, 525] width 292 height 72
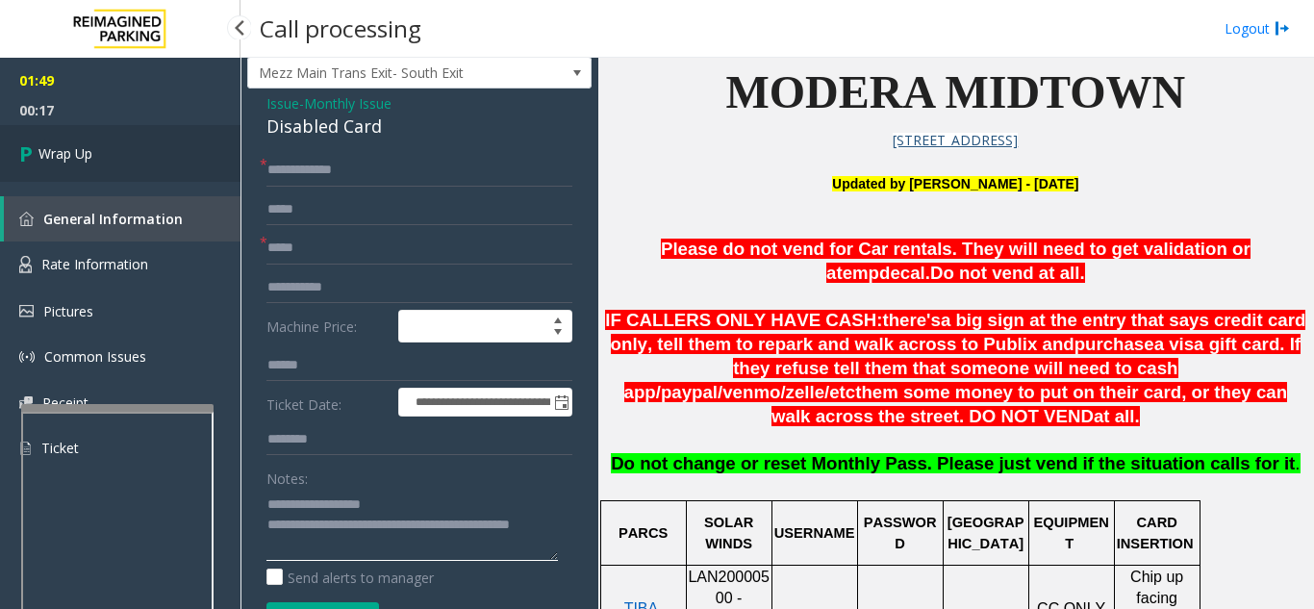
type textarea "**********"
click at [61, 129] on link "Wrap Up" at bounding box center [120, 153] width 241 height 57
click at [70, 154] on span "Wrap Up" at bounding box center [65, 153] width 54 height 20
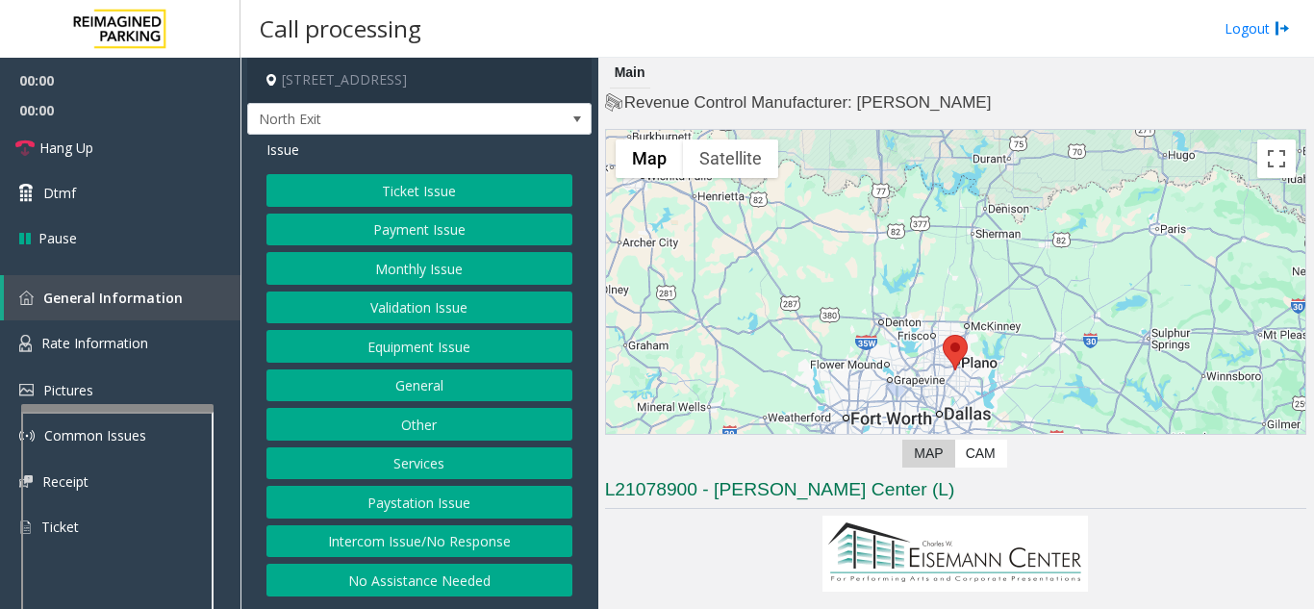
scroll to position [385, 0]
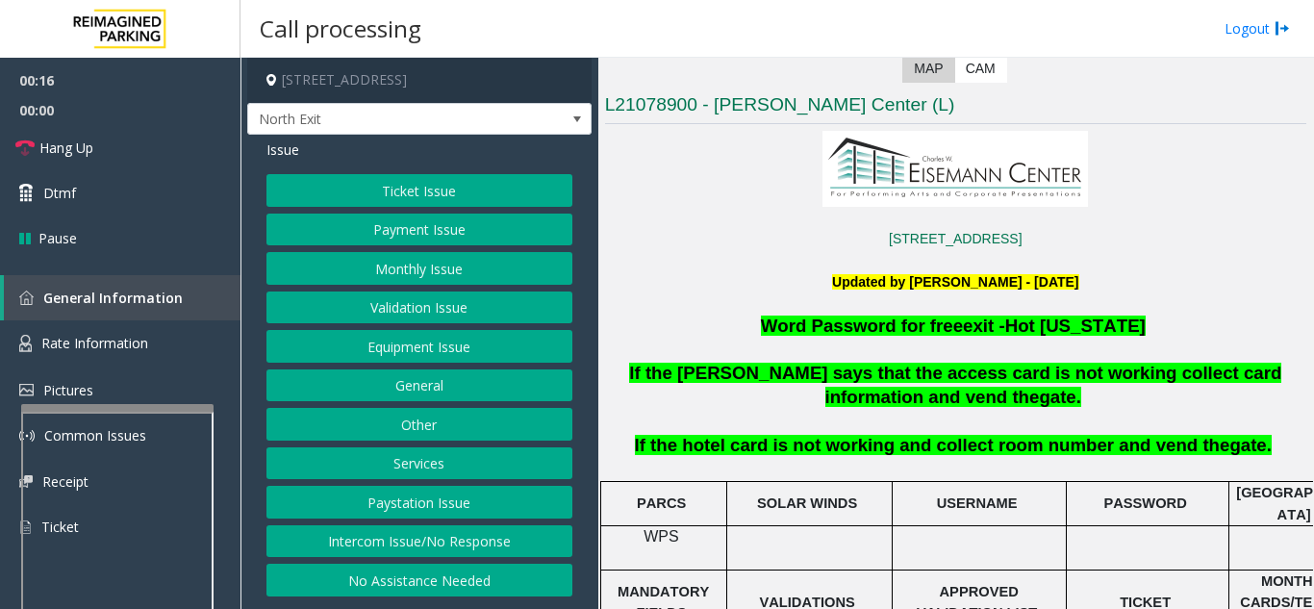
click at [416, 432] on button "Other" at bounding box center [420, 424] width 306 height 33
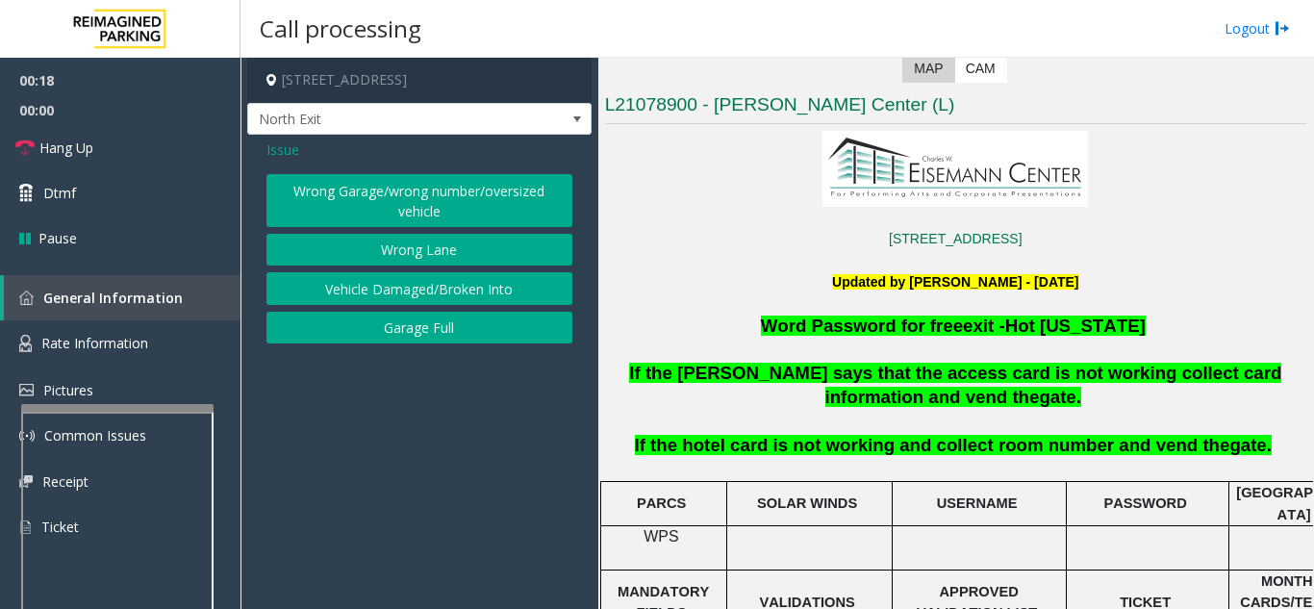
click at [278, 147] on span "Issue" at bounding box center [283, 150] width 33 height 20
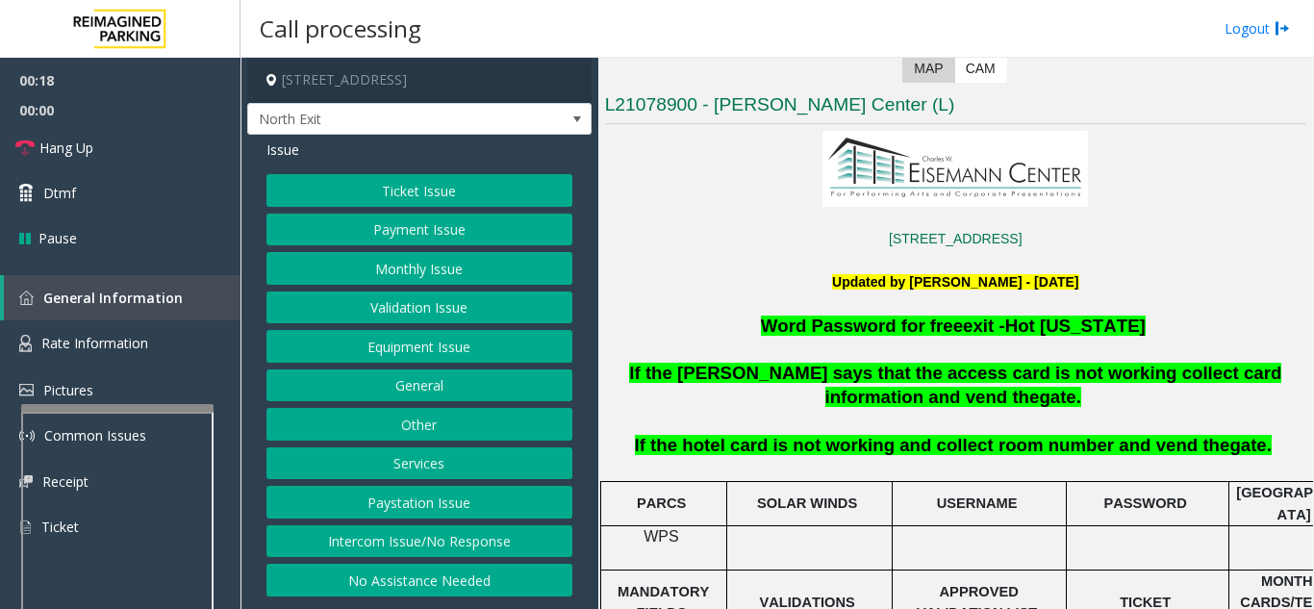
click at [431, 463] on button "Services" at bounding box center [420, 463] width 306 height 33
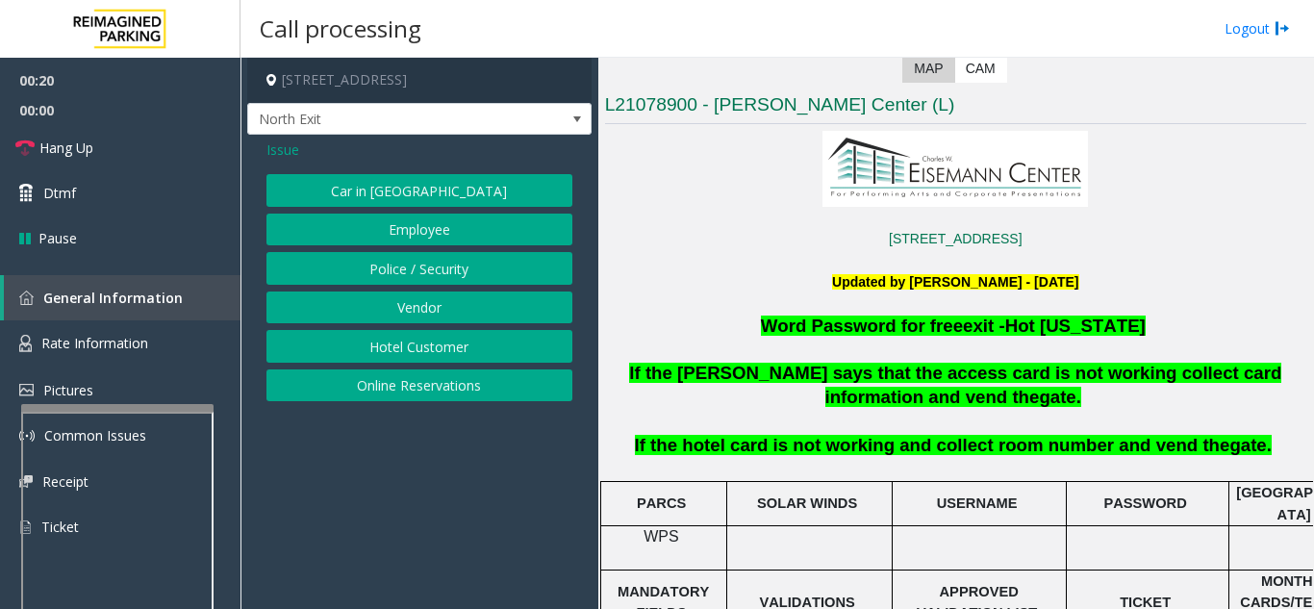
click at [420, 350] on button "Hotel Customer" at bounding box center [420, 346] width 306 height 33
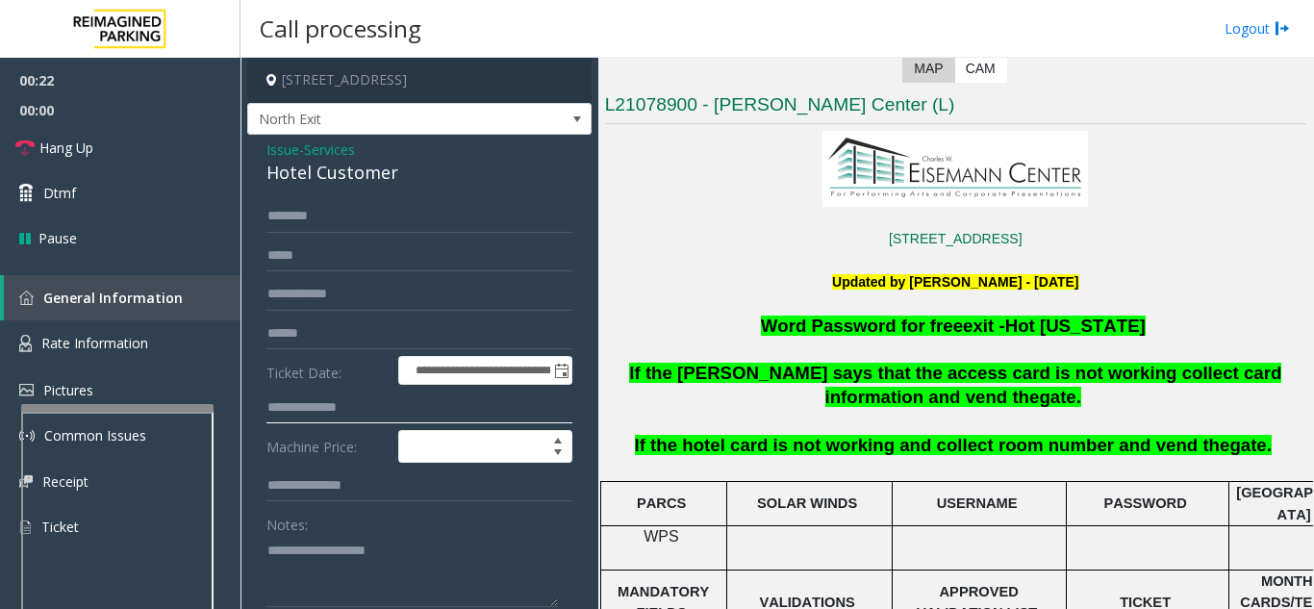
click at [419, 409] on input "text" at bounding box center [420, 408] width 306 height 33
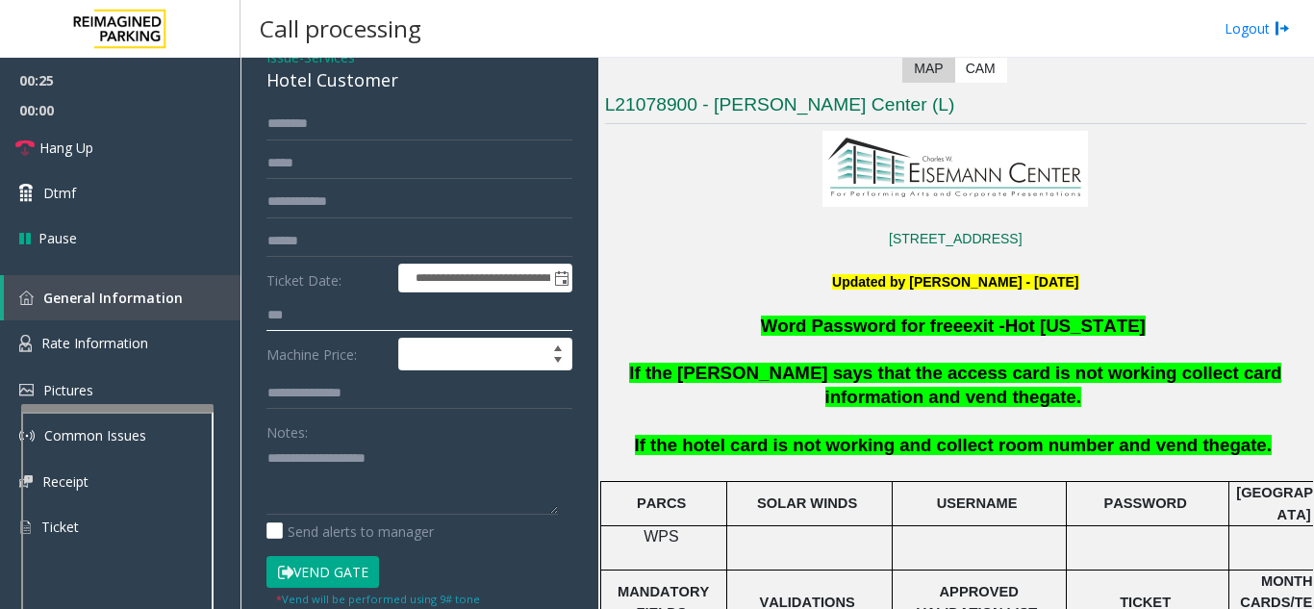
scroll to position [181, 0]
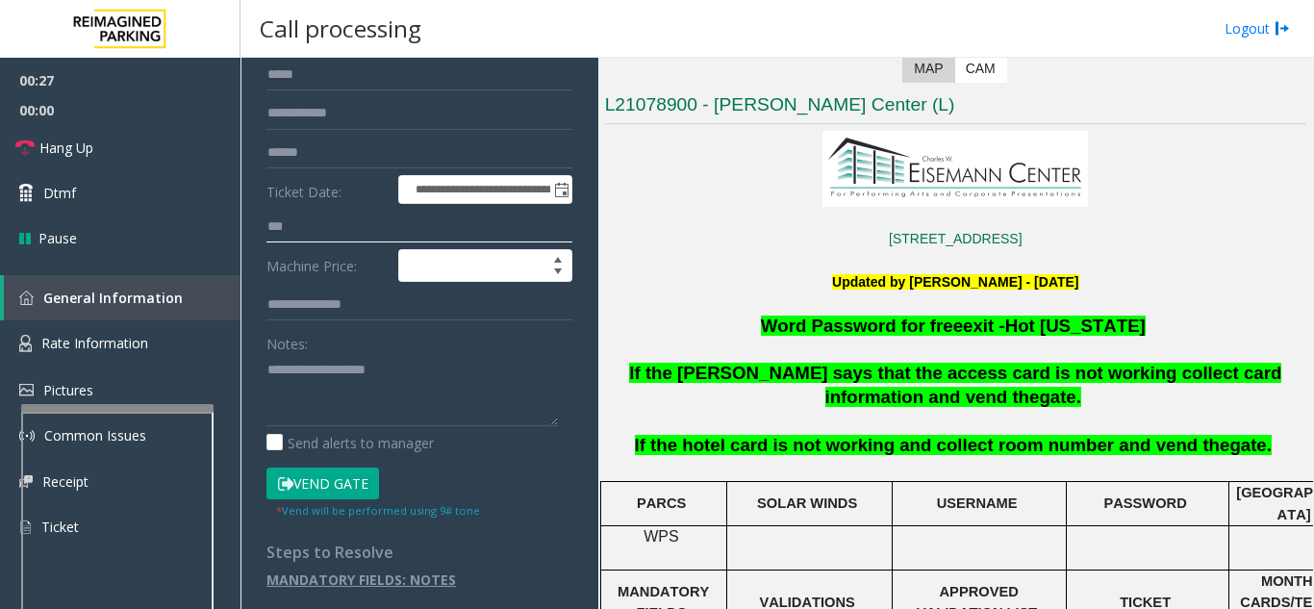
type input "***"
click at [344, 480] on button "Vend Gate" at bounding box center [323, 484] width 113 height 33
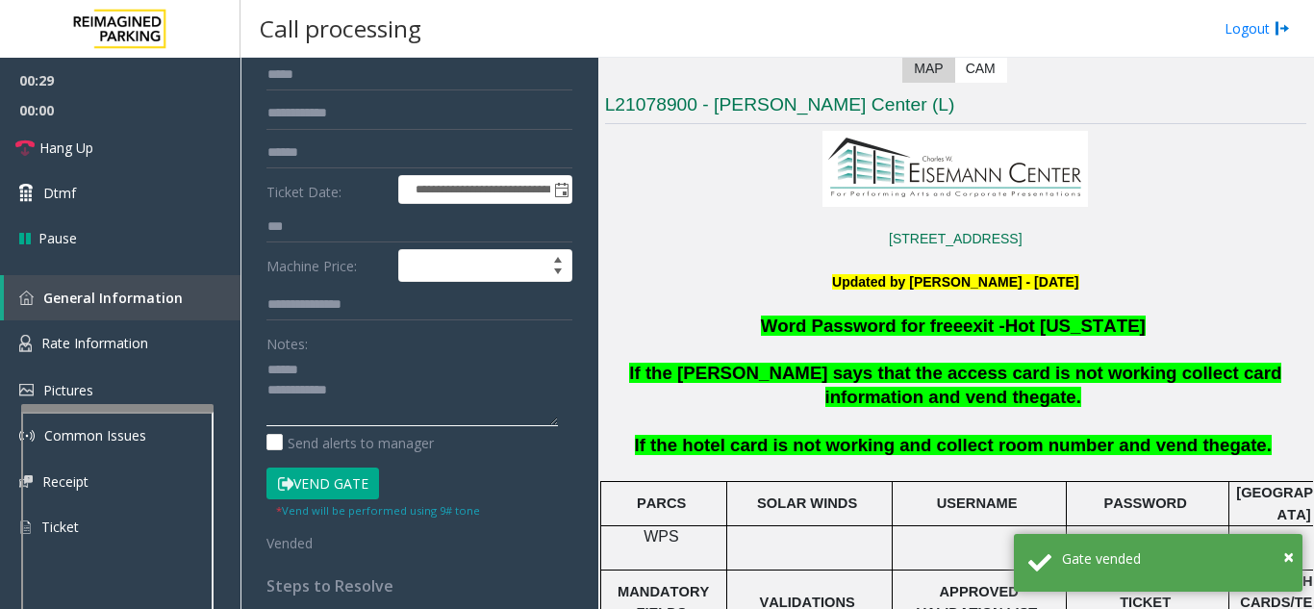
click at [327, 378] on textarea at bounding box center [413, 390] width 292 height 72
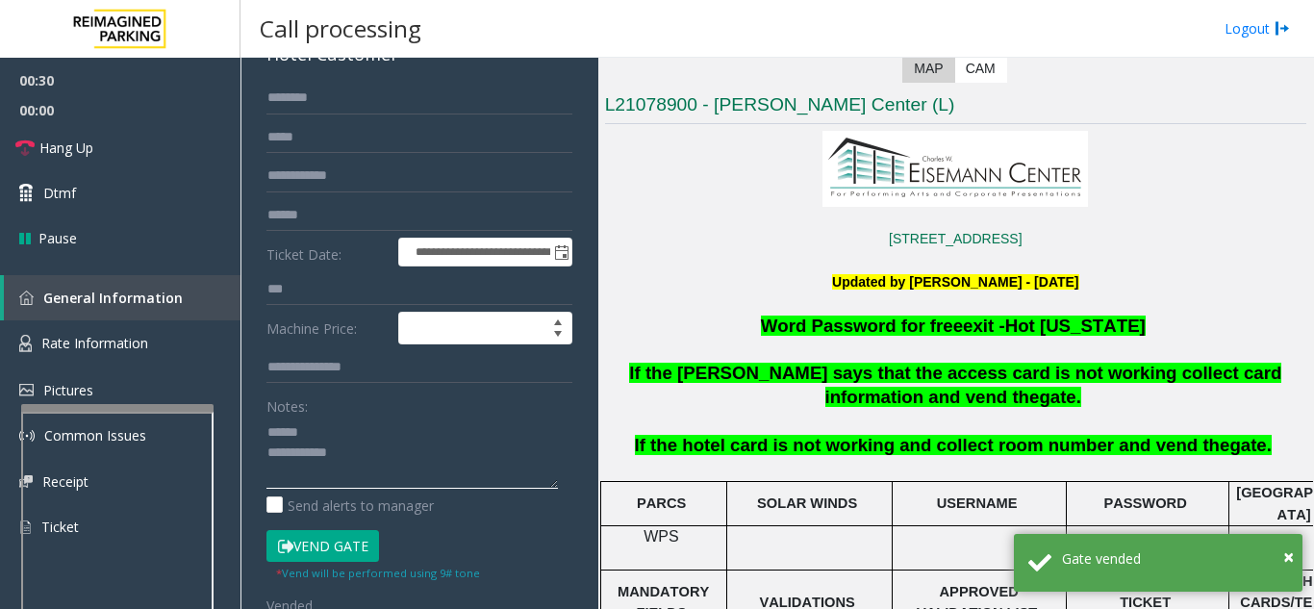
scroll to position [85, 0]
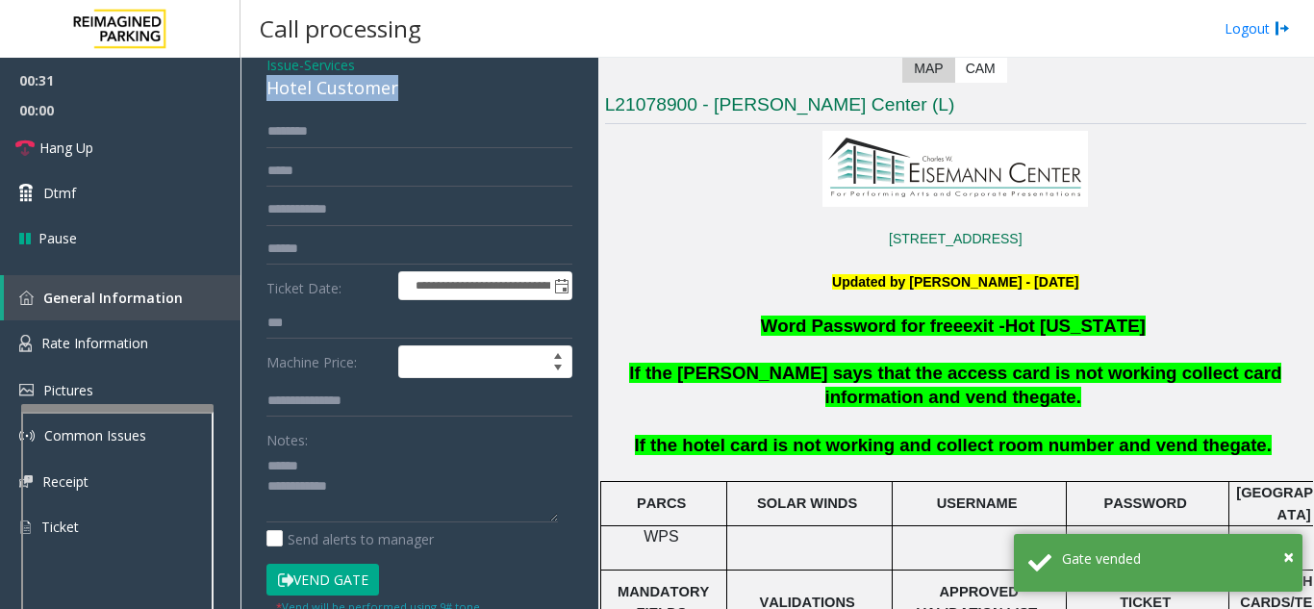
drag, startPoint x: 322, startPoint y: 98, endPoint x: 425, endPoint y: 93, distance: 103.1
click at [425, 93] on div "**********" at bounding box center [419, 394] width 344 height 688
click at [399, 489] on textarea at bounding box center [413, 486] width 292 height 72
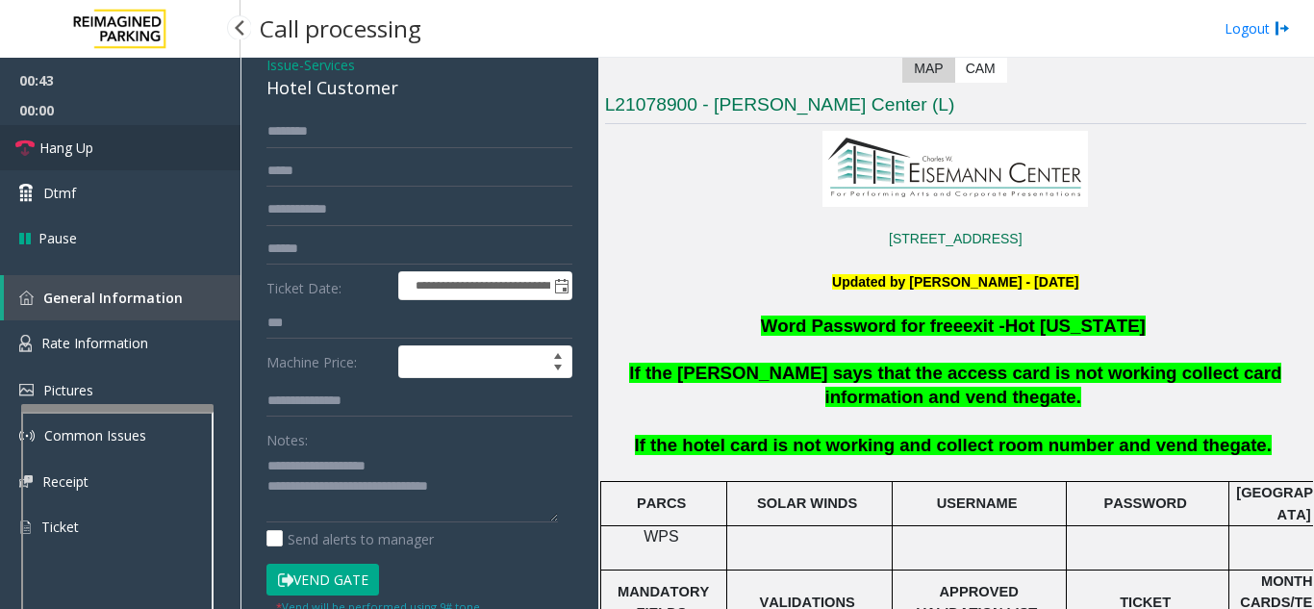
click at [128, 161] on link "Hang Up" at bounding box center [120, 147] width 241 height 45
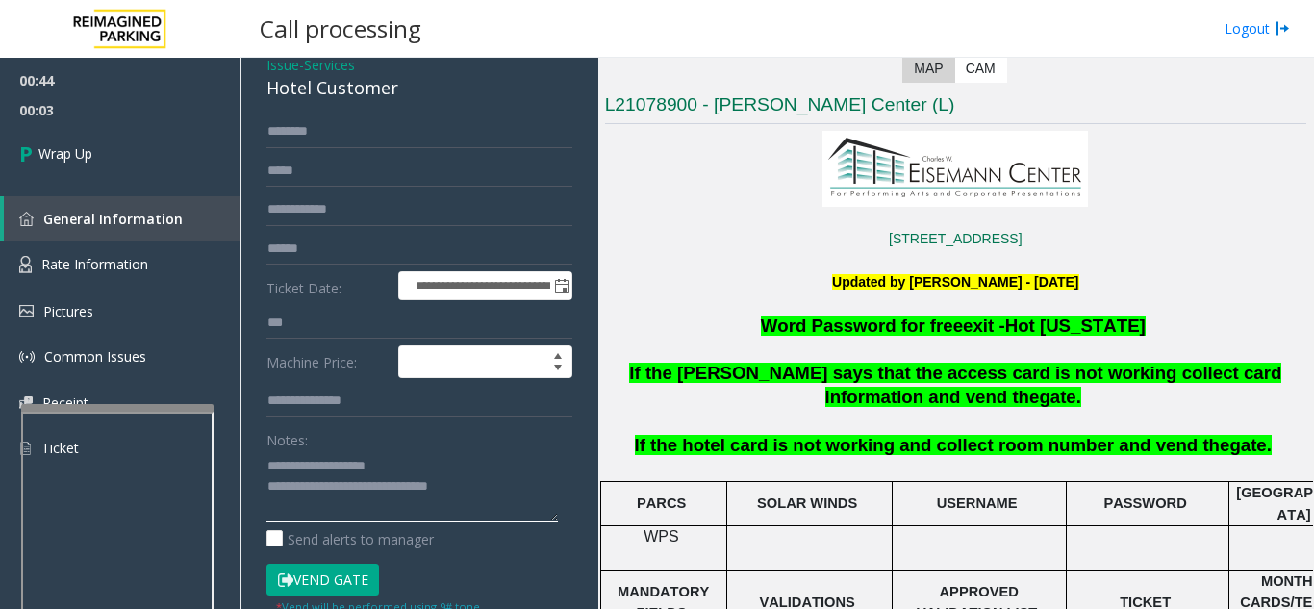
click at [503, 485] on textarea at bounding box center [413, 486] width 292 height 72
type textarea "**********"
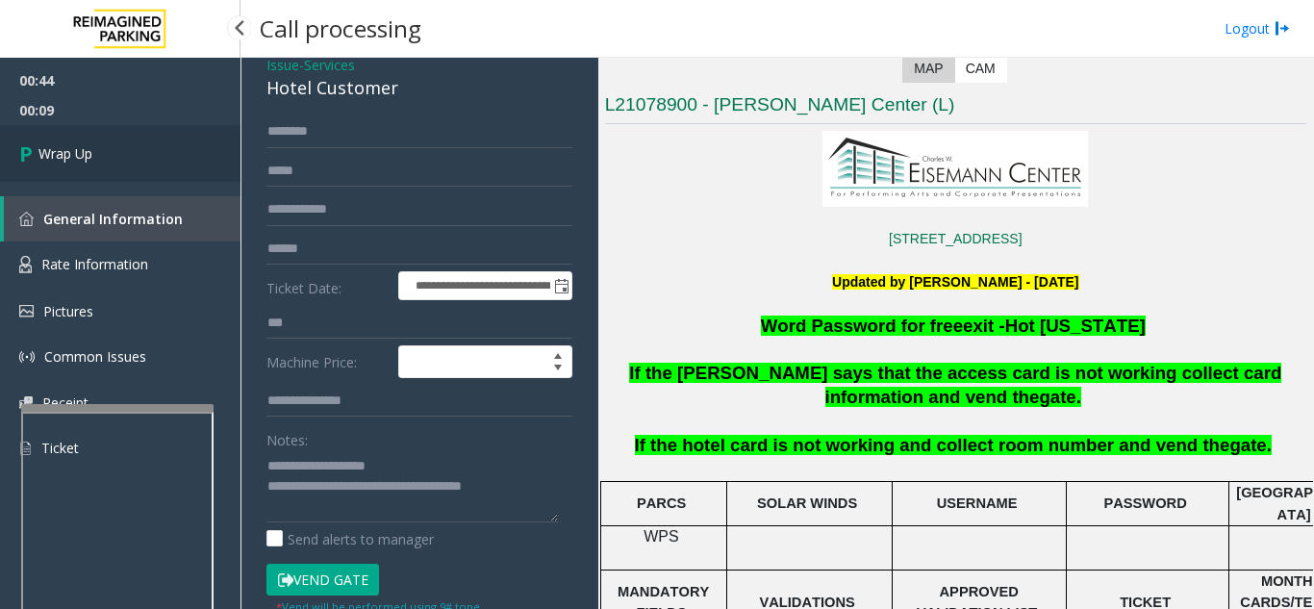
click at [57, 157] on span "Wrap Up" at bounding box center [65, 153] width 54 height 20
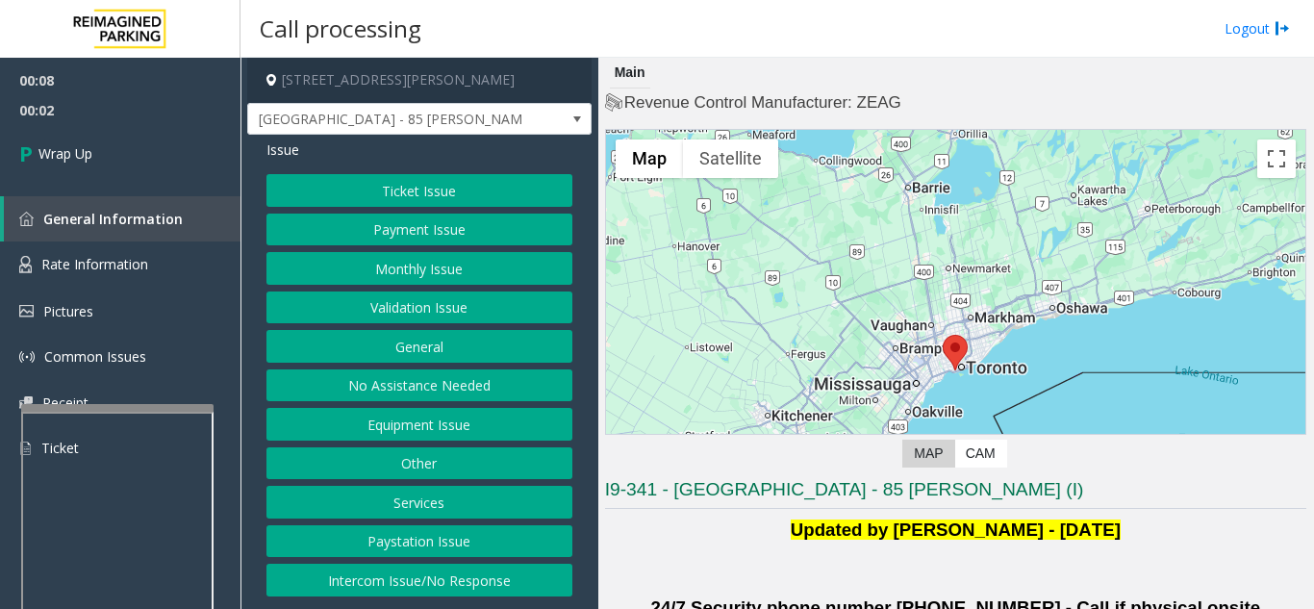
click at [453, 591] on button "Intercom Issue/No Response" at bounding box center [420, 580] width 306 height 33
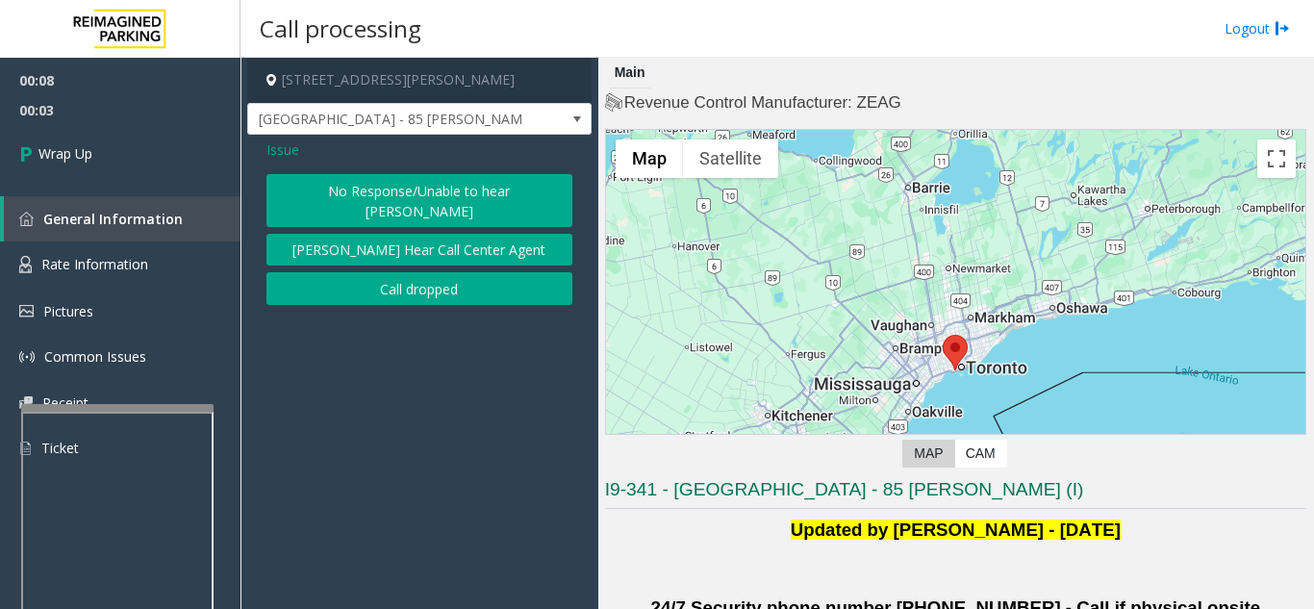
click at [415, 276] on button "Call dropped" at bounding box center [420, 288] width 306 height 33
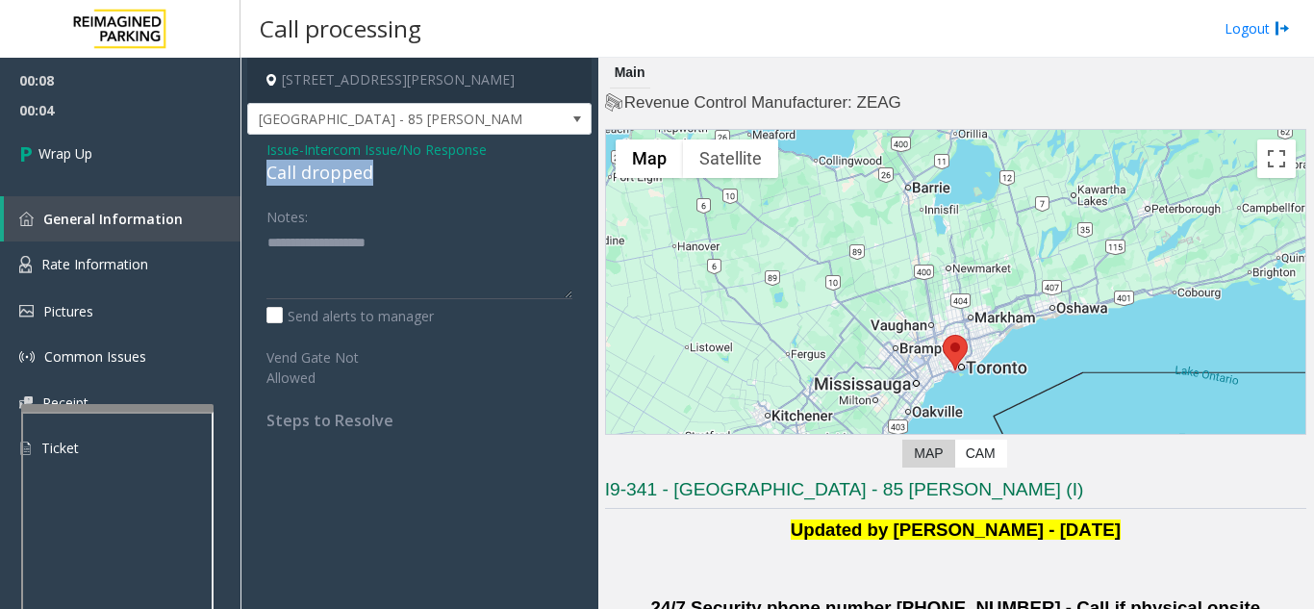
drag, startPoint x: 323, startPoint y: 181, endPoint x: 422, endPoint y: 184, distance: 99.1
click at [422, 184] on div "Issue - Intercom Issue/No Response Call dropped Notes: Send alerts to manager V…" at bounding box center [419, 292] width 344 height 315
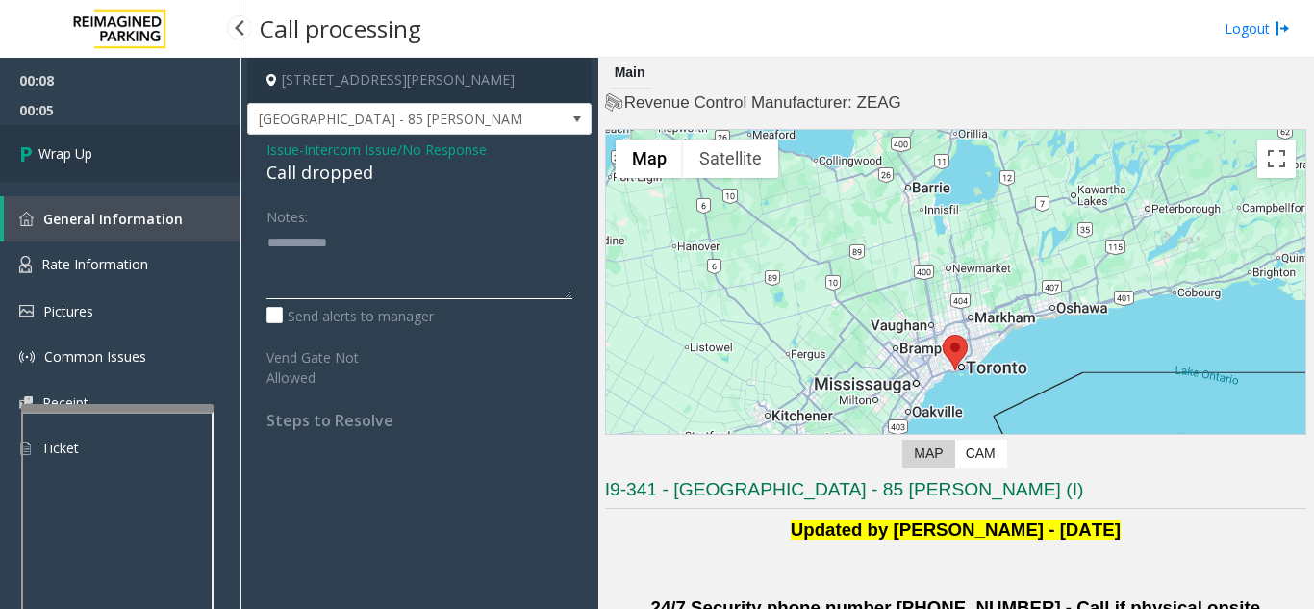
type textarea "**********"
drag, startPoint x: 203, startPoint y: 172, endPoint x: 216, endPoint y: 170, distance: 12.7
click at [205, 172] on link "Wrap Up" at bounding box center [120, 153] width 241 height 57
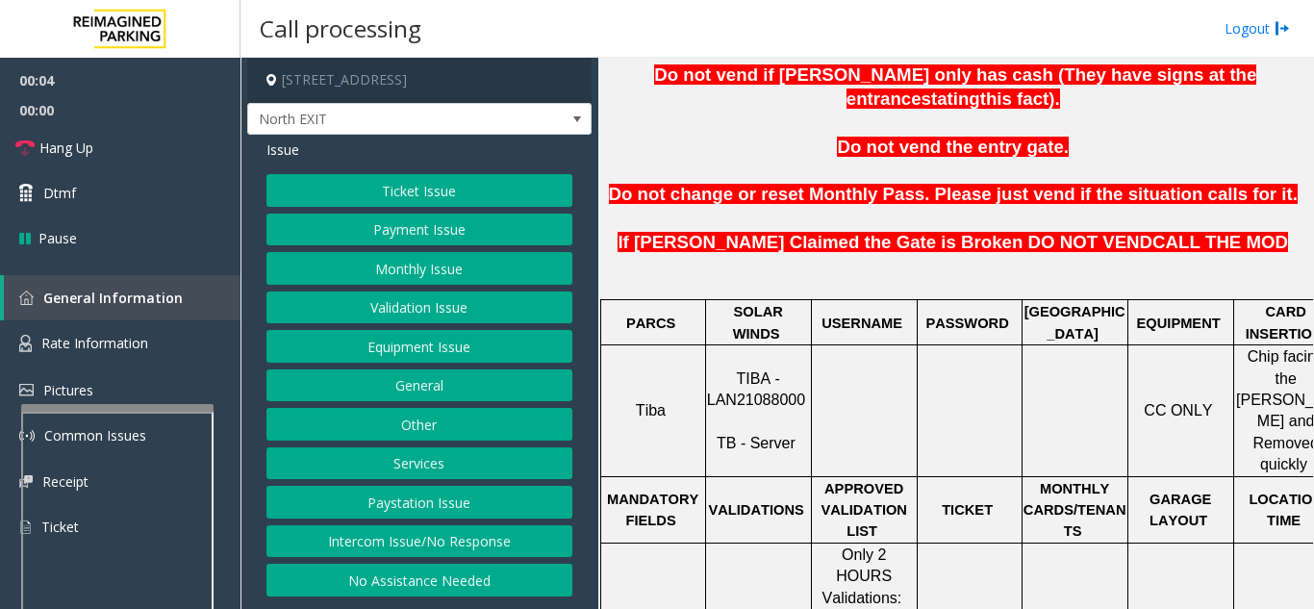
scroll to position [674, 0]
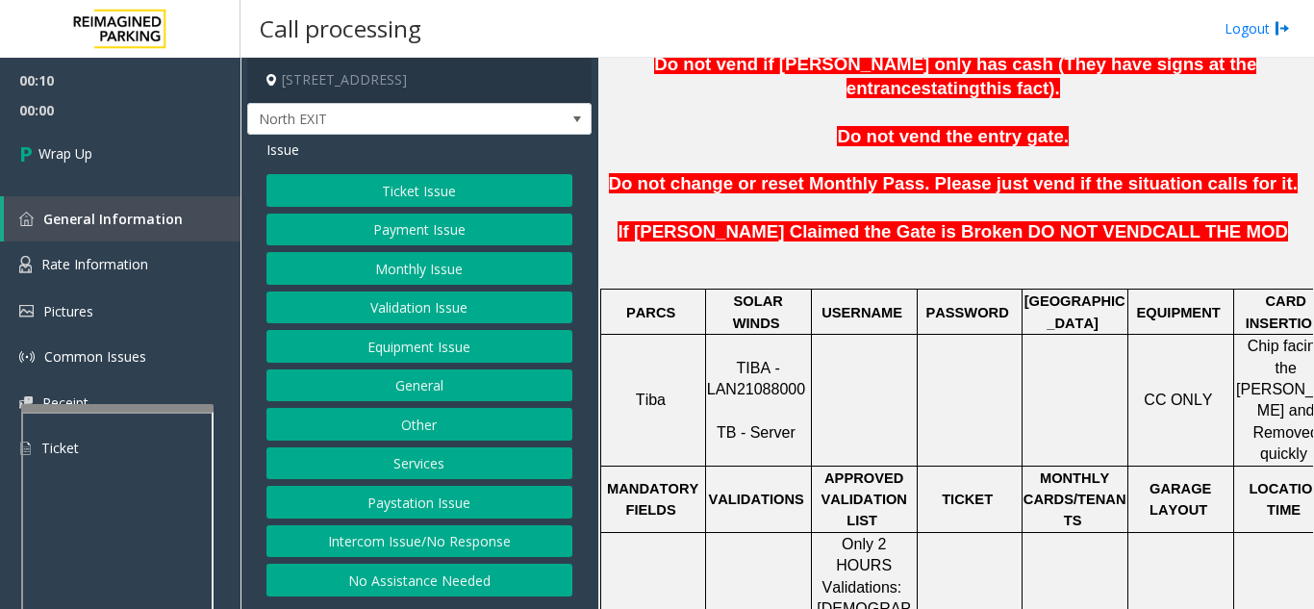
click at [397, 539] on button "Intercom Issue/No Response" at bounding box center [420, 541] width 306 height 33
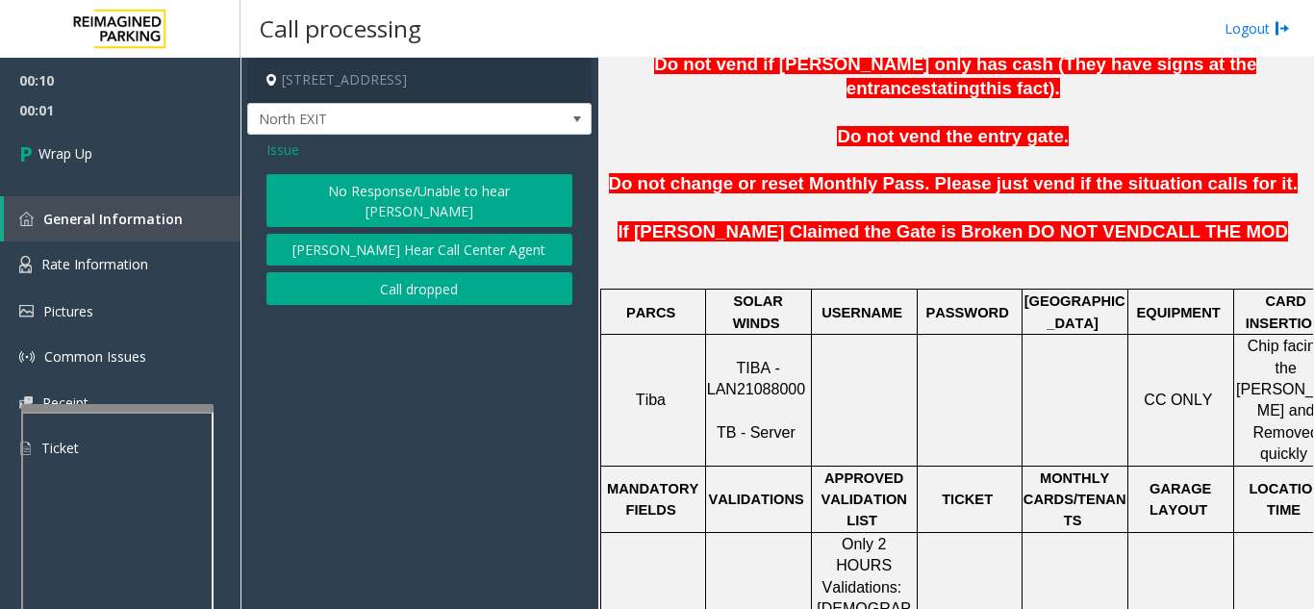
click at [323, 273] on button "Call dropped" at bounding box center [420, 288] width 306 height 33
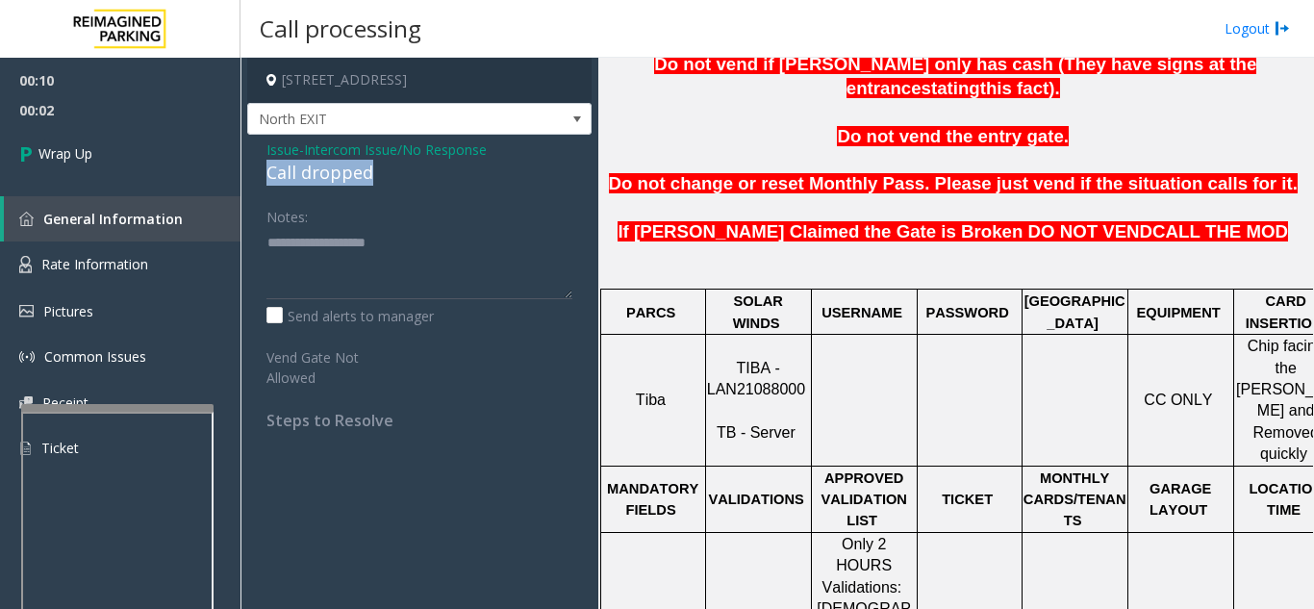
drag, startPoint x: 299, startPoint y: 169, endPoint x: 422, endPoint y: 175, distance: 123.3
click at [422, 175] on div "Issue - Intercom Issue/No Response Call dropped Notes: Send alerts to manager V…" at bounding box center [419, 292] width 344 height 315
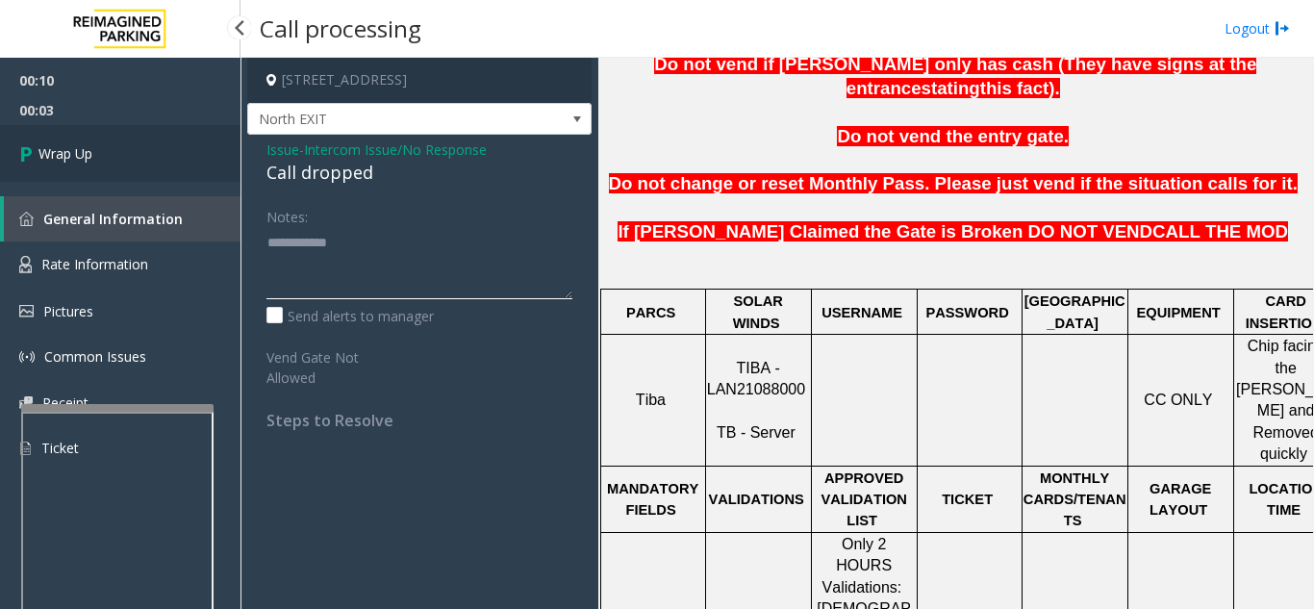
type textarea "**********"
click at [135, 140] on link "Wrap Up" at bounding box center [120, 153] width 241 height 57
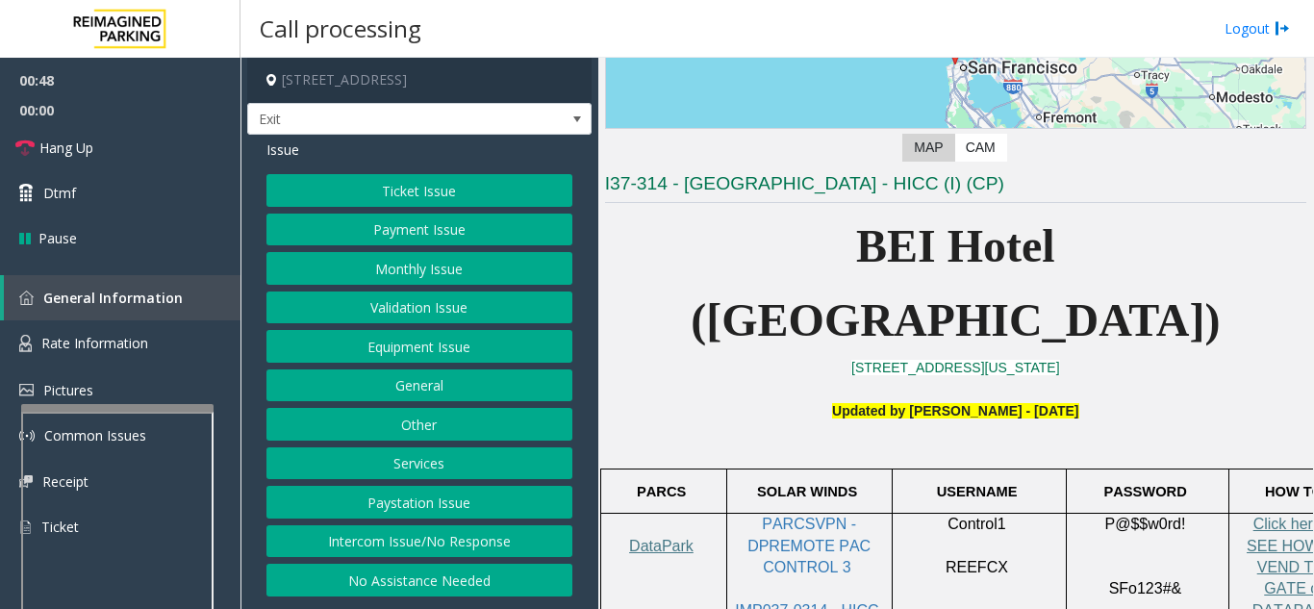
scroll to position [289, 0]
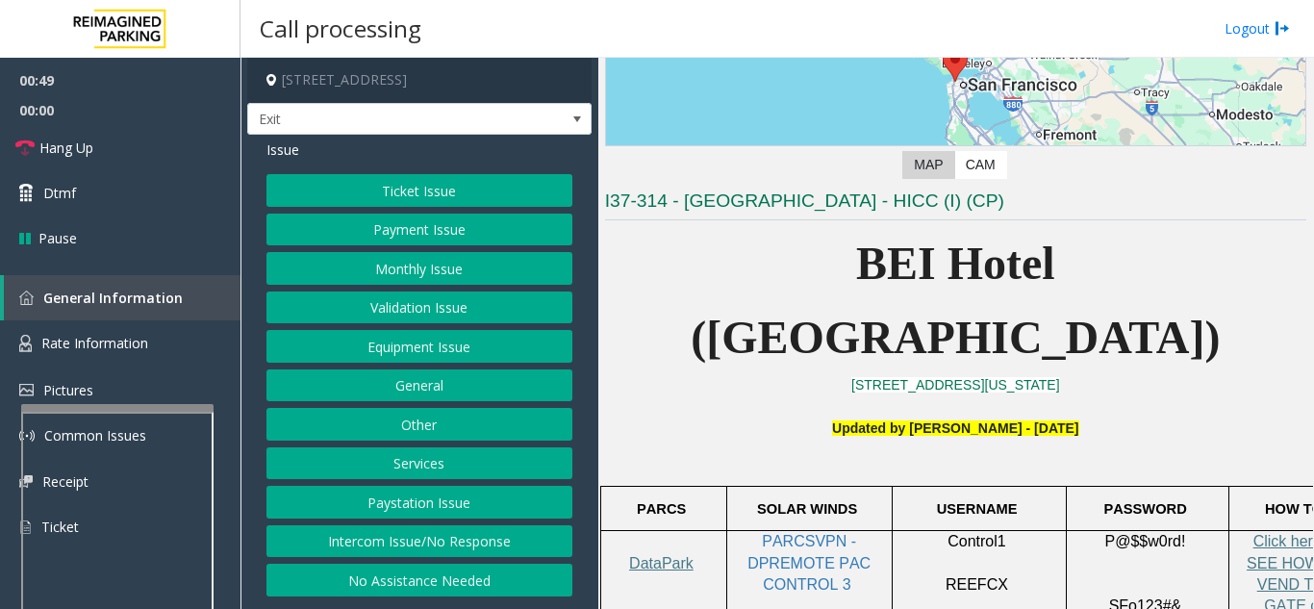
click at [405, 201] on button "Ticket Issue" at bounding box center [420, 190] width 306 height 33
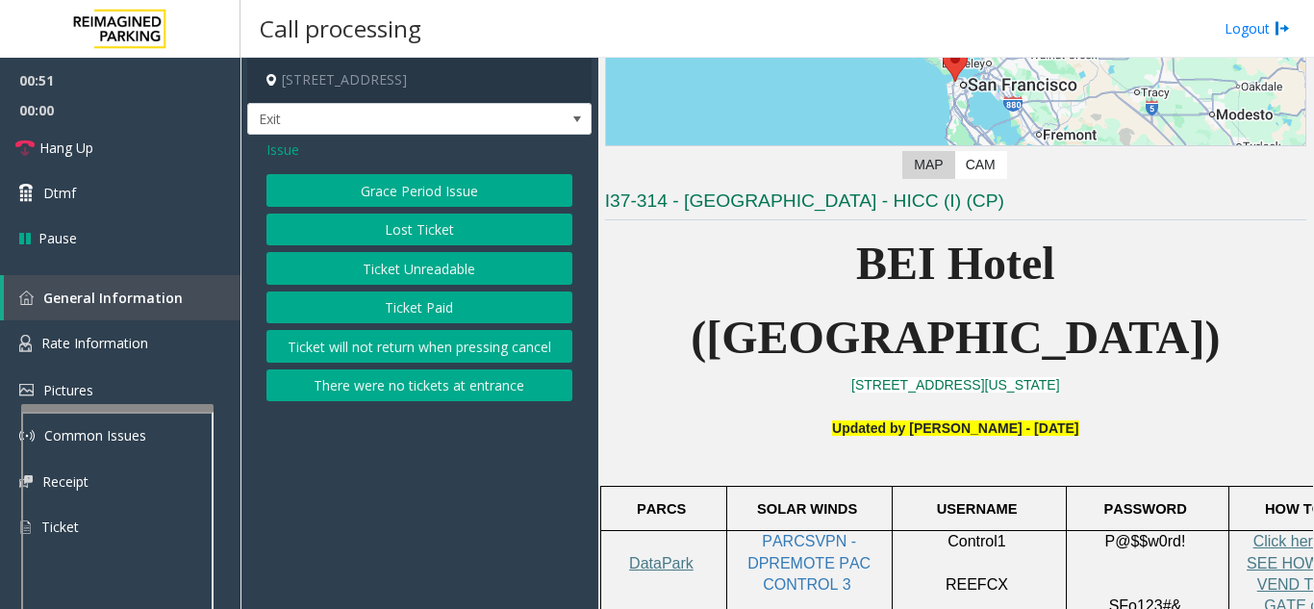
click at [473, 281] on button "Ticket Unreadable" at bounding box center [420, 268] width 306 height 33
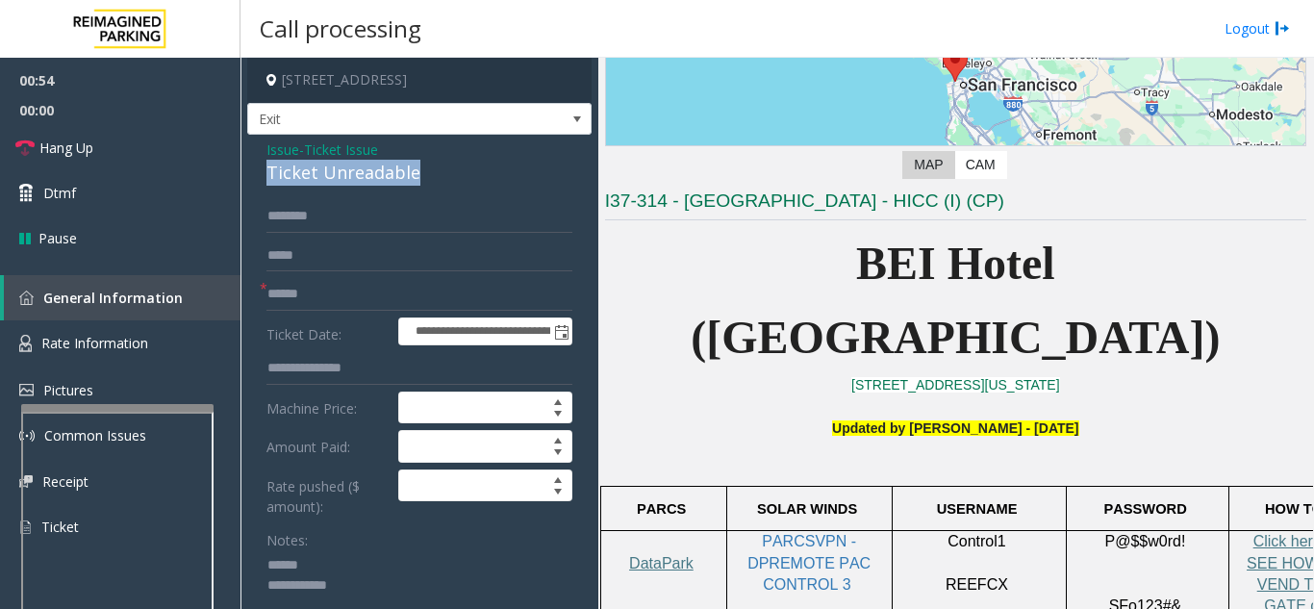
drag, startPoint x: 262, startPoint y: 168, endPoint x: 345, endPoint y: 179, distance: 84.4
type textarea "**********"
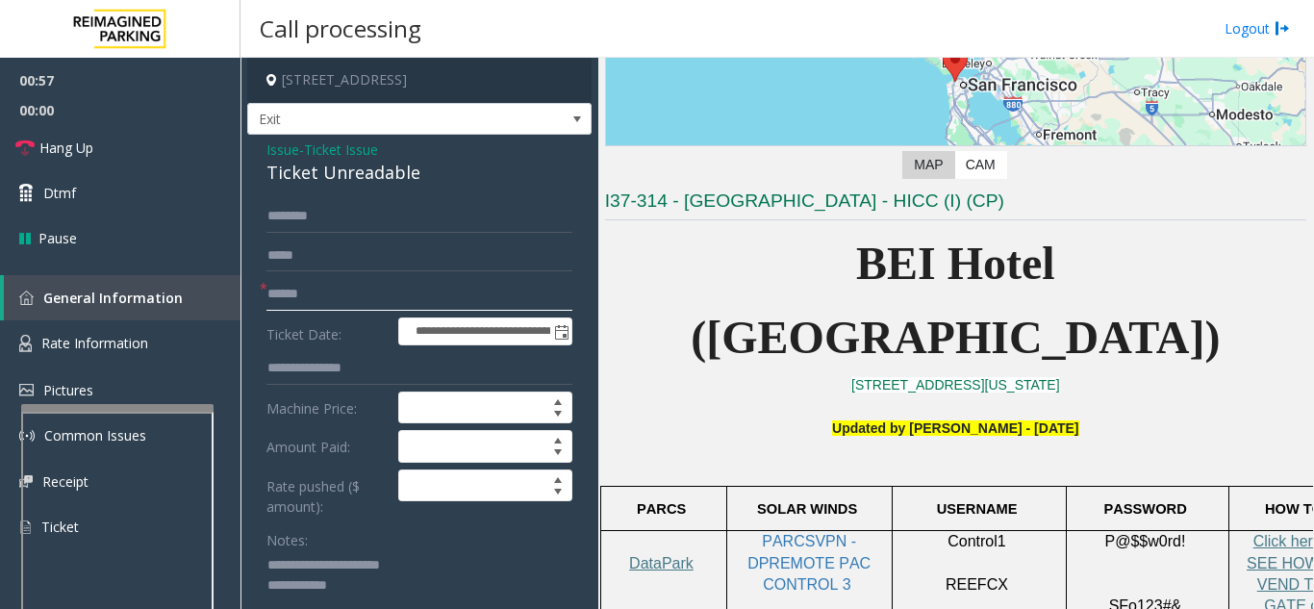
click at [371, 306] on input "text" at bounding box center [420, 294] width 306 height 33
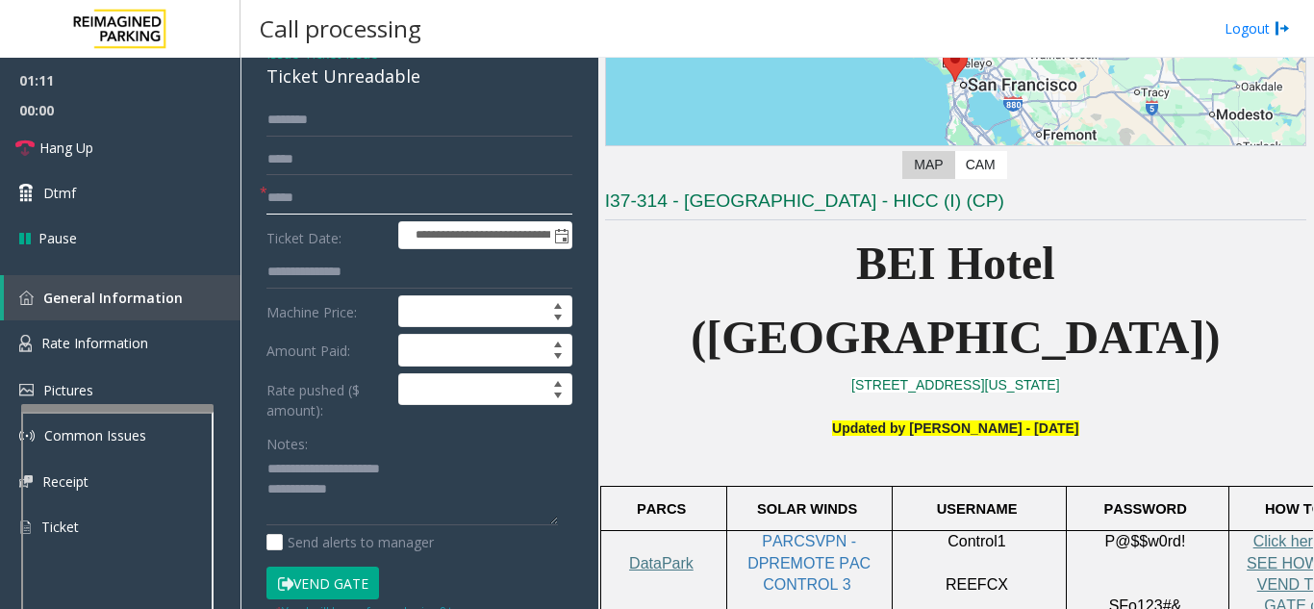
type input "*****"
click at [326, 578] on button "Vend Gate" at bounding box center [323, 583] width 113 height 33
click at [388, 500] on textarea at bounding box center [413, 490] width 292 height 72
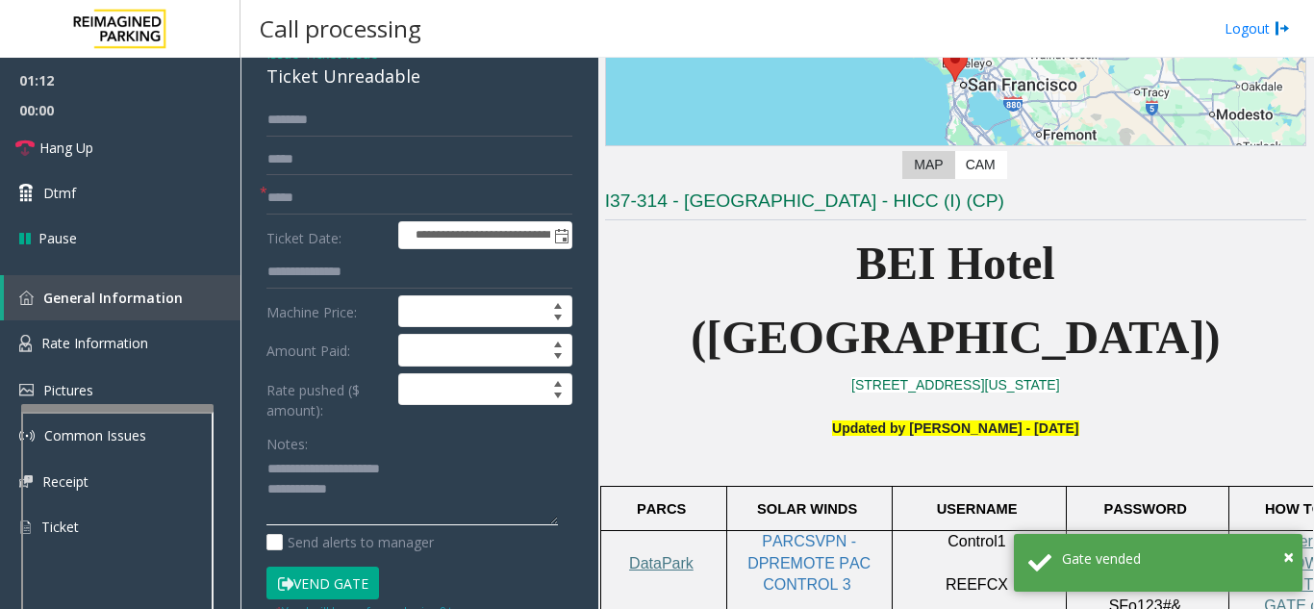
click at [394, 493] on textarea at bounding box center [413, 490] width 292 height 72
type textarea "**********"
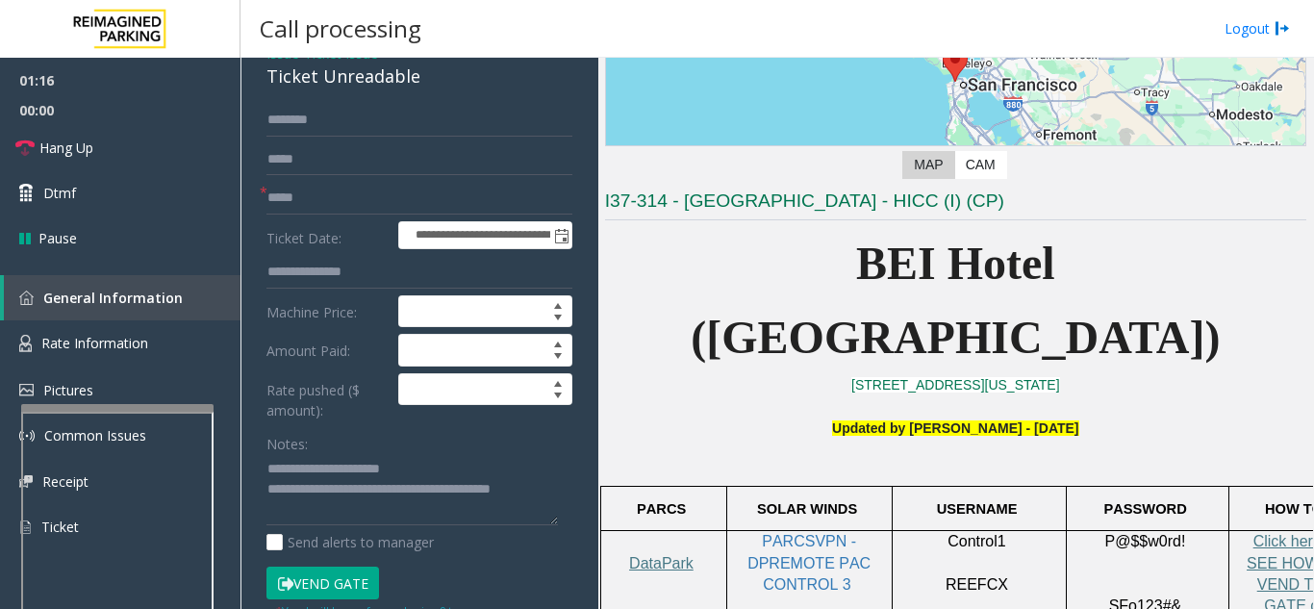
click at [429, 430] on div "Notes:" at bounding box center [420, 476] width 306 height 99
click at [193, 156] on link "Hang Up" at bounding box center [120, 147] width 241 height 45
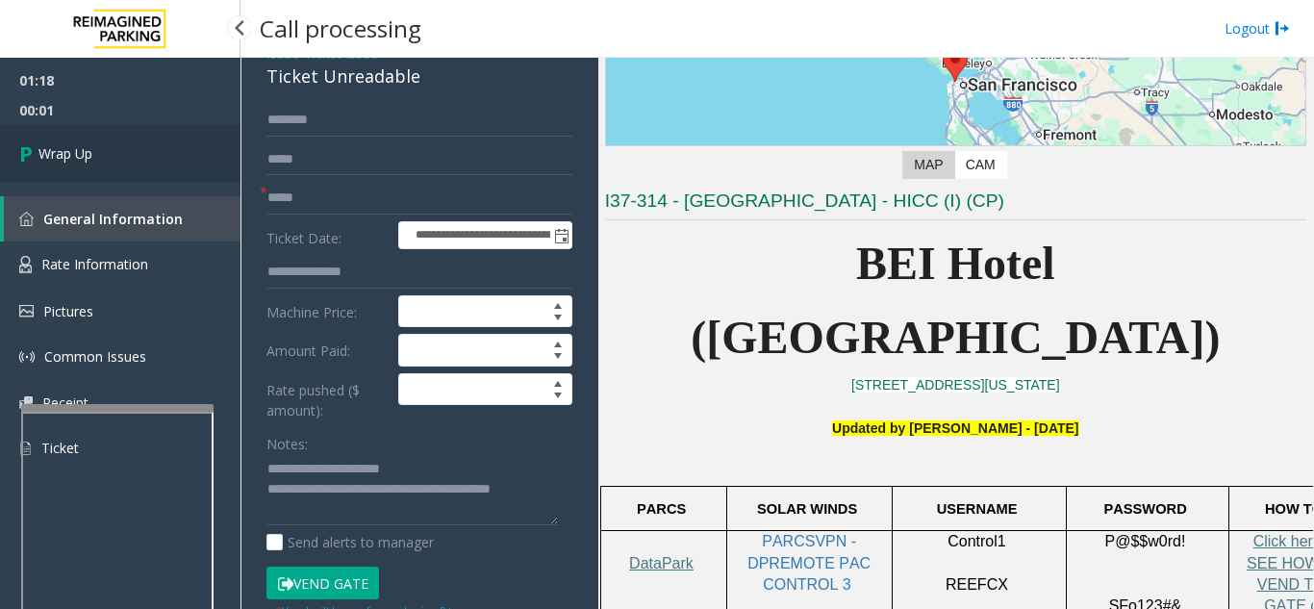
click at [191, 156] on link "Wrap Up" at bounding box center [120, 153] width 241 height 57
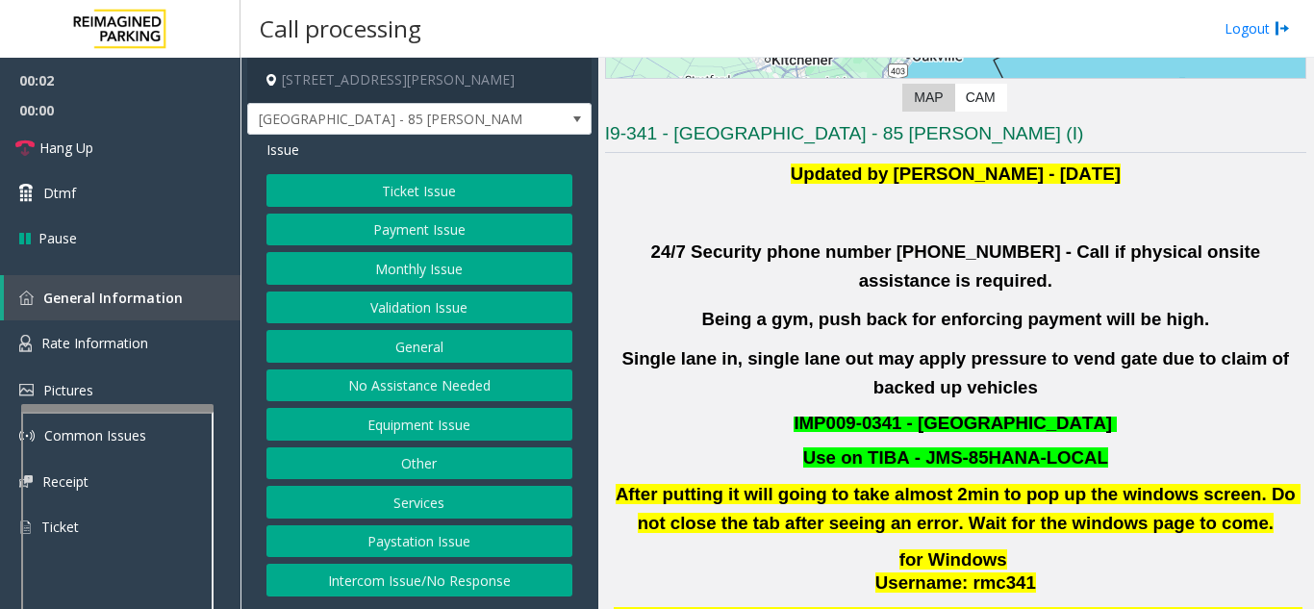
scroll to position [385, 0]
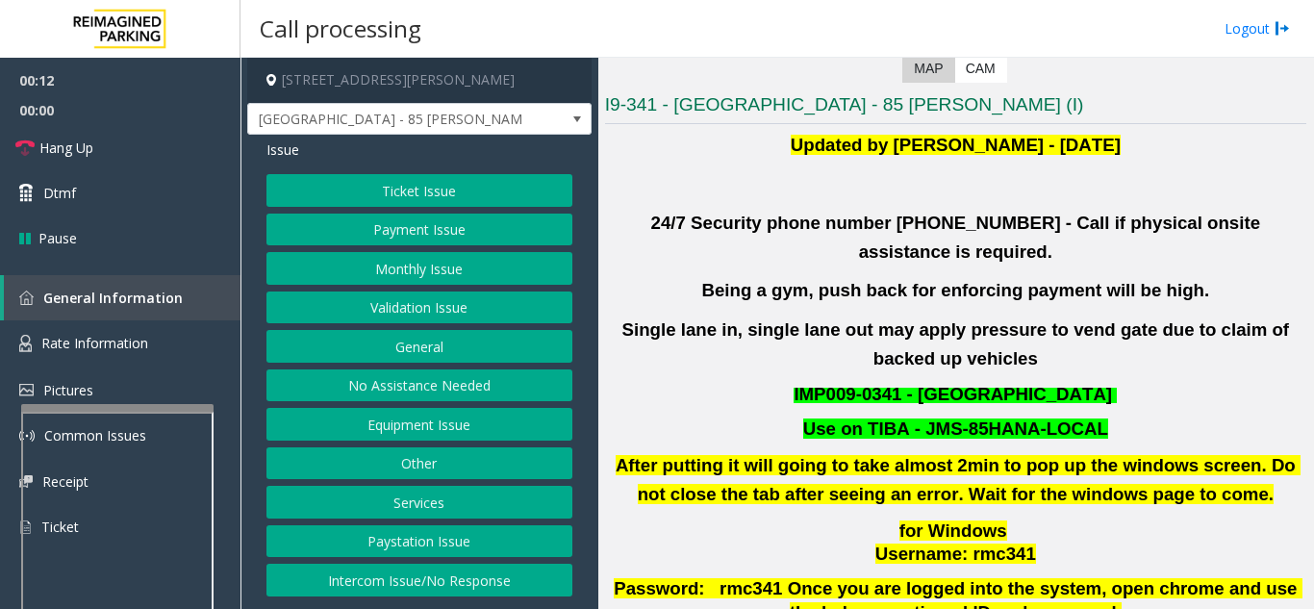
click at [389, 198] on button "Ticket Issue" at bounding box center [420, 190] width 306 height 33
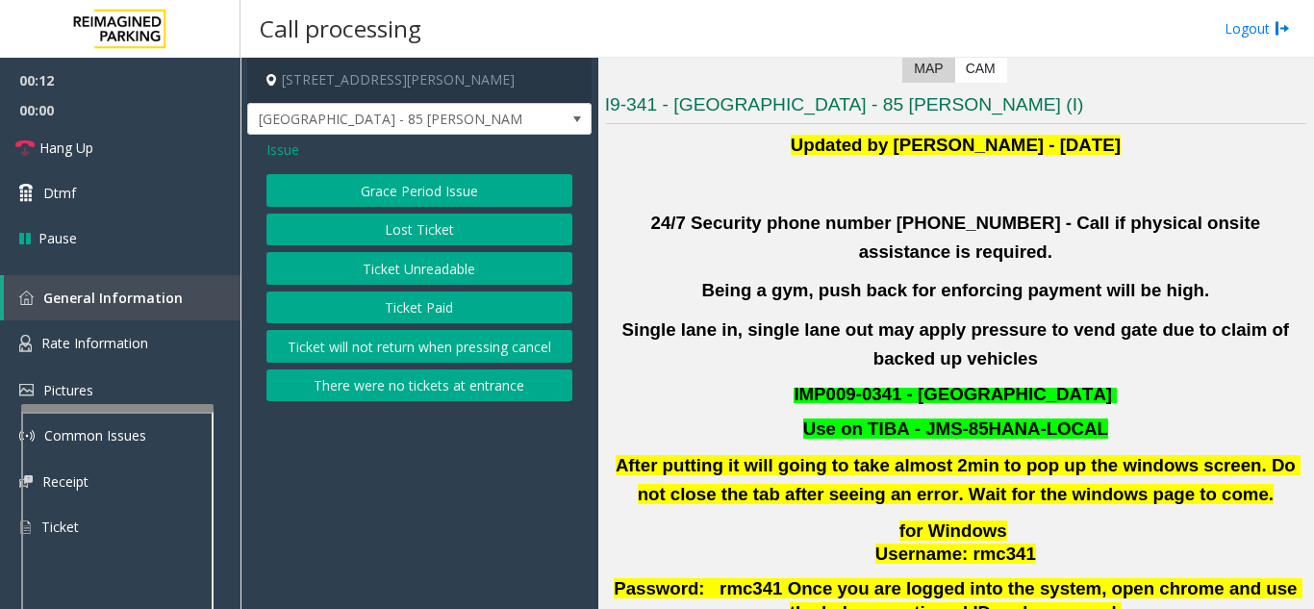
click at [285, 150] on span "Issue" at bounding box center [283, 150] width 33 height 20
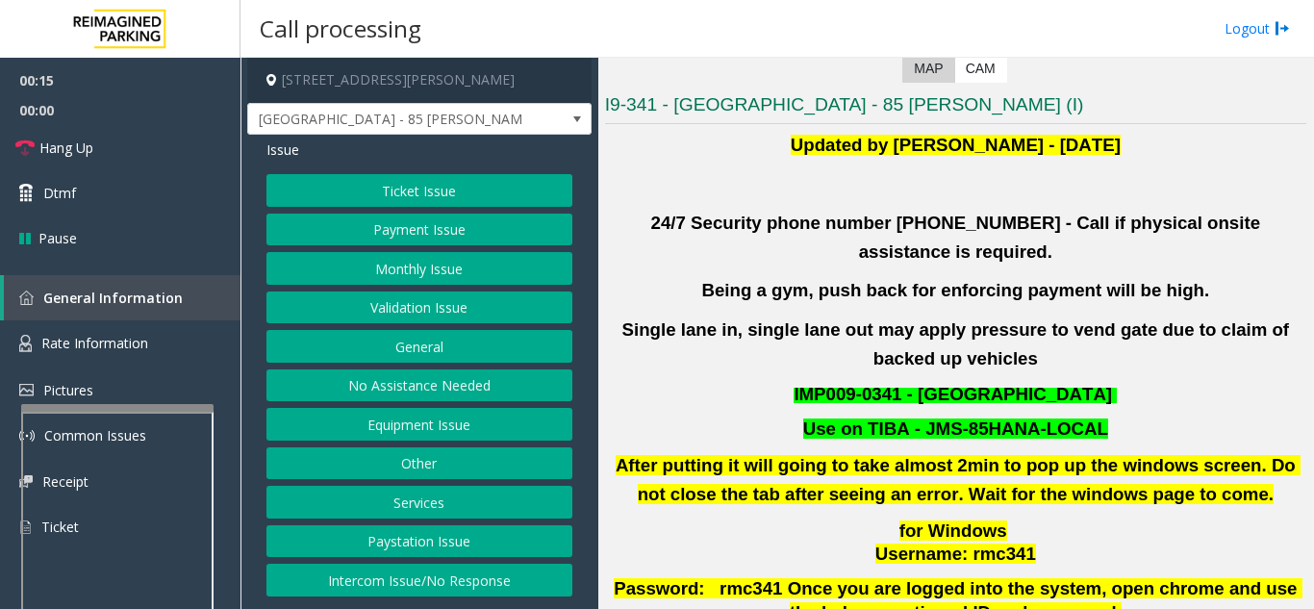
click at [391, 579] on button "Intercom Issue/No Response" at bounding box center [420, 580] width 306 height 33
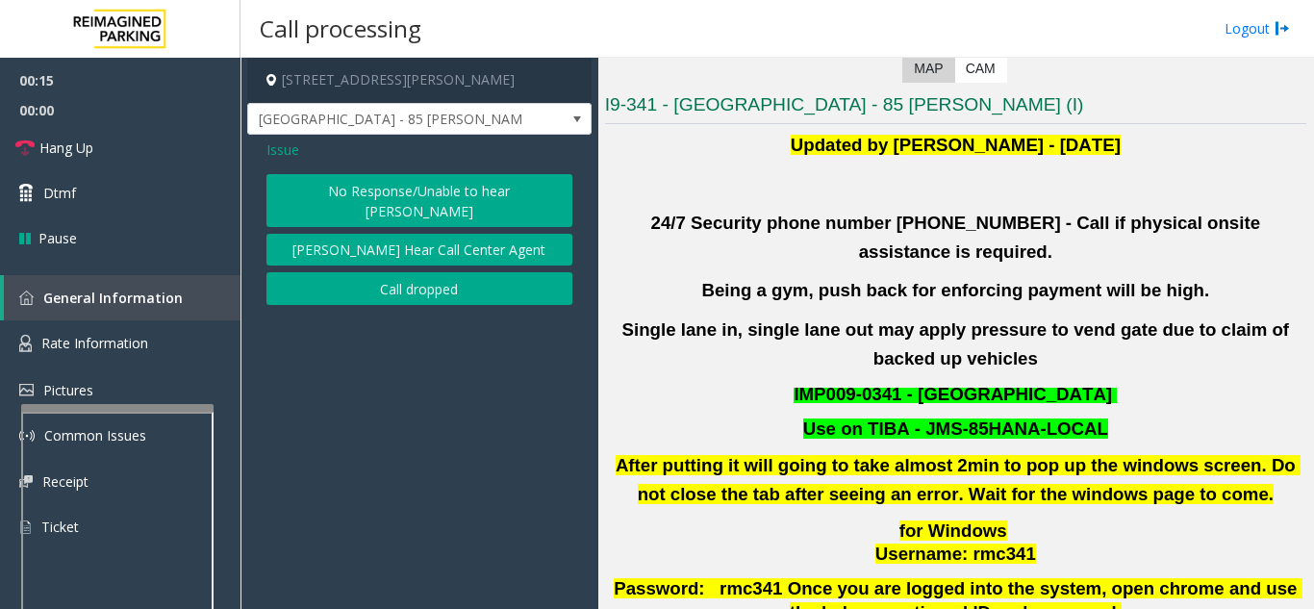
click at [366, 196] on button "No Response/Unable to hear [PERSON_NAME]" at bounding box center [420, 200] width 306 height 53
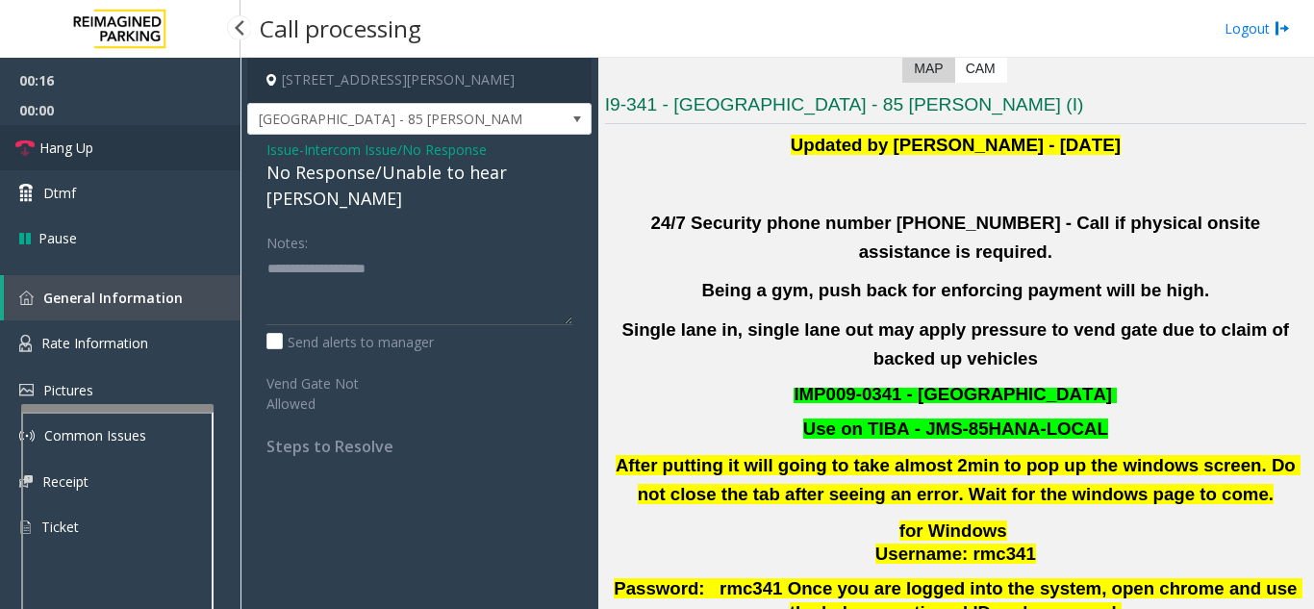
click at [149, 141] on link "Hang Up" at bounding box center [120, 147] width 241 height 45
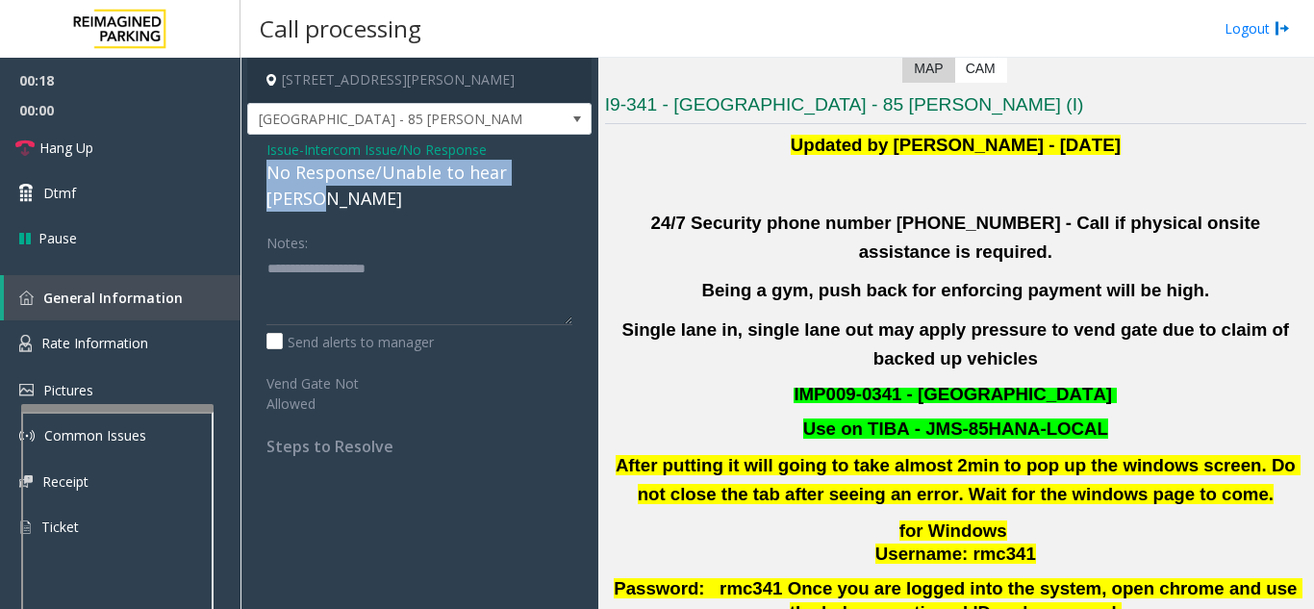
drag, startPoint x: 261, startPoint y: 174, endPoint x: 530, endPoint y: 175, distance: 269.4
click at [573, 176] on div "Issue - Intercom Issue/No Response No Response/Unable to hear [PERSON_NAME] Not…" at bounding box center [419, 305] width 344 height 341
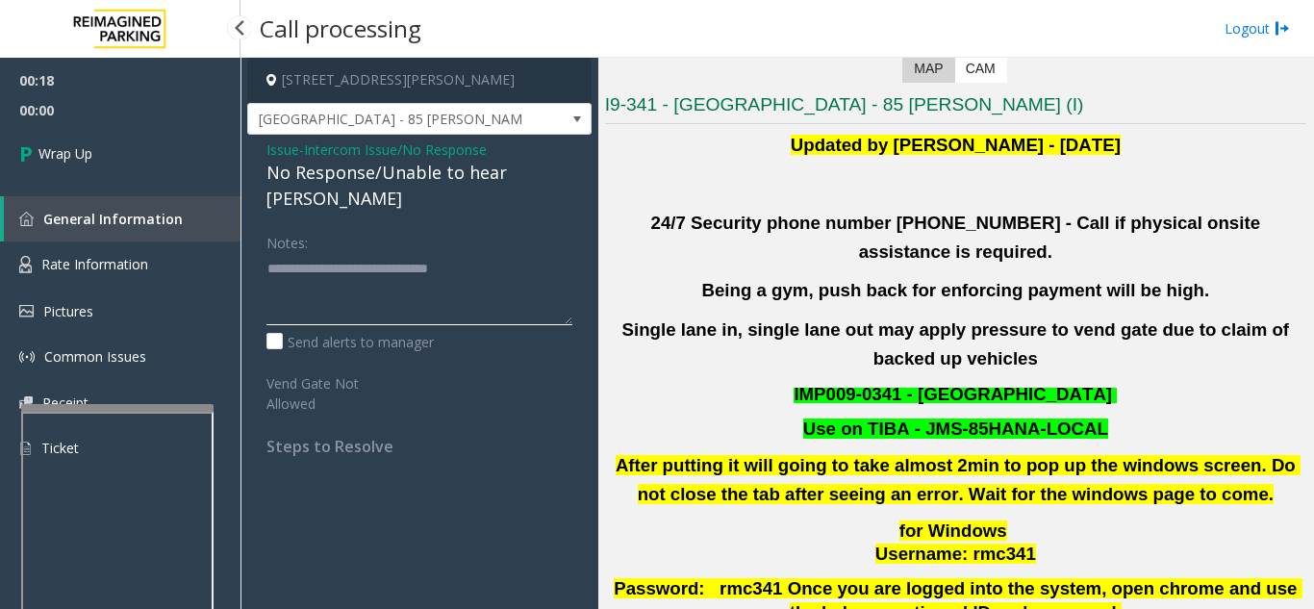
type textarea "**********"
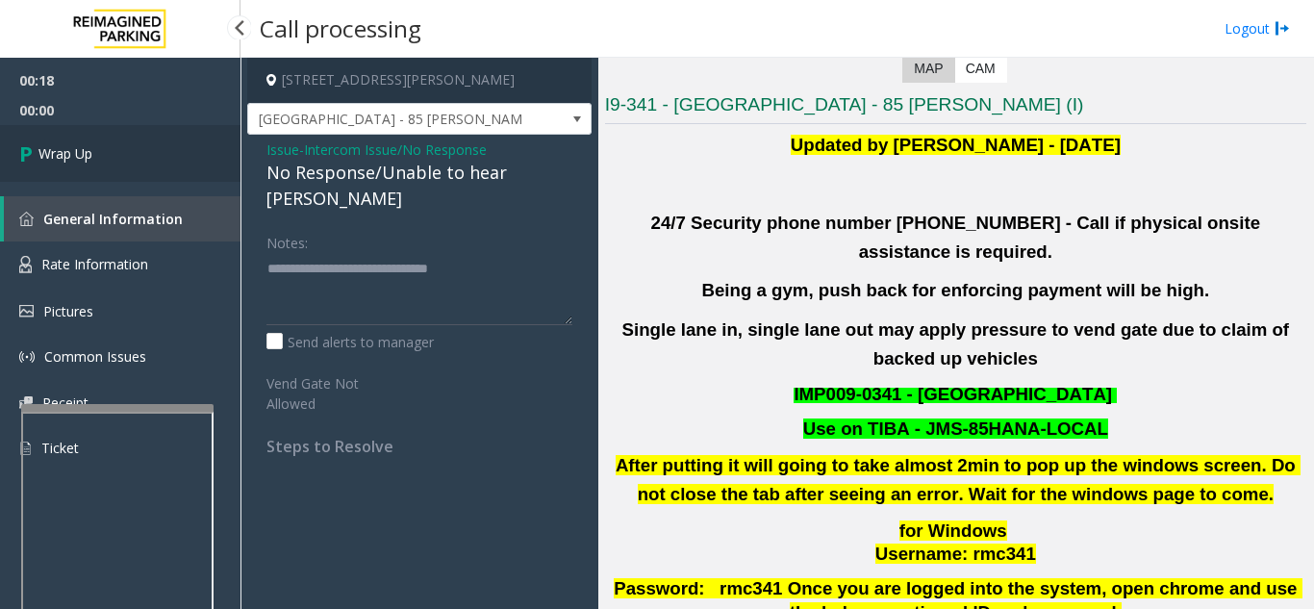
click at [79, 136] on link "Wrap Up" at bounding box center [120, 153] width 241 height 57
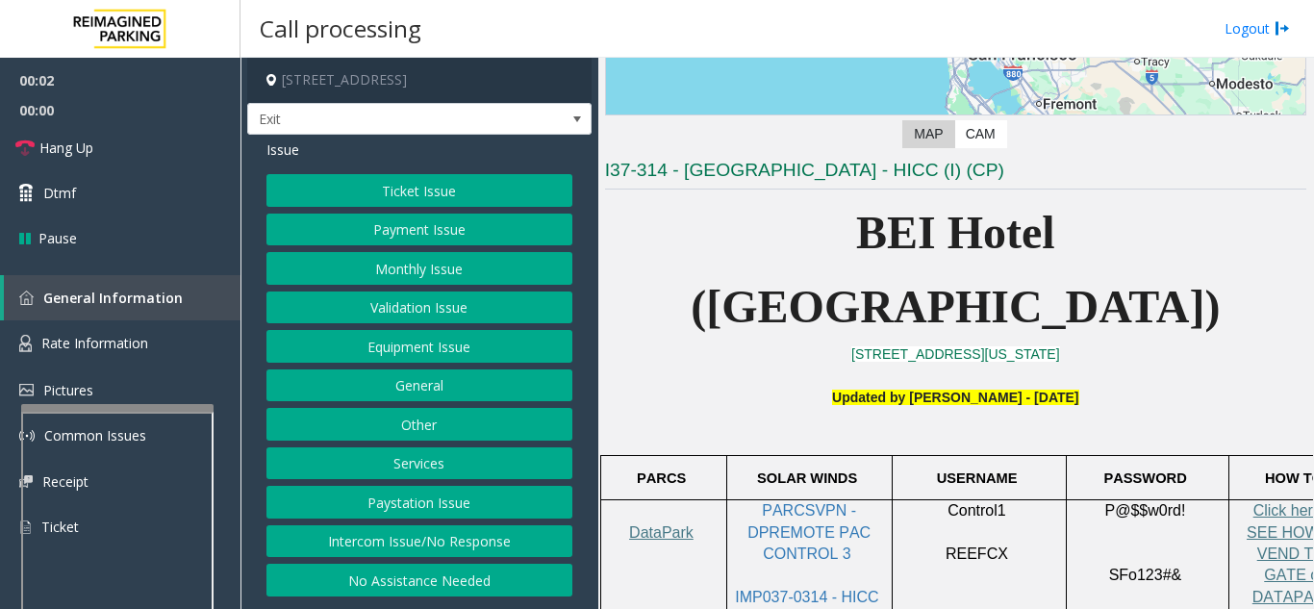
scroll to position [385, 0]
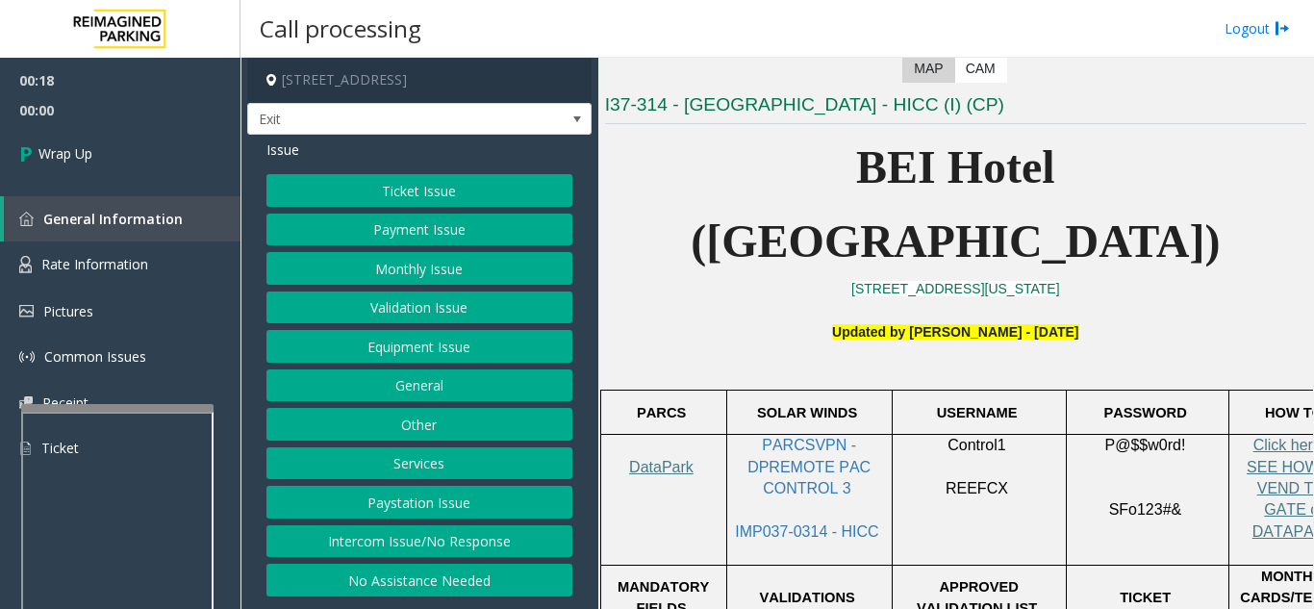
click at [380, 550] on button "Intercom Issue/No Response" at bounding box center [420, 541] width 306 height 33
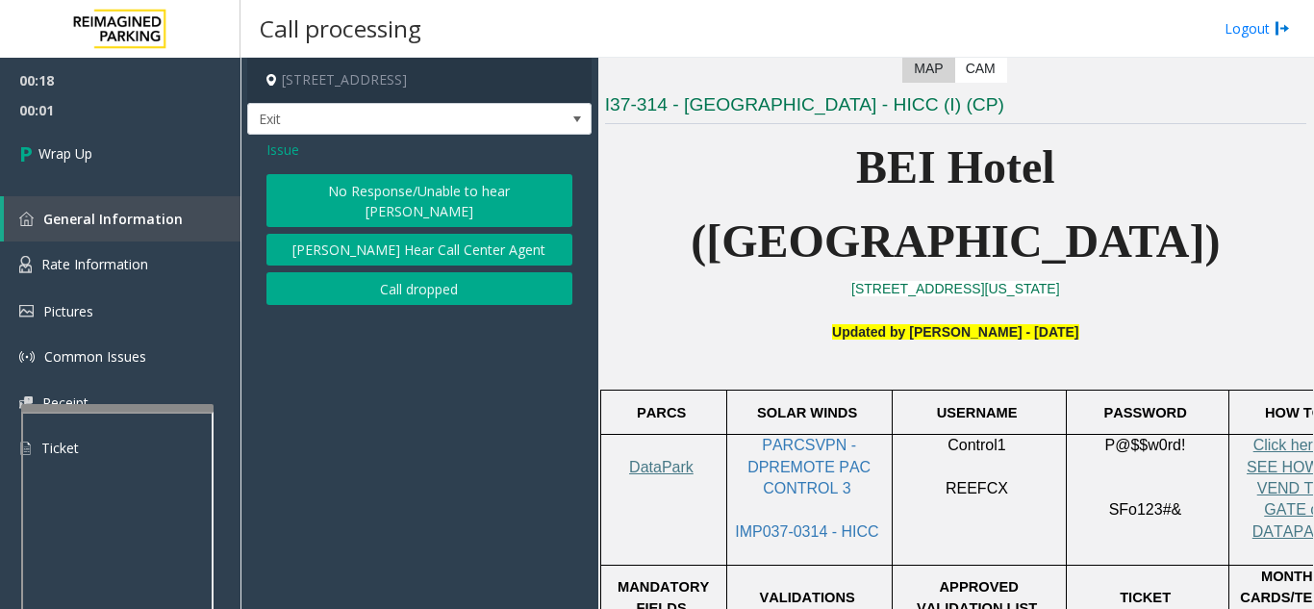
click at [352, 272] on button "Call dropped" at bounding box center [420, 288] width 306 height 33
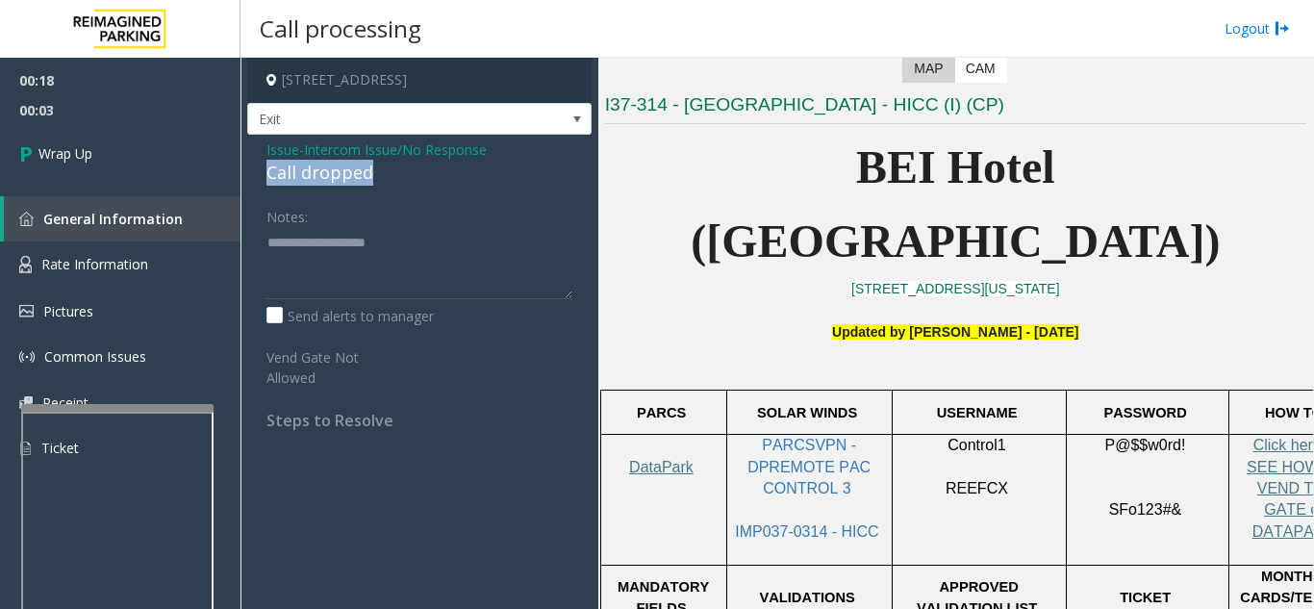
drag, startPoint x: 261, startPoint y: 172, endPoint x: 374, endPoint y: 165, distance: 113.8
click at [374, 165] on div "Issue - Intercom Issue/No Response Call dropped Notes: Send alerts to manager V…" at bounding box center [419, 292] width 344 height 315
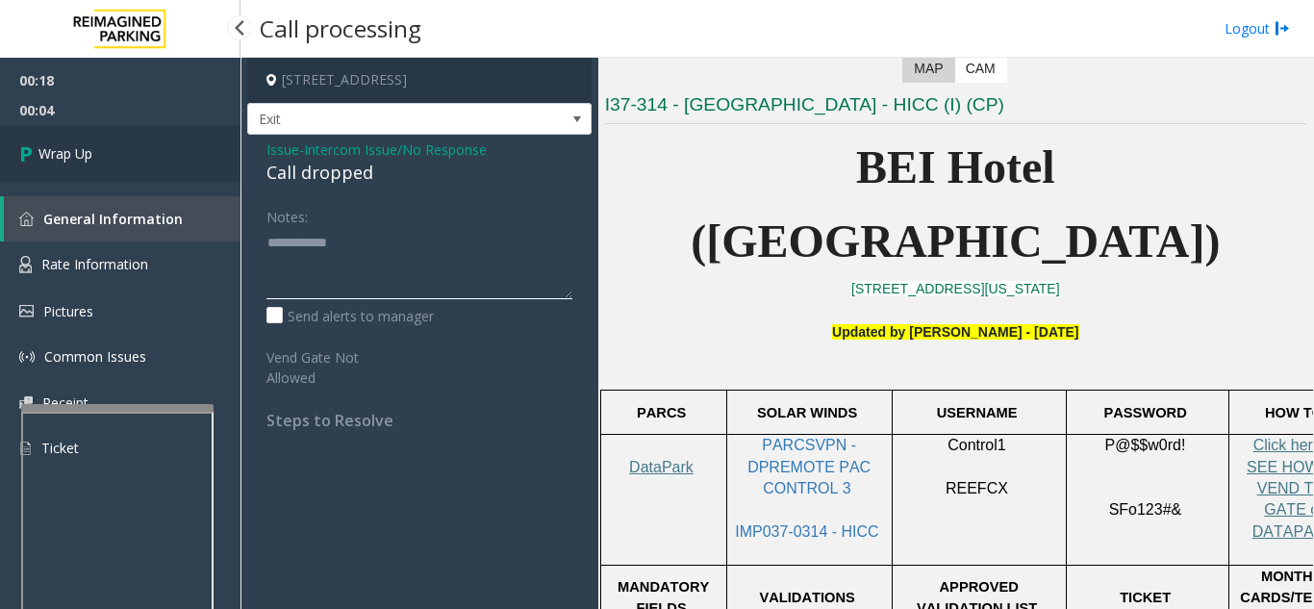
type textarea "**********"
click at [141, 165] on link "Wrap Up" at bounding box center [120, 153] width 241 height 57
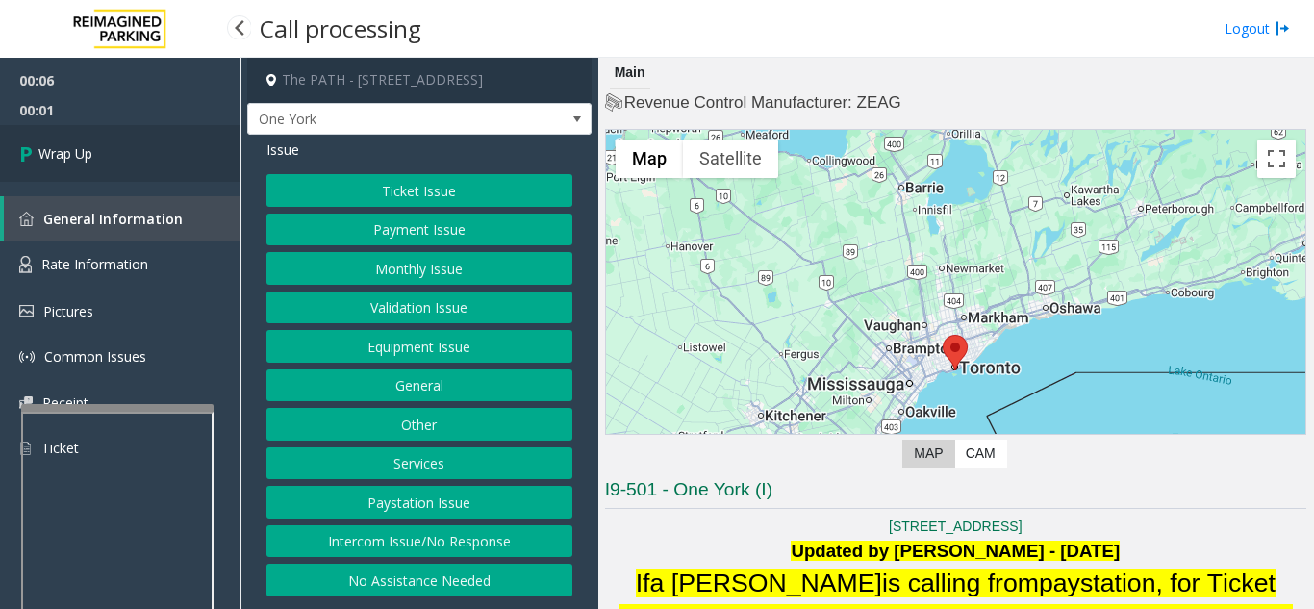
click at [80, 163] on span "Wrap Up" at bounding box center [65, 153] width 54 height 20
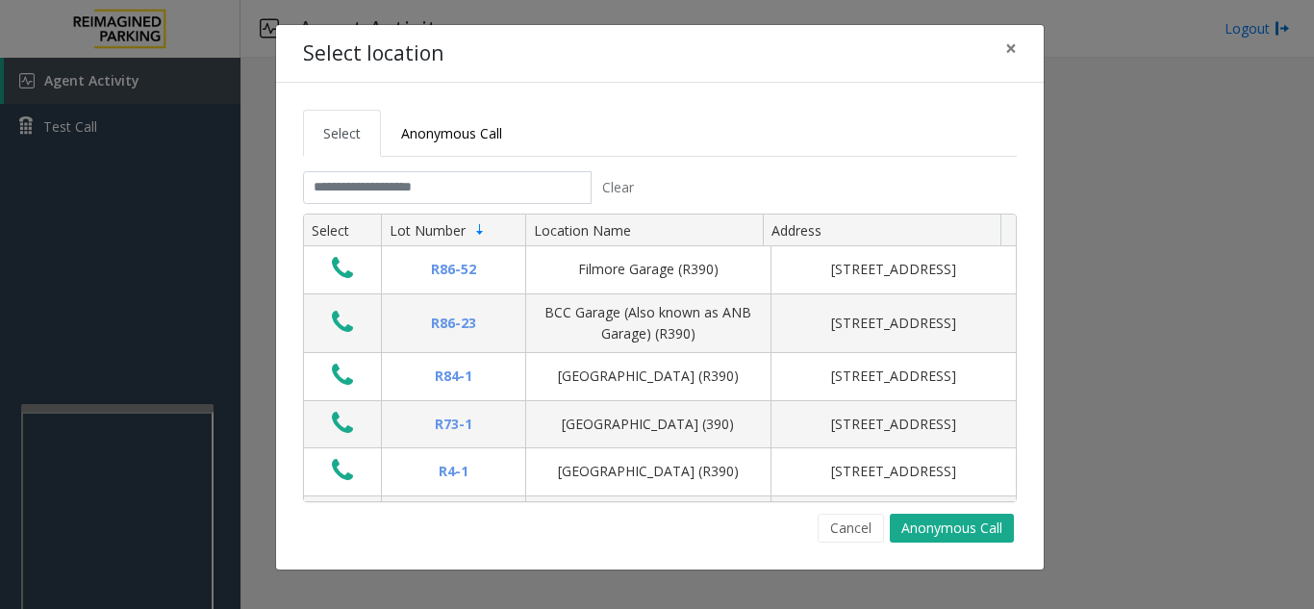
click at [1156, 214] on div "Select location × Select Anonymous Call Clear Select Lot Number Location Name A…" at bounding box center [657, 304] width 1314 height 609
drag, startPoint x: 1013, startPoint y: 46, endPoint x: 1055, endPoint y: 117, distance: 82.4
click at [1014, 46] on span "×" at bounding box center [1011, 48] width 12 height 27
click at [480, 194] on input "text" at bounding box center [447, 187] width 289 height 33
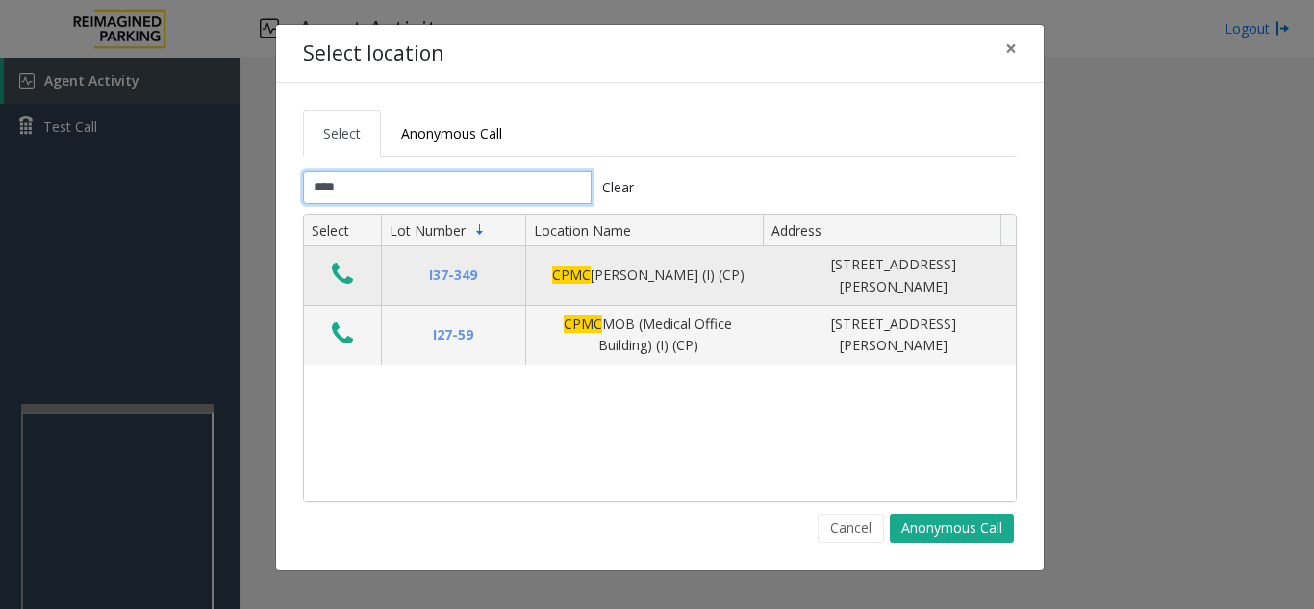
type input "****"
click at [343, 272] on icon "Data table" at bounding box center [342, 274] width 21 height 27
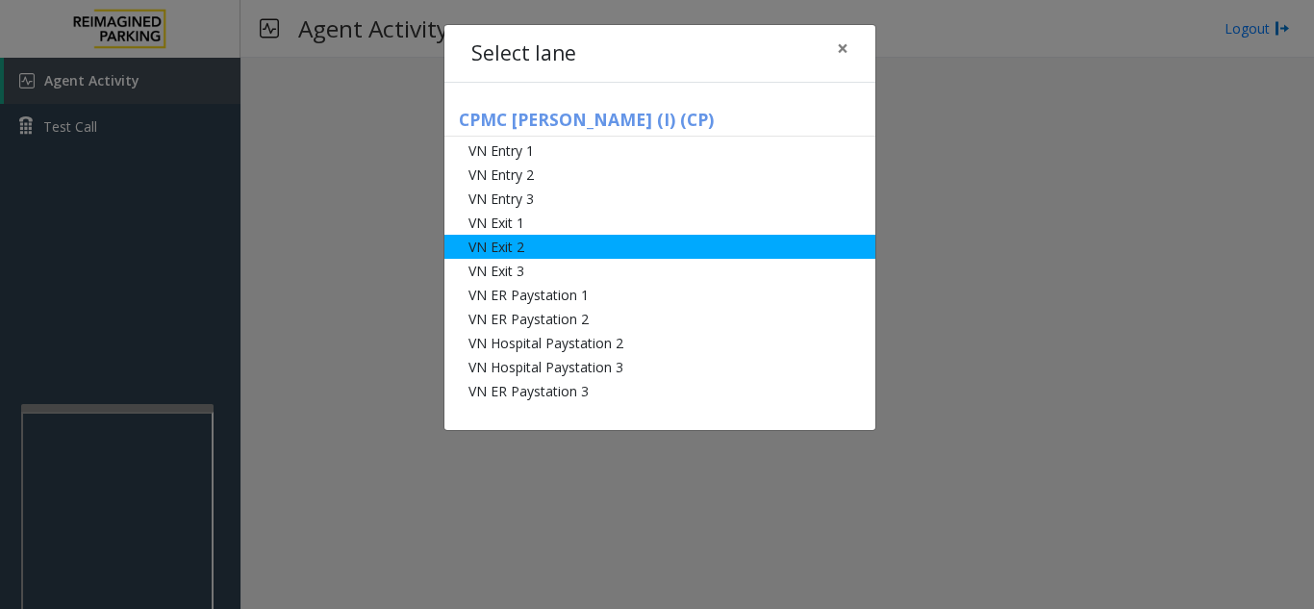
click at [528, 242] on li "VN Exit 2" at bounding box center [660, 247] width 431 height 24
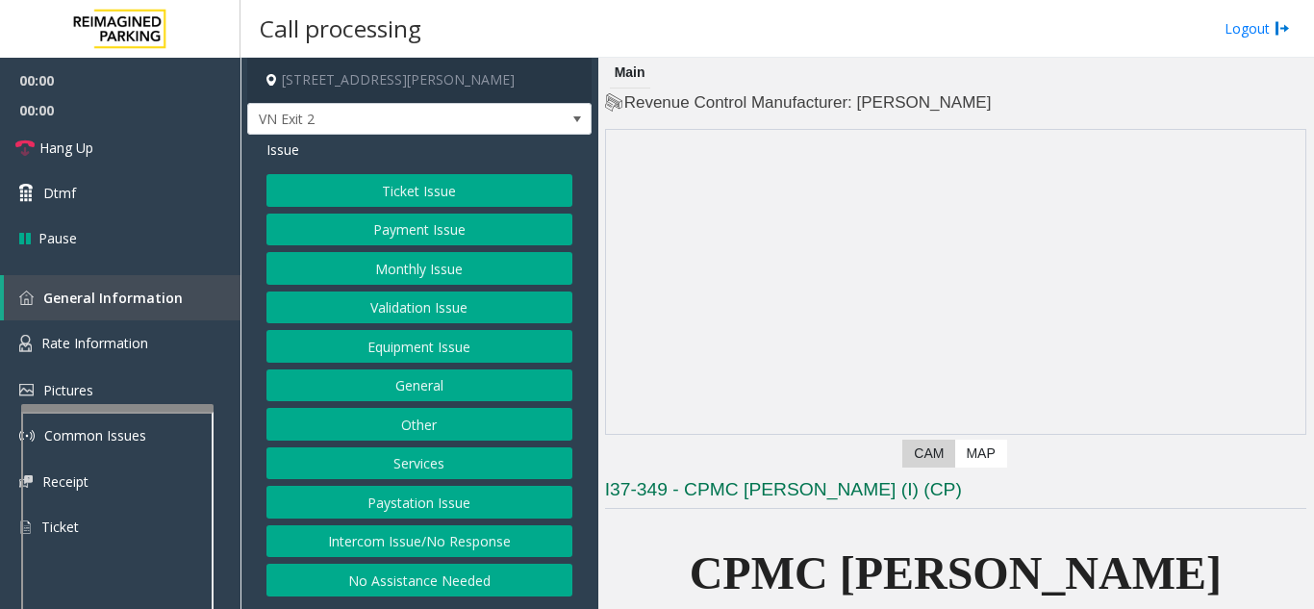
click at [440, 174] on button "Ticket Issue" at bounding box center [420, 190] width 306 height 33
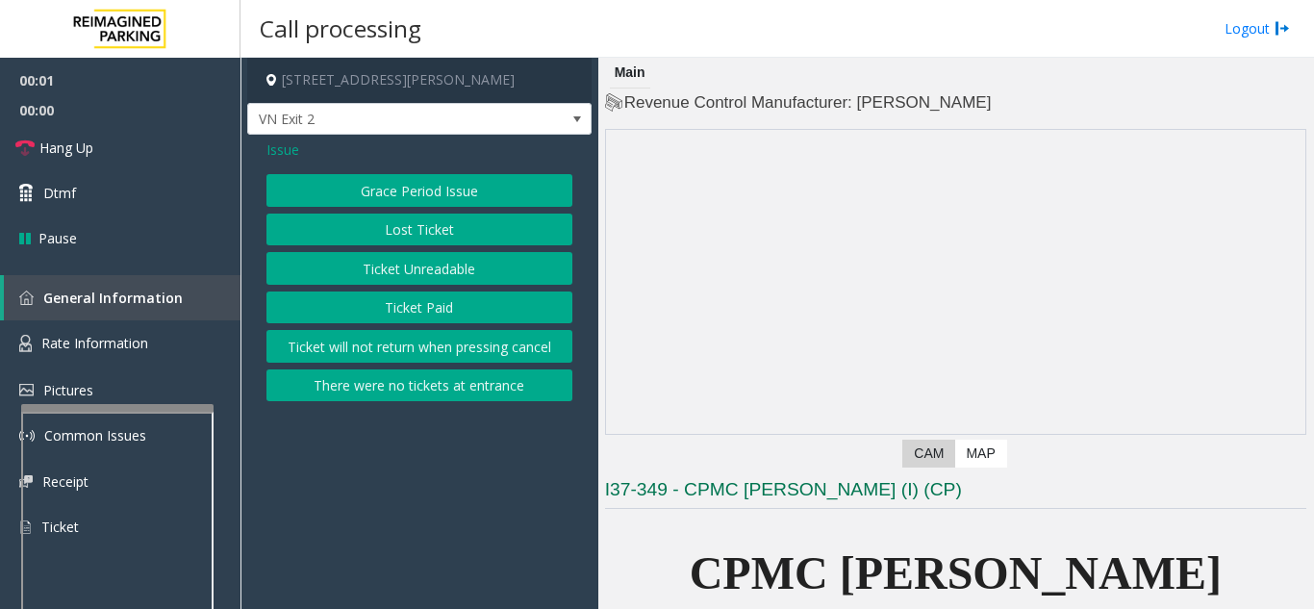
click at [443, 264] on button "Ticket Unreadable" at bounding box center [420, 268] width 306 height 33
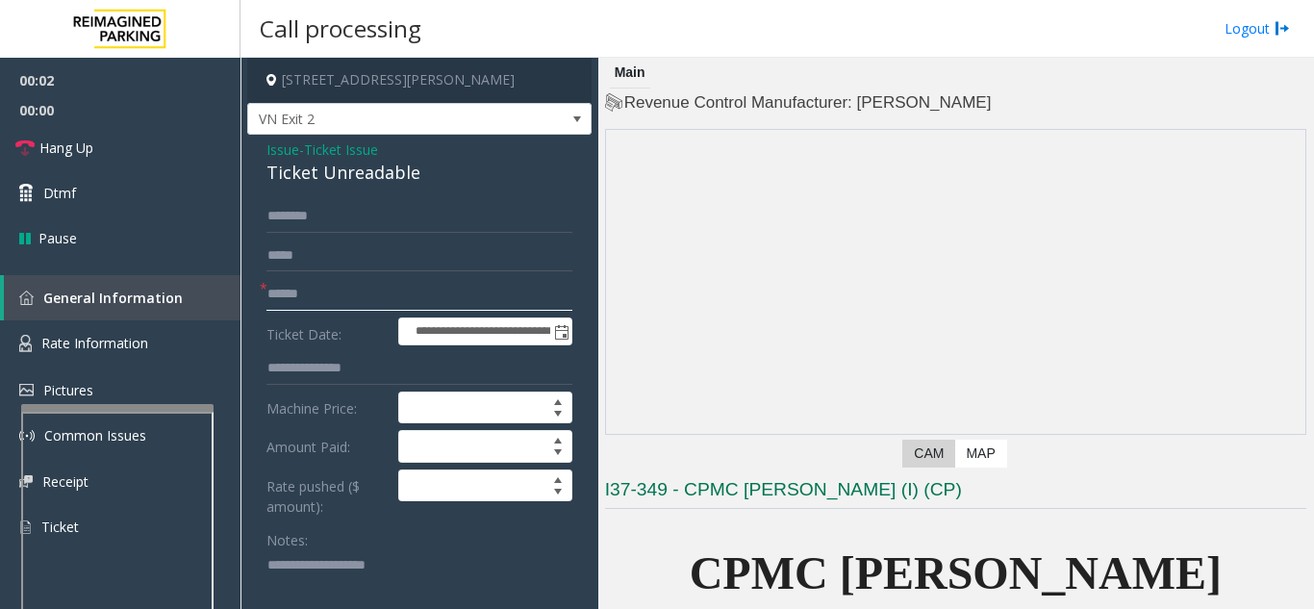
click at [417, 287] on input "text" at bounding box center [420, 294] width 306 height 33
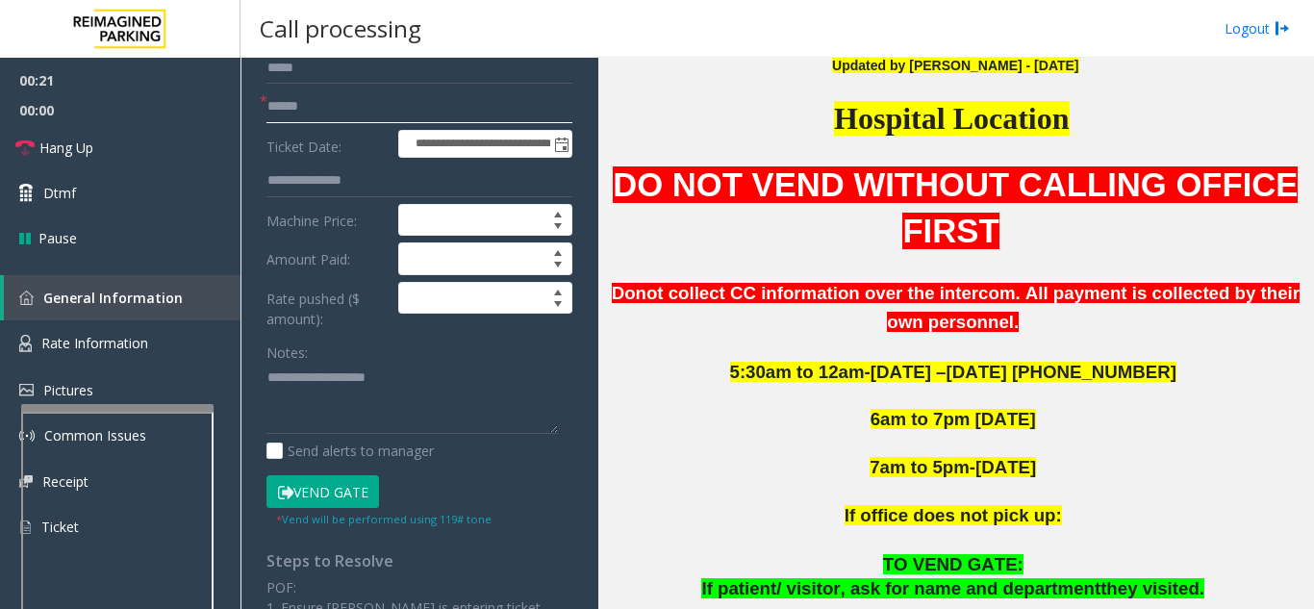
scroll to position [192, 0]
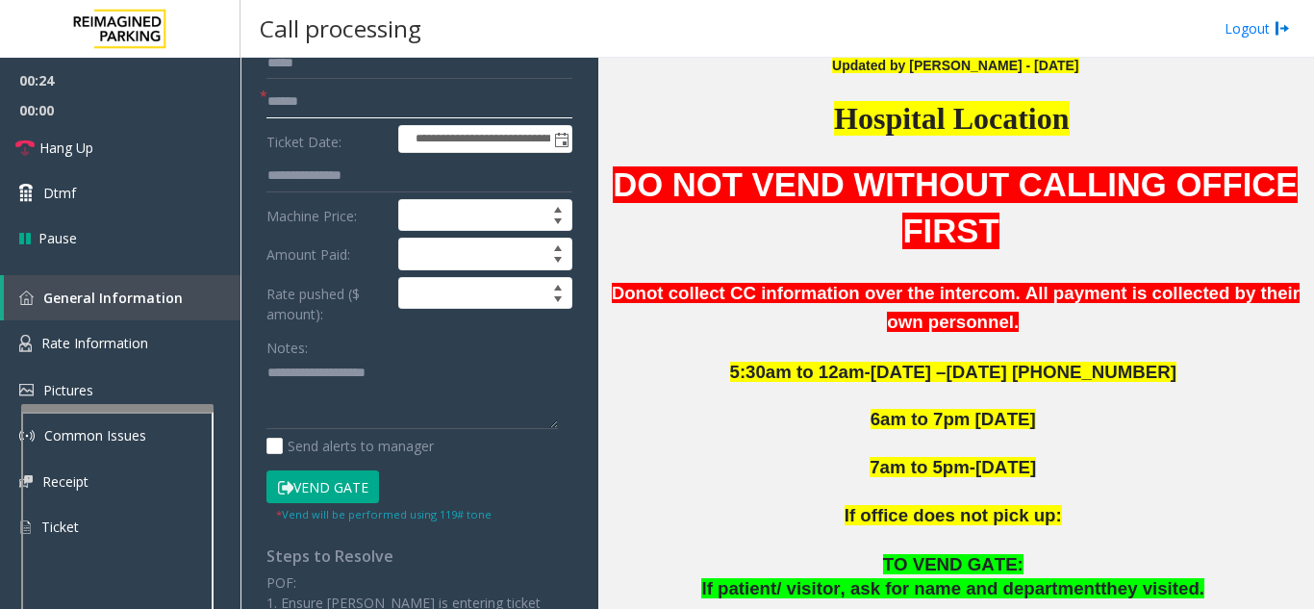
type input "******"
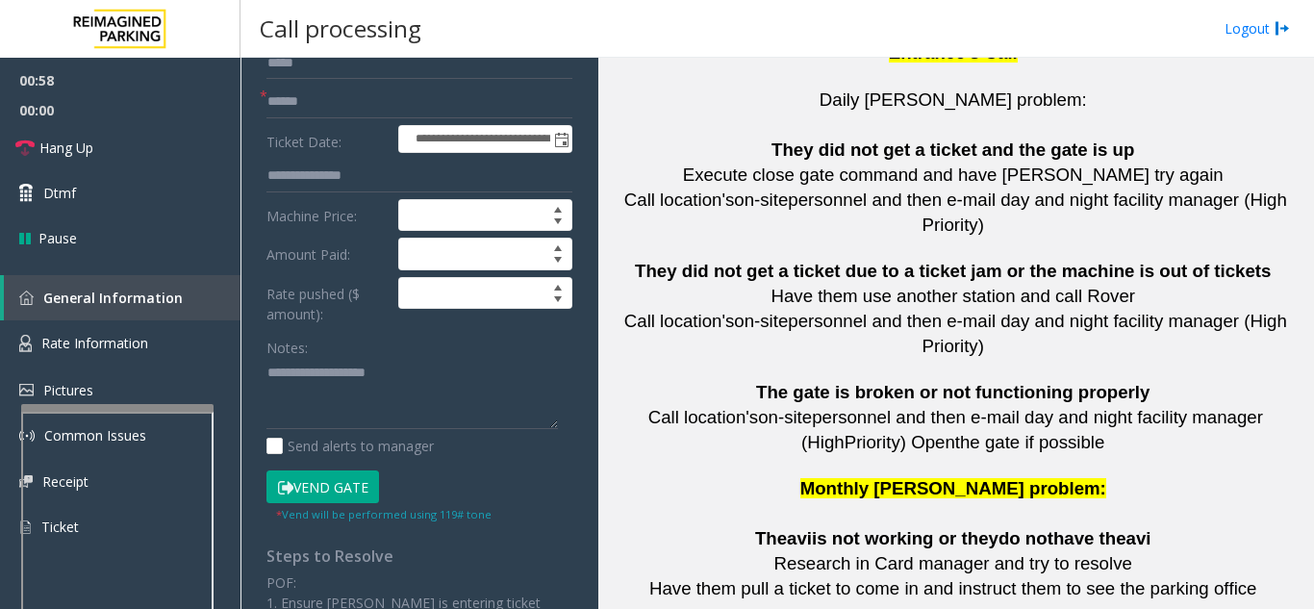
scroll to position [4714, 0]
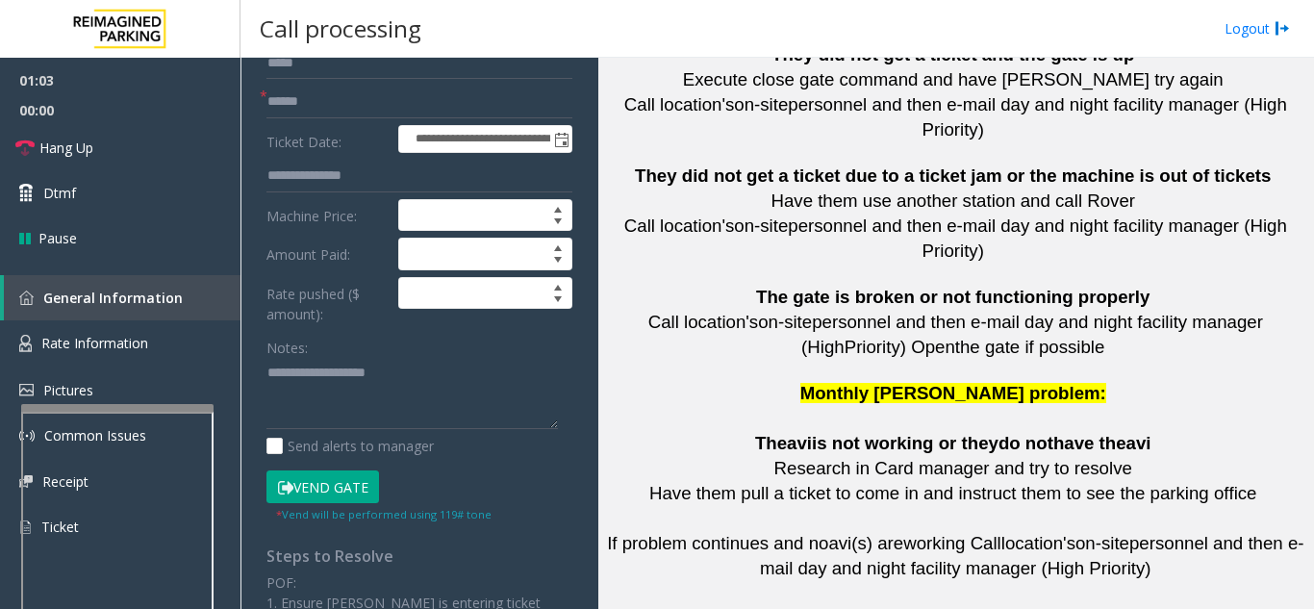
drag, startPoint x: 873, startPoint y: 520, endPoint x: 799, endPoint y: 499, distance: 76.8
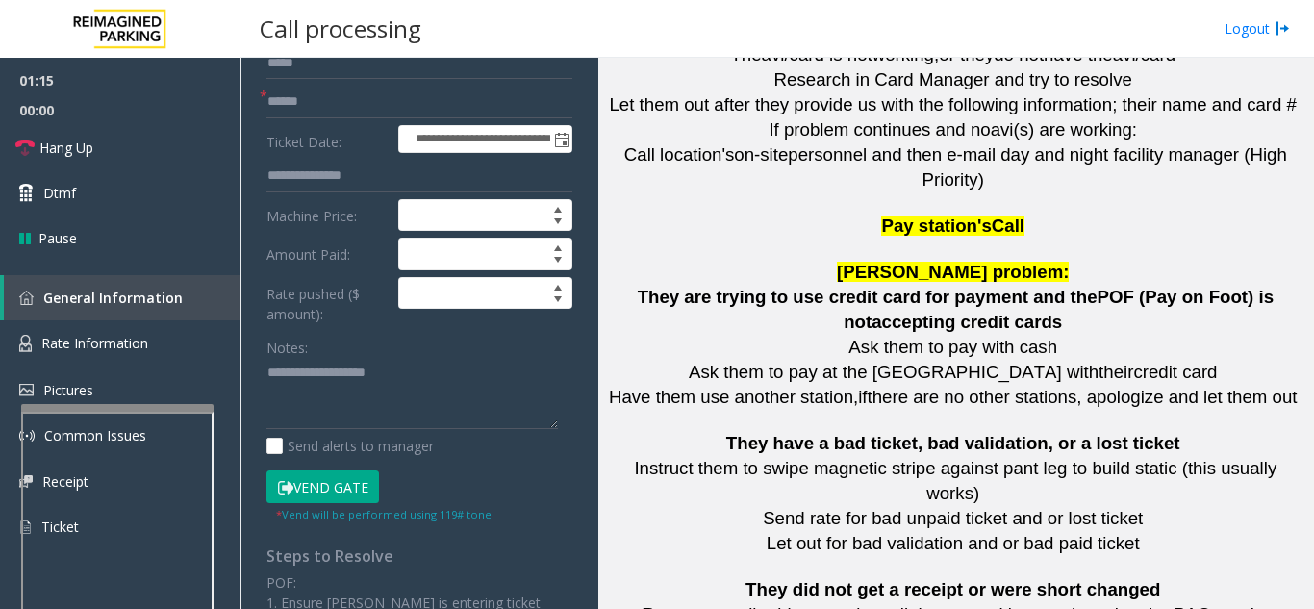
scroll to position [3270, 0]
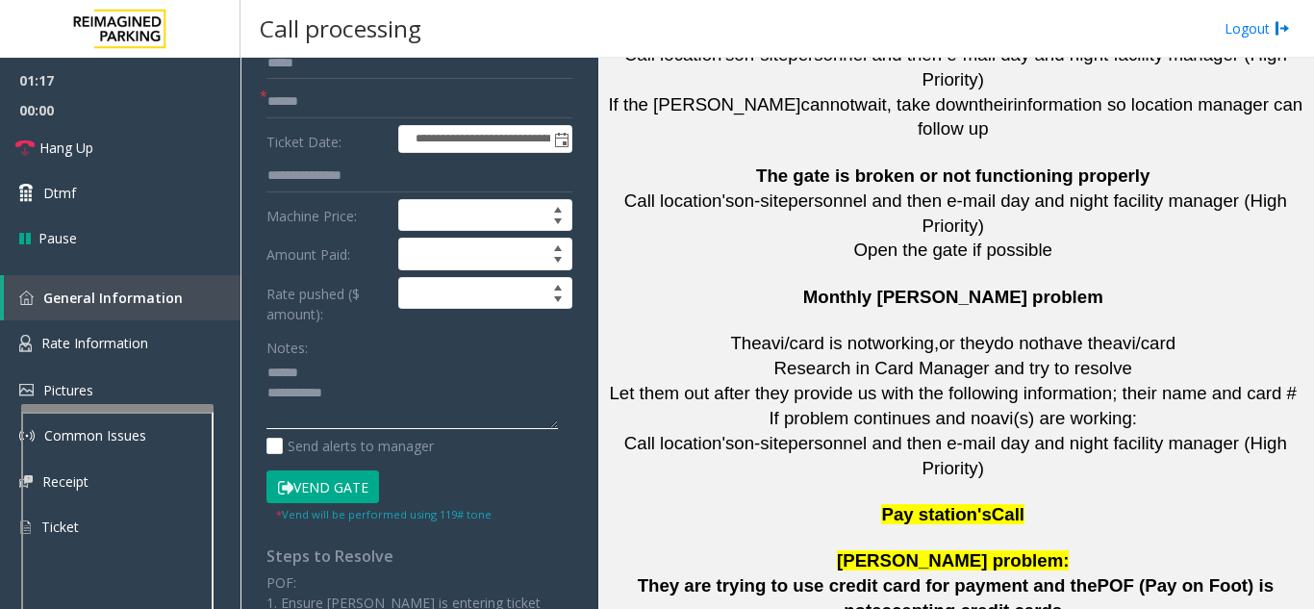
click at [338, 376] on textarea at bounding box center [413, 394] width 292 height 72
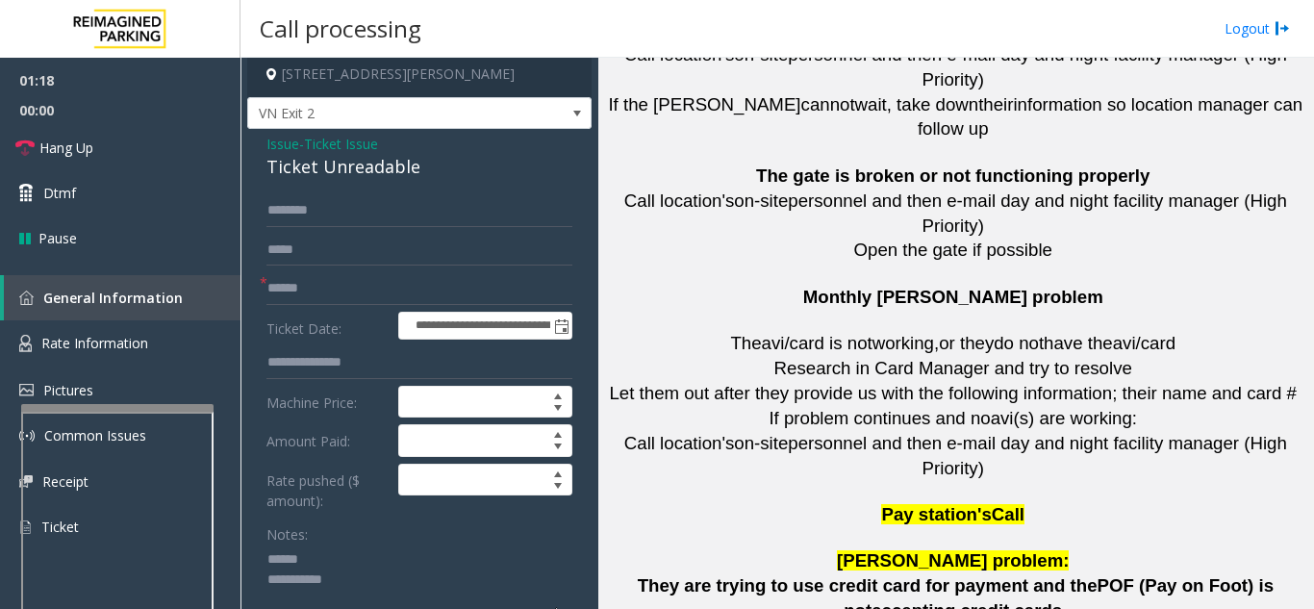
scroll to position [0, 0]
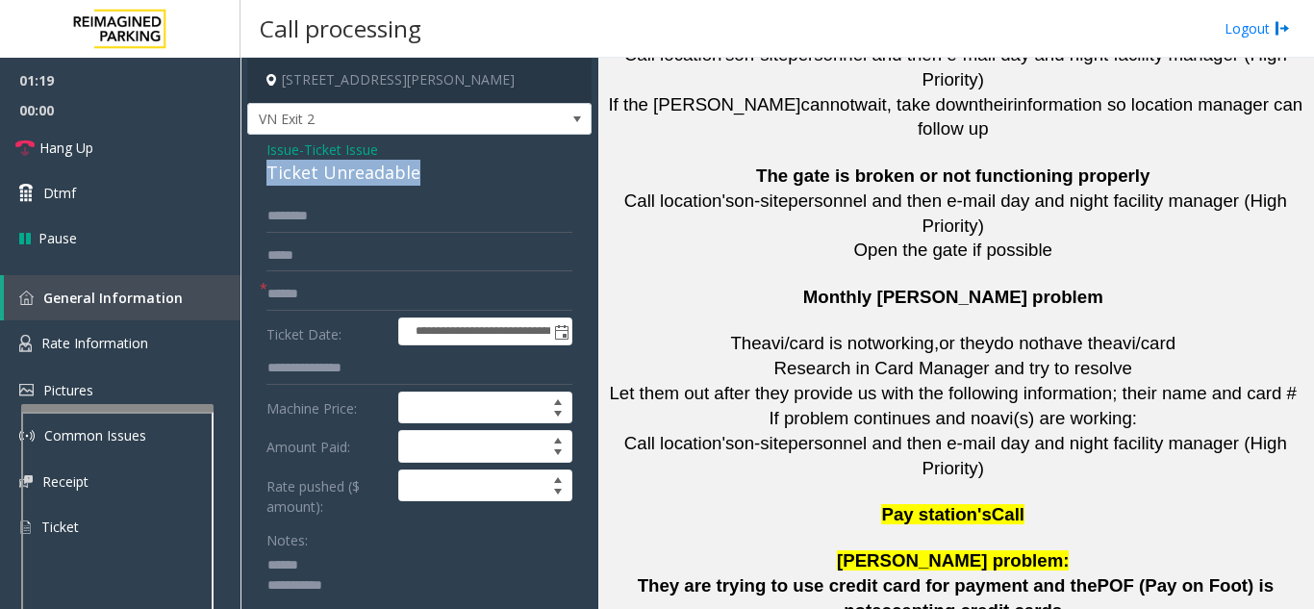
drag, startPoint x: 297, startPoint y: 166, endPoint x: 447, endPoint y: 171, distance: 150.2
click at [413, 587] on textarea at bounding box center [413, 586] width 292 height 72
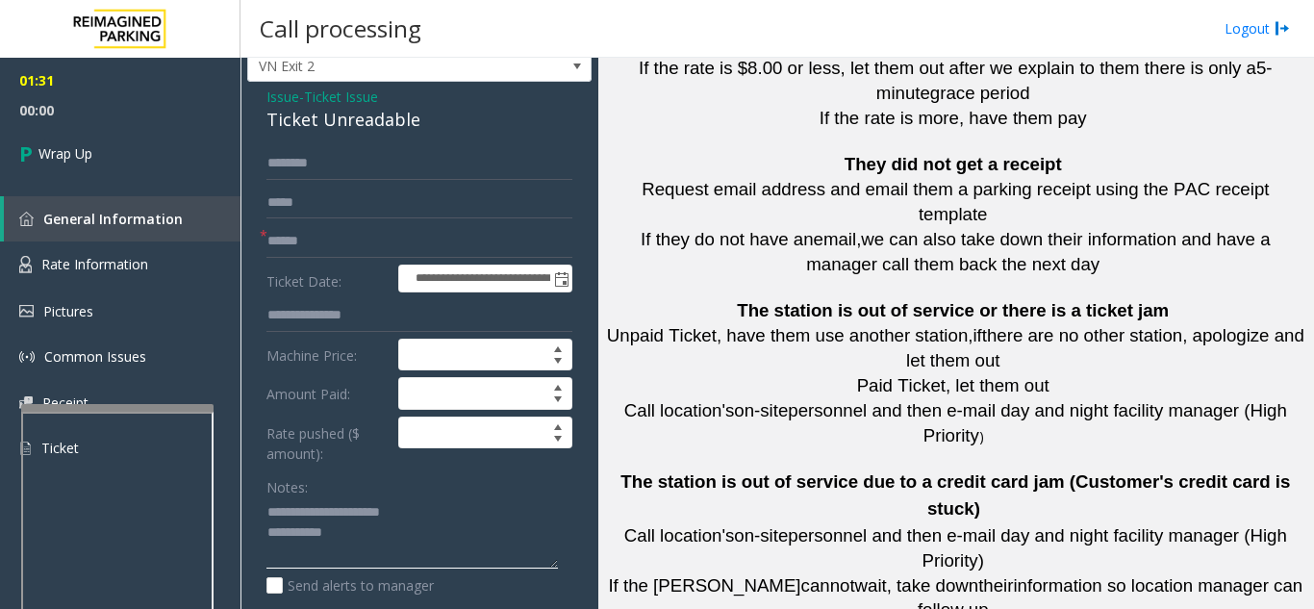
scroll to position [96, 0]
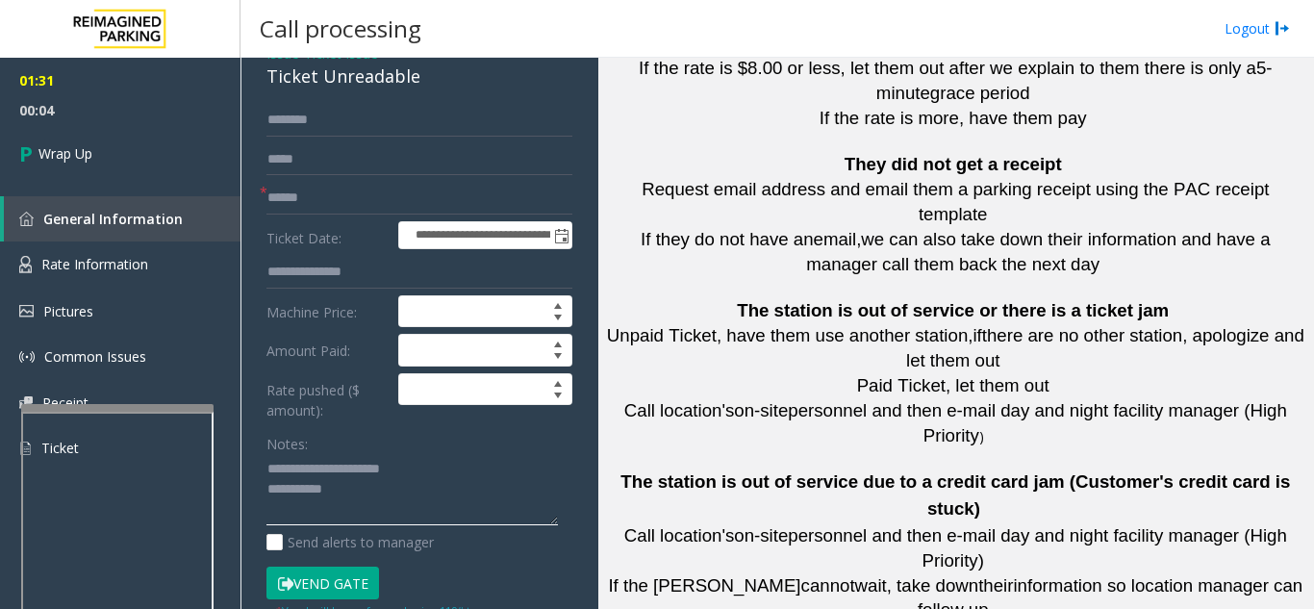
click at [367, 489] on textarea at bounding box center [413, 490] width 292 height 72
click at [459, 454] on textarea at bounding box center [413, 490] width 292 height 72
drag, startPoint x: 480, startPoint y: 487, endPoint x: 504, endPoint y: 510, distance: 33.3
click at [504, 510] on textarea at bounding box center [413, 490] width 292 height 72
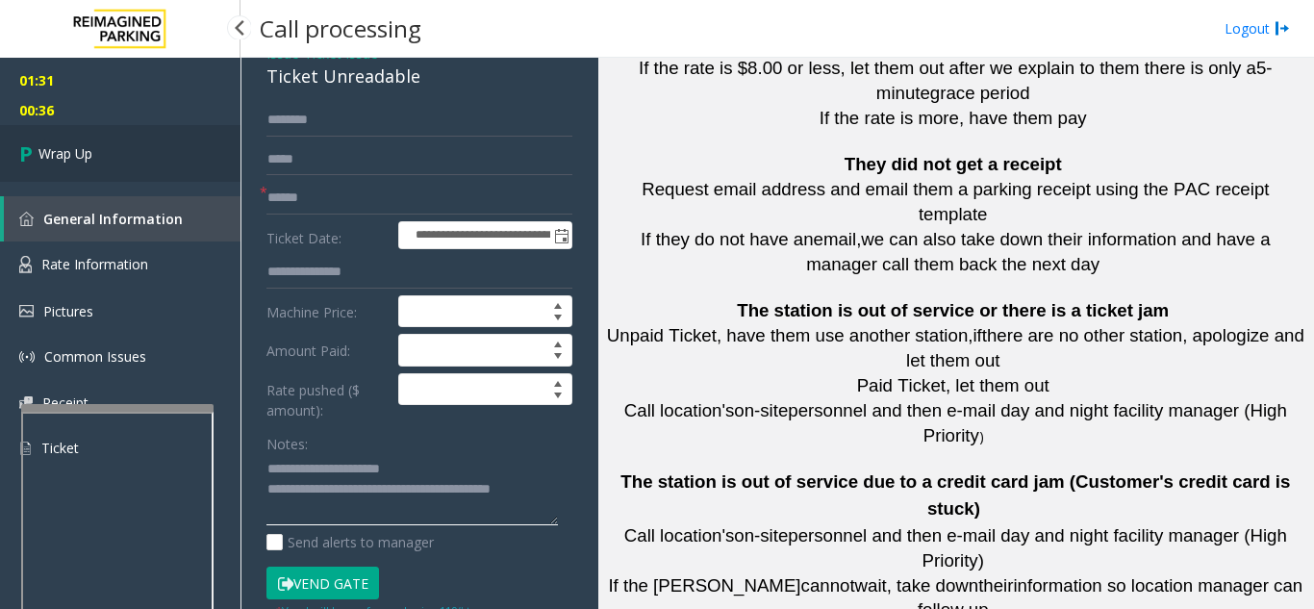
type textarea "**********"
click at [155, 163] on link "Wrap Up" at bounding box center [120, 153] width 241 height 57
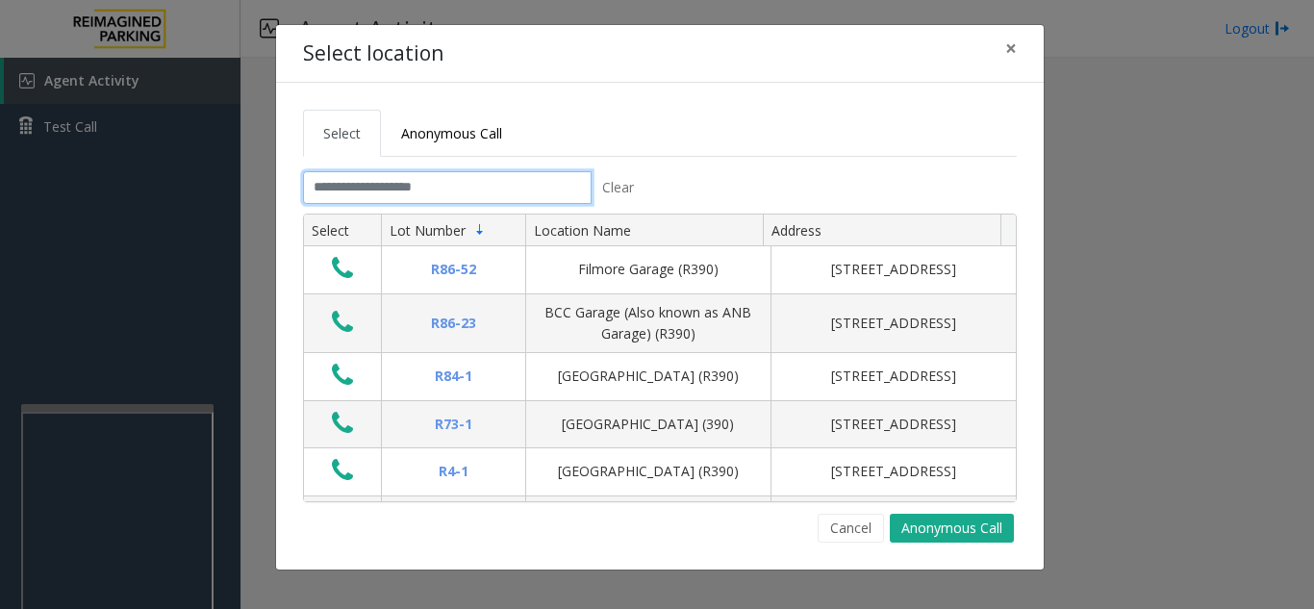
click at [457, 190] on input "text" at bounding box center [447, 187] width 289 height 33
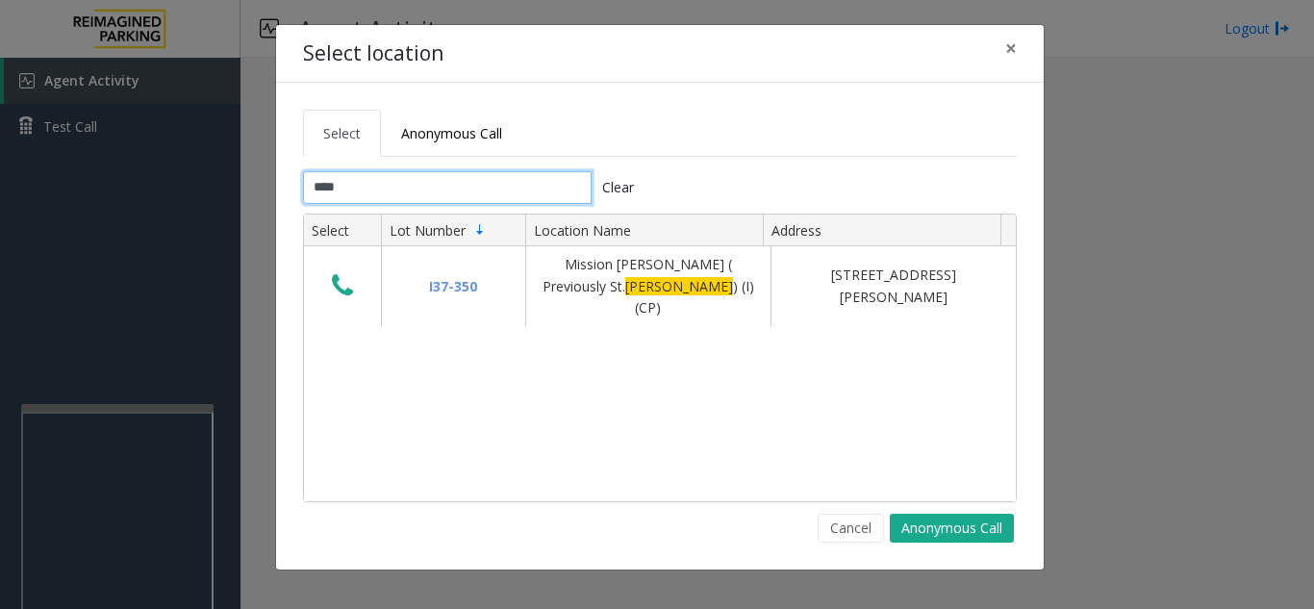
type input "****"
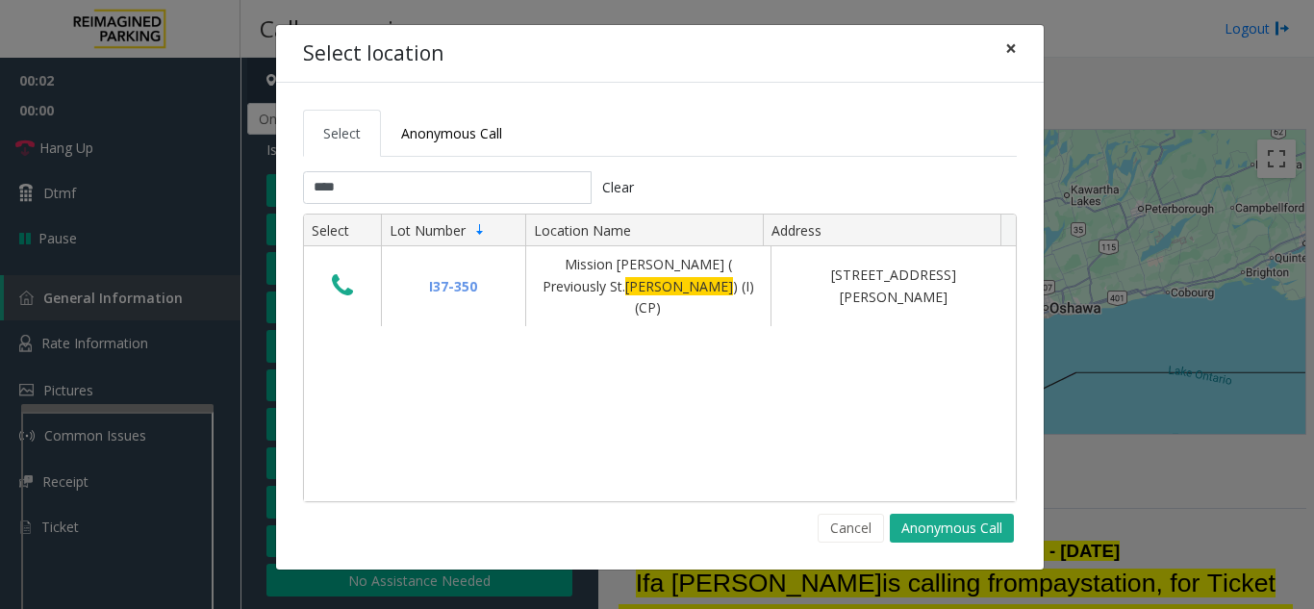
click at [1015, 55] on span "×" at bounding box center [1011, 48] width 12 height 27
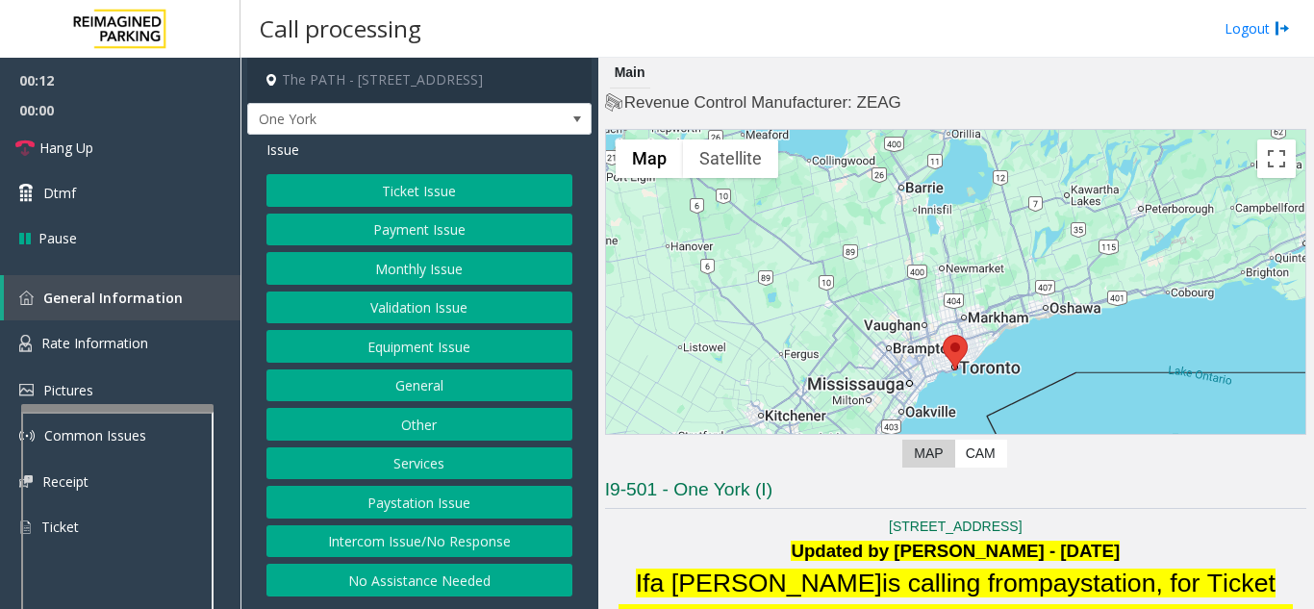
click at [493, 538] on button "Intercom Issue/No Response" at bounding box center [420, 541] width 306 height 33
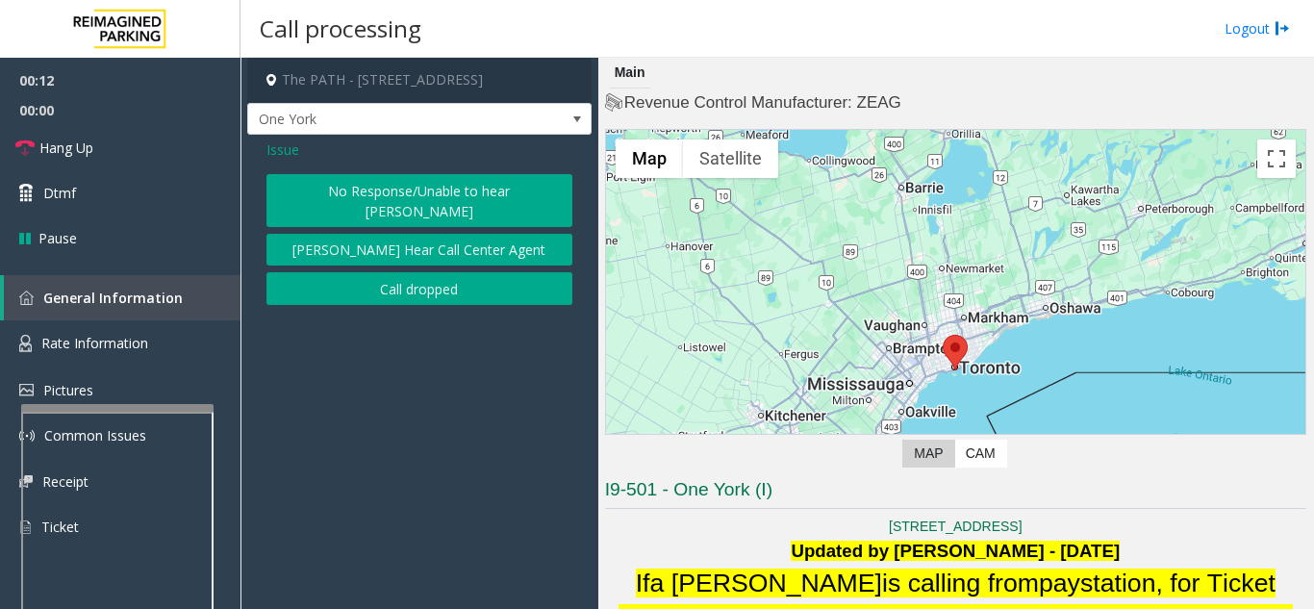
click at [444, 194] on button "No Response/Unable to hear [PERSON_NAME]" at bounding box center [420, 200] width 306 height 53
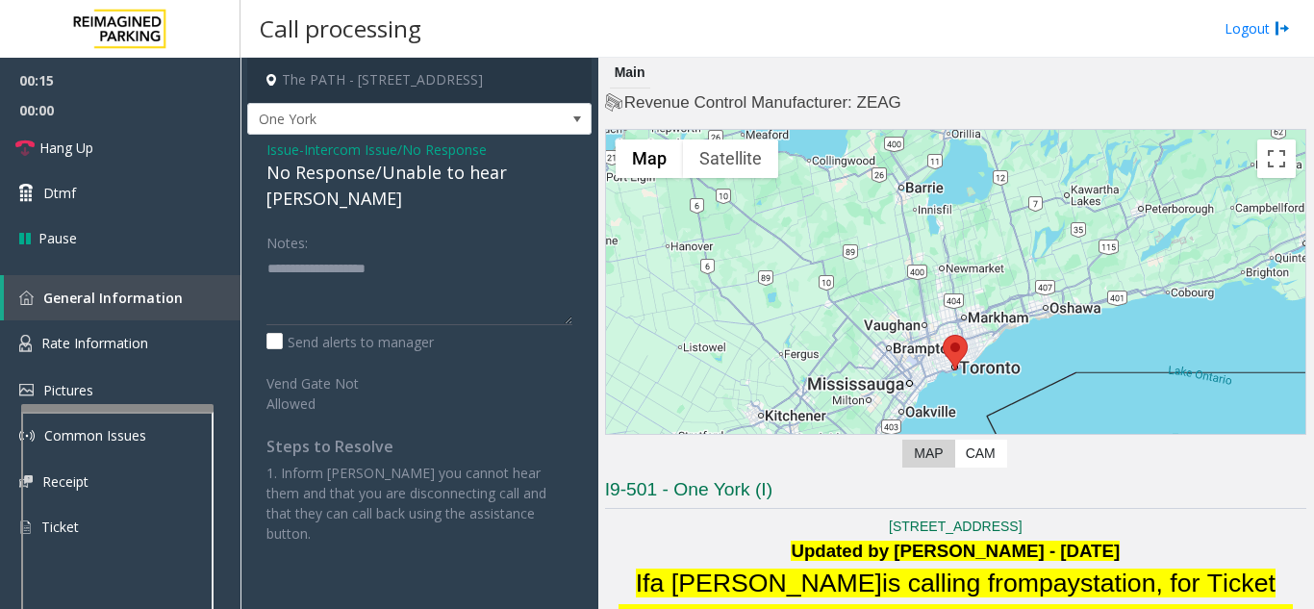
drag, startPoint x: 262, startPoint y: 180, endPoint x: 596, endPoint y: 158, distance: 334.6
click at [596, 158] on app-call-processing-form "The PATH - [STREET_ADDRESS] Issue - Intercom Issue/No Response No Response/Unab…" at bounding box center [420, 333] width 358 height 551
click at [187, 167] on link "Hang Up" at bounding box center [120, 147] width 241 height 45
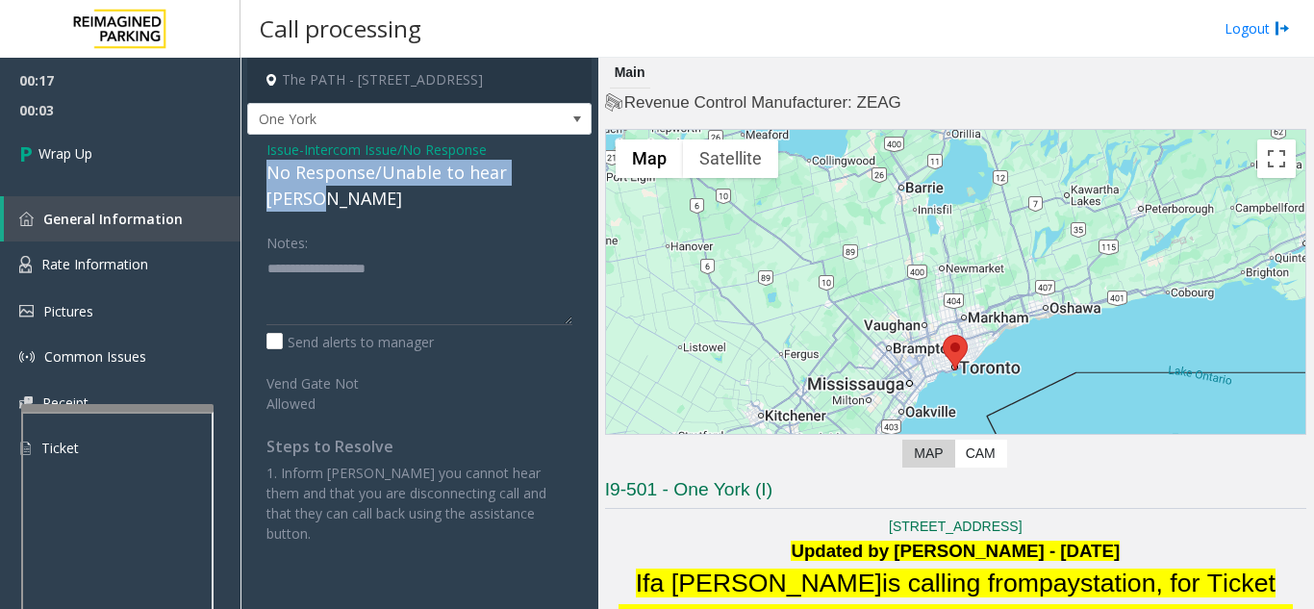
drag, startPoint x: 569, startPoint y: 176, endPoint x: 287, endPoint y: 171, distance: 282.0
click at [265, 172] on div "Issue - Intercom Issue/No Response No Response/Unable to hear [PERSON_NAME] Not…" at bounding box center [419, 349] width 344 height 428
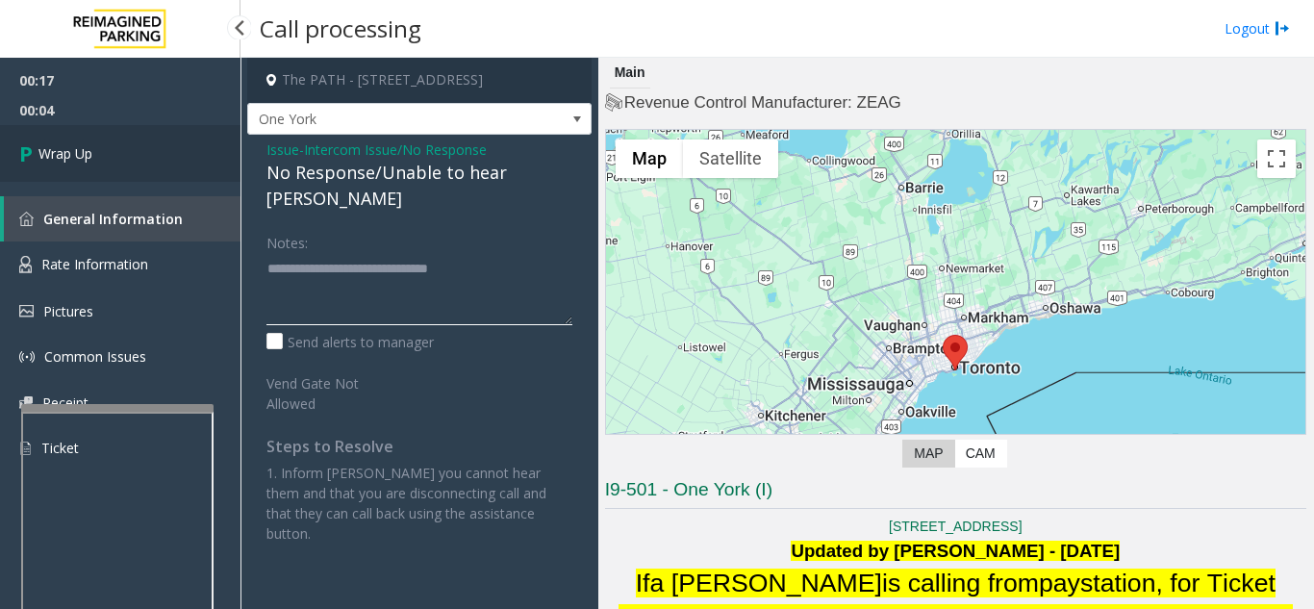
type textarea "**********"
click at [140, 171] on link "Wrap Up" at bounding box center [120, 153] width 241 height 57
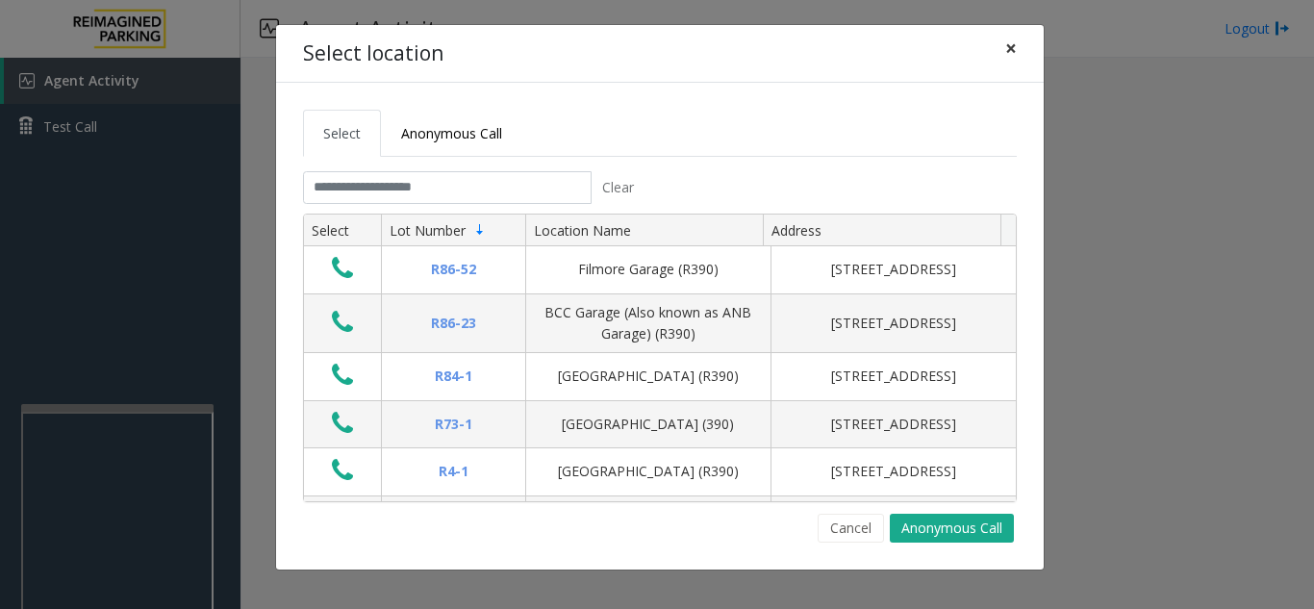
click at [1016, 53] on span "×" at bounding box center [1011, 48] width 12 height 27
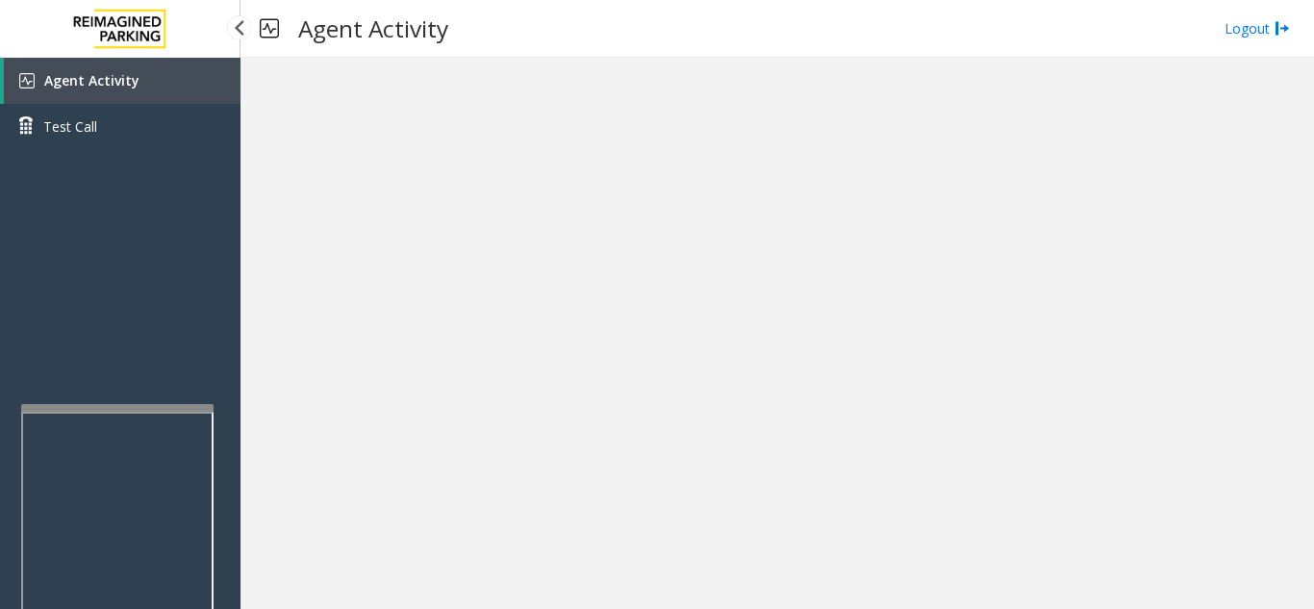
click at [154, 88] on link "Agent Activity" at bounding box center [122, 81] width 237 height 46
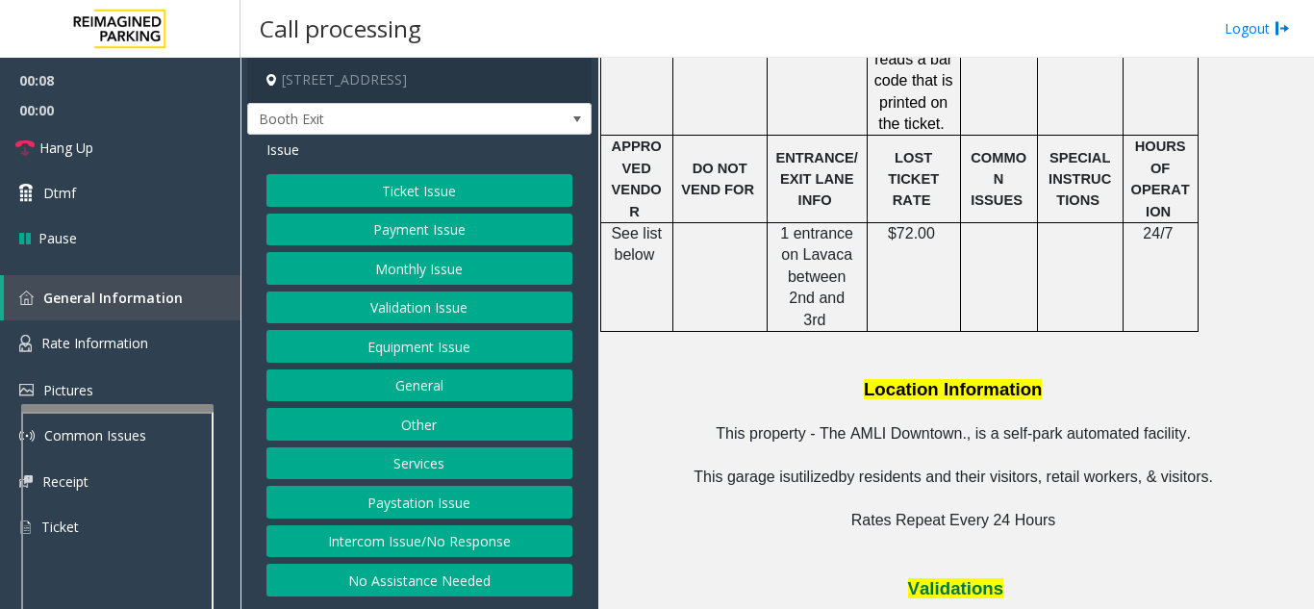
scroll to position [2117, 0]
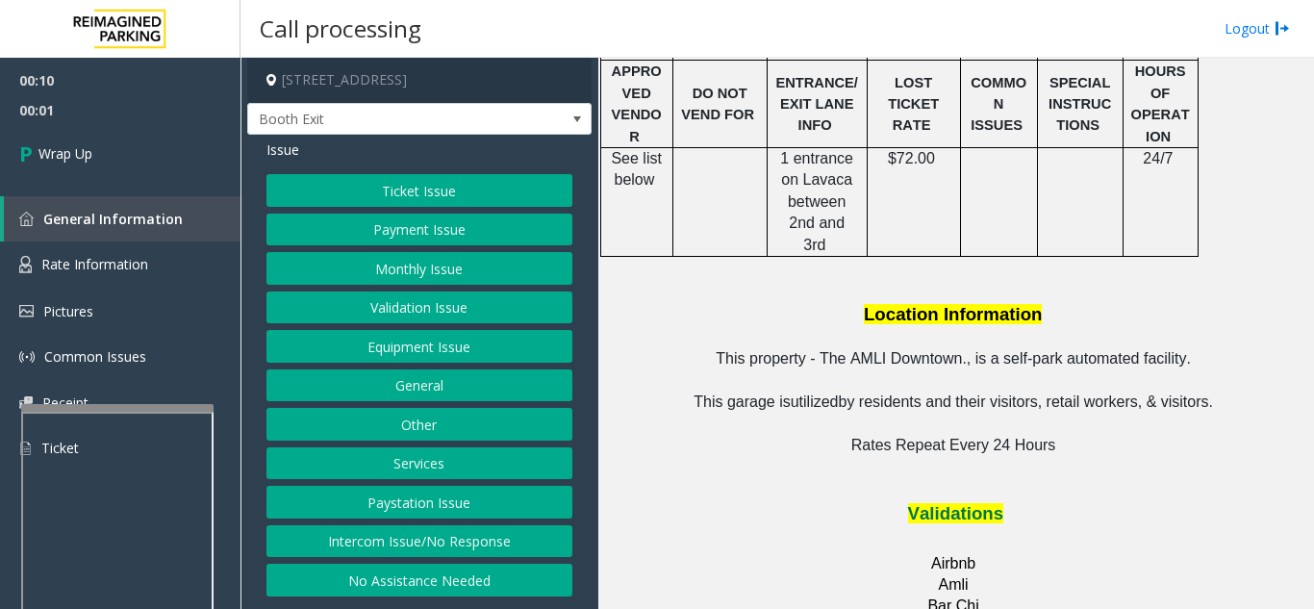
click at [493, 536] on button "Intercom Issue/No Response" at bounding box center [420, 541] width 306 height 33
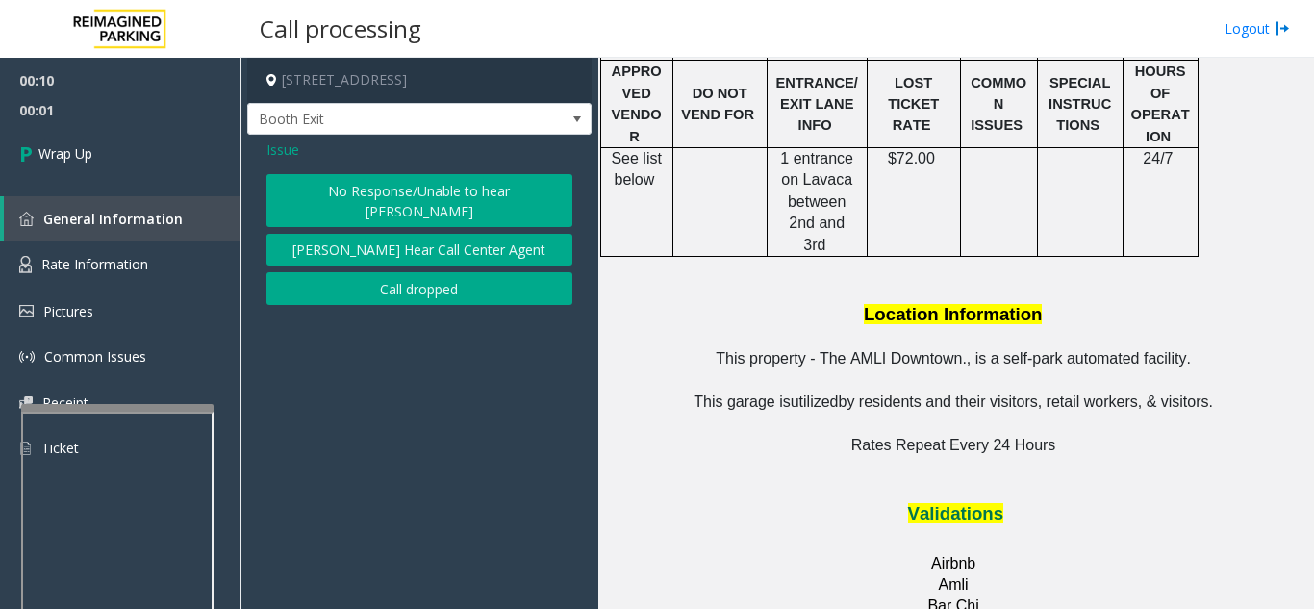
click at [468, 283] on button "Call dropped" at bounding box center [420, 288] width 306 height 33
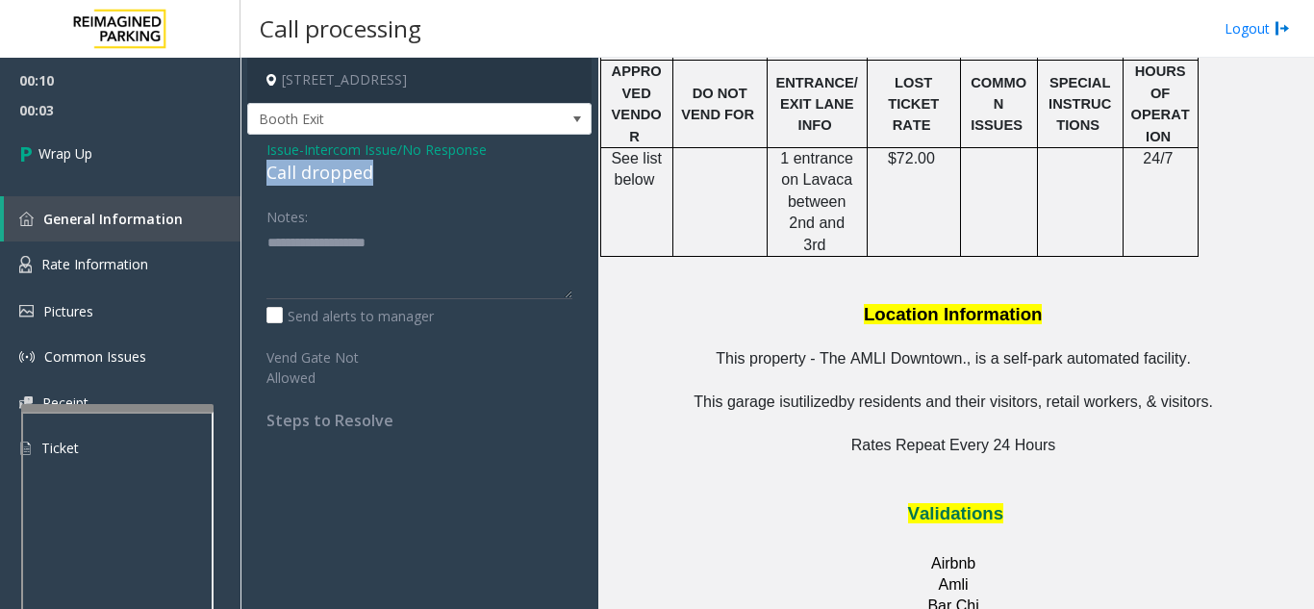
drag, startPoint x: 257, startPoint y: 170, endPoint x: 399, endPoint y: 173, distance: 142.4
click at [399, 173] on div "Issue - Intercom Issue/No Response Call dropped Notes: Send alerts to manager V…" at bounding box center [419, 292] width 344 height 315
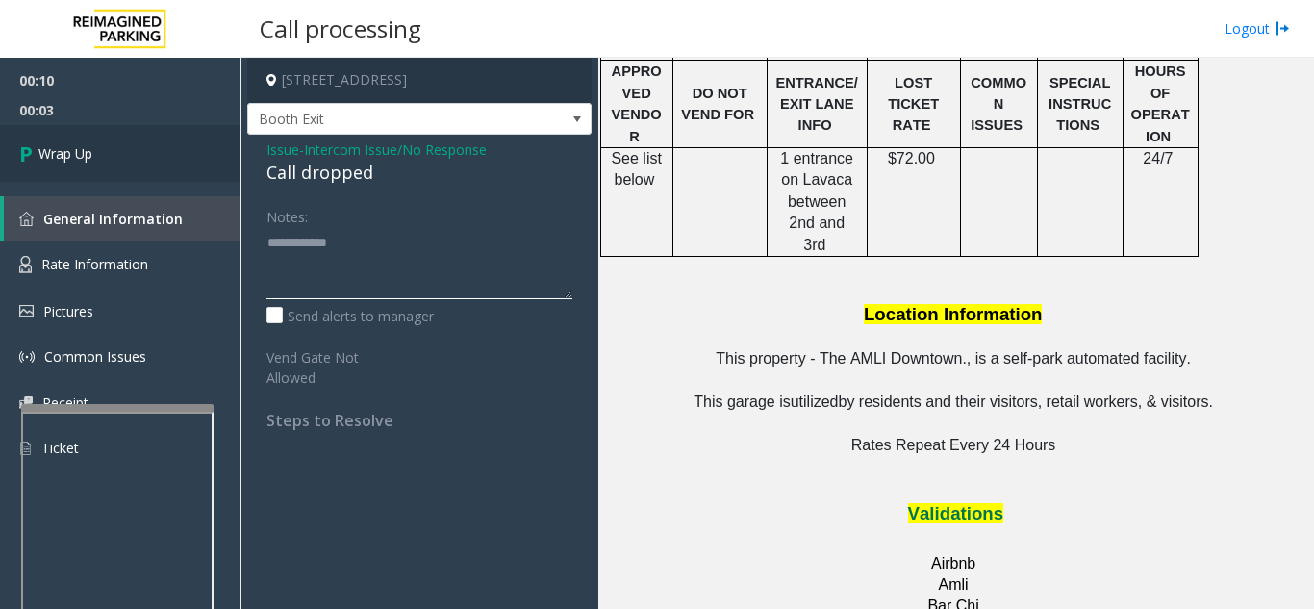
type textarea "**********"
click at [149, 176] on link "Wrap Up" at bounding box center [120, 153] width 241 height 57
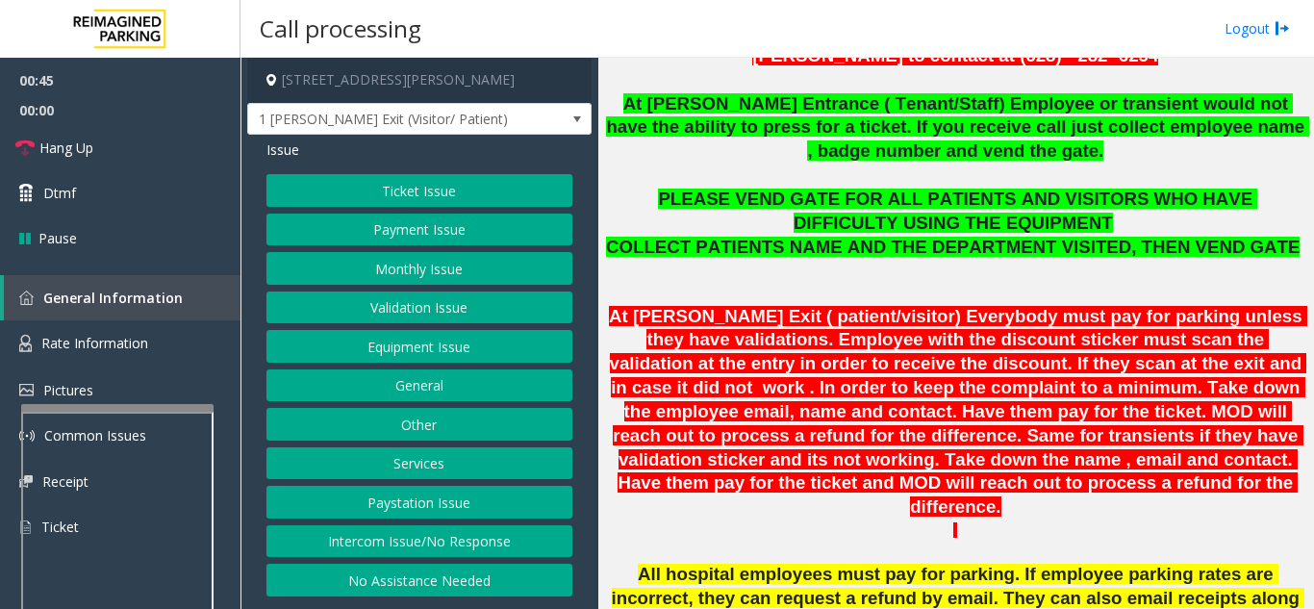
scroll to position [674, 0]
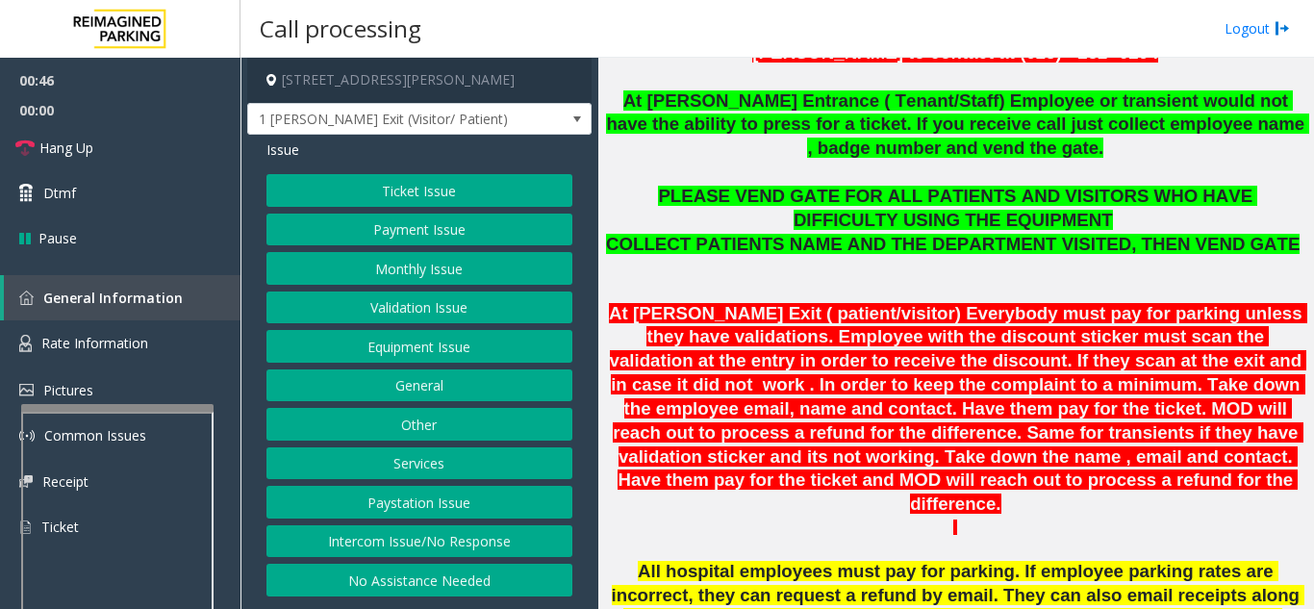
click at [383, 200] on button "Ticket Issue" at bounding box center [420, 190] width 306 height 33
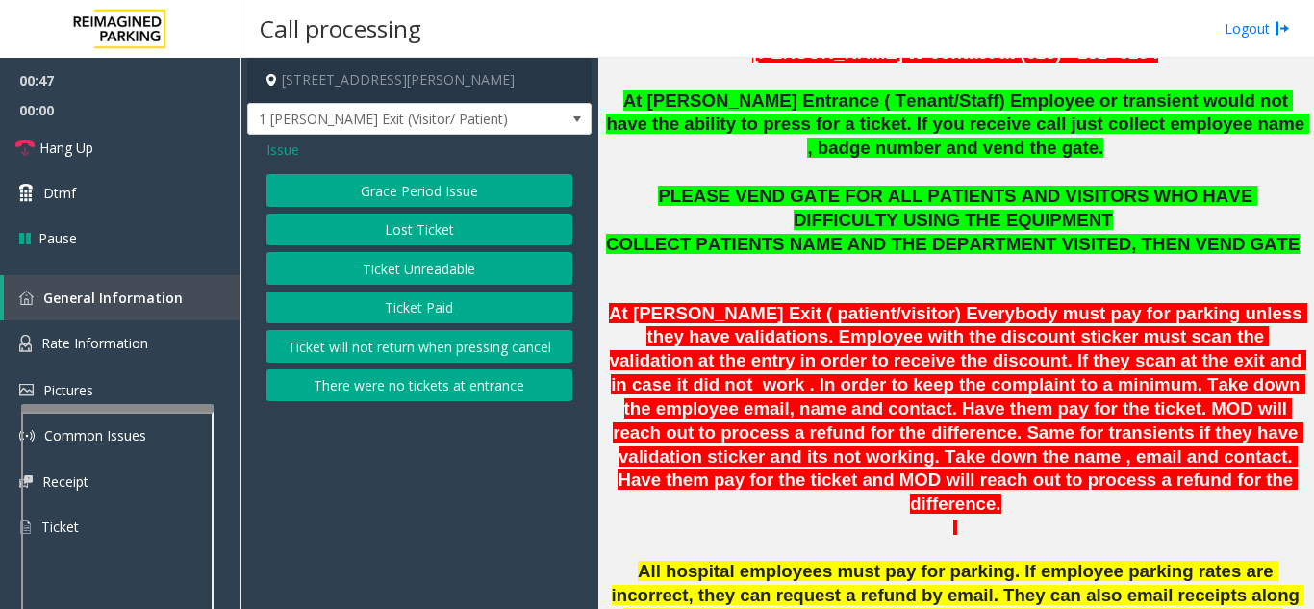
click at [399, 266] on button "Ticket Unreadable" at bounding box center [420, 268] width 306 height 33
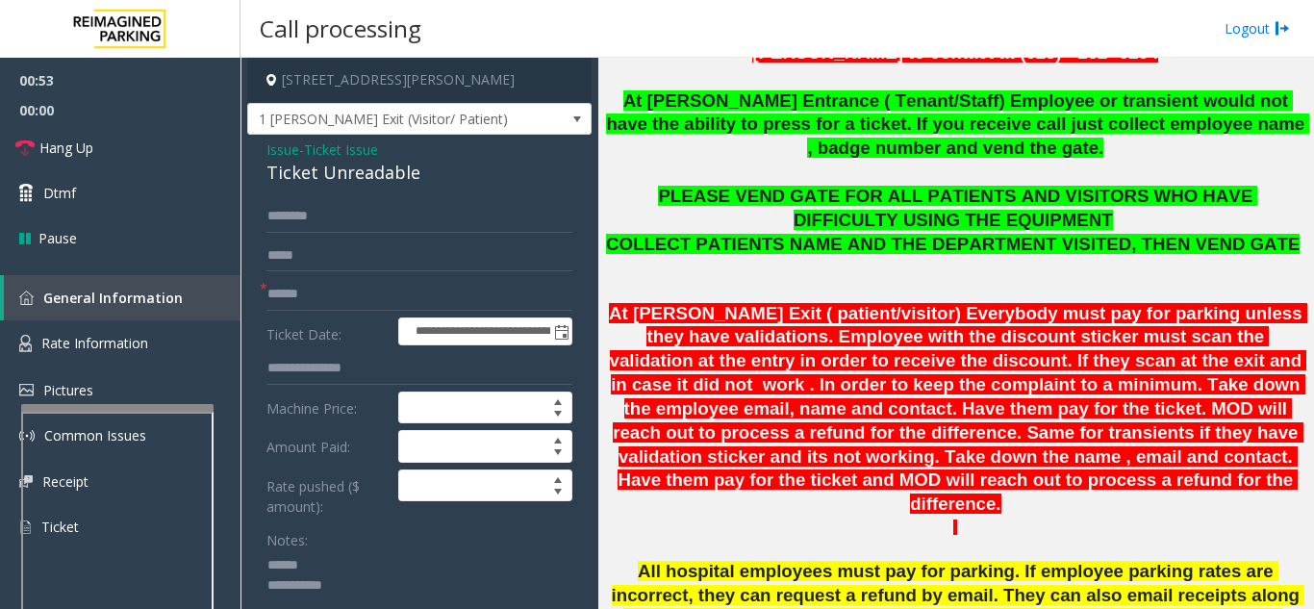
click at [334, 558] on textarea at bounding box center [413, 586] width 292 height 72
drag, startPoint x: 266, startPoint y: 167, endPoint x: 419, endPoint y: 182, distance: 153.7
click at [424, 183] on div "**********" at bounding box center [419, 621] width 344 height 973
type textarea "**********"
click at [347, 289] on input "text" at bounding box center [420, 294] width 306 height 33
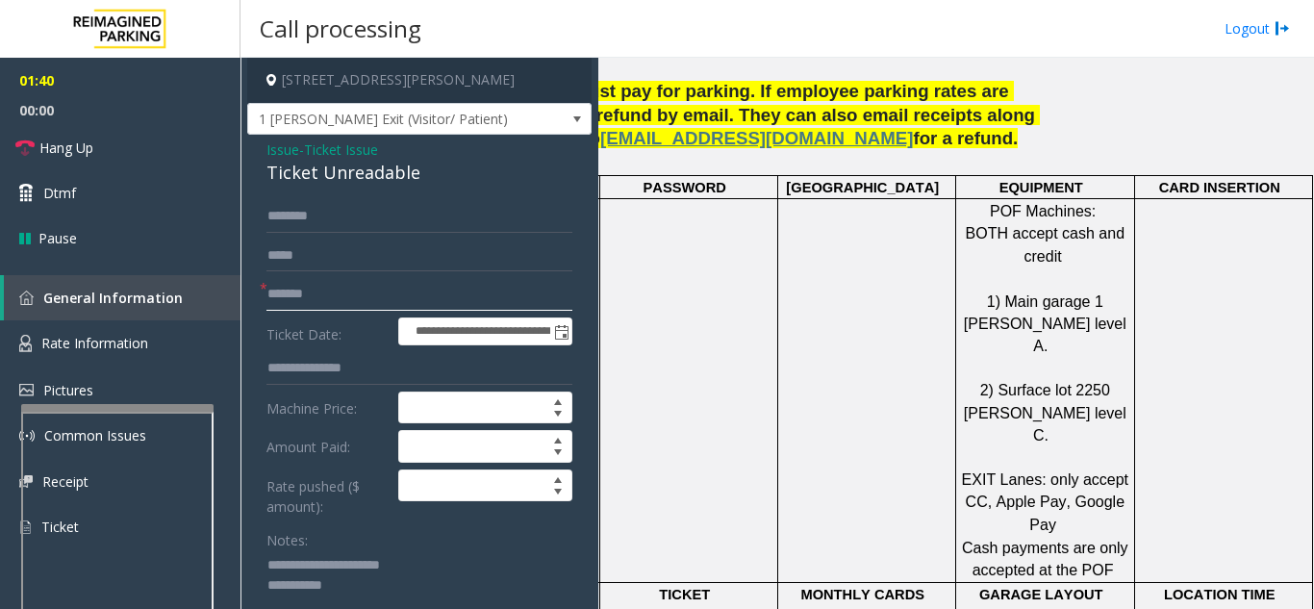
scroll to position [1155, 271]
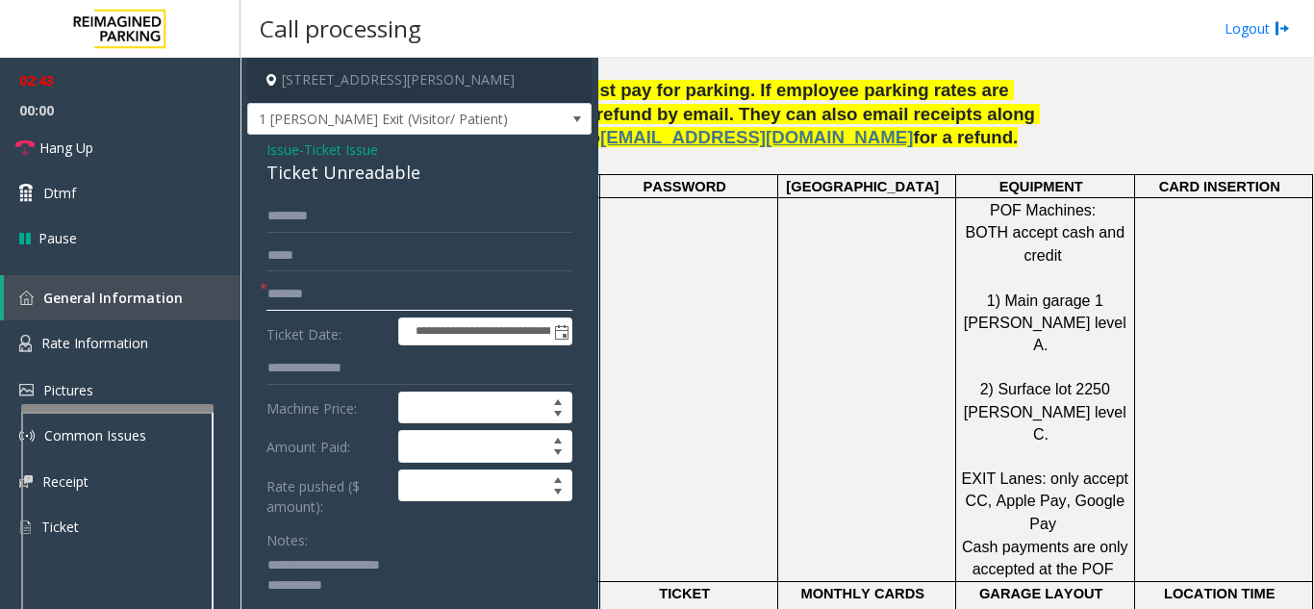
type input "*******"
click at [285, 149] on span "Issue" at bounding box center [283, 150] width 33 height 20
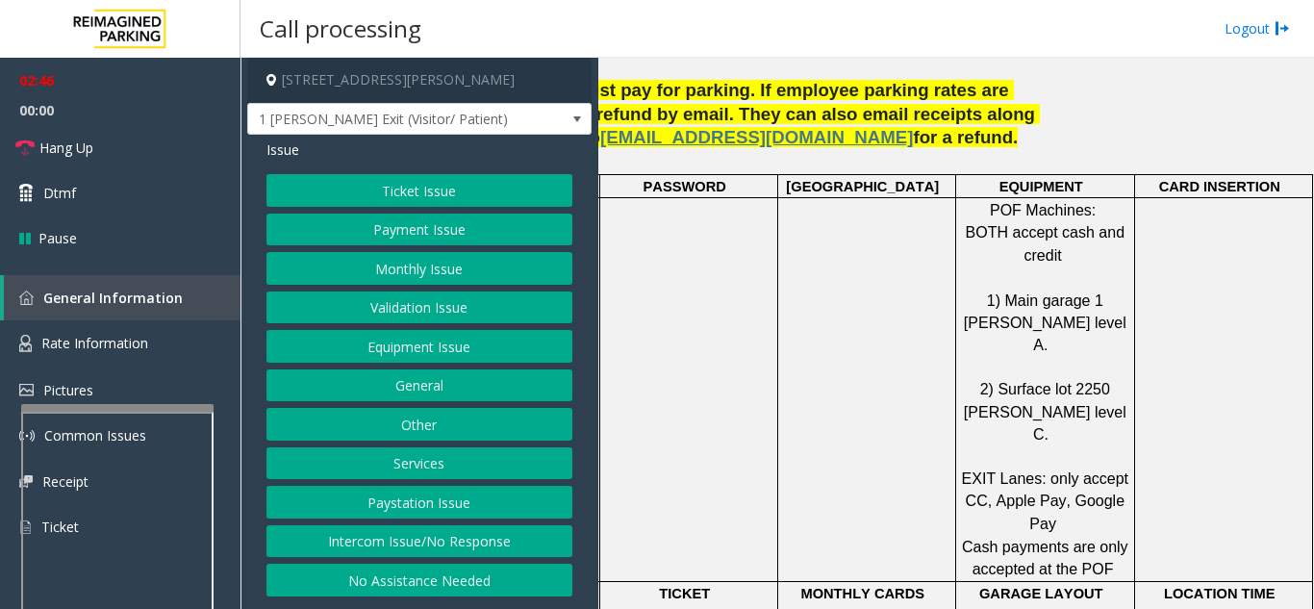
click at [441, 239] on button "Payment Issue" at bounding box center [420, 230] width 306 height 33
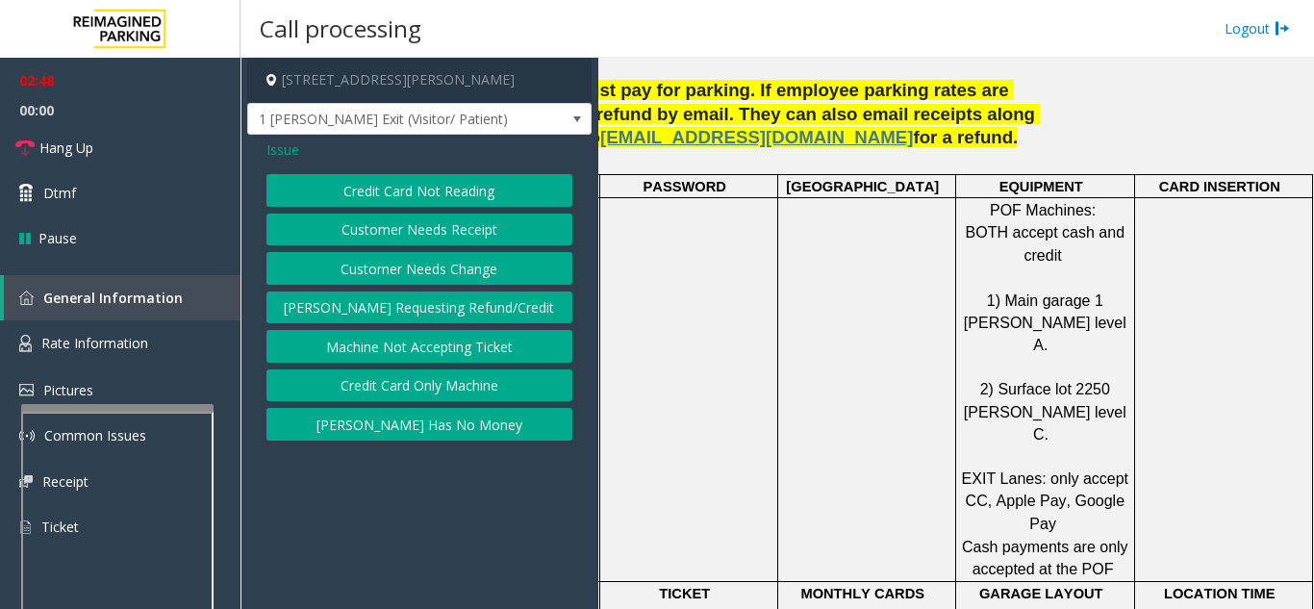
click at [431, 191] on button "Credit Card Not Reading" at bounding box center [420, 190] width 306 height 33
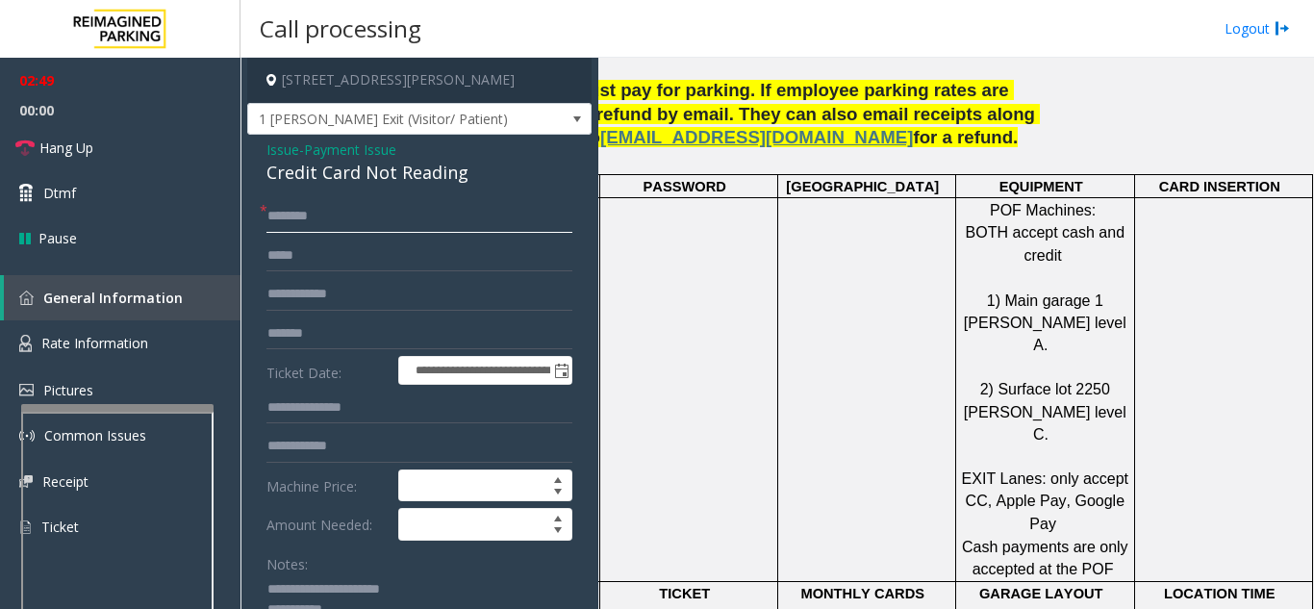
click at [410, 215] on input "text" at bounding box center [420, 216] width 306 height 33
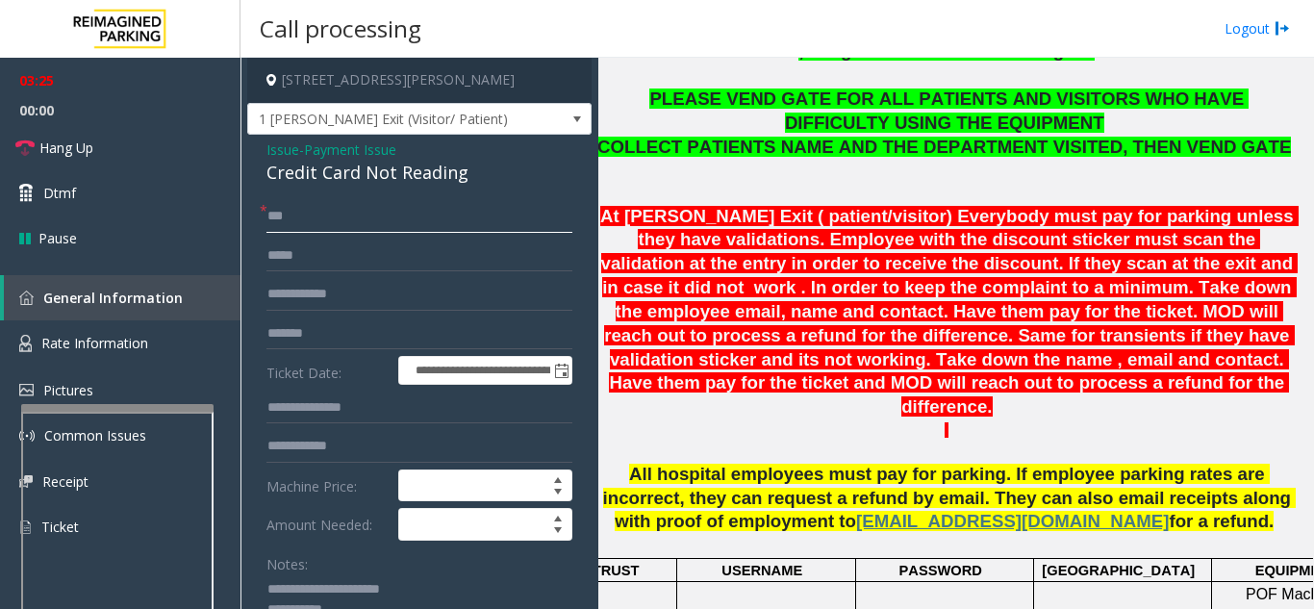
scroll to position [770, 9]
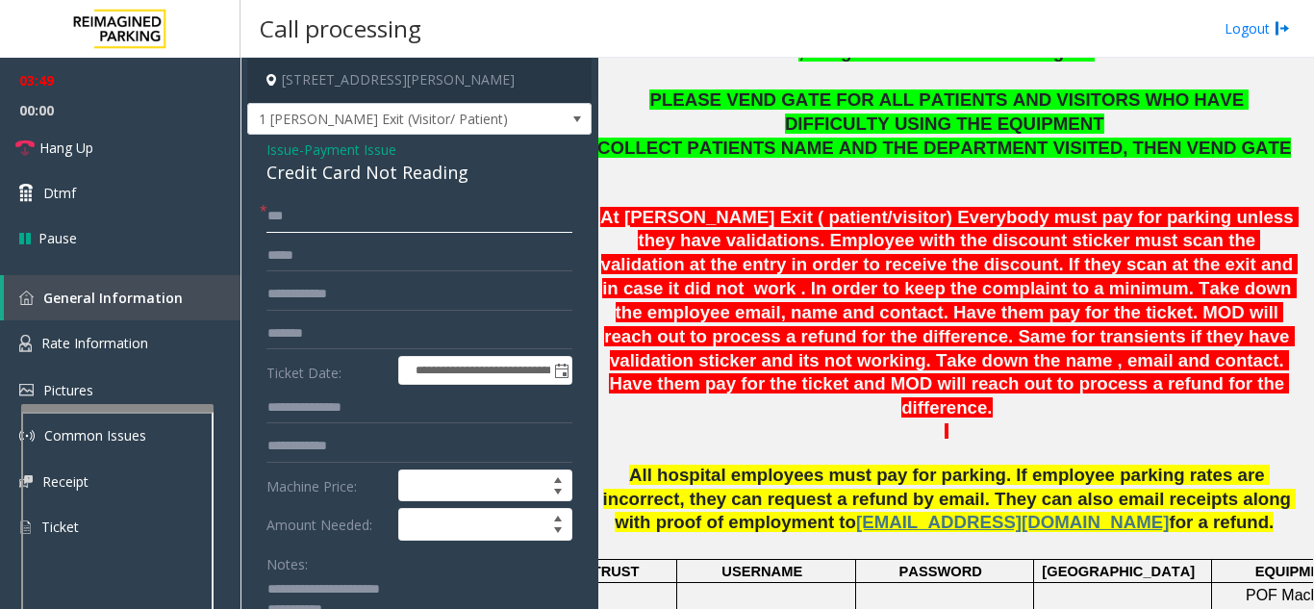
type input "**"
drag, startPoint x: 293, startPoint y: 219, endPoint x: 249, endPoint y: 221, distance: 43.3
type input "******"
click at [351, 263] on input "text" at bounding box center [420, 256] width 306 height 33
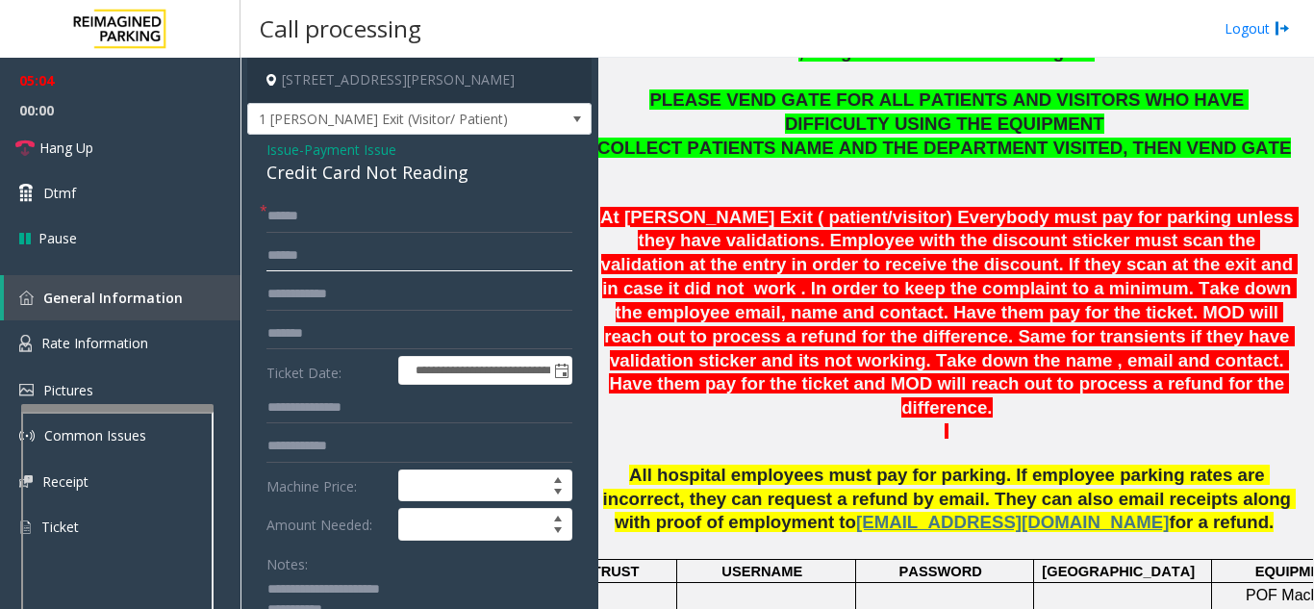
type input "******"
click at [708, 608] on html "**********" at bounding box center [657, 304] width 1314 height 609
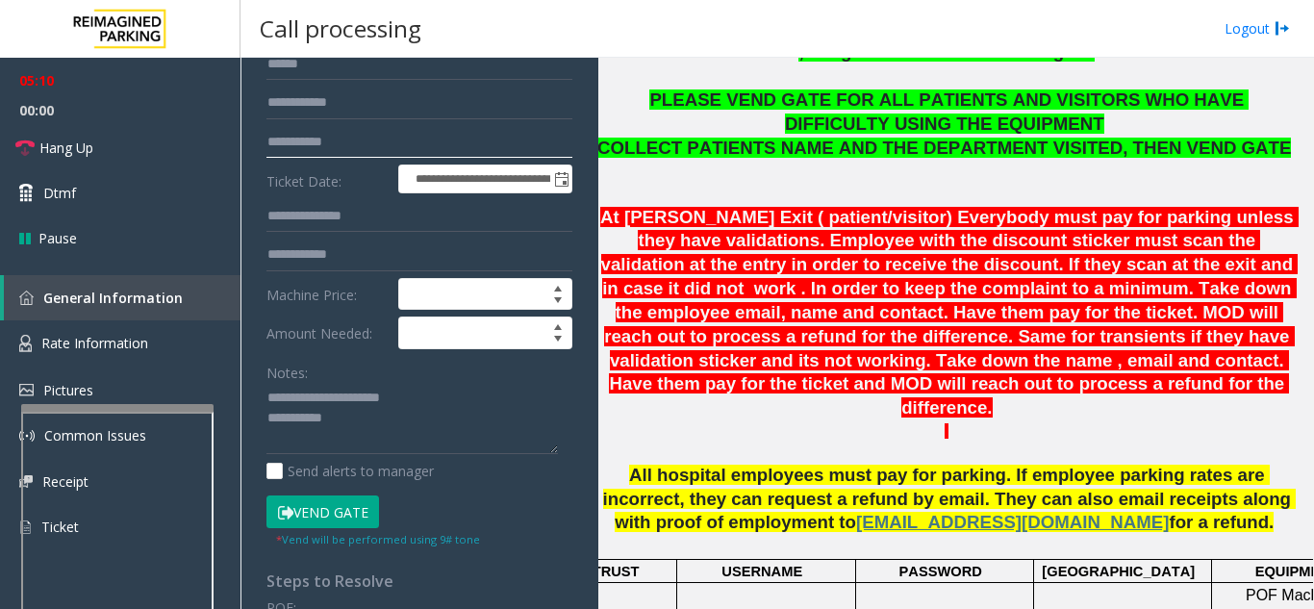
scroll to position [192, 0]
type input "**********"
click at [344, 515] on button "Vend Gate" at bounding box center [323, 511] width 113 height 33
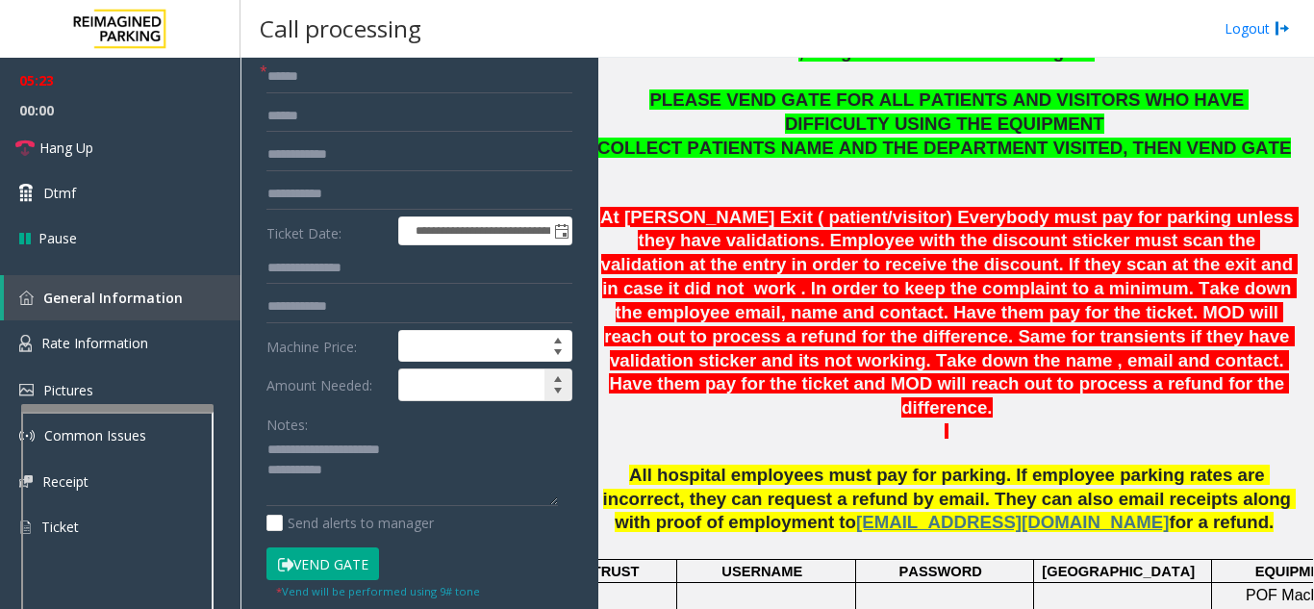
scroll to position [138, 0]
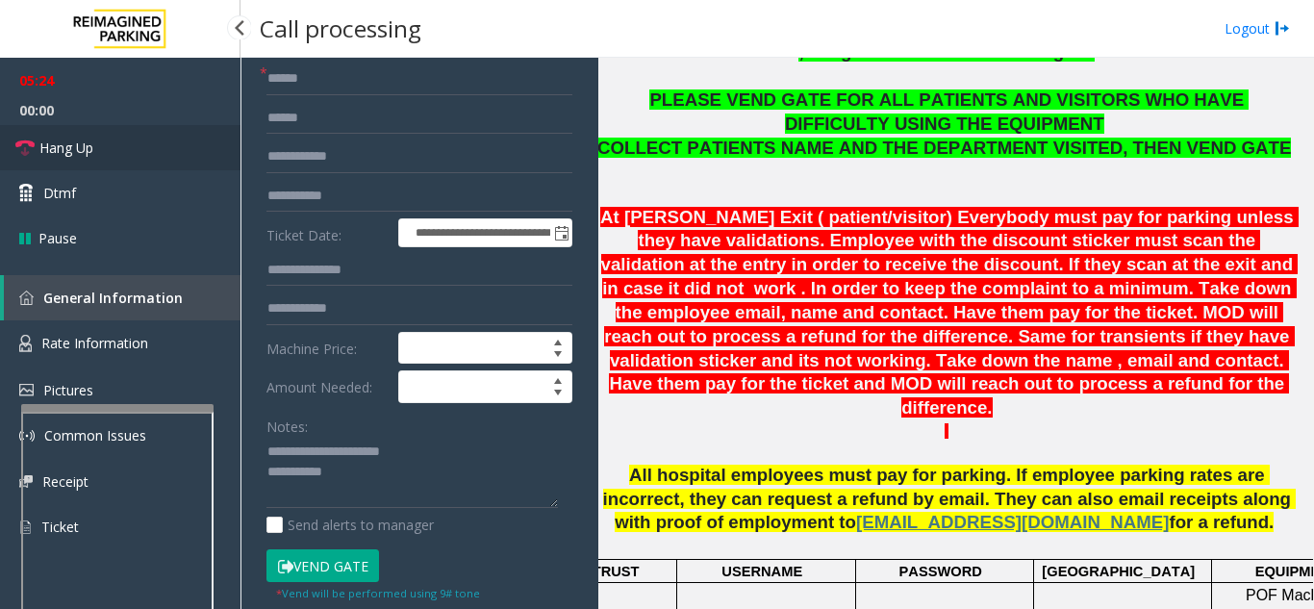
click at [124, 159] on link "Hang Up" at bounding box center [120, 147] width 241 height 45
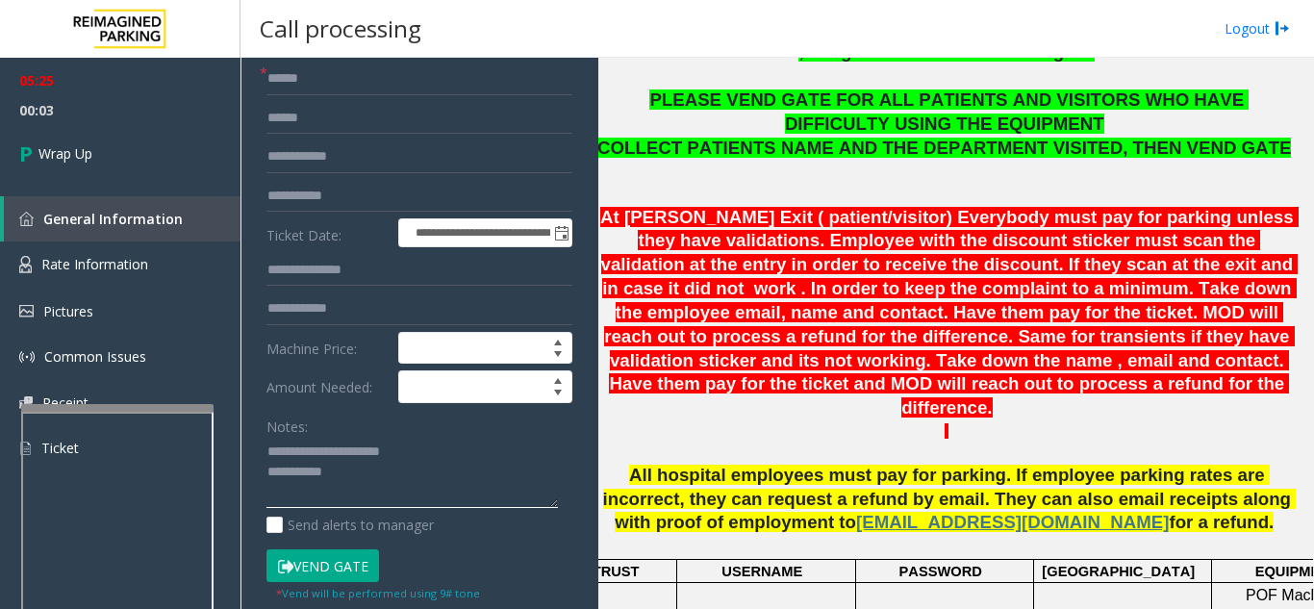
drag, startPoint x: 305, startPoint y: 452, endPoint x: 423, endPoint y: 464, distance: 118.9
click at [430, 461] on textarea at bounding box center [413, 473] width 292 height 72
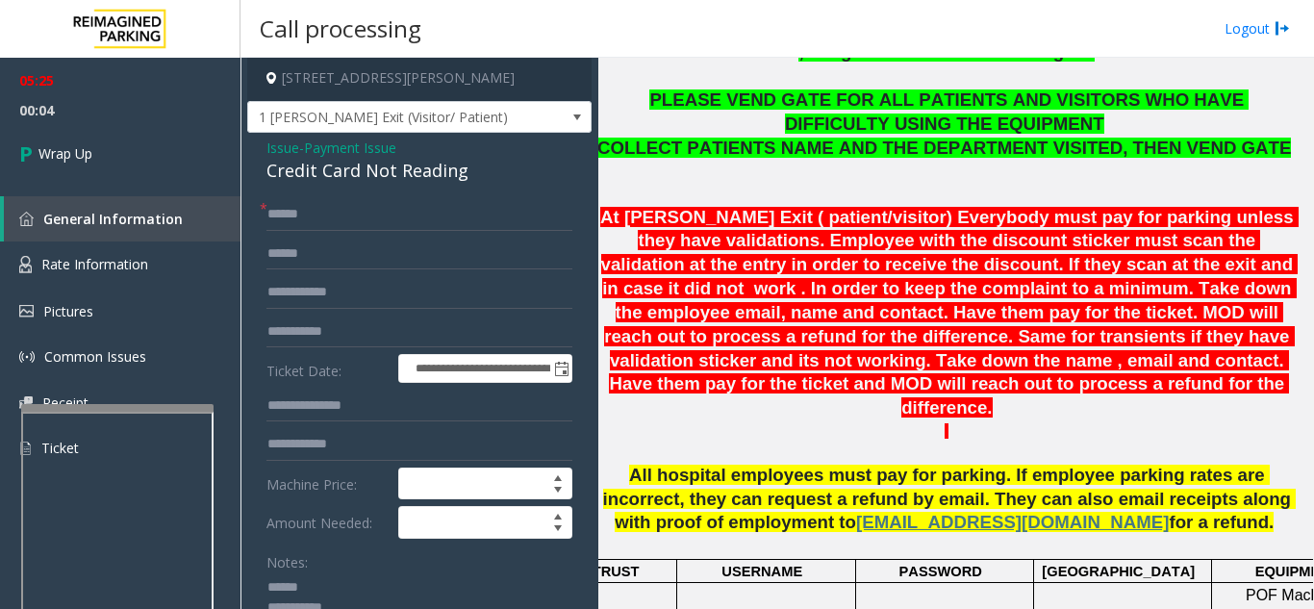
scroll to position [0, 0]
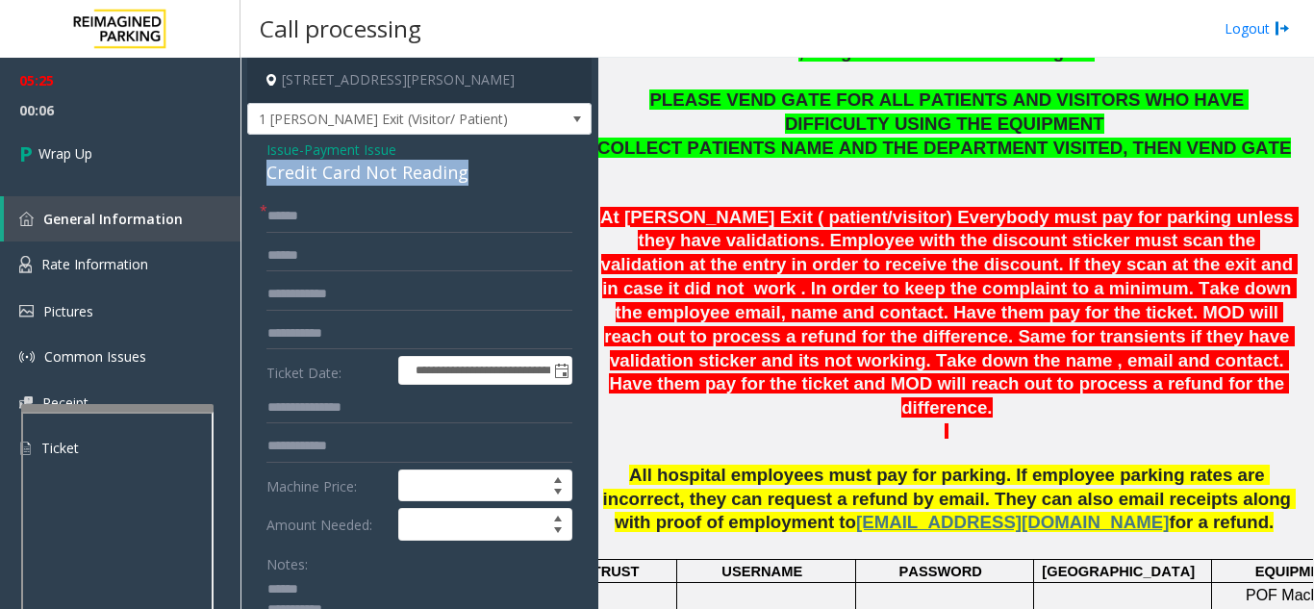
drag, startPoint x: 264, startPoint y: 174, endPoint x: 482, endPoint y: 176, distance: 218.4
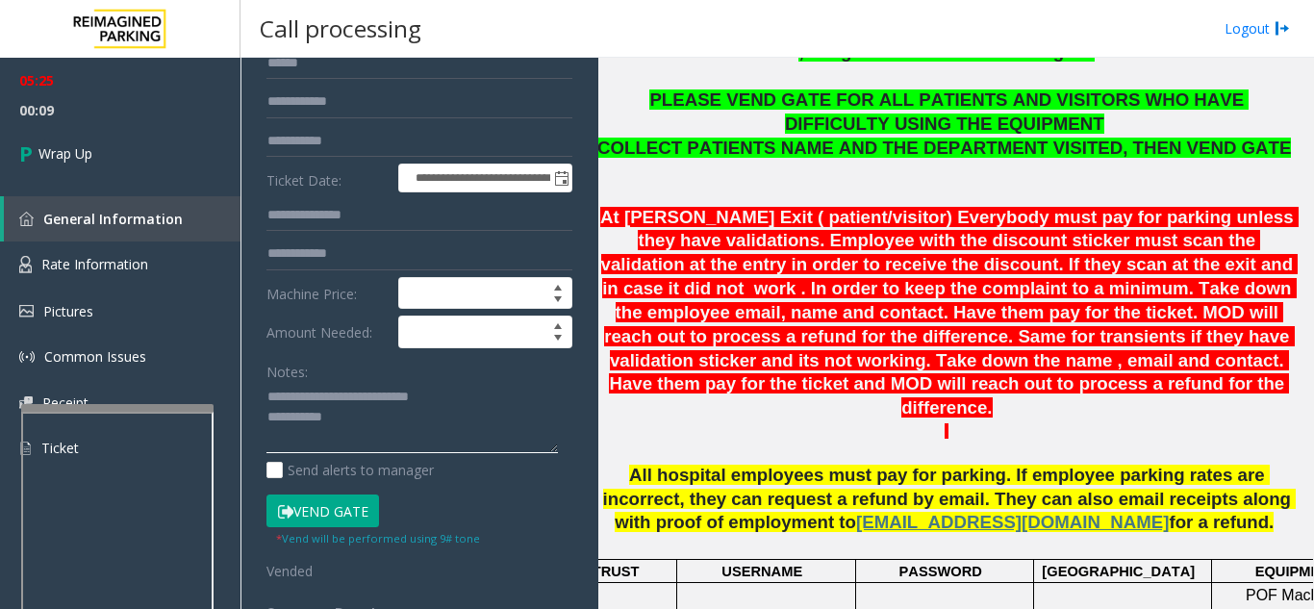
click at [424, 421] on textarea at bounding box center [413, 418] width 292 height 72
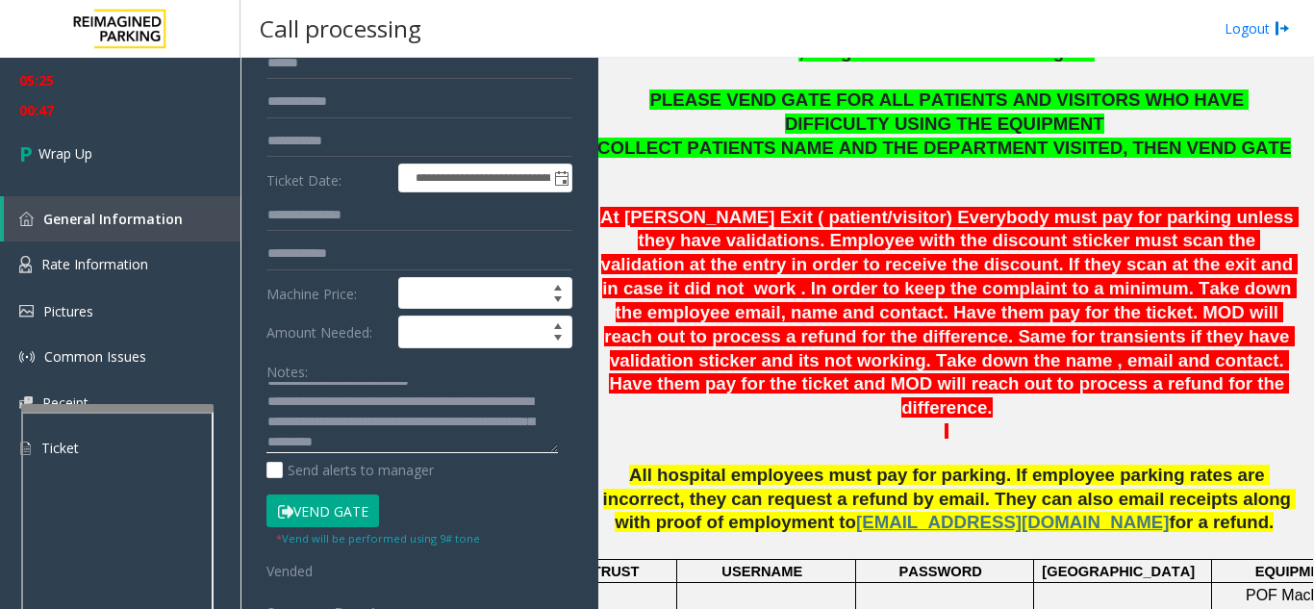
scroll to position [36, 0]
click at [307, 445] on textarea at bounding box center [413, 418] width 292 height 72
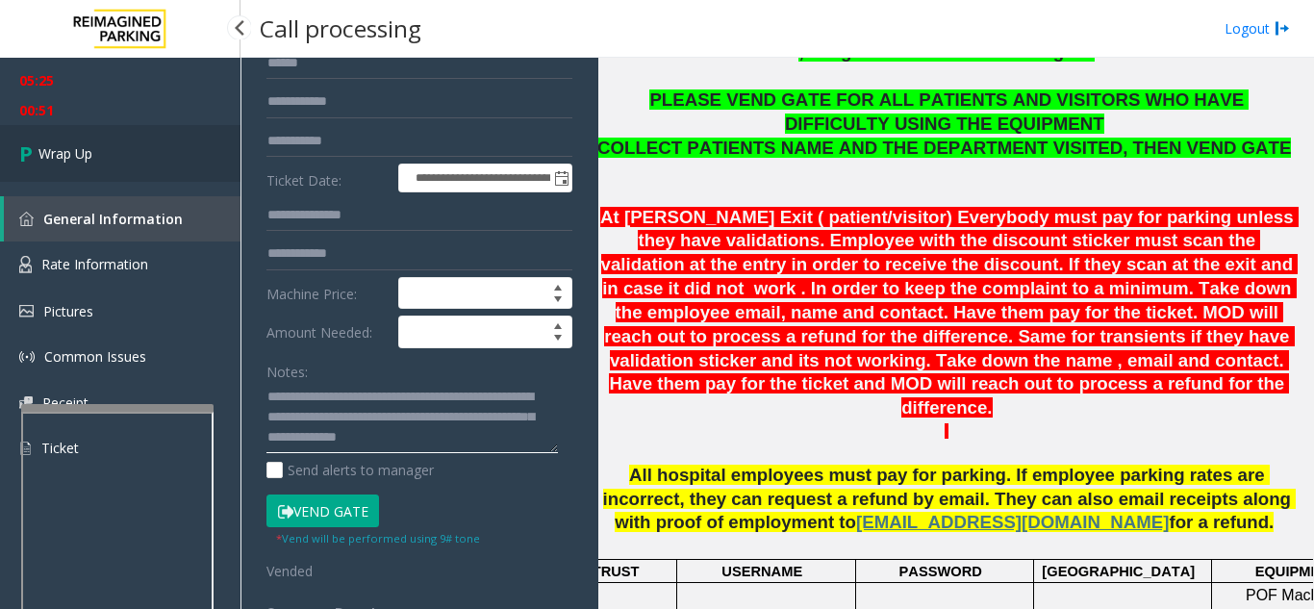
type textarea "**********"
click at [169, 161] on link "Wrap Up" at bounding box center [120, 153] width 241 height 57
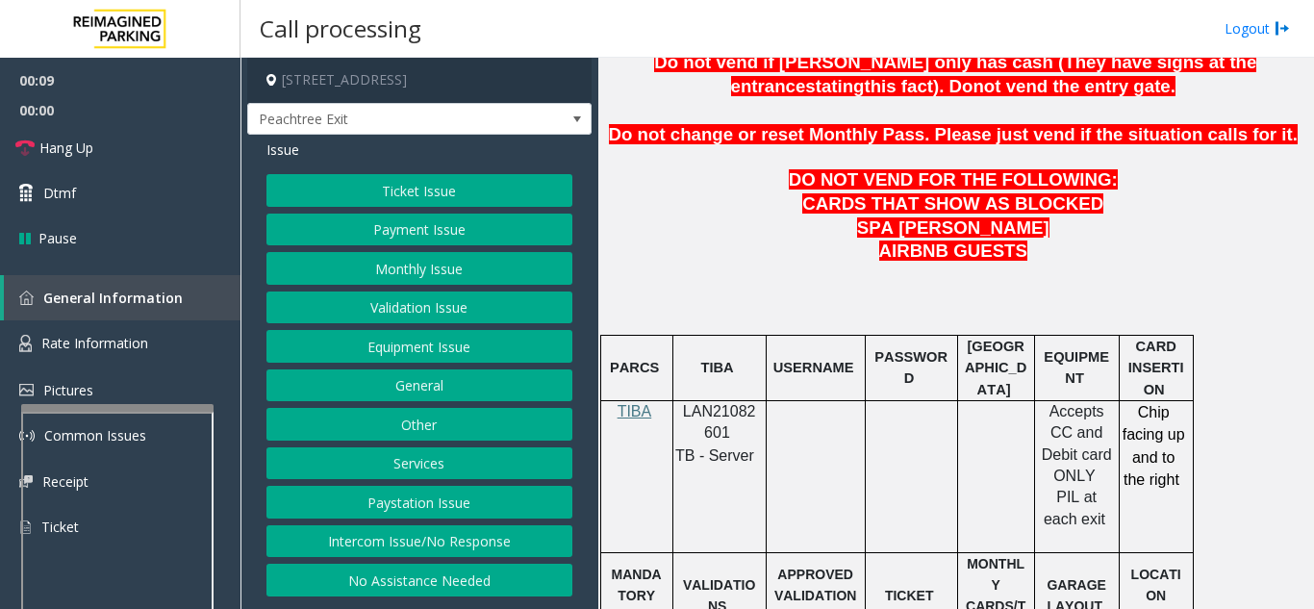
scroll to position [962, 0]
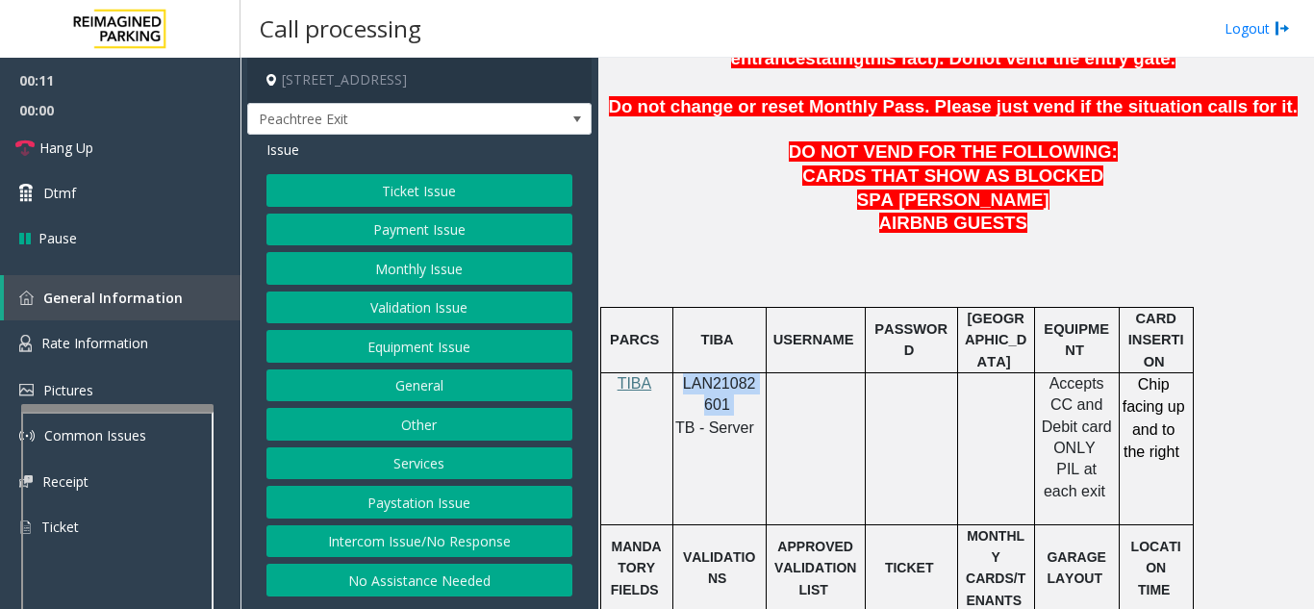
drag, startPoint x: 737, startPoint y: 356, endPoint x: 677, endPoint y: 343, distance: 61.2
click at [677, 373] on div "LAN21082601 TB - Server" at bounding box center [720, 405] width 92 height 65
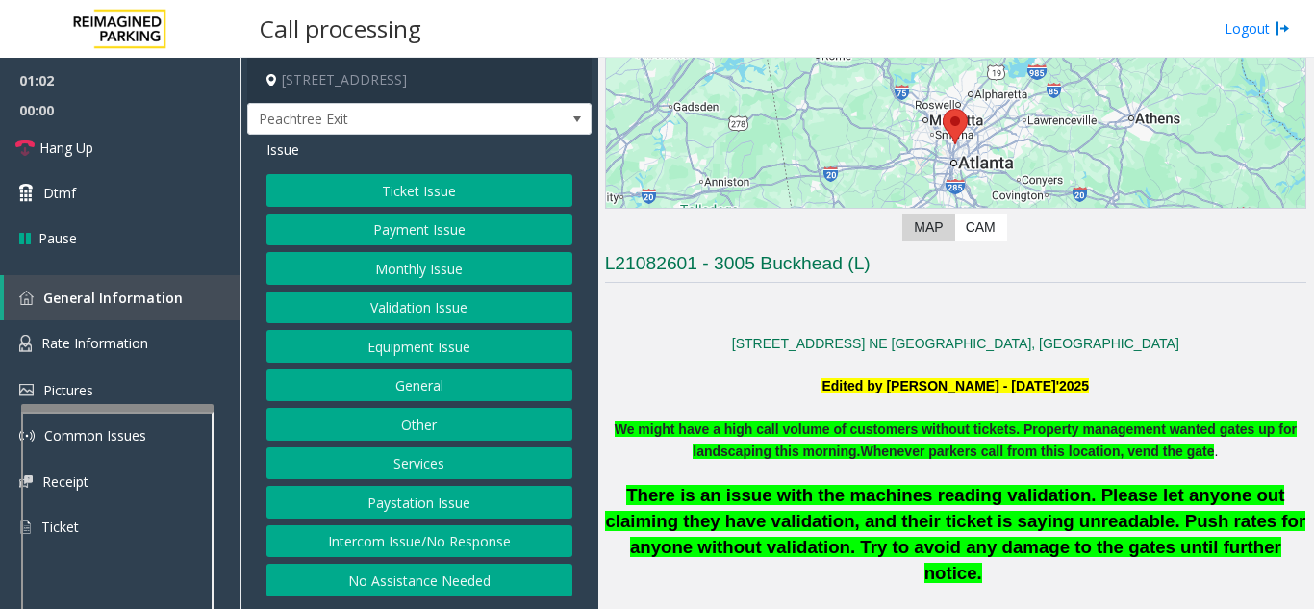
scroll to position [192, 0]
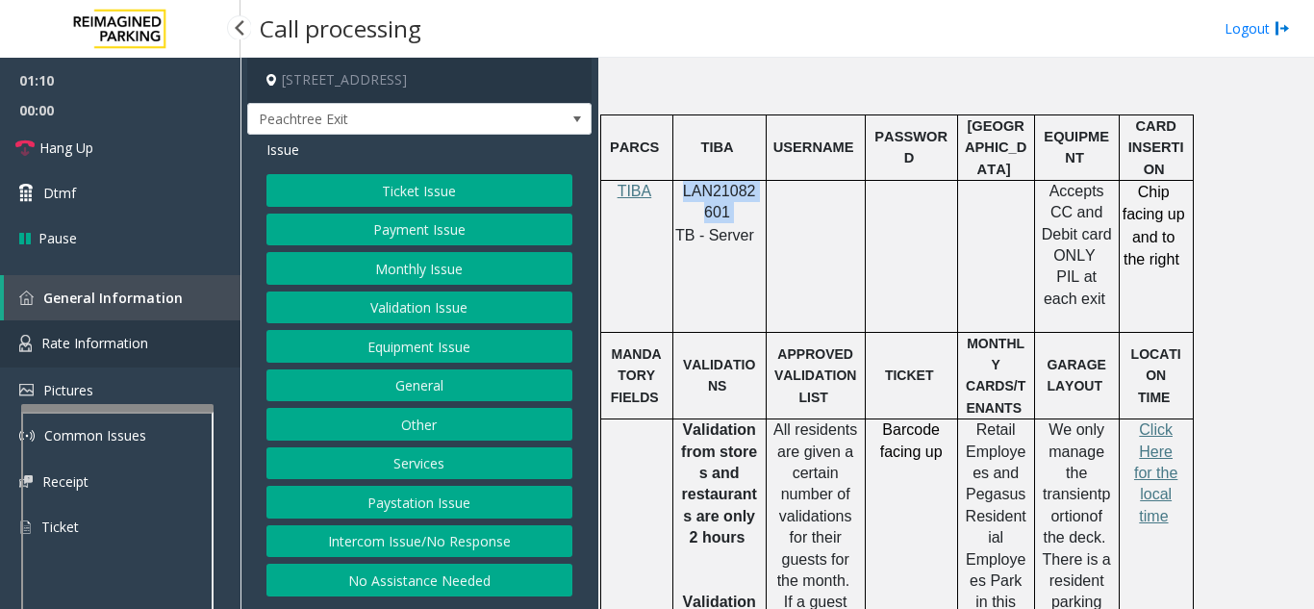
click at [128, 350] on span "Rate Information" at bounding box center [94, 343] width 107 height 18
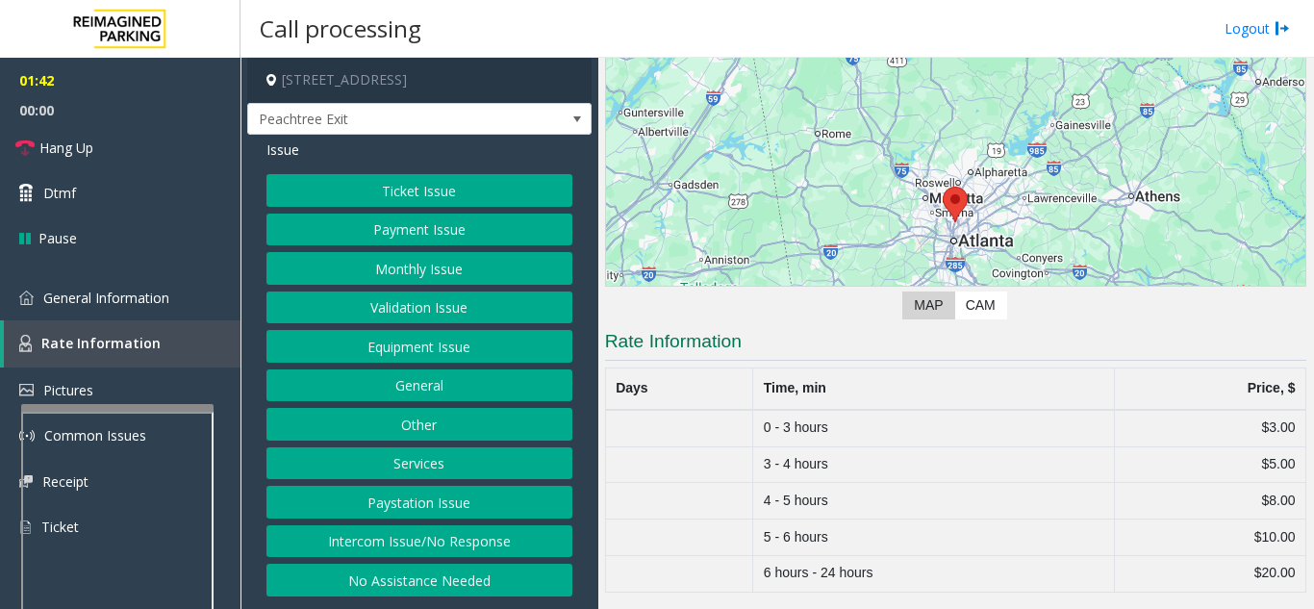
click at [435, 356] on button "Equipment Issue" at bounding box center [420, 346] width 306 height 33
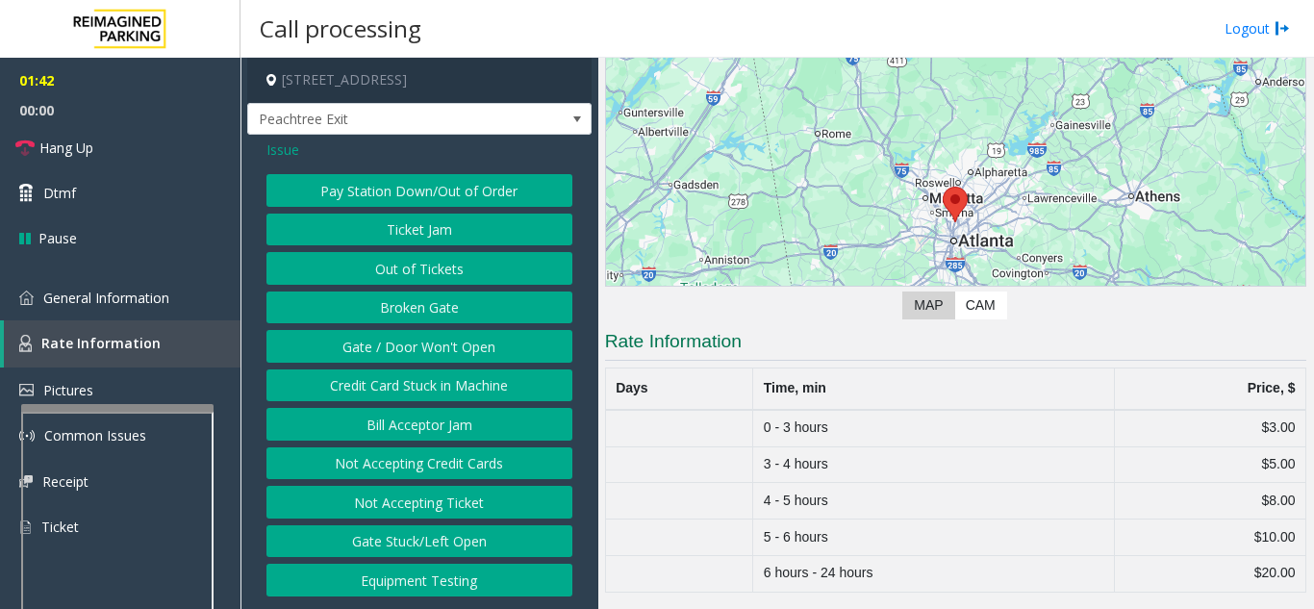
click at [434, 353] on button "Gate / Door Won't Open" at bounding box center [420, 346] width 306 height 33
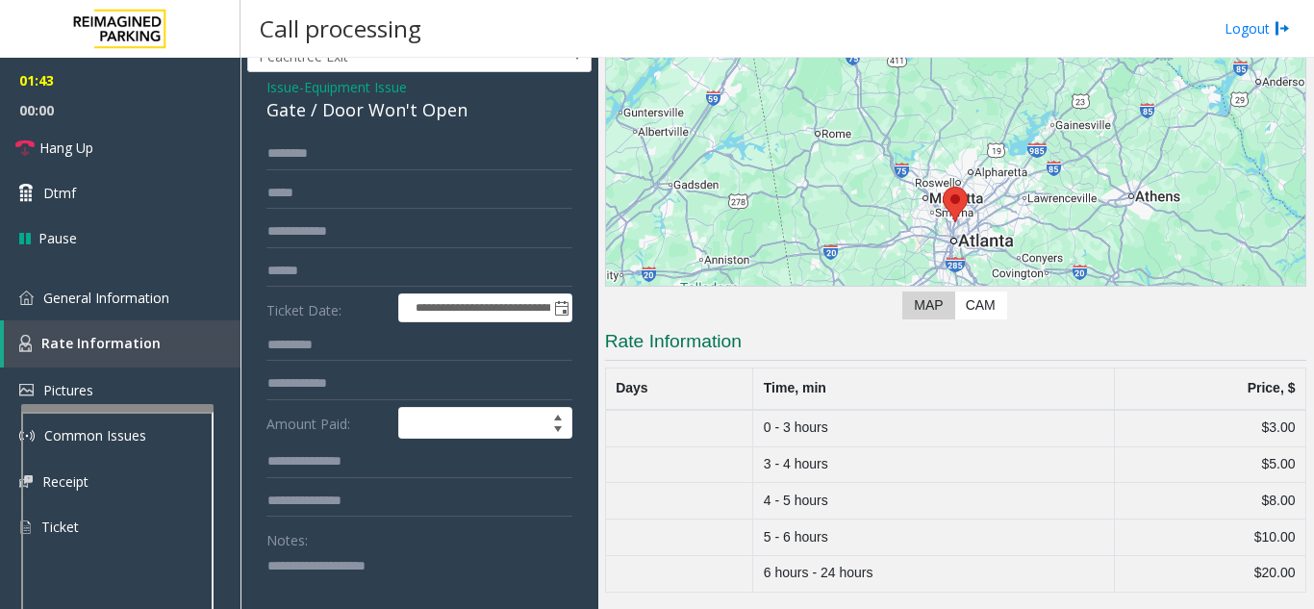
scroll to position [96, 0]
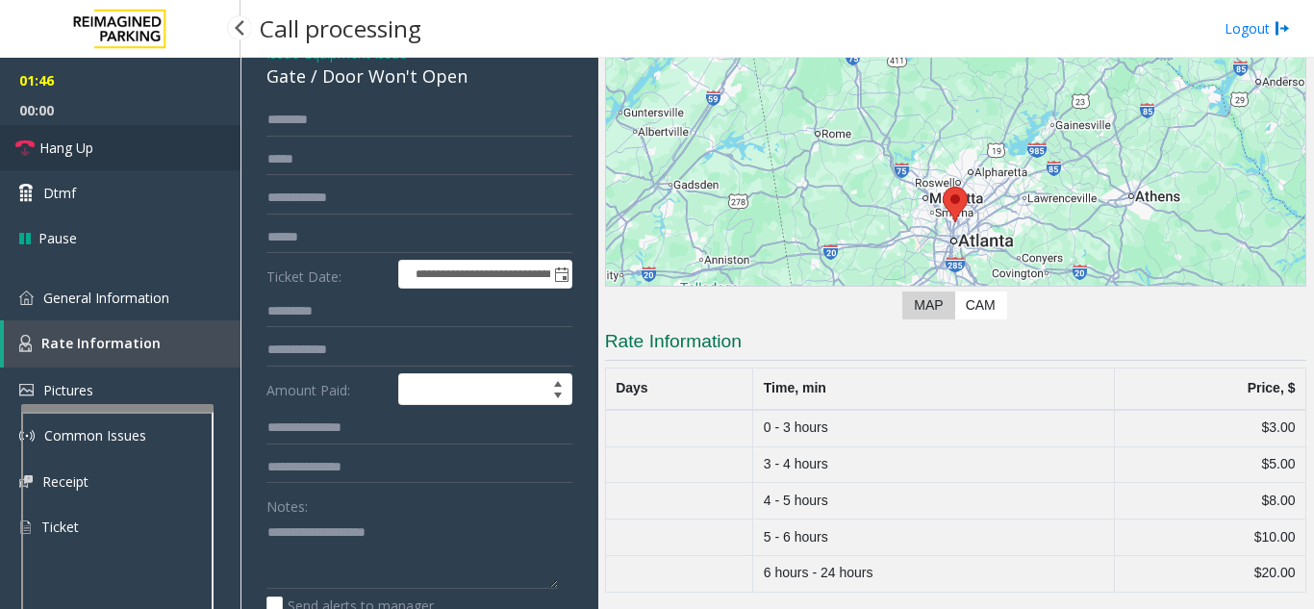
click at [67, 149] on span "Hang Up" at bounding box center [66, 148] width 54 height 20
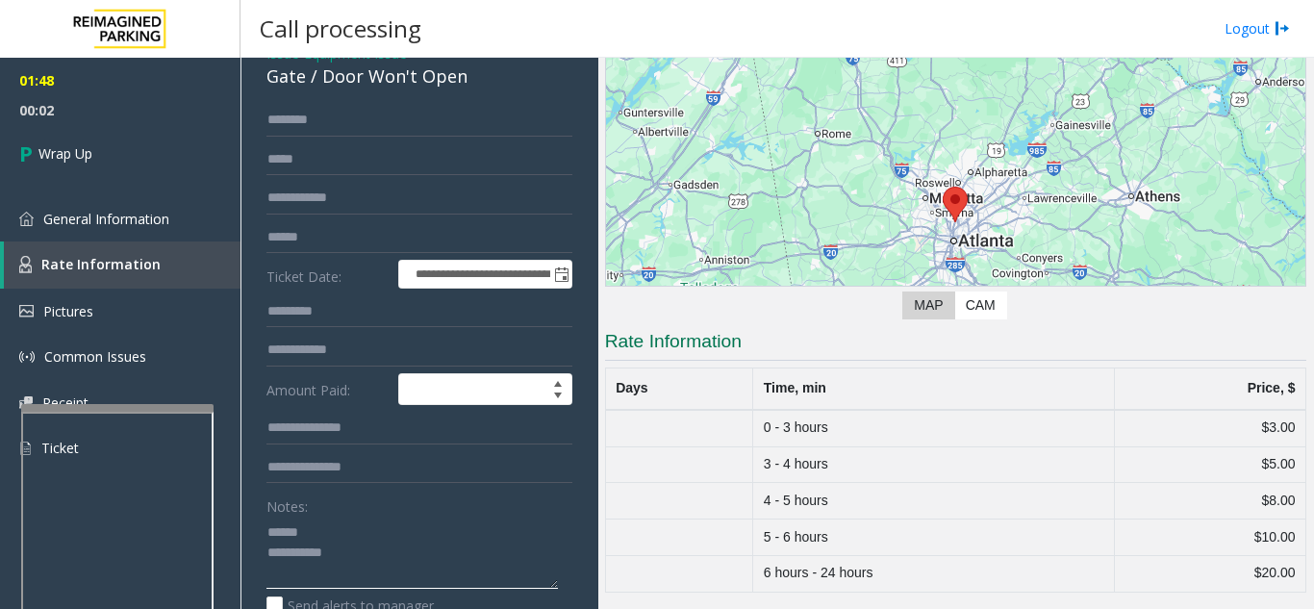
click at [326, 547] on textarea at bounding box center [413, 553] width 292 height 72
drag, startPoint x: 316, startPoint y: 95, endPoint x: 496, endPoint y: 101, distance: 180.0
click at [496, 89] on div "Gate / Door Won't Open" at bounding box center [420, 77] width 306 height 26
click at [423, 586] on textarea at bounding box center [413, 553] width 292 height 72
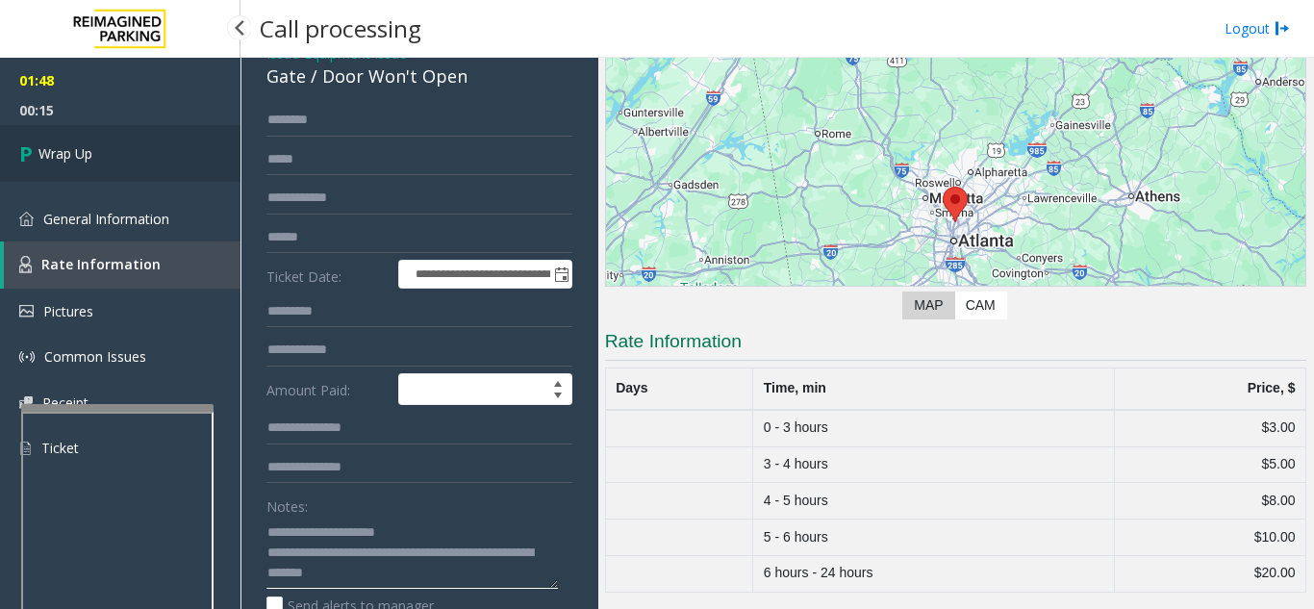
type textarea "**********"
click at [133, 171] on link "Wrap Up" at bounding box center [120, 153] width 241 height 57
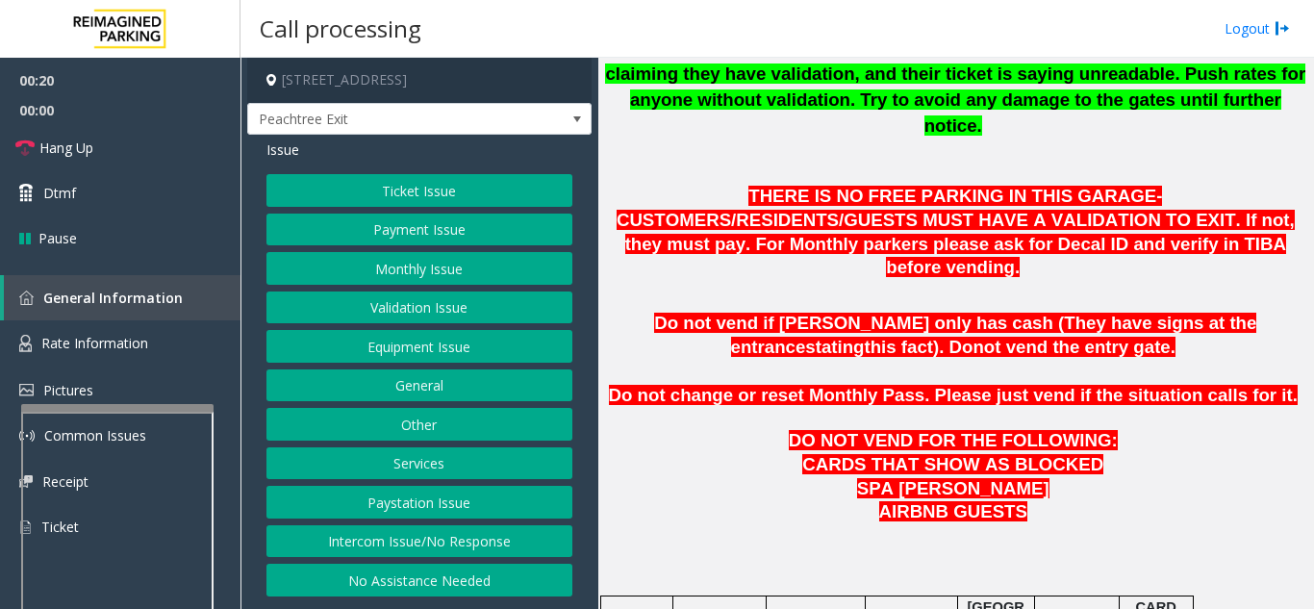
scroll to position [962, 0]
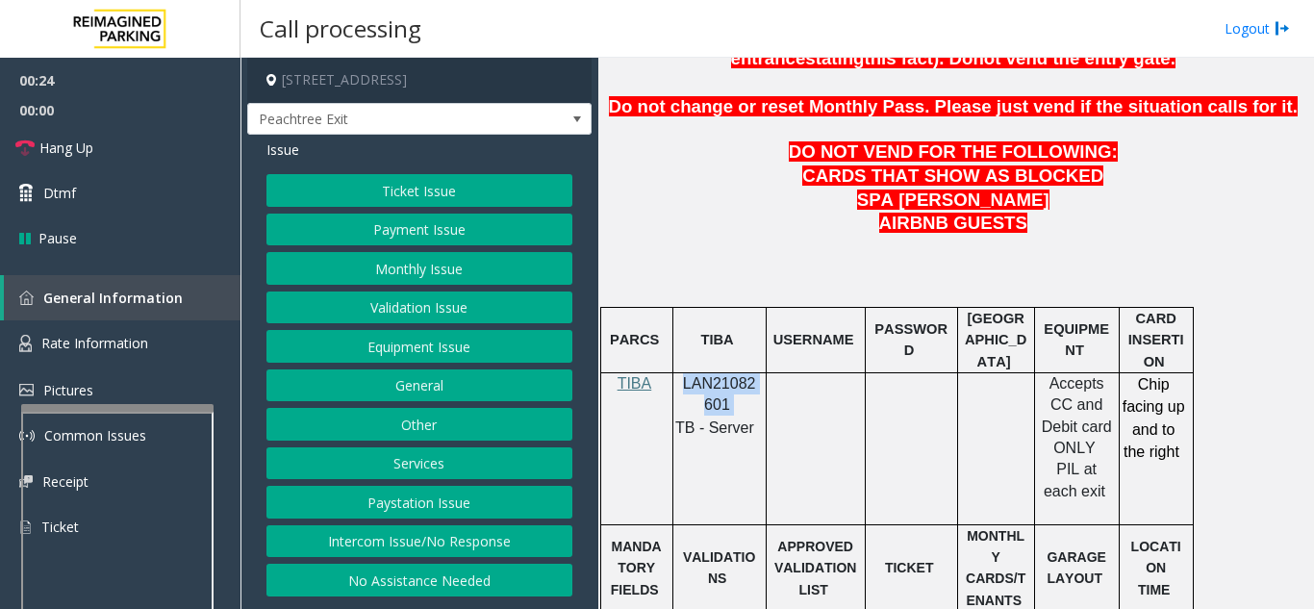
drag, startPoint x: 740, startPoint y: 356, endPoint x: 677, endPoint y: 337, distance: 65.4
click at [677, 373] on div "LAN21082601 TB - Server" at bounding box center [720, 405] width 92 height 65
copy p "LAN21082601"
click at [35, 343] on link "Rate Information" at bounding box center [120, 343] width 241 height 47
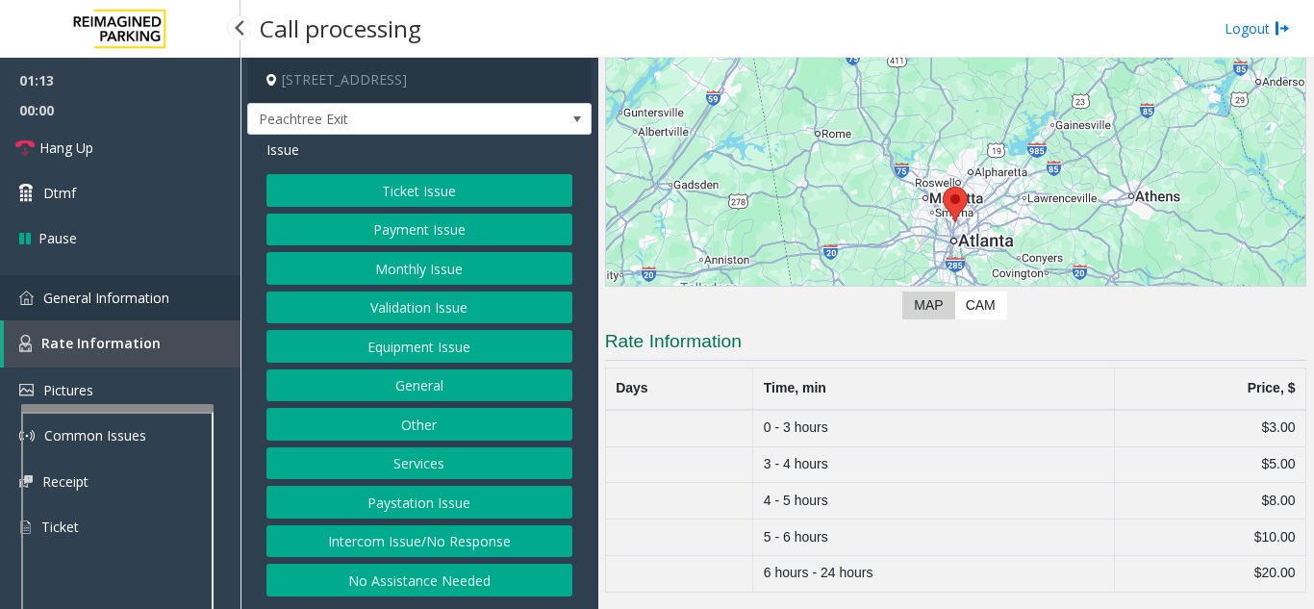
click at [112, 300] on span "General Information" at bounding box center [106, 298] width 126 height 18
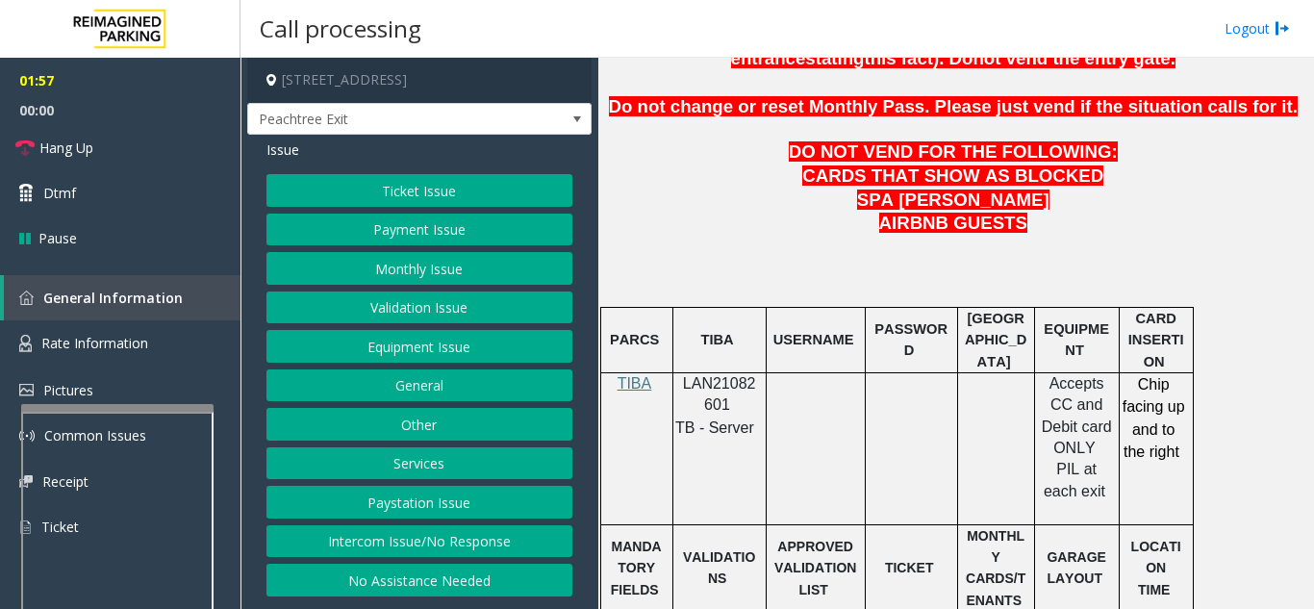
click at [366, 198] on button "Ticket Issue" at bounding box center [420, 190] width 306 height 33
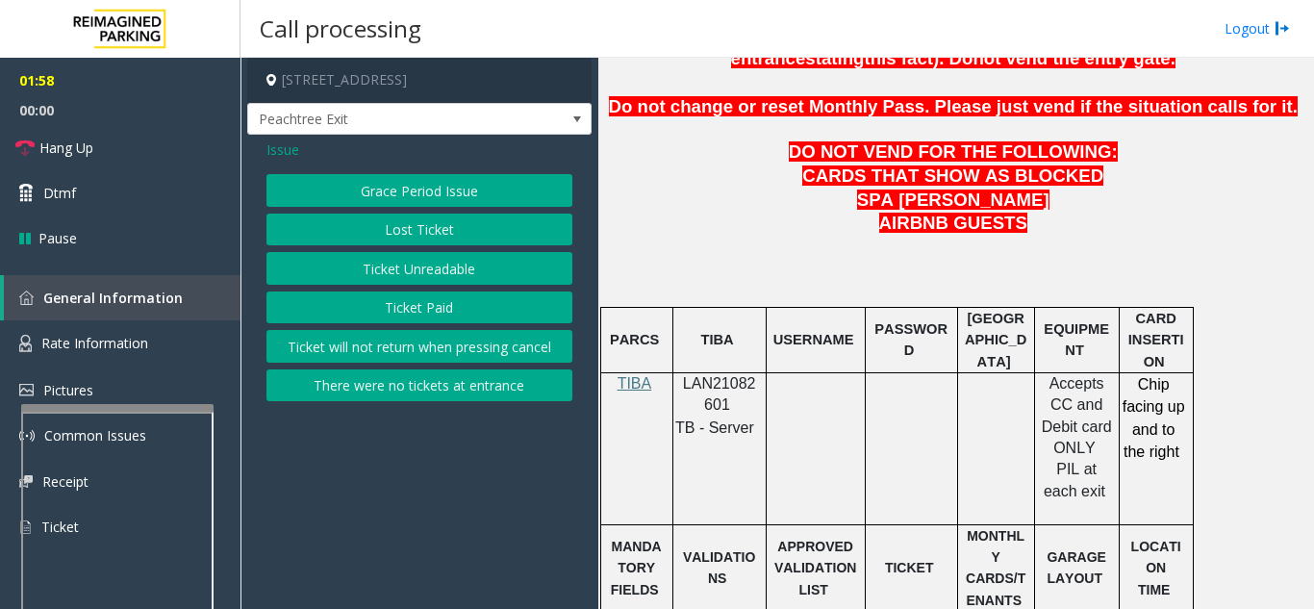
click at [366, 269] on button "Ticket Unreadable" at bounding box center [420, 268] width 306 height 33
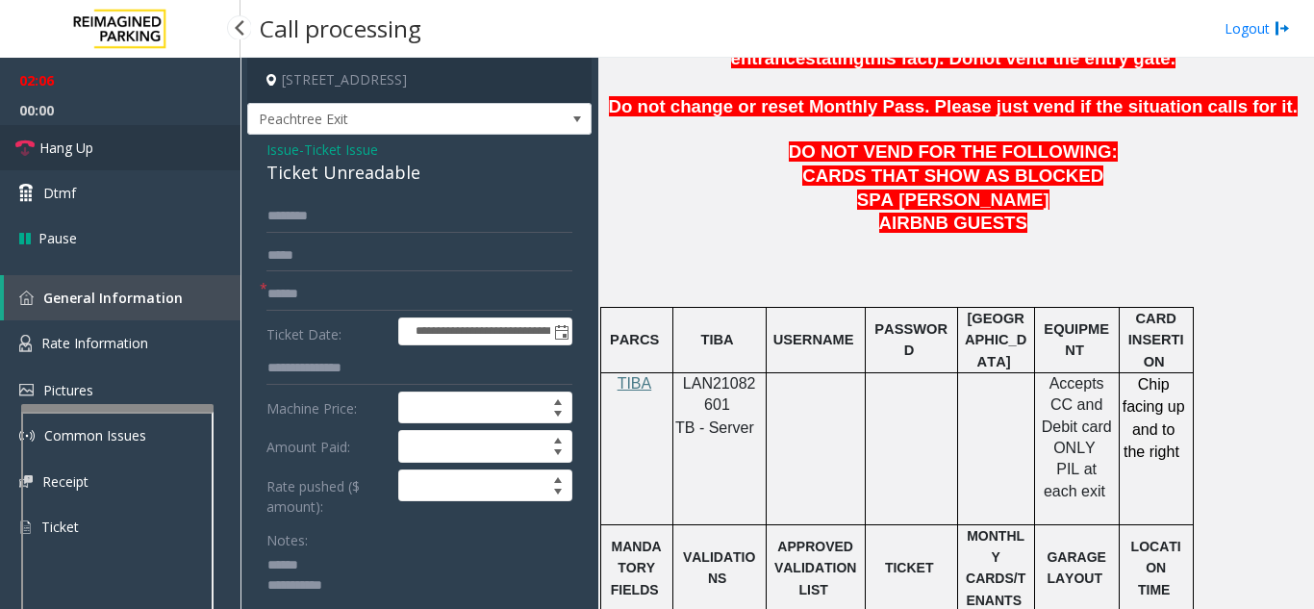
click at [95, 148] on link "Hang Up" at bounding box center [120, 147] width 241 height 45
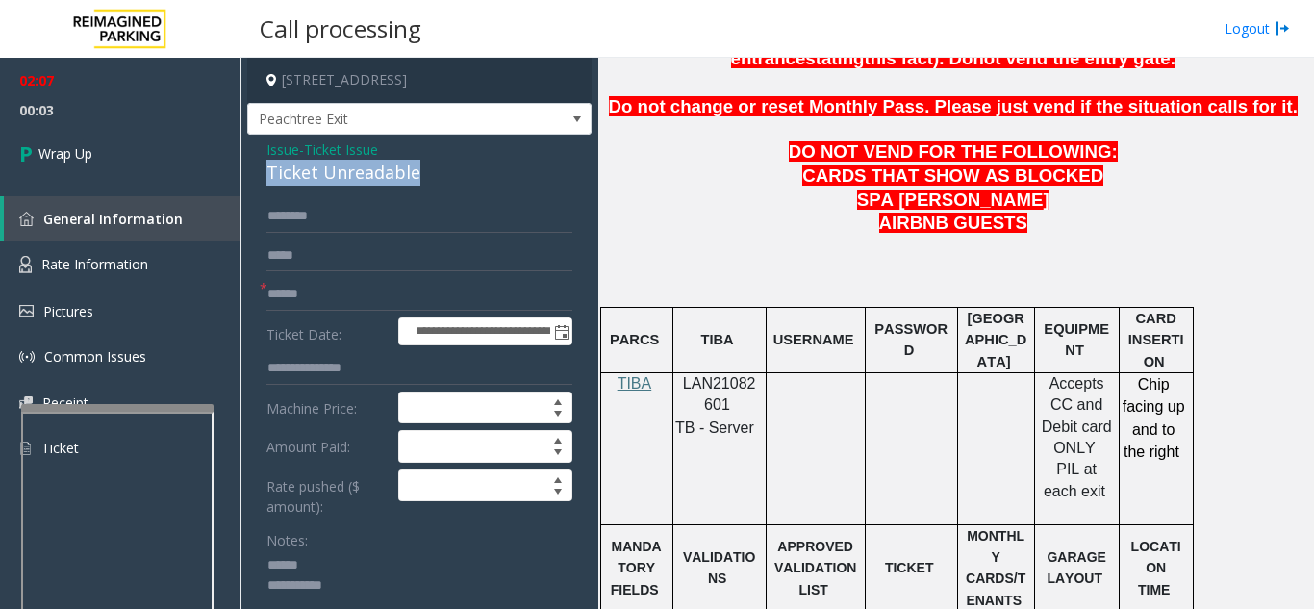
drag, startPoint x: 440, startPoint y: 188, endPoint x: 268, endPoint y: 186, distance: 171.3
click at [268, 186] on div "Ticket Unreadable" at bounding box center [420, 173] width 306 height 26
type textarea "**********"
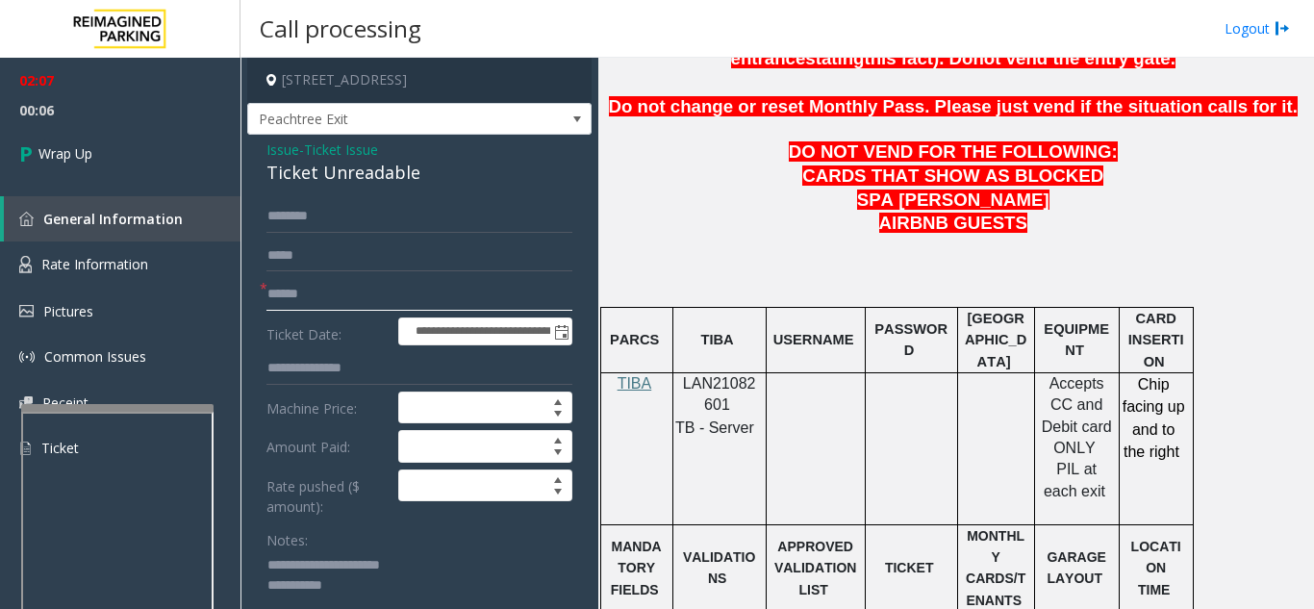
click at [360, 304] on input "text" at bounding box center [420, 294] width 306 height 33
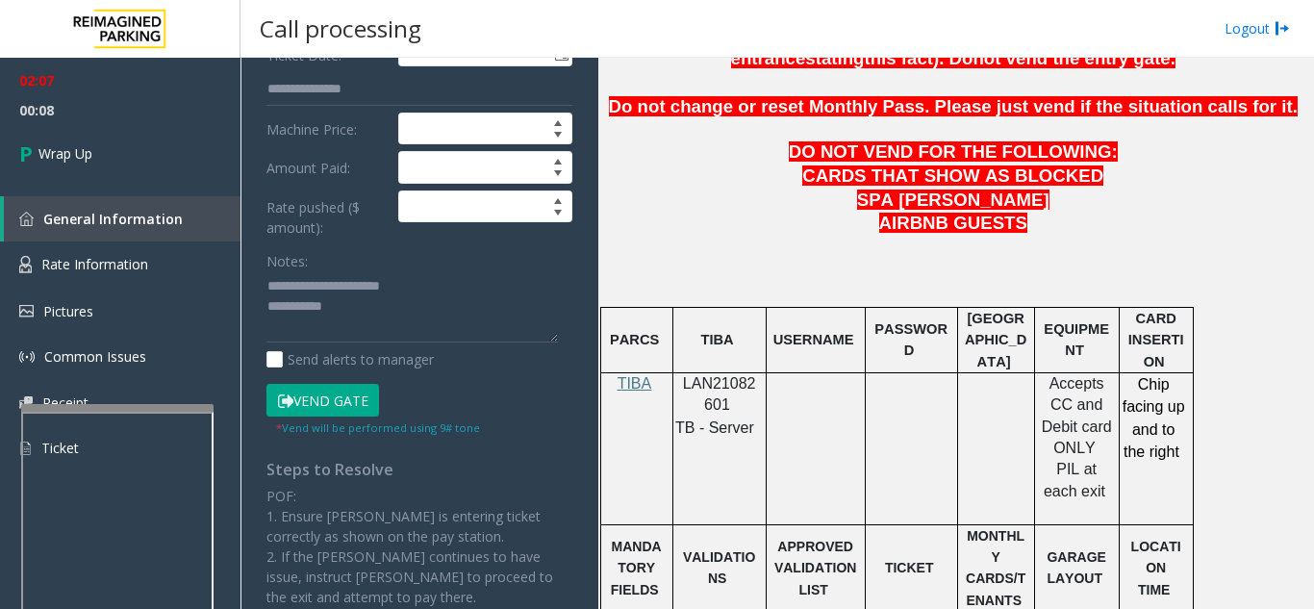
scroll to position [289, 0]
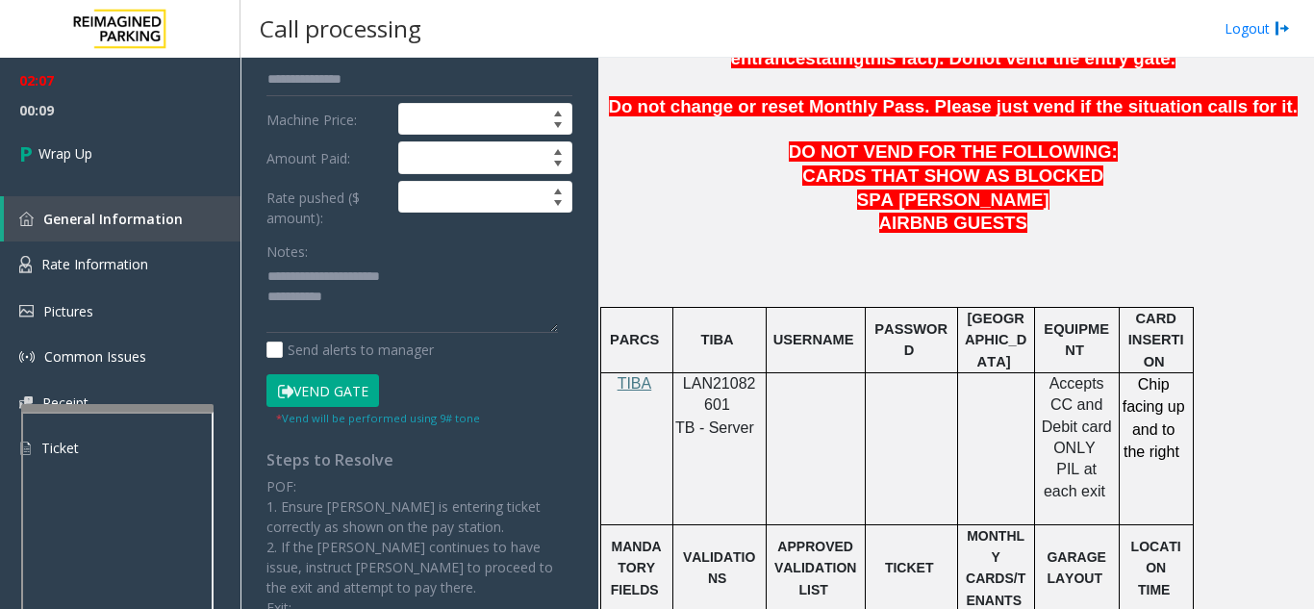
type input "**"
click at [384, 306] on textarea at bounding box center [413, 298] width 292 height 72
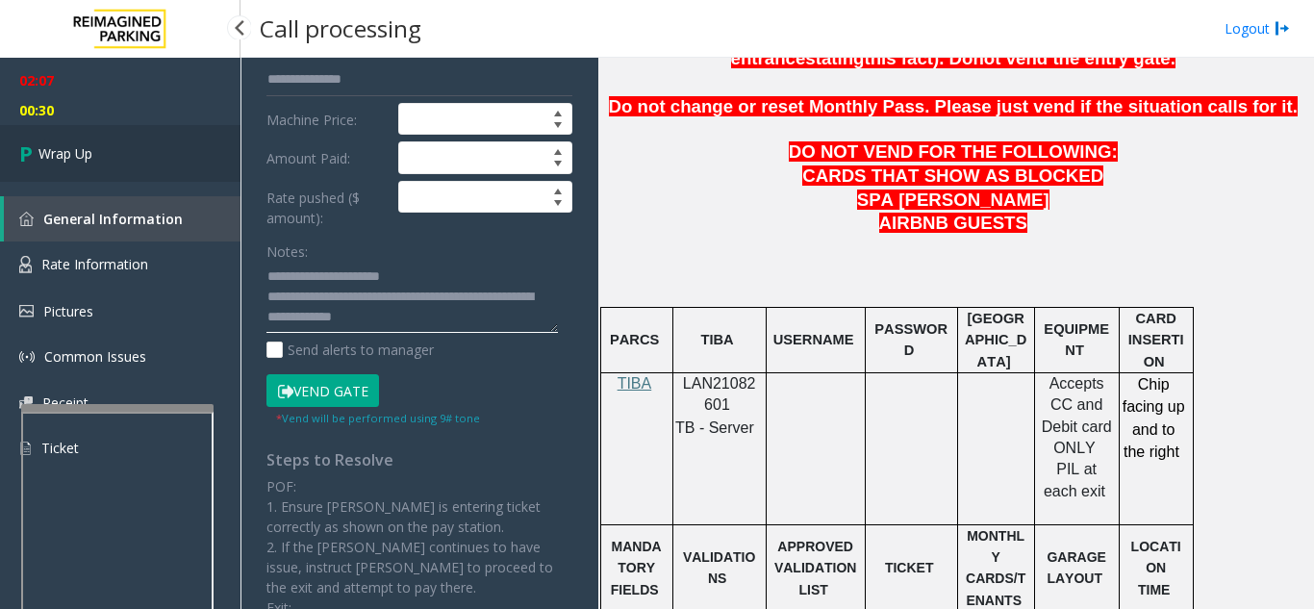
type textarea "**********"
click at [106, 151] on link "Wrap Up" at bounding box center [120, 153] width 241 height 57
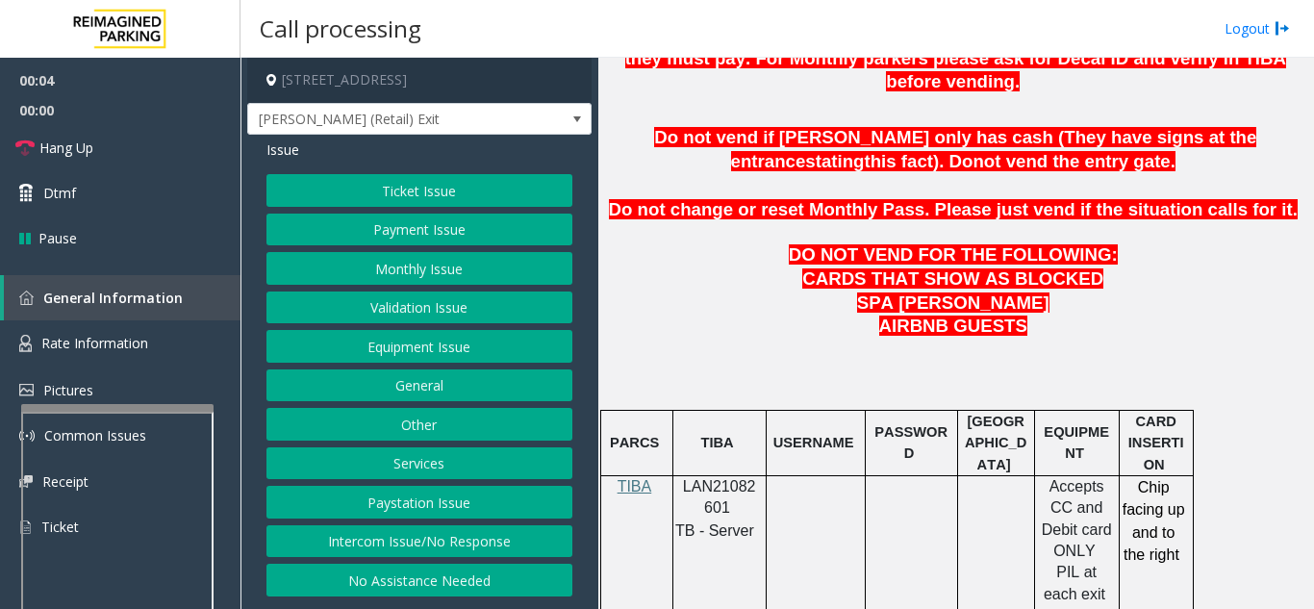
scroll to position [866, 0]
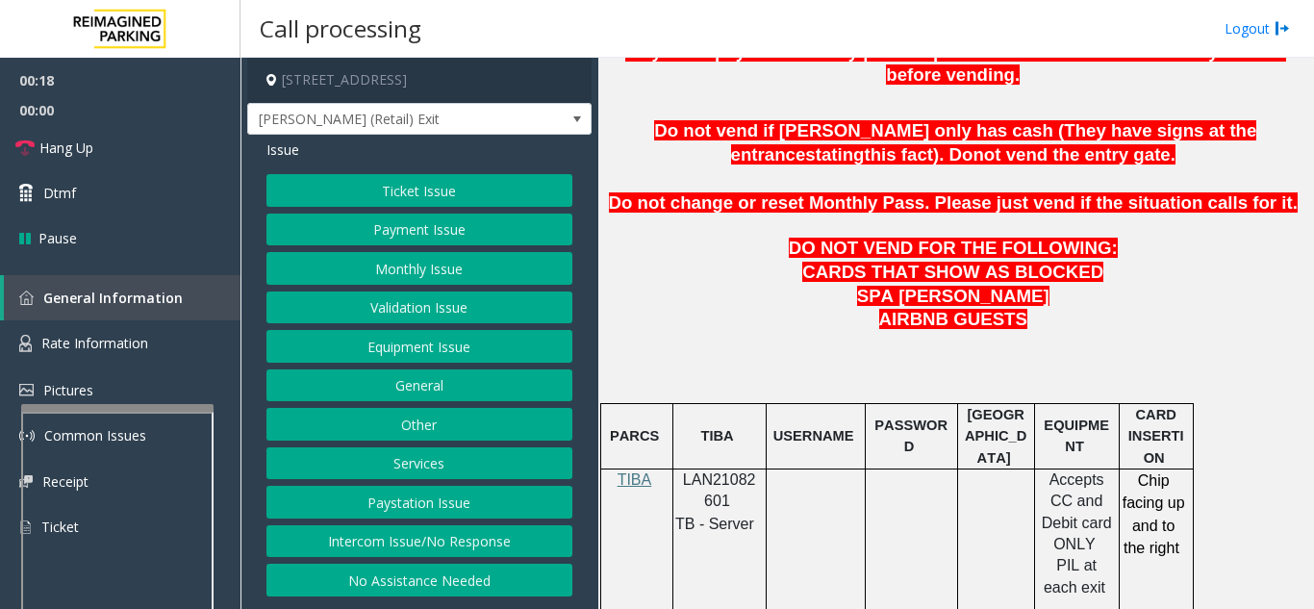
drag, startPoint x: 511, startPoint y: 530, endPoint x: 472, endPoint y: 408, distance: 128.1
click at [511, 528] on button "Intercom Issue/No Response" at bounding box center [420, 541] width 306 height 33
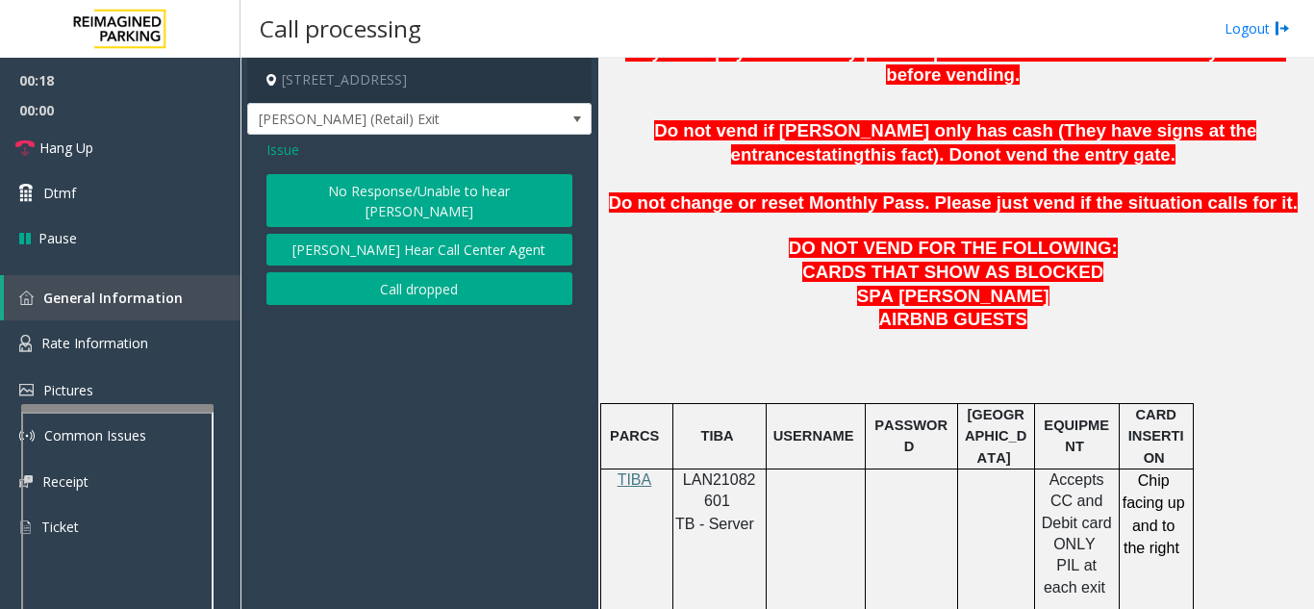
click at [431, 188] on button "No Response/Unable to hear [PERSON_NAME]" at bounding box center [420, 200] width 306 height 53
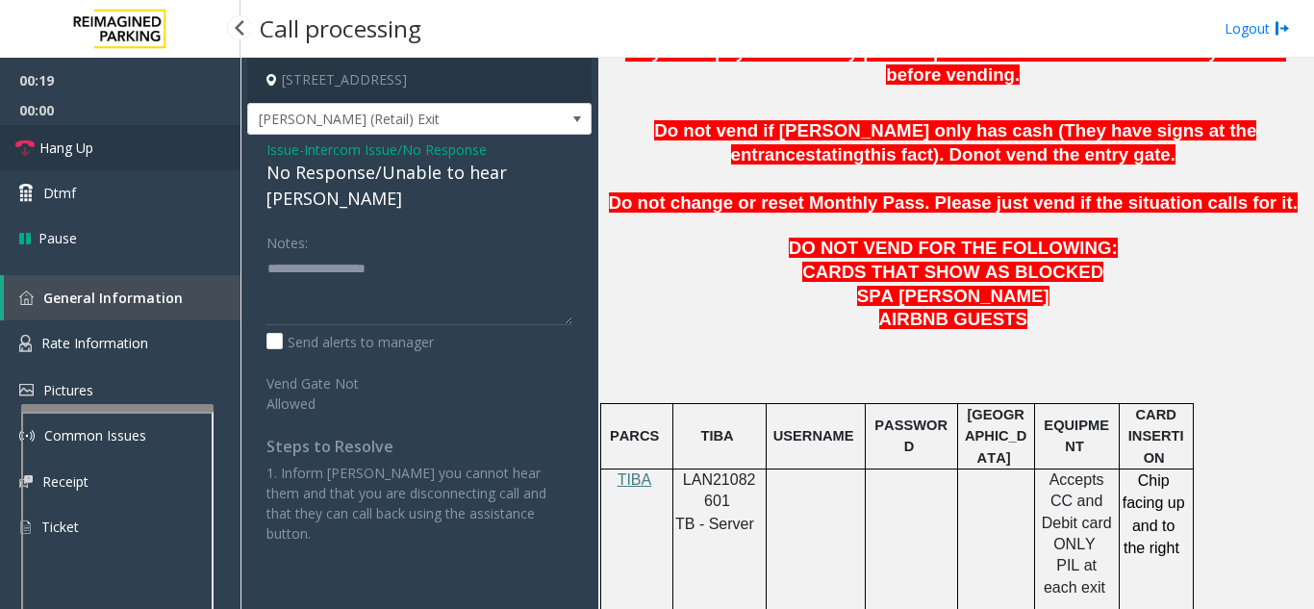
click at [193, 141] on link "Hang Up" at bounding box center [120, 147] width 241 height 45
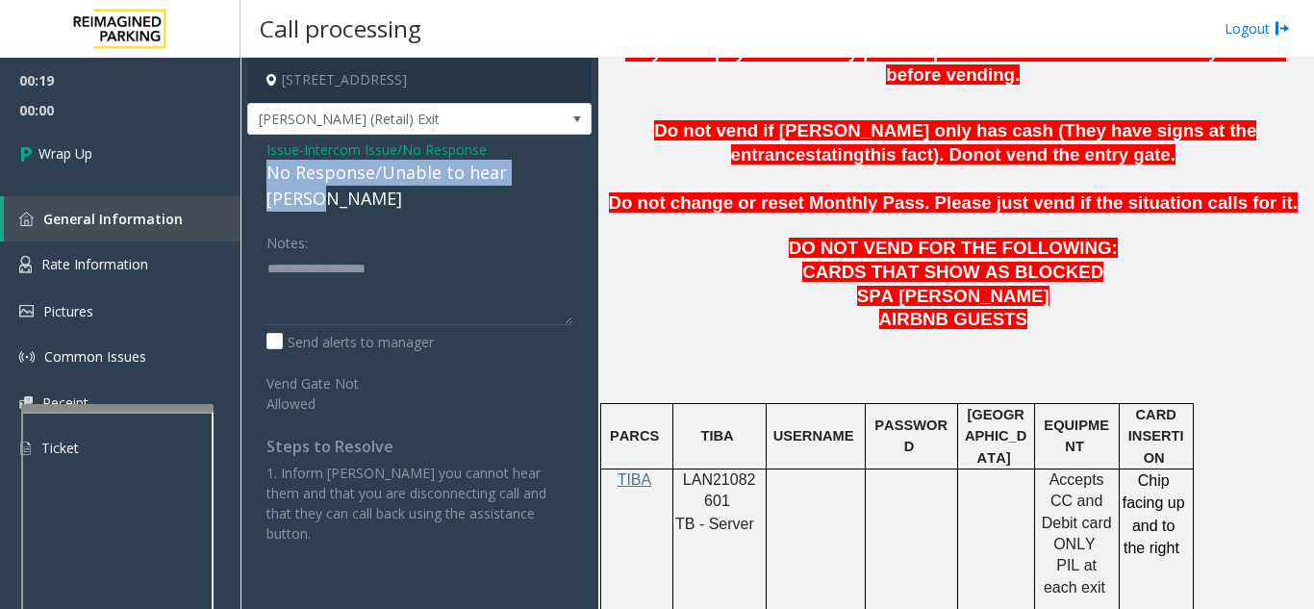
drag, startPoint x: 260, startPoint y: 178, endPoint x: 520, endPoint y: 174, distance: 259.8
click at [573, 171] on div "Issue - Intercom Issue/No Response No Response/Unable to hear [PERSON_NAME] Not…" at bounding box center [419, 349] width 344 height 428
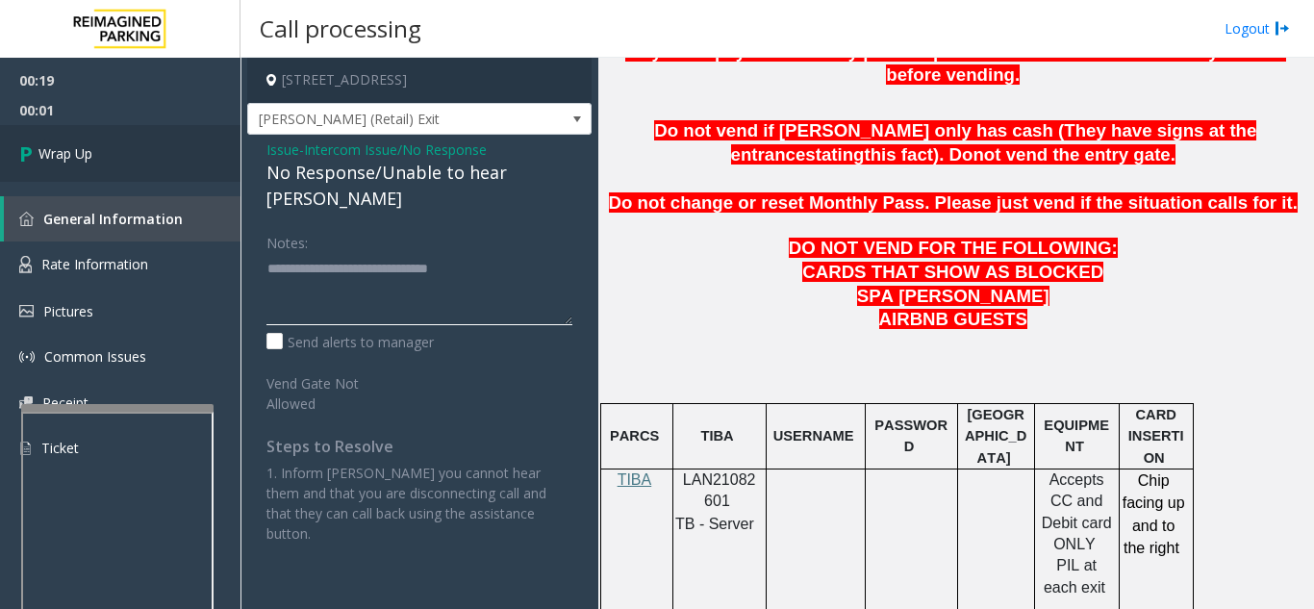
type textarea "**********"
click at [216, 175] on link "Wrap Up" at bounding box center [120, 153] width 241 height 57
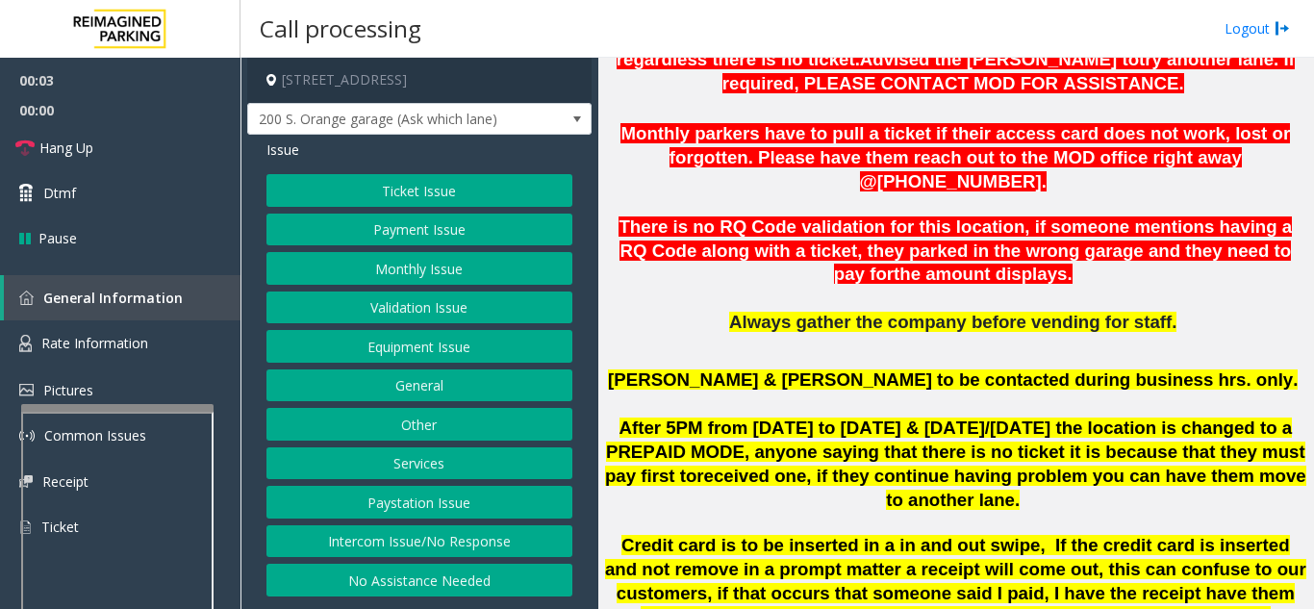
scroll to position [866, 0]
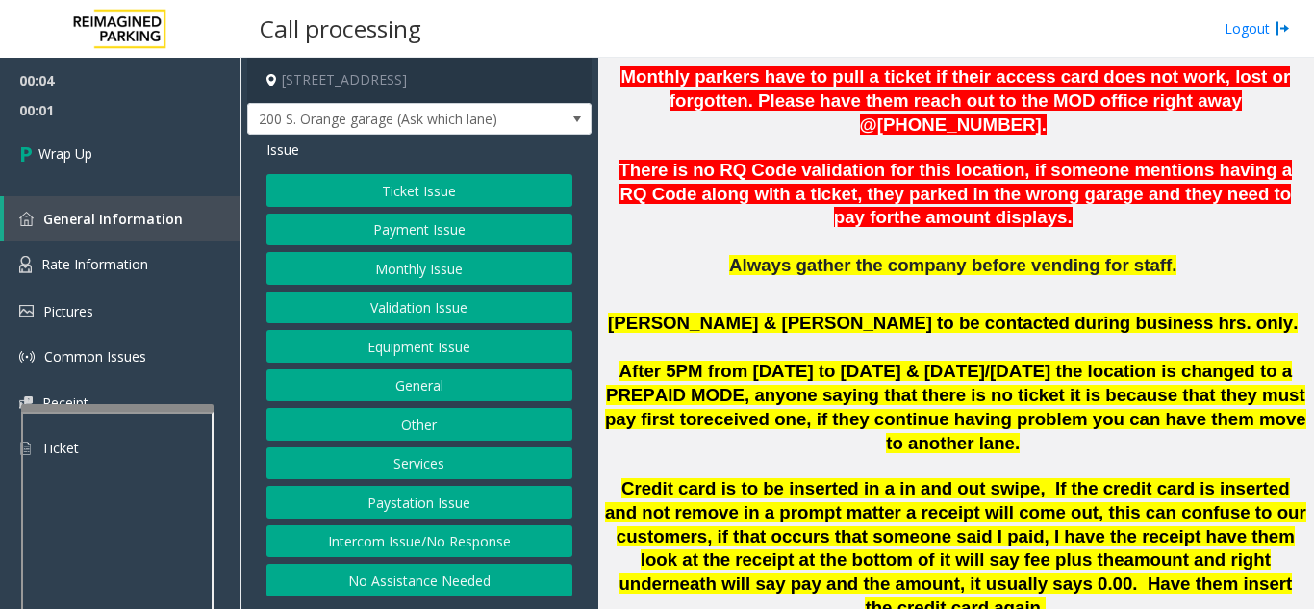
click at [372, 544] on button "Intercom Issue/No Response" at bounding box center [420, 541] width 306 height 33
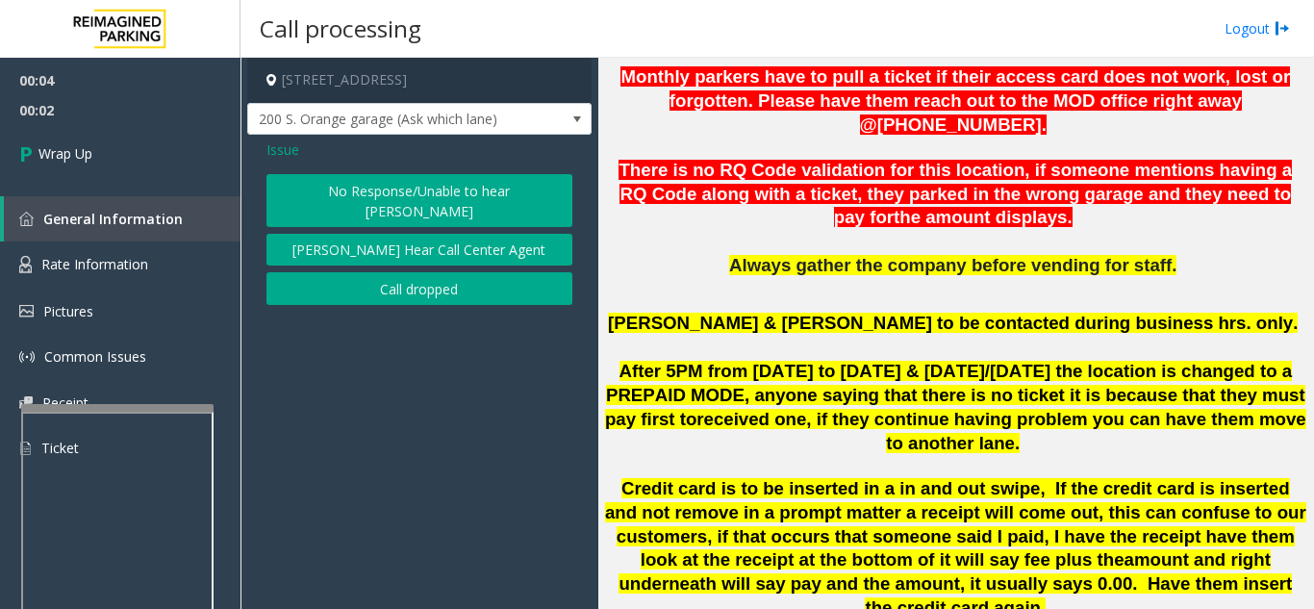
click at [399, 272] on button "Call dropped" at bounding box center [420, 288] width 306 height 33
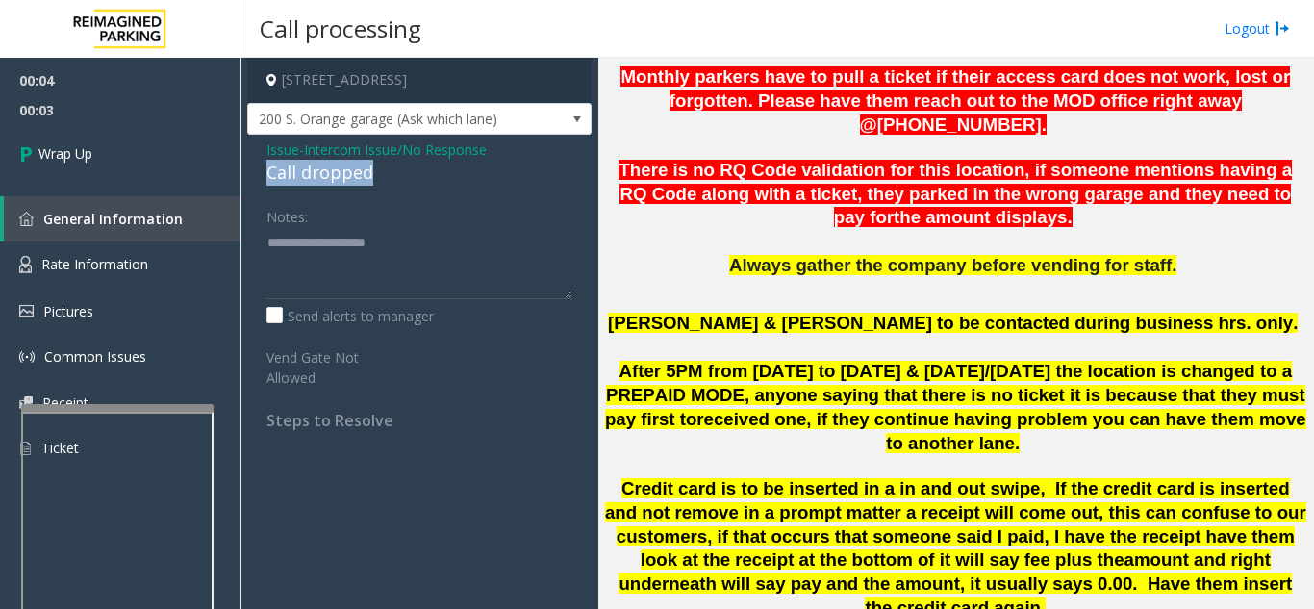
drag, startPoint x: 278, startPoint y: 170, endPoint x: 390, endPoint y: 171, distance: 111.6
click at [390, 171] on div "Issue - Intercom Issue/No Response Call dropped Notes: Send alerts to manager V…" at bounding box center [419, 292] width 344 height 315
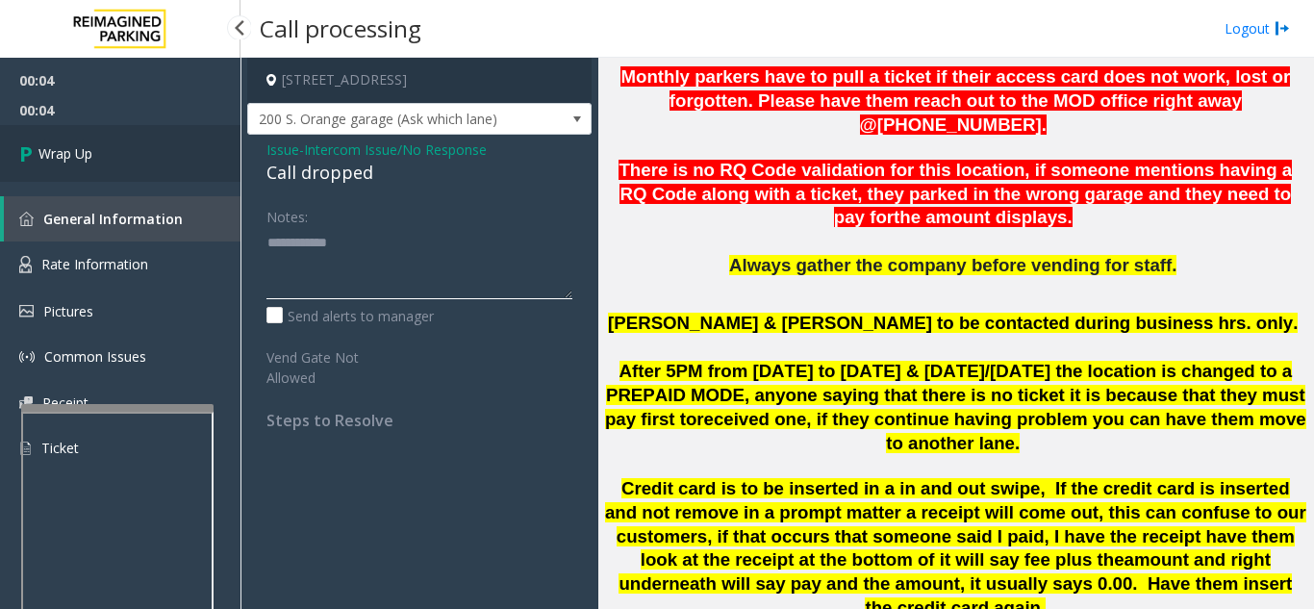
type textarea "**********"
click at [128, 157] on link "Wrap Up" at bounding box center [120, 153] width 241 height 57
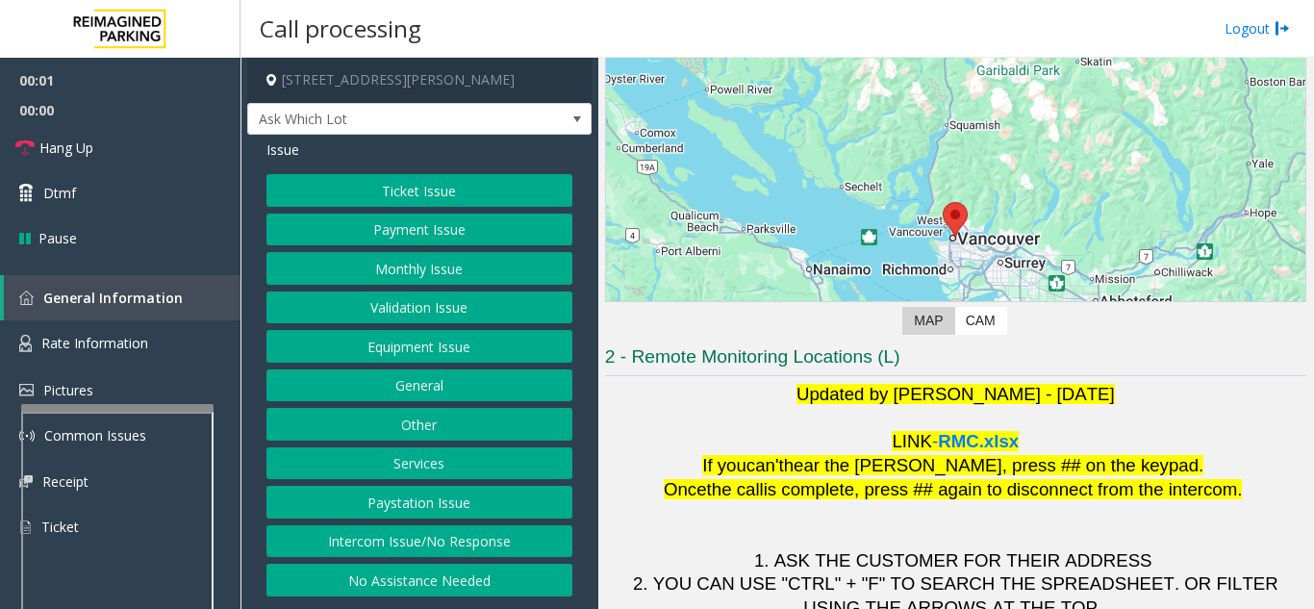
scroll to position [283, 0]
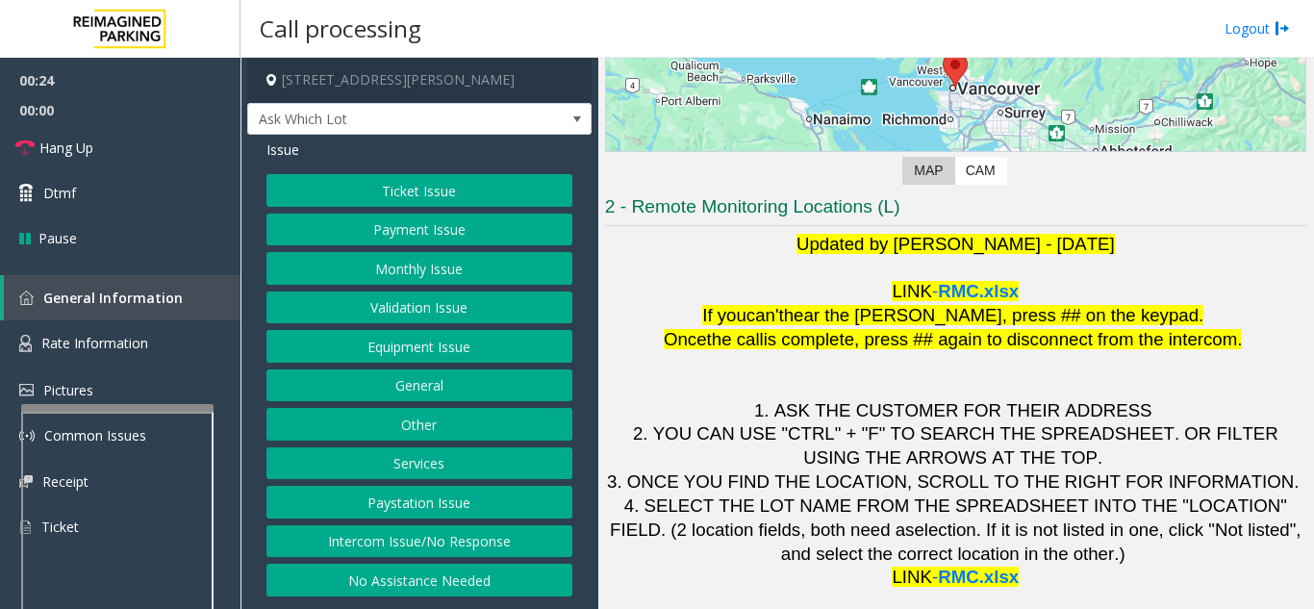
click at [384, 364] on div "Ticket Issue Payment Issue Monthly Issue Validation Issue Equipment Issue Gener…" at bounding box center [420, 385] width 306 height 422
click at [384, 359] on button "Equipment Issue" at bounding box center [420, 346] width 306 height 33
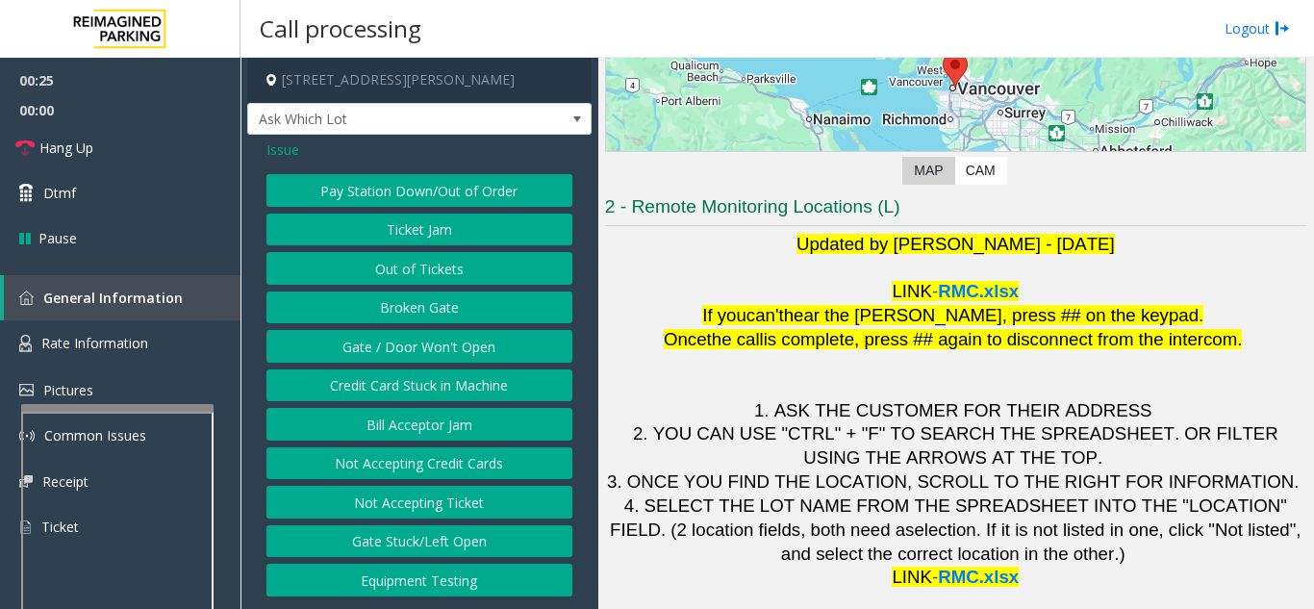
click at [384, 359] on button "Gate / Door Won't Open" at bounding box center [420, 346] width 306 height 33
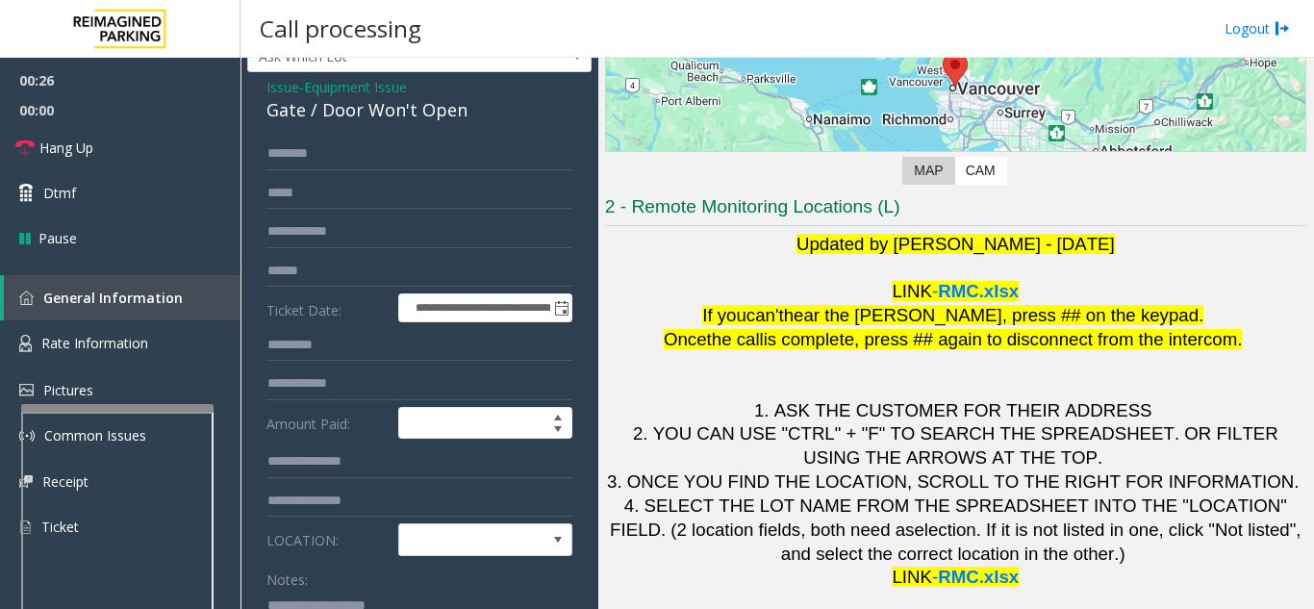
scroll to position [96, 0]
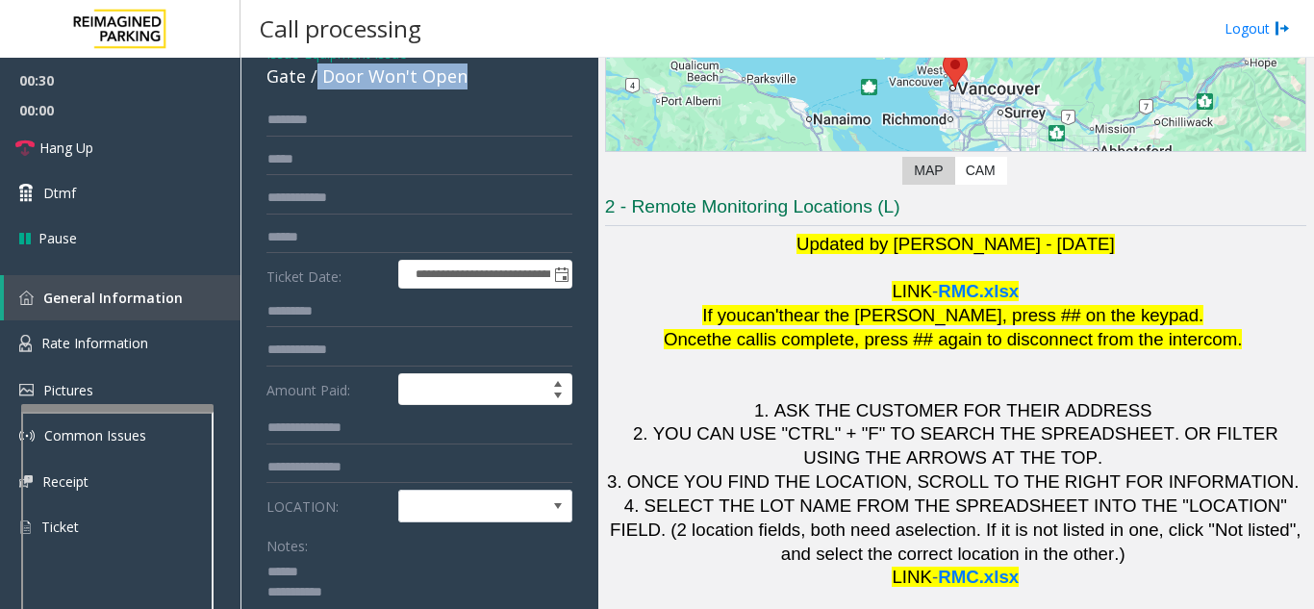
drag, startPoint x: 381, startPoint y: 91, endPoint x: 270, endPoint y: 86, distance: 110.8
click at [461, 84] on div "Gate / Door Won't Open" at bounding box center [420, 77] width 306 height 26
click at [100, 148] on link "Hang Up" at bounding box center [120, 147] width 241 height 45
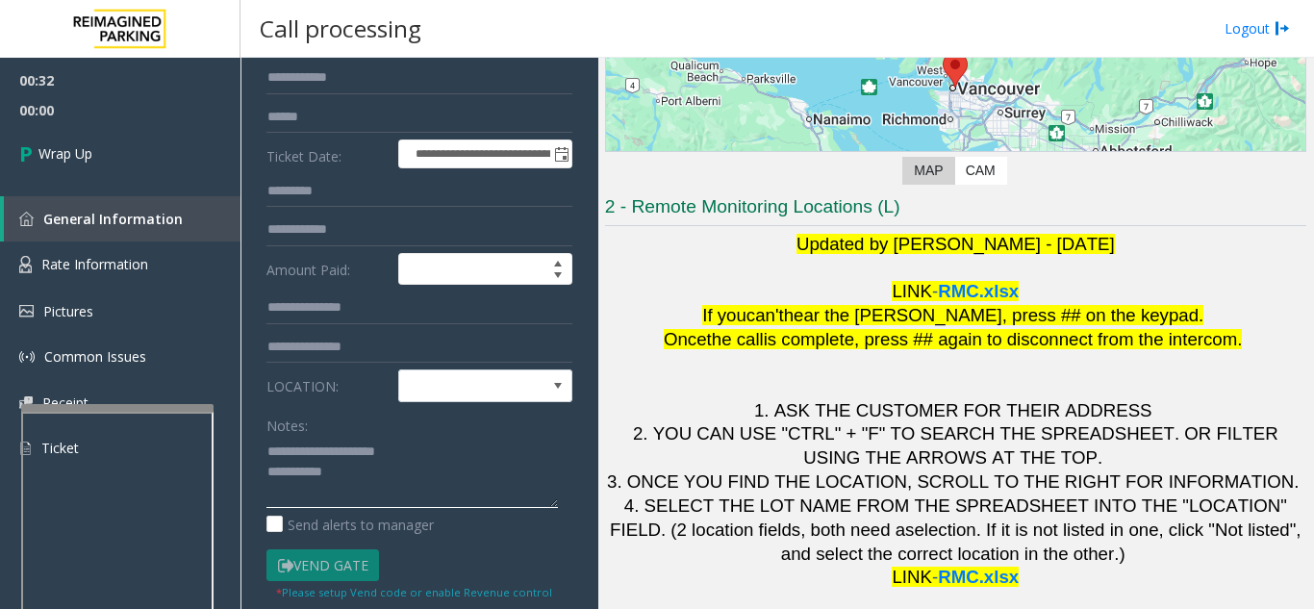
scroll to position [289, 0]
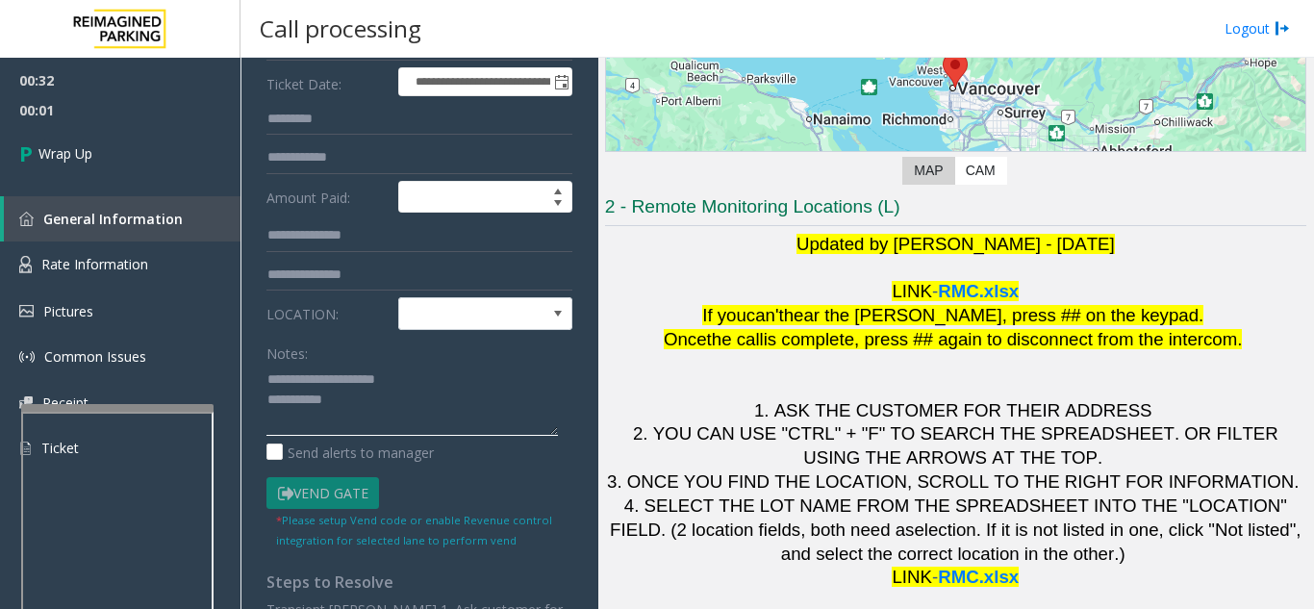
click at [402, 403] on textarea at bounding box center [413, 400] width 292 height 72
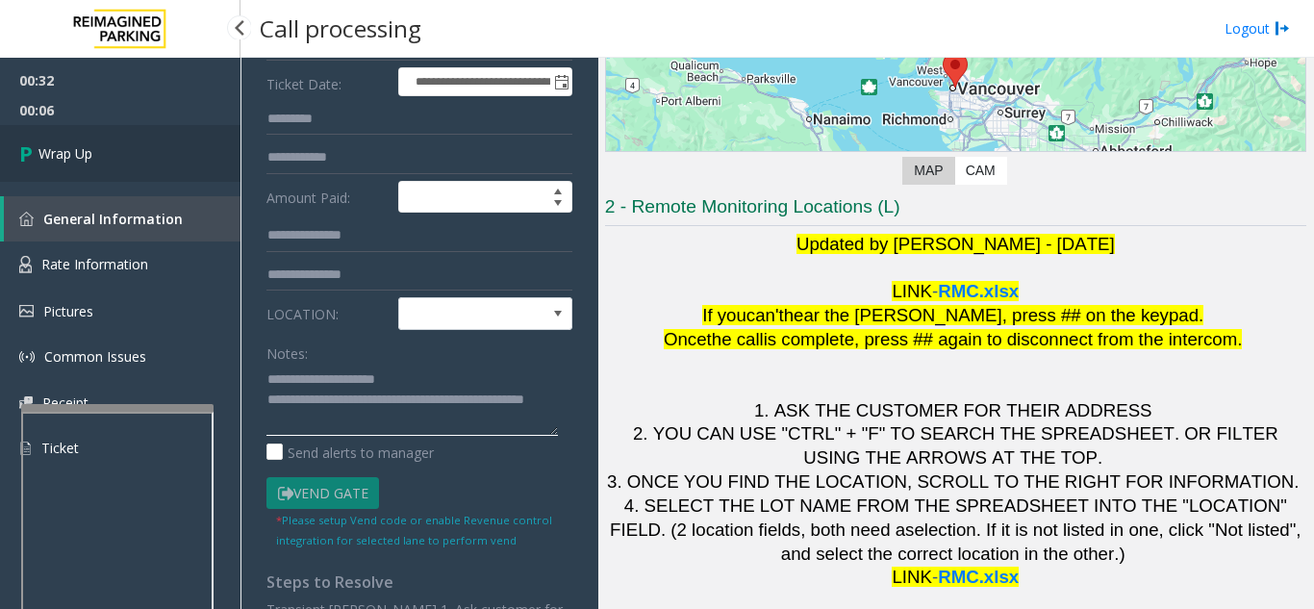
type textarea "**********"
click at [149, 155] on link "Wrap Up" at bounding box center [120, 153] width 241 height 57
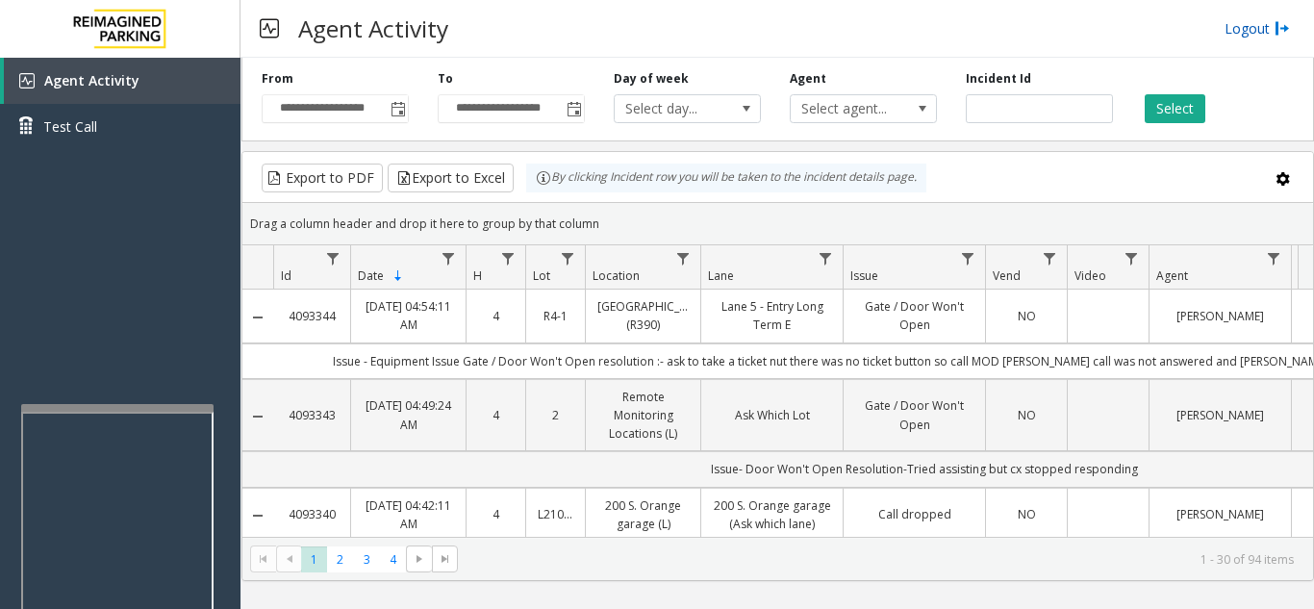
click at [1241, 29] on link "Logout" at bounding box center [1257, 28] width 65 height 20
